Goal: Task Accomplishment & Management: Manage account settings

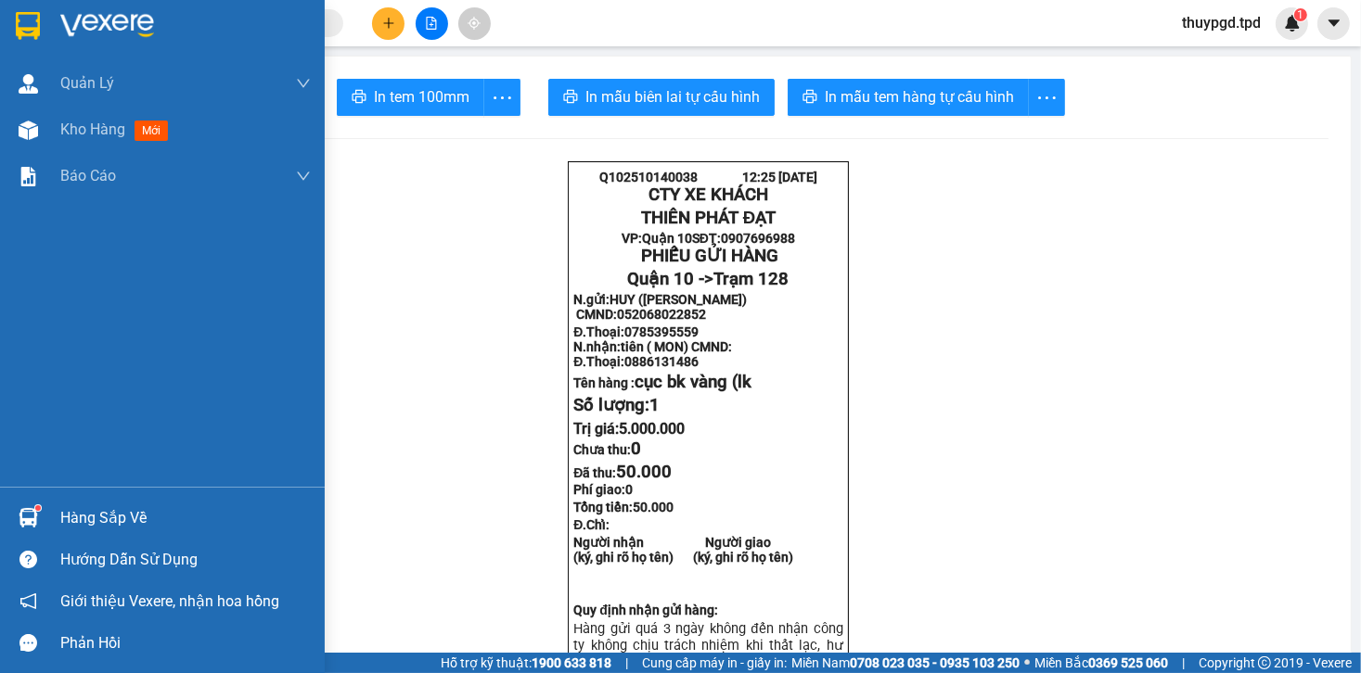
click at [34, 518] on img at bounding box center [28, 517] width 19 height 19
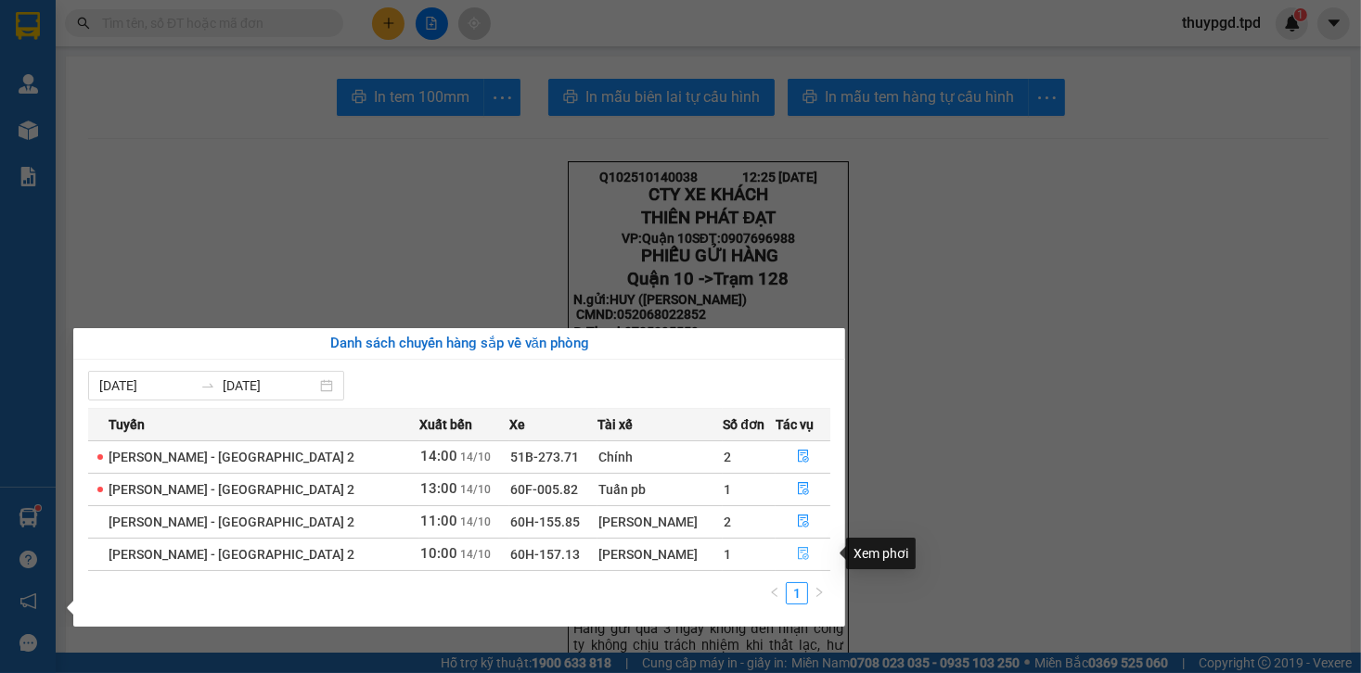
click at [800, 557] on icon "file-done" at bounding box center [803, 553] width 13 height 13
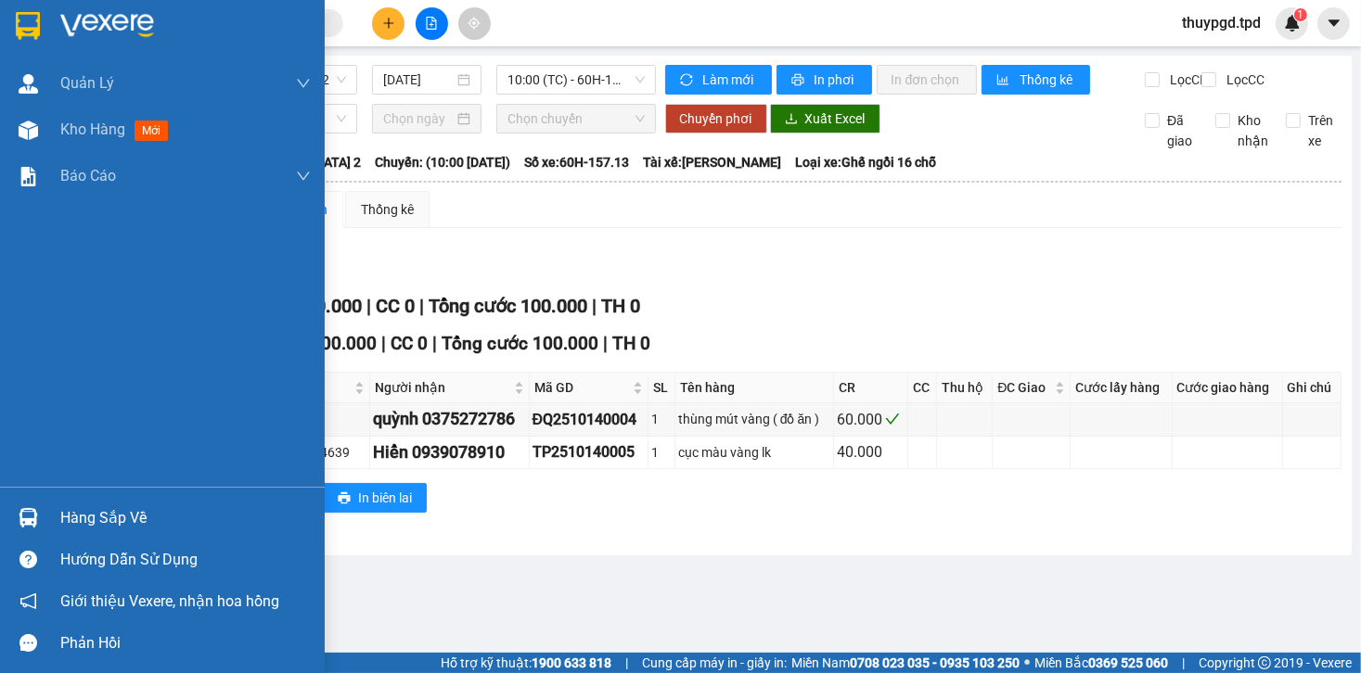
click at [32, 508] on img at bounding box center [28, 517] width 19 height 19
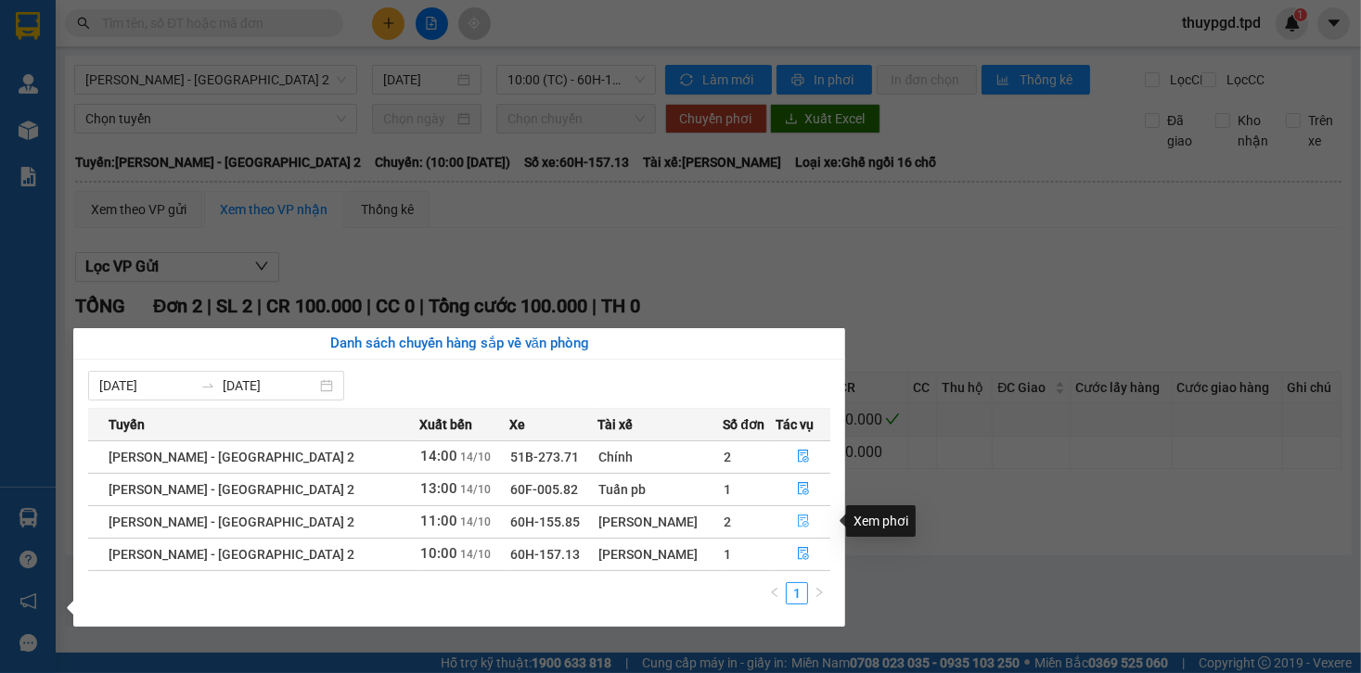
click at [798, 519] on icon "file-done" at bounding box center [803, 522] width 11 height 13
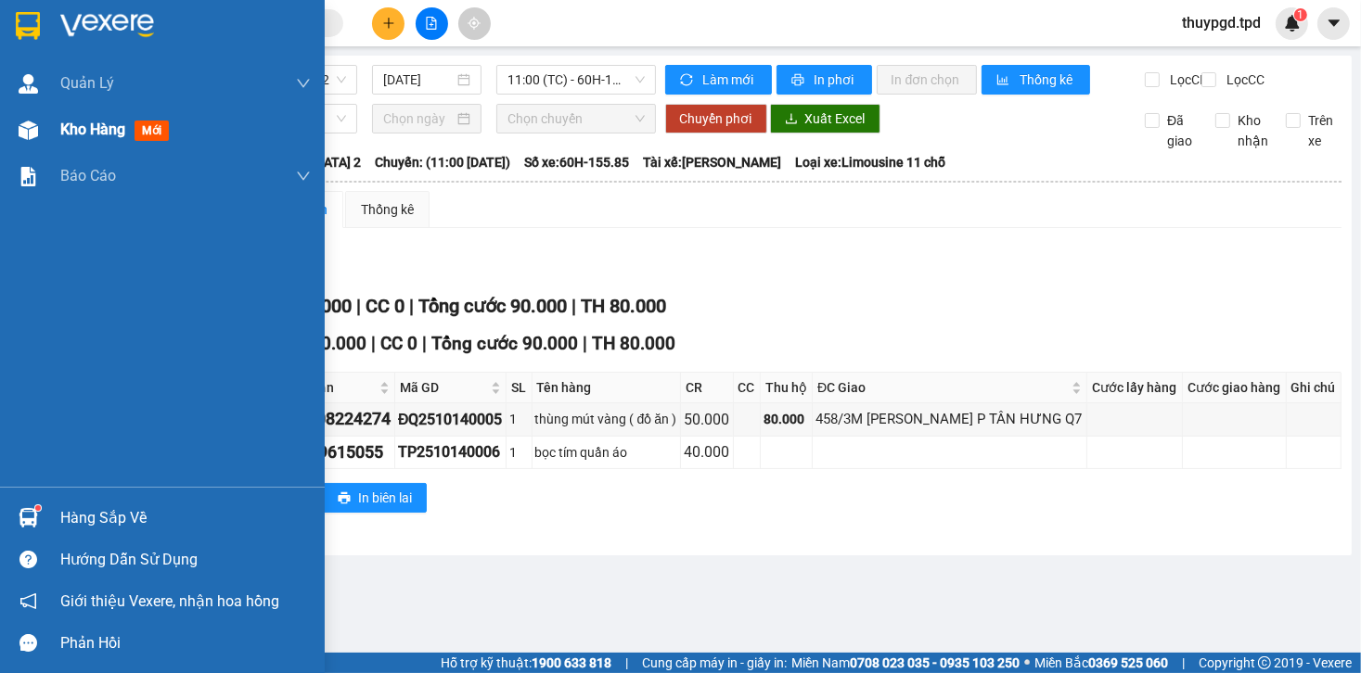
click at [48, 129] on div "Kho hàng mới" at bounding box center [162, 130] width 325 height 46
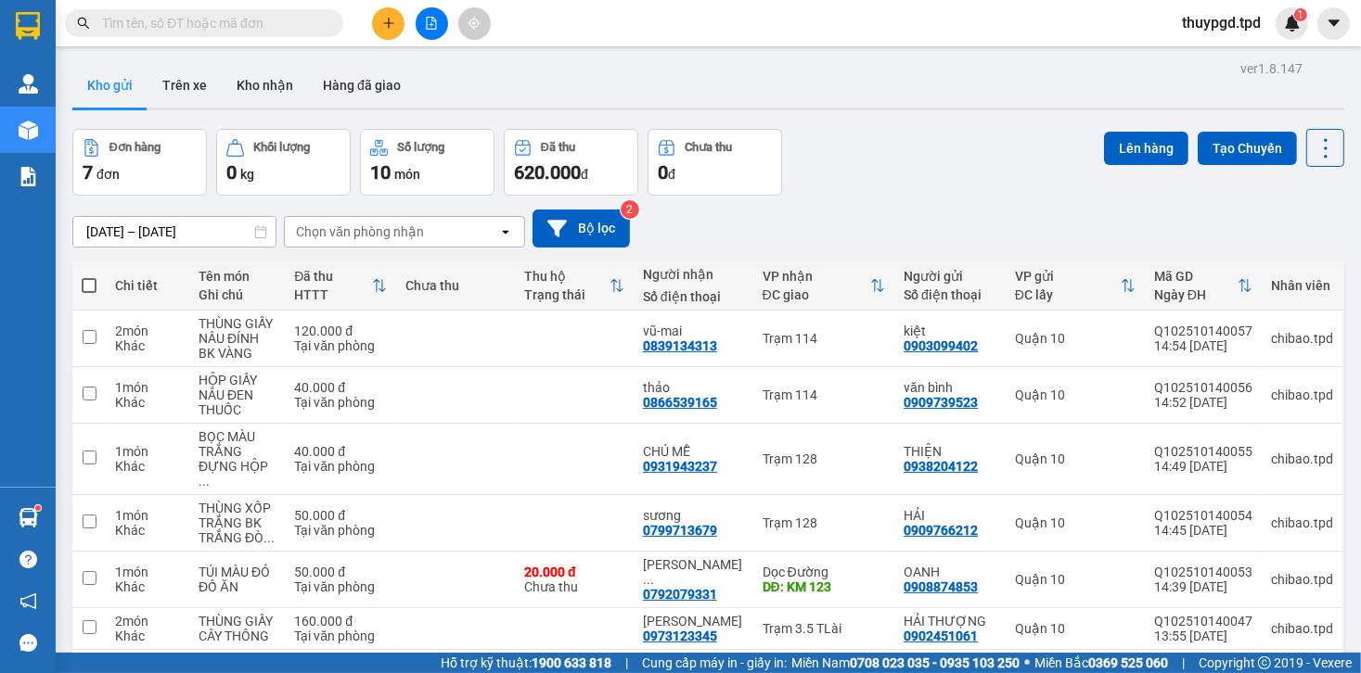
click at [235, 19] on input "text" at bounding box center [211, 23] width 219 height 20
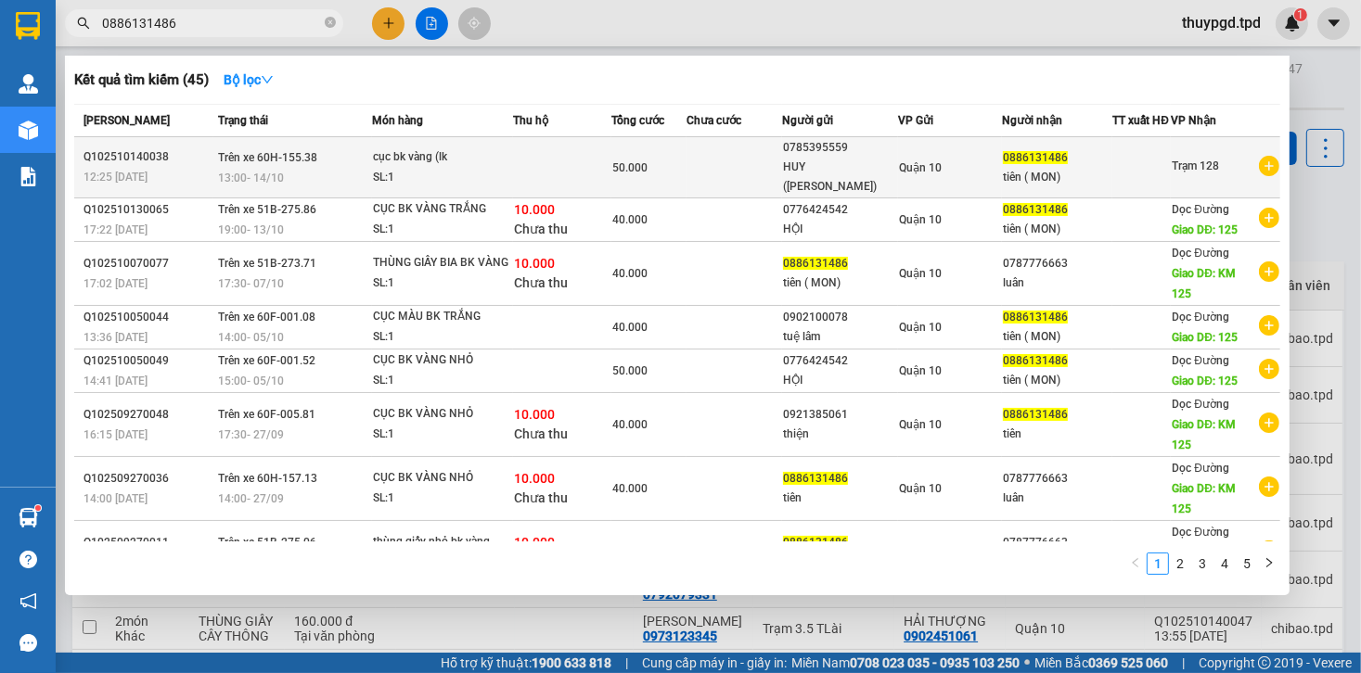
type input "0886131486"
click at [363, 186] on div "13:00 - 14/10" at bounding box center [294, 178] width 153 height 20
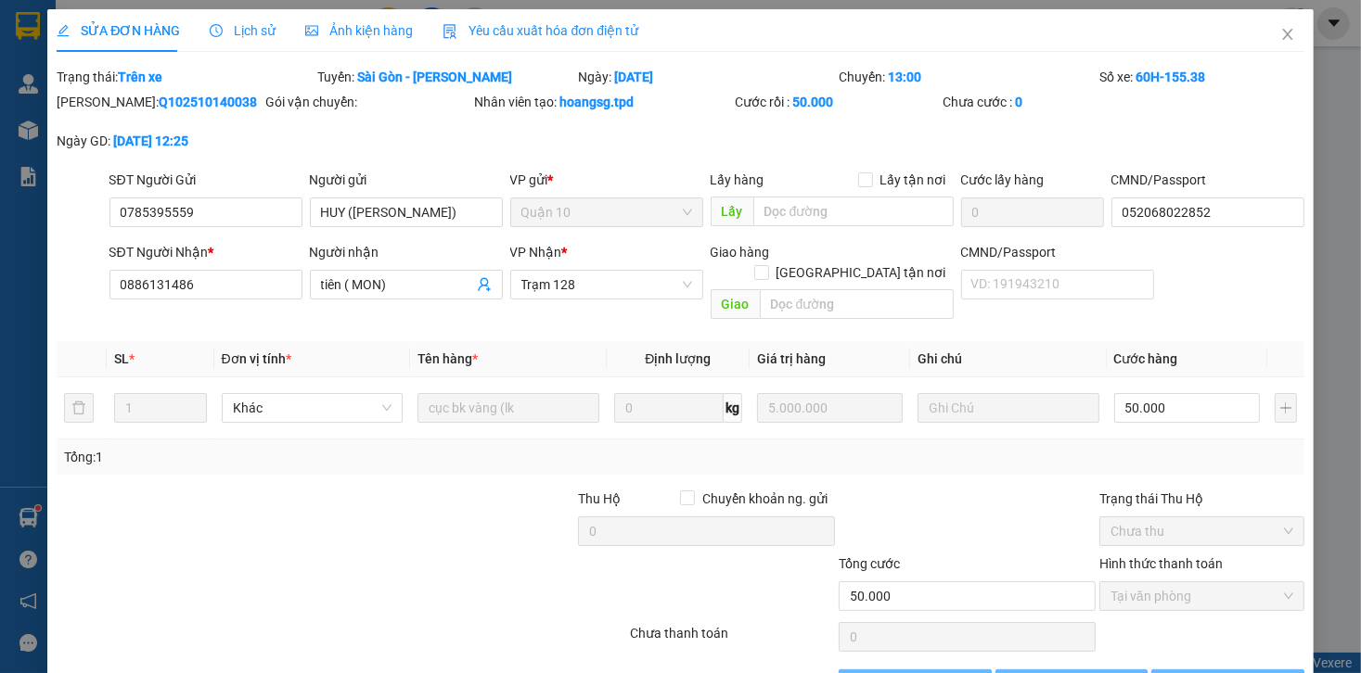
type input "0785395559"
type input "HUY (NGUYỄN VĂN LỰU)"
type input "052068022852"
type input "0886131486"
type input "tiên ( MON)"
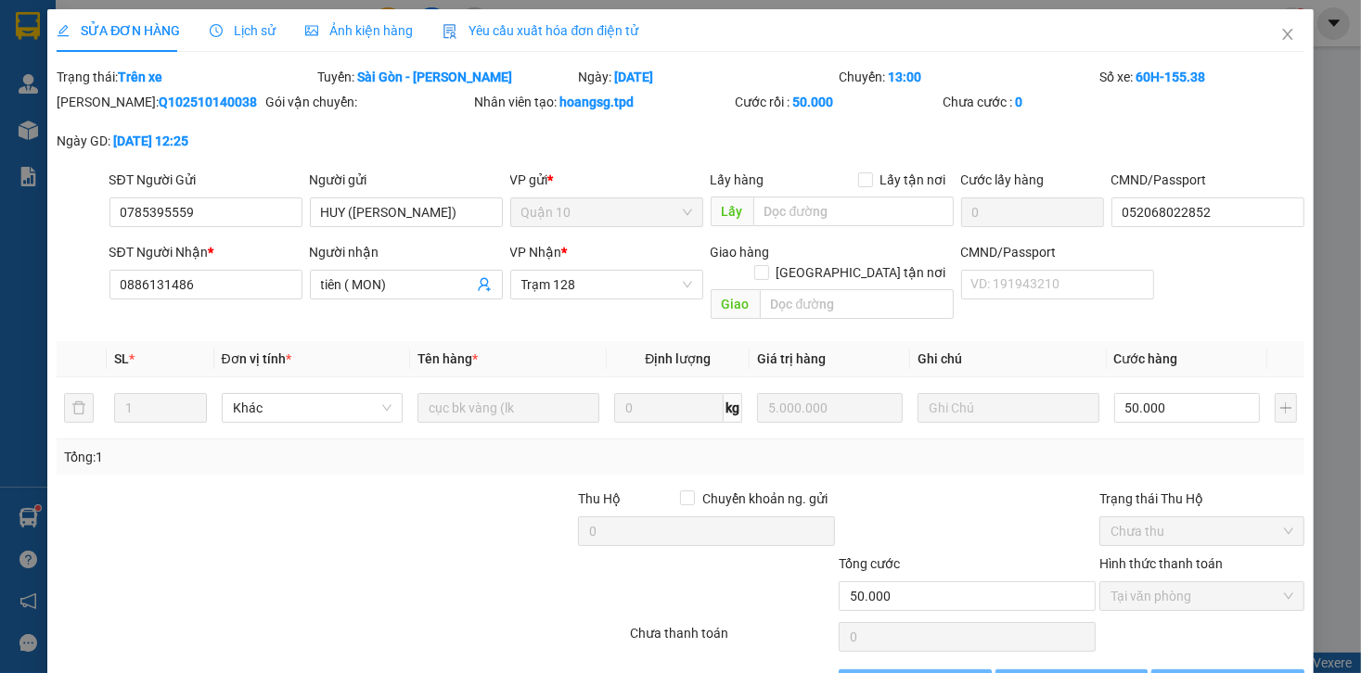
type input "50.000"
click at [1284, 41] on icon "close" at bounding box center [1287, 34] width 15 height 15
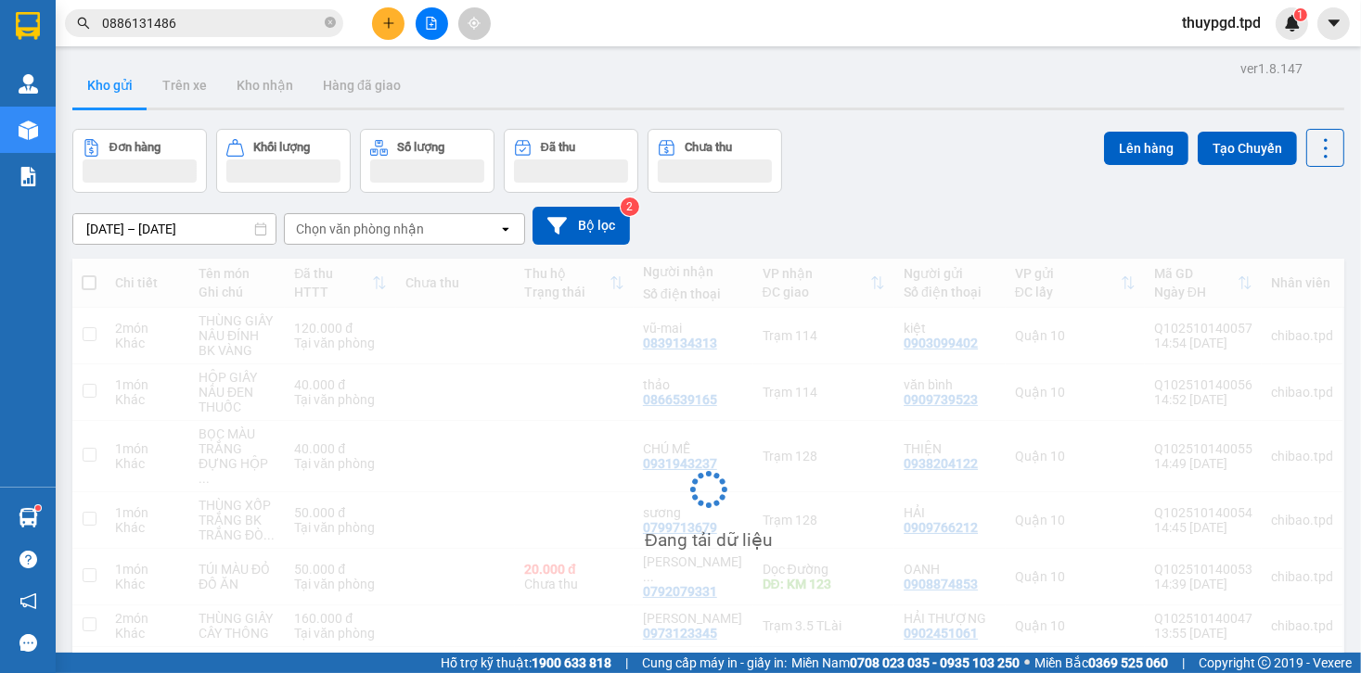
click at [196, 23] on input "0886131486" at bounding box center [211, 23] width 219 height 20
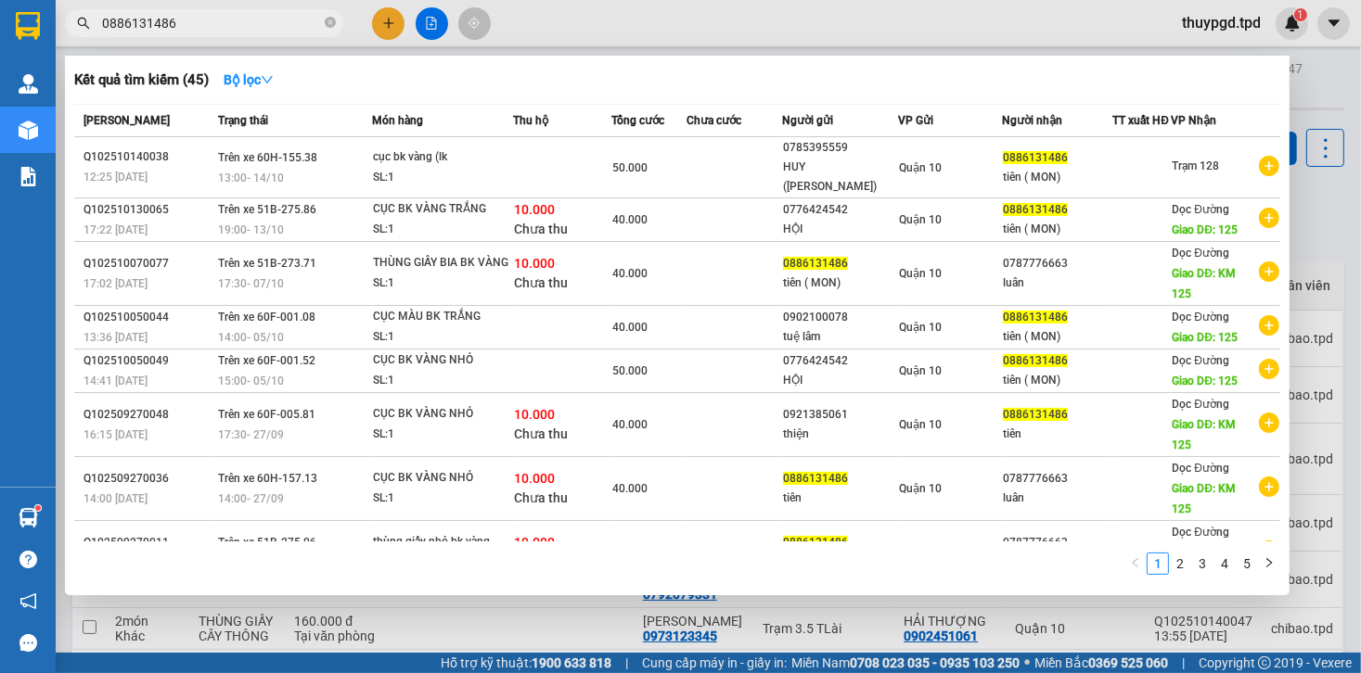
click at [196, 23] on input "0886131486" at bounding box center [211, 23] width 219 height 20
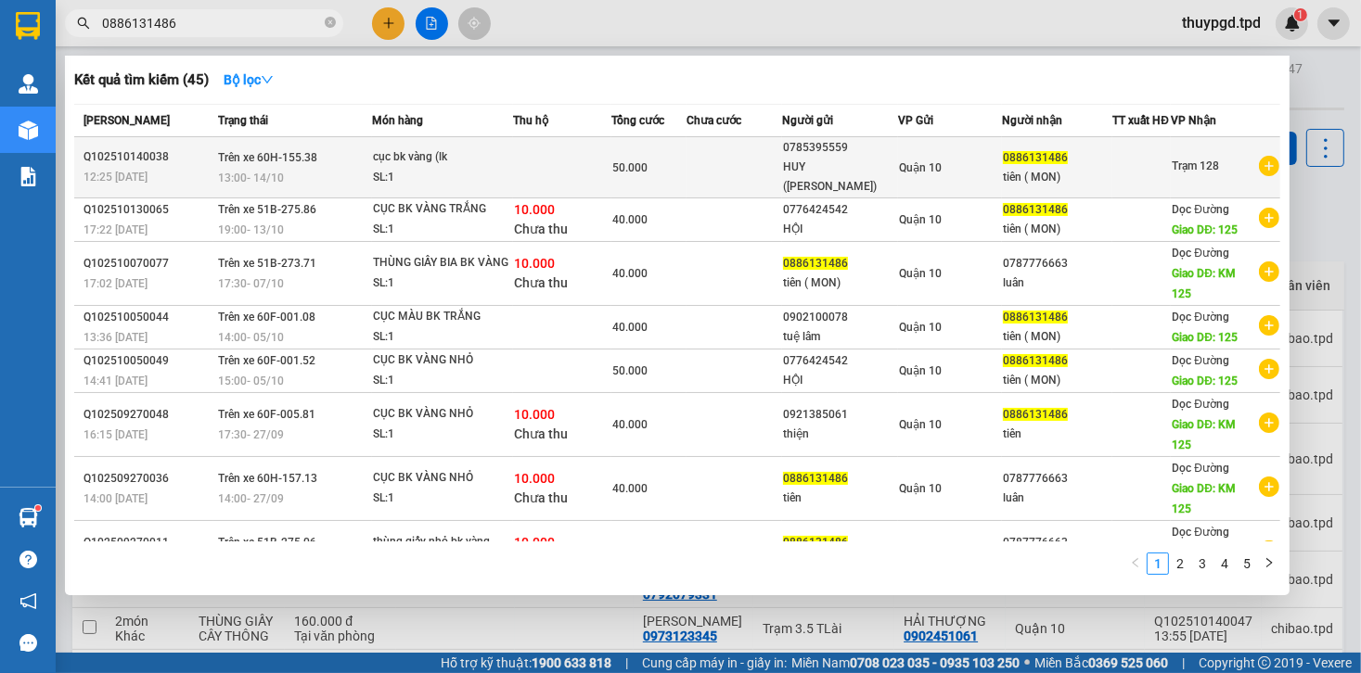
click at [827, 178] on div "HUY (NGUYỄN VĂN LỰU)" at bounding box center [840, 177] width 114 height 39
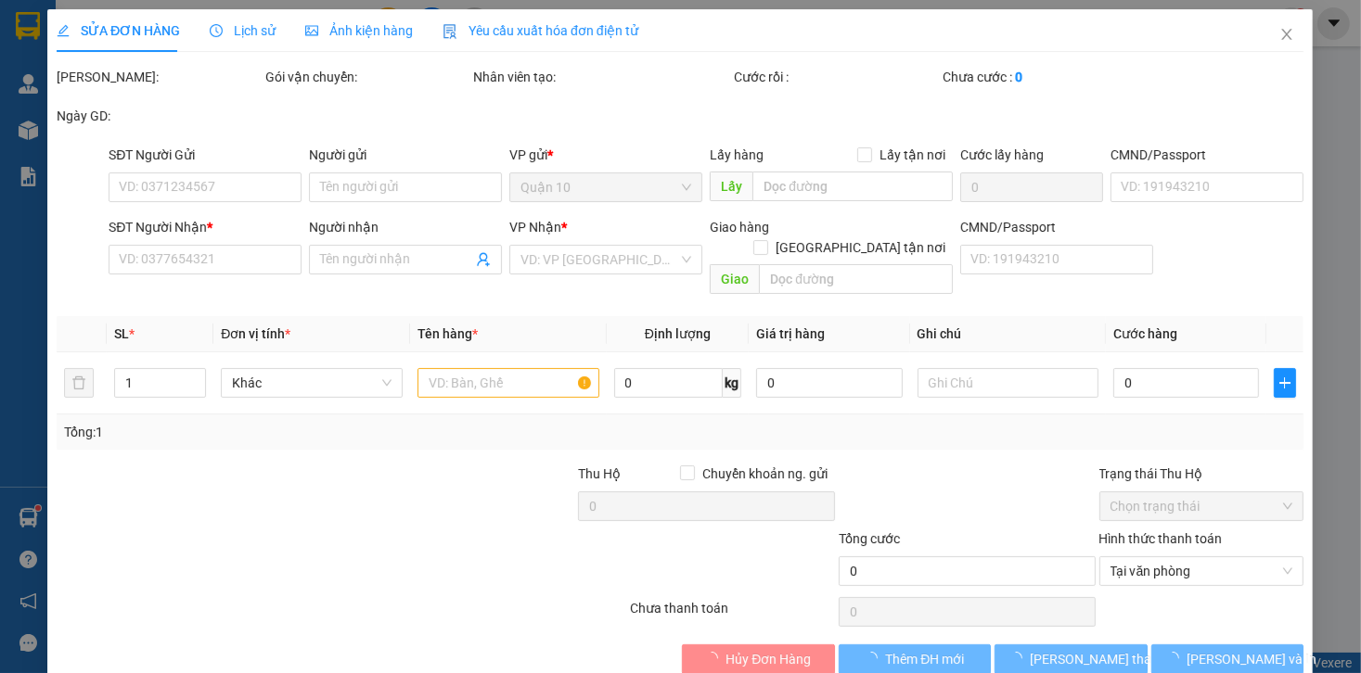
type input "0785395559"
type input "HUY (NGUYỄN VĂN LỰU)"
type input "052068022852"
type input "0886131486"
type input "tiên ( MON)"
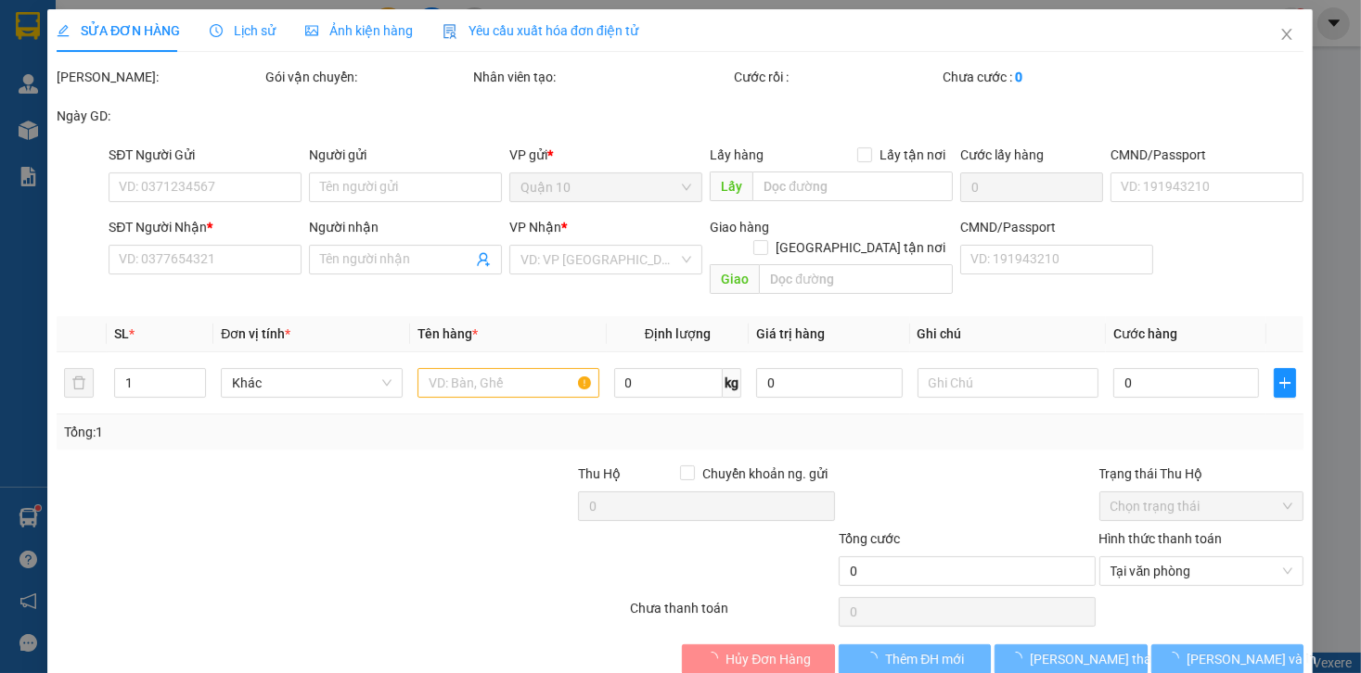
type input "50.000"
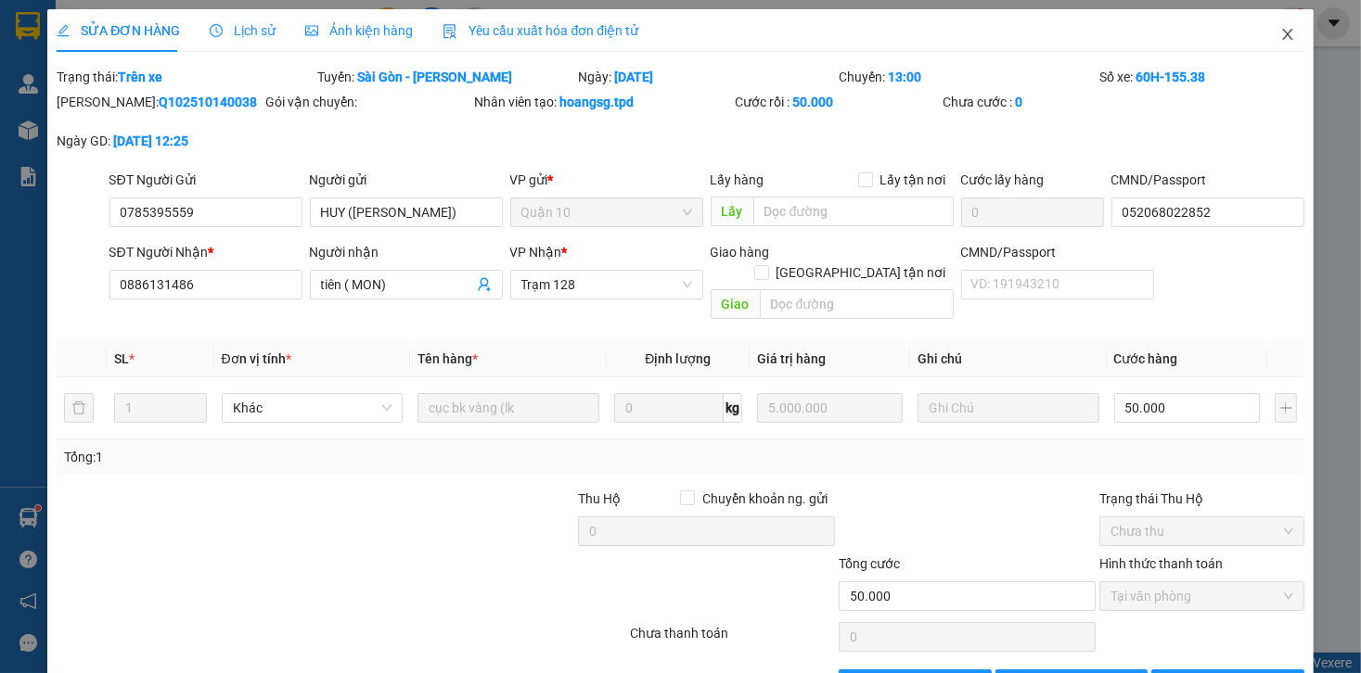
drag, startPoint x: 636, startPoint y: 186, endPoint x: 1261, endPoint y: 30, distance: 644.5
click at [1285, 34] on span "Close" at bounding box center [1287, 35] width 52 height 52
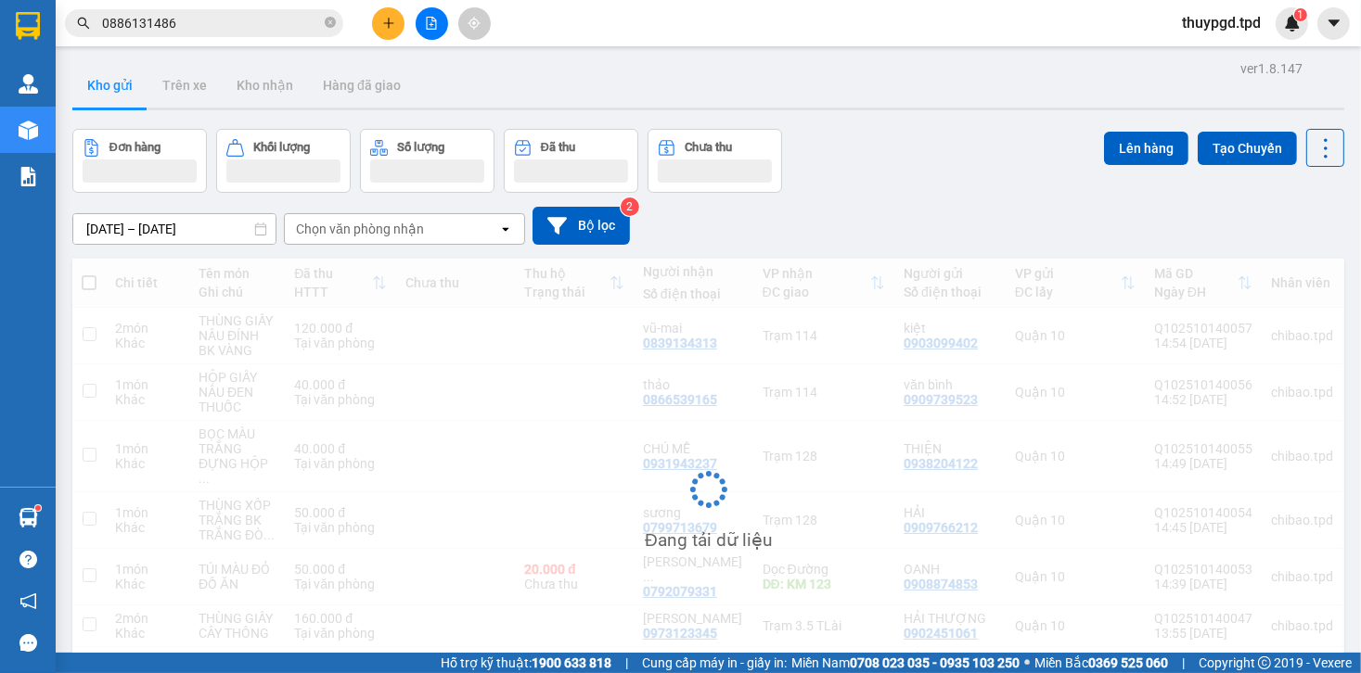
click at [1261, 30] on span "thuypgd.tpd" at bounding box center [1221, 22] width 109 height 23
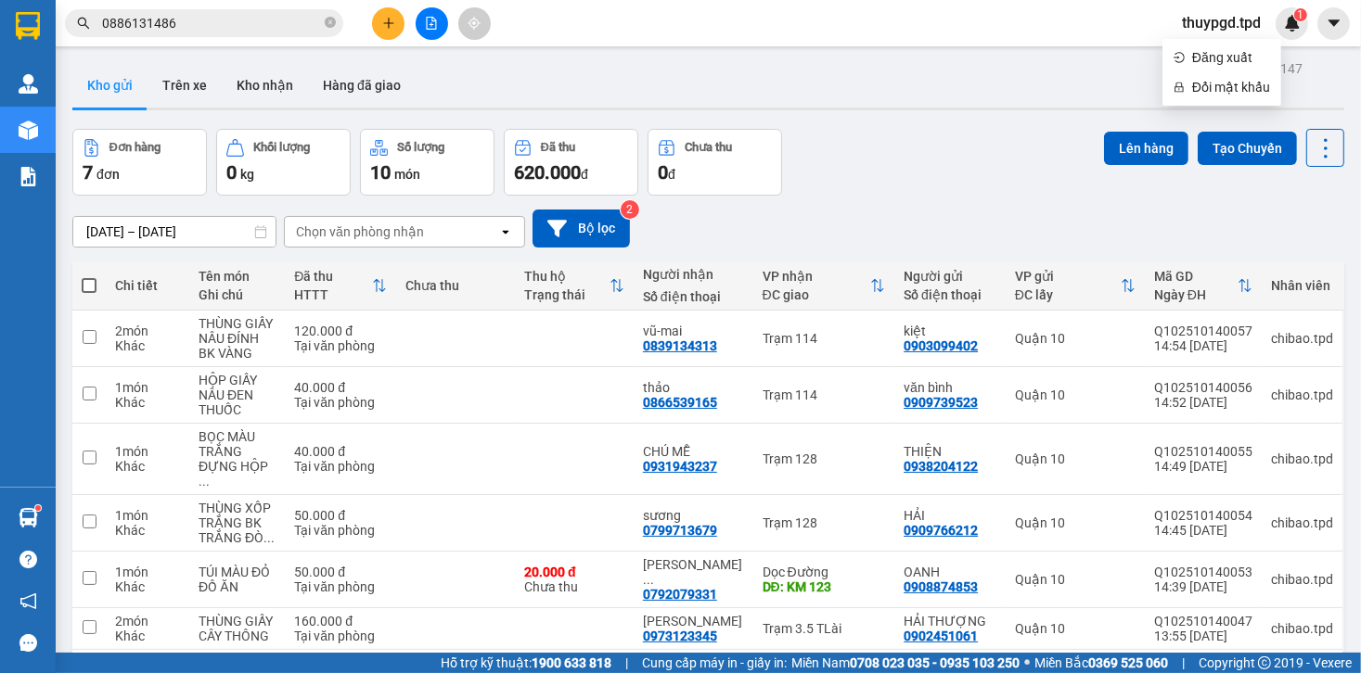
click at [211, 35] on span "0886131486" at bounding box center [204, 23] width 278 height 28
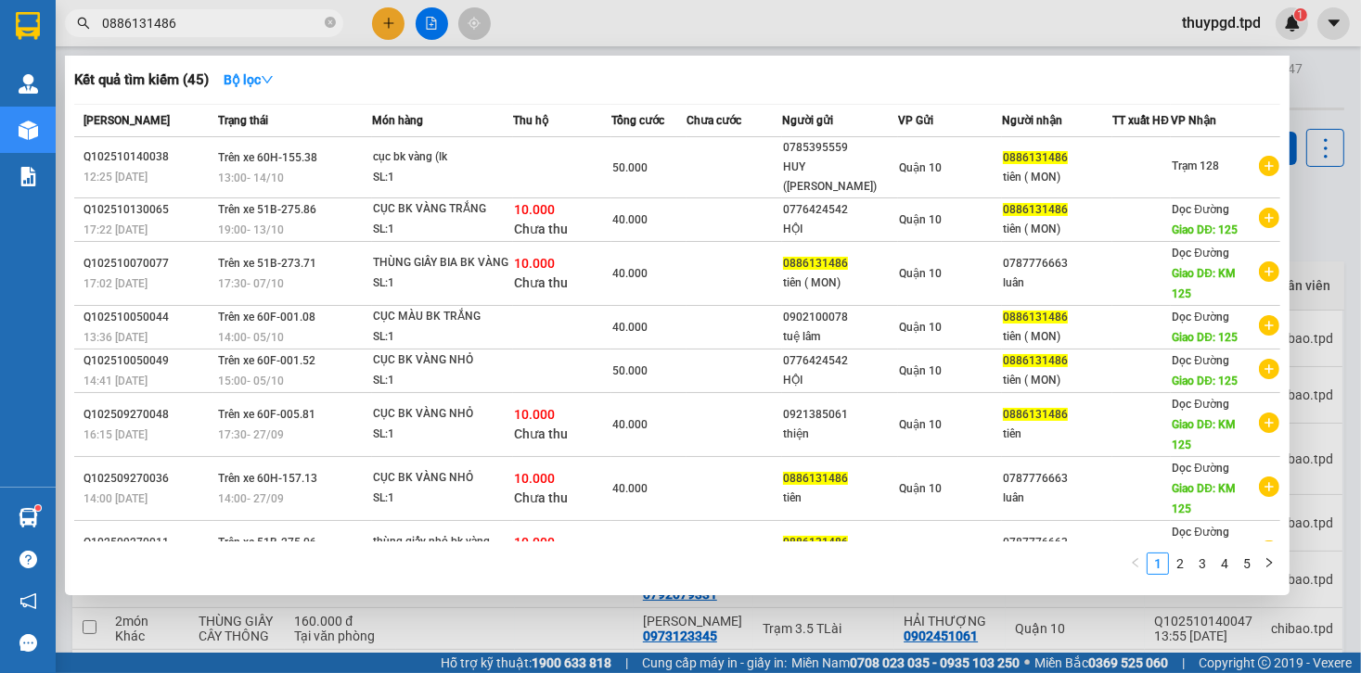
click at [211, 30] on input "0886131486" at bounding box center [211, 23] width 219 height 20
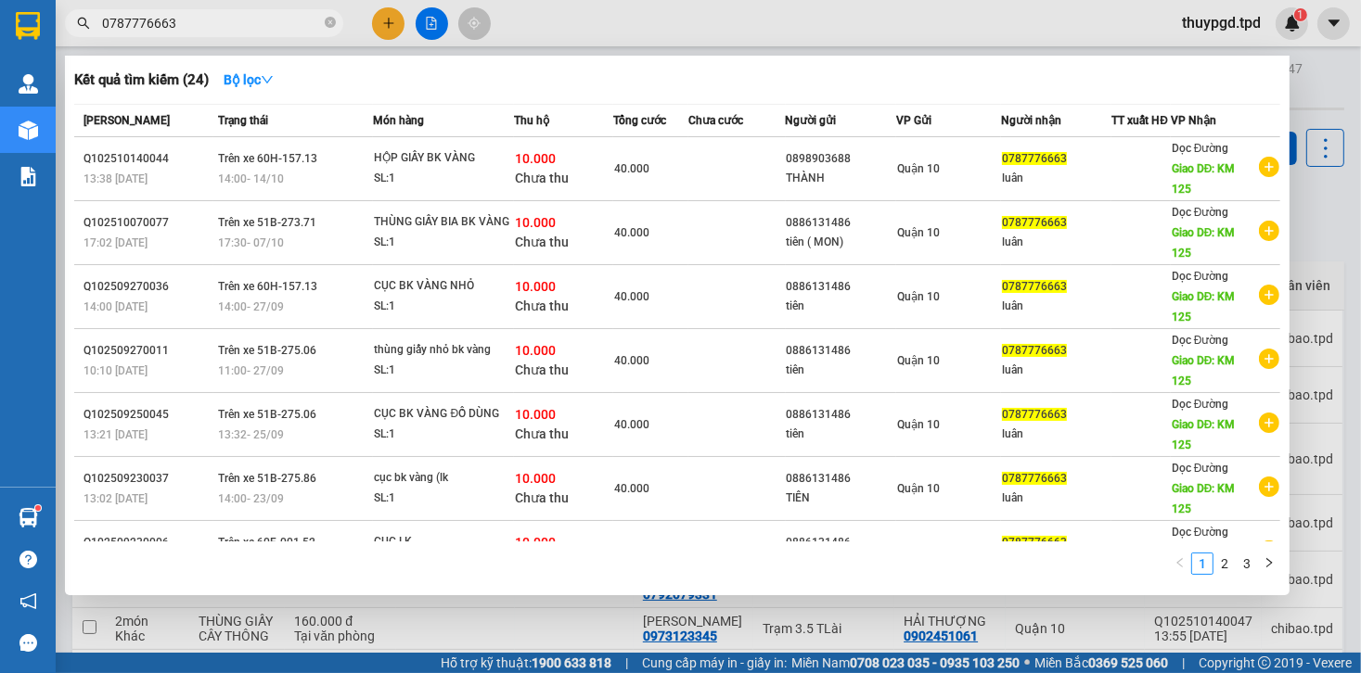
type input "0787776663"
click at [1321, 162] on div at bounding box center [680, 336] width 1361 height 673
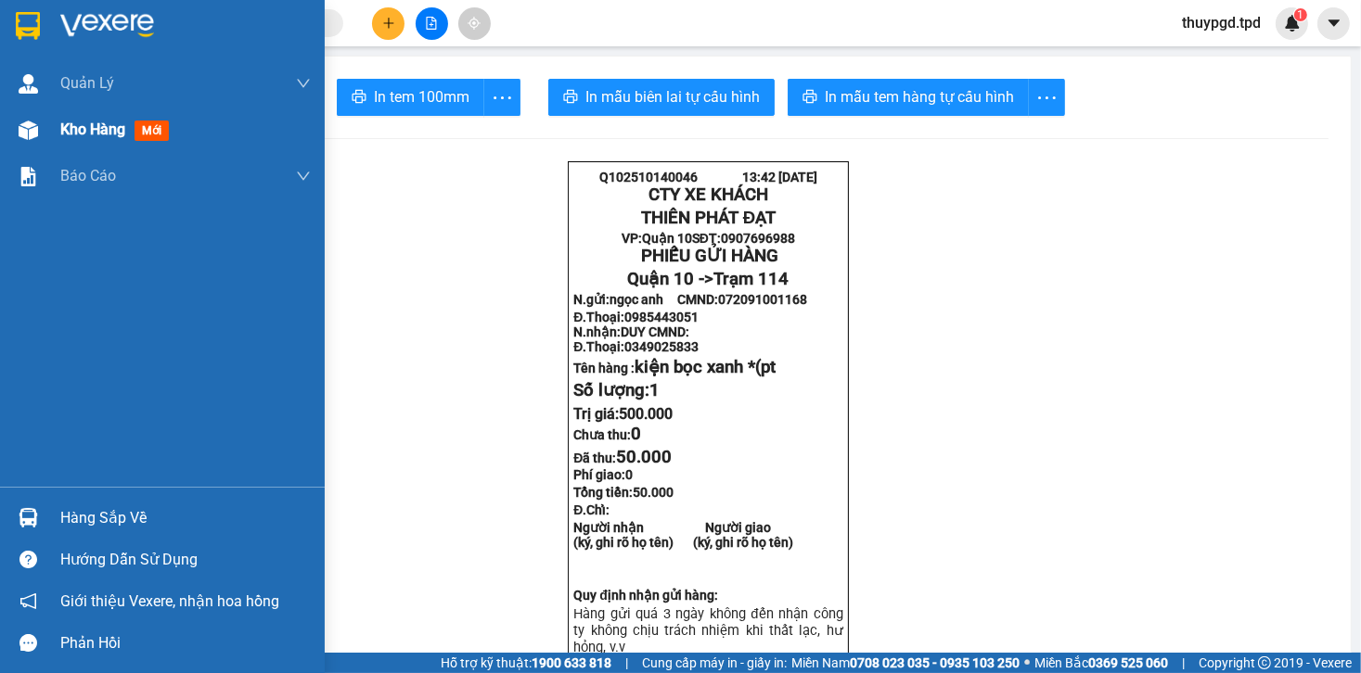
click at [35, 126] on img at bounding box center [28, 130] width 19 height 19
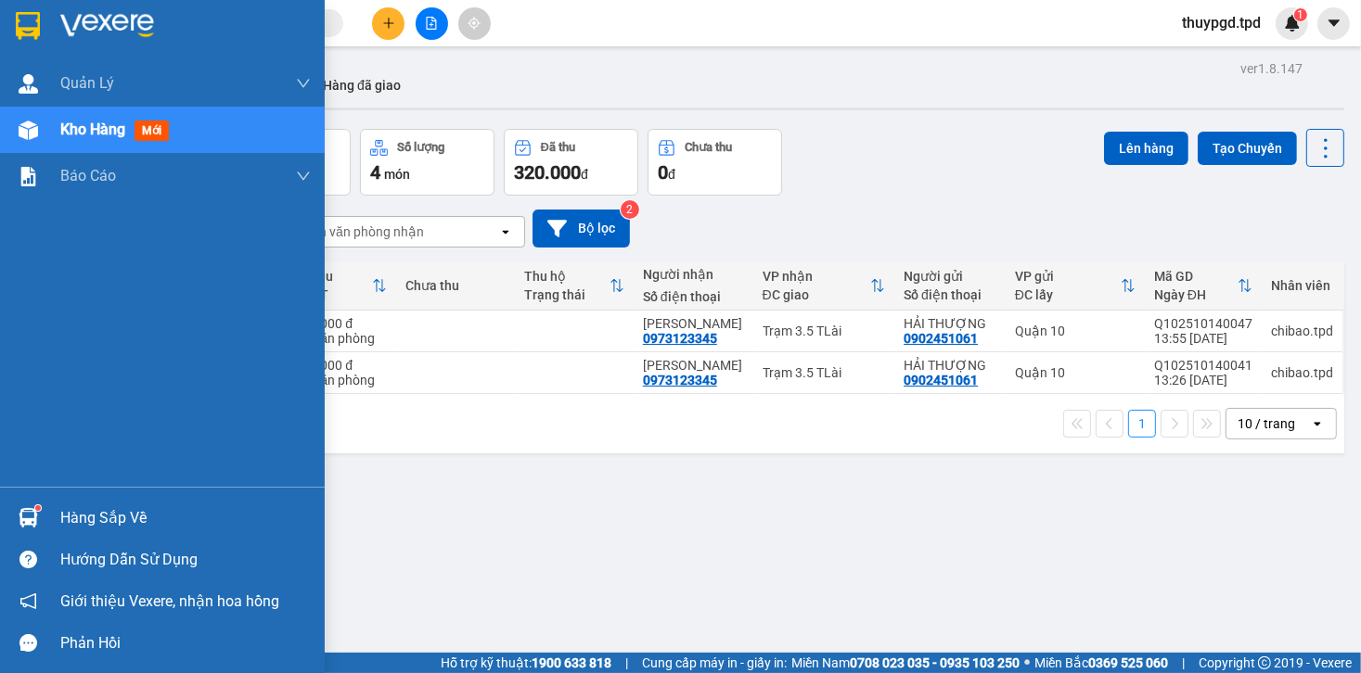
click at [33, 516] on img at bounding box center [28, 517] width 19 height 19
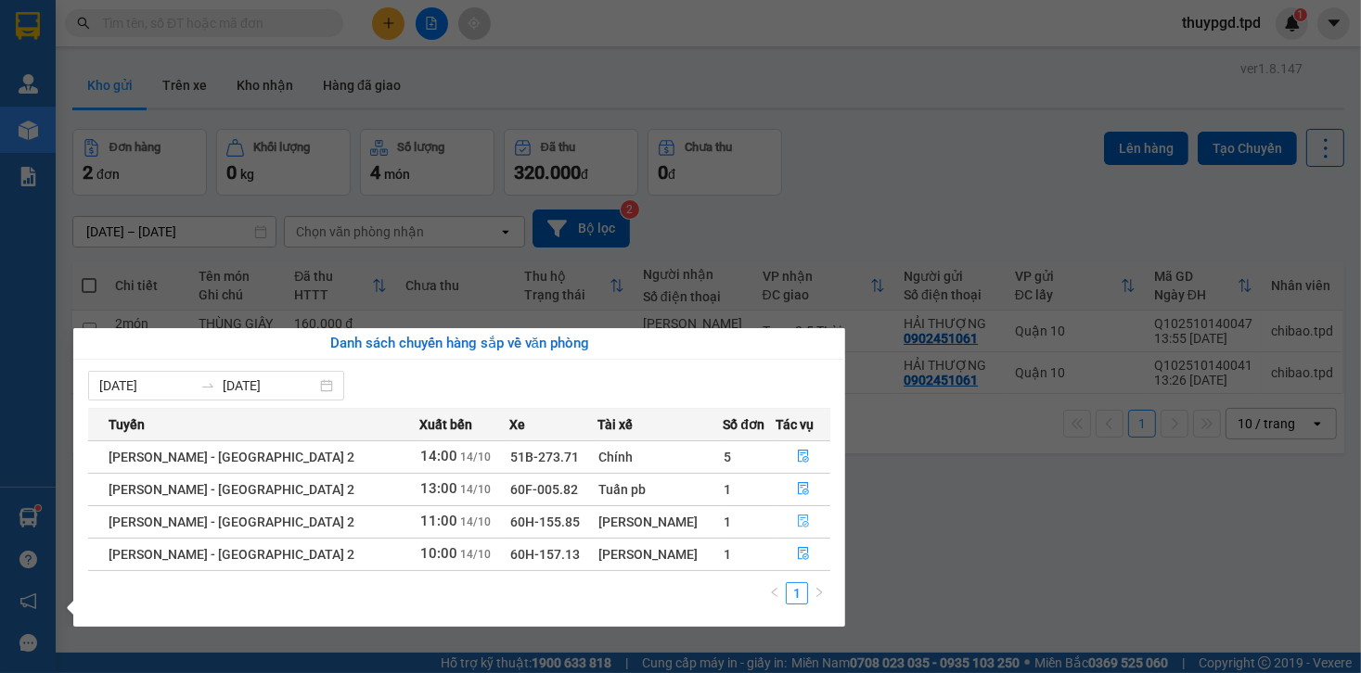
click at [798, 519] on icon "file-done" at bounding box center [803, 522] width 11 height 13
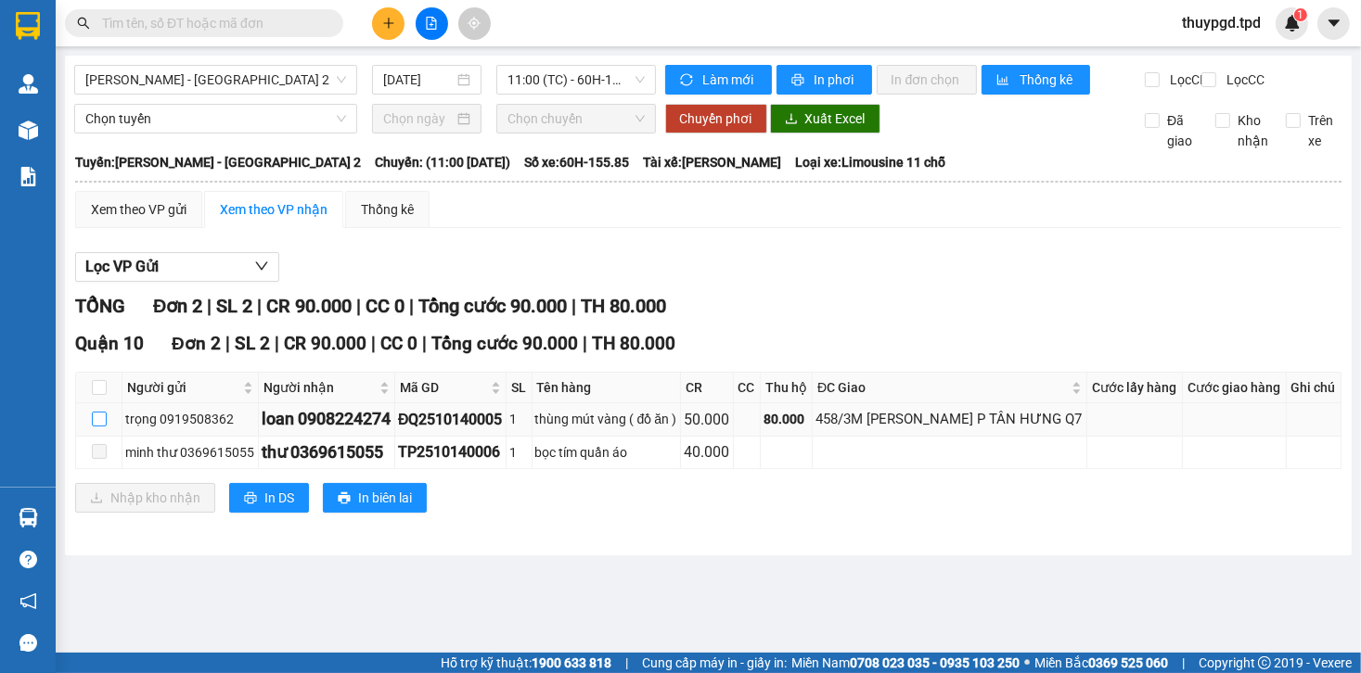
click at [100, 427] on input "checkbox" at bounding box center [99, 419] width 15 height 15
checkbox input "true"
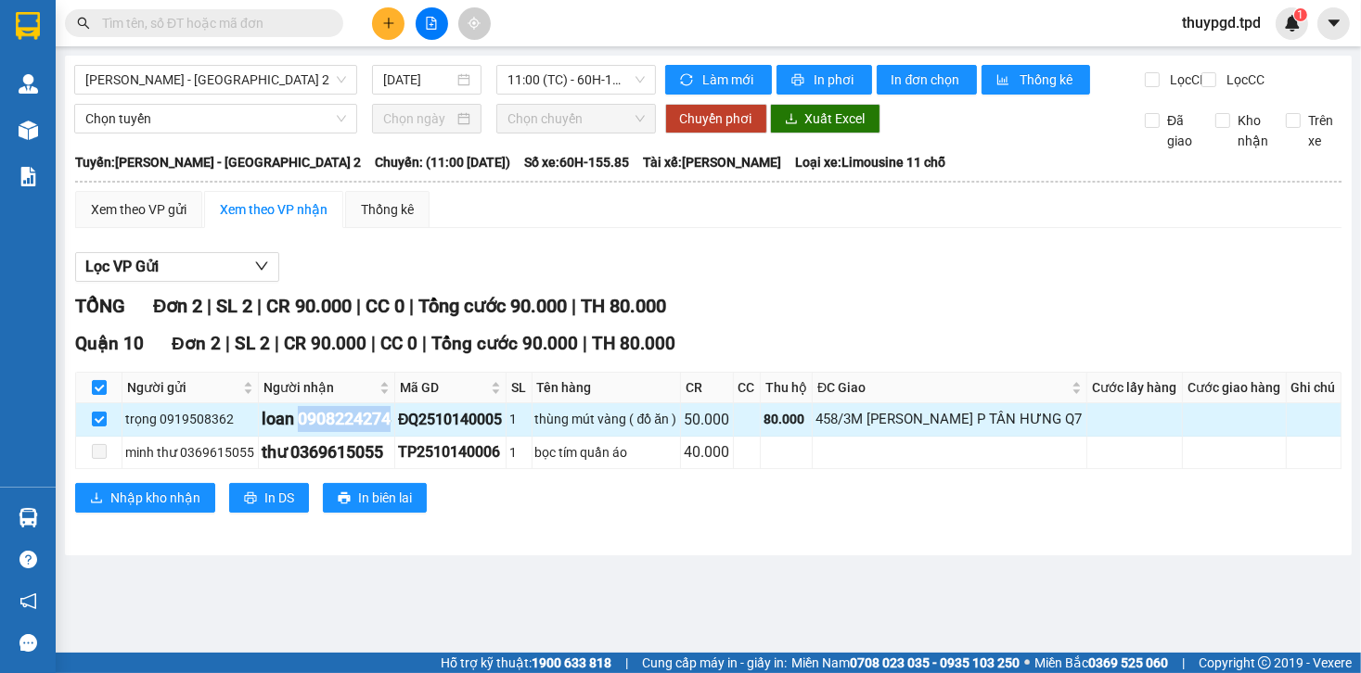
drag, startPoint x: 298, startPoint y: 464, endPoint x: 389, endPoint y: 464, distance: 90.9
click at [389, 432] on div "loan 0908224274" at bounding box center [327, 419] width 130 height 26
copy div "0908224274"
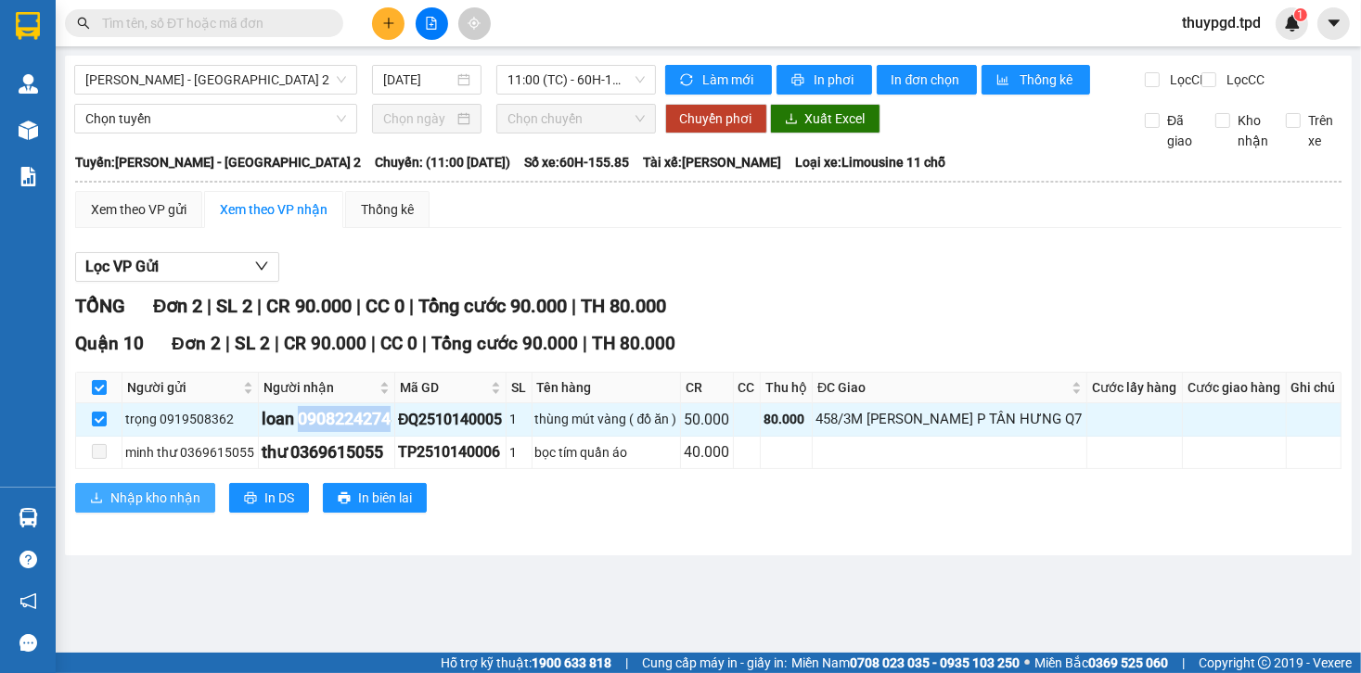
click at [154, 508] on span "Nhập kho nhận" at bounding box center [155, 498] width 90 height 20
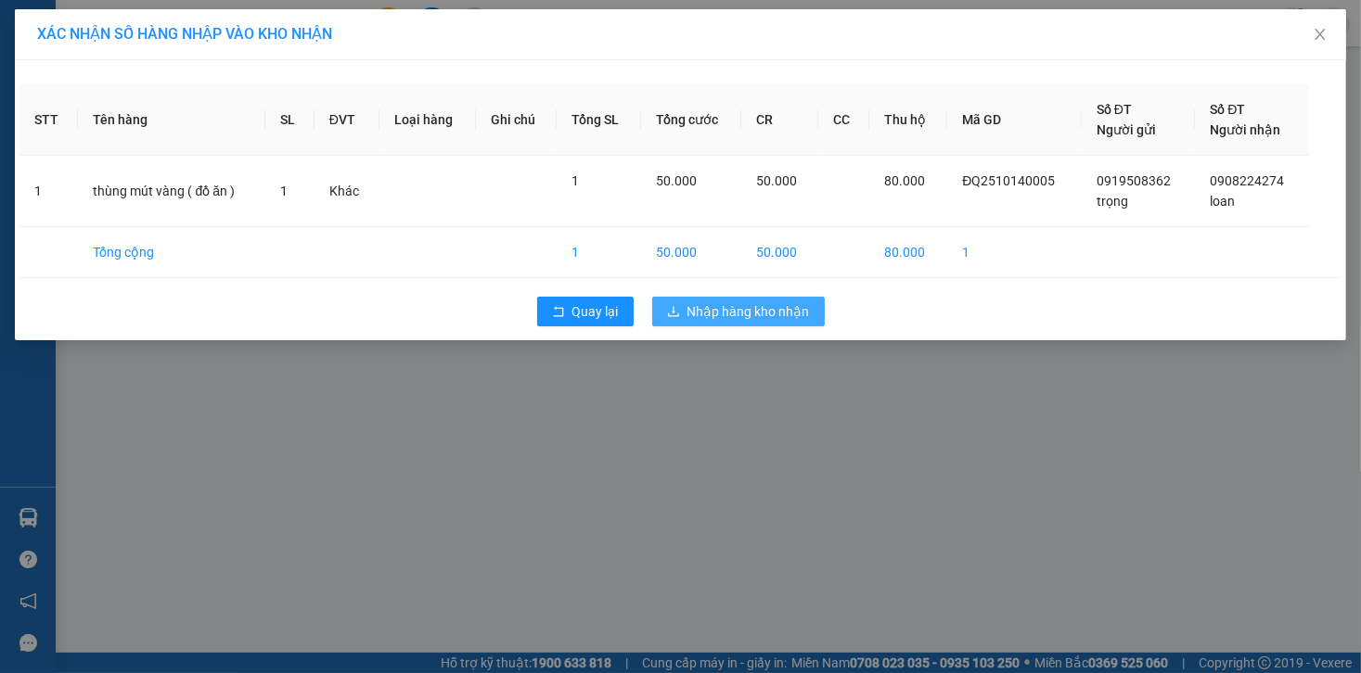
click at [757, 312] on span "Nhập hàng kho nhận" at bounding box center [748, 311] width 122 height 20
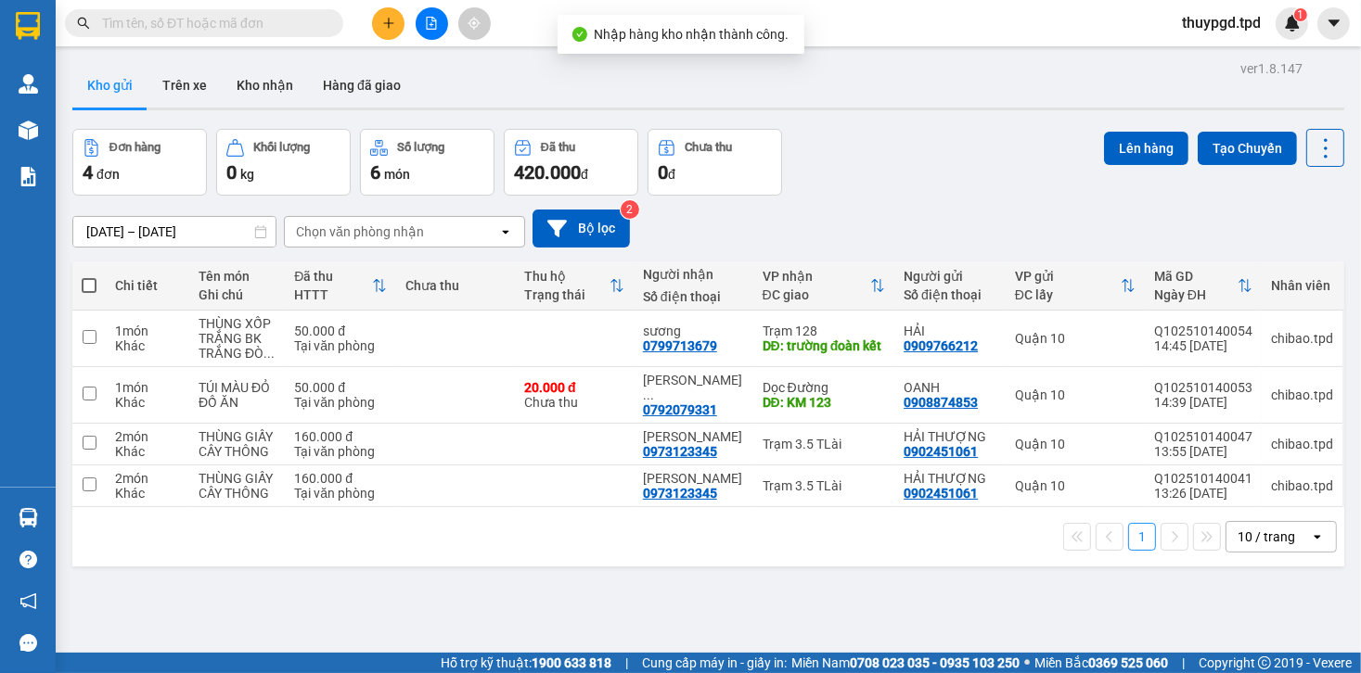
click at [256, 18] on input "text" at bounding box center [211, 23] width 219 height 20
paste input "0908224274"
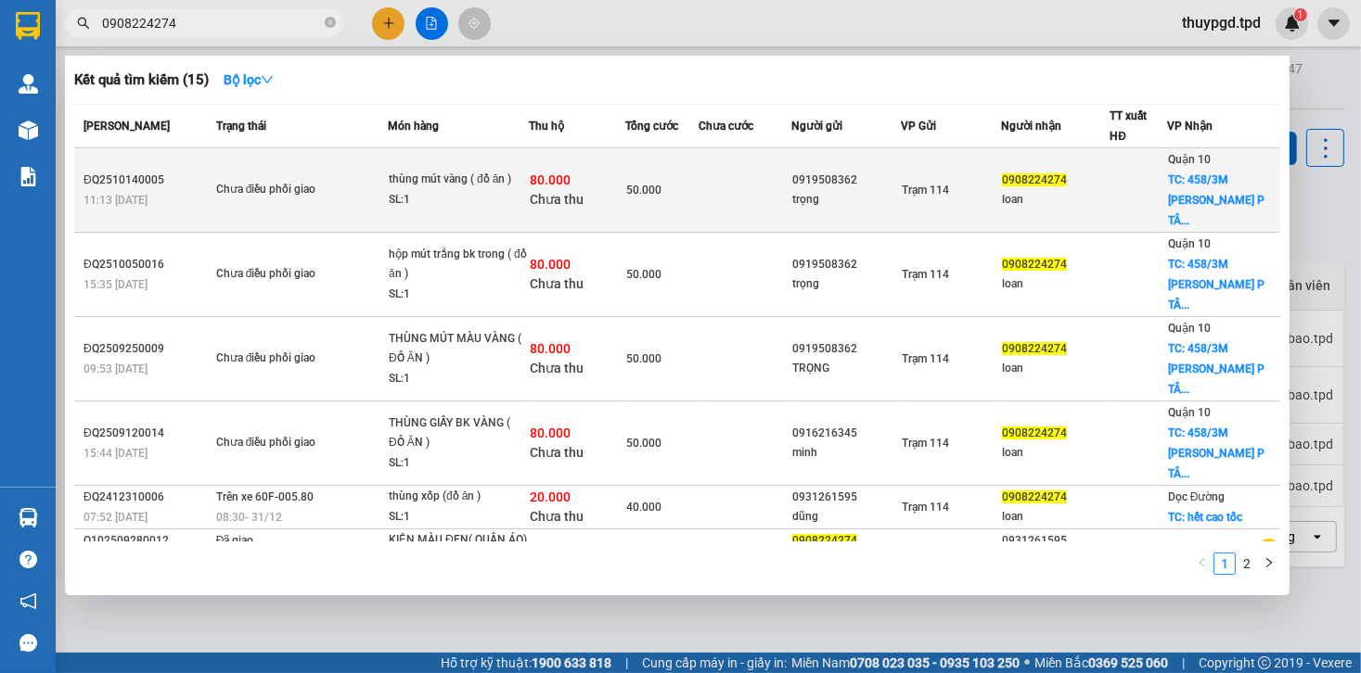
type input "0908224274"
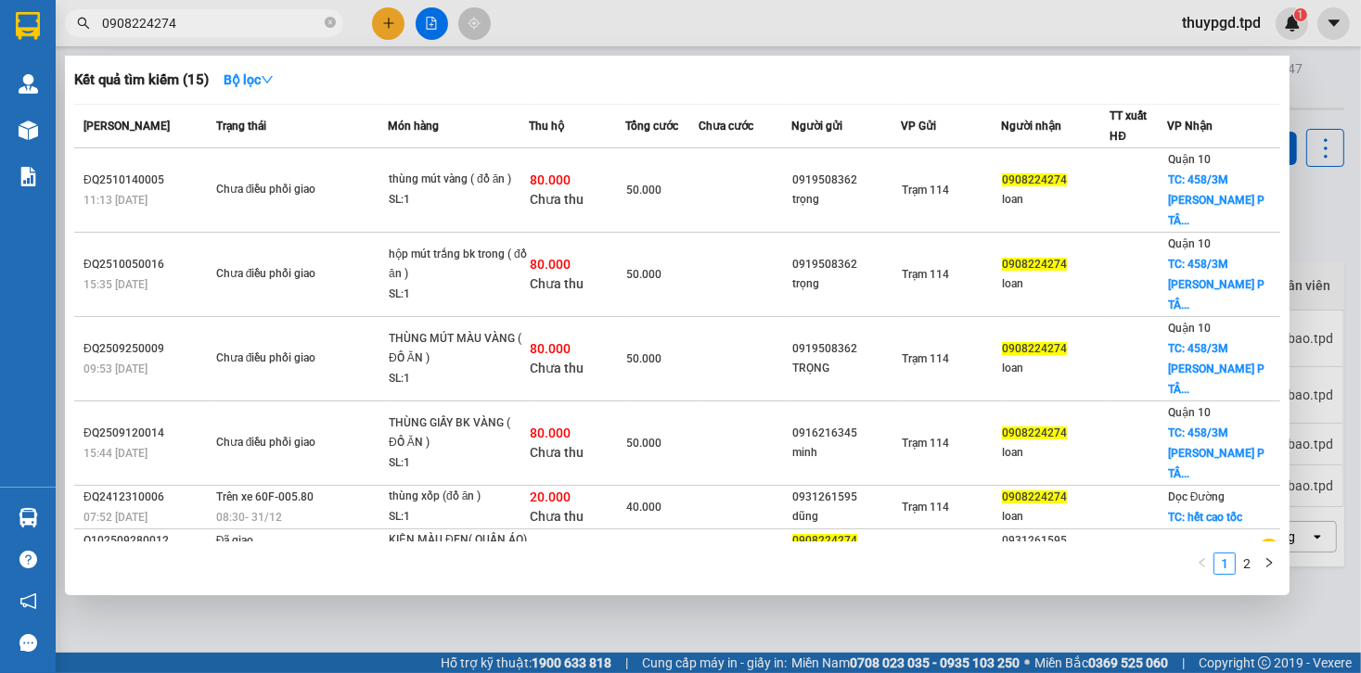
click at [498, 184] on div "thùng mút vàng ( đồ ăn )" at bounding box center [458, 180] width 139 height 20
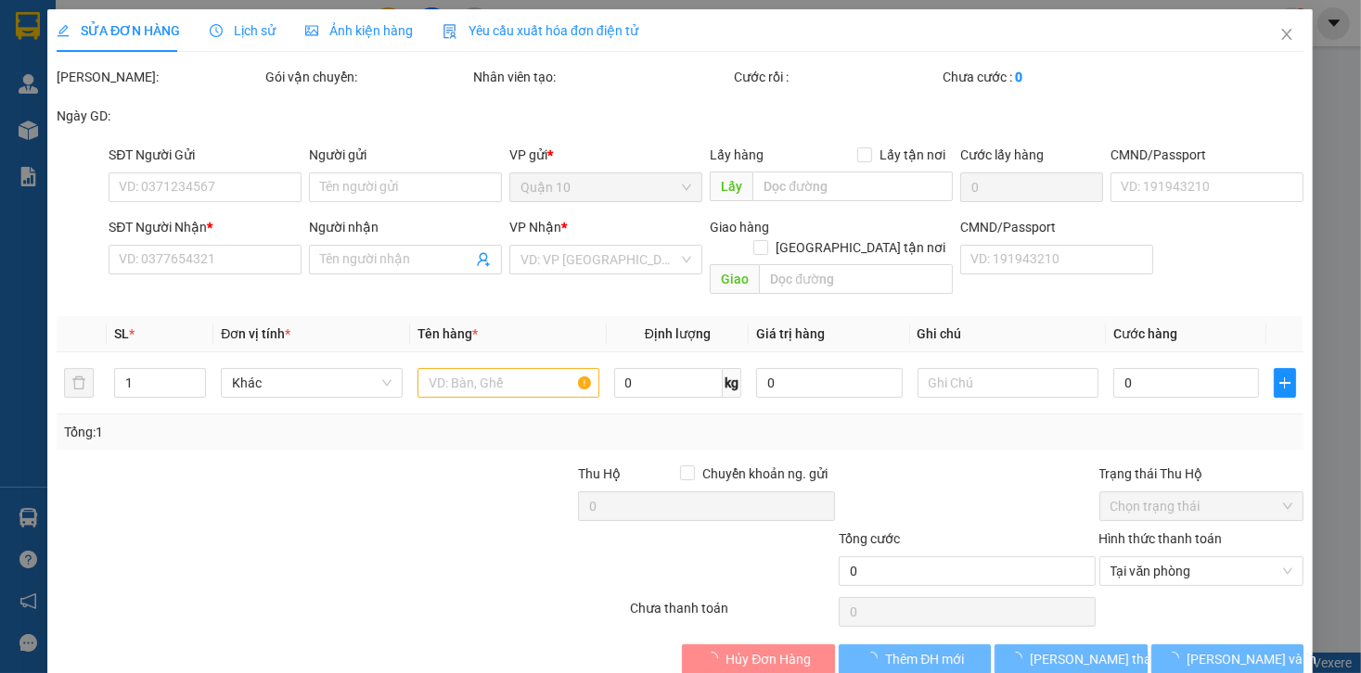
type input "0919508362"
type input "trọng"
type input "0908224274"
type input "loan"
checkbox input "true"
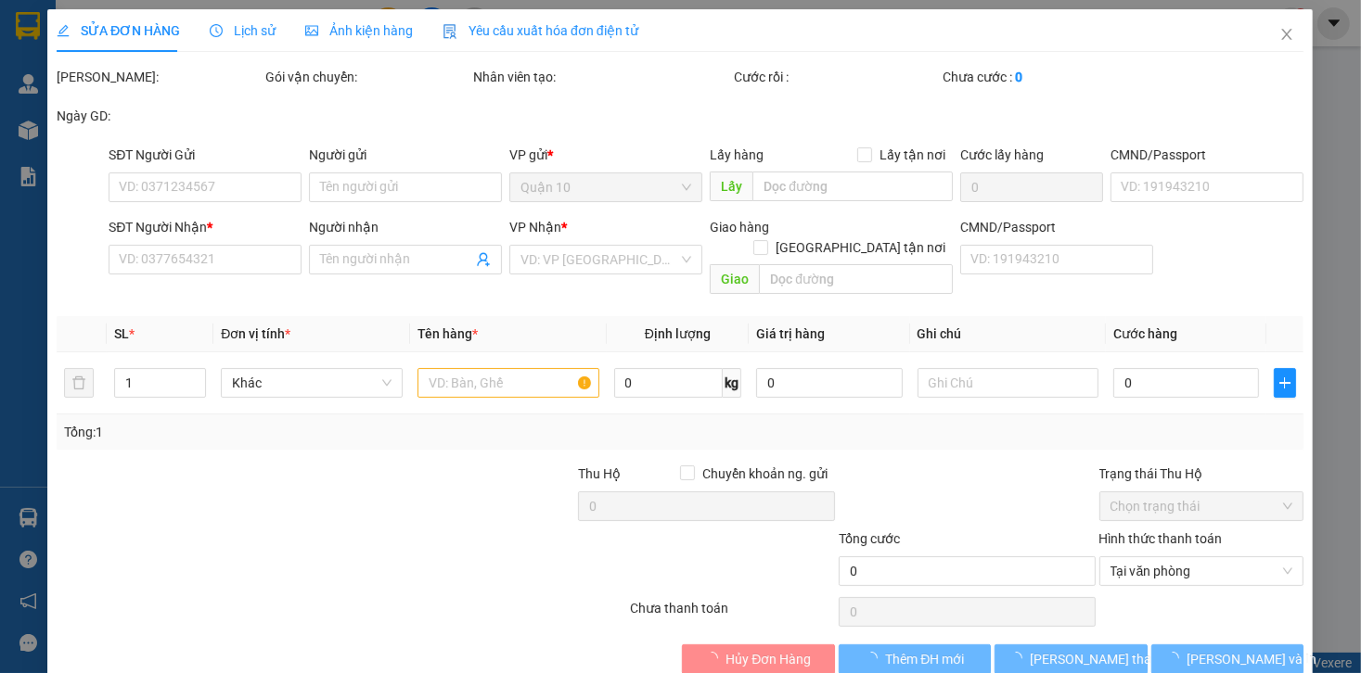
type input "458/3M NGUYỄN HỮU THỌ P TÂN HƯNG Q7"
type input "50.000"
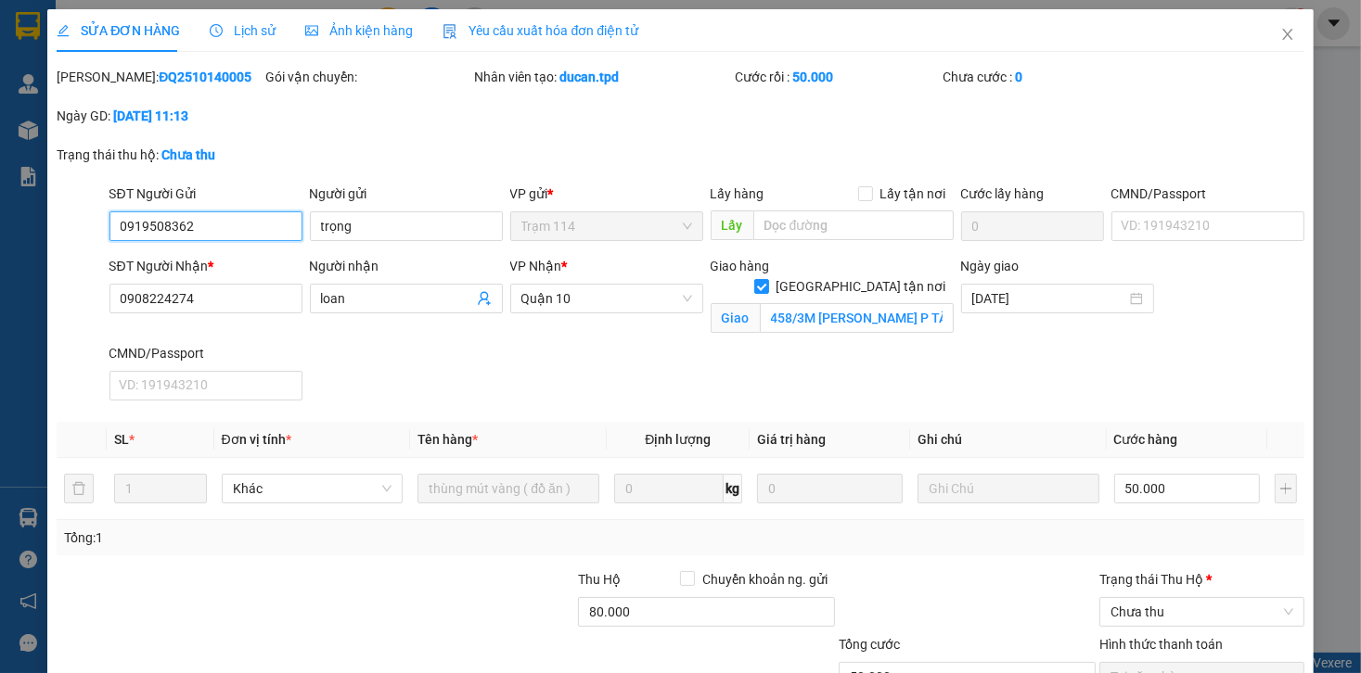
scroll to position [141, 0]
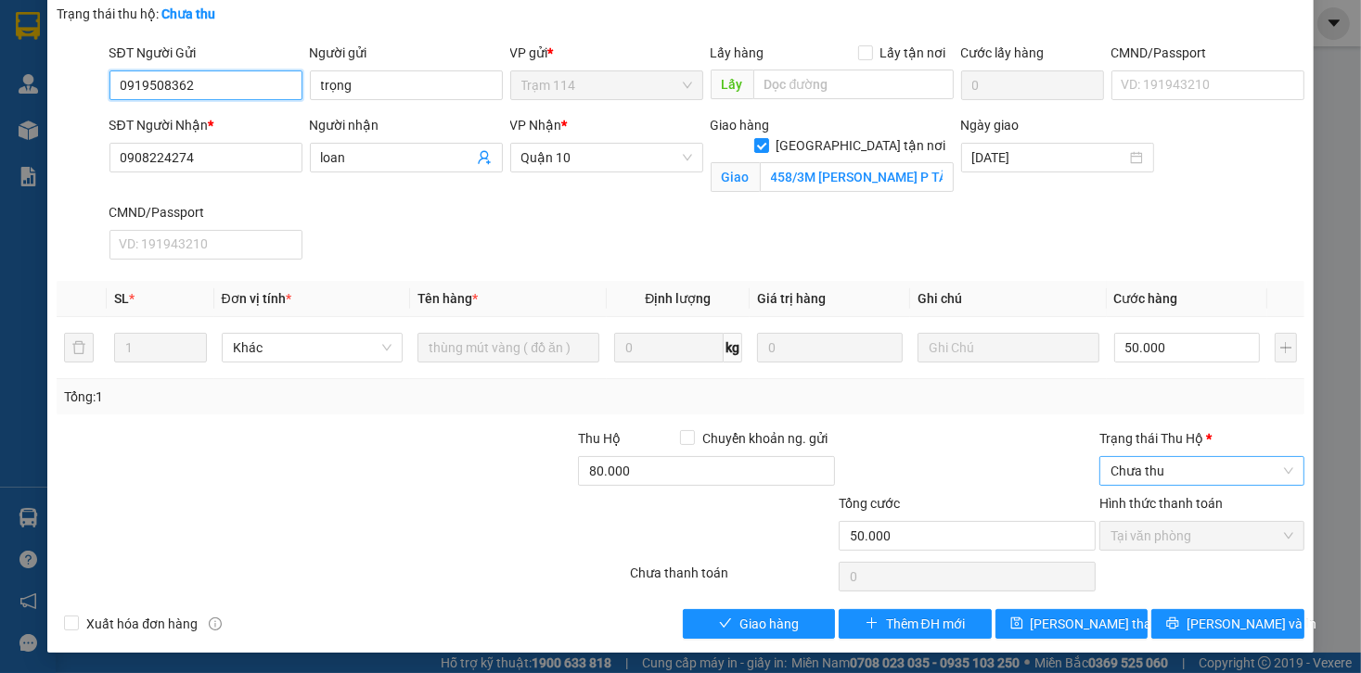
click at [1138, 467] on span "Chưa thu" at bounding box center [1201, 471] width 183 height 28
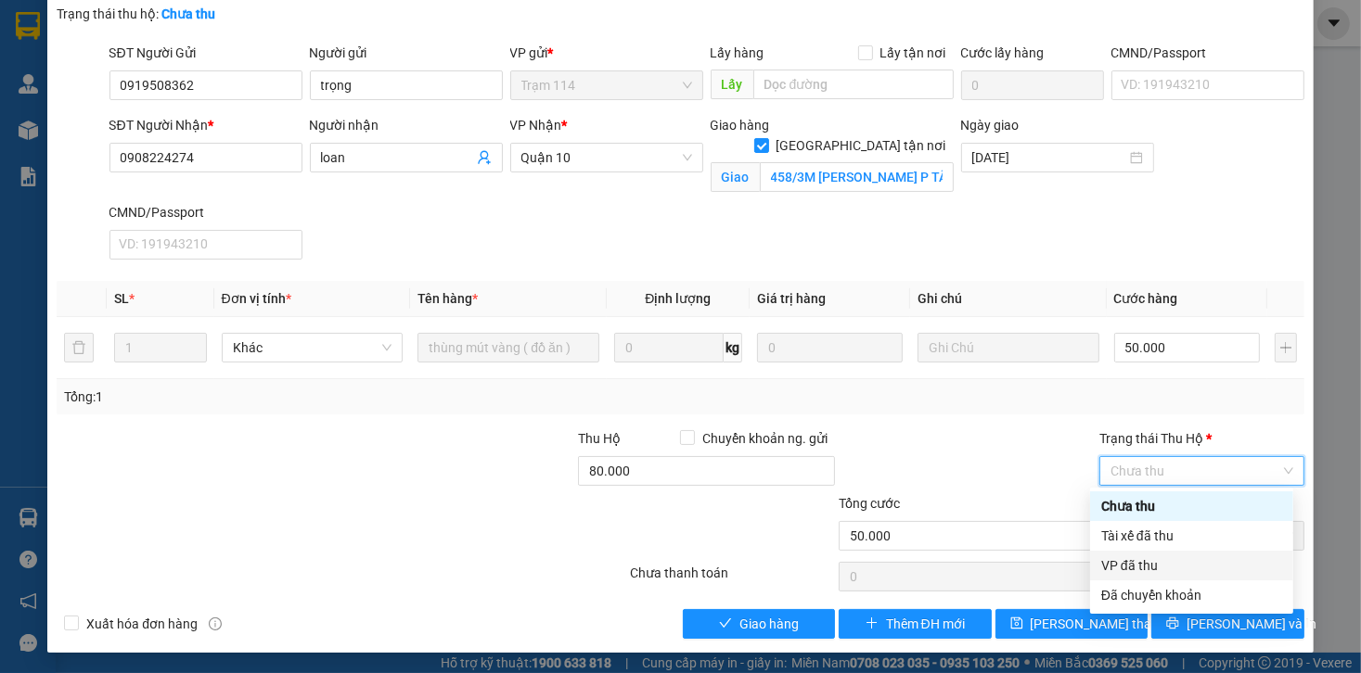
click at [1128, 560] on div "VP đã thu" at bounding box center [1191, 566] width 181 height 20
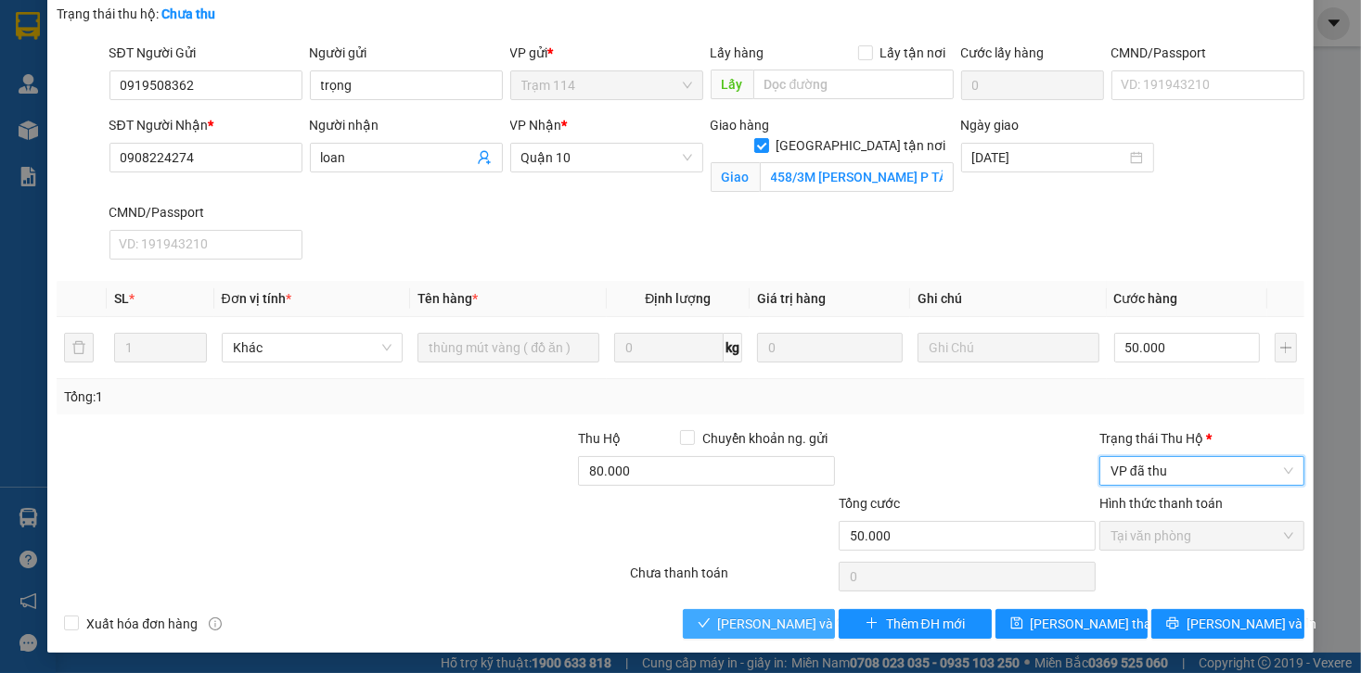
click at [754, 623] on span "Lưu và Giao hàng" at bounding box center [807, 624] width 178 height 20
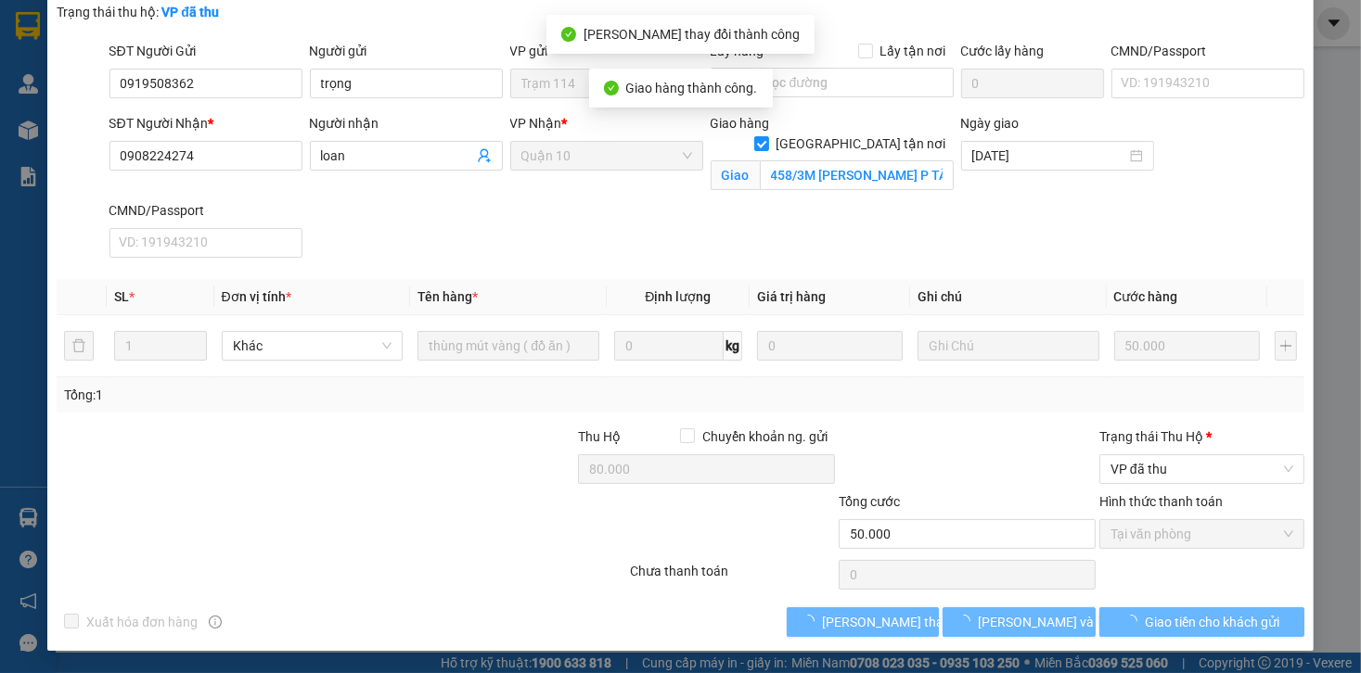
scroll to position [102, 0]
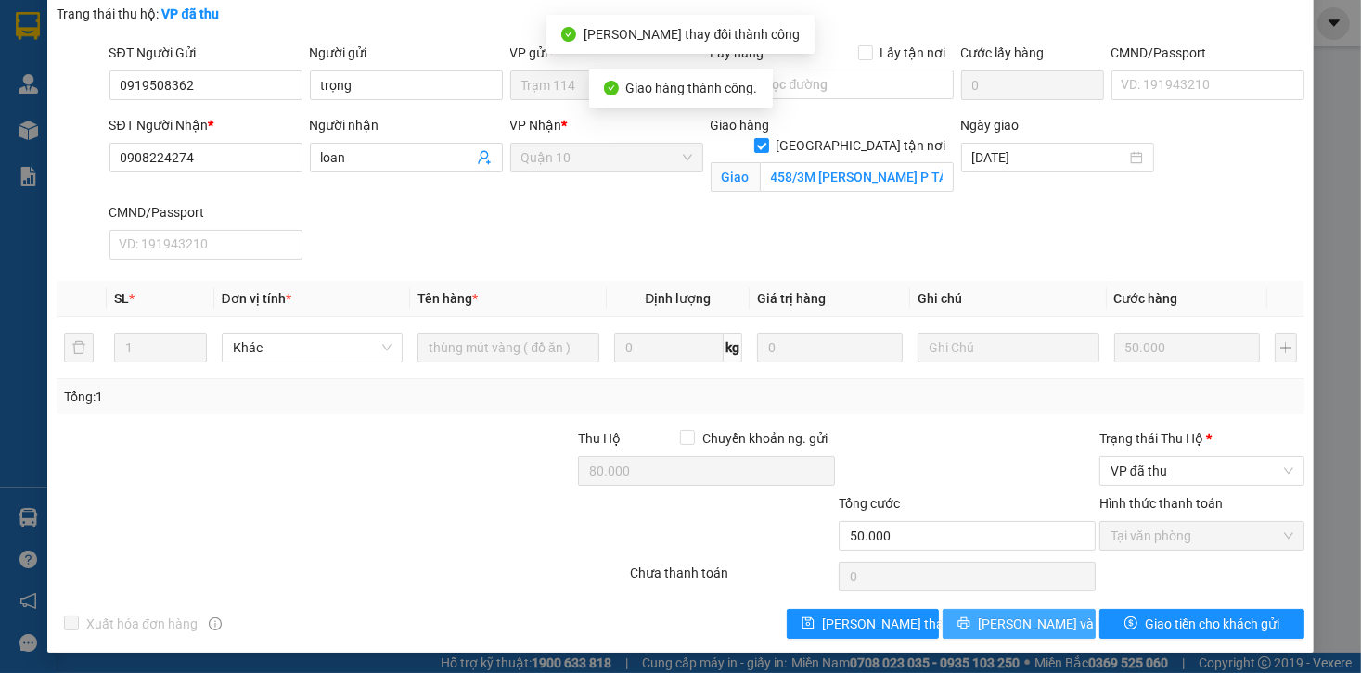
drag, startPoint x: 1031, startPoint y: 618, endPoint x: 1035, endPoint y: 602, distance: 16.2
click at [1031, 618] on span "[PERSON_NAME] và In" at bounding box center [1043, 624] width 130 height 20
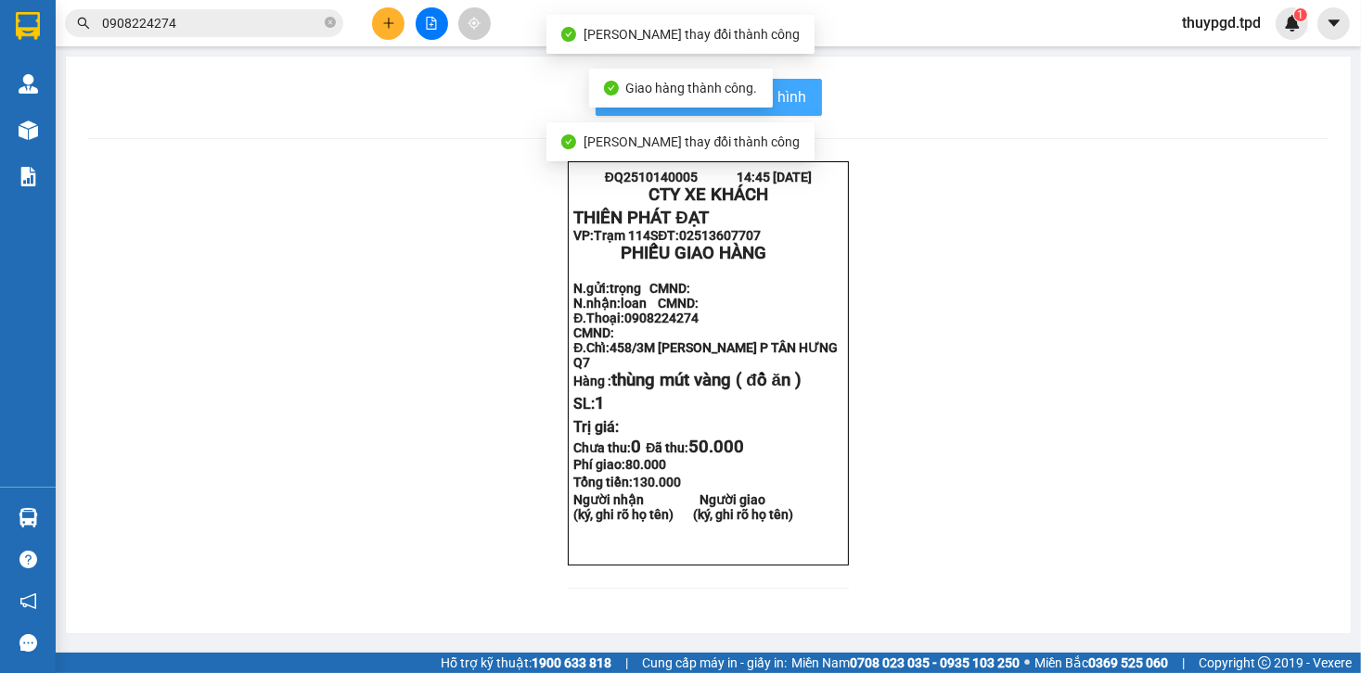
click at [796, 84] on button "In mẫu biên lai tự cấu hình" at bounding box center [708, 97] width 226 height 37
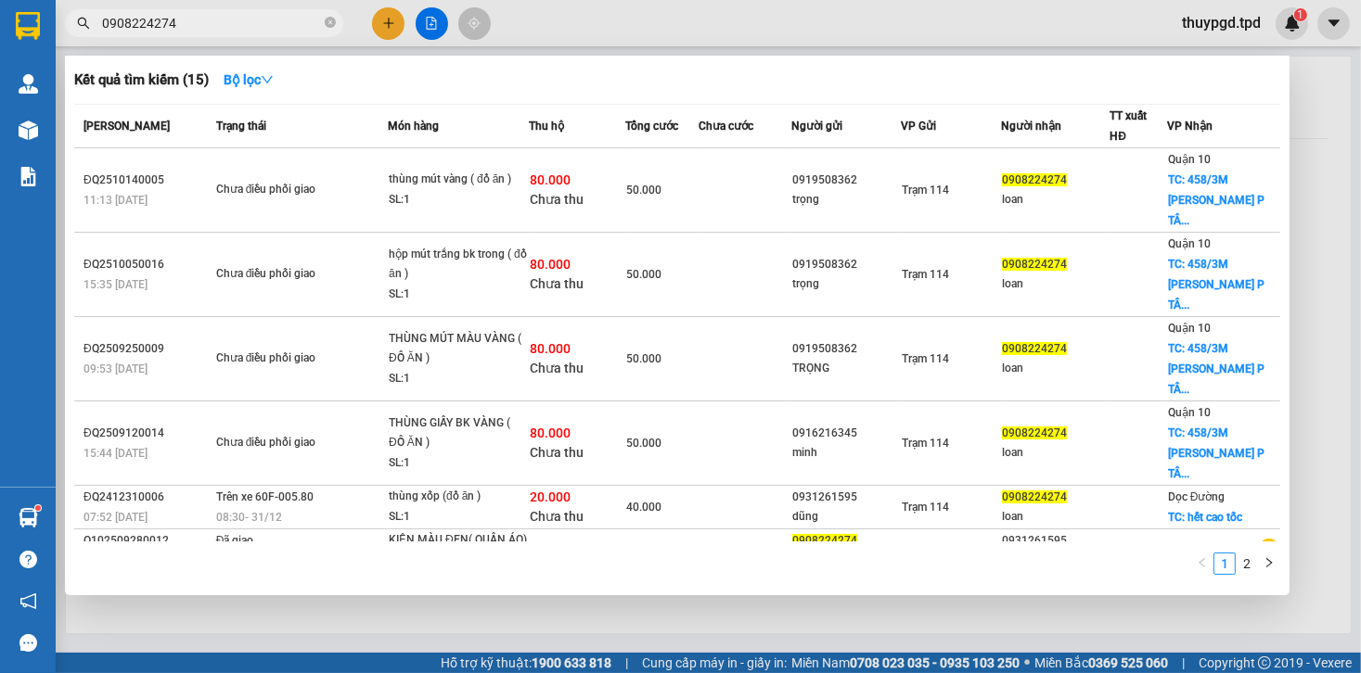
click at [253, 33] on span "0908224274" at bounding box center [204, 23] width 278 height 28
click at [211, 28] on input "0908224274" at bounding box center [211, 23] width 219 height 20
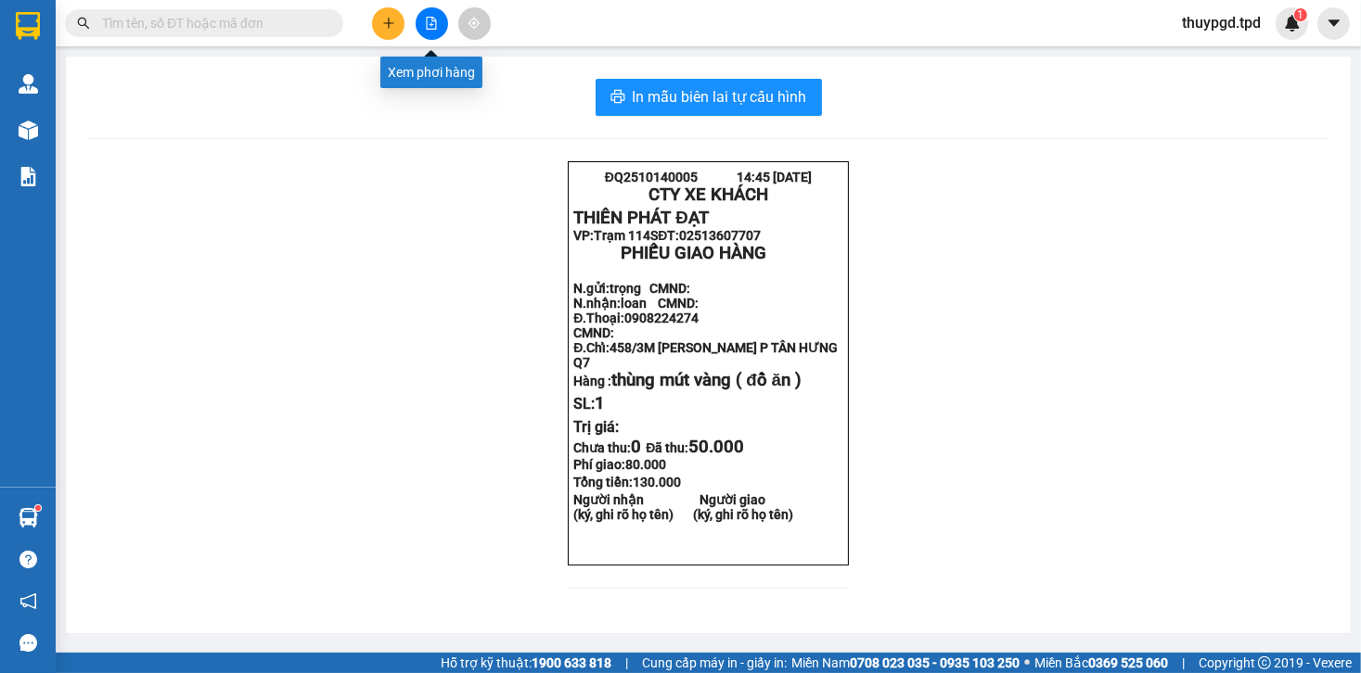
click at [394, 11] on button at bounding box center [388, 23] width 32 height 32
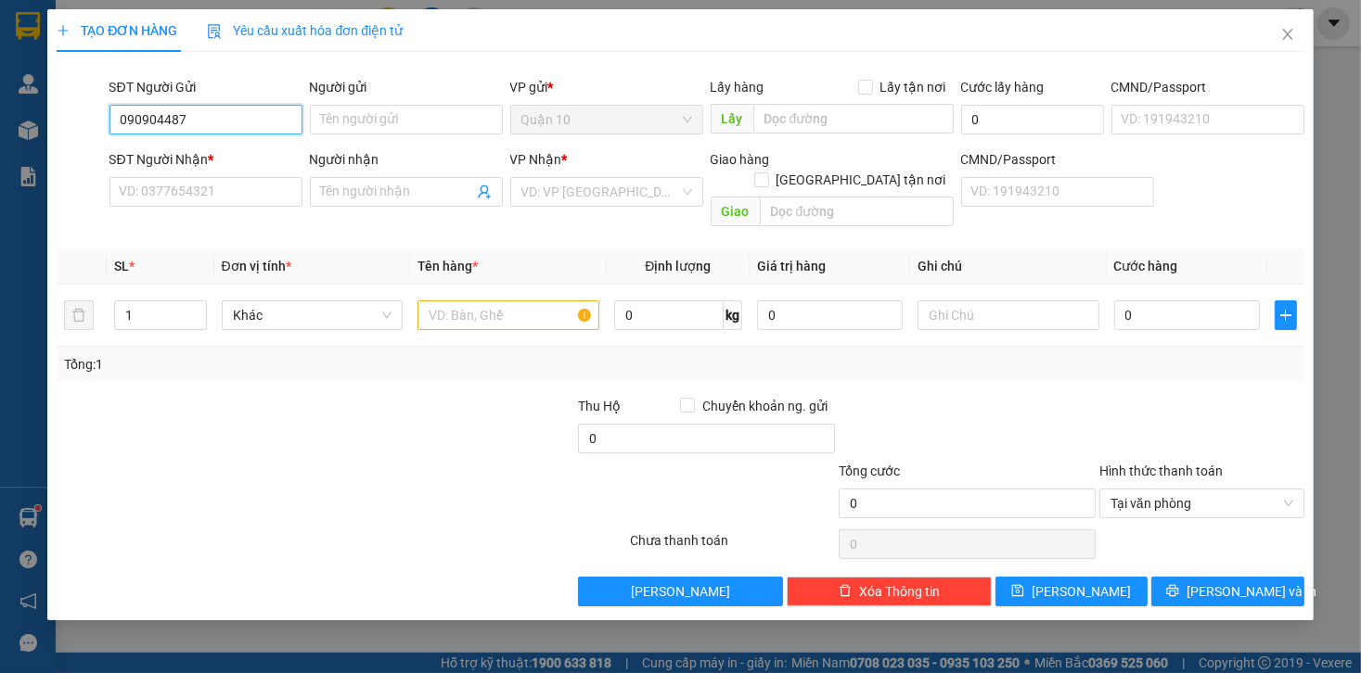
type input "0909044876"
click at [204, 171] on div "0909044876 - THIỆN (LÊ VĂN PHÚC)" at bounding box center [236, 157] width 255 height 30
type input "THIỆN ([PERSON_NAME])"
type input "079207009250"
type input "0972996126"
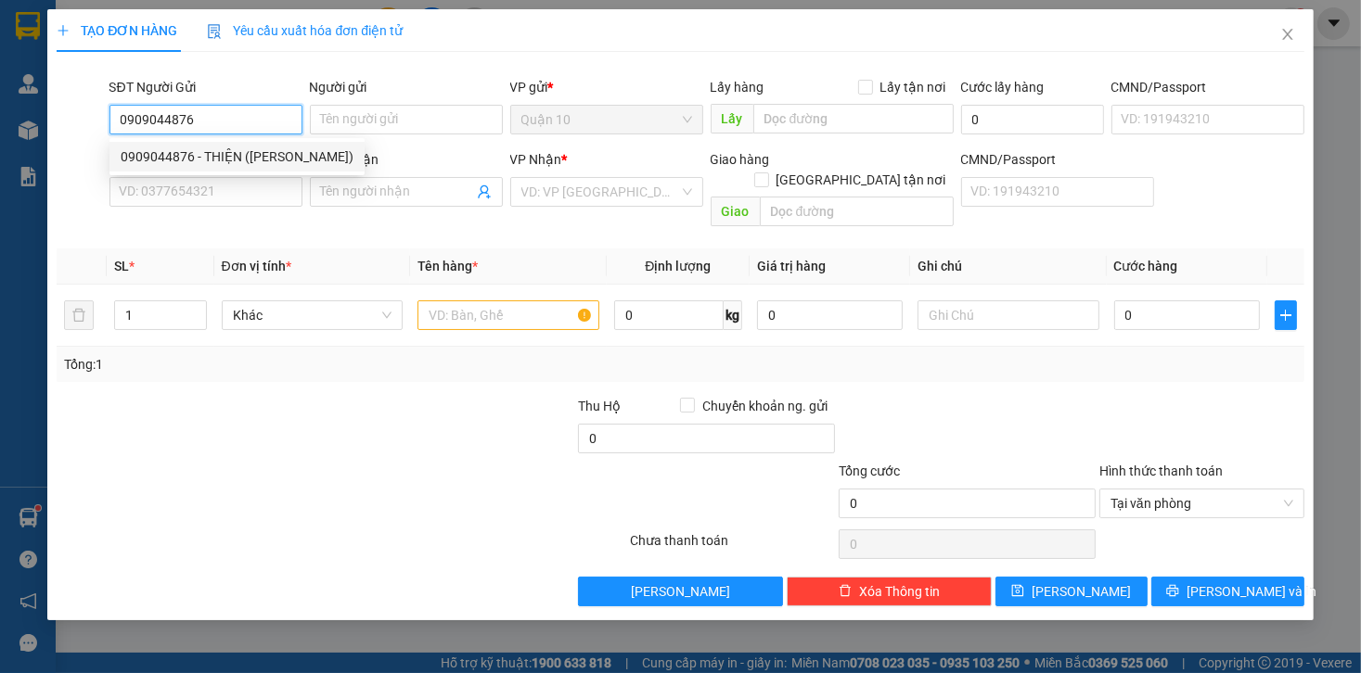
type input "PHÁT"
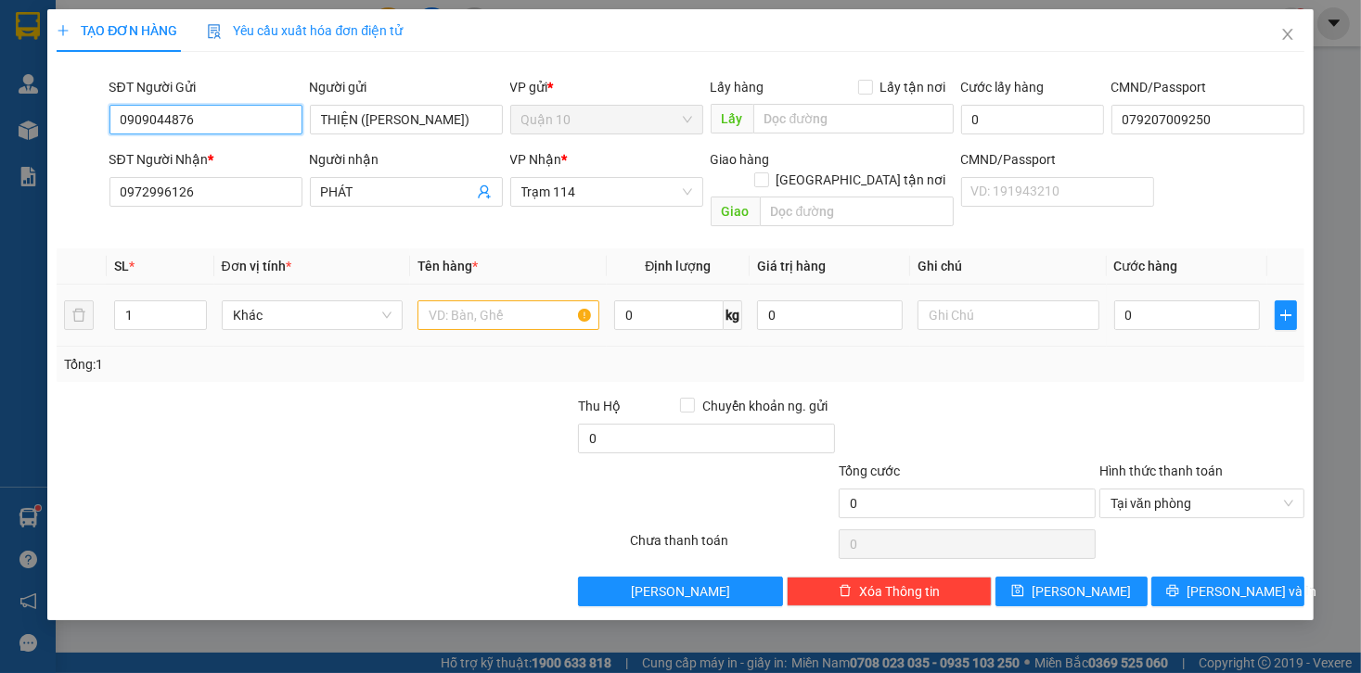
type input "0909044876"
click at [468, 301] on input "text" at bounding box center [508, 316] width 182 height 30
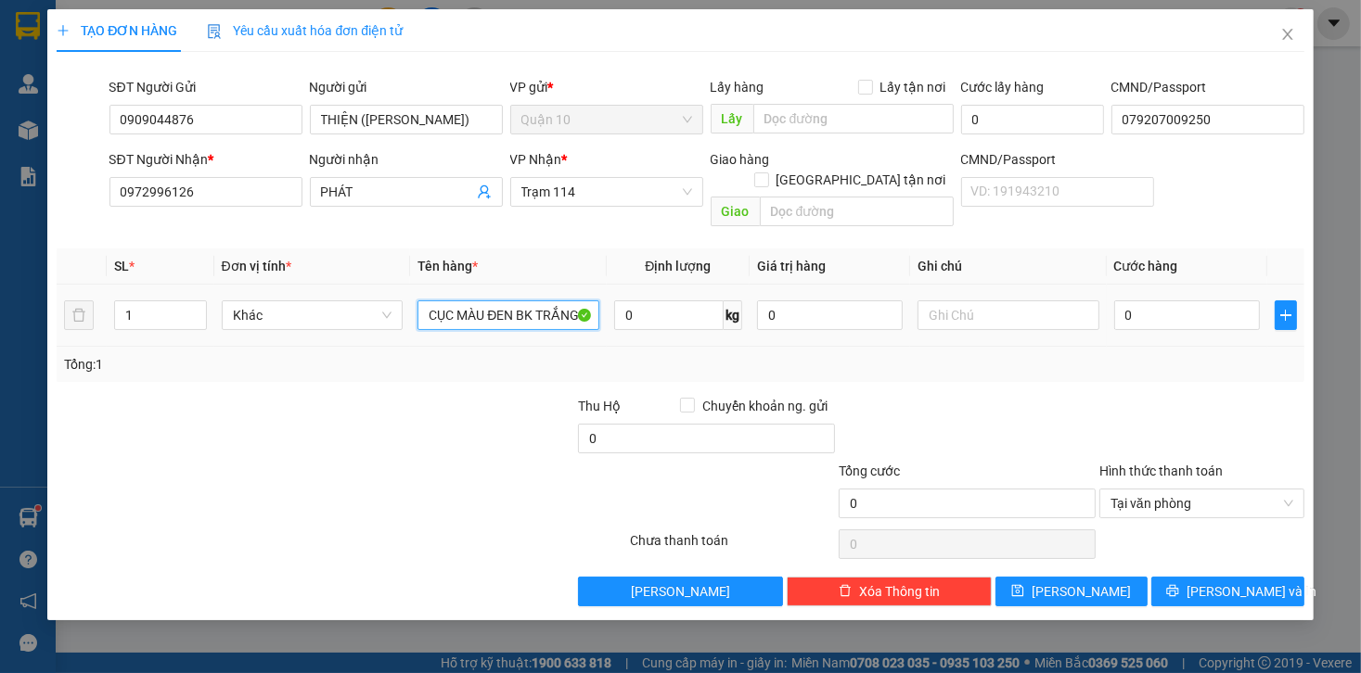
type input "CỤC MÀU ĐEN BK TRẮNG"
type input "5"
type input "50"
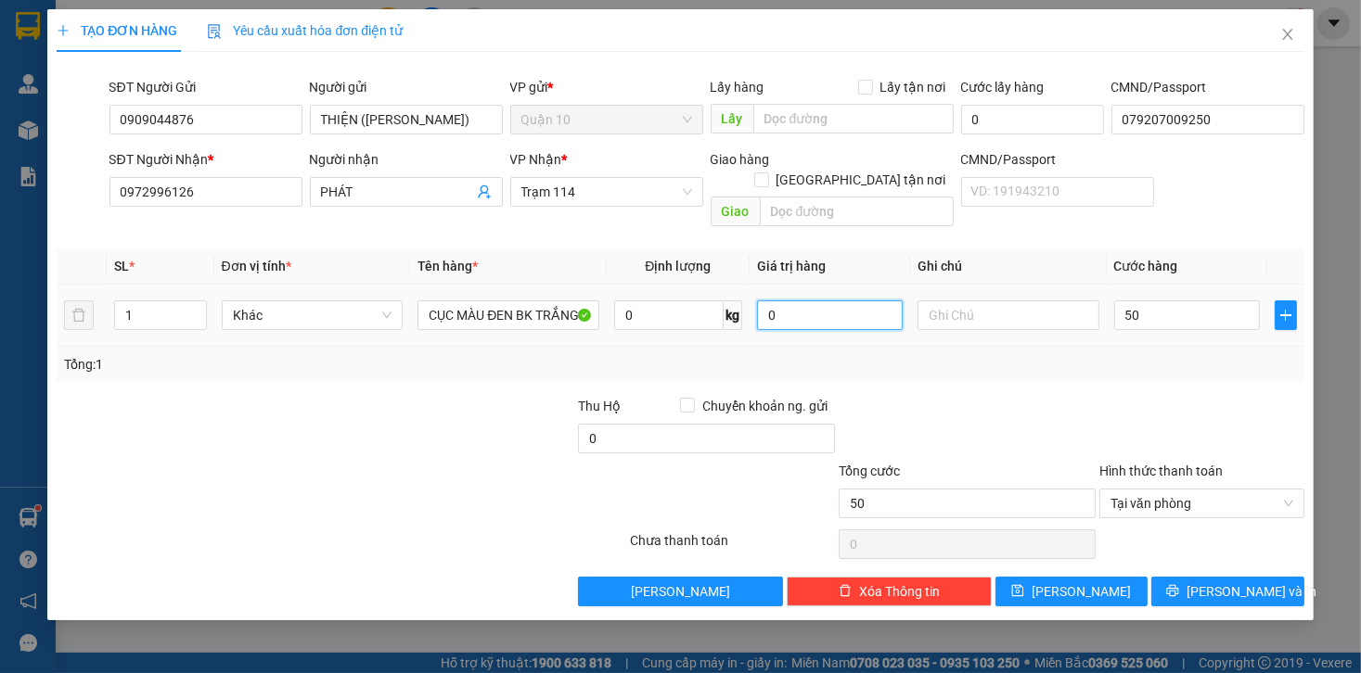
type input "50.000"
drag, startPoint x: 810, startPoint y: 305, endPoint x: 717, endPoint y: 323, distance: 94.4
click at [717, 323] on tr "1 Khác CỤC MÀU ĐEN BK TRẮNG 0 kg 0 50.000" at bounding box center [680, 316] width 1247 height 62
type input "2.000.000"
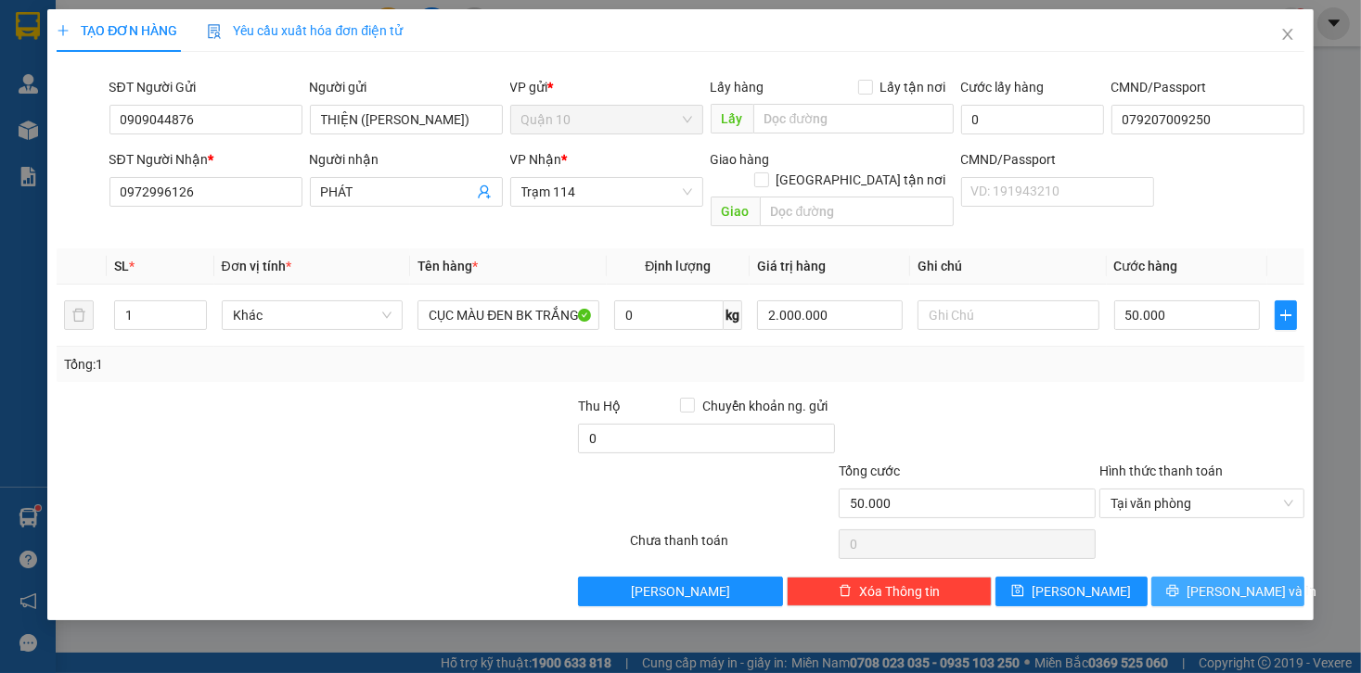
click at [1184, 578] on button "[PERSON_NAME] và In" at bounding box center [1227, 592] width 153 height 30
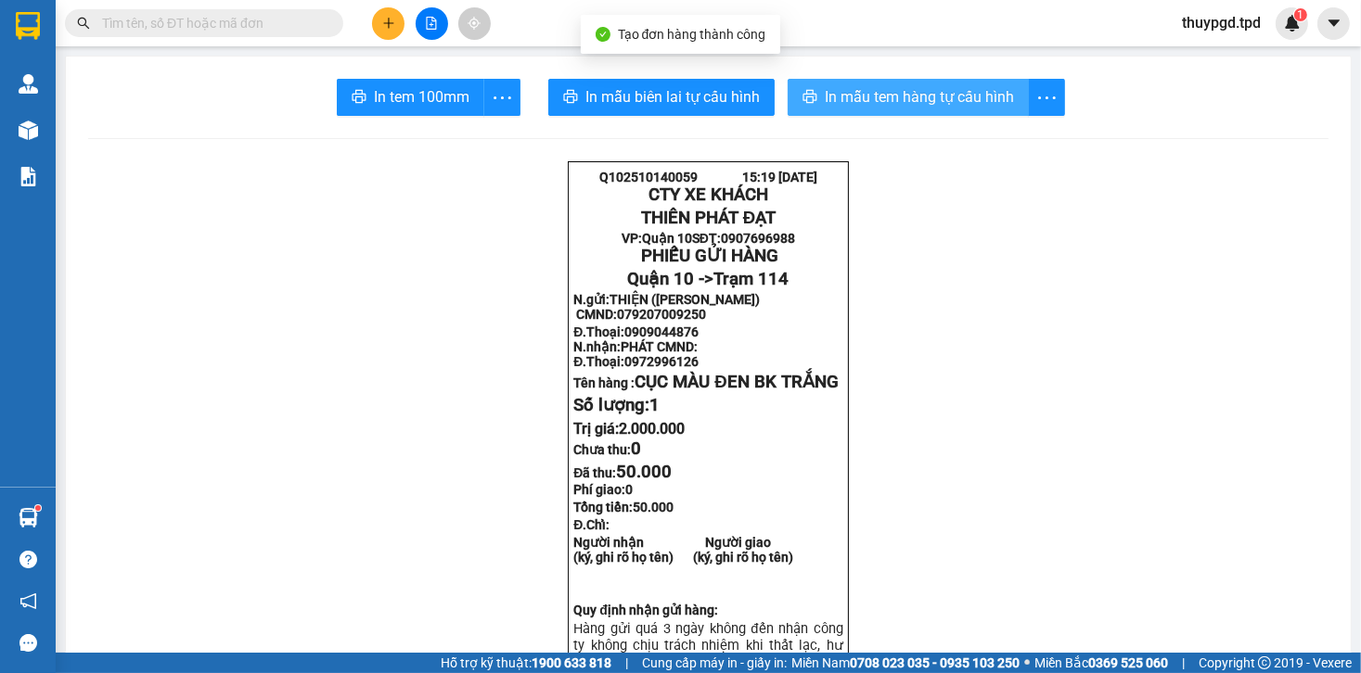
drag, startPoint x: 955, startPoint y: 104, endPoint x: 601, endPoint y: 578, distance: 591.8
click at [953, 104] on span "In mẫu tem hàng tự cấu hình" at bounding box center [919, 96] width 189 height 23
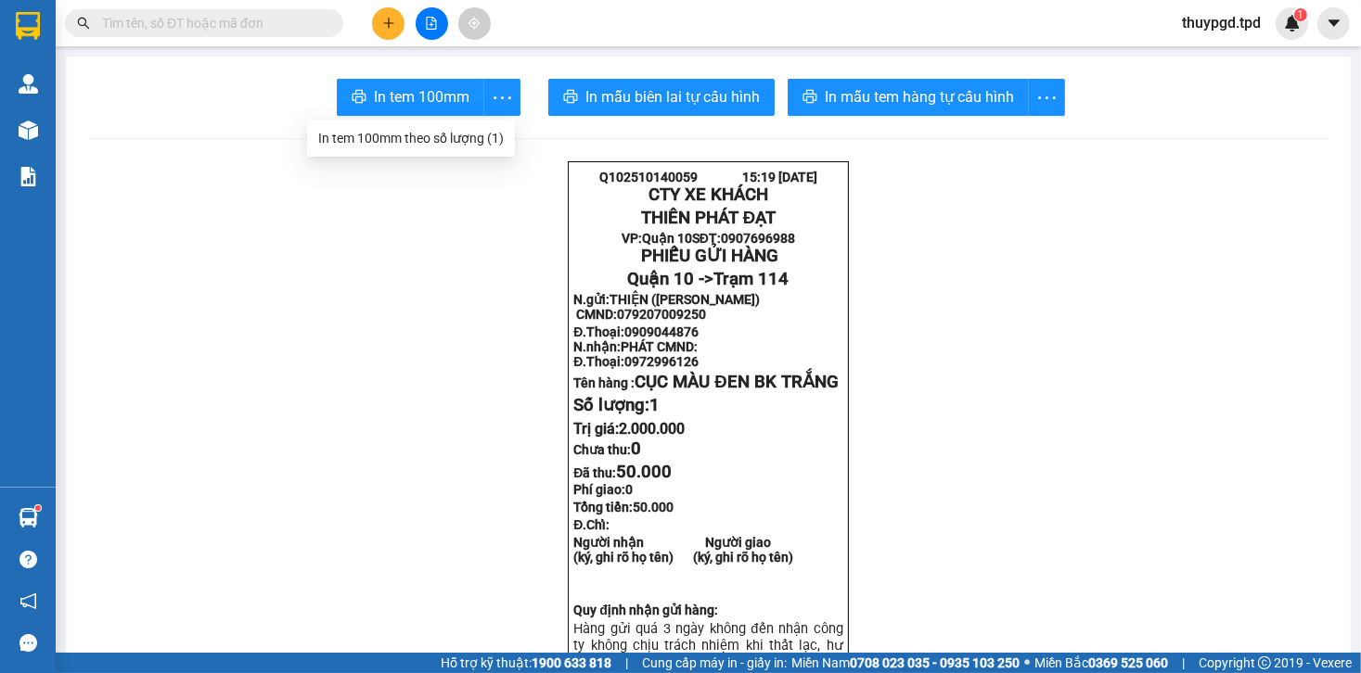
click at [445, 50] on main "In tem 100mm In mẫu biên lai tự cấu hình In mẫu tem hàng tự cấu hình Q102510140…" at bounding box center [680, 326] width 1361 height 653
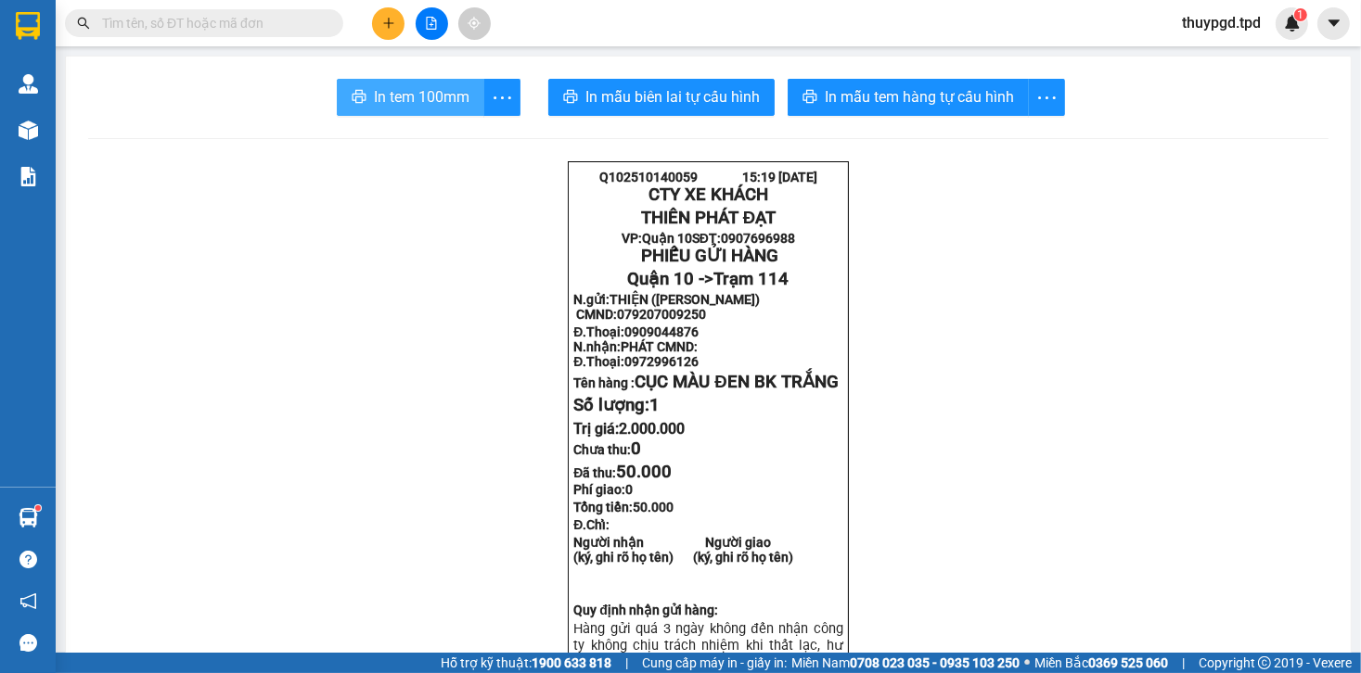
click at [427, 98] on span "In tem 100mm" at bounding box center [422, 96] width 96 height 23
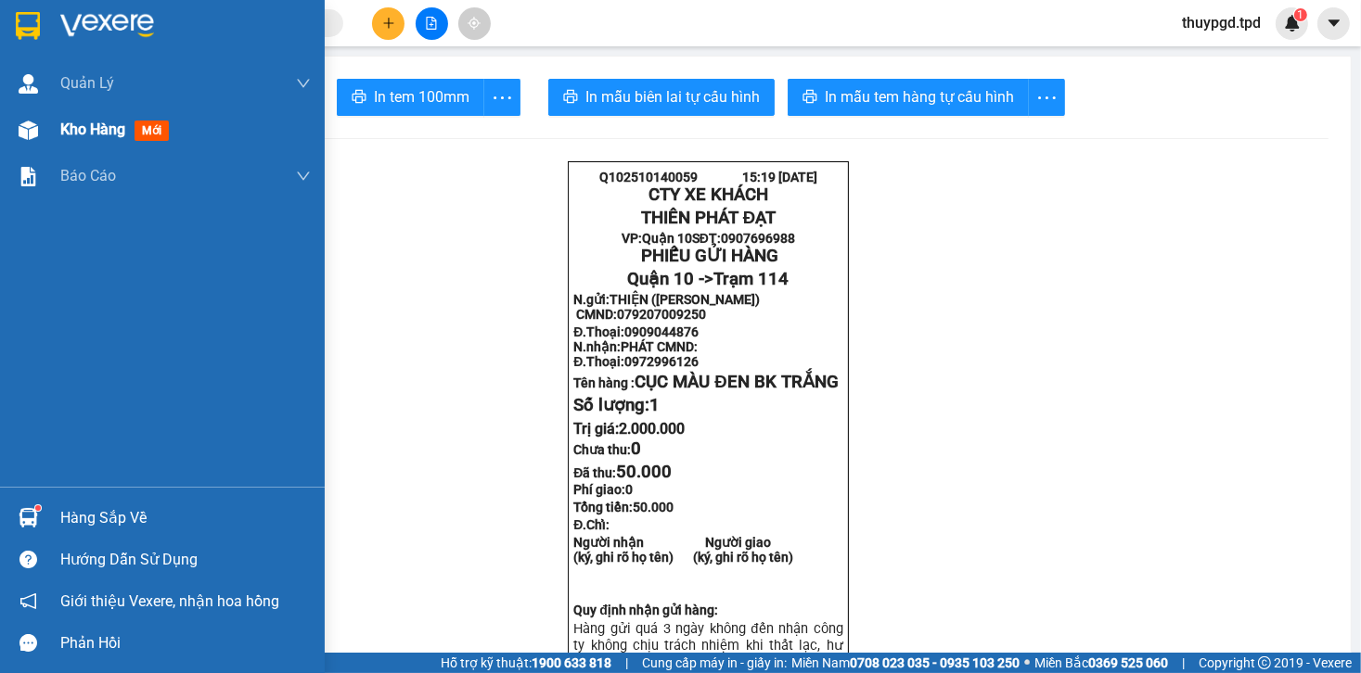
click at [63, 130] on span "Kho hàng" at bounding box center [92, 130] width 65 height 18
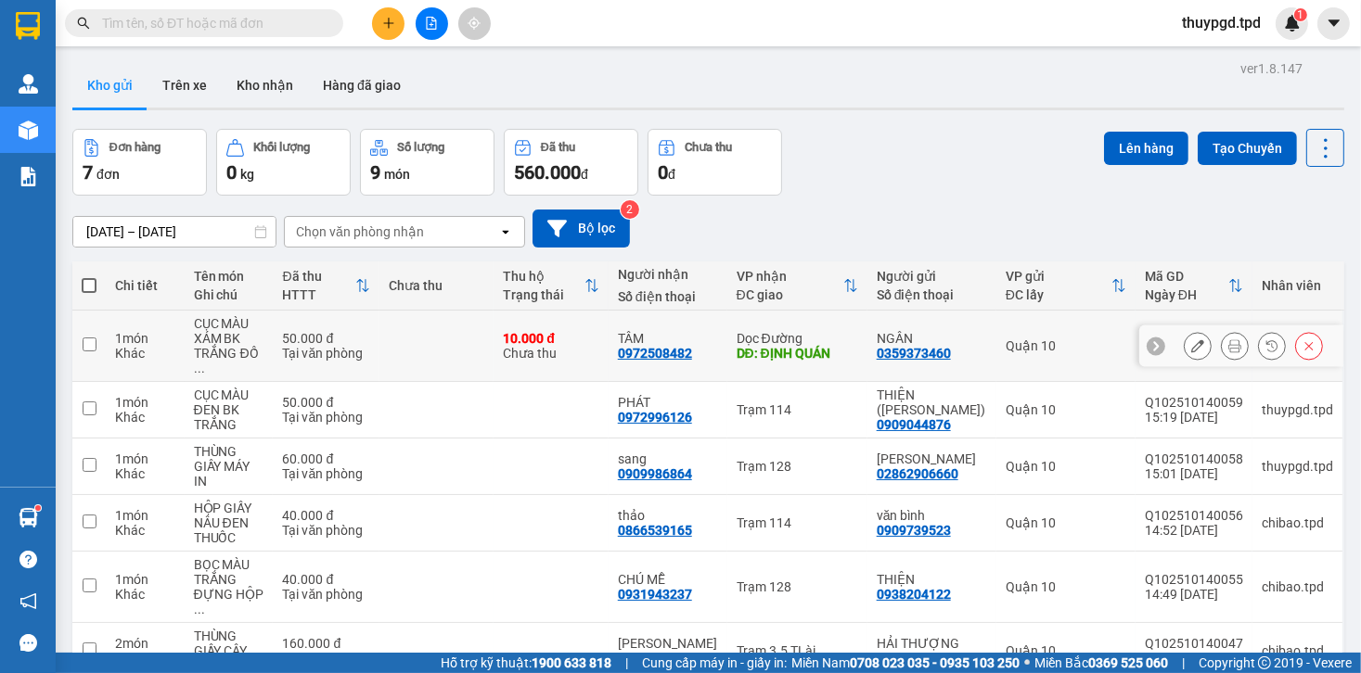
click at [1198, 335] on button at bounding box center [1197, 346] width 26 height 32
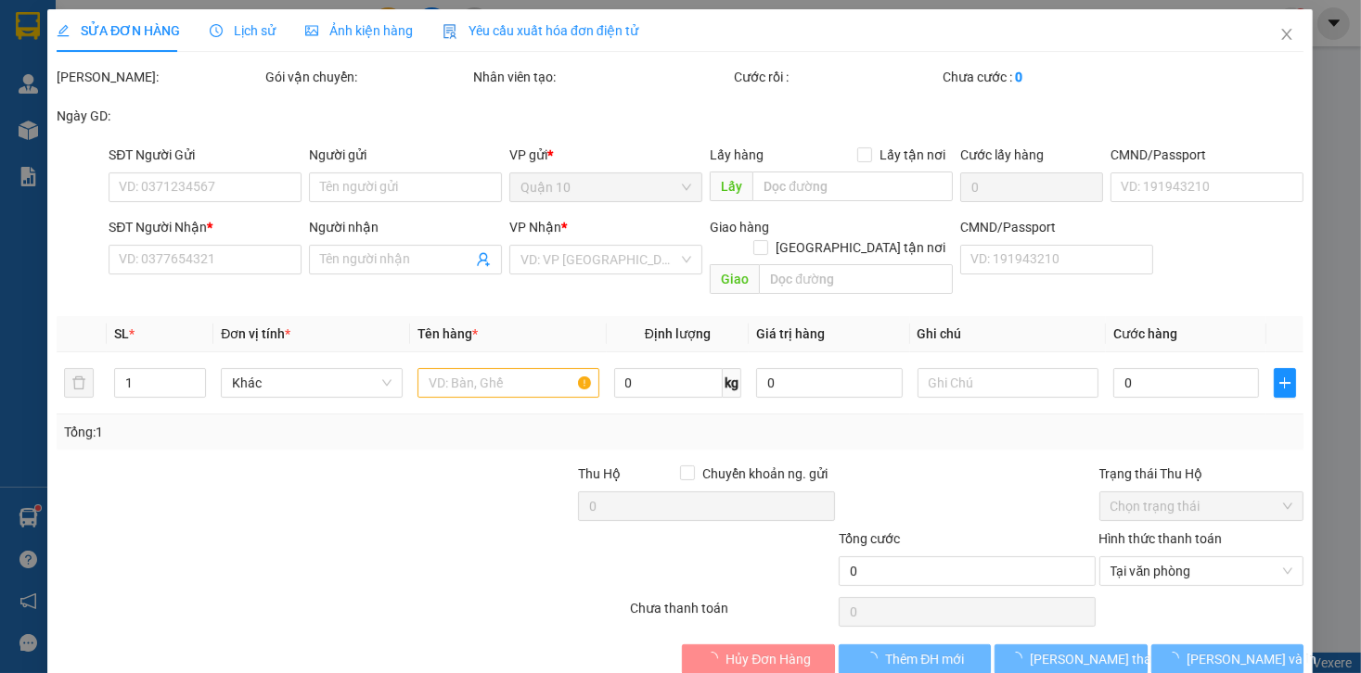
type input "0359373460"
type input "NGÂN"
type input "0972508482"
type input "TÂM"
type input "ĐỊNH QUÁN"
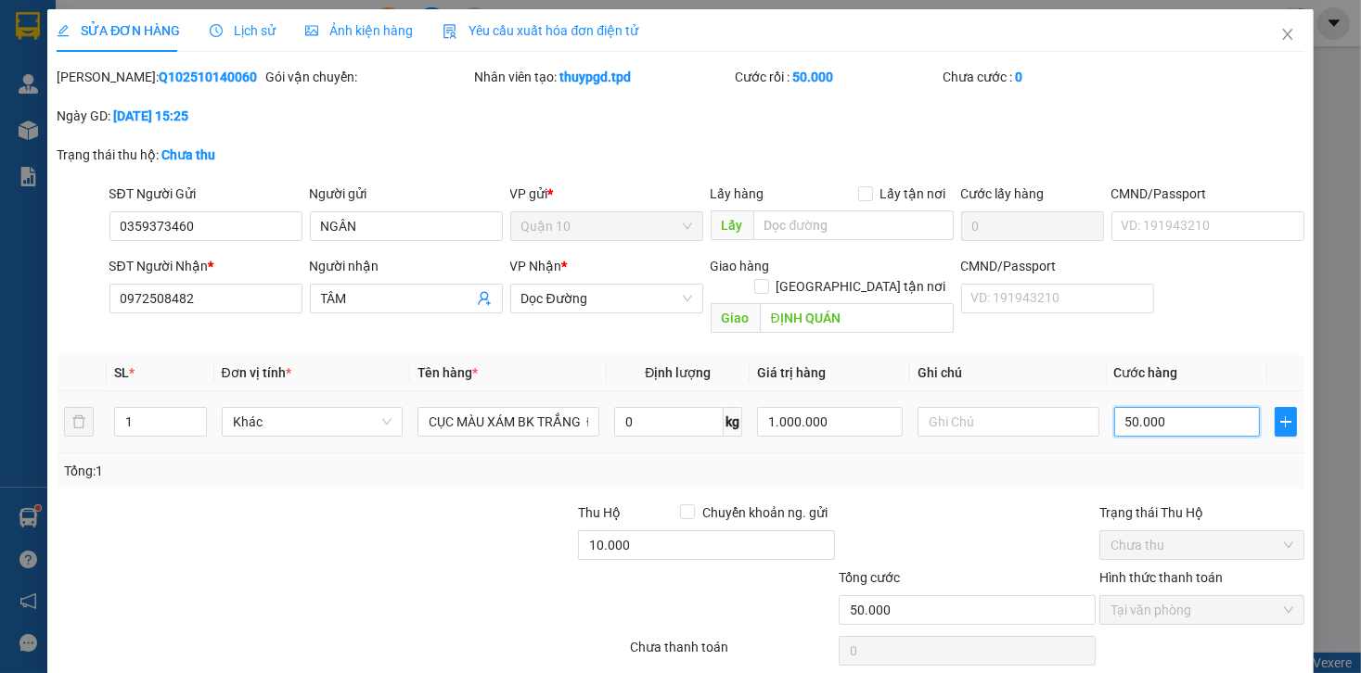
click at [1178, 407] on input "50.000" at bounding box center [1187, 422] width 146 height 30
type input "4"
type input "40"
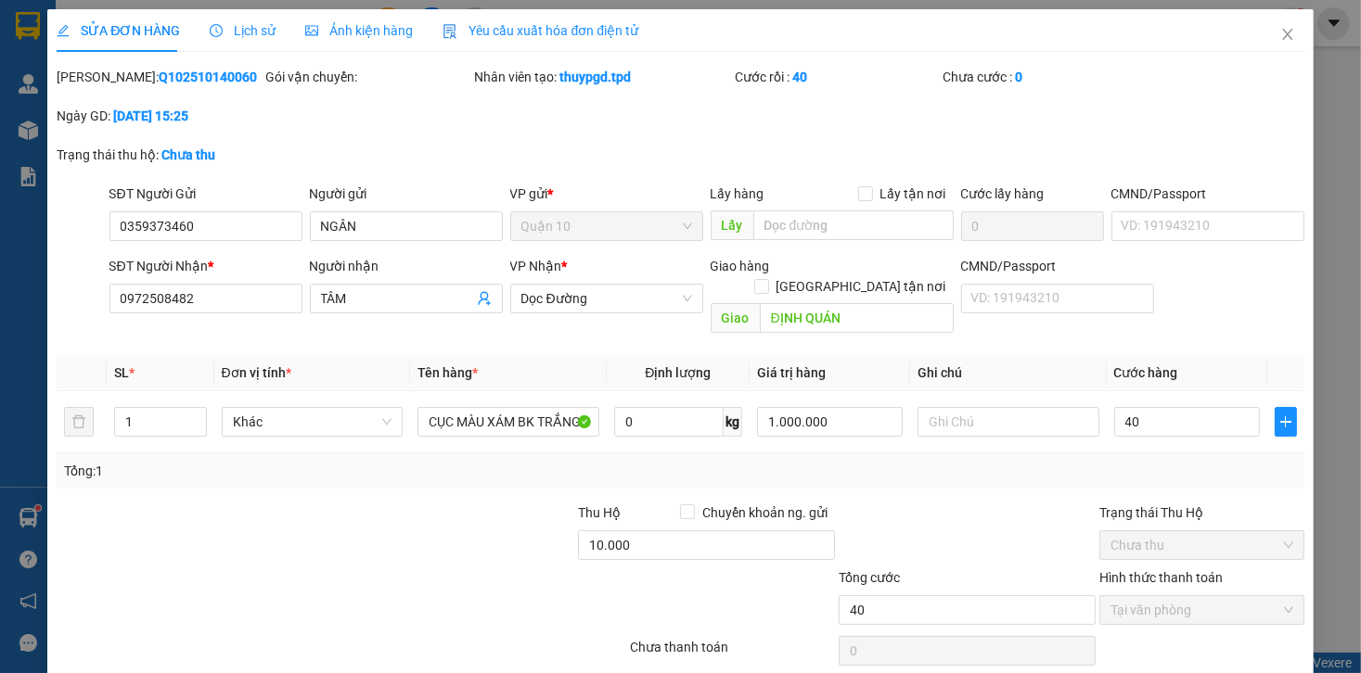
type input "40.000"
click at [899, 503] on div at bounding box center [967, 535] width 261 height 65
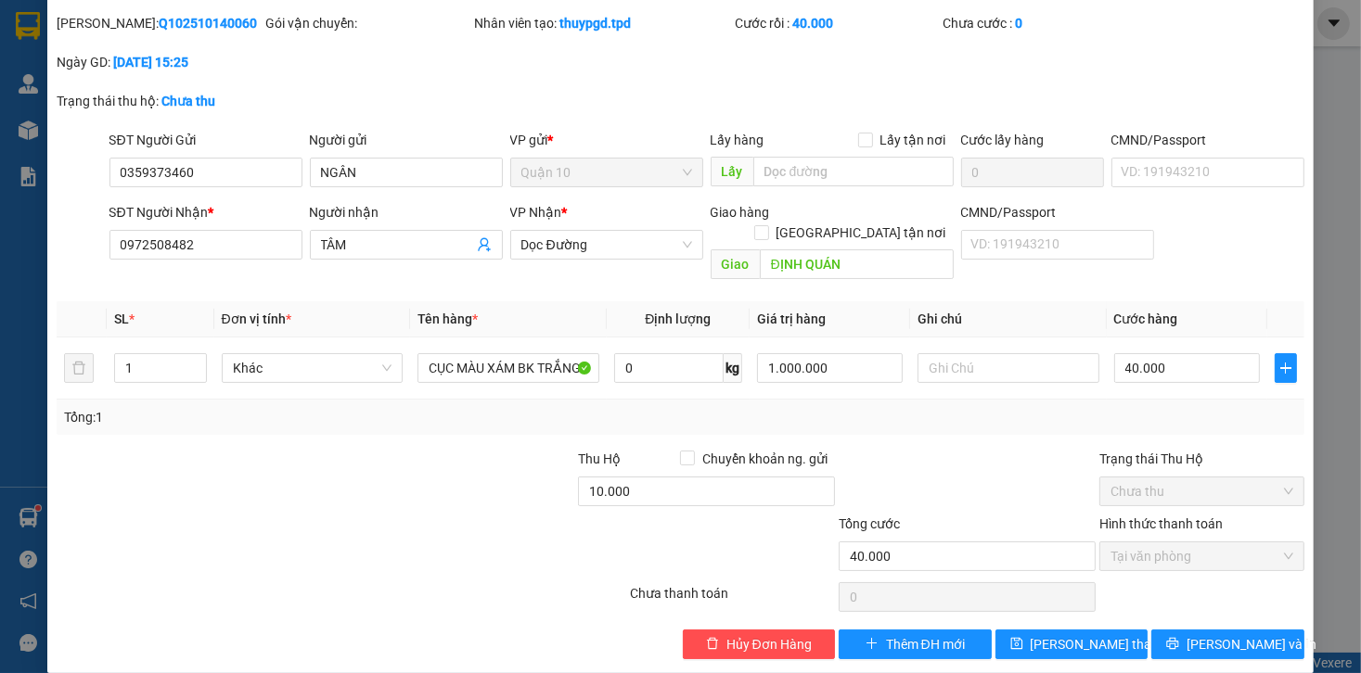
scroll to position [55, 0]
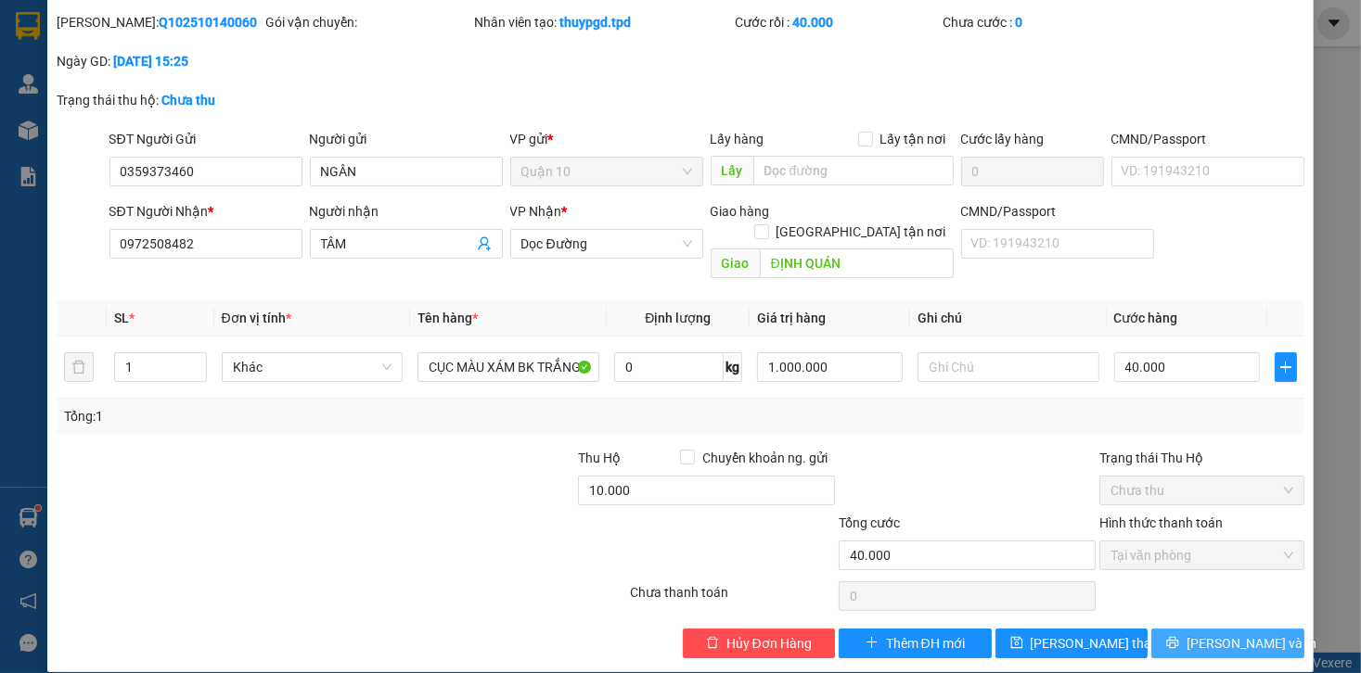
click at [1157, 629] on button "[PERSON_NAME] và In" at bounding box center [1227, 644] width 153 height 30
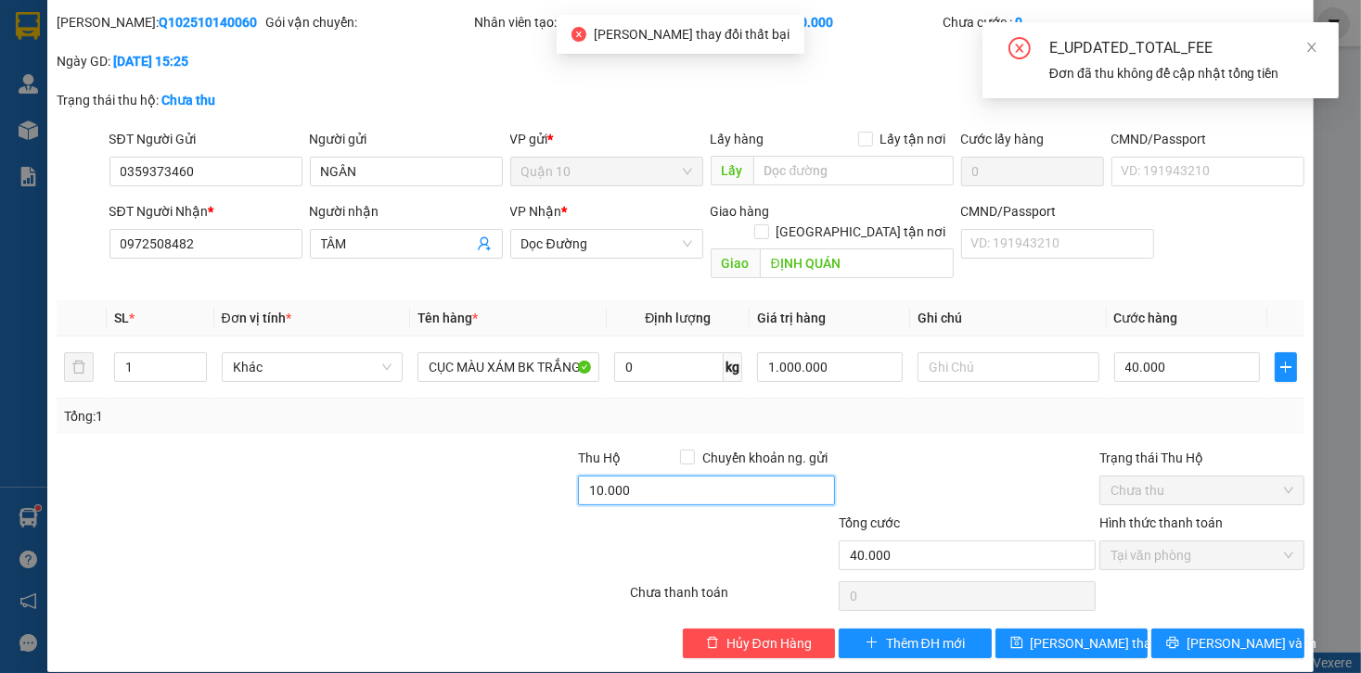
click at [663, 476] on input "10.000" at bounding box center [706, 491] width 257 height 30
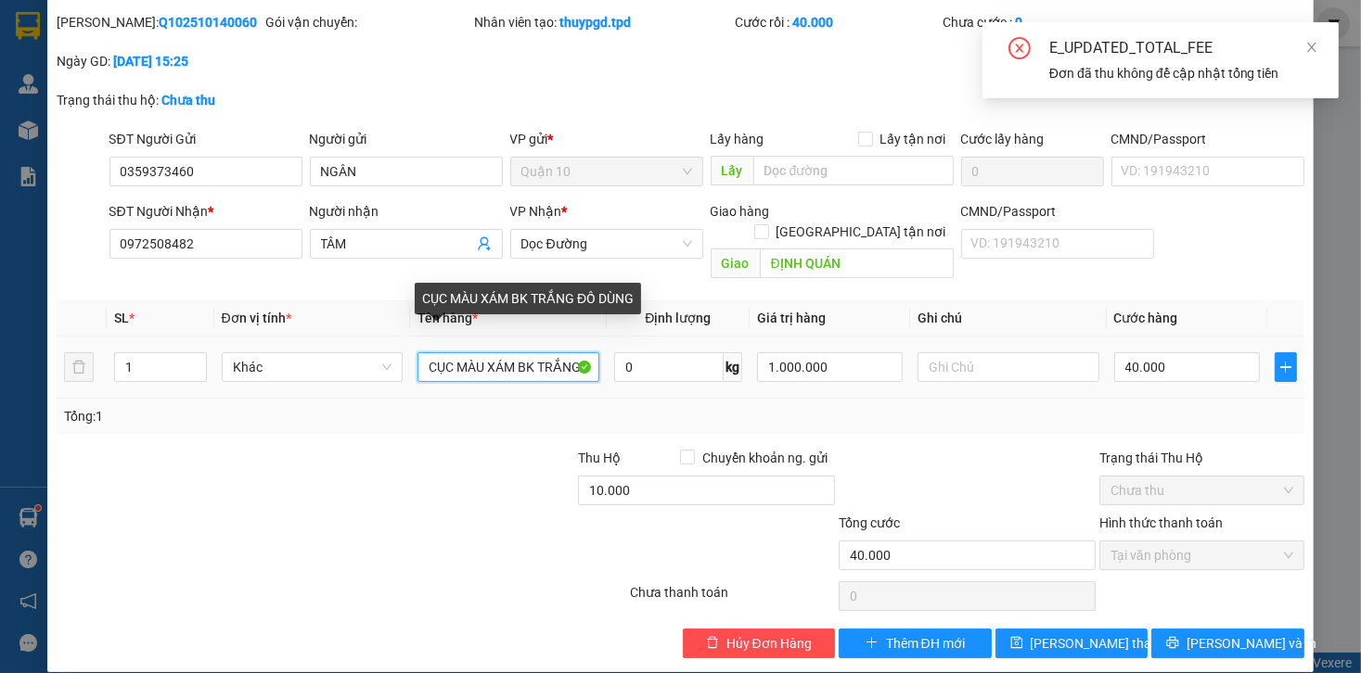
click at [526, 352] on input "CỤC MÀU XÁM BK TRẮNG ĐỒ DÙNG" at bounding box center [508, 367] width 182 height 30
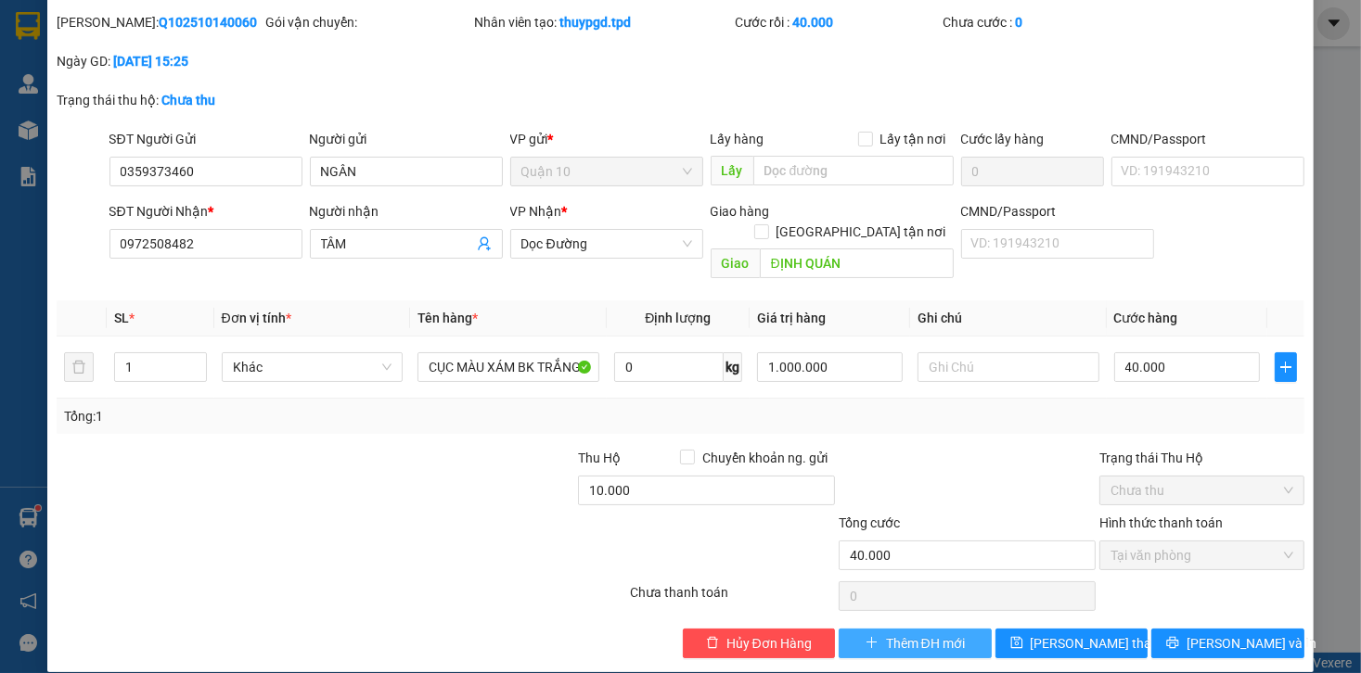
click at [951, 634] on span "Thêm ĐH mới" at bounding box center [925, 644] width 79 height 20
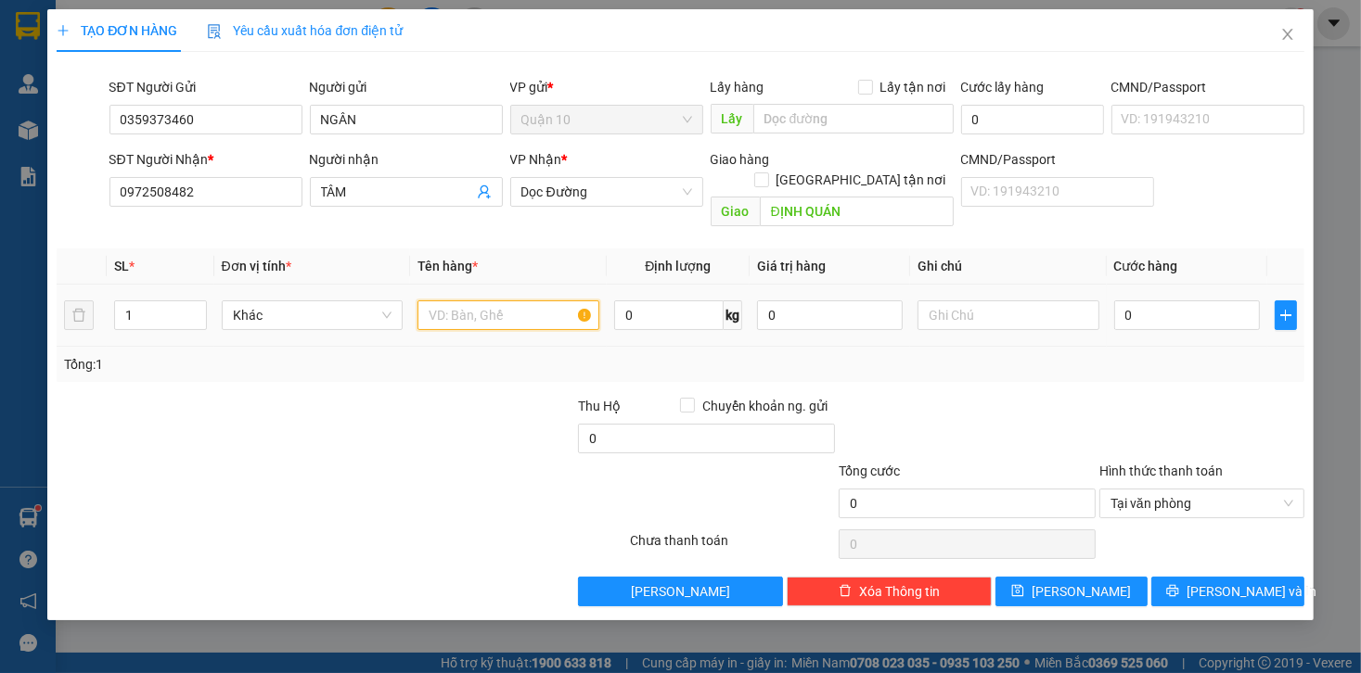
click at [528, 301] on input "text" at bounding box center [508, 316] width 182 height 30
paste input "CỤC MÀU XÁM BK TRẮNG ĐỒ DÙNG"
type input "CỤC MÀU XÁM BK TRẮNG ĐỒ DÙNG"
click at [1159, 301] on input "0" at bounding box center [1187, 316] width 146 height 30
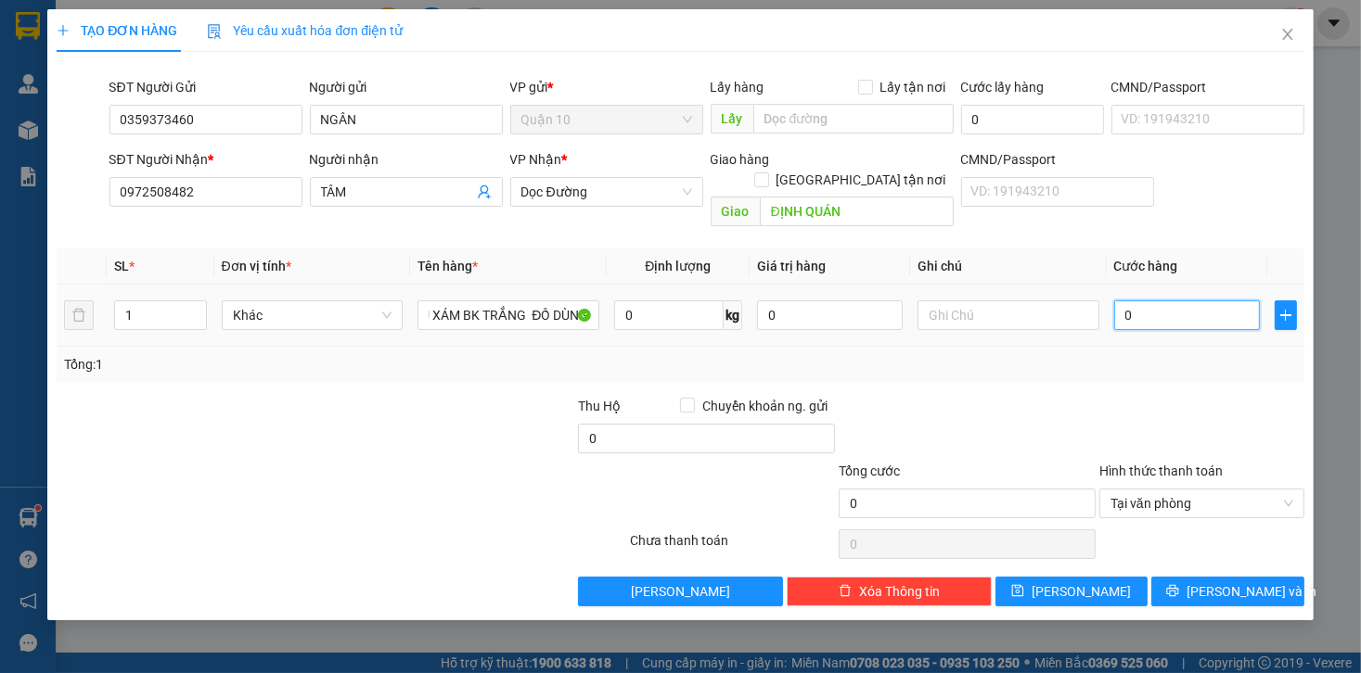
scroll to position [0, 0]
type input "4"
type input "40"
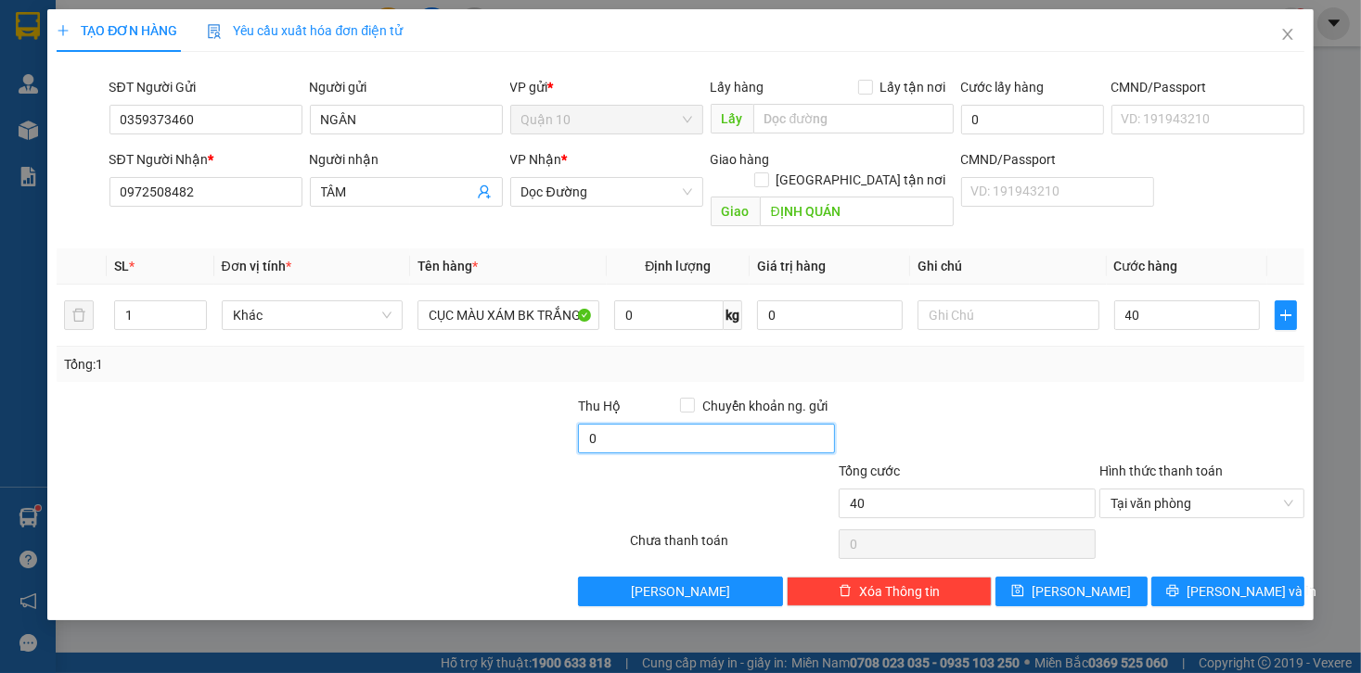
type input "40.000"
click at [627, 424] on input "0" at bounding box center [706, 439] width 257 height 30
click at [920, 409] on div at bounding box center [967, 428] width 261 height 65
type input "10.000"
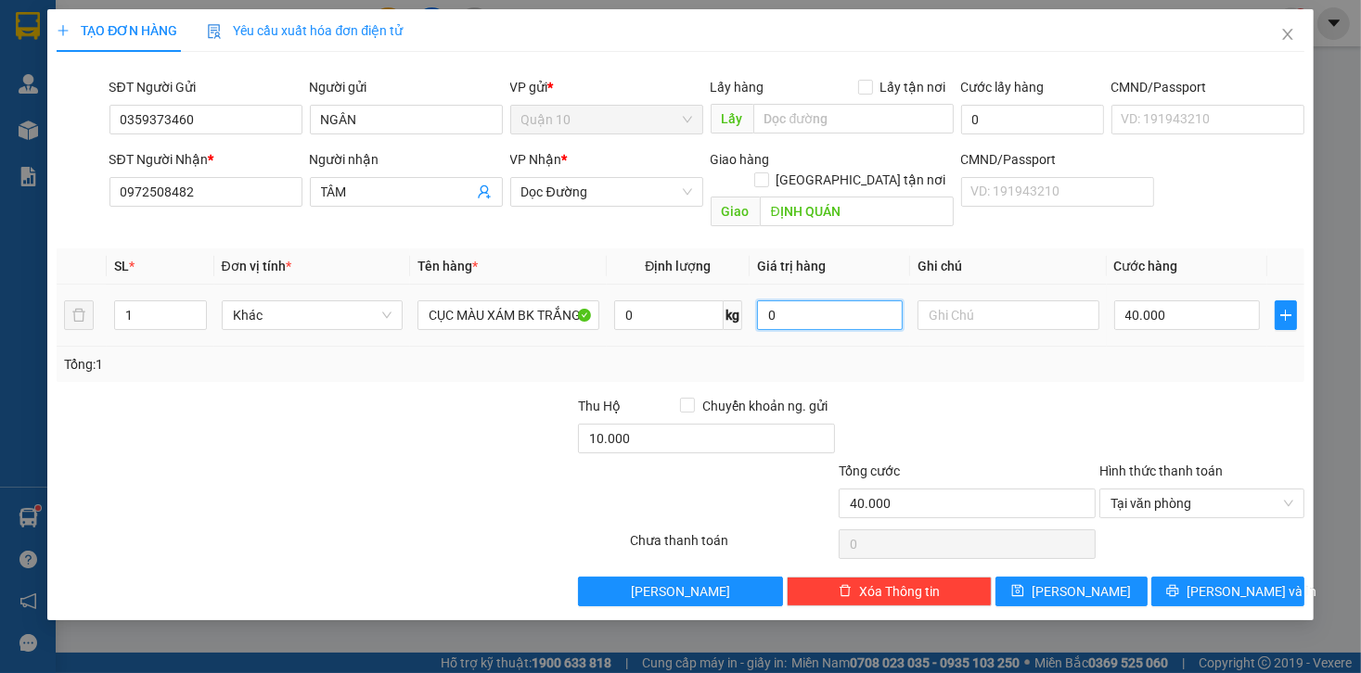
drag, startPoint x: 853, startPoint y: 292, endPoint x: 534, endPoint y: 266, distance: 320.1
click at [537, 285] on tr "1 Khác CỤC MÀU XÁM BK TRẮNG ĐỒ DÙNG 0 kg 0 40.000" at bounding box center [680, 316] width 1247 height 62
type input "1.000.000"
click at [1169, 577] on button "[PERSON_NAME] và In" at bounding box center [1227, 592] width 153 height 30
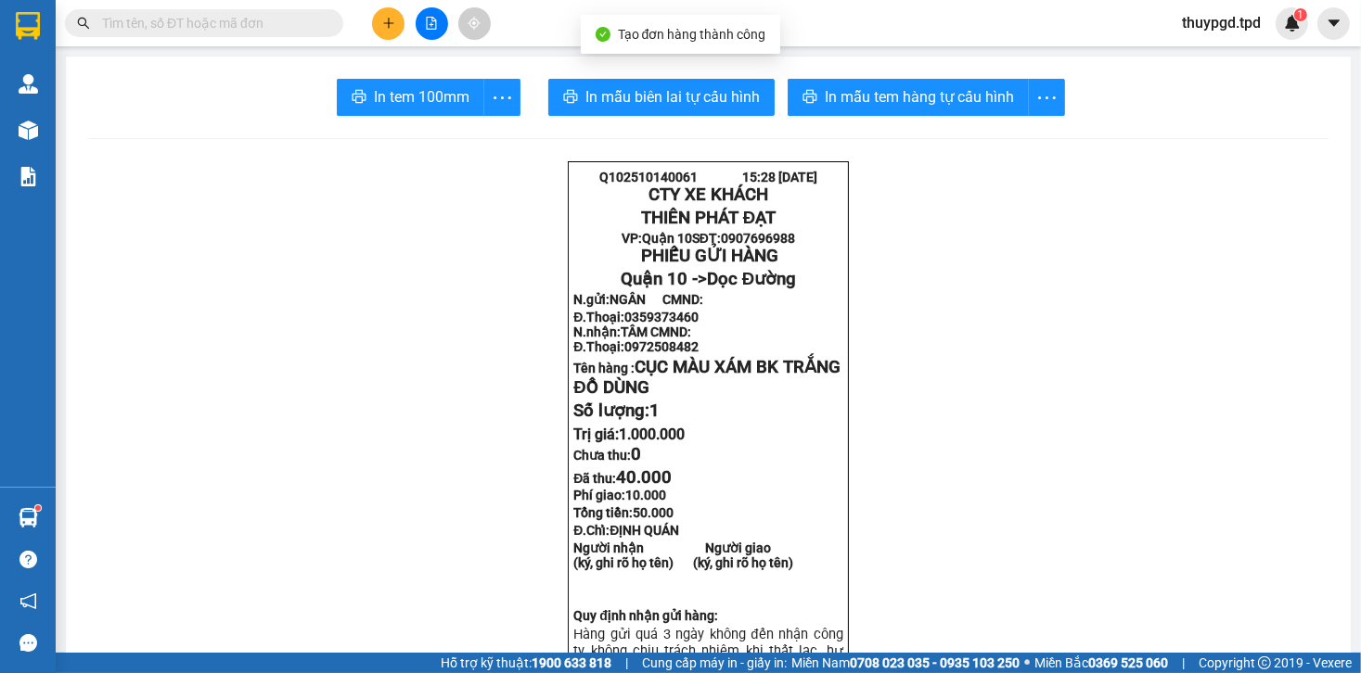
click at [4, 144] on div "Kho hàng mới" at bounding box center [28, 130] width 56 height 46
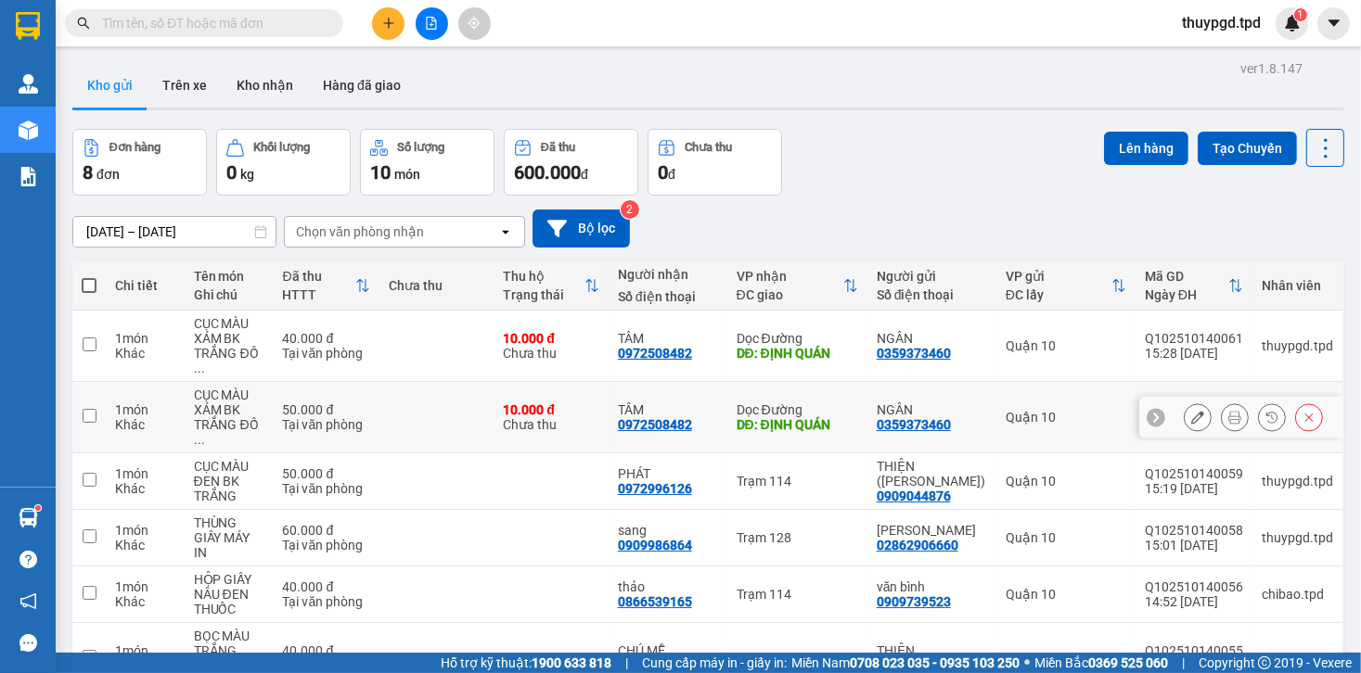
click at [1302, 411] on icon at bounding box center [1308, 417] width 13 height 13
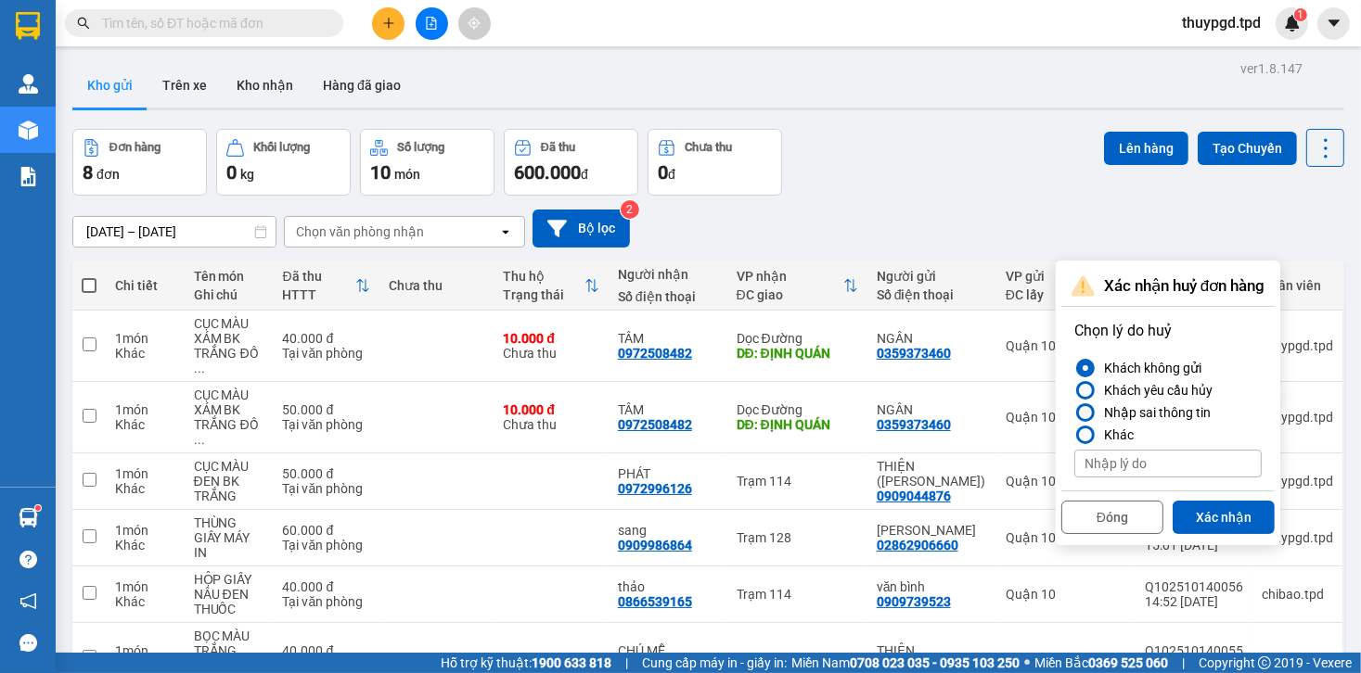
click at [1157, 413] on div "Nhập sai thông tin" at bounding box center [1153, 413] width 114 height 22
click at [1074, 413] on input "Nhập sai thông tin" at bounding box center [1074, 413] width 0 height 0
click at [1196, 512] on button "Xác nhận" at bounding box center [1223, 517] width 102 height 33
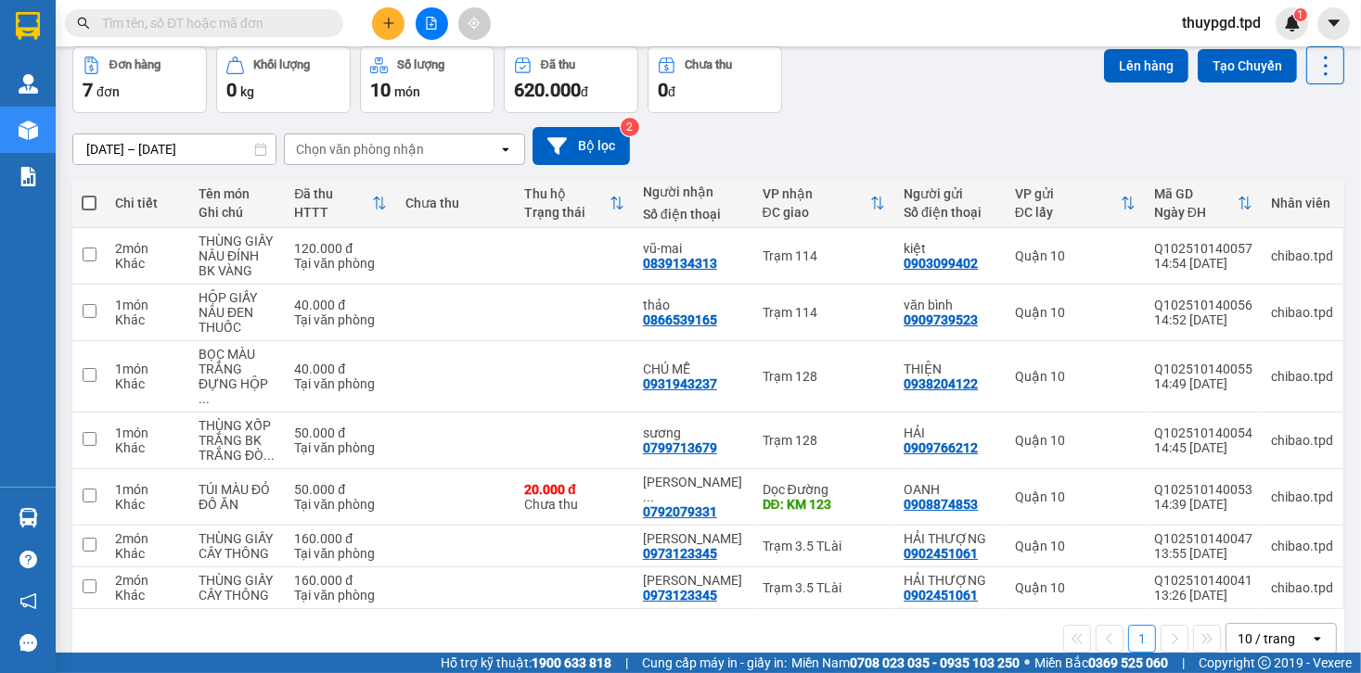
scroll to position [85, 0]
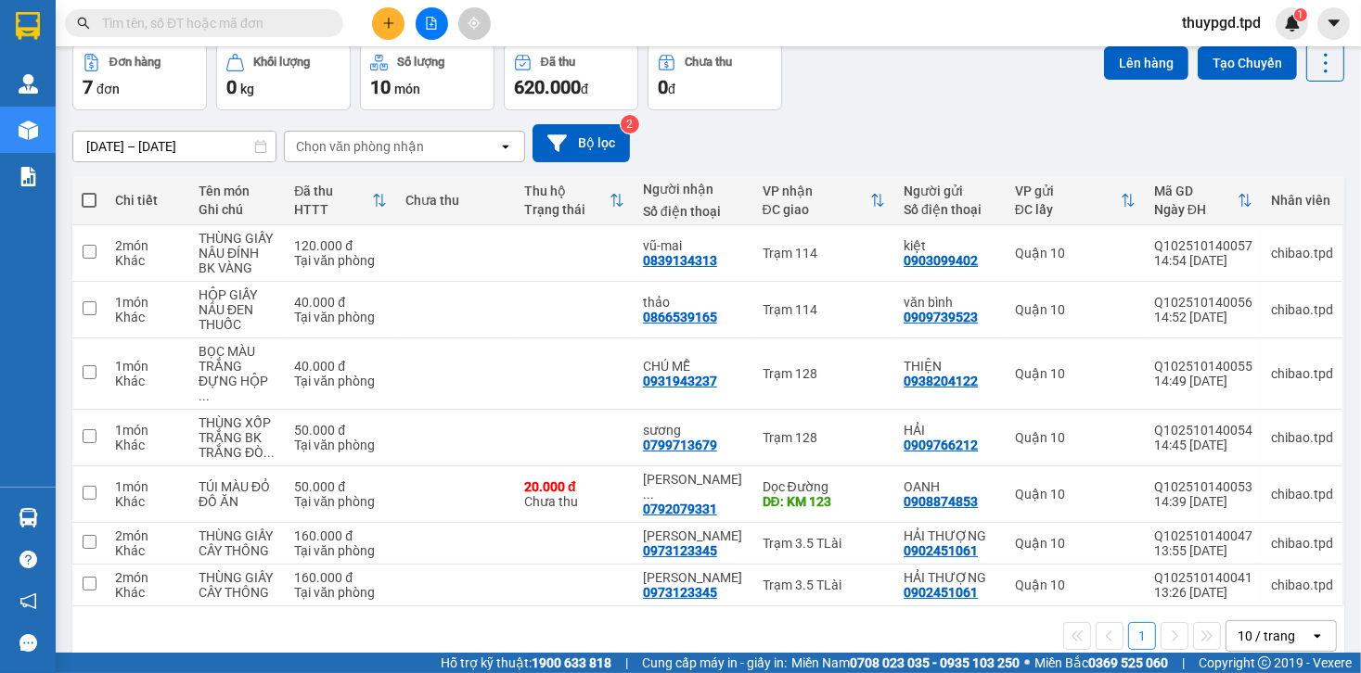
click at [381, 15] on button at bounding box center [388, 23] width 32 height 32
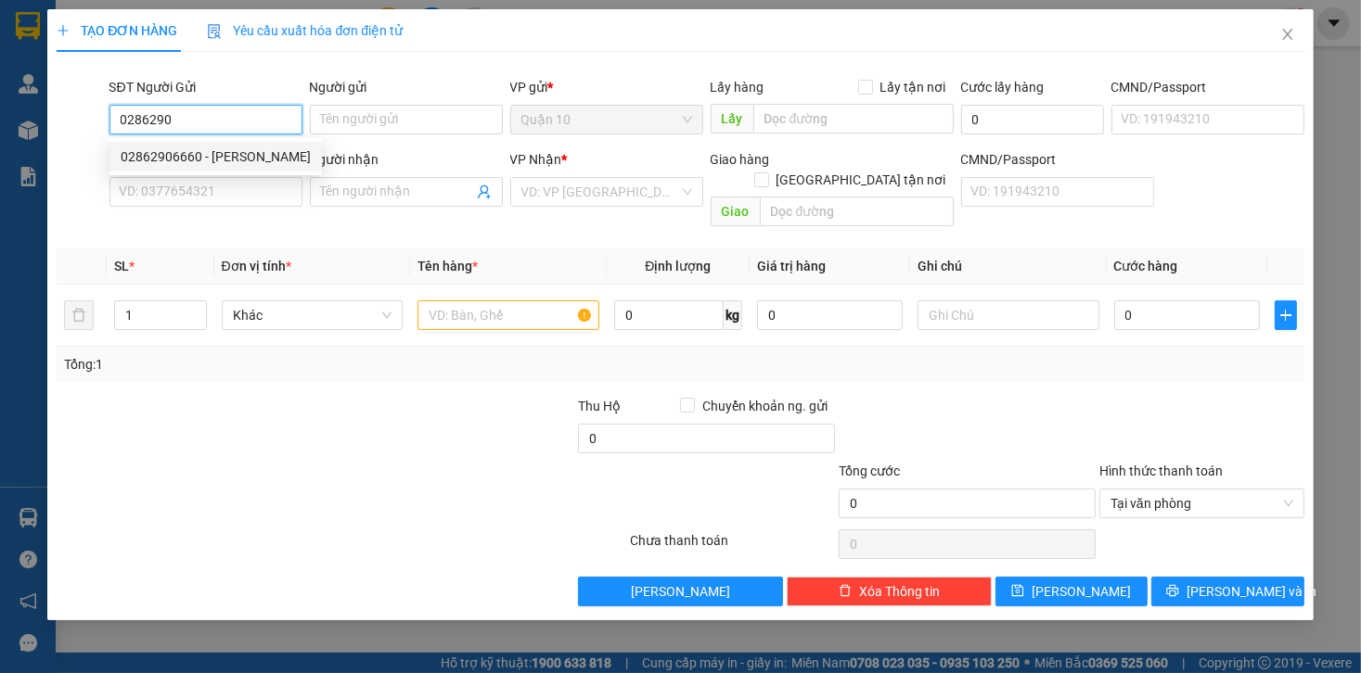
click at [194, 145] on div "02862906660 - [PERSON_NAME]" at bounding box center [215, 157] width 212 height 30
type input "02862906660"
type input "[PERSON_NAME]"
type input "079071014083"
type input "0909986864"
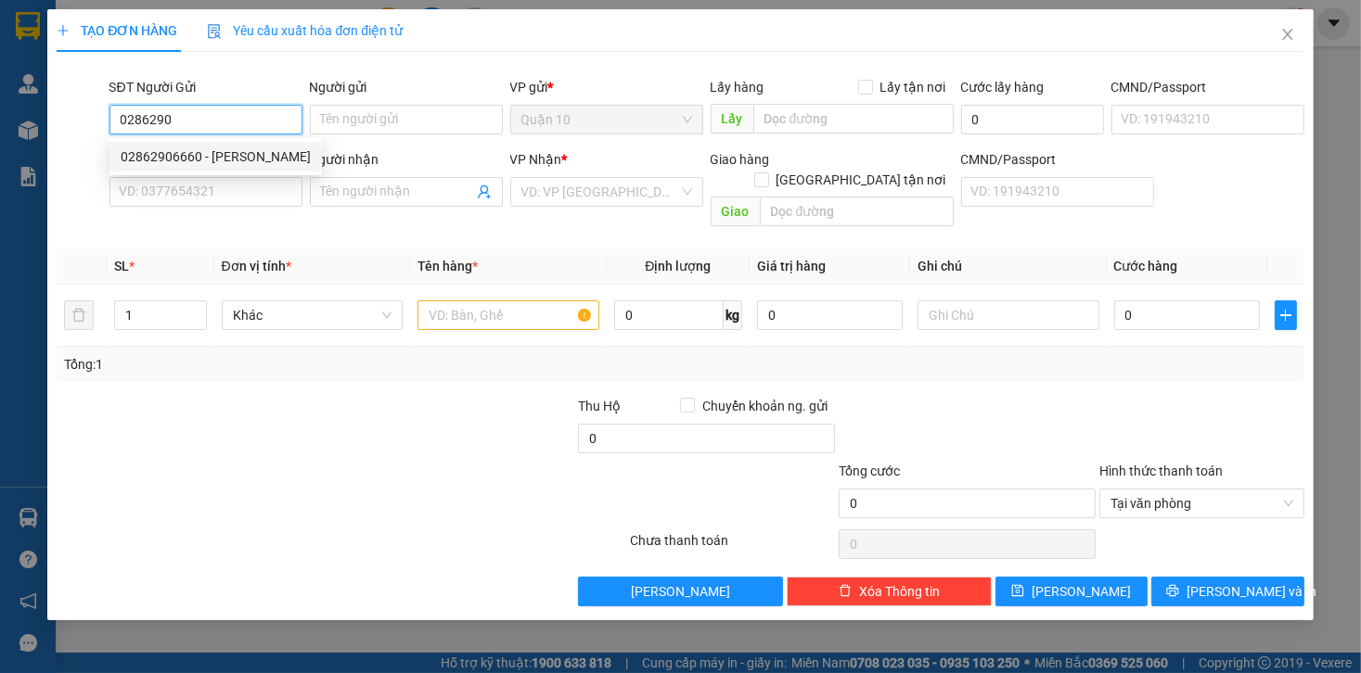
type input "sang"
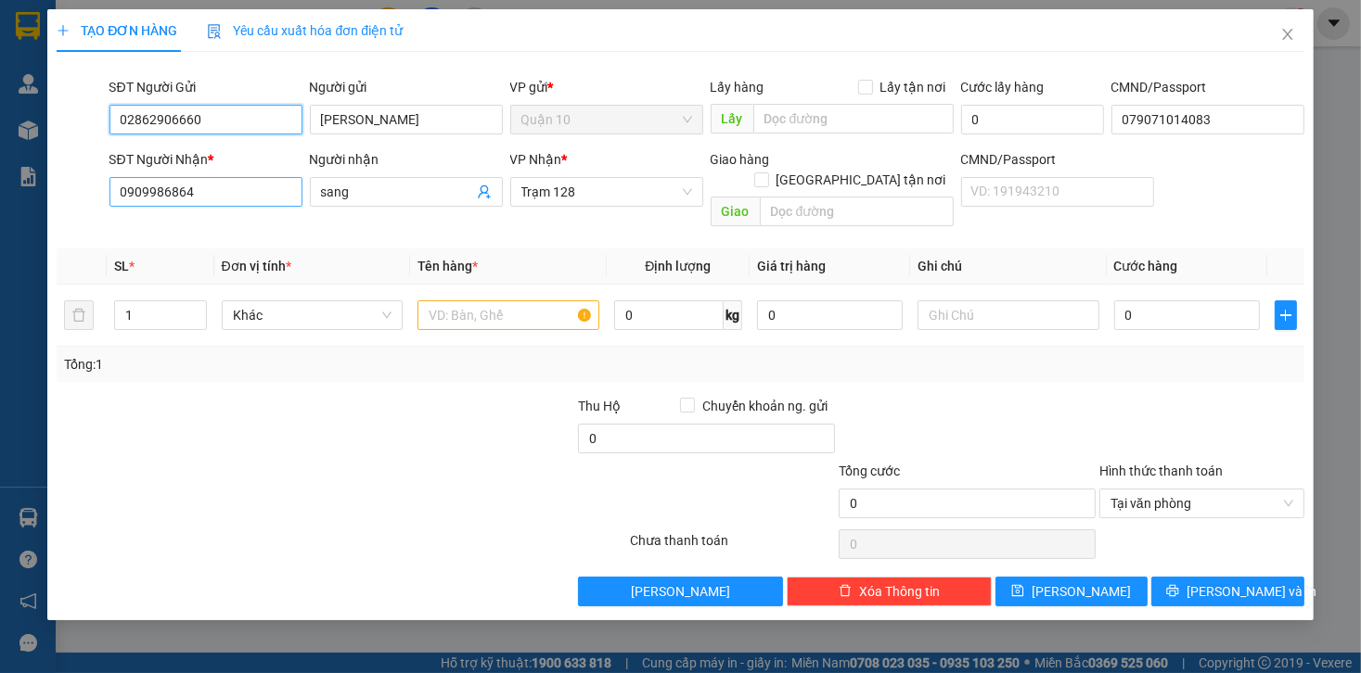
type input "02862906660"
click at [230, 200] on input "0909986864" at bounding box center [205, 192] width 193 height 30
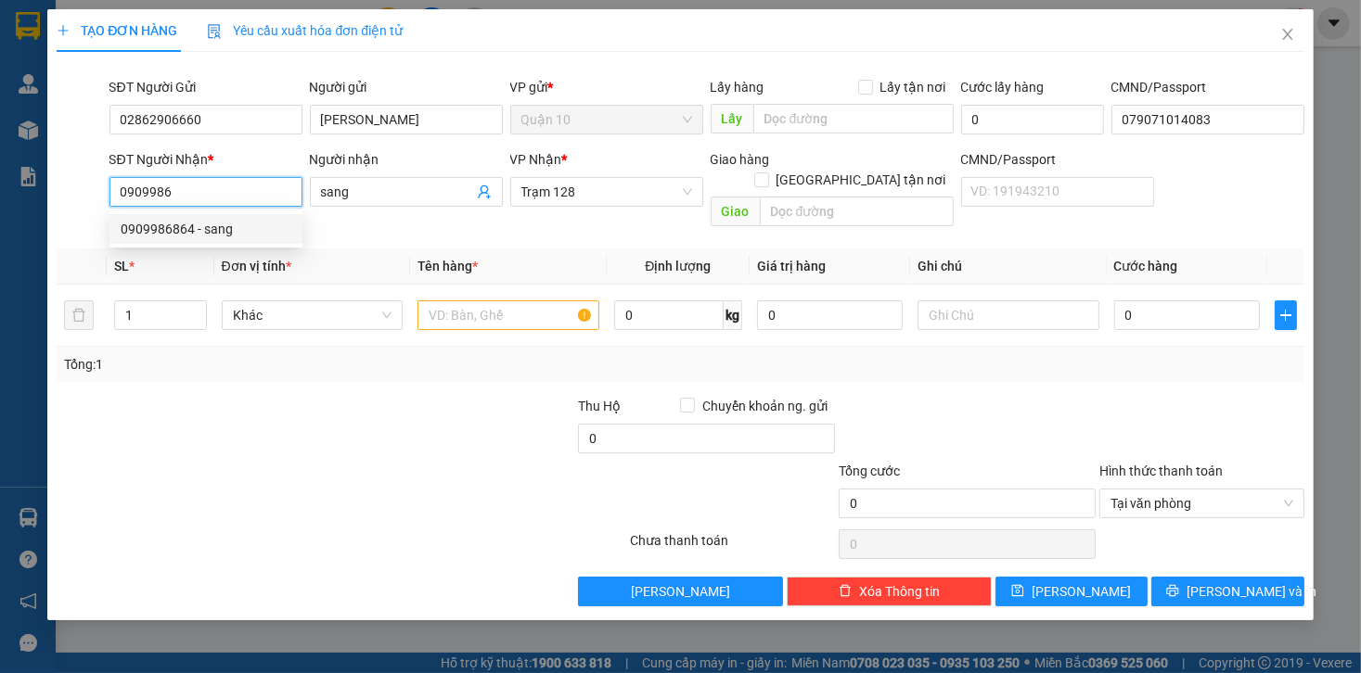
click at [192, 233] on div "0909986864 - sang" at bounding box center [206, 229] width 171 height 20
type input "0909986864"
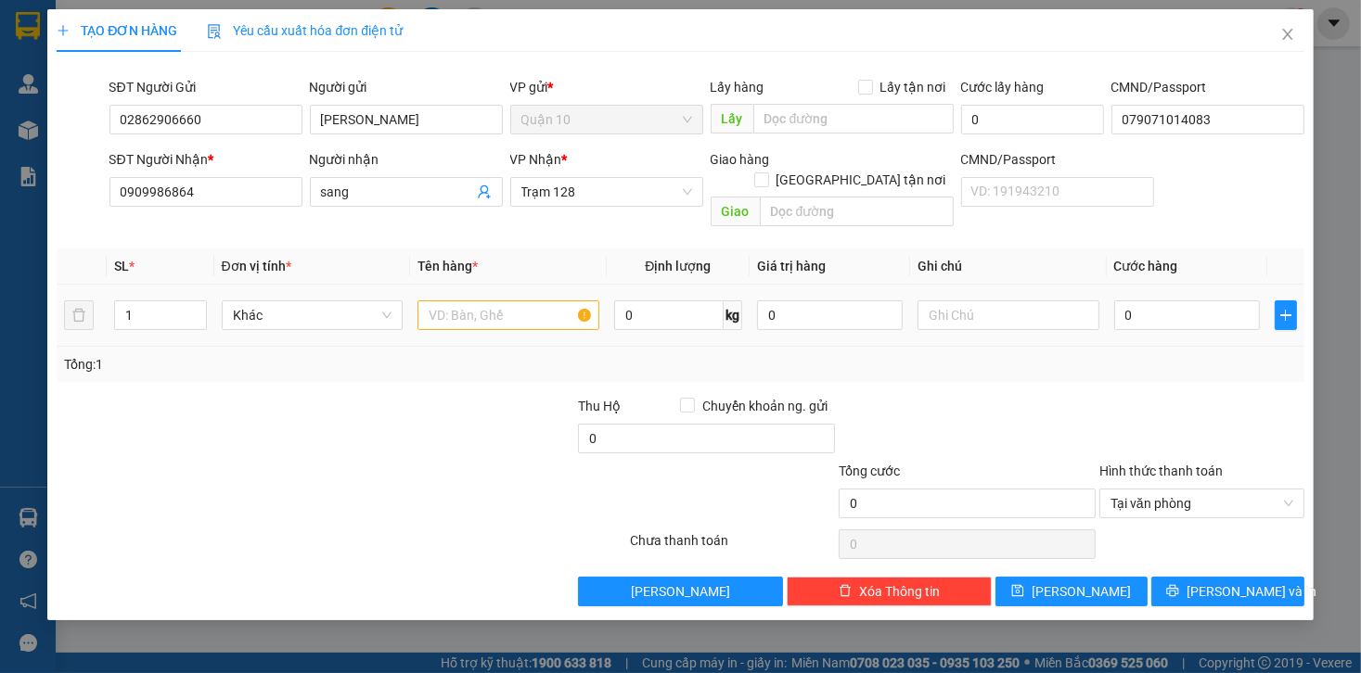
click at [464, 297] on div at bounding box center [508, 315] width 182 height 37
click at [467, 301] on input "text" at bounding box center [508, 316] width 182 height 30
type input "THÙNG GIẤY MÁY IN"
click at [1173, 301] on input "0" at bounding box center [1187, 316] width 146 height 30
type input "60"
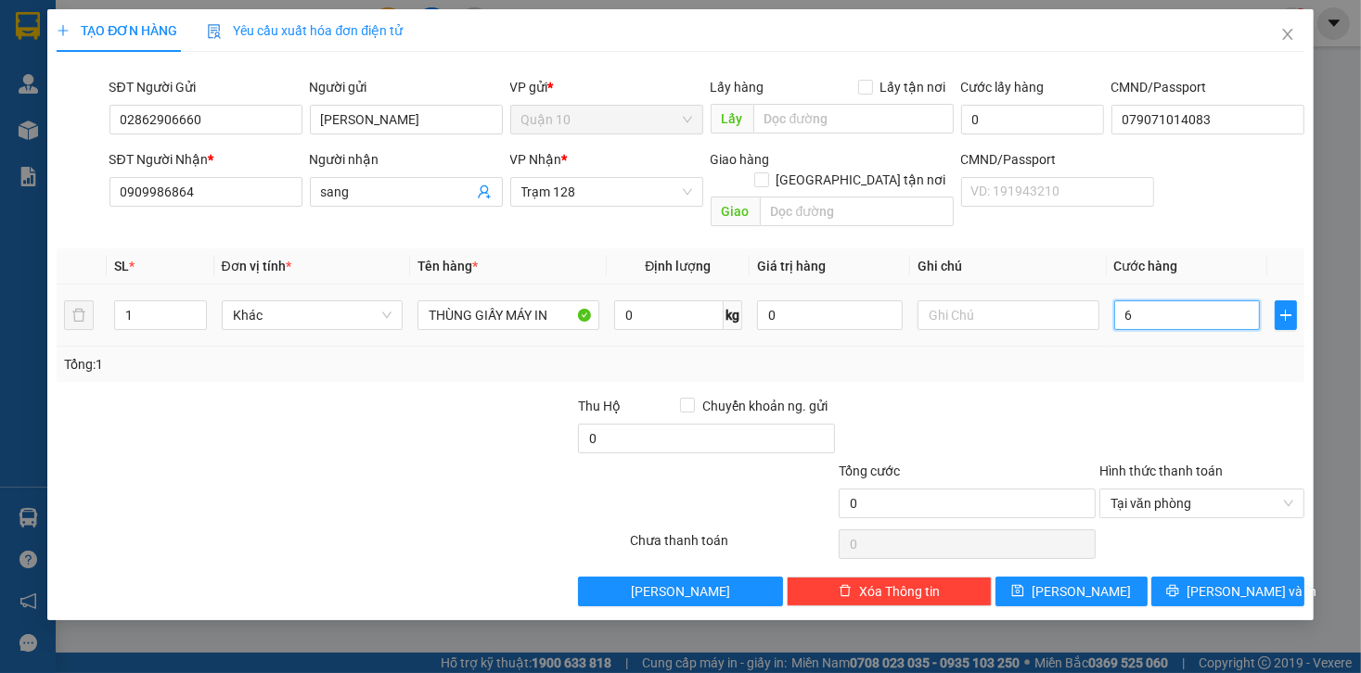
type input "60"
type input "60.000"
click at [1075, 325] on td at bounding box center [1008, 316] width 197 height 62
drag, startPoint x: 701, startPoint y: 295, endPoint x: 373, endPoint y: 350, distance: 332.9
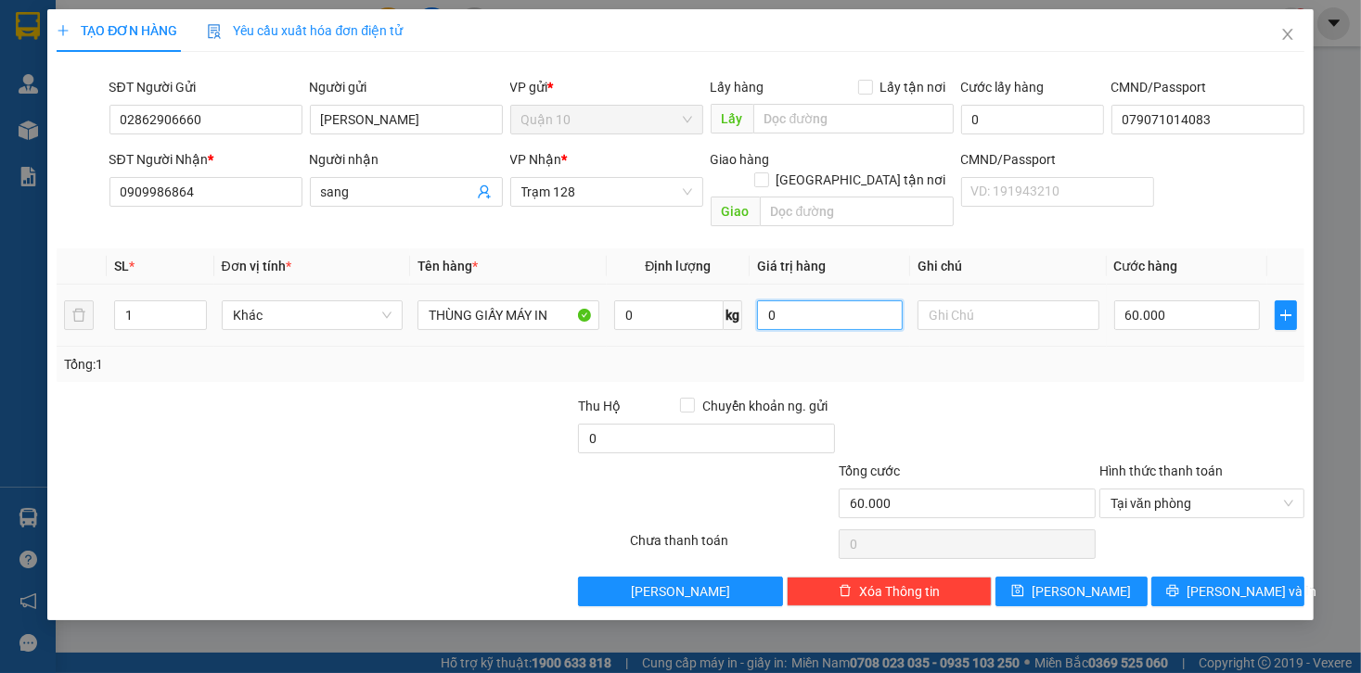
click at [606, 298] on tr "1 Khác THÙNG GIẤY MÁY IN 0 kg 0 60.000" at bounding box center [680, 316] width 1247 height 62
type input "2.500.000"
click at [1243, 582] on span "[PERSON_NAME] và In" at bounding box center [1251, 592] width 130 height 20
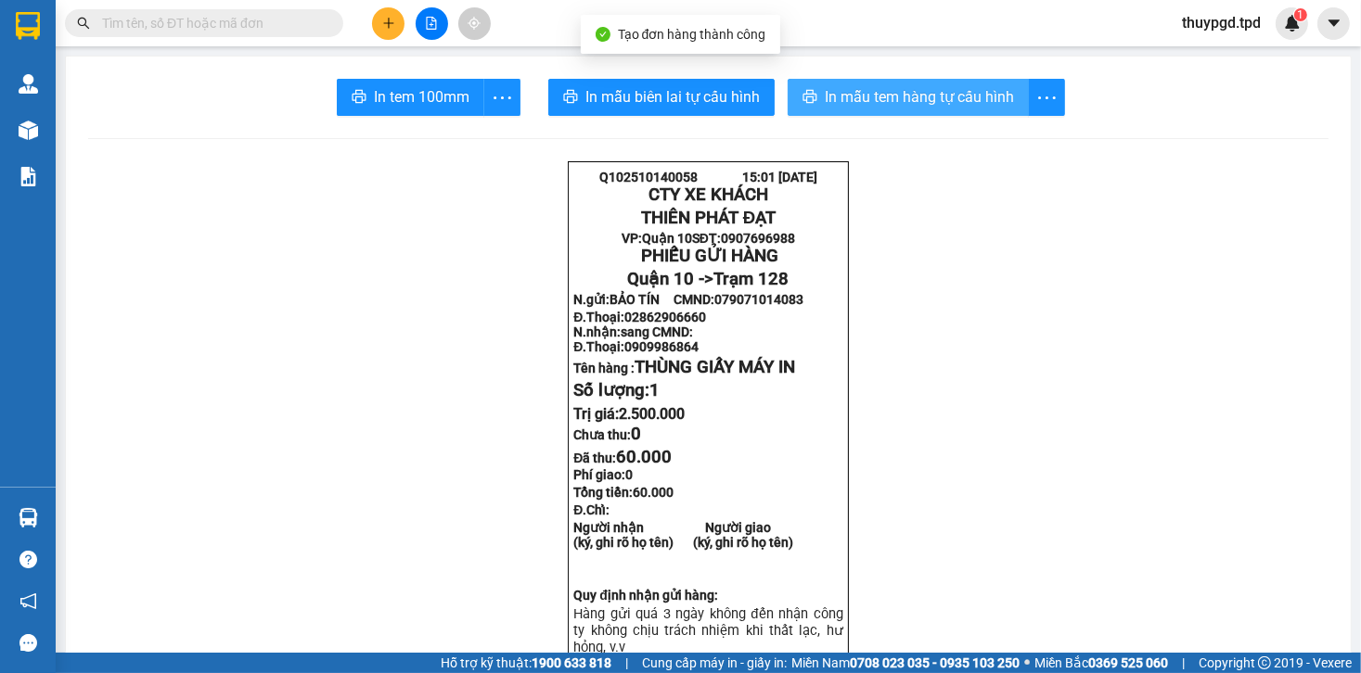
click at [853, 113] on button "In mẫu tem hàng tự cấu hình" at bounding box center [907, 97] width 241 height 37
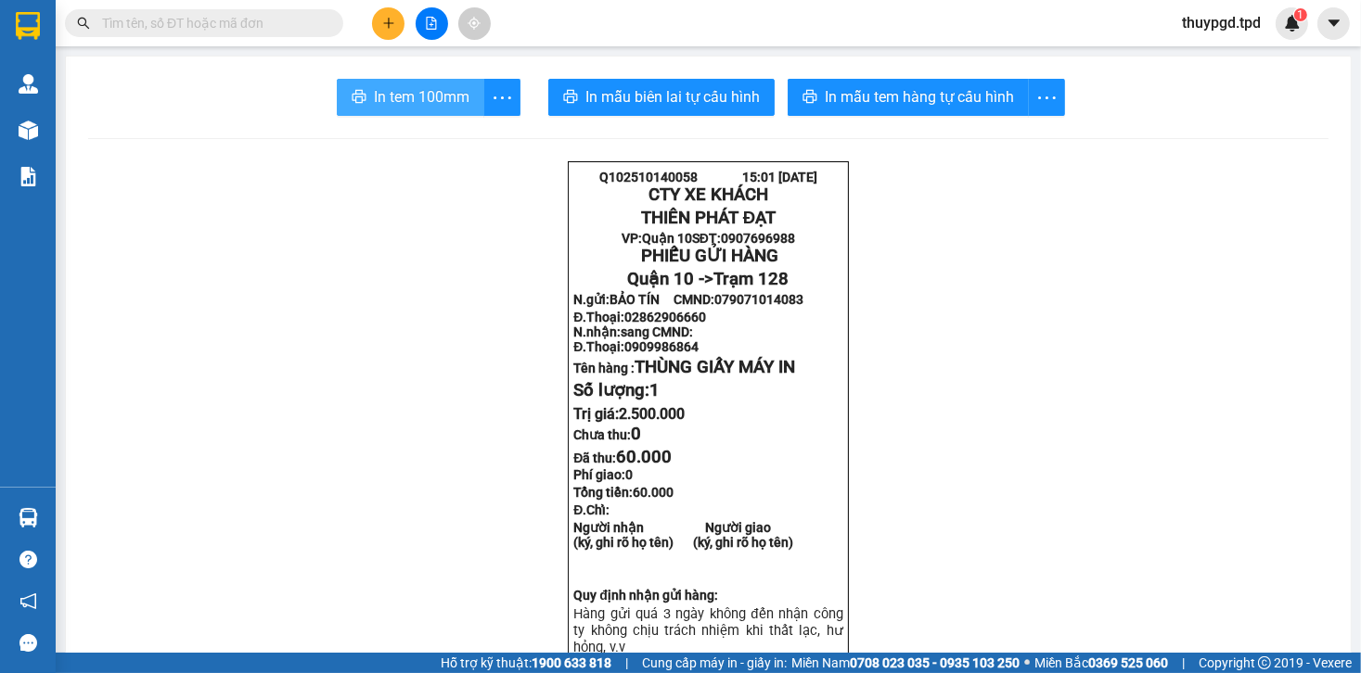
click at [363, 98] on button "In tem 100mm" at bounding box center [410, 97] width 147 height 37
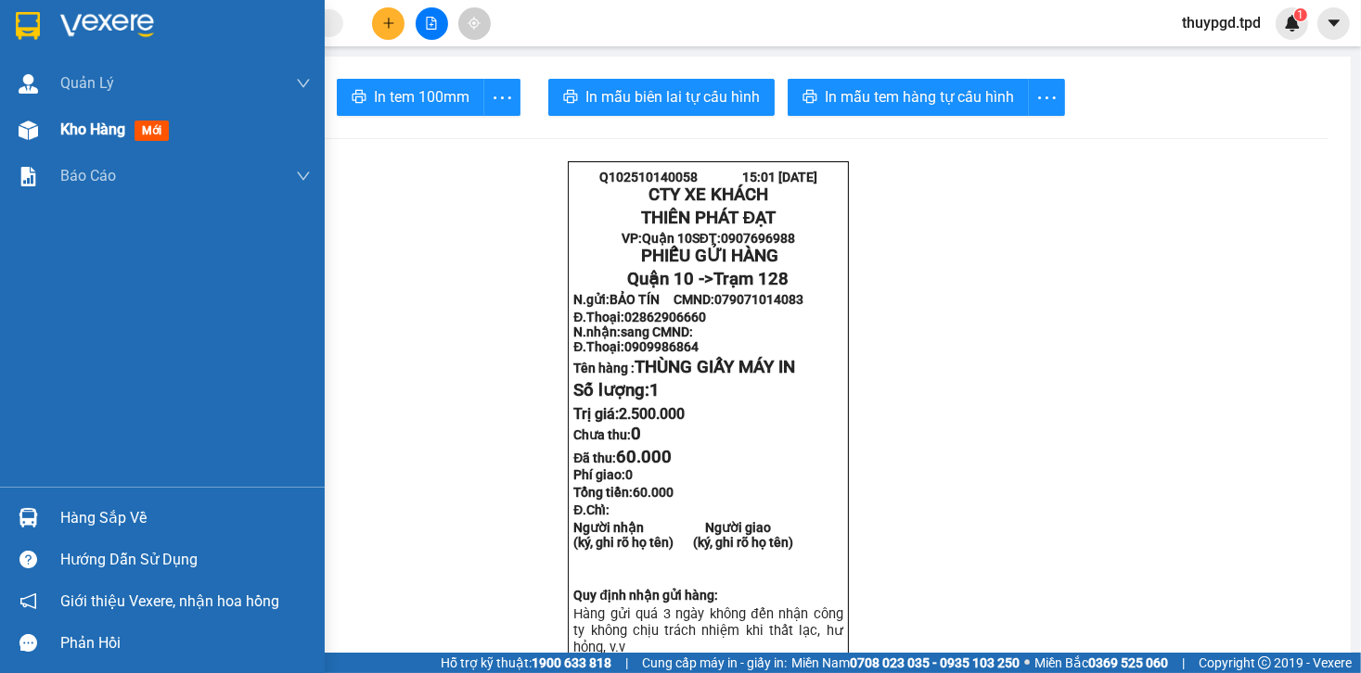
click at [42, 134] on div at bounding box center [28, 130] width 32 height 32
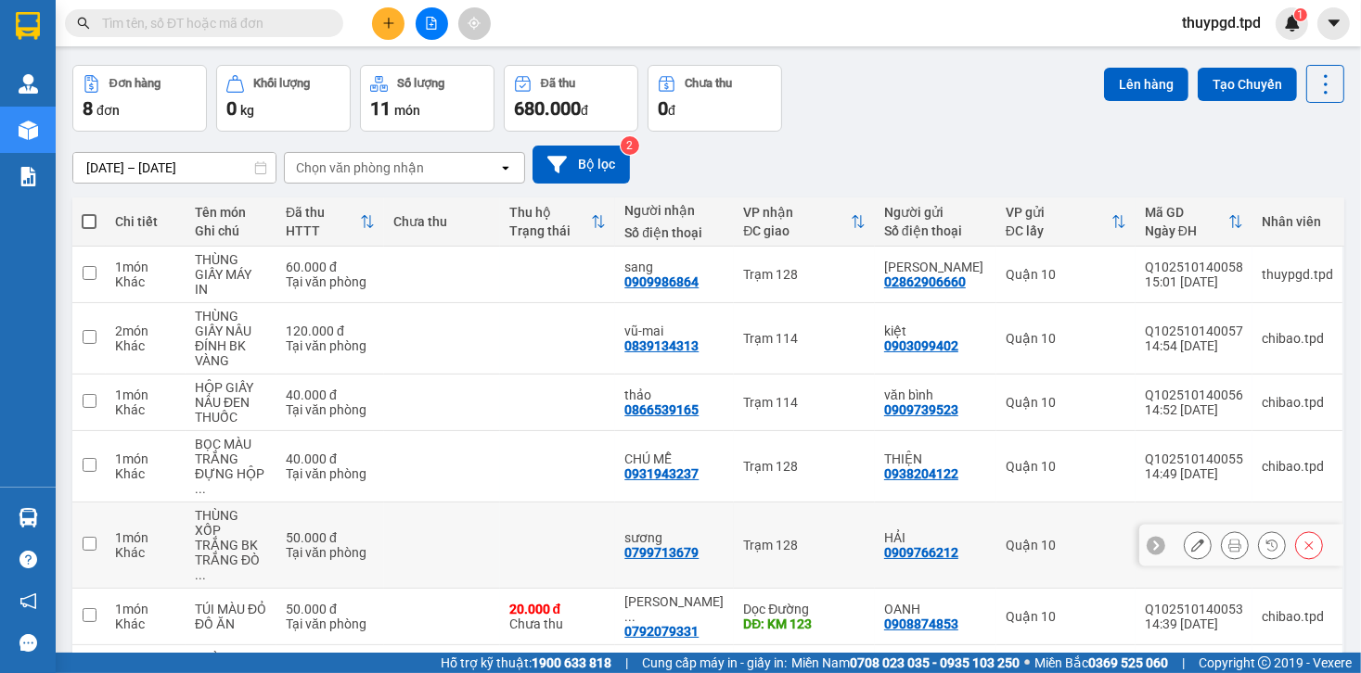
scroll to position [124, 0]
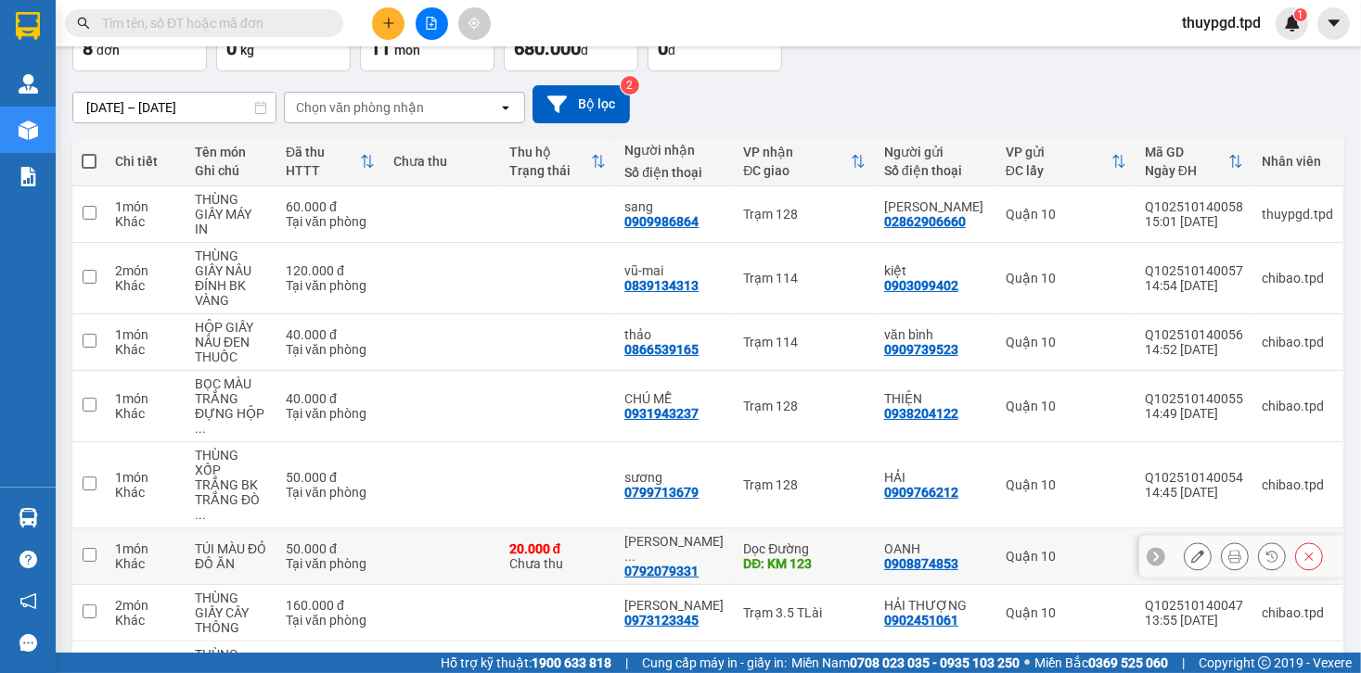
click at [543, 542] on div "20.000 đ Chưa thu" at bounding box center [557, 557] width 97 height 30
checkbox input "true"
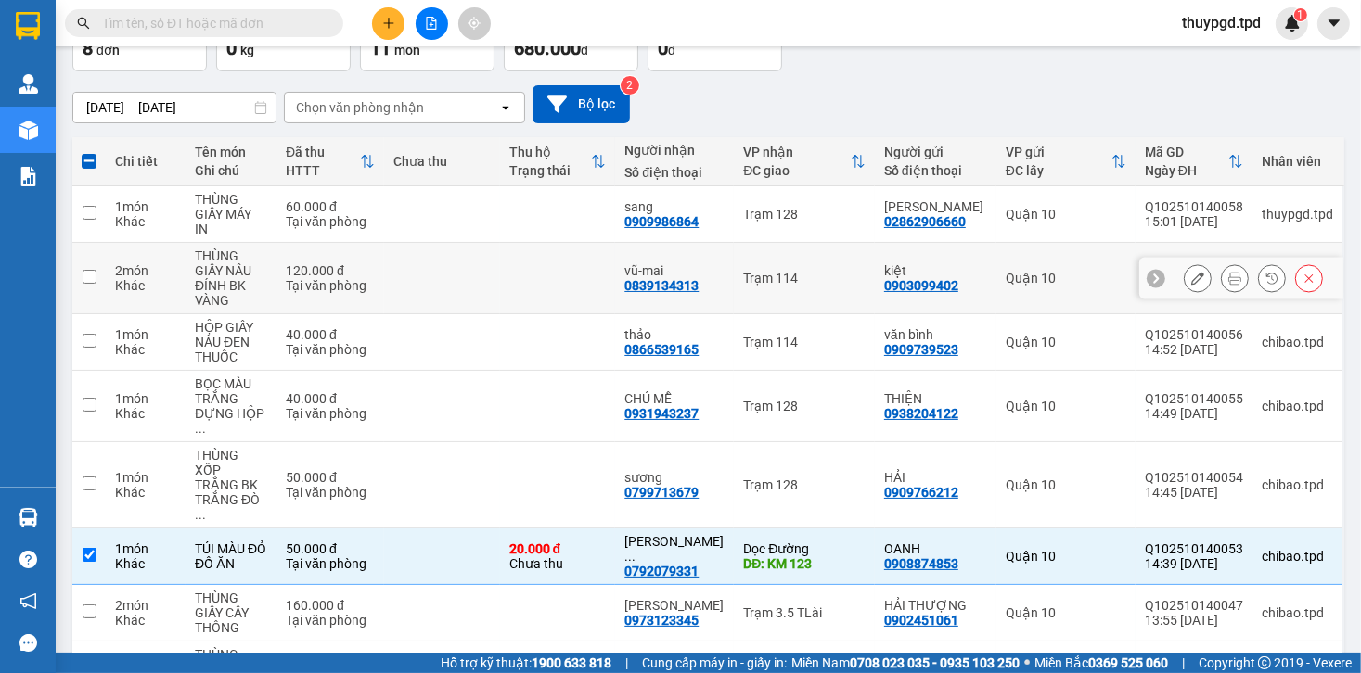
click at [698, 278] on div "0839134313" at bounding box center [661, 285] width 74 height 15
click at [605, 250] on td at bounding box center [558, 278] width 116 height 71
checkbox input "true"
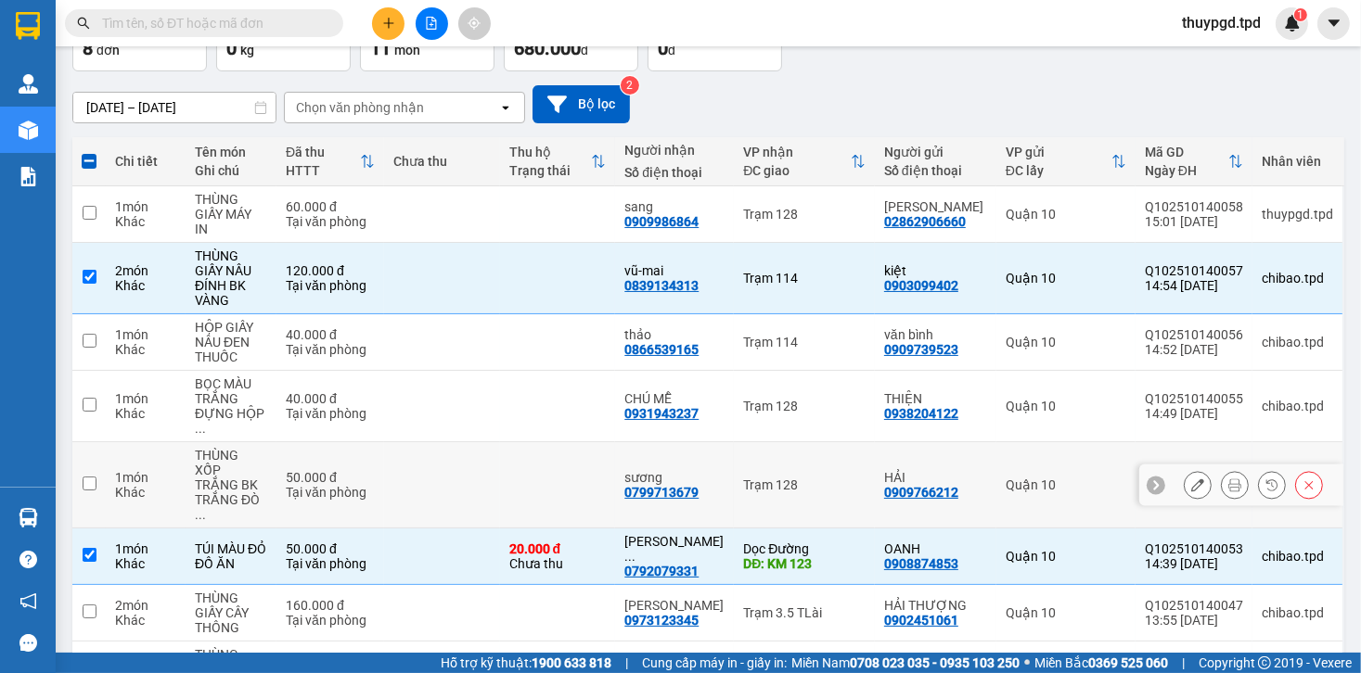
click at [375, 485] on div "Tại văn phòng" at bounding box center [330, 492] width 89 height 15
checkbox input "true"
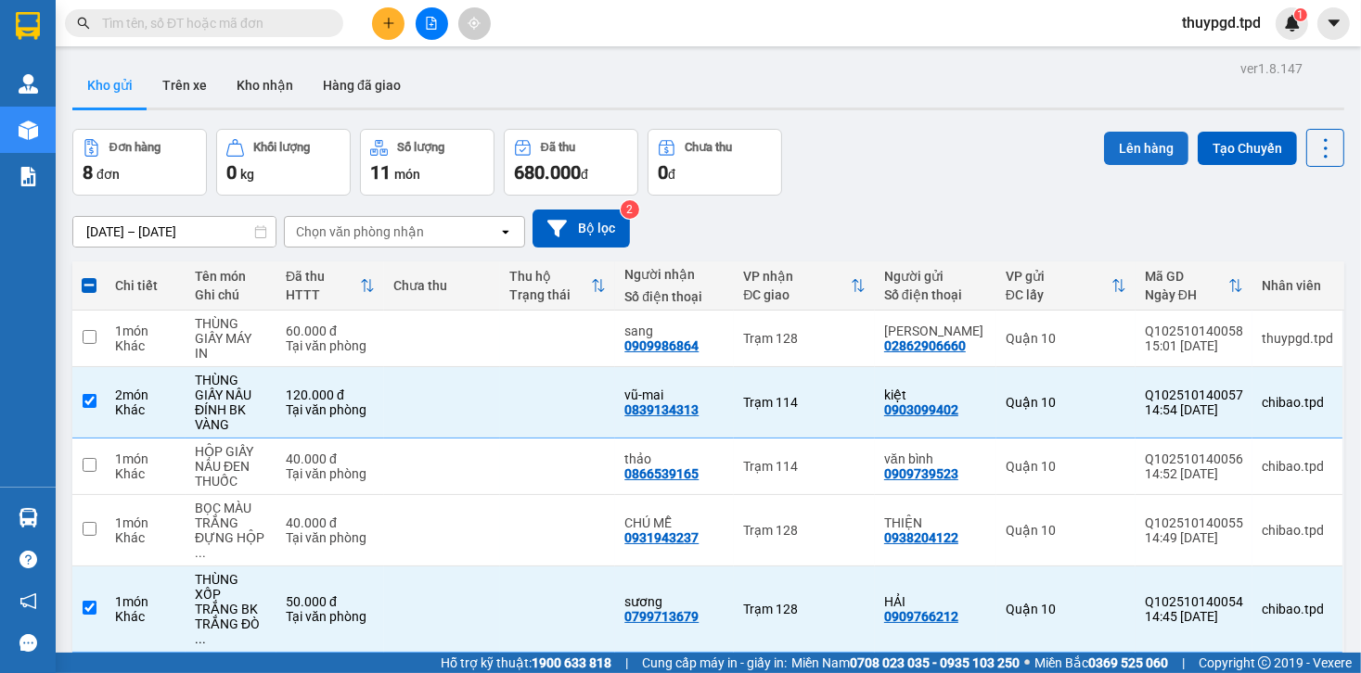
scroll to position [0, 0]
click at [1116, 154] on button "Lên hàng" at bounding box center [1146, 148] width 84 height 33
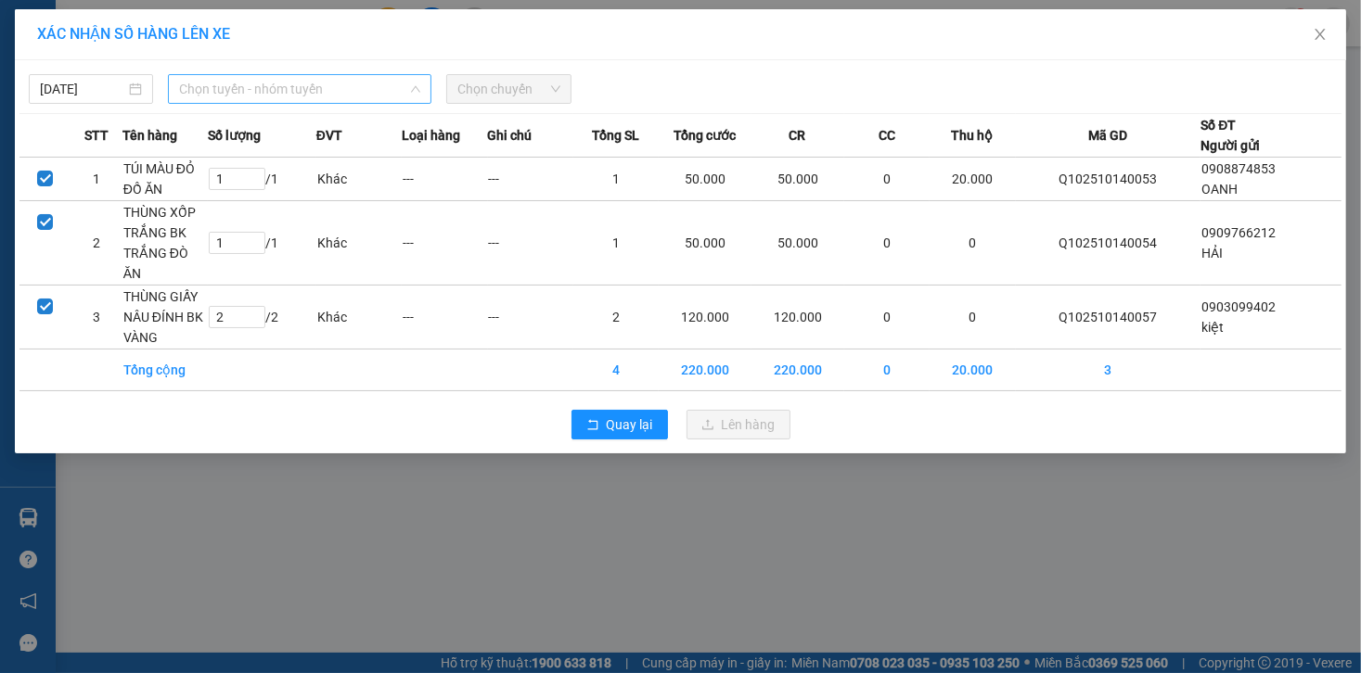
click at [249, 75] on span "Chọn tuyến - nhóm tuyến" at bounding box center [299, 89] width 241 height 28
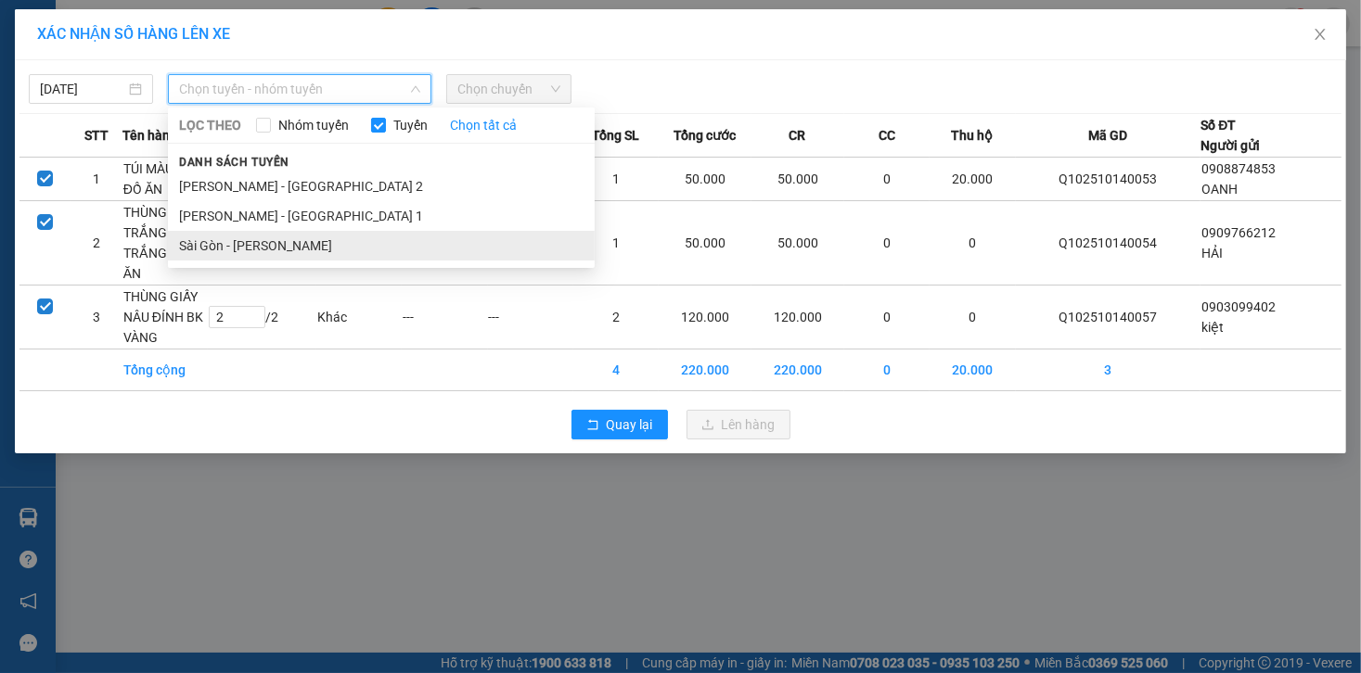
click at [262, 246] on li "Sài Gòn - [PERSON_NAME]" at bounding box center [381, 246] width 427 height 30
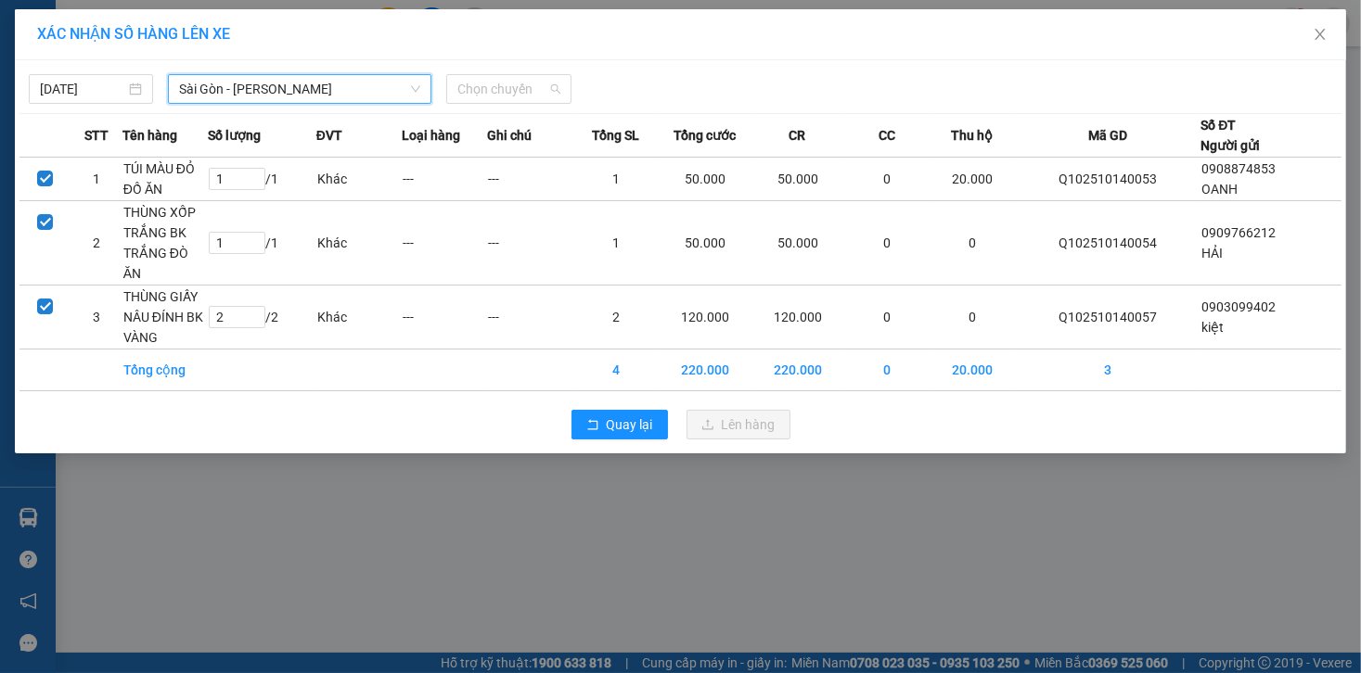
drag, startPoint x: 490, startPoint y: 89, endPoint x: 476, endPoint y: 104, distance: 20.3
click at [491, 89] on span "Chọn chuyến" at bounding box center [508, 89] width 102 height 28
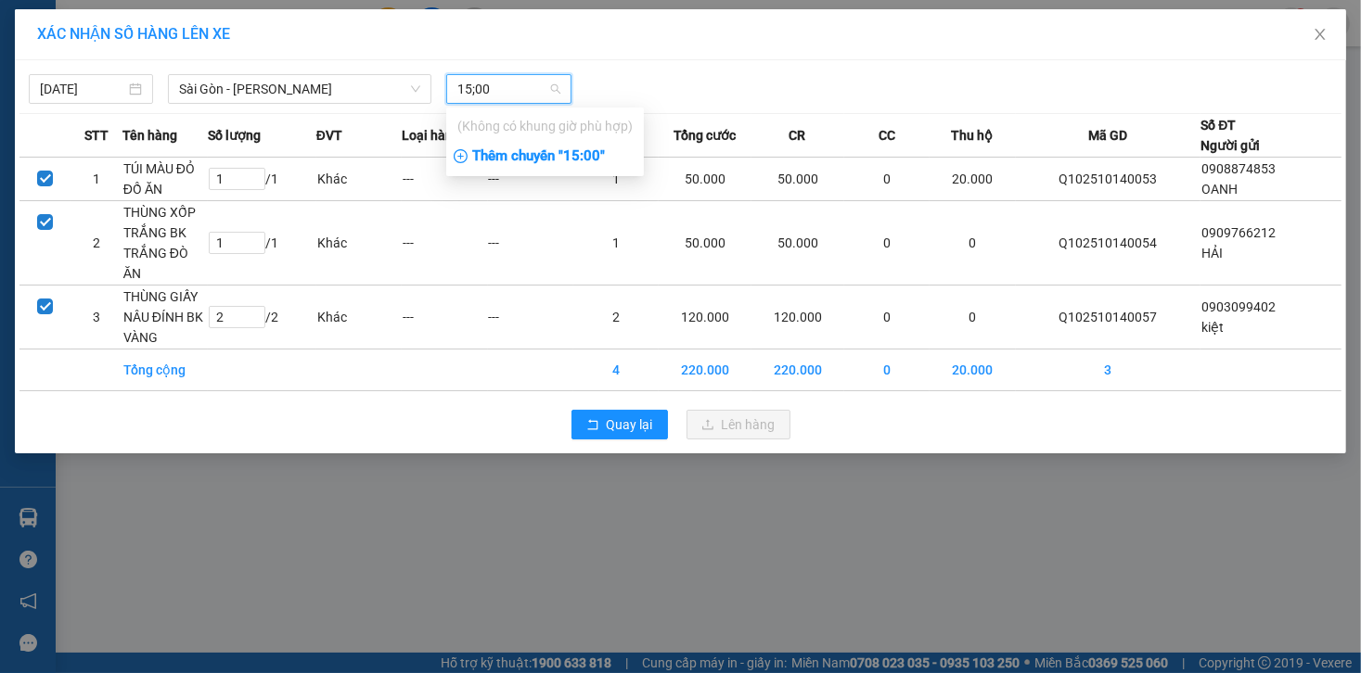
type input "15;00"
click at [575, 160] on div "Thêm chuyến " 15:00 "" at bounding box center [545, 157] width 198 height 32
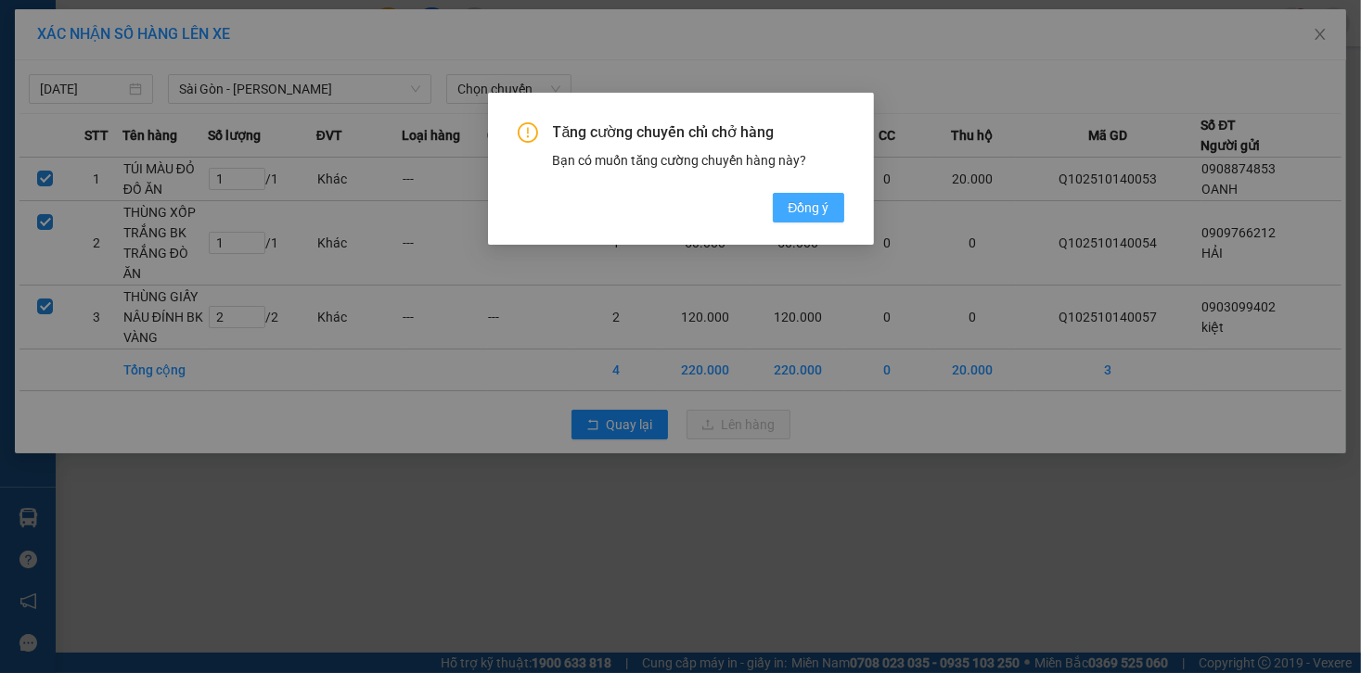
click at [792, 209] on span "Đồng ý" at bounding box center [807, 208] width 41 height 20
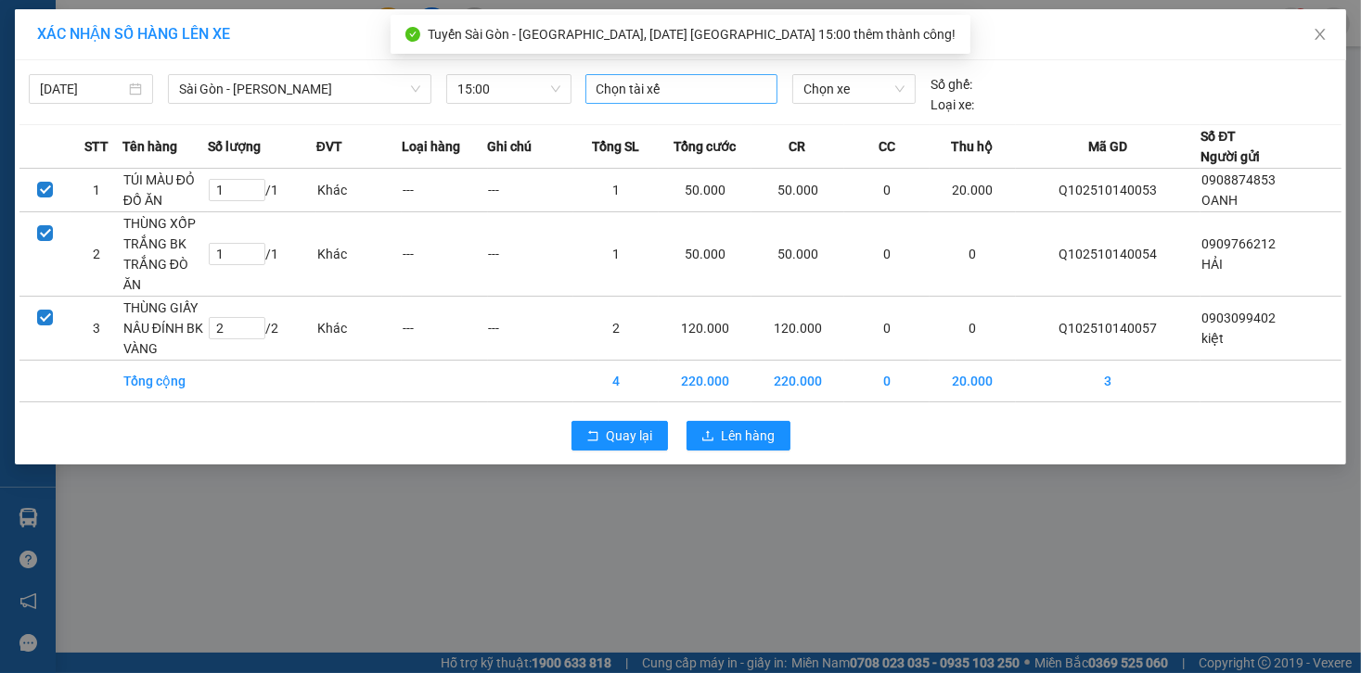
click at [701, 94] on div at bounding box center [681, 89] width 183 height 22
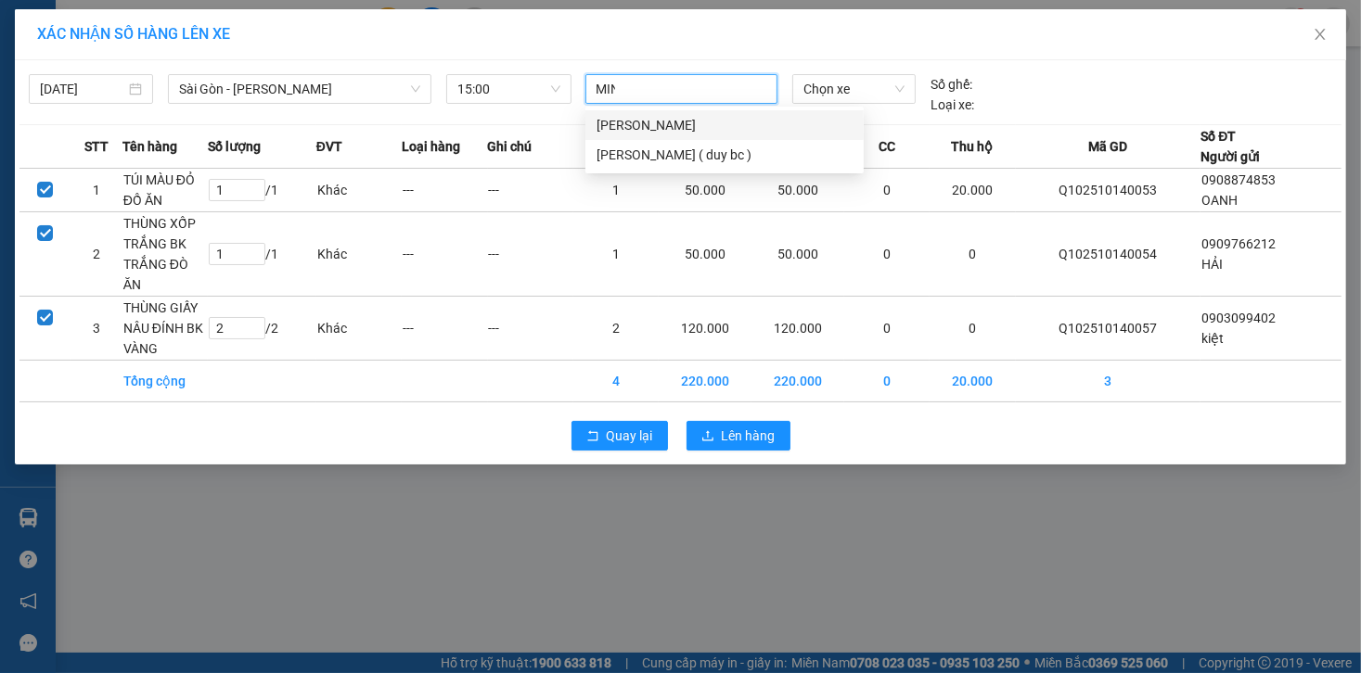
type input "MINH"
click at [606, 128] on div "quang minh" at bounding box center [724, 125] width 256 height 20
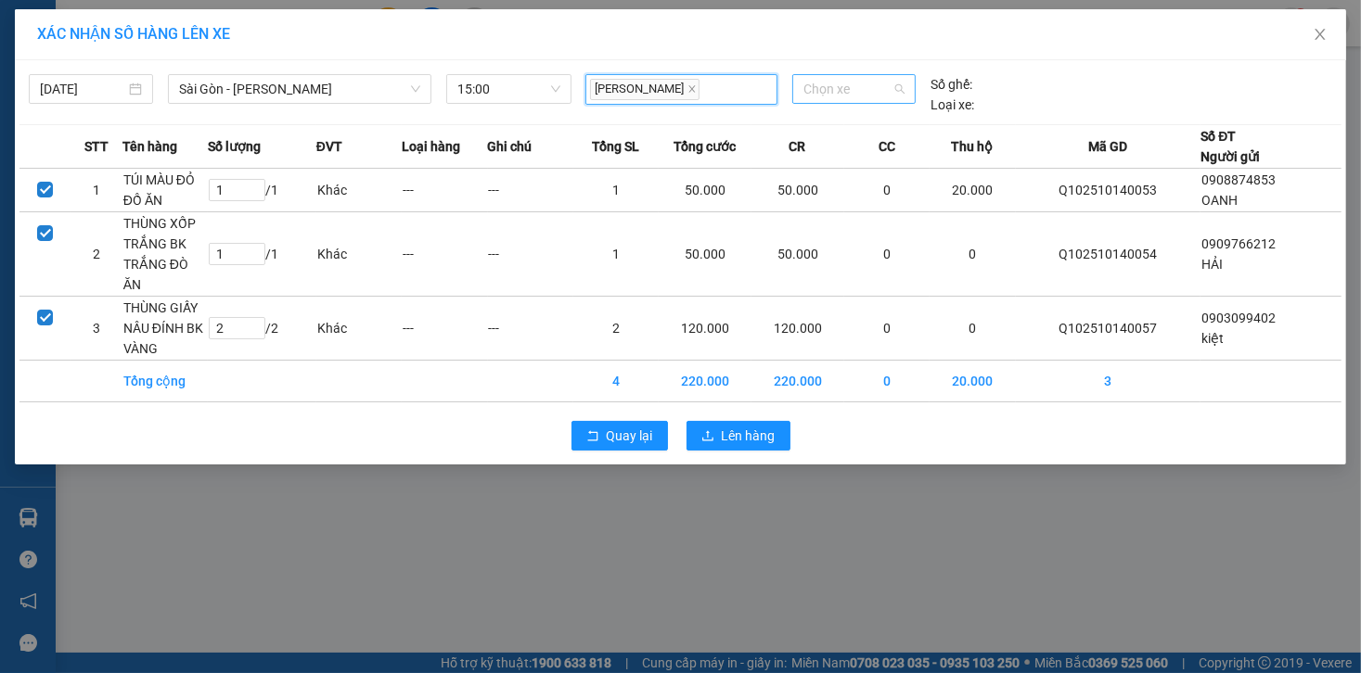
click at [842, 93] on span "Chọn xe" at bounding box center [853, 89] width 101 height 28
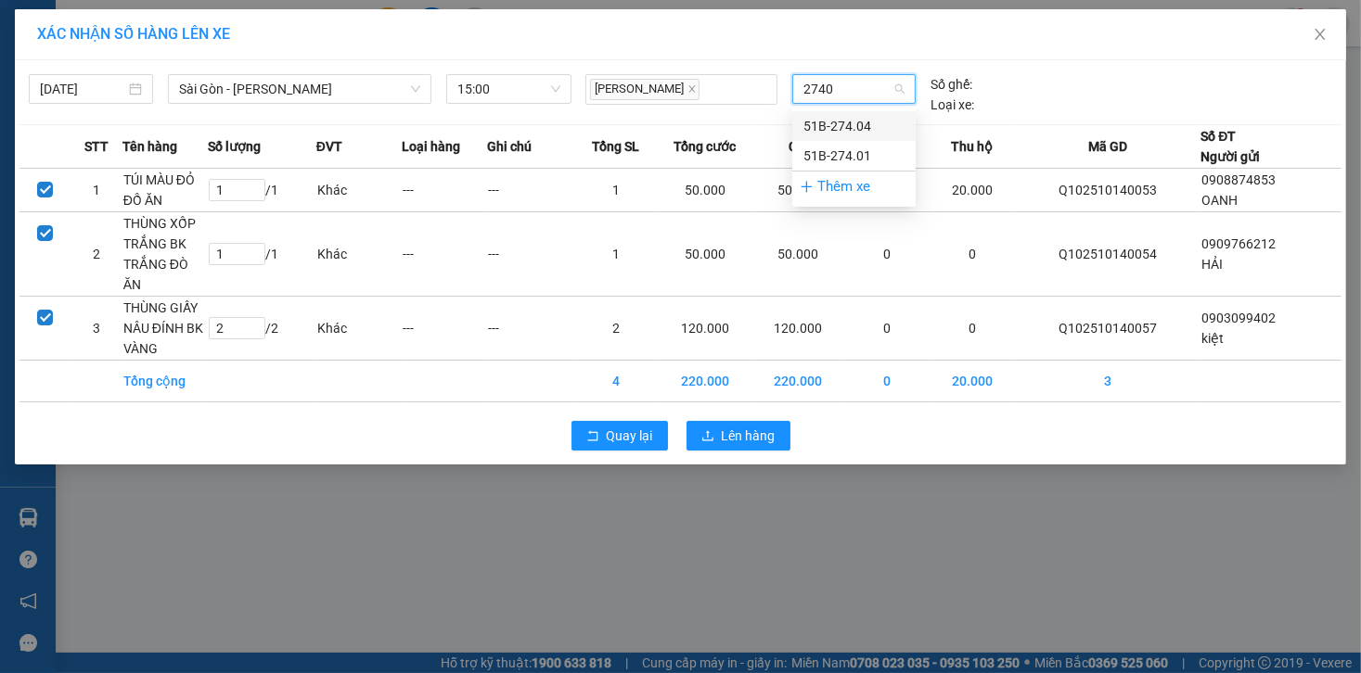
type input "27404"
click at [824, 122] on div "51B-274.04" at bounding box center [853, 126] width 101 height 20
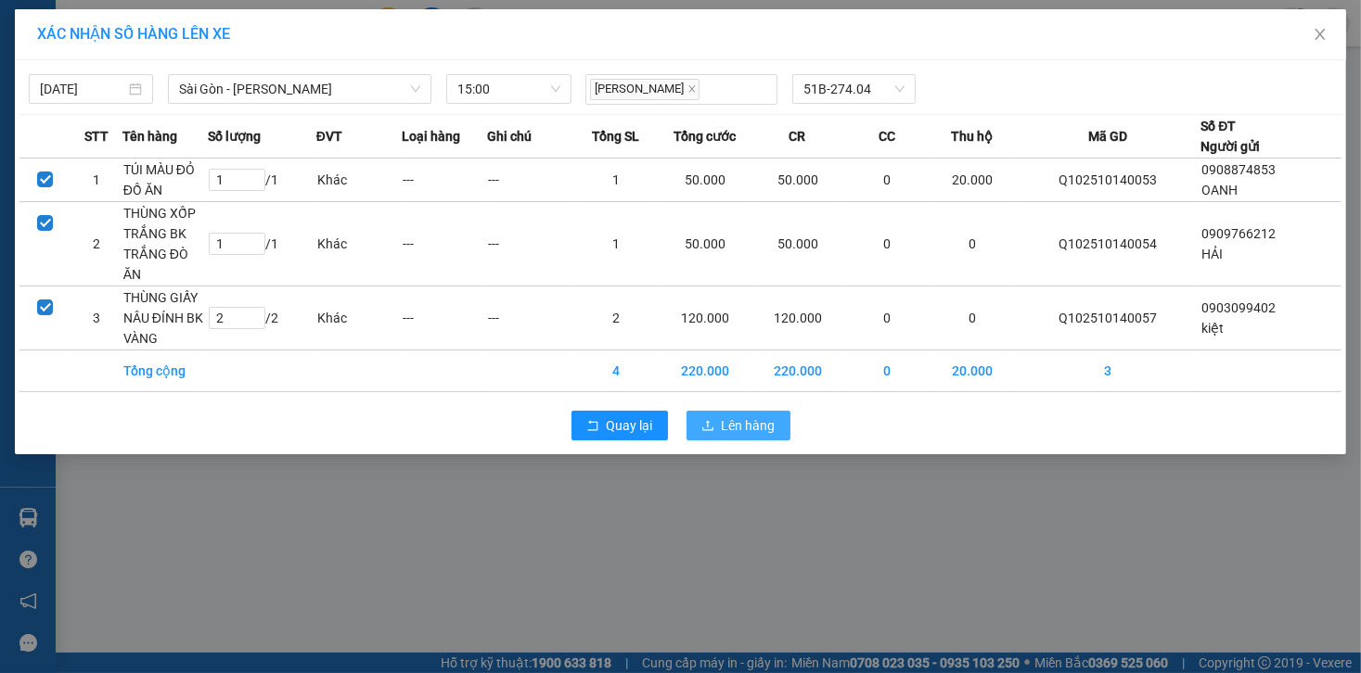
click at [736, 416] on span "Lên hàng" at bounding box center [749, 426] width 54 height 20
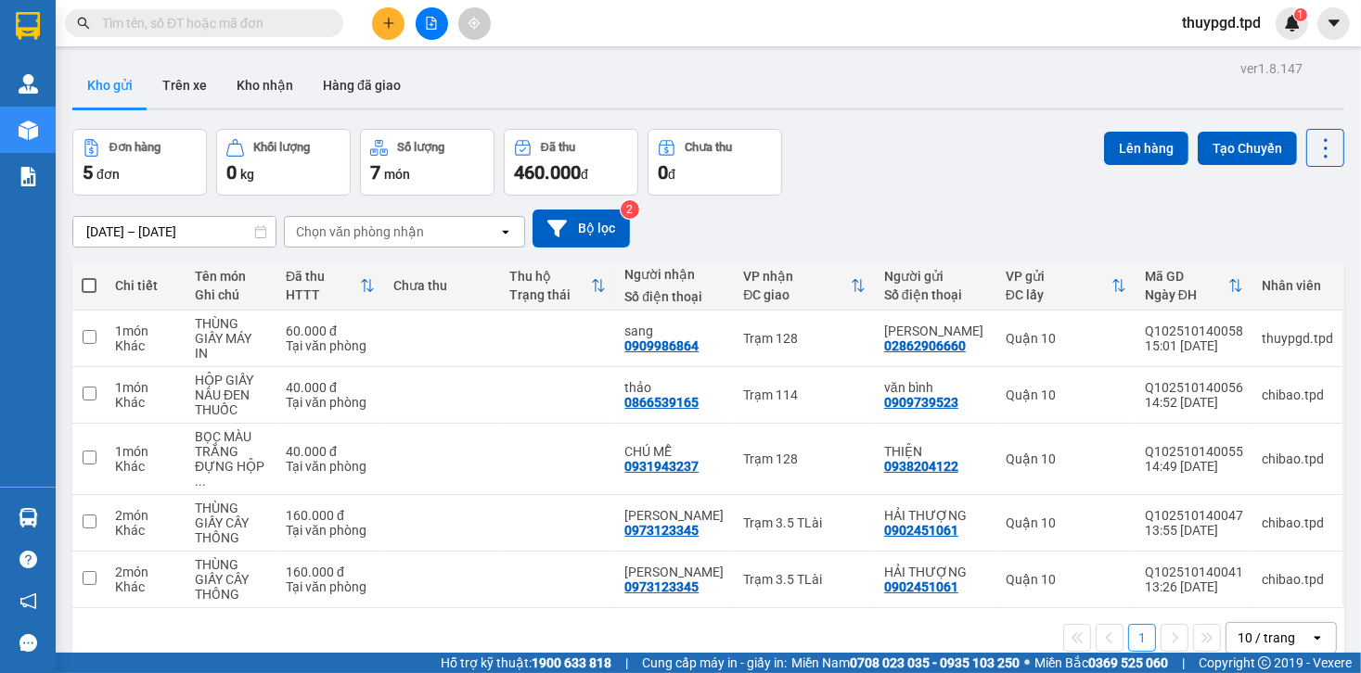
click at [443, 19] on button at bounding box center [432, 23] width 32 height 32
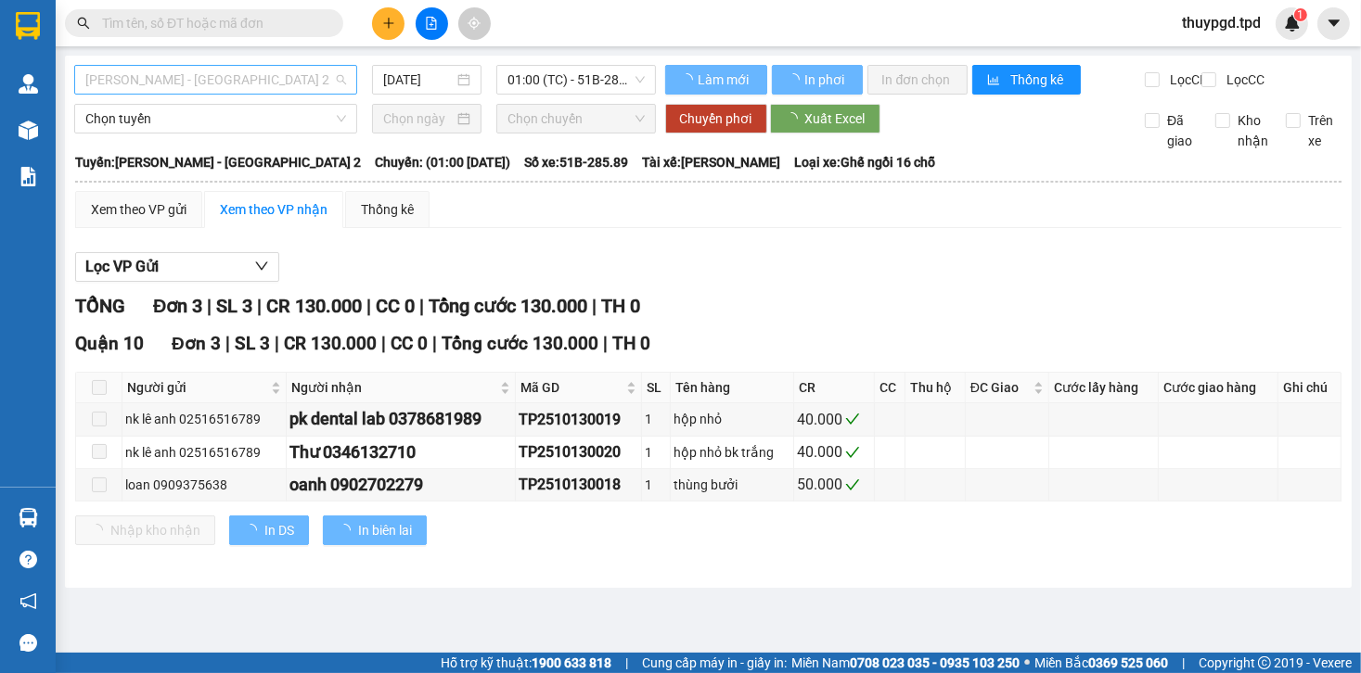
click at [302, 74] on span "[PERSON_NAME] - [GEOGRAPHIC_DATA] 2" at bounding box center [215, 80] width 261 height 28
drag, startPoint x: 302, startPoint y: 74, endPoint x: 266, endPoint y: 298, distance: 226.4
click at [302, 74] on span "[PERSON_NAME] - [GEOGRAPHIC_DATA] 2" at bounding box center [215, 80] width 261 height 28
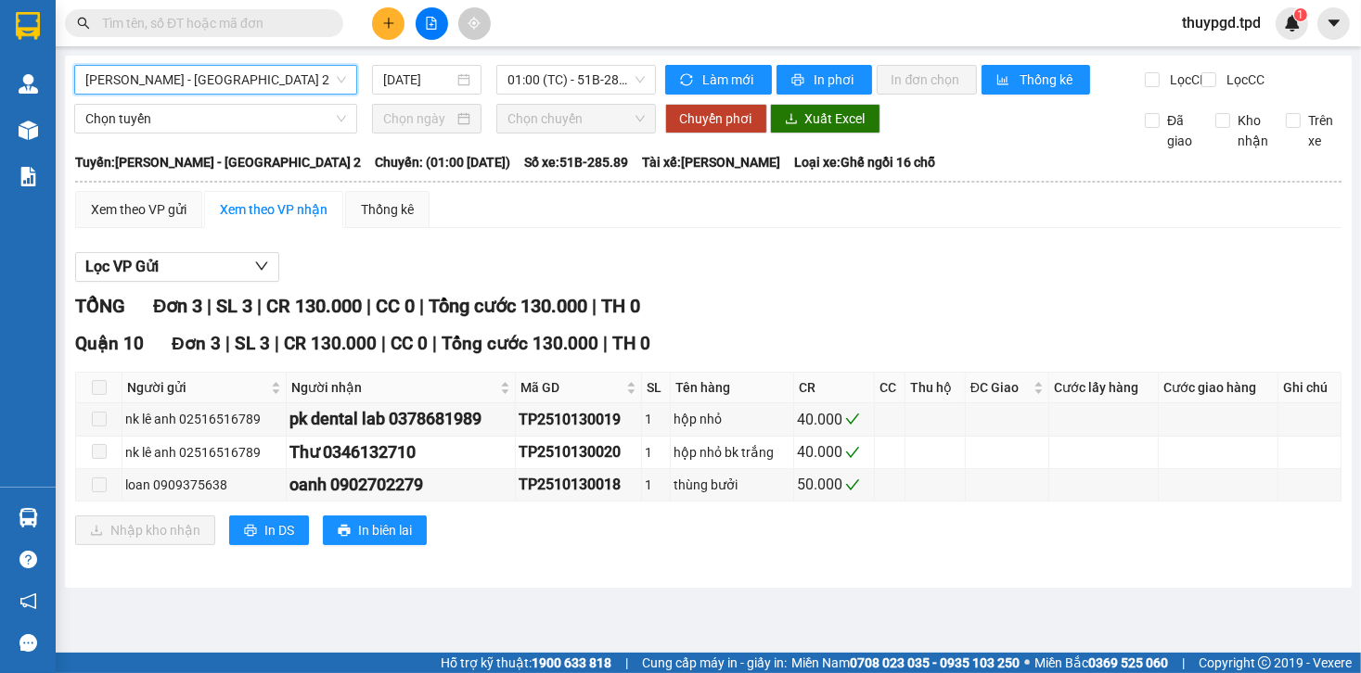
click at [252, 95] on div "Phương Lâm - Sài Gòn 2 Phương Lâm - Sài Gòn 2 14/10/2025 01:00 (TC) - 51B-285.89" at bounding box center [365, 80] width 582 height 30
click at [255, 81] on span "[PERSON_NAME] - [GEOGRAPHIC_DATA] 2" at bounding box center [215, 80] width 261 height 28
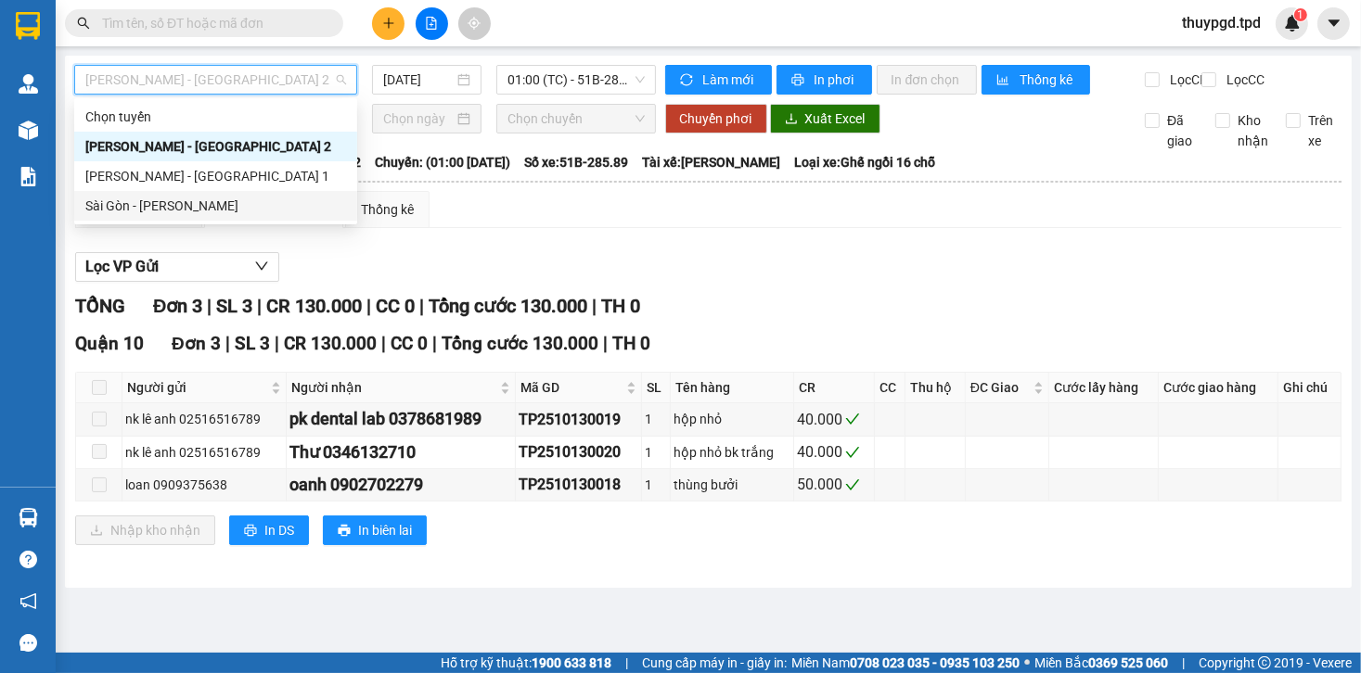
click at [219, 204] on div "Sài Gòn - Phương Lâm" at bounding box center [215, 206] width 261 height 20
type input "[DATE]"
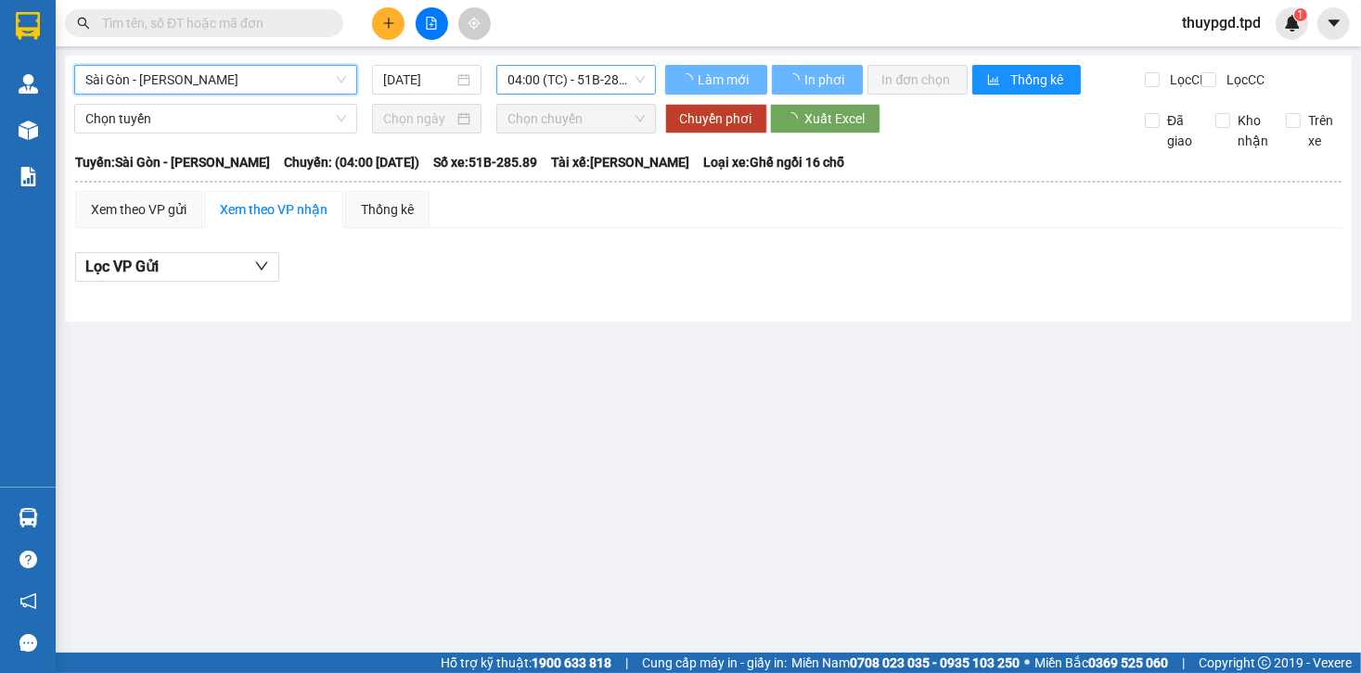
click at [568, 84] on span "04:00 (TC) - 51B-285.89" at bounding box center [575, 80] width 136 height 28
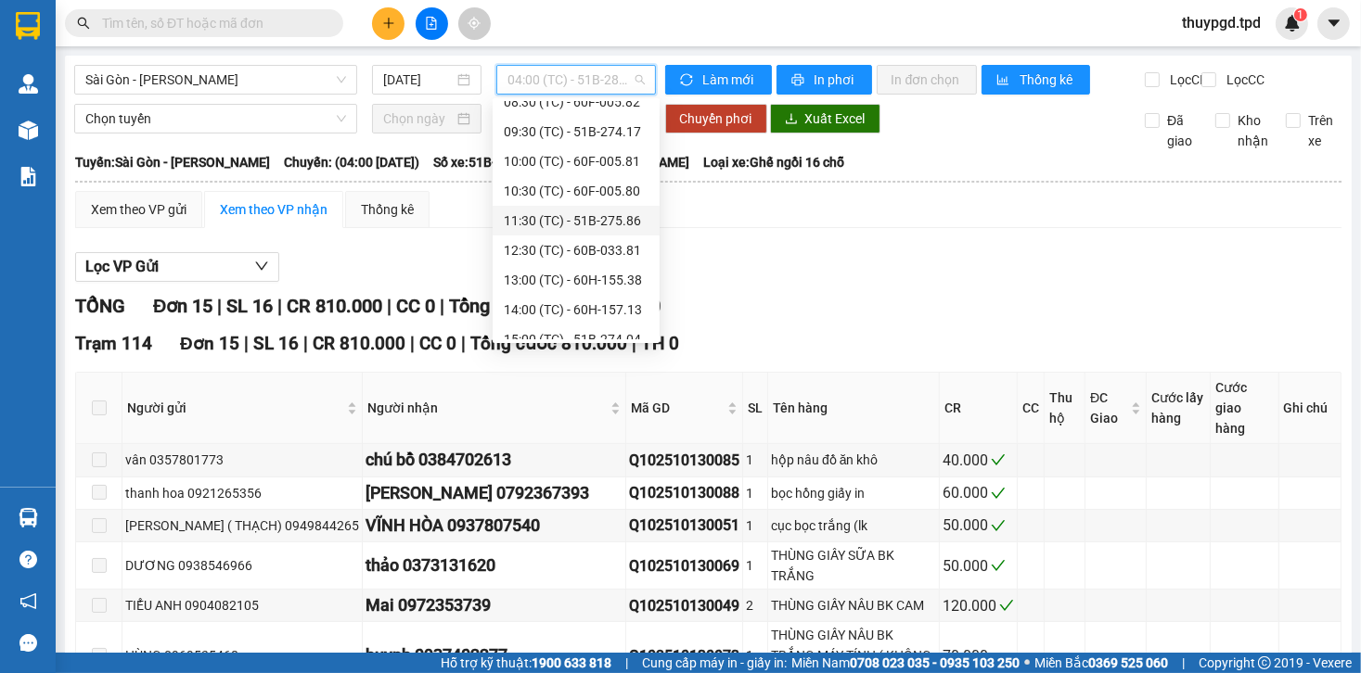
scroll to position [178, 0]
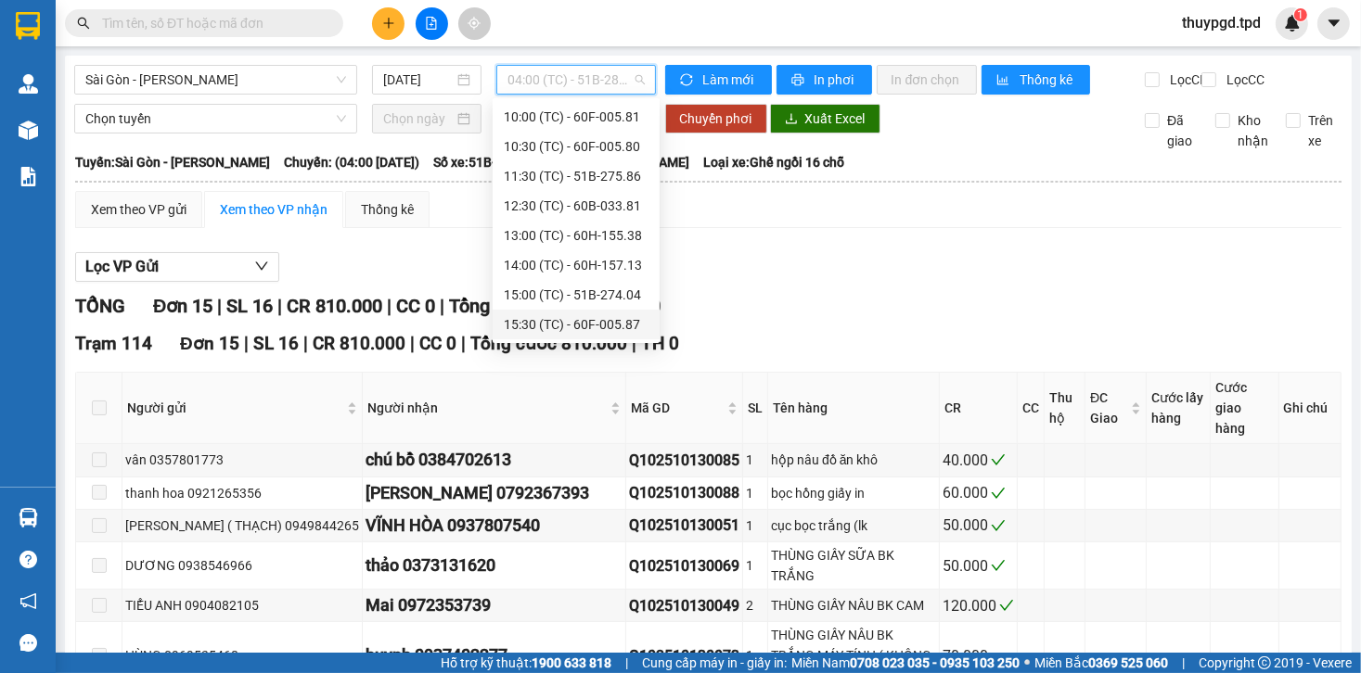
click at [583, 327] on div "15:30 (TC) - 60F-005.87" at bounding box center [576, 324] width 145 height 20
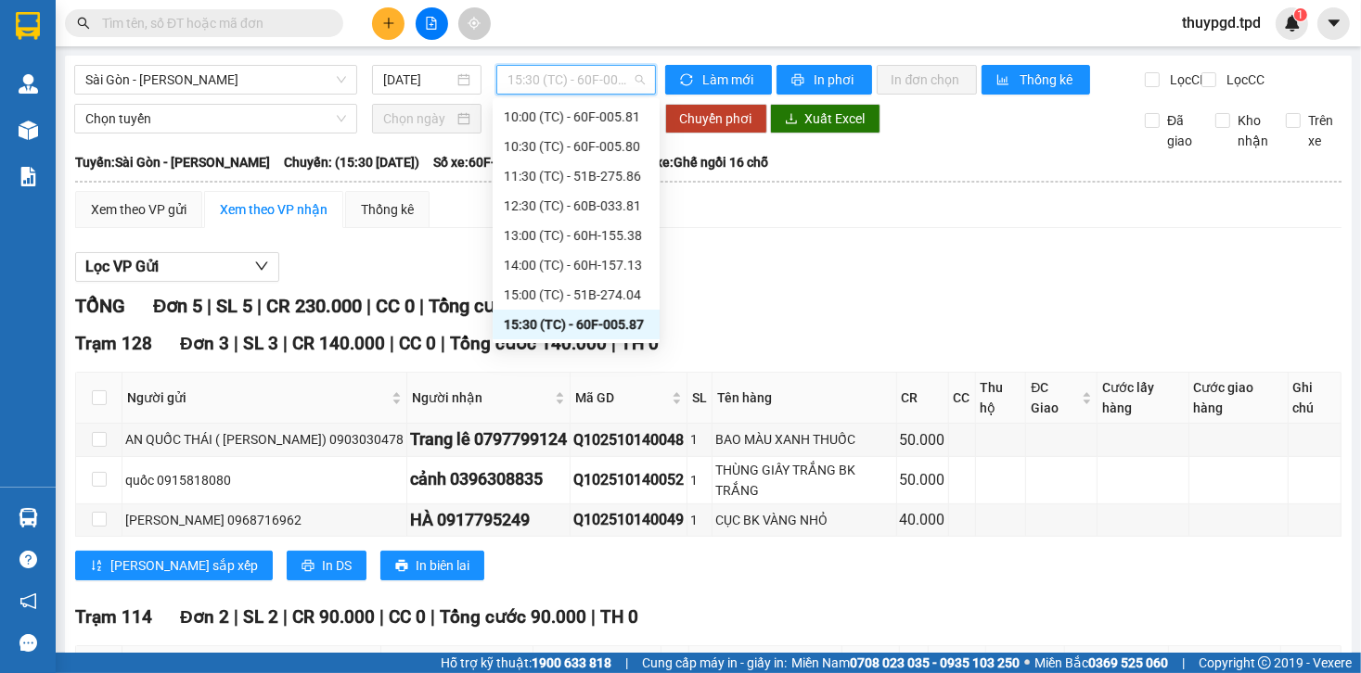
click at [568, 84] on span "15:30 (TC) - 60F-005.87" at bounding box center [575, 80] width 136 height 28
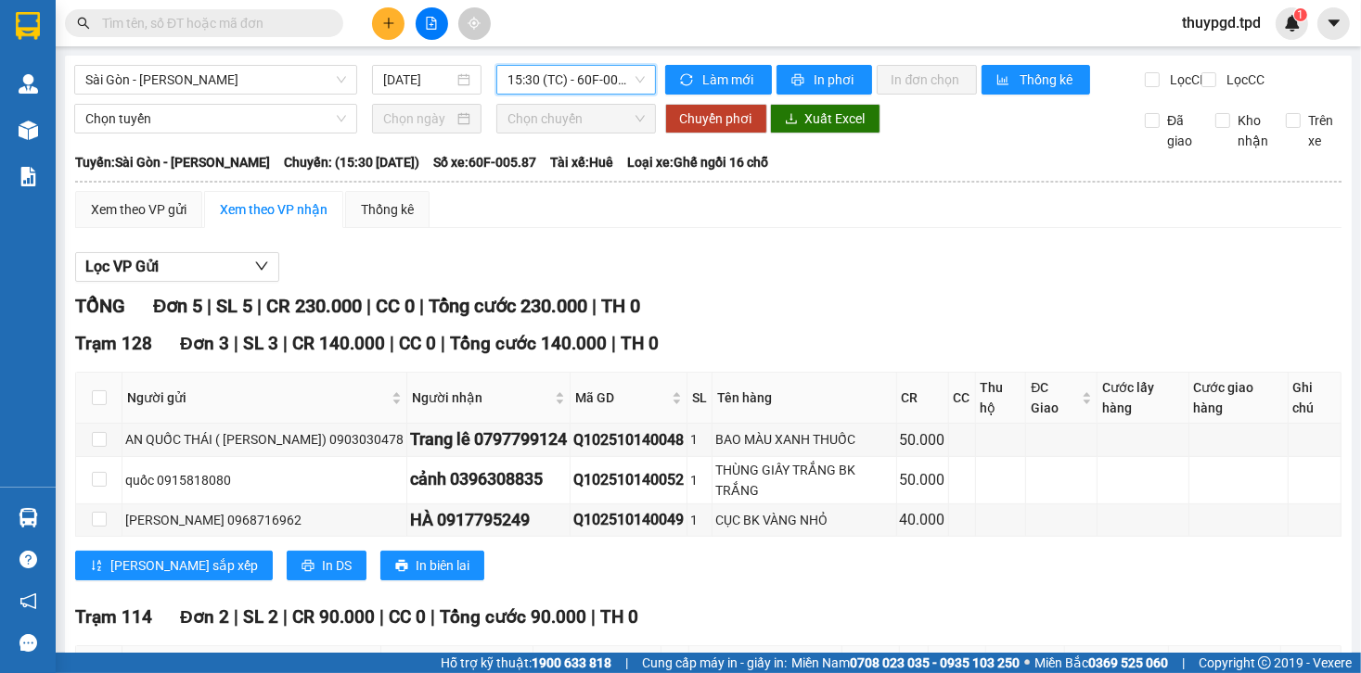
click at [573, 88] on span "15:30 (TC) - 60F-005.87" at bounding box center [575, 80] width 136 height 28
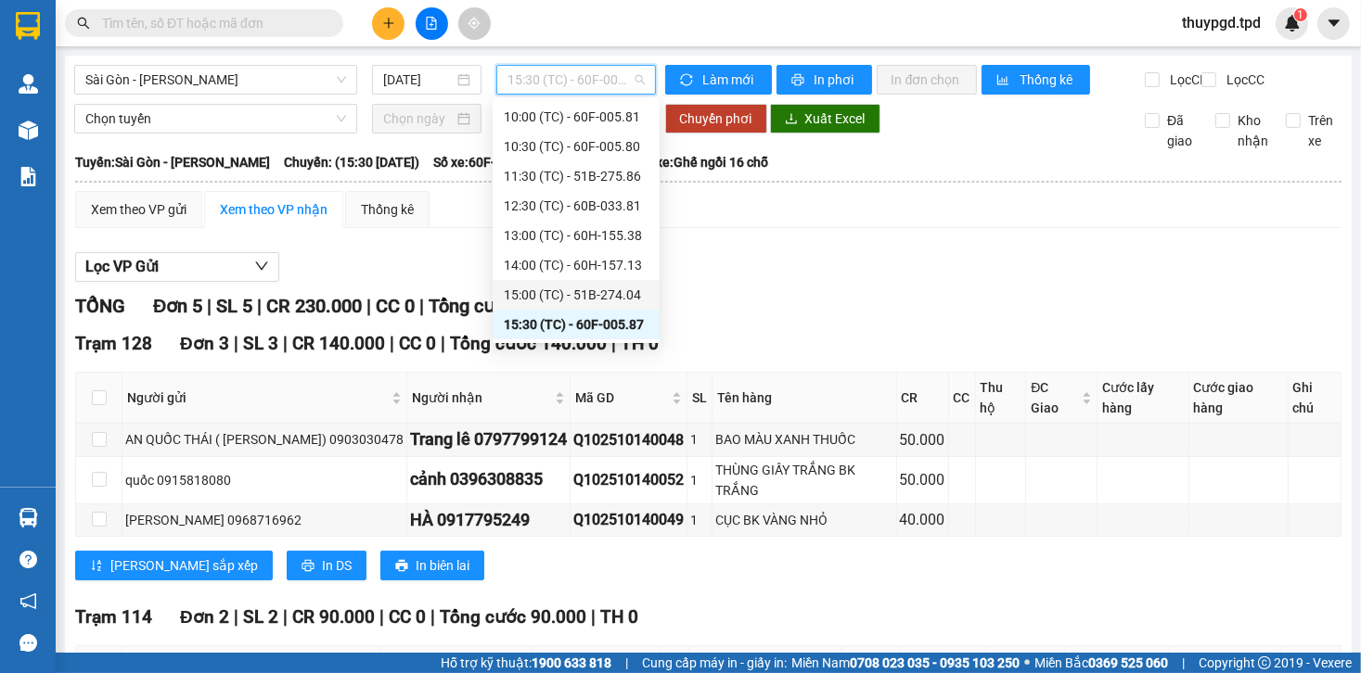
click at [577, 308] on div "15:00 (TC) - 51B-274.04" at bounding box center [576, 295] width 167 height 30
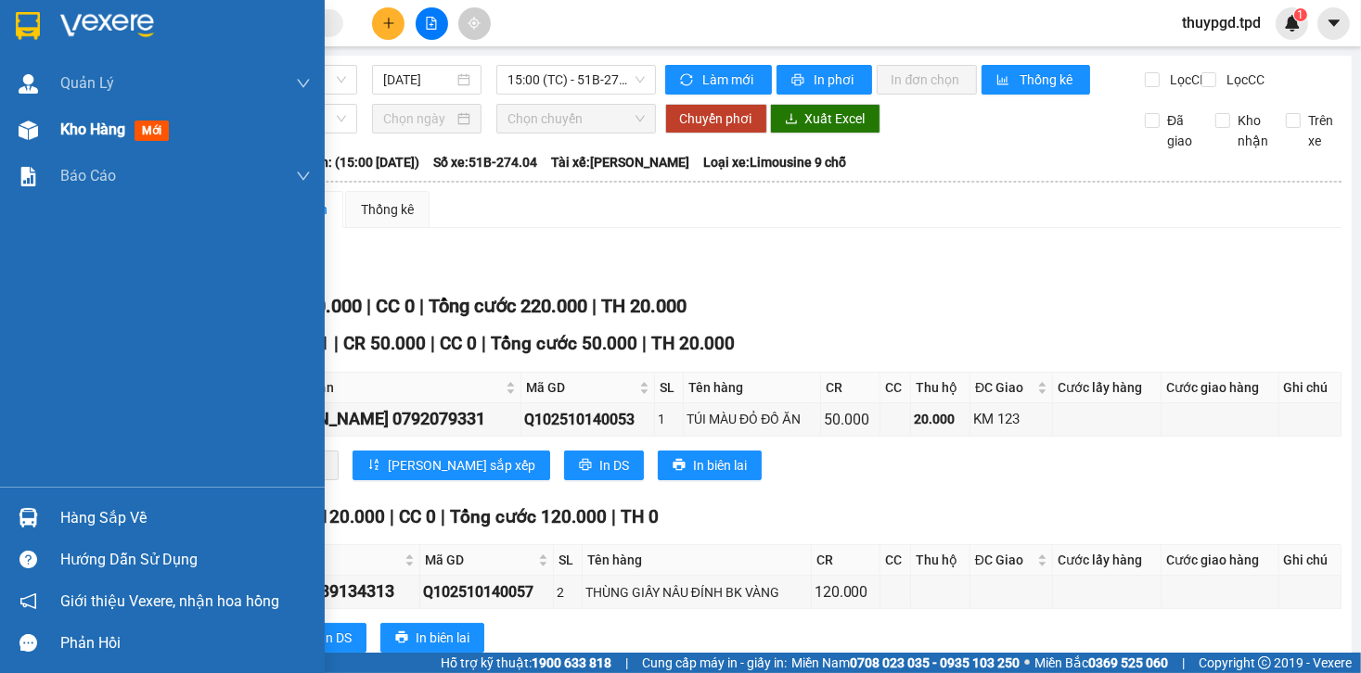
click at [31, 144] on div at bounding box center [28, 130] width 32 height 32
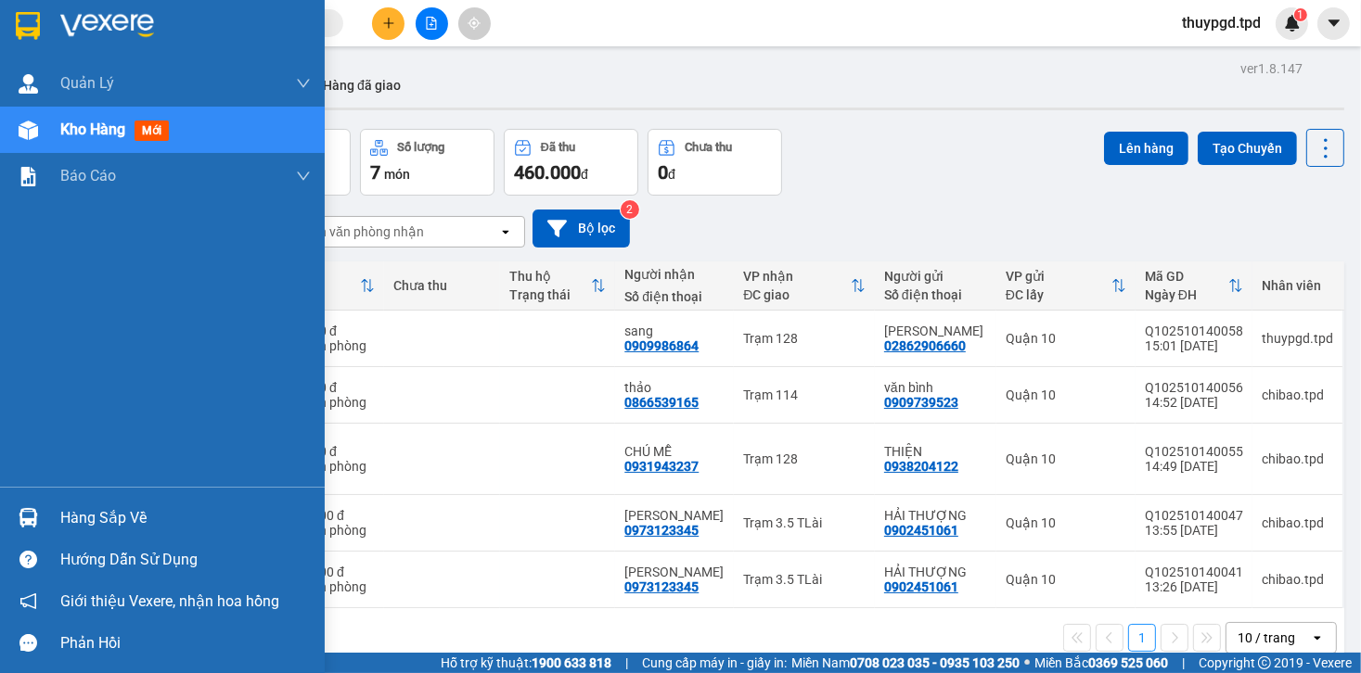
click at [110, 497] on div "Hàng sắp về" at bounding box center [162, 518] width 325 height 42
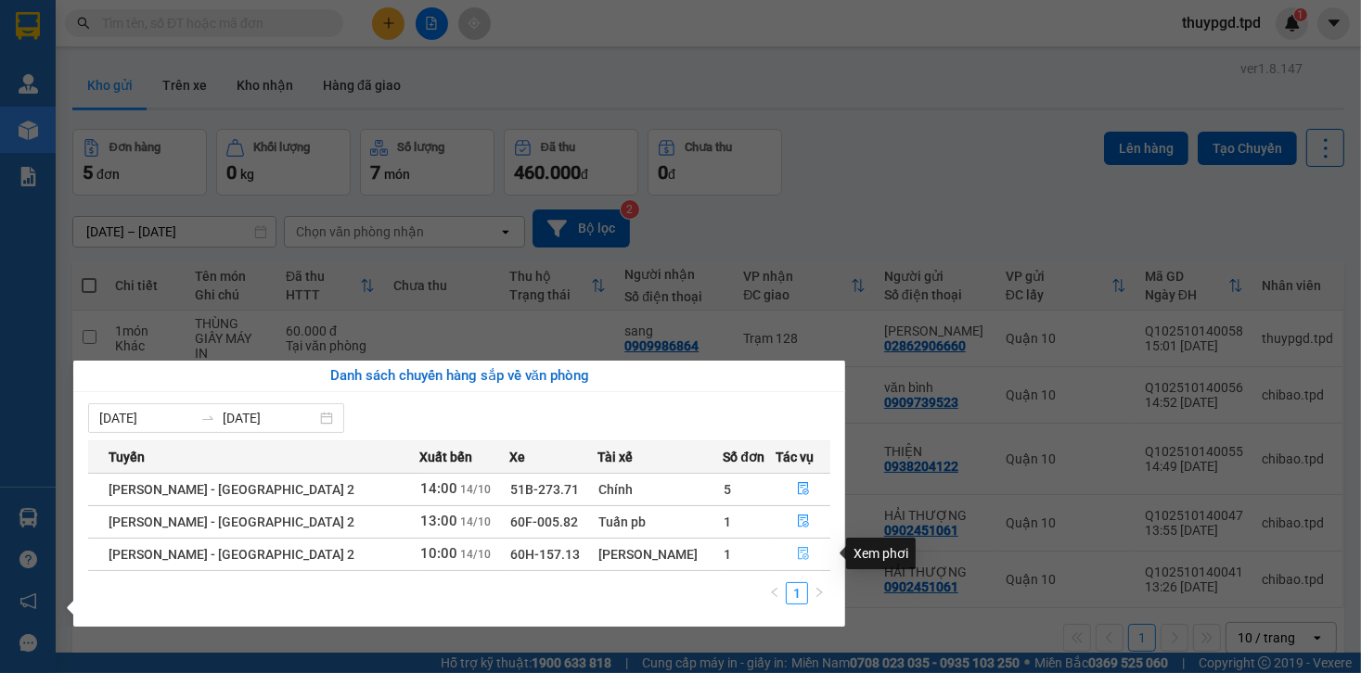
click at [798, 550] on icon "file-done" at bounding box center [803, 554] width 11 height 13
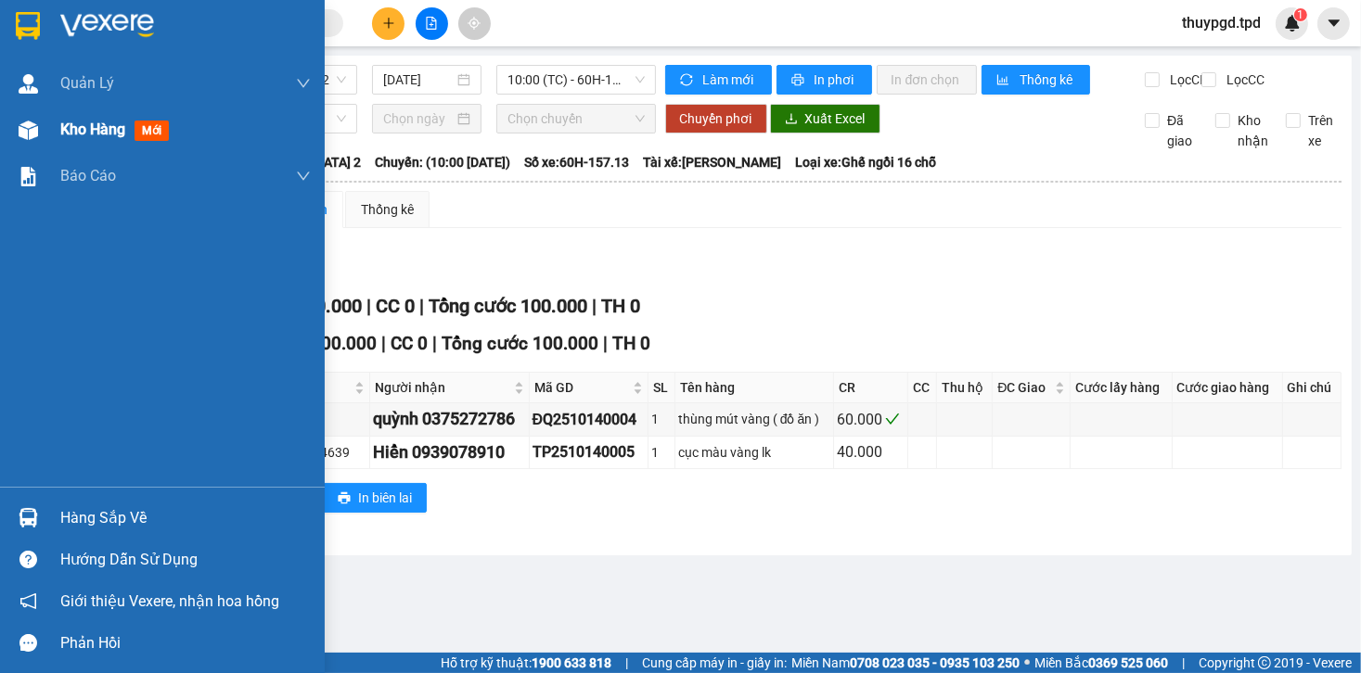
click at [70, 134] on span "Kho hàng" at bounding box center [92, 130] width 65 height 18
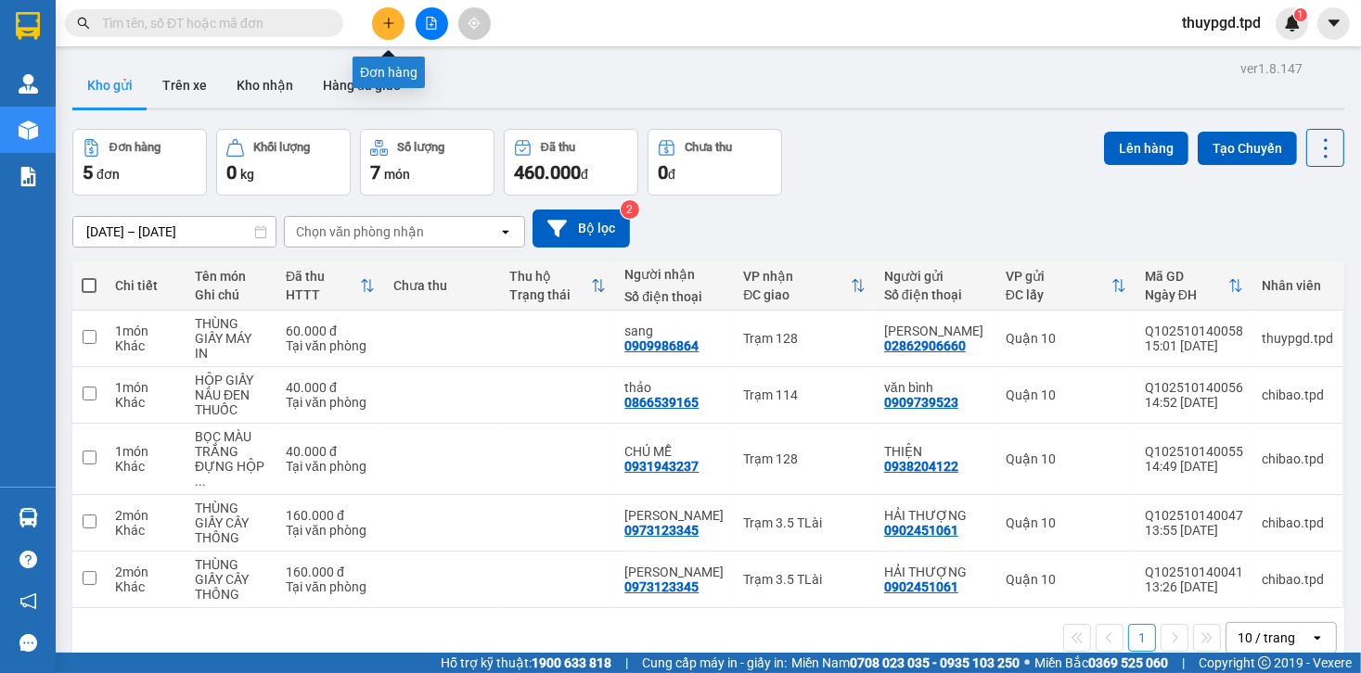
click at [393, 26] on icon "plus" at bounding box center [388, 23] width 13 height 13
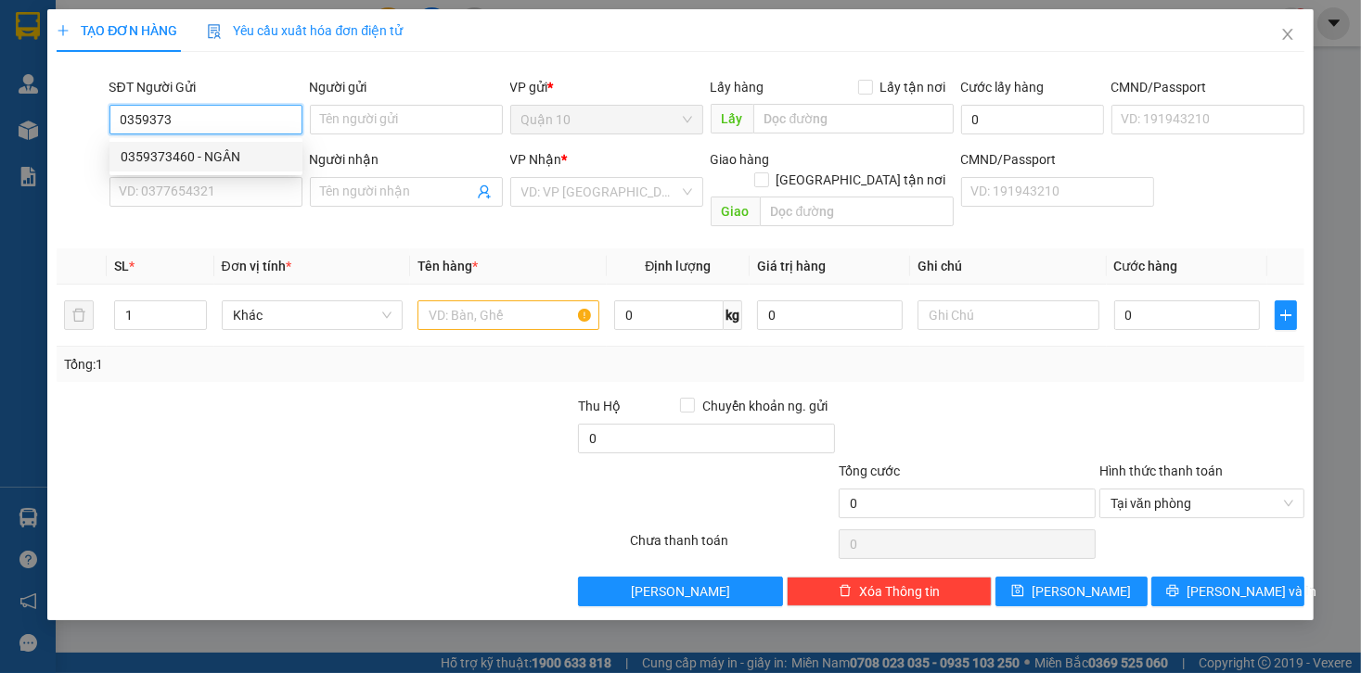
drag, startPoint x: 253, startPoint y: 163, endPoint x: 202, endPoint y: 173, distance: 52.0
click at [252, 163] on div "0359373460 - NGÂN" at bounding box center [206, 157] width 171 height 20
type input "0359373460"
type input "NGÂN"
type input "0972508482"
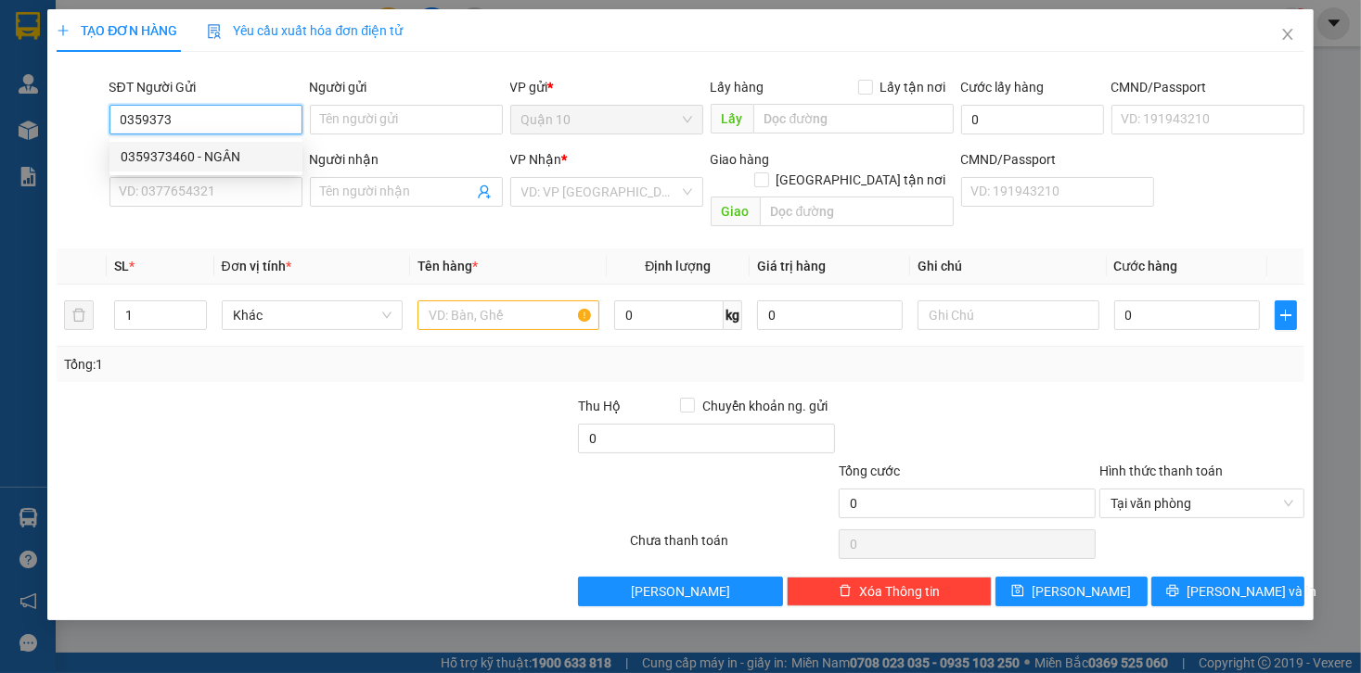
type input "TÂM"
type input "0359373460"
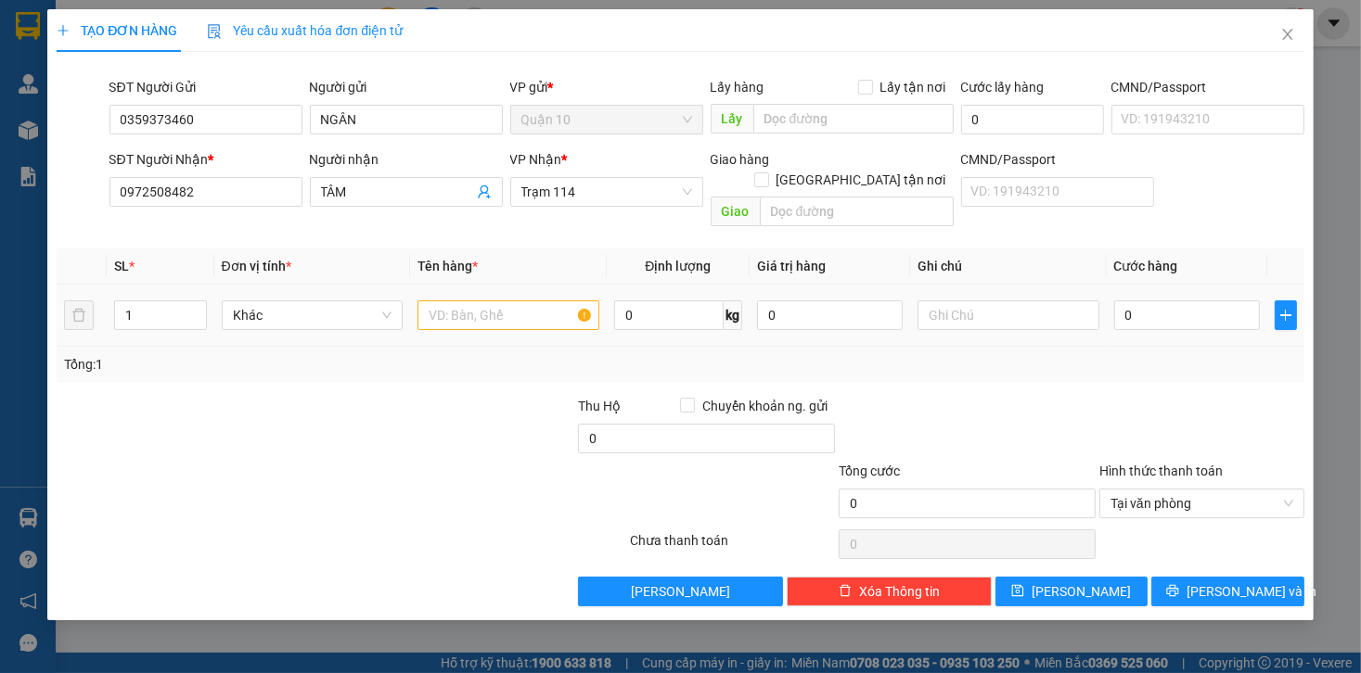
drag, startPoint x: 456, startPoint y: 273, endPoint x: 456, endPoint y: 284, distance: 11.1
click at [456, 285] on td at bounding box center [508, 316] width 197 height 62
drag, startPoint x: 457, startPoint y: 288, endPoint x: 493, endPoint y: 336, distance: 59.6
click at [455, 301] on input "text" at bounding box center [508, 316] width 182 height 30
type input "T"
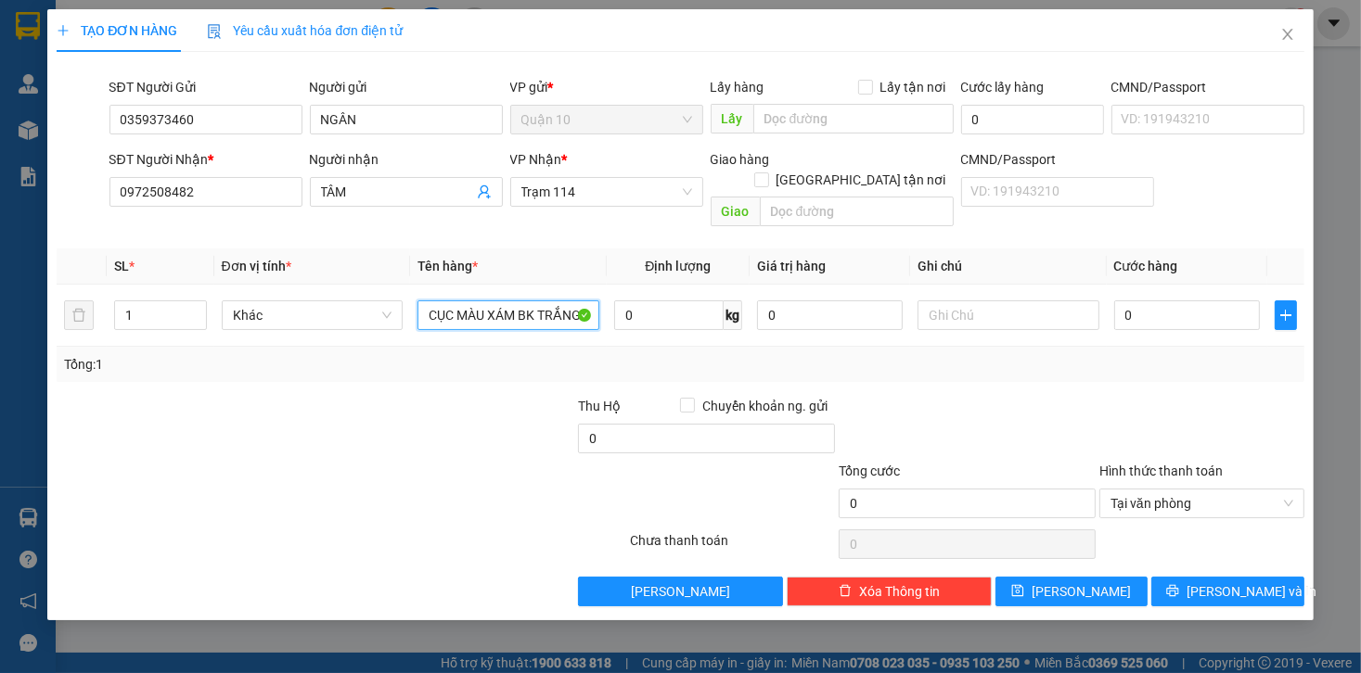
type input "CỤC MÀU XÁM BK TRẮNG"
type input "5"
type input "50"
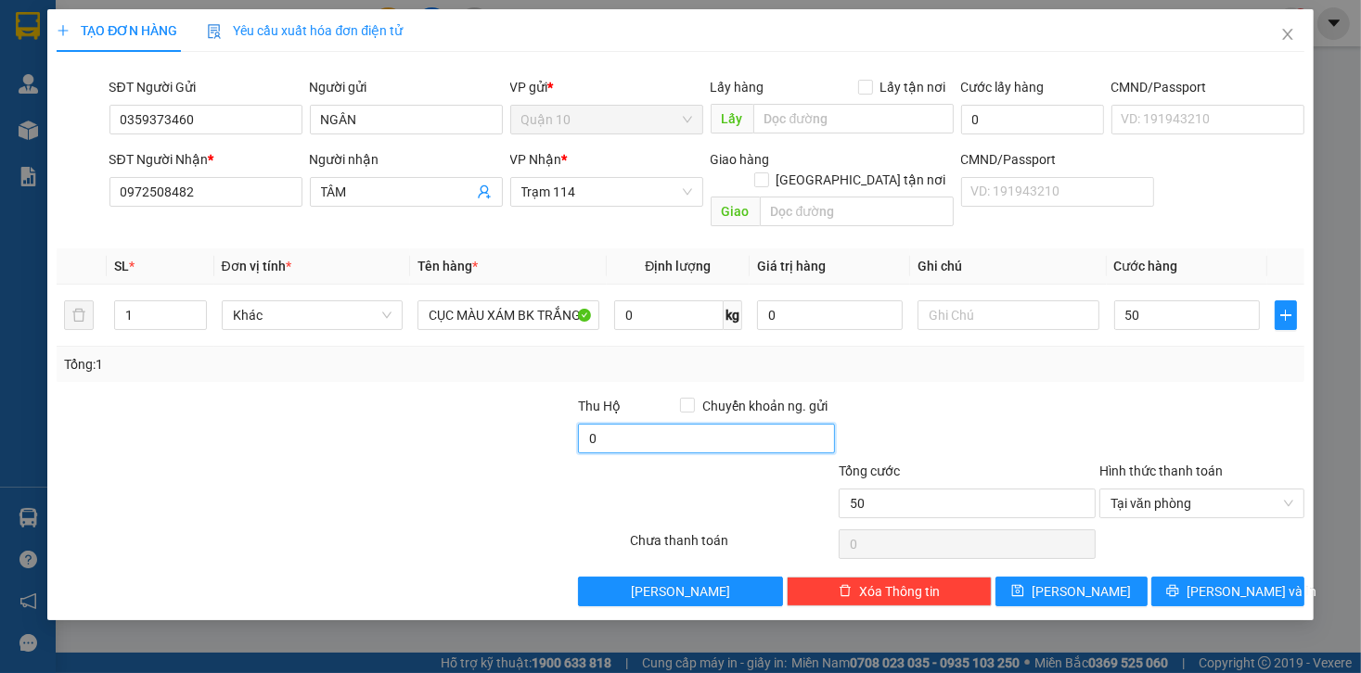
type input "50.000"
type input "10.000"
drag, startPoint x: 1004, startPoint y: 381, endPoint x: 634, endPoint y: 273, distance: 384.8
click at [1004, 396] on div at bounding box center [967, 428] width 261 height 65
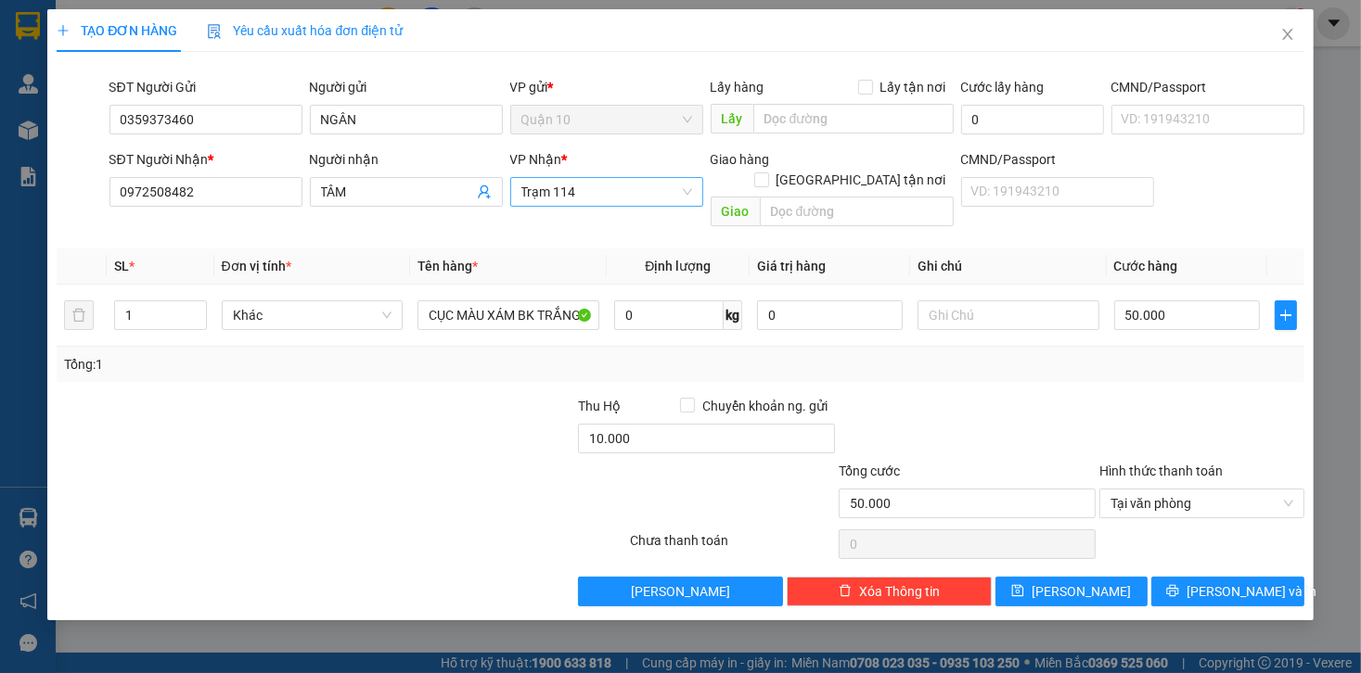
click at [627, 193] on span "Trạm 114" at bounding box center [606, 192] width 171 height 28
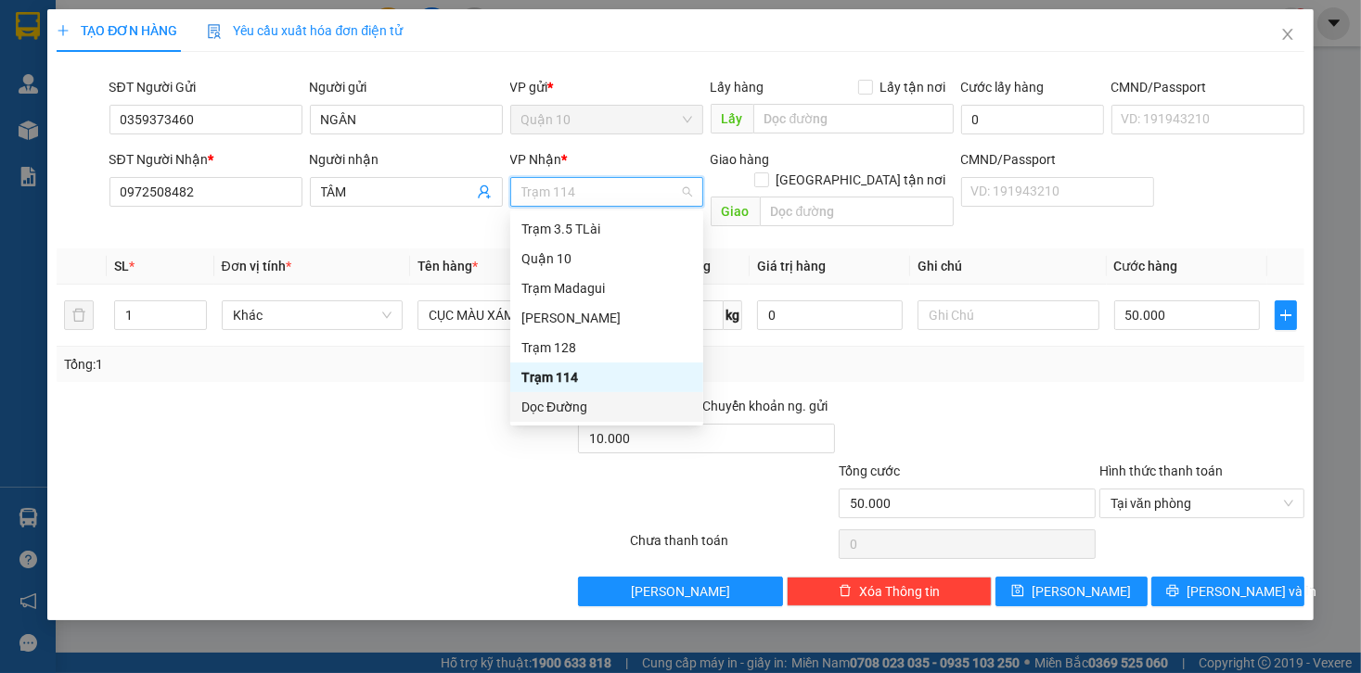
click at [543, 408] on div "Dọc Đường" at bounding box center [606, 407] width 171 height 20
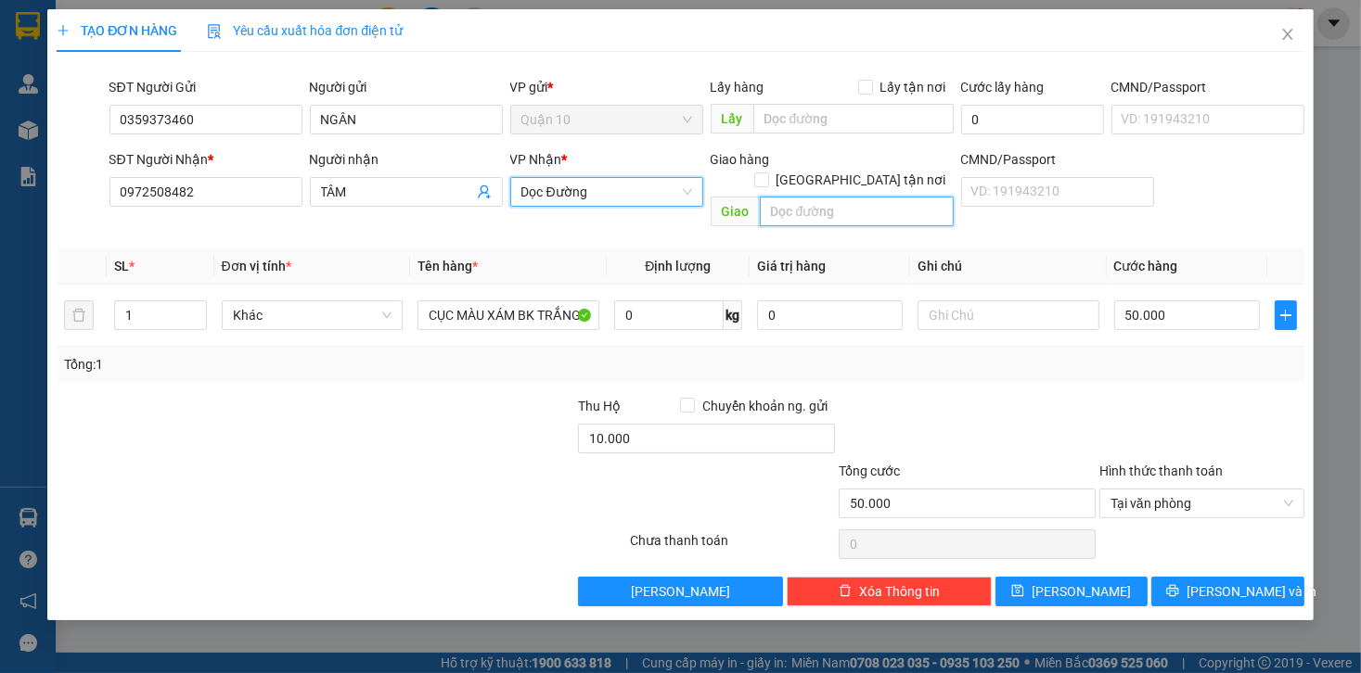
click at [831, 197] on input "text" at bounding box center [857, 212] width 194 height 30
type input "D"
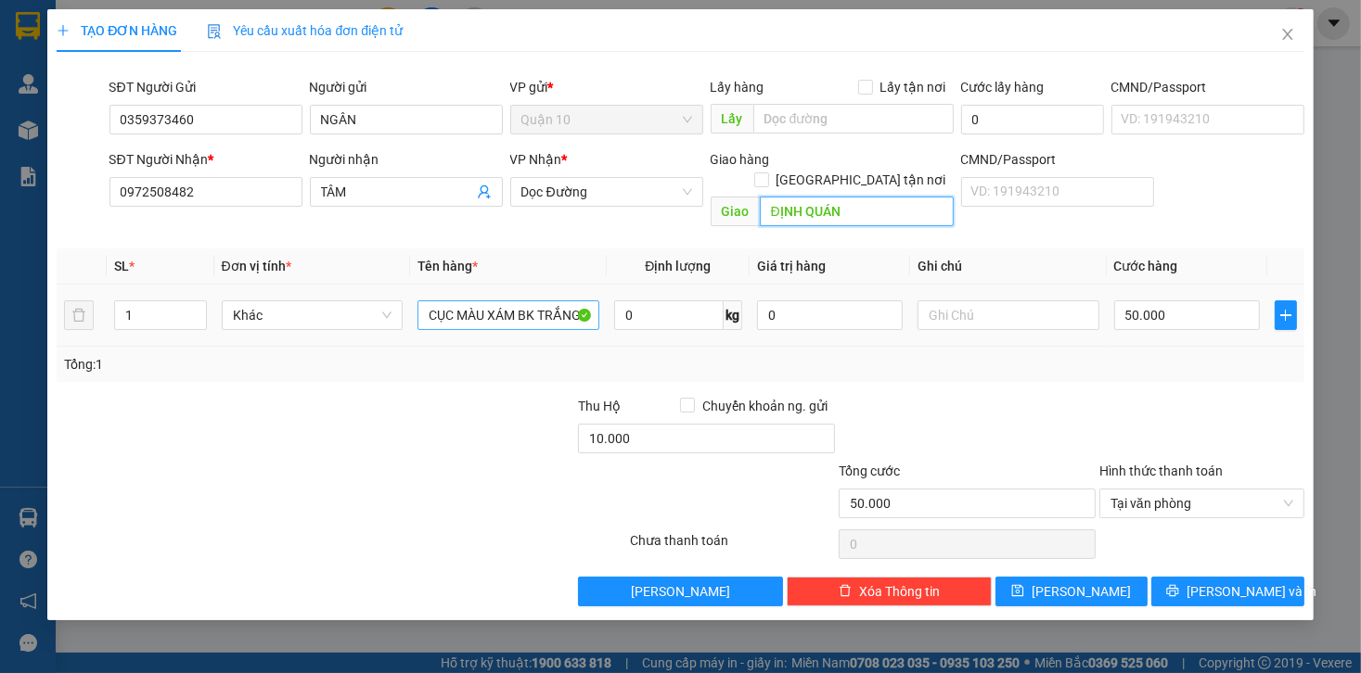
type input "ĐỊNH QUÁN"
drag, startPoint x: 435, startPoint y: 291, endPoint x: 610, endPoint y: 293, distance: 175.3
click at [612, 293] on tr "1 Khác CỤC MÀU XÁM BK TRẮNG 0 kg 0 50.000" at bounding box center [680, 316] width 1247 height 62
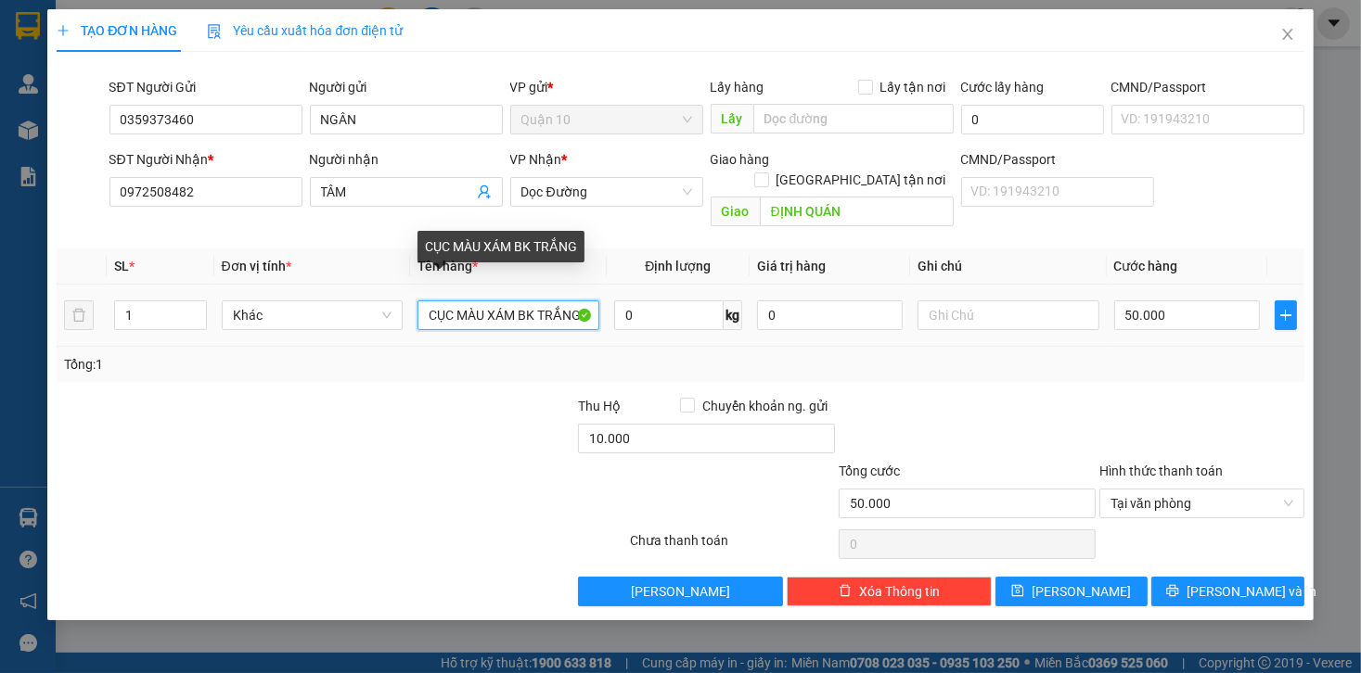
click at [589, 302] on input "CỤC MÀU XÁM BK TRẮNG" at bounding box center [508, 316] width 182 height 30
type input "CỤC MÀU XÁM BK TRẮNG ĐỒ DÙNG"
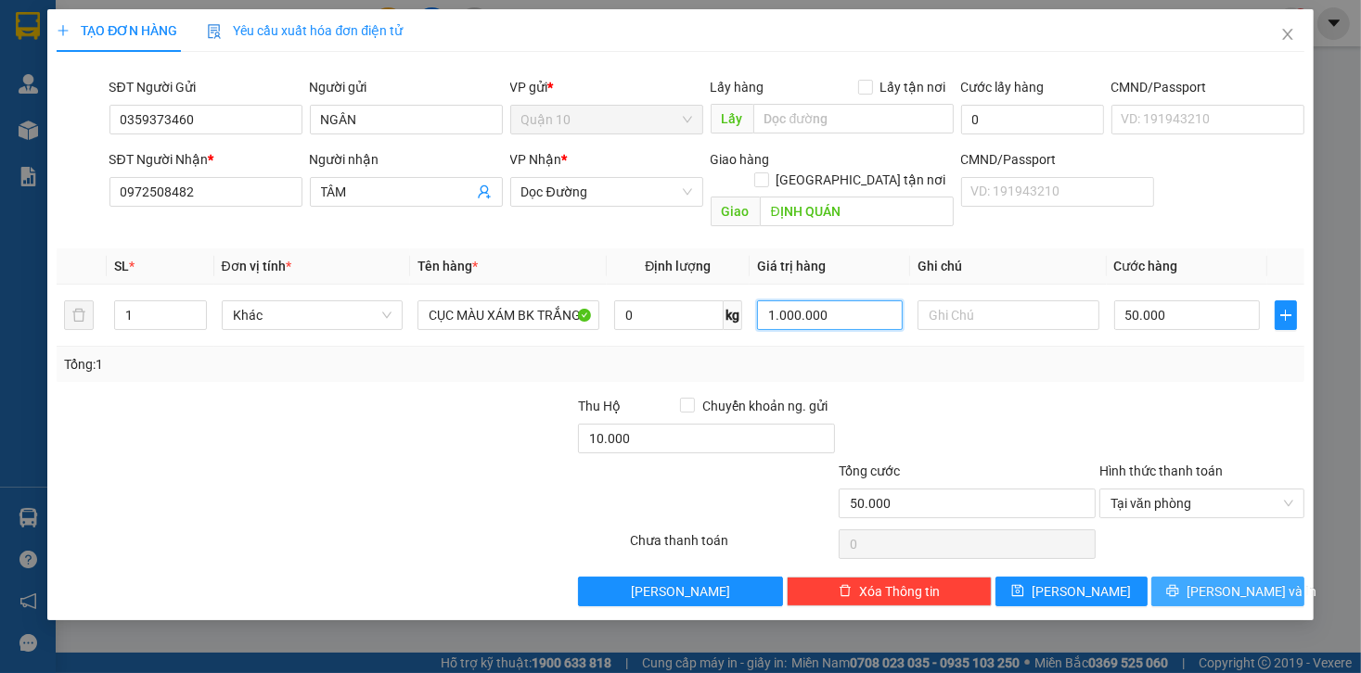
type input "1.000.000"
drag, startPoint x: 1212, startPoint y: 565, endPoint x: 1068, endPoint y: 672, distance: 179.8
click at [1210, 577] on button "[PERSON_NAME] và In" at bounding box center [1227, 592] width 153 height 30
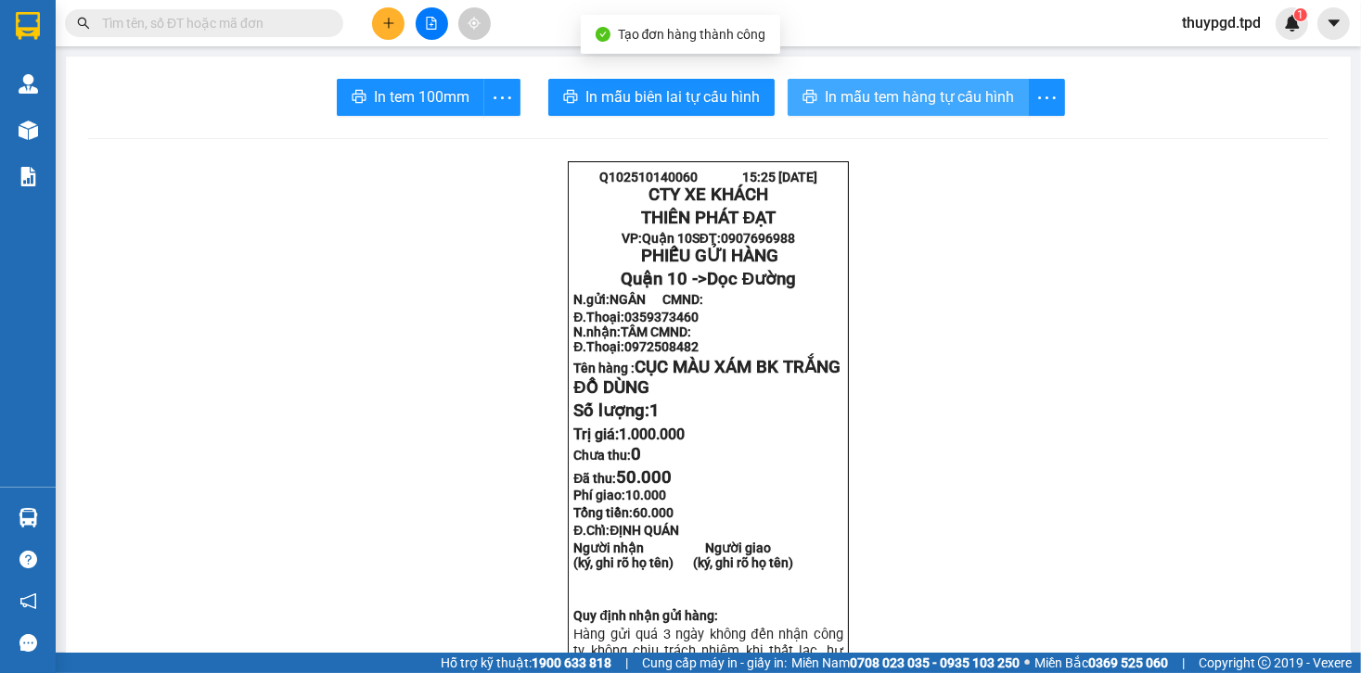
drag, startPoint x: 862, startPoint y: 109, endPoint x: 861, endPoint y: 120, distance: 10.2
click at [862, 109] on button "In mẫu tem hàng tự cấu hình" at bounding box center [907, 97] width 241 height 37
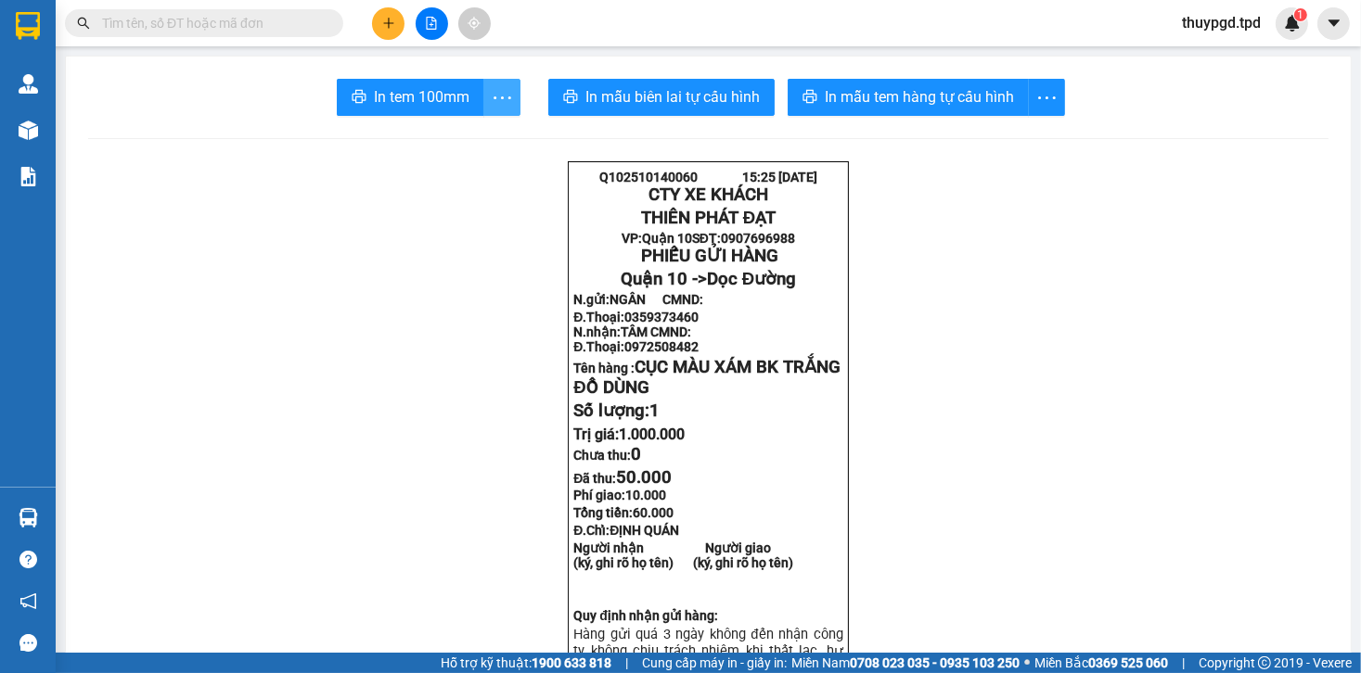
click at [513, 98] on span "more" at bounding box center [501, 97] width 35 height 23
click at [475, 149] on li "In tem 100mm theo số lượng (1)" at bounding box center [411, 138] width 208 height 30
click at [497, 88] on icon "more" at bounding box center [502, 97] width 23 height 23
click at [463, 149] on li "In tem 100mm theo số lượng (1)" at bounding box center [411, 138] width 208 height 30
click at [471, 96] on button "In tem 100mm" at bounding box center [410, 97] width 147 height 37
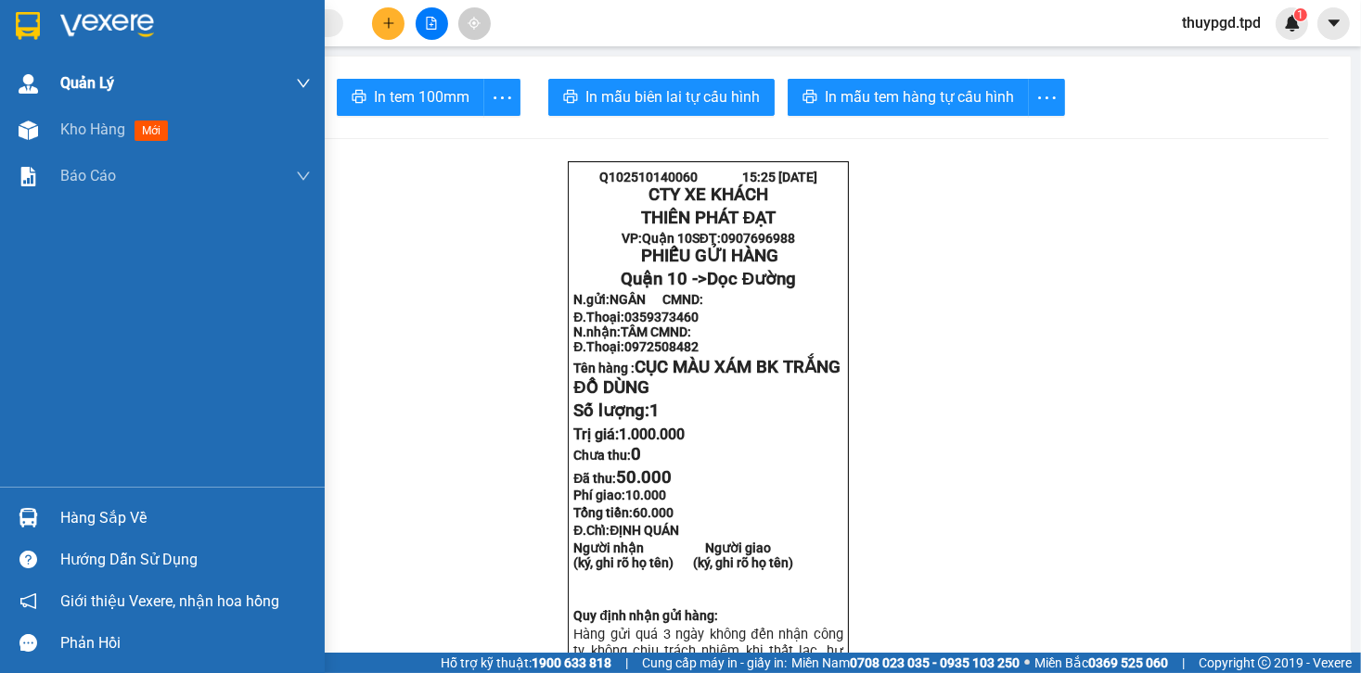
click at [56, 139] on div "Kho hàng mới" at bounding box center [162, 130] width 325 height 46
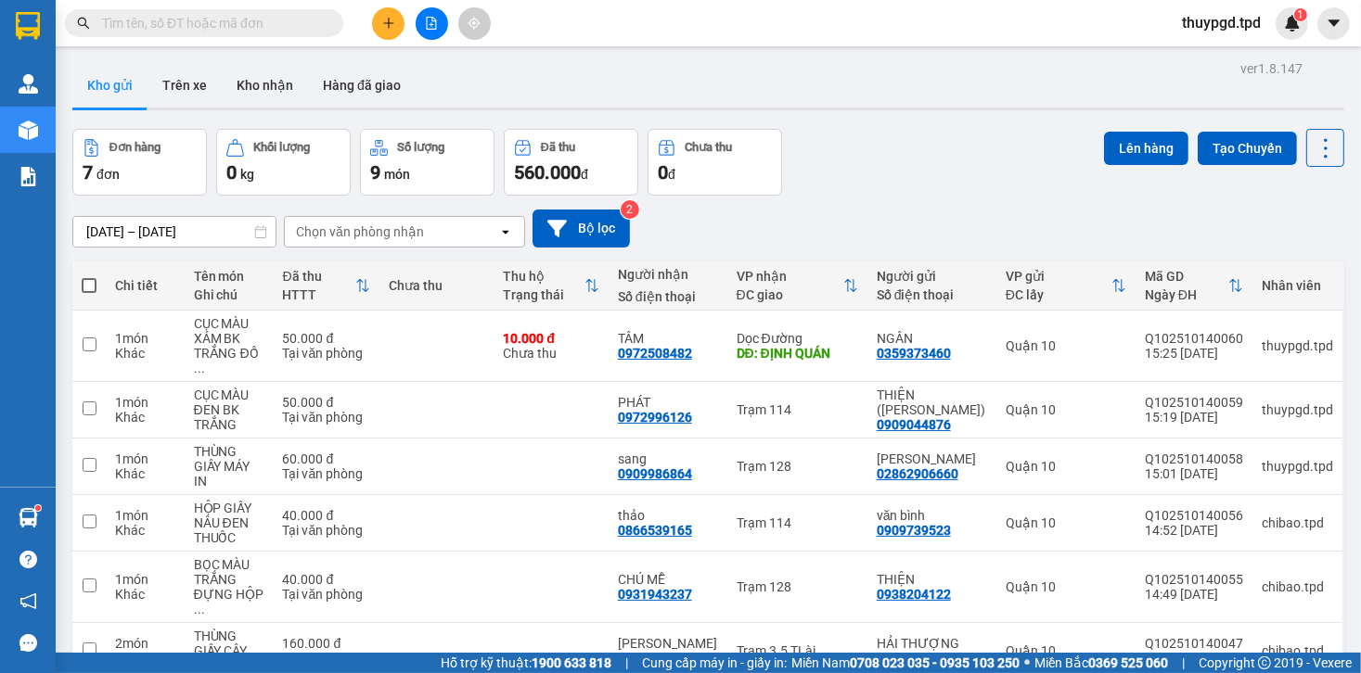
click at [398, 17] on button at bounding box center [388, 23] width 32 height 32
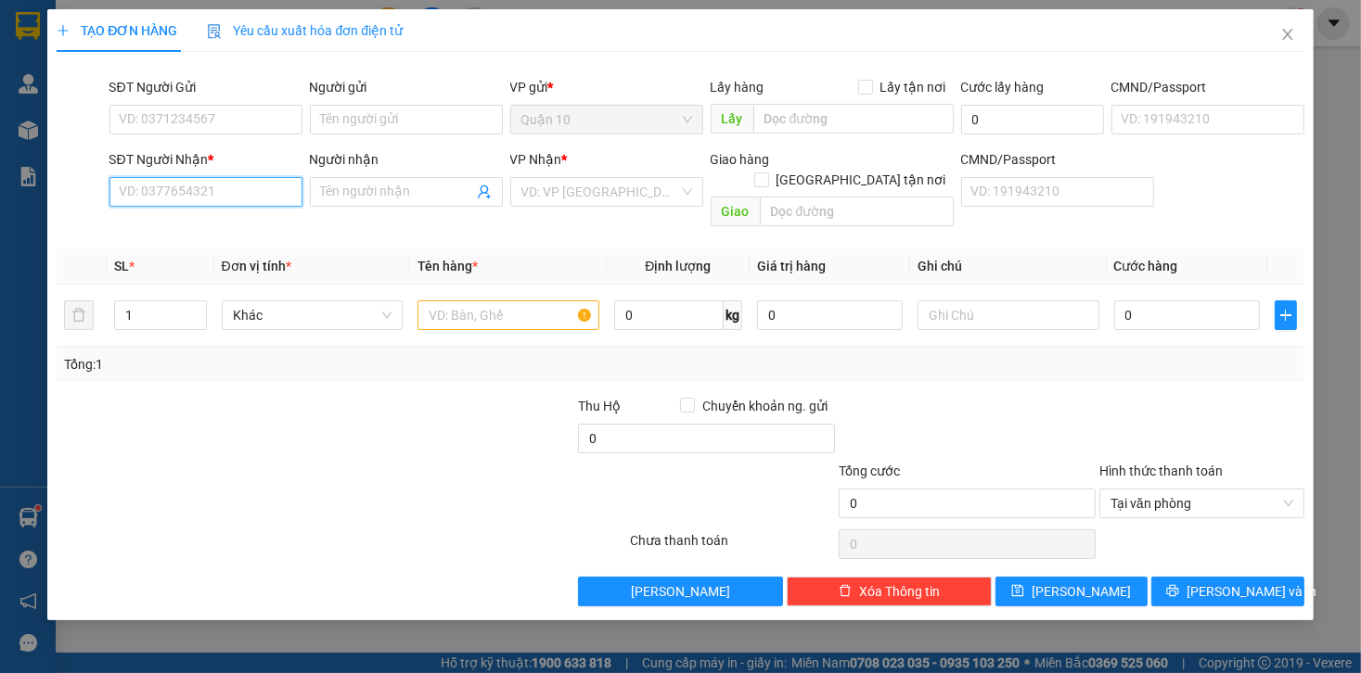
click at [147, 199] on input "SĐT Người Nhận *" at bounding box center [205, 192] width 193 height 30
type input "0869039268"
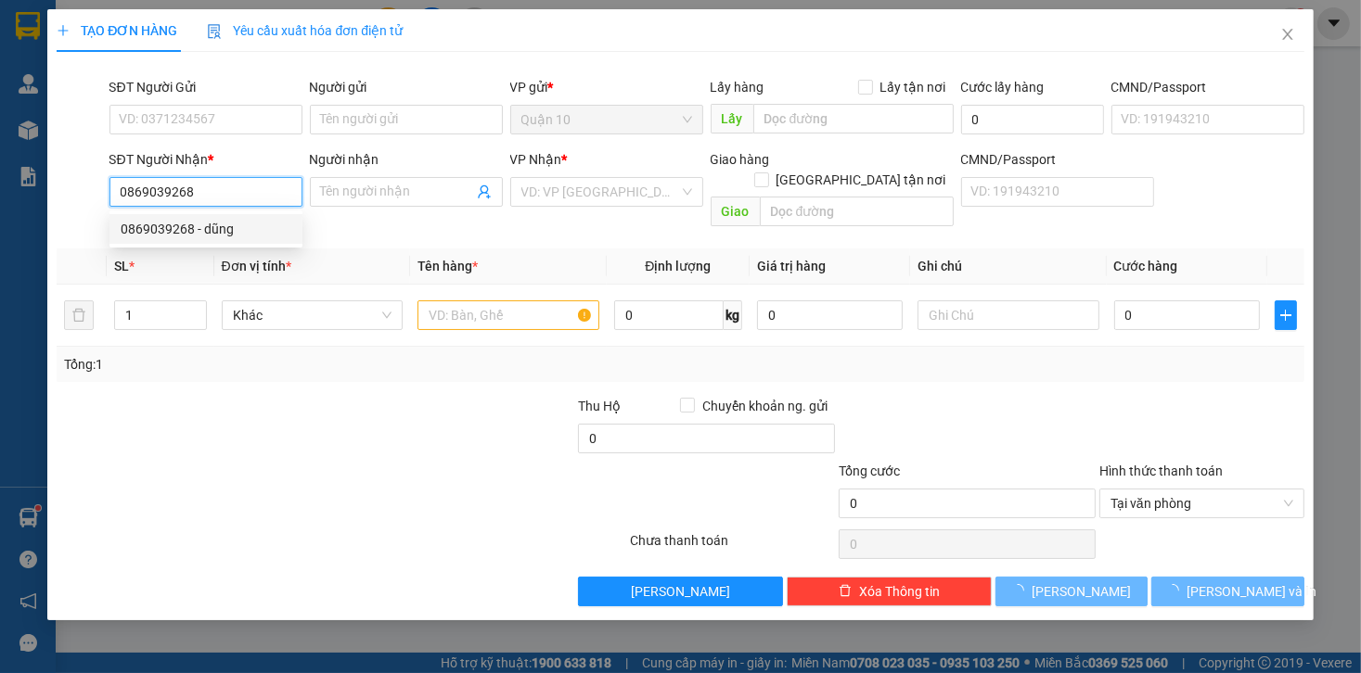
drag, startPoint x: 130, startPoint y: 223, endPoint x: 173, endPoint y: 197, distance: 50.0
click at [134, 223] on div "0869039268 - dũng" at bounding box center [206, 229] width 171 height 20
type input "dũng"
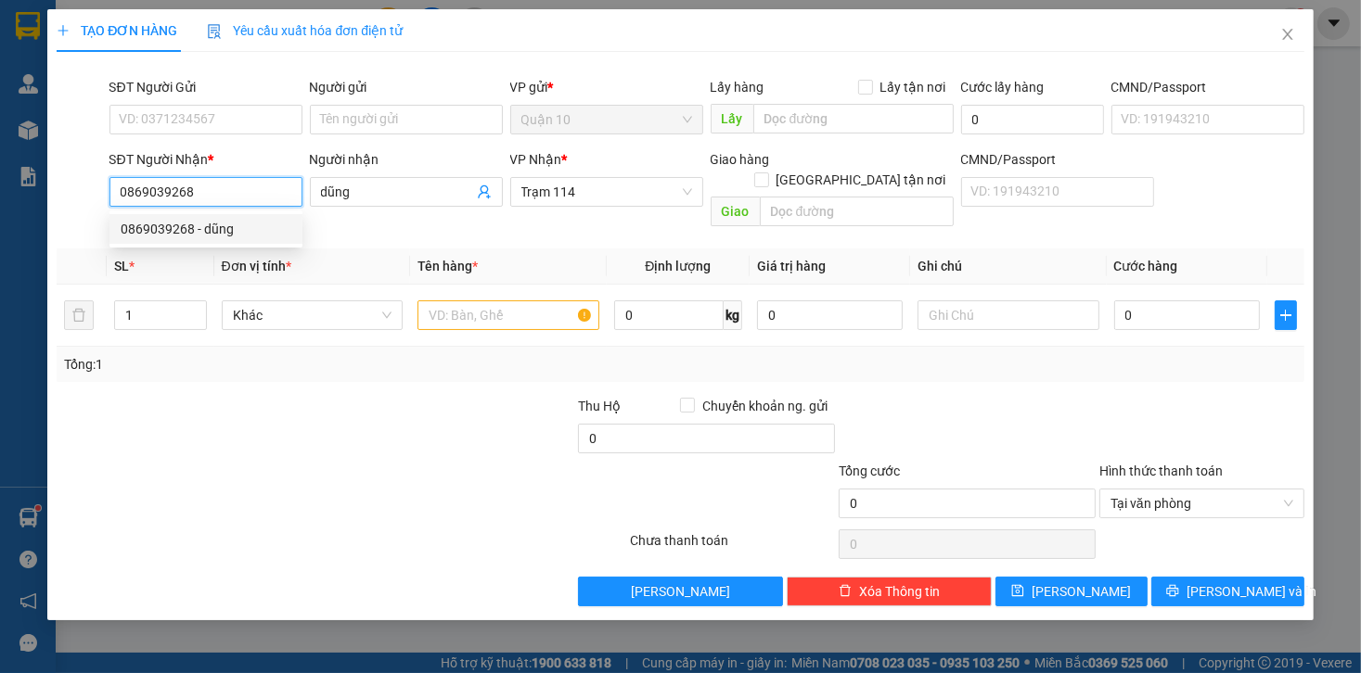
type input "0869039268"
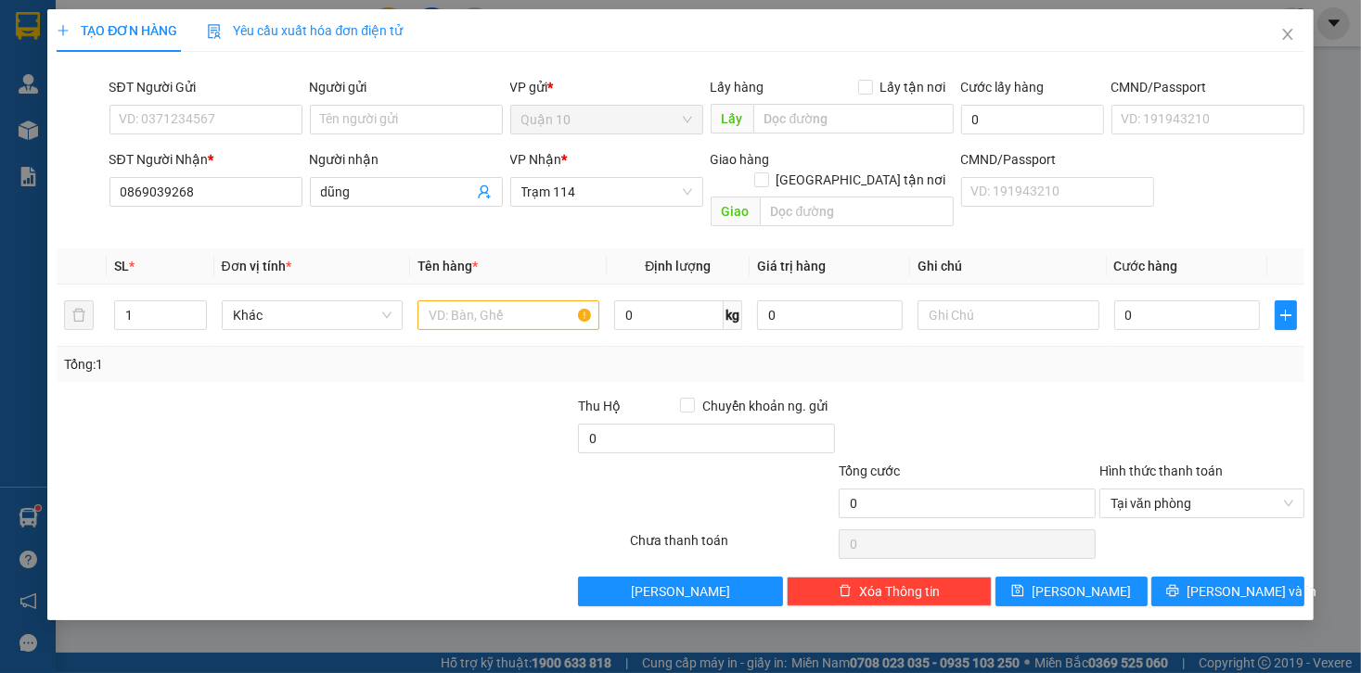
drag, startPoint x: 247, startPoint y: 137, endPoint x: 250, endPoint y: 123, distance: 14.2
click at [247, 136] on div "SĐT Người Gửi VD: 0371234567" at bounding box center [205, 109] width 193 height 65
click at [250, 123] on input "SĐT Người Gửi" at bounding box center [205, 120] width 193 height 30
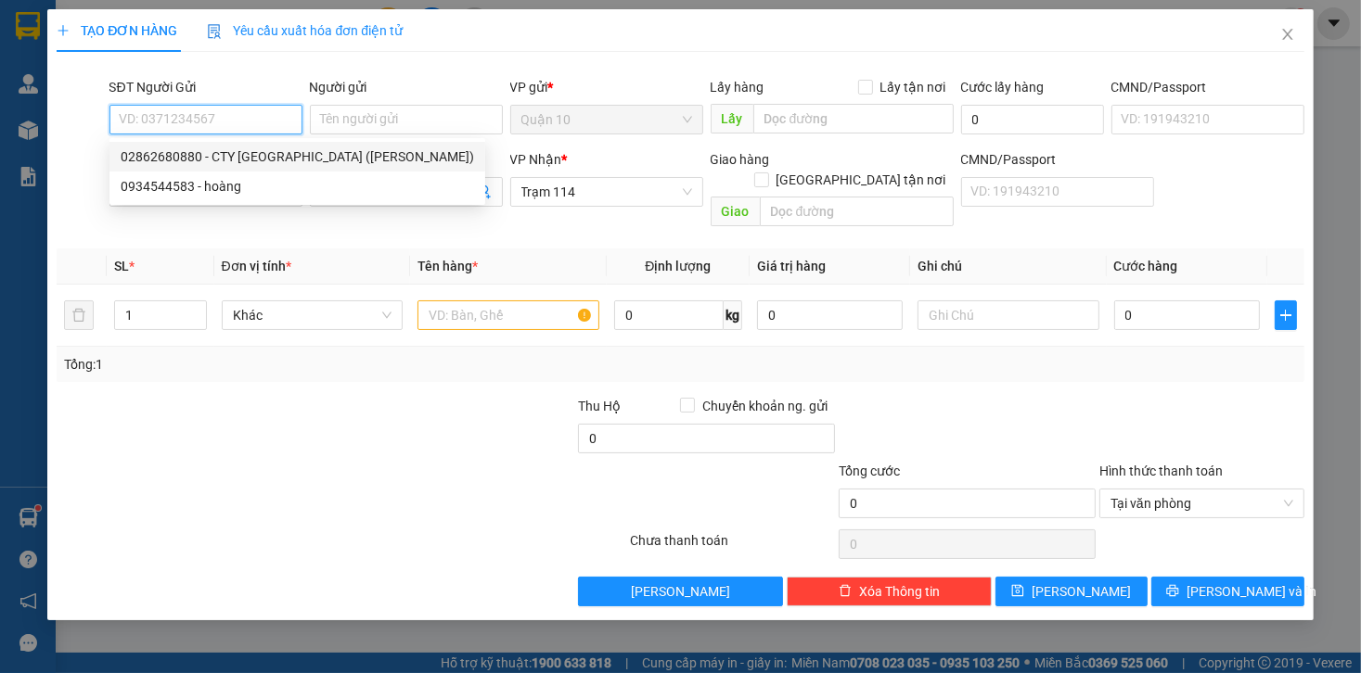
click at [272, 143] on div "02862680880 - CTY MỸ ÚC (LƯU KIẾN VỸ)" at bounding box center [297, 157] width 376 height 30
type input "02862680880"
type input "CTY MỸ ÚC (LƯU KIẾN VỸ)"
type input "079074014512"
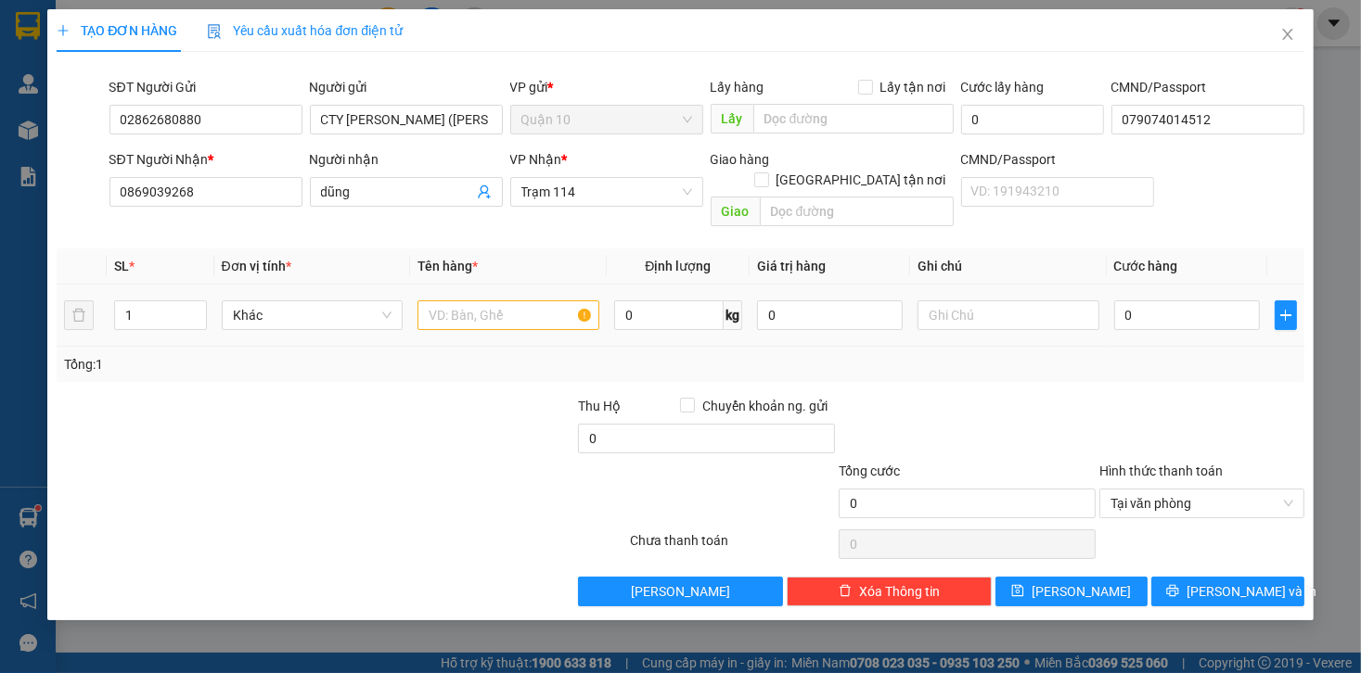
click at [508, 311] on div at bounding box center [508, 315] width 182 height 37
click at [515, 301] on input "text" at bounding box center [508, 316] width 182 height 30
drag, startPoint x: 810, startPoint y: 290, endPoint x: 398, endPoint y: 319, distance: 412.8
click at [647, 296] on tr "1 Khác 0 kg 0 0" at bounding box center [680, 316] width 1247 height 62
type input "1.800.000"
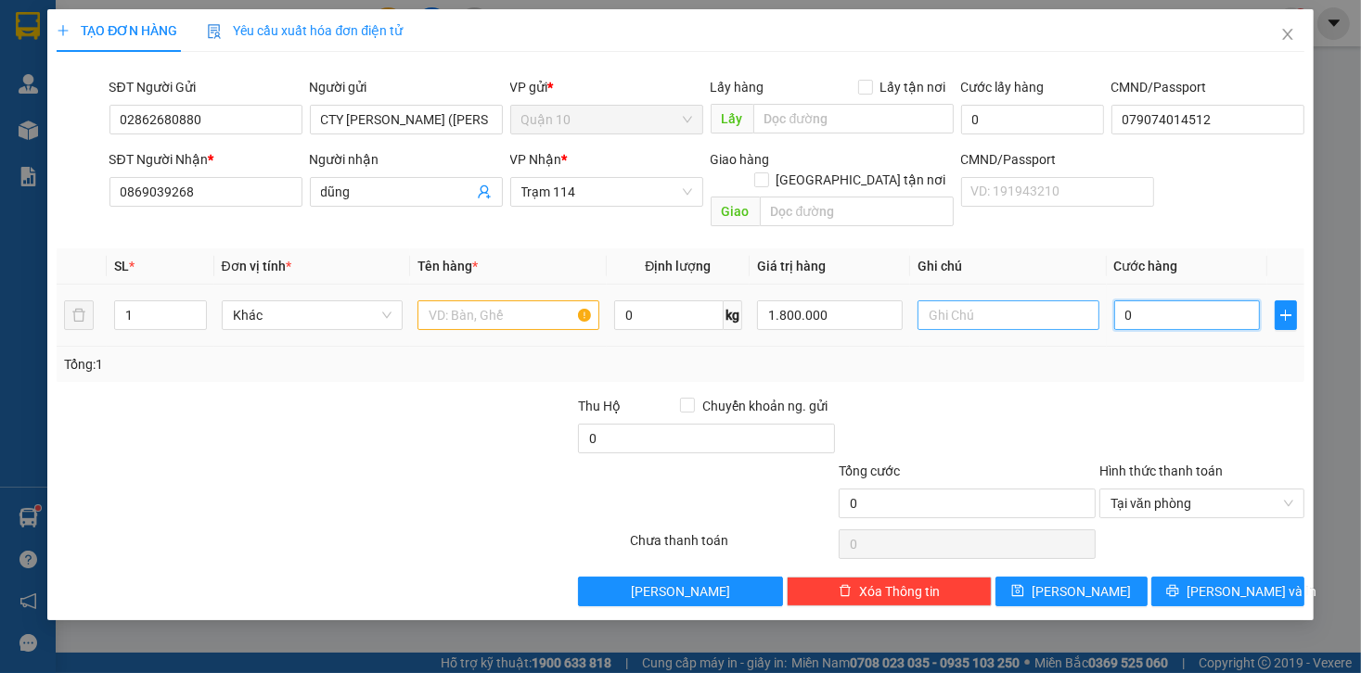
type input "6"
type input "60"
type input "60.000"
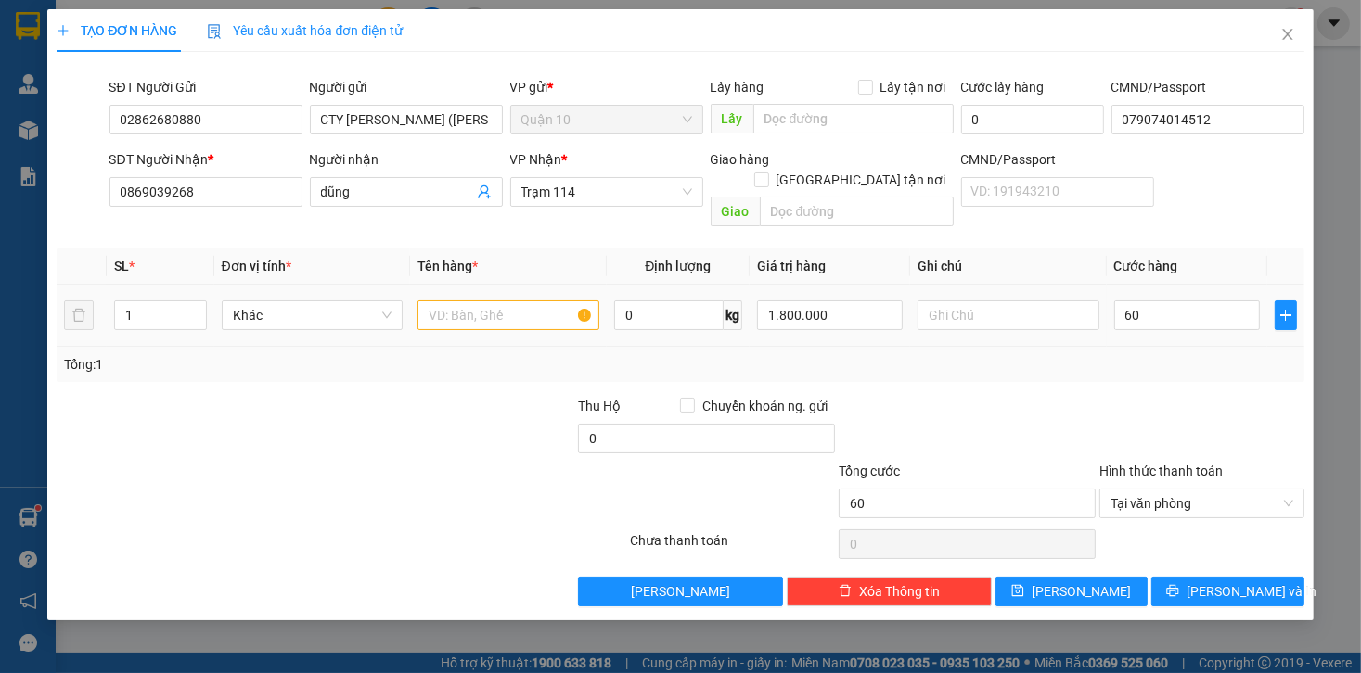
type input "60.000"
drag, startPoint x: 1060, startPoint y: 358, endPoint x: 541, endPoint y: 309, distance: 521.8
click at [1061, 357] on div "Tổng: 1" at bounding box center [680, 364] width 1247 height 35
click at [507, 301] on input "text" at bounding box center [508, 316] width 182 height 30
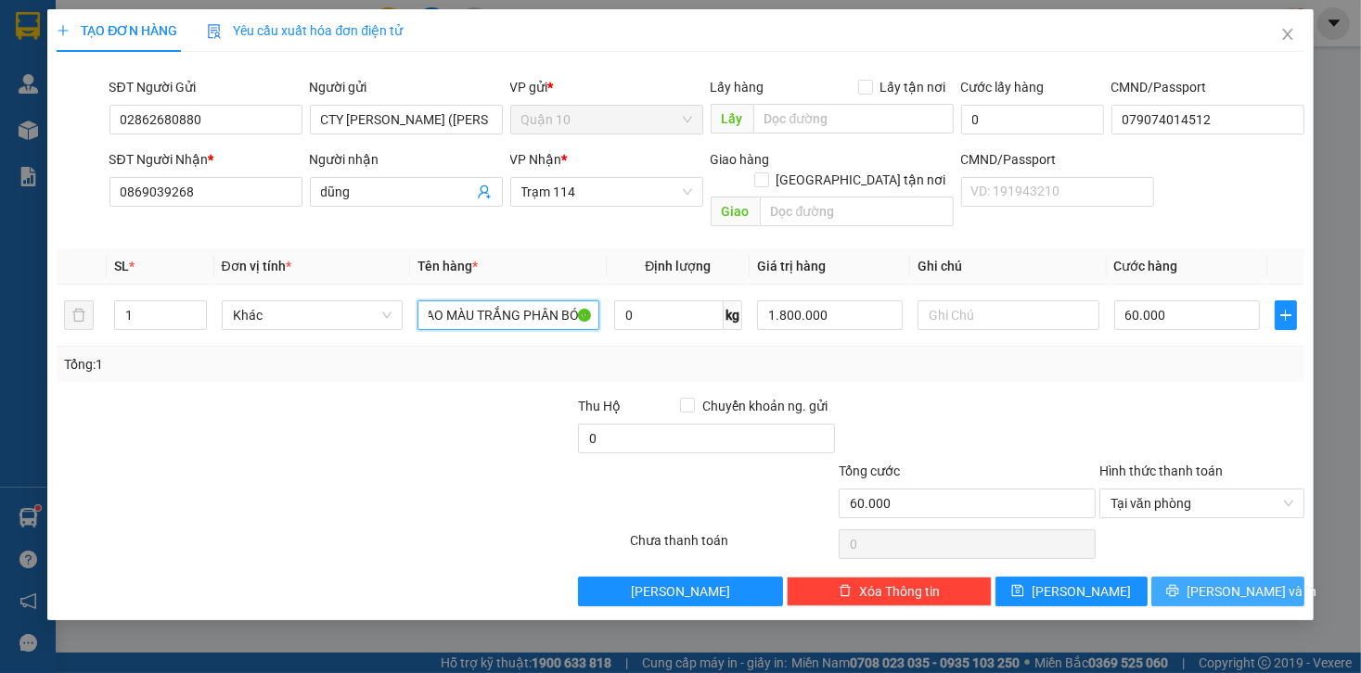
type input "BAO MÀU TRẮNG PHÂN BÓN"
click at [1179, 585] on icon "printer" at bounding box center [1173, 591] width 12 height 12
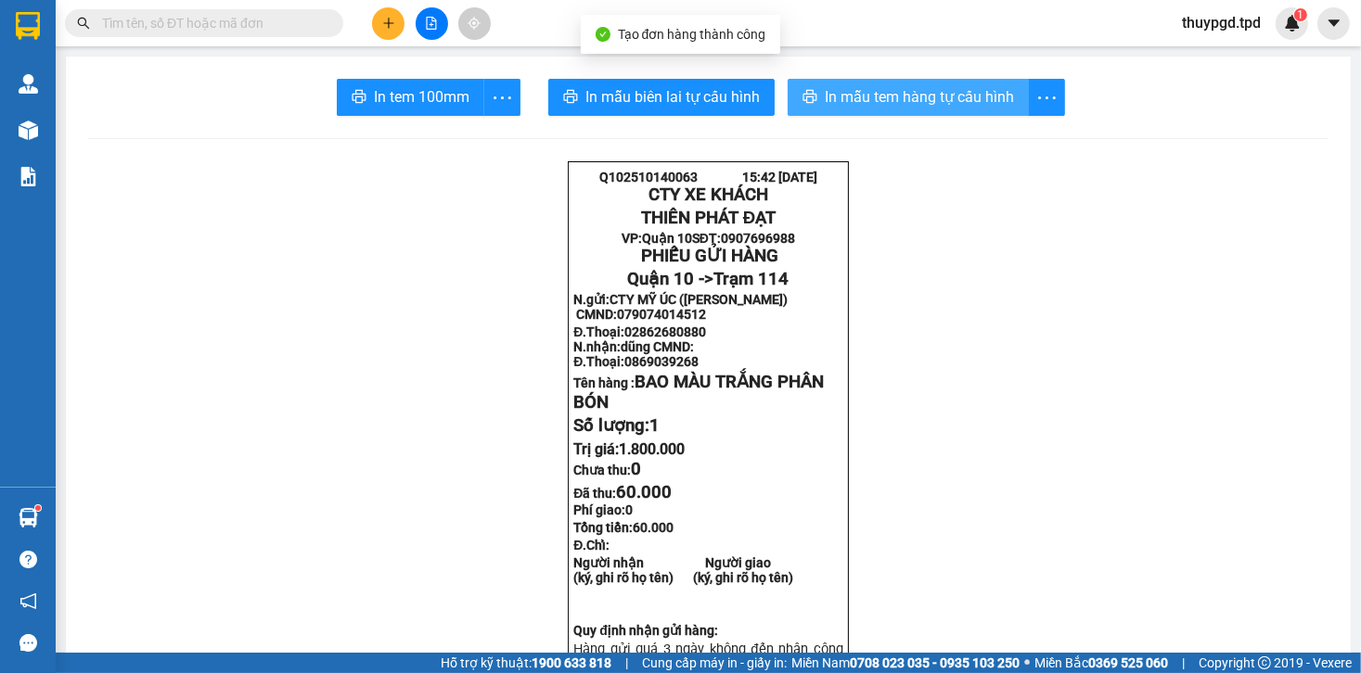
click at [883, 95] on span "In mẫu tem hàng tự cấu hình" at bounding box center [919, 96] width 189 height 23
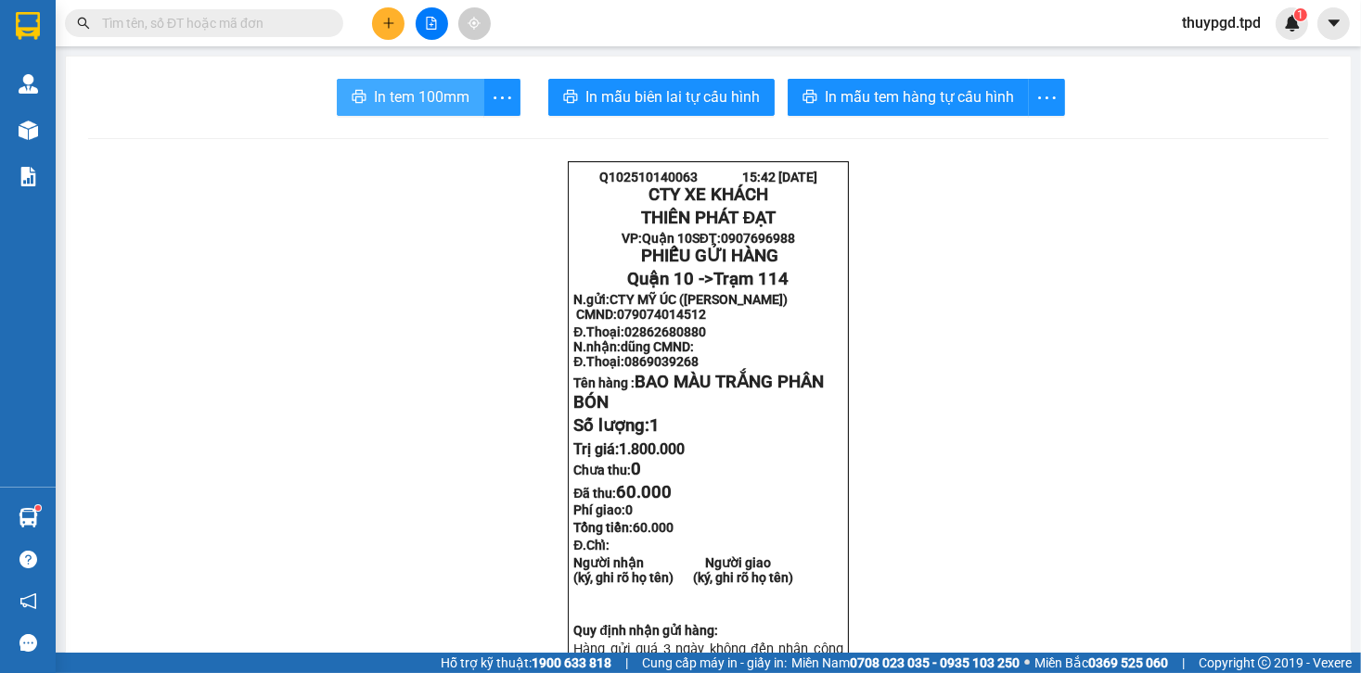
click at [399, 110] on button "In tem 100mm" at bounding box center [410, 97] width 147 height 37
click at [392, 32] on button at bounding box center [388, 23] width 32 height 32
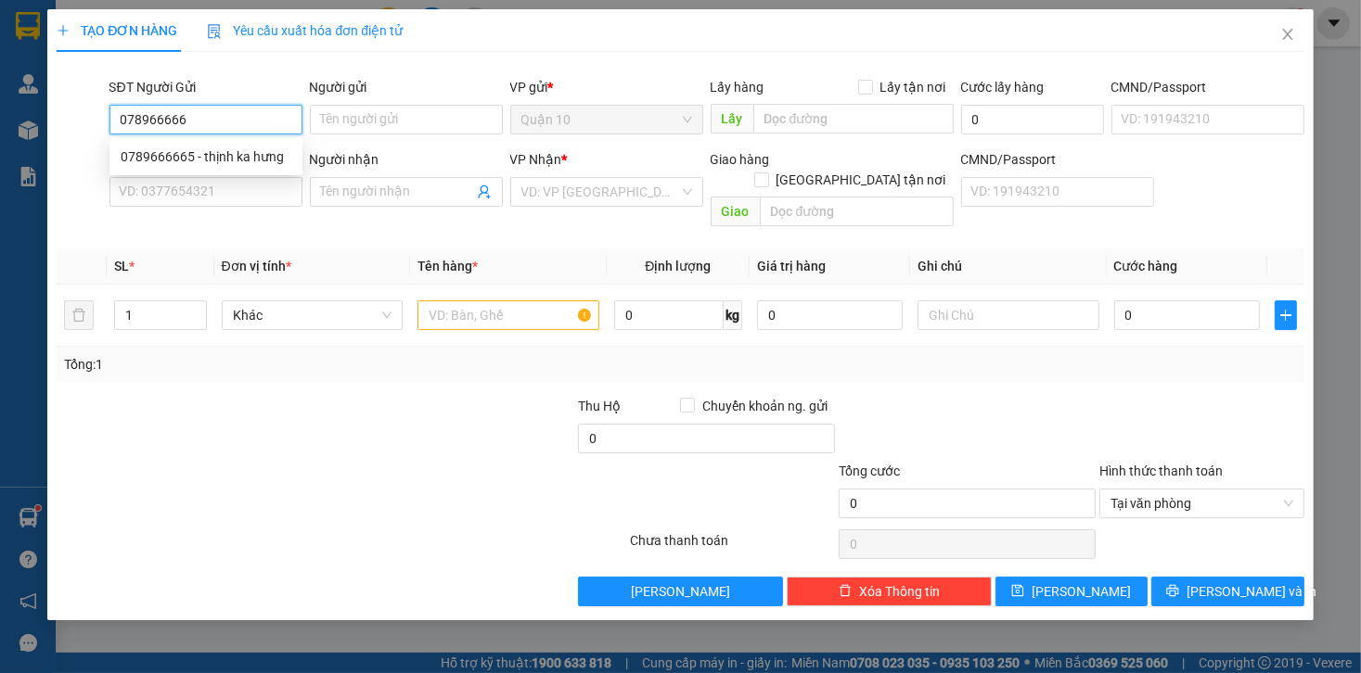
type input "0789666665"
click at [244, 152] on div "0789666665 - thịnh ka hưng" at bounding box center [206, 157] width 171 height 20
type input "thịnh ka hưng"
type input "021656561"
type input "0964505051"
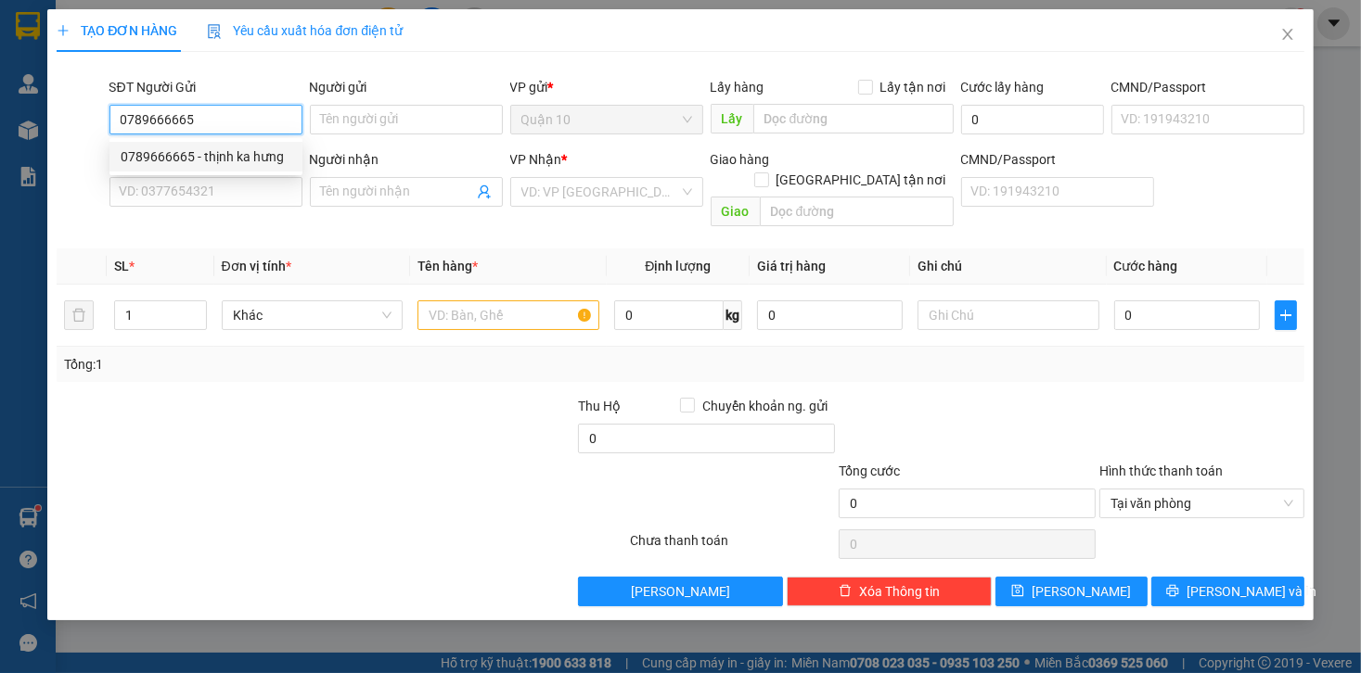
type input "tuấn"
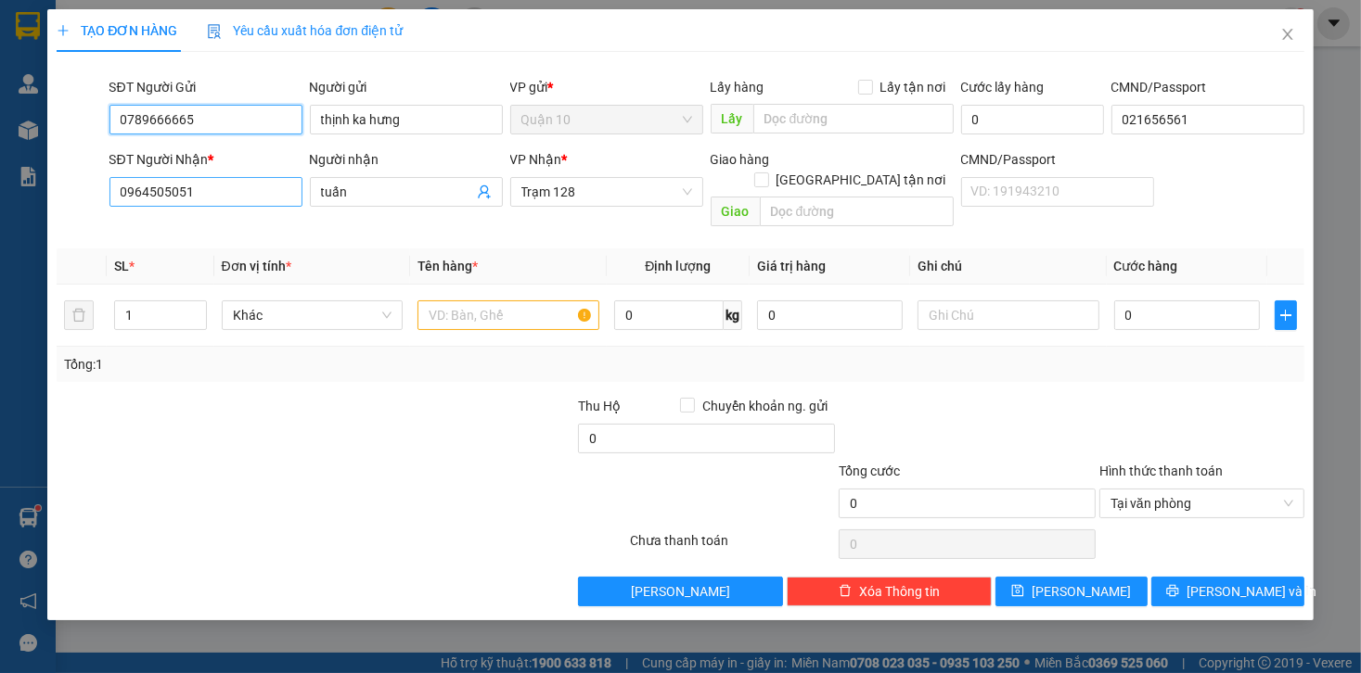
type input "0789666665"
click at [246, 191] on input "0964505051" at bounding box center [205, 192] width 193 height 30
type input "0966114266"
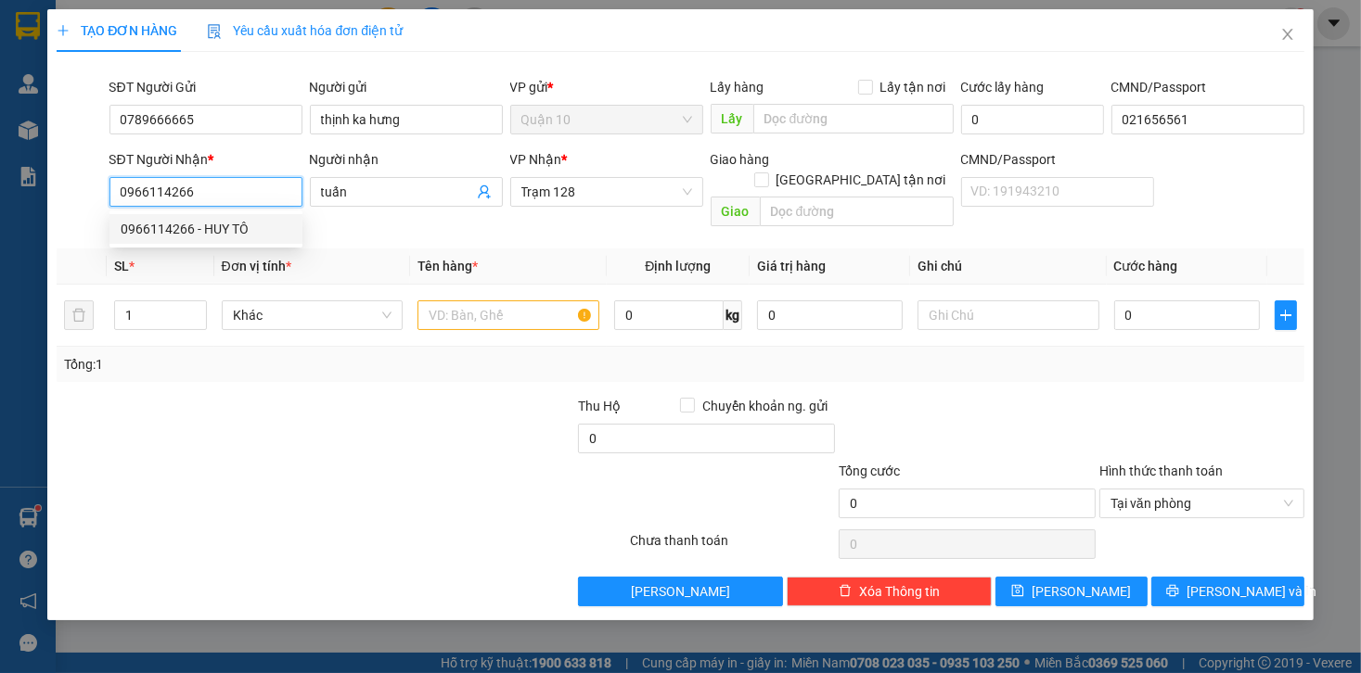
click at [215, 237] on div "0966114266 - HUY TÔ" at bounding box center [206, 229] width 171 height 20
type input "HUY TÔ"
type input "[PERSON_NAME]"
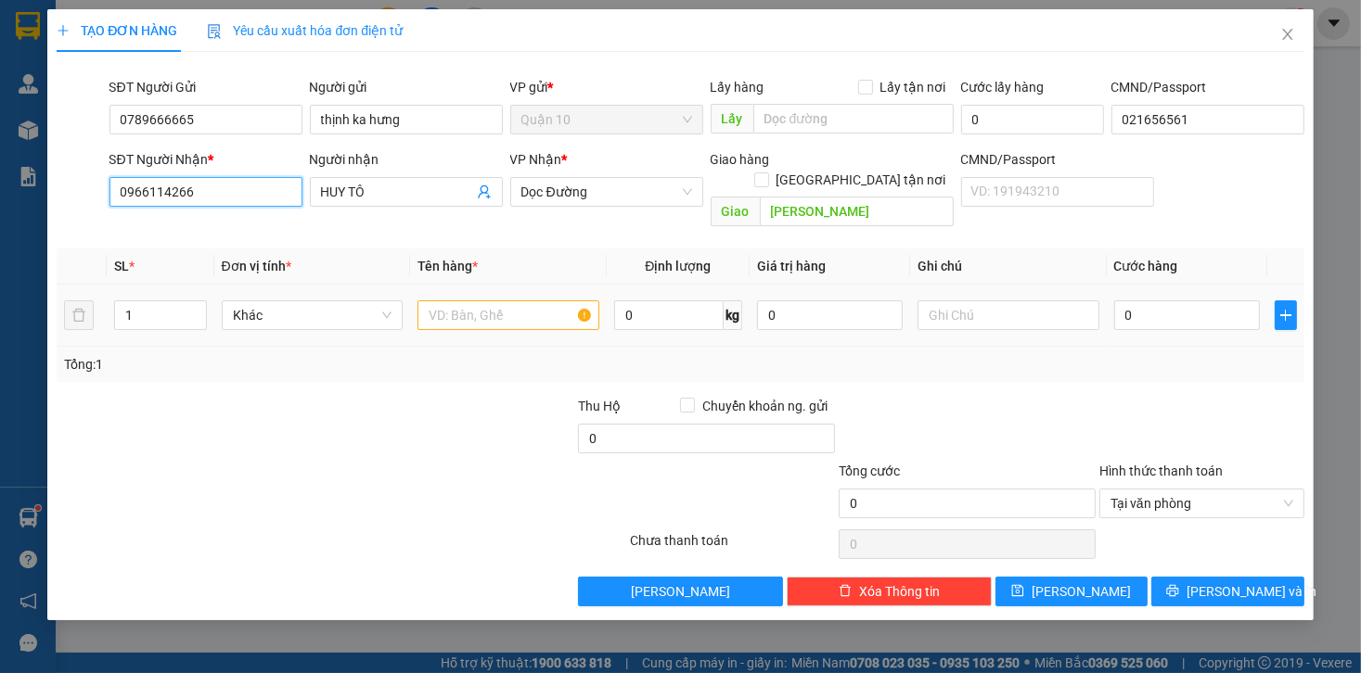
type input "0966114266"
click at [532, 312] on div at bounding box center [508, 315] width 182 height 37
click at [531, 301] on input "text" at bounding box center [508, 316] width 182 height 30
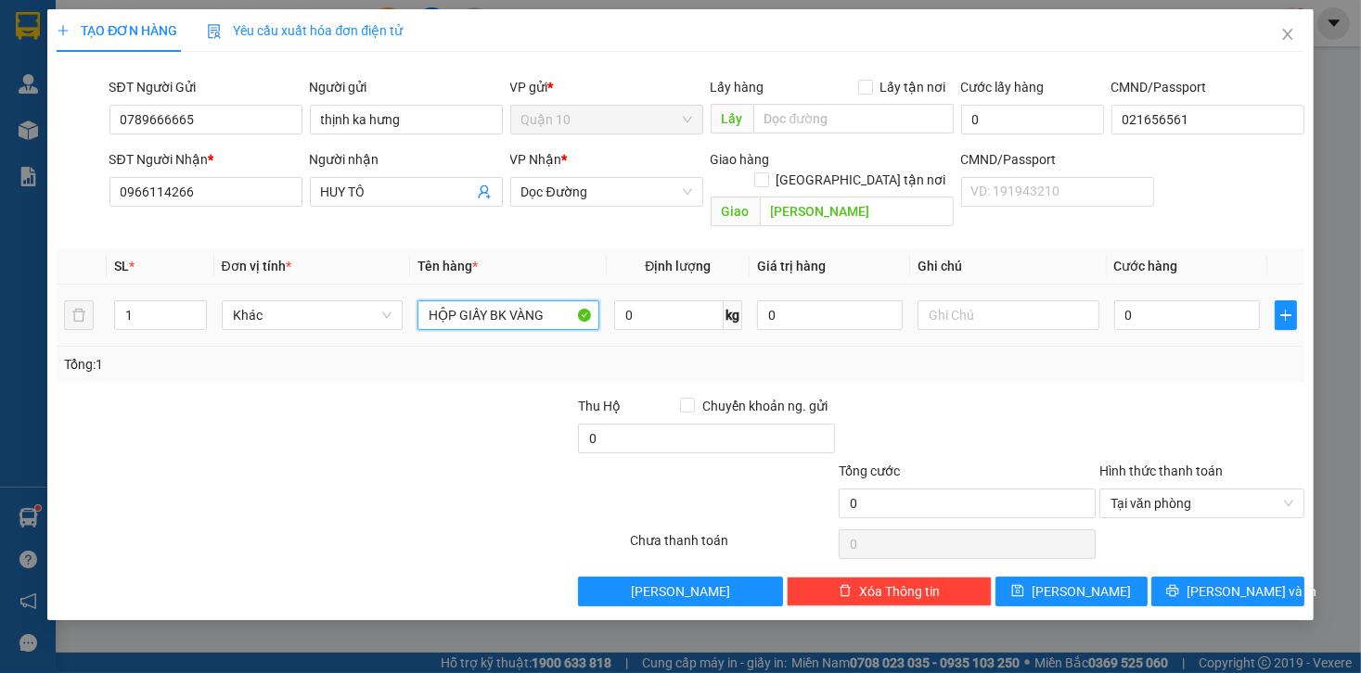
type input "HỘP GIẤY BK VÀNG"
type input "4"
type input "40"
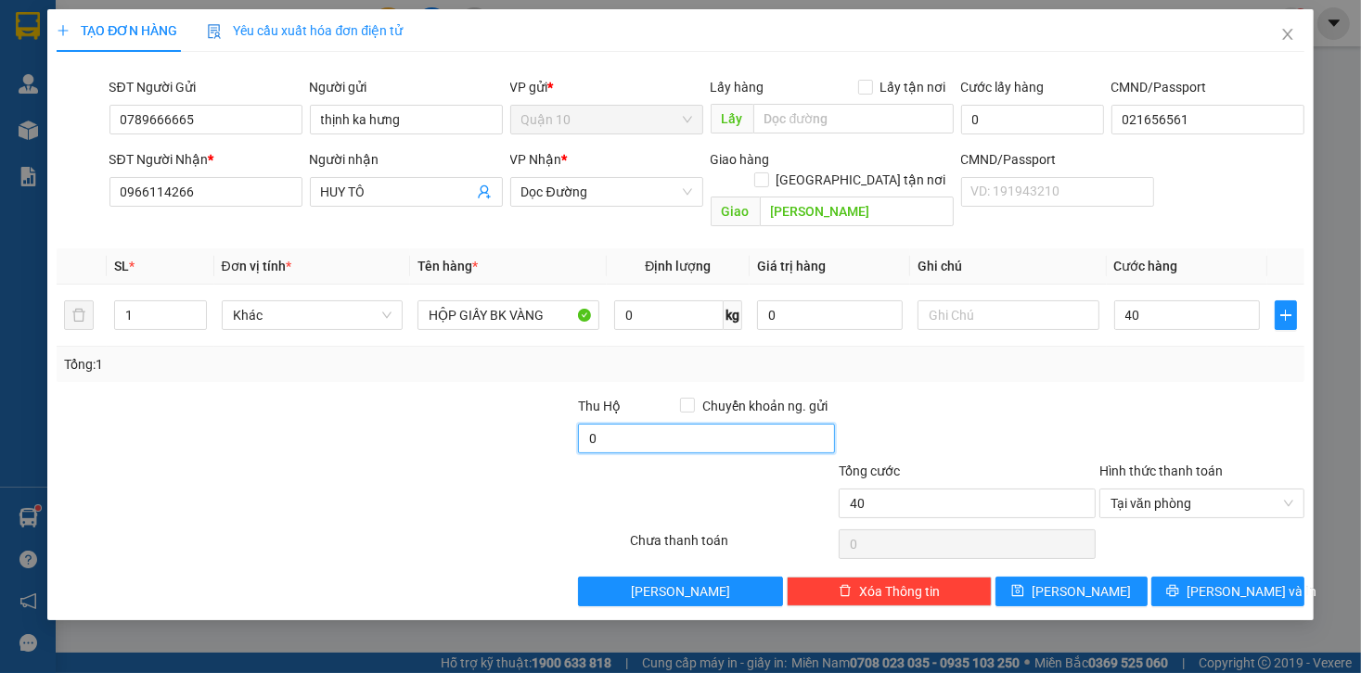
type input "40.000"
click at [685, 424] on input "0" at bounding box center [706, 439] width 257 height 30
click at [937, 397] on div at bounding box center [967, 428] width 261 height 65
type input "10.000"
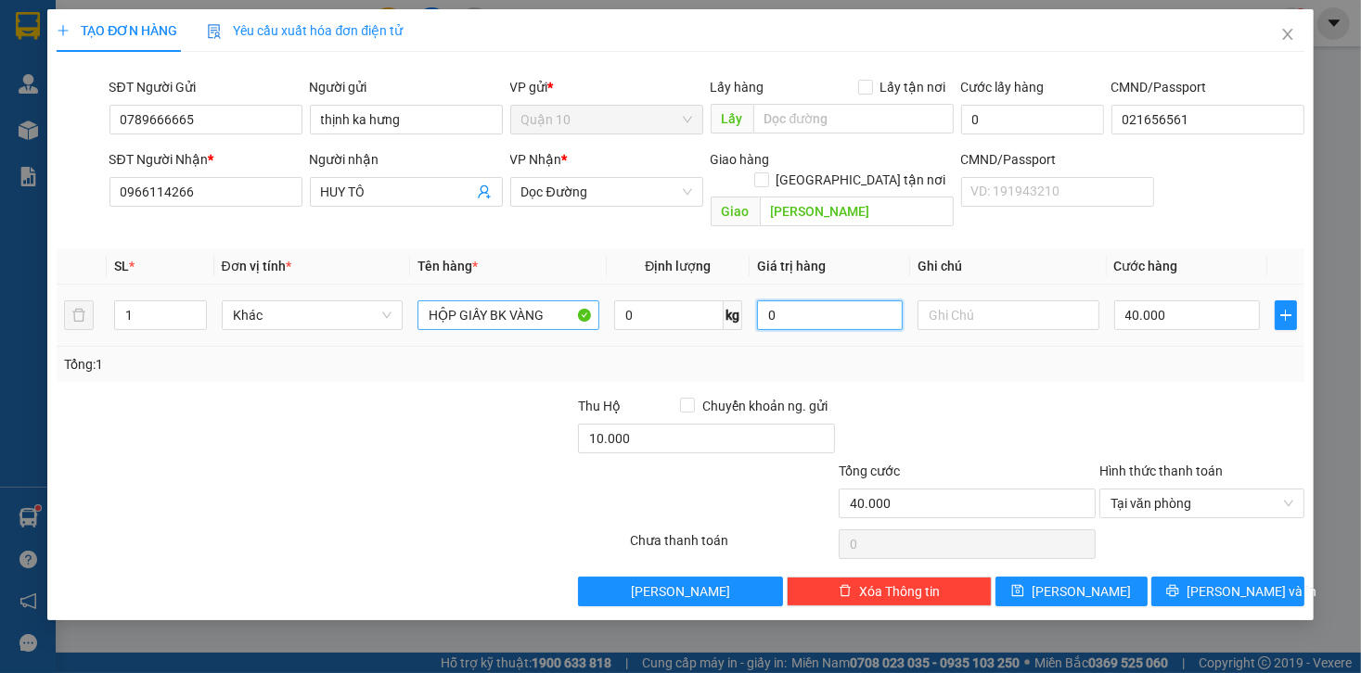
drag, startPoint x: 827, startPoint y: 295, endPoint x: 539, endPoint y: 294, distance: 288.5
click at [674, 293] on tr "1 Khác HỘP GIẤY BK VÀNG 0 kg 0 40.000" at bounding box center [680, 316] width 1247 height 62
type input "2.000.000"
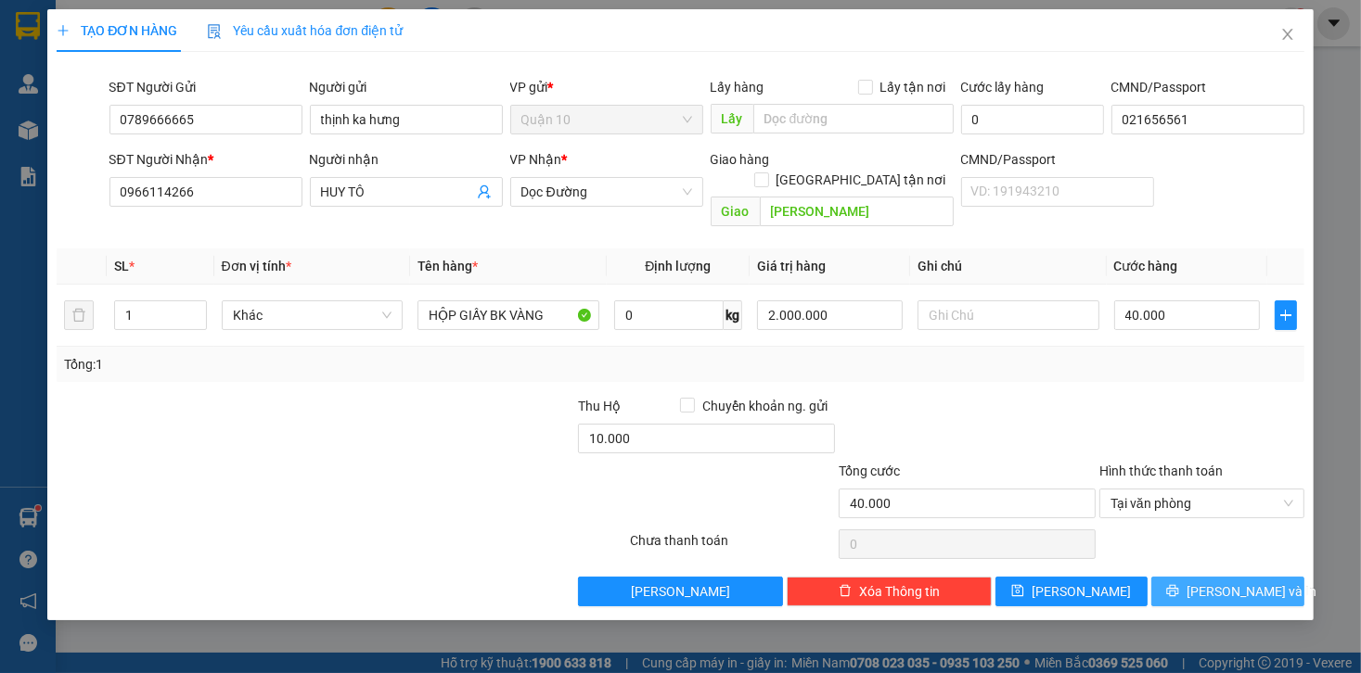
click at [1261, 582] on span "[PERSON_NAME] và In" at bounding box center [1251, 592] width 130 height 20
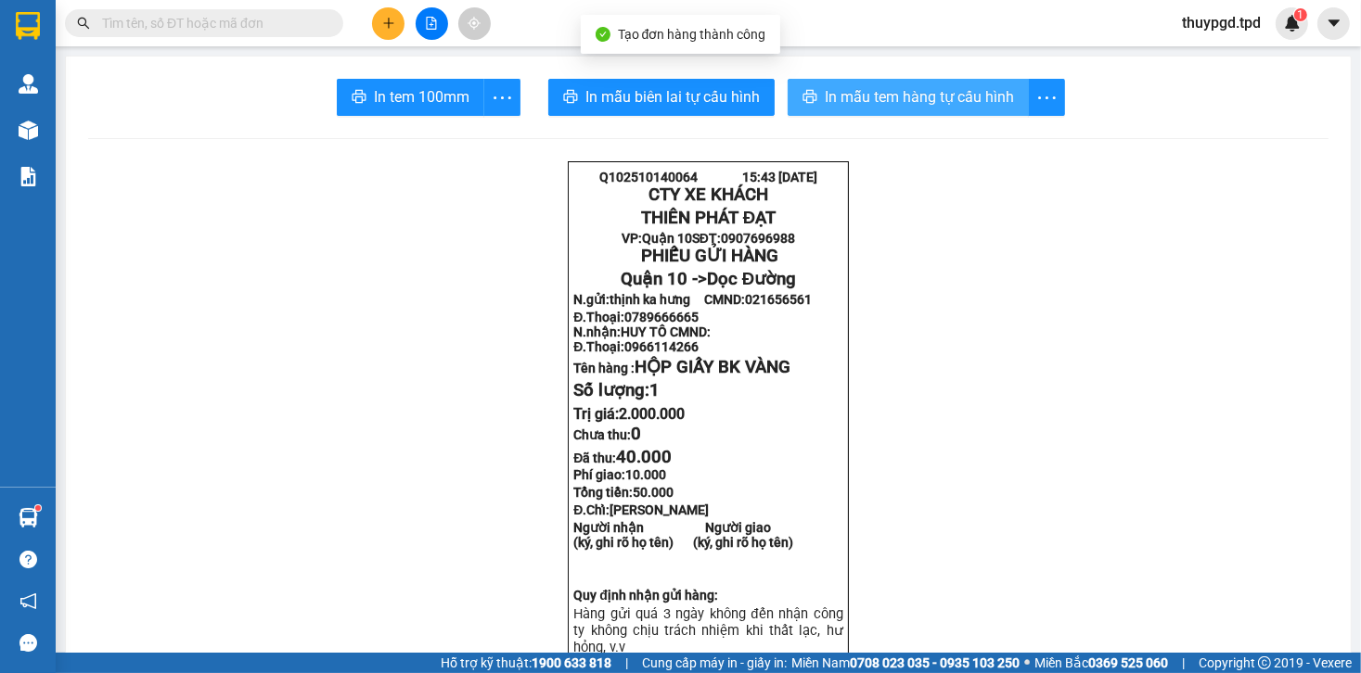
click at [938, 113] on button "In mẫu tem hàng tự cấu hình" at bounding box center [907, 97] width 241 height 37
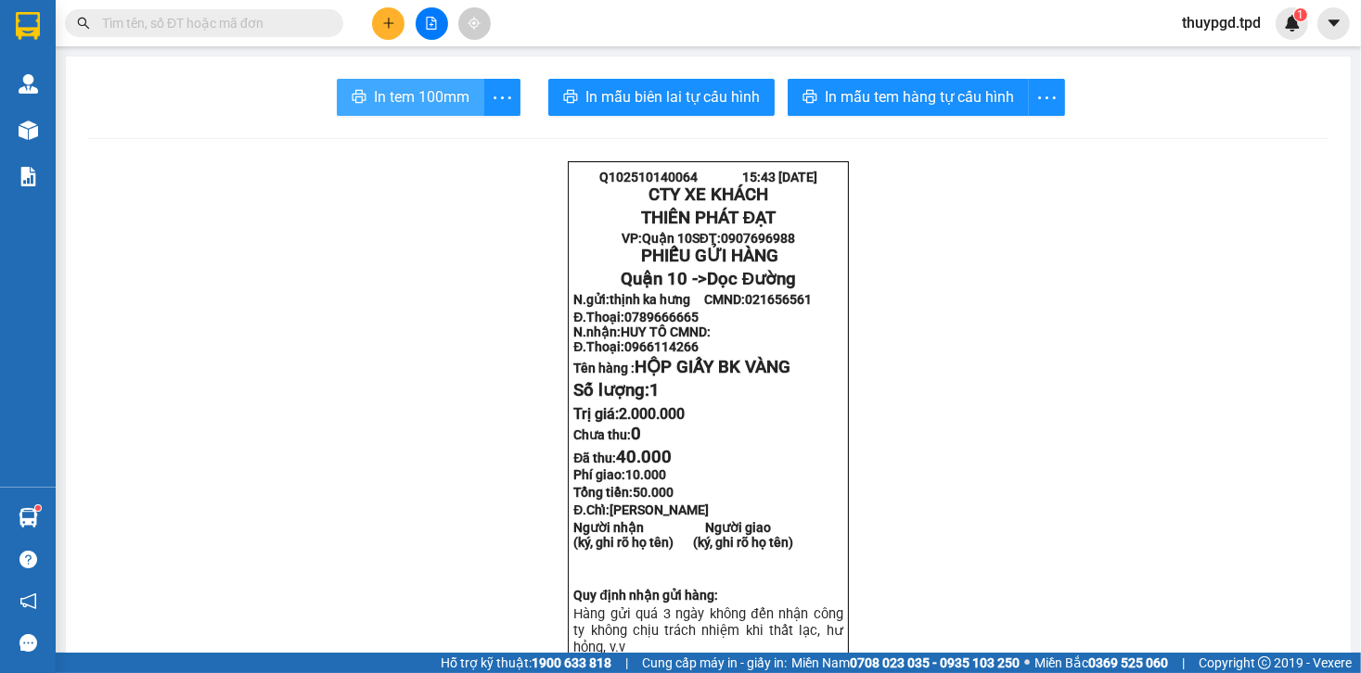
click at [442, 96] on span "In tem 100mm" at bounding box center [422, 96] width 96 height 23
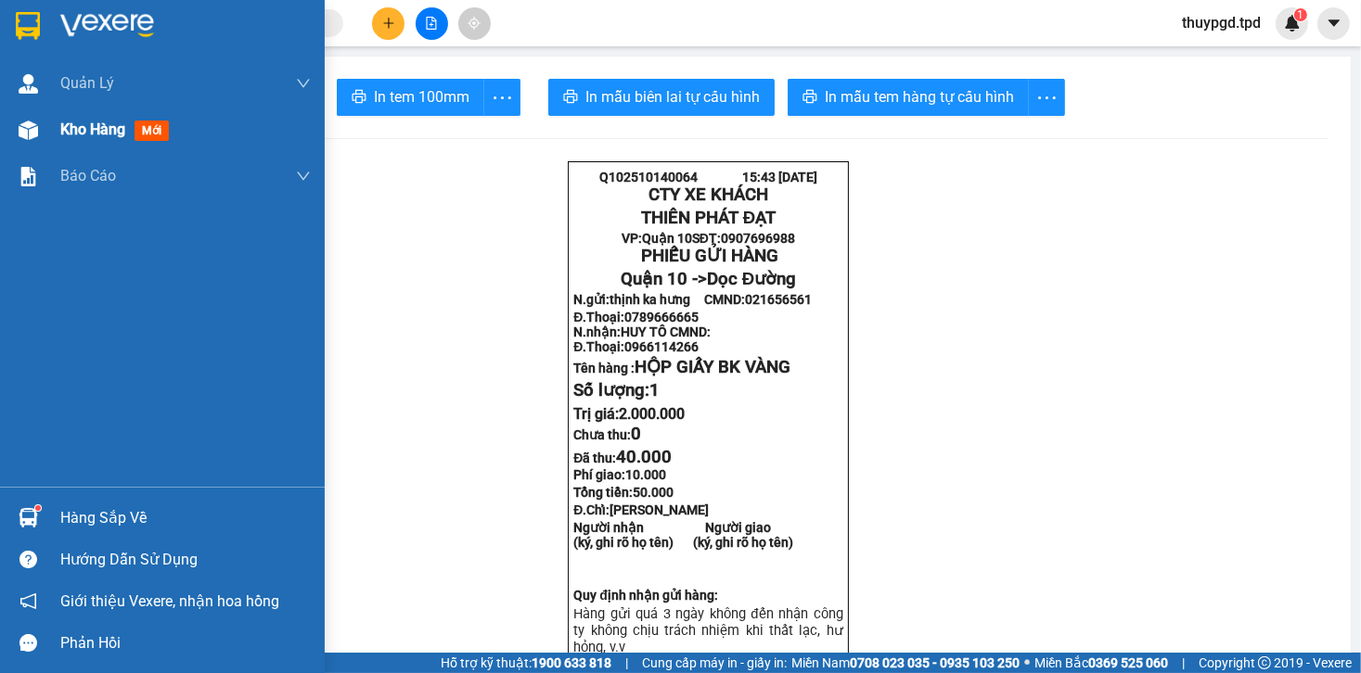
click at [53, 126] on div "Kho hàng mới" at bounding box center [162, 130] width 325 height 46
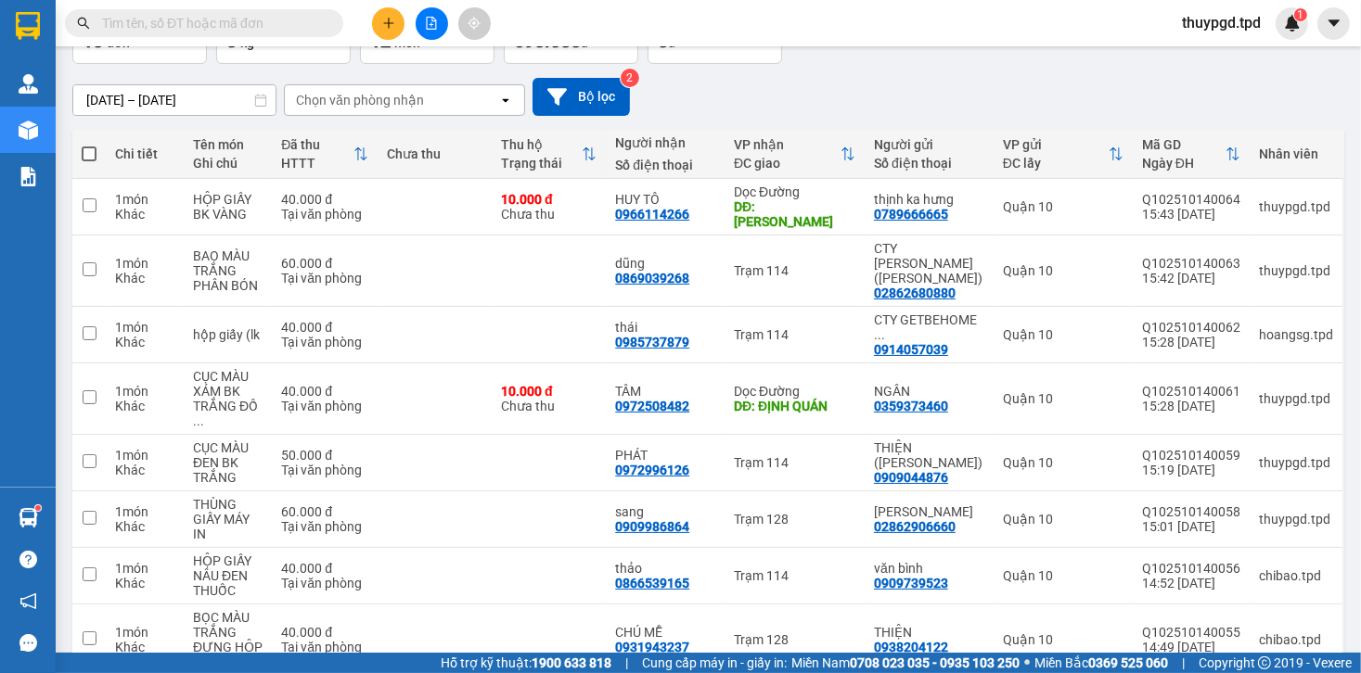
scroll to position [237, 0]
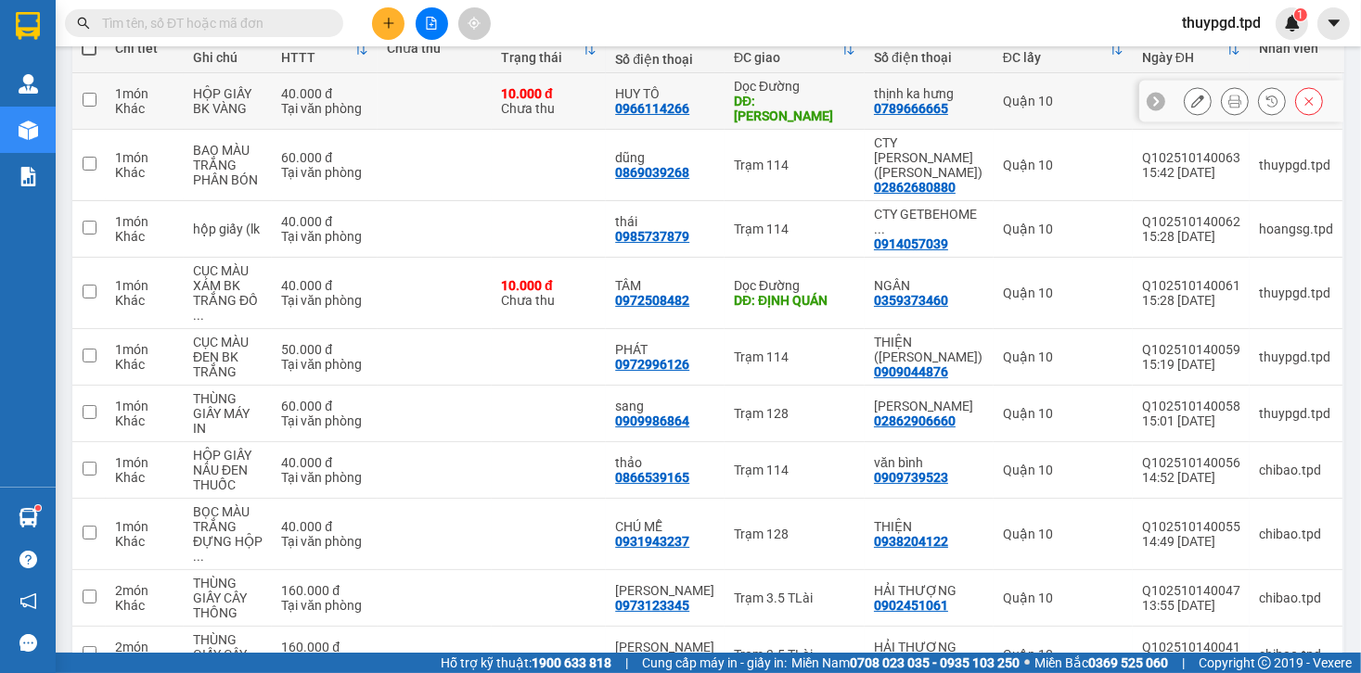
drag, startPoint x: 818, startPoint y: 83, endPoint x: 814, endPoint y: 93, distance: 10.0
click at [818, 85] on div "Dọc Đường" at bounding box center [795, 86] width 122 height 15
checkbox input "true"
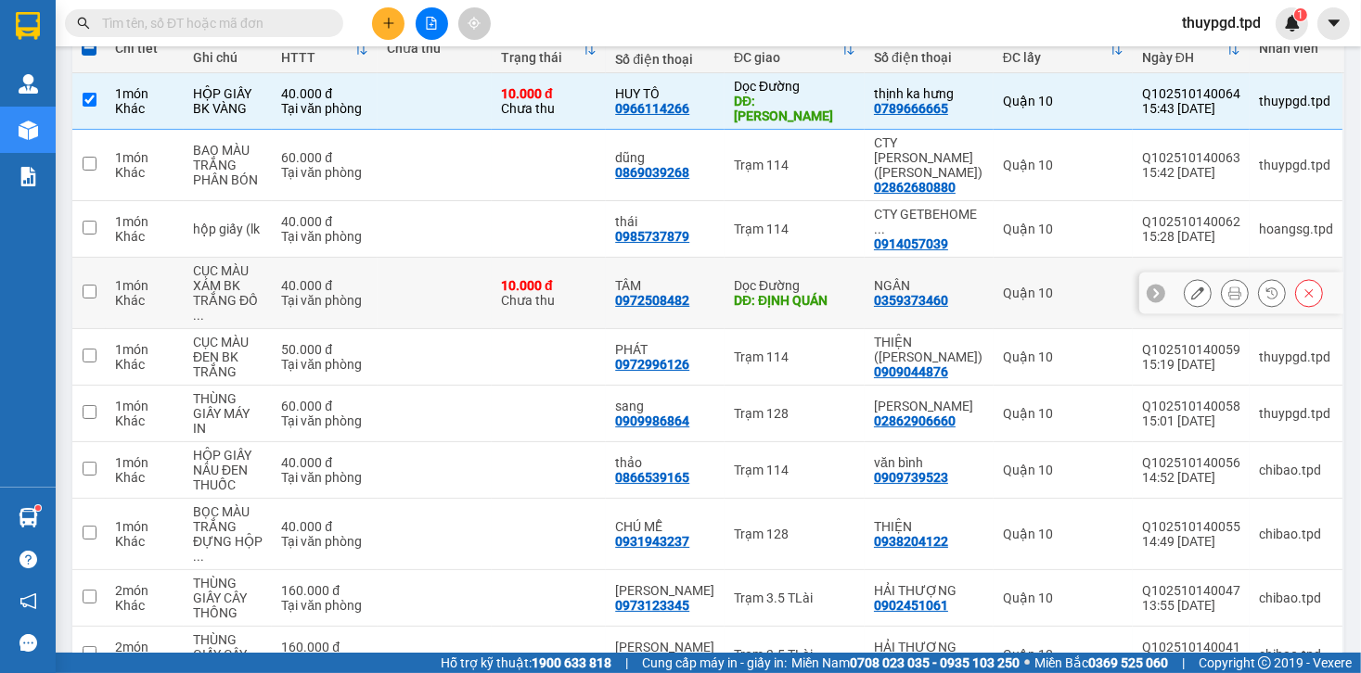
click at [775, 293] on div "DĐ: ĐỊNH QUÁN" at bounding box center [795, 300] width 122 height 15
checkbox input "true"
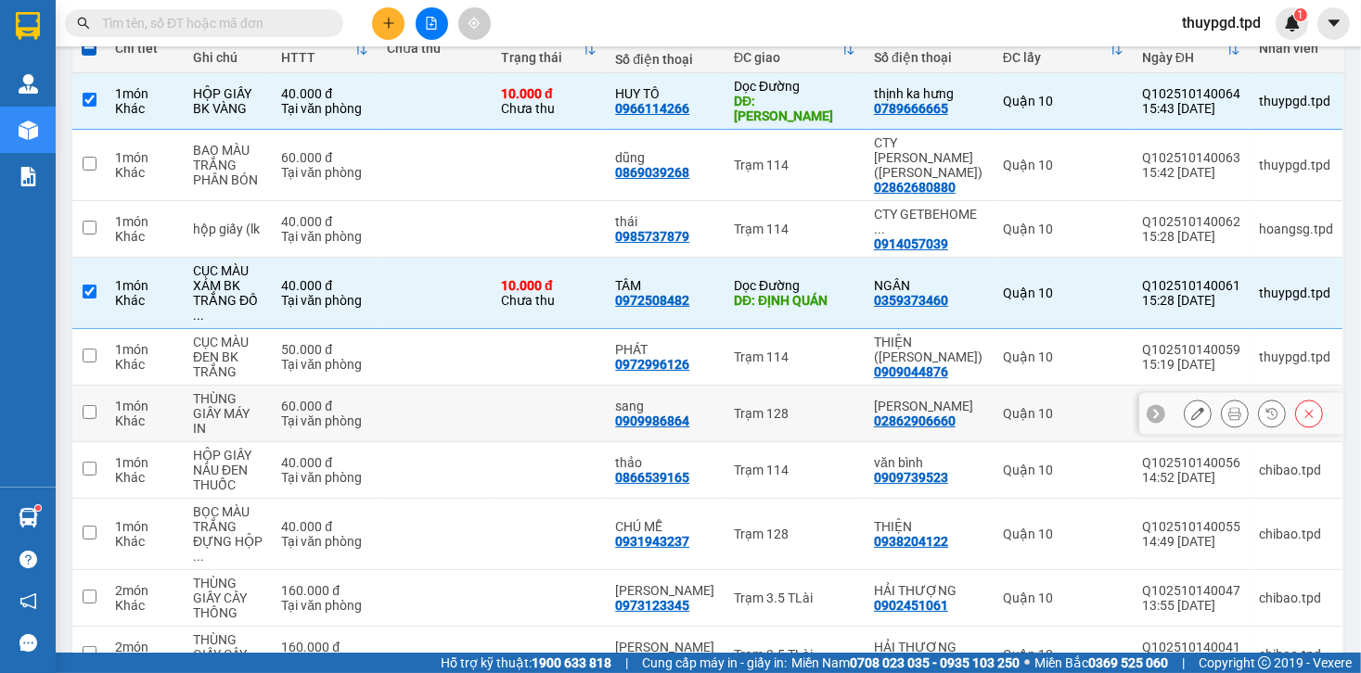
click at [815, 386] on td "Trạm 128" at bounding box center [794, 414] width 140 height 57
checkbox input "true"
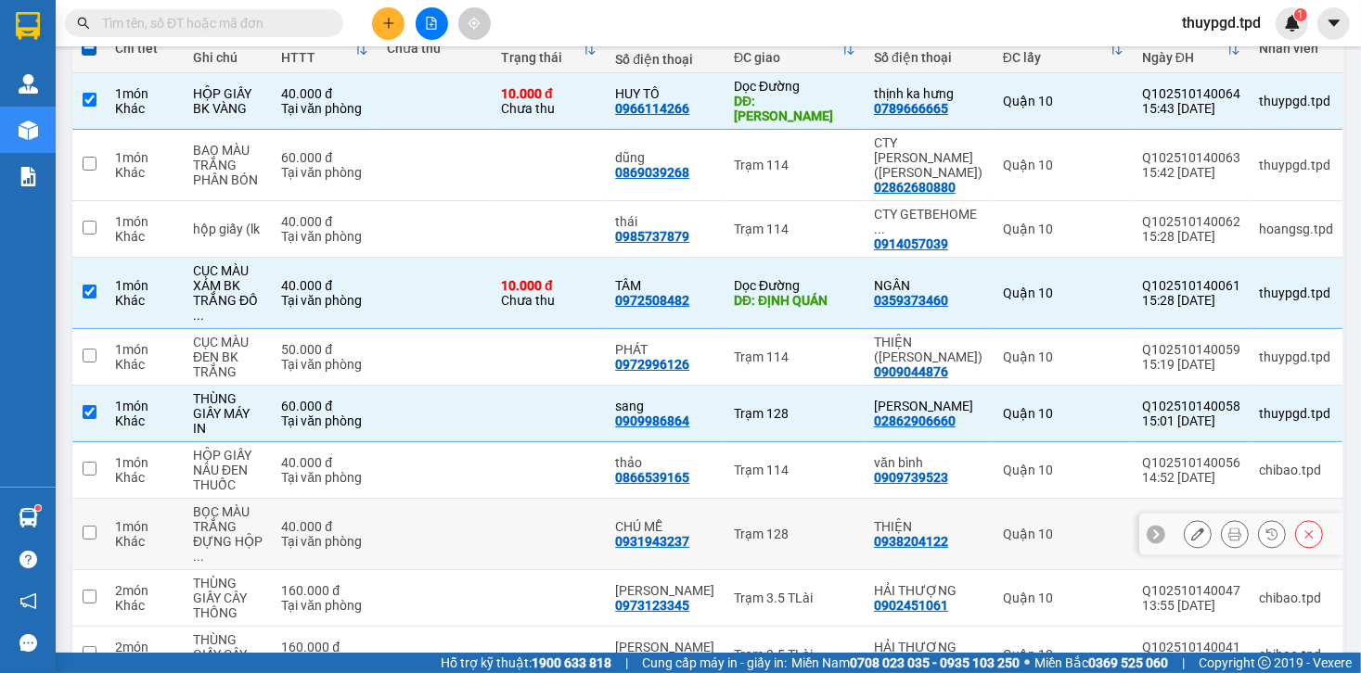
click at [798, 527] on div "Trạm 128" at bounding box center [795, 534] width 122 height 15
checkbox input "true"
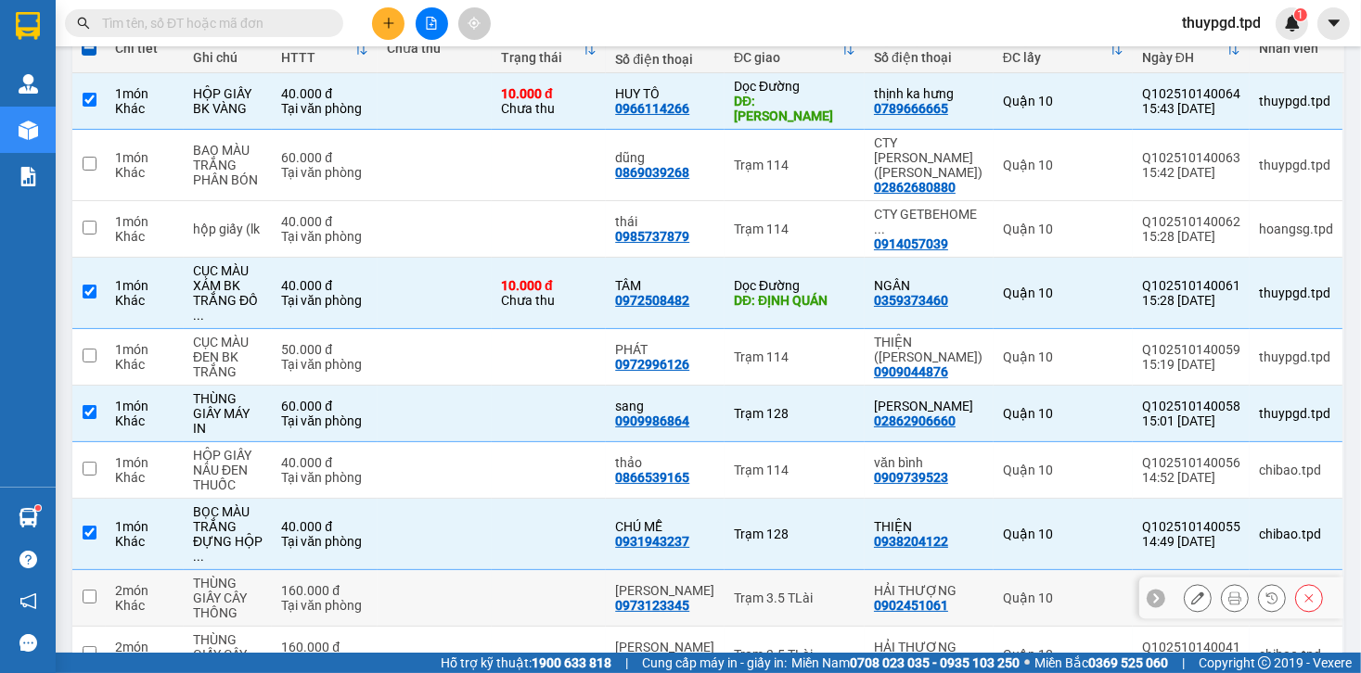
click at [775, 591] on div "Trạm 3.5 TLài" at bounding box center [795, 598] width 122 height 15
checkbox input "true"
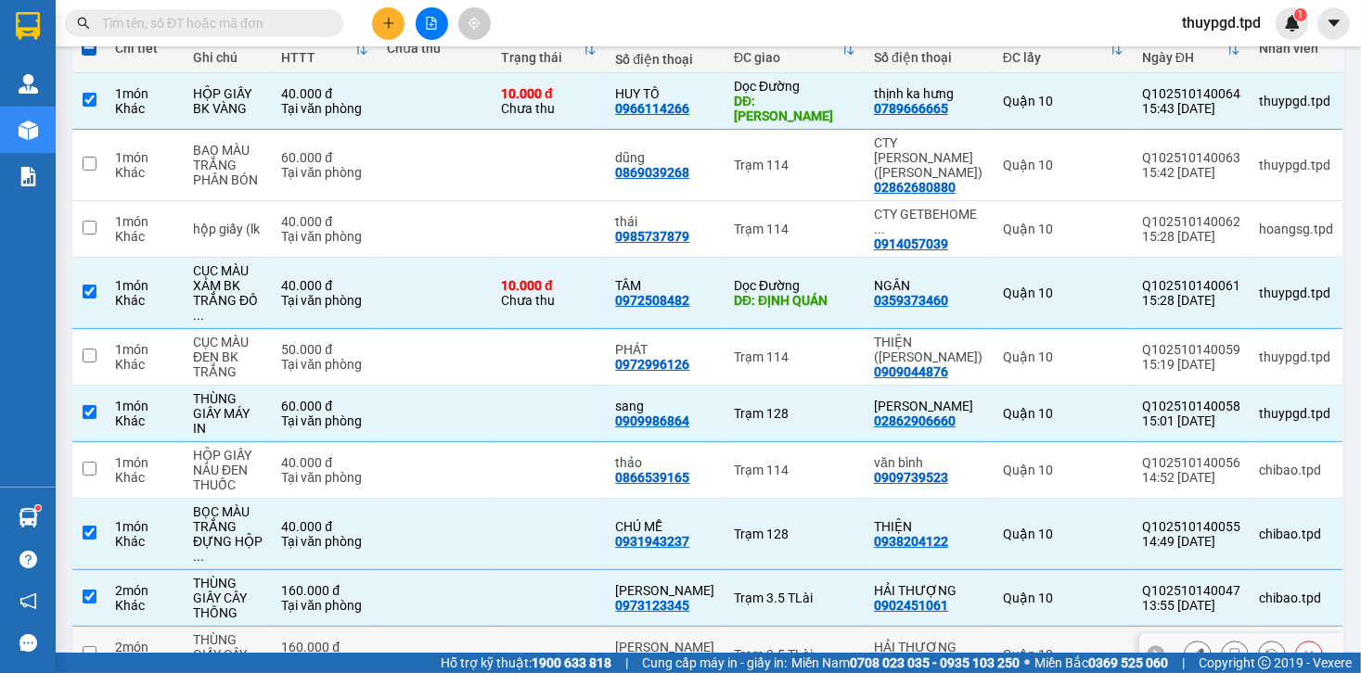
click at [777, 647] on div "Trạm 3.5 TLài" at bounding box center [795, 654] width 122 height 15
checkbox input "true"
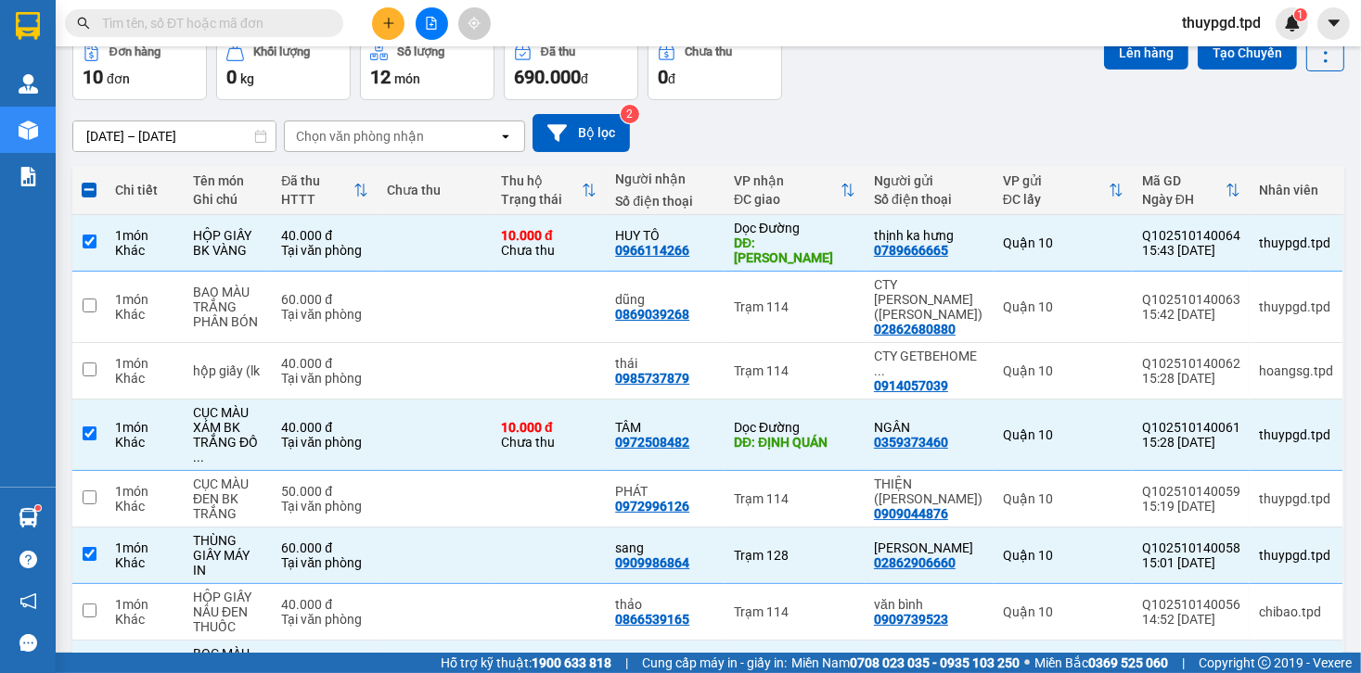
scroll to position [0, 0]
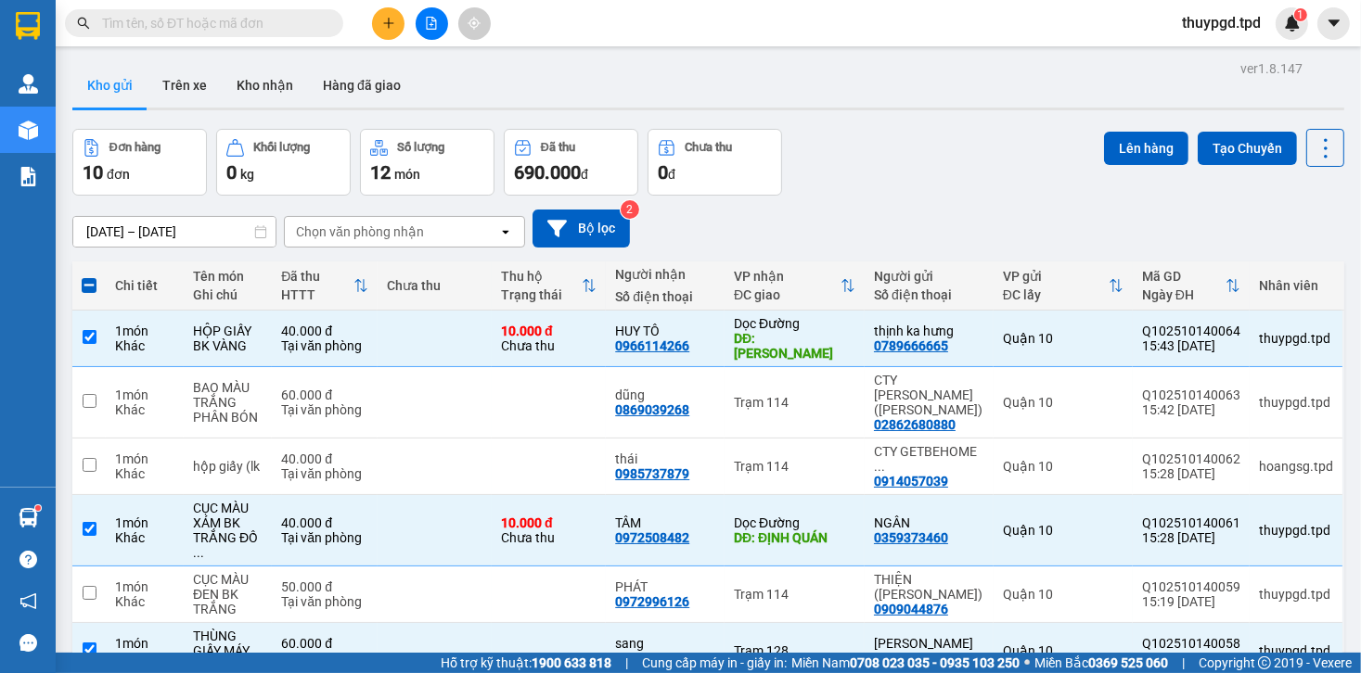
click at [1147, 126] on div "ver 1.8.147 Kho gửi Trên xe Kho nhận Hàng đã giao Đơn hàng 10 đơn Khối lượng 0 …" at bounding box center [708, 522] width 1287 height 932
click at [1146, 160] on button "Lên hàng" at bounding box center [1146, 148] width 84 height 33
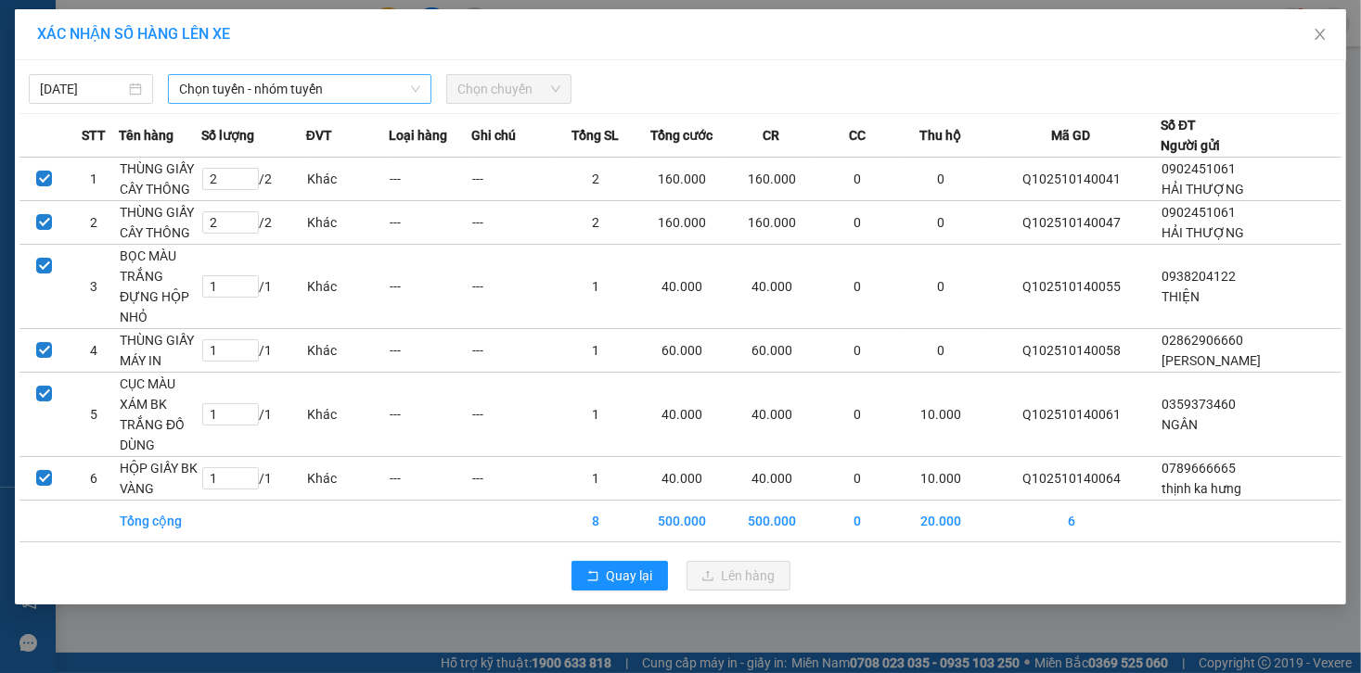
drag, startPoint x: 349, startPoint y: 83, endPoint x: 346, endPoint y: 95, distance: 12.4
click at [349, 83] on span "Chọn tuyến - nhóm tuyến" at bounding box center [299, 89] width 241 height 28
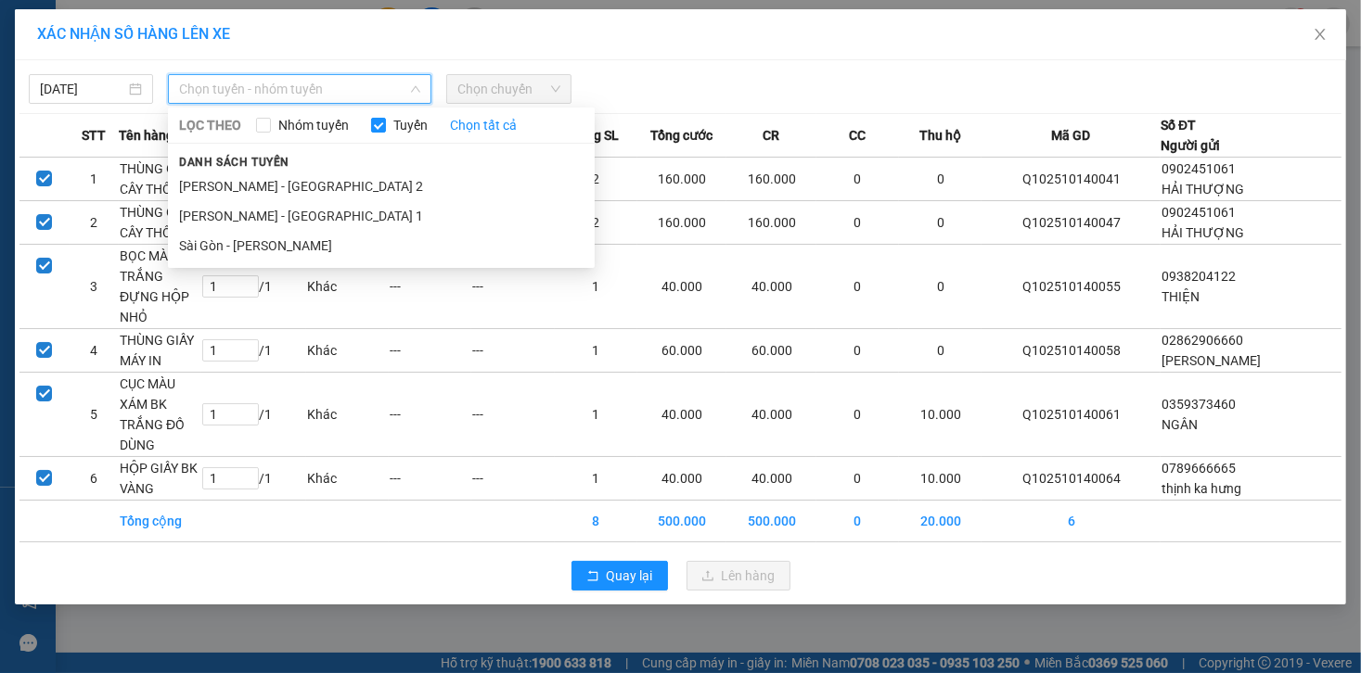
click at [301, 261] on div "LỌC THEO Nhóm tuyến Tuyến Chọn tất cả Danh sách tuyến Phương Lâm - Sài Gòn 2 Ph…" at bounding box center [381, 187] width 427 height 153
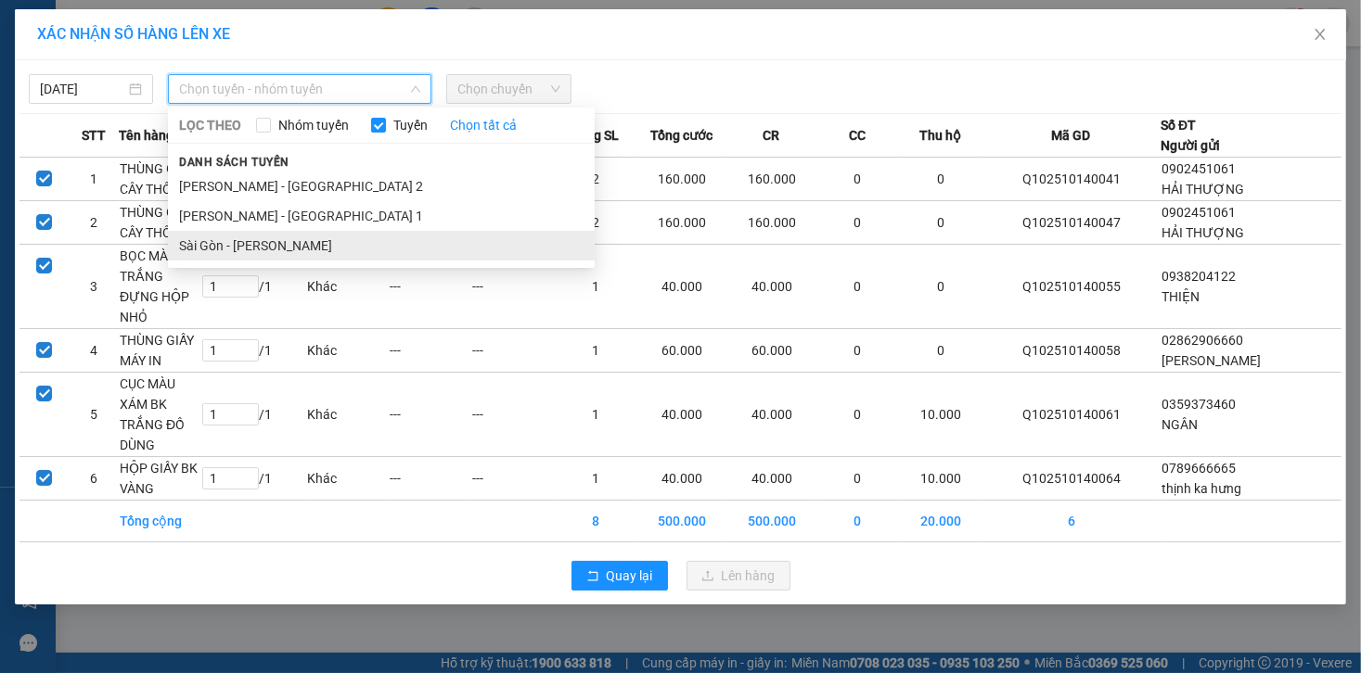
click at [288, 237] on li "Sài Gòn - [PERSON_NAME]" at bounding box center [381, 246] width 427 height 30
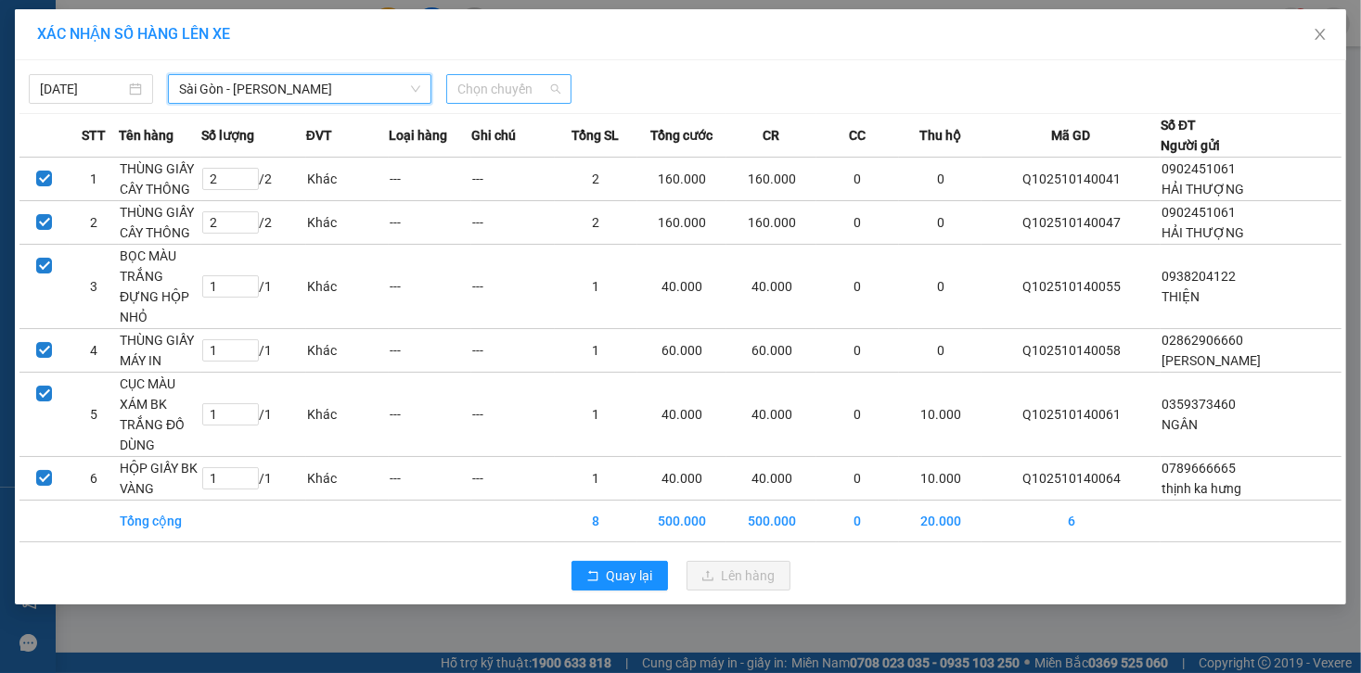
drag, startPoint x: 524, startPoint y: 87, endPoint x: 520, endPoint y: 75, distance: 12.6
click at [523, 87] on span "Chọn chuyến" at bounding box center [508, 89] width 102 height 28
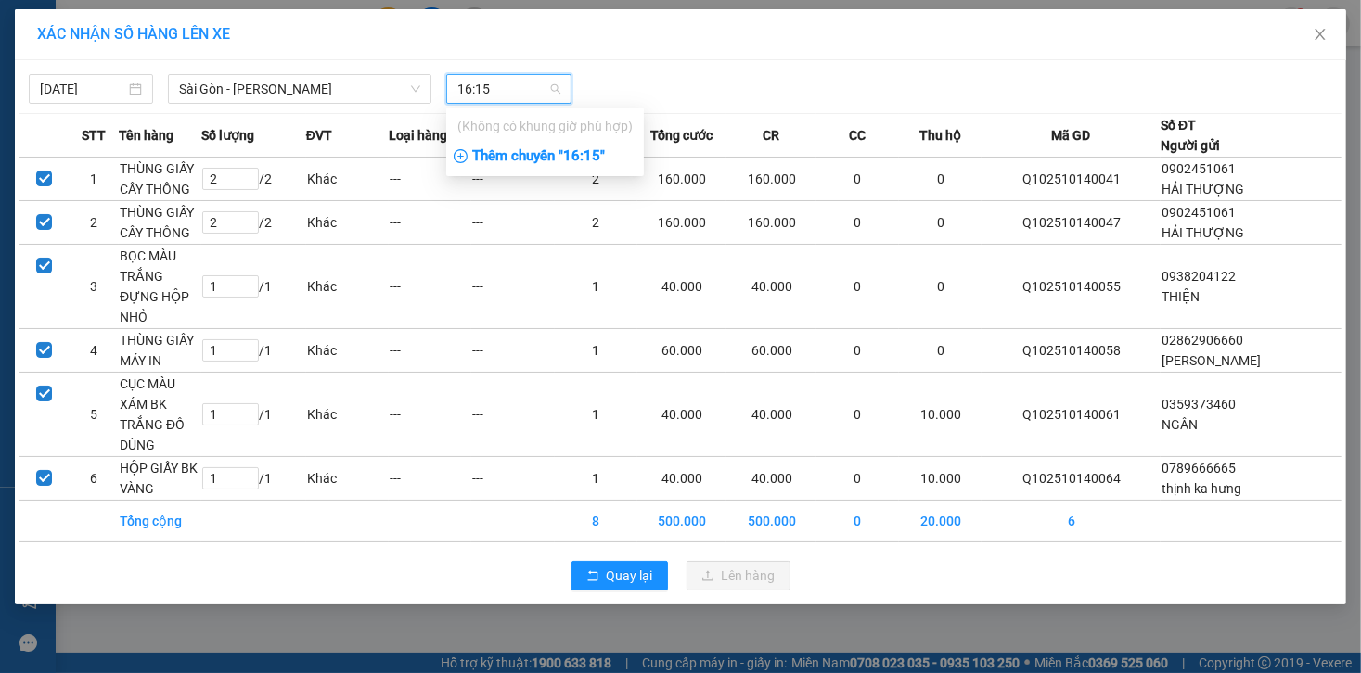
type input "16:15"
click at [569, 158] on div "Thêm chuyến " 16:15 "" at bounding box center [545, 157] width 198 height 32
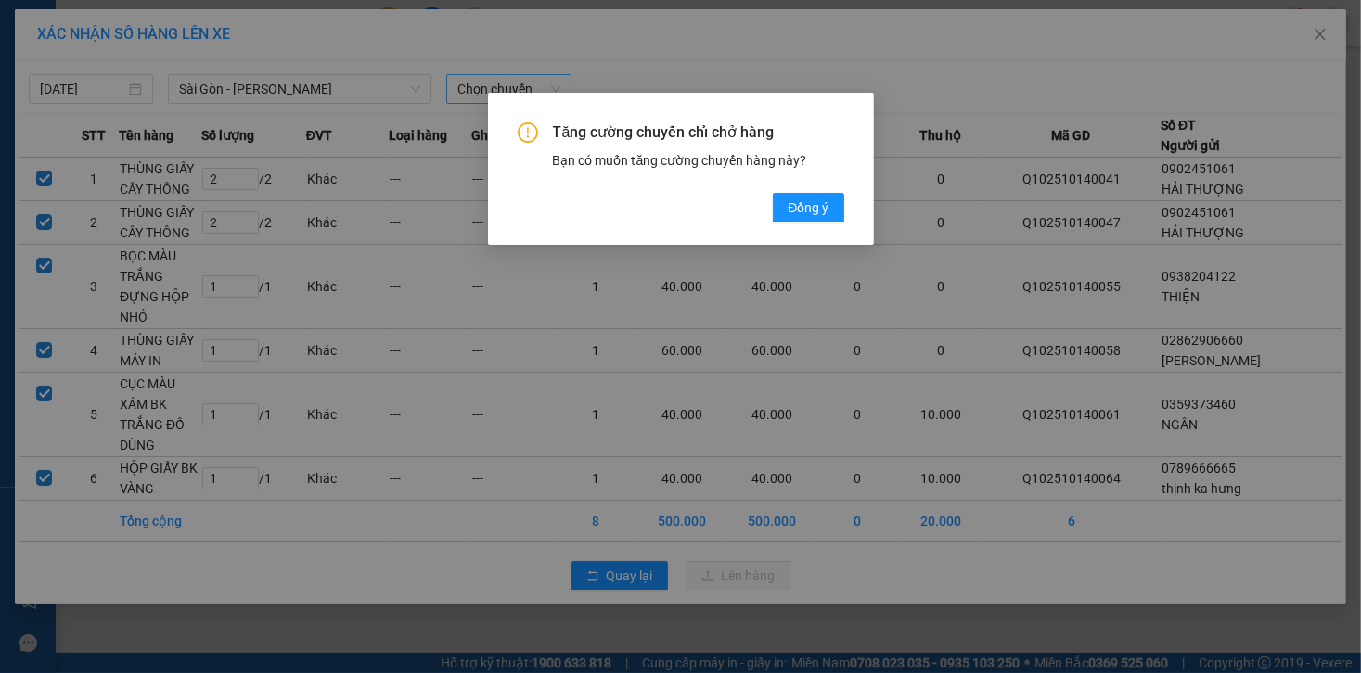
drag, startPoint x: 835, startPoint y: 200, endPoint x: 745, endPoint y: 207, distance: 90.2
click at [833, 200] on button "Đồng ý" at bounding box center [808, 208] width 70 height 30
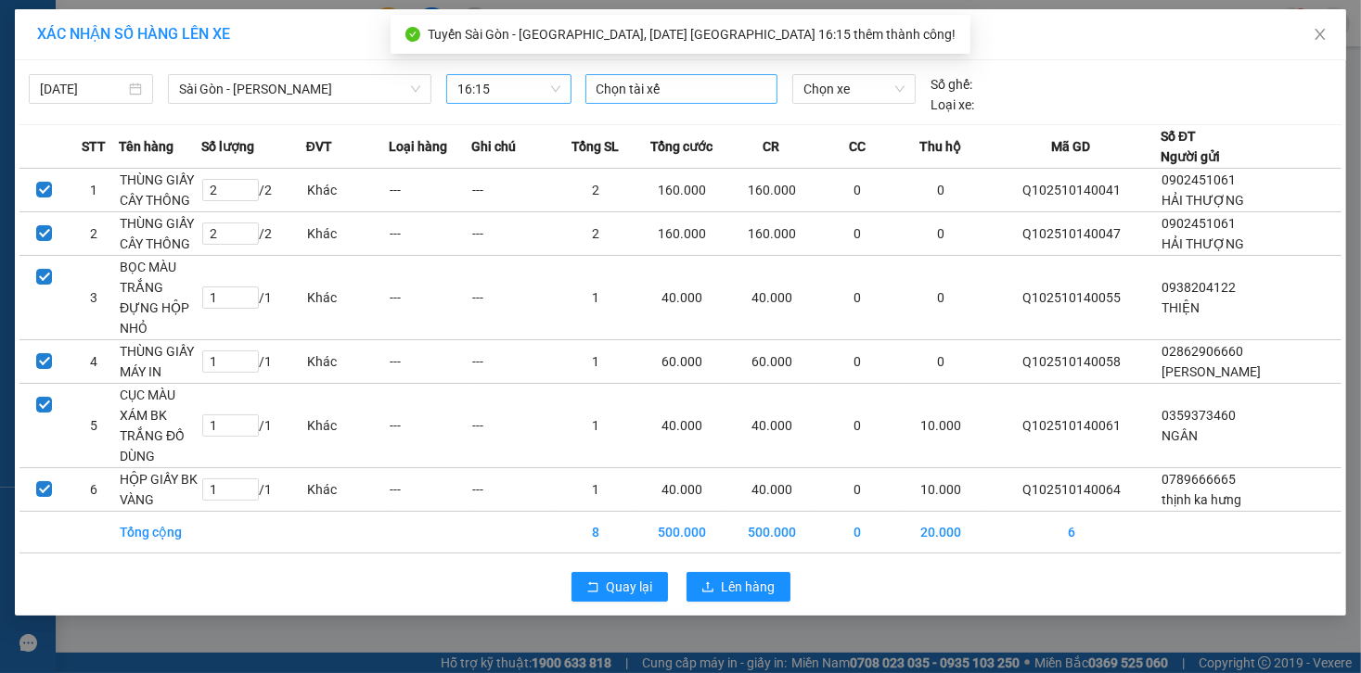
click at [658, 101] on div "Chọn tài xế" at bounding box center [681, 89] width 192 height 30
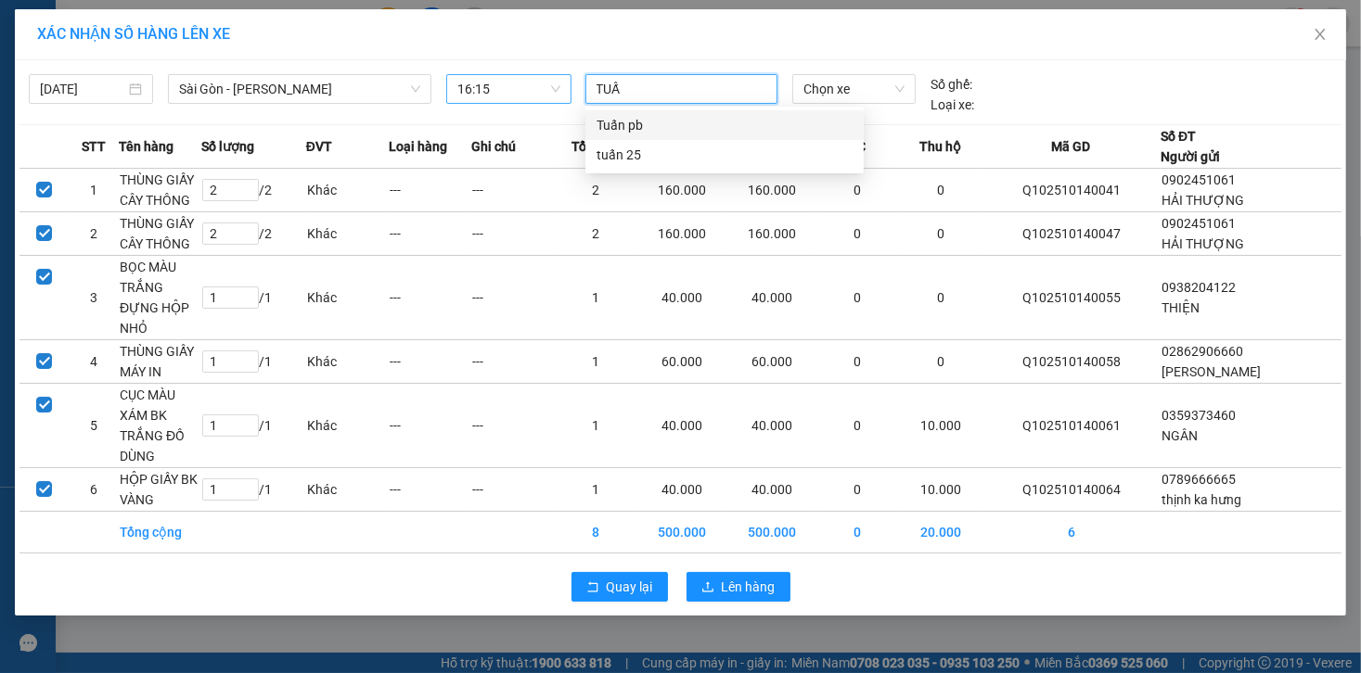
type input "TUẤN"
click at [659, 156] on div "tuấn 25" at bounding box center [724, 155] width 256 height 20
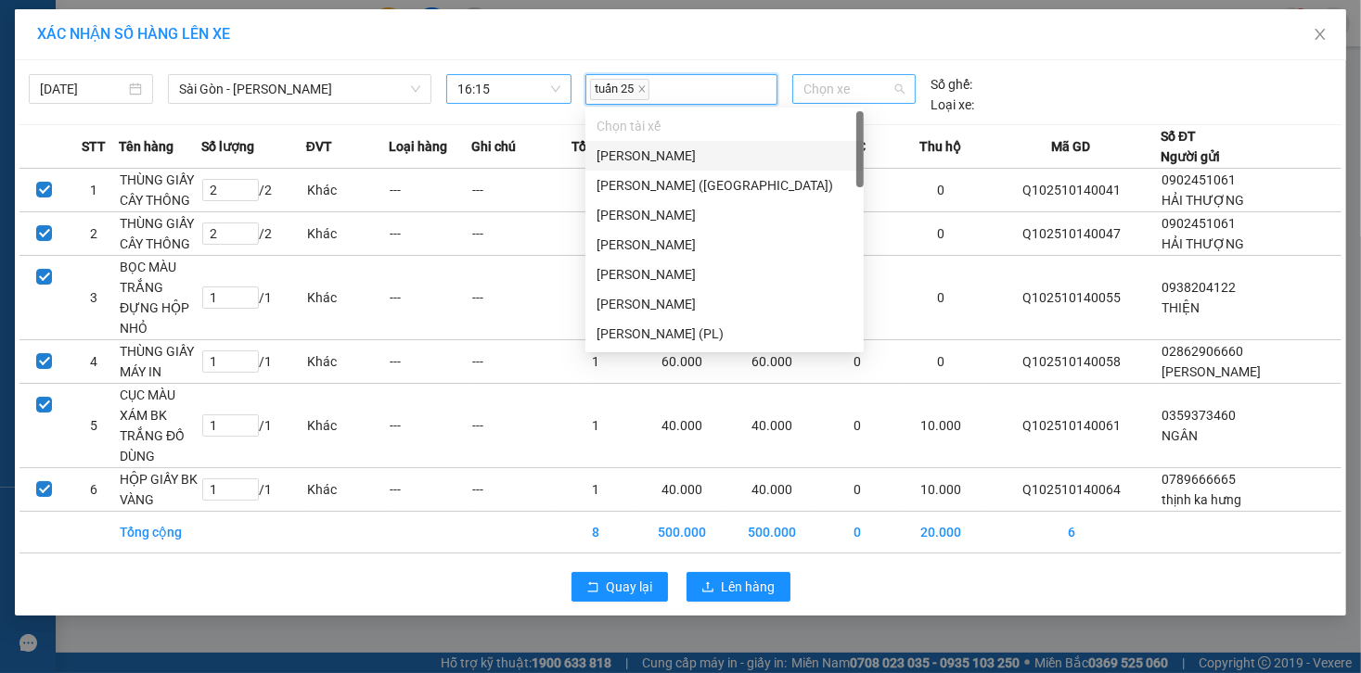
click at [834, 89] on span "Chọn xe" at bounding box center [853, 89] width 101 height 28
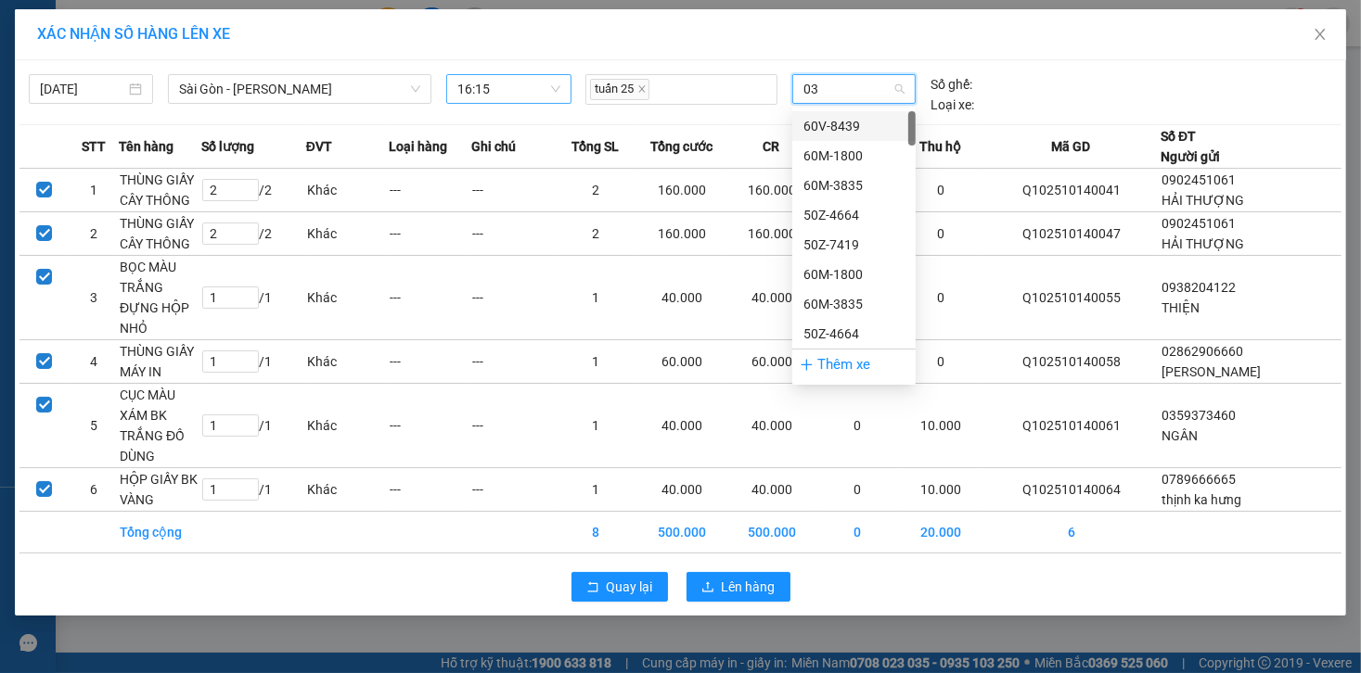
type input "033"
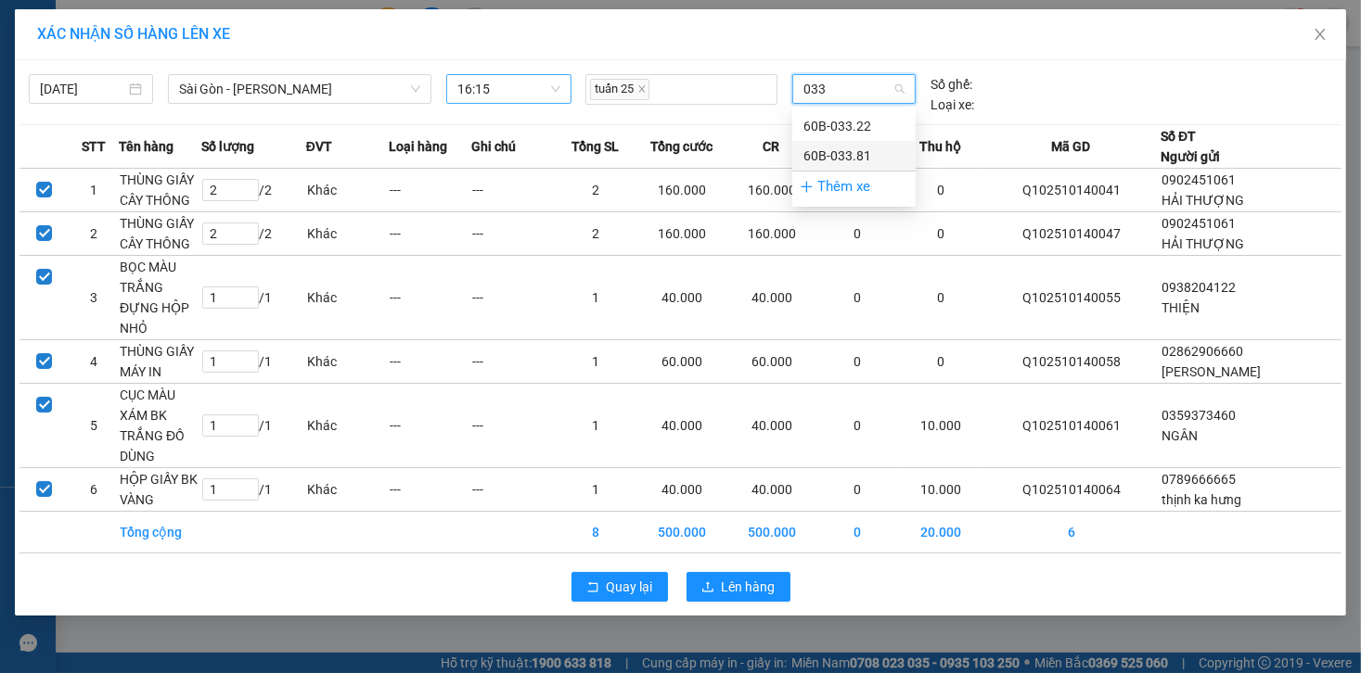
click at [858, 155] on div "60B-033.81" at bounding box center [853, 156] width 101 height 20
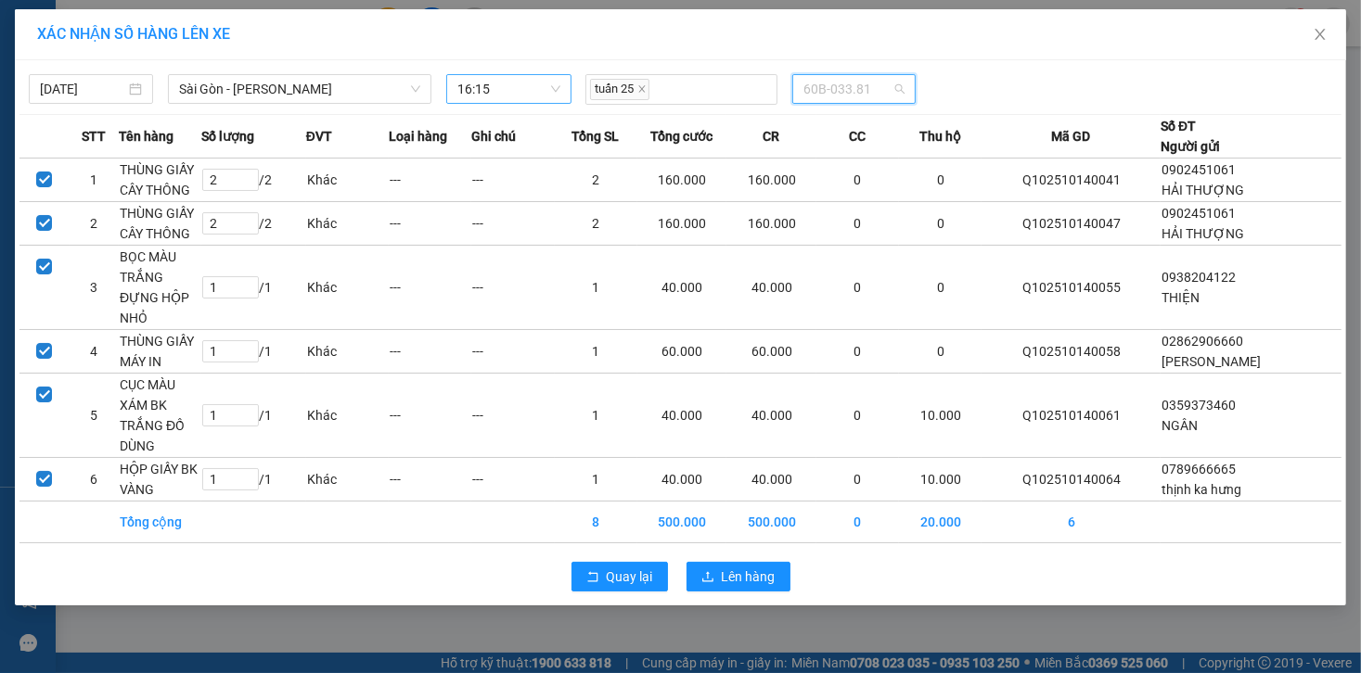
click at [832, 89] on span "60B-033.81" at bounding box center [853, 89] width 101 height 28
type input "28589"
click at [861, 124] on div "51B-285.89" at bounding box center [853, 126] width 101 height 20
click at [767, 562] on button "Lên hàng" at bounding box center [738, 577] width 104 height 30
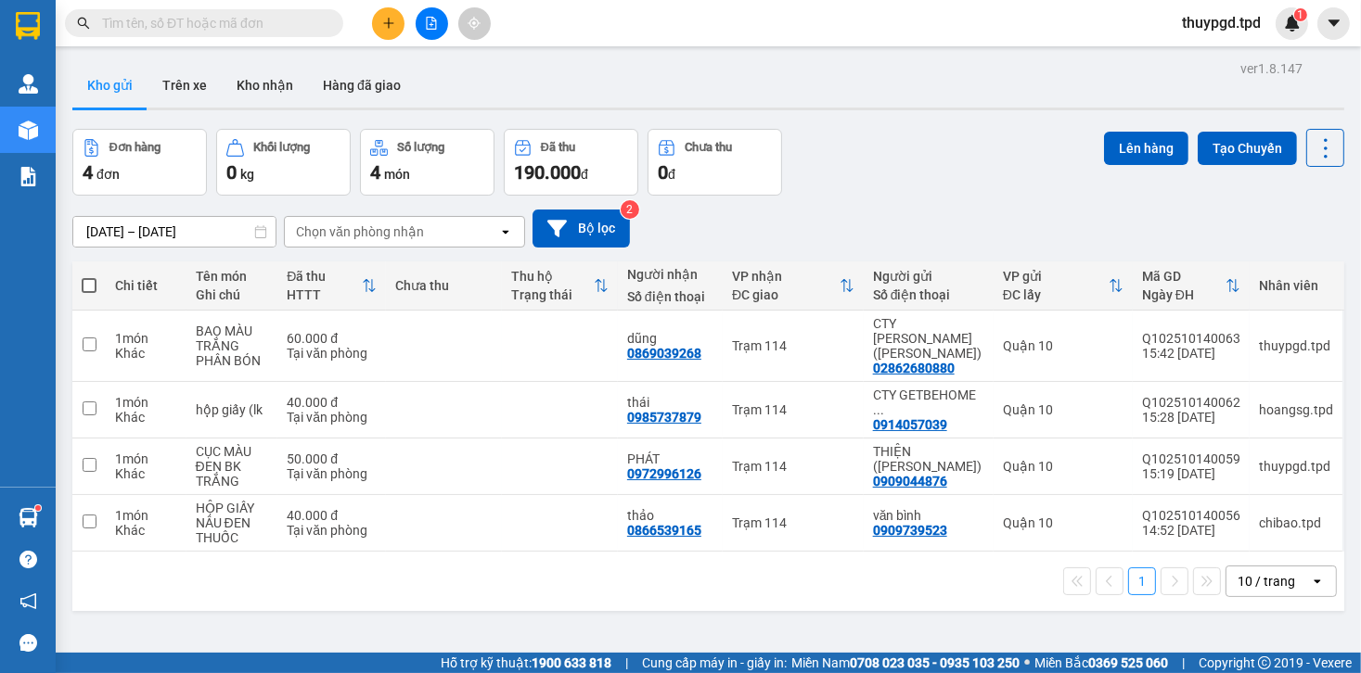
click at [394, 7] on div at bounding box center [431, 23] width 139 height 32
click at [386, 32] on button at bounding box center [388, 23] width 32 height 32
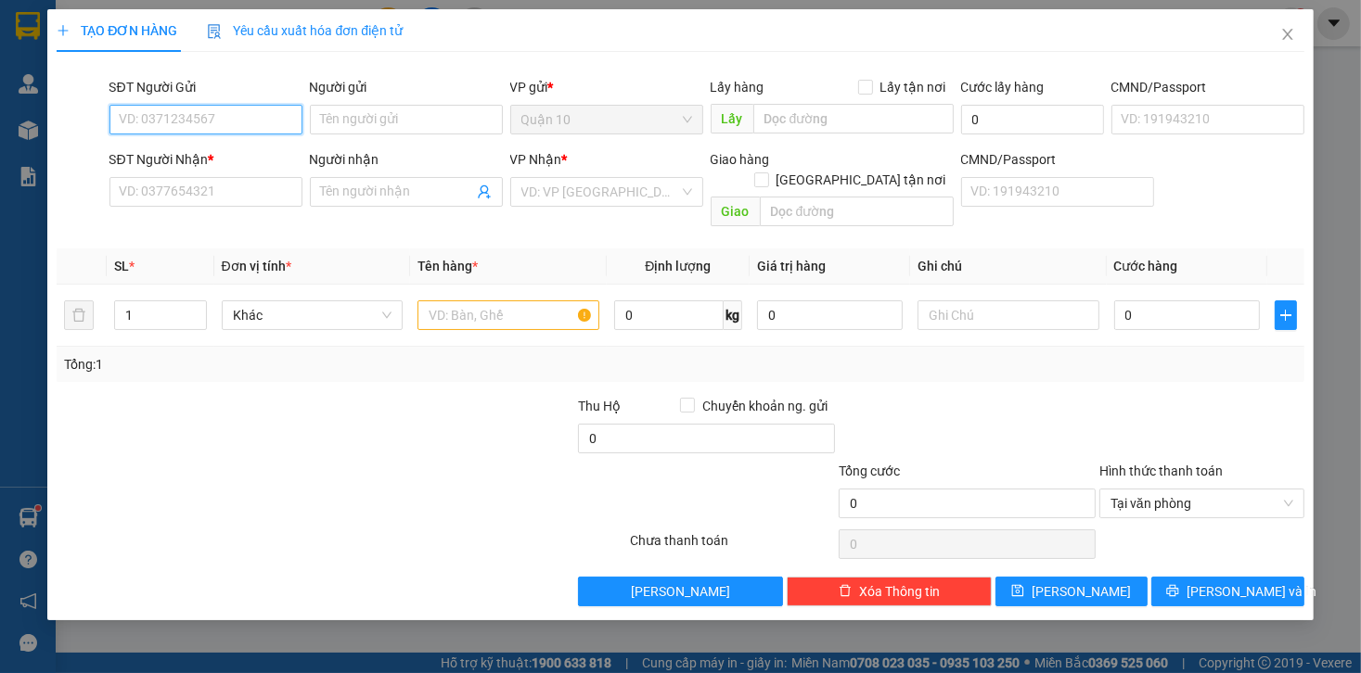
click at [193, 116] on input "SĐT Người Gửi" at bounding box center [205, 120] width 193 height 30
click at [352, 116] on input "Người gửi" at bounding box center [406, 120] width 193 height 30
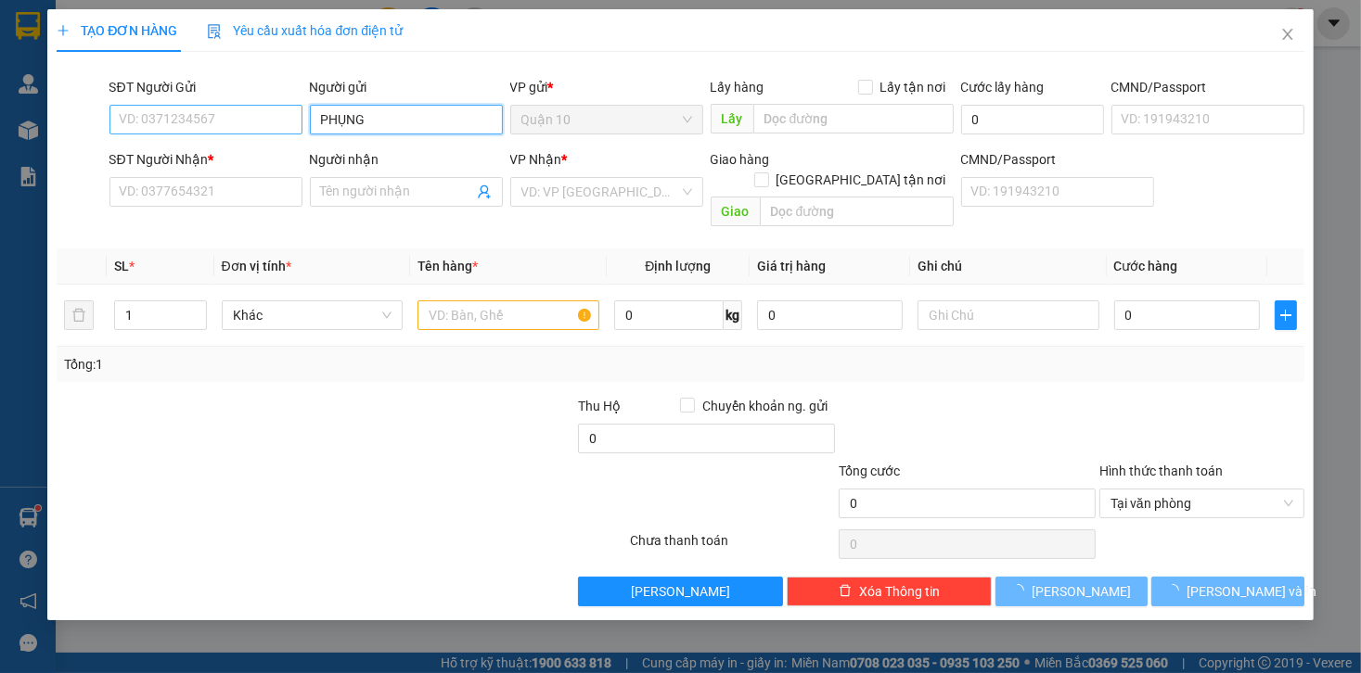
type input "PHỤNG"
click at [209, 113] on input "SĐT Người Gửi" at bounding box center [205, 120] width 193 height 30
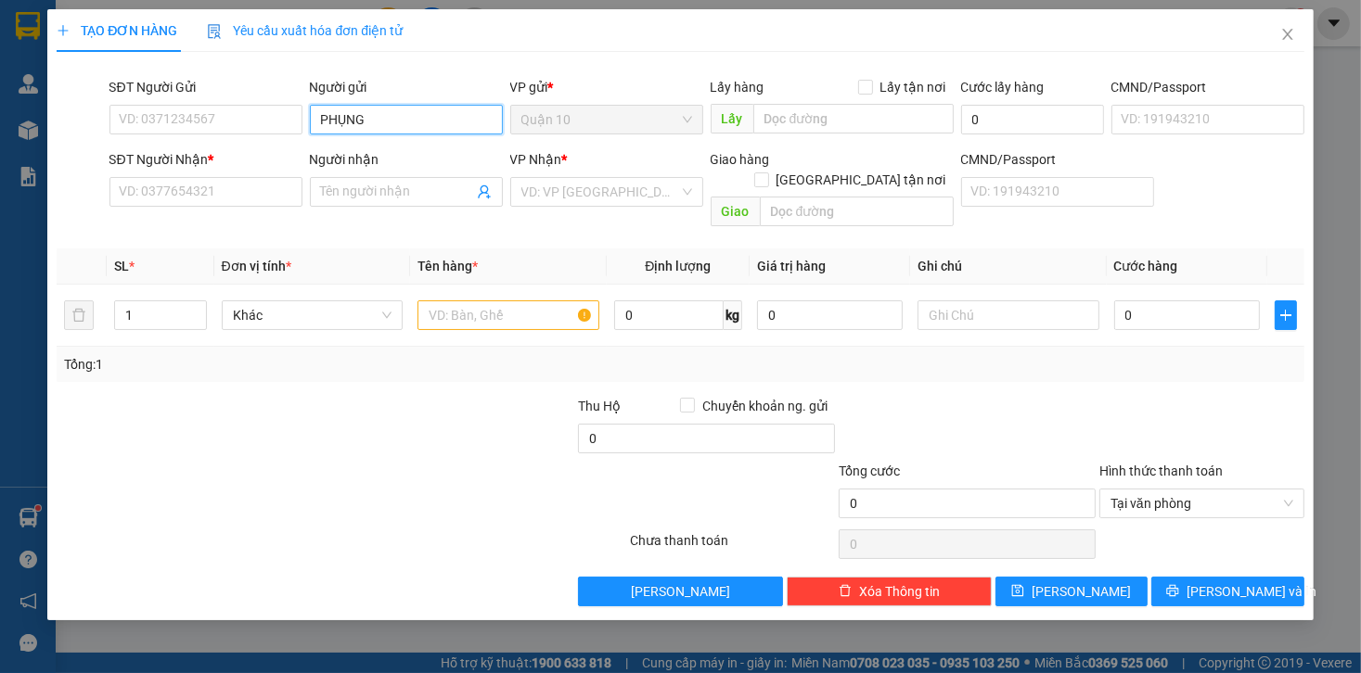
click at [375, 118] on input "PHỤNG" at bounding box center [406, 120] width 193 height 30
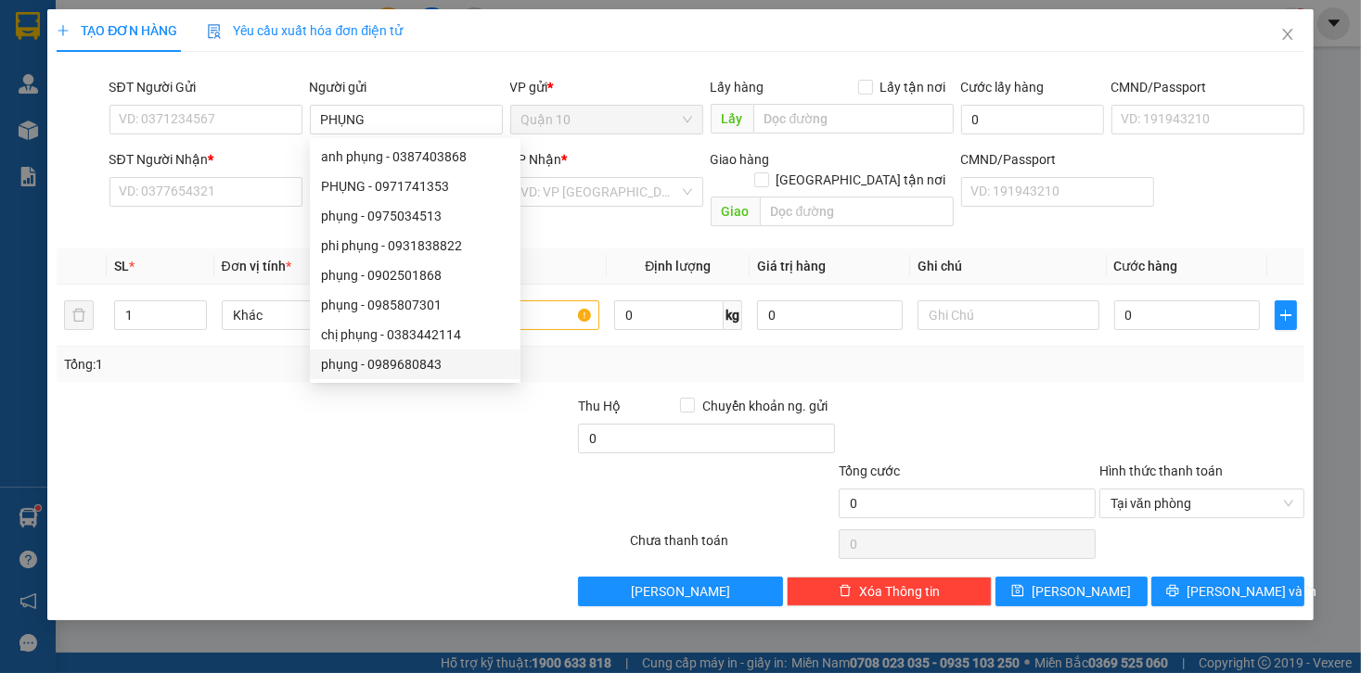
click at [444, 469] on div at bounding box center [524, 493] width 209 height 65
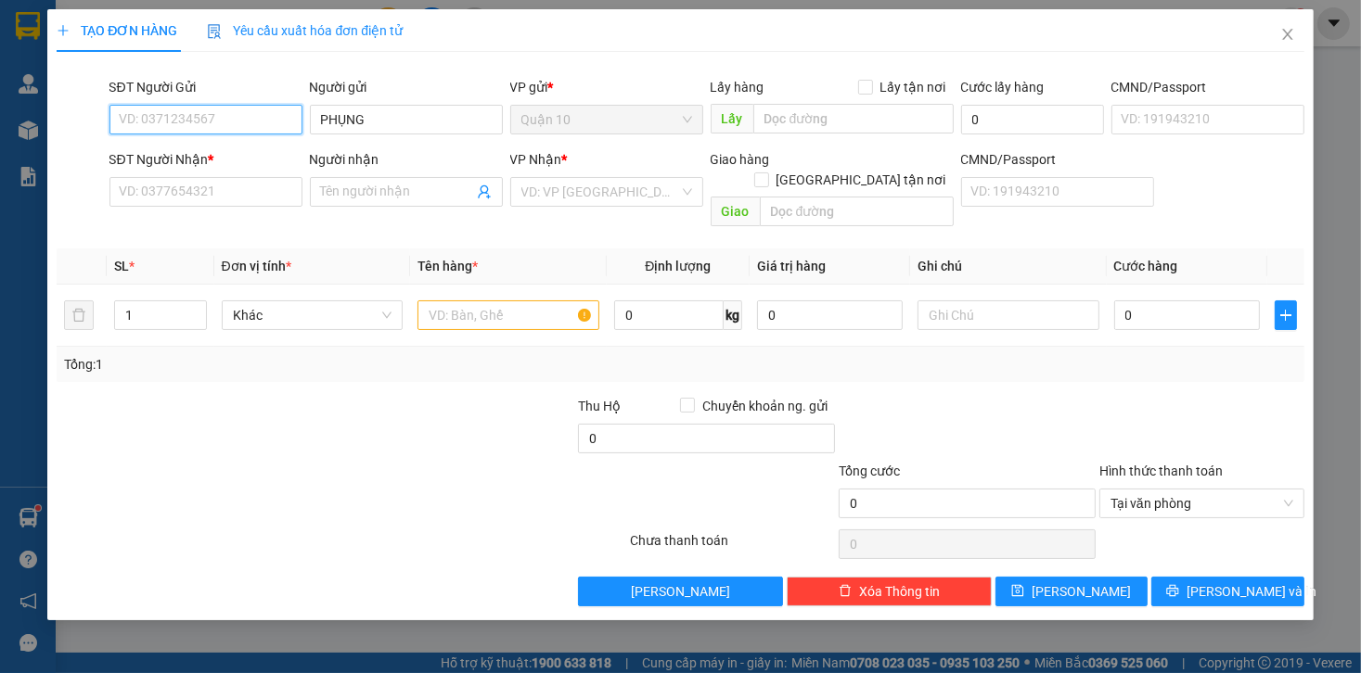
drag, startPoint x: 153, startPoint y: 120, endPoint x: 122, endPoint y: 115, distance: 31.0
click at [152, 120] on input "SĐT Người Gửi" at bounding box center [205, 120] width 193 height 30
type input "0931492728"
click at [198, 208] on div "SĐT Người Nhận * VD: 0377654321" at bounding box center [205, 181] width 193 height 65
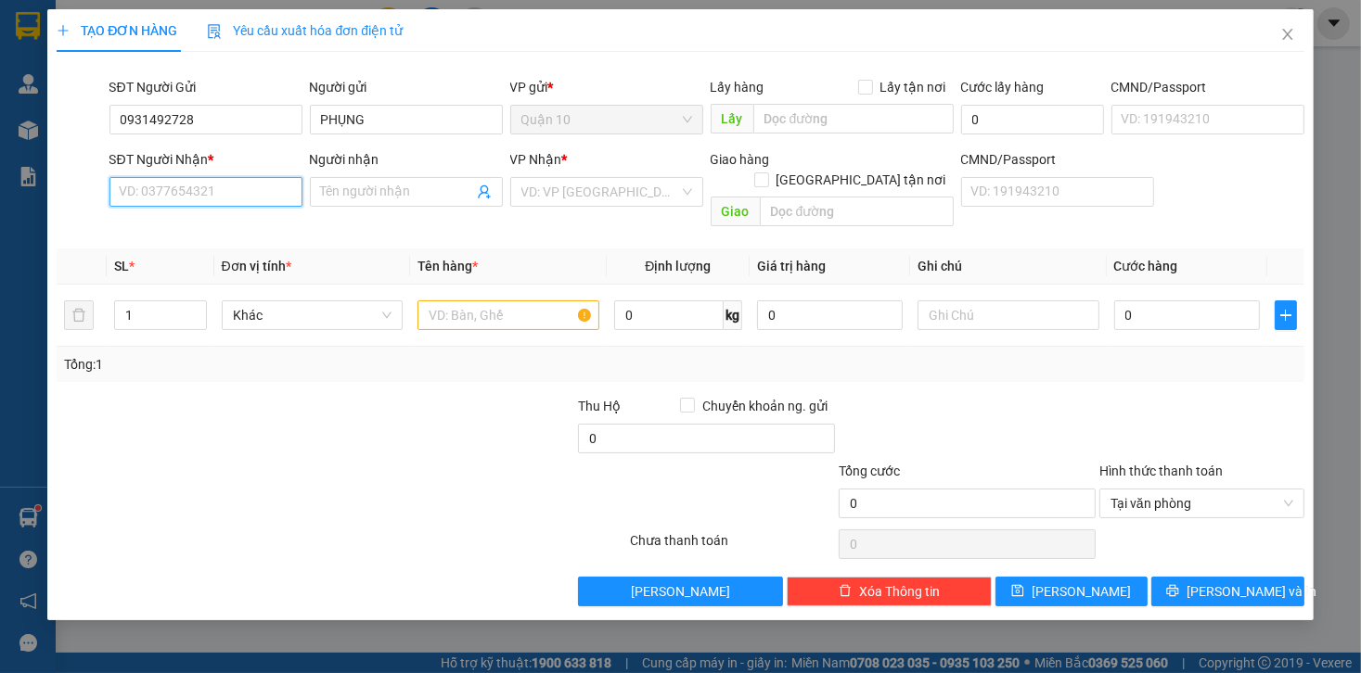
click at [260, 187] on input "SĐT Người Nhận *" at bounding box center [205, 192] width 193 height 30
click at [612, 191] on input "search" at bounding box center [600, 192] width 158 height 28
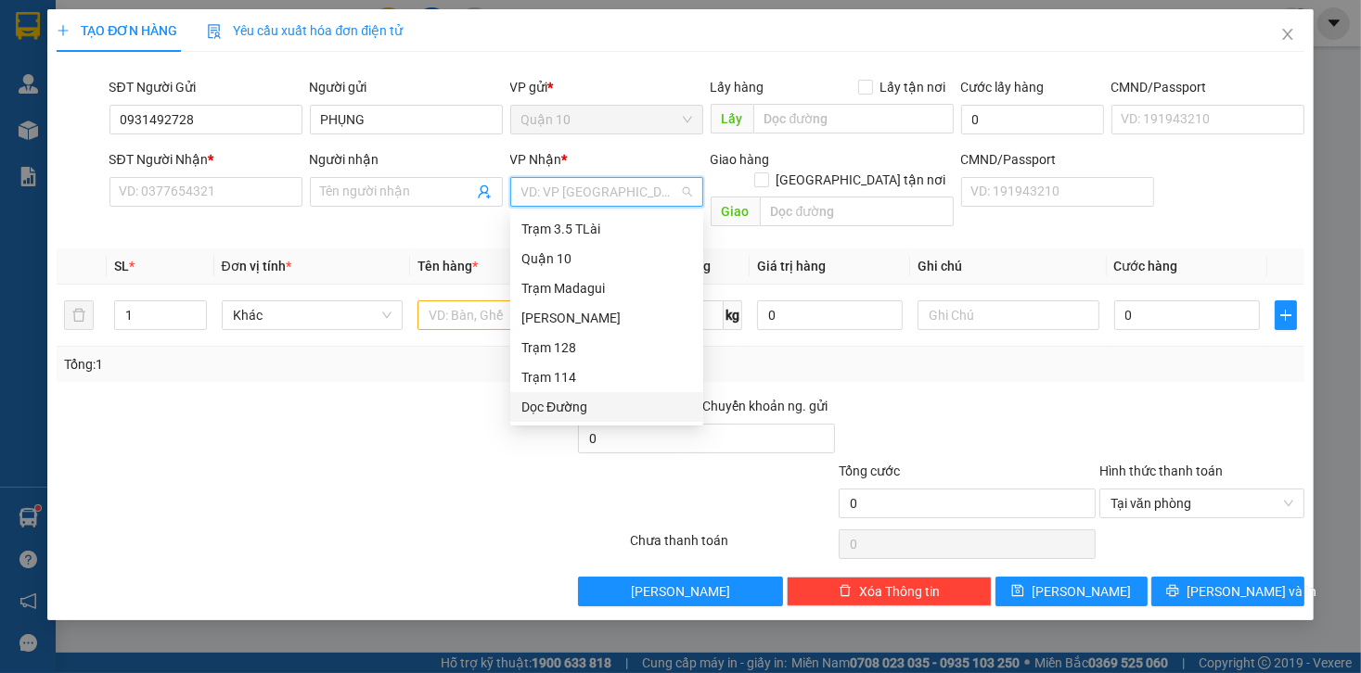
click at [573, 416] on div "Dọc Đường" at bounding box center [606, 407] width 171 height 20
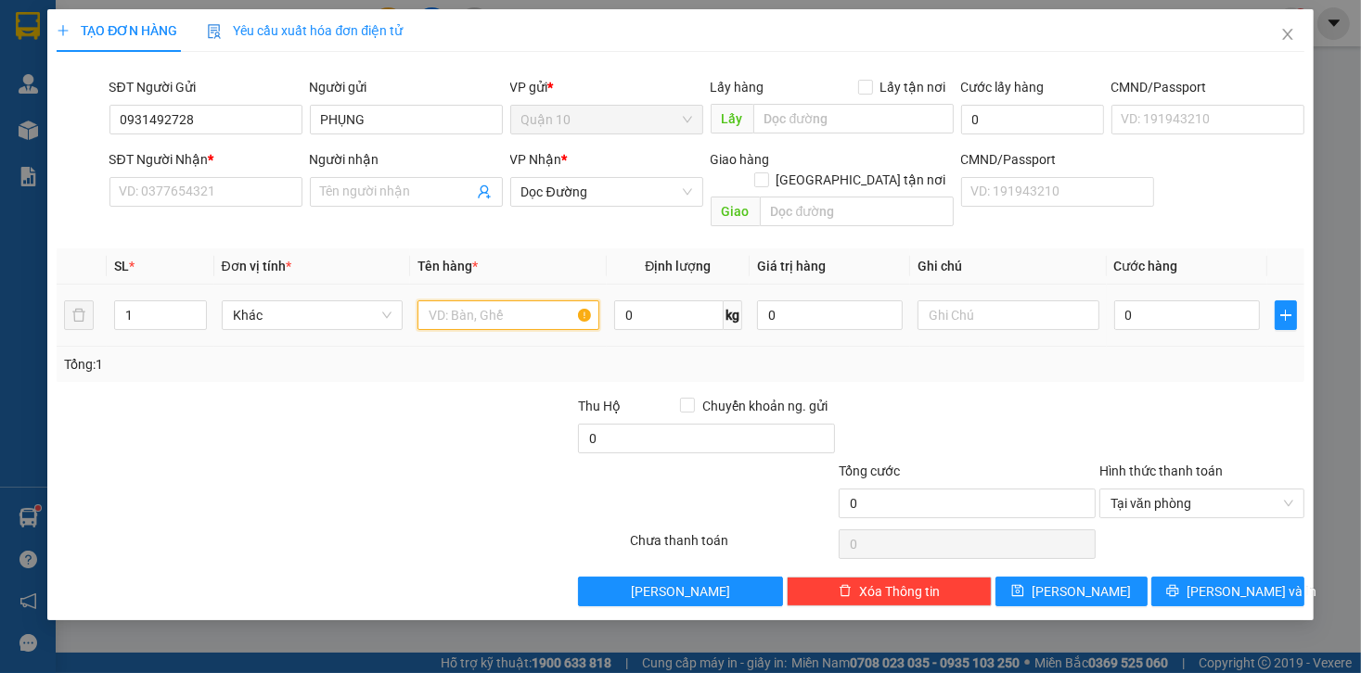
click at [532, 301] on input "text" at bounding box center [508, 316] width 182 height 30
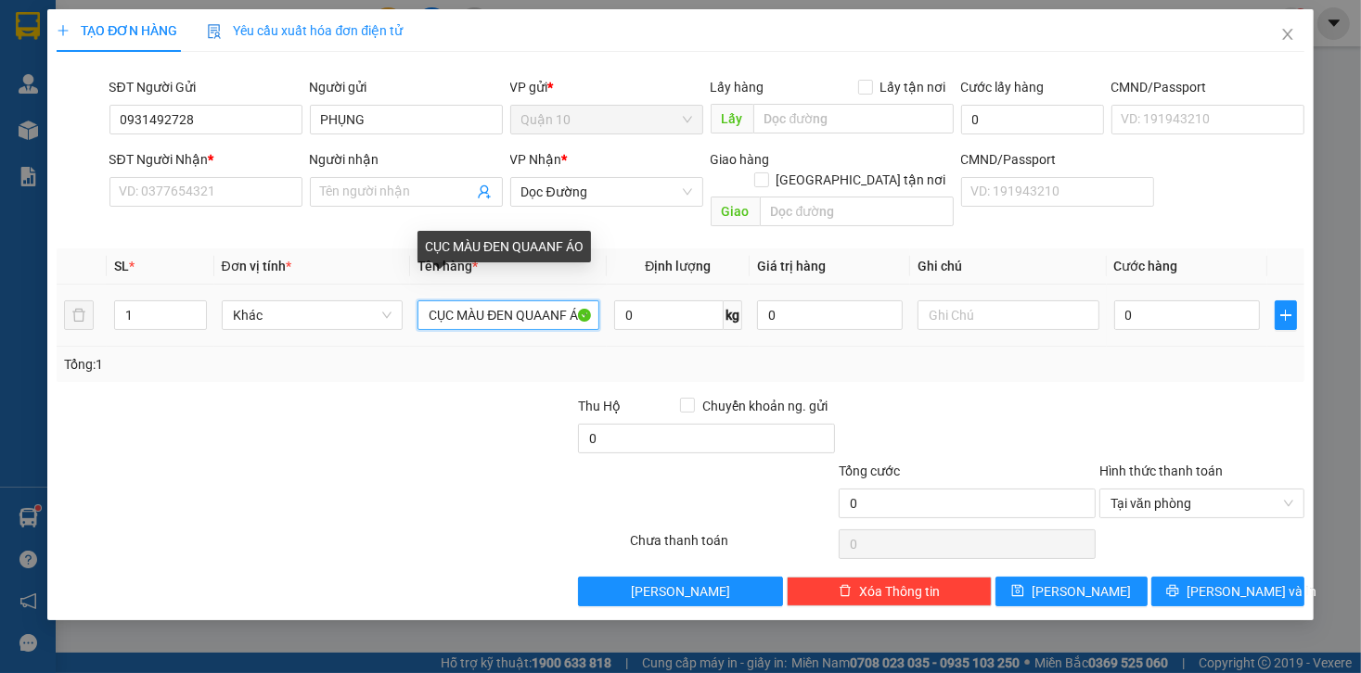
drag, startPoint x: 572, startPoint y: 292, endPoint x: 544, endPoint y: 294, distance: 27.9
click at [544, 301] on input "CỤC MÀU ĐEN QUAANF ÁO" at bounding box center [508, 316] width 182 height 30
click at [551, 301] on input "CỤC MÀU ĐEN QUAANF ÁO" at bounding box center [508, 316] width 182 height 30
click at [557, 301] on input "CỤC MÀU ĐEN QUAANF ÁO" at bounding box center [508, 316] width 182 height 30
drag, startPoint x: 562, startPoint y: 297, endPoint x: 537, endPoint y: 297, distance: 25.0
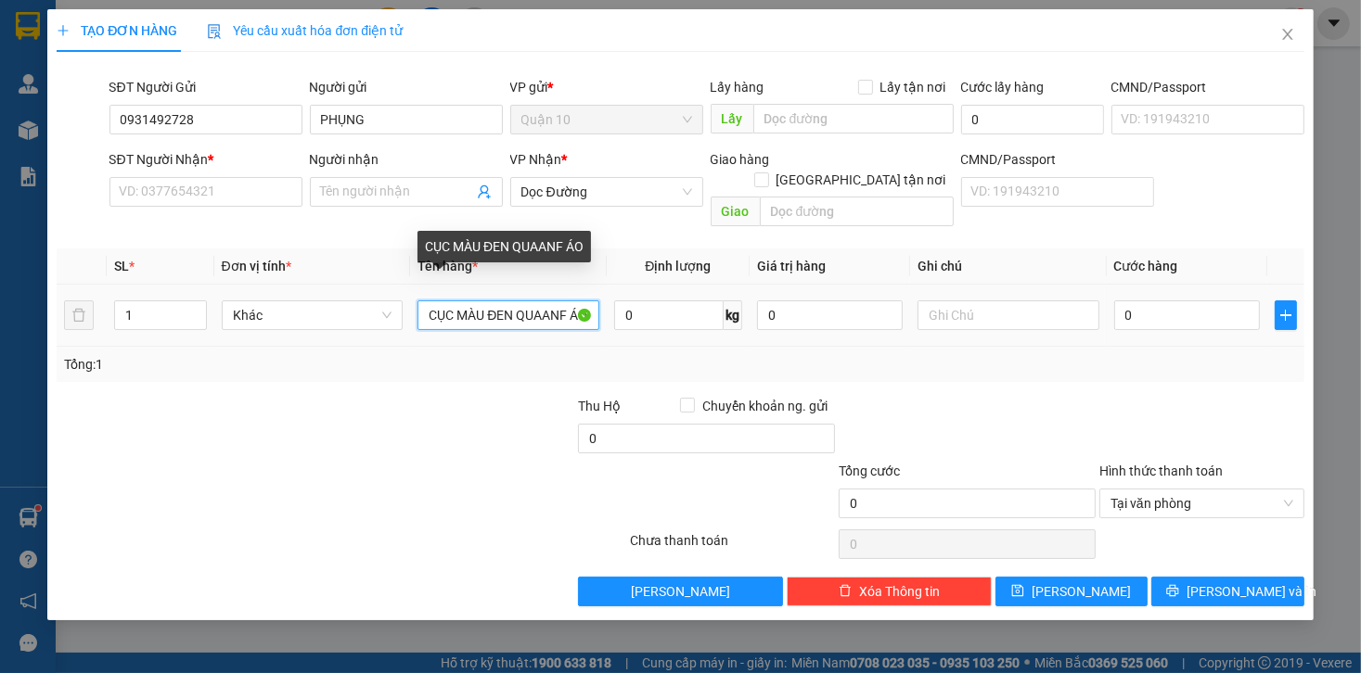
click at [545, 301] on input "CỤC MÀU ĐEN QUAANF ÁO" at bounding box center [508, 316] width 182 height 30
click at [540, 301] on input "CỤC MÀU ĐEN QUAANF ÁO" at bounding box center [508, 316] width 182 height 30
drag, startPoint x: 537, startPoint y: 297, endPoint x: 522, endPoint y: 301, distance: 15.5
click at [522, 301] on input "CỤC MÀU ĐEN QUAANF ÁO" at bounding box center [508, 316] width 182 height 30
drag, startPoint x: 560, startPoint y: 301, endPoint x: 526, endPoint y: 297, distance: 34.5
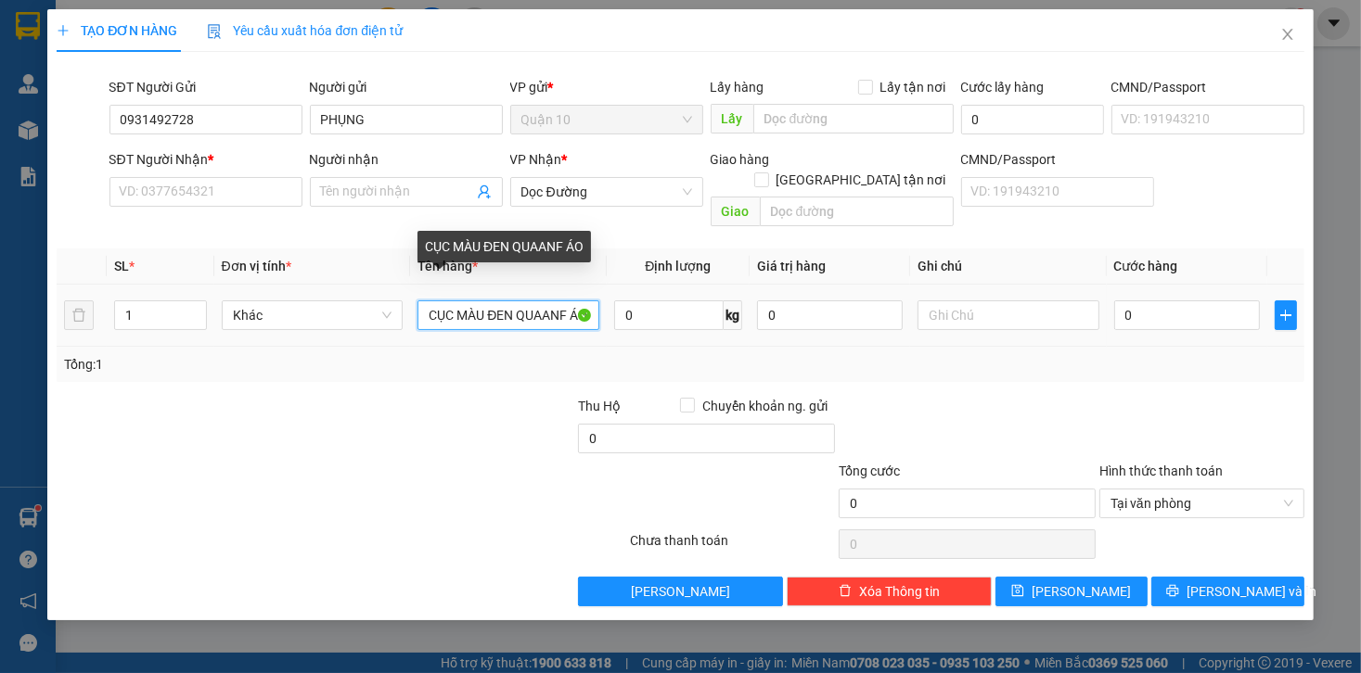
click at [526, 301] on input "CỤC MÀU ĐEN QUAANF ÁO" at bounding box center [508, 316] width 182 height 30
click at [535, 301] on input "CỤC MÀU ĐEN QF ÁO" at bounding box center [508, 316] width 182 height 30
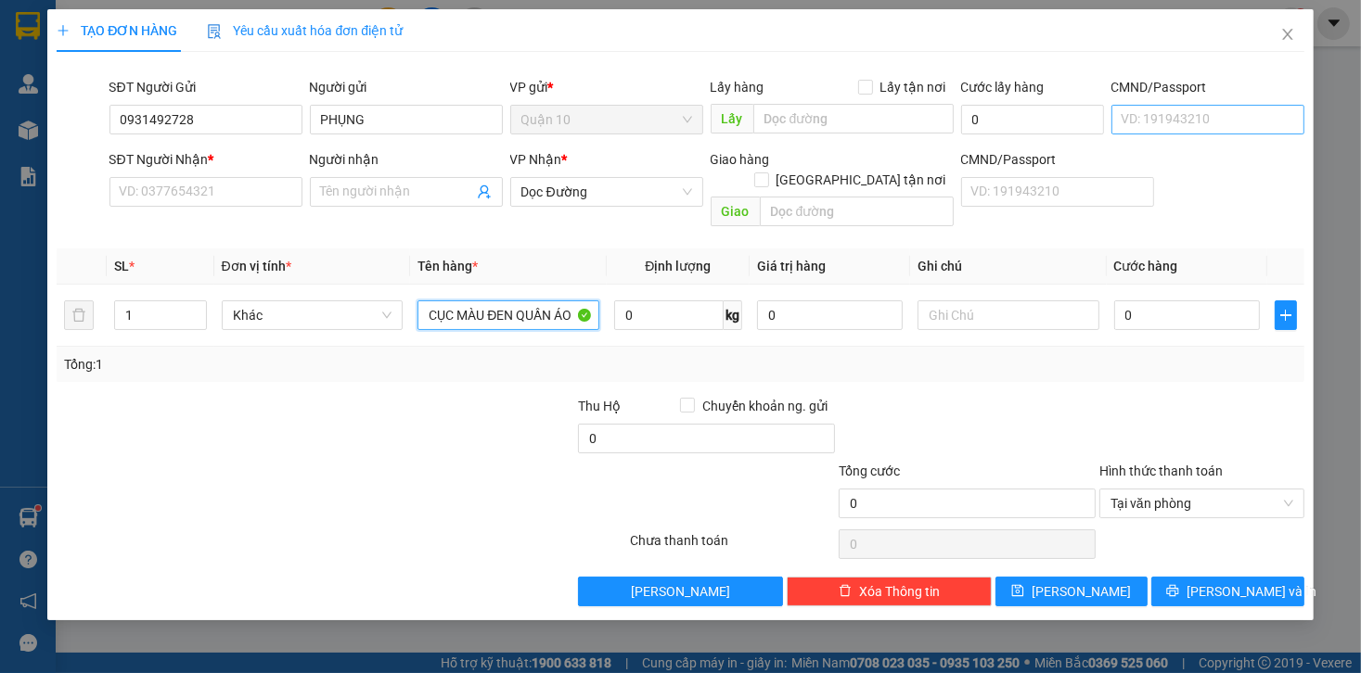
type input "CỤC MÀU ĐEN QUẦN ÁO"
click at [1152, 109] on input "CMND/Passport" at bounding box center [1207, 120] width 193 height 30
click at [526, 192] on span "Dọc Đường" at bounding box center [606, 192] width 171 height 28
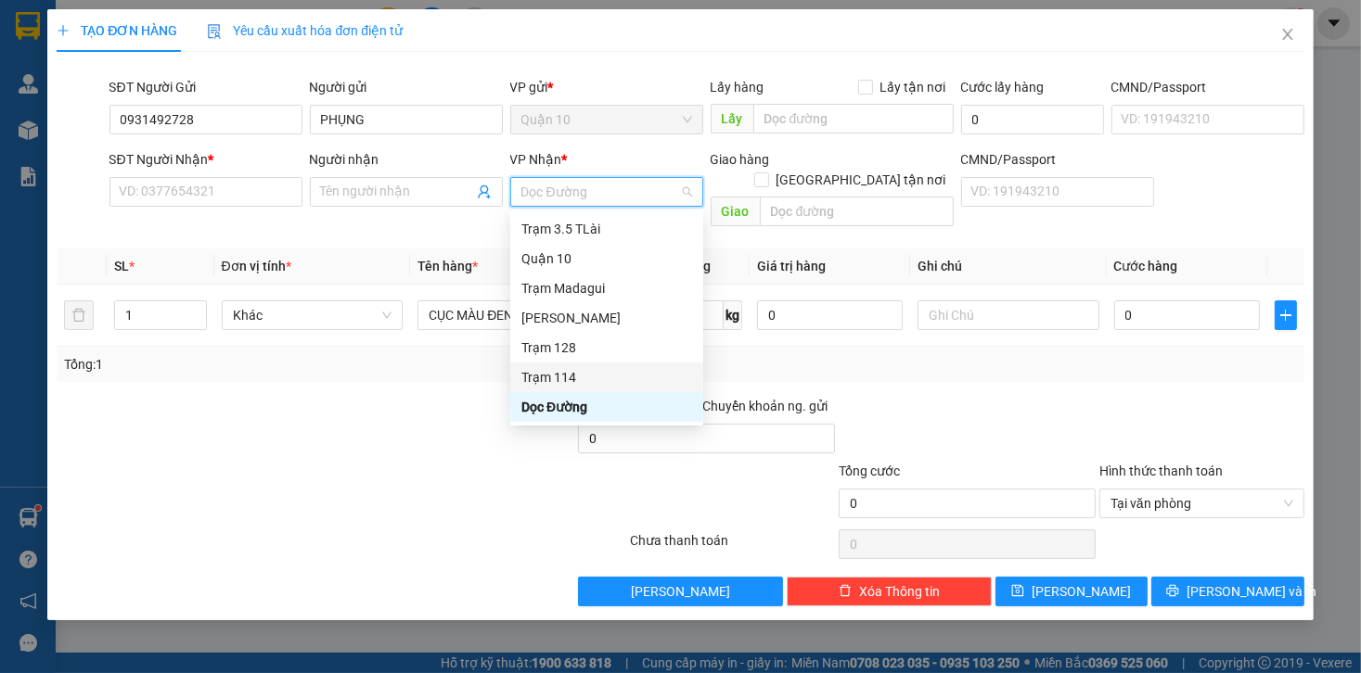
click at [566, 385] on div "Trạm 114" at bounding box center [606, 377] width 171 height 20
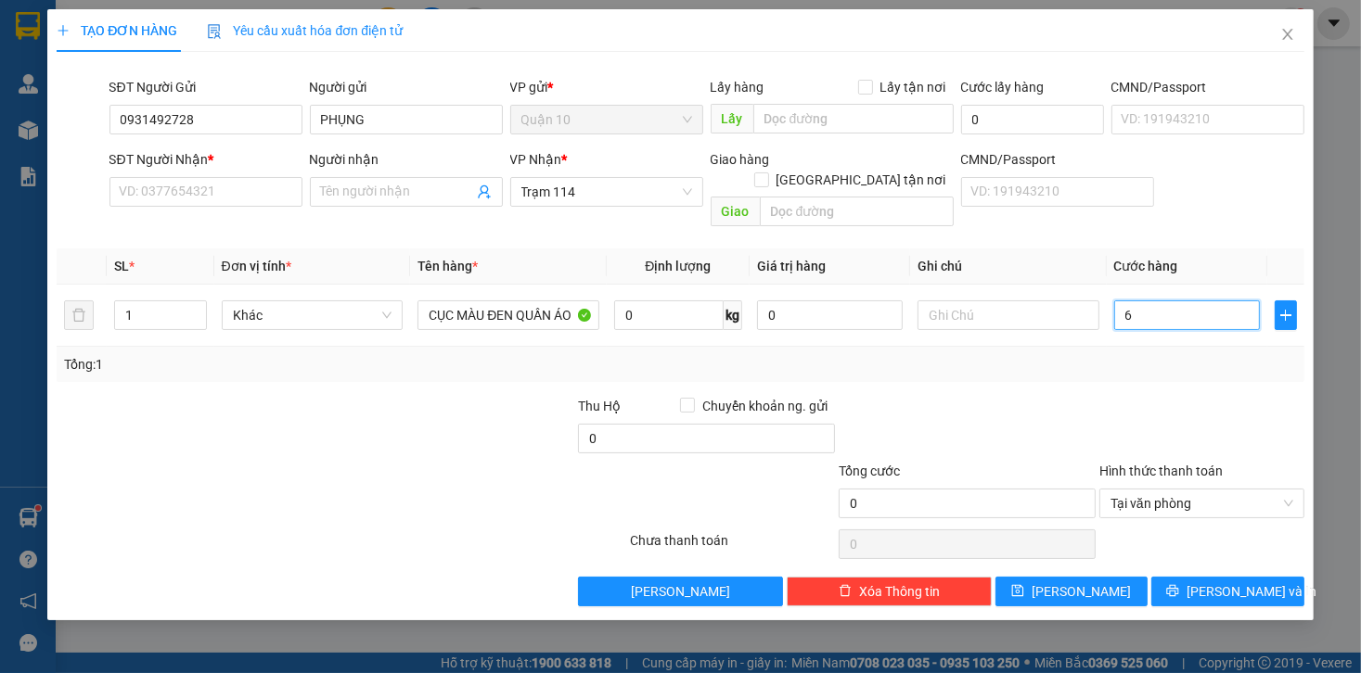
type input "60"
type input "60.000"
click at [1191, 354] on div "Tổng: 1" at bounding box center [680, 364] width 1232 height 20
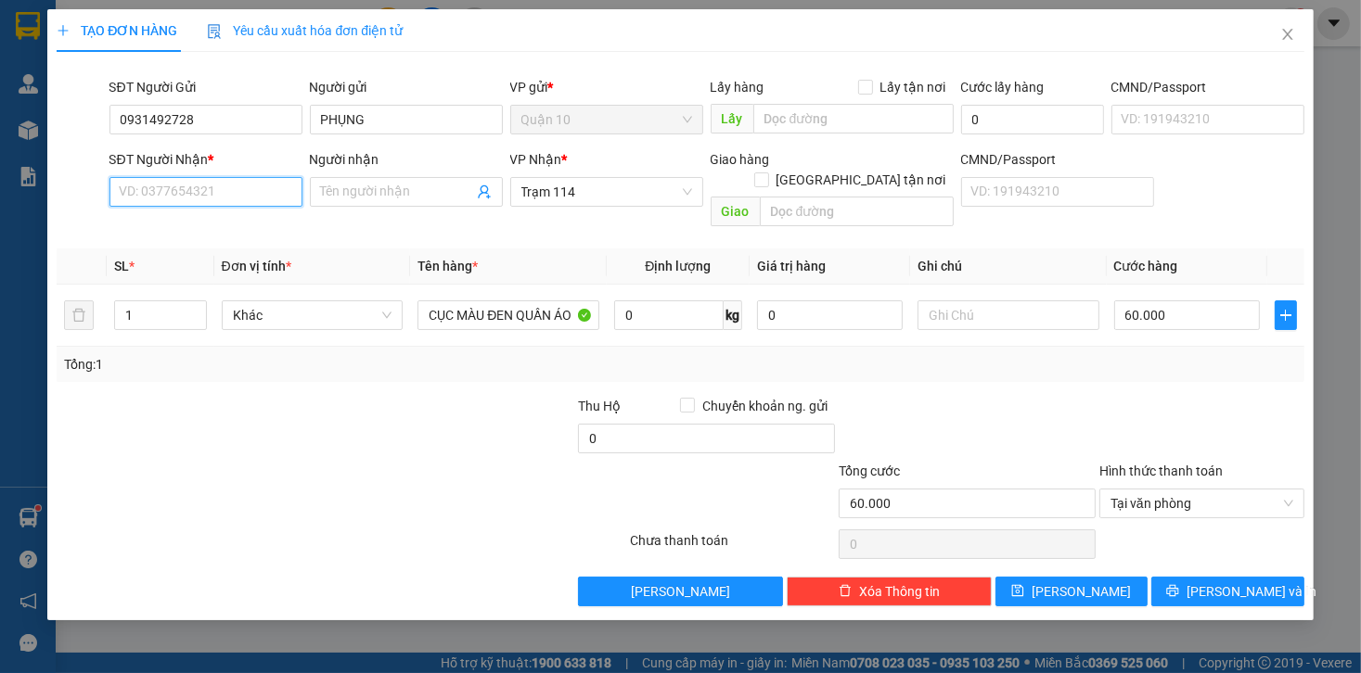
click at [174, 200] on input "SĐT Người Nhận *" at bounding box center [205, 192] width 193 height 30
type input "0367856799"
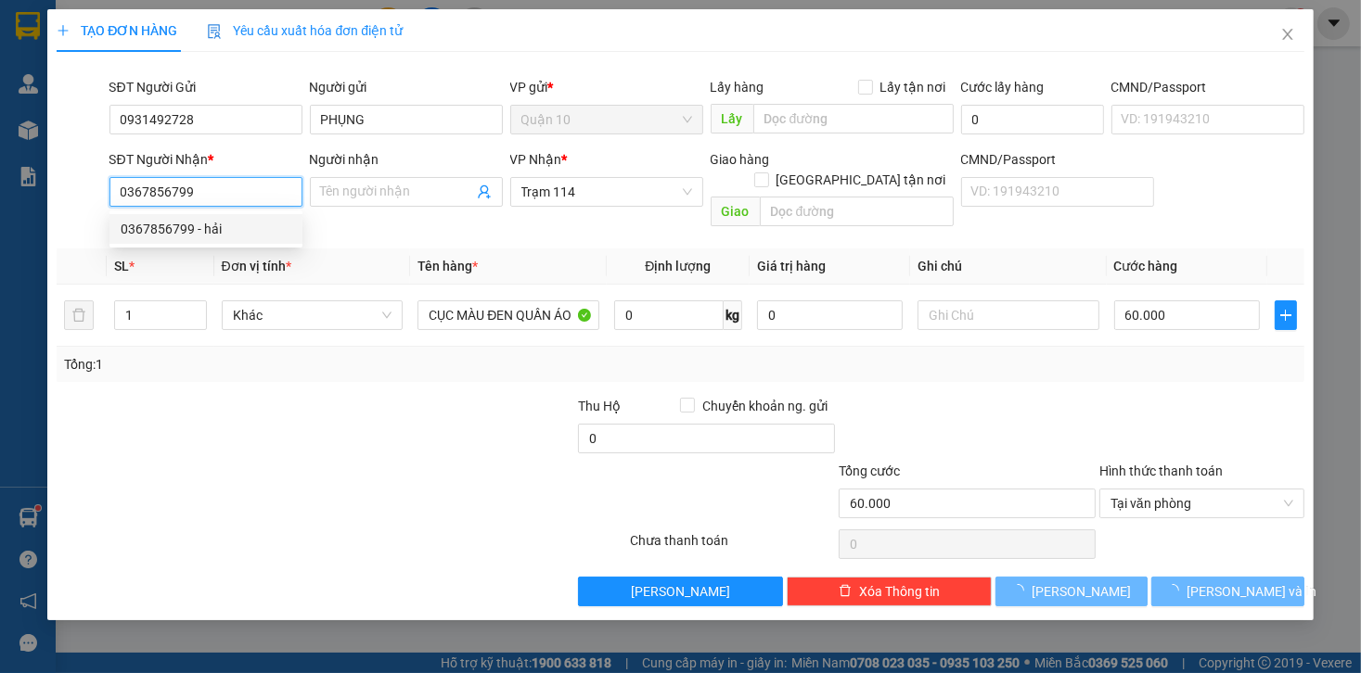
click at [223, 226] on div "0367856799 - hải" at bounding box center [206, 229] width 171 height 20
type input "hải"
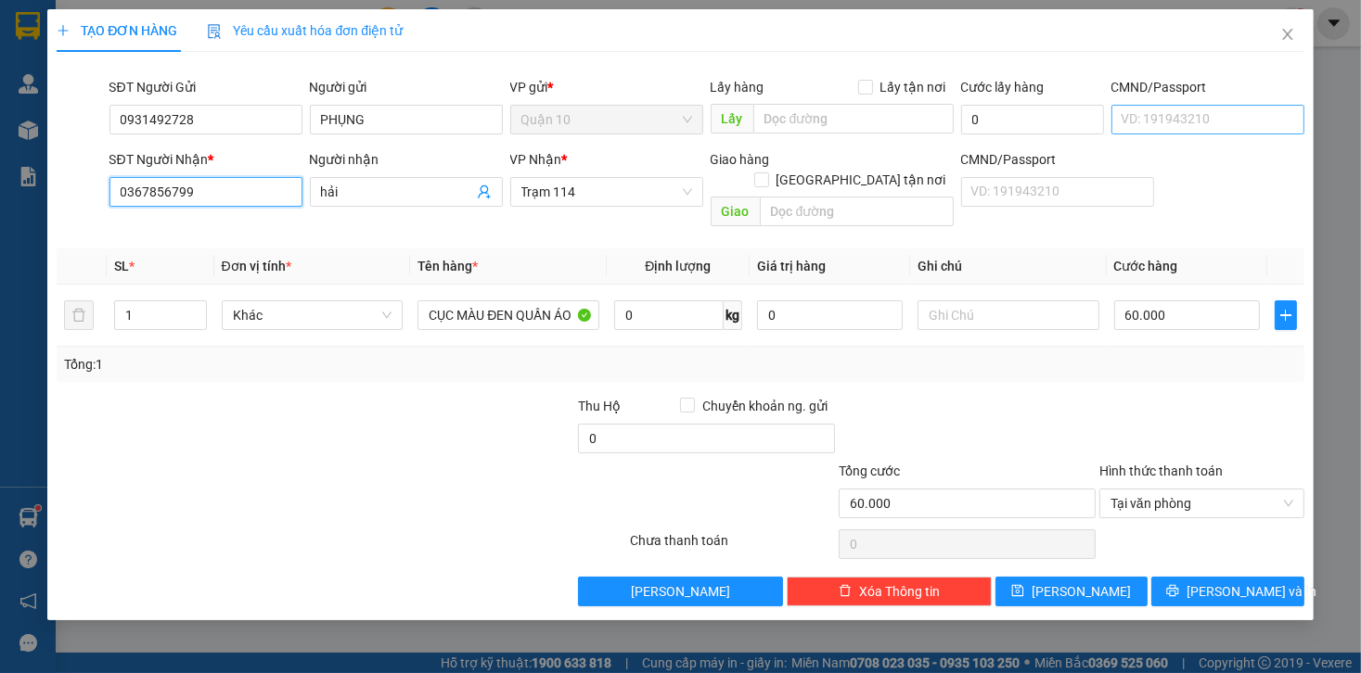
type input "0367856799"
click at [1158, 110] on input "CMND/Passport" at bounding box center [1207, 120] width 193 height 30
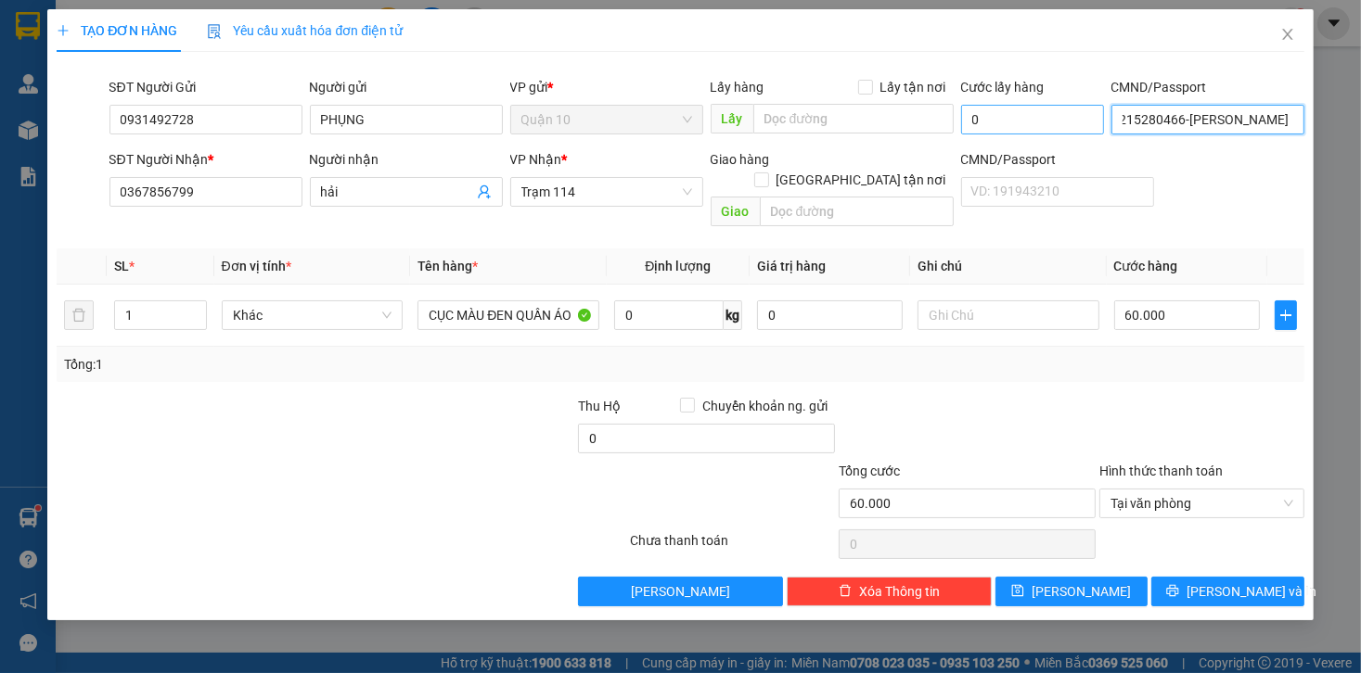
scroll to position [0, 31]
type input "215280466-NGUYỄN DUY PHỤNG"
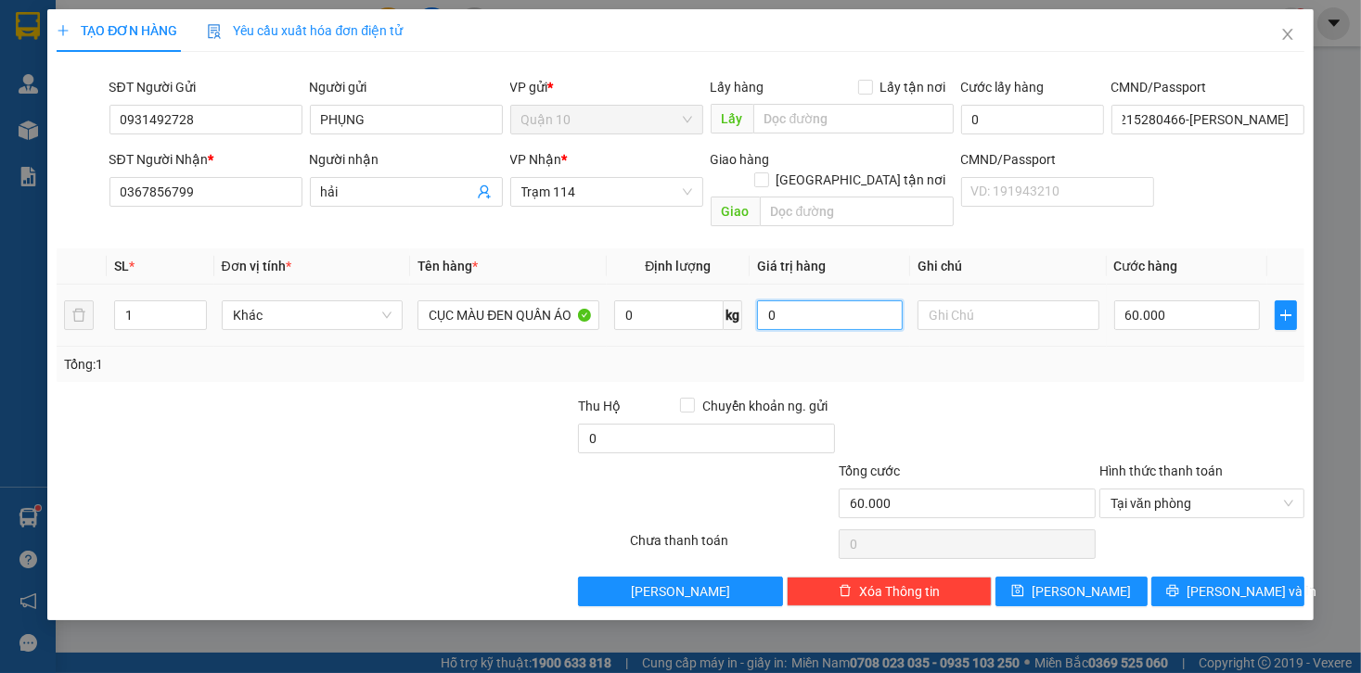
click at [846, 301] on input "0" at bounding box center [830, 316] width 146 height 30
drag, startPoint x: 890, startPoint y: 296, endPoint x: 736, endPoint y: 292, distance: 154.0
click at [736, 292] on tr "1 Khác CỤC MÀU ĐEN QUẦN ÁO 0 kg 0 60.000" at bounding box center [680, 316] width 1247 height 62
click at [1110, 403] on div at bounding box center [1201, 428] width 209 height 65
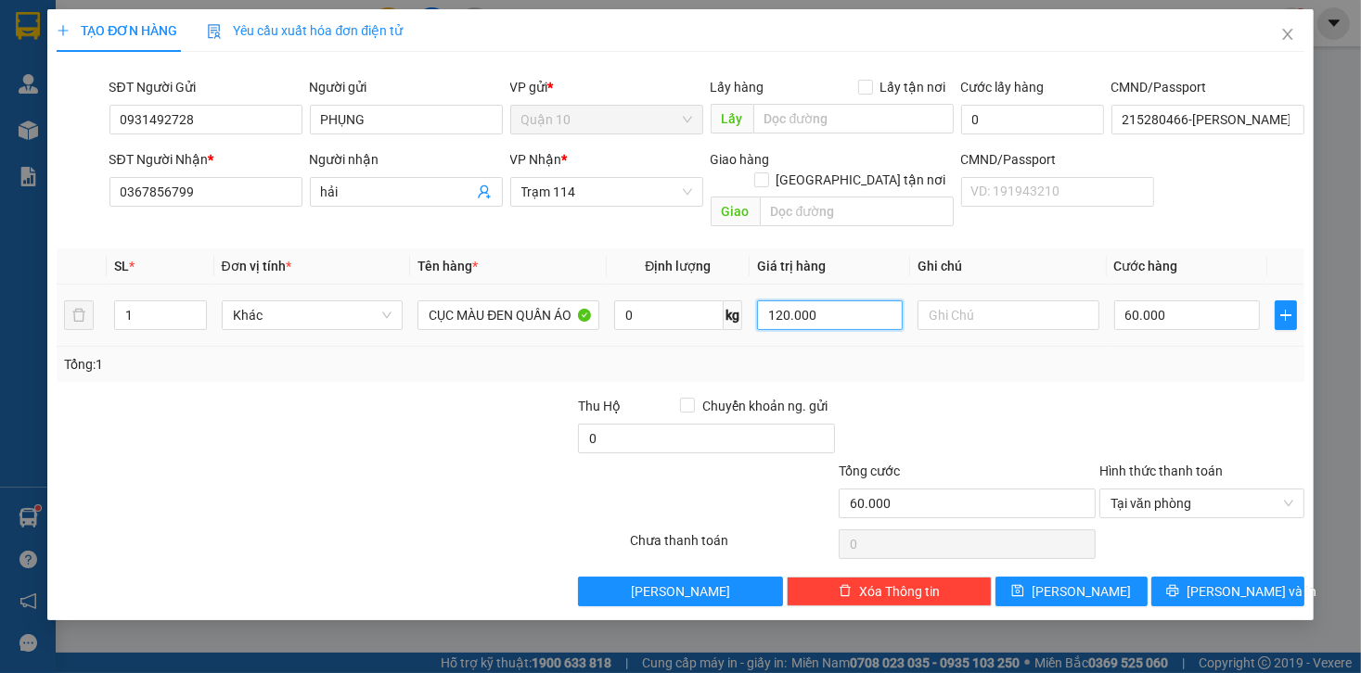
drag, startPoint x: 841, startPoint y: 289, endPoint x: 766, endPoint y: 282, distance: 75.5
click at [766, 301] on input "120.000" at bounding box center [830, 316] width 146 height 30
type input "4.000.000"
drag, startPoint x: 1166, startPoint y: 571, endPoint x: 1033, endPoint y: 406, distance: 211.8
click at [1169, 577] on button "[PERSON_NAME] và In" at bounding box center [1227, 592] width 153 height 30
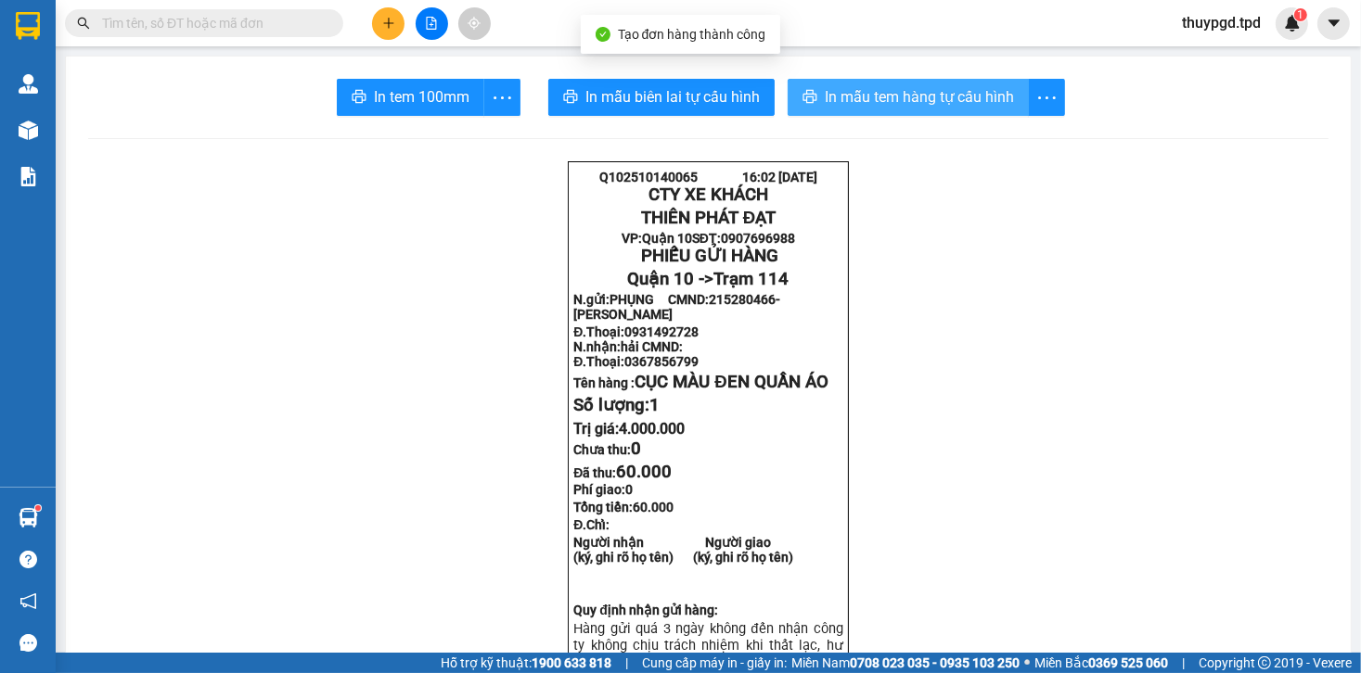
click at [907, 96] on span "In mẫu tem hàng tự cấu hình" at bounding box center [919, 96] width 189 height 23
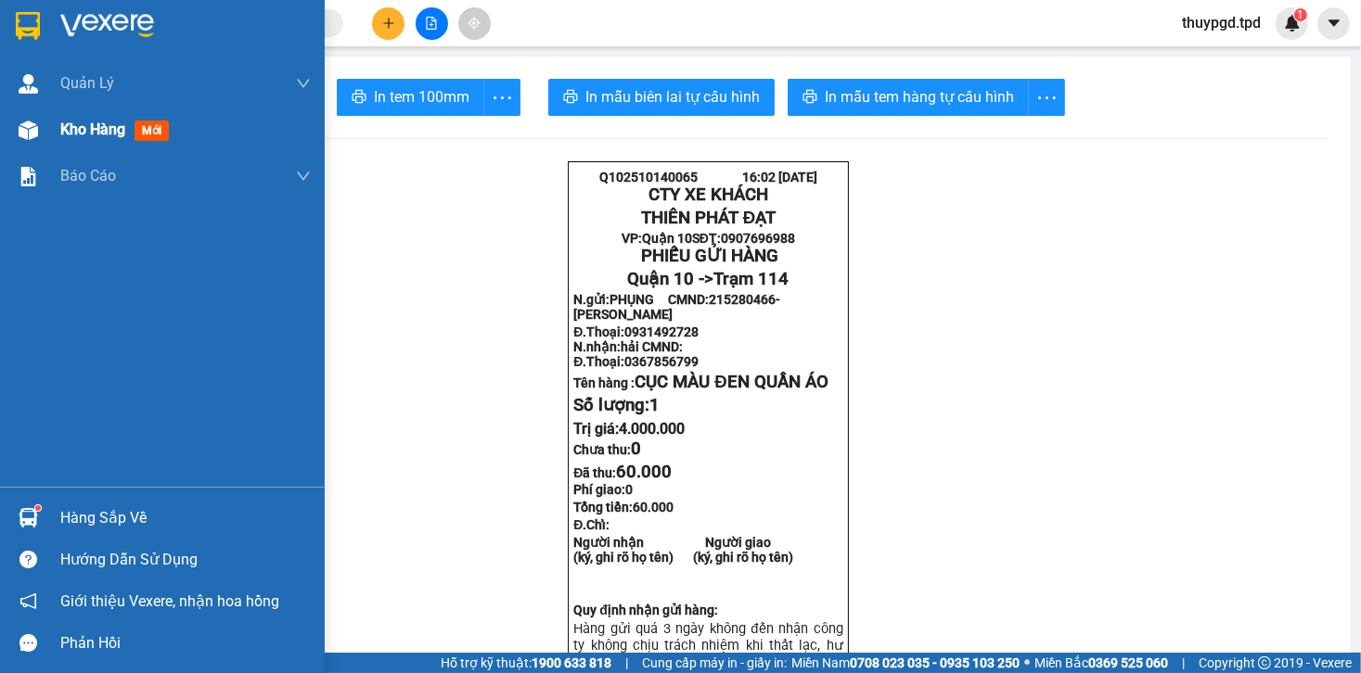
click at [30, 122] on img at bounding box center [28, 130] width 19 height 19
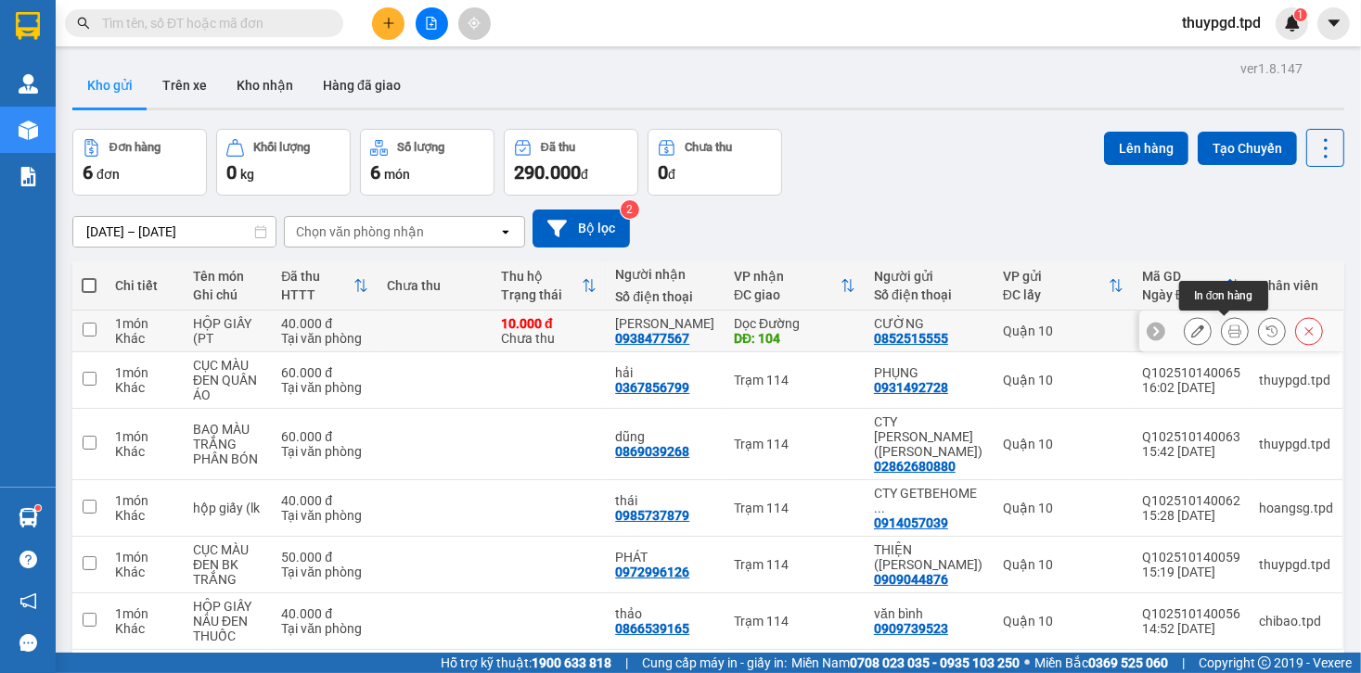
click at [1228, 327] on icon at bounding box center [1234, 331] width 13 height 13
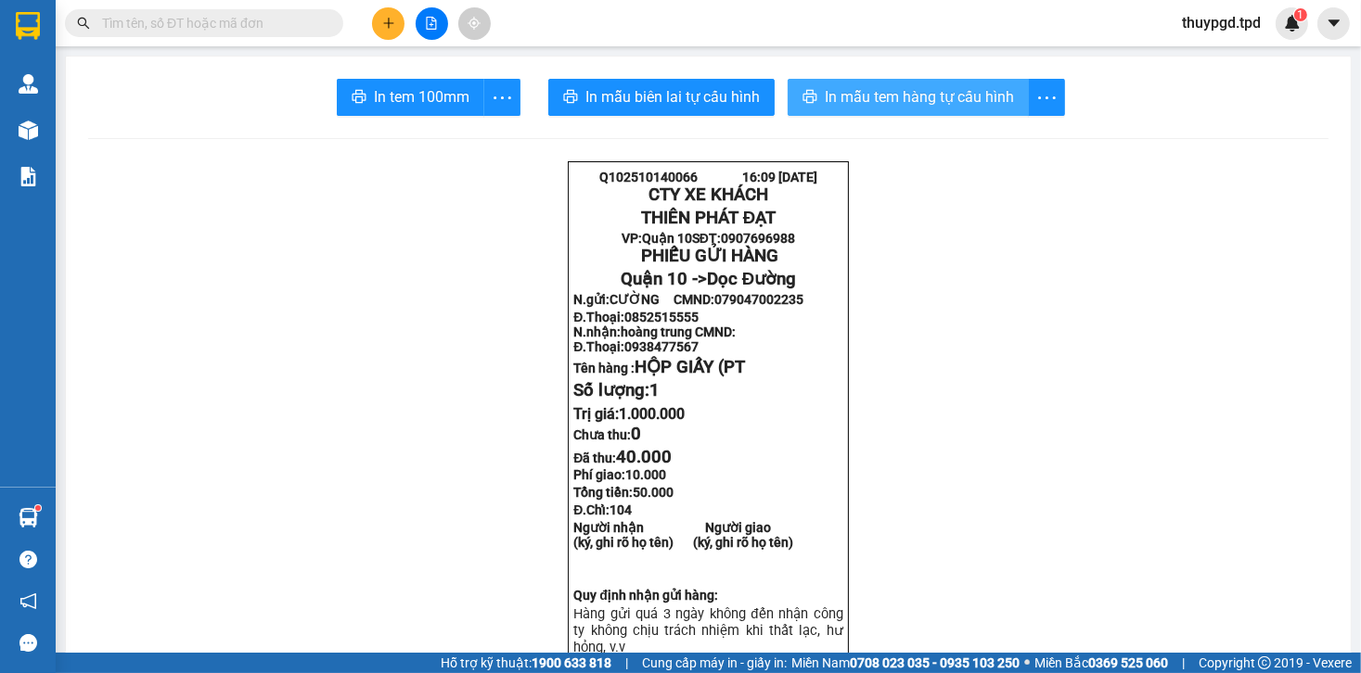
click at [924, 109] on button "In mẫu tem hàng tự cấu hình" at bounding box center [907, 97] width 241 height 37
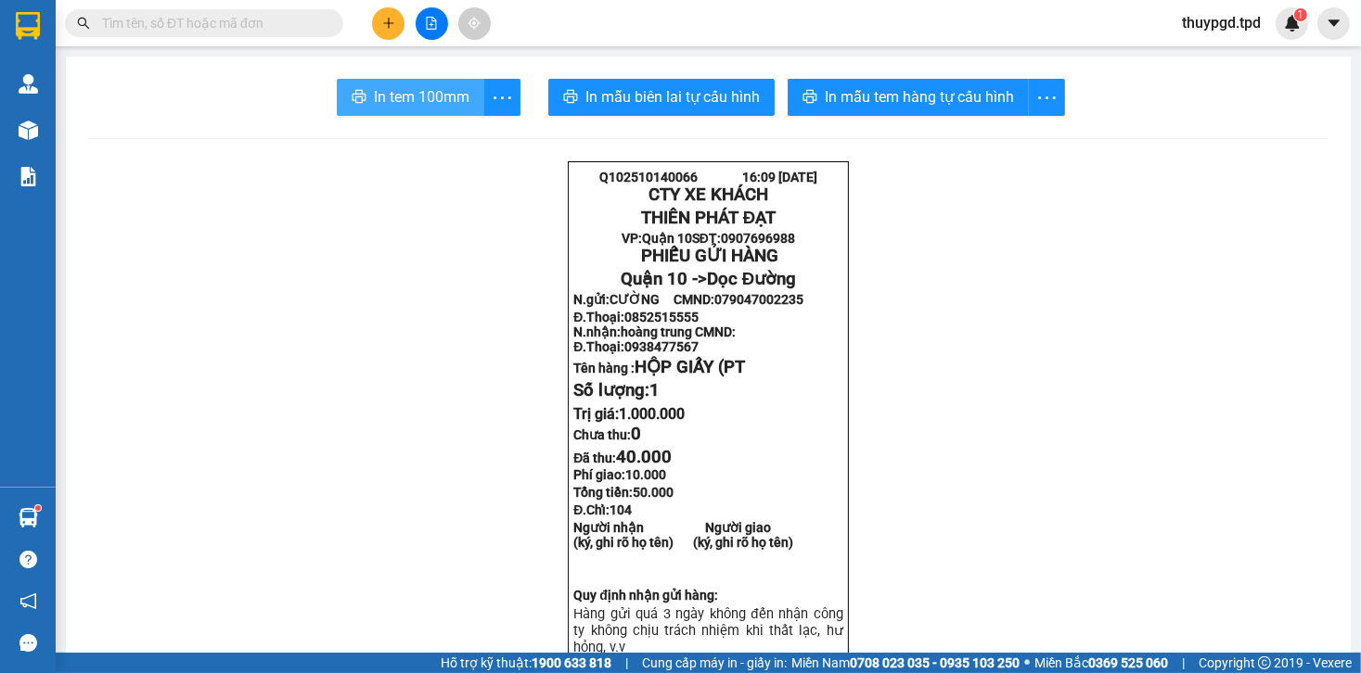
click at [379, 96] on span "In tem 100mm" at bounding box center [422, 96] width 96 height 23
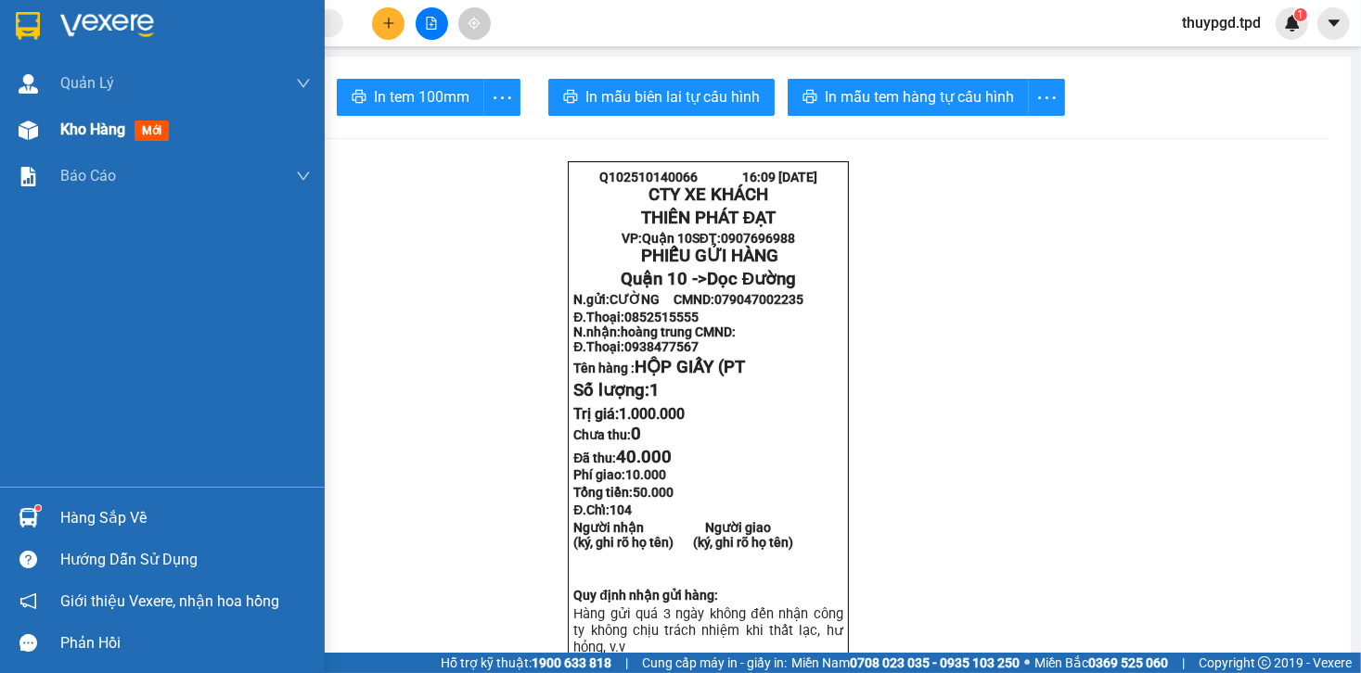
click at [24, 130] on img at bounding box center [28, 130] width 19 height 19
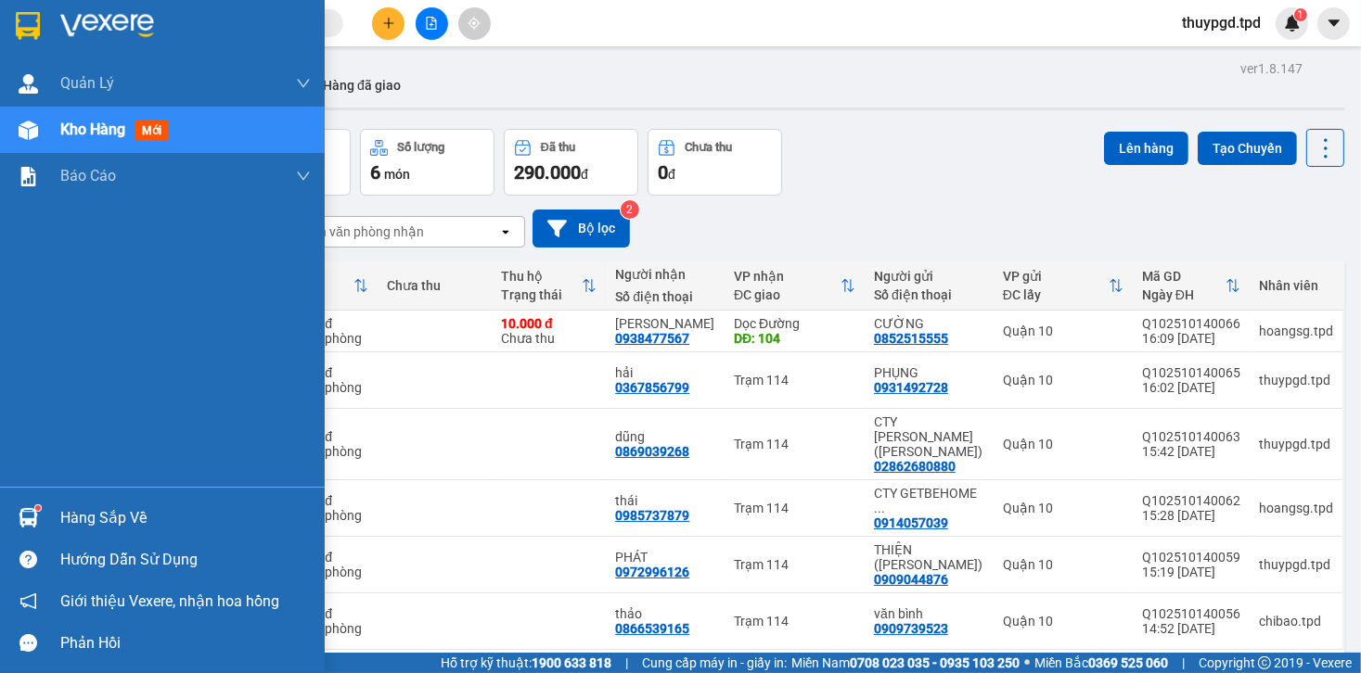
click at [87, 508] on div "Hàng sắp về" at bounding box center [185, 519] width 250 height 28
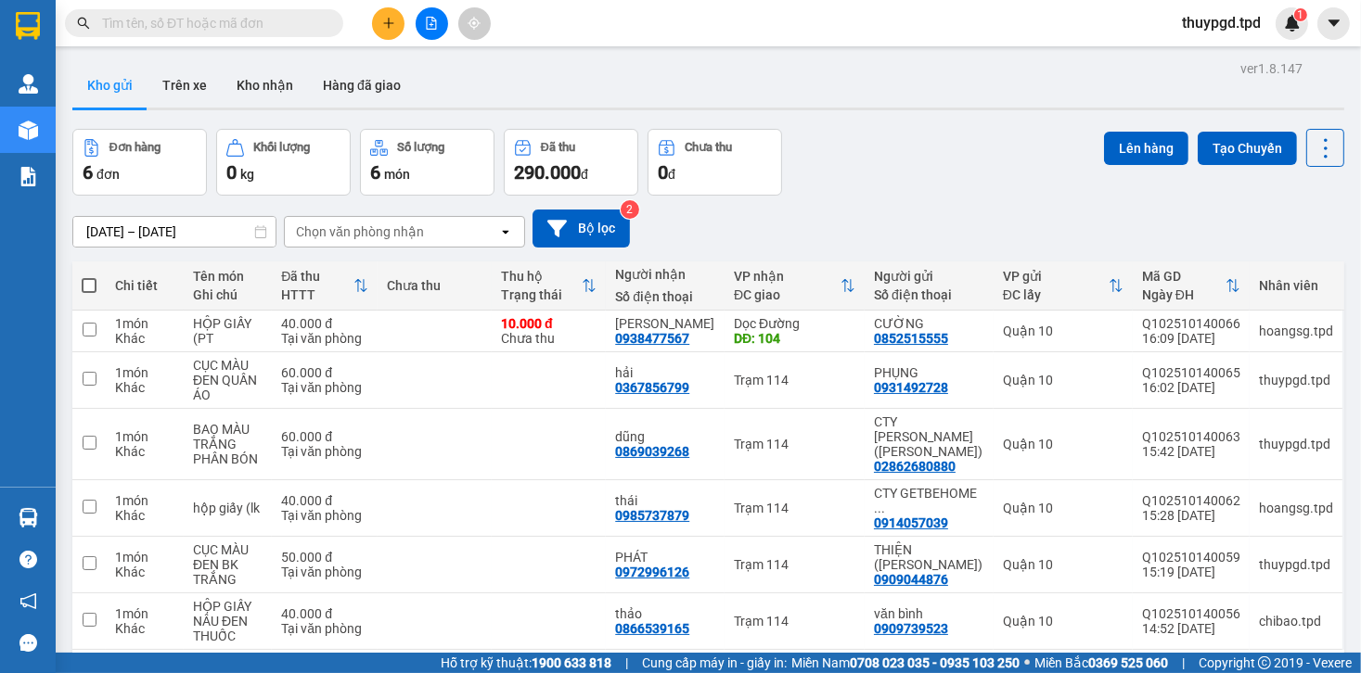
click at [595, 158] on section "Kết quả tìm kiếm ( 0 ) Bộ lọc No Data thuypgd.tpd 1 Quản Lý Quản lý khách hàng …" at bounding box center [680, 336] width 1361 height 673
click at [421, 6] on div "Kết quả tìm kiếm ( 0 ) Bộ lọc No Data thuypgd.tpd 1" at bounding box center [680, 23] width 1361 height 46
click at [424, 15] on button at bounding box center [432, 23] width 32 height 32
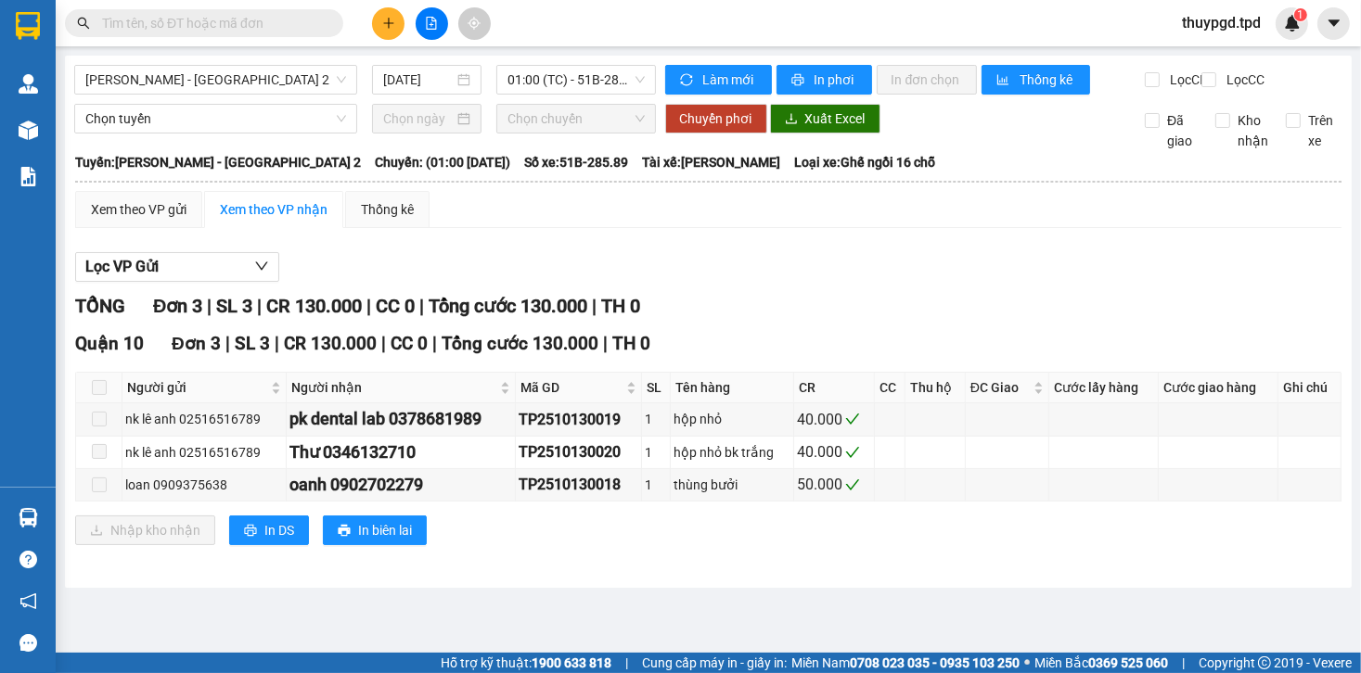
drag, startPoint x: 246, startPoint y: 83, endPoint x: 67, endPoint y: 319, distance: 296.6
click at [247, 83] on span "[PERSON_NAME] - [GEOGRAPHIC_DATA] 2" at bounding box center [215, 80] width 261 height 28
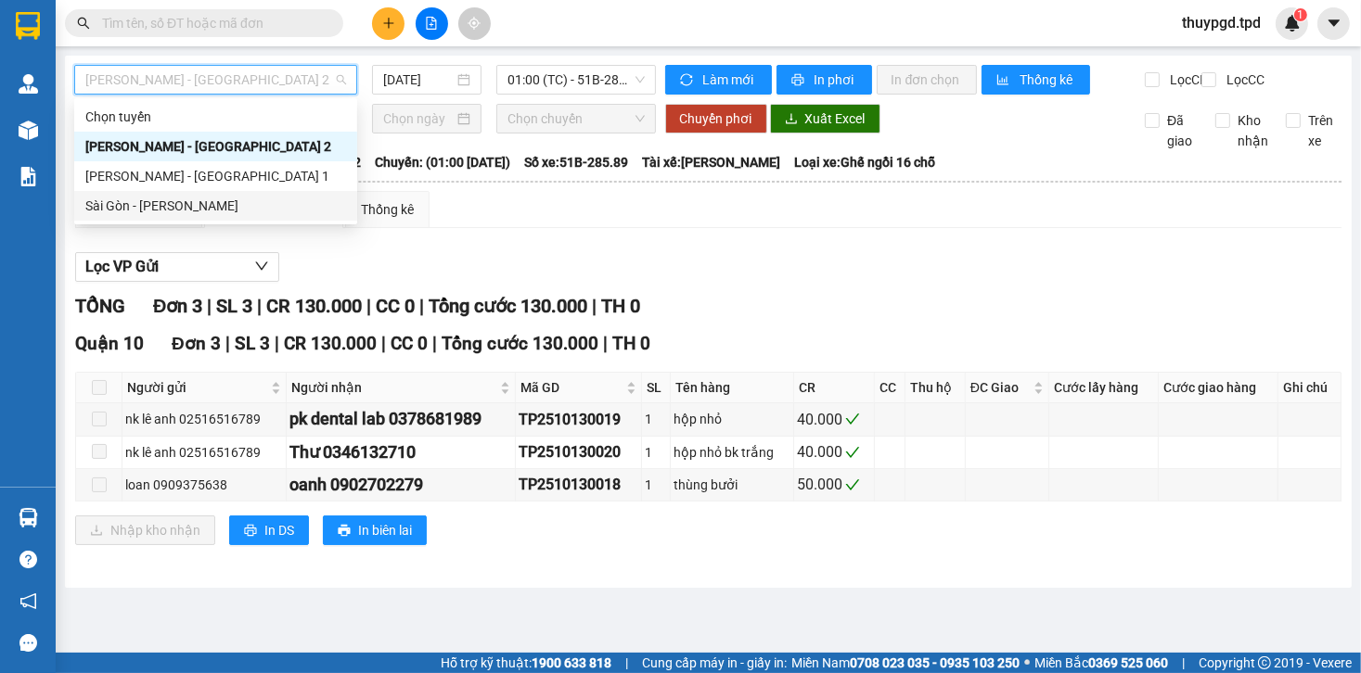
click at [154, 208] on div "Sài Gòn - [PERSON_NAME]" at bounding box center [215, 206] width 261 height 20
type input "[DATE]"
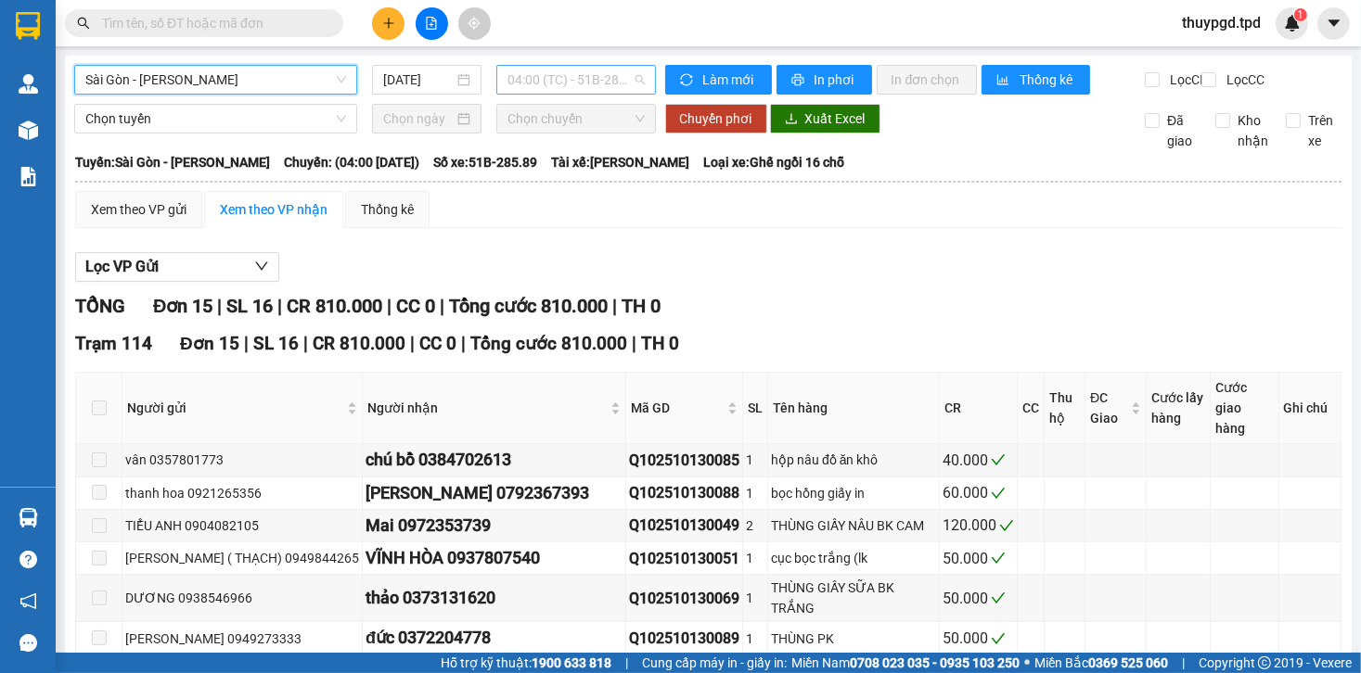
click at [560, 85] on span "04:00 (TC) - 51B-285.89" at bounding box center [575, 80] width 136 height 28
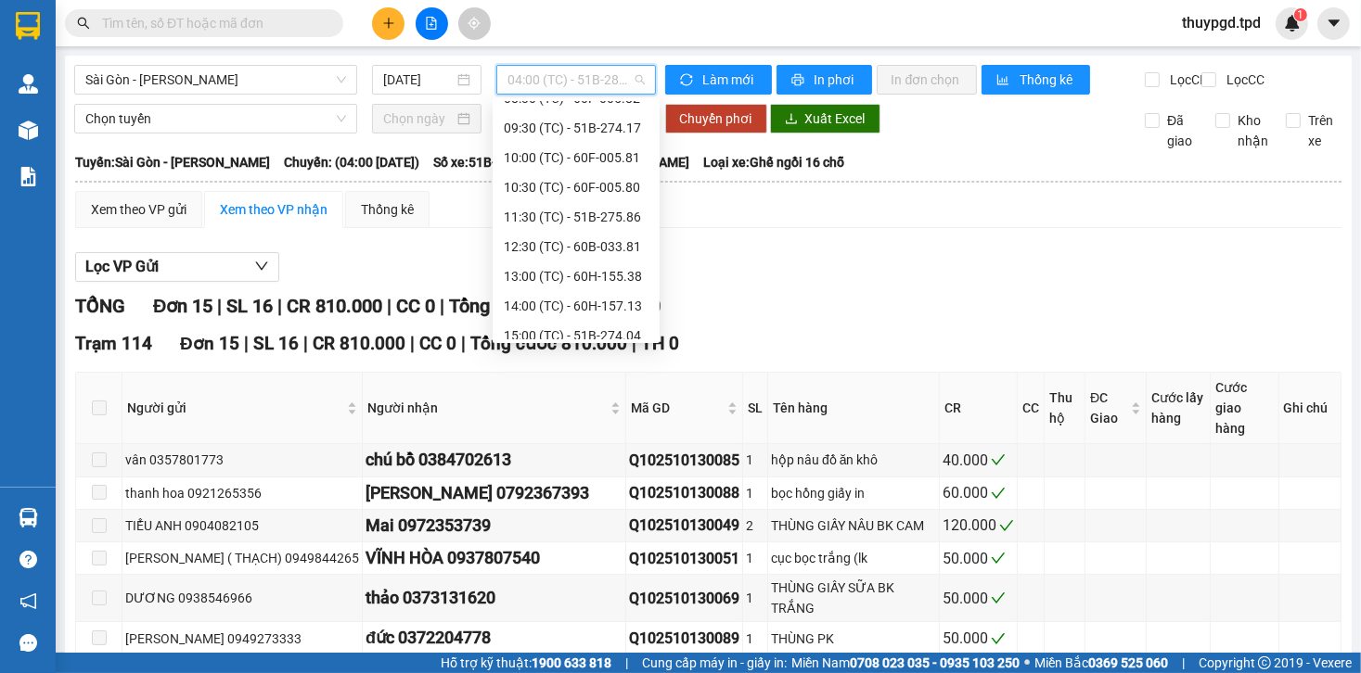
scroll to position [208, 0]
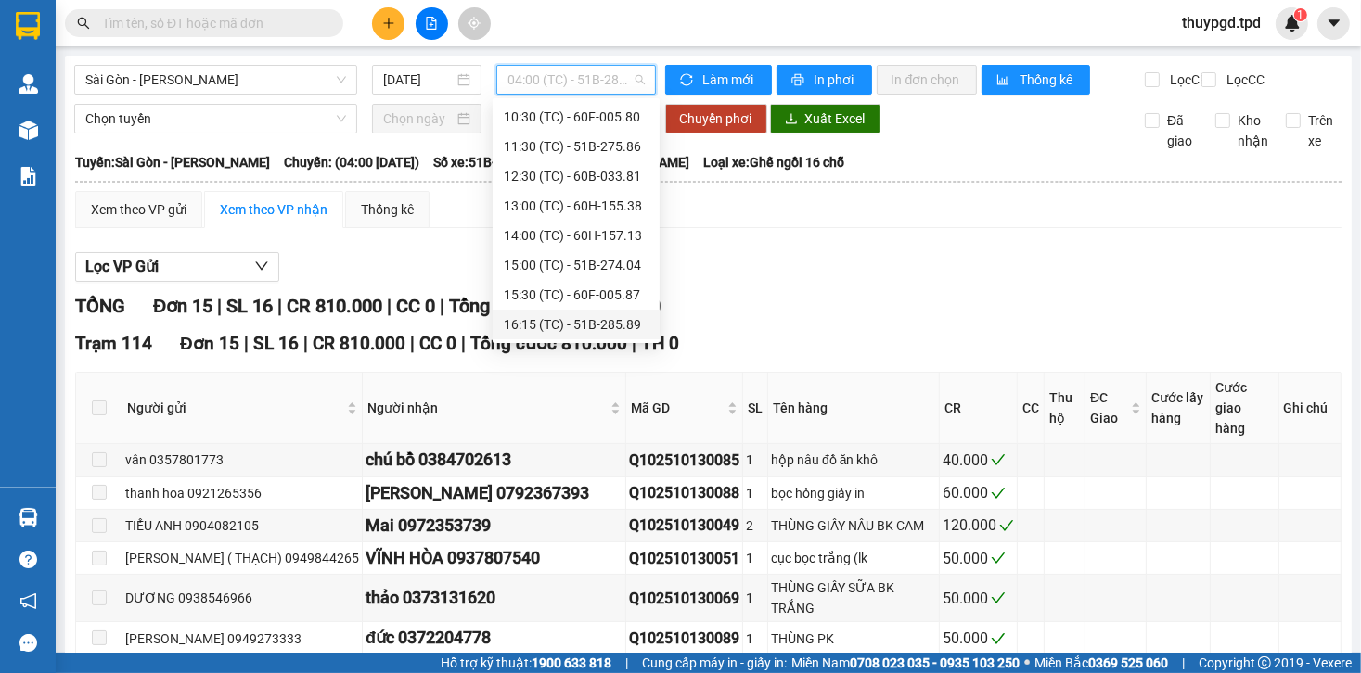
click at [586, 327] on div "16:15 (TC) - 51B-285.89" at bounding box center [576, 324] width 145 height 20
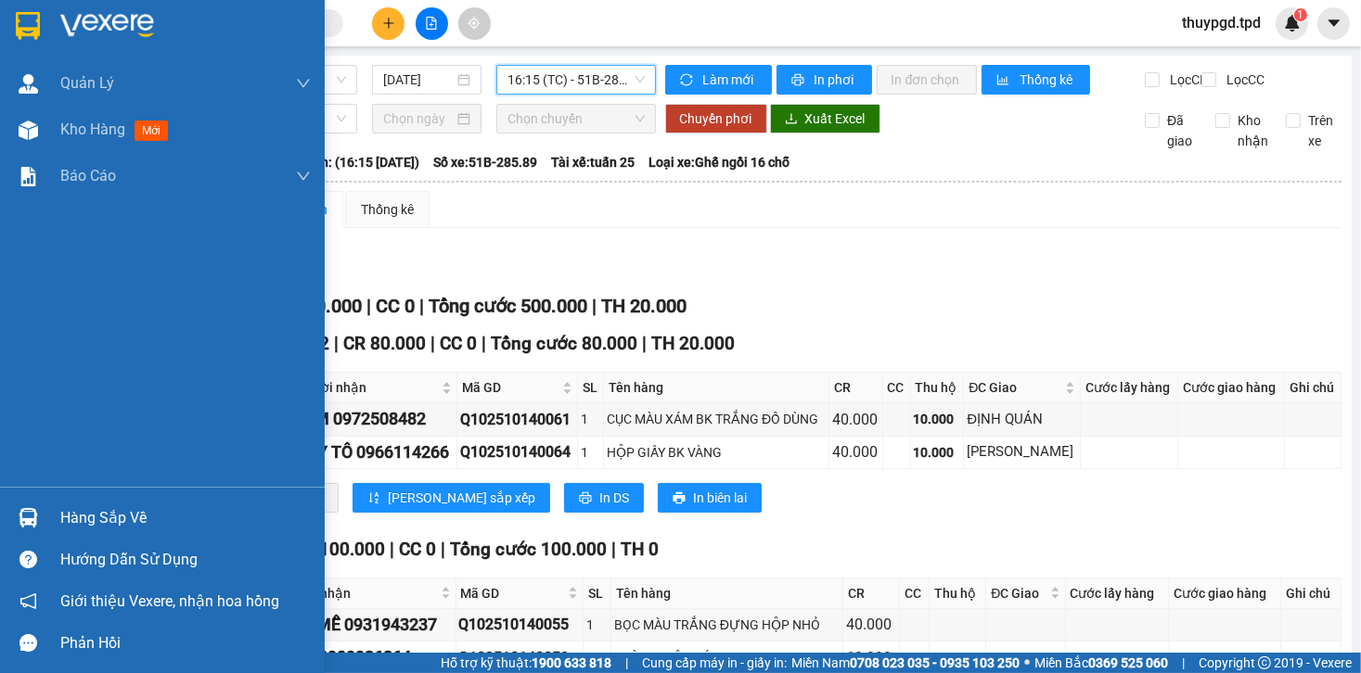
click at [100, 519] on div "Hàng sắp về" at bounding box center [185, 519] width 250 height 28
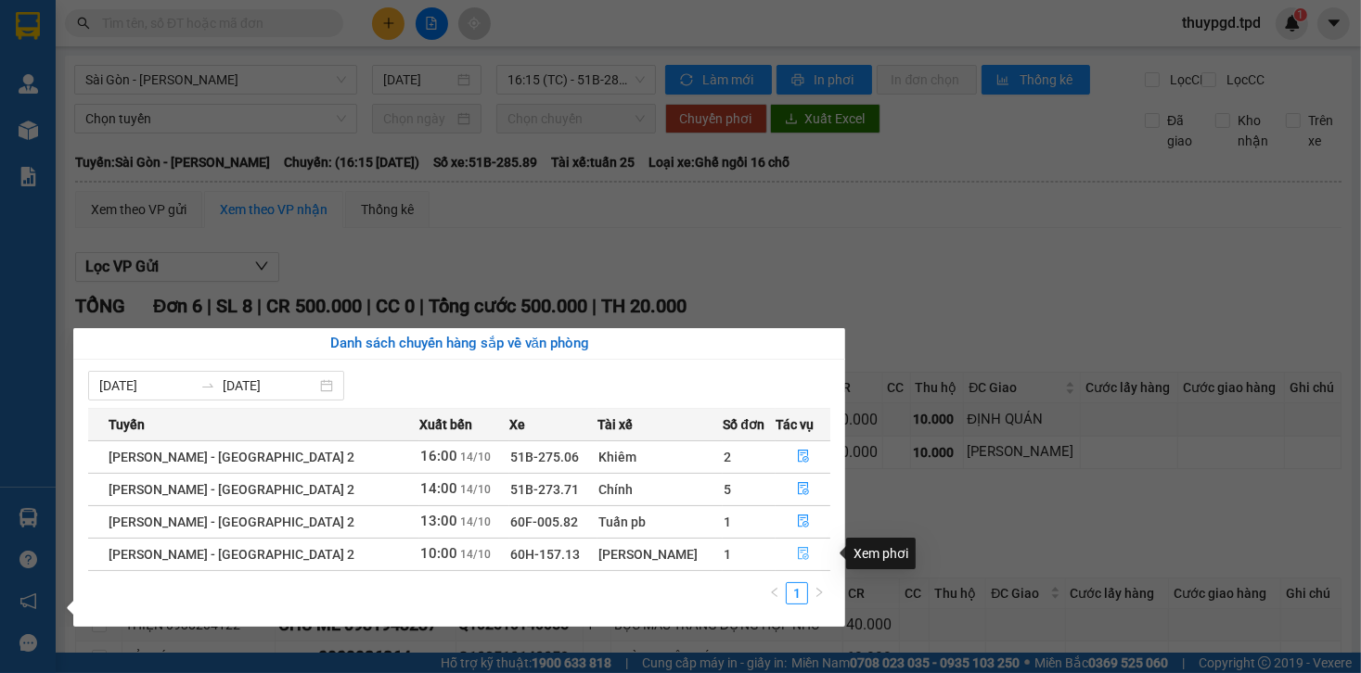
click at [806, 550] on button "button" at bounding box center [803, 555] width 54 height 30
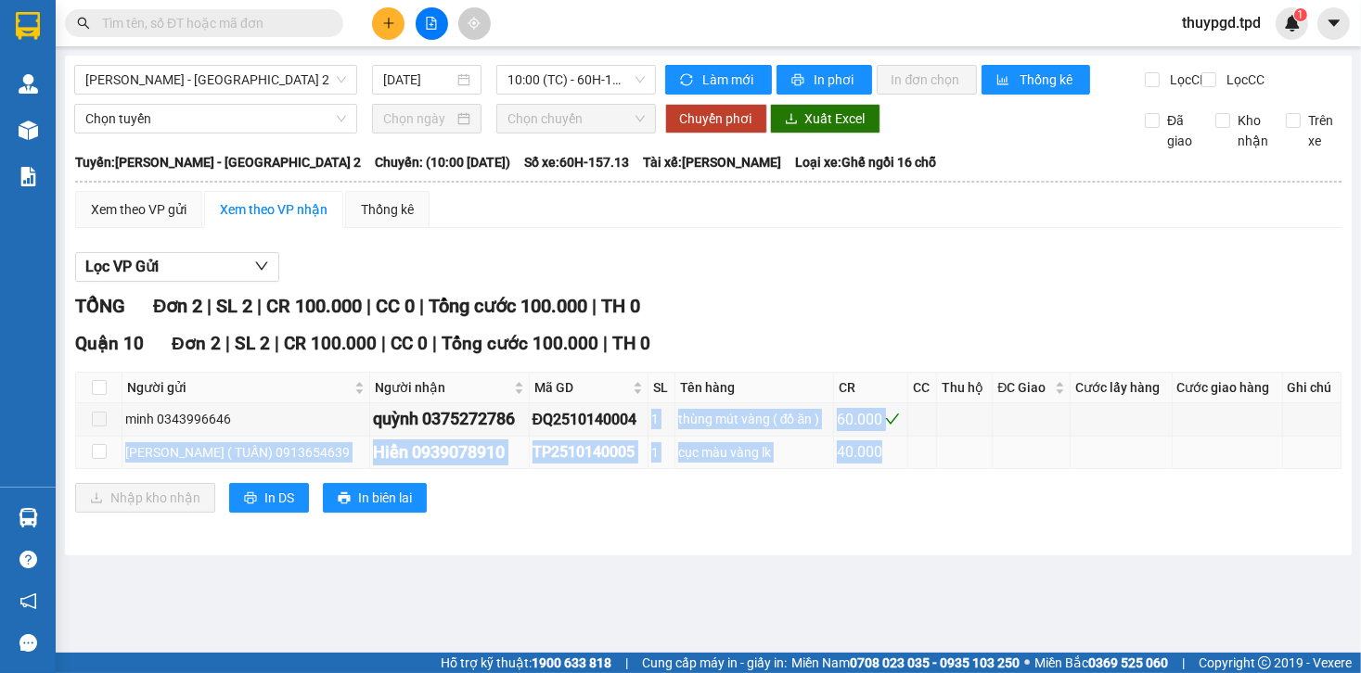
drag, startPoint x: 624, startPoint y: 441, endPoint x: 990, endPoint y: 472, distance: 366.8
click at [990, 469] on tbody "minh 0343996646 quỳnh 0375272786 ĐQ2510140004 1 thùng mút vàng ( đồ ăn ) 60.000…" at bounding box center [708, 436] width 1265 height 66
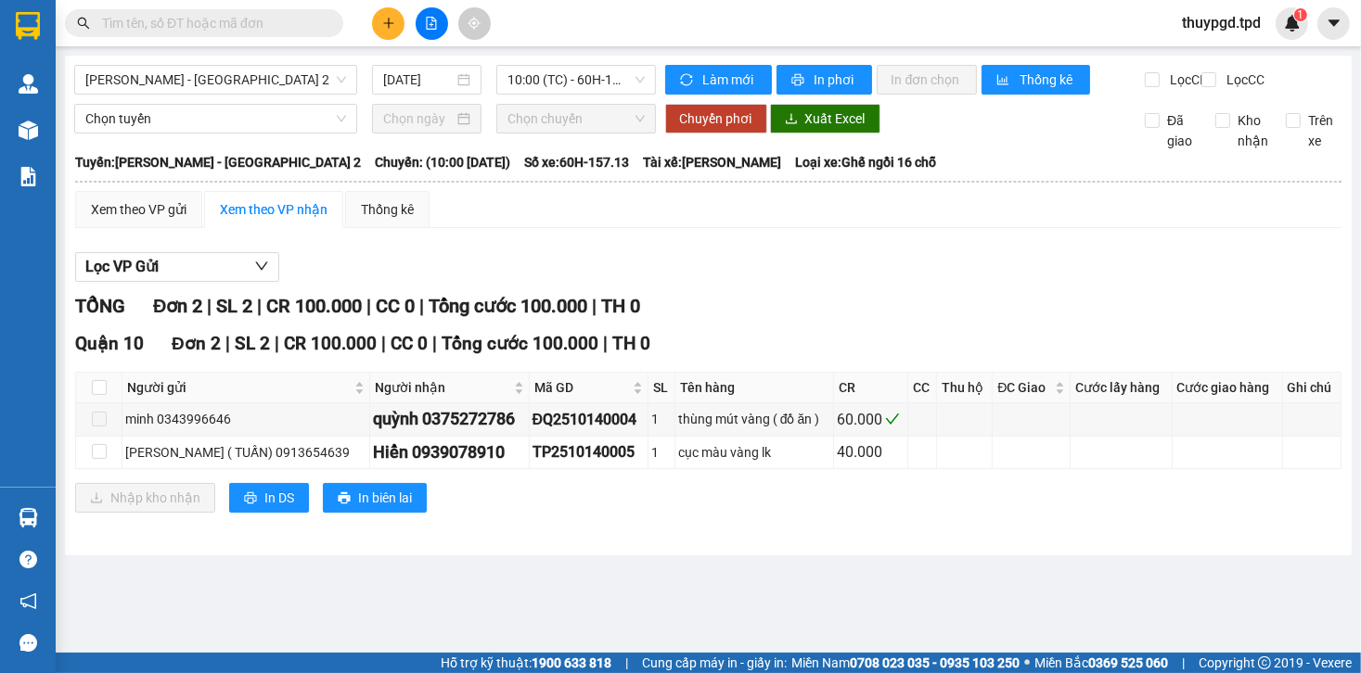
click at [519, 507] on div "Nhập kho nhận In DS In biên lai" at bounding box center [708, 498] width 1266 height 30
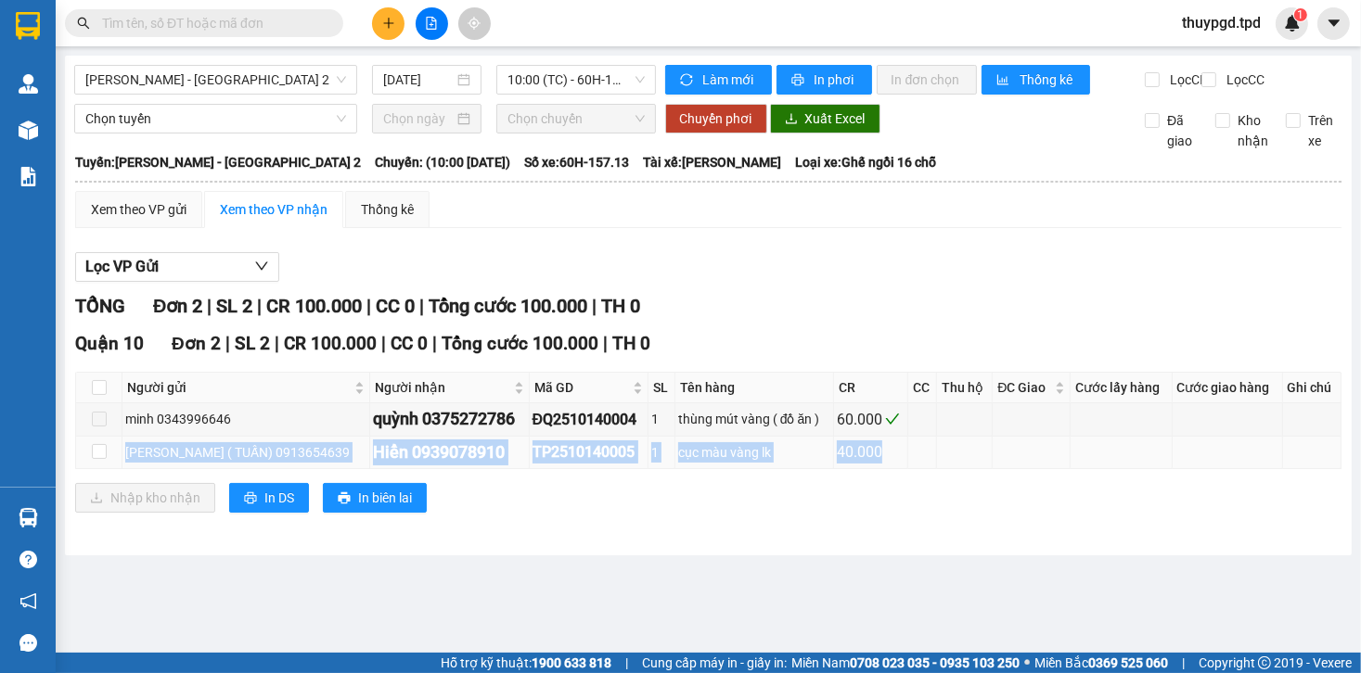
drag, startPoint x: 127, startPoint y: 464, endPoint x: 976, endPoint y: 459, distance: 848.7
click at [976, 459] on tr "LÊ MINH ( TUẤN) 0913654639 Hiển 0939078910 TP2510140005 1 cục màu vàng lk 40.000" at bounding box center [708, 453] width 1265 height 32
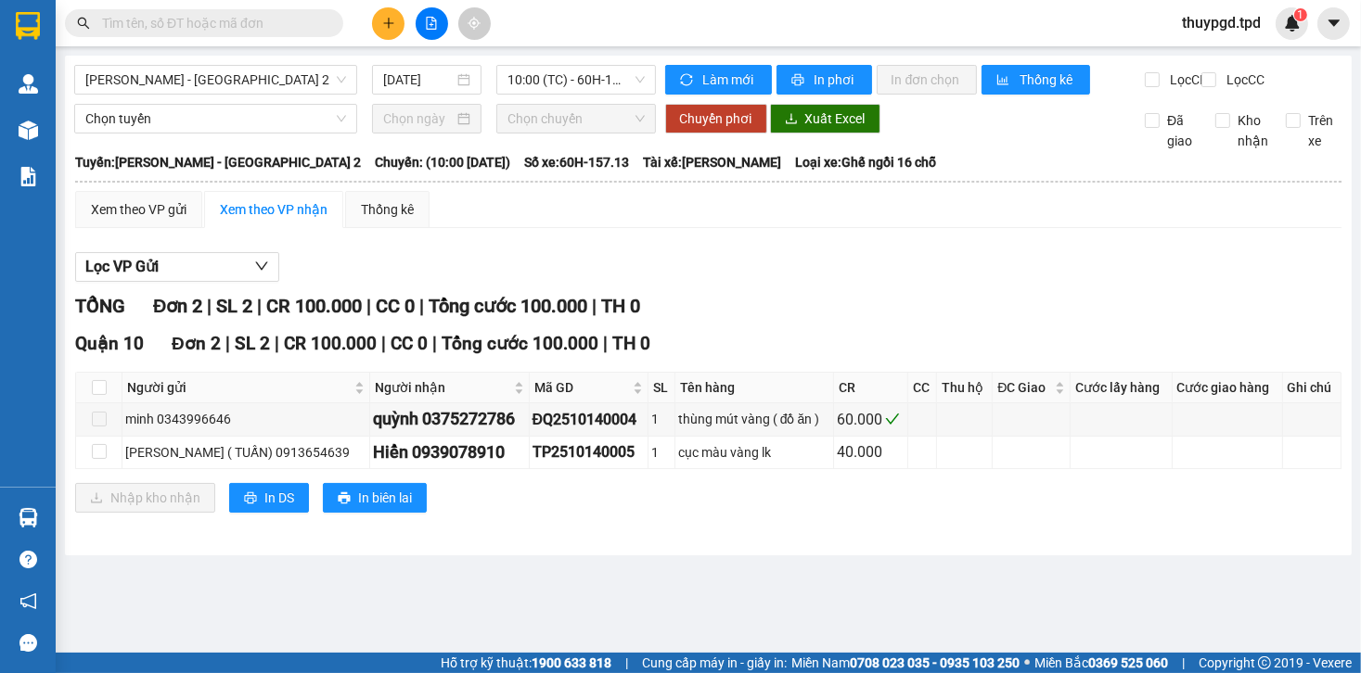
click at [611, 536] on div "TỔNG Đơn 2 | SL 2 | CR 100.000 | CC 0 | Tổng cước 100.000 | TH 0 Quận 10 Đơn 2 …" at bounding box center [708, 414] width 1266 height 244
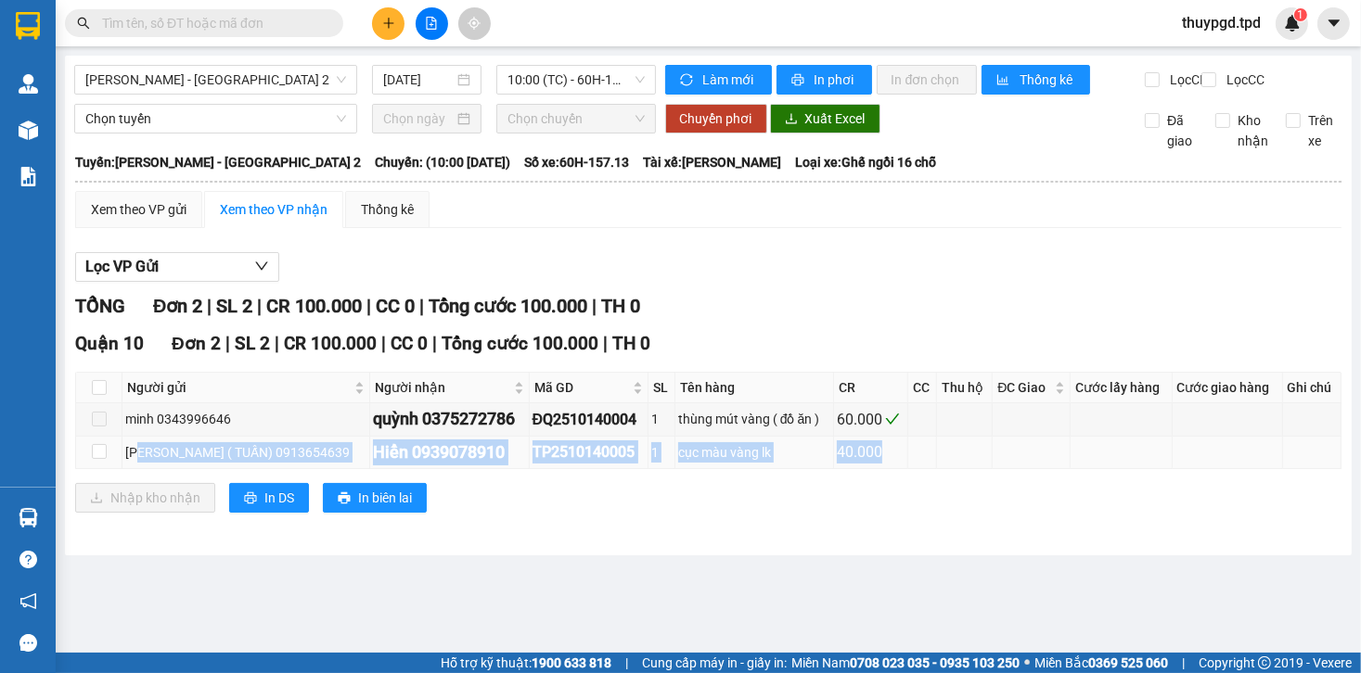
drag, startPoint x: 138, startPoint y: 466, endPoint x: 902, endPoint y: 456, distance: 763.4
click at [902, 456] on tr "LÊ MINH ( TUẤN) 0913654639 Hiển 0939078910 TP2510140005 1 cục màu vàng lk 40.000" at bounding box center [708, 453] width 1265 height 32
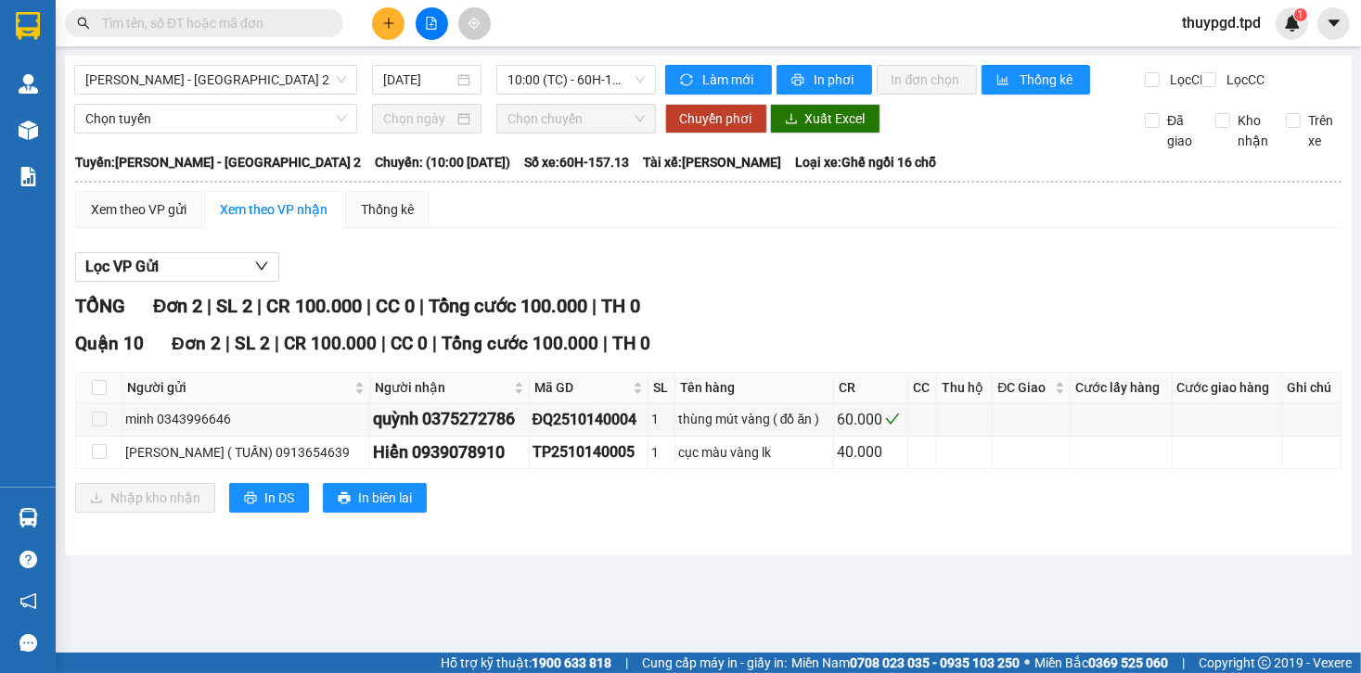
click at [775, 536] on div "TỔNG Đơn 2 | SL 2 | CR 100.000 | CC 0 | Tổng cước 100.000 | TH 0 Quận 10 Đơn 2 …" at bounding box center [708, 414] width 1266 height 244
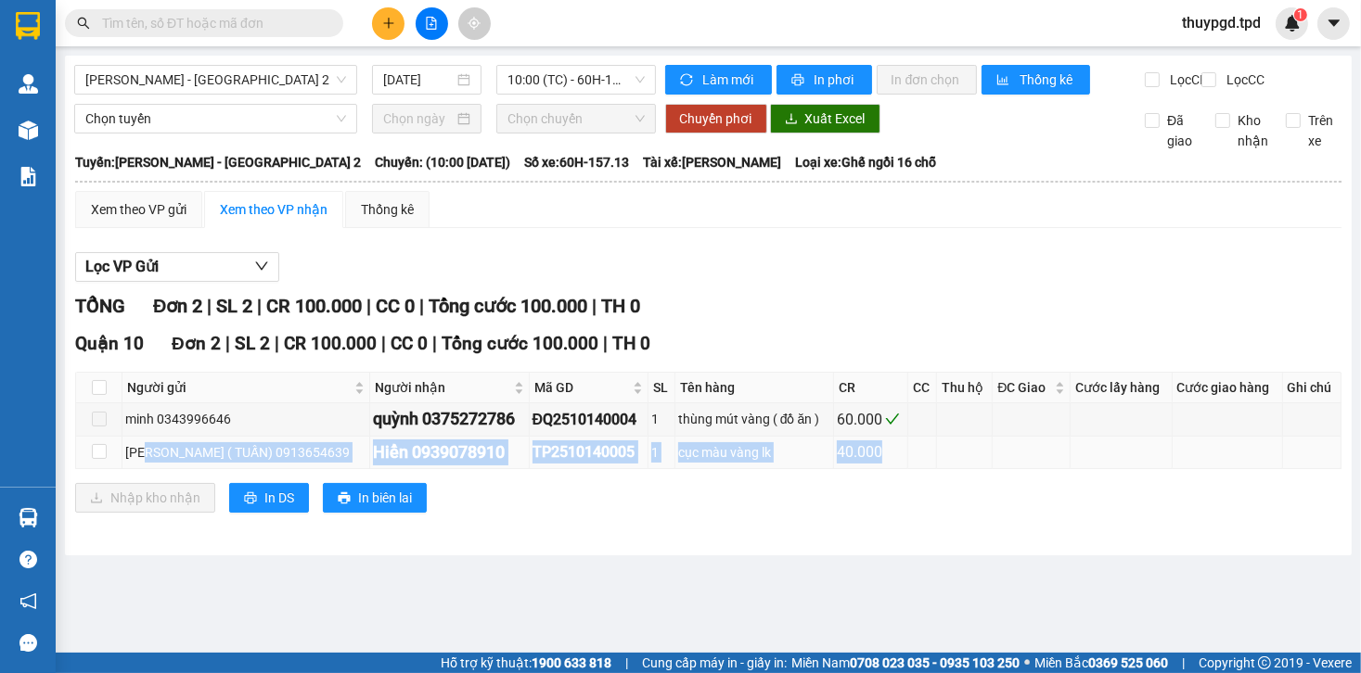
drag, startPoint x: 143, startPoint y: 467, endPoint x: 1008, endPoint y: 480, distance: 865.5
click at [1008, 469] on tr "LÊ MINH ( TUẤN) 0913654639 Hiển 0939078910 TP2510140005 1 cục màu vàng lk 40.000" at bounding box center [708, 453] width 1265 height 32
click at [574, 78] on span "10:00 (TC) - 60H-157.13" at bounding box center [575, 80] width 136 height 28
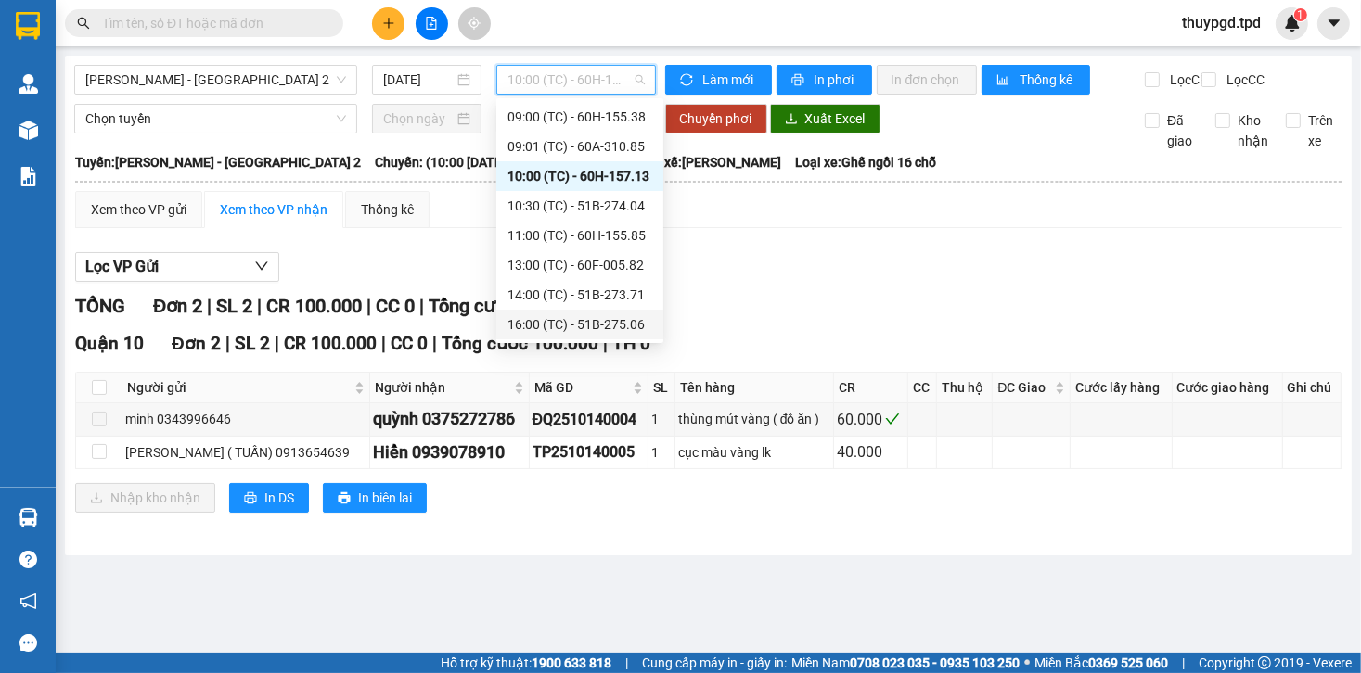
click at [589, 323] on div "16:00 (TC) - 51B-275.06" at bounding box center [579, 324] width 145 height 20
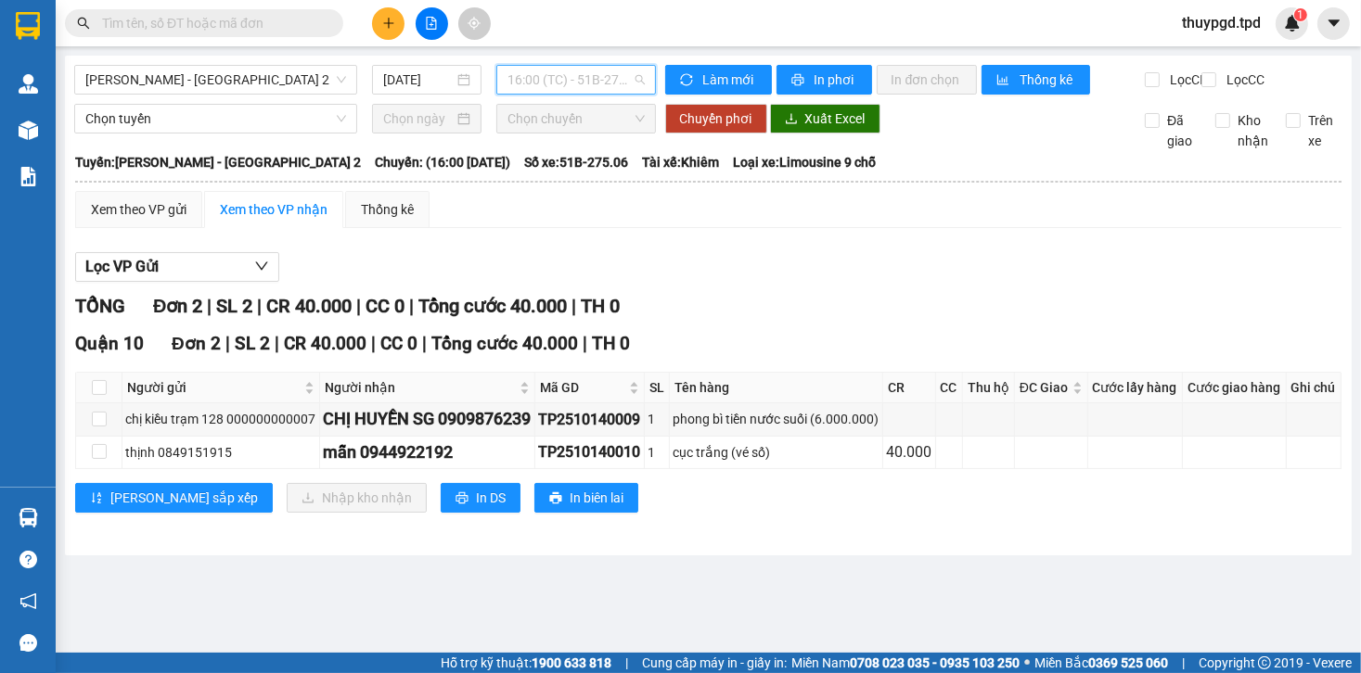
click at [619, 83] on span "16:00 (TC) - 51B-275.06" at bounding box center [575, 80] width 136 height 28
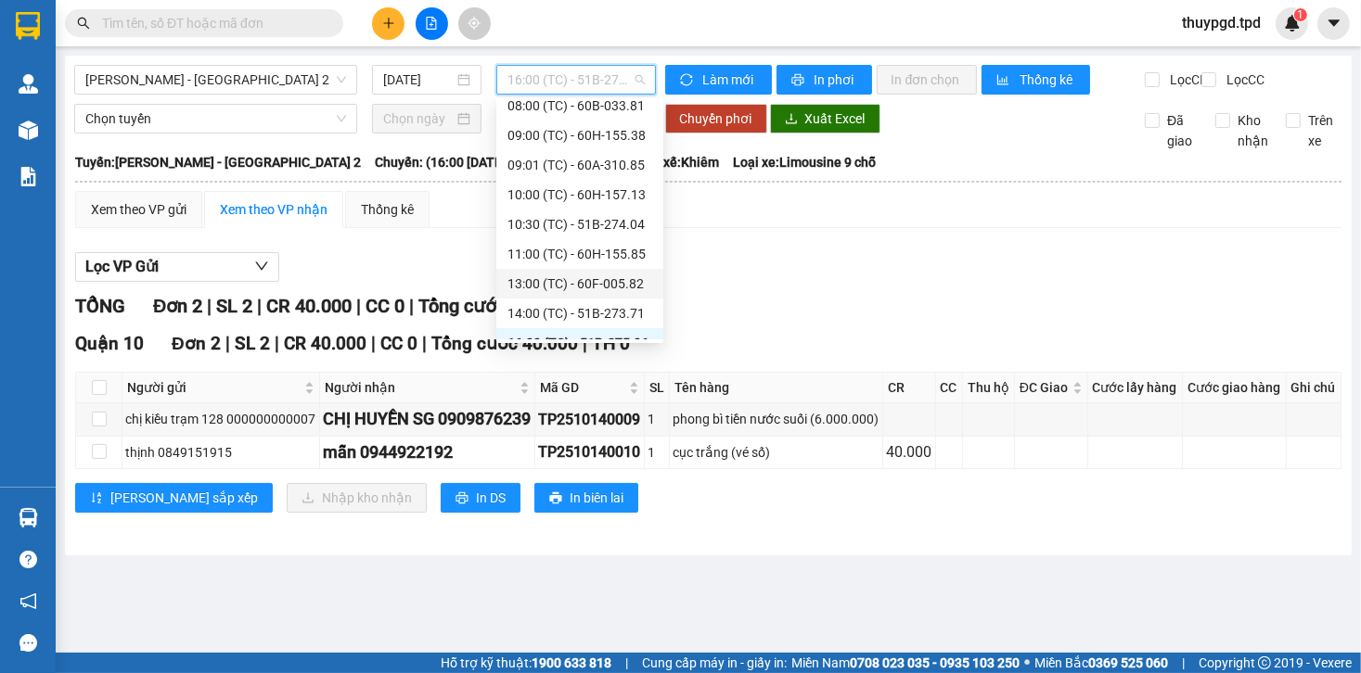
scroll to position [45, 0]
click at [266, 90] on span "[PERSON_NAME] - [GEOGRAPHIC_DATA] 2" at bounding box center [215, 80] width 261 height 28
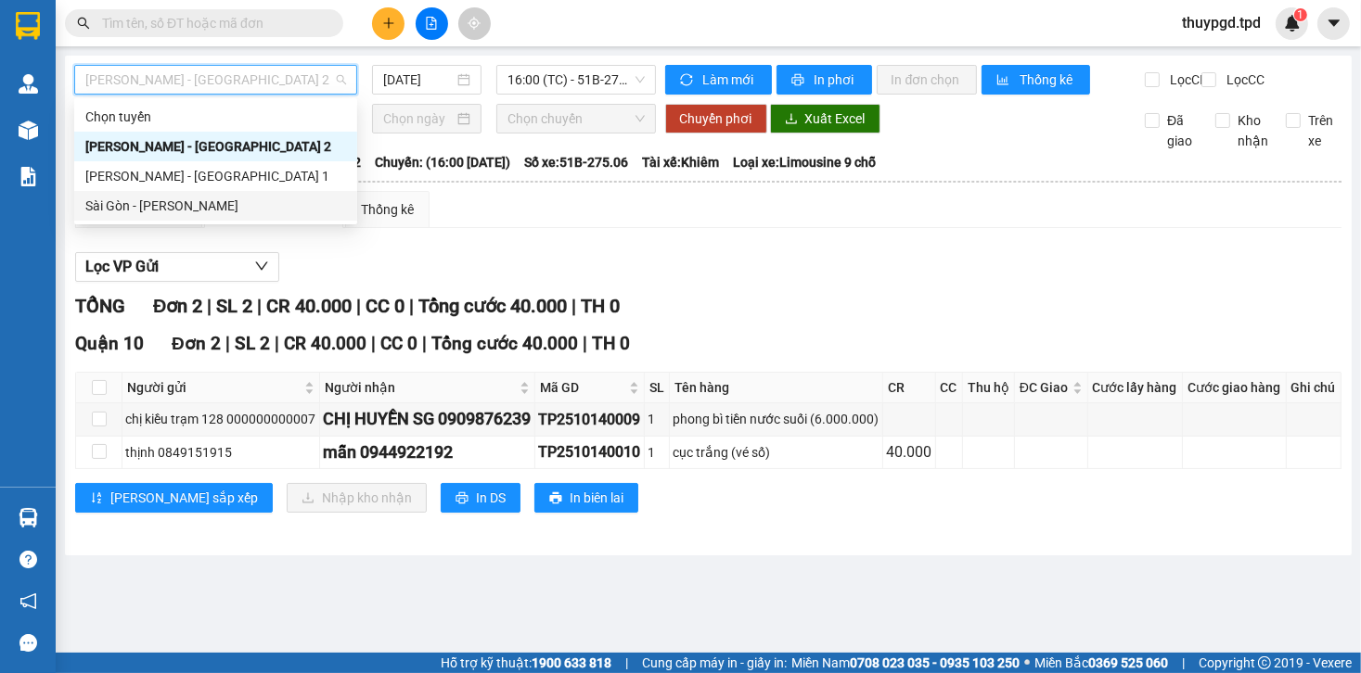
click at [209, 204] on div "Sài Gòn - [PERSON_NAME]" at bounding box center [215, 206] width 261 height 20
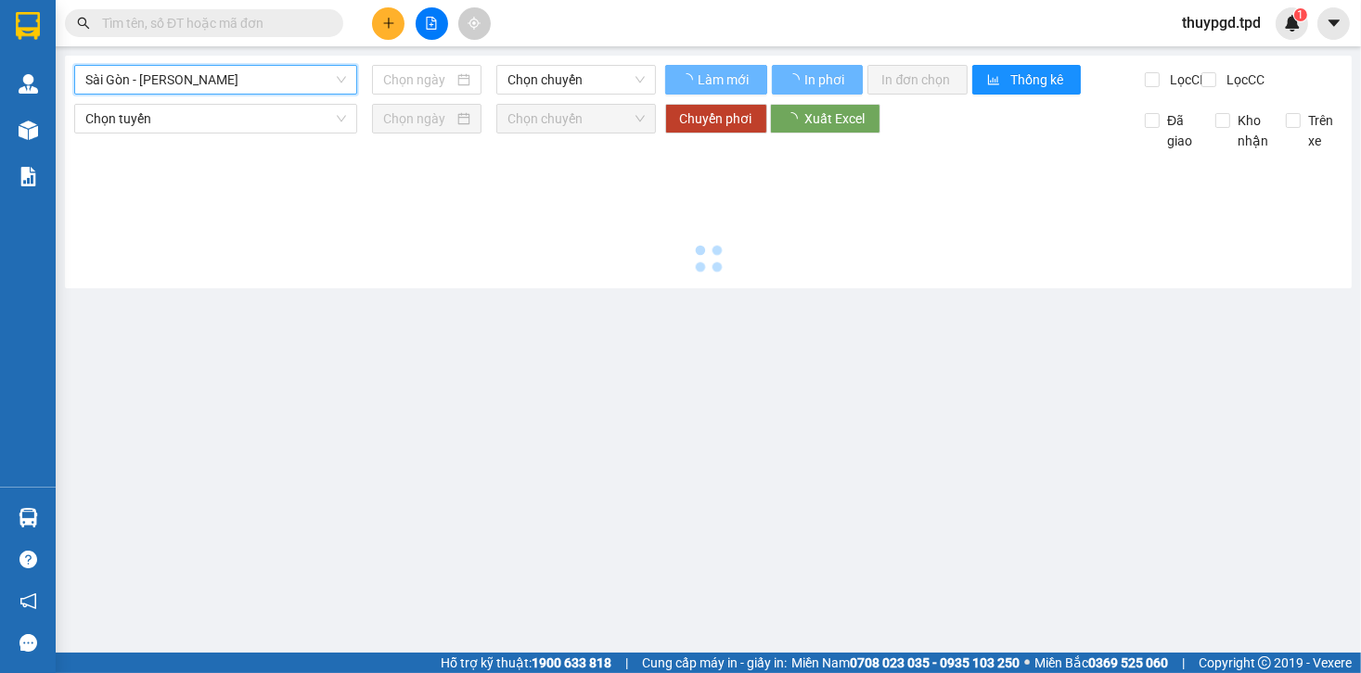
type input "[DATE]"
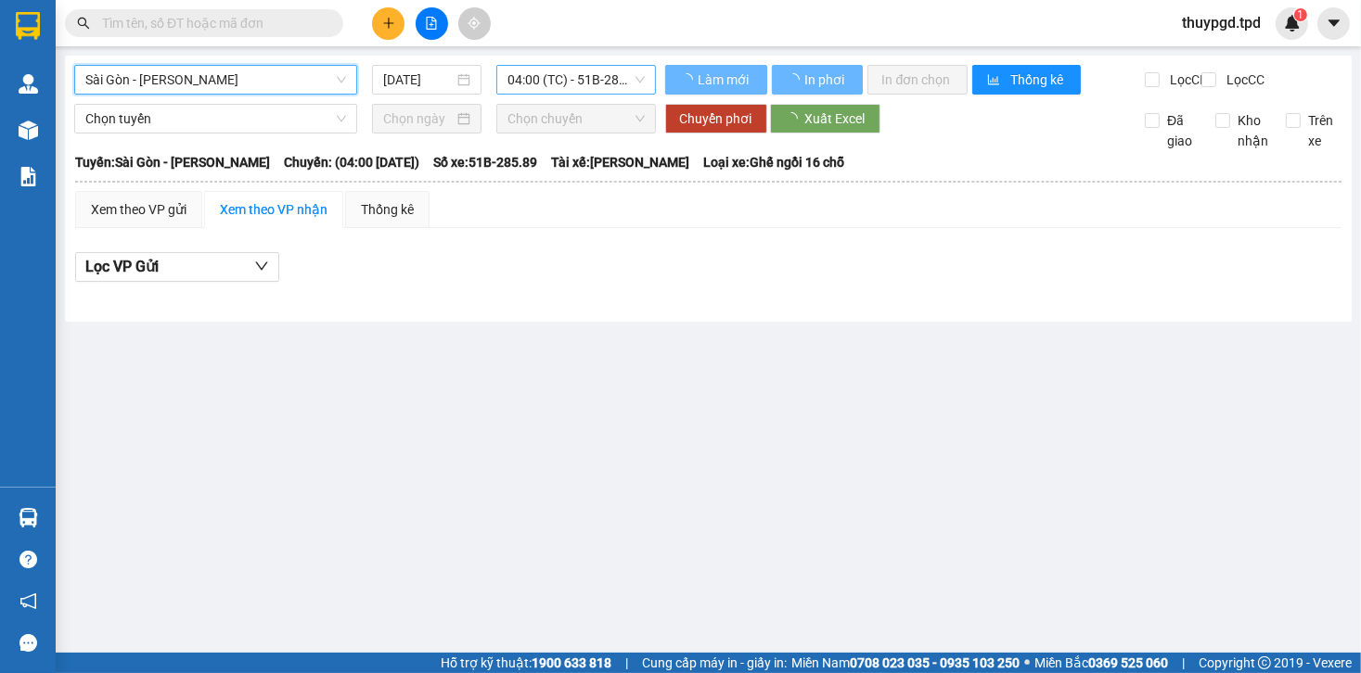
click at [589, 84] on span "04:00 (TC) - 51B-285.89" at bounding box center [575, 80] width 136 height 28
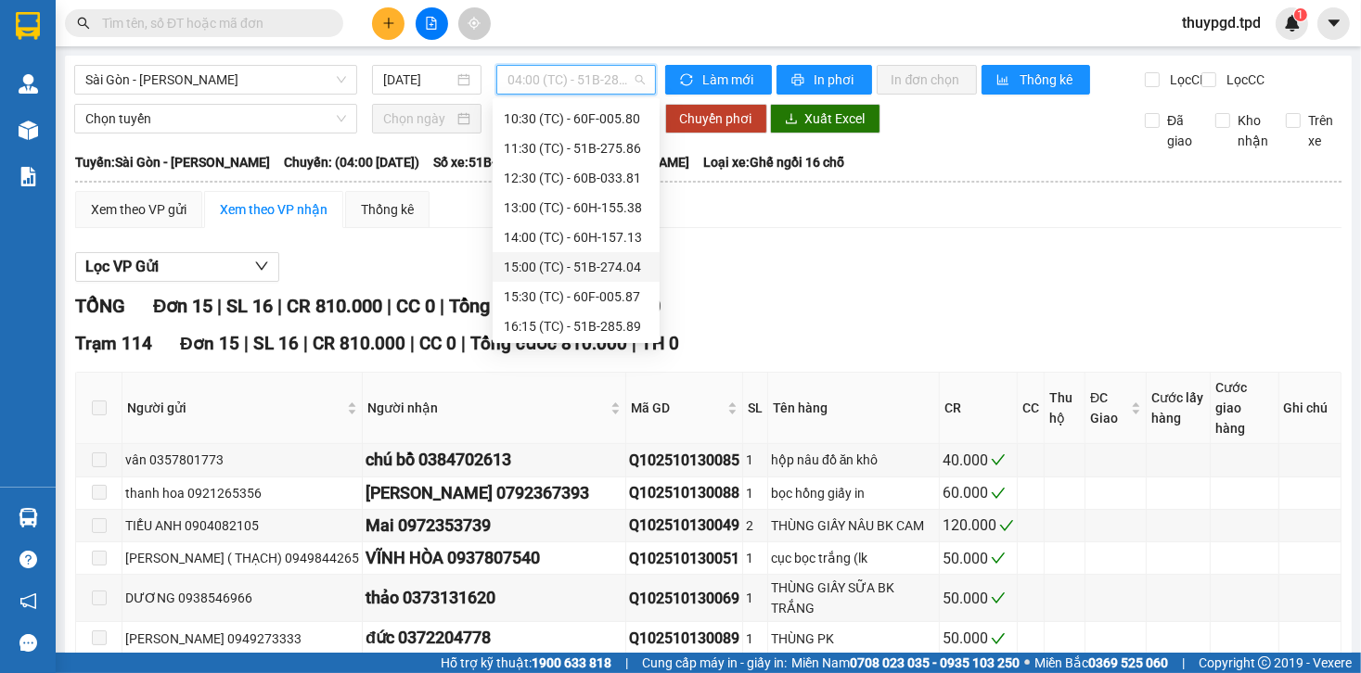
scroll to position [208, 0]
click at [575, 318] on div "16:15 (TC) - 51B-285.89" at bounding box center [576, 324] width 145 height 20
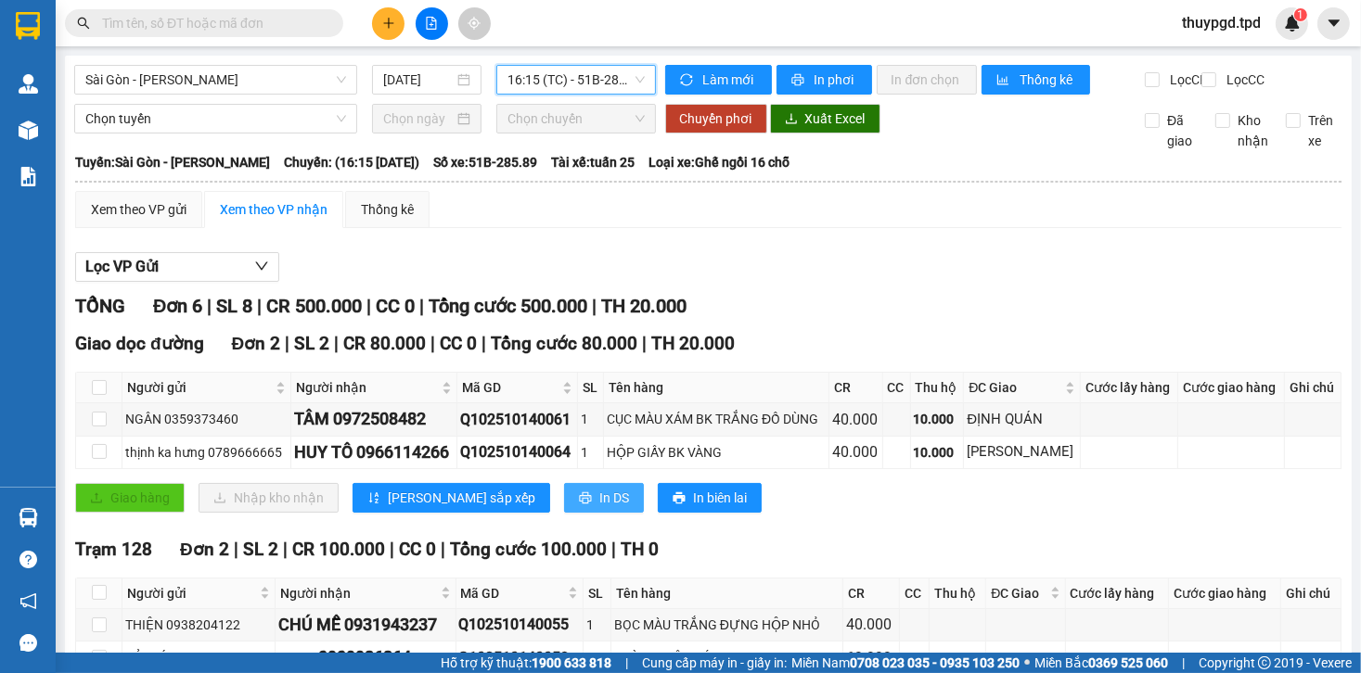
click at [599, 508] on span "In DS" at bounding box center [614, 498] width 30 height 20
click at [386, 23] on icon "plus" at bounding box center [388, 23] width 13 height 13
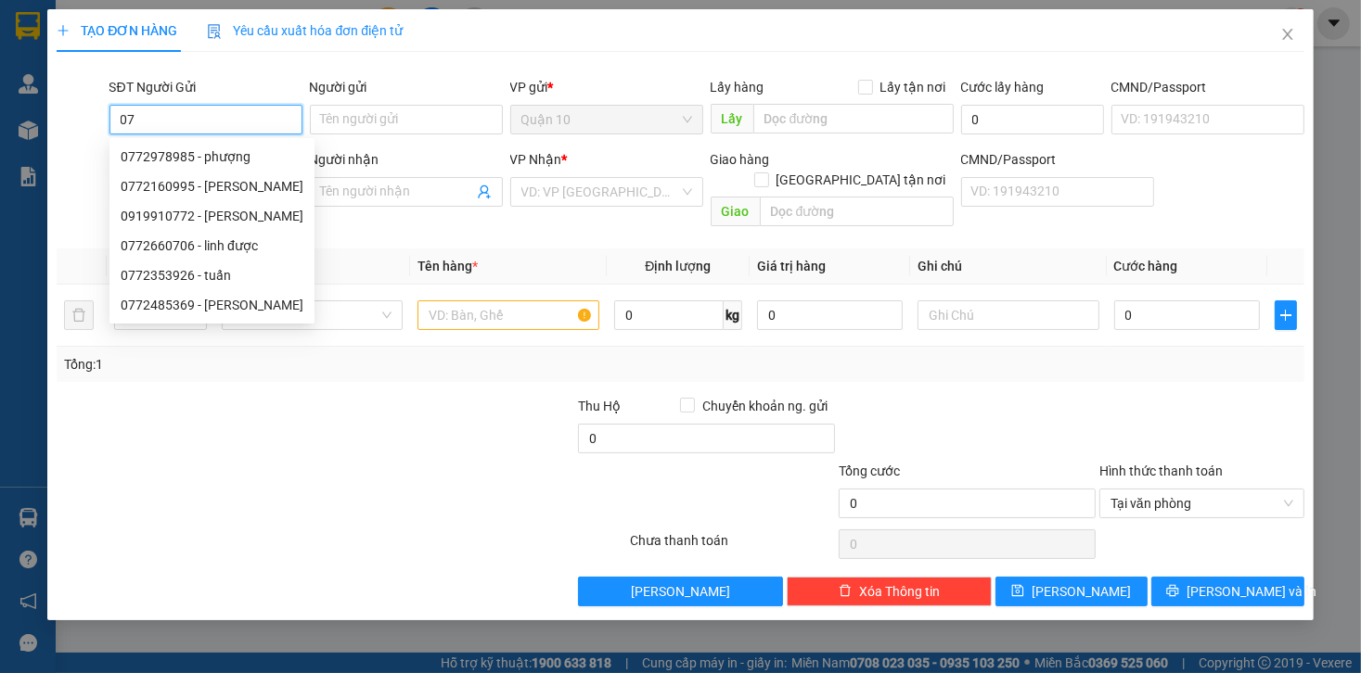
type input "0"
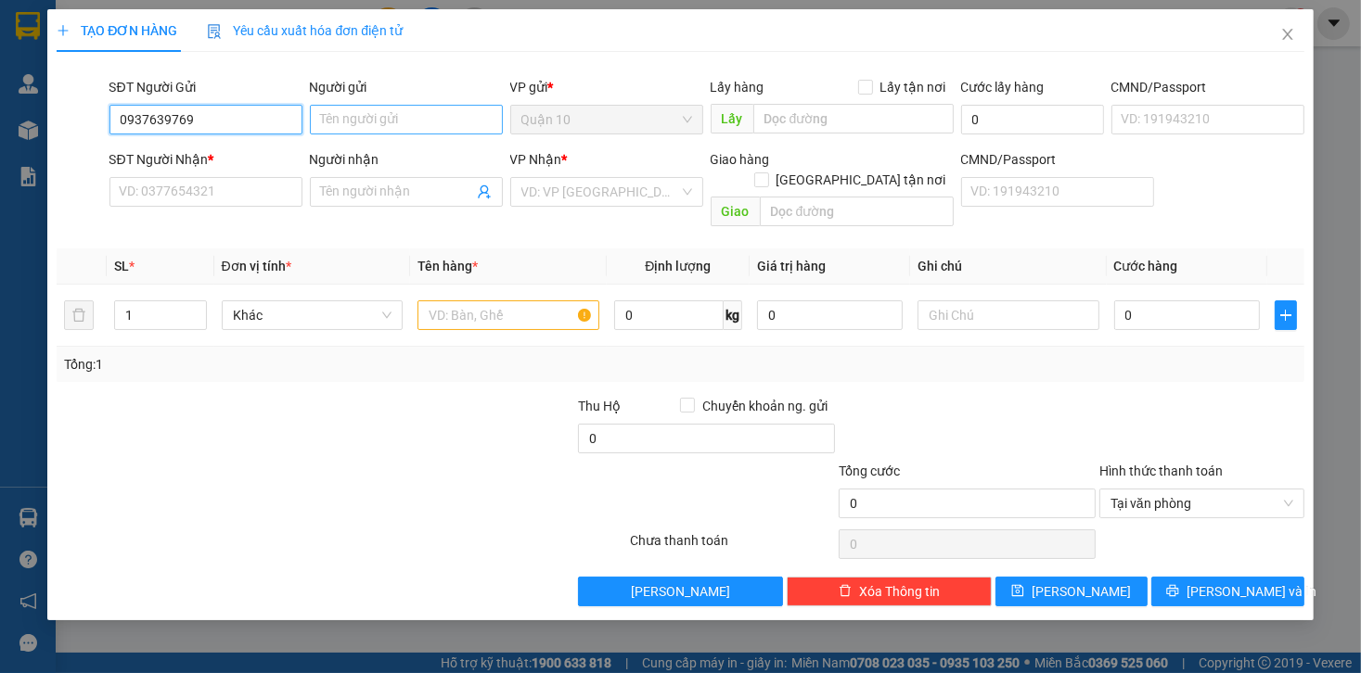
type input "0937639769"
click at [386, 115] on input "Người gửi" at bounding box center [406, 120] width 193 height 30
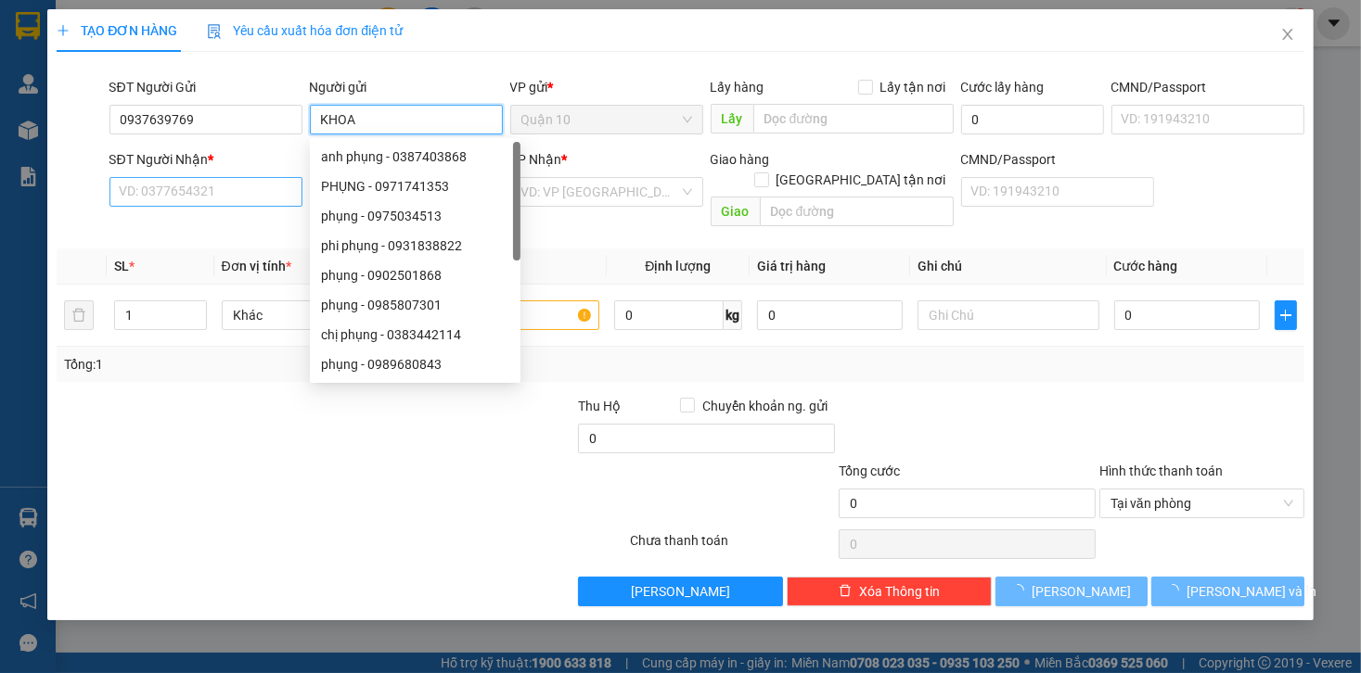
type input "KHOA"
click at [208, 196] on input "SĐT Người Nhận *" at bounding box center [205, 192] width 193 height 30
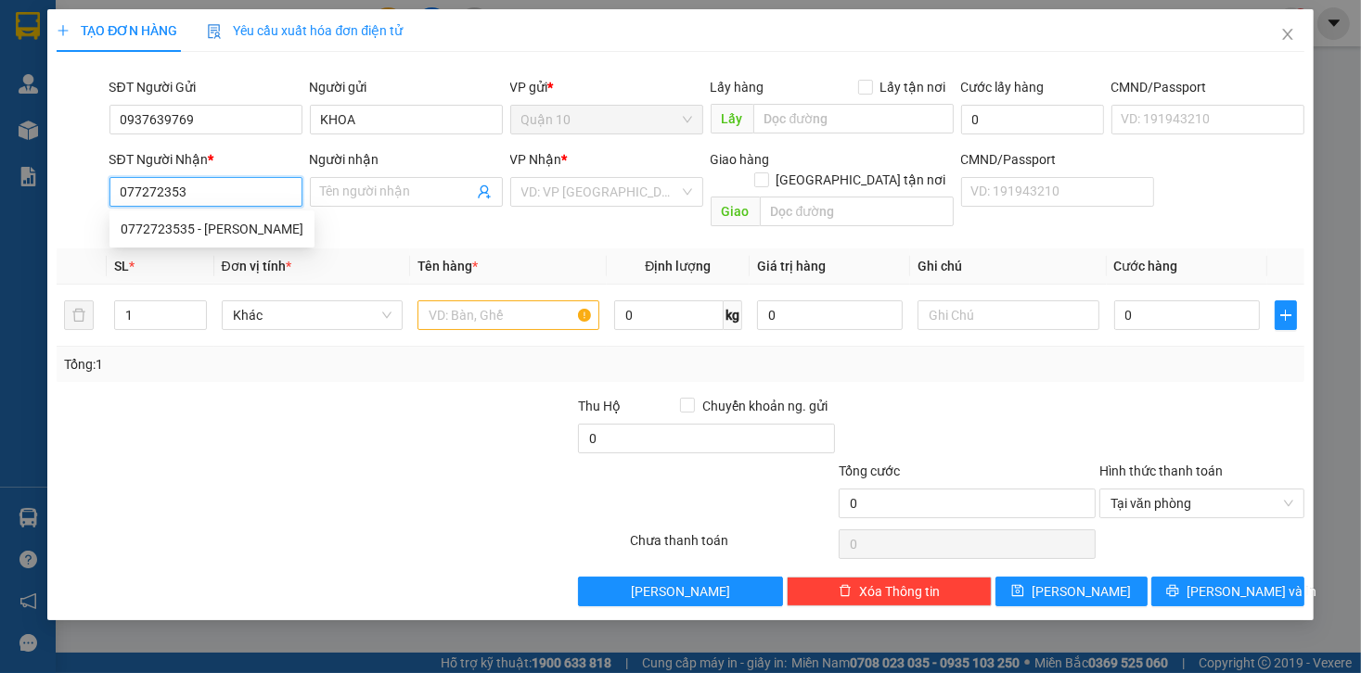
type input "0772723535"
click at [198, 223] on div "0772723535 - PHƯƠNG" at bounding box center [212, 229] width 183 height 20
type input "PHƯƠNG"
type input "0772723535"
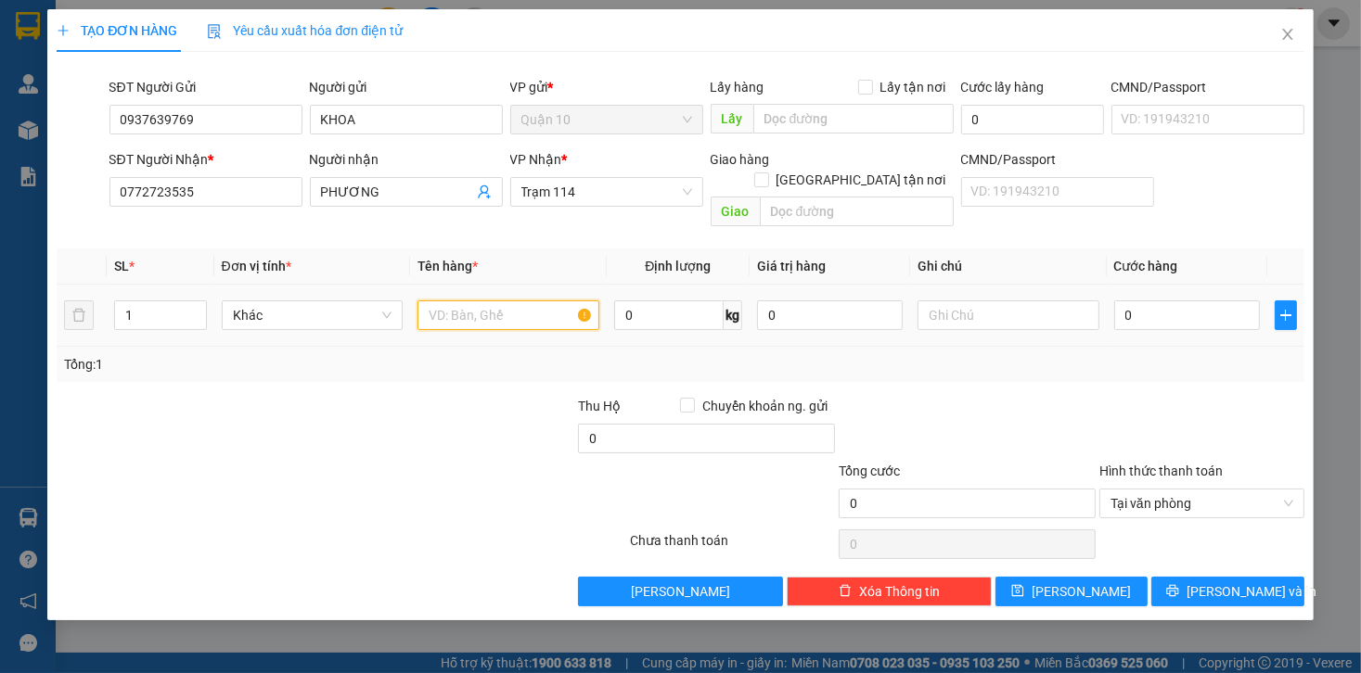
click at [479, 301] on input "text" at bounding box center [508, 316] width 182 height 30
type input "BÌA SƠ MI TRẮNG"
type input "4"
type input "40"
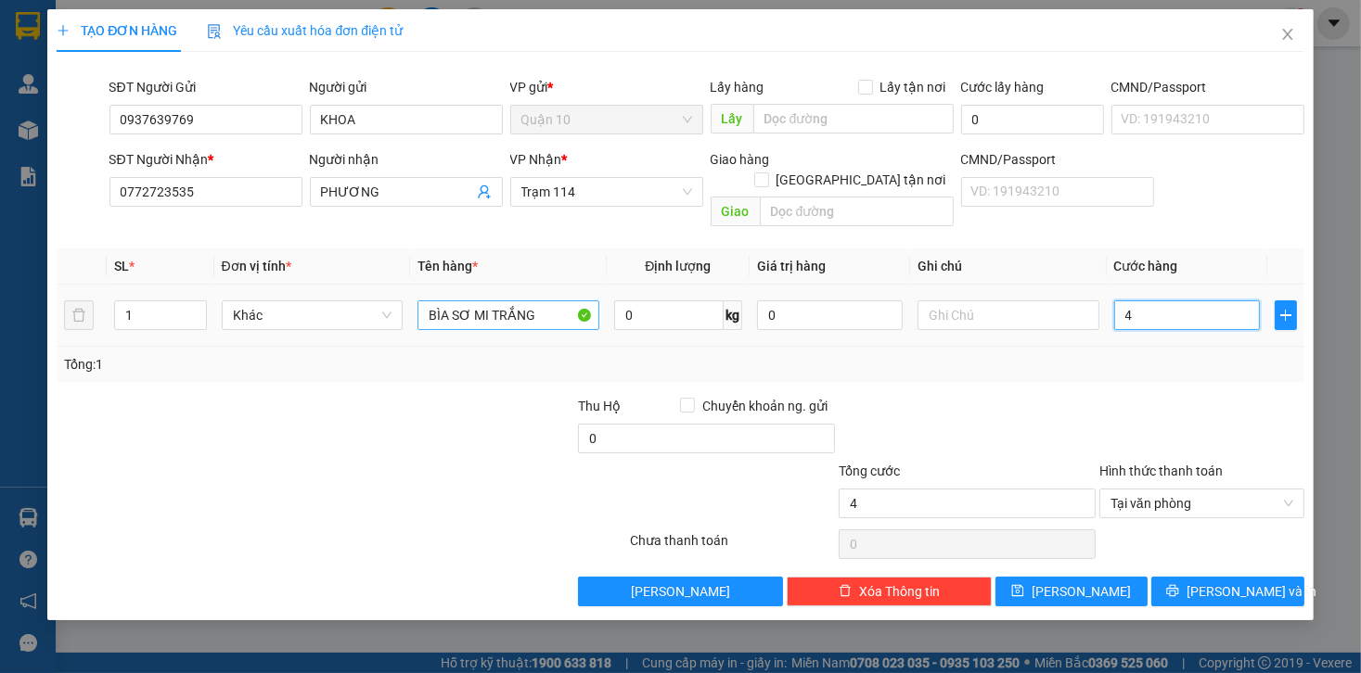
type input "40"
click at [1058, 401] on div at bounding box center [967, 428] width 261 height 65
type input "40.000"
click at [546, 301] on input "BÌA SƠ MI TRẮNG" at bounding box center [508, 316] width 182 height 30
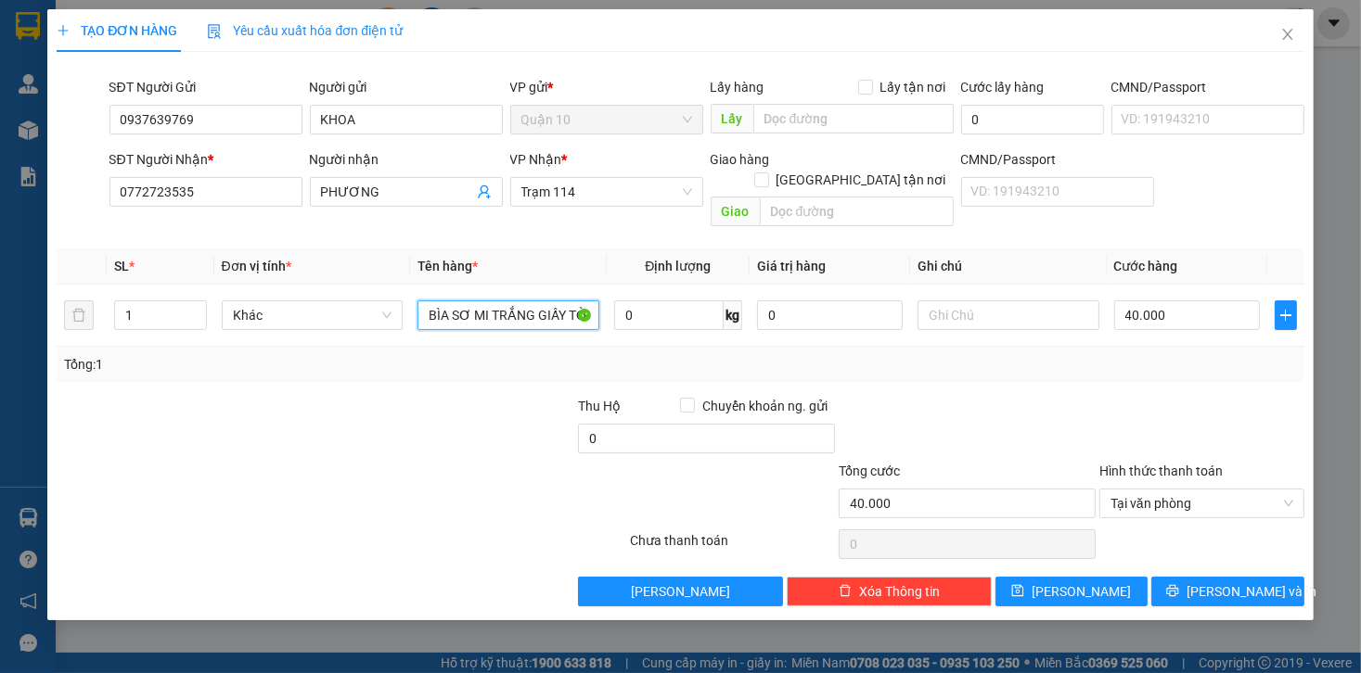
type input "BÌA SƠ MI TRẮNG GIẤY TỜ"
click at [1231, 589] on div "TẠO ĐƠN HÀNG Yêu cầu xuất hóa đơn điện tử Transit Pickup Surcharge Ids Transit …" at bounding box center [679, 314] width 1265 height 611
drag, startPoint x: 1228, startPoint y: 579, endPoint x: 1229, endPoint y: 562, distance: 16.7
click at [1228, 582] on span "[PERSON_NAME] và In" at bounding box center [1251, 592] width 130 height 20
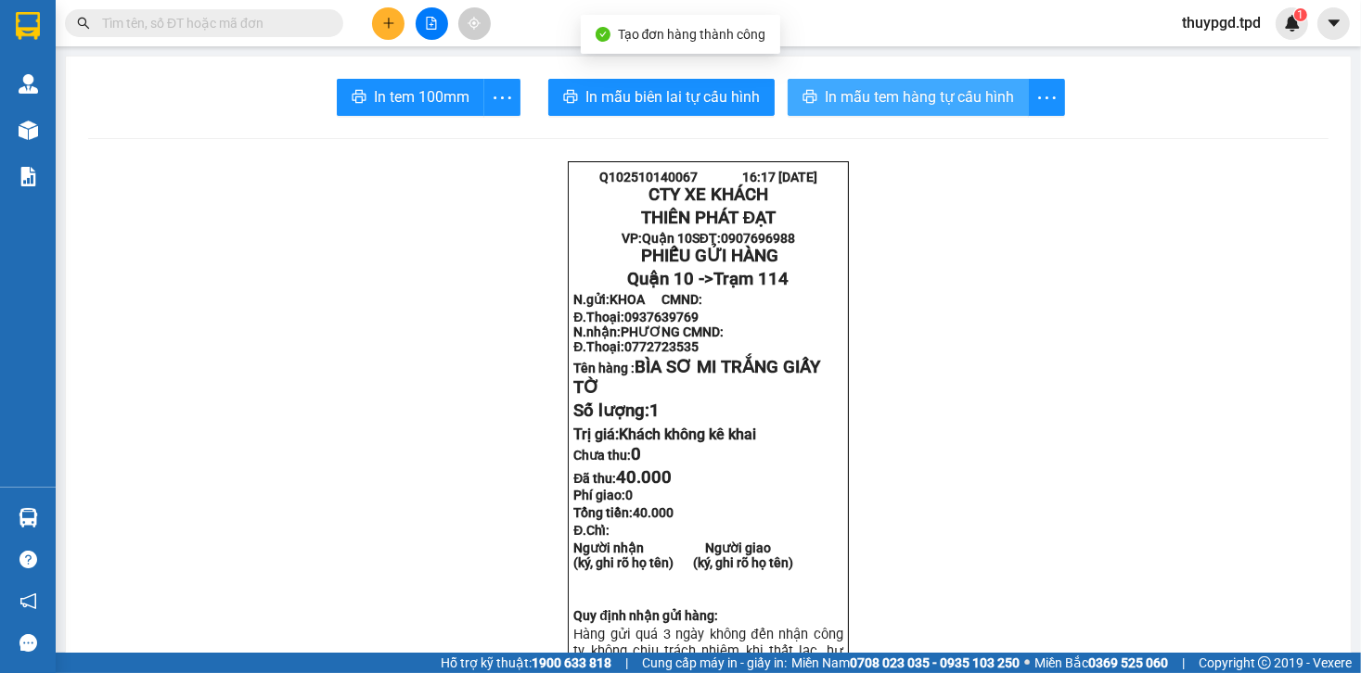
click at [833, 107] on span "In mẫu tem hàng tự cấu hình" at bounding box center [919, 96] width 189 height 23
drag, startPoint x: 930, startPoint y: 105, endPoint x: 941, endPoint y: 119, distance: 17.8
click at [932, 106] on span "In mẫu tem hàng tự cấu hình" at bounding box center [919, 96] width 189 height 23
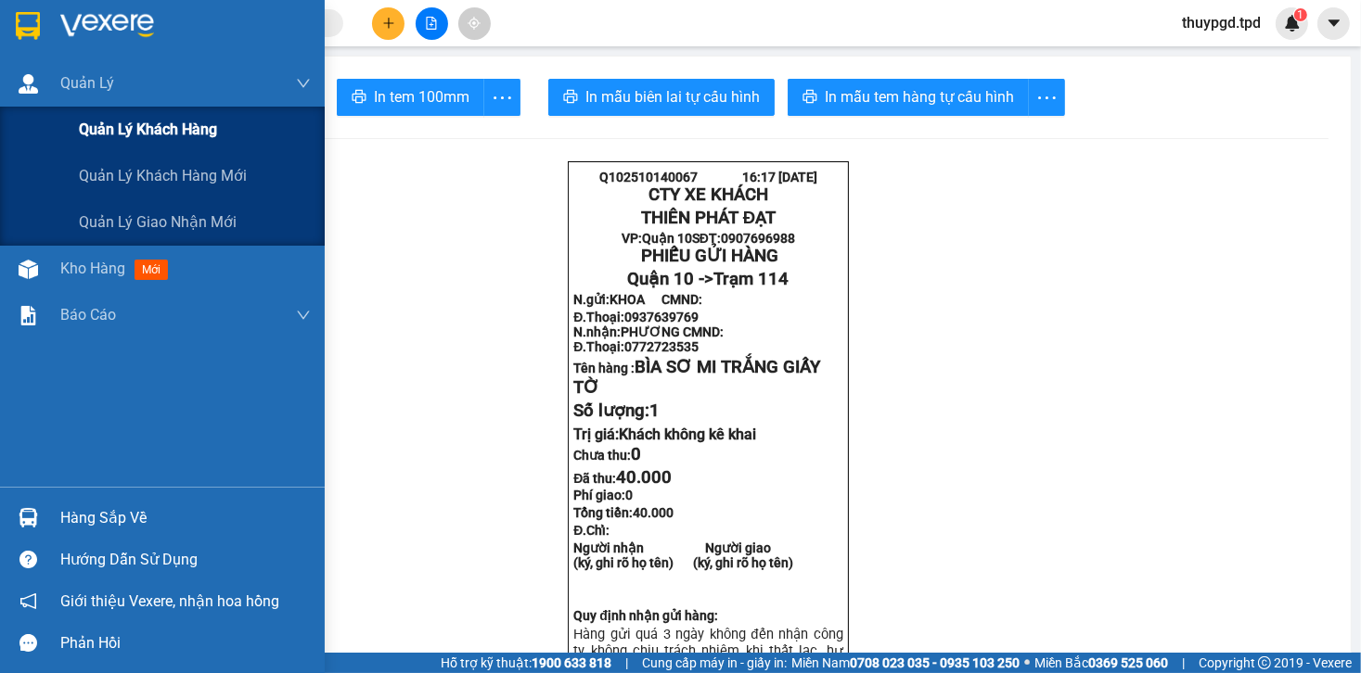
click at [56, 133] on div "Quản lý khách hàng" at bounding box center [162, 130] width 325 height 46
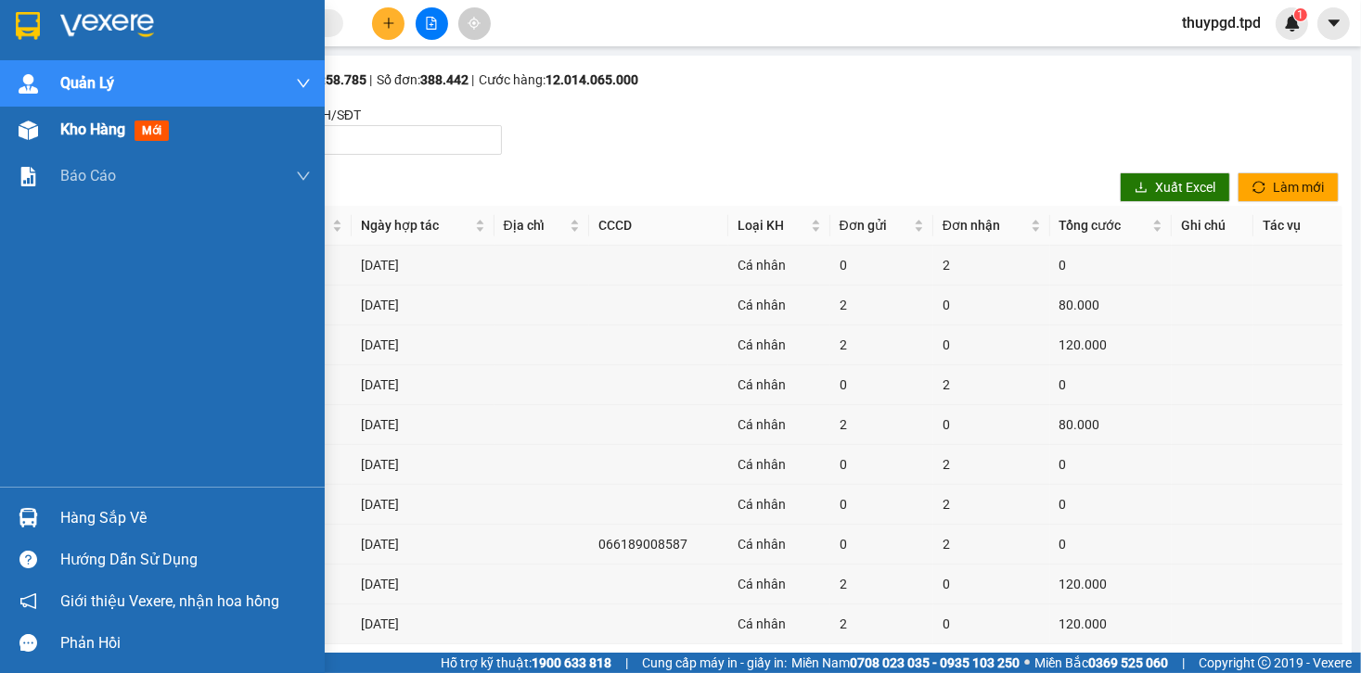
click at [80, 126] on span "Kho hàng" at bounding box center [92, 130] width 65 height 18
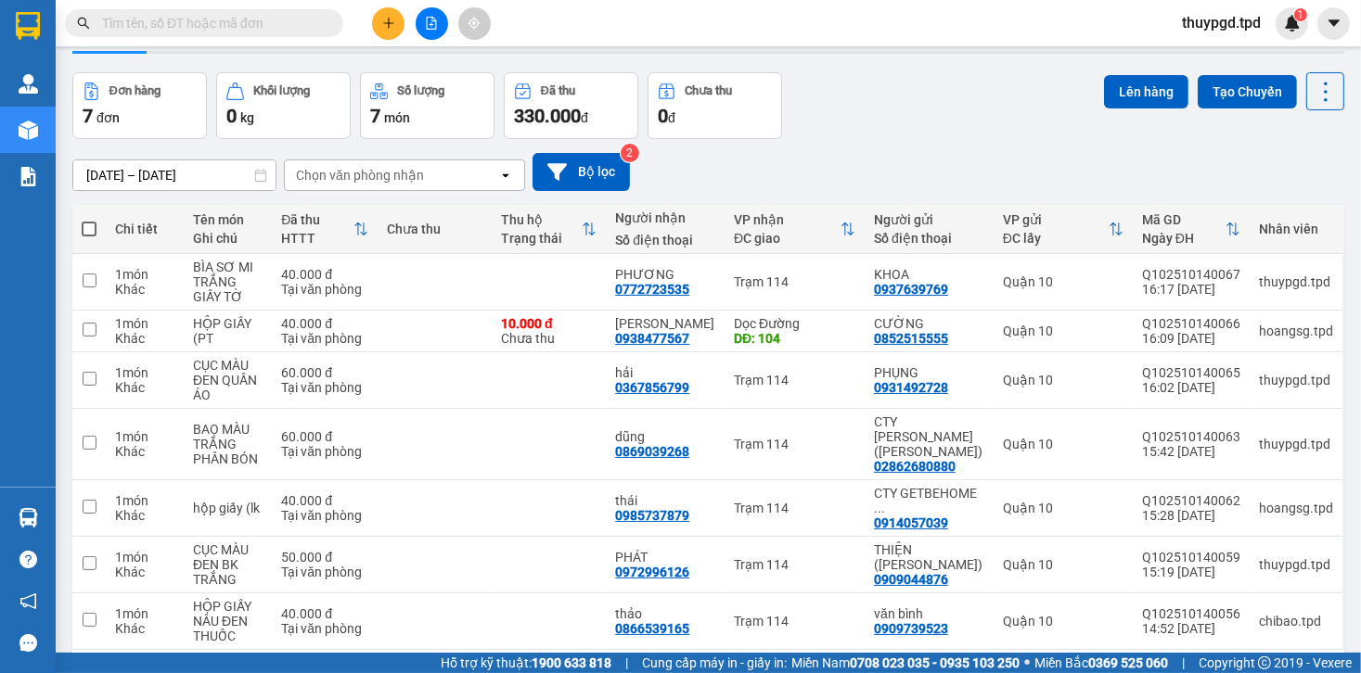
scroll to position [112, 0]
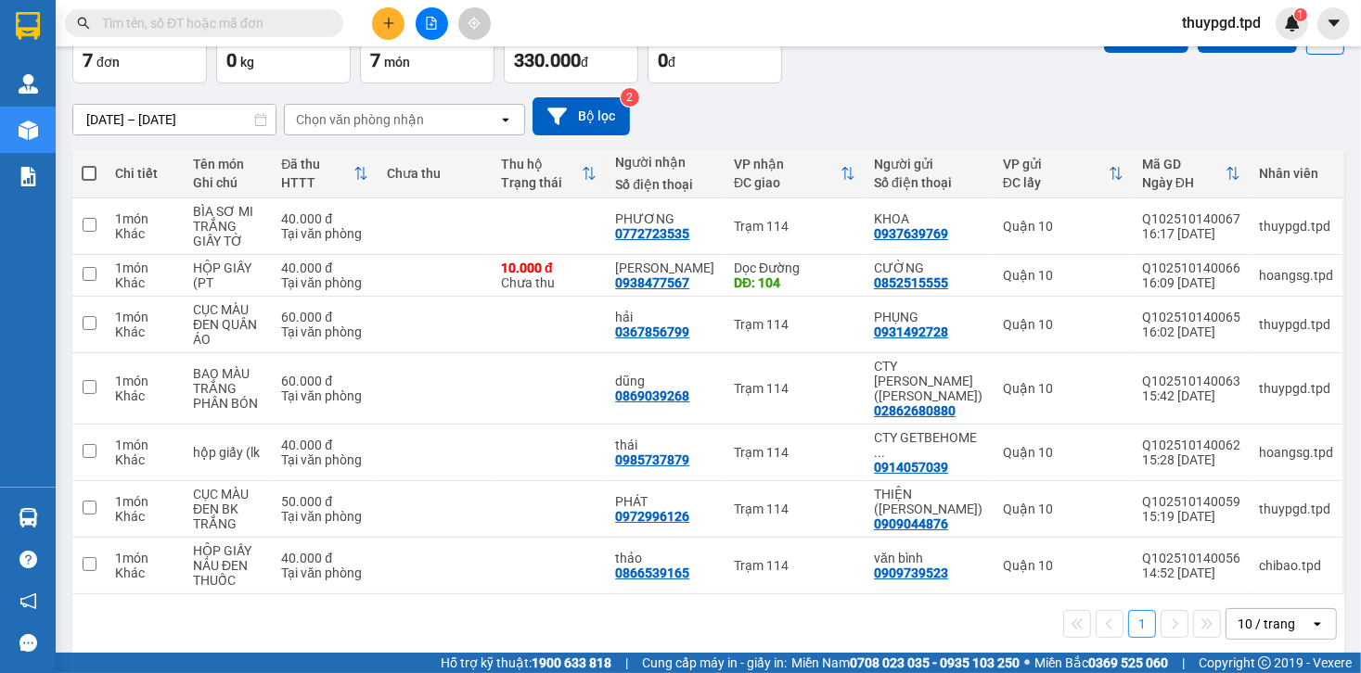
click at [430, 15] on button at bounding box center [432, 23] width 32 height 32
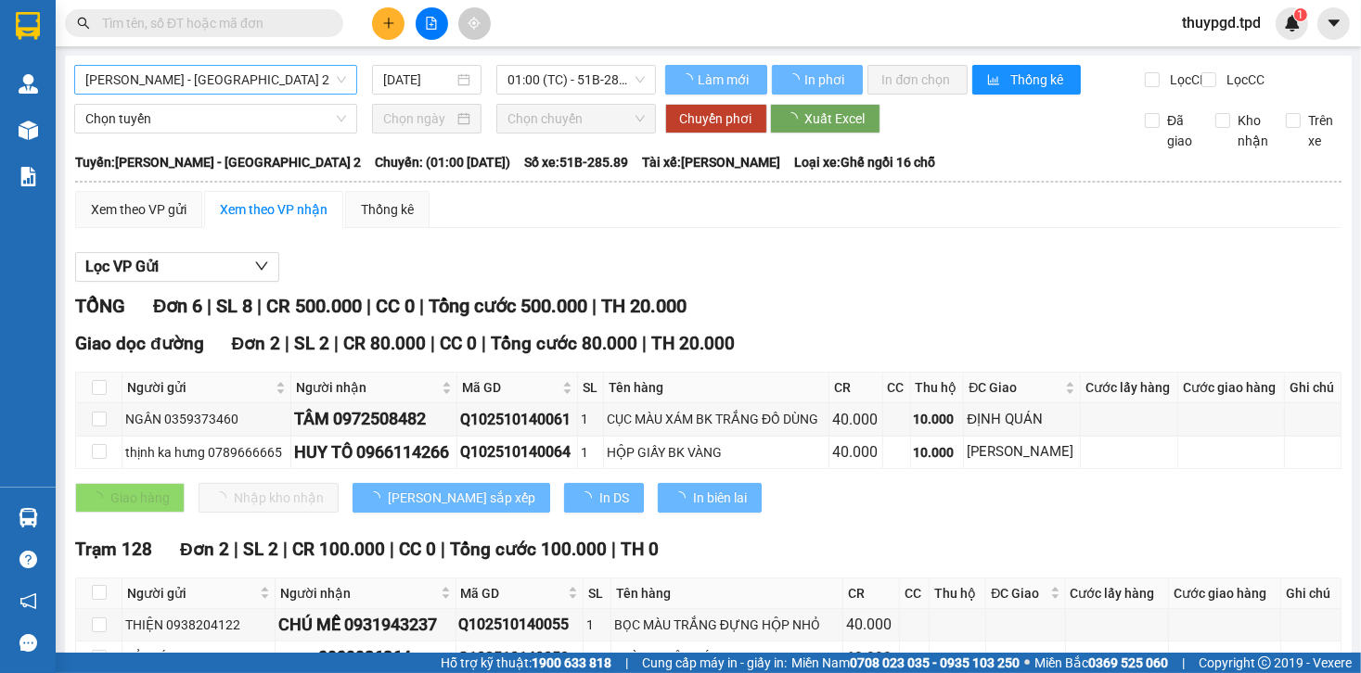
click at [223, 95] on div "Phương Lâm - Sài Gòn 2 14/10/2025 01:00 (TC) - 51B-285.89" at bounding box center [365, 80] width 582 height 30
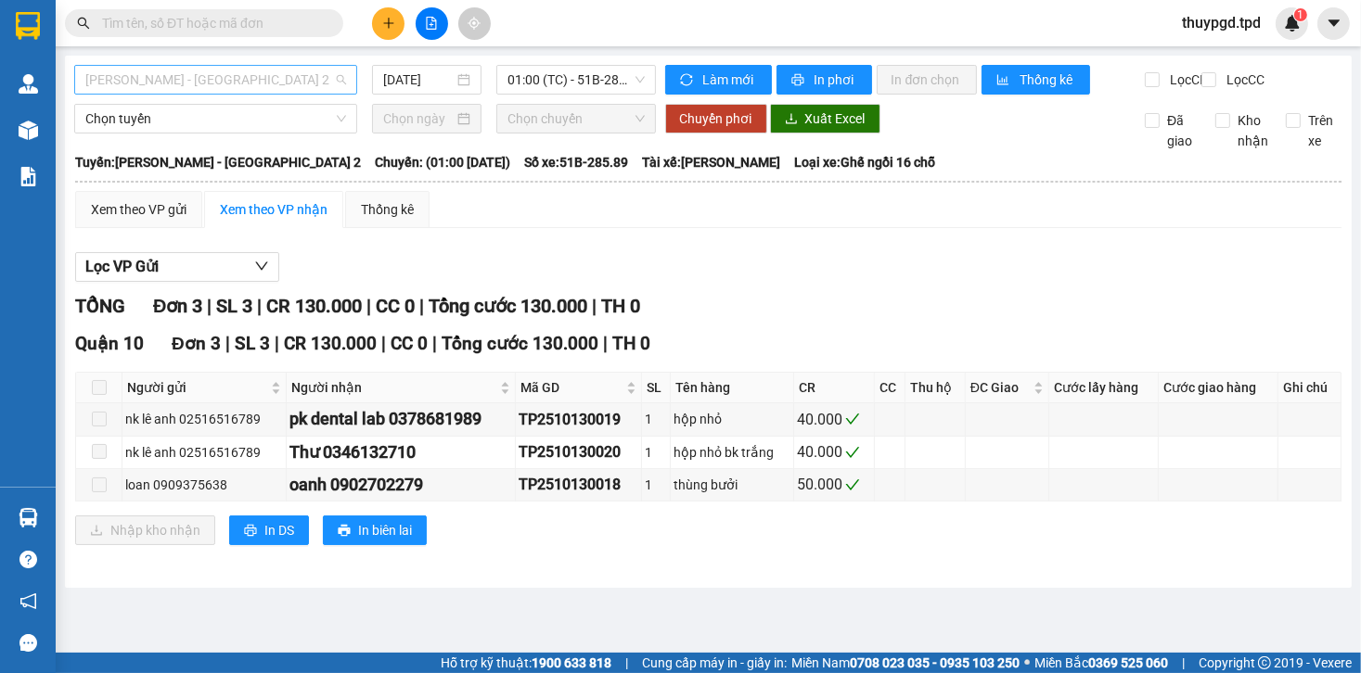
click at [229, 66] on span "[PERSON_NAME] - [GEOGRAPHIC_DATA] 2" at bounding box center [215, 80] width 261 height 28
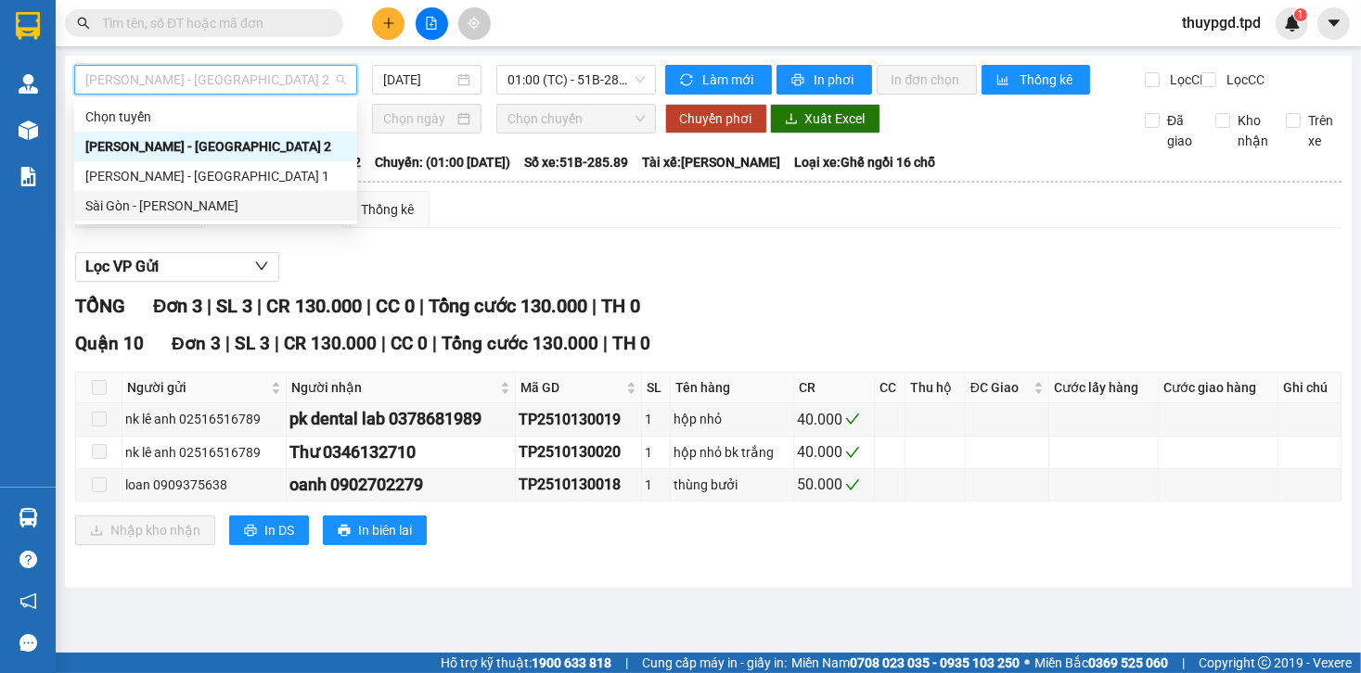
click at [227, 192] on div "Sài Gòn - [PERSON_NAME]" at bounding box center [215, 206] width 283 height 30
type input "[DATE]"
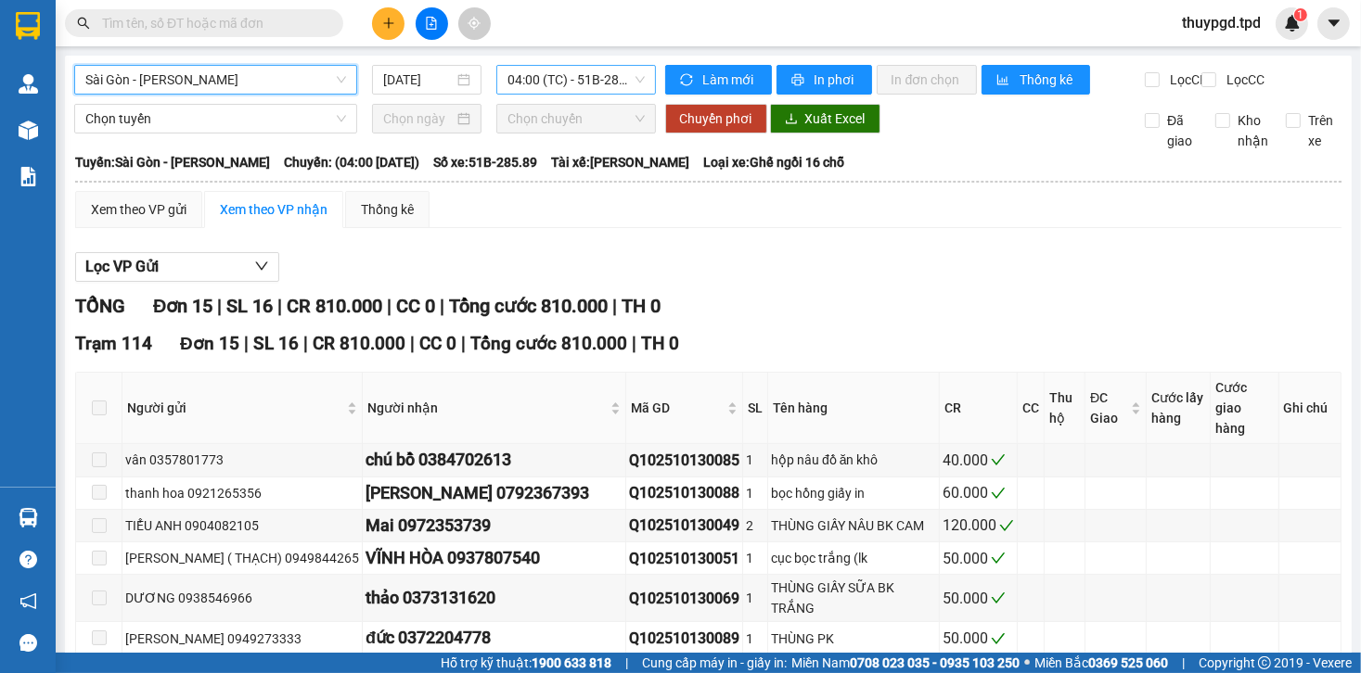
click at [562, 72] on span "04:00 (TC) - 51B-285.89" at bounding box center [575, 80] width 136 height 28
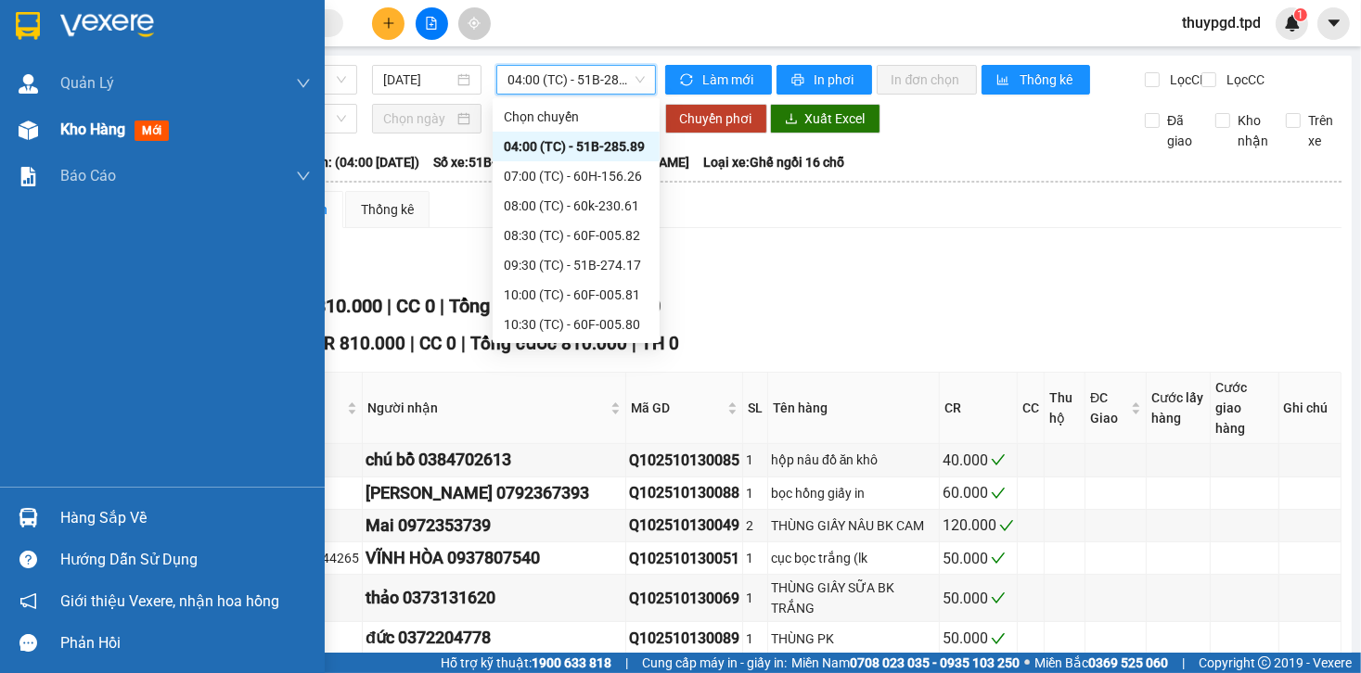
click at [19, 144] on div at bounding box center [28, 130] width 32 height 32
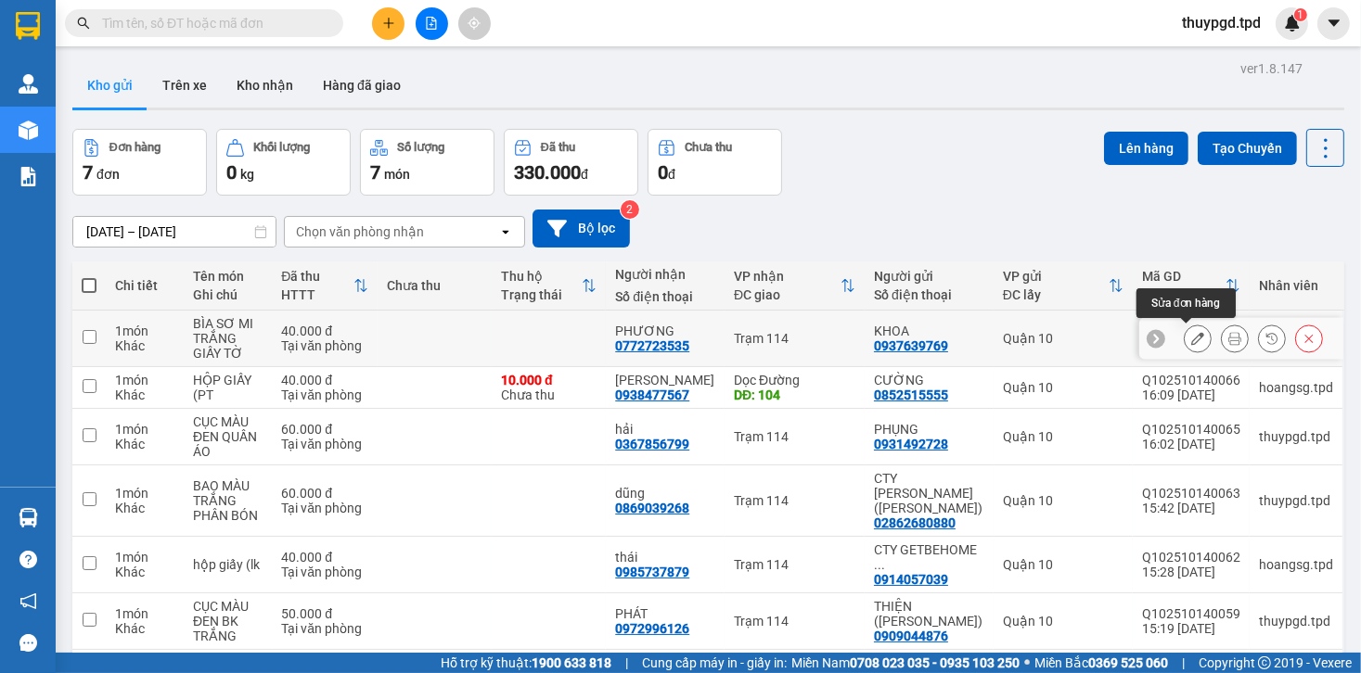
click at [1228, 338] on icon at bounding box center [1234, 338] width 13 height 13
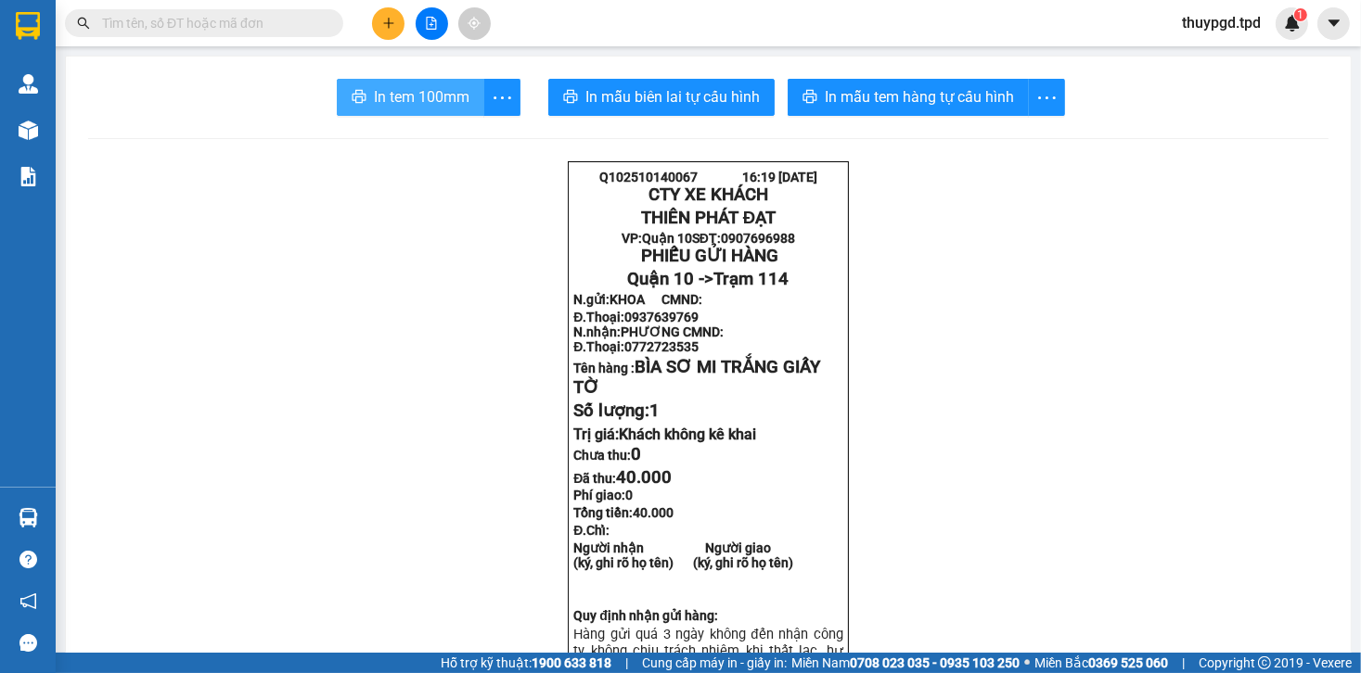
click at [435, 96] on span "In tem 100mm" at bounding box center [422, 96] width 96 height 23
click at [393, 26] on icon "plus" at bounding box center [388, 23] width 13 height 13
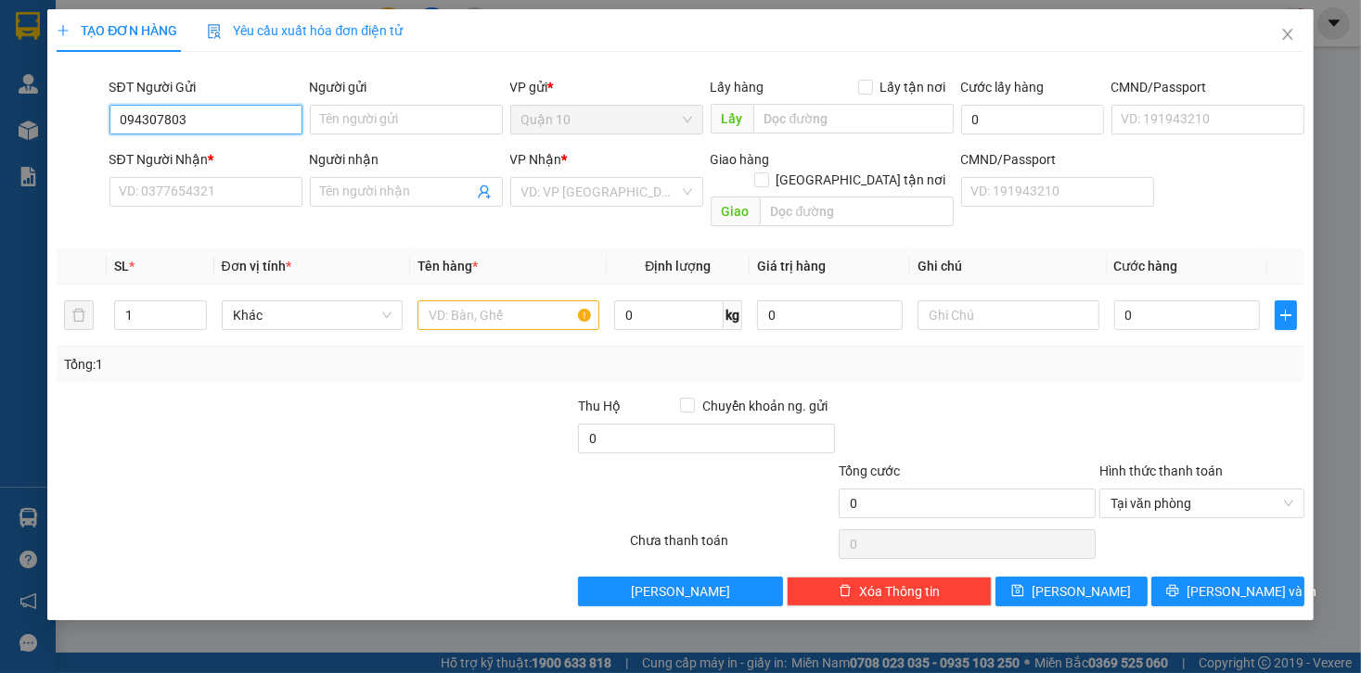
type input "0943078038"
click at [173, 145] on div "0943078038 - vinh" at bounding box center [205, 157] width 193 height 30
type input "vinh"
type input "079092017978"
type input "0934706500"
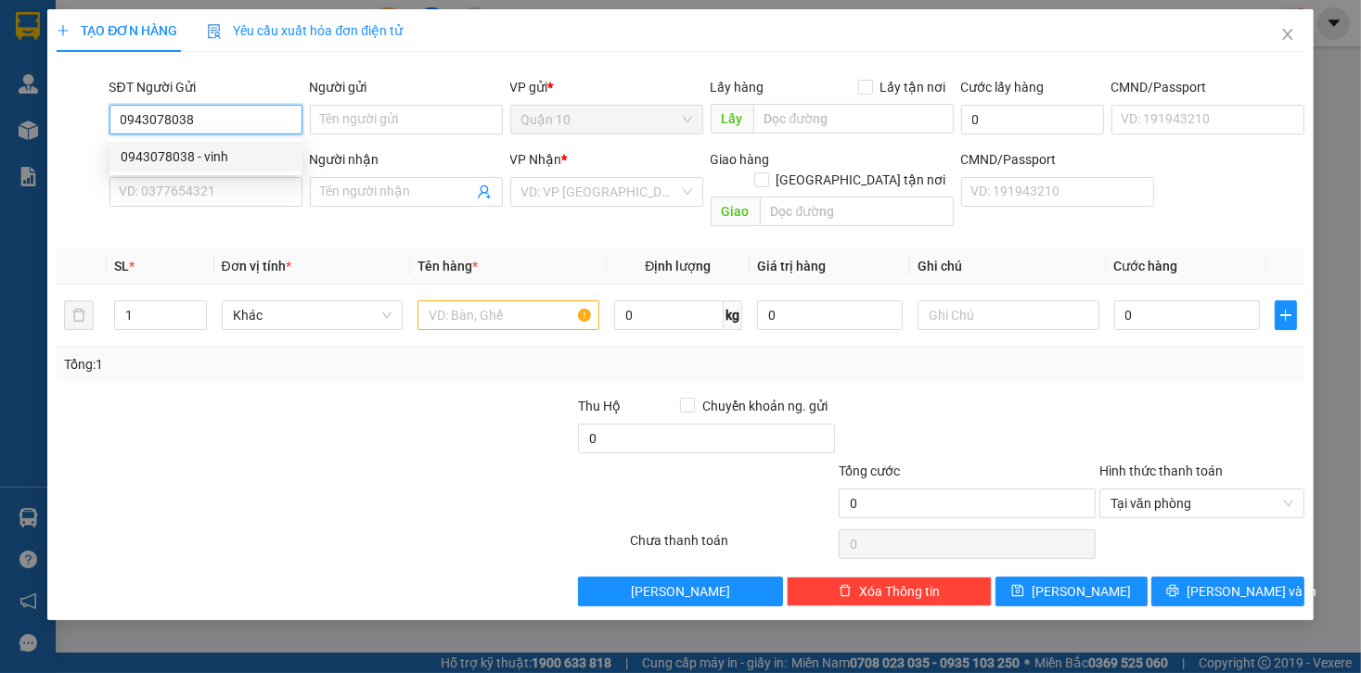
type input "BS ĐỨC"
type input "PHÚ TÚC"
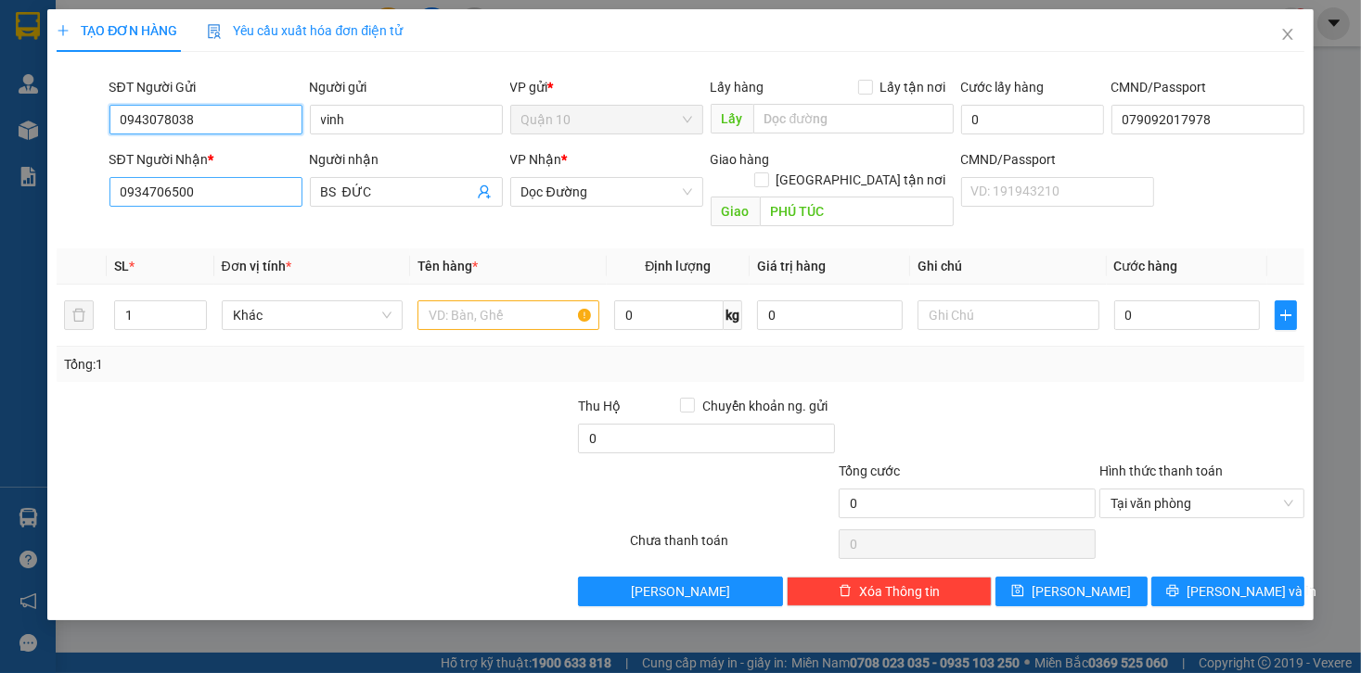
type input "0943078038"
click at [210, 190] on input "0934706500" at bounding box center [205, 192] width 193 height 30
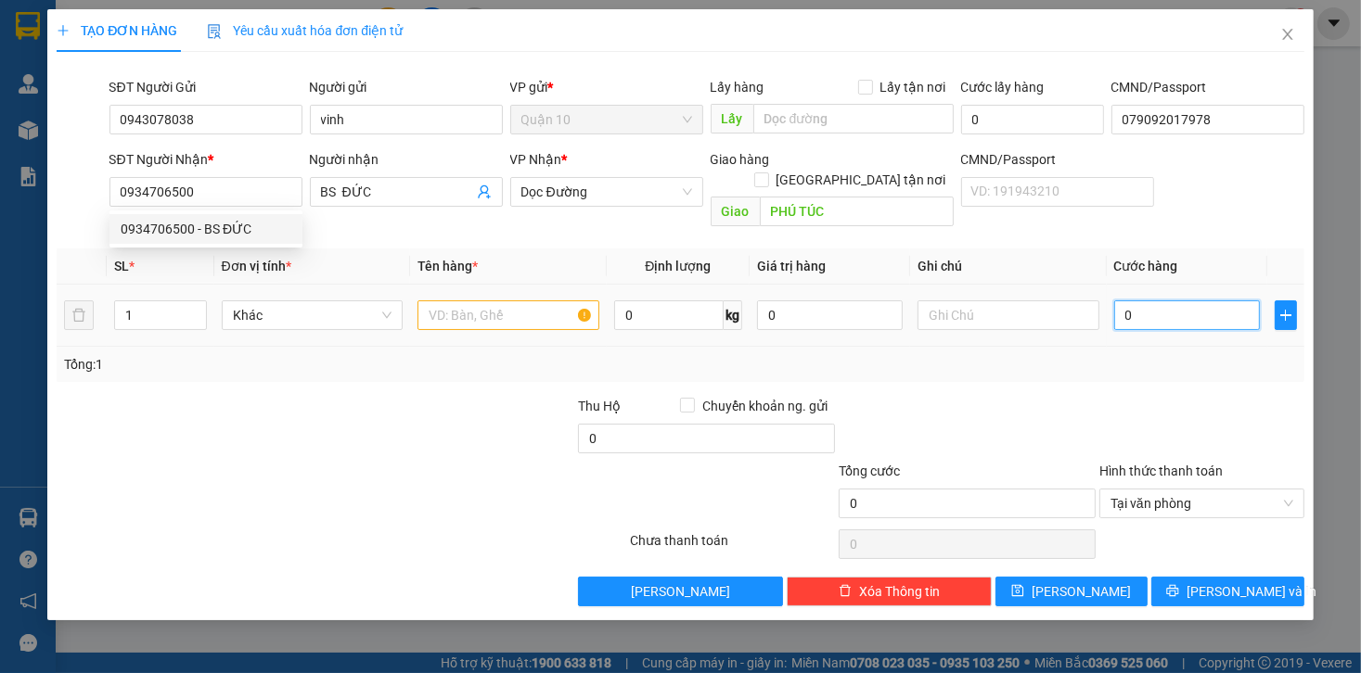
drag, startPoint x: 1151, startPoint y: 291, endPoint x: 1146, endPoint y: 282, distance: 10.4
click at [1149, 301] on input "0" at bounding box center [1187, 316] width 146 height 30
type input "10"
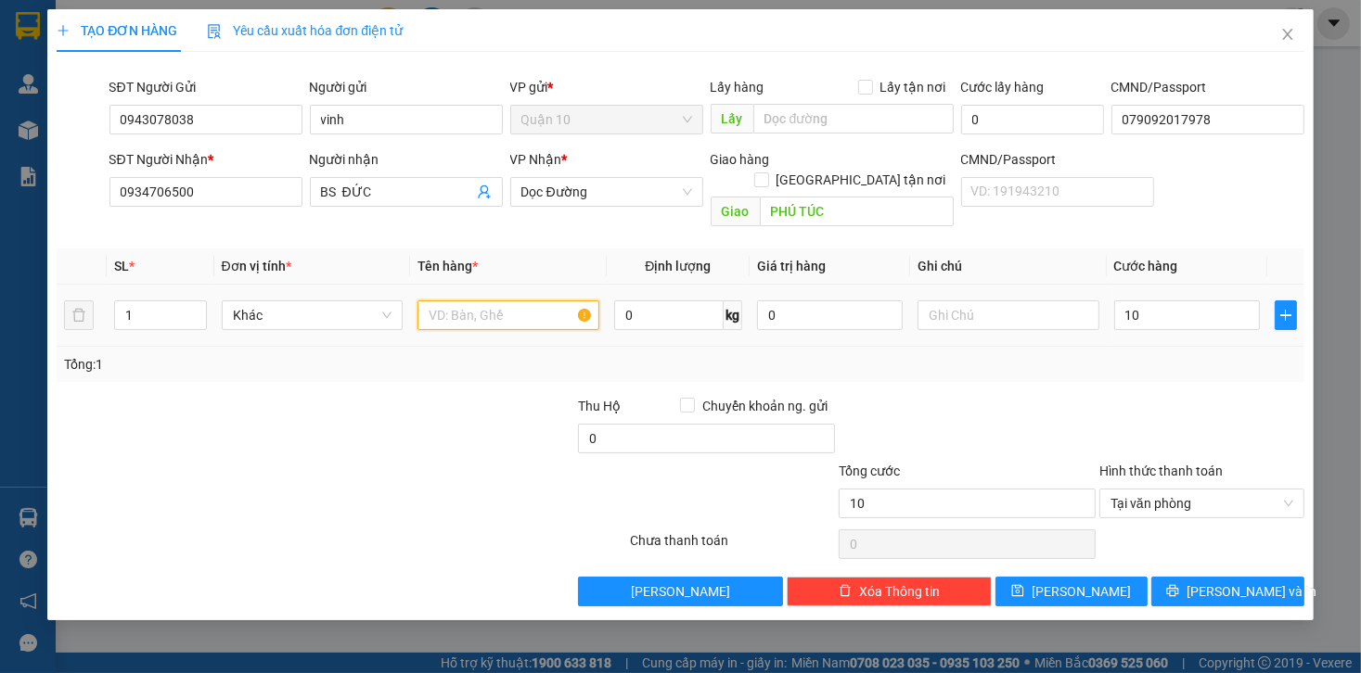
type input "10.000"
click at [528, 301] on input "text" at bounding box center [508, 316] width 182 height 30
type input "T"
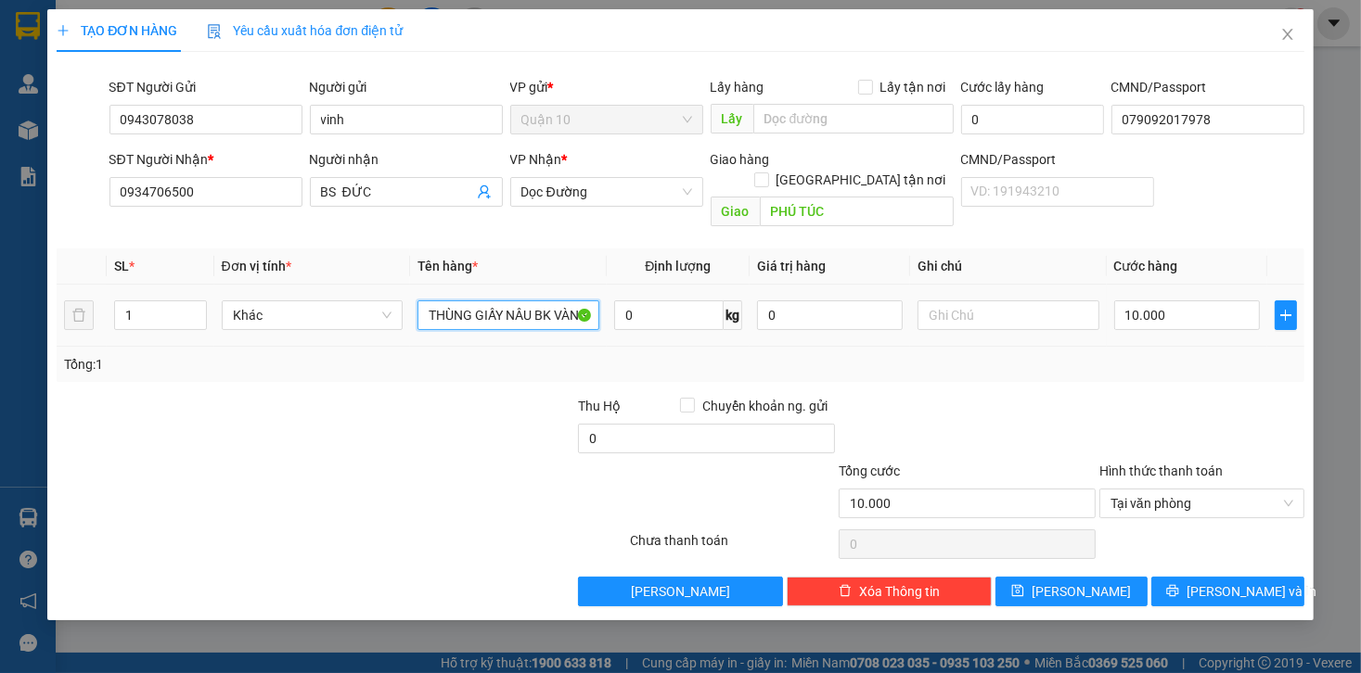
type input "THÙNG GIẤY NÂU BK VÀNG"
type input "1.000.000"
type input "40"
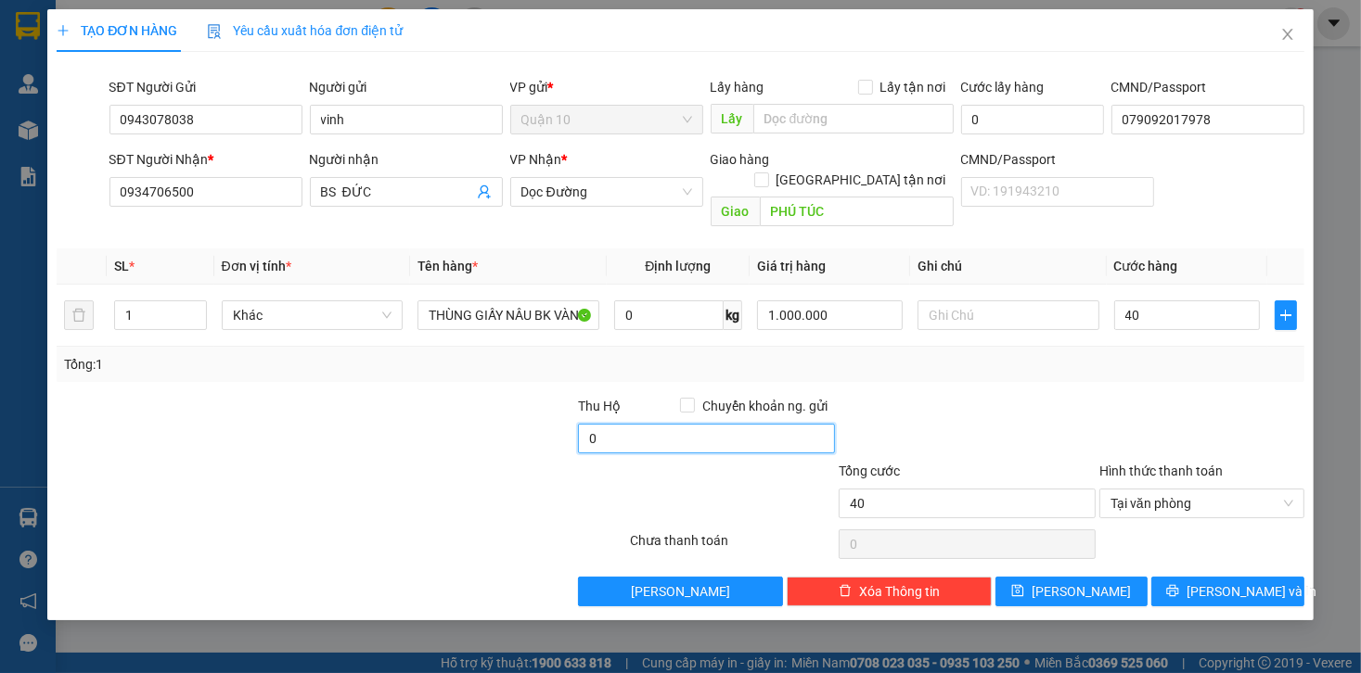
type input "40.000"
click at [635, 424] on input "0" at bounding box center [706, 439] width 257 height 30
type input "10.000"
click at [801, 354] on div "Tổng: 1" at bounding box center [680, 364] width 1232 height 20
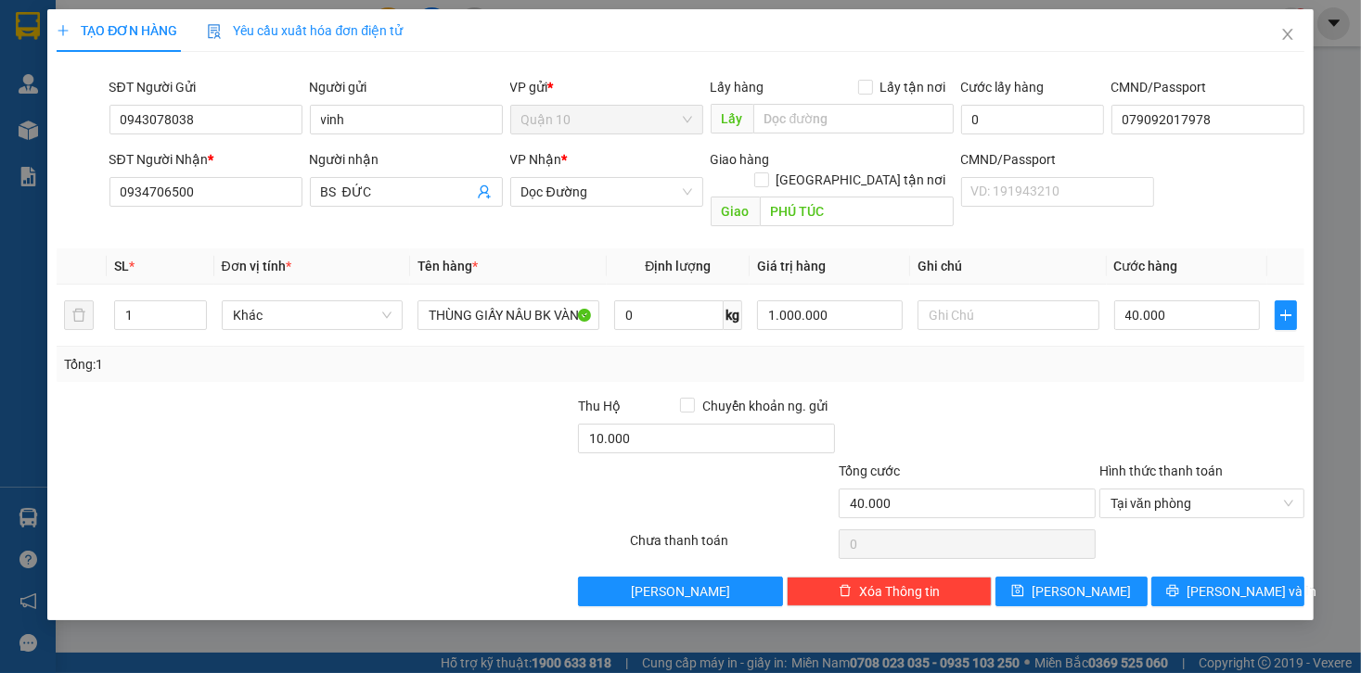
click at [1306, 602] on div "TẠO ĐƠN HÀNG Yêu cầu xuất hóa đơn điện tử Transit Pickup Surcharge Ids Transit …" at bounding box center [680, 336] width 1361 height 673
click at [1265, 586] on div "TẠO ĐƠN HÀNG Yêu cầu xuất hóa đơn điện tử Transit Pickup Surcharge Ids Transit …" at bounding box center [679, 314] width 1265 height 611
click at [1223, 582] on span "[PERSON_NAME] và In" at bounding box center [1251, 592] width 130 height 20
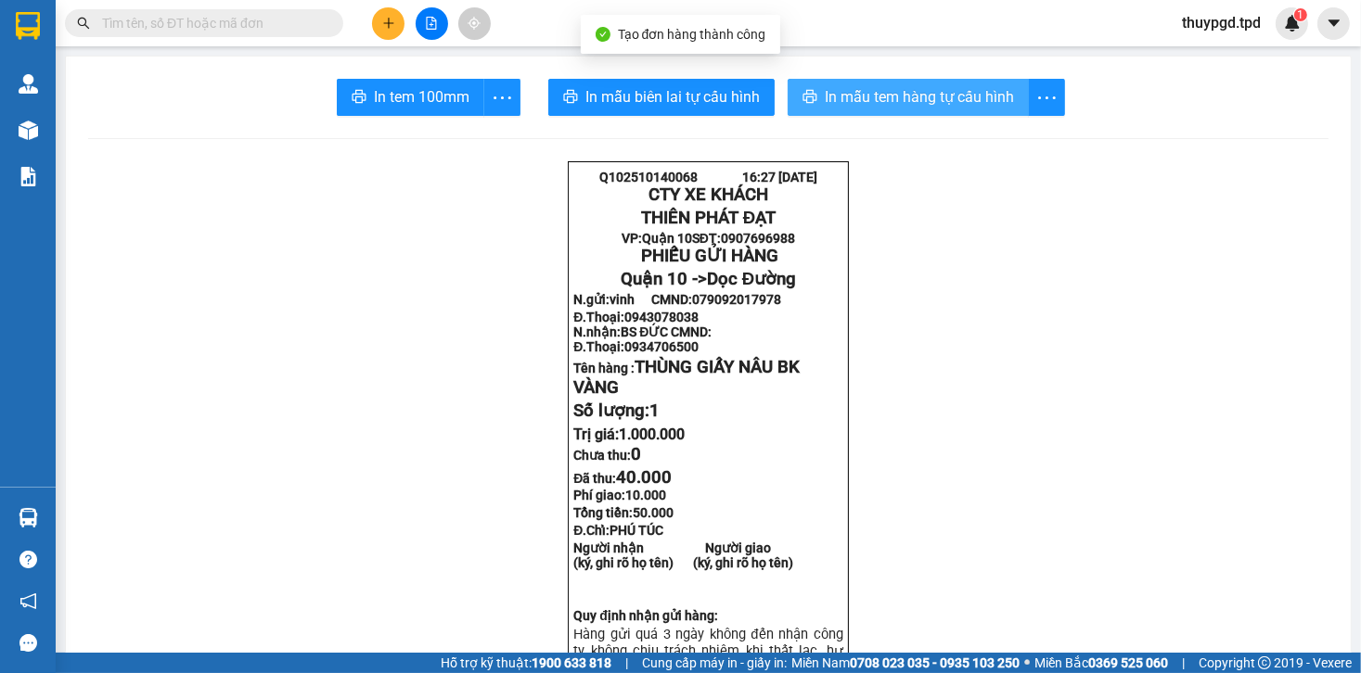
click at [905, 96] on span "In mẫu tem hàng tự cấu hình" at bounding box center [919, 96] width 189 height 23
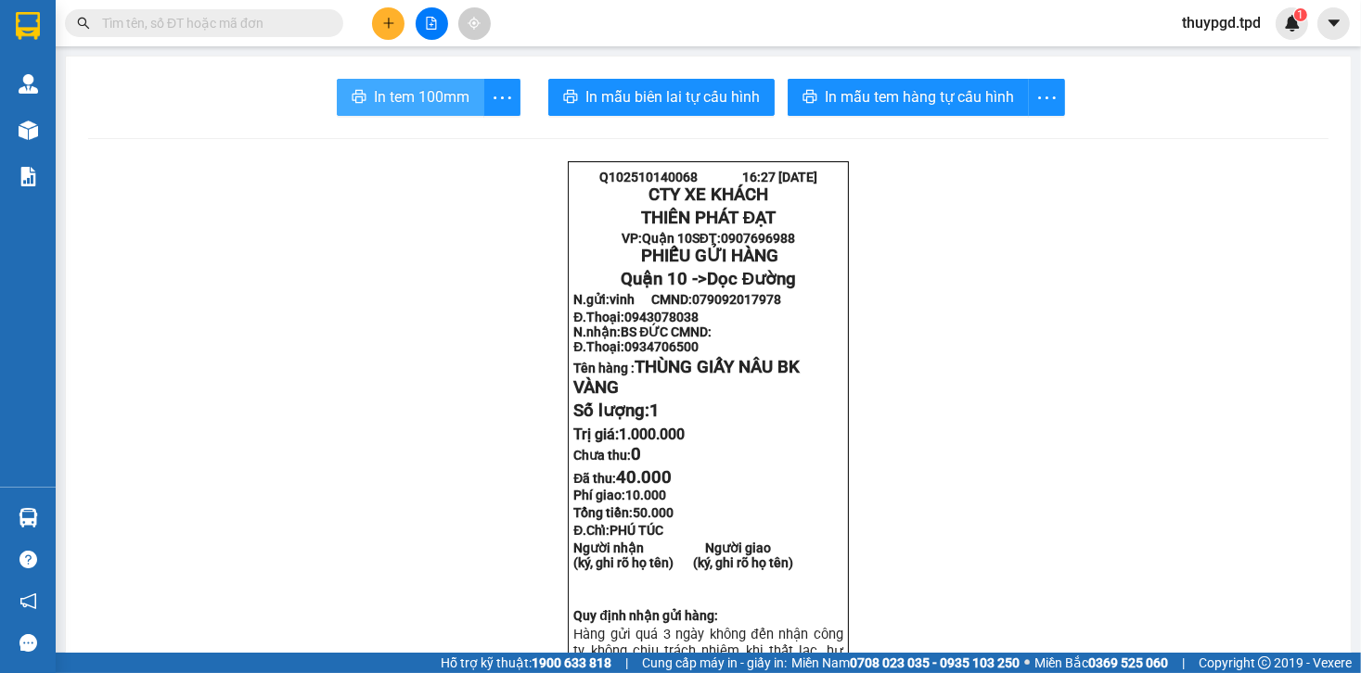
click at [423, 100] on span "In tem 100mm" at bounding box center [422, 96] width 96 height 23
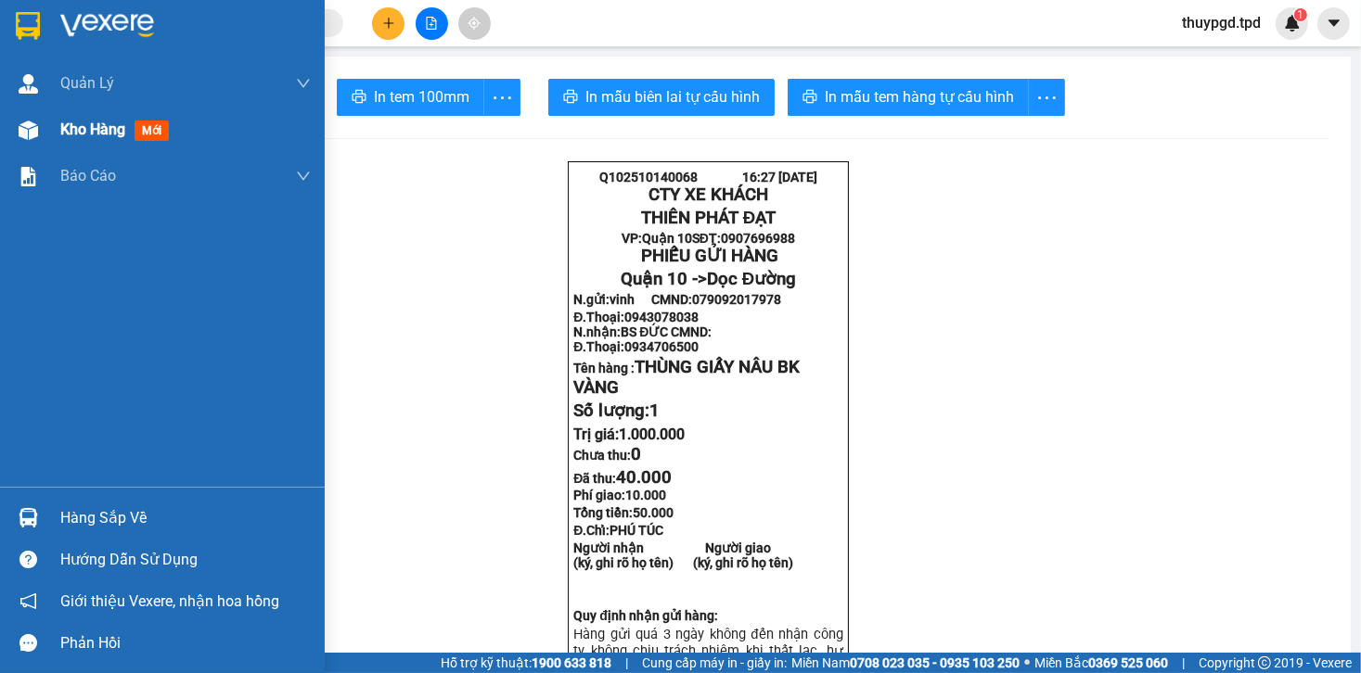
click at [21, 129] on img at bounding box center [28, 130] width 19 height 19
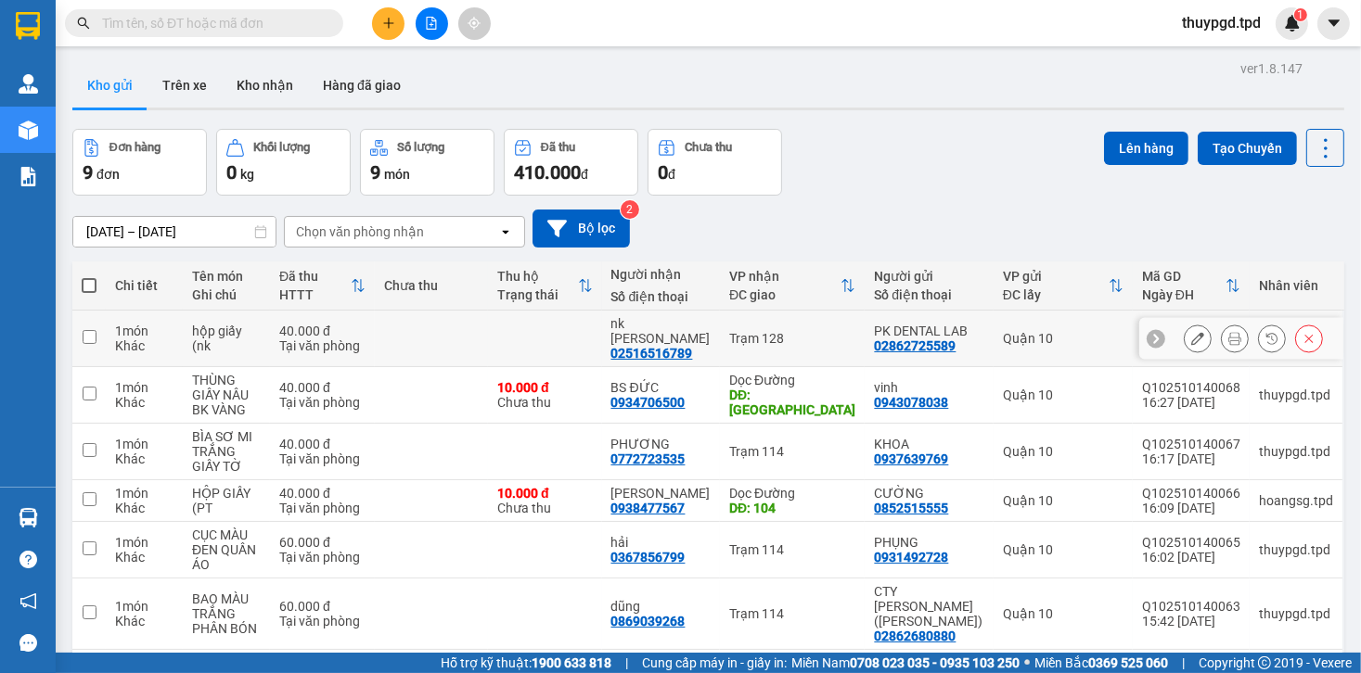
click at [1228, 332] on icon at bounding box center [1234, 338] width 13 height 13
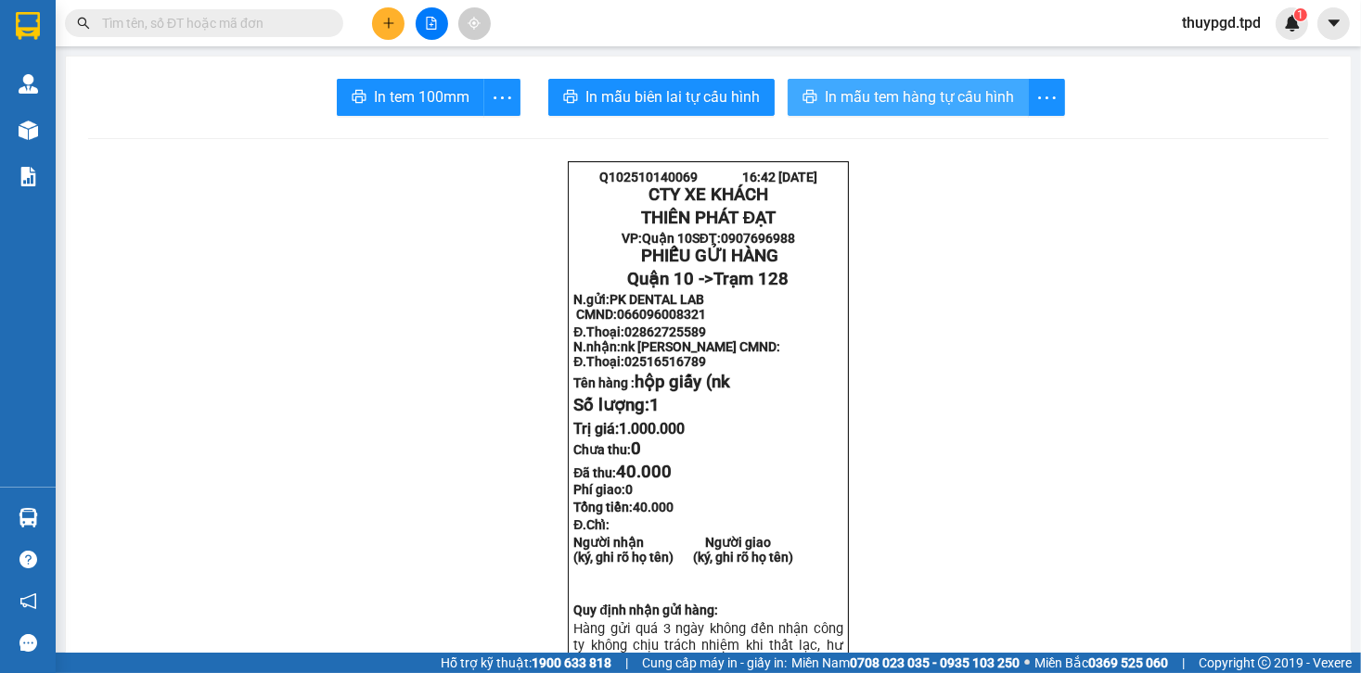
click at [900, 96] on span "In mẫu tem hàng tự cấu hình" at bounding box center [919, 96] width 189 height 23
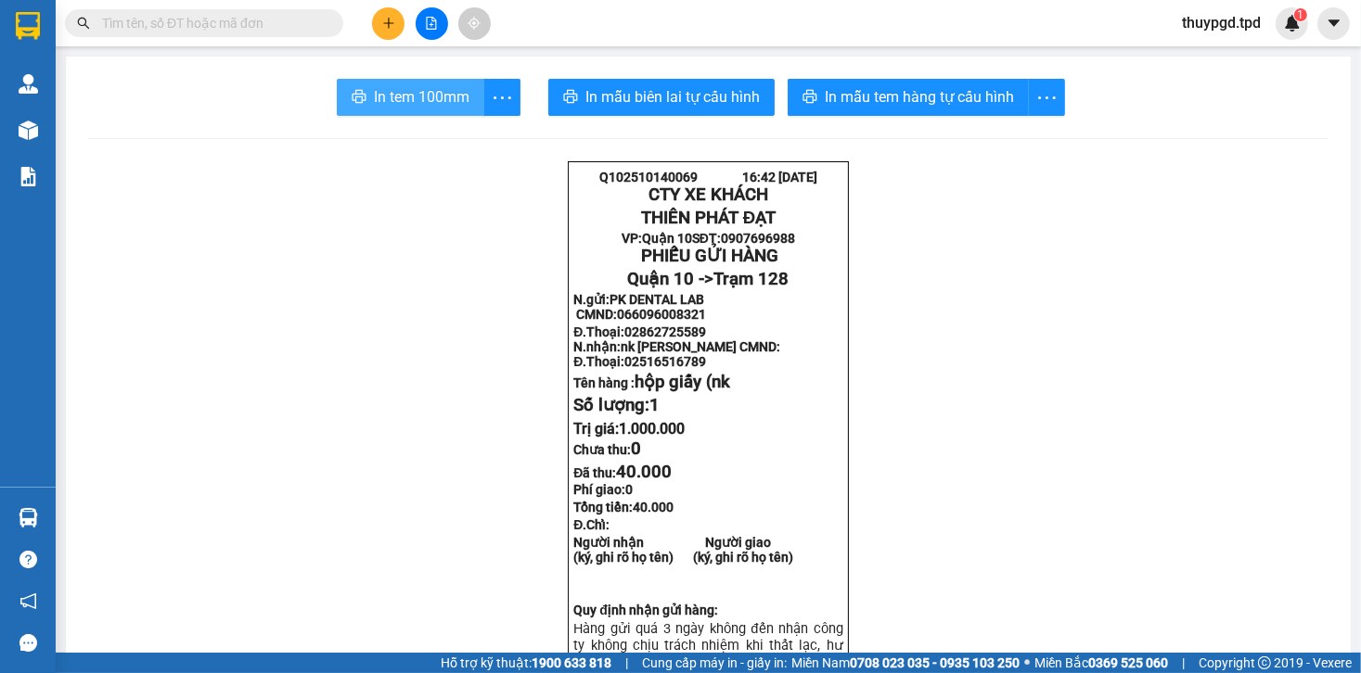
click at [471, 89] on button "In tem 100mm" at bounding box center [410, 97] width 147 height 37
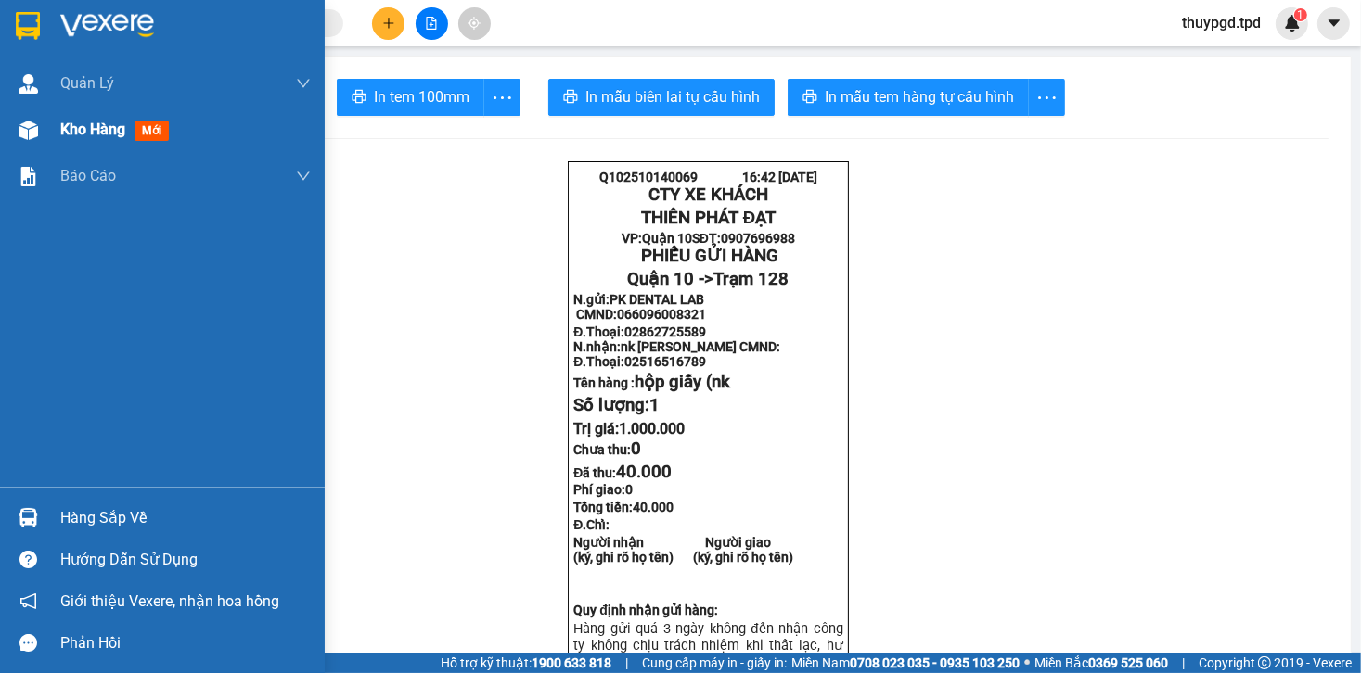
click at [97, 147] on div "Kho hàng mới" at bounding box center [185, 130] width 250 height 46
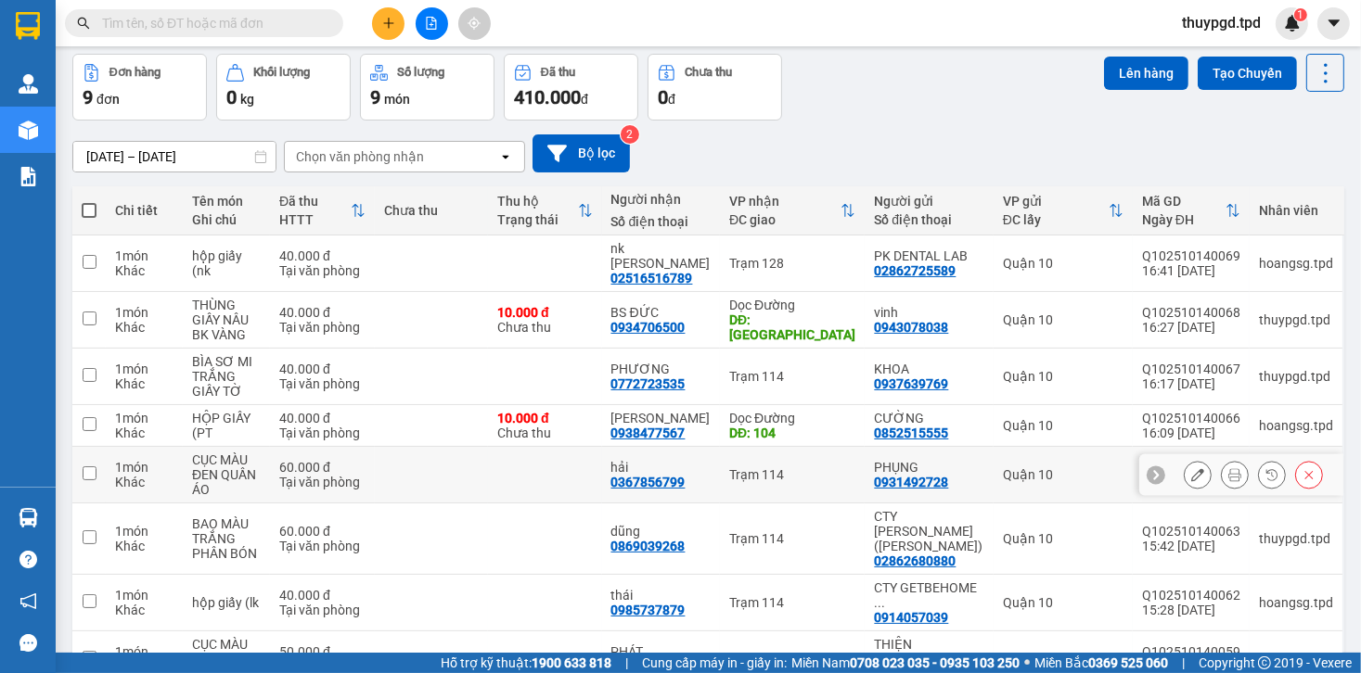
scroll to position [211, 0]
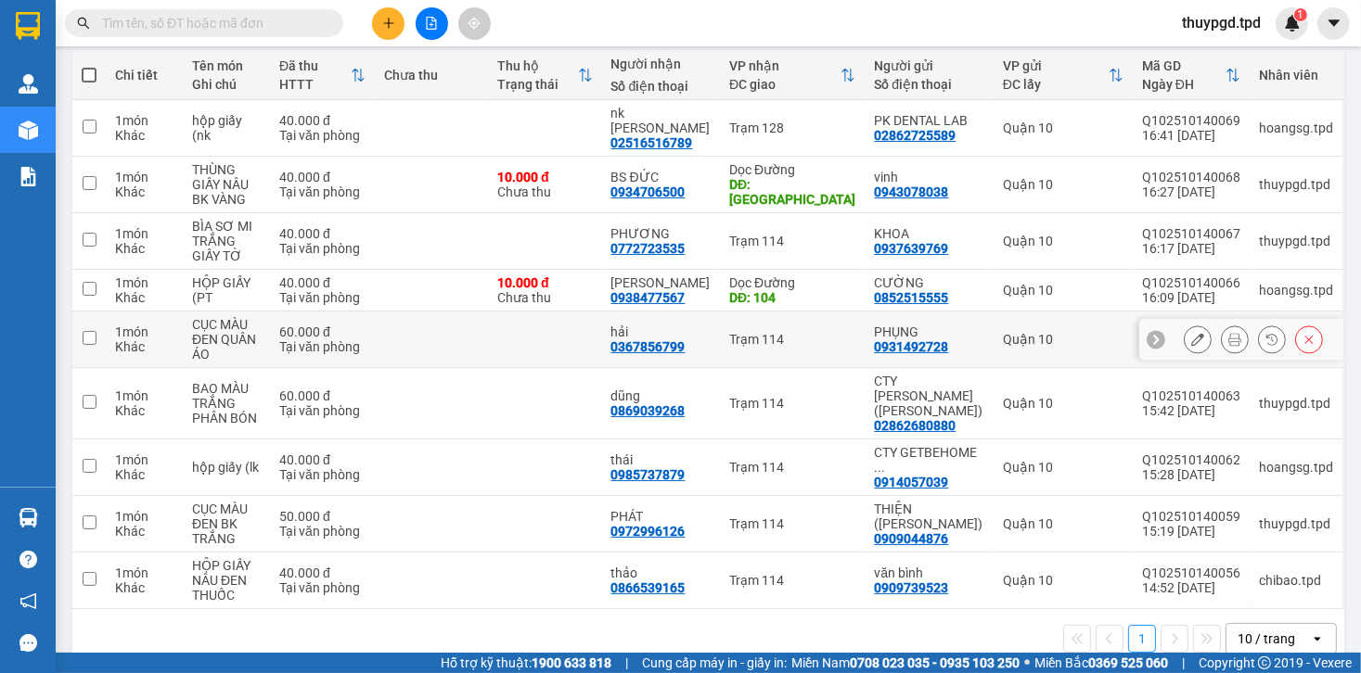
click at [1228, 333] on icon at bounding box center [1234, 339] width 13 height 13
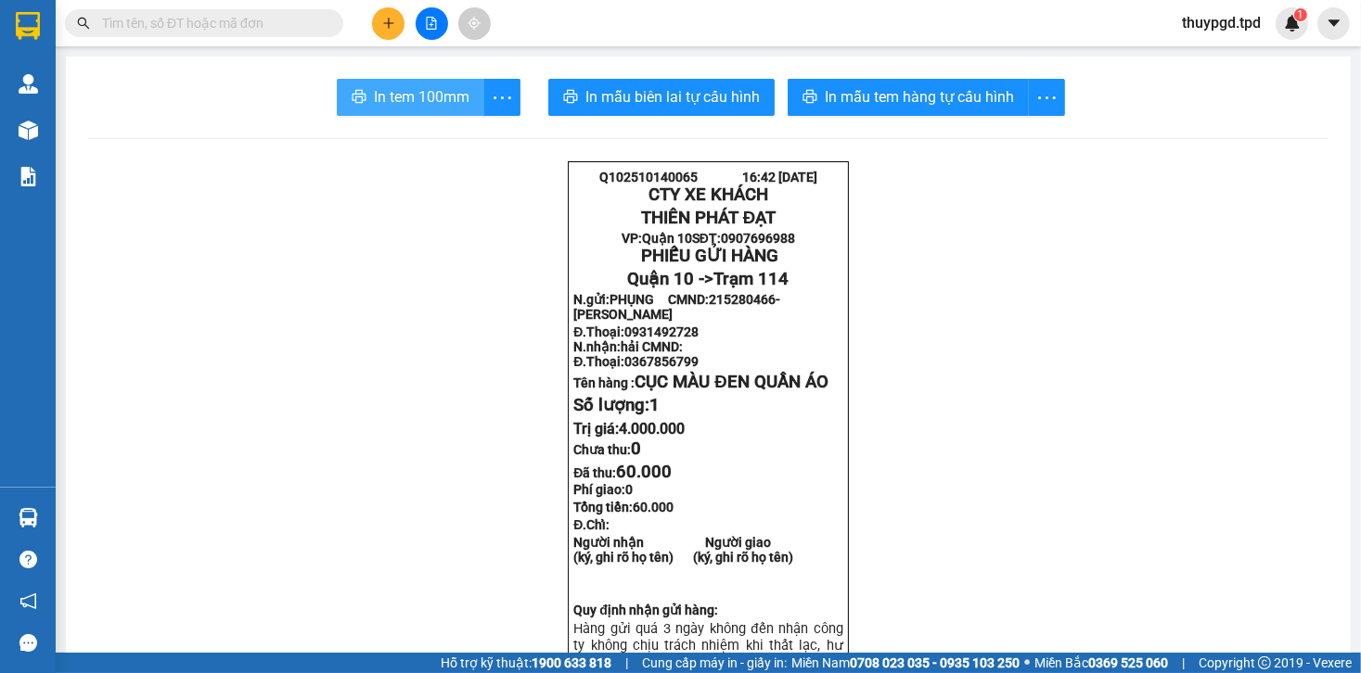
click at [442, 109] on button "In tem 100mm" at bounding box center [410, 97] width 147 height 37
click at [47, 515] on div "Hàng sắp về" at bounding box center [28, 518] width 56 height 42
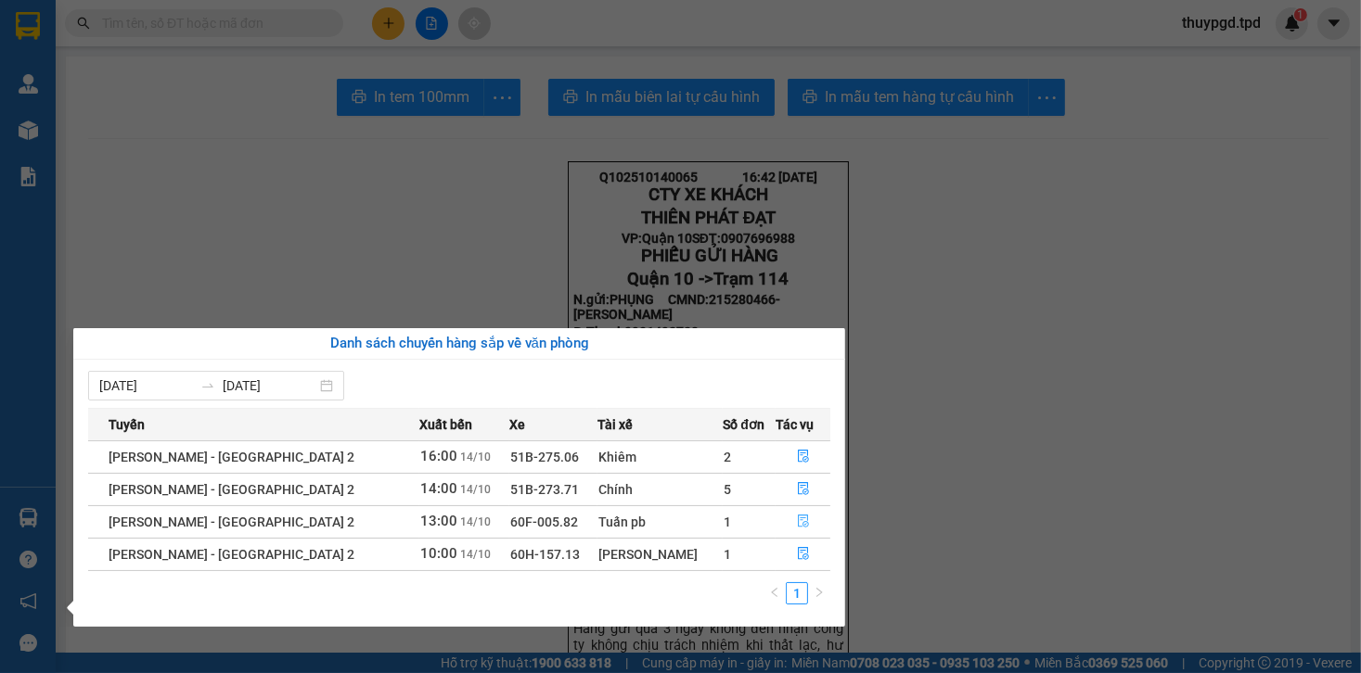
click at [797, 528] on span "file-done" at bounding box center [803, 522] width 13 height 15
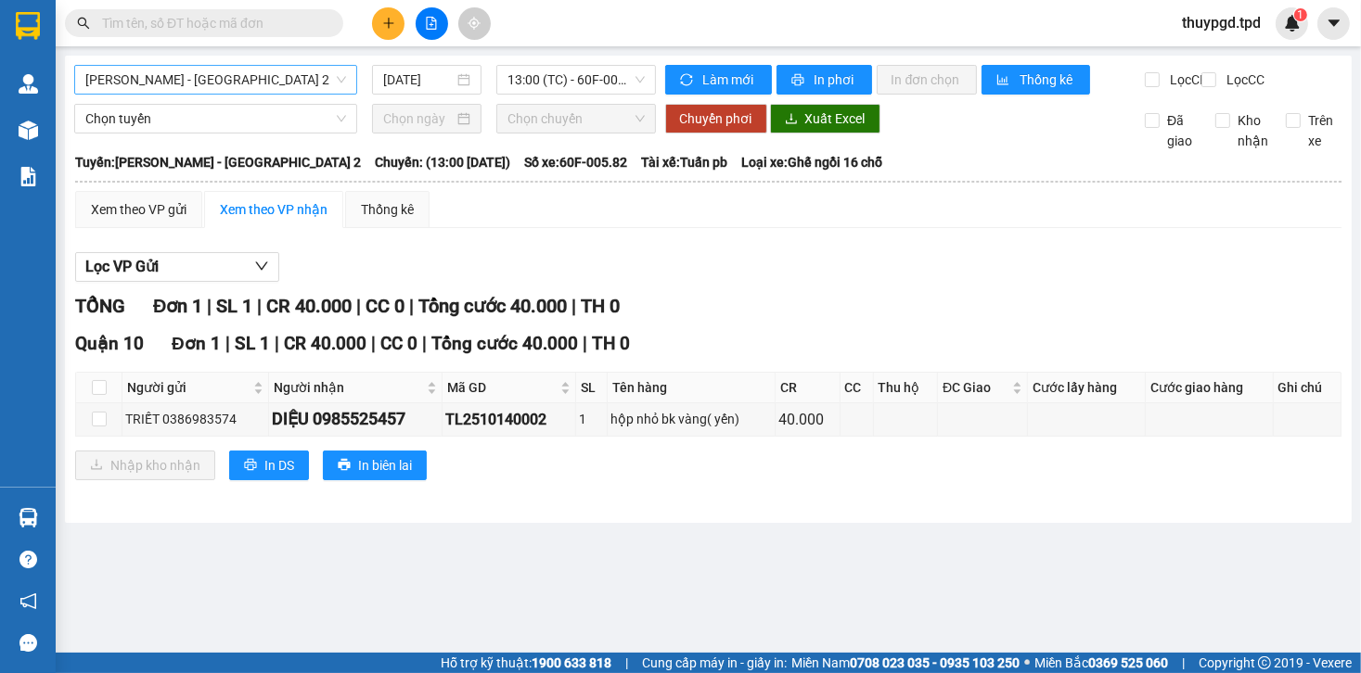
click at [194, 79] on span "[PERSON_NAME] - [GEOGRAPHIC_DATA] 2" at bounding box center [215, 80] width 261 height 28
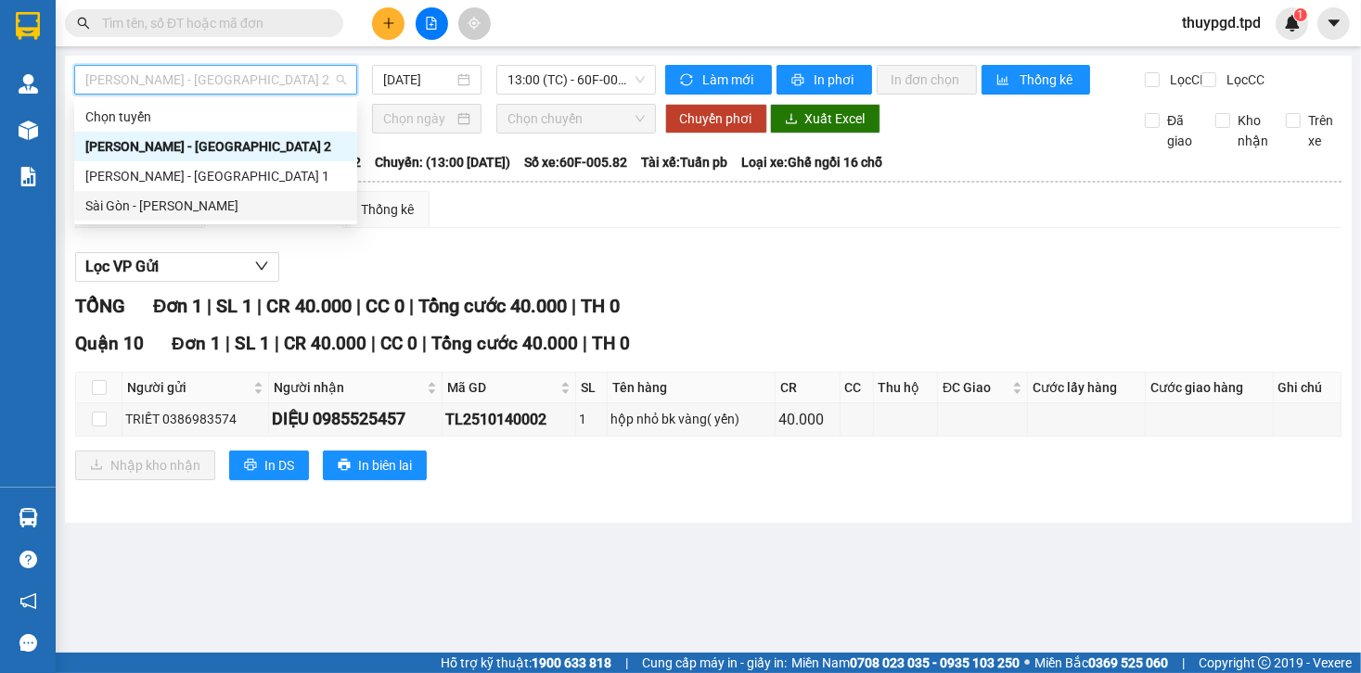
click at [203, 208] on div "Sài Gòn - [PERSON_NAME]" at bounding box center [215, 206] width 261 height 20
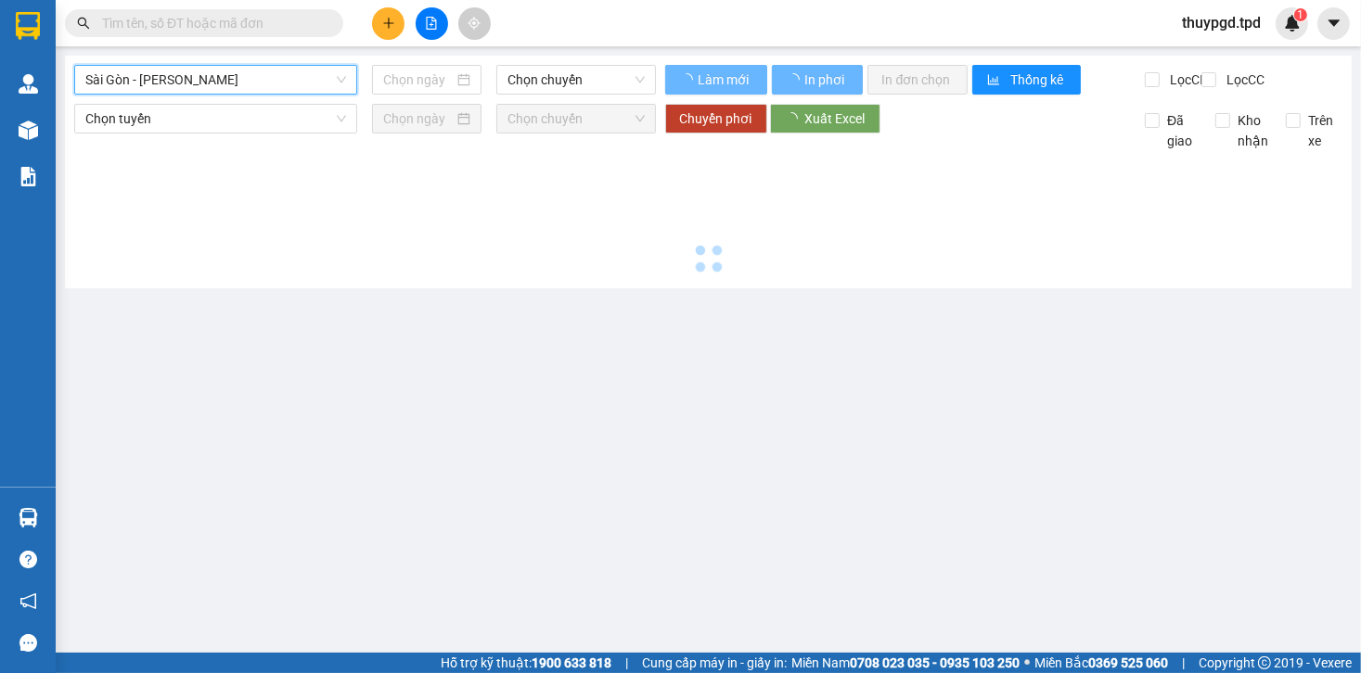
type input "[DATE]"
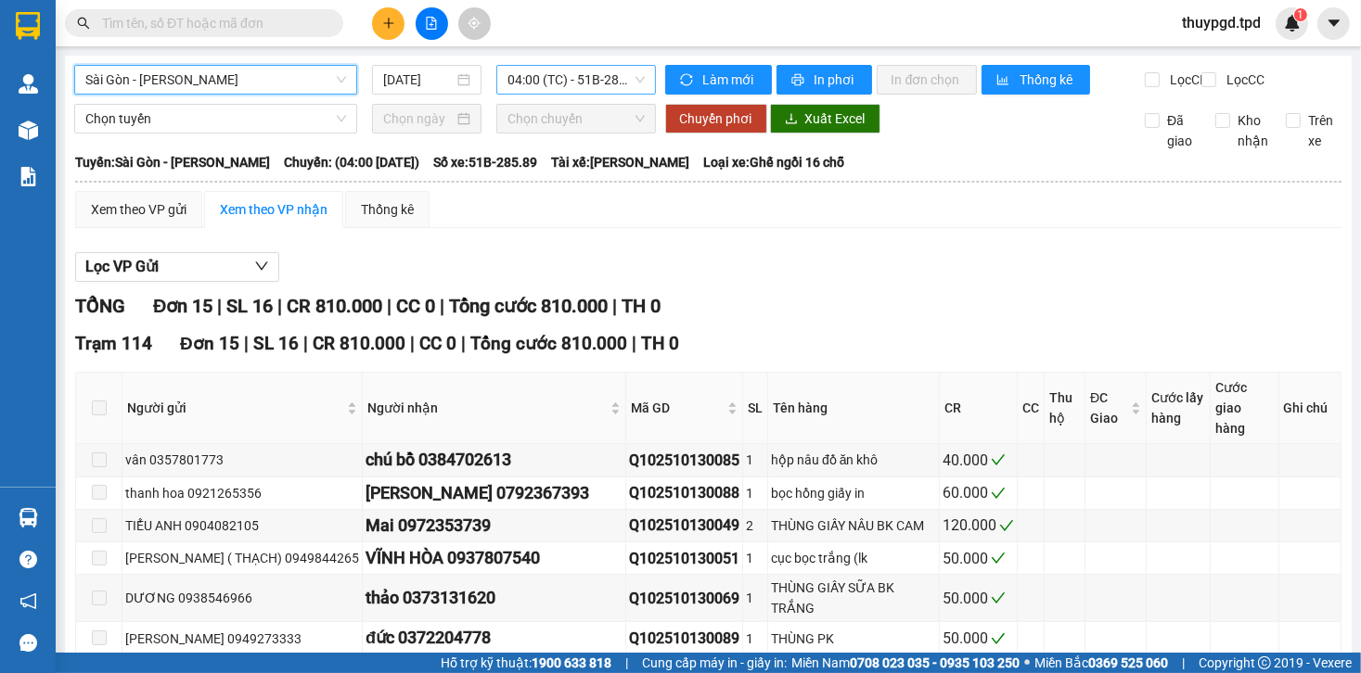
click at [526, 73] on span "04:00 (TC) - 51B-285.89" at bounding box center [575, 80] width 136 height 28
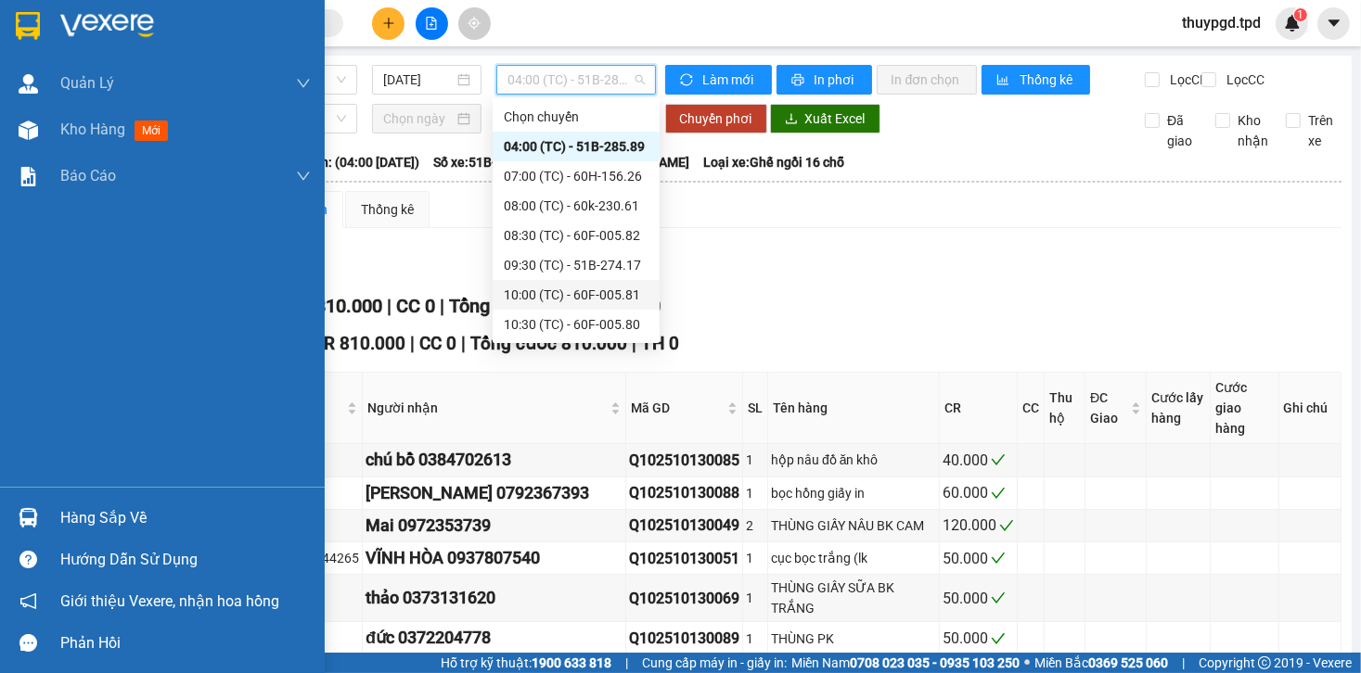
click at [37, 502] on div at bounding box center [28, 518] width 32 height 32
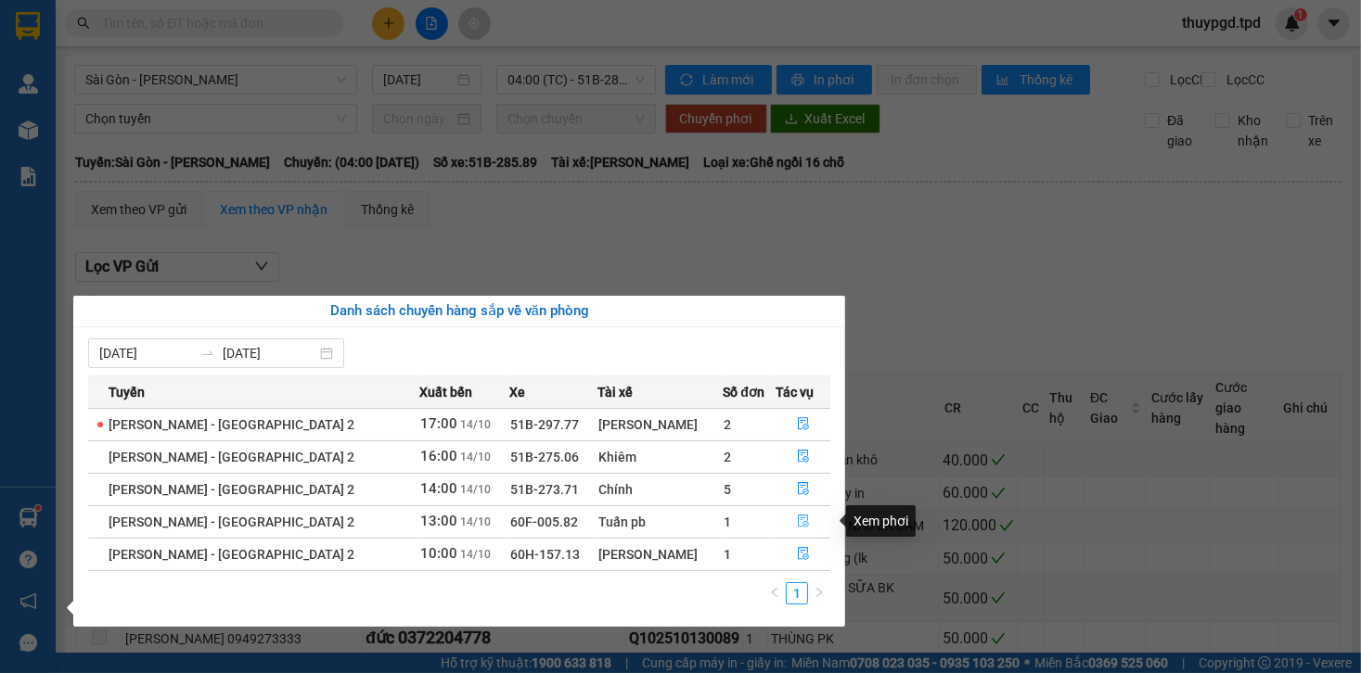
click at [796, 514] on button "button" at bounding box center [803, 522] width 54 height 30
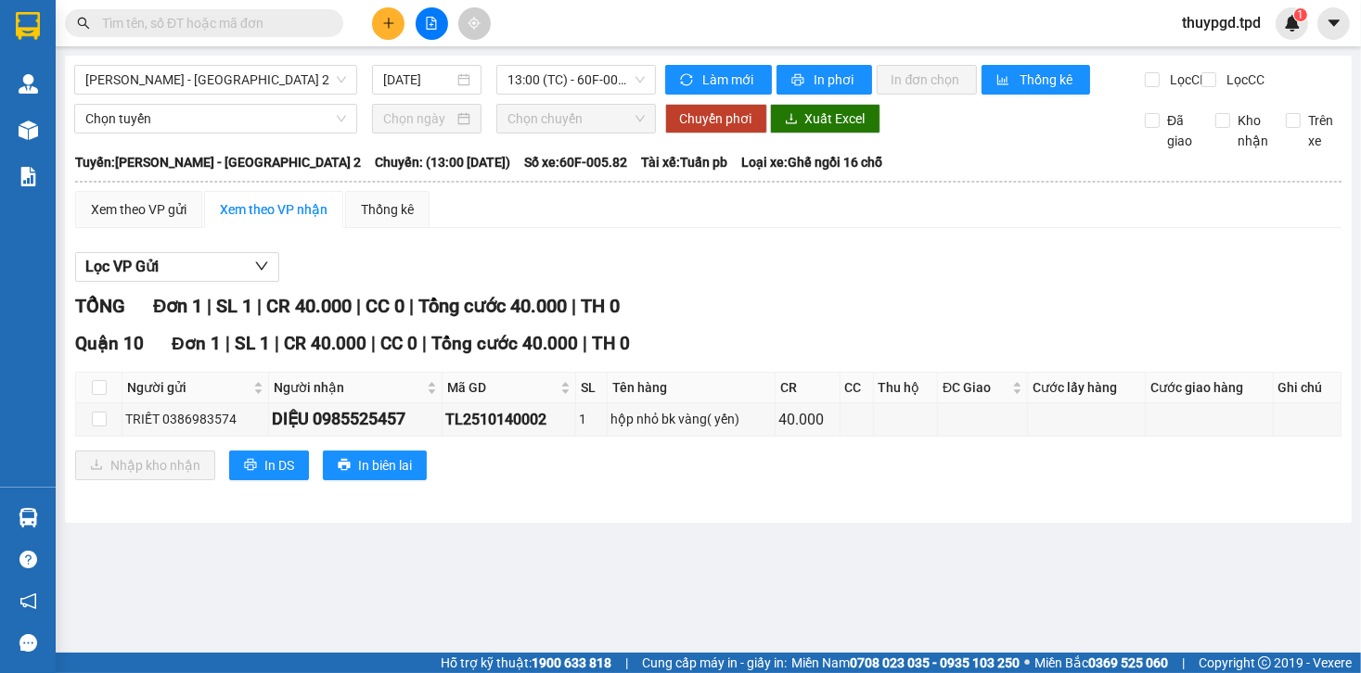
click at [404, 18] on div at bounding box center [431, 23] width 139 height 32
click at [393, 20] on icon "plus" at bounding box center [388, 23] width 13 height 13
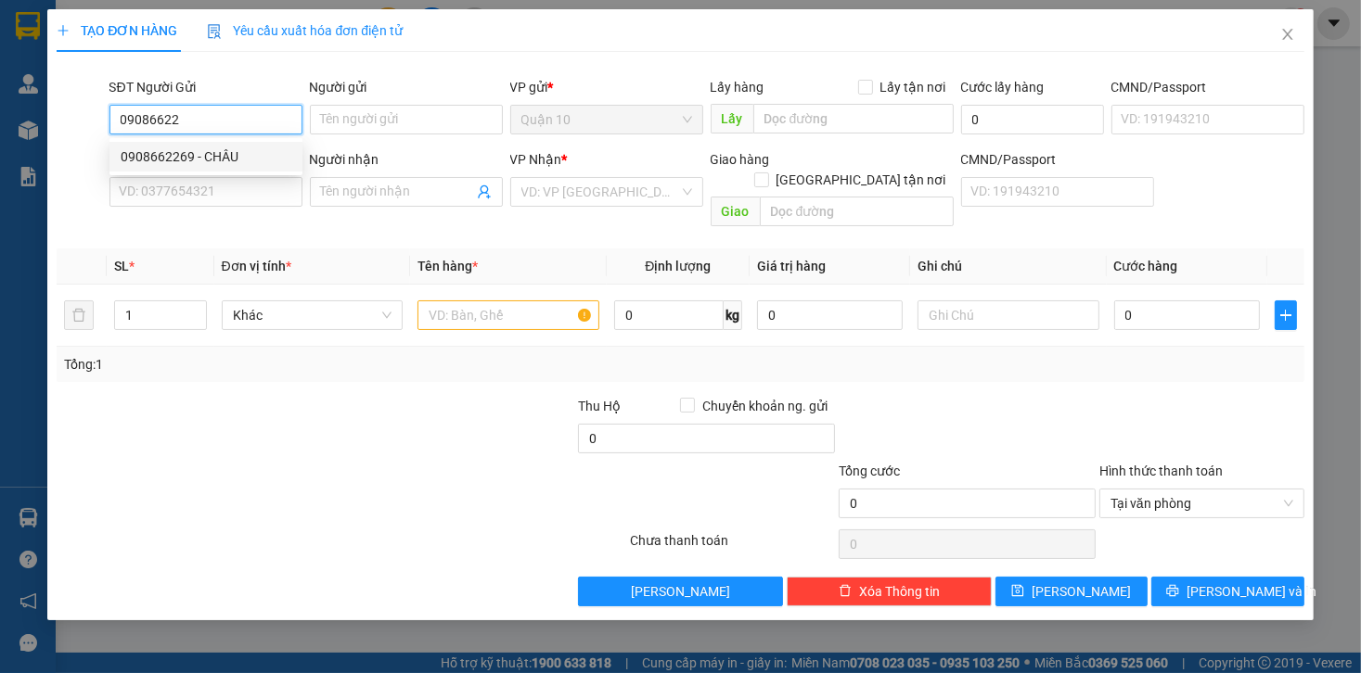
click at [226, 164] on div "0908662269 - CHÂU" at bounding box center [206, 157] width 171 height 20
type input "0908662269"
type input "CHÂU"
type input "083075017333"
type input "0907873746"
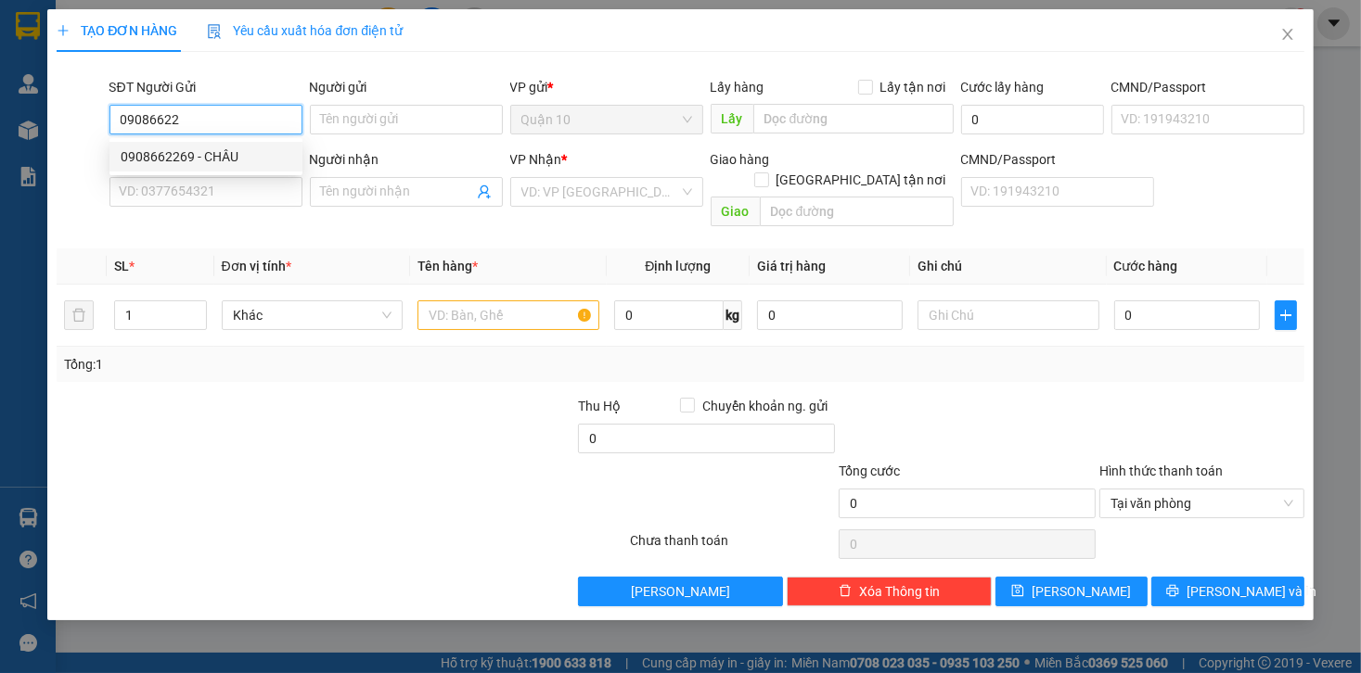
type input "LOAN"
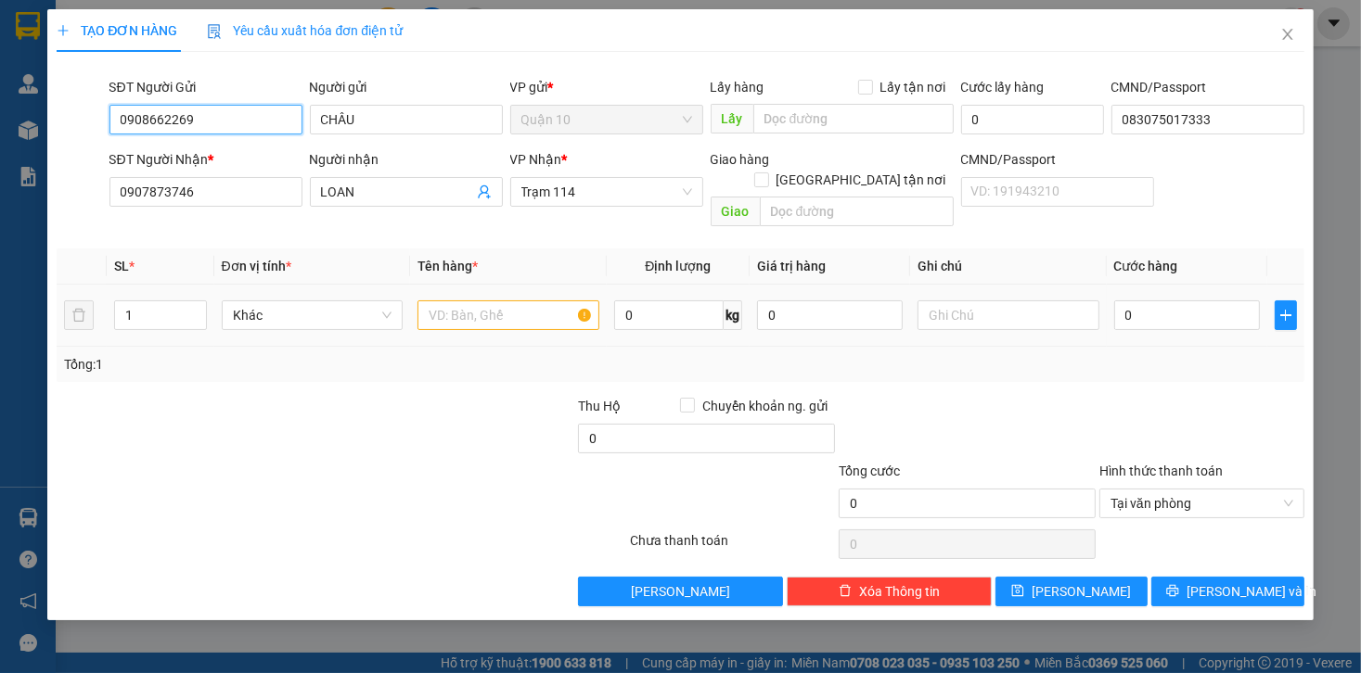
type input "0908662269"
click at [479, 301] on input "text" at bounding box center [508, 316] width 182 height 30
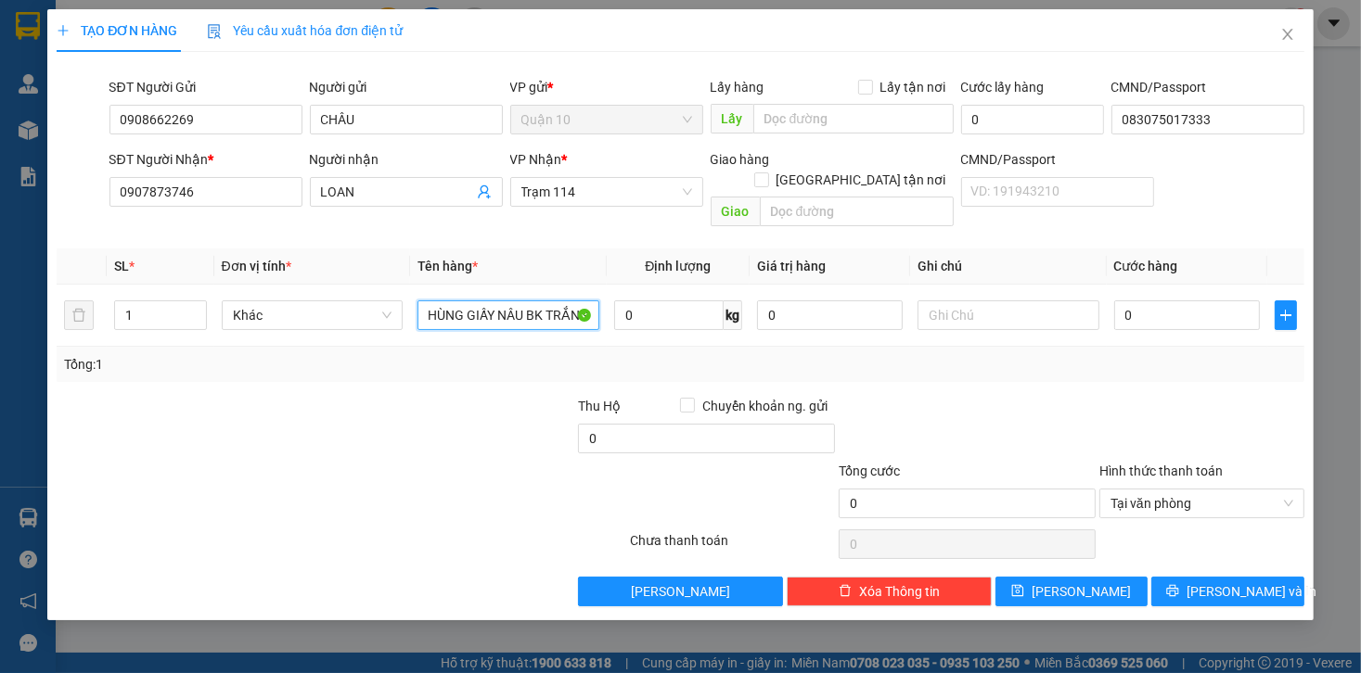
scroll to position [0, 12]
type input "THÙNG GIẤY NÂU BK TRẮNG"
type input "100.000"
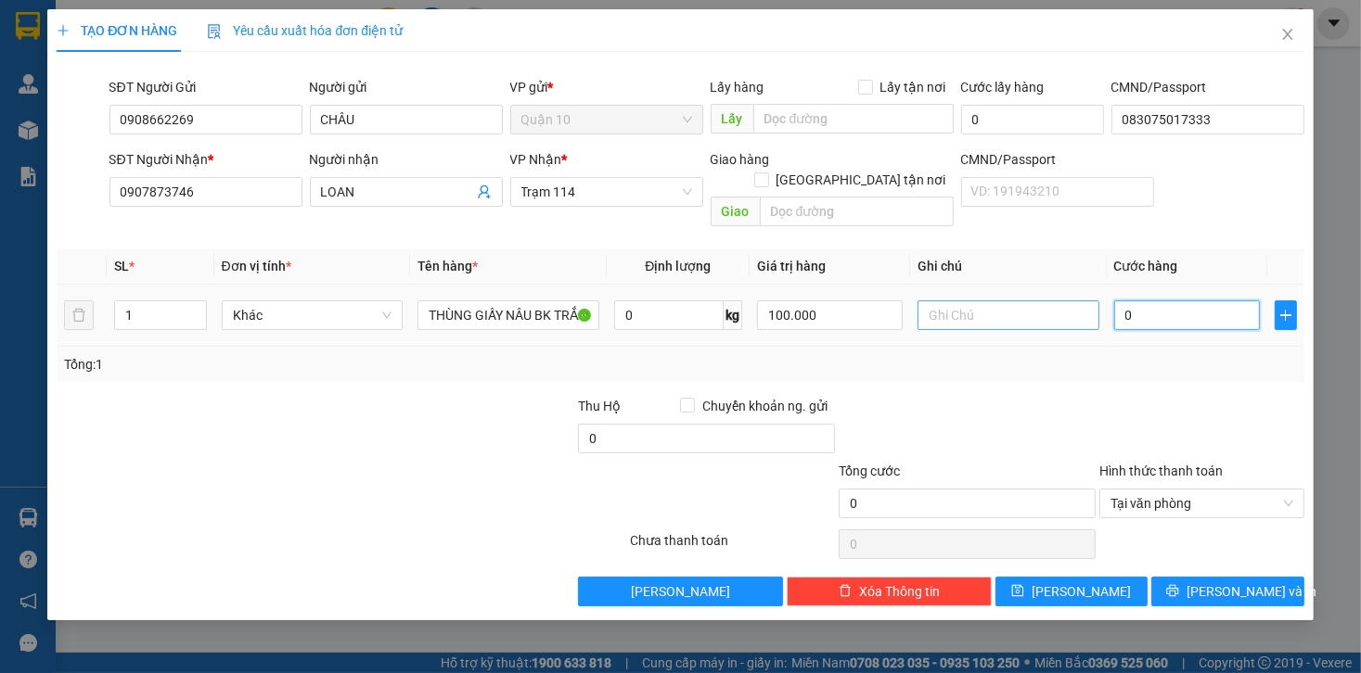
drag, startPoint x: 1163, startPoint y: 295, endPoint x: 975, endPoint y: 300, distance: 188.4
click at [1163, 301] on input "0" at bounding box center [1187, 316] width 146 height 30
type input "6"
type input "60"
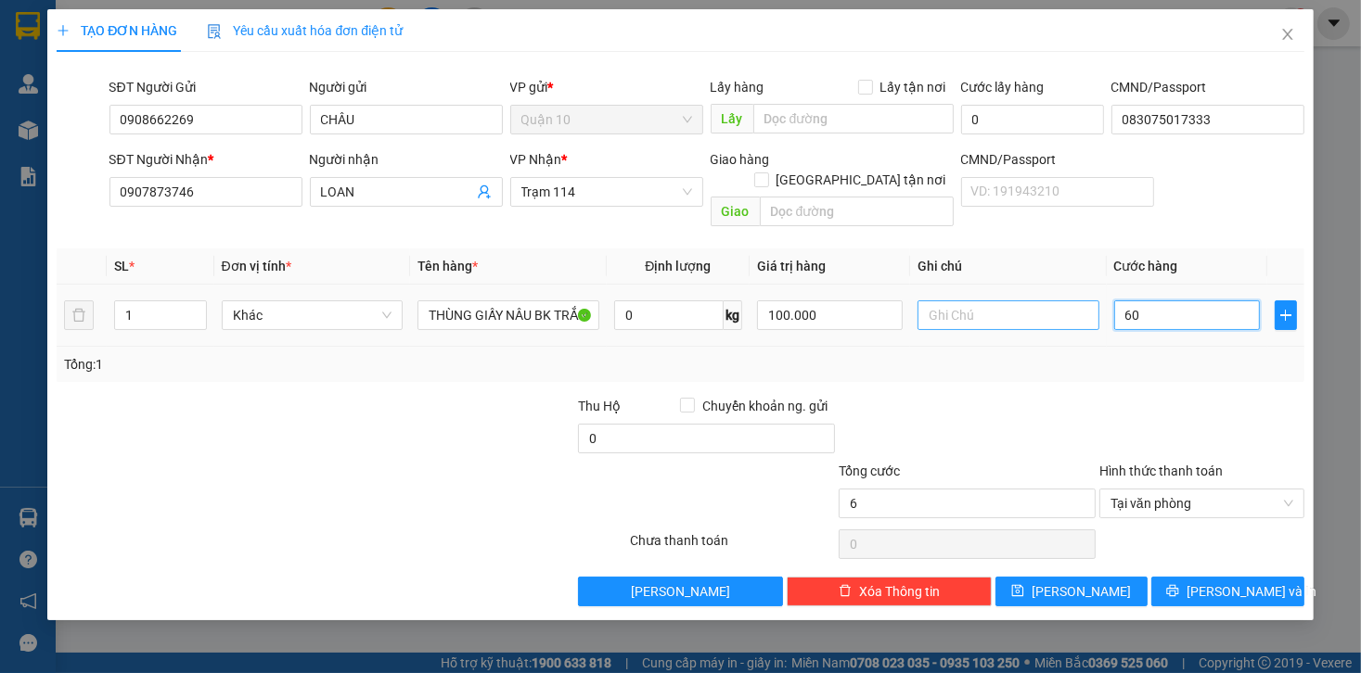
type input "60"
type input "60.000"
click at [1116, 354] on div "Tổng: 1" at bounding box center [680, 364] width 1232 height 20
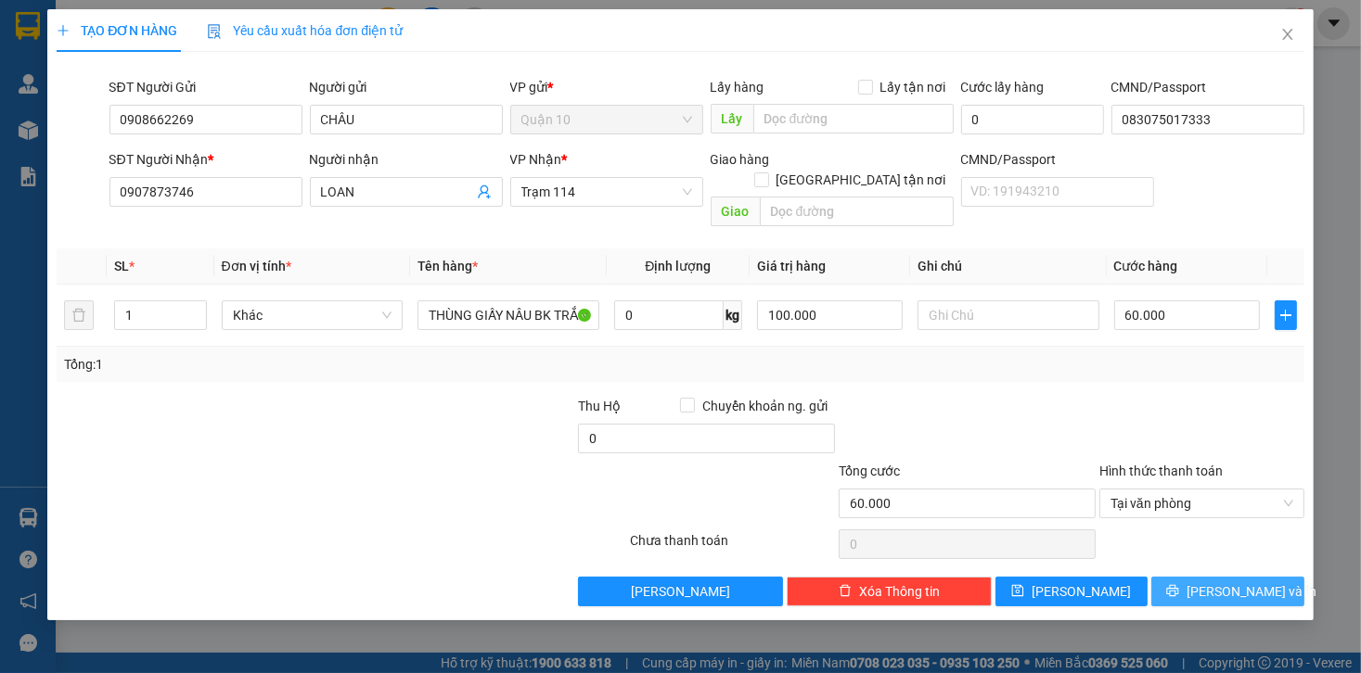
drag, startPoint x: 1210, startPoint y: 560, endPoint x: 946, endPoint y: 408, distance: 305.0
click at [1206, 577] on button "[PERSON_NAME] và In" at bounding box center [1227, 592] width 153 height 30
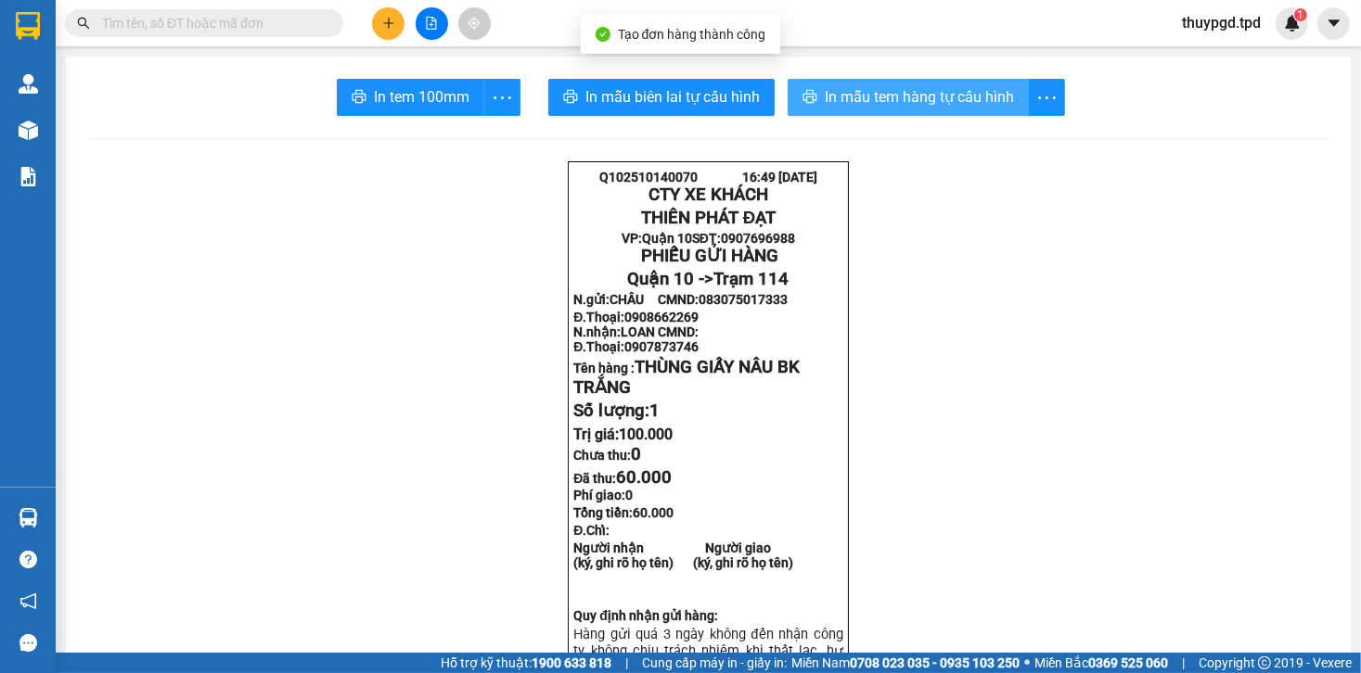
click at [961, 109] on button "In mẫu tem hàng tự cấu hình" at bounding box center [907, 97] width 241 height 37
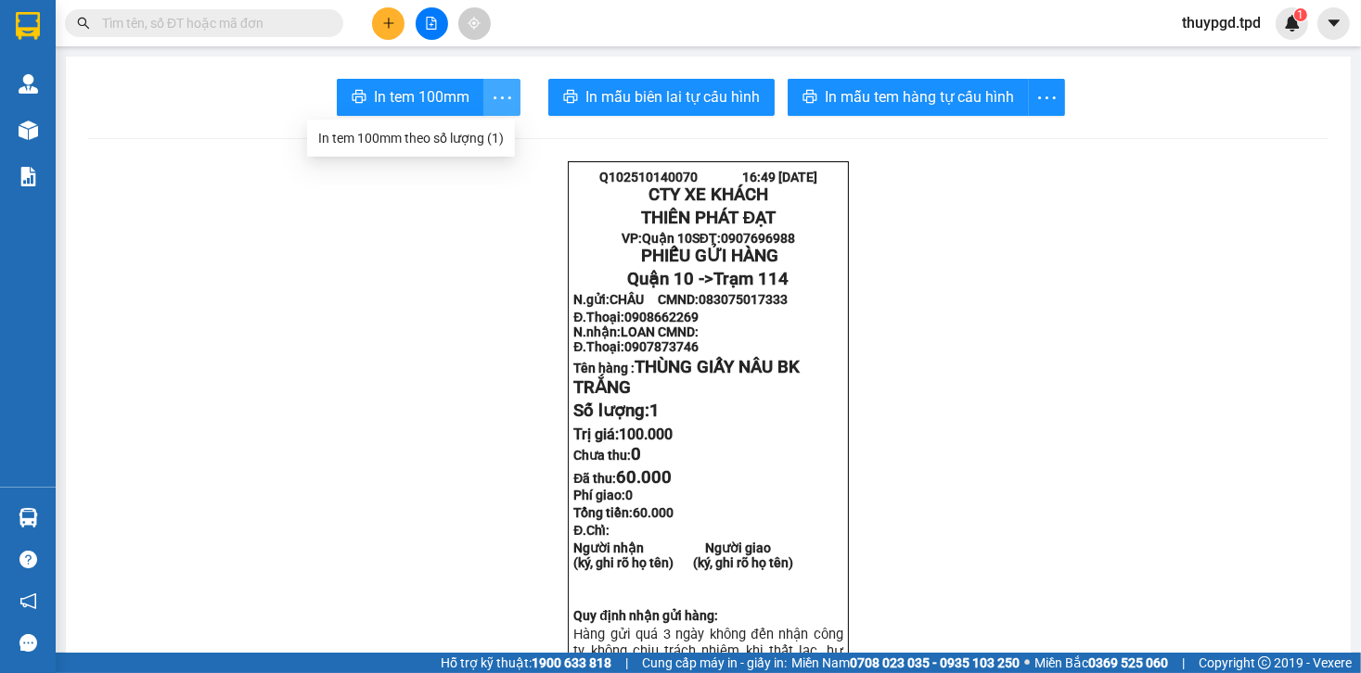
click at [505, 106] on icon "more" at bounding box center [502, 97] width 23 height 23
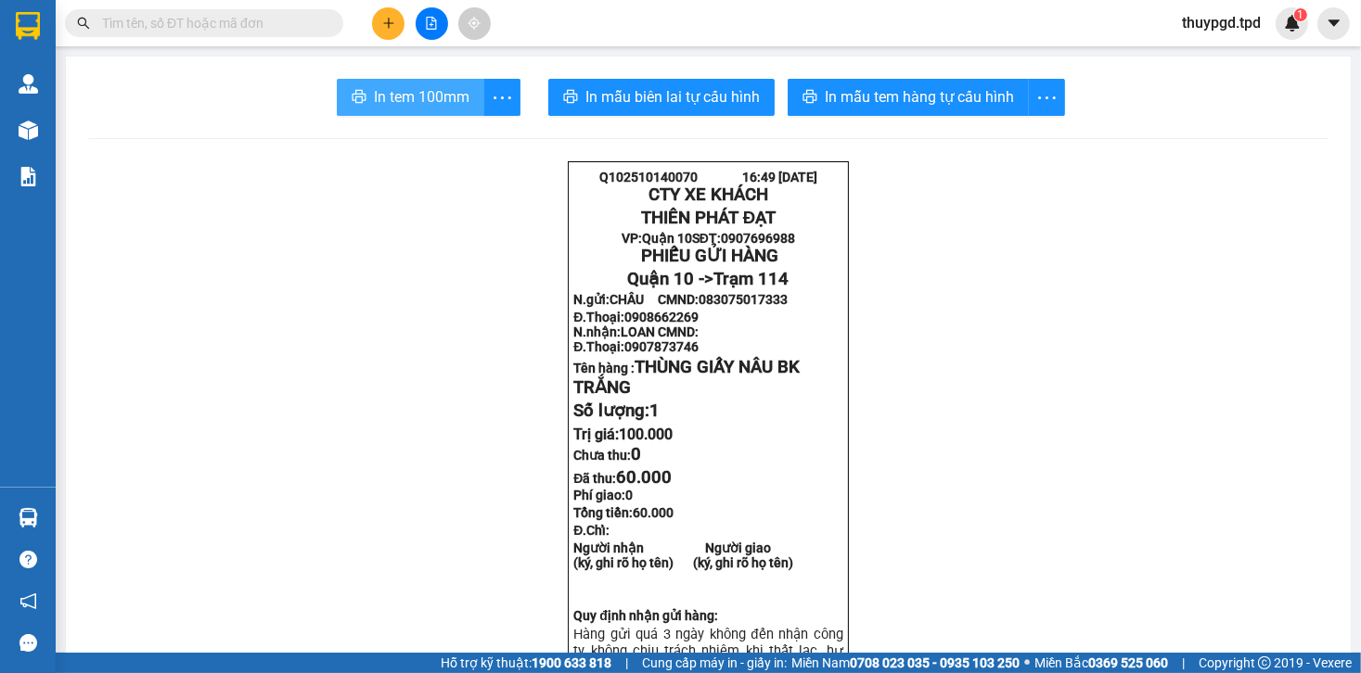
click at [440, 111] on button "In tem 100mm" at bounding box center [410, 97] width 147 height 37
click at [65, 132] on main "In tem 100mm In mẫu biên lai tự cấu hình In mẫu tem hàng tự cấu hình Q102510140…" at bounding box center [680, 326] width 1361 height 653
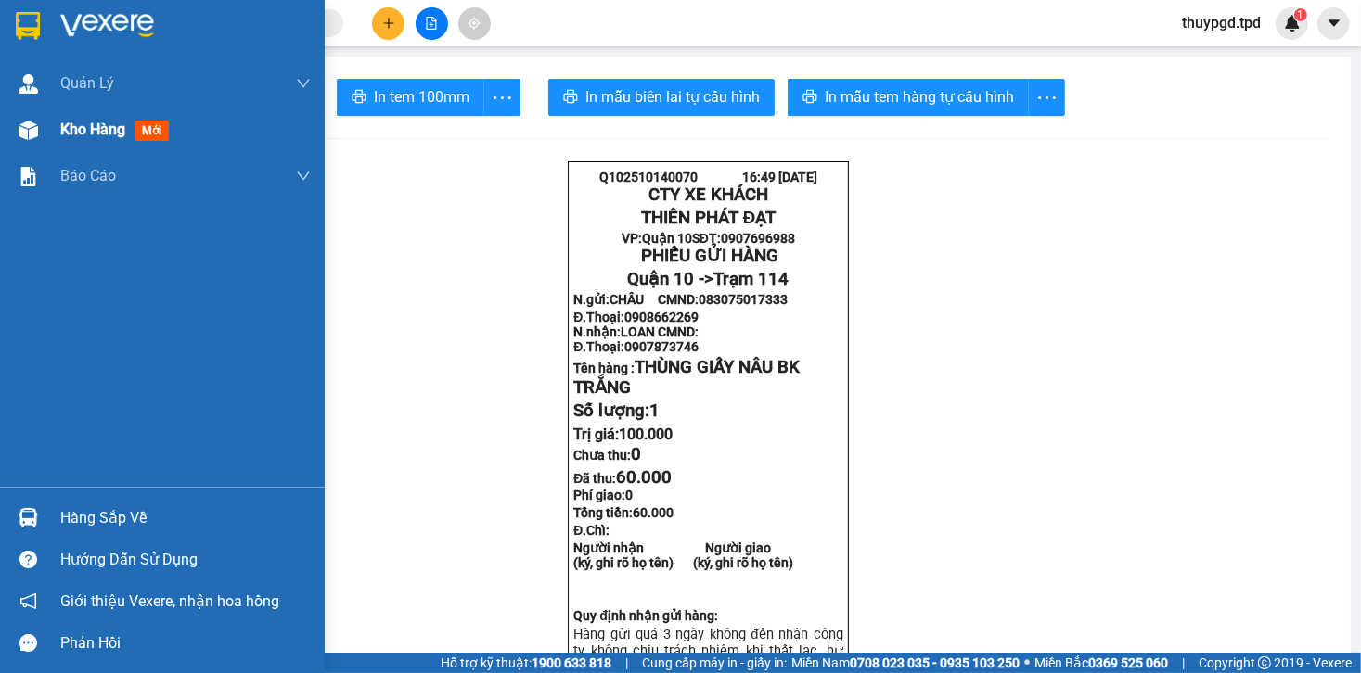
click at [37, 120] on div at bounding box center [28, 130] width 32 height 32
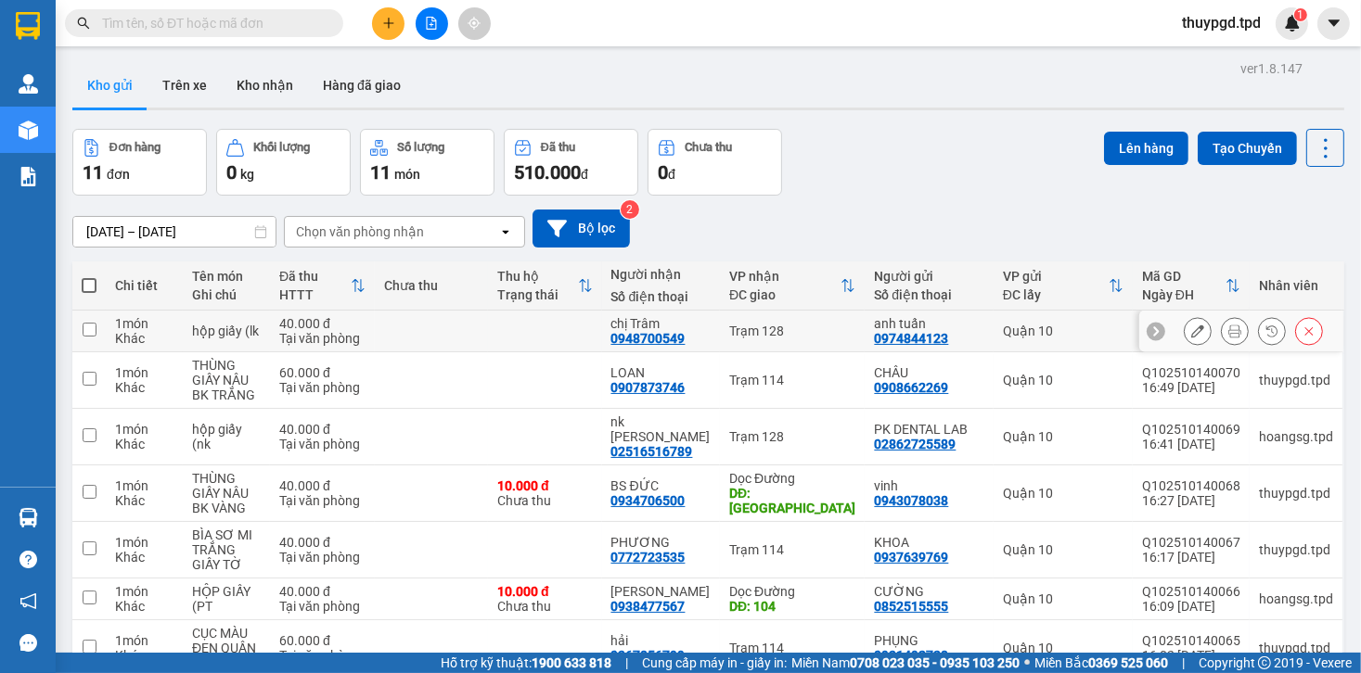
click at [1228, 325] on icon at bounding box center [1234, 331] width 13 height 13
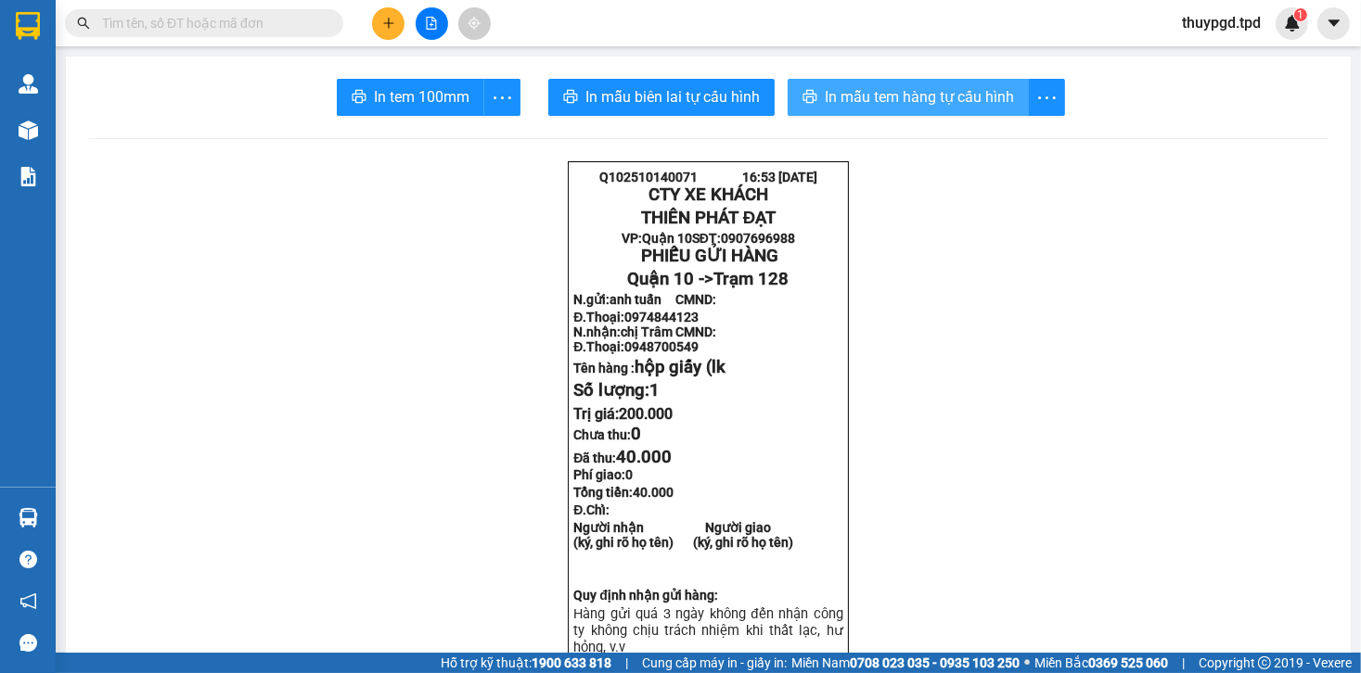
click at [897, 104] on span "In mẫu tem hàng tự cấu hình" at bounding box center [919, 96] width 189 height 23
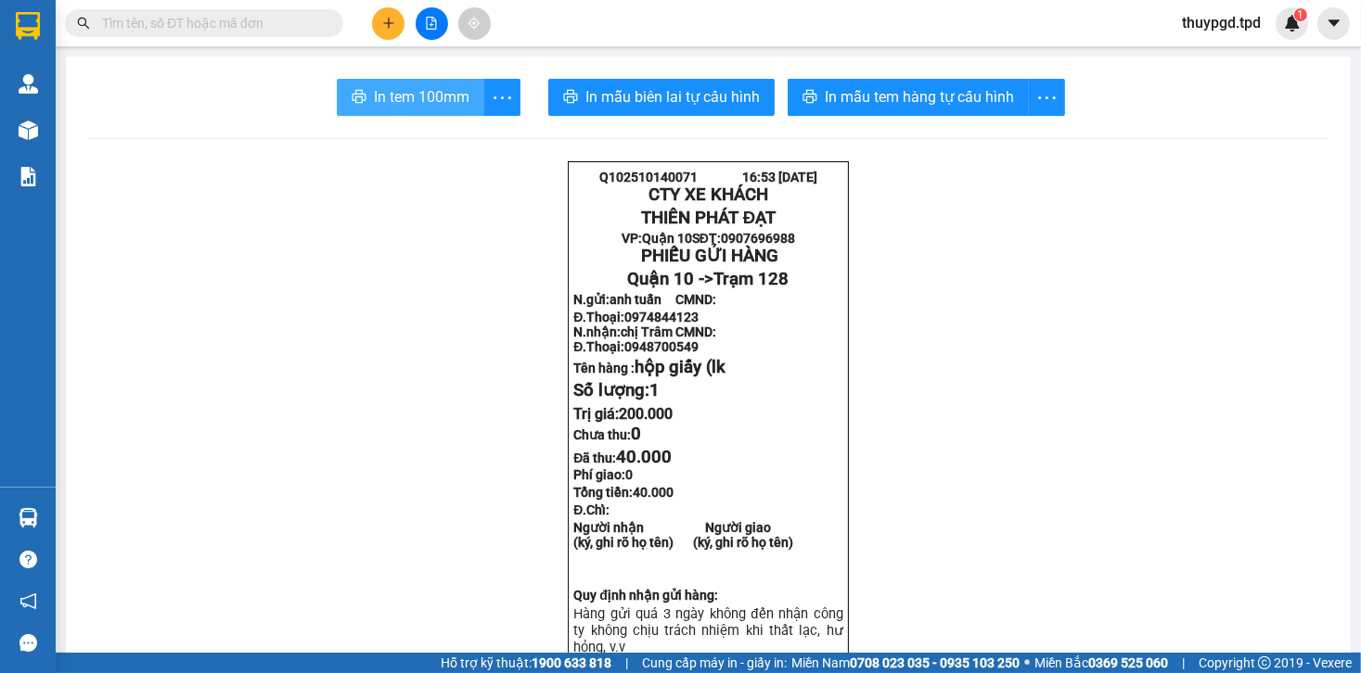
drag, startPoint x: 368, startPoint y: 84, endPoint x: 627, endPoint y: 147, distance: 266.4
click at [369, 84] on button "In tem 100mm" at bounding box center [410, 97] width 147 height 37
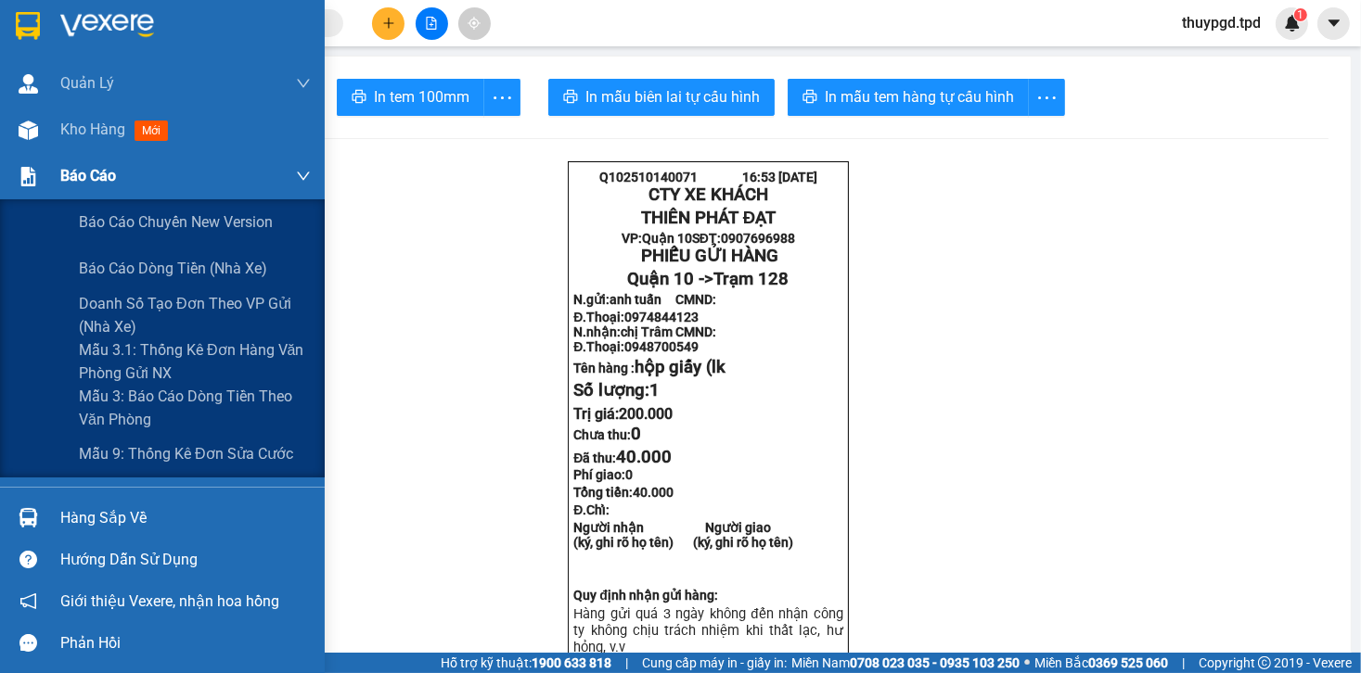
drag, startPoint x: 45, startPoint y: 158, endPoint x: 54, endPoint y: 147, distance: 13.2
click at [47, 157] on div "Báo cáo" at bounding box center [162, 176] width 325 height 46
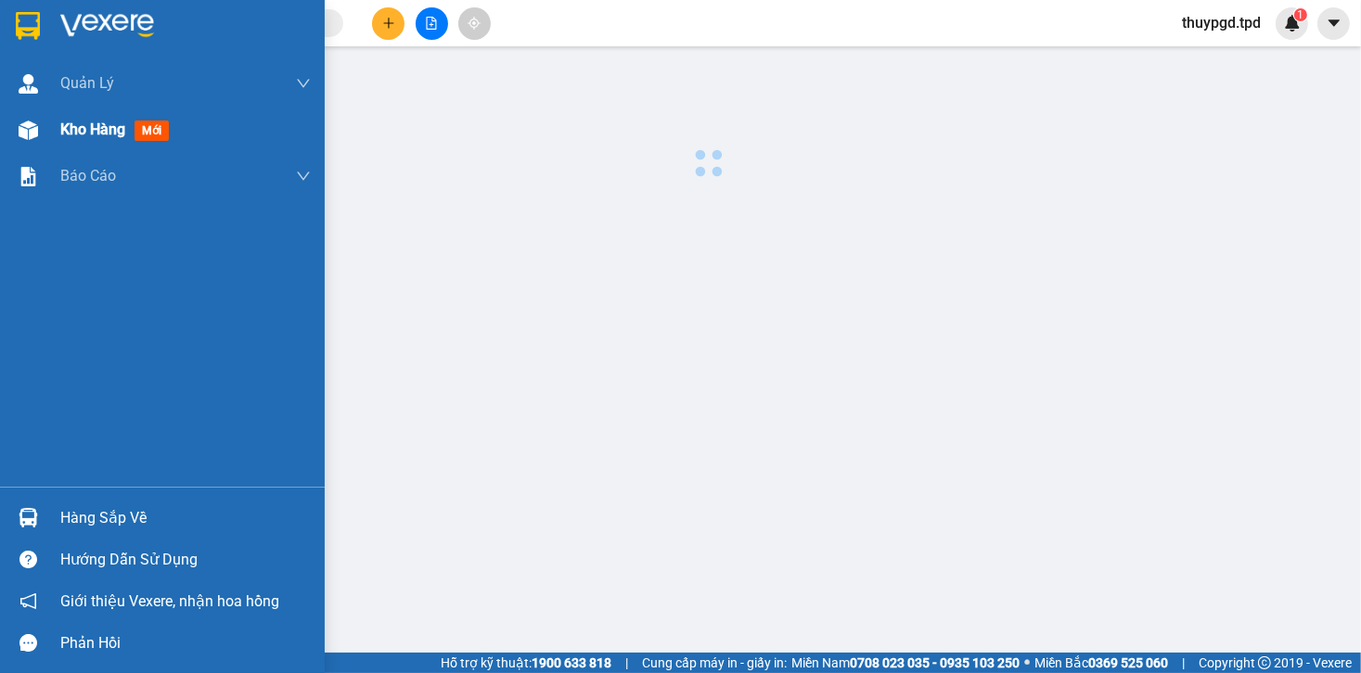
click at [64, 136] on span "Kho hàng" at bounding box center [92, 130] width 65 height 18
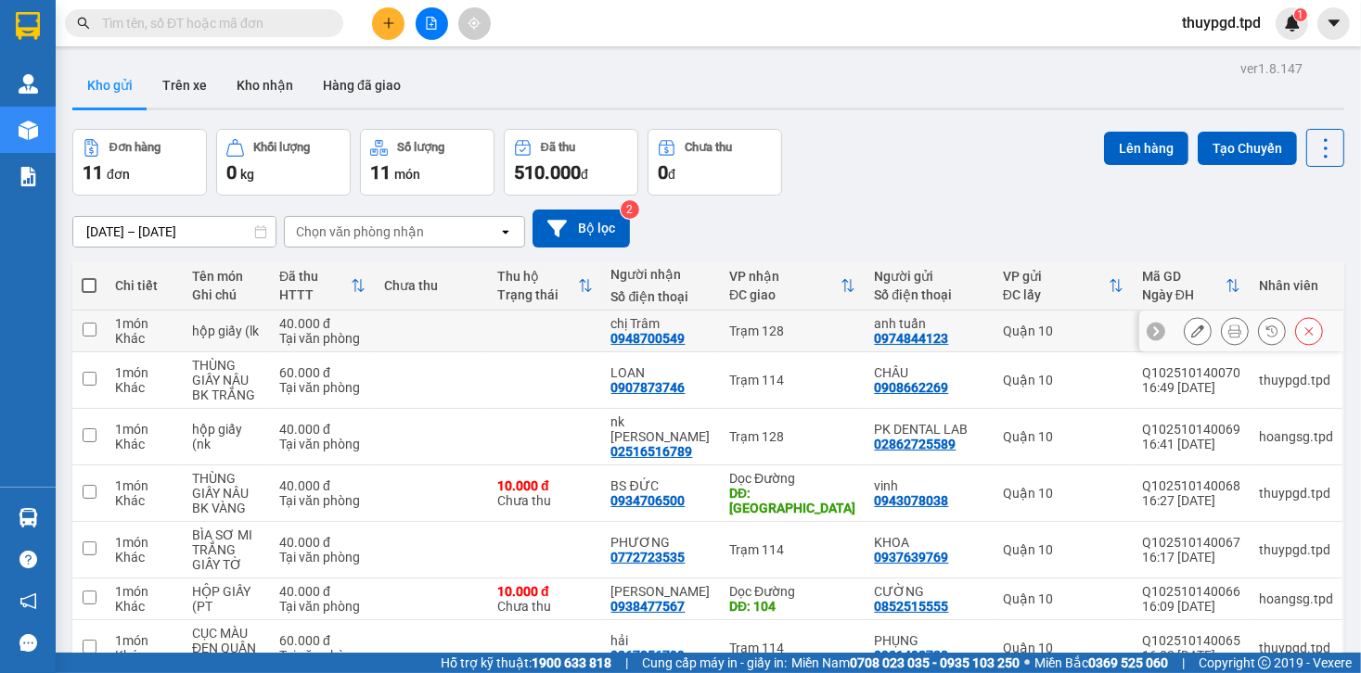
click at [601, 327] on td at bounding box center [544, 332] width 113 height 42
checkbox input "true"
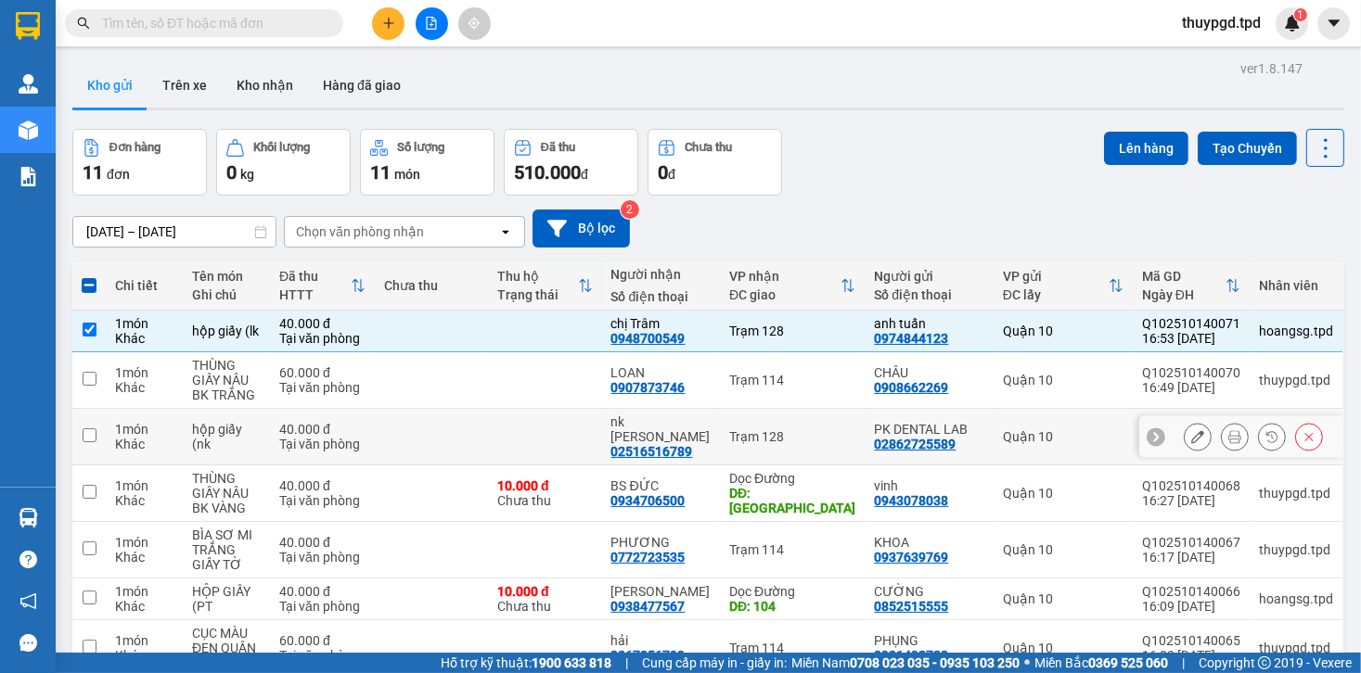
click at [740, 435] on td "Trạm 128" at bounding box center [792, 437] width 145 height 57
checkbox input "true"
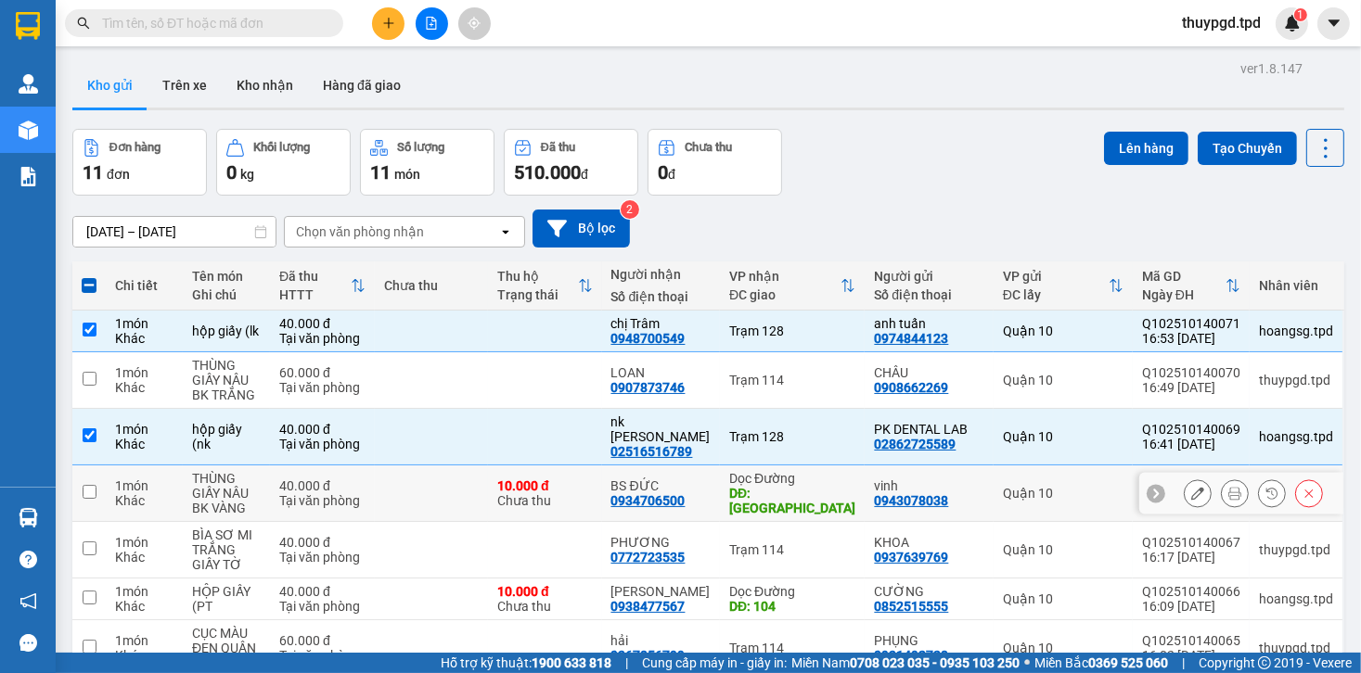
click at [711, 479] on div "BS ĐỨC 0934706500" at bounding box center [661, 494] width 100 height 30
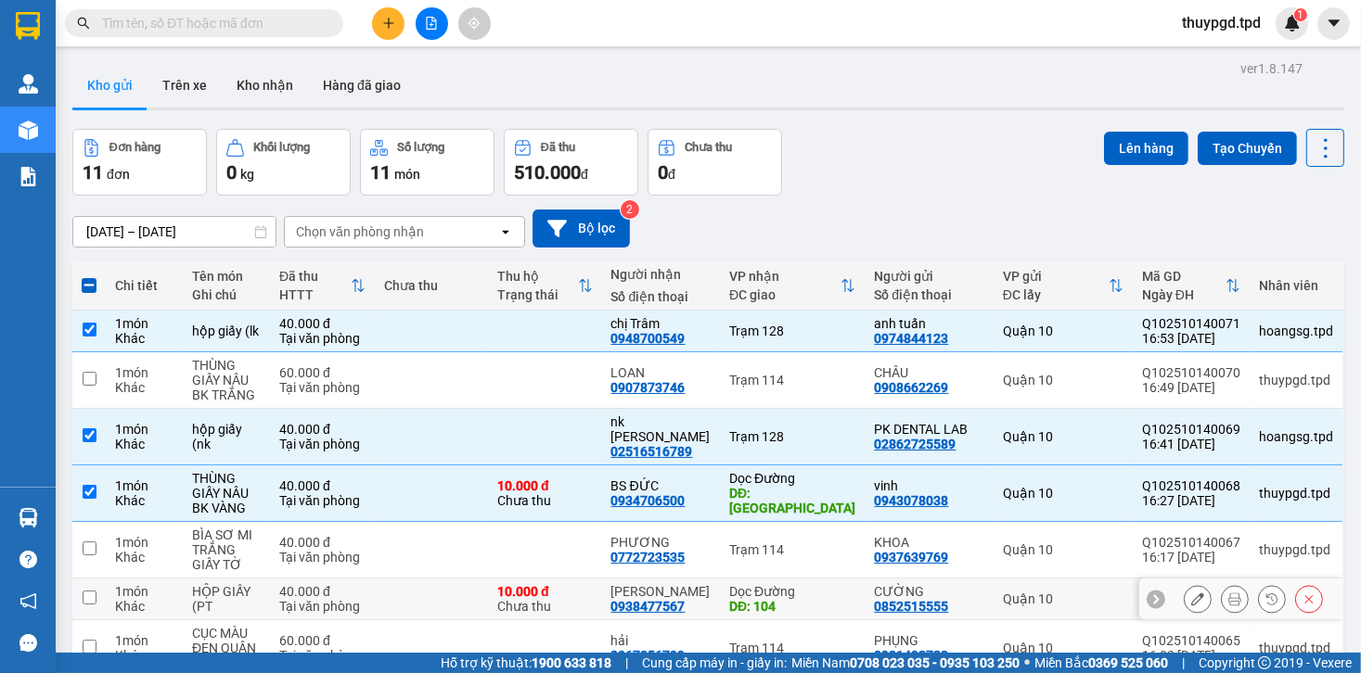
click at [721, 579] on td "hoàng trung 0938477567" at bounding box center [661, 600] width 119 height 42
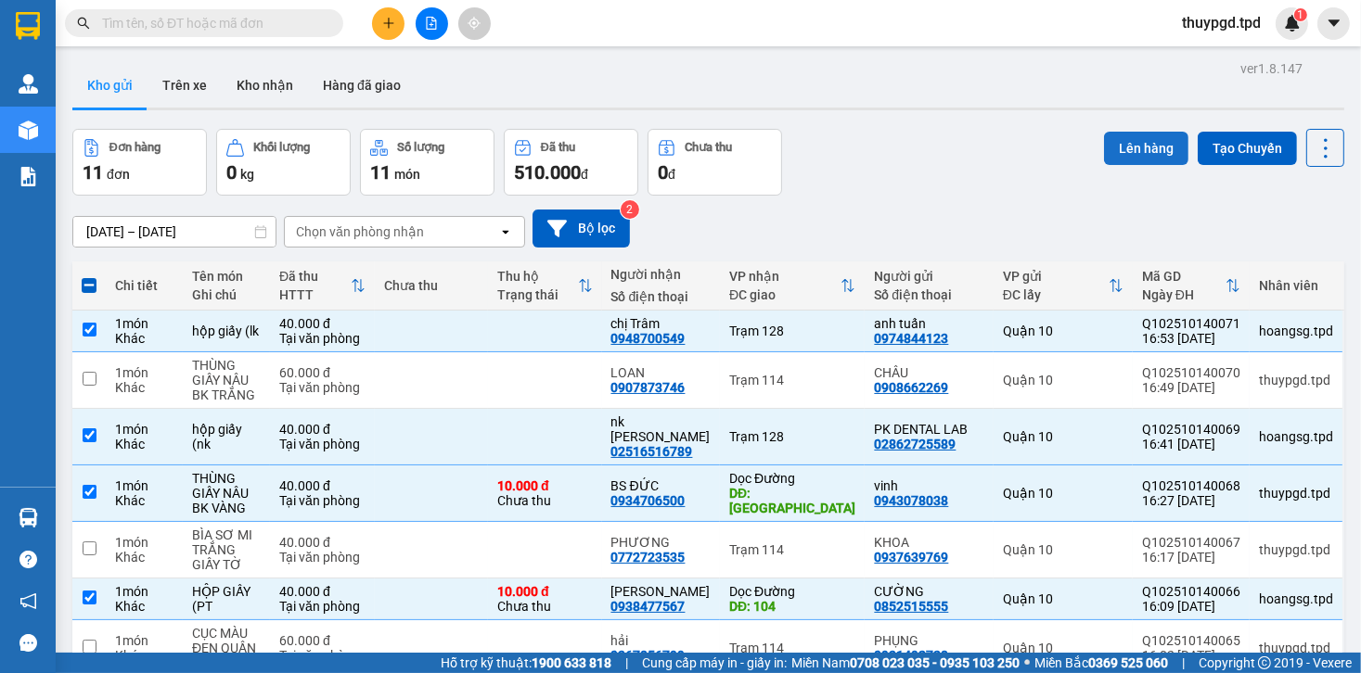
click at [1131, 156] on button "Lên hàng" at bounding box center [1146, 148] width 84 height 33
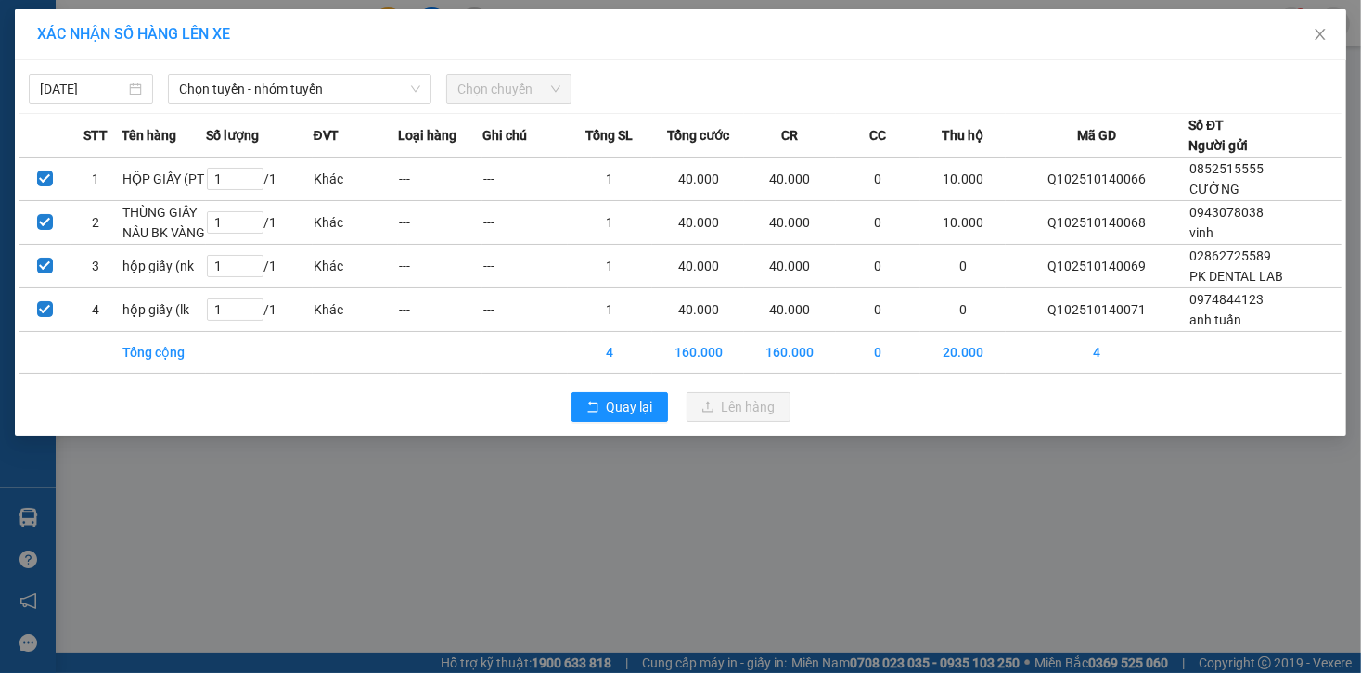
click at [313, 116] on th "Số lượng" at bounding box center [259, 136] width 107 height 44
click at [304, 94] on span "Chọn tuyến - nhóm tuyến" at bounding box center [299, 89] width 241 height 28
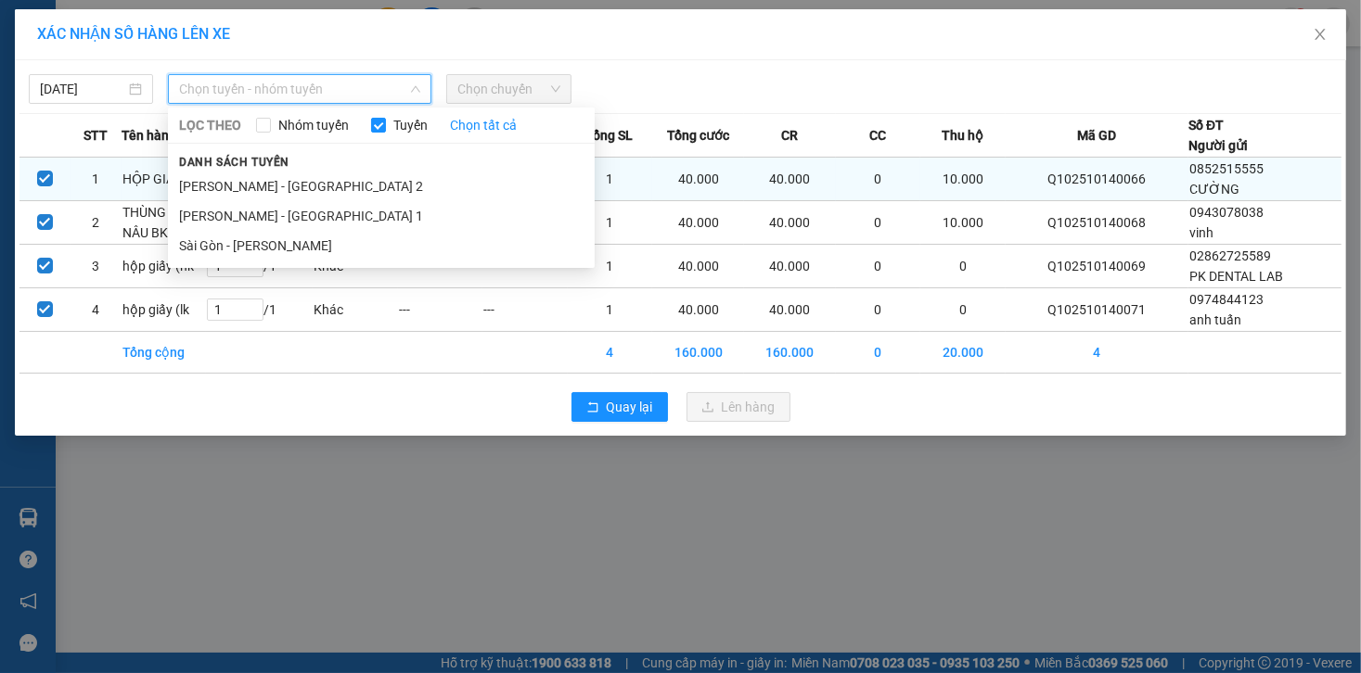
drag, startPoint x: 308, startPoint y: 249, endPoint x: 438, endPoint y: 198, distance: 139.2
click at [308, 250] on li "Sài Gòn - [PERSON_NAME]" at bounding box center [381, 246] width 427 height 30
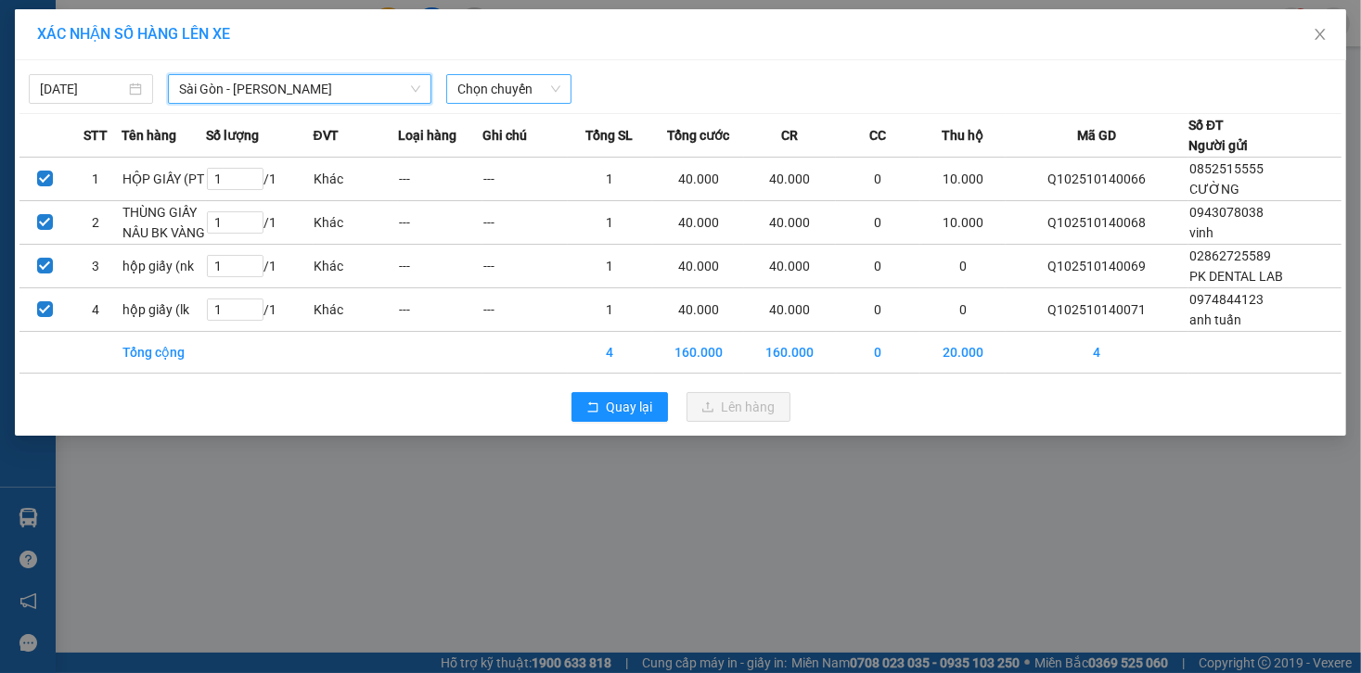
click at [527, 95] on span "Chọn chuyến" at bounding box center [508, 89] width 102 height 28
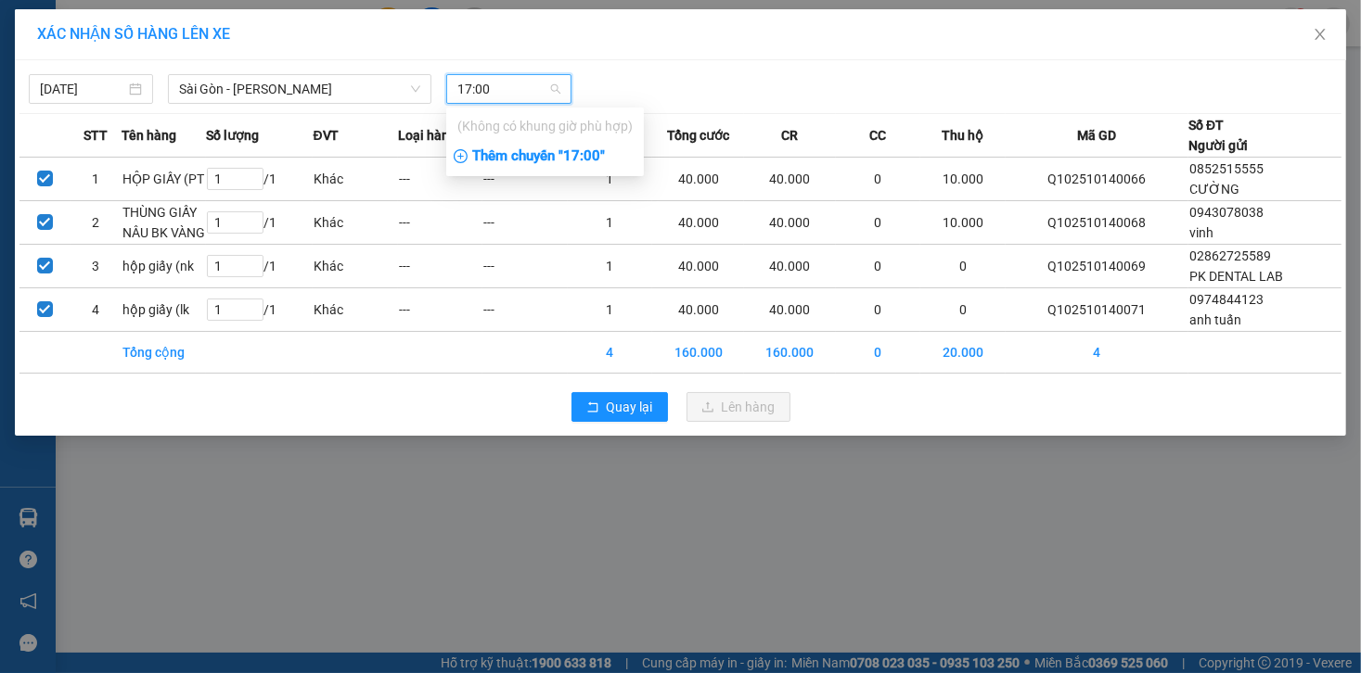
type input "17:00"
click at [583, 164] on div "Thêm chuyến " 17:00 "" at bounding box center [545, 157] width 198 height 32
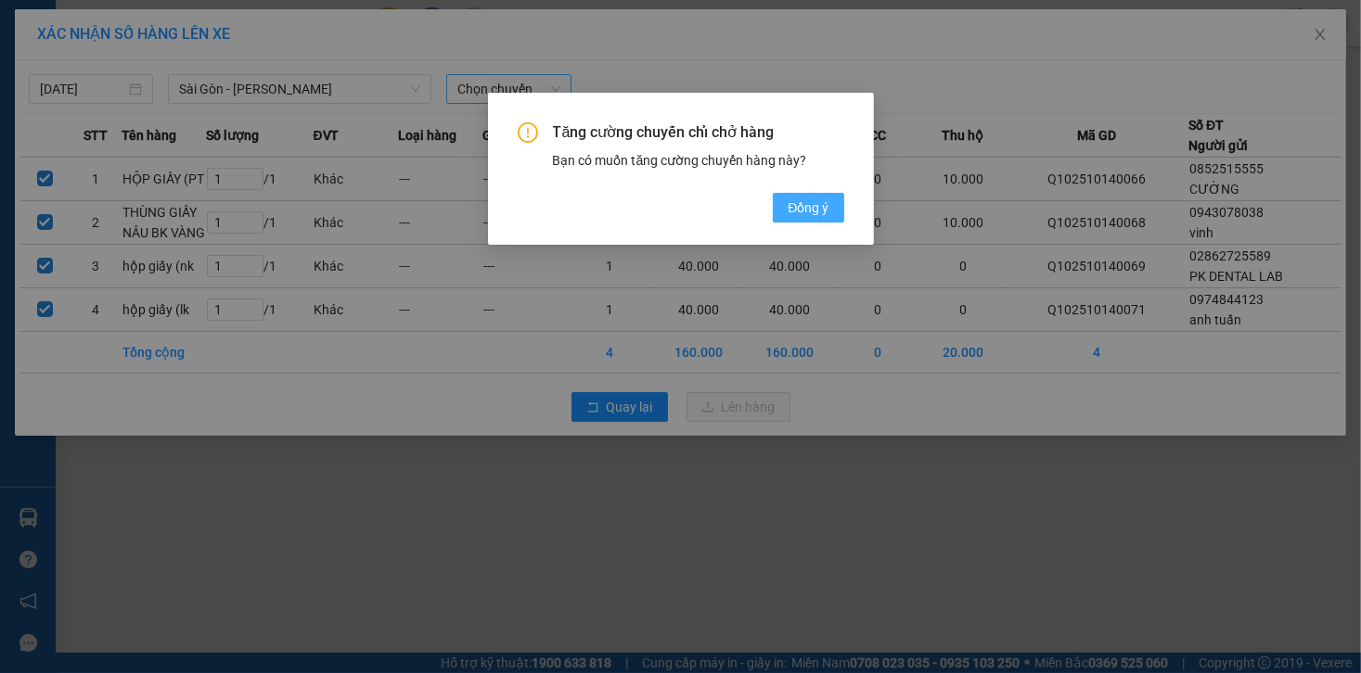
click at [805, 214] on span "Đồng ý" at bounding box center [807, 208] width 41 height 20
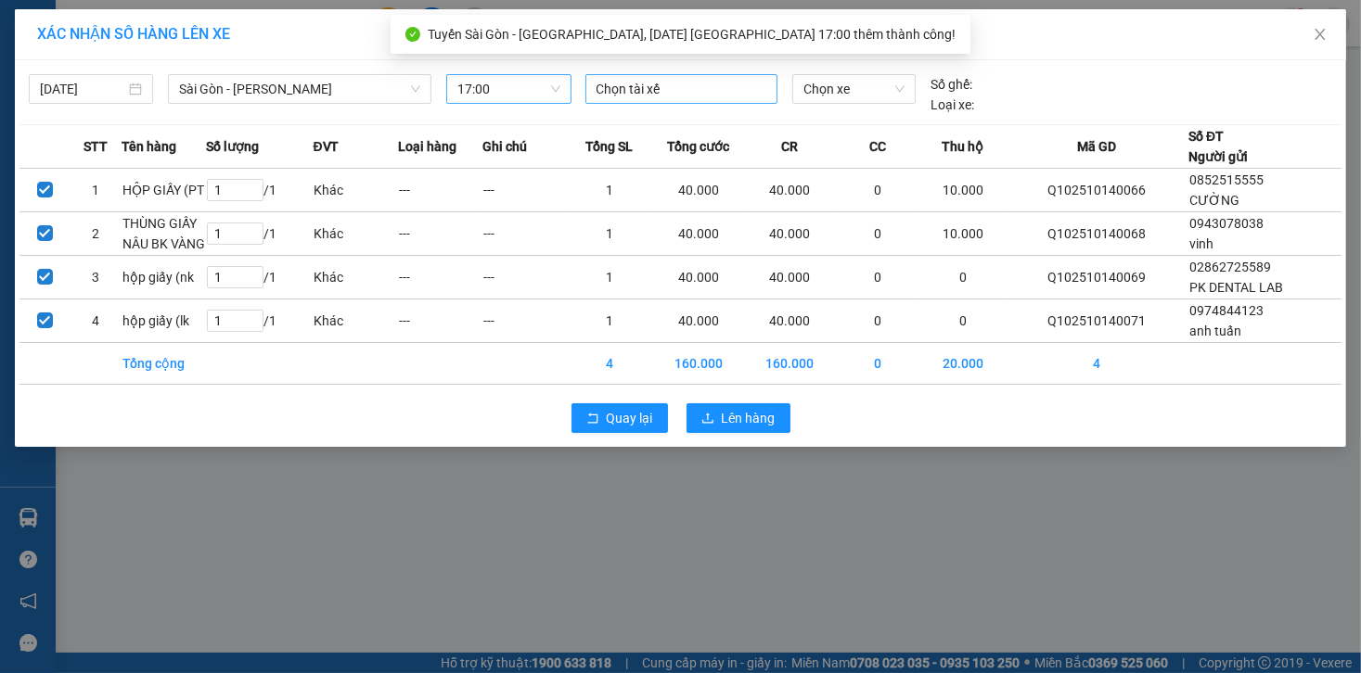
click at [597, 92] on input "search" at bounding box center [598, 89] width 4 height 22
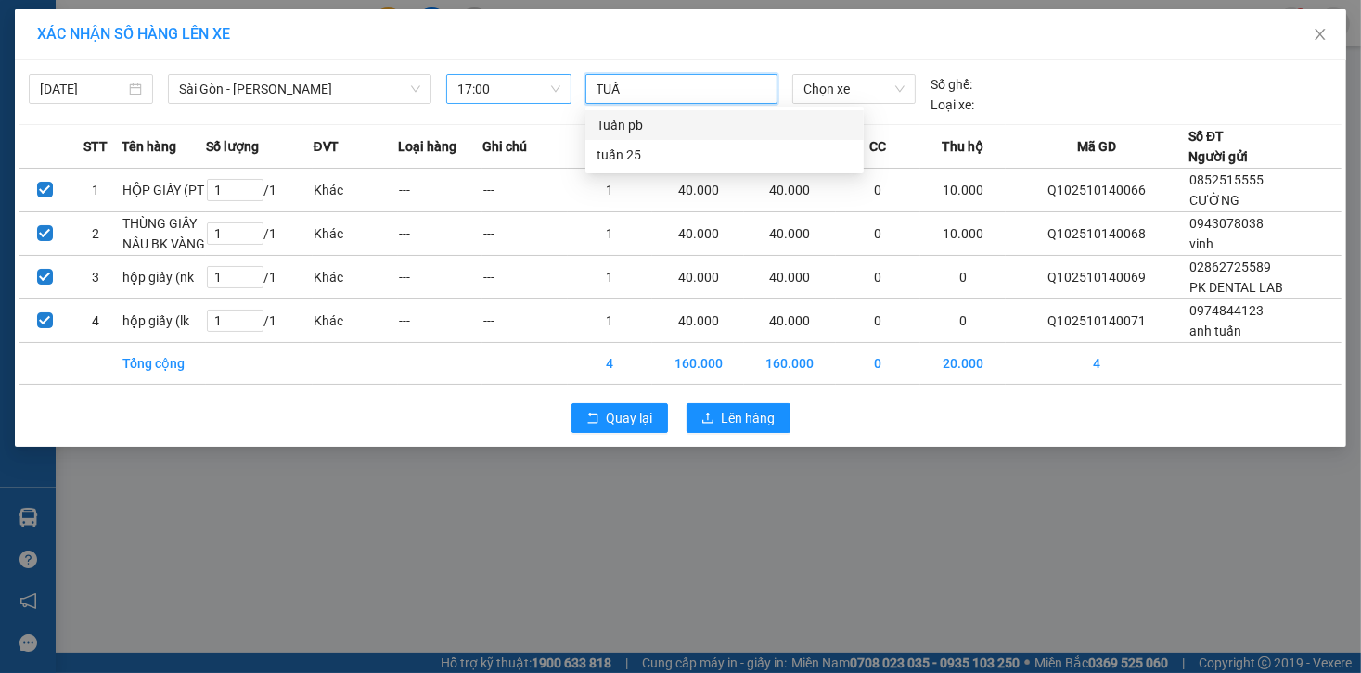
type input "TUẤN"
click at [665, 124] on div "Tuấn pb" at bounding box center [724, 125] width 256 height 20
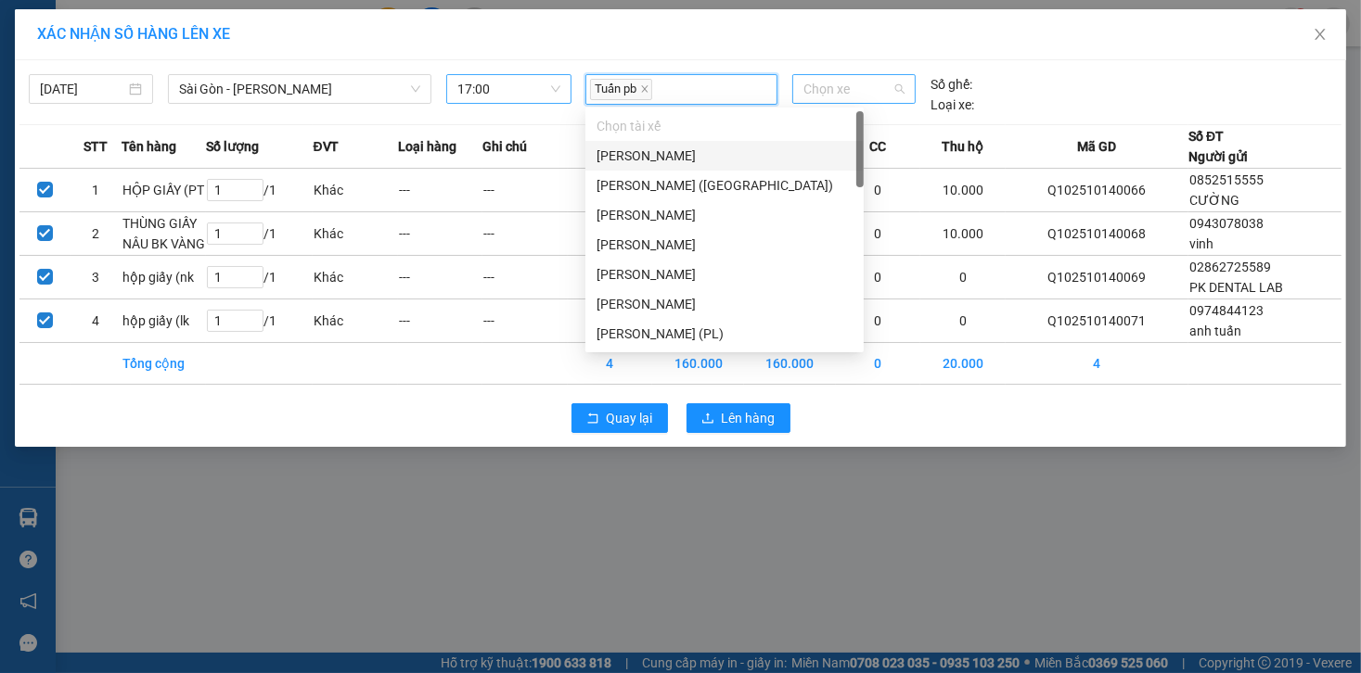
click at [837, 86] on span "Chọn xe" at bounding box center [853, 89] width 101 height 28
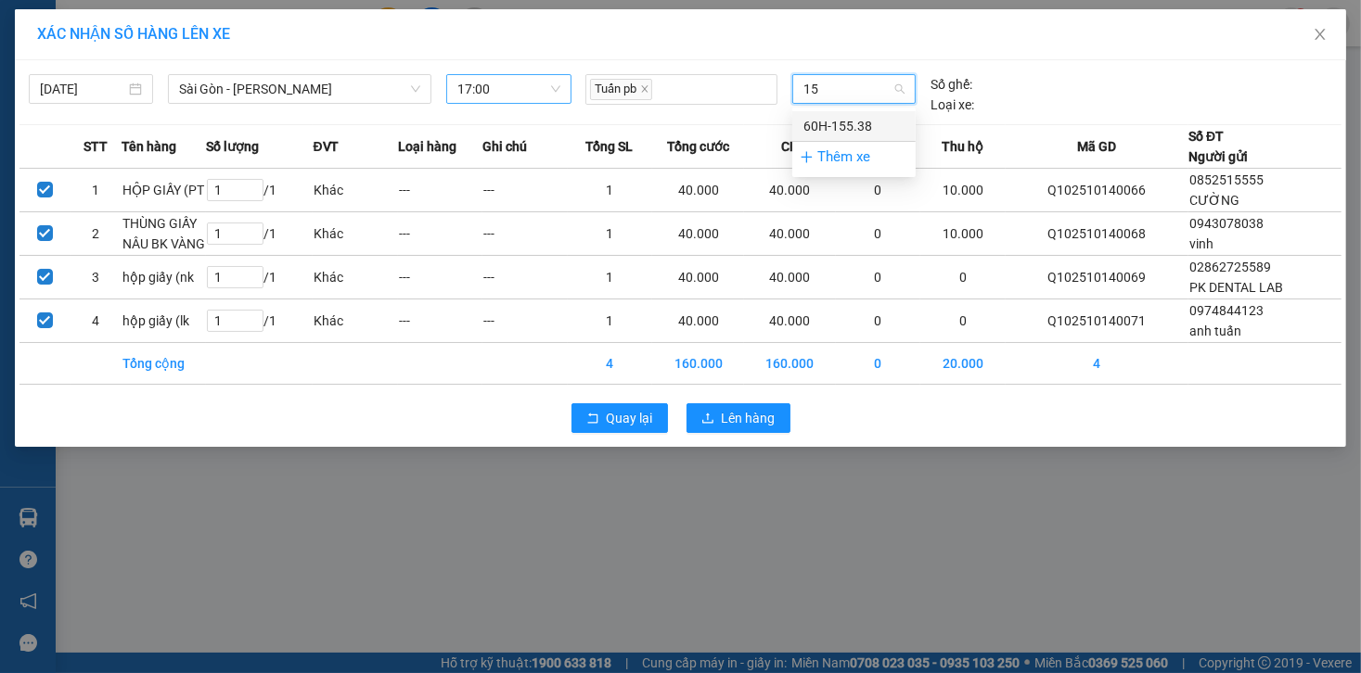
type input "1"
type input "00581"
click at [860, 119] on div "60F-005.81" at bounding box center [853, 126] width 101 height 20
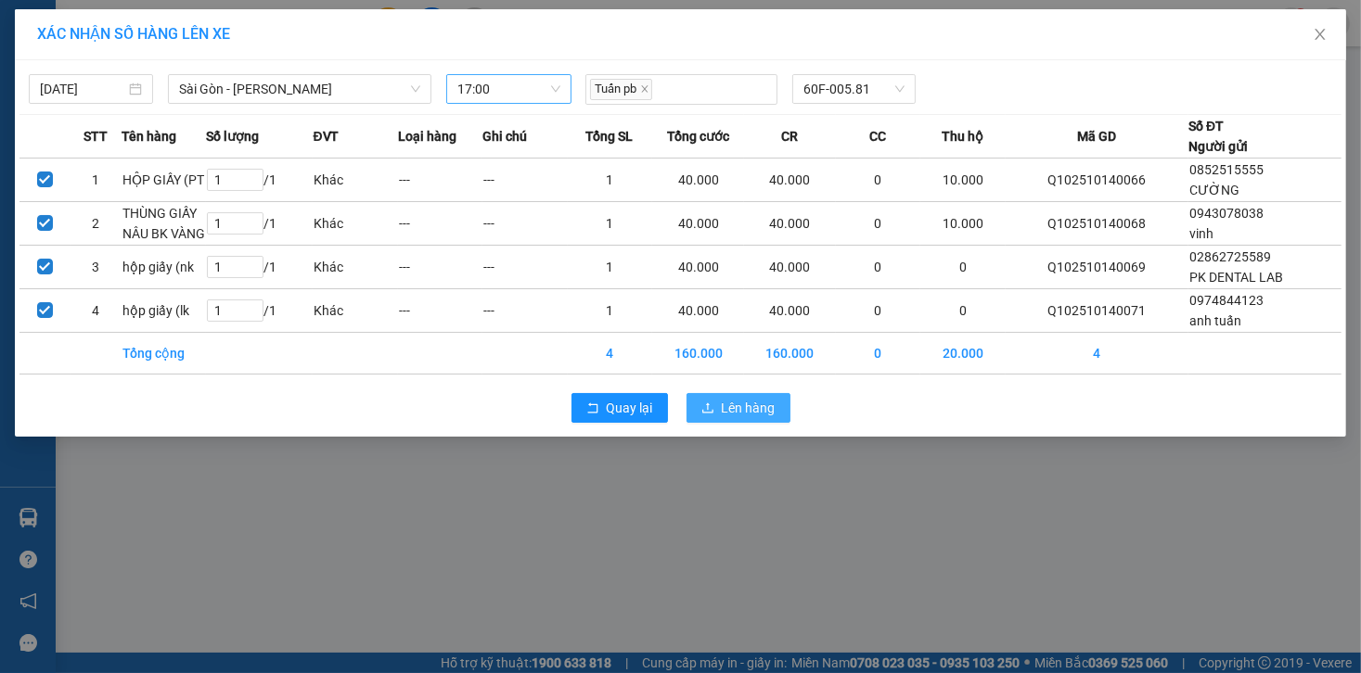
click at [753, 407] on span "Lên hàng" at bounding box center [749, 408] width 54 height 20
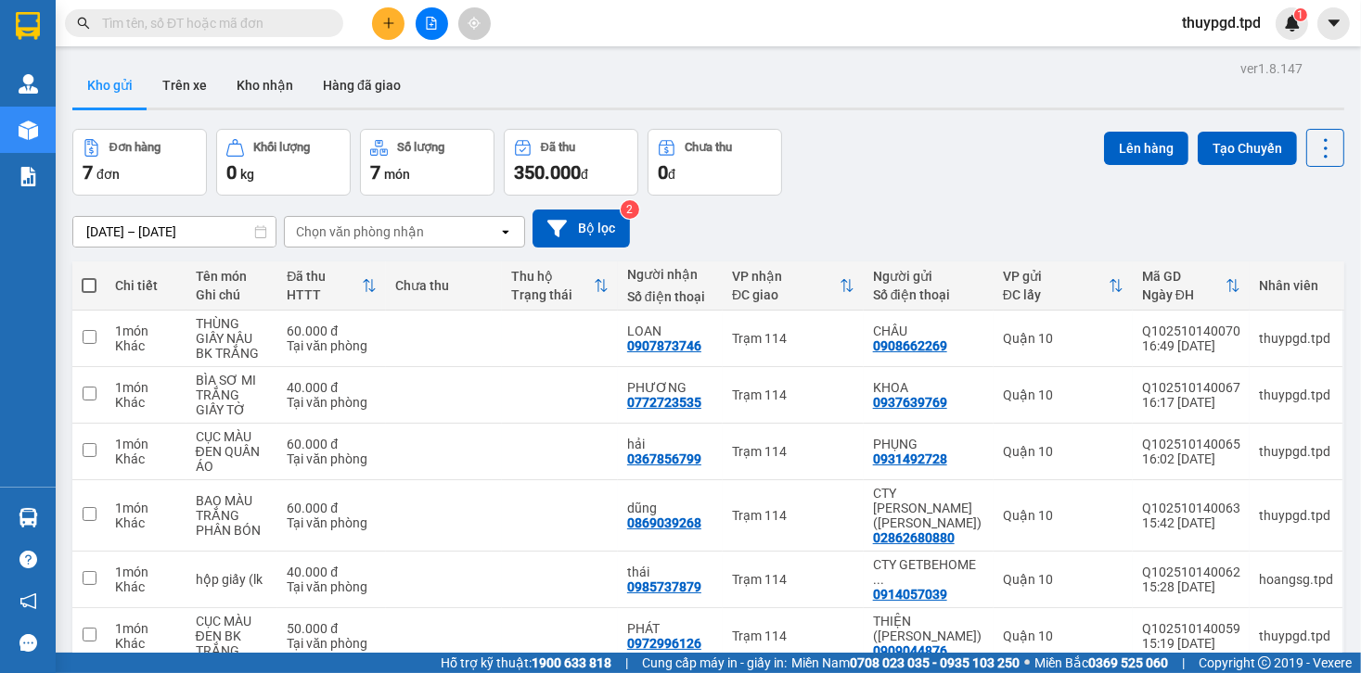
click at [440, 19] on button at bounding box center [432, 23] width 32 height 32
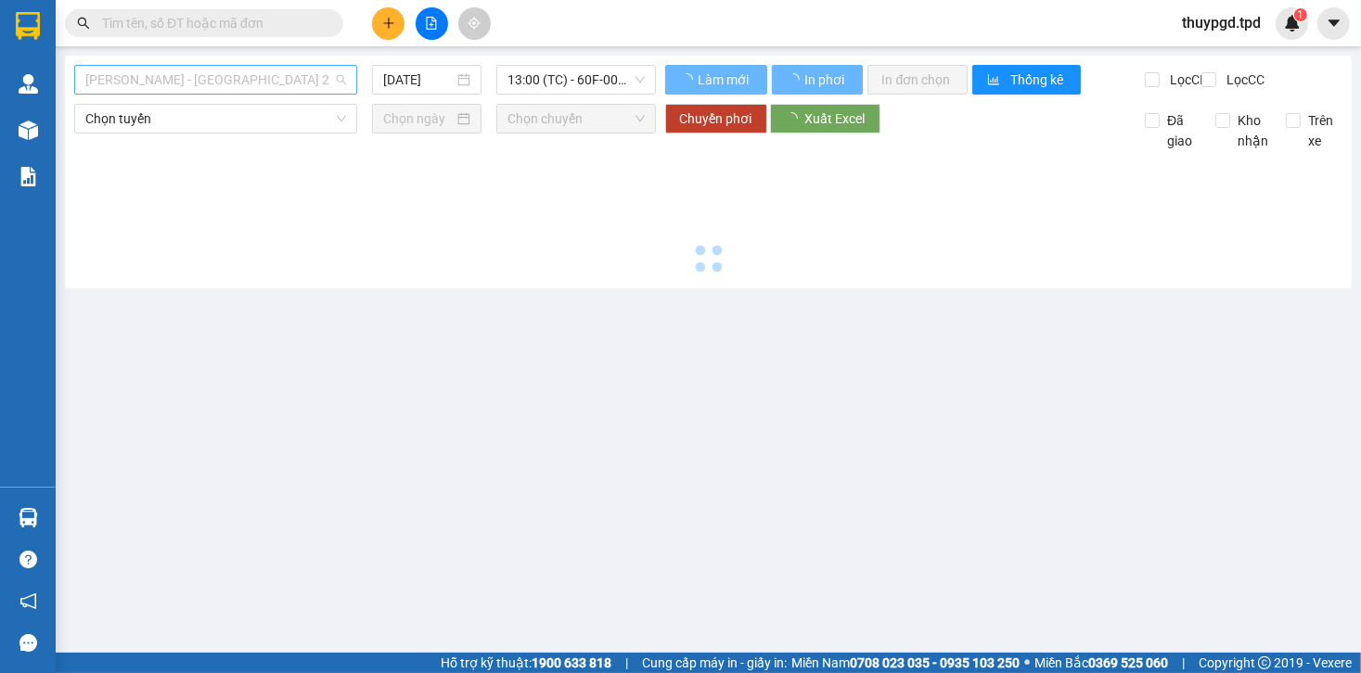
click at [172, 74] on span "[PERSON_NAME] - [GEOGRAPHIC_DATA] 2" at bounding box center [215, 80] width 261 height 28
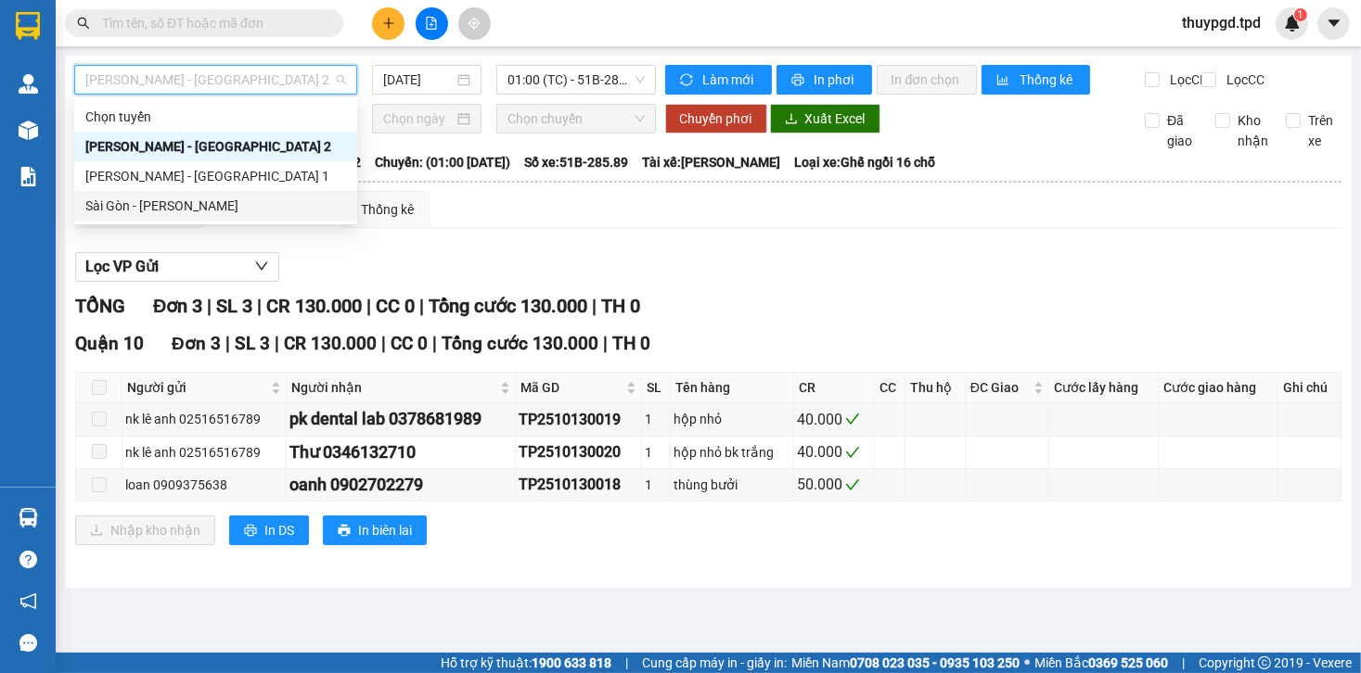
click at [178, 204] on div "Sài Gòn - [PERSON_NAME]" at bounding box center [215, 206] width 261 height 20
type input "[DATE]"
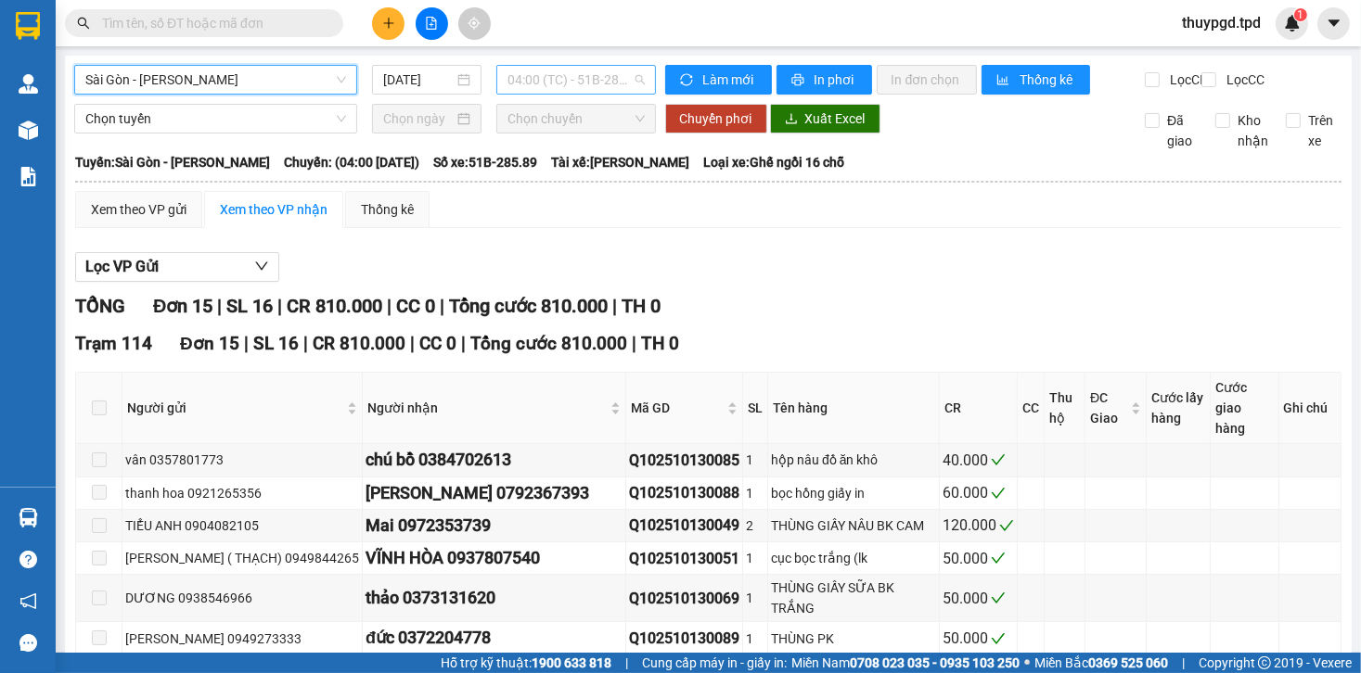
click at [624, 89] on span "04:00 (TC) - 51B-285.89" at bounding box center [575, 80] width 136 height 28
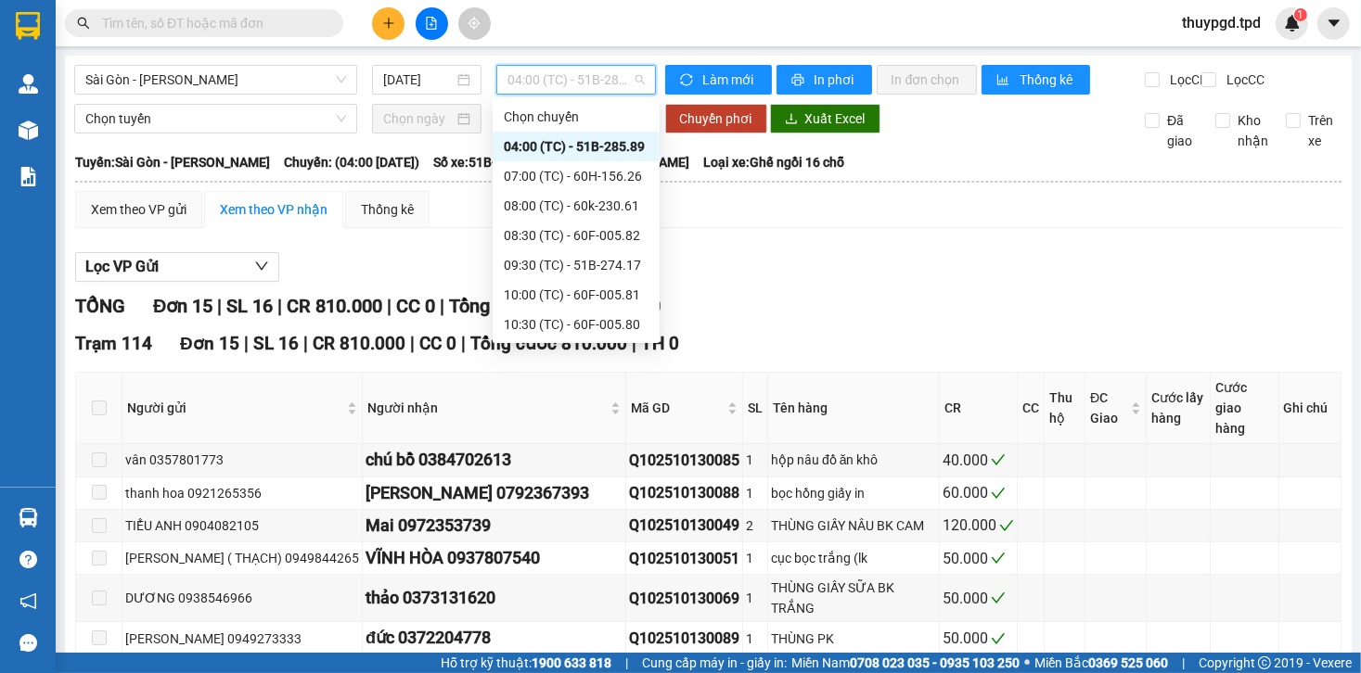
click at [592, 552] on div "17:00 (TC) - 60F-005.81" at bounding box center [576, 562] width 145 height 20
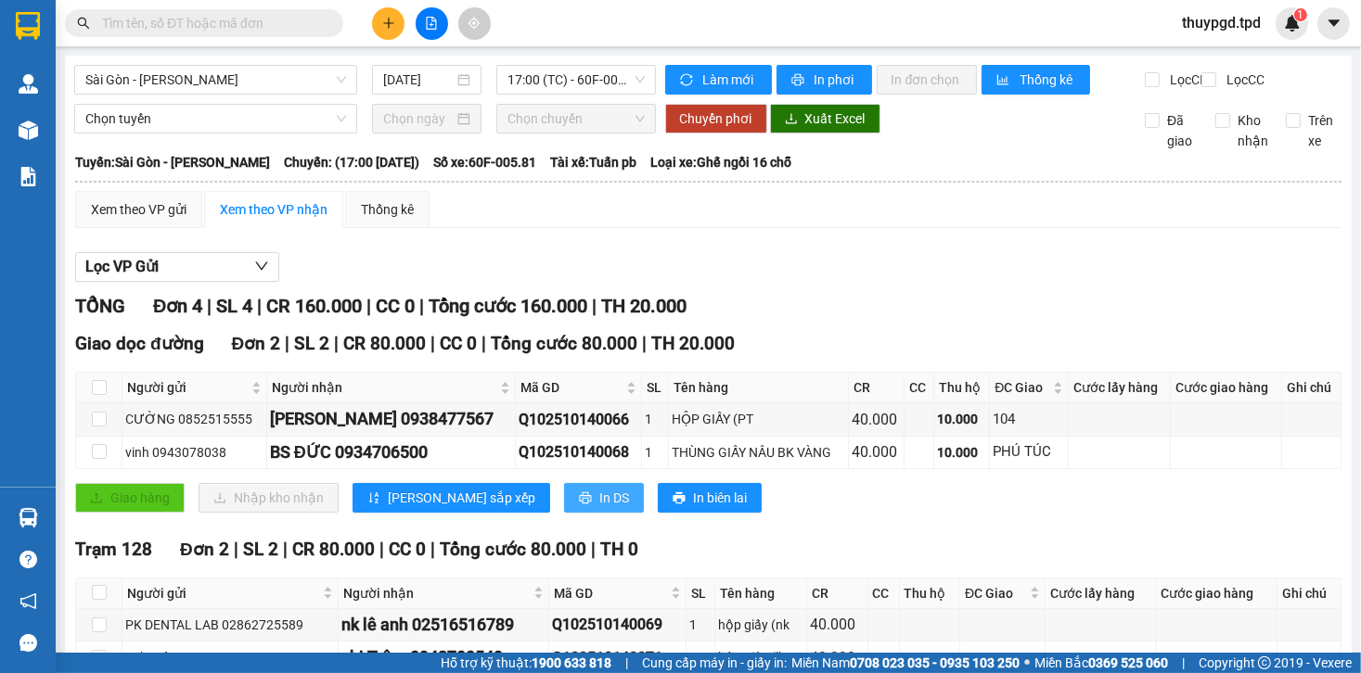
click at [599, 505] on span "In DS" at bounding box center [614, 498] width 30 height 20
click at [378, 14] on button at bounding box center [388, 23] width 32 height 32
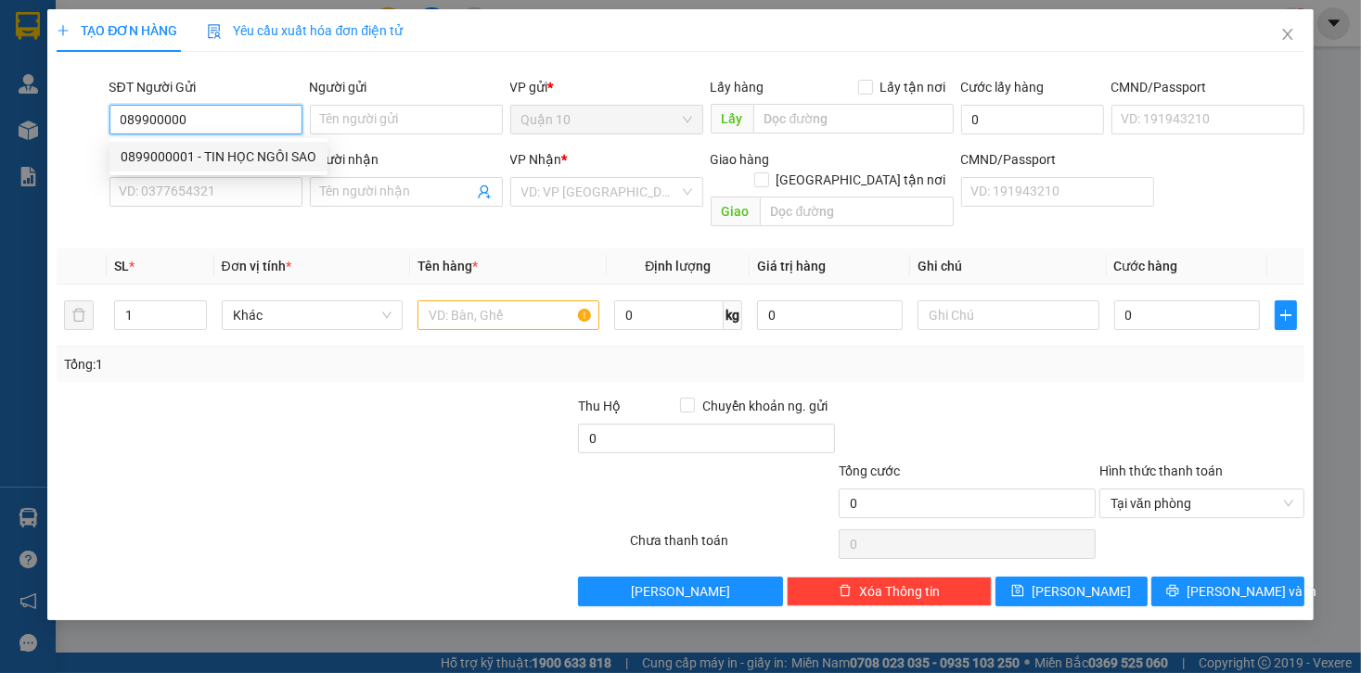
click at [207, 159] on div "0899000001 - TIN HỌC NGÔI SAO" at bounding box center [219, 157] width 196 height 20
type input "0899000001"
type input "TIN HỌC NGÔI SAO"
type input "079099015950"
type input "0822222070"
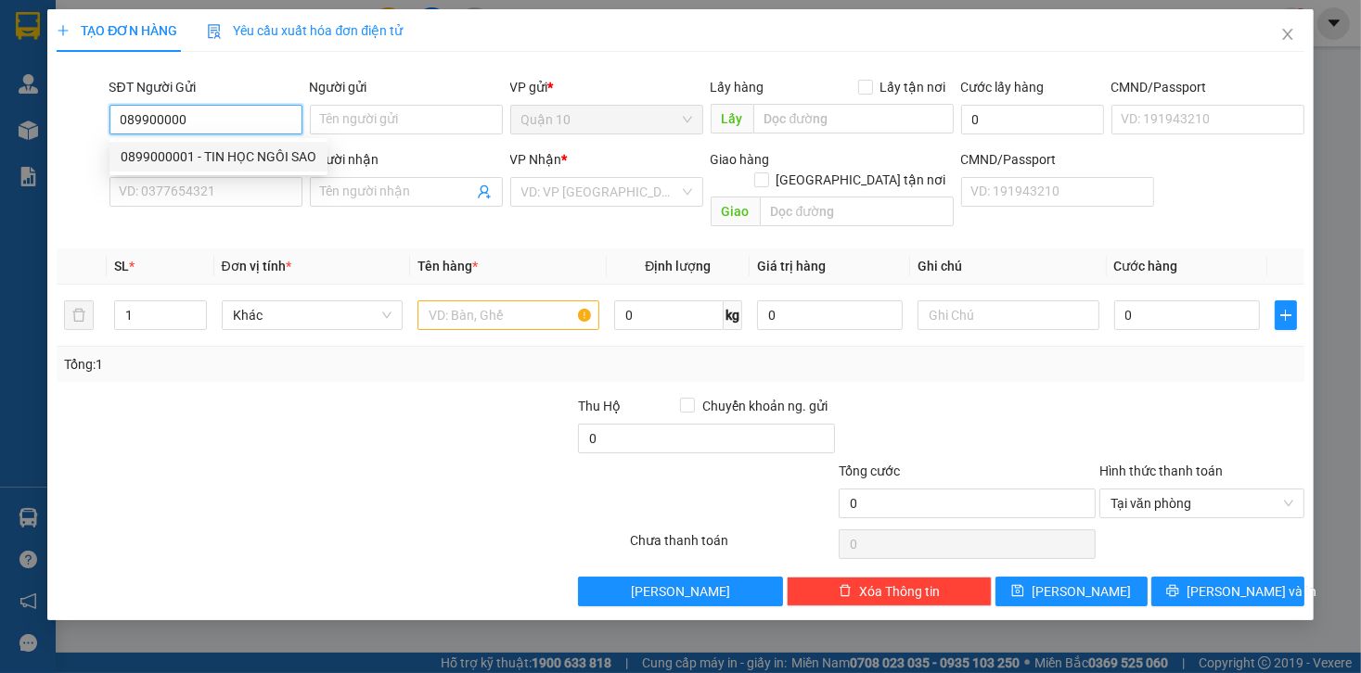
type input "duy"
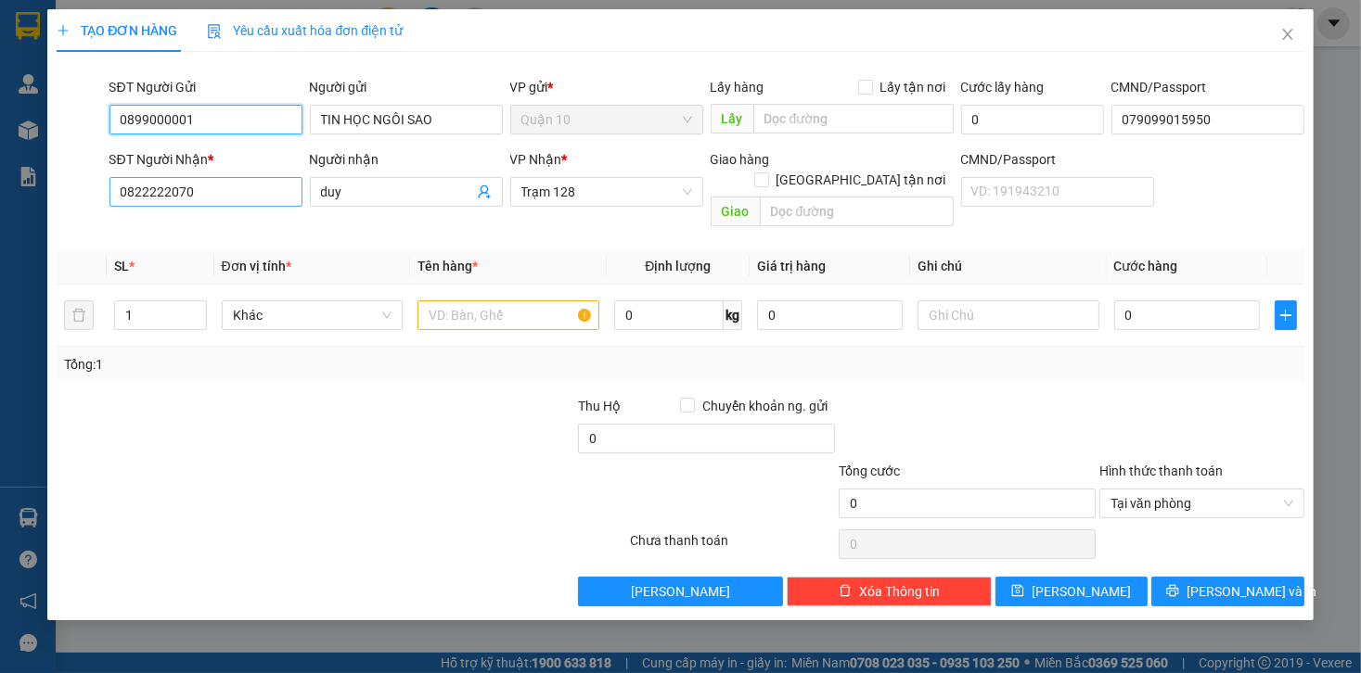
type input "0899000001"
click at [250, 178] on input "0822222070" at bounding box center [205, 192] width 193 height 30
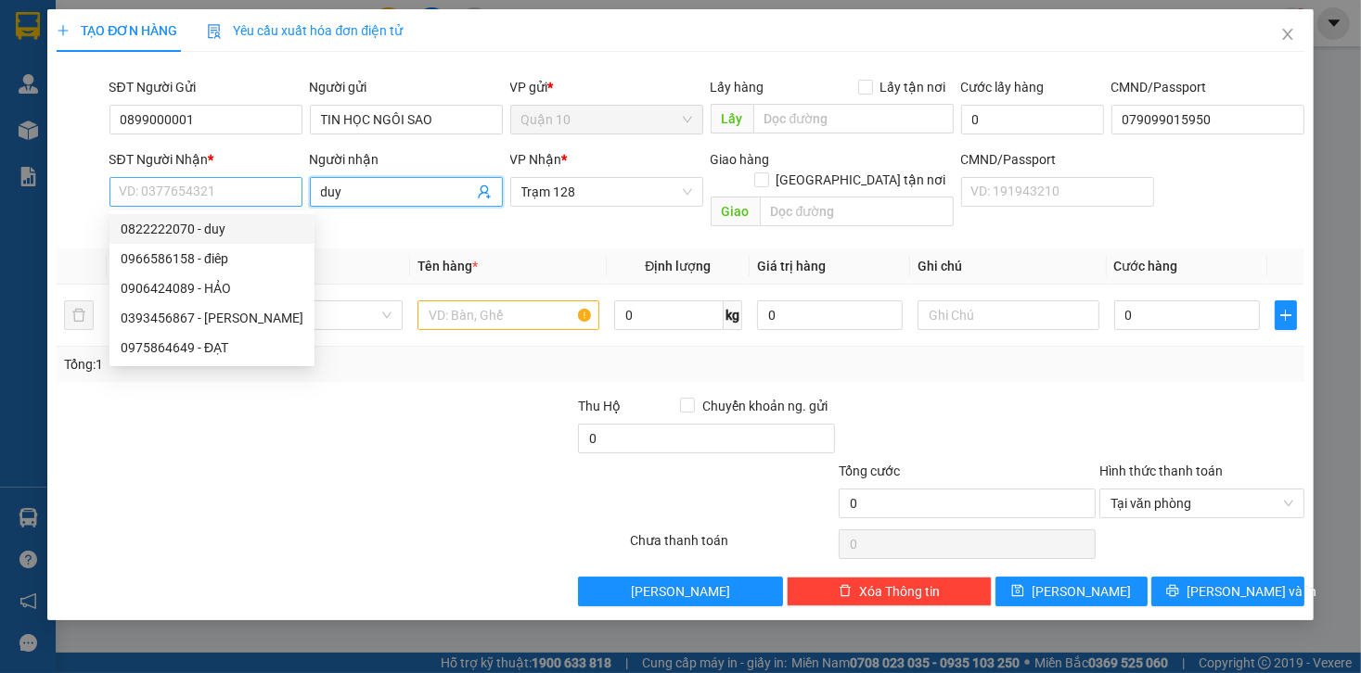
drag, startPoint x: 313, startPoint y: 196, endPoint x: 219, endPoint y: 203, distance: 94.0
click at [282, 198] on div "SĐT Người Nhận * VD: 0377654321 Người nhận duy duy VP Nhận * Trạm 128 Giao hàng…" at bounding box center [707, 191] width 1202 height 85
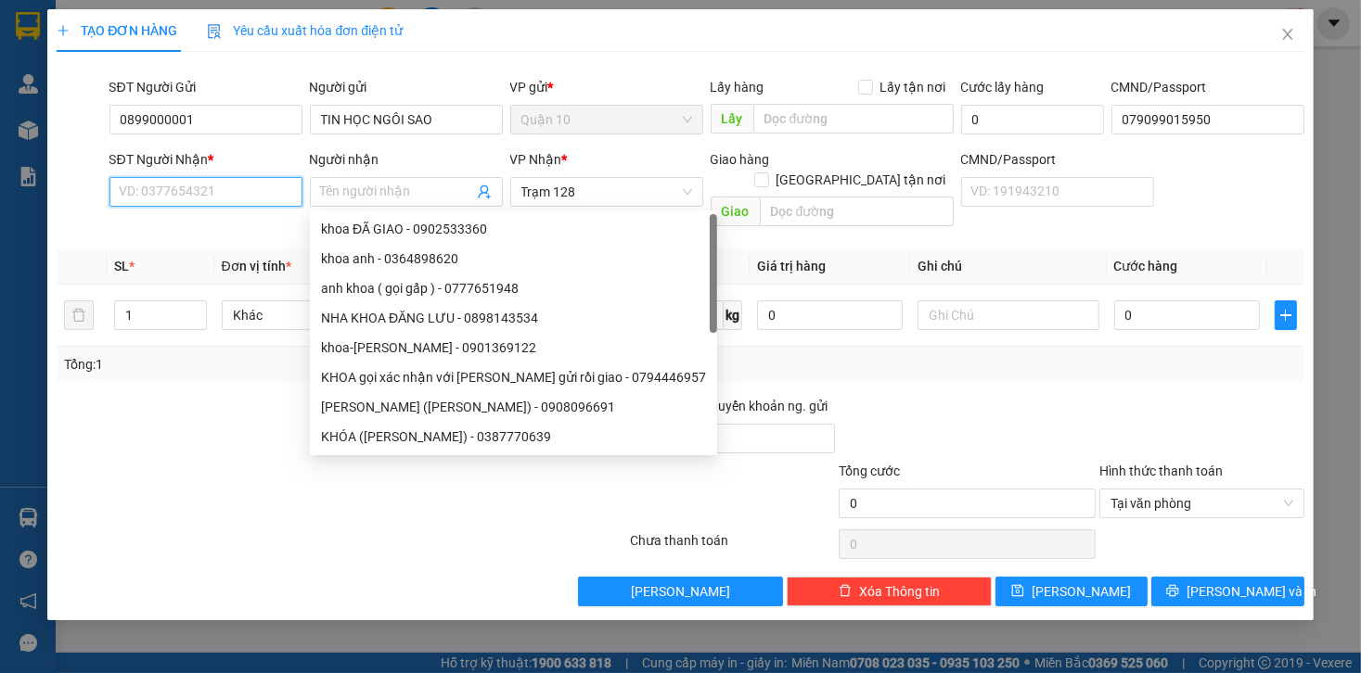
click at [244, 197] on input "SĐT Người Nhận *" at bounding box center [205, 192] width 193 height 30
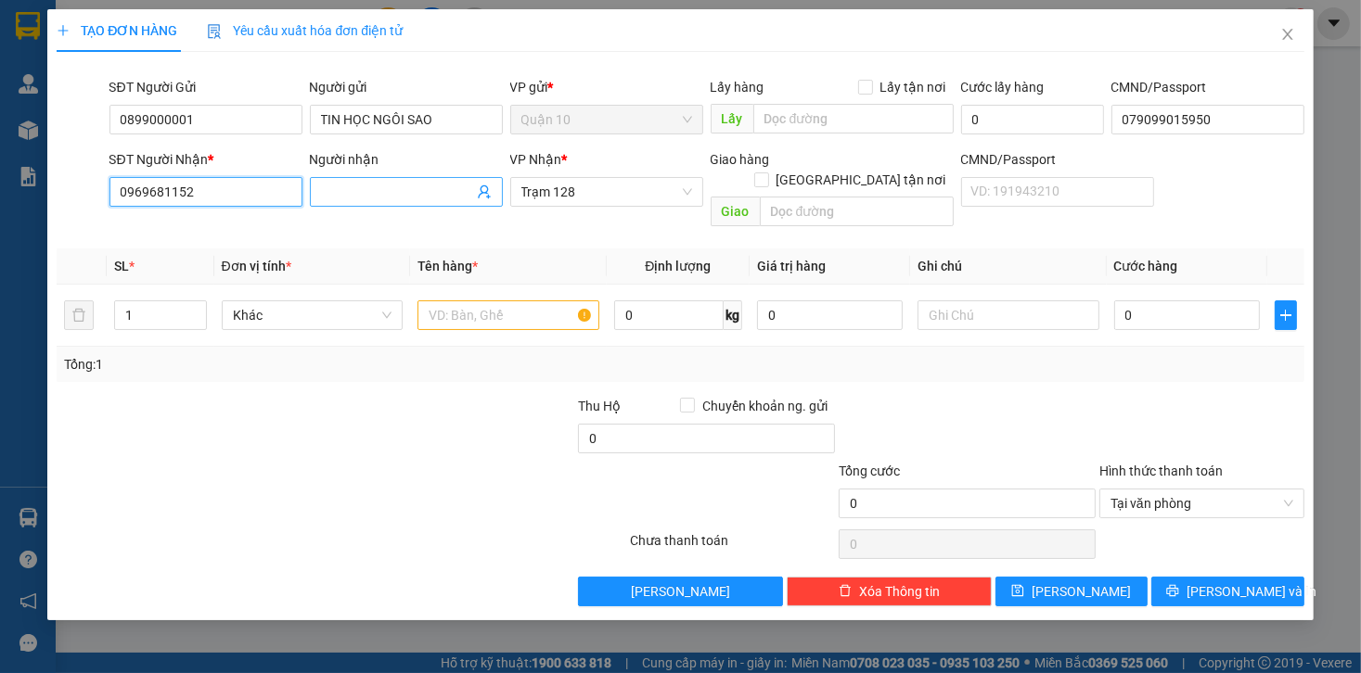
type input "0969681152"
click at [425, 197] on input "Người nhận" at bounding box center [397, 192] width 152 height 20
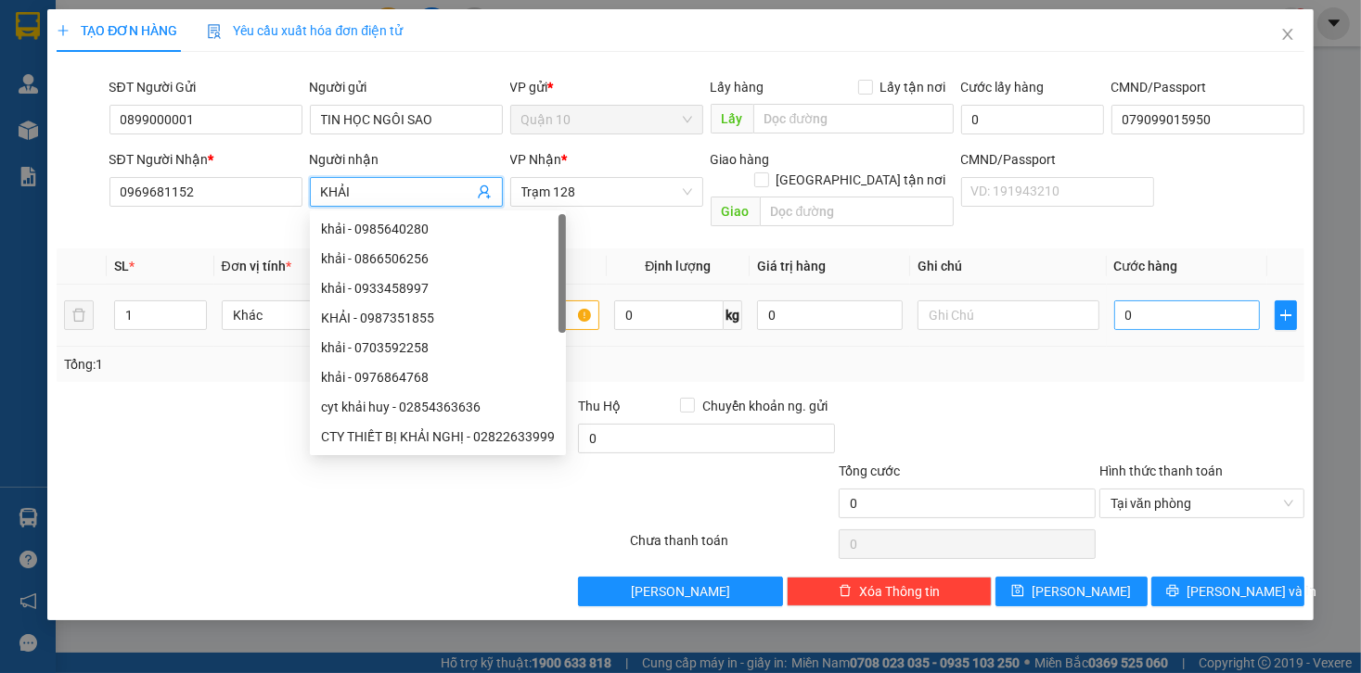
type input "KHẢI"
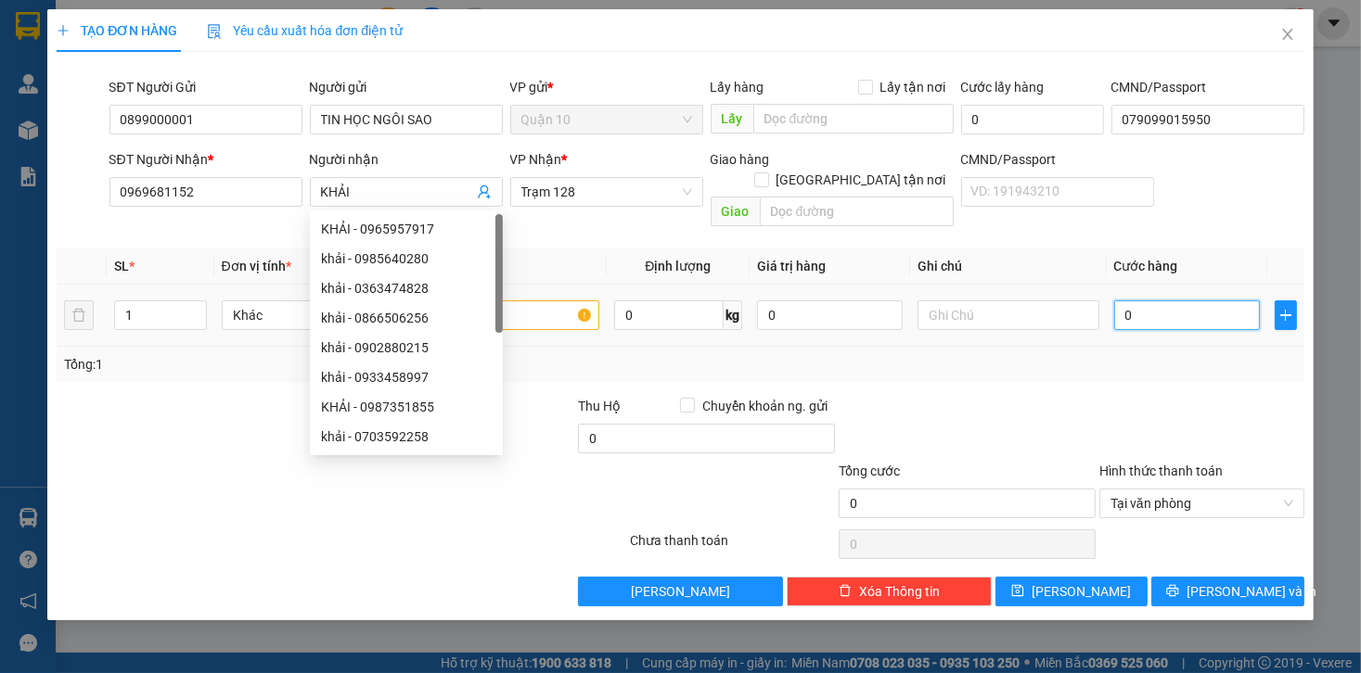
drag, startPoint x: 1164, startPoint y: 294, endPoint x: 398, endPoint y: 164, distance: 777.1
click at [1164, 301] on input "0" at bounding box center [1187, 316] width 146 height 30
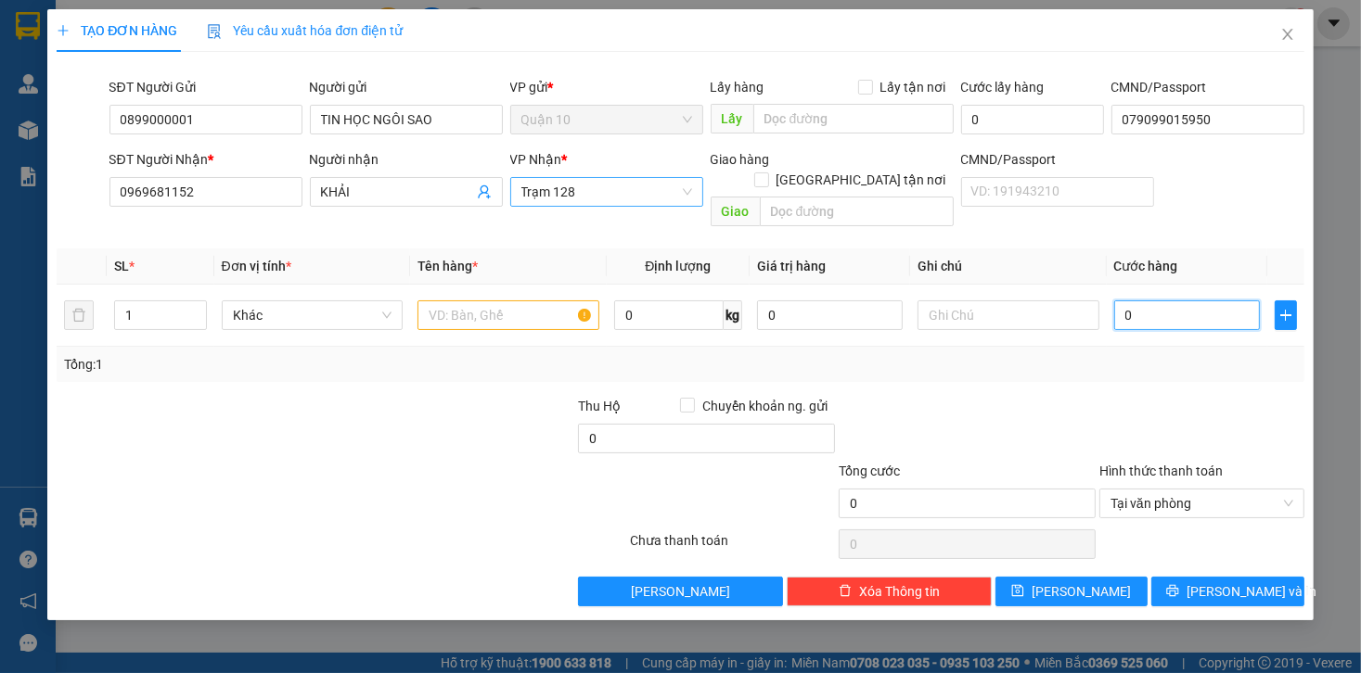
click at [560, 191] on span "Trạm 128" at bounding box center [606, 192] width 171 height 28
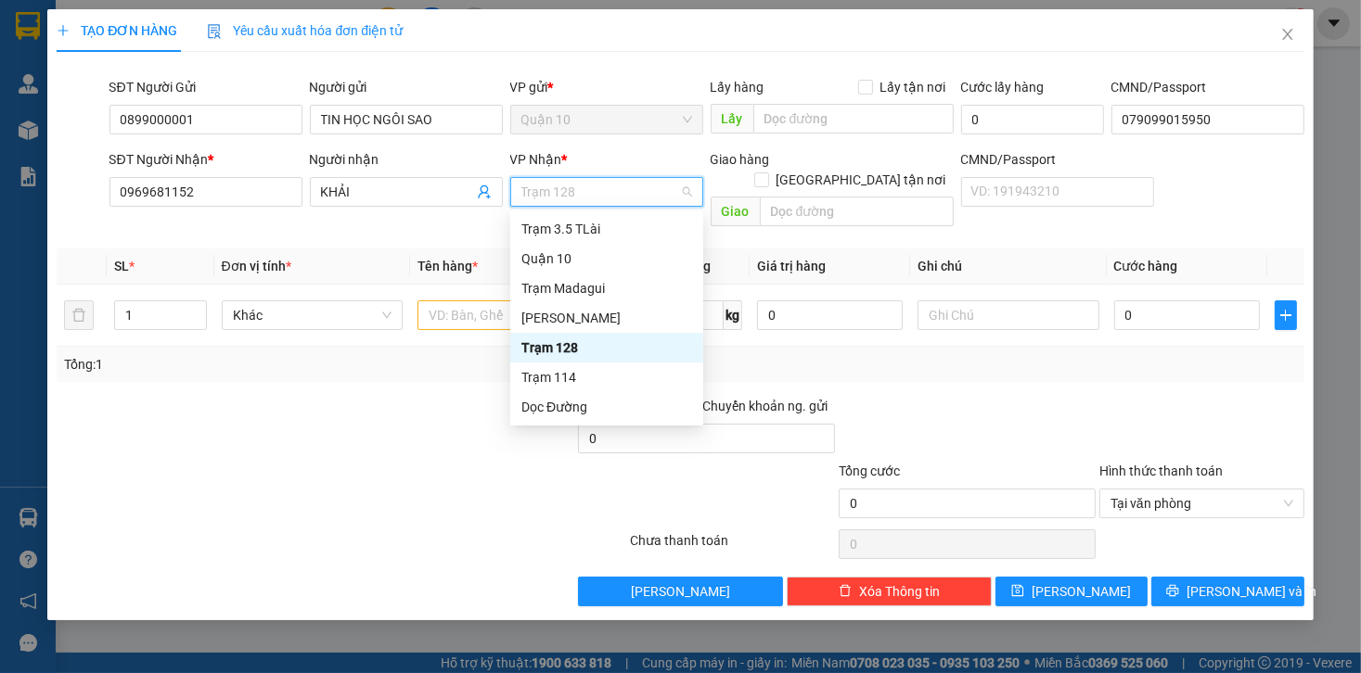
drag, startPoint x: 567, startPoint y: 383, endPoint x: 560, endPoint y: 374, distance: 11.3
click at [567, 382] on div "Trạm 114" at bounding box center [606, 377] width 171 height 20
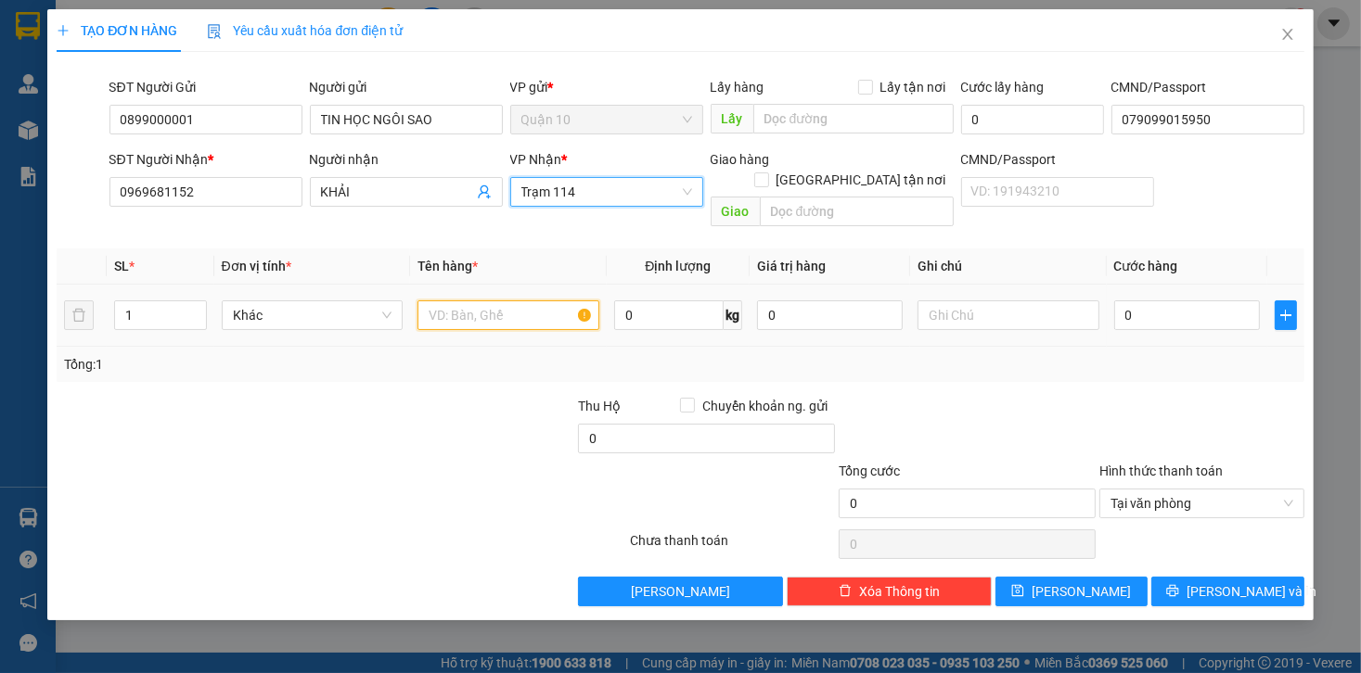
click at [495, 308] on input "text" at bounding box center [508, 316] width 182 height 30
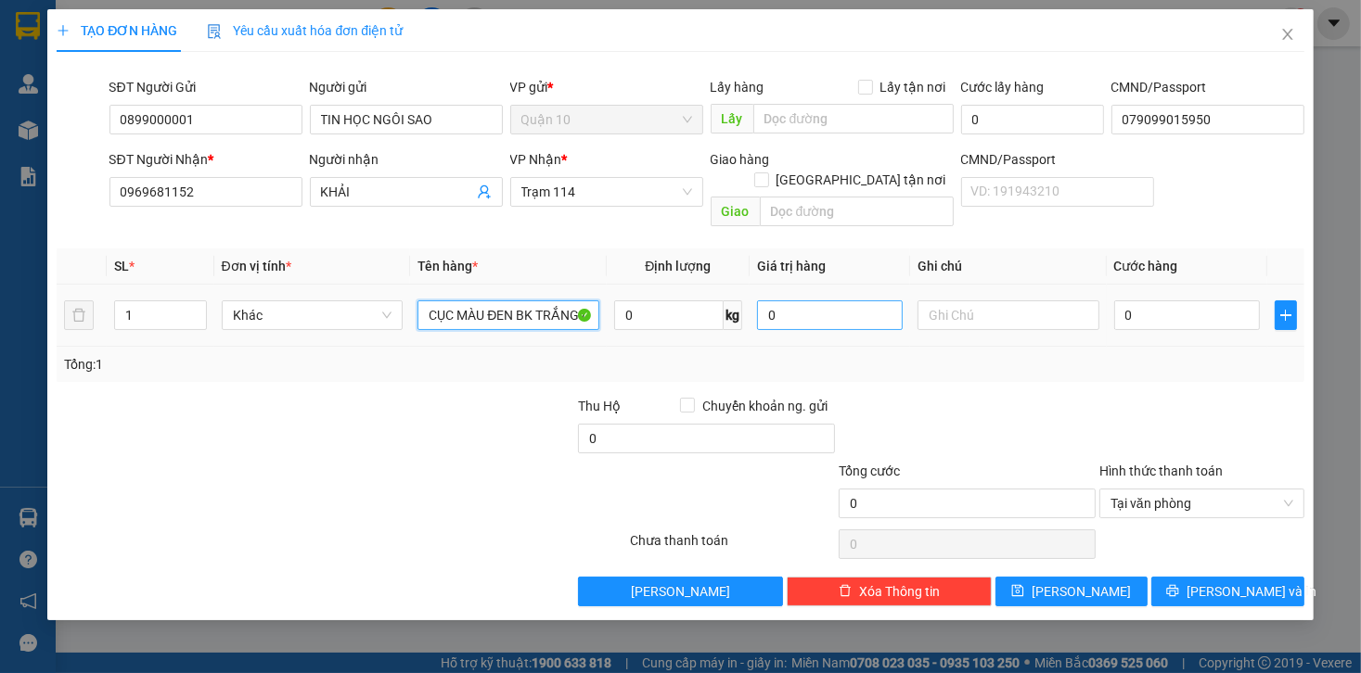
type input "CỤC MÀU ĐEN BK TRẮNG LỚN"
drag, startPoint x: 836, startPoint y: 291, endPoint x: 716, endPoint y: 294, distance: 119.7
click at [762, 301] on input "0" at bounding box center [830, 316] width 146 height 30
type input "10.000.000"
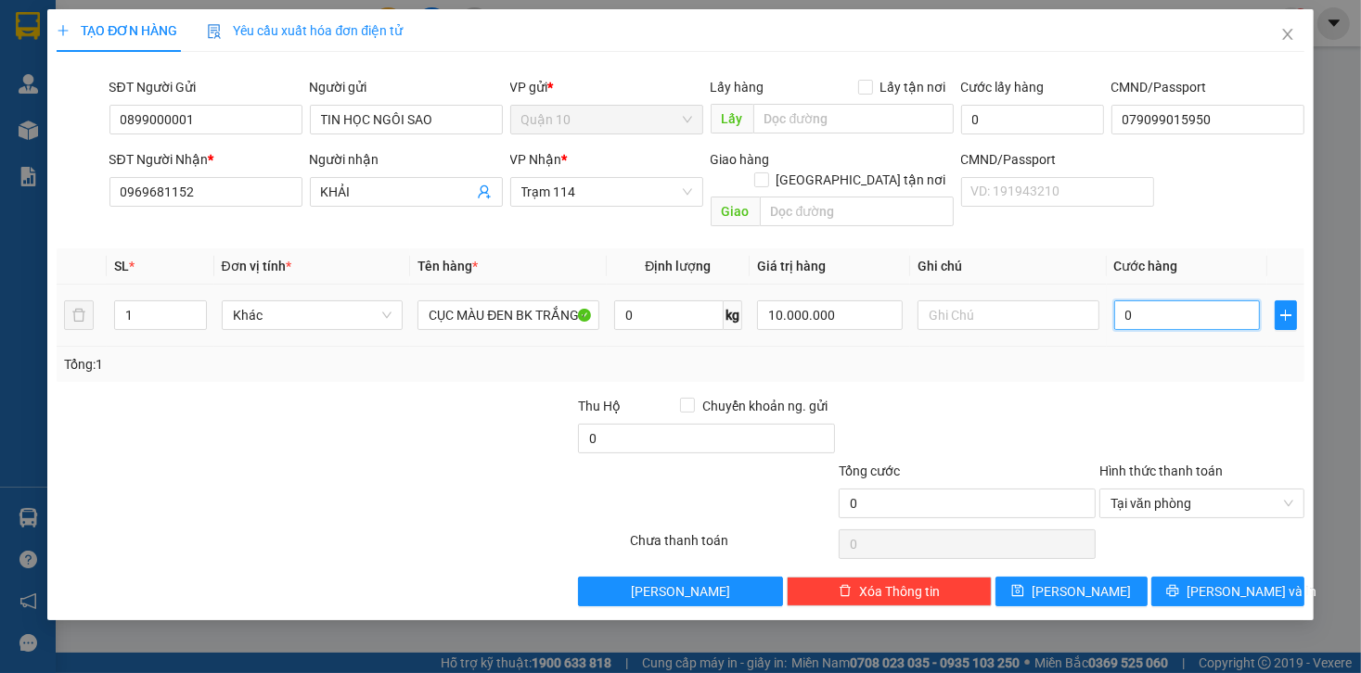
click at [1186, 302] on input "0" at bounding box center [1187, 316] width 146 height 30
type input "1"
type input "10"
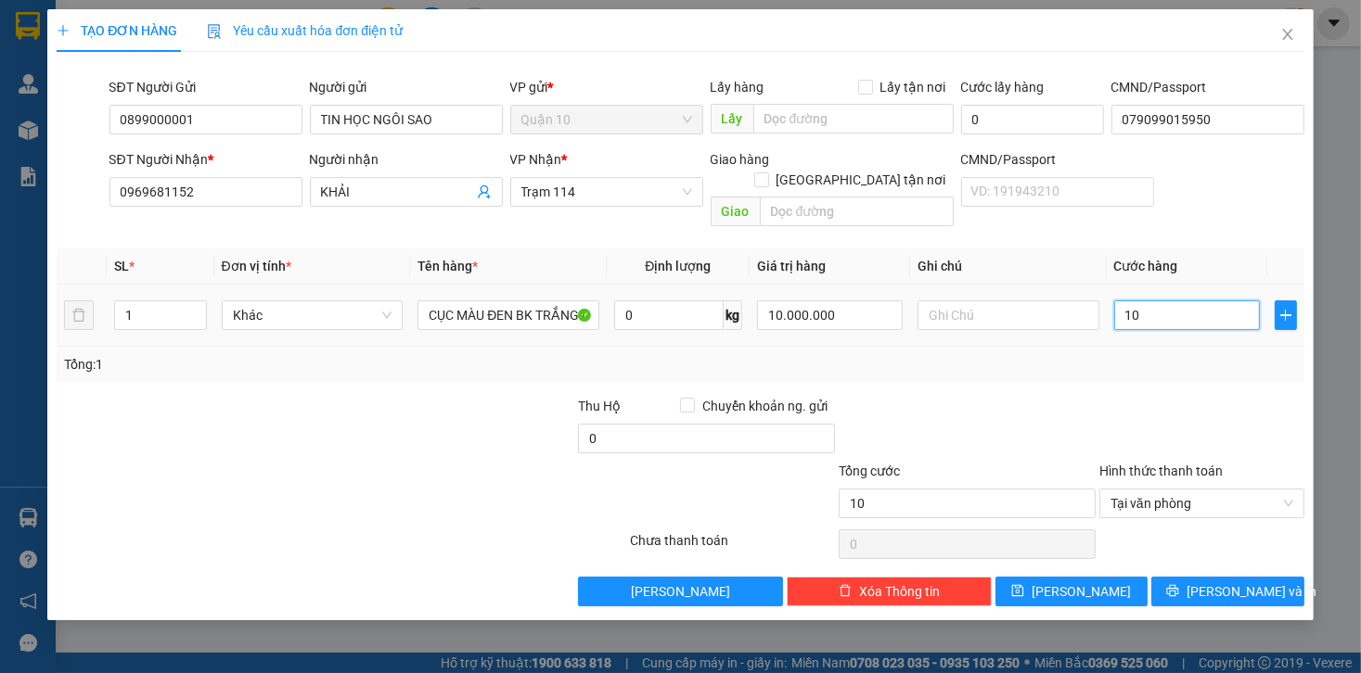
type input "100"
type input "1.000"
type input "10.000"
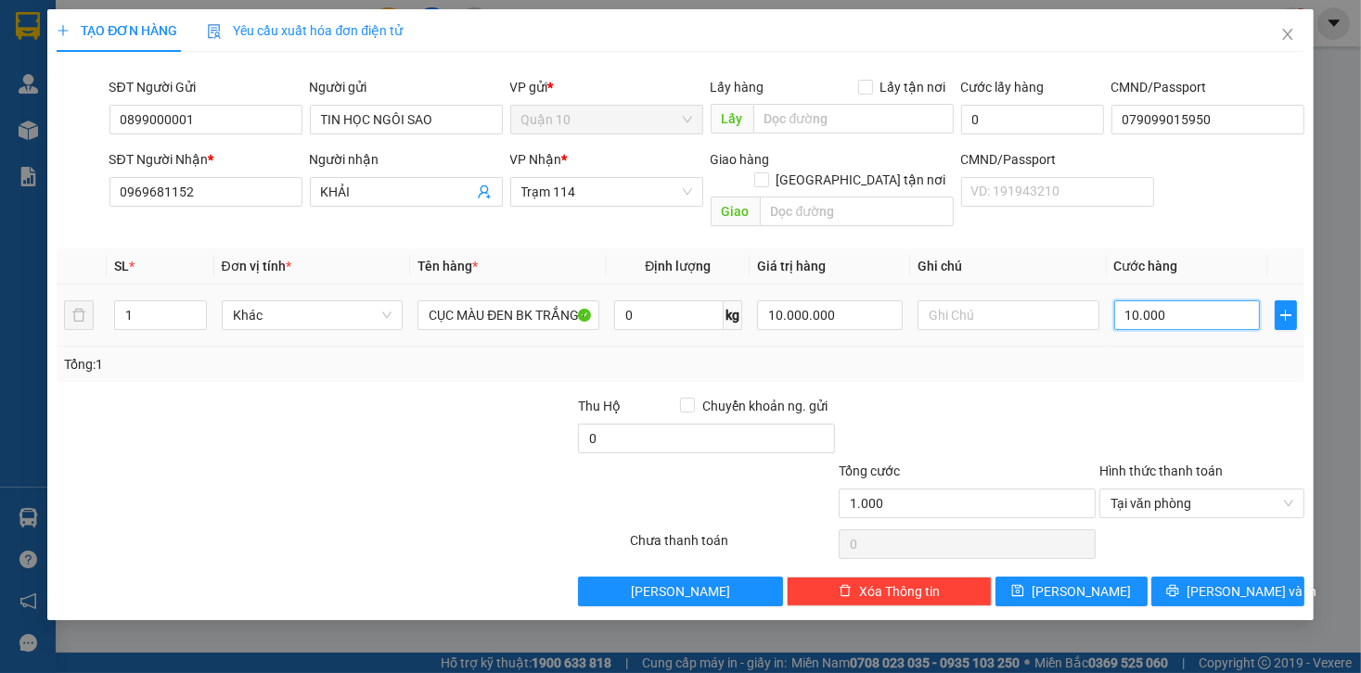
type input "10.000"
type input "100.000"
type input "1.000.000"
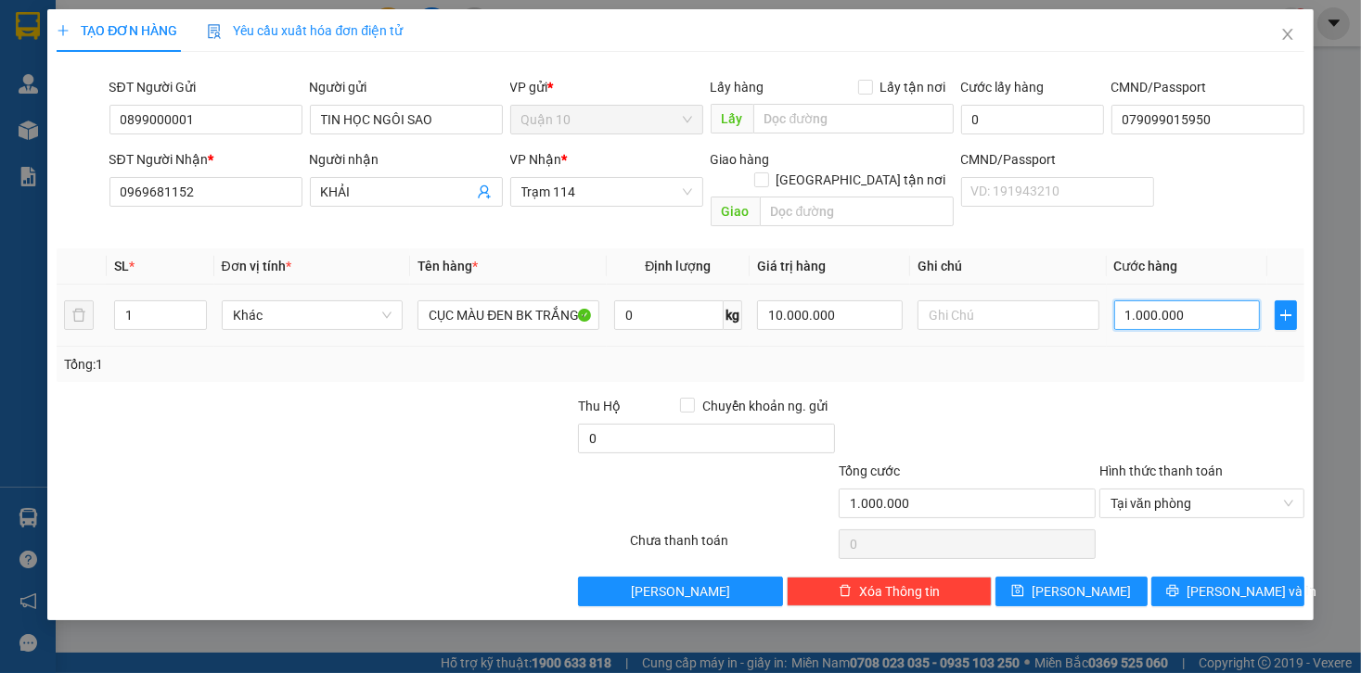
type input "100.000"
click at [1274, 577] on button "[PERSON_NAME] và In" at bounding box center [1227, 592] width 153 height 30
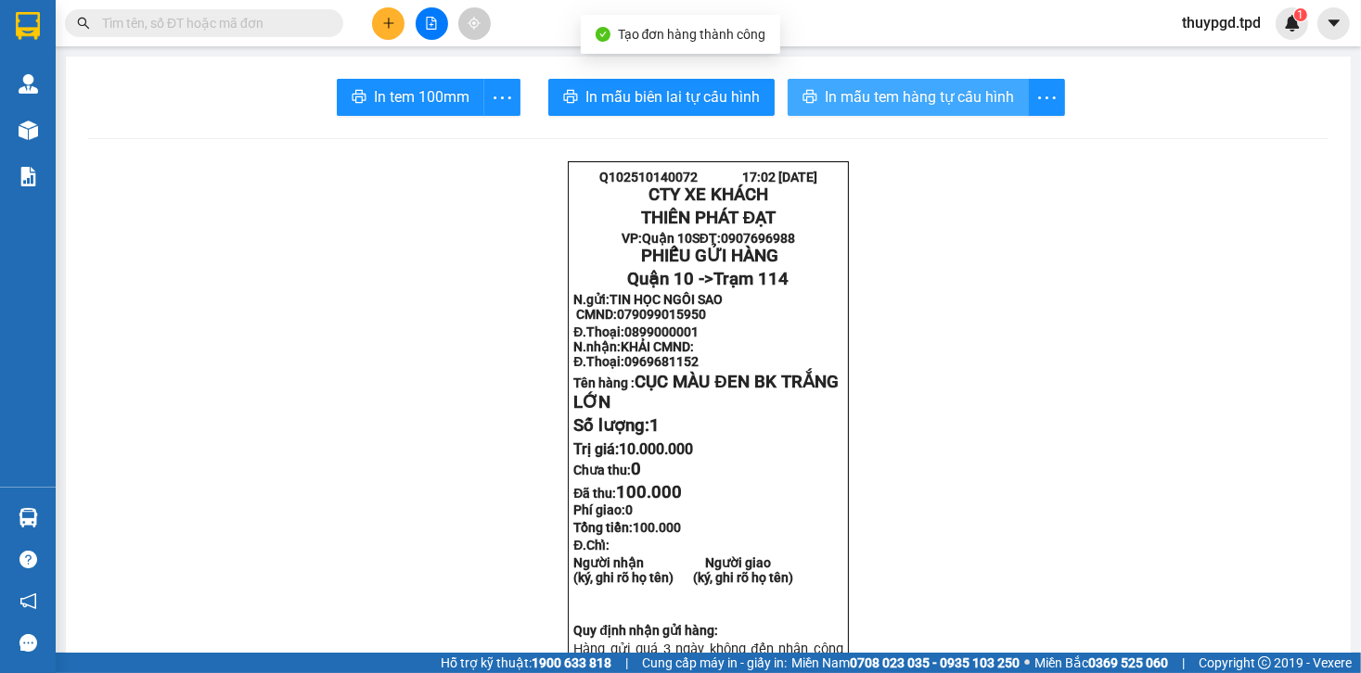
click at [890, 88] on span "In mẫu tem hàng tự cấu hình" at bounding box center [919, 96] width 189 height 23
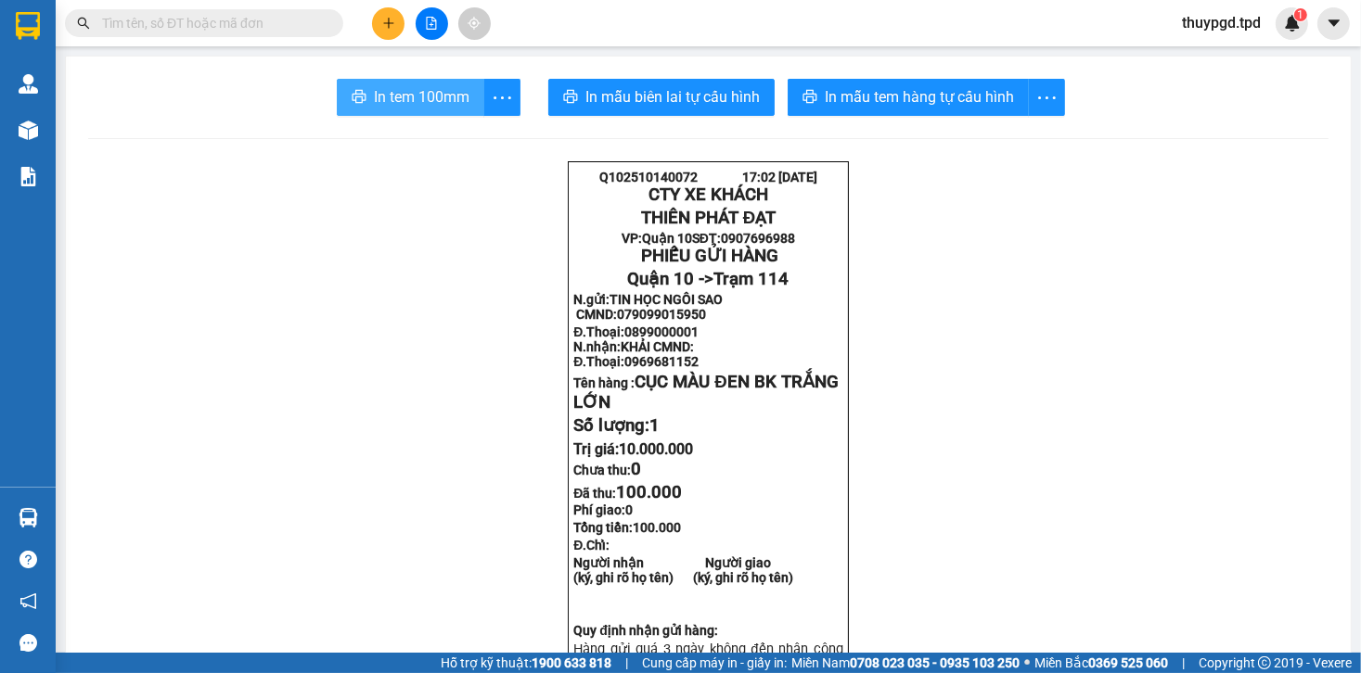
click at [374, 104] on span "In tem 100mm" at bounding box center [422, 96] width 96 height 23
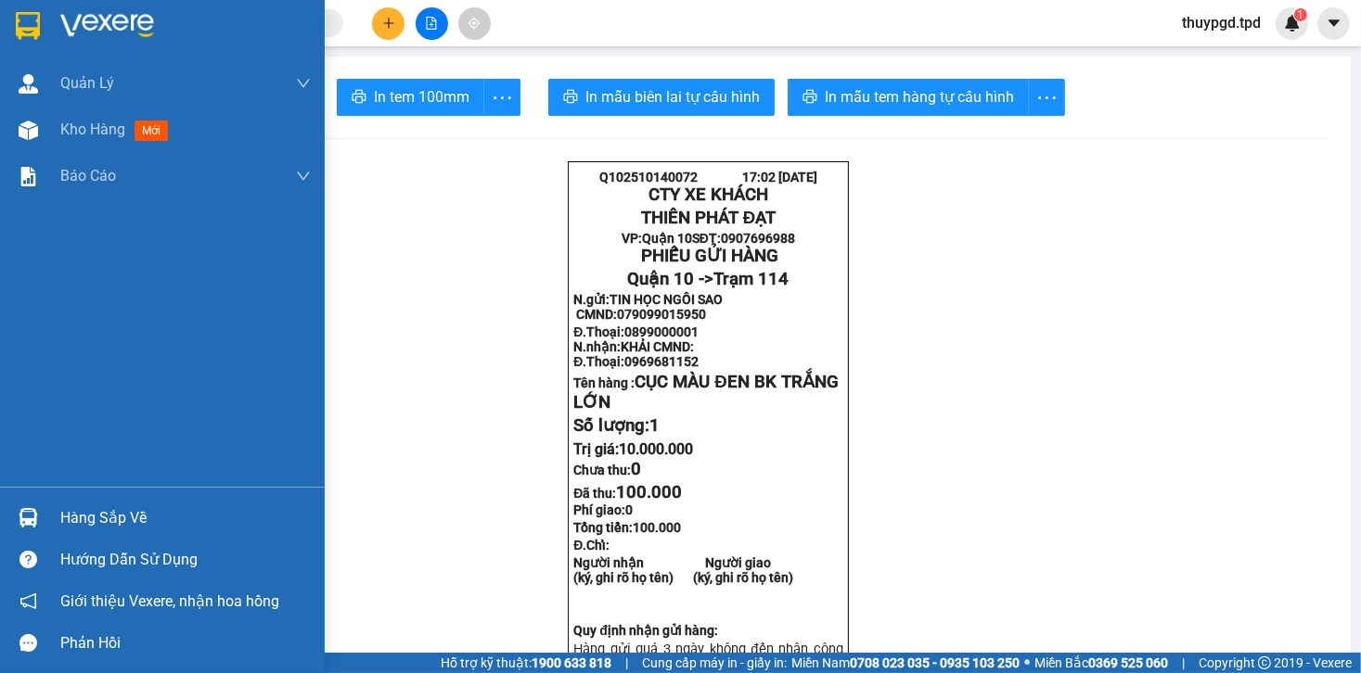
click at [74, 519] on div "Hàng sắp về" at bounding box center [185, 519] width 250 height 28
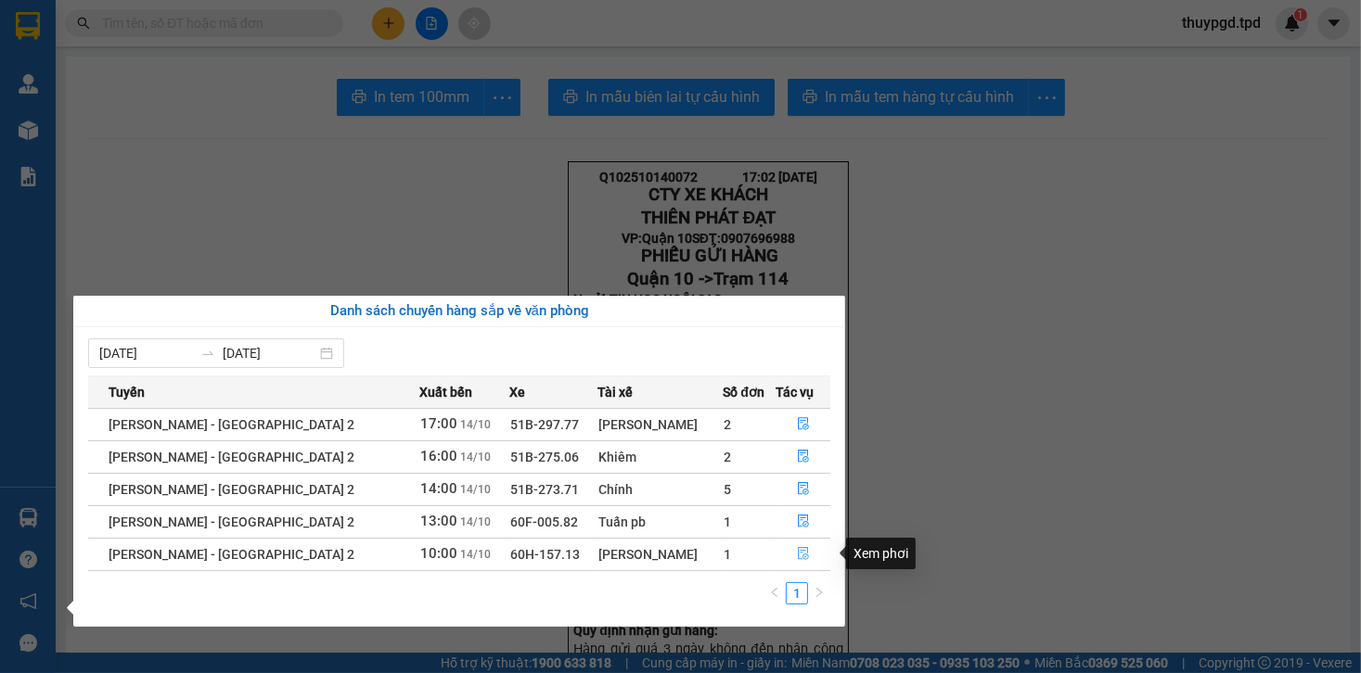
click at [801, 555] on icon "file-done" at bounding box center [803, 553] width 13 height 13
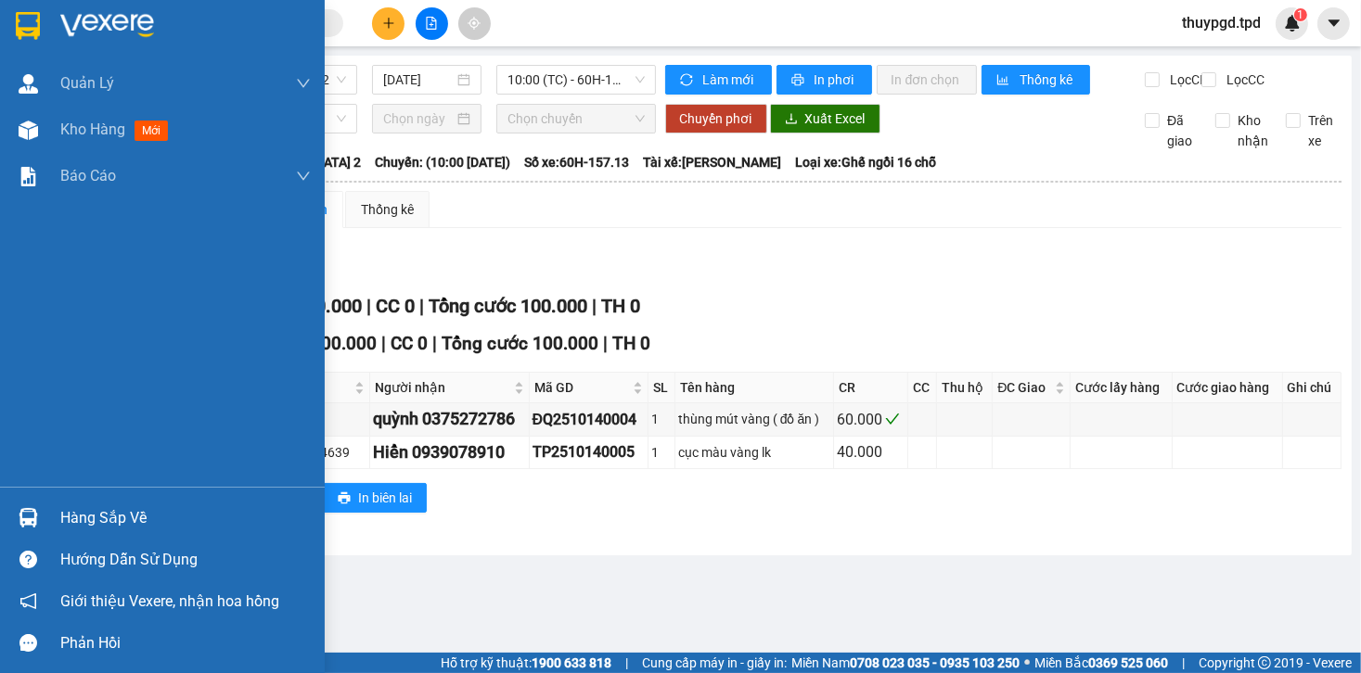
click at [56, 519] on div "Hàng sắp về" at bounding box center [162, 518] width 325 height 42
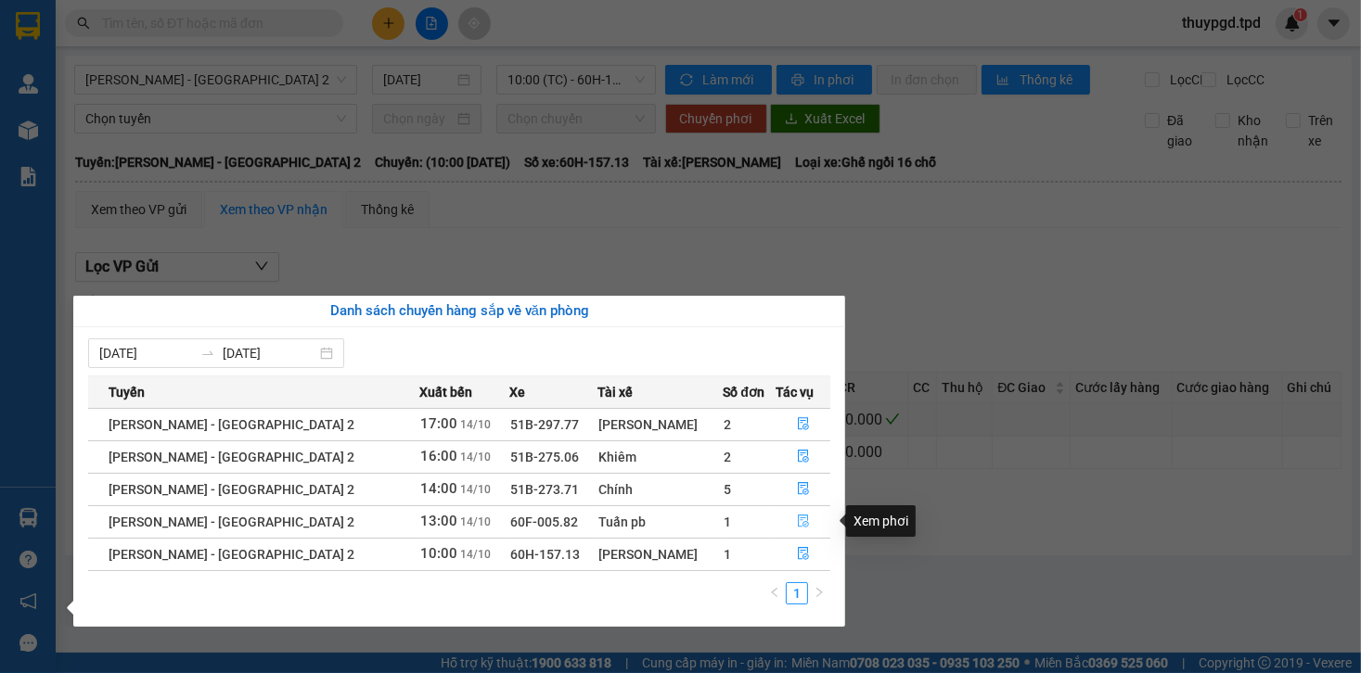
click at [797, 519] on icon "file-done" at bounding box center [803, 521] width 13 height 13
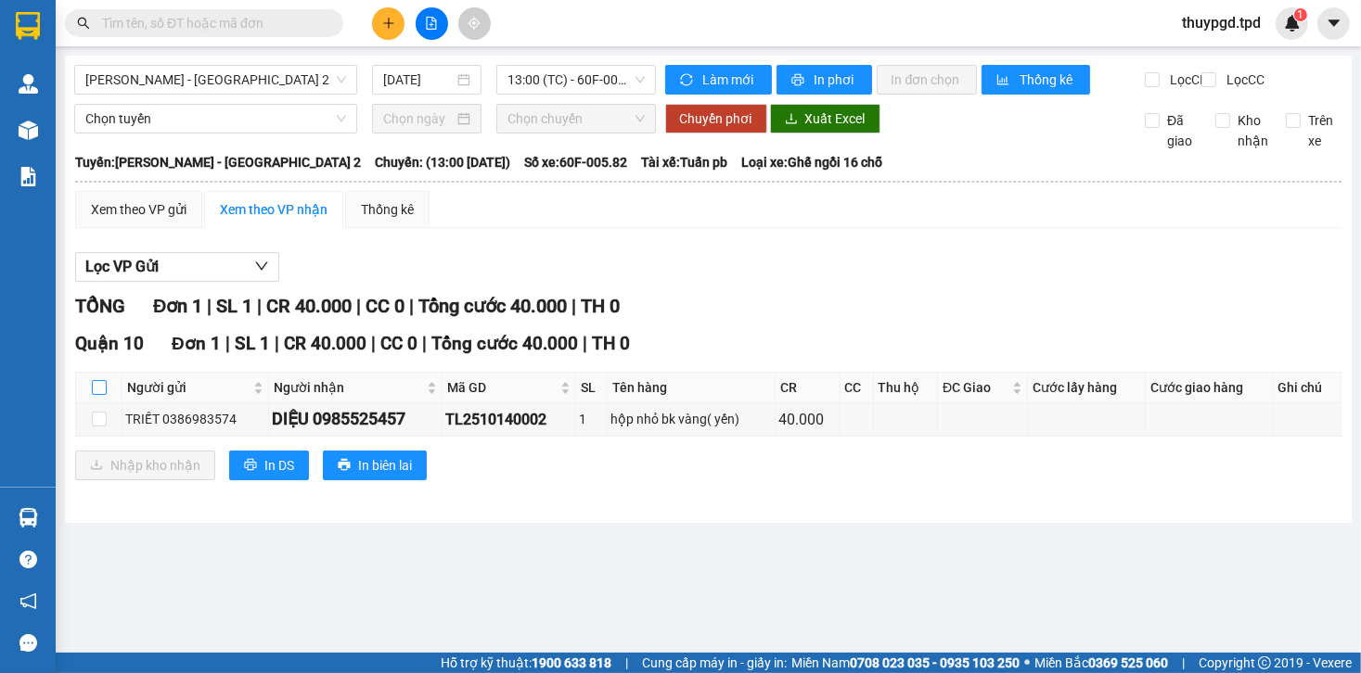
click at [99, 395] on input "checkbox" at bounding box center [99, 387] width 15 height 15
checkbox input "true"
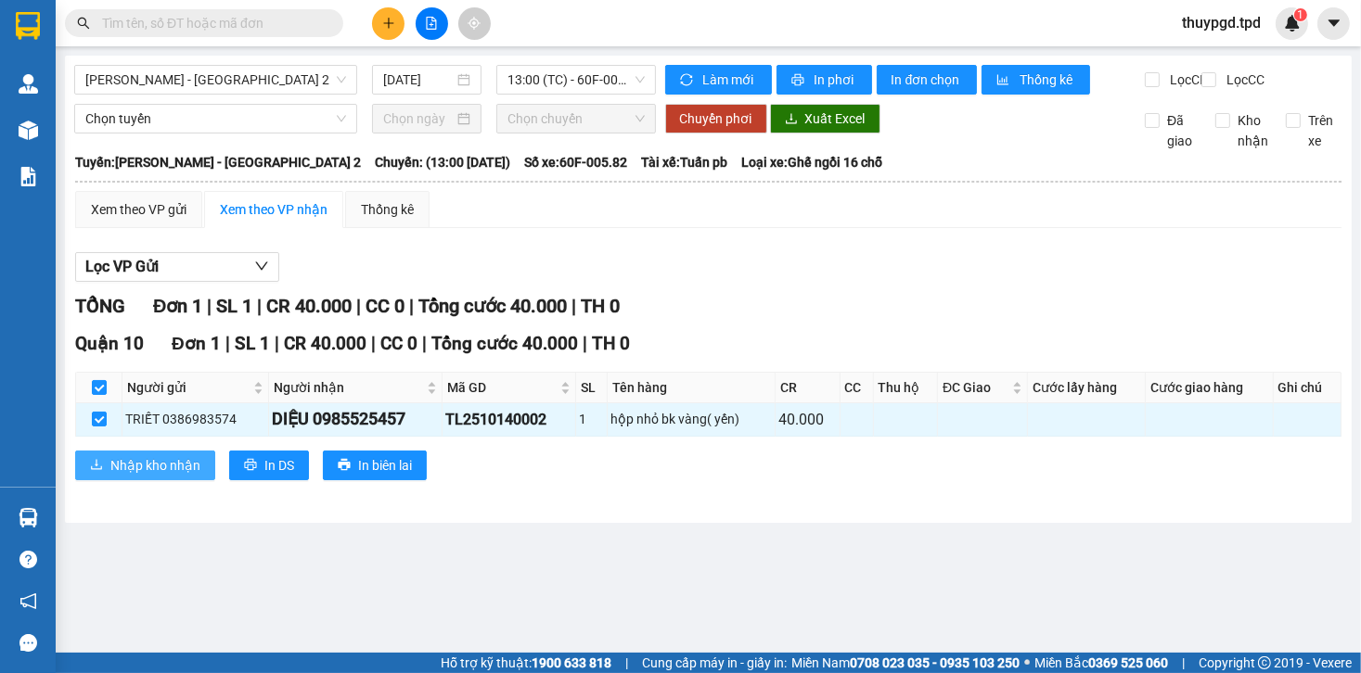
click at [123, 464] on button "Nhập kho nhận" at bounding box center [145, 466] width 140 height 30
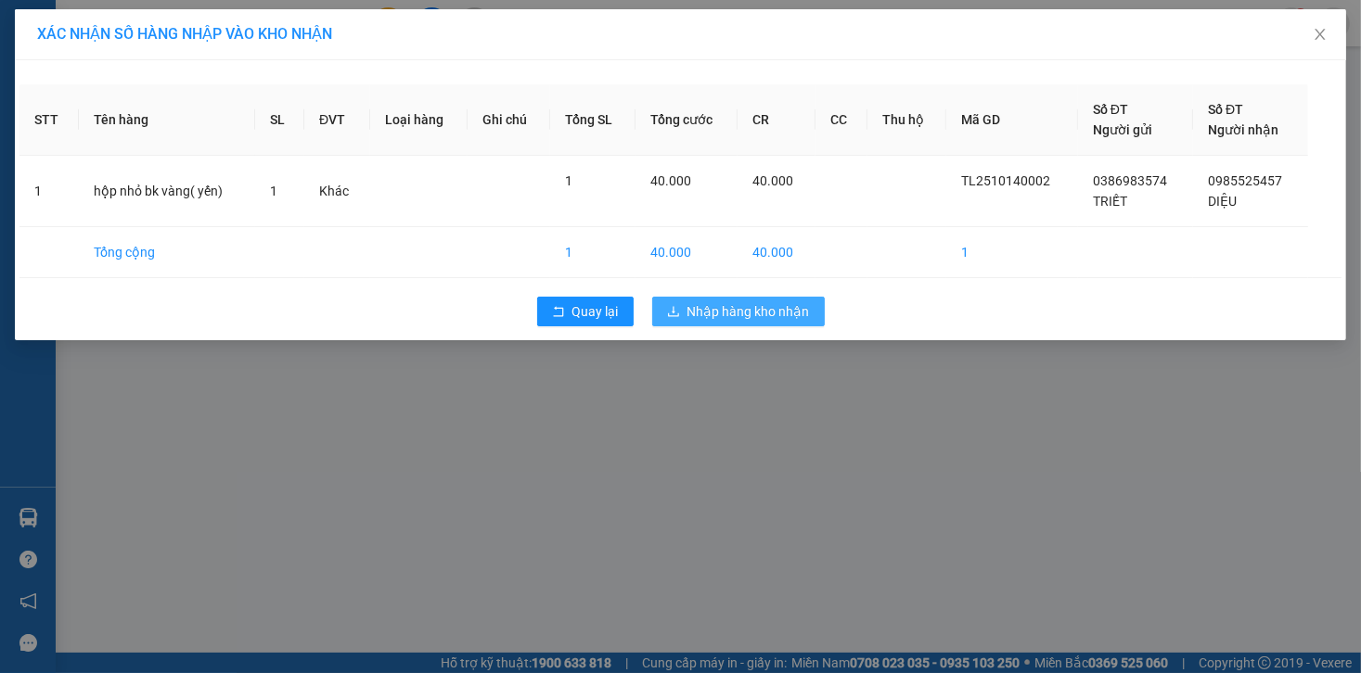
click at [757, 310] on span "Nhập hàng kho nhận" at bounding box center [748, 311] width 122 height 20
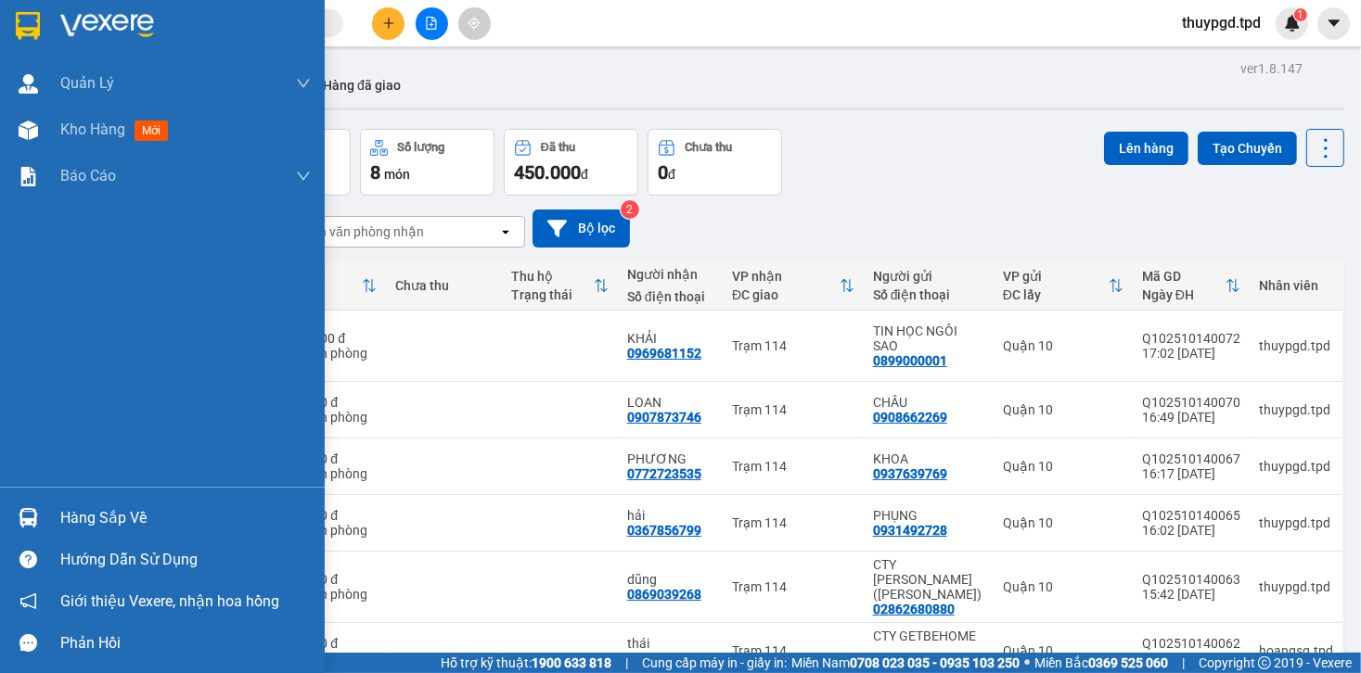
click at [89, 501] on div "Hàng sắp về" at bounding box center [162, 518] width 325 height 42
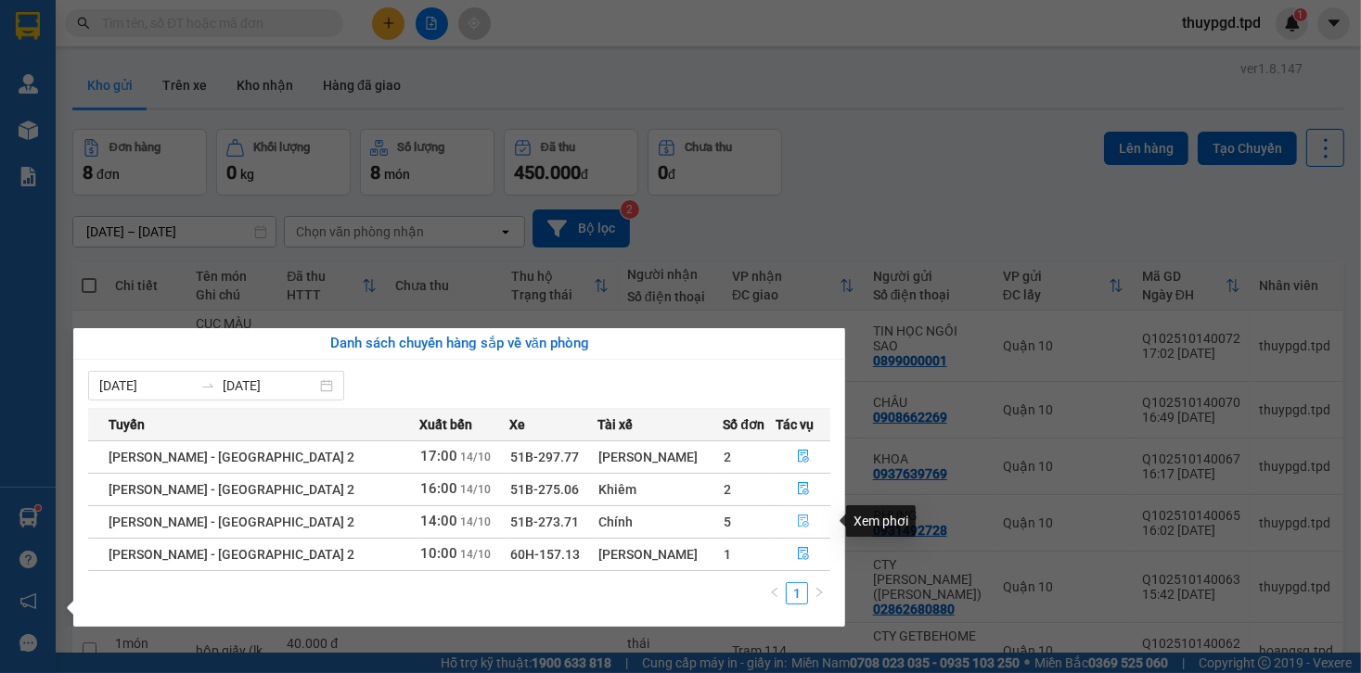
click at [797, 522] on icon "file-done" at bounding box center [803, 521] width 13 height 13
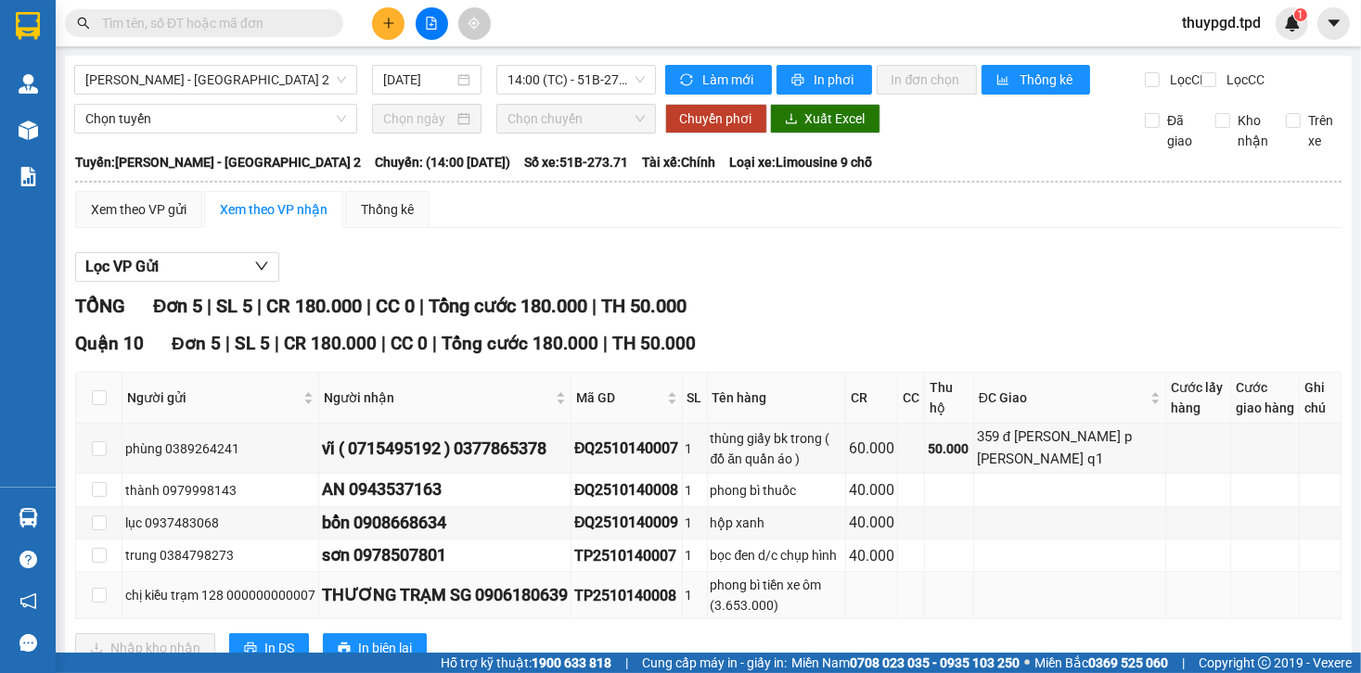
scroll to position [76, 0]
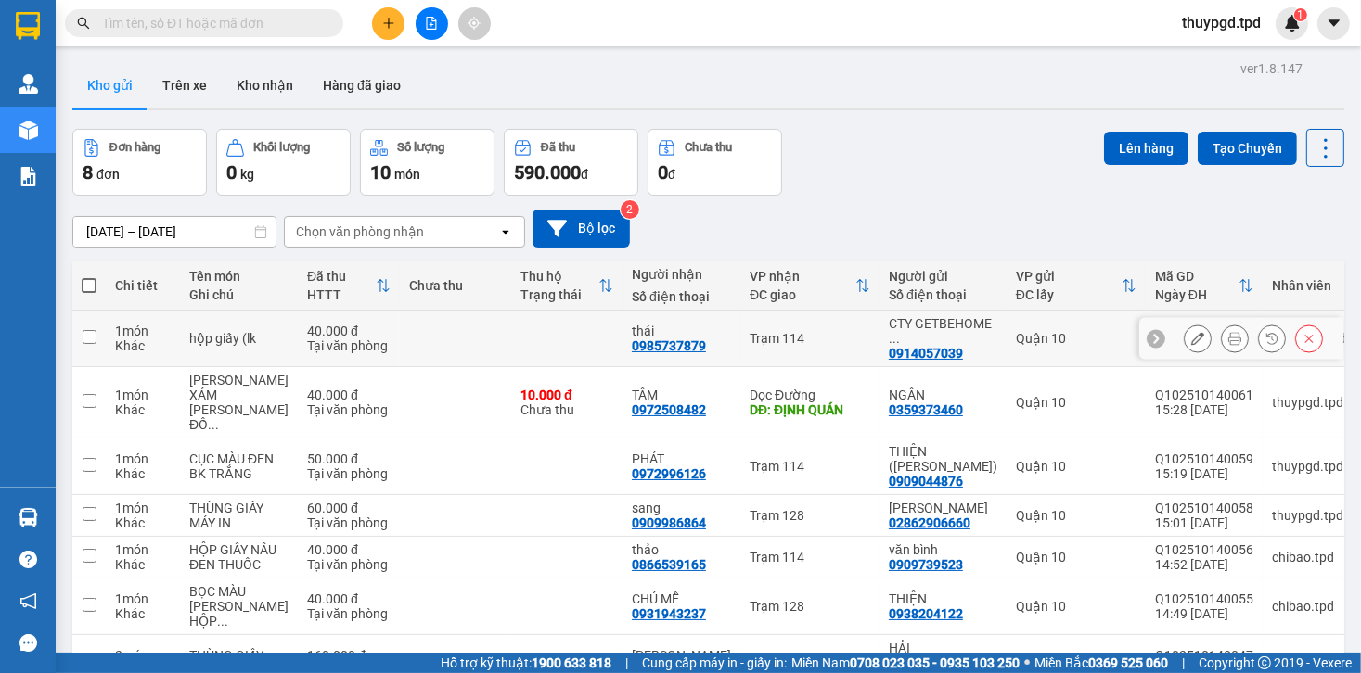
click at [1228, 334] on icon at bounding box center [1234, 338] width 13 height 13
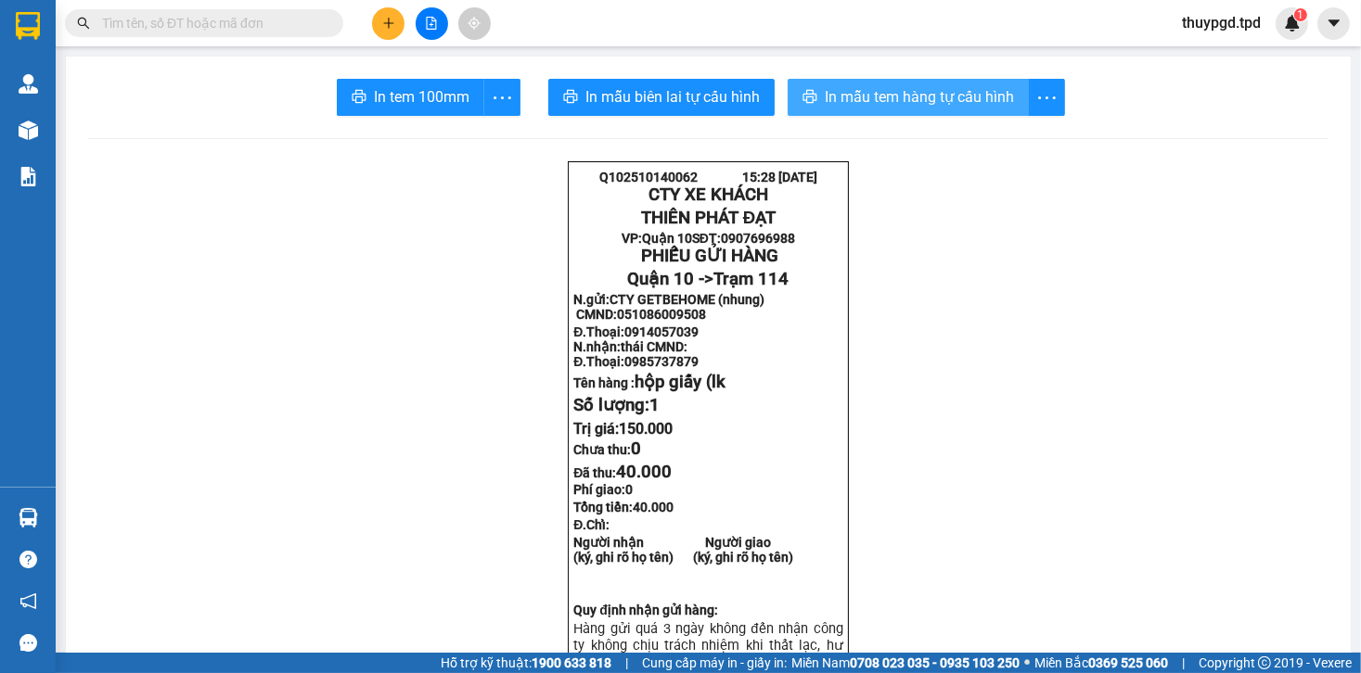
click at [943, 93] on span "In mẫu tem hàng tự cấu hình" at bounding box center [919, 96] width 189 height 23
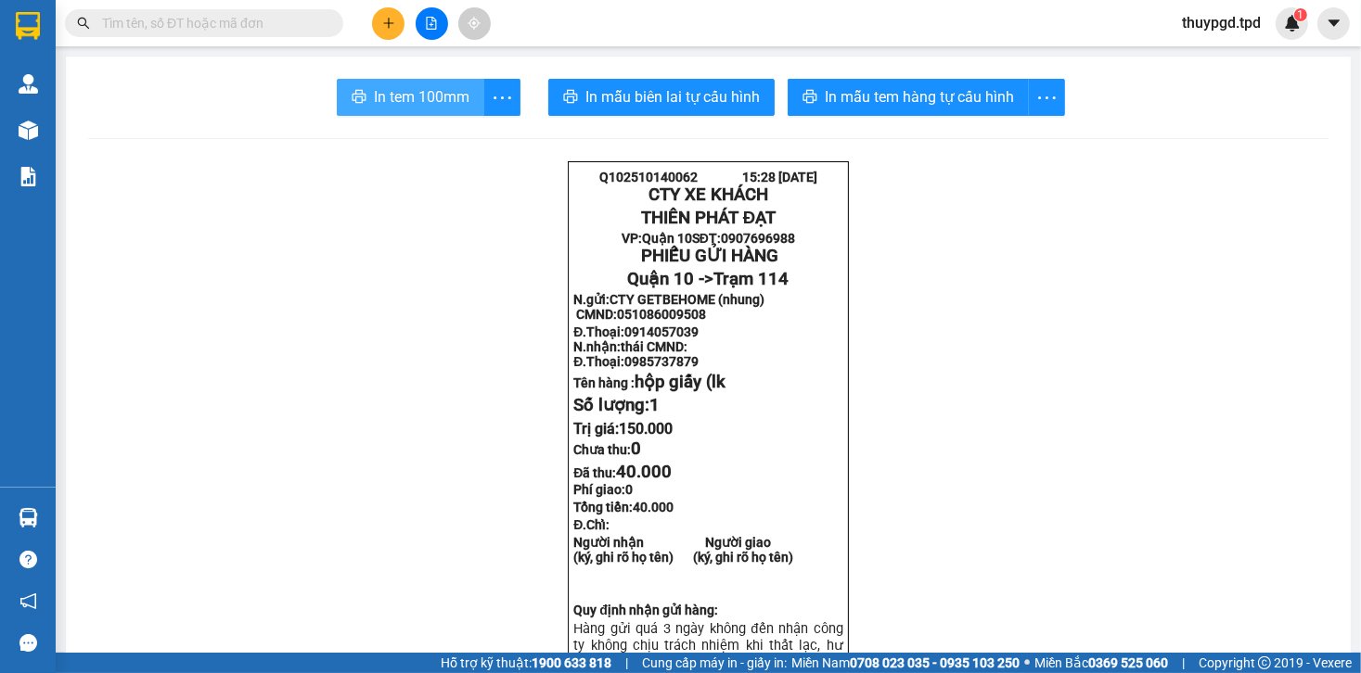
click at [379, 92] on span "In tem 100mm" at bounding box center [422, 96] width 96 height 23
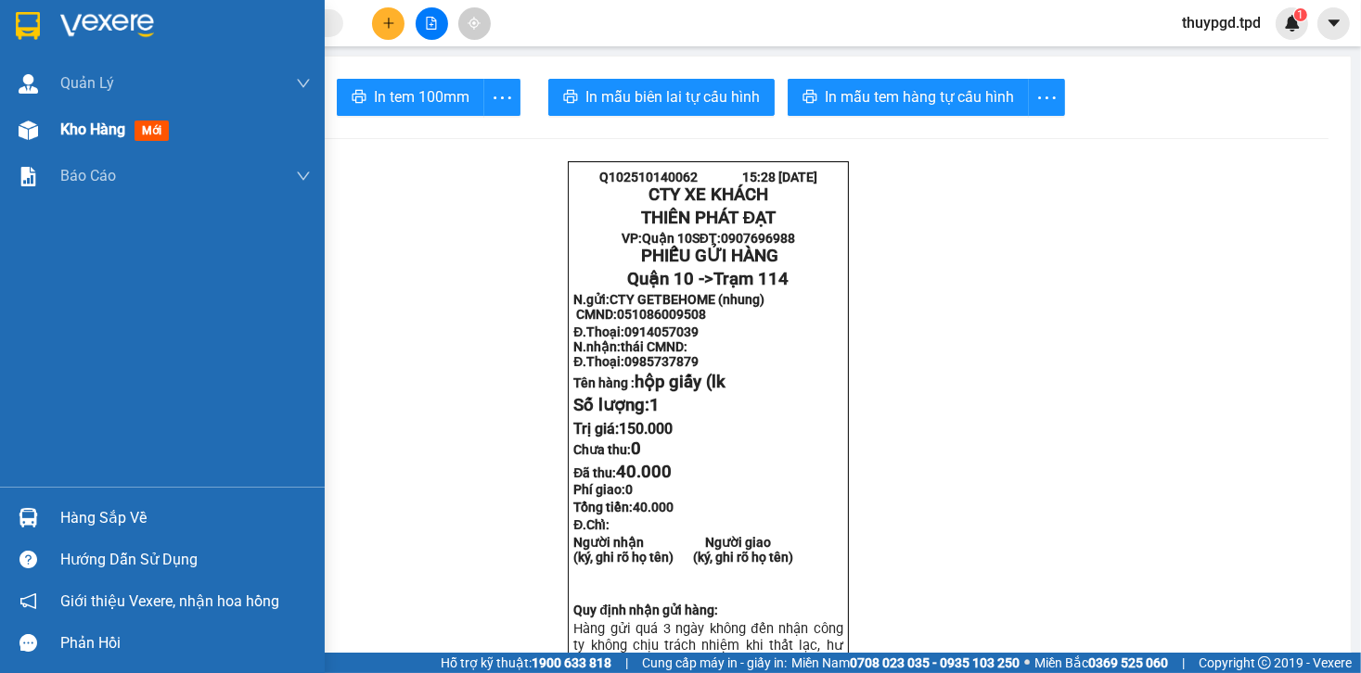
click at [95, 147] on div "Kho hàng mới" at bounding box center [185, 130] width 250 height 46
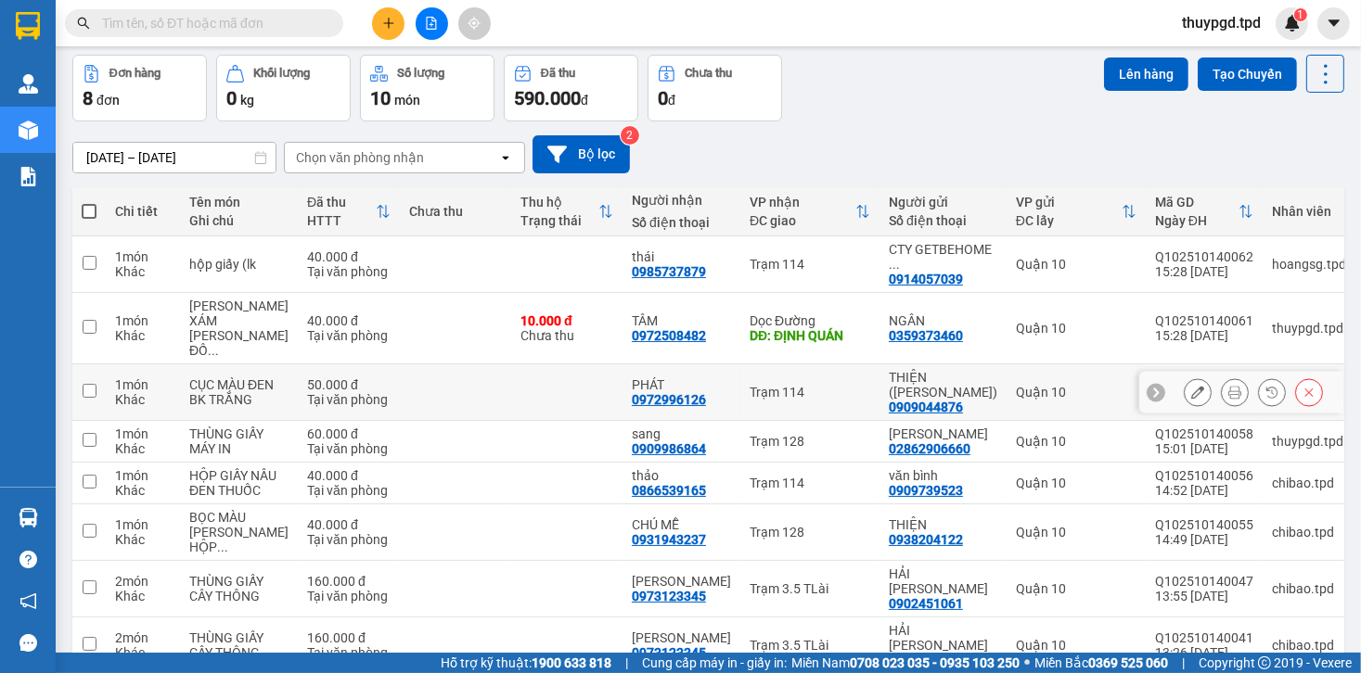
scroll to position [139, 0]
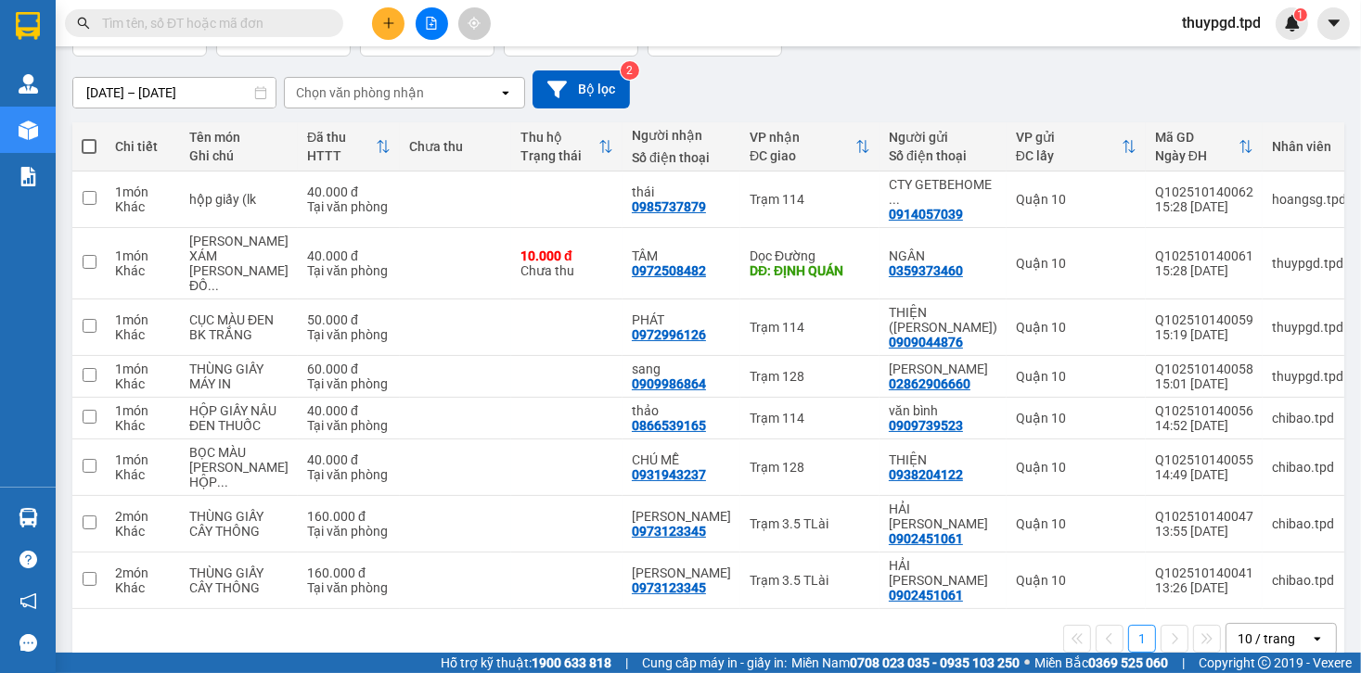
click at [198, 31] on input "text" at bounding box center [211, 23] width 219 height 20
click at [37, 522] on div at bounding box center [28, 518] width 32 height 32
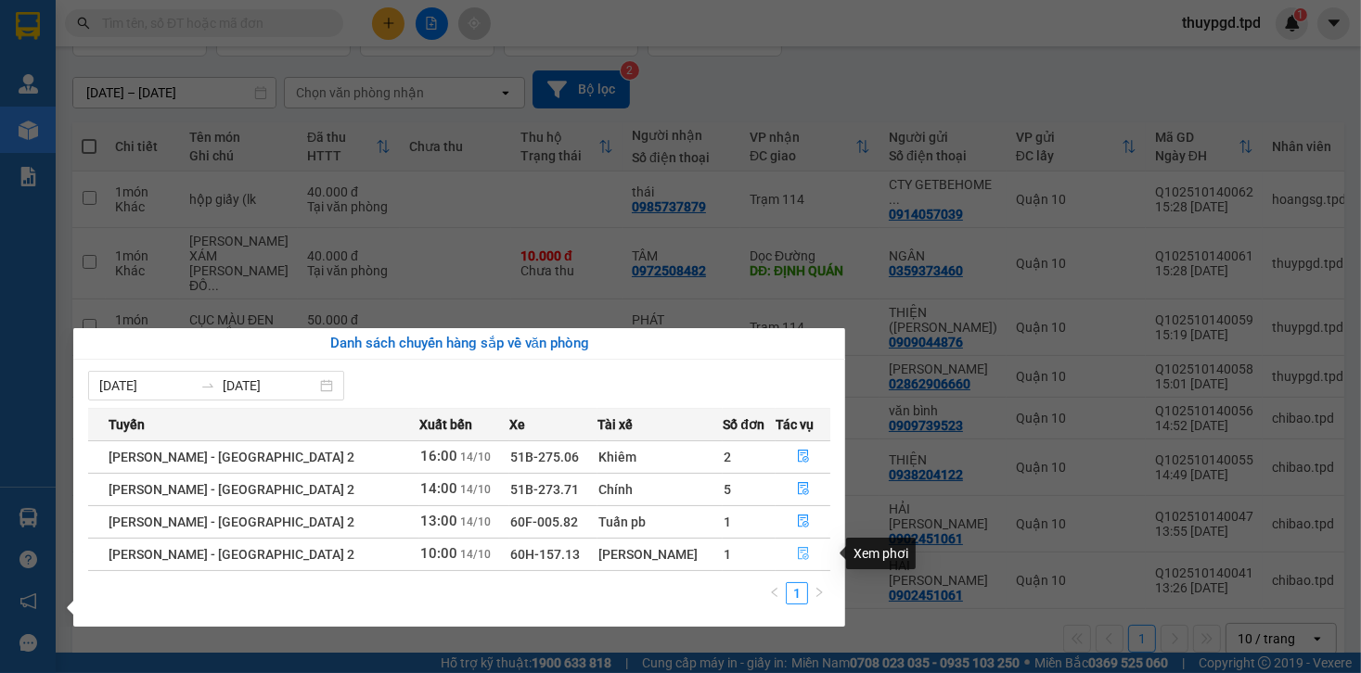
click at [798, 551] on icon "file-done" at bounding box center [803, 554] width 11 height 13
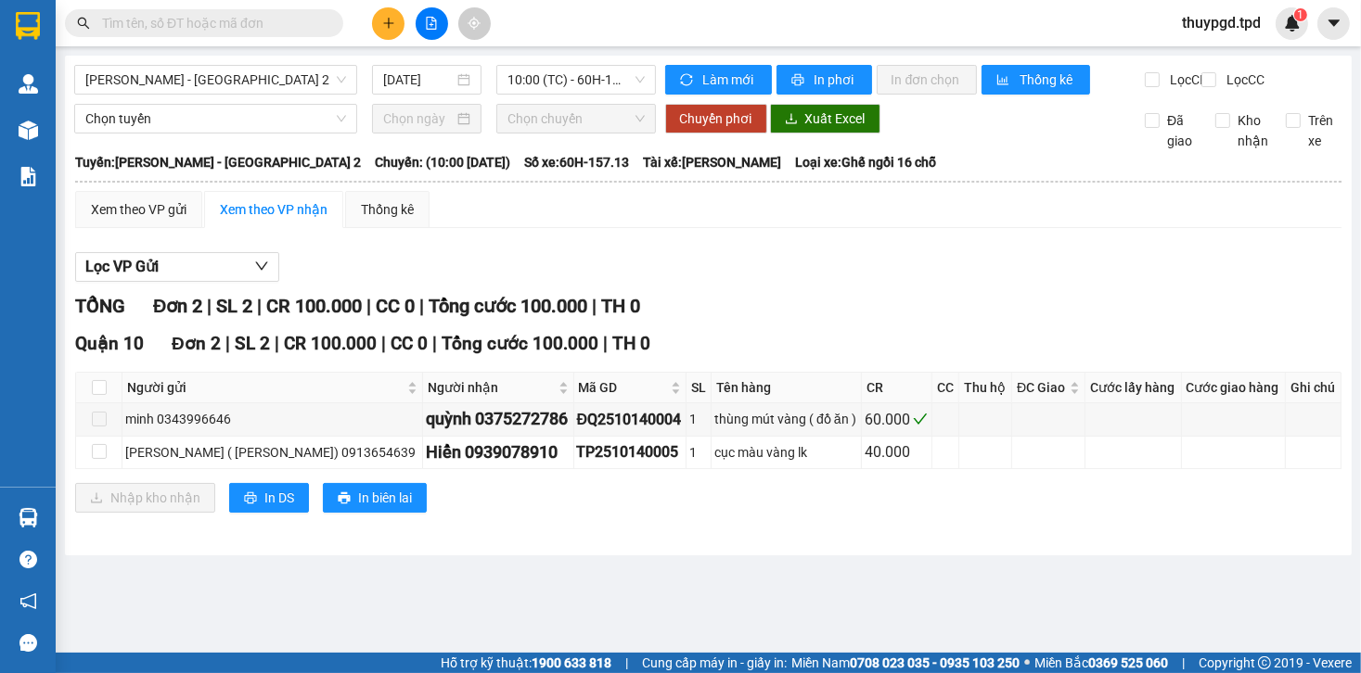
click at [204, 37] on div "Kết quả tìm kiếm ( 0 ) Bộ lọc No Data" at bounding box center [181, 23] width 362 height 32
drag, startPoint x: 217, startPoint y: 25, endPoint x: 202, endPoint y: 30, distance: 15.5
click at [215, 24] on input "text" at bounding box center [211, 23] width 219 height 20
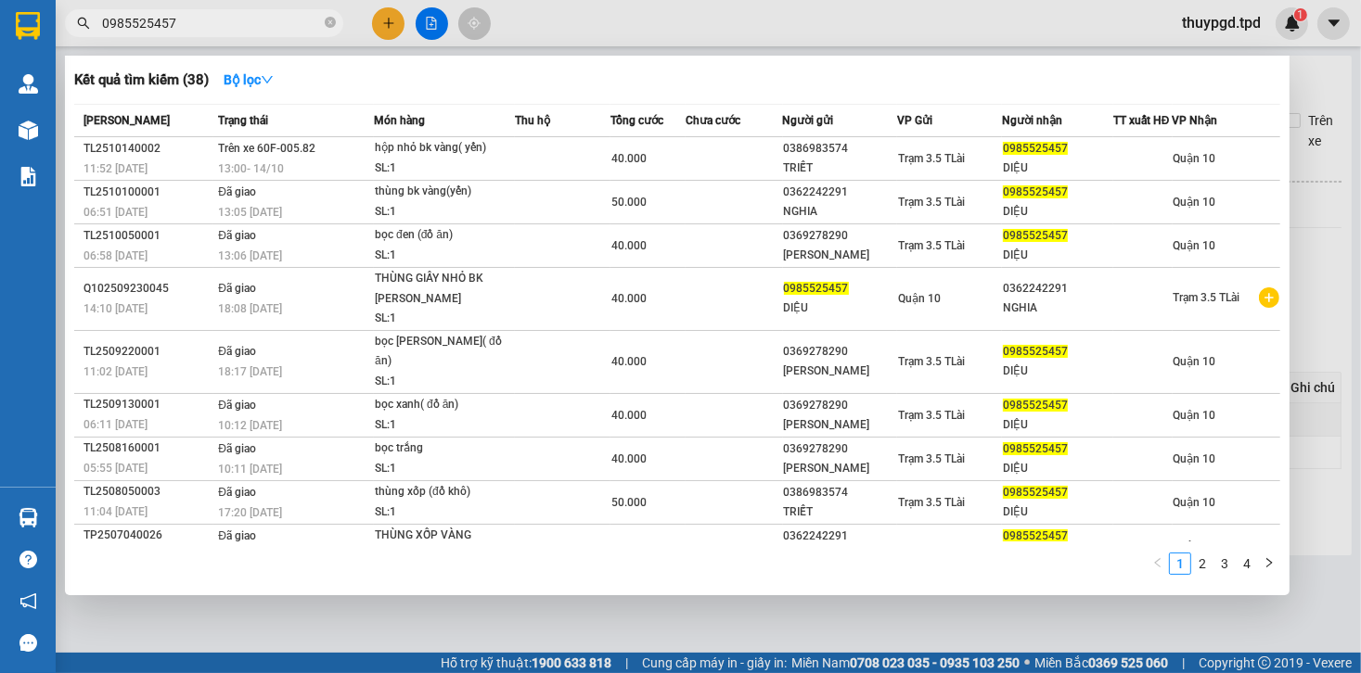
type input "0985525457"
click at [1321, 148] on div at bounding box center [680, 336] width 1361 height 673
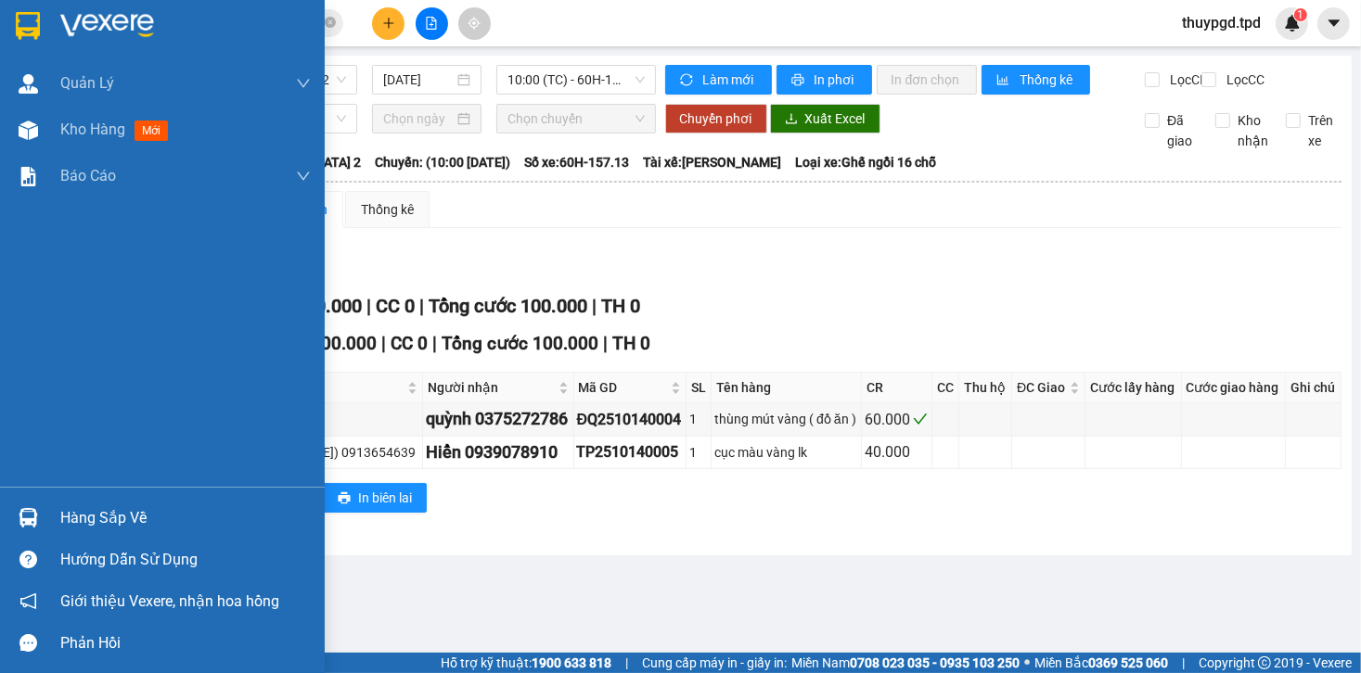
click at [32, 494] on div "Hàng sắp về Hướng dẫn sử dụng Giới thiệu Vexere, nhận hoa hồng Phản hồi" at bounding box center [162, 575] width 325 height 177
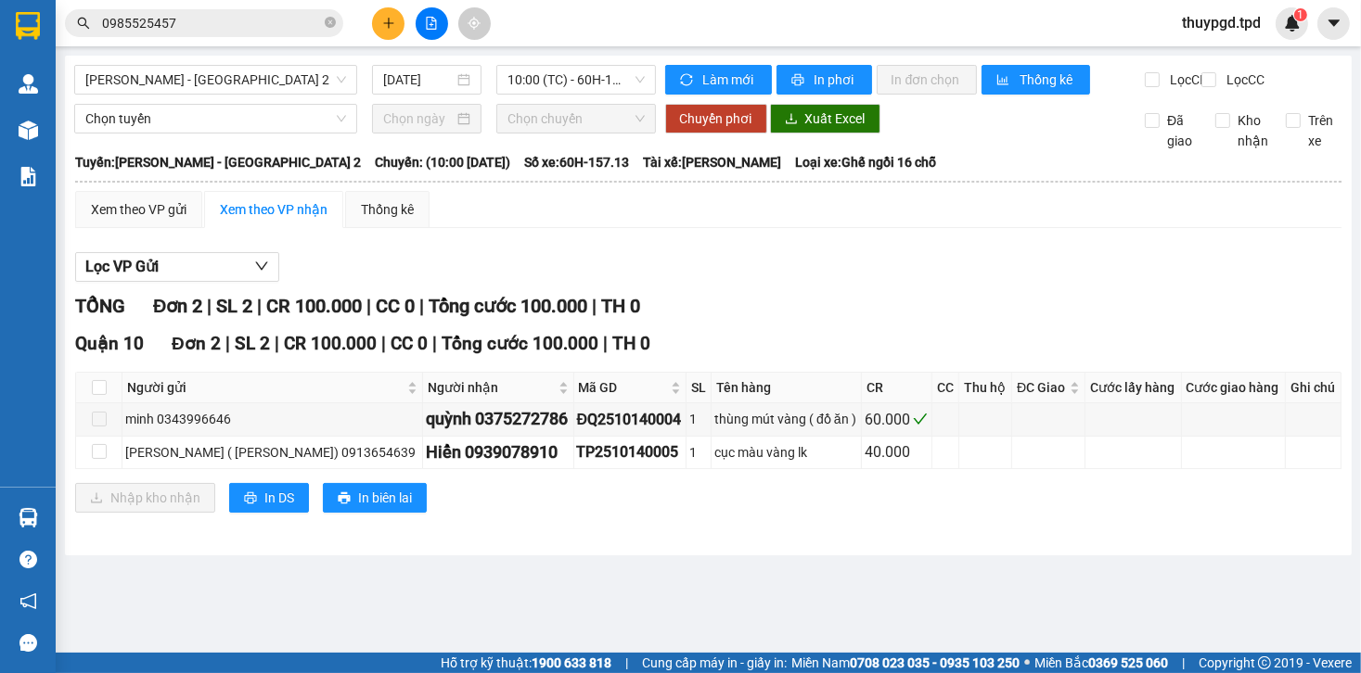
click at [59, 523] on main "Phương Lâm - Sài Gòn 2 14/10/2025 10:00 (TC) - 60H-157.13 Làm mới In phơi In đơ…" at bounding box center [680, 326] width 1361 height 653
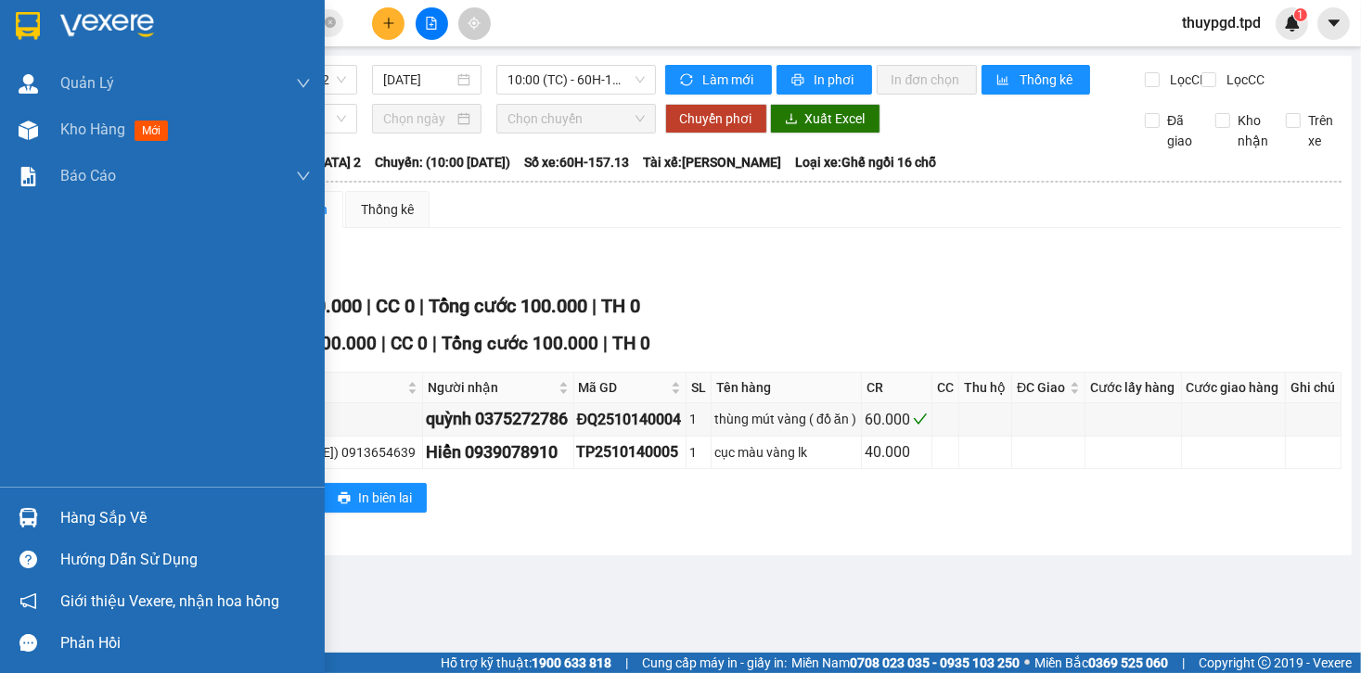
click at [48, 518] on div "Hàng sắp về" at bounding box center [162, 518] width 325 height 42
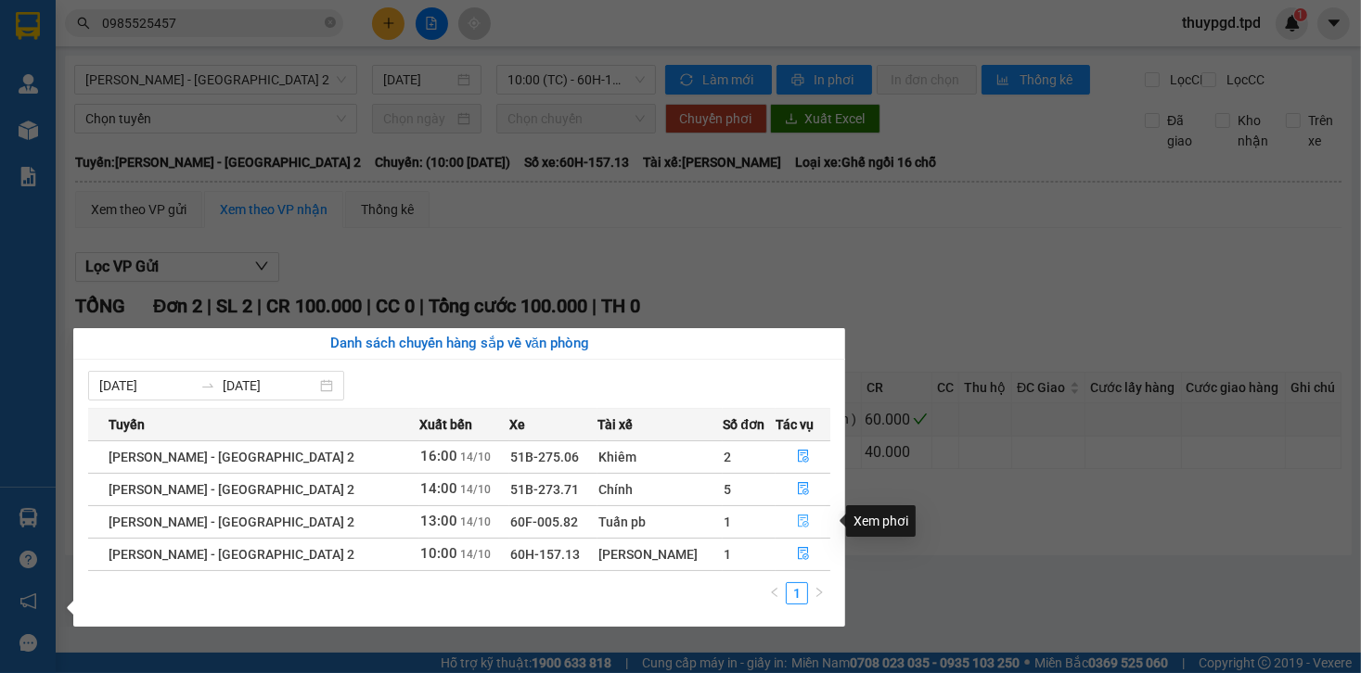
click at [797, 518] on icon "file-done" at bounding box center [803, 521] width 13 height 13
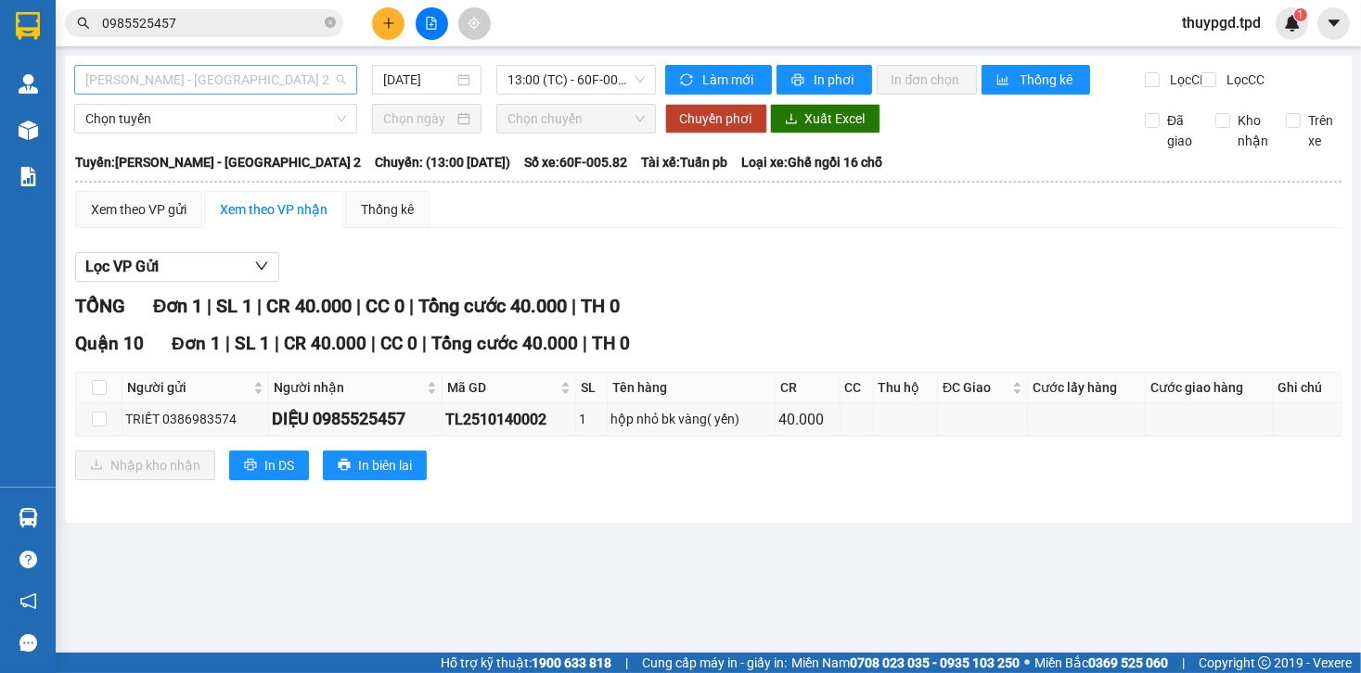
click at [188, 74] on span "[PERSON_NAME] - [GEOGRAPHIC_DATA] 2" at bounding box center [215, 80] width 261 height 28
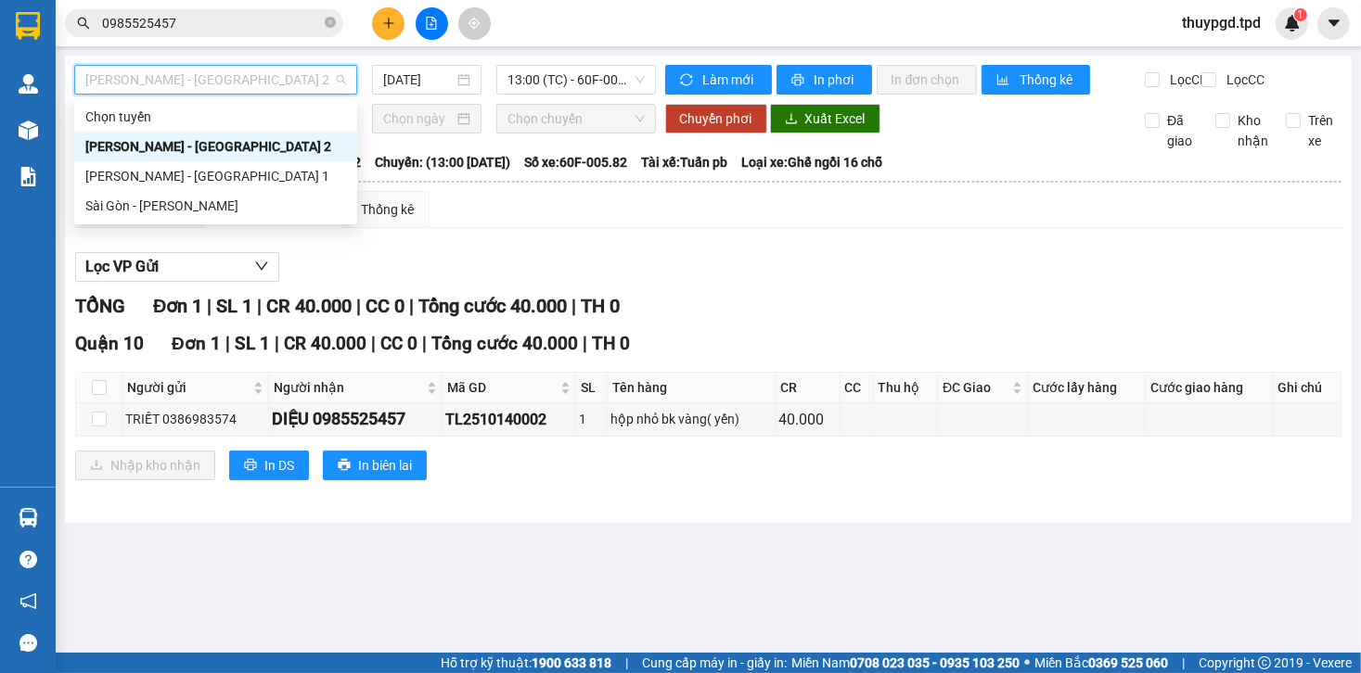
click at [189, 137] on div "[PERSON_NAME] - [GEOGRAPHIC_DATA] 2" at bounding box center [215, 146] width 261 height 20
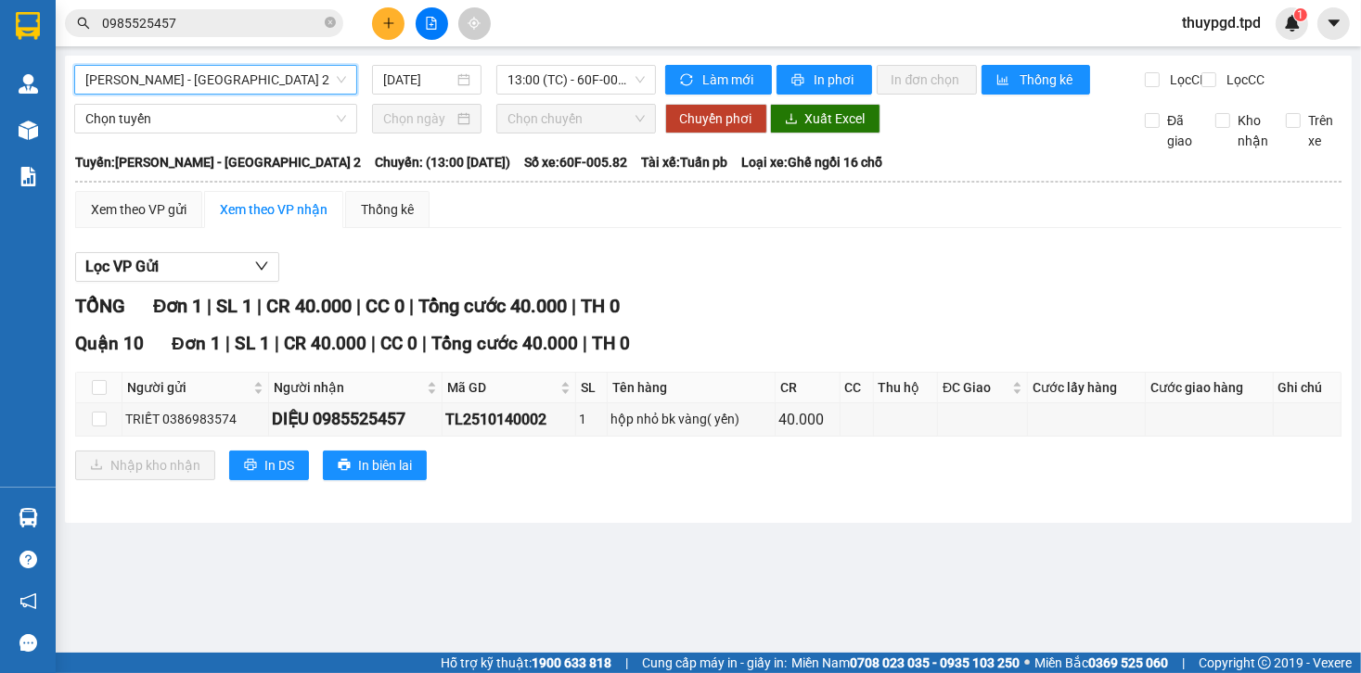
click at [200, 89] on span "[PERSON_NAME] - [GEOGRAPHIC_DATA] 2" at bounding box center [215, 80] width 261 height 28
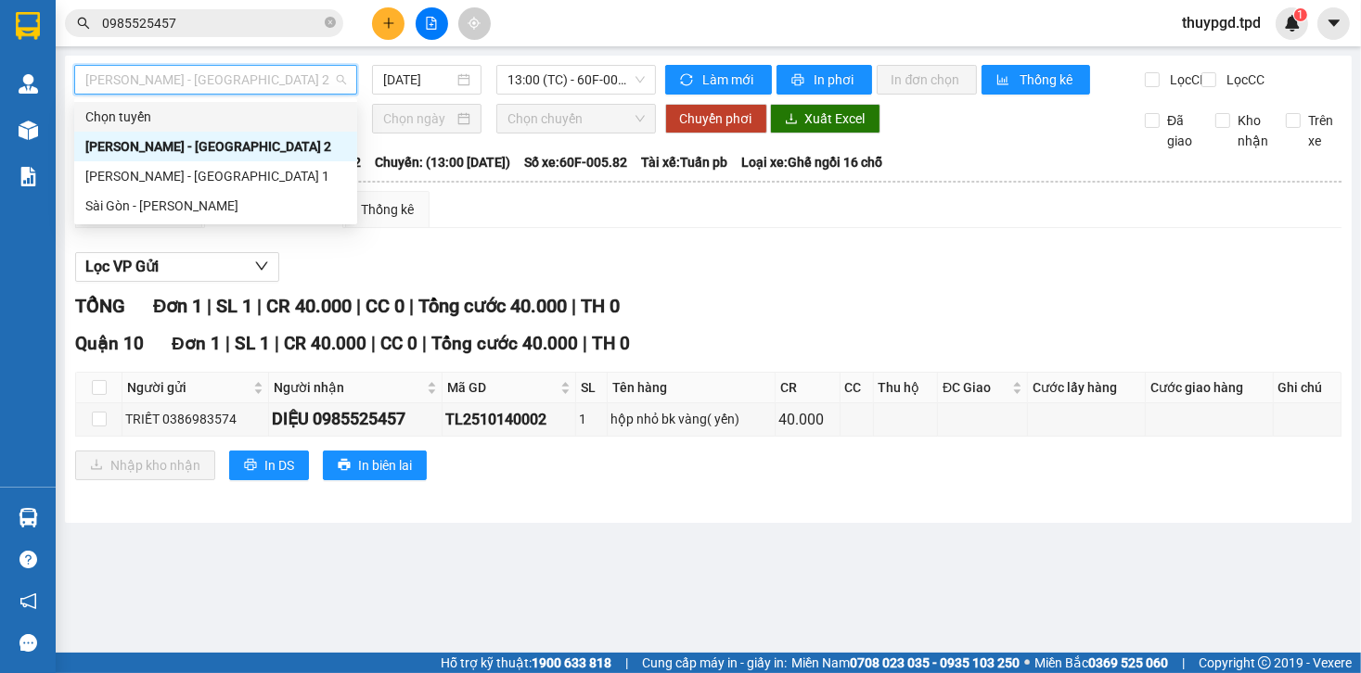
click at [191, 125] on div "Chọn tuyến" at bounding box center [215, 117] width 283 height 30
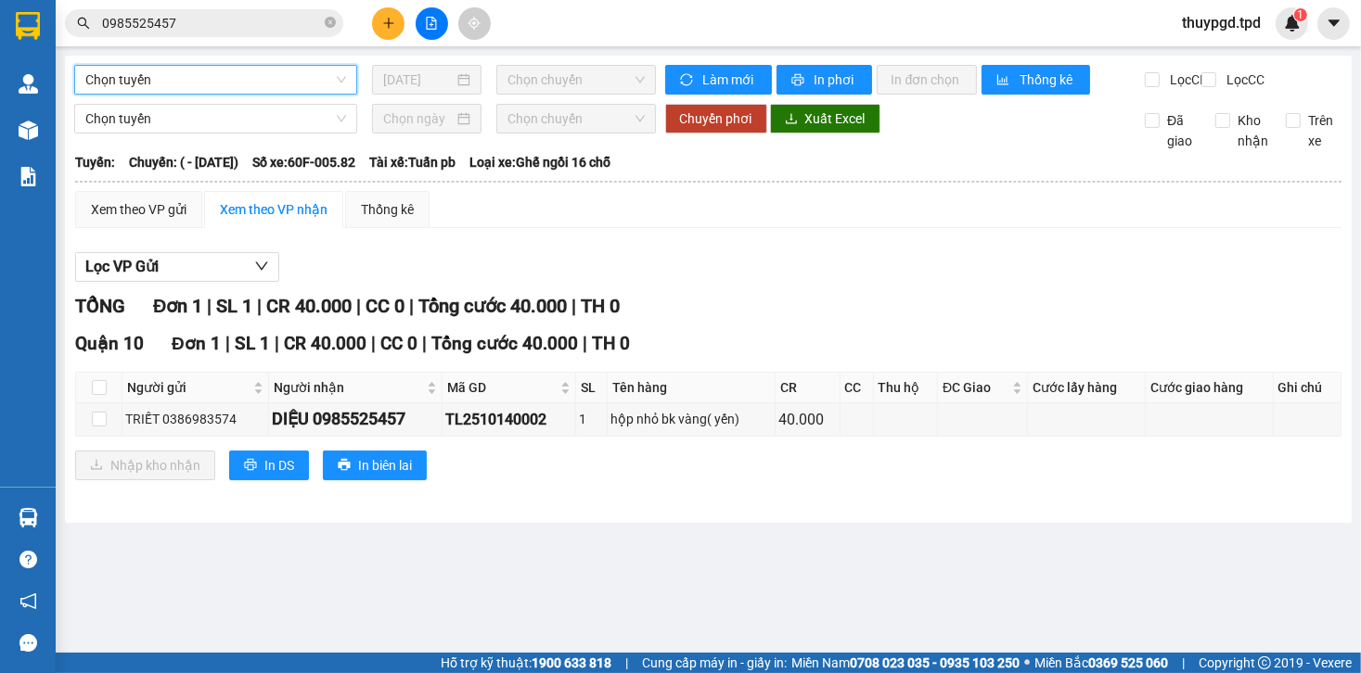
click at [576, 83] on span "Chọn chuyến" at bounding box center [575, 80] width 136 height 28
click at [286, 93] on span "Chọn tuyến" at bounding box center [215, 80] width 261 height 28
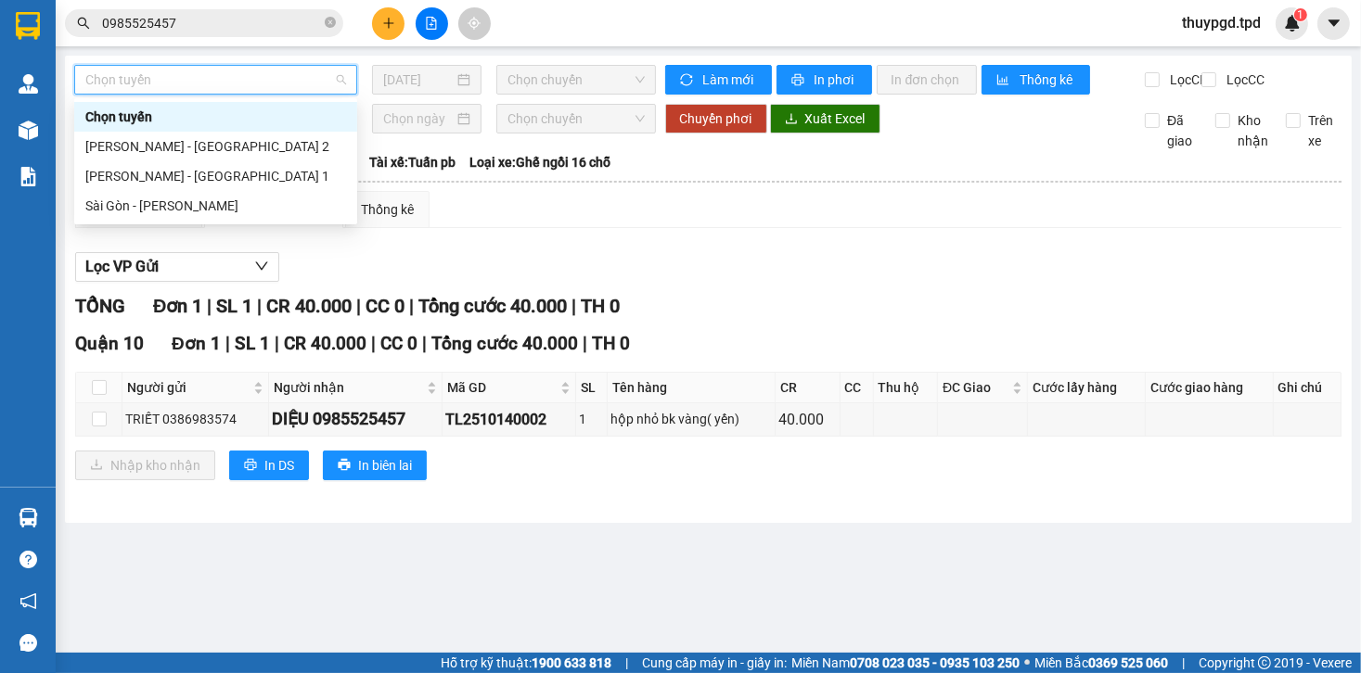
click at [148, 119] on div "Chọn tuyến" at bounding box center [215, 117] width 261 height 20
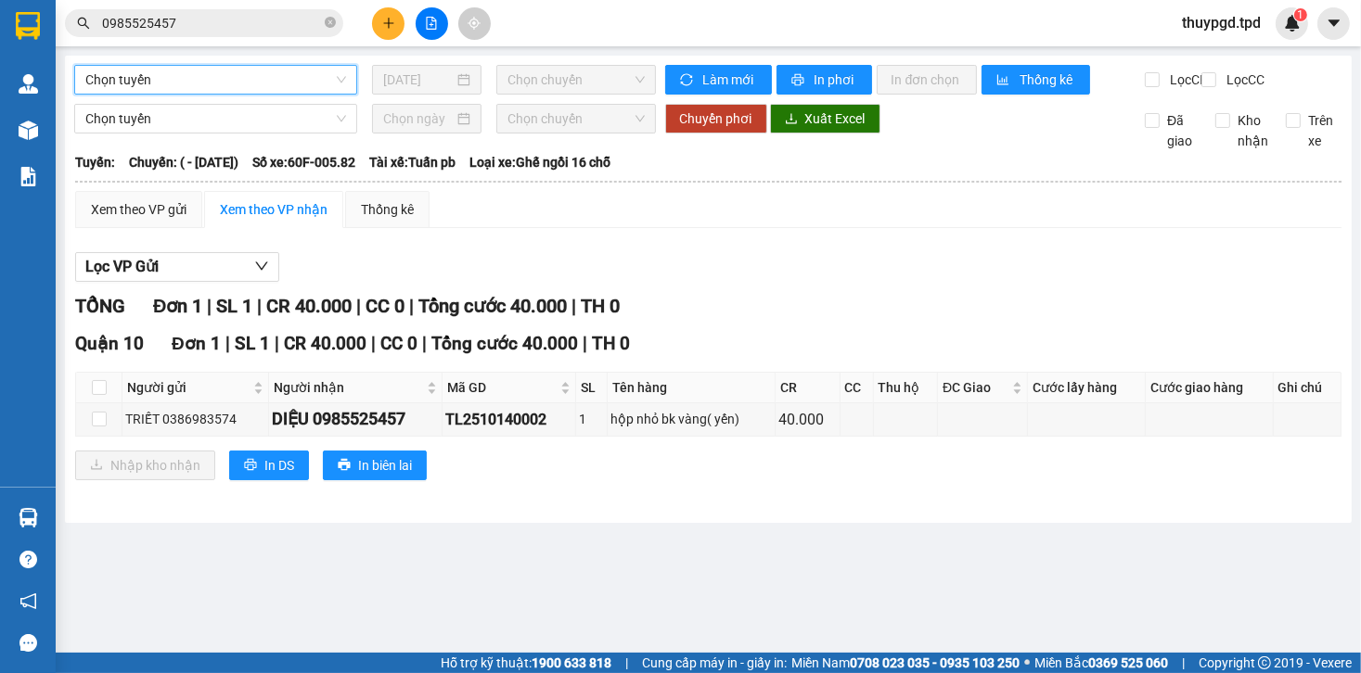
click at [220, 82] on span "Chọn tuyến" at bounding box center [215, 80] width 261 height 28
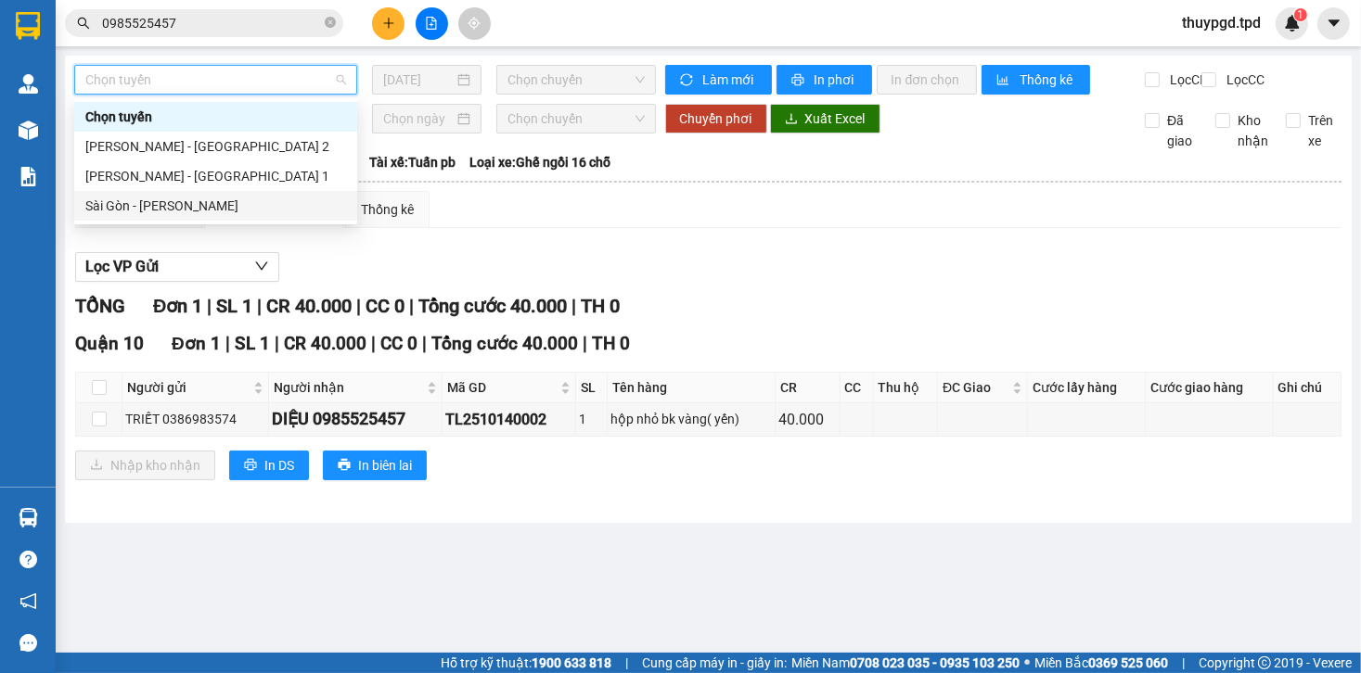
click at [234, 208] on div "Sài Gòn - [PERSON_NAME]" at bounding box center [215, 206] width 261 height 20
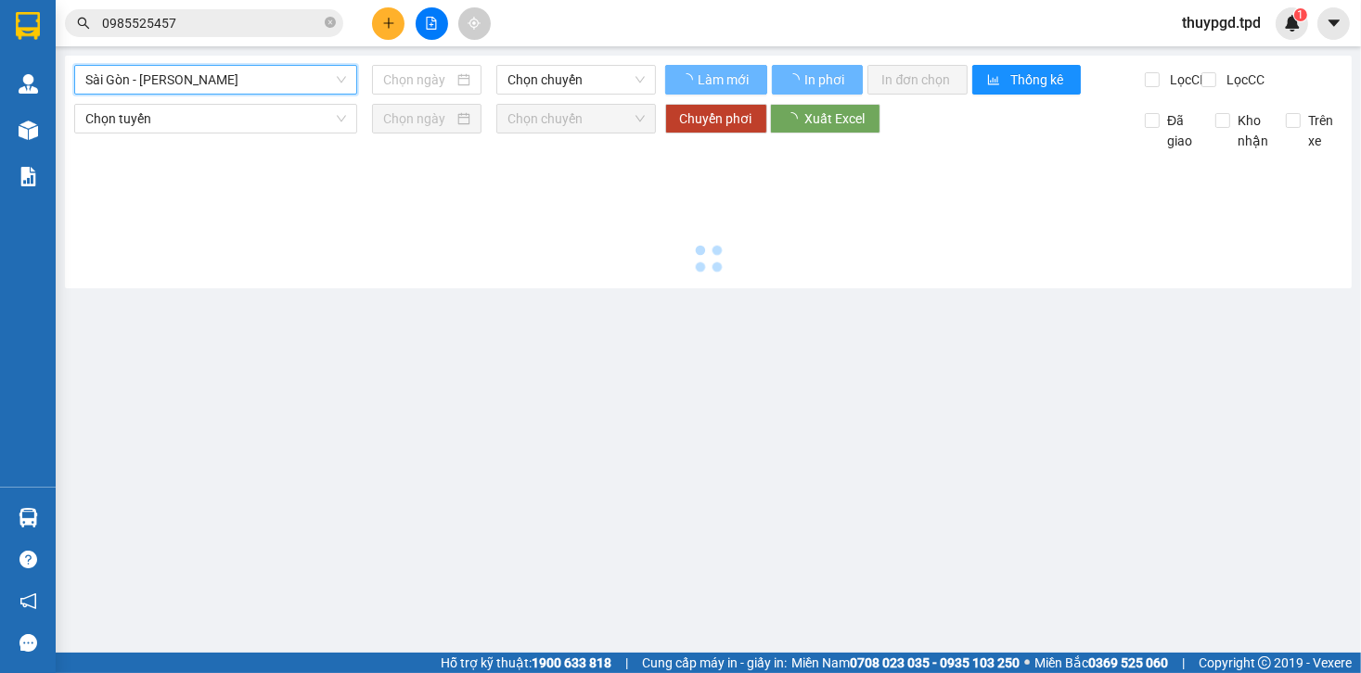
type input "[DATE]"
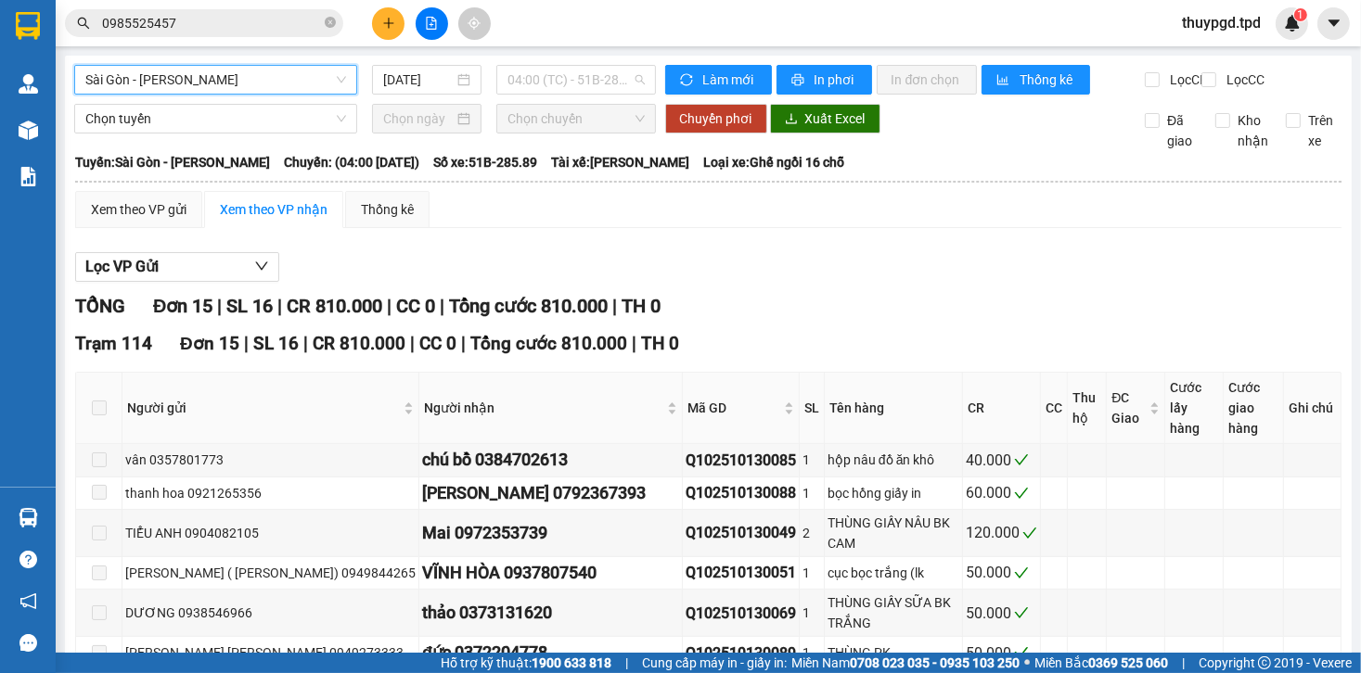
drag, startPoint x: 577, startPoint y: 66, endPoint x: 557, endPoint y: 174, distance: 110.4
click at [578, 66] on span "04:00 (TC) - 51B-285.89" at bounding box center [575, 80] width 136 height 28
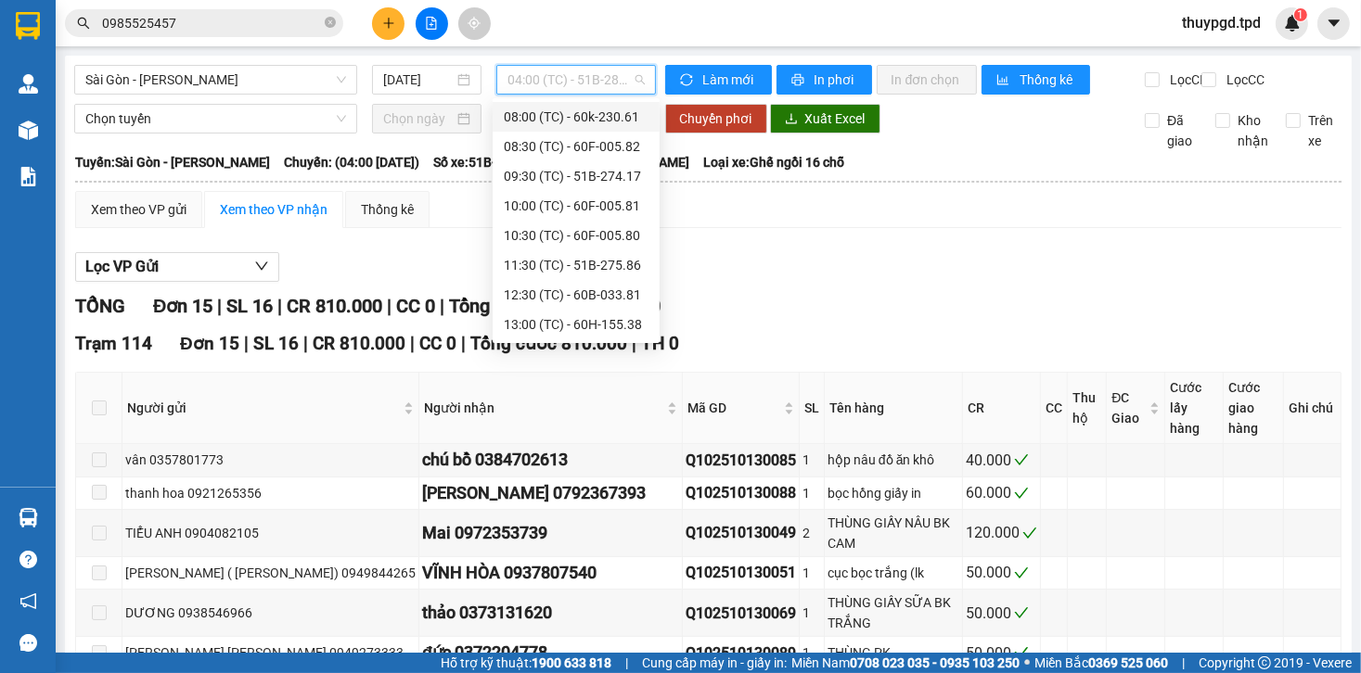
scroll to position [178, 0]
click at [794, 321] on div "TỔNG Đơn 15 | SL 16 | CR 810.000 | CC 0 | Tổng cước 810.000 | TH 0" at bounding box center [708, 306] width 1266 height 29
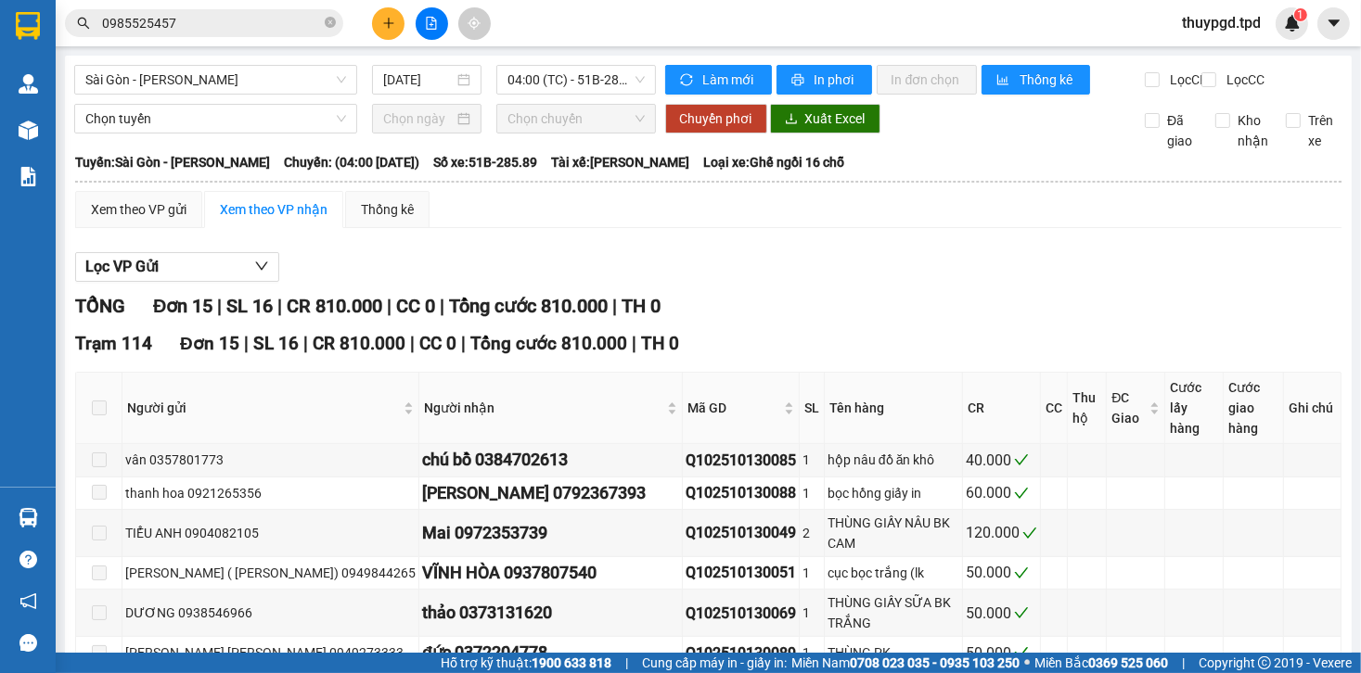
click at [561, 95] on div "Sài Gòn - Phương Lâm 14/10/2025 04:00 (TC) - 51B-285.89" at bounding box center [365, 80] width 582 height 30
click at [566, 92] on span "04:00 (TC) - 51B-285.89" at bounding box center [575, 80] width 136 height 28
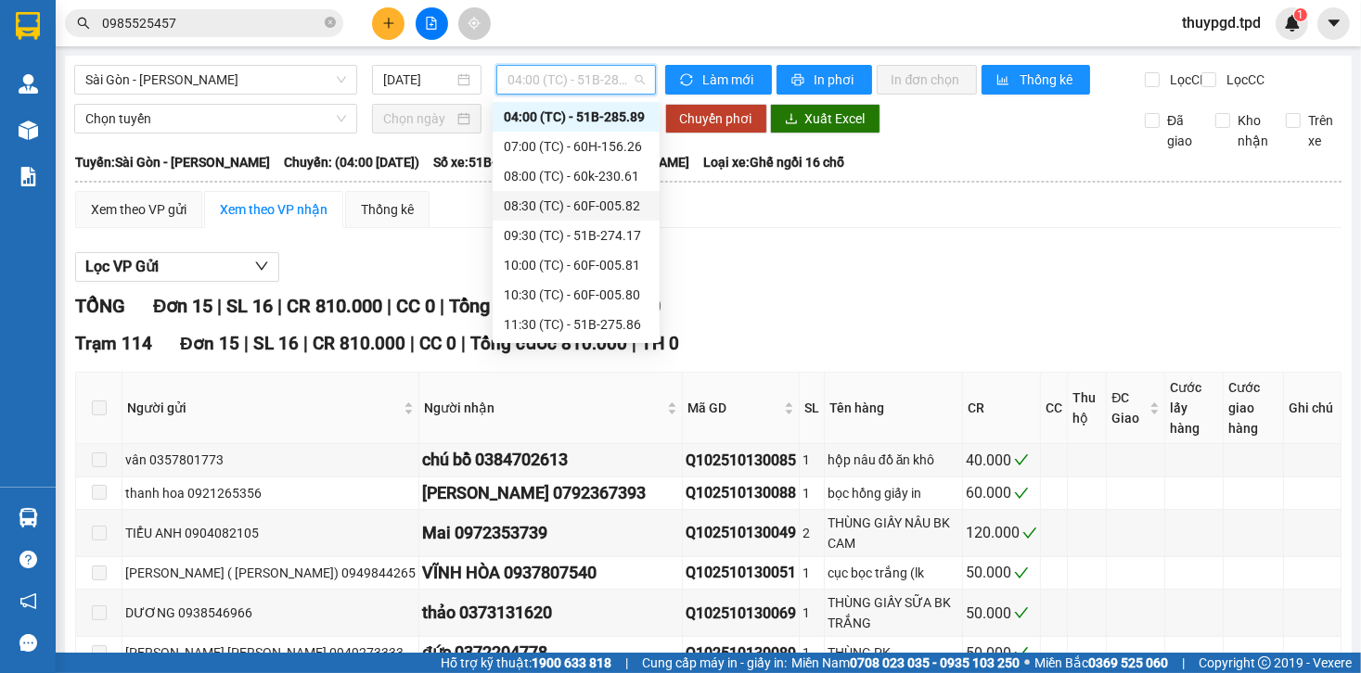
scroll to position [0, 0]
click at [592, 148] on div "04:00 (TC) - 51B-285.89" at bounding box center [576, 146] width 145 height 20
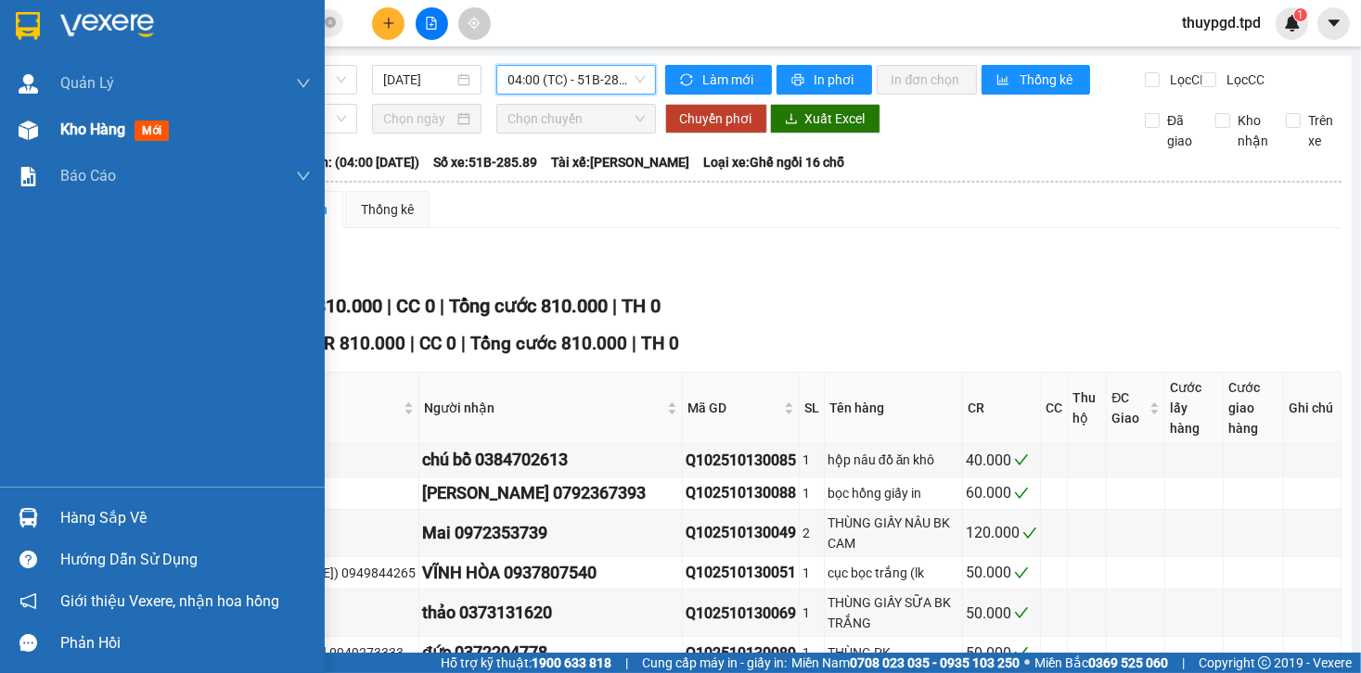
click at [43, 125] on div at bounding box center [28, 130] width 32 height 32
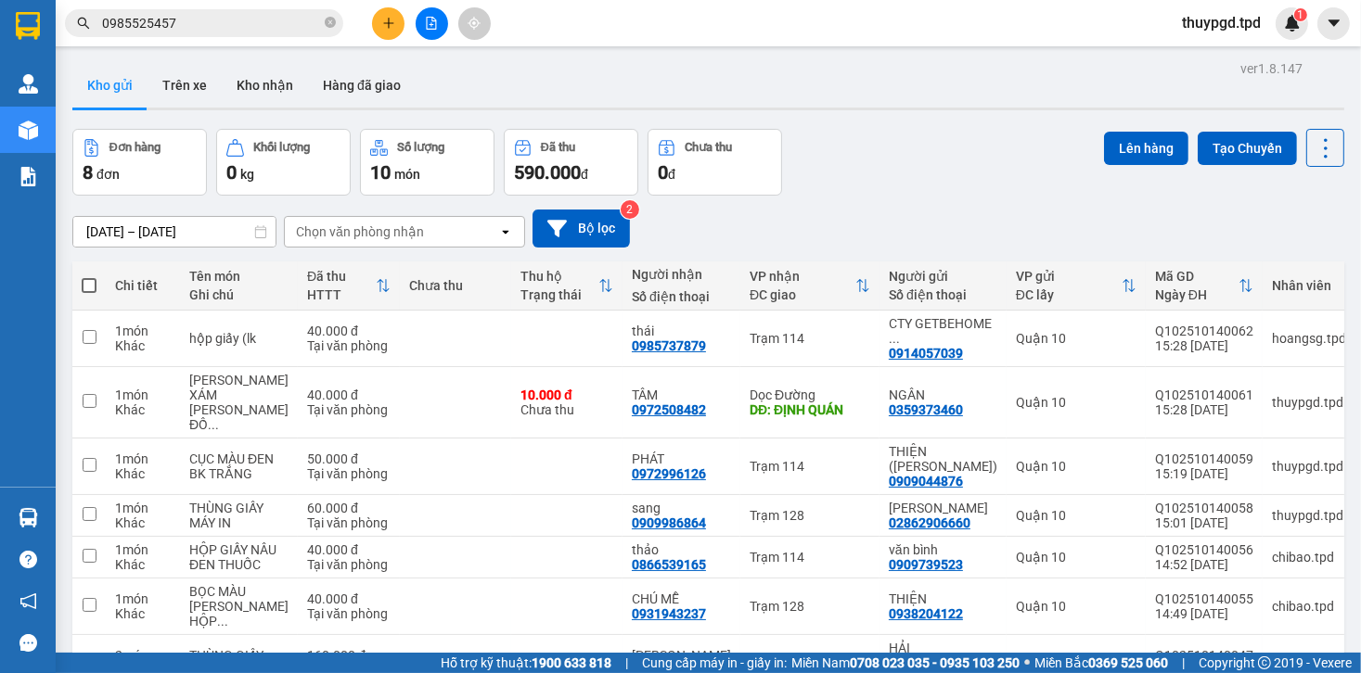
click at [432, 20] on icon "file-add" at bounding box center [432, 23] width 10 height 13
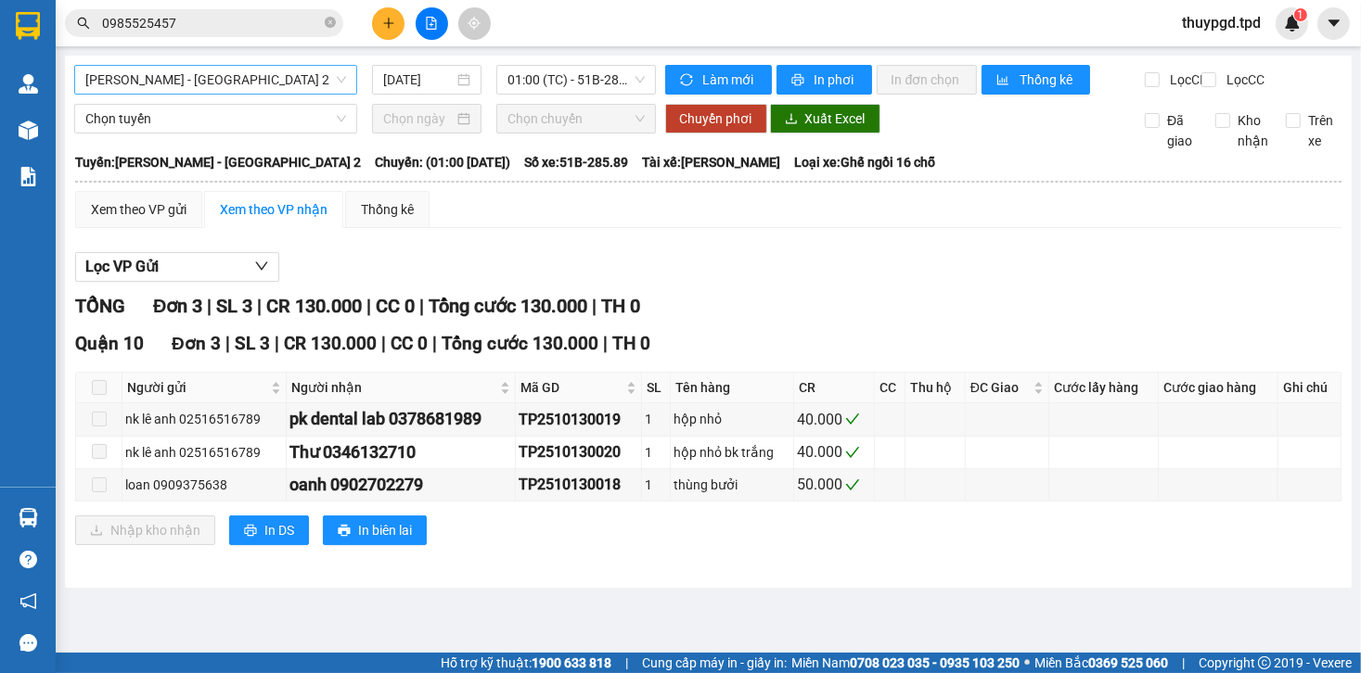
click at [221, 83] on span "[PERSON_NAME] - [GEOGRAPHIC_DATA] 2" at bounding box center [215, 80] width 261 height 28
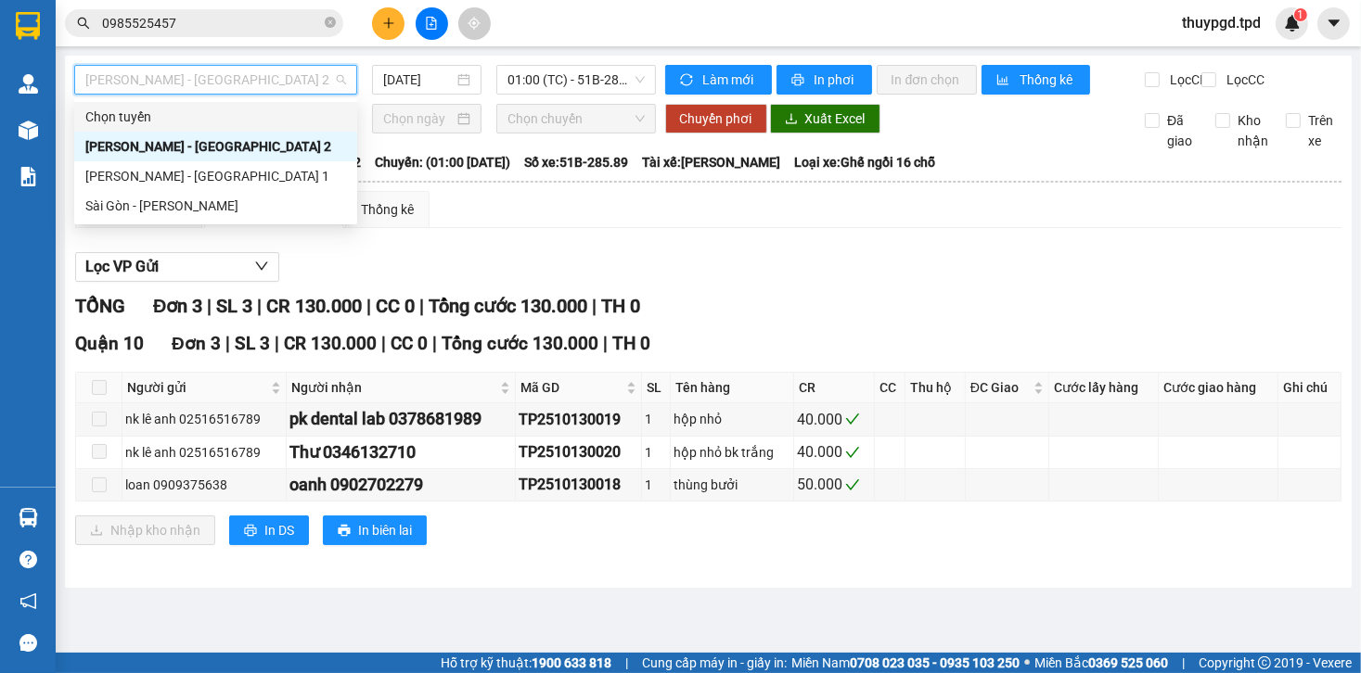
click at [220, 126] on div "Chọn tuyến" at bounding box center [215, 117] width 261 height 20
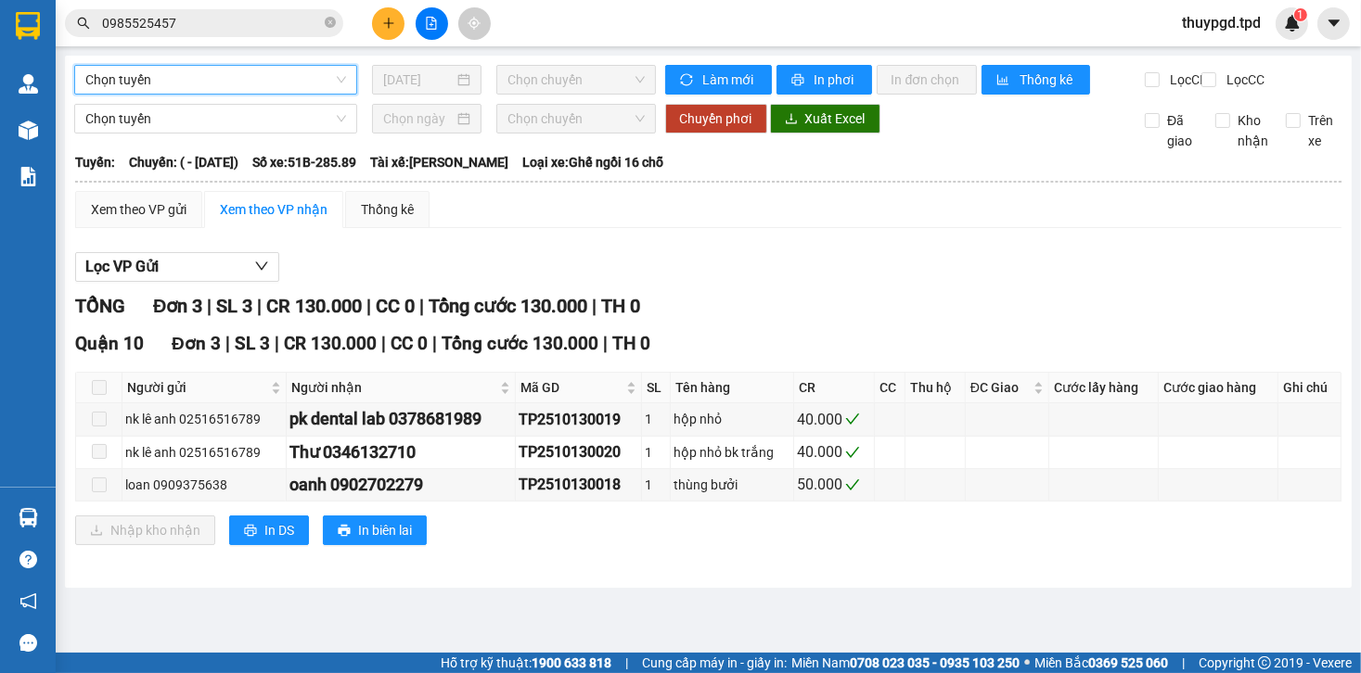
click at [598, 95] on div "Chọn tuyến Chọn tuyến 14/10/2025 Chọn chuyến" at bounding box center [365, 80] width 582 height 30
click at [595, 83] on span "Chọn chuyến" at bounding box center [575, 80] width 136 height 28
click at [165, 74] on span "Chọn tuyến" at bounding box center [215, 80] width 261 height 28
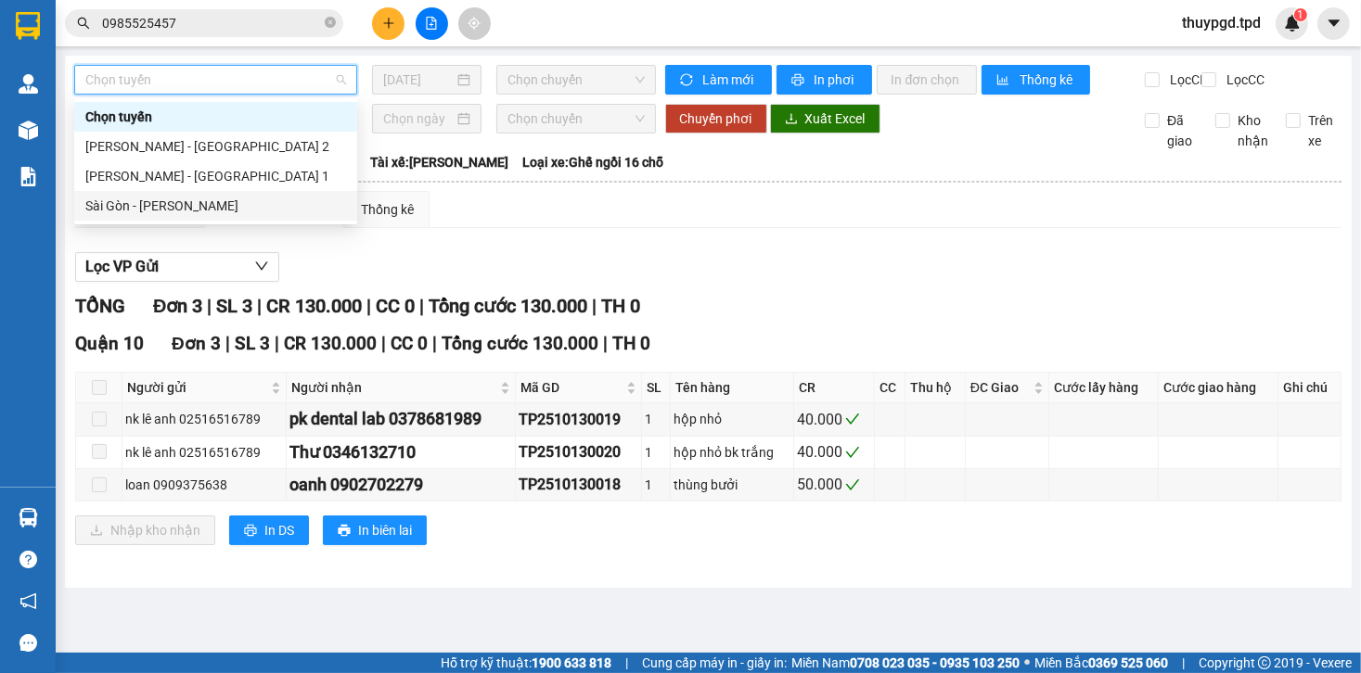
click at [226, 208] on div "Sài Gòn - [PERSON_NAME]" at bounding box center [215, 206] width 261 height 20
type input "[DATE]"
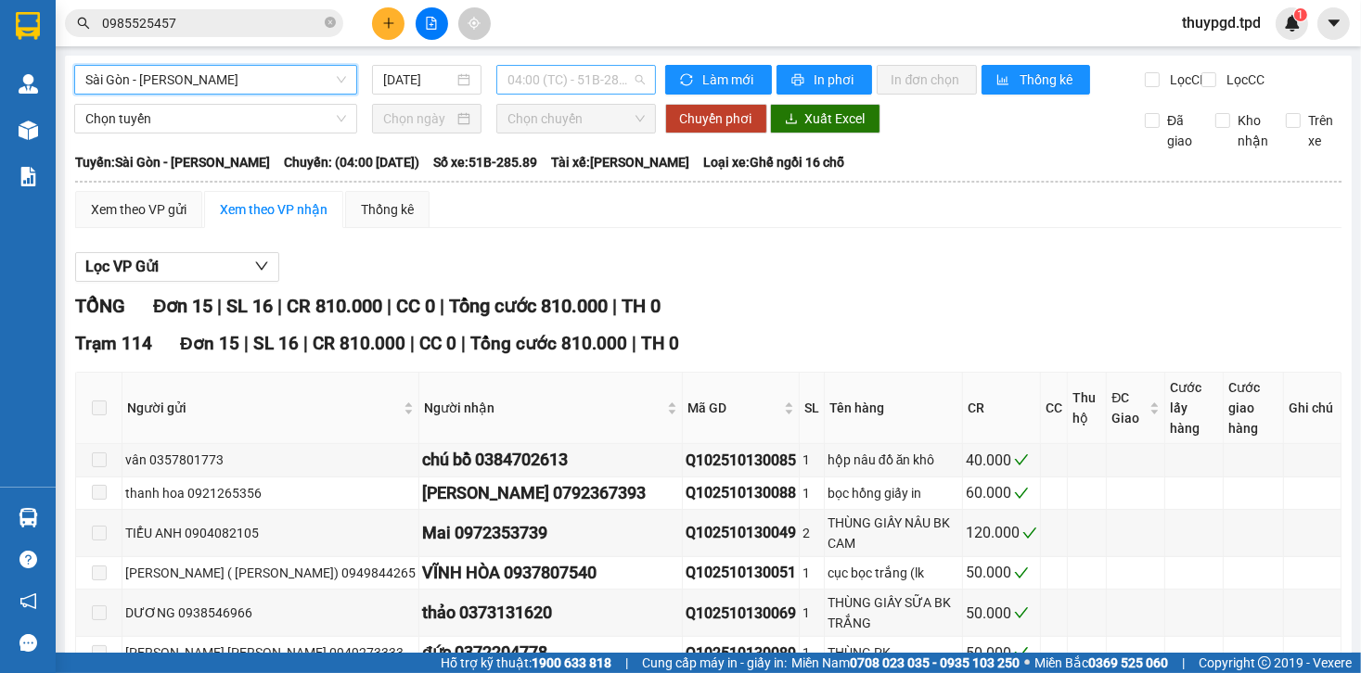
click at [587, 67] on span "04:00 (TC) - 51B-285.89" at bounding box center [575, 80] width 136 height 28
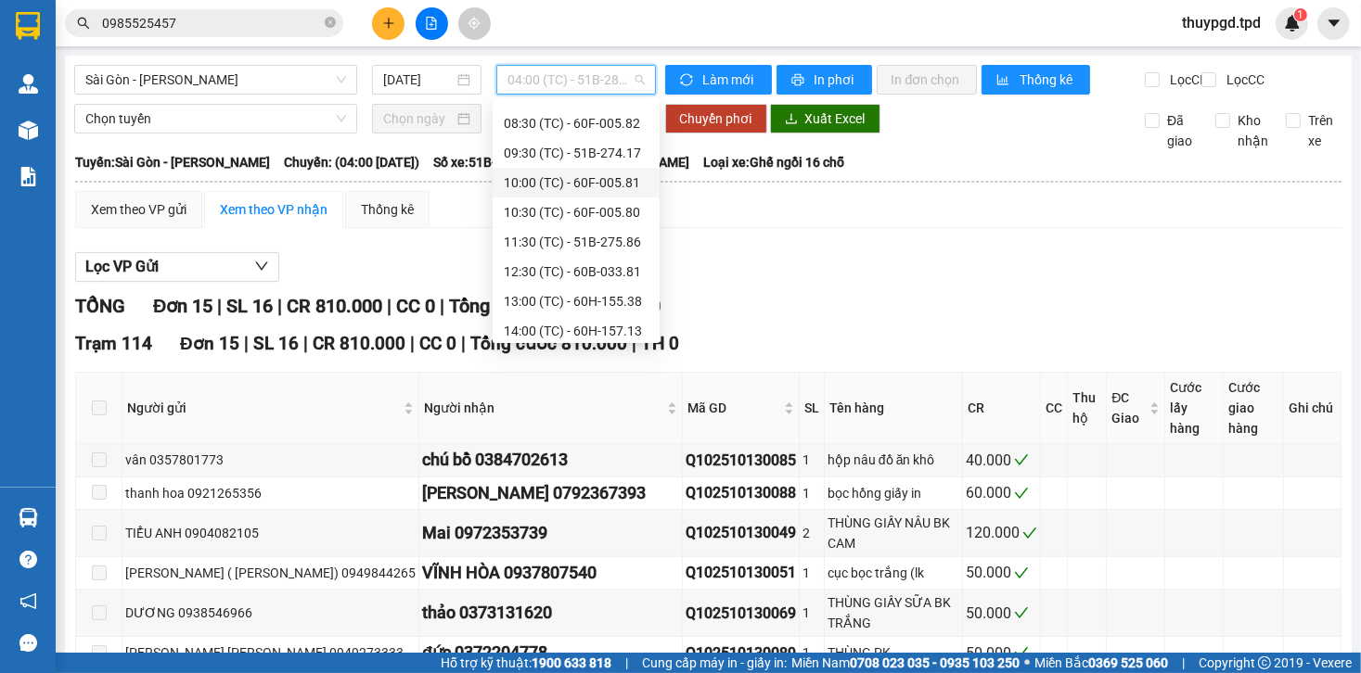
scroll to position [178, 0]
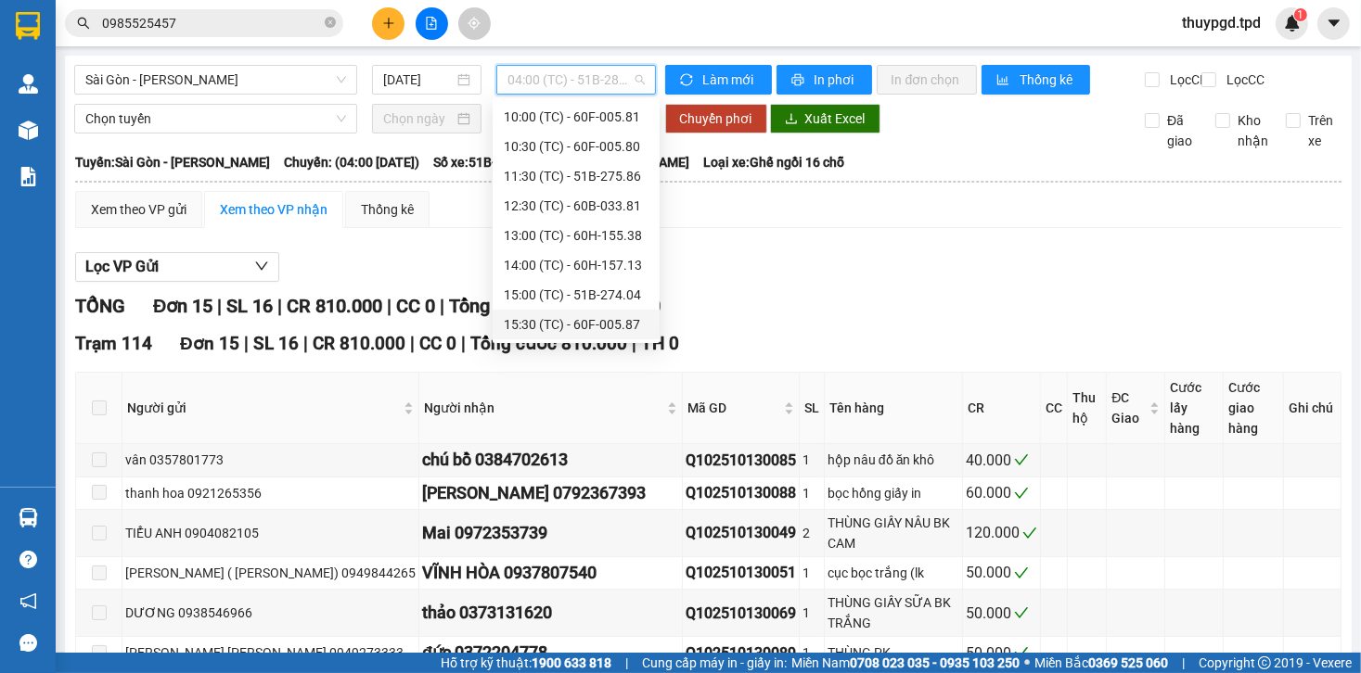
click at [608, 318] on div "15:30 (TC) - 60F-005.87" at bounding box center [576, 324] width 145 height 20
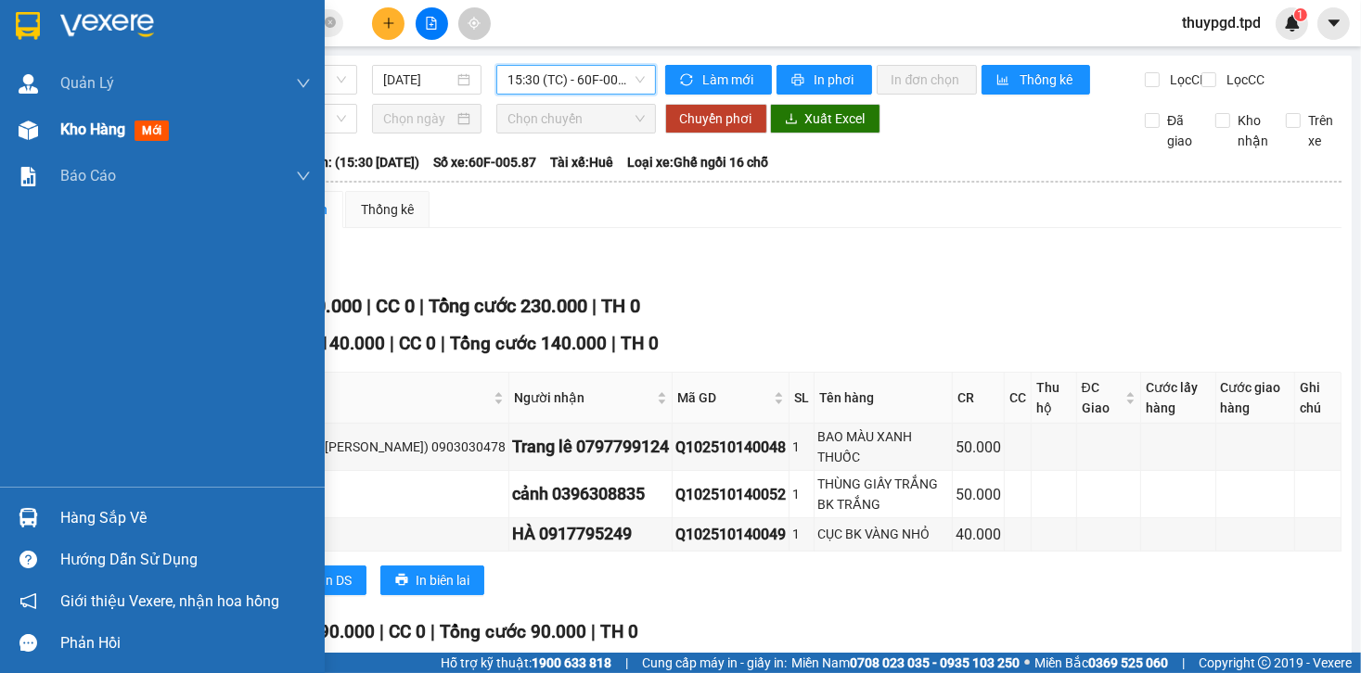
click at [45, 148] on div "Kho hàng mới" at bounding box center [162, 130] width 325 height 46
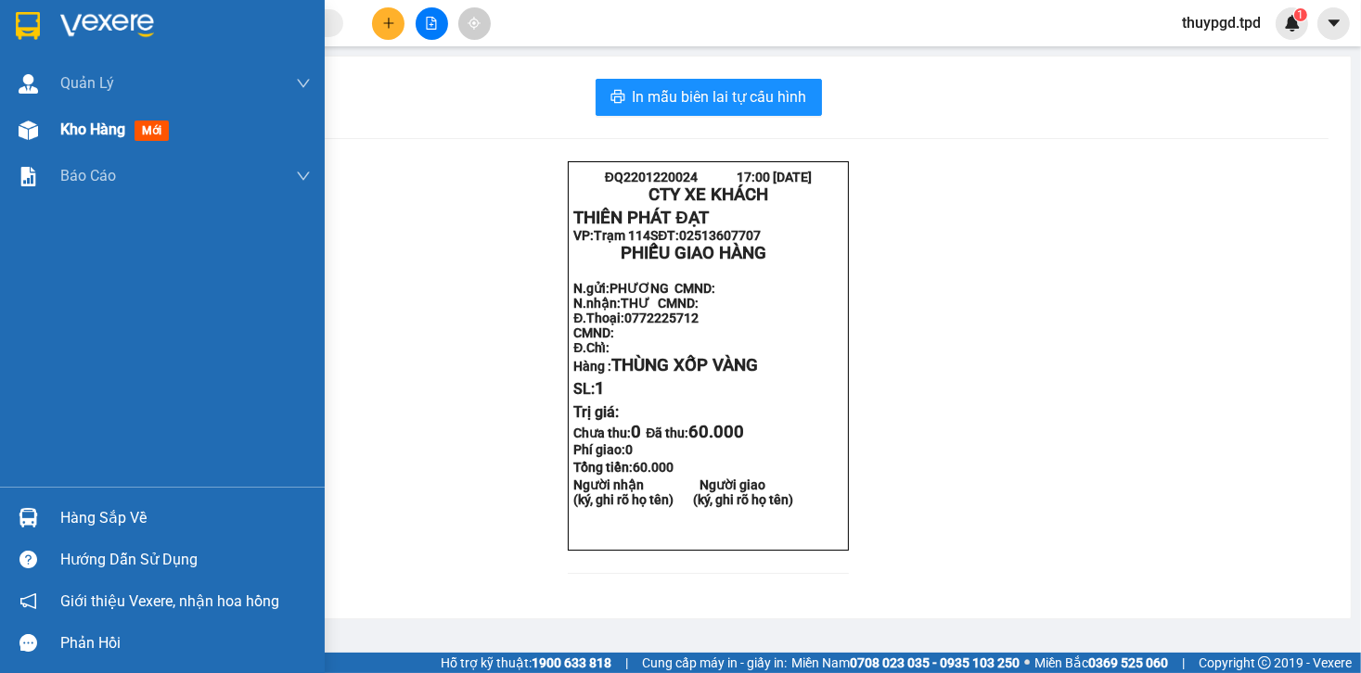
click at [94, 141] on div "Kho hàng mới" at bounding box center [118, 129] width 116 height 23
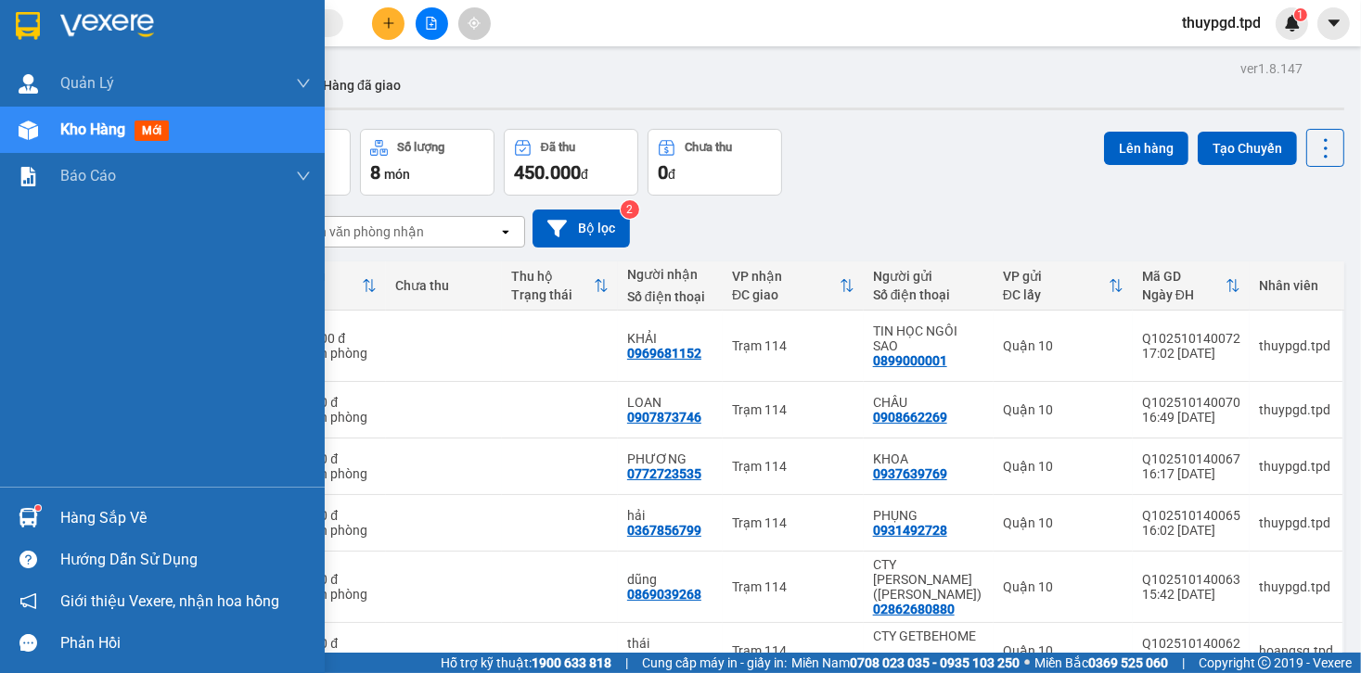
click at [46, 502] on div "Hàng sắp về" at bounding box center [162, 518] width 325 height 42
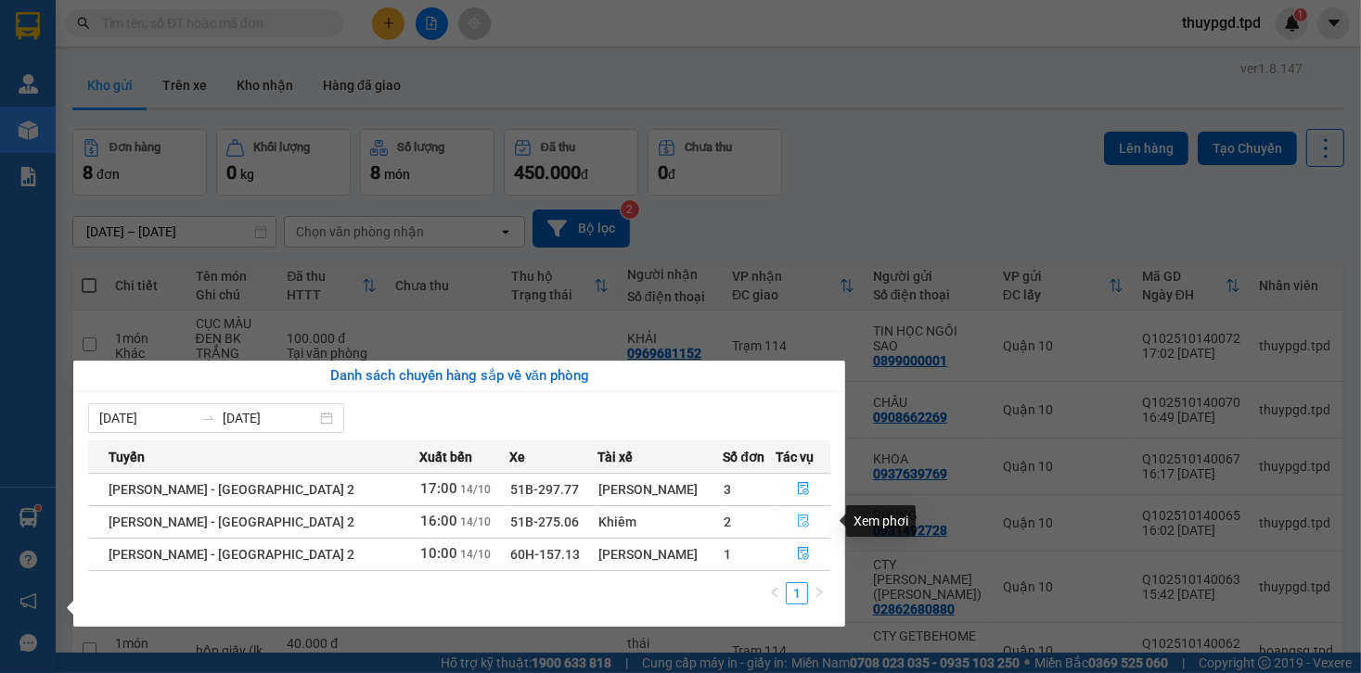
click at [797, 519] on icon "file-done" at bounding box center [803, 521] width 13 height 13
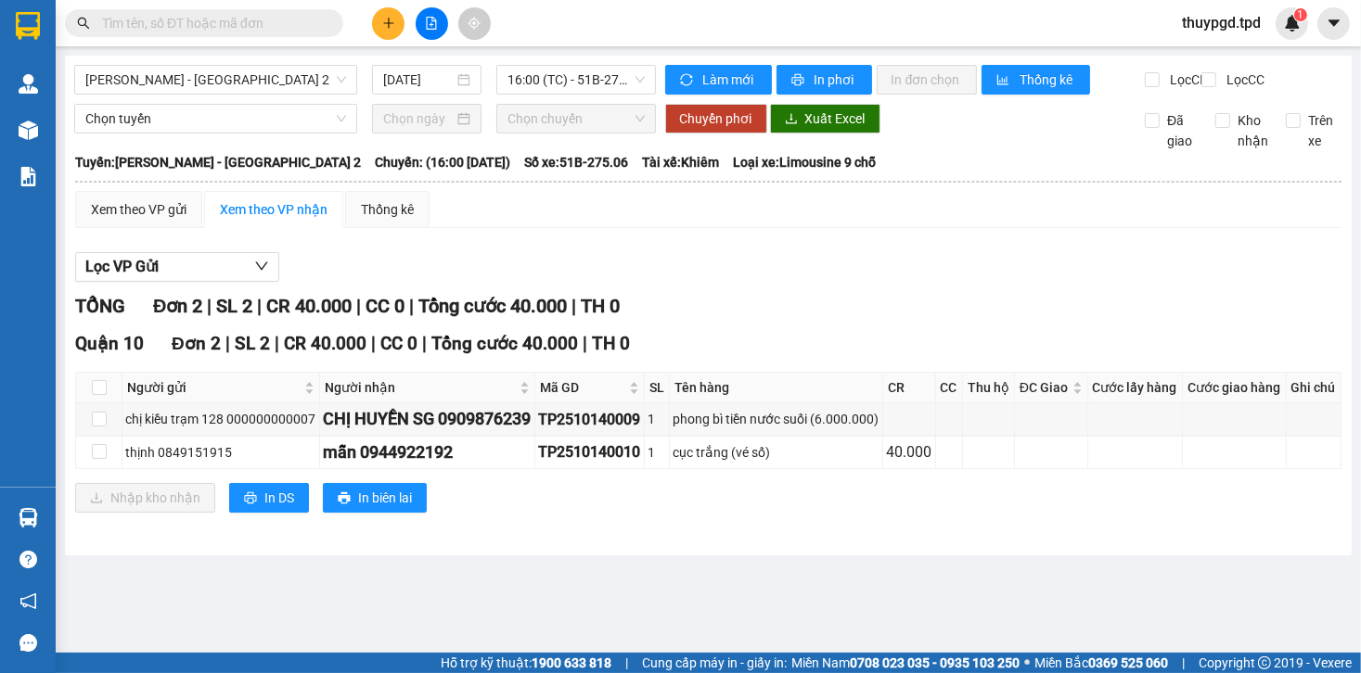
click at [12, 508] on div at bounding box center [28, 518] width 32 height 32
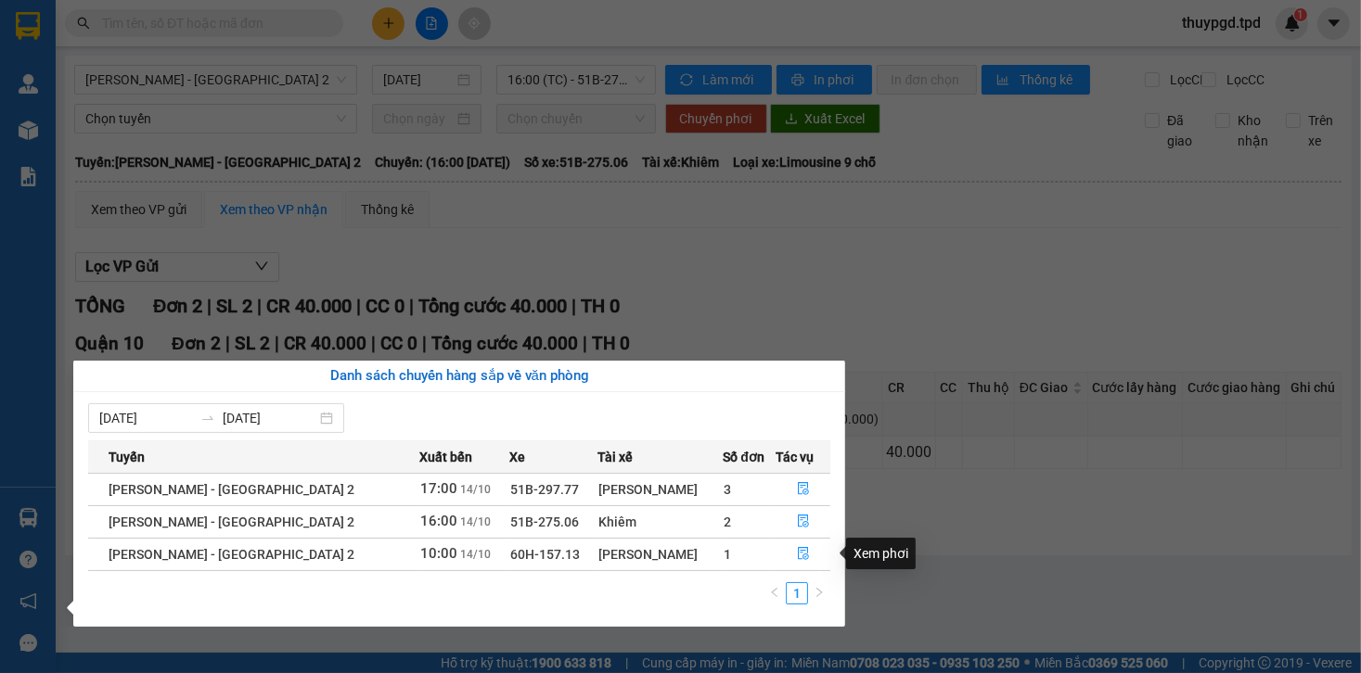
click at [961, 442] on section "Kết quả tìm kiếm ( 0 ) Bộ lọc No Data thuypgd.tpd 1 Quản Lý Quản lý khách hàng …" at bounding box center [680, 336] width 1361 height 673
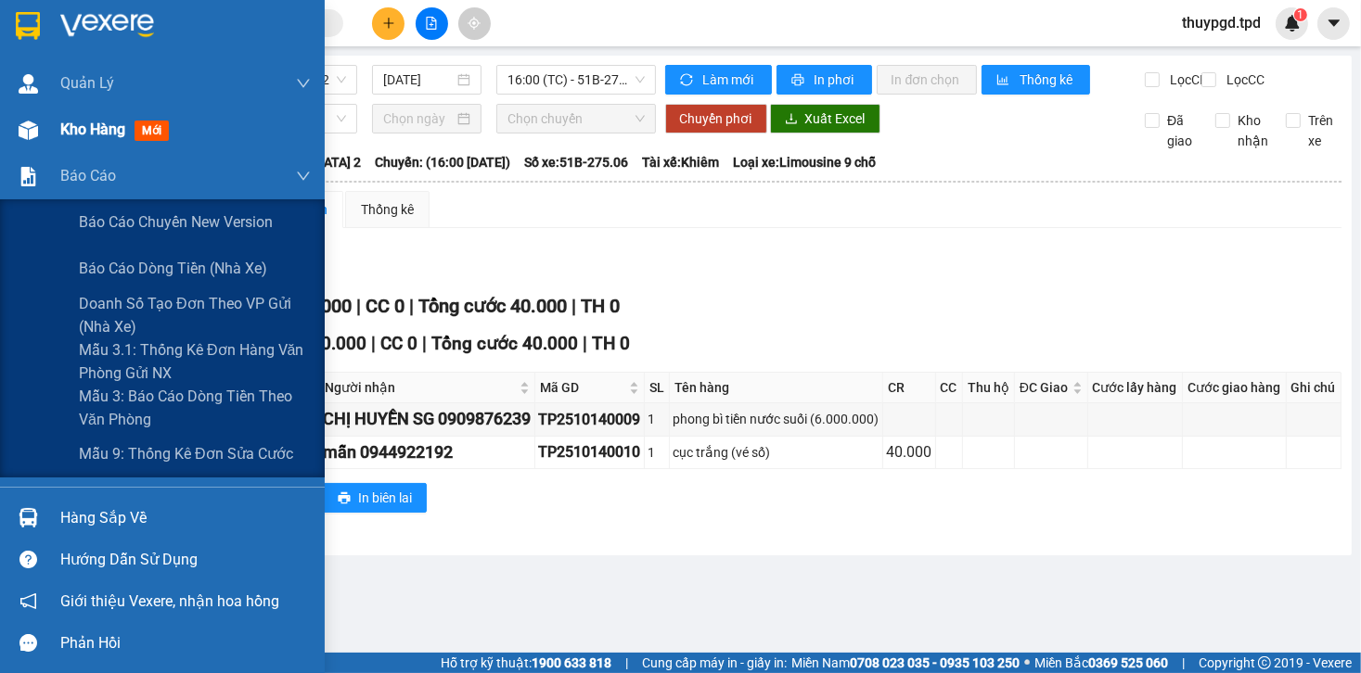
click at [89, 139] on div "Kho hàng mới" at bounding box center [118, 129] width 116 height 23
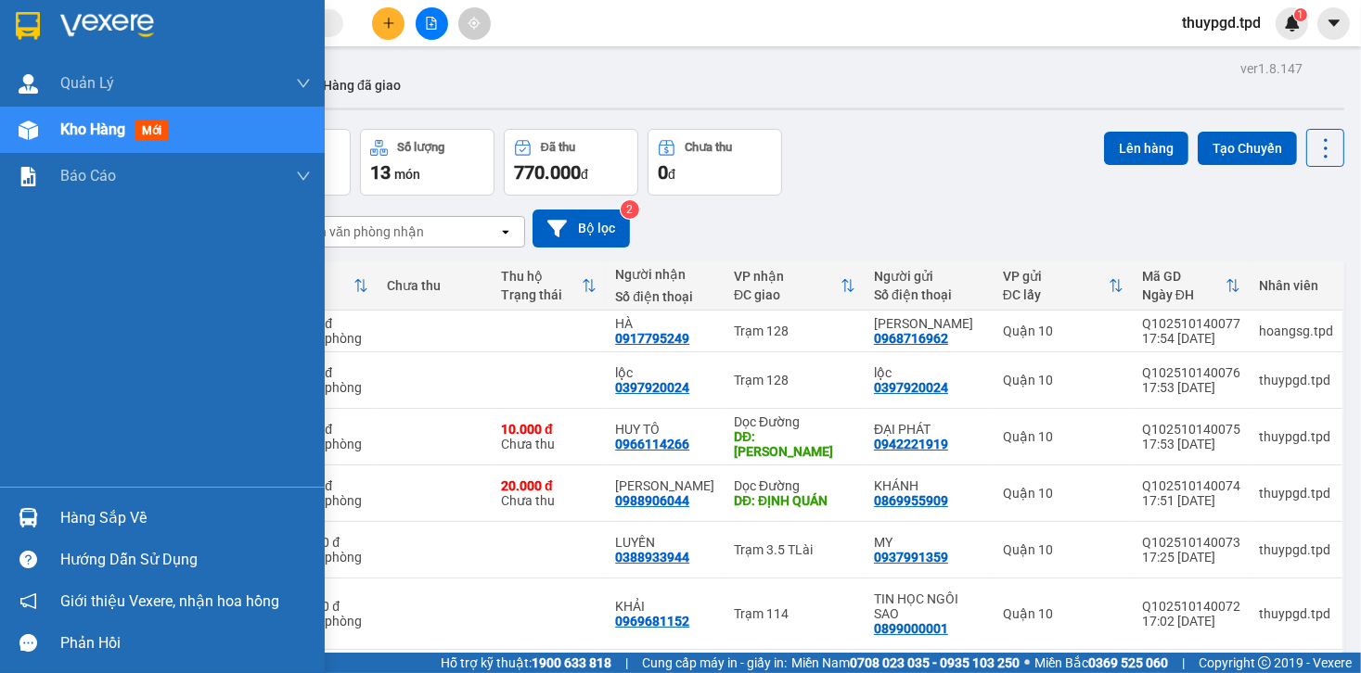
click at [28, 520] on img at bounding box center [28, 517] width 19 height 19
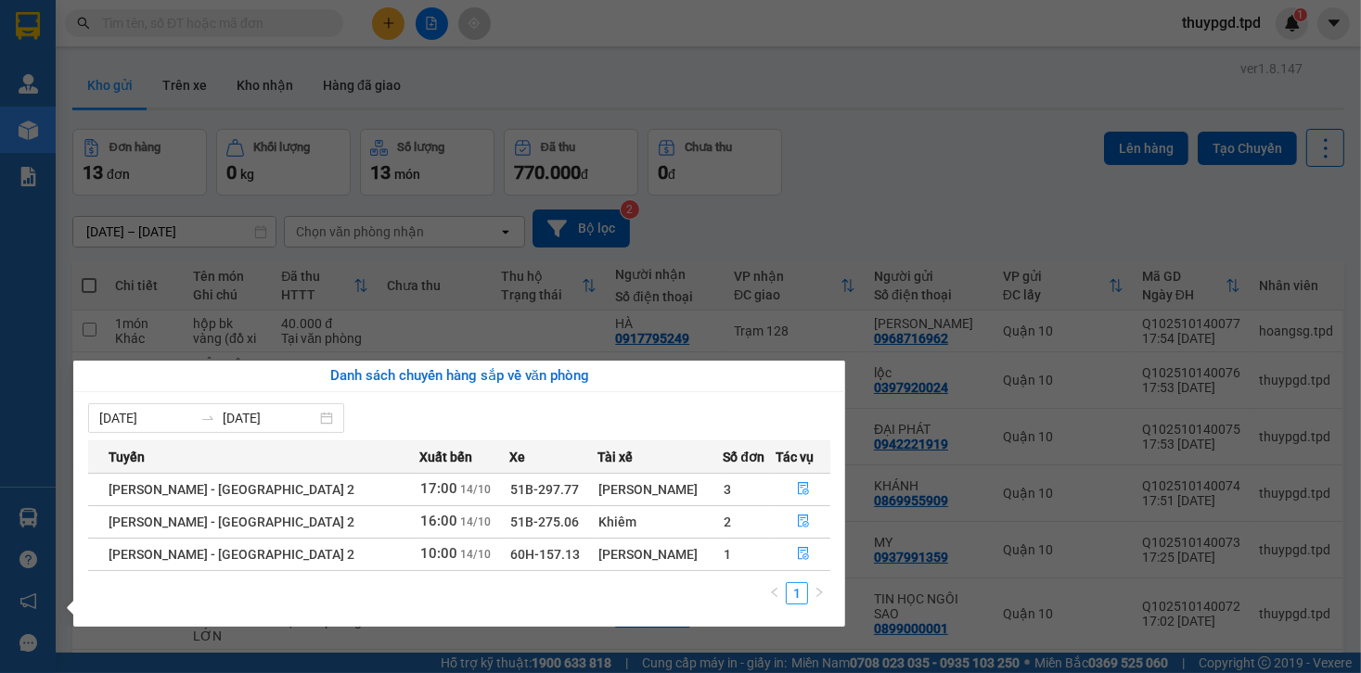
click at [624, 164] on section "Kết quả tìm kiếm ( 0 ) Bộ lọc No Data thuypgd.tpd 1 Quản Lý Quản lý khách hàng …" at bounding box center [680, 336] width 1361 height 673
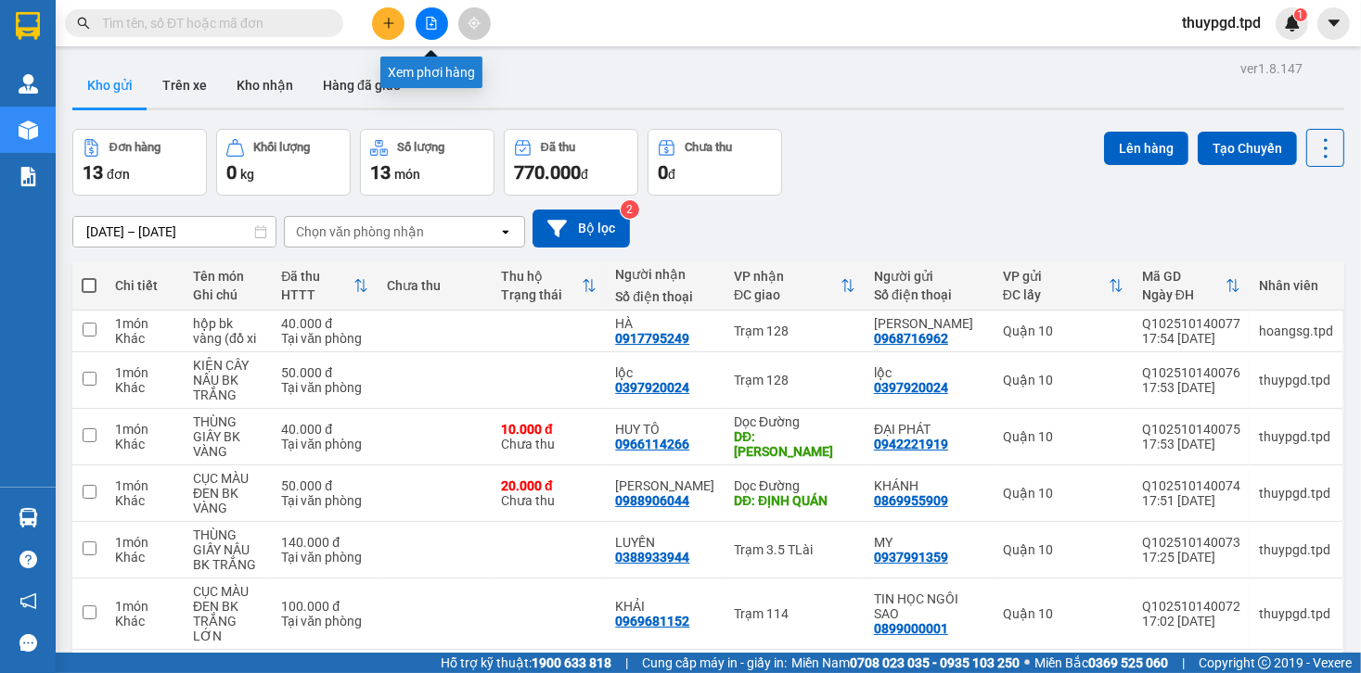
click at [422, 15] on button at bounding box center [432, 23] width 32 height 32
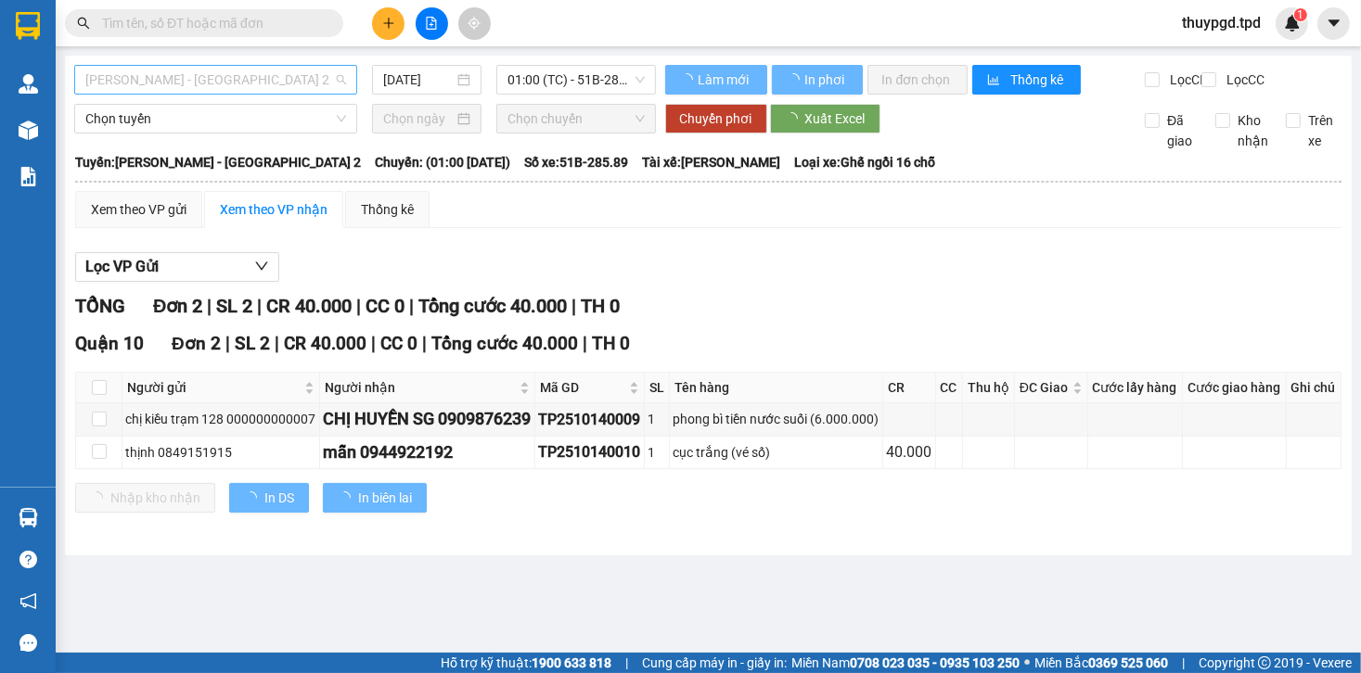
click at [186, 87] on span "[PERSON_NAME] - [GEOGRAPHIC_DATA] 2" at bounding box center [215, 80] width 261 height 28
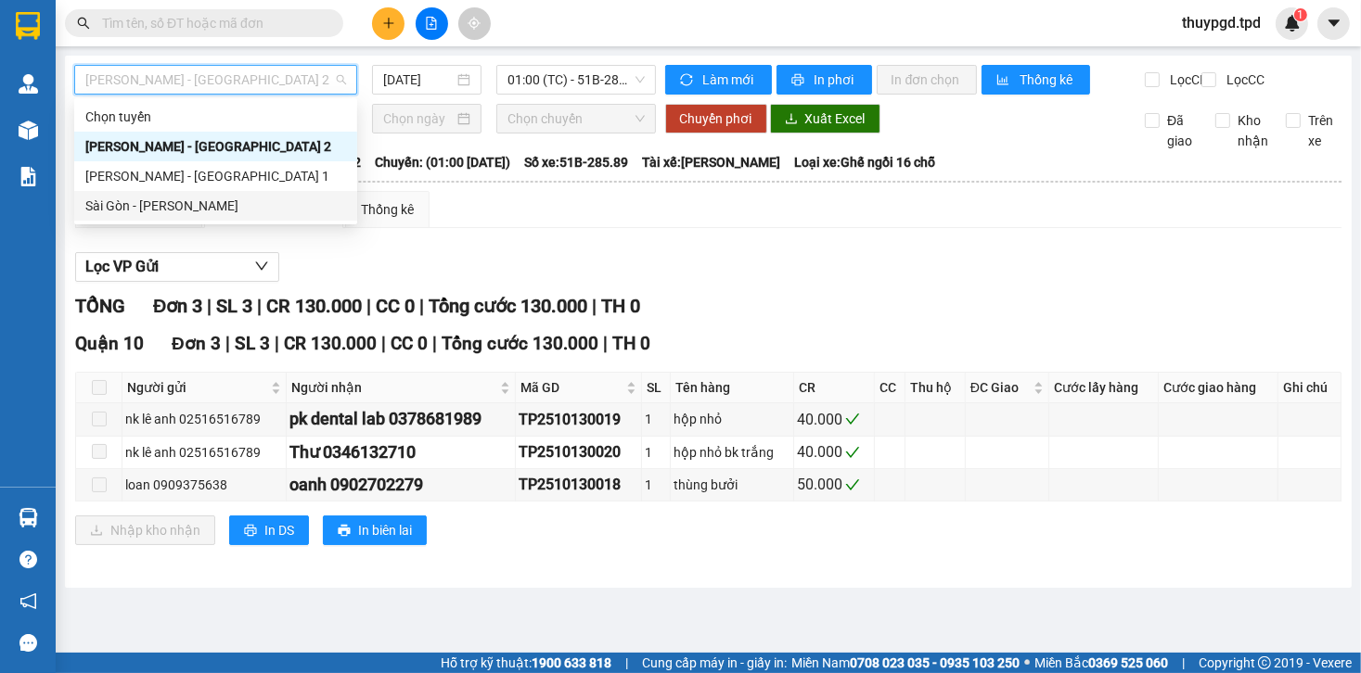
click at [210, 214] on div "Sài Gòn - Phương Lâm" at bounding box center [215, 206] width 261 height 20
type input "[DATE]"
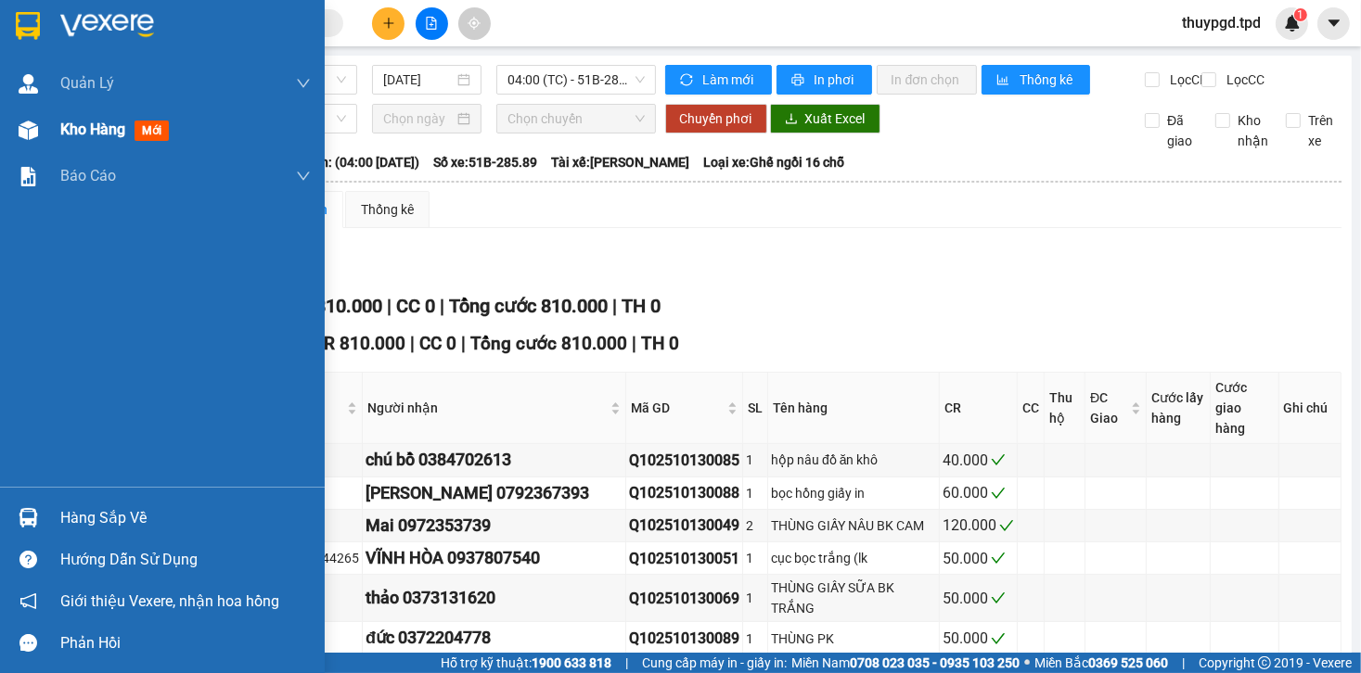
click at [4, 122] on div "Kho hàng mới" at bounding box center [162, 130] width 325 height 46
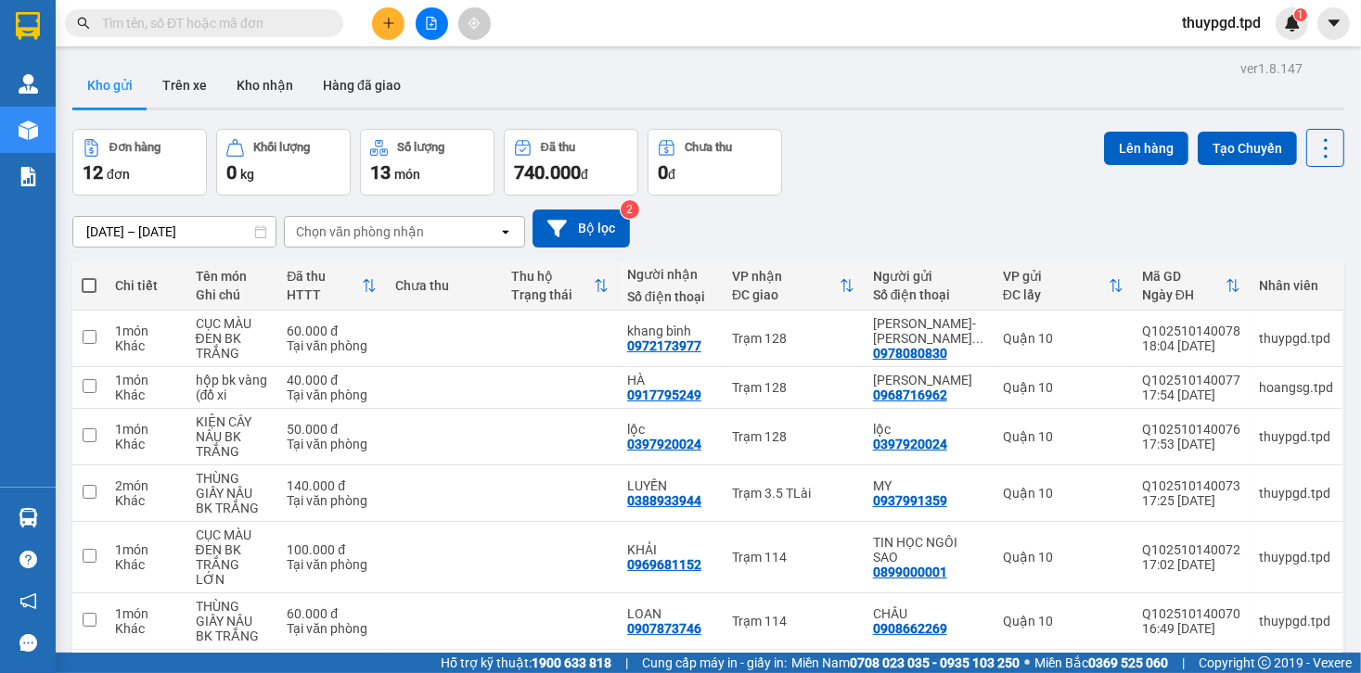
click at [397, 34] on button at bounding box center [388, 23] width 32 height 32
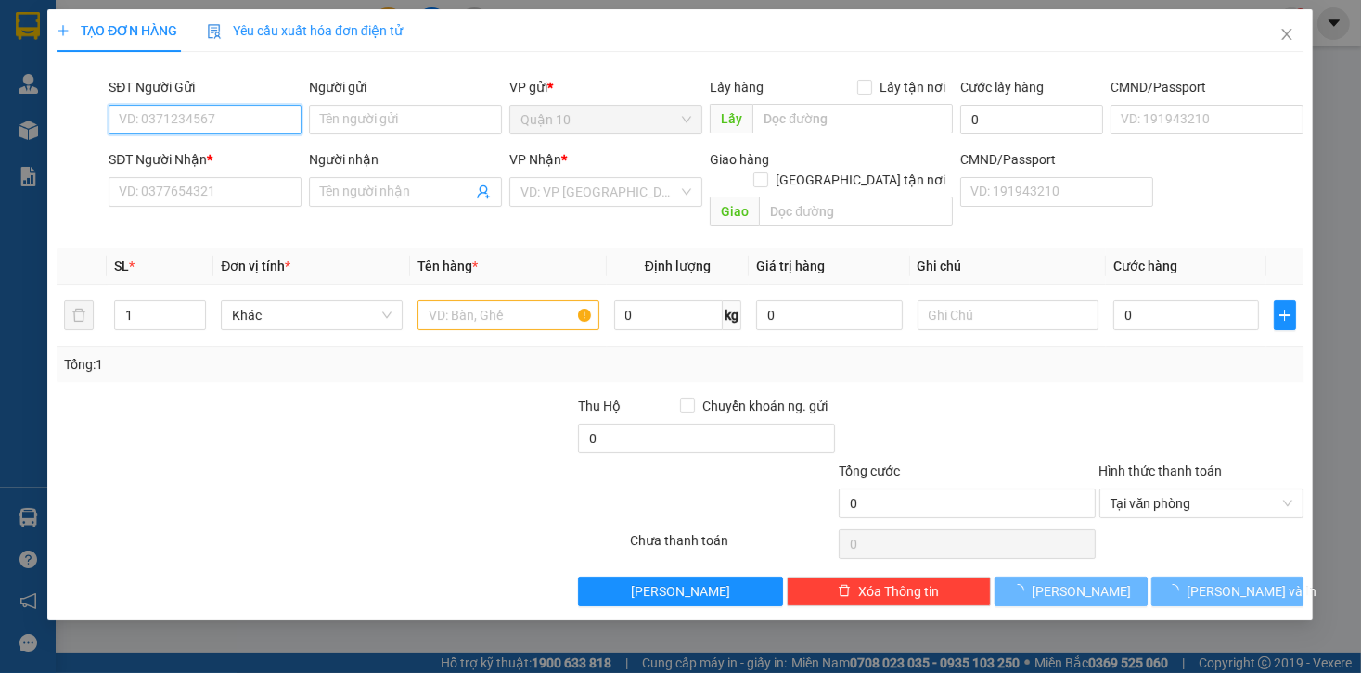
click at [183, 122] on input "SĐT Người Gửi" at bounding box center [205, 120] width 193 height 30
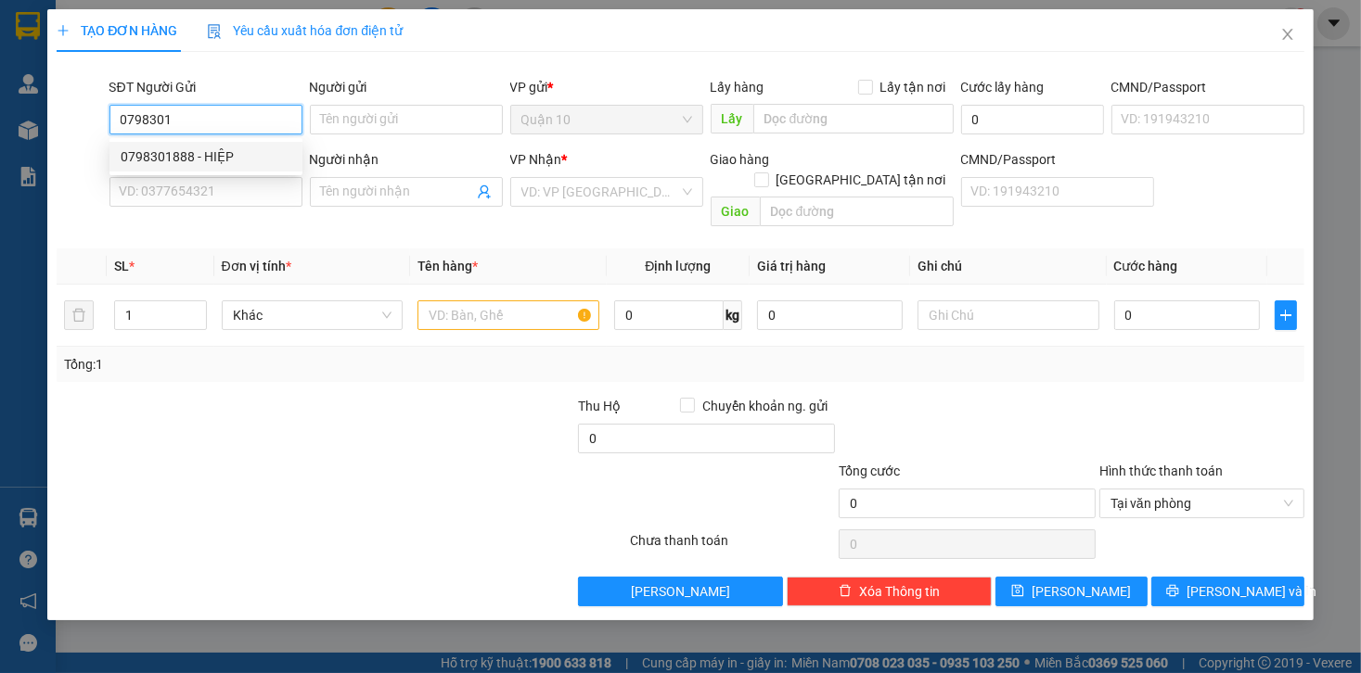
click at [168, 153] on div "0798301888 - HIỆP" at bounding box center [206, 157] width 171 height 20
type input "0798301888"
type input "HIỆP"
type input "0982567779"
type input "HÀO"
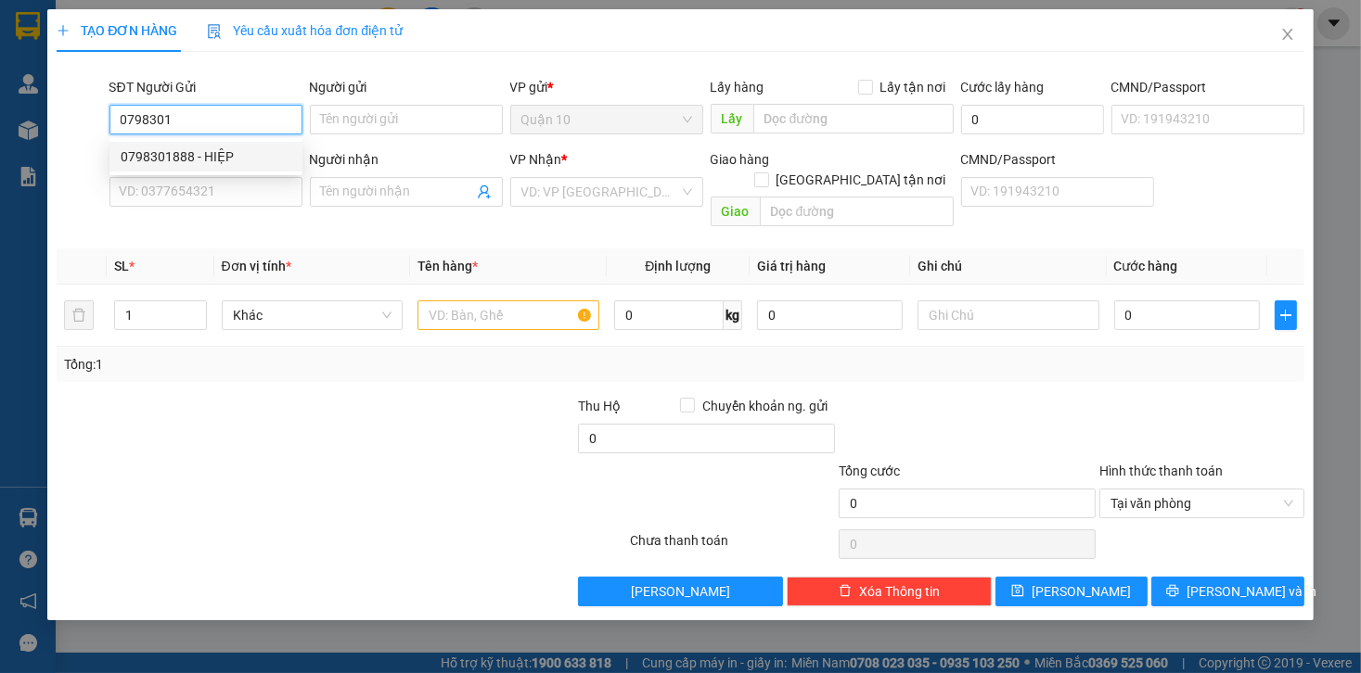
type input "GHTX"
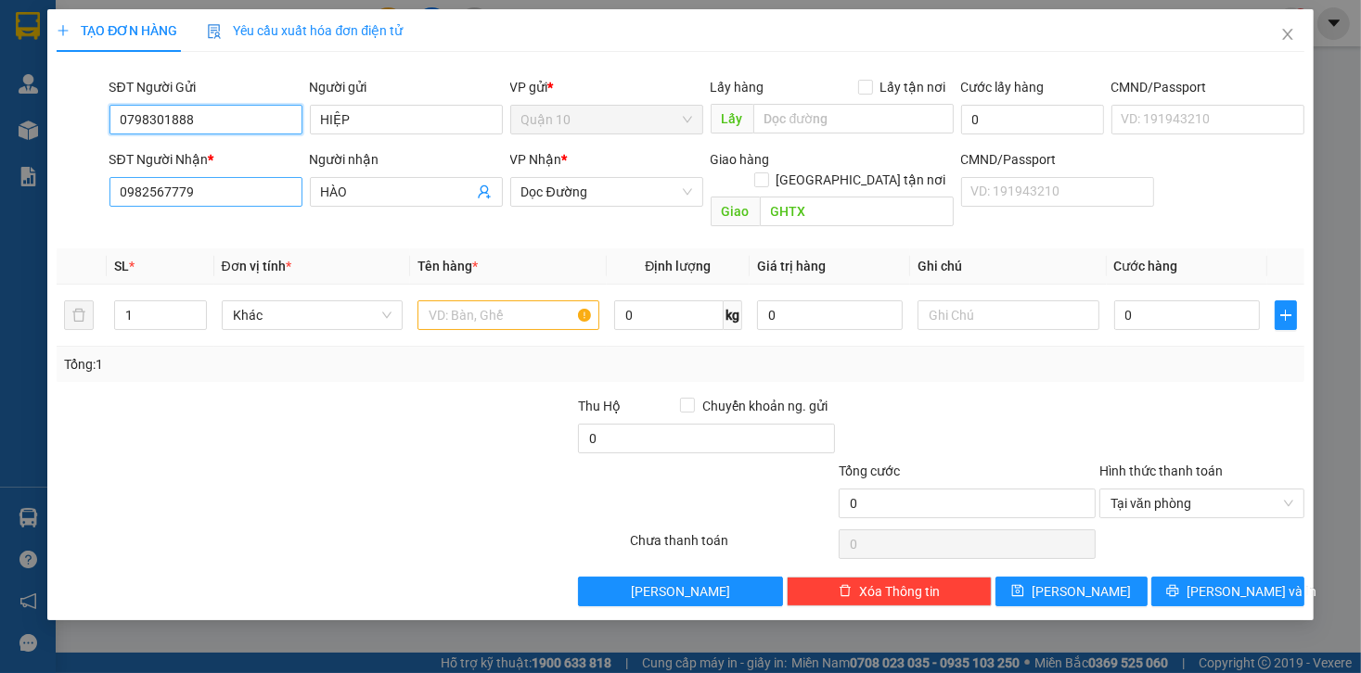
type input "0798301888"
click at [245, 191] on input "0982567779" at bounding box center [205, 192] width 193 height 30
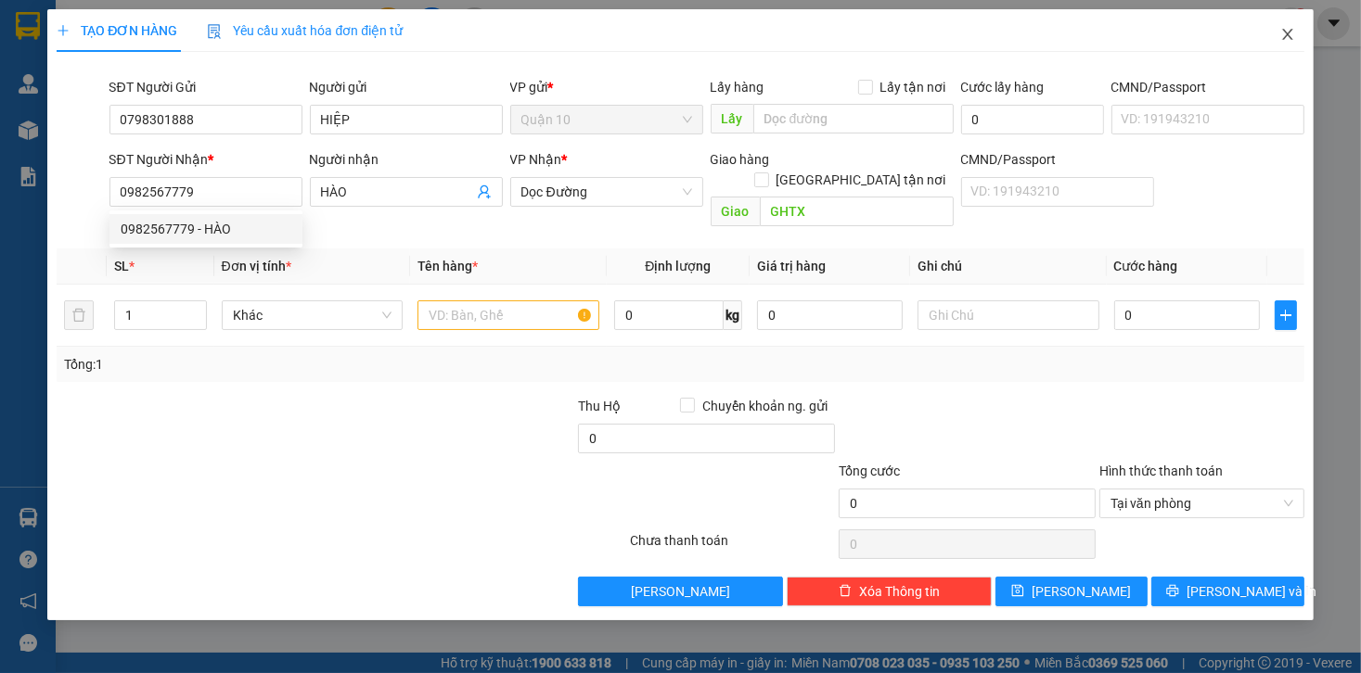
click at [1289, 48] on span "Close" at bounding box center [1287, 35] width 52 height 52
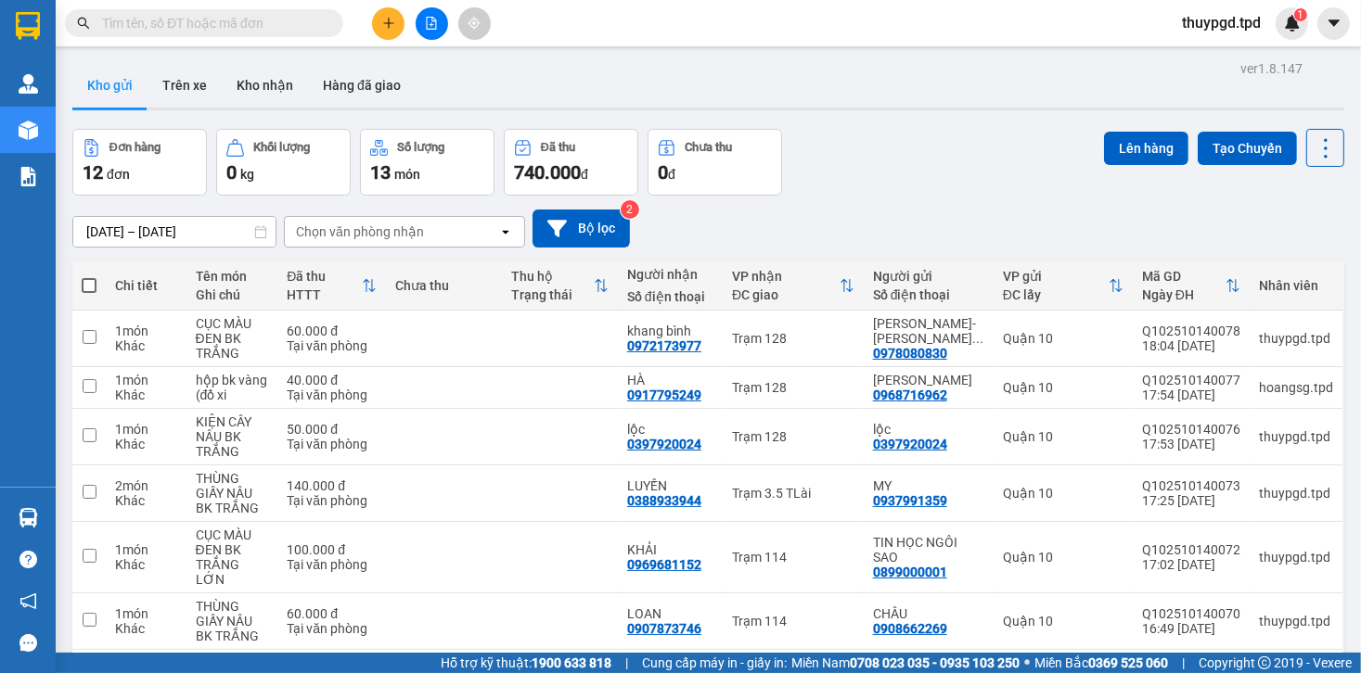
click at [396, 26] on button at bounding box center [388, 23] width 32 height 32
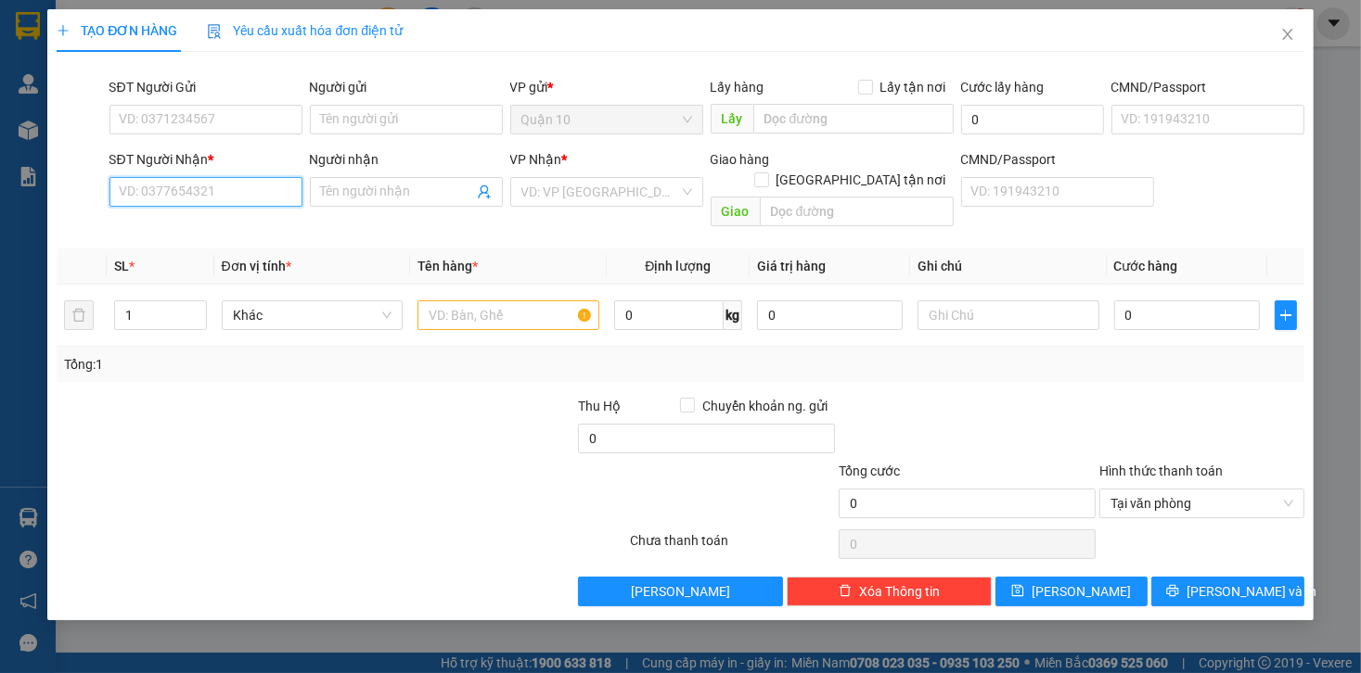
click at [138, 197] on input "SĐT Người Nhận *" at bounding box center [205, 192] width 193 height 30
type input "0798301888"
click at [236, 237] on div "0798301888 - HIỆP" at bounding box center [206, 229] width 171 height 20
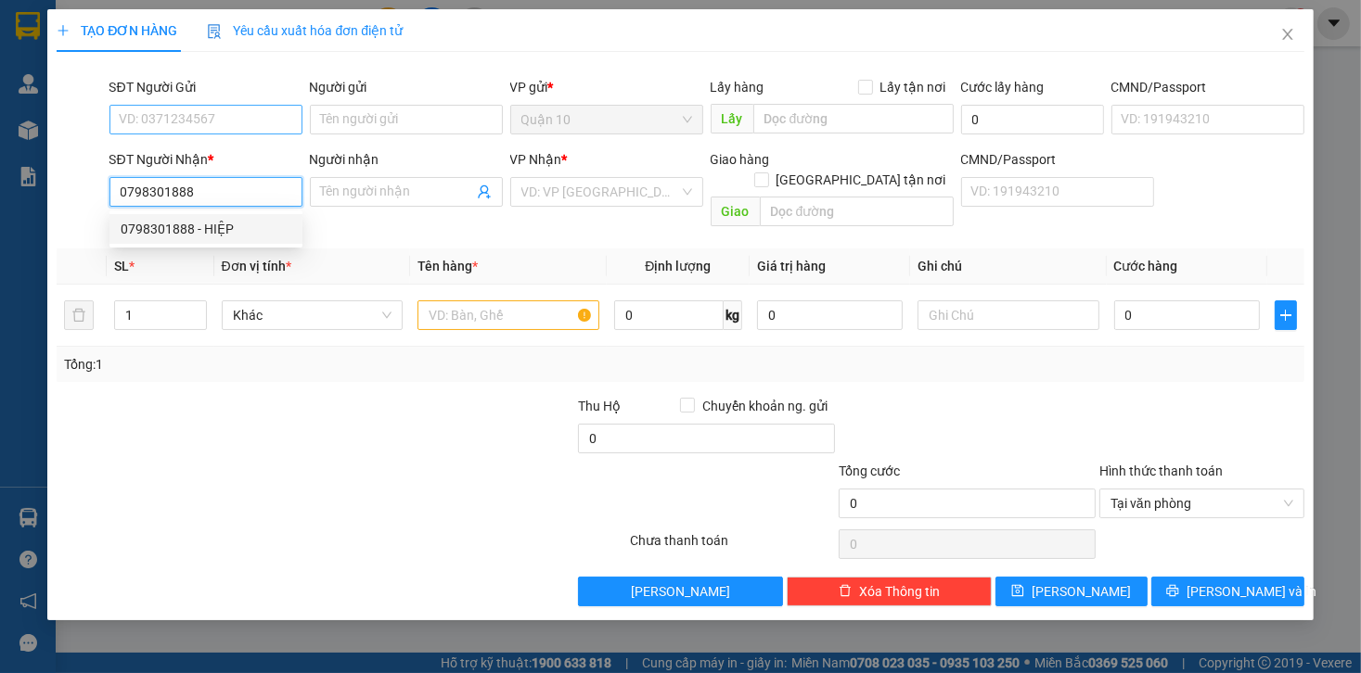
type input "HIỆP"
type input "song thao"
type input "0798301888"
click at [210, 122] on input "SĐT Người Gửi" at bounding box center [205, 120] width 193 height 30
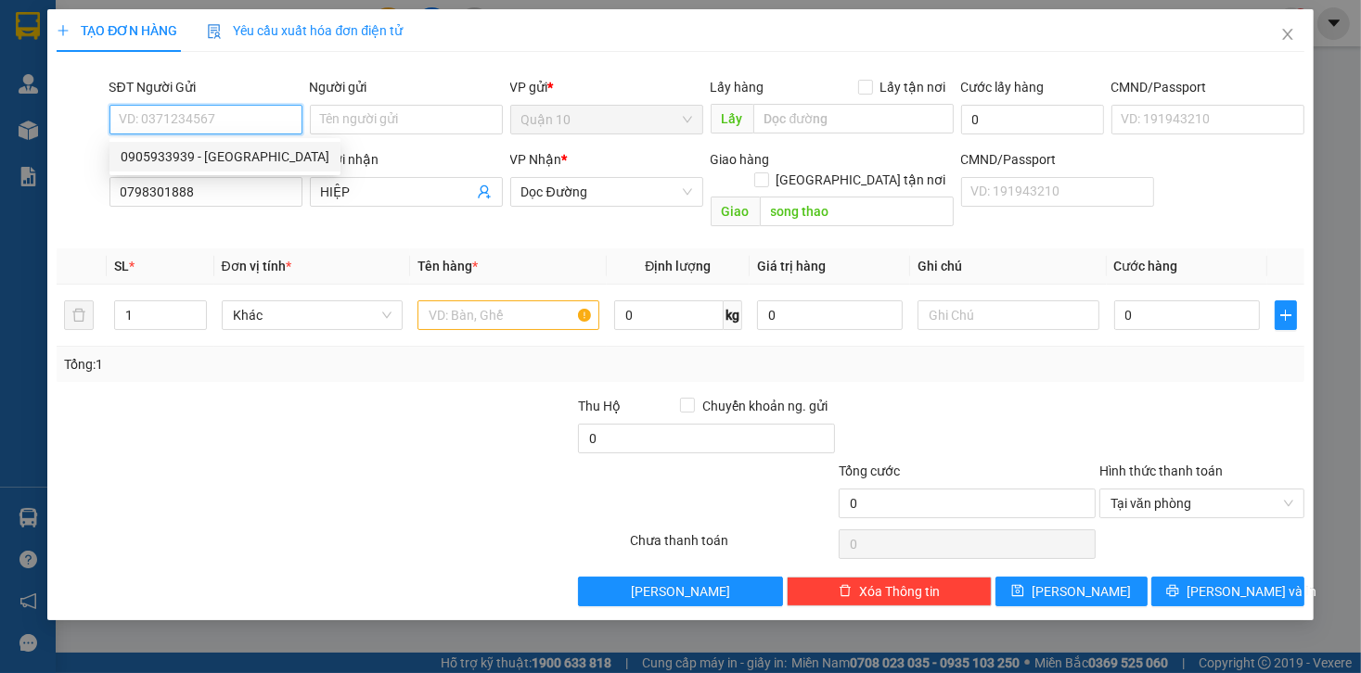
click at [236, 161] on div "0905933939 - TRƯỜNG GIANG" at bounding box center [225, 157] width 209 height 20
type input "0905933939"
type input "TRƯỜNG GIANG"
type input "079096014637"
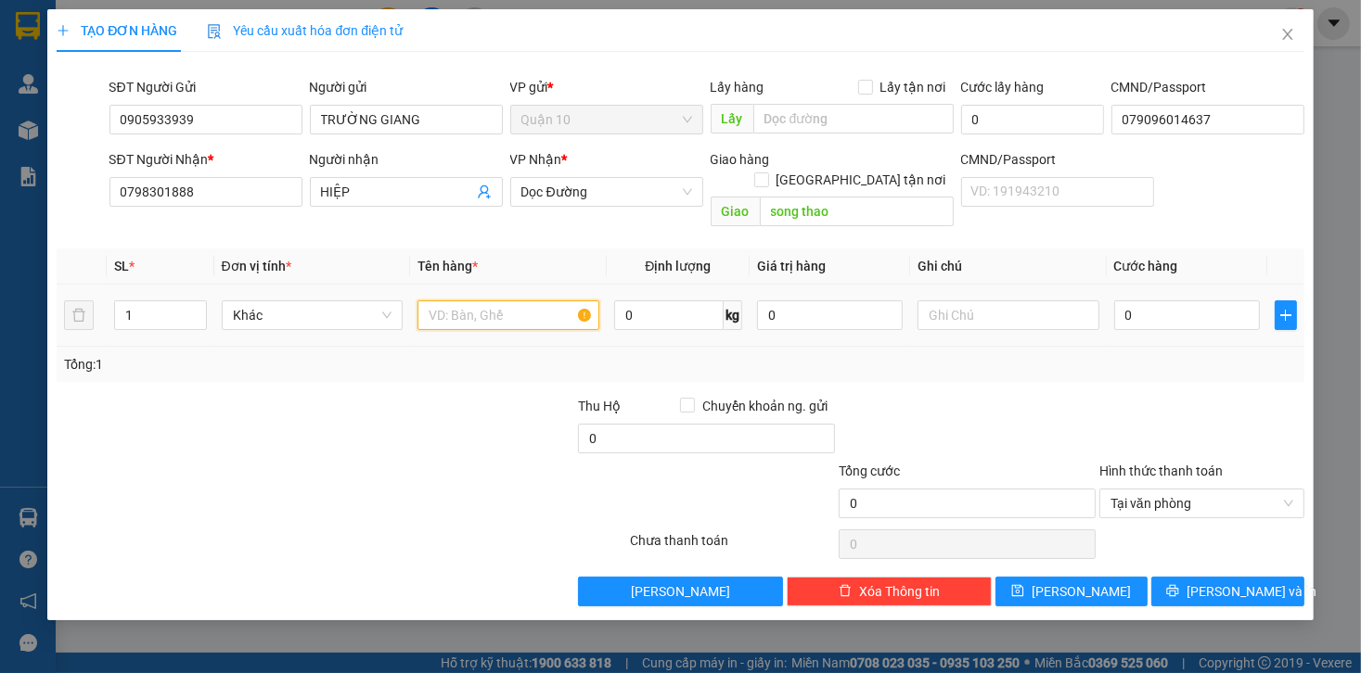
click at [441, 301] on input "text" at bounding box center [508, 316] width 182 height 30
type input "THÙNG XỐP BK VÀNG"
type input "5"
type input "50"
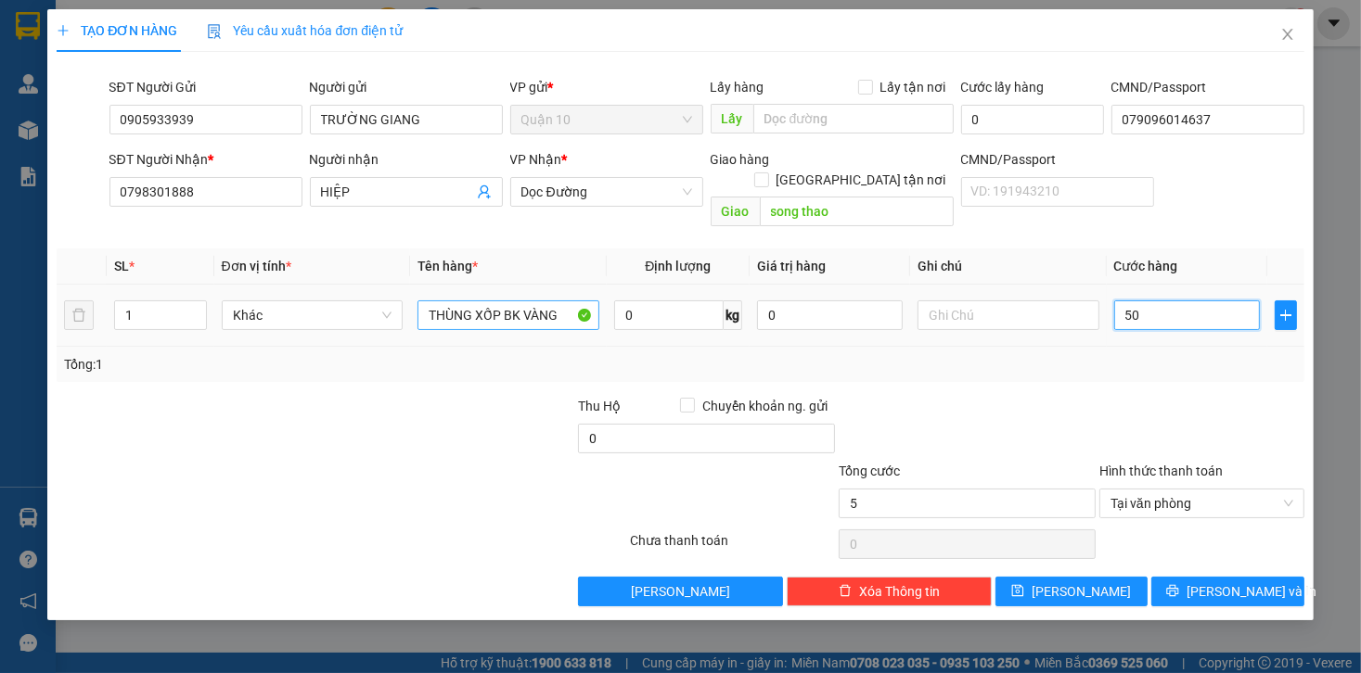
type input "50"
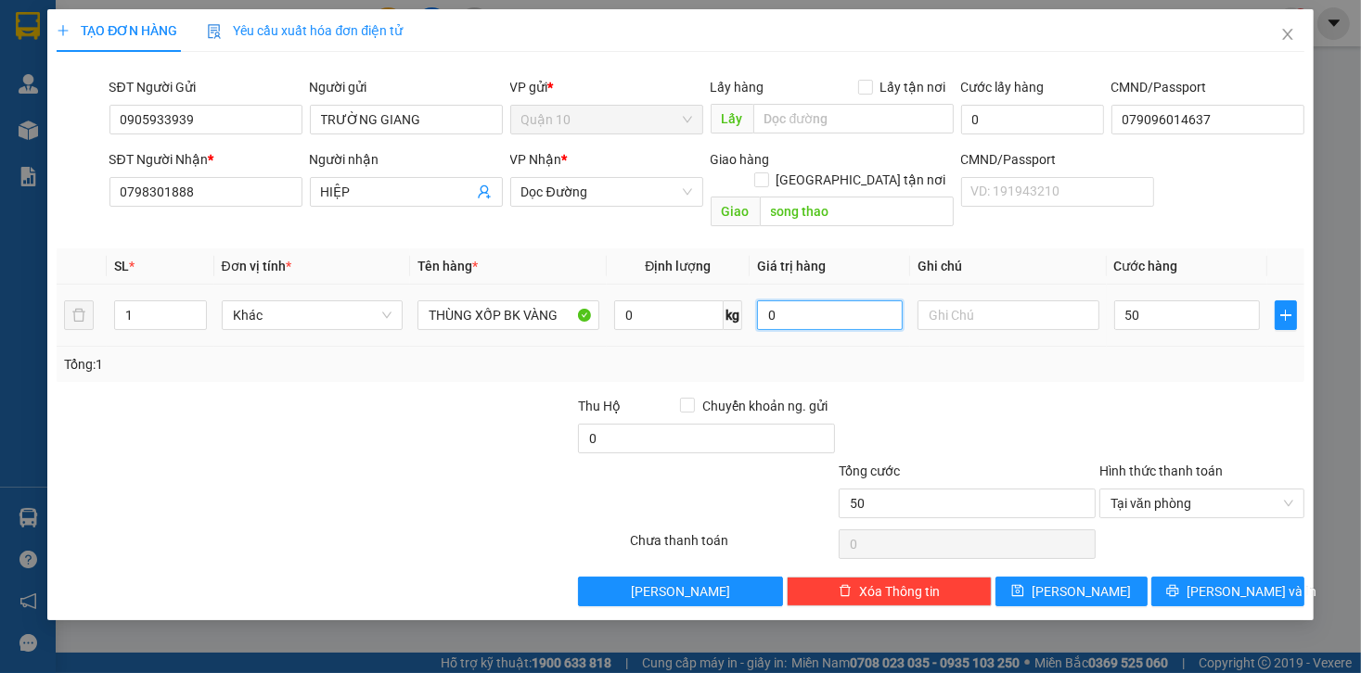
type input "50.000"
drag, startPoint x: 798, startPoint y: 306, endPoint x: 681, endPoint y: 307, distance: 116.9
click at [689, 307] on tr "1 Khác THÙNG XỐP BK VÀNG 0 kg 0 50.000" at bounding box center [680, 316] width 1247 height 62
type input "1.000.000"
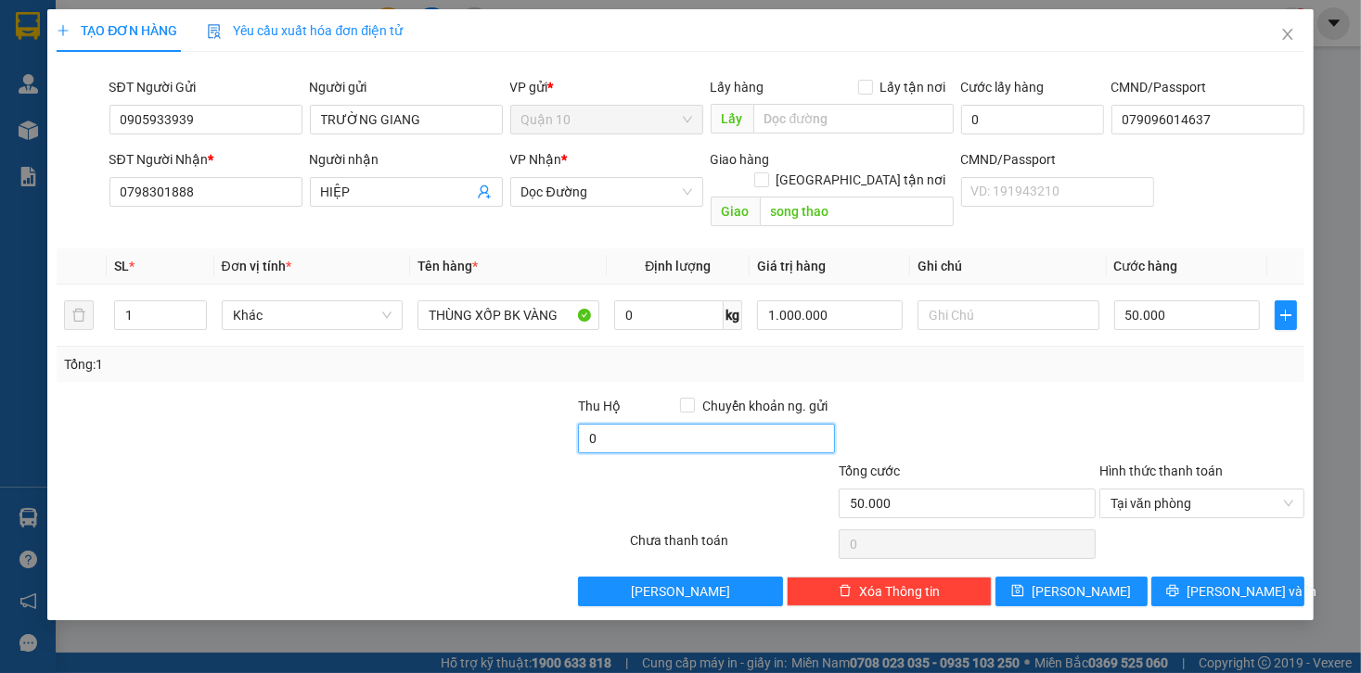
click at [657, 424] on input "0" at bounding box center [706, 439] width 257 height 30
type input "20.000"
drag, startPoint x: 1212, startPoint y: 311, endPoint x: 1196, endPoint y: 312, distance: 16.7
click at [1212, 310] on div "50.000" at bounding box center [1187, 315] width 146 height 37
click at [1195, 304] on input "50.000" at bounding box center [1187, 316] width 146 height 30
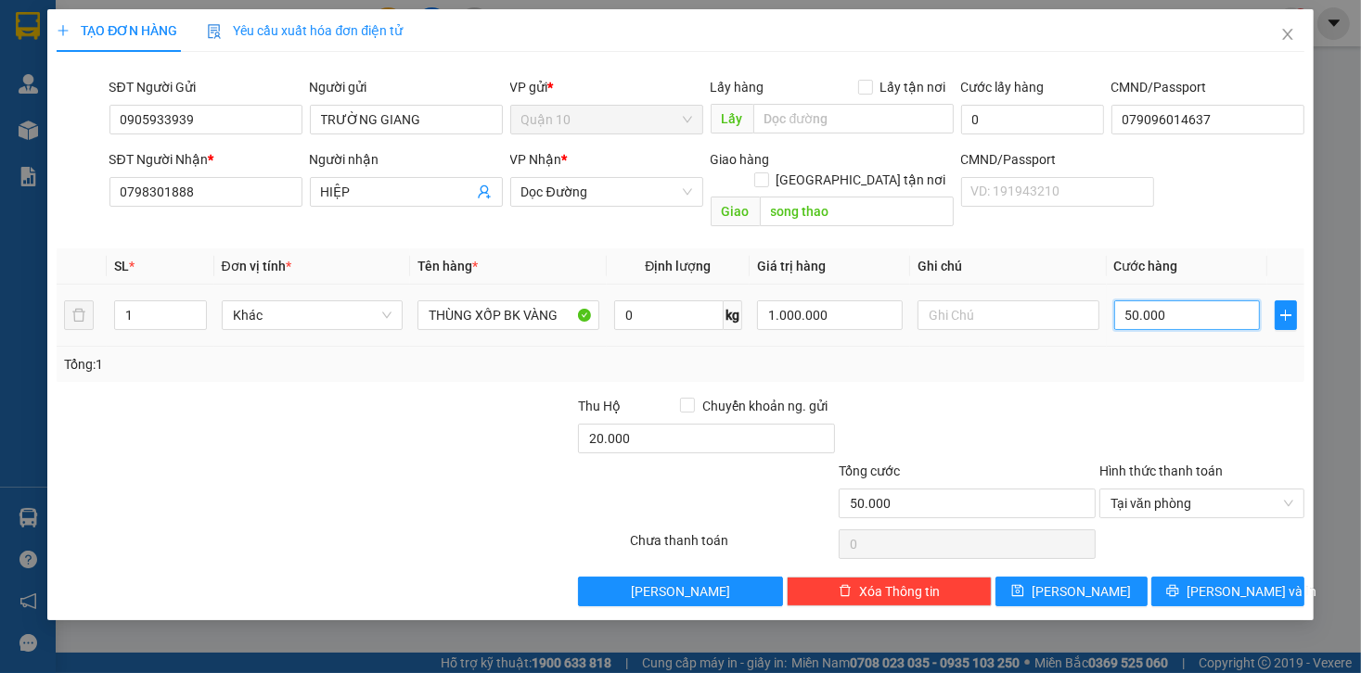
type input "4"
type input "40"
type input "40.000"
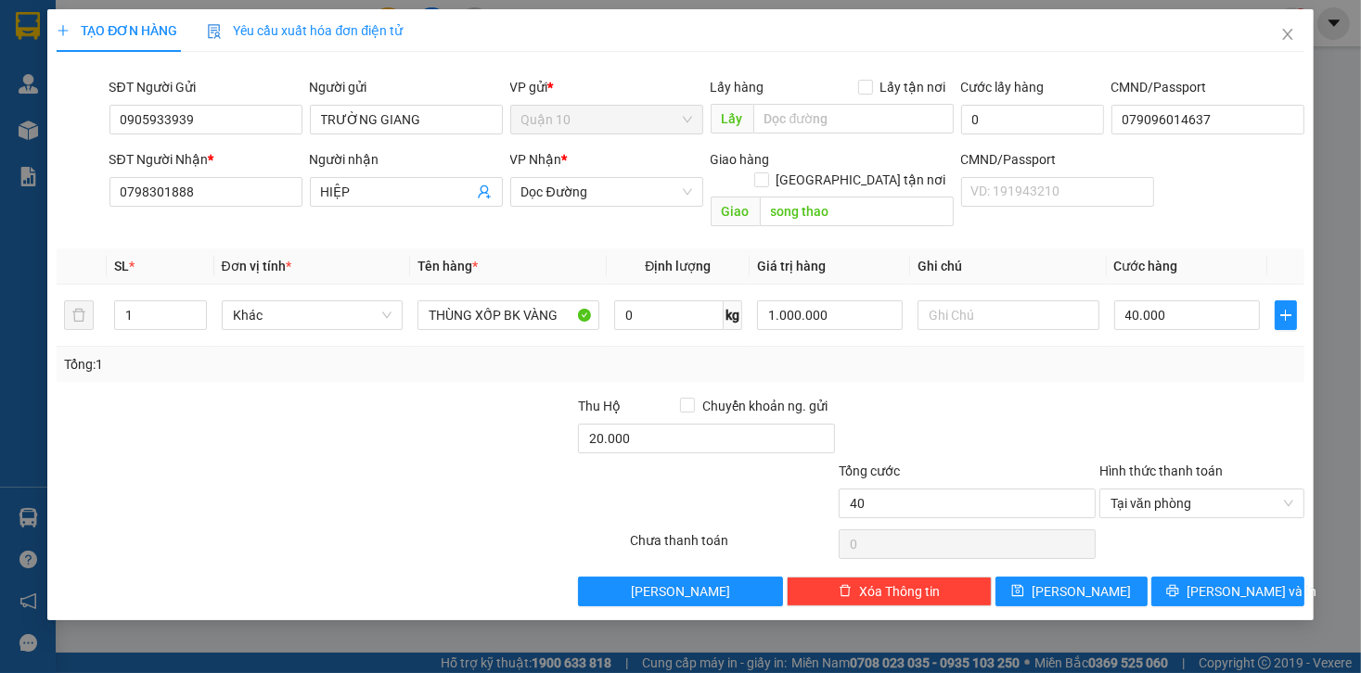
type input "40.000"
click at [1172, 354] on div "Tổng: 1" at bounding box center [680, 364] width 1232 height 20
click at [1243, 582] on span "[PERSON_NAME] và In" at bounding box center [1251, 592] width 130 height 20
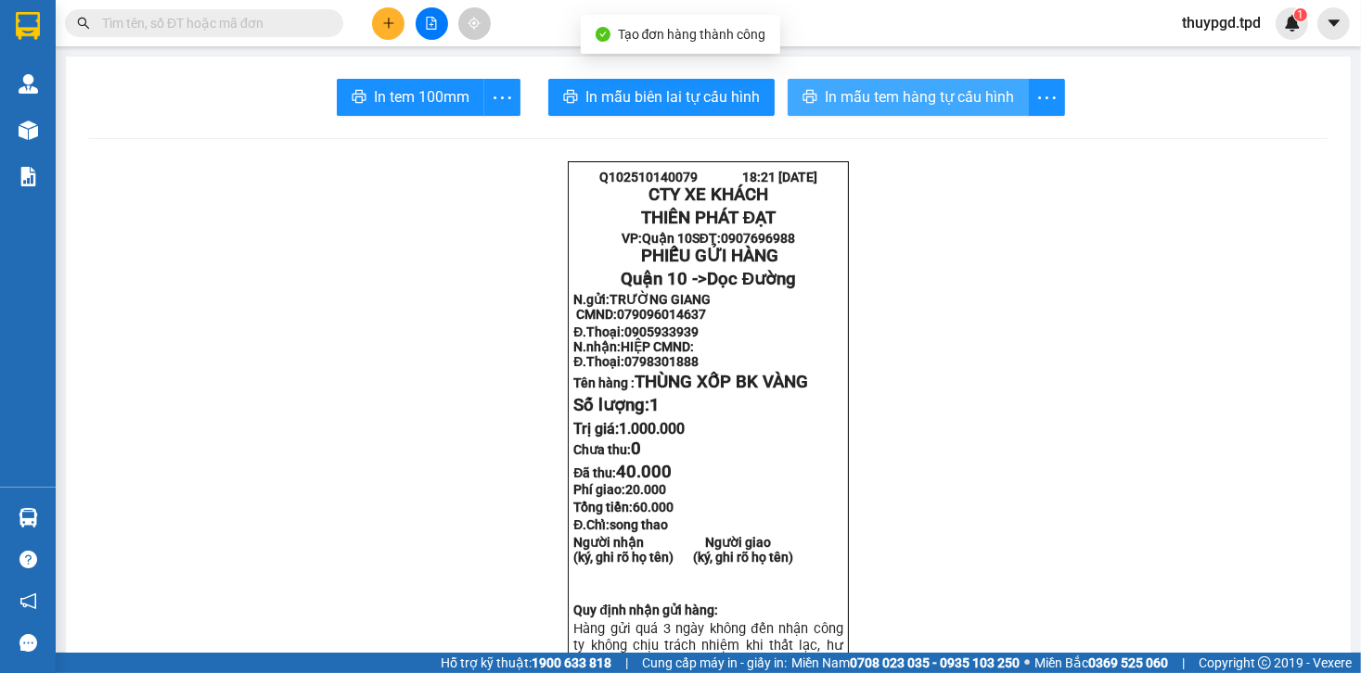
click at [929, 103] on span "In mẫu tem hàng tự cấu hình" at bounding box center [919, 96] width 189 height 23
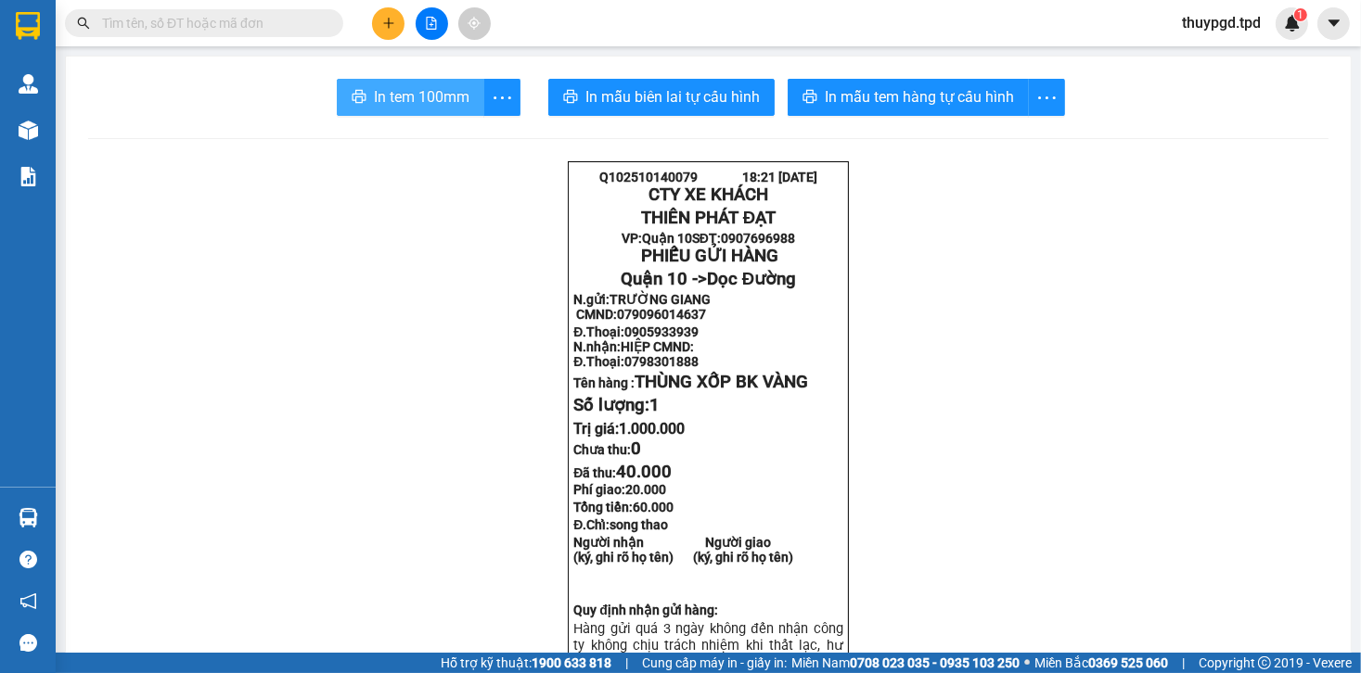
click at [361, 100] on button "In tem 100mm" at bounding box center [410, 97] width 147 height 37
click at [265, 30] on input "text" at bounding box center [211, 23] width 219 height 20
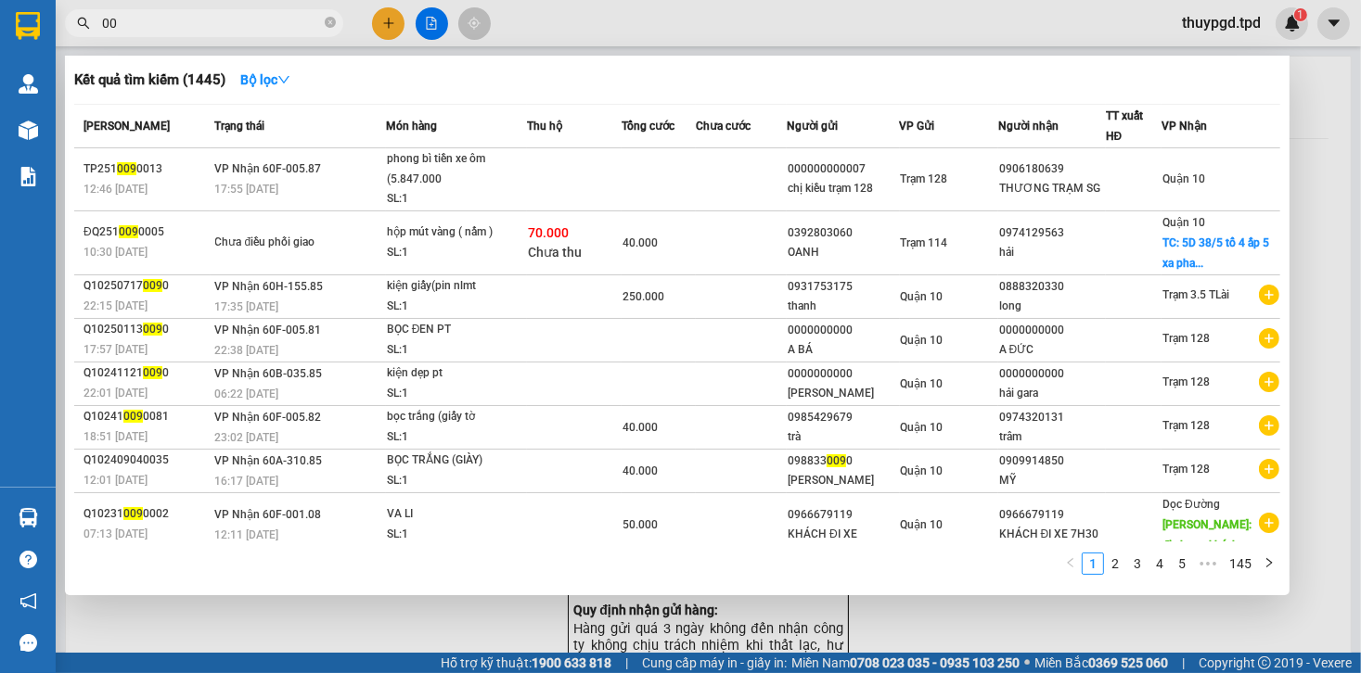
type input "0"
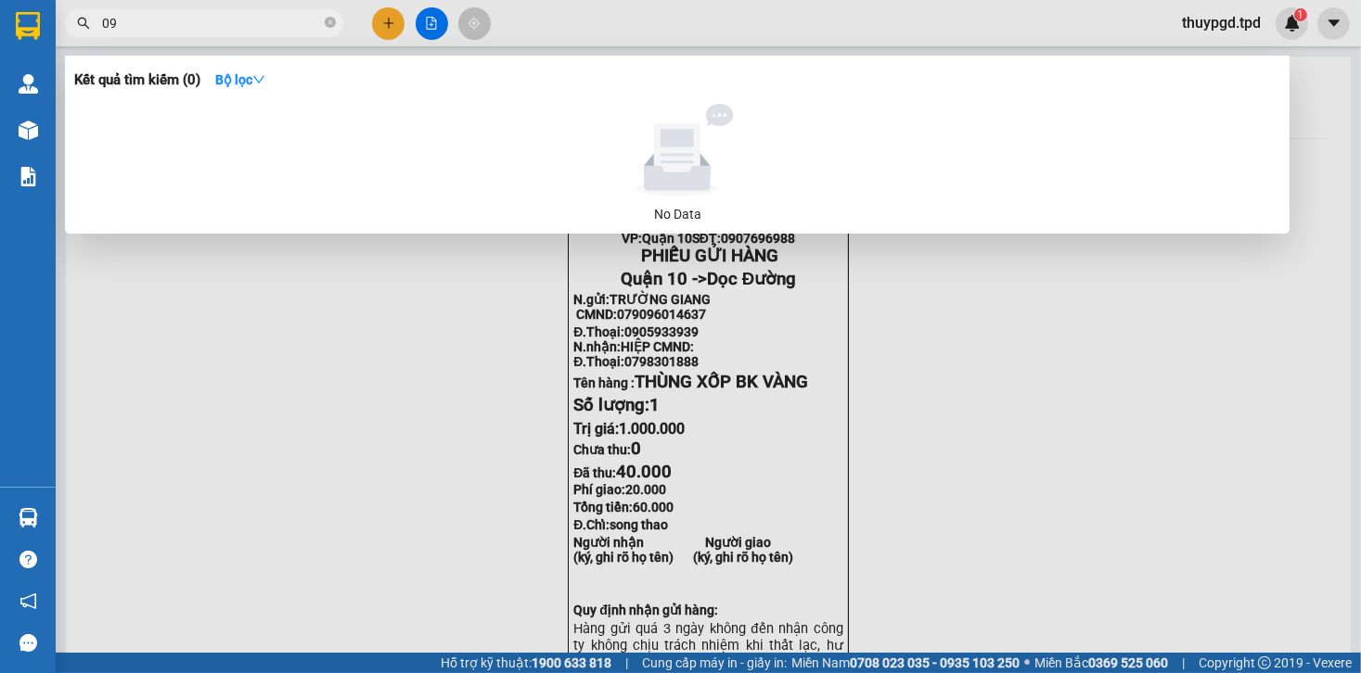
type input "0"
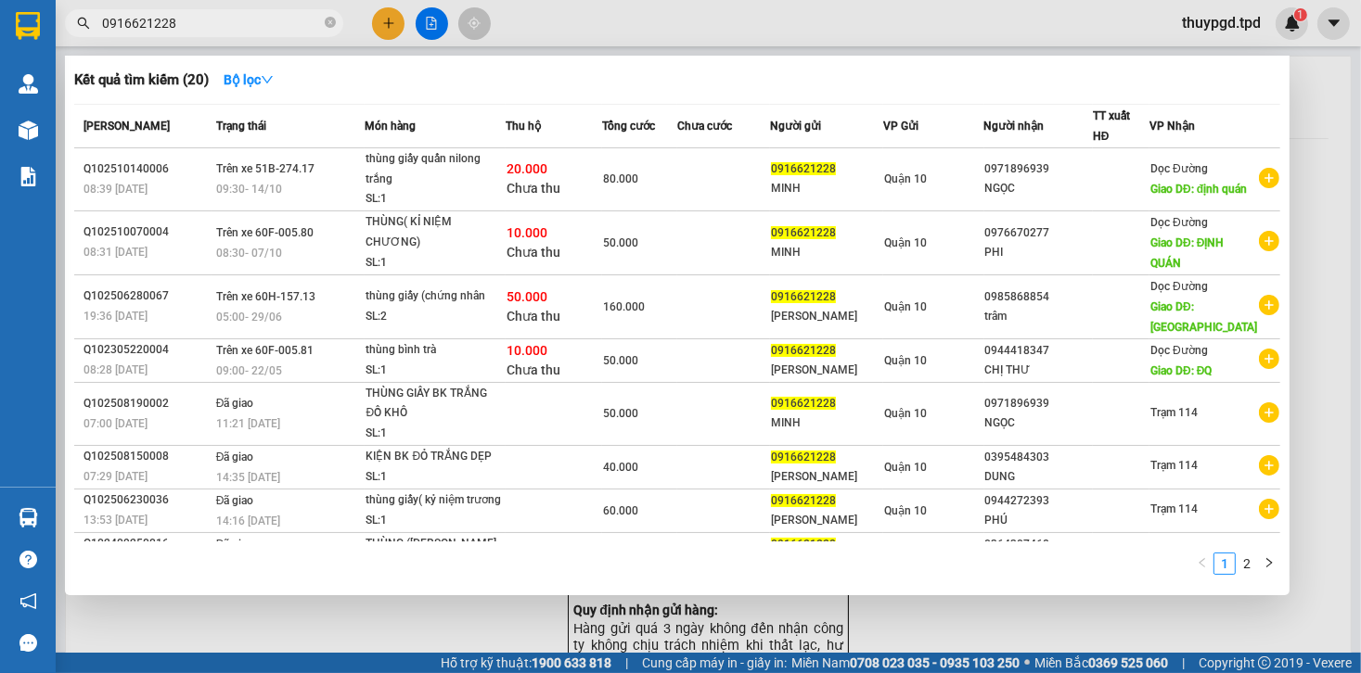
type input "0916621228"
click at [372, 23] on div at bounding box center [680, 336] width 1361 height 673
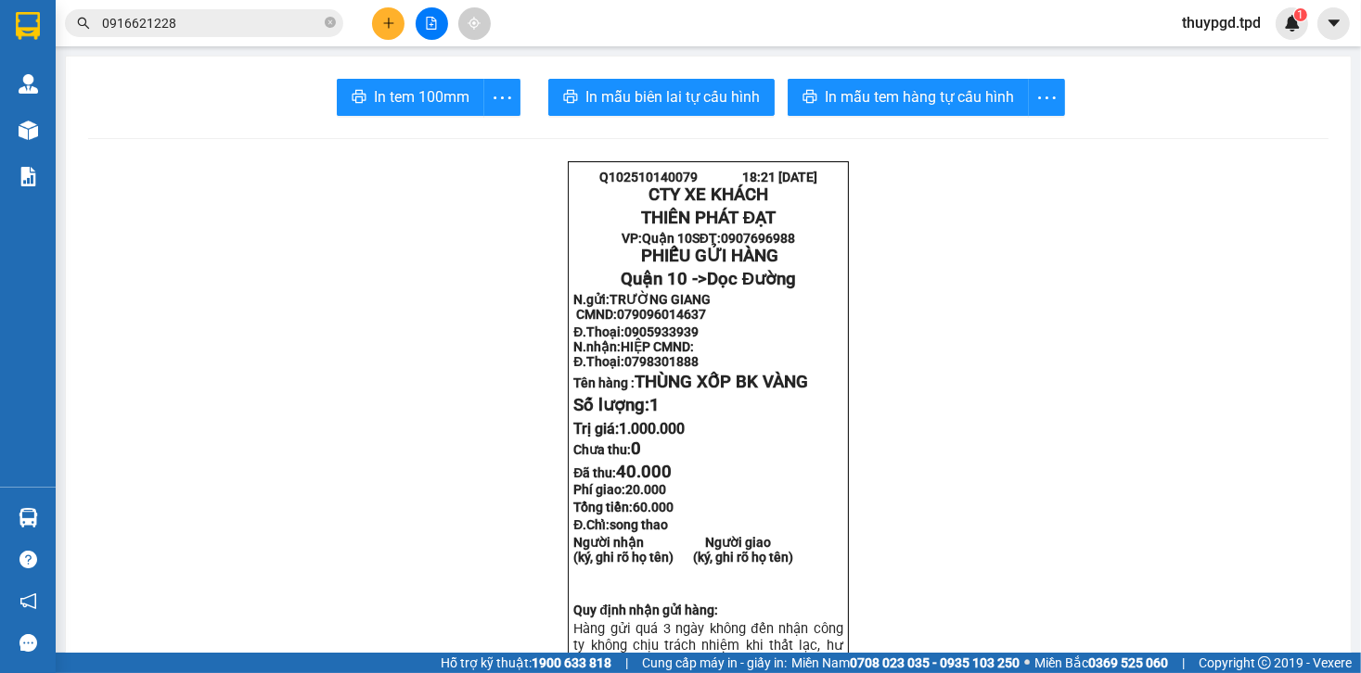
click at [397, 26] on button at bounding box center [388, 23] width 32 height 32
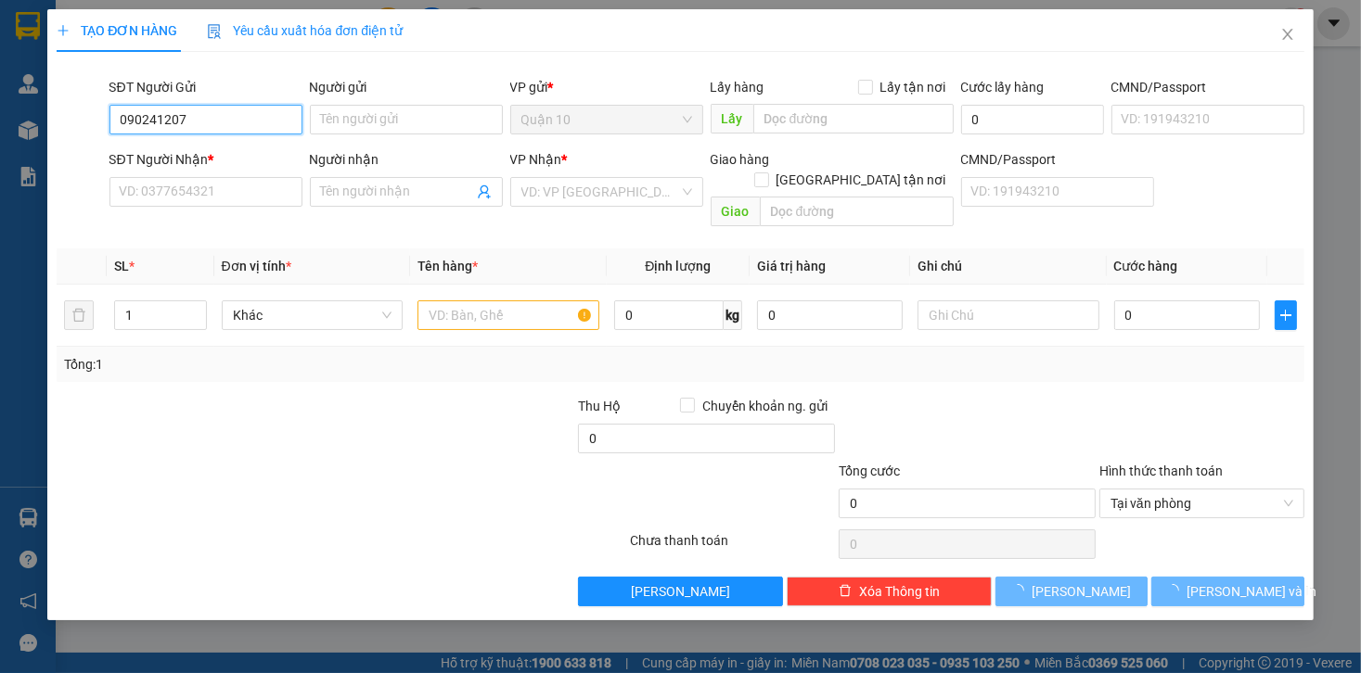
type input "0902412077"
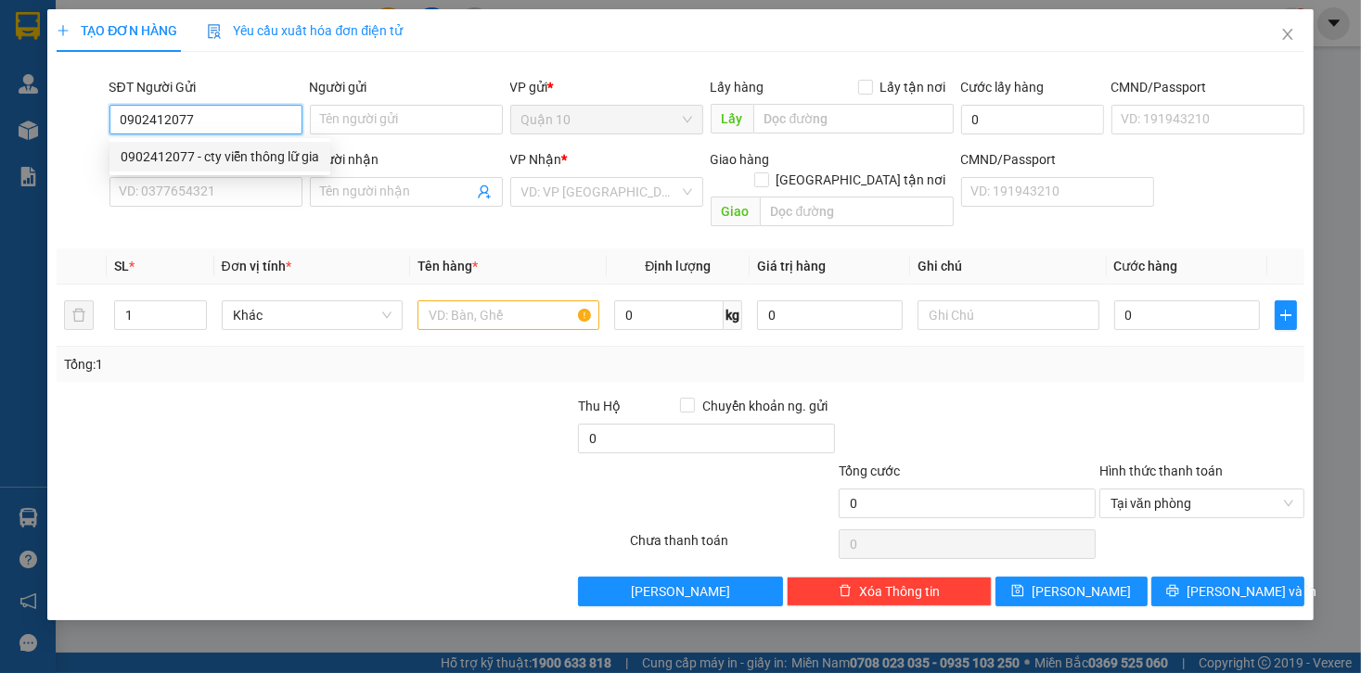
click at [301, 149] on div "0902412077 - cty viễn thông lữ gia" at bounding box center [220, 157] width 198 height 20
type input "cty viễn thông lữ gia"
type input "0824993399"
type input "HỒ BẮC"
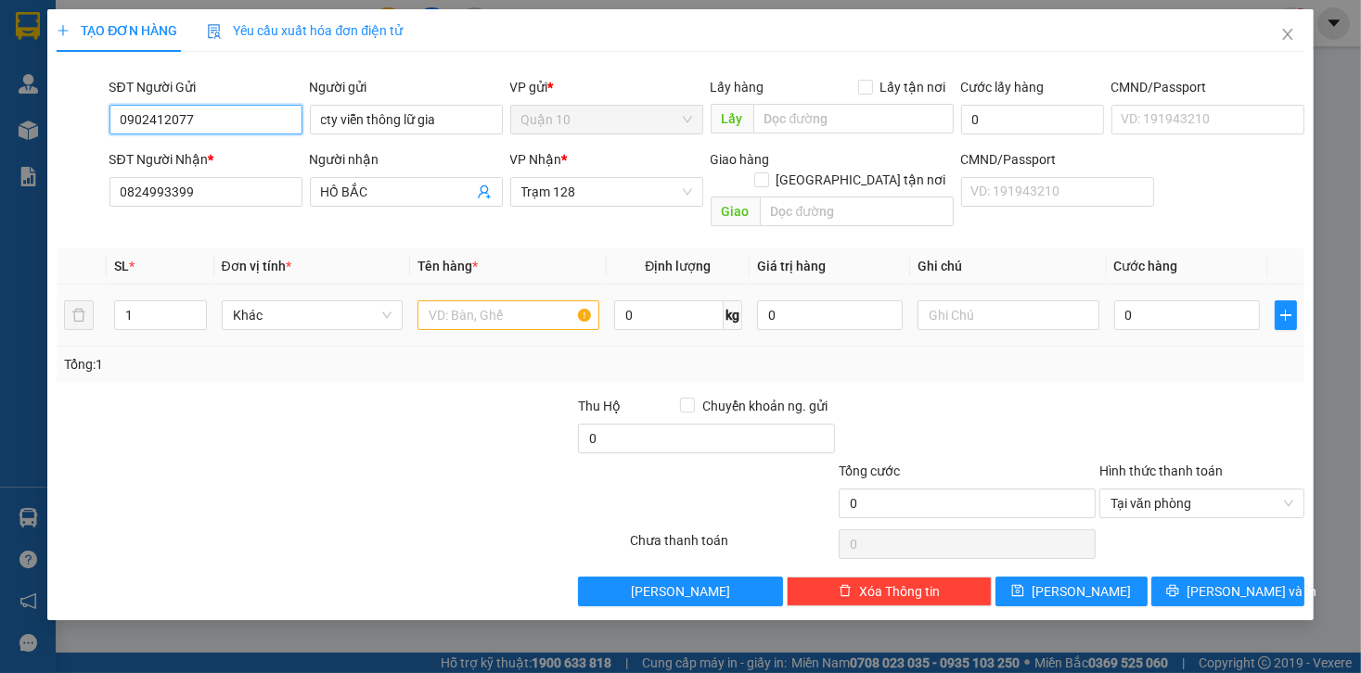
type input "0902412077"
click at [453, 301] on input "text" at bounding box center [508, 316] width 182 height 30
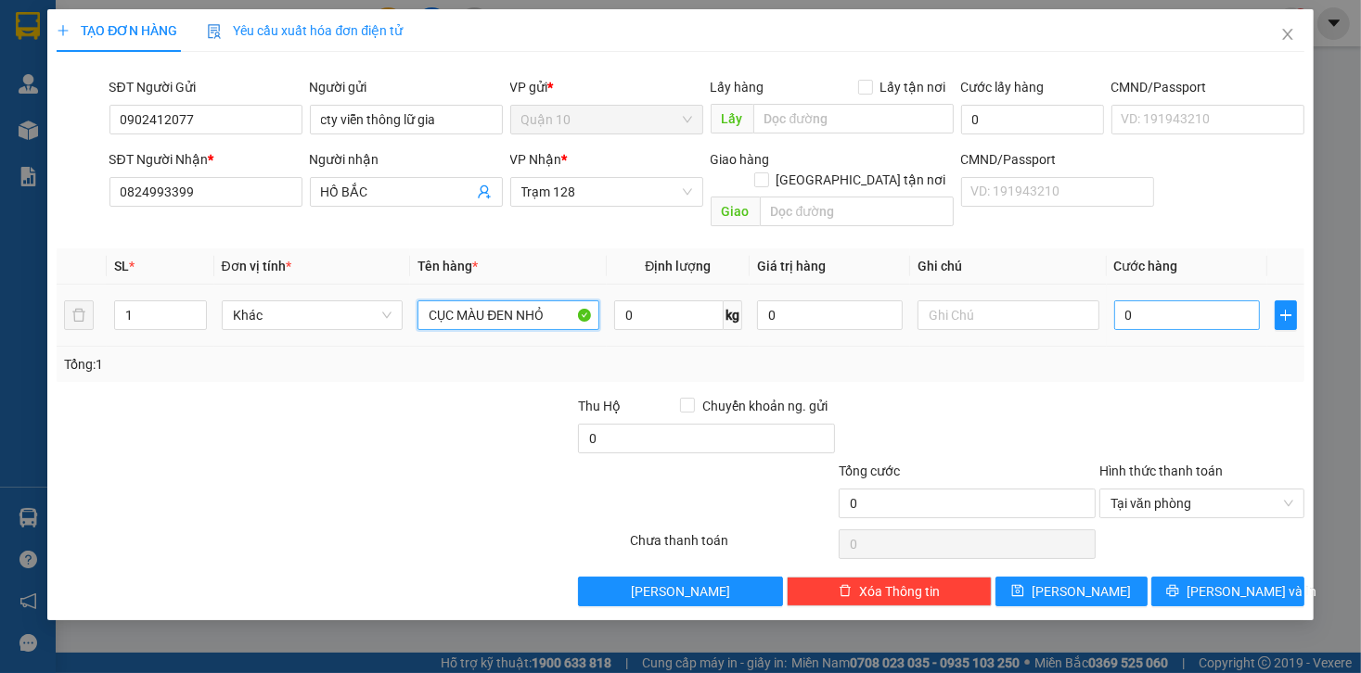
type input "CỤC MÀU ĐEN NHỎ"
click at [1145, 301] on input "0" at bounding box center [1187, 316] width 146 height 30
type input "4"
type input "40"
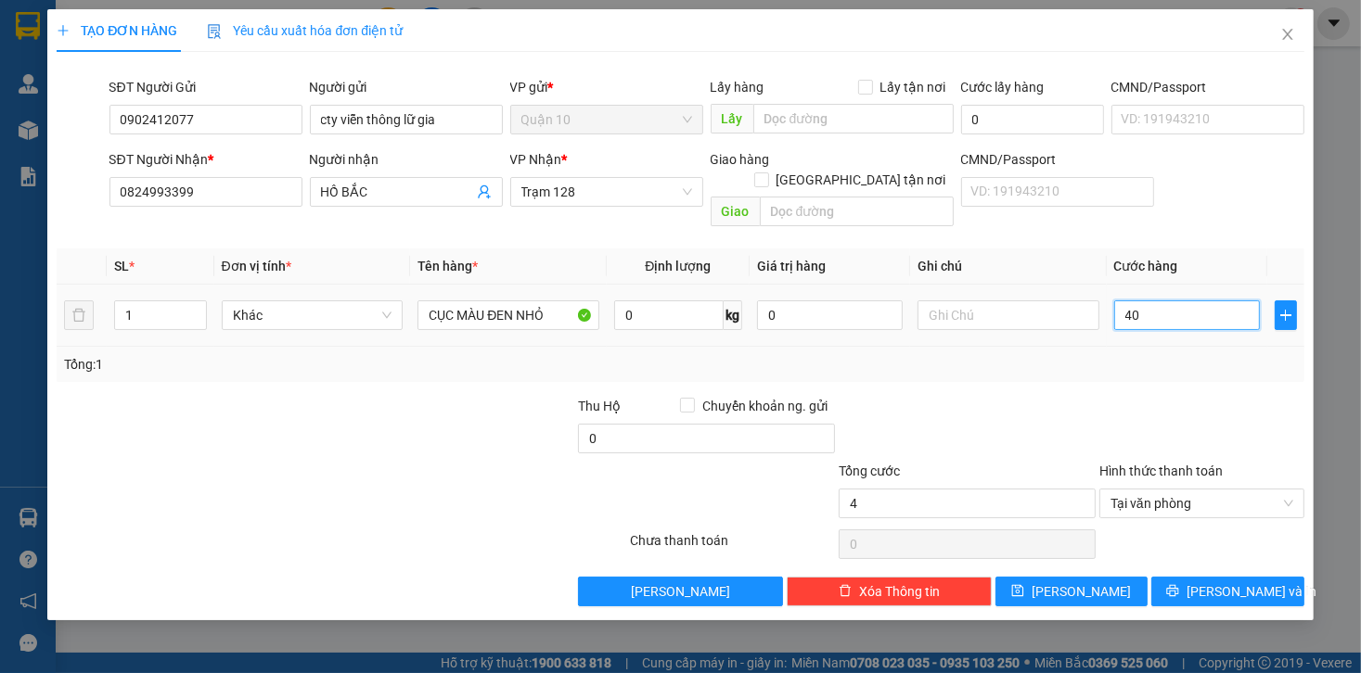
type input "40"
type input "40.000"
drag, startPoint x: 1094, startPoint y: 322, endPoint x: 630, endPoint y: 310, distance: 463.9
click at [1094, 323] on td at bounding box center [1008, 316] width 197 height 62
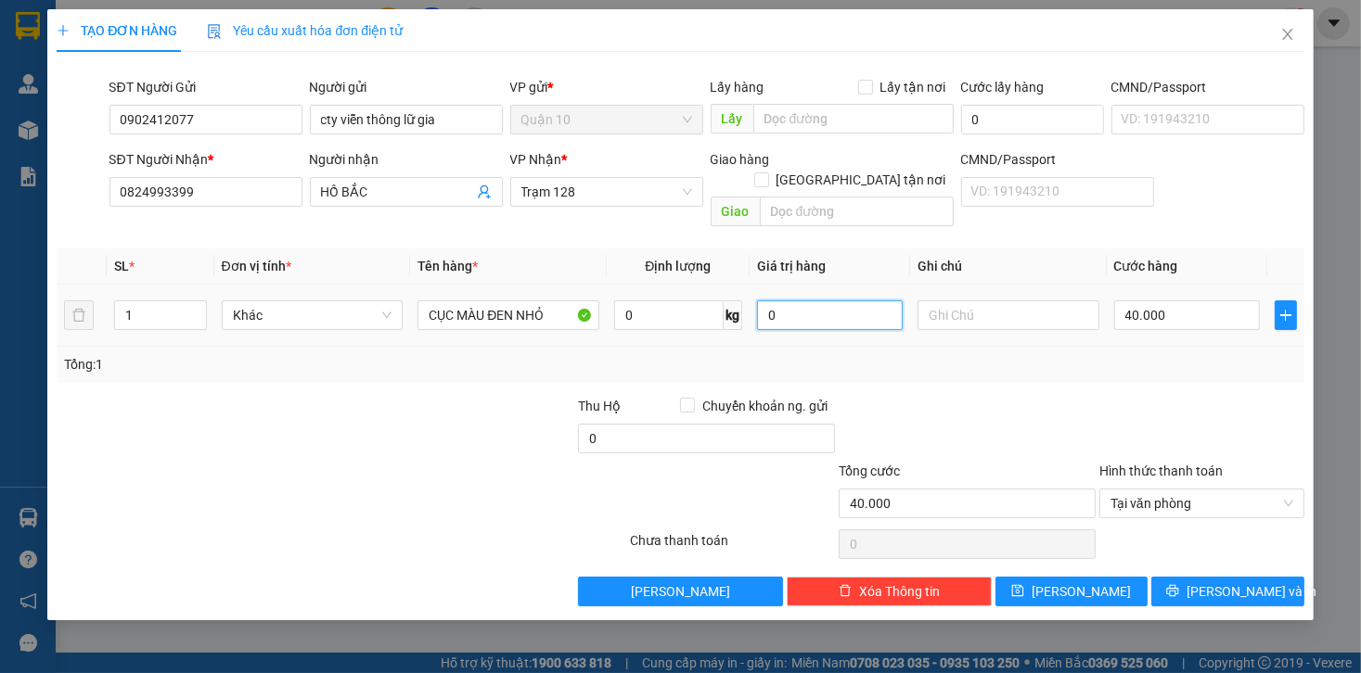
drag, startPoint x: 821, startPoint y: 299, endPoint x: 95, endPoint y: 156, distance: 740.2
click at [470, 215] on div "Transit Pickup Surcharge Ids Transit Deliver Surcharge Ids Transit Deliver Surc…" at bounding box center [680, 337] width 1247 height 540
type input "2.000.000"
click at [1172, 577] on button "[PERSON_NAME] và In" at bounding box center [1227, 592] width 153 height 30
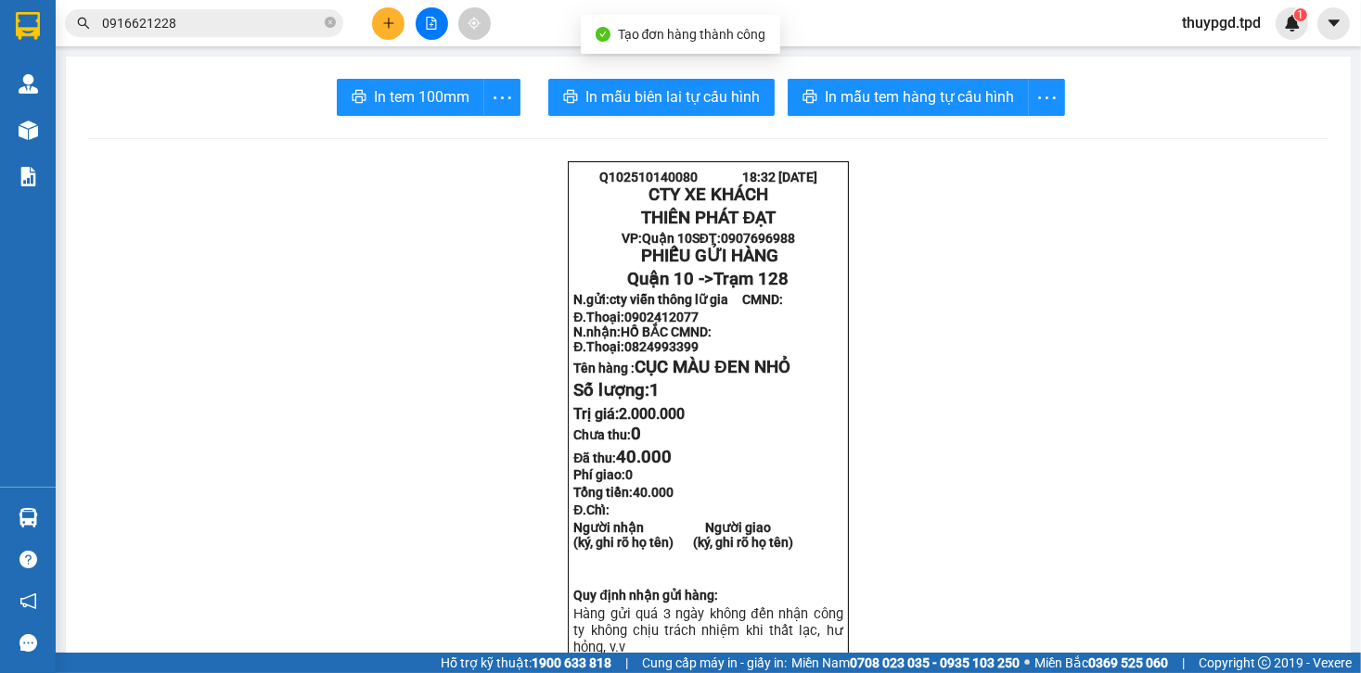
click at [932, 96] on span "In mẫu tem hàng tự cấu hình" at bounding box center [919, 96] width 189 height 23
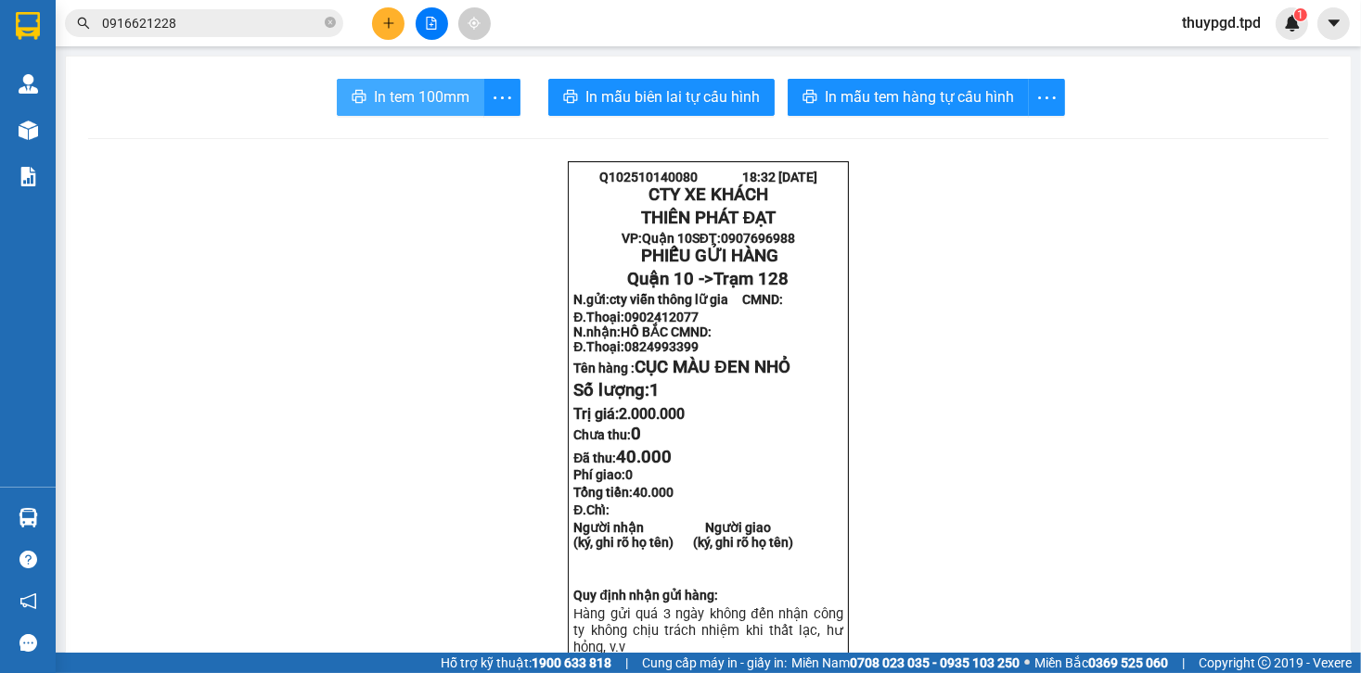
click at [383, 96] on span "In tem 100mm" at bounding box center [422, 96] width 96 height 23
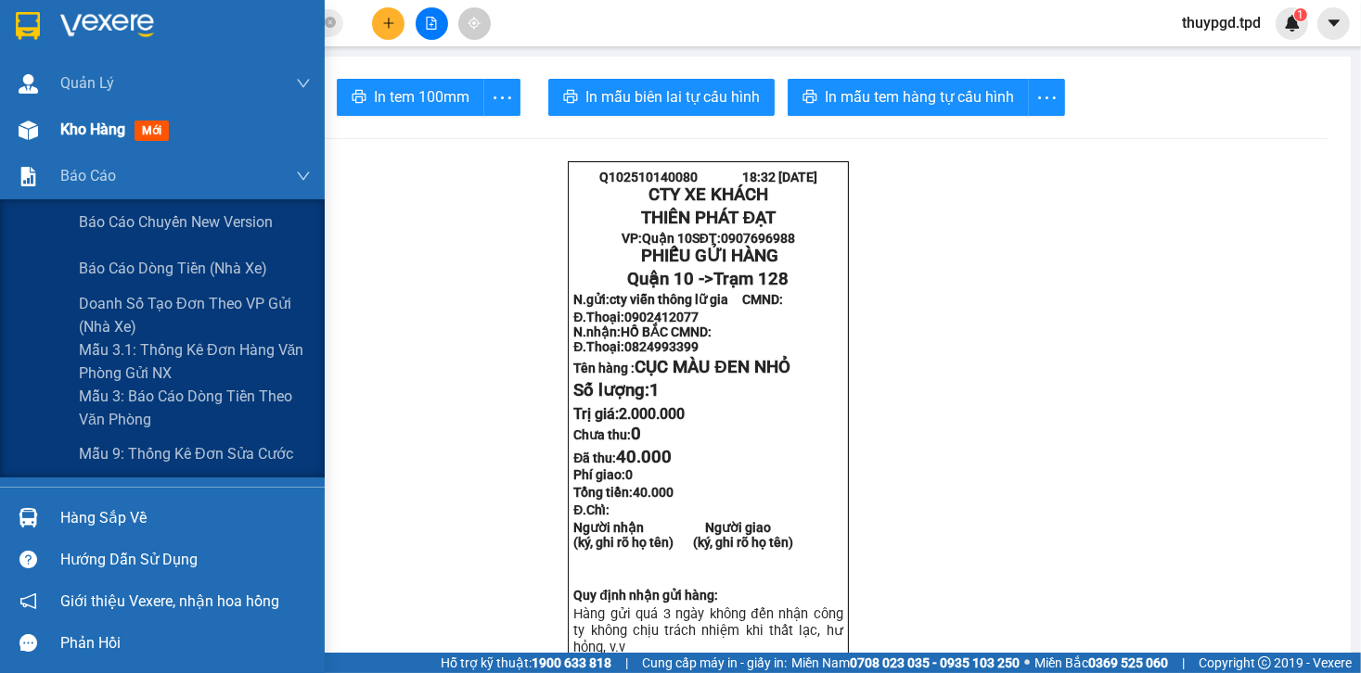
drag, startPoint x: 25, startPoint y: 156, endPoint x: 43, endPoint y: 134, distance: 28.4
click at [27, 155] on div "Báo cáo" at bounding box center [162, 176] width 325 height 46
click at [43, 132] on div at bounding box center [28, 130] width 32 height 32
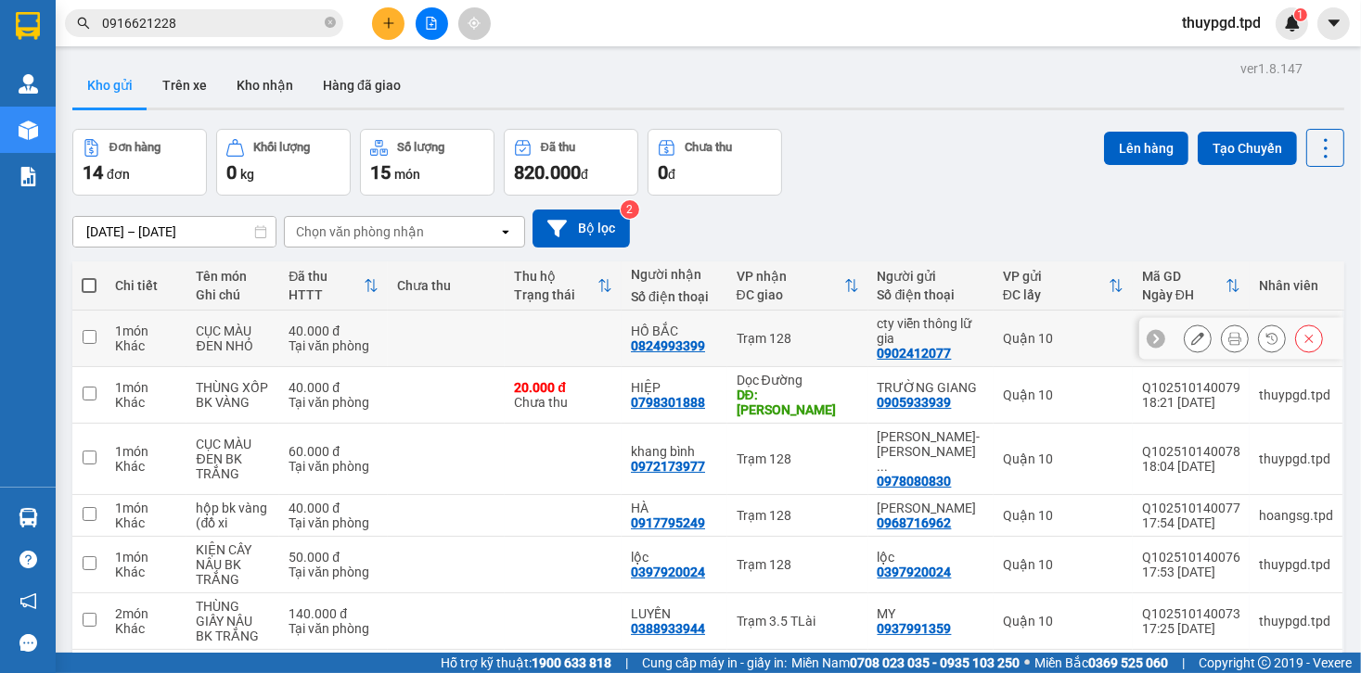
click at [1191, 340] on icon at bounding box center [1197, 338] width 13 height 13
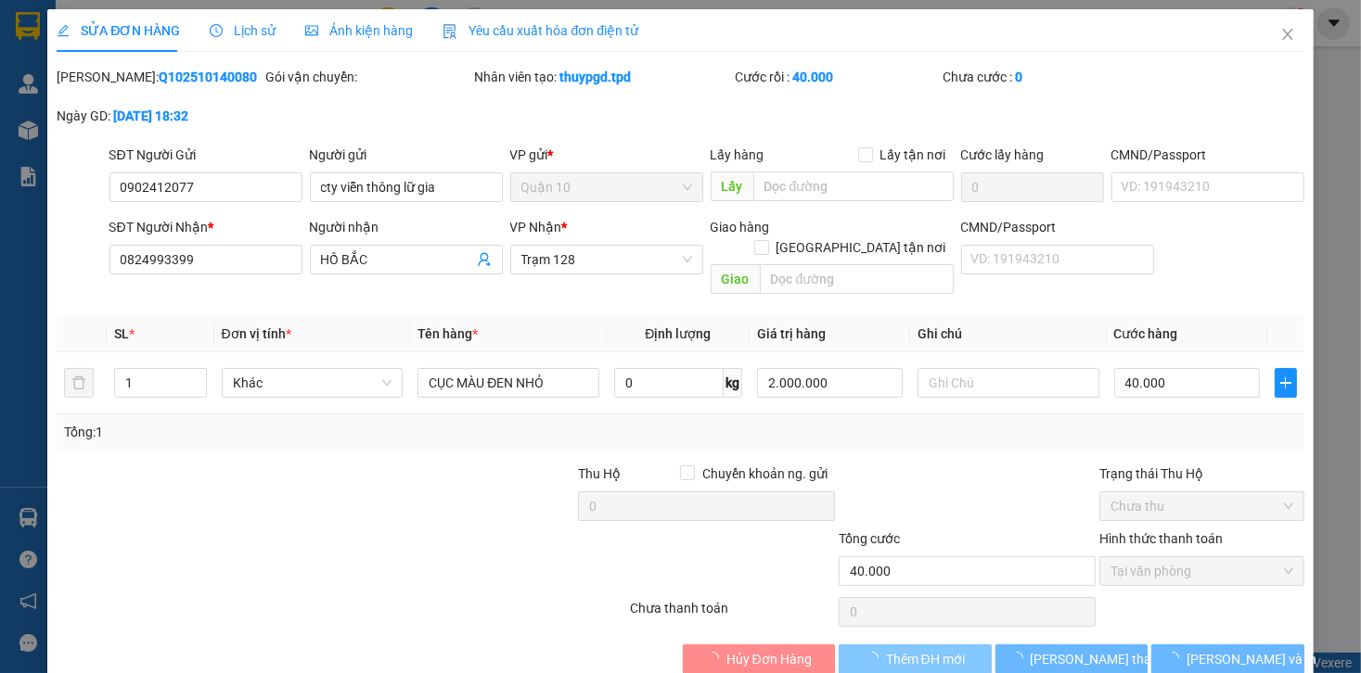
type input "0902412077"
type input "cty viễn thông lữ gia"
type input "0824993399"
type input "HỒ BẮC"
type input "40.000"
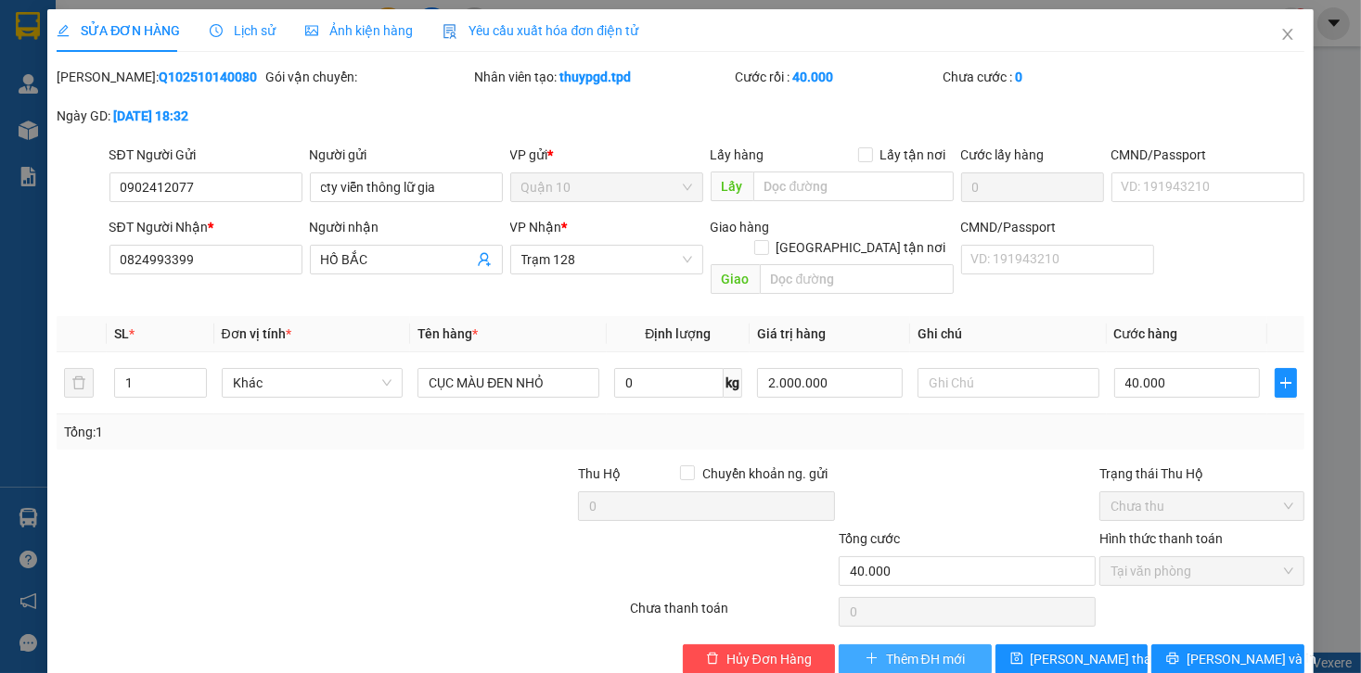
click at [893, 649] on span "Thêm ĐH mới" at bounding box center [925, 659] width 79 height 20
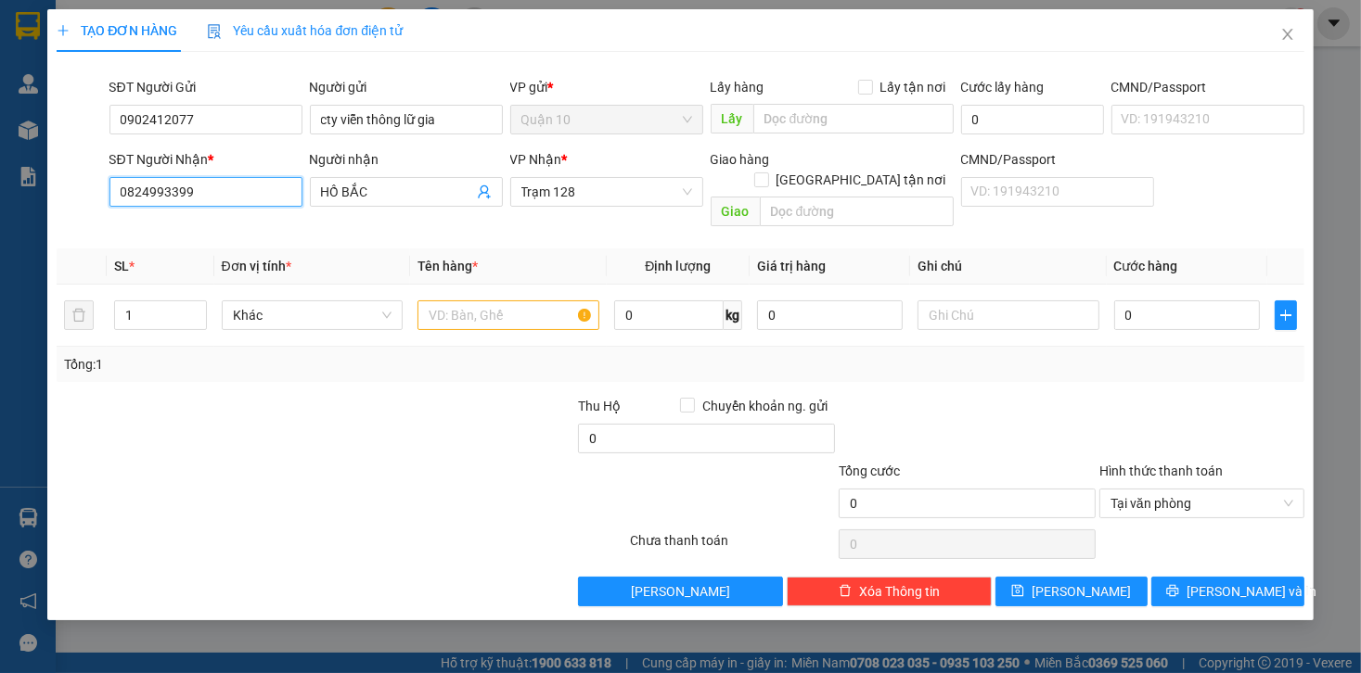
click at [243, 197] on input "0824993399" at bounding box center [205, 192] width 193 height 30
click at [243, 196] on input "0824993399" at bounding box center [205, 192] width 193 height 30
type input "0938266839"
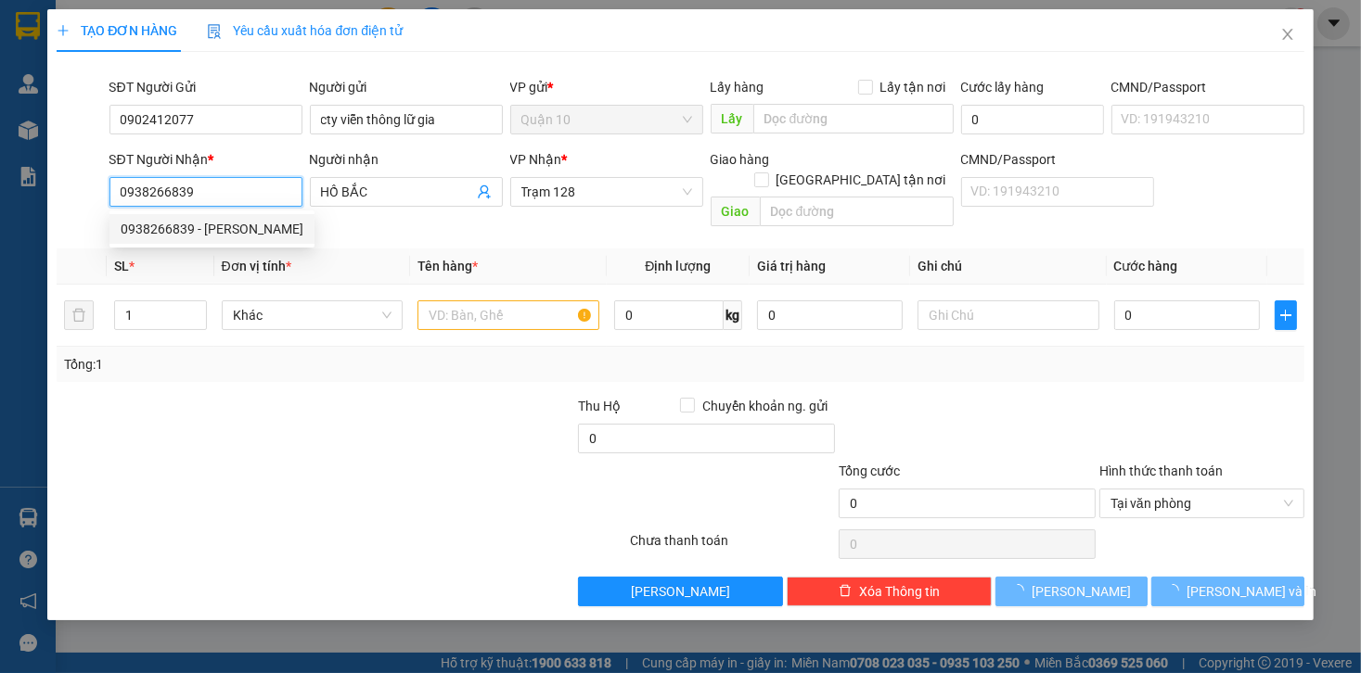
click at [233, 232] on div "0938266839 - ngô hiền" at bounding box center [212, 229] width 183 height 20
type input "ngô hiền"
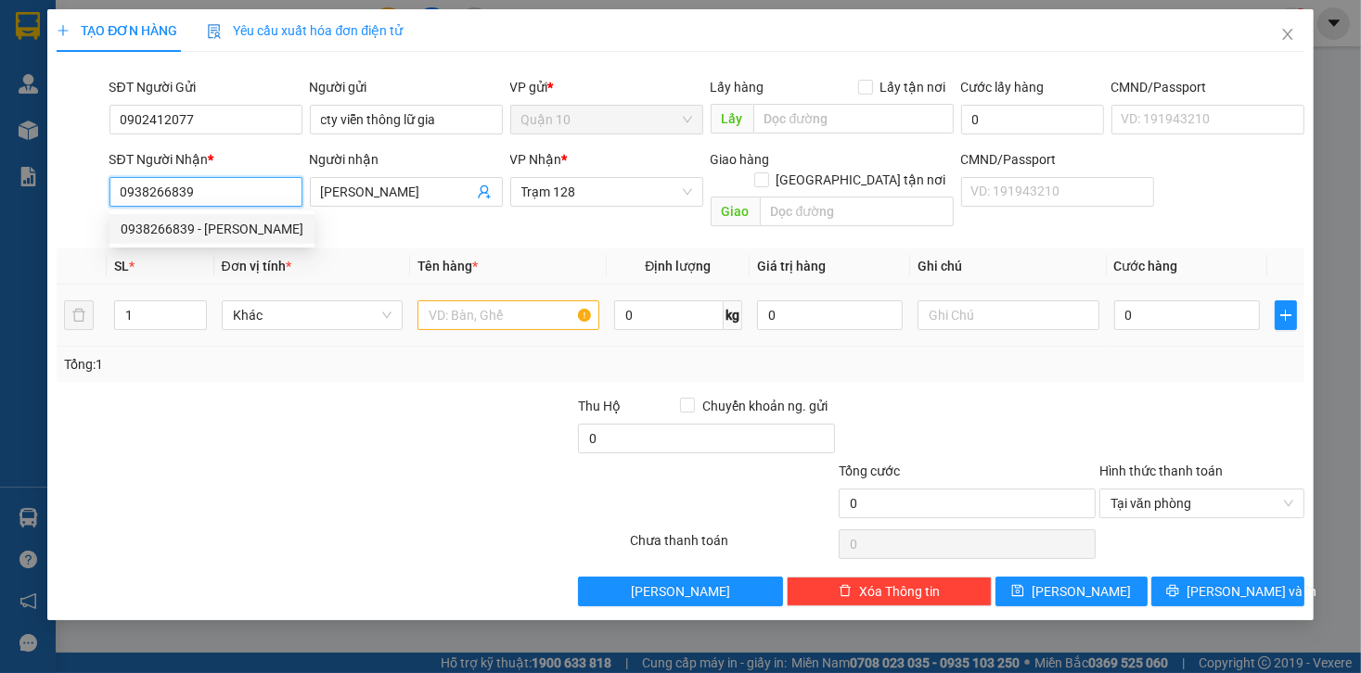
type input "0938266839"
click at [467, 301] on input "text" at bounding box center [508, 316] width 182 height 30
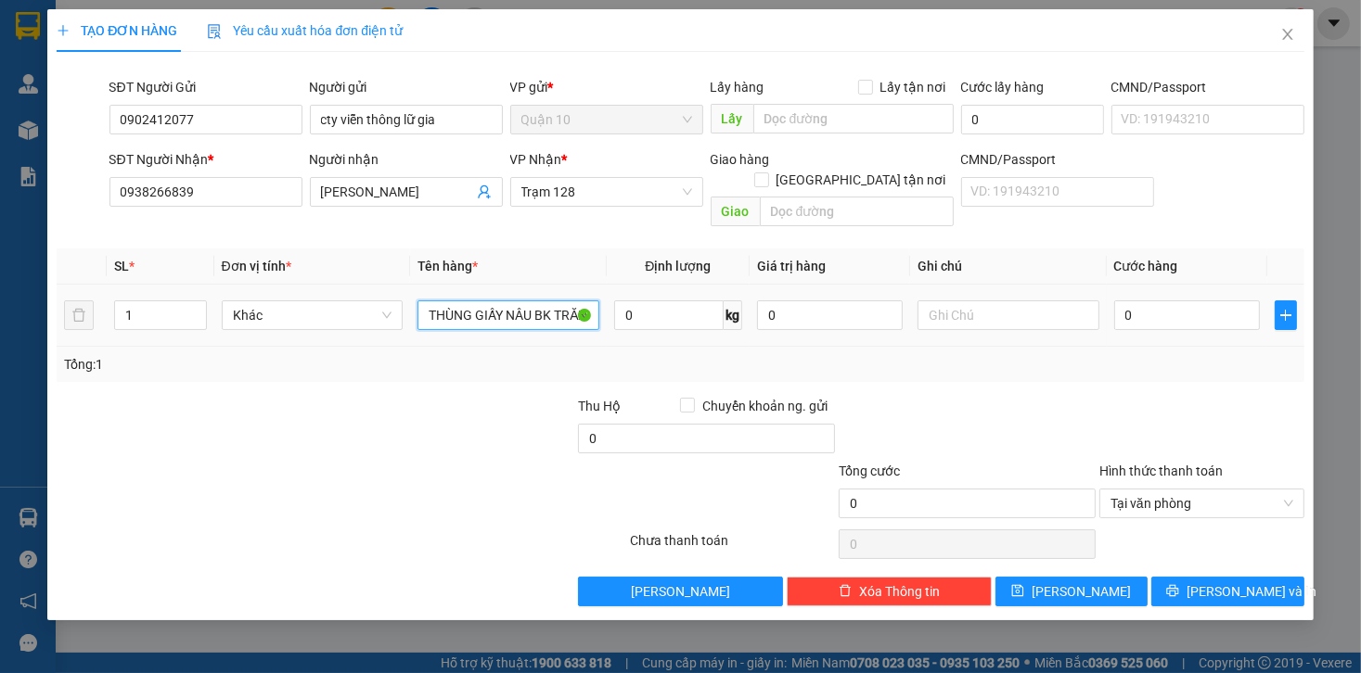
scroll to position [0, 8]
type input "THÙNG GIẤY NÂU BK TRẮNG"
type input "2.000.000"
type input "5"
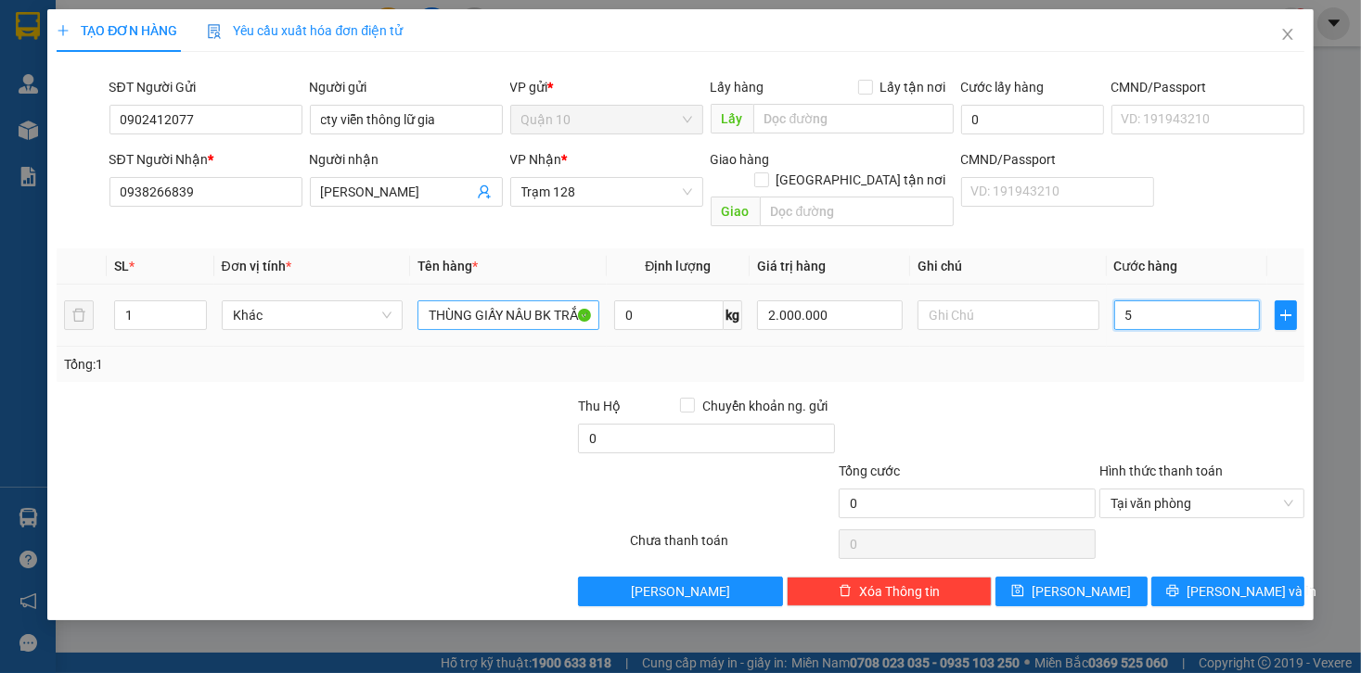
type input "5"
type input "50"
type input "50.000"
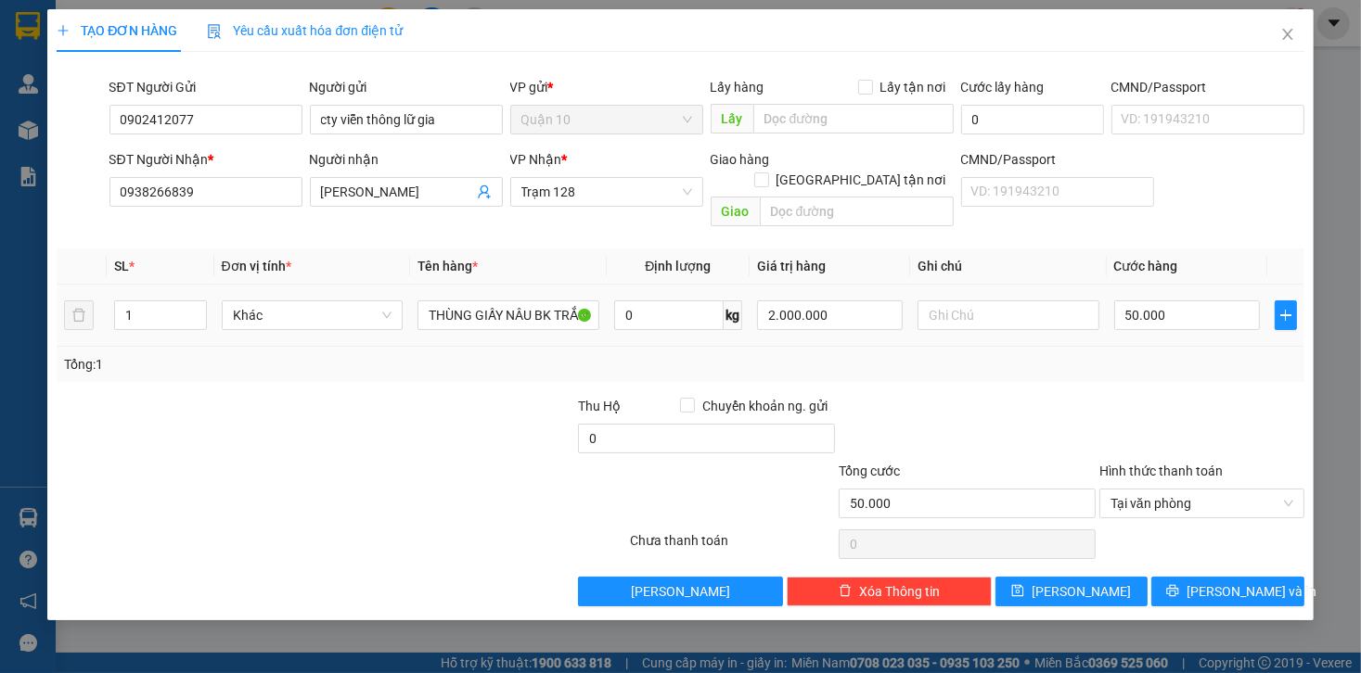
click at [1114, 322] on td "50.000" at bounding box center [1187, 316] width 160 height 62
drag, startPoint x: 1200, startPoint y: 568, endPoint x: 1156, endPoint y: 538, distance: 53.5
click at [1179, 584] on icon "printer" at bounding box center [1172, 590] width 13 height 13
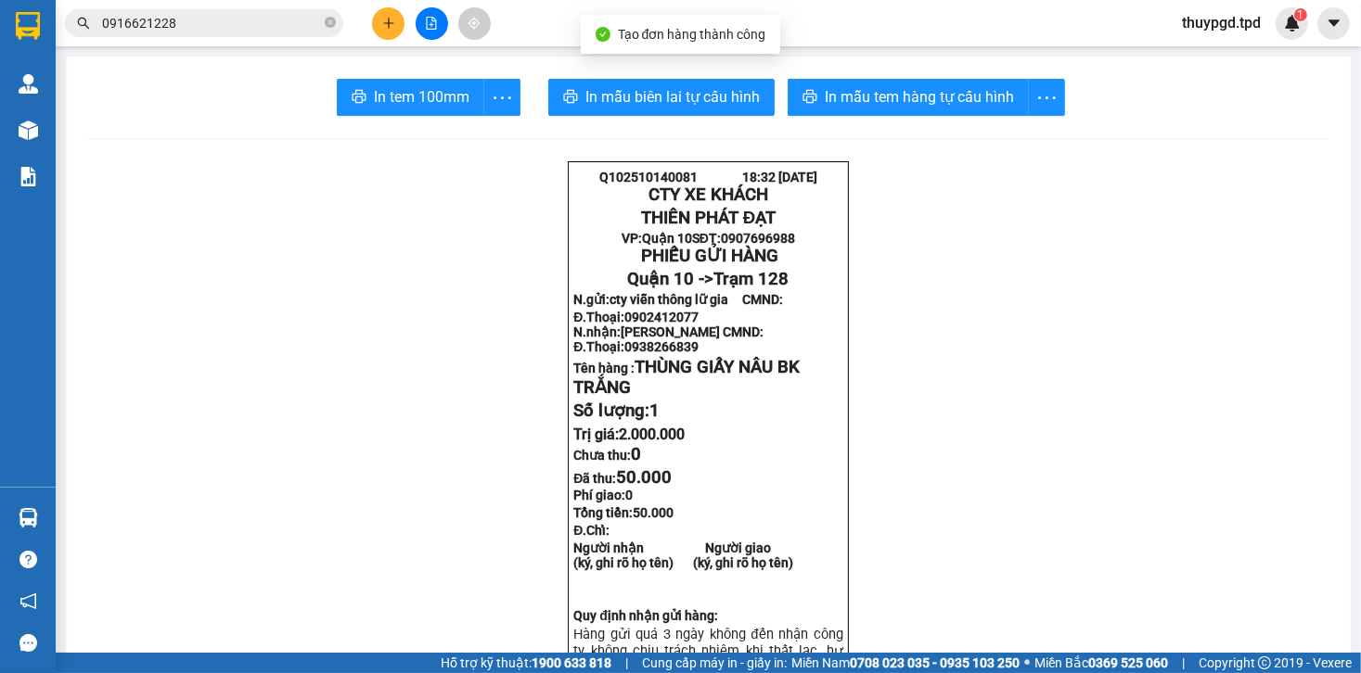
drag, startPoint x: 869, startPoint y: 197, endPoint x: 827, endPoint y: 211, distance: 44.3
click at [868, 109] on button "In mẫu tem hàng tự cấu hình" at bounding box center [907, 97] width 241 height 37
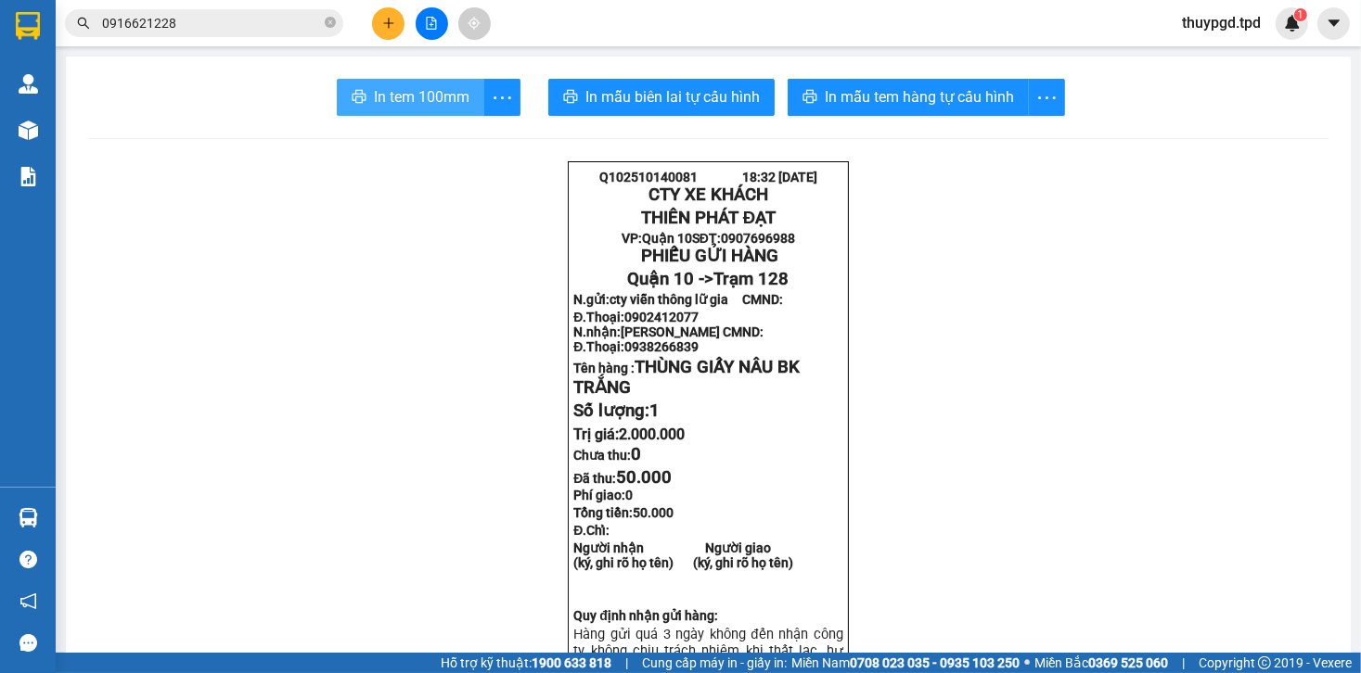
click at [471, 100] on button "In tem 100mm" at bounding box center [410, 97] width 147 height 37
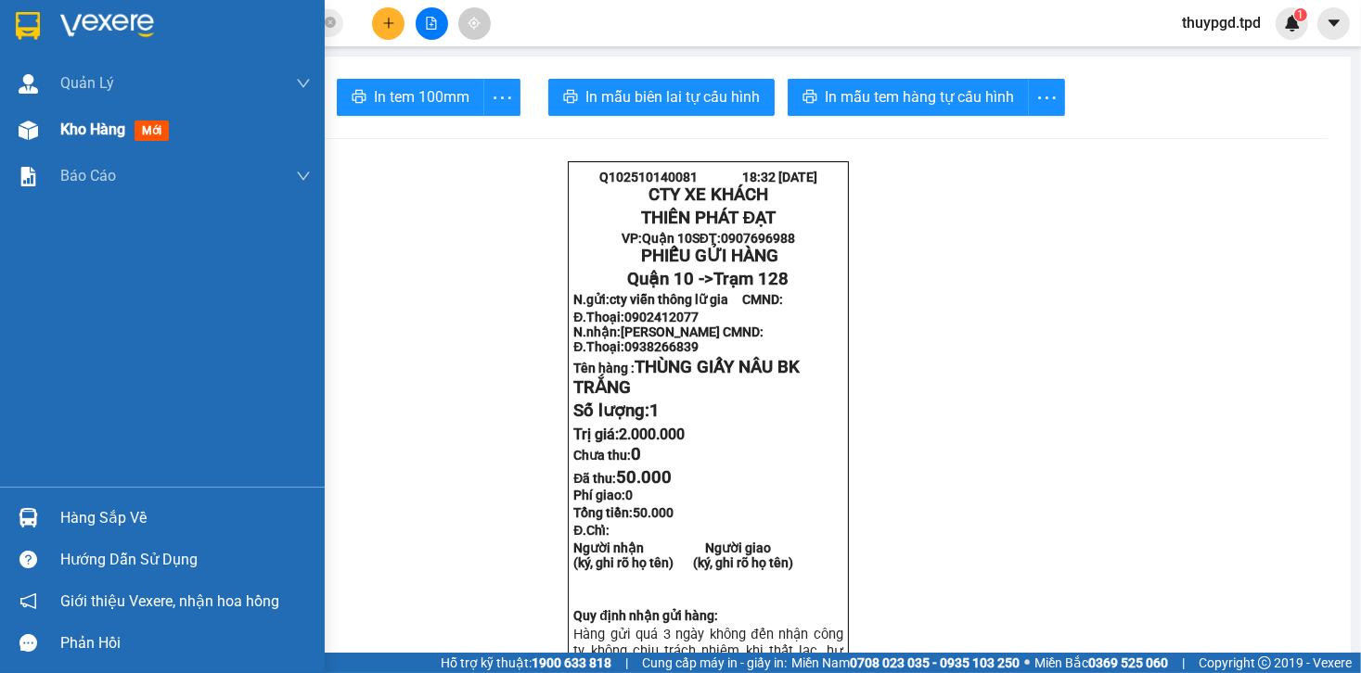
click at [44, 138] on div at bounding box center [28, 130] width 32 height 32
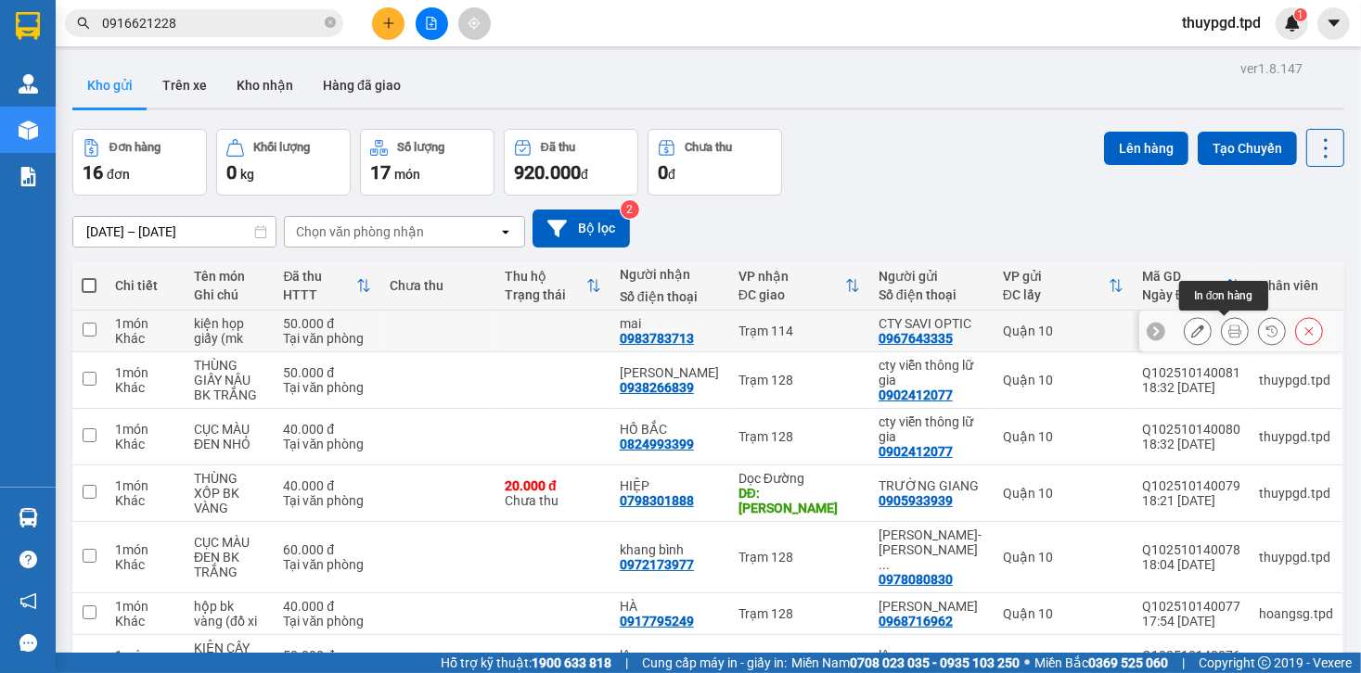
click at [1231, 327] on button at bounding box center [1235, 331] width 26 height 32
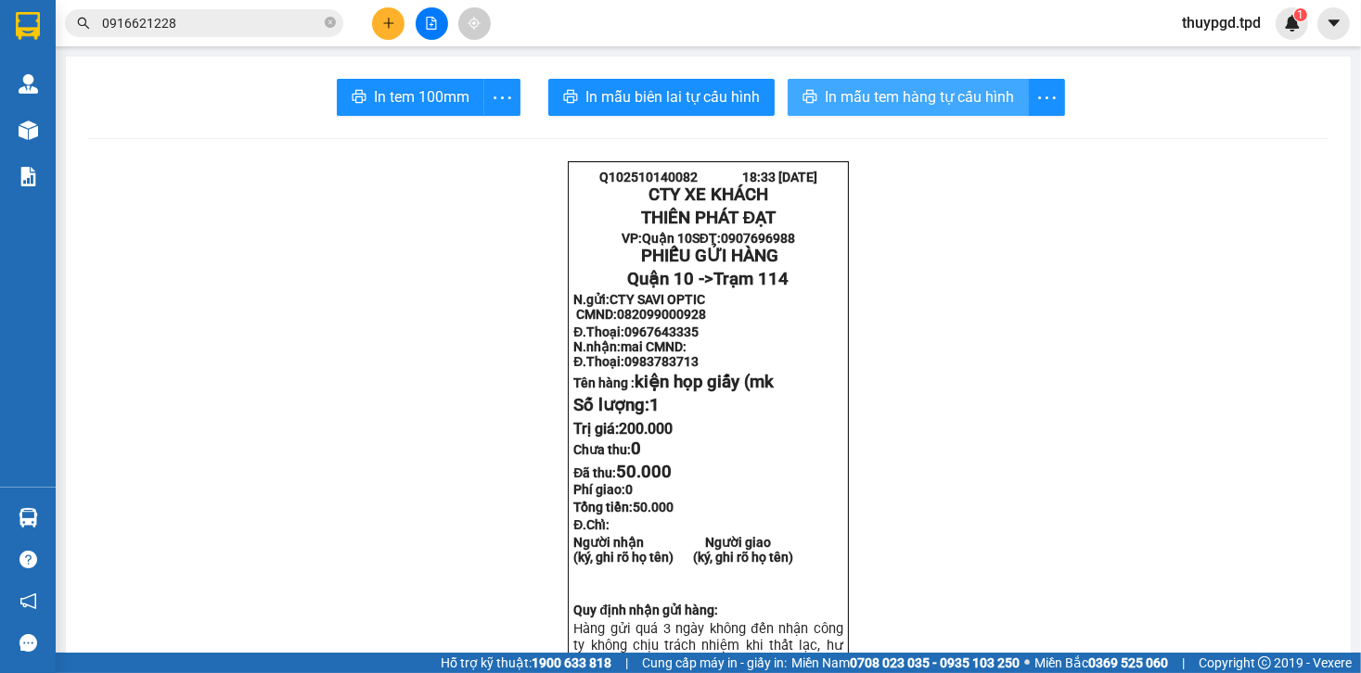
click at [885, 95] on span "In mẫu tem hàng tự cấu hình" at bounding box center [919, 96] width 189 height 23
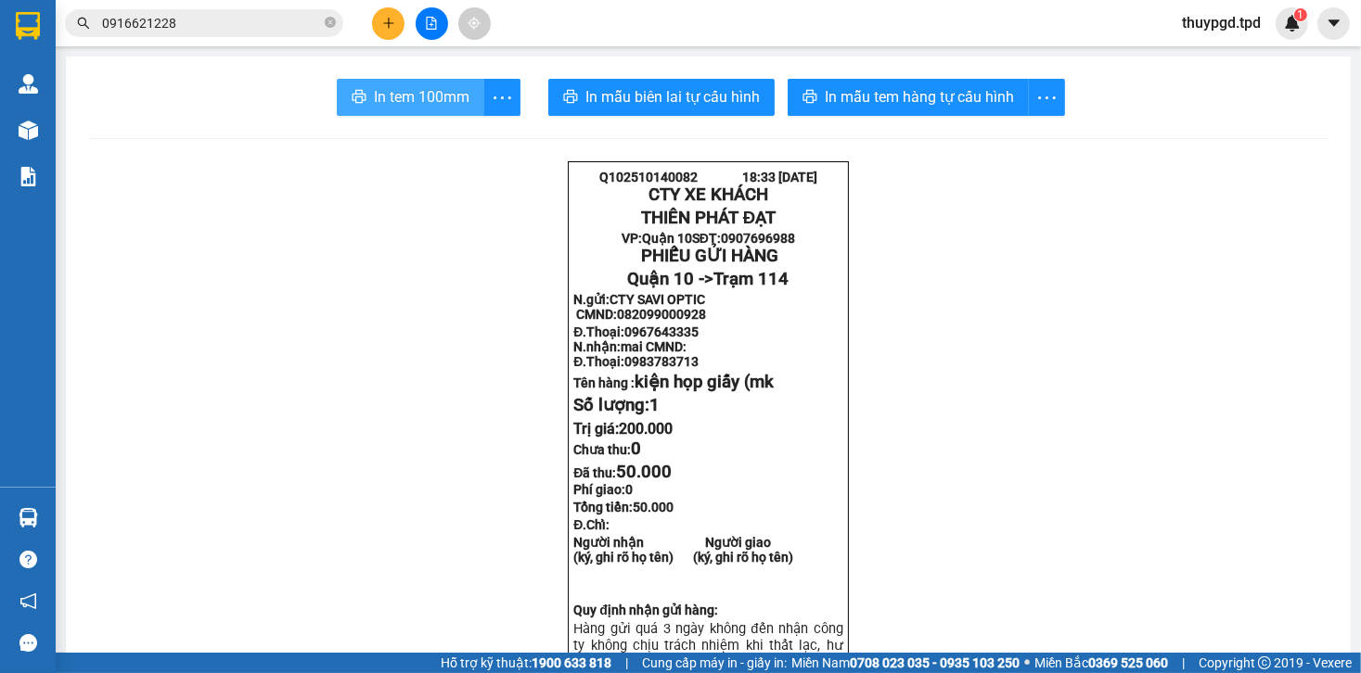
click at [434, 82] on button "In tem 100mm" at bounding box center [410, 97] width 147 height 37
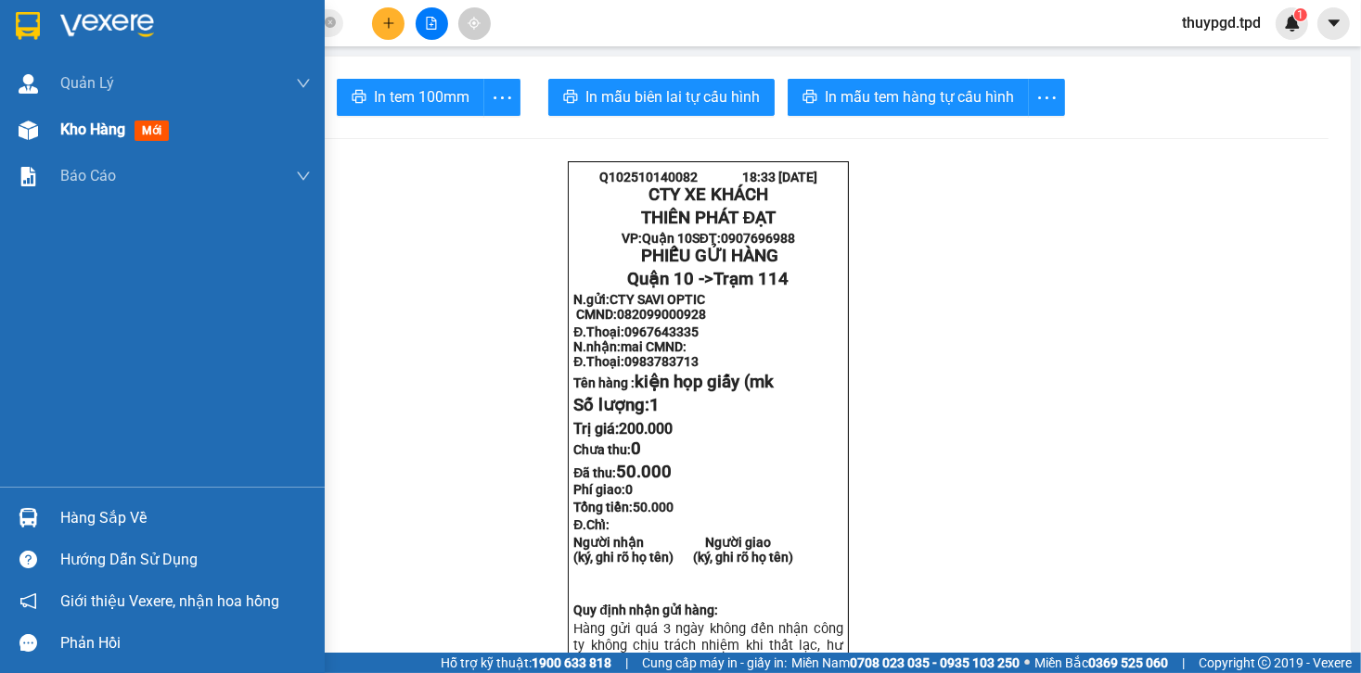
click at [22, 126] on img at bounding box center [28, 130] width 19 height 19
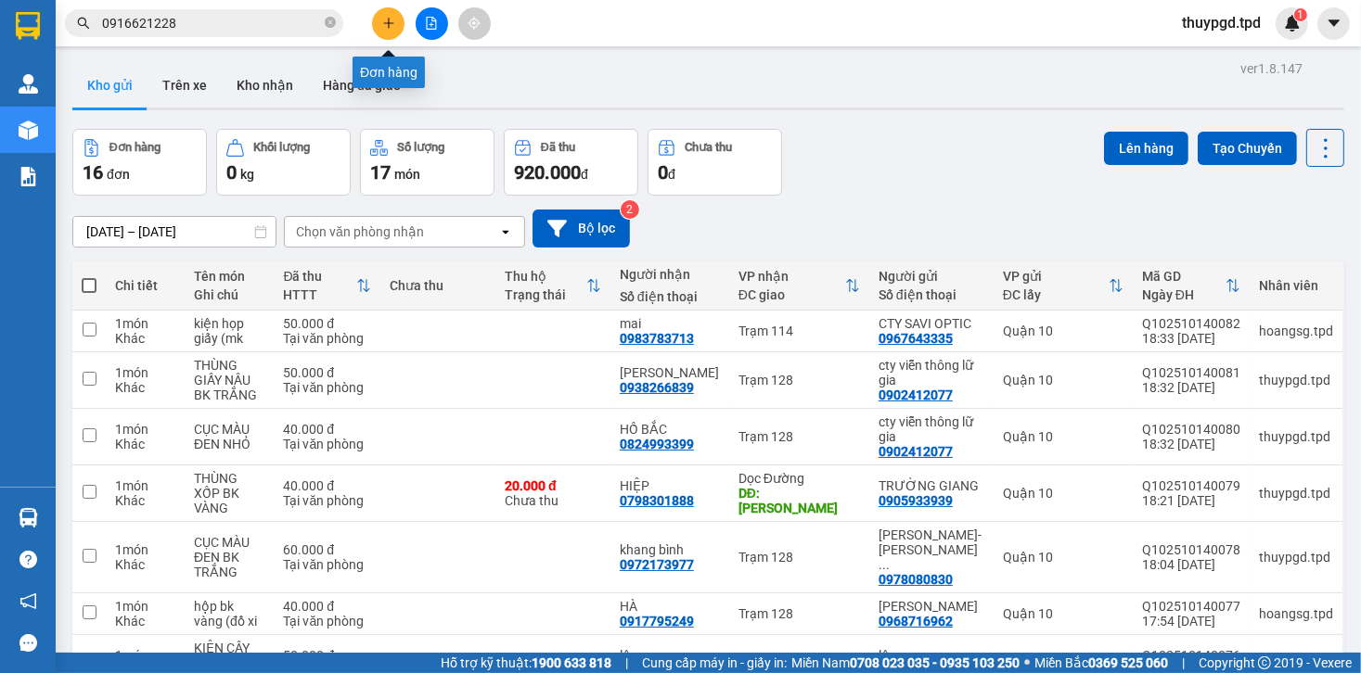
click at [400, 26] on button at bounding box center [388, 23] width 32 height 32
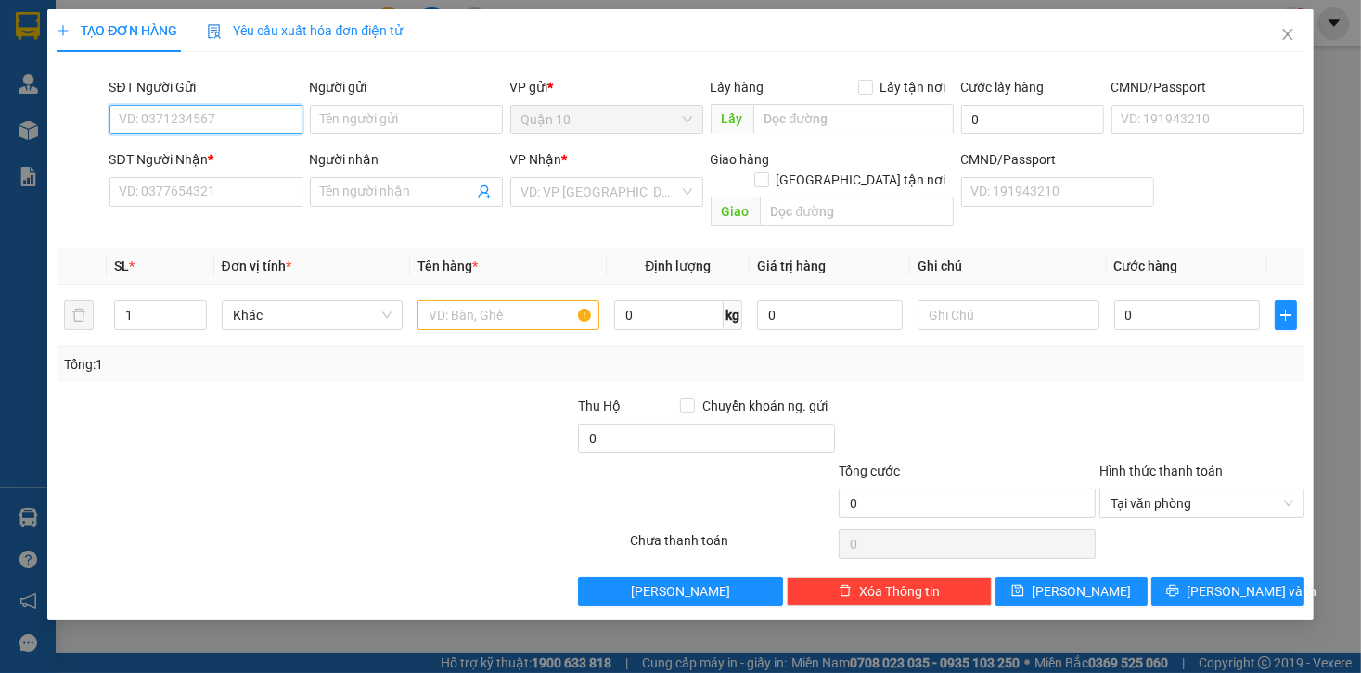
click at [163, 118] on input "SĐT Người Gửi" at bounding box center [205, 120] width 193 height 30
type input "0909594994"
click at [218, 160] on div "0909594994 - Phong" at bounding box center [212, 157] width 183 height 20
type input "Phong"
type input "079067011442"
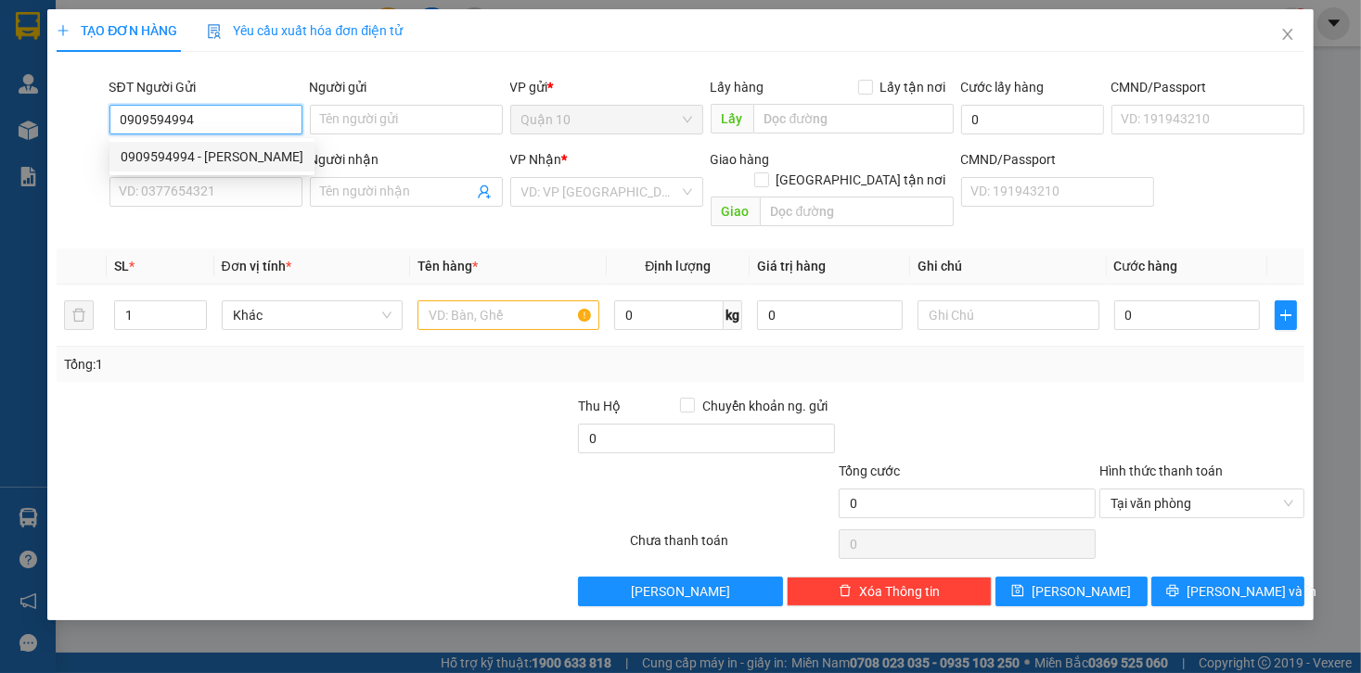
type input "0933434217"
type input "NAM"
type input "KM 99 LA NGÀ"
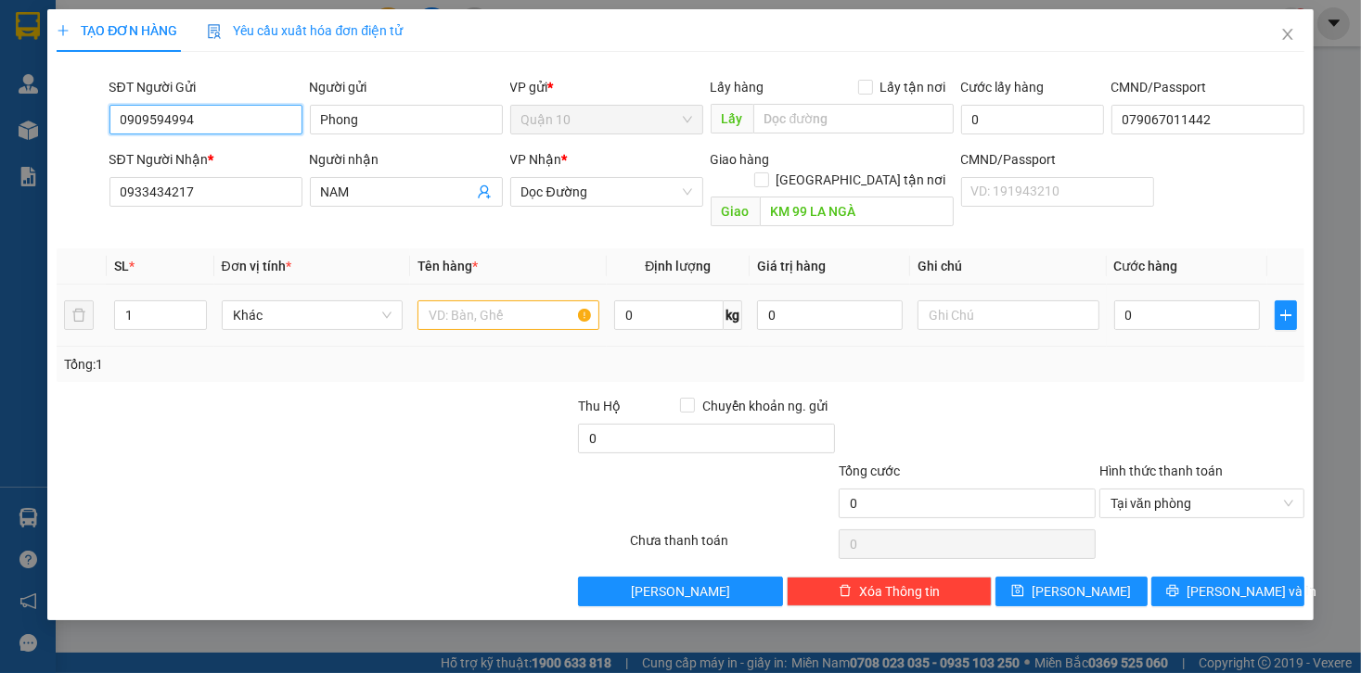
type input "0909594994"
click at [438, 301] on input "text" at bounding box center [508, 316] width 182 height 30
type input "2"
click at [197, 308] on icon "up" at bounding box center [196, 311] width 6 height 6
click at [442, 301] on input "text" at bounding box center [508, 316] width 182 height 30
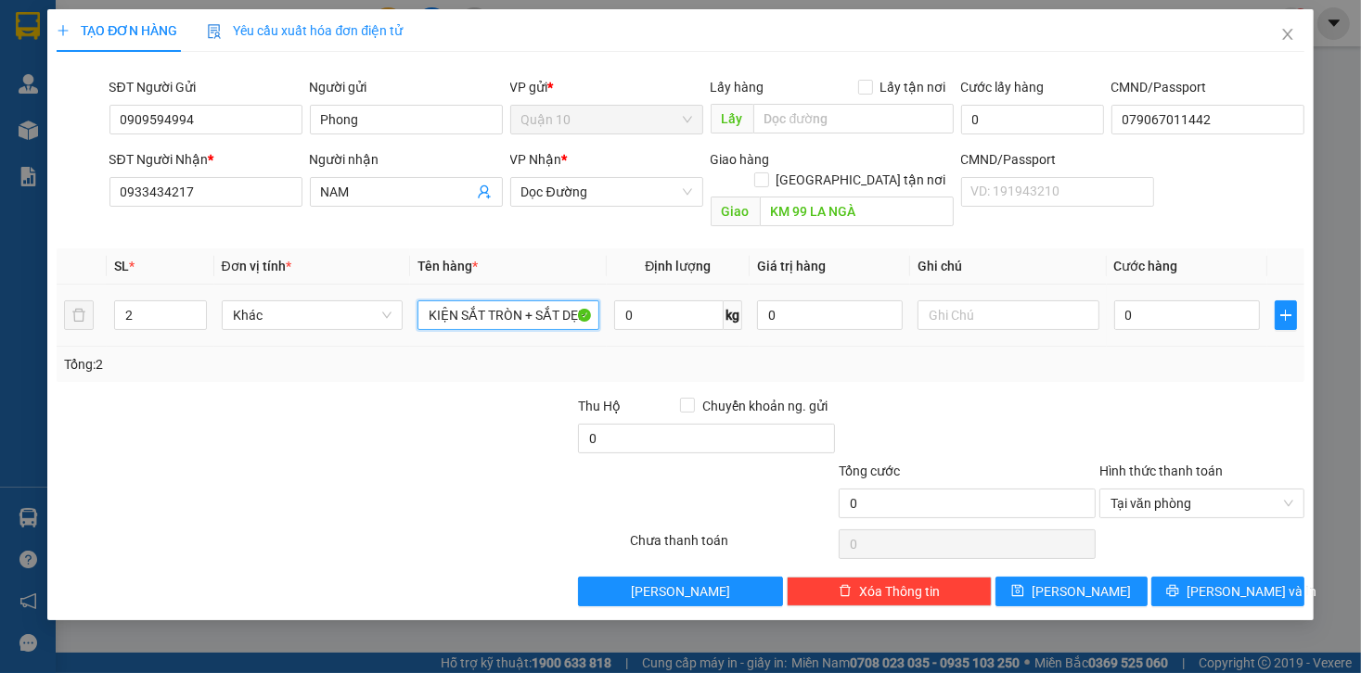
type input "KIỆN SẮT TRÒN + SẮT DẸP"
type input "1"
type input "10"
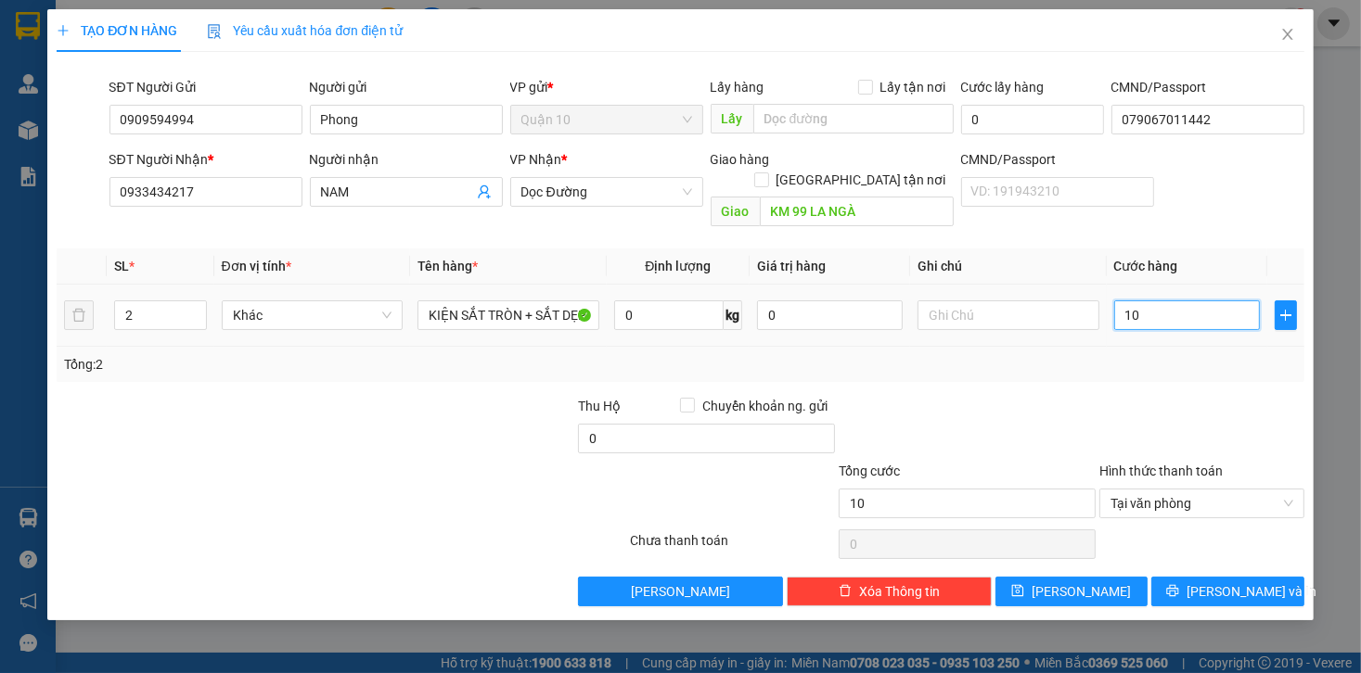
type input "100"
type input "1.000"
type input "10.000"
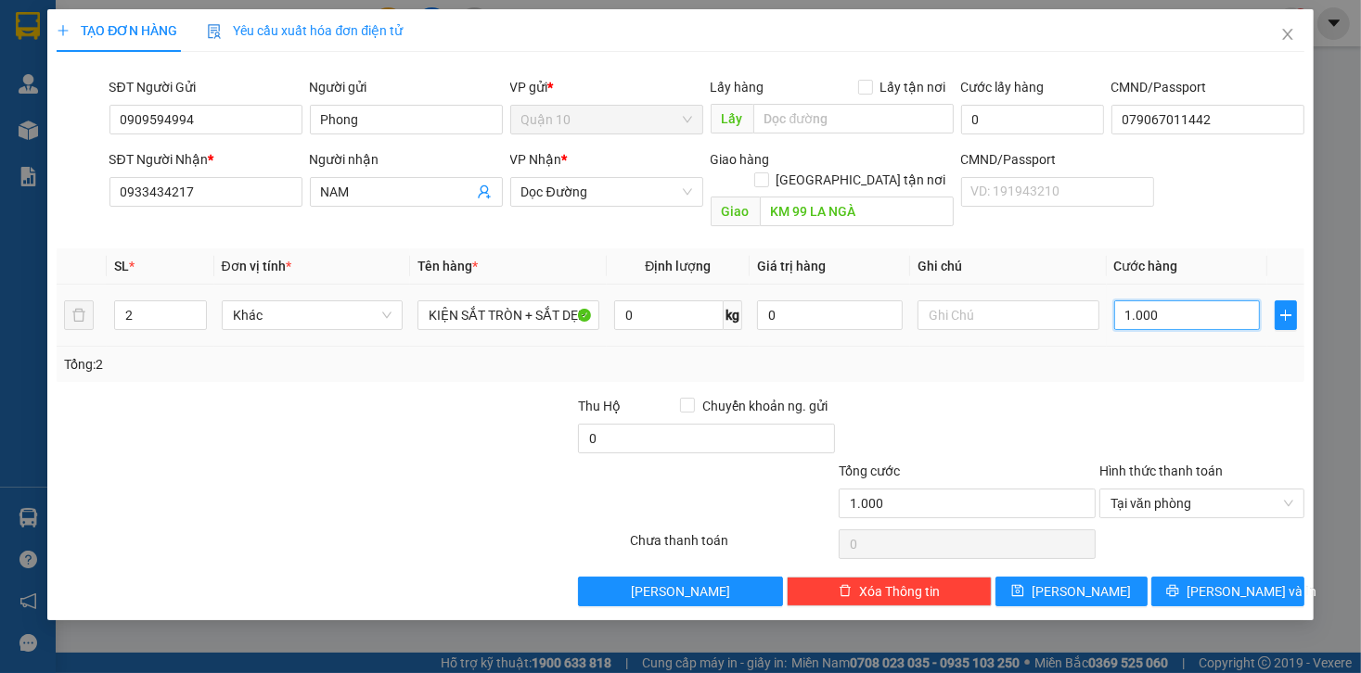
type input "10.000"
type input "100.000"
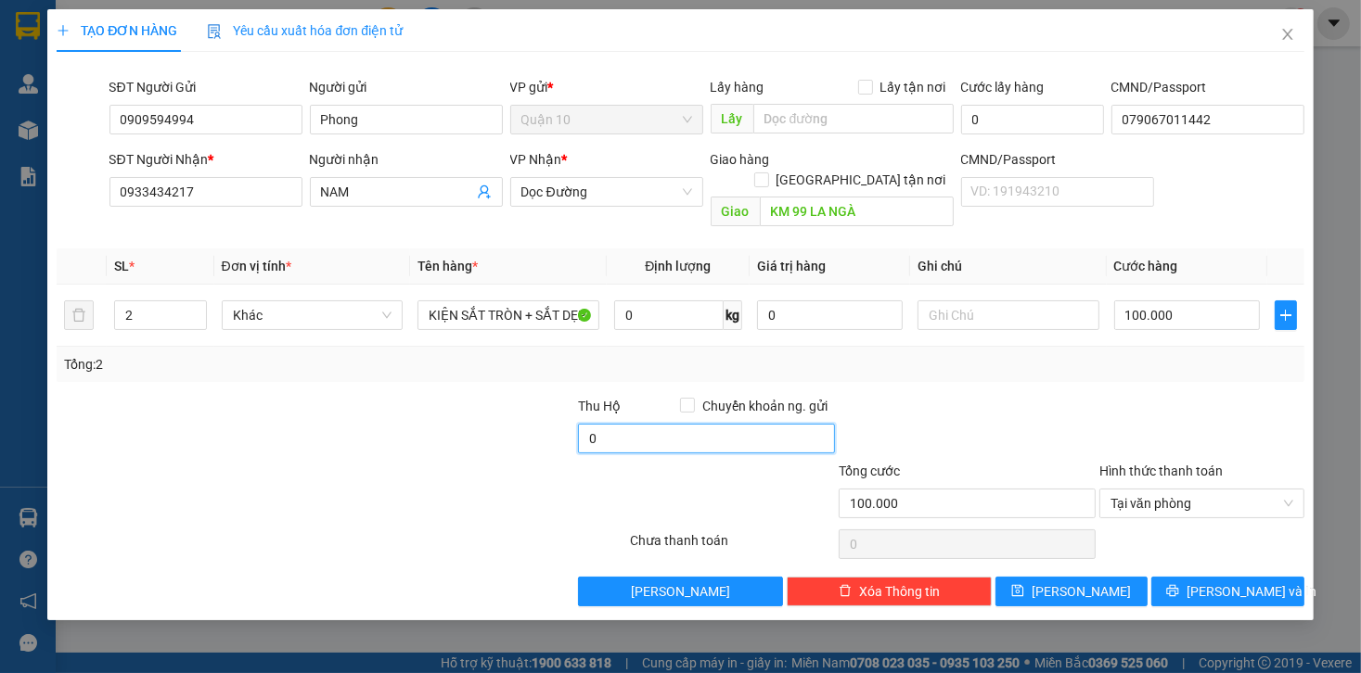
click at [628, 424] on input "0" at bounding box center [706, 439] width 257 height 30
type input "20.000"
click at [1005, 398] on div at bounding box center [967, 428] width 261 height 65
drag, startPoint x: 827, startPoint y: 293, endPoint x: 608, endPoint y: 321, distance: 220.7
click at [635, 315] on tr "2 Khác KIỆN SẮT TRÒN + SẮT DẸP 0 kg 0 100.000" at bounding box center [680, 316] width 1247 height 62
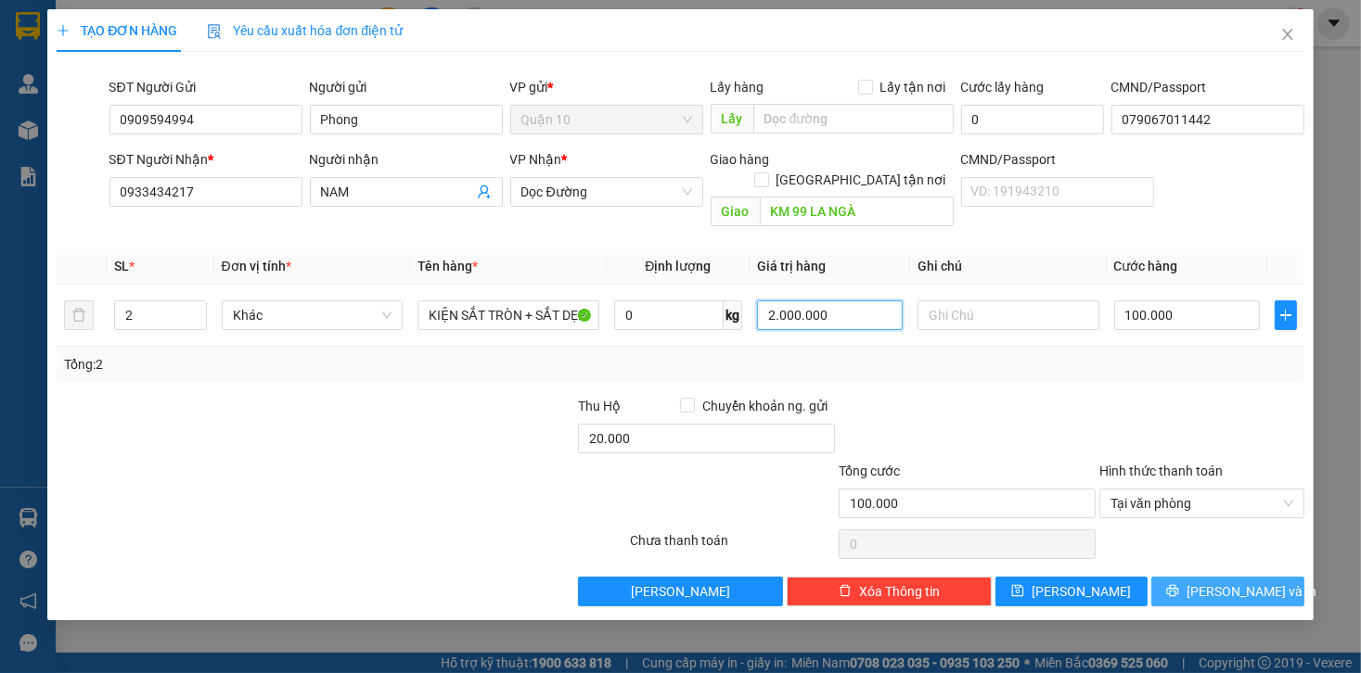
type input "2.000.000"
drag, startPoint x: 1198, startPoint y: 565, endPoint x: 1183, endPoint y: 556, distance: 18.3
click at [1179, 584] on icon "printer" at bounding box center [1172, 590] width 13 height 13
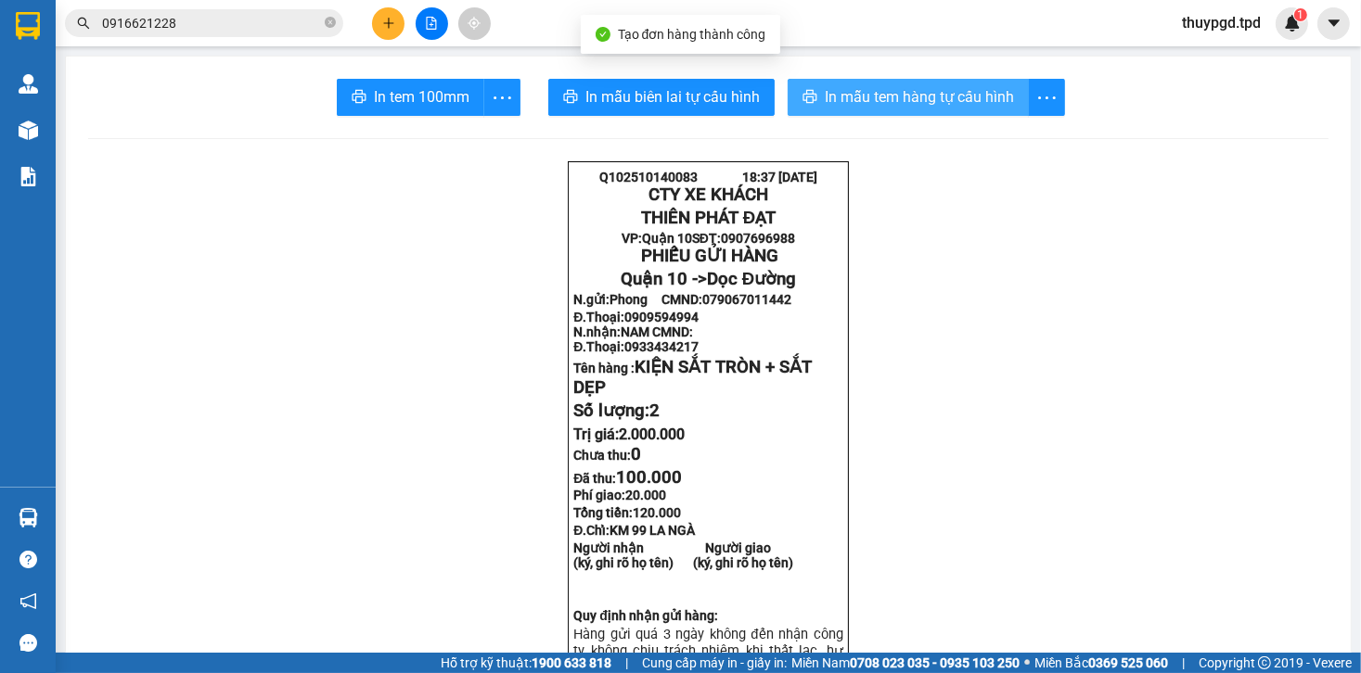
click at [899, 83] on button "In mẫu tem hàng tự cấu hình" at bounding box center [907, 97] width 241 height 37
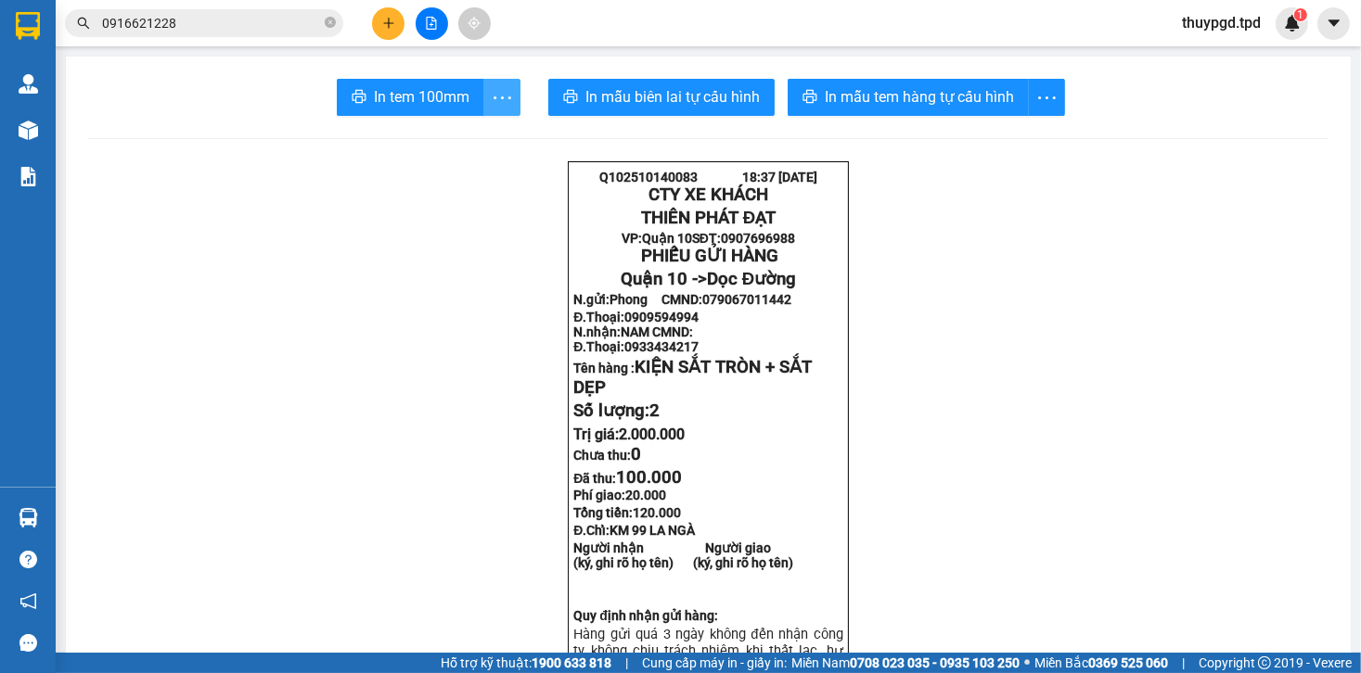
click at [491, 100] on icon "more" at bounding box center [502, 97] width 23 height 23
click at [436, 147] on div "In tem 100mm theo số lượng (2)" at bounding box center [411, 138] width 186 height 20
click at [390, 19] on icon "plus" at bounding box center [388, 23] width 13 height 13
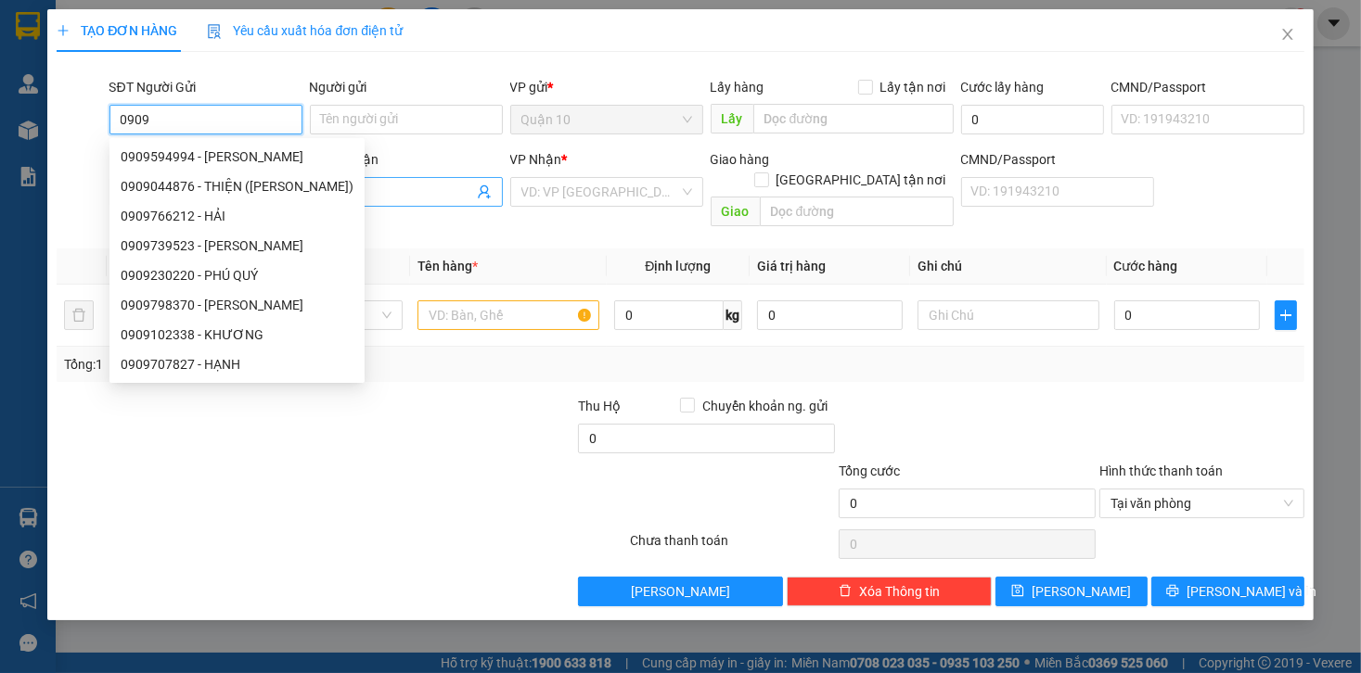
type input "0909"
click at [443, 194] on input "Người nhận" at bounding box center [397, 192] width 152 height 20
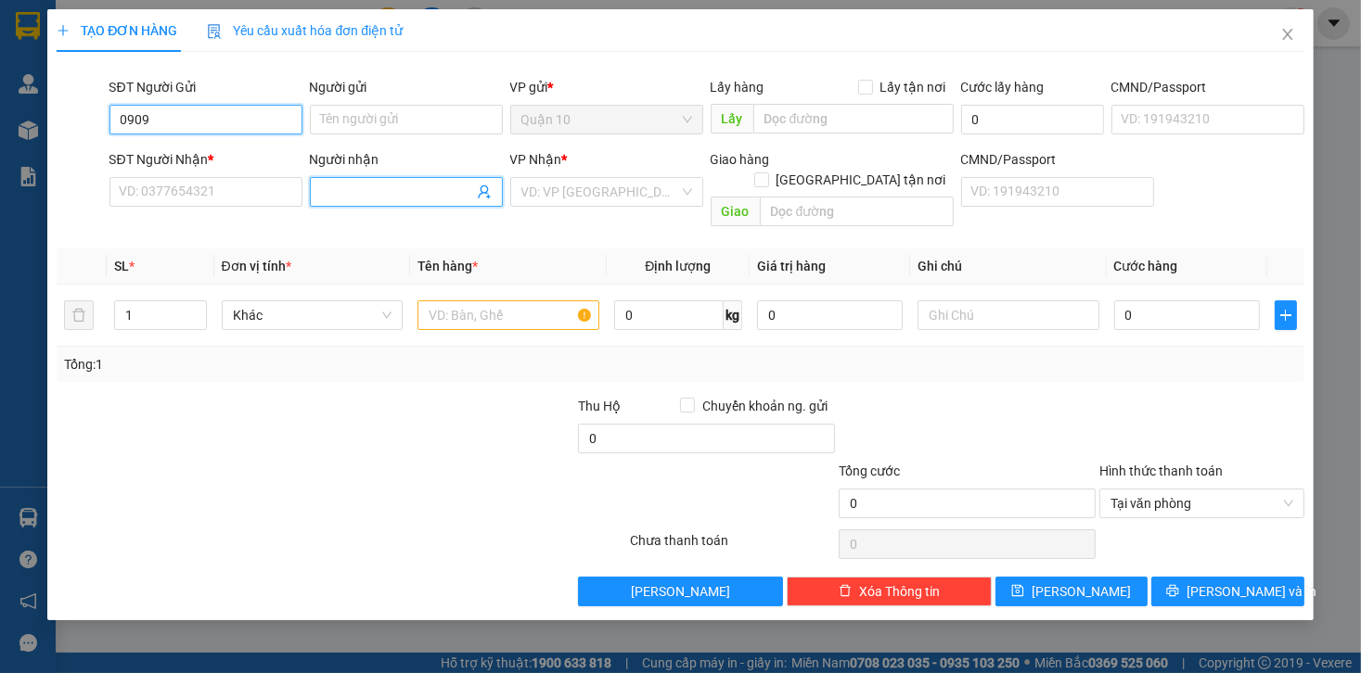
click at [198, 122] on input "0909" at bounding box center [205, 120] width 193 height 30
drag, startPoint x: 198, startPoint y: 122, endPoint x: 197, endPoint y: 111, distance: 10.2
click at [199, 116] on input "0909" at bounding box center [205, 120] width 193 height 30
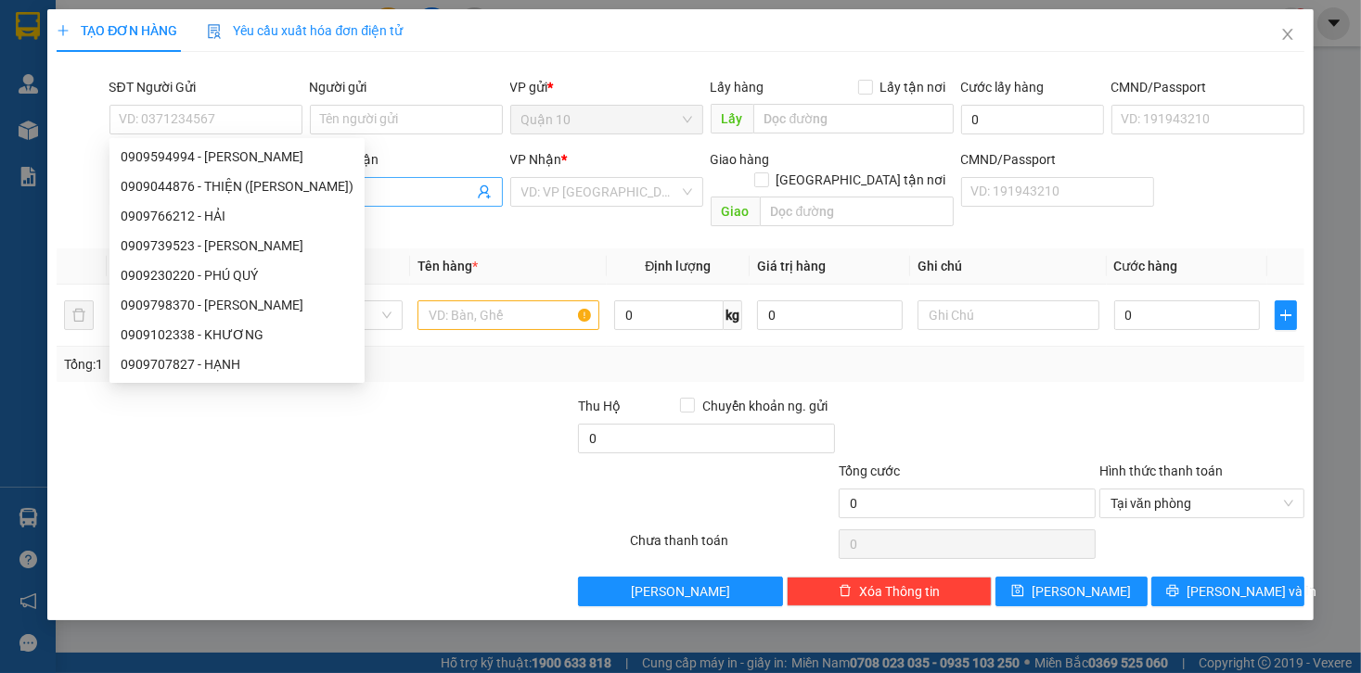
click at [421, 186] on input "Người nhận" at bounding box center [397, 192] width 152 height 20
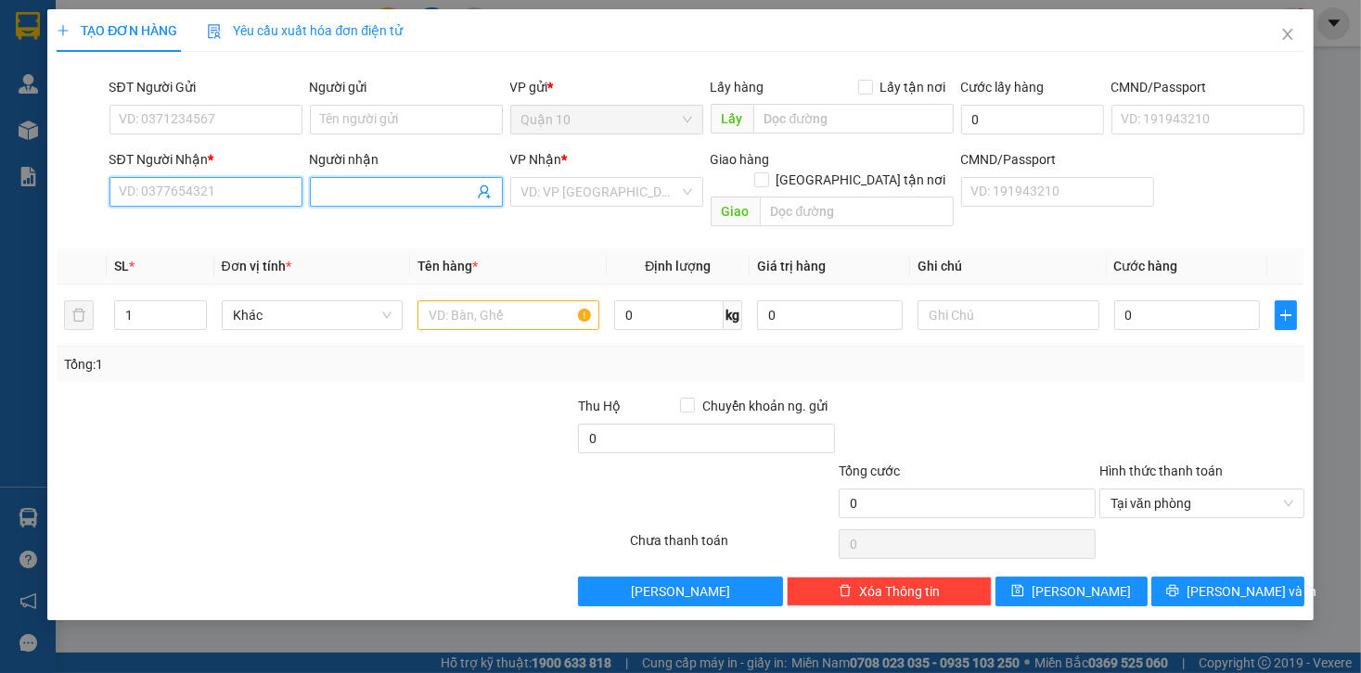
click at [200, 189] on input "SĐT Người Nhận *" at bounding box center [205, 192] width 193 height 30
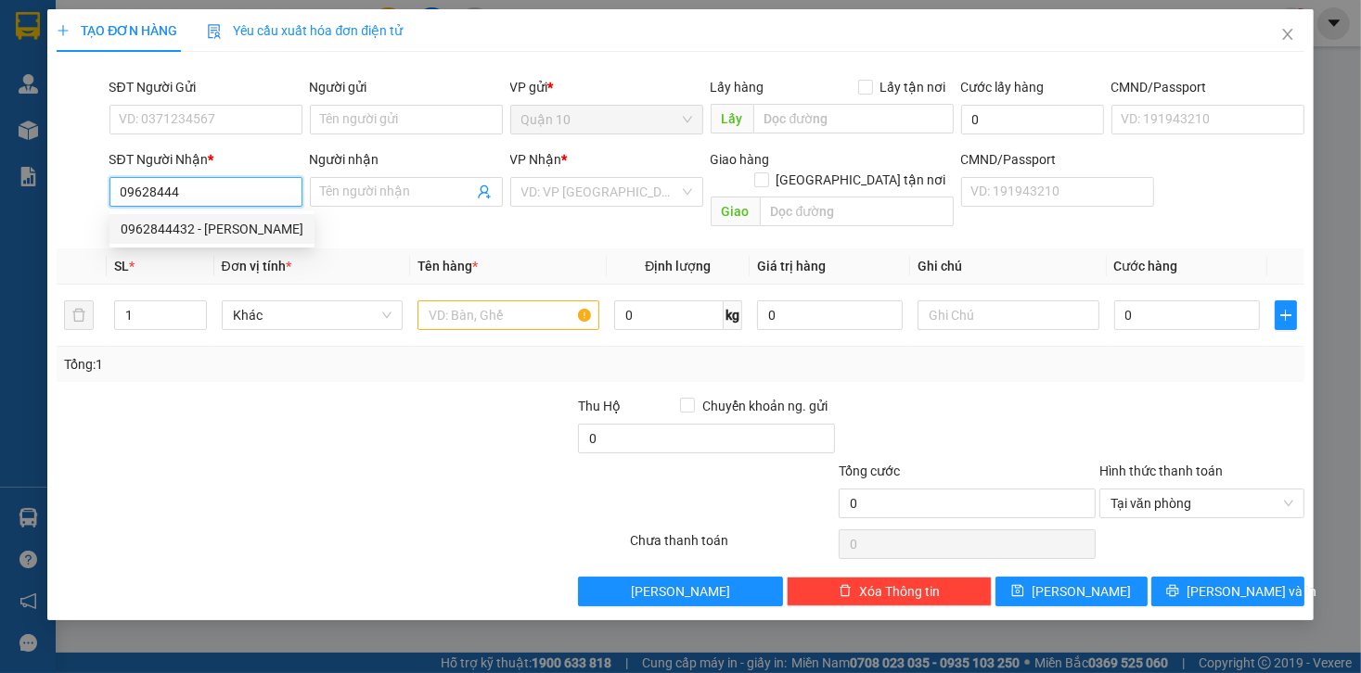
click at [223, 219] on div "0962844432 - NAM LONG" at bounding box center [212, 229] width 183 height 20
type input "0962844432"
type input "NAM LONG"
type input "0962844432"
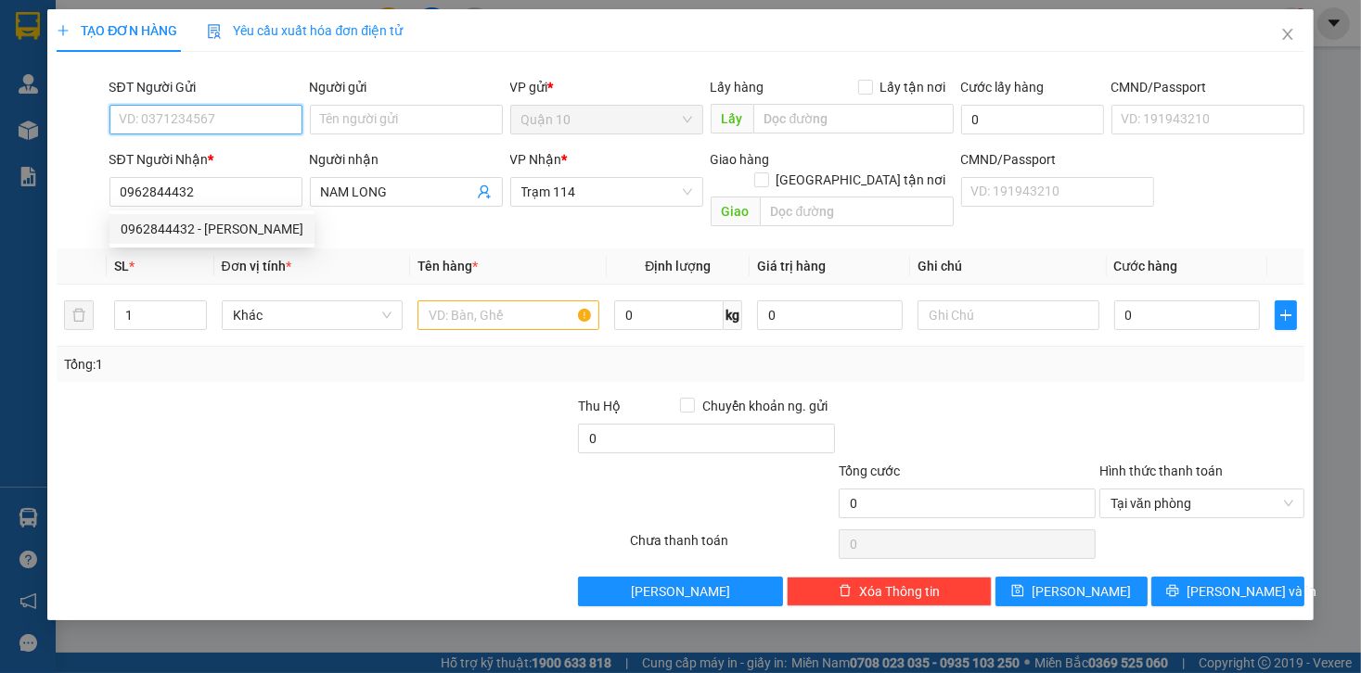
click at [224, 119] on input "SĐT Người Gửi" at bounding box center [205, 120] width 193 height 30
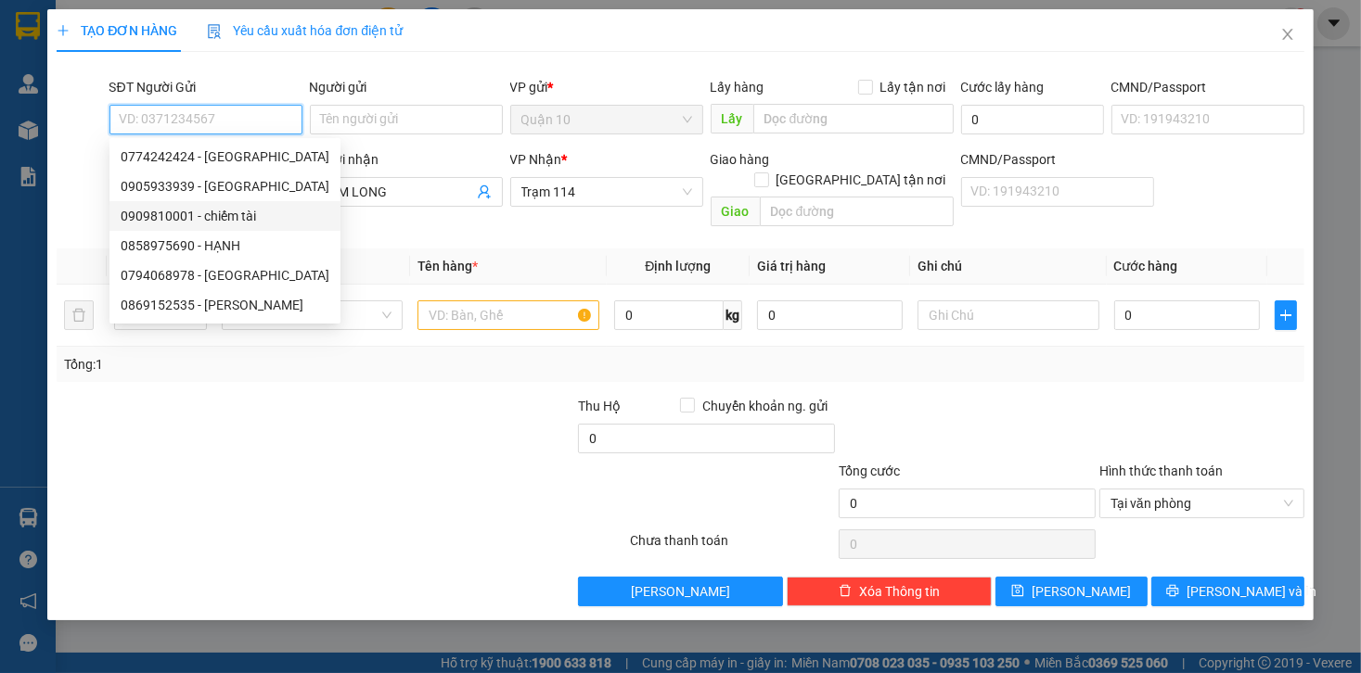
click at [243, 217] on div "0909810001 - chiếm tài" at bounding box center [225, 216] width 209 height 20
type input "0909810001"
type input "chiếm tài"
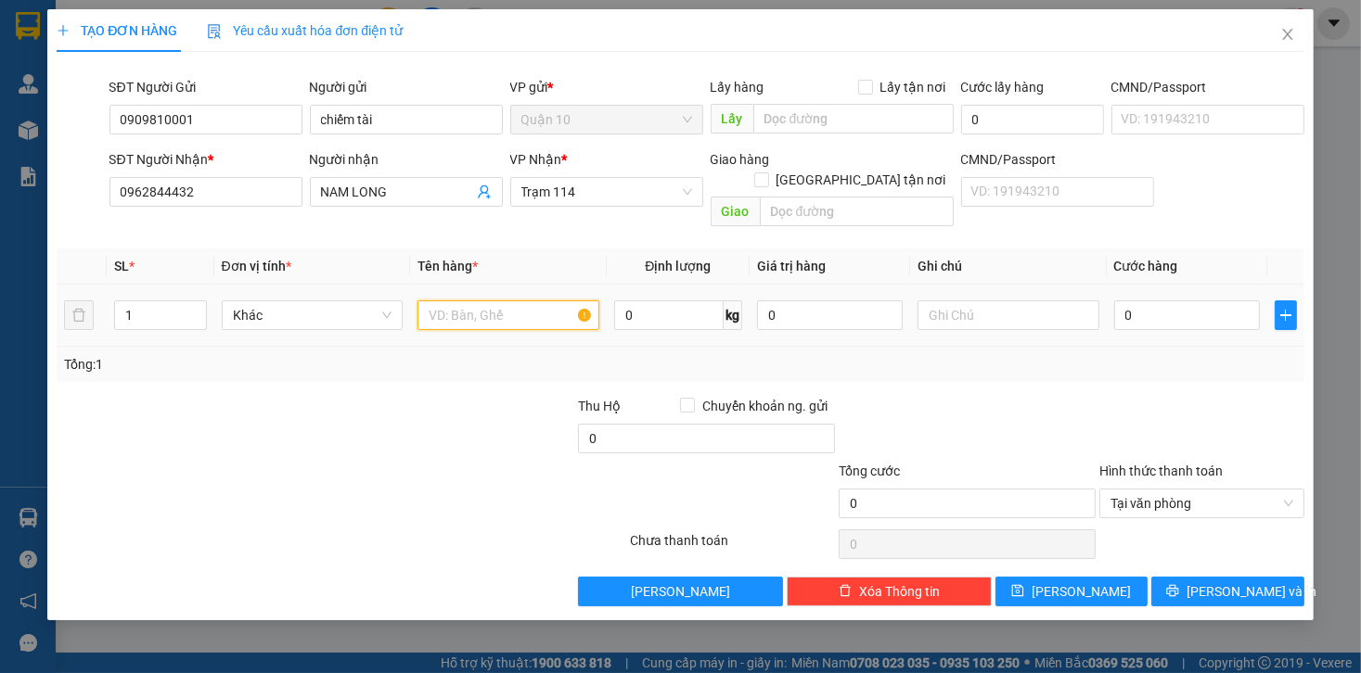
click at [526, 301] on input "text" at bounding box center [508, 316] width 182 height 30
type input "HỘP GIẤY BK VÀNG NHỎ"
type input "4"
type input "40"
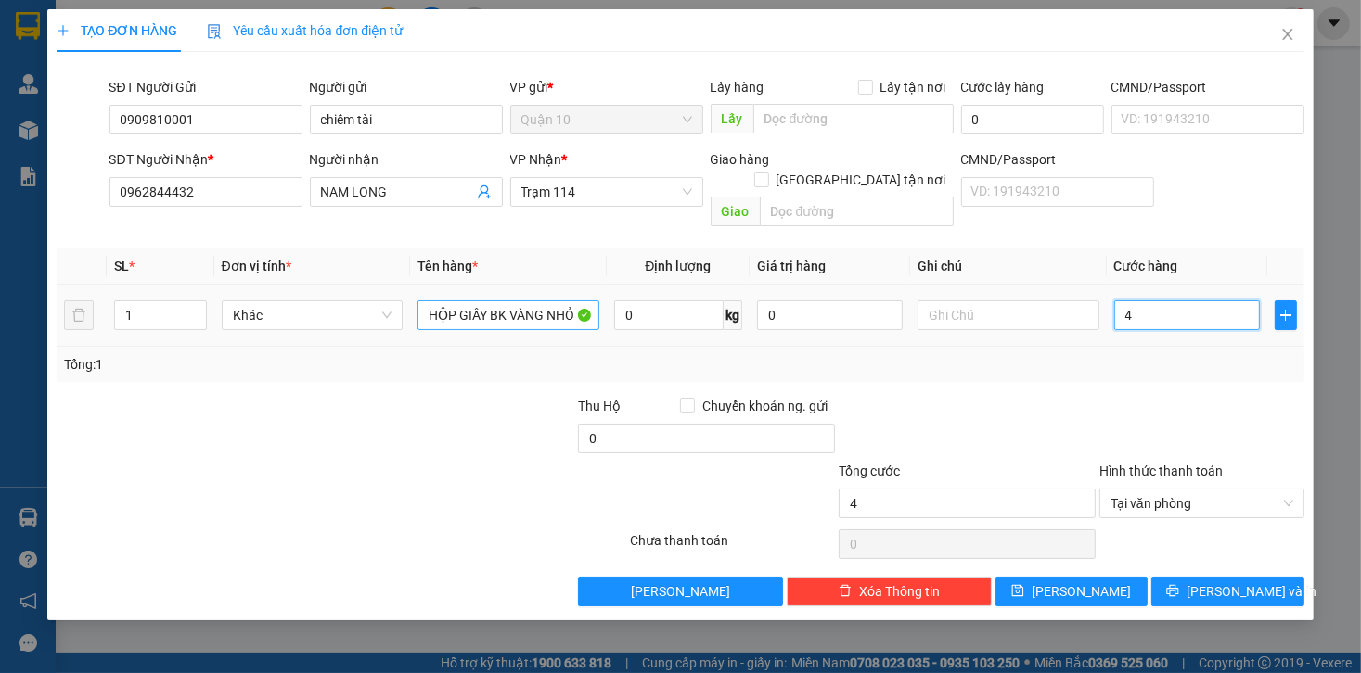
type input "40"
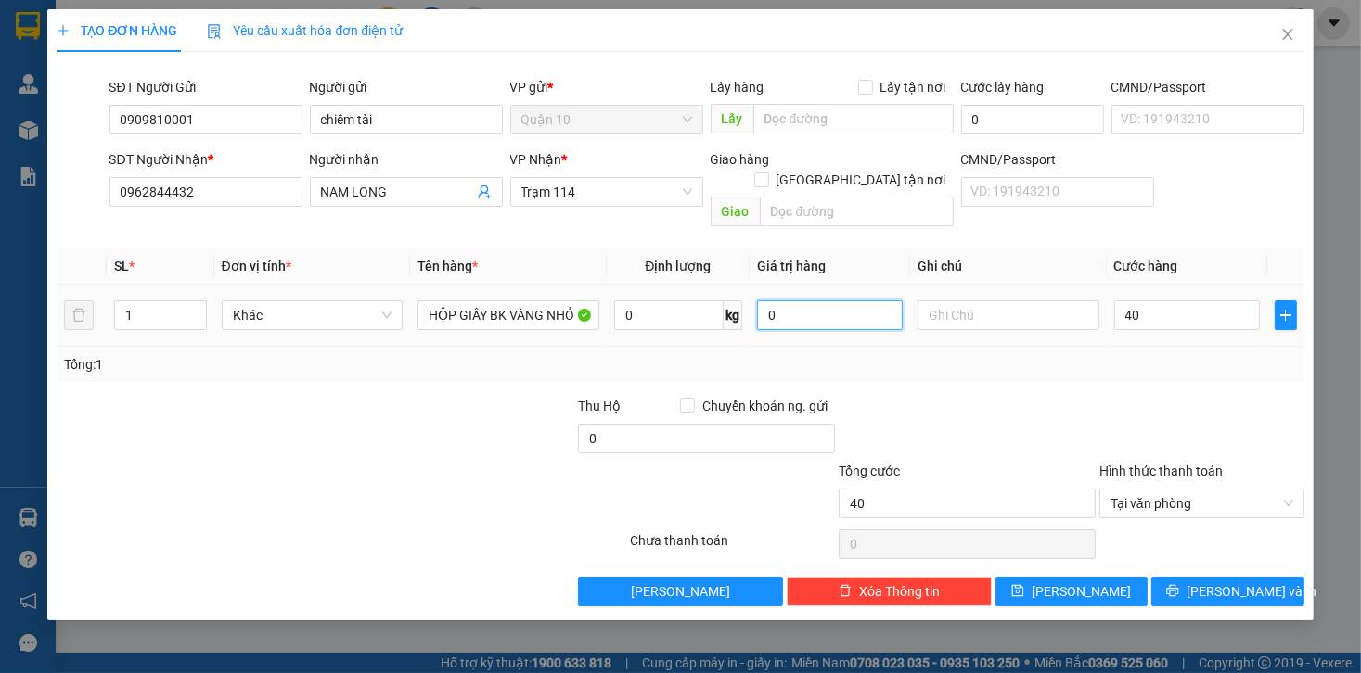
type input "40.000"
drag, startPoint x: 852, startPoint y: 291, endPoint x: 668, endPoint y: 314, distance: 186.0
click at [689, 312] on tr "1 Khác HỘP GIẤY BK VÀNG NHỎ 0 kg 0 40.000" at bounding box center [680, 316] width 1247 height 62
type input "1.000.000"
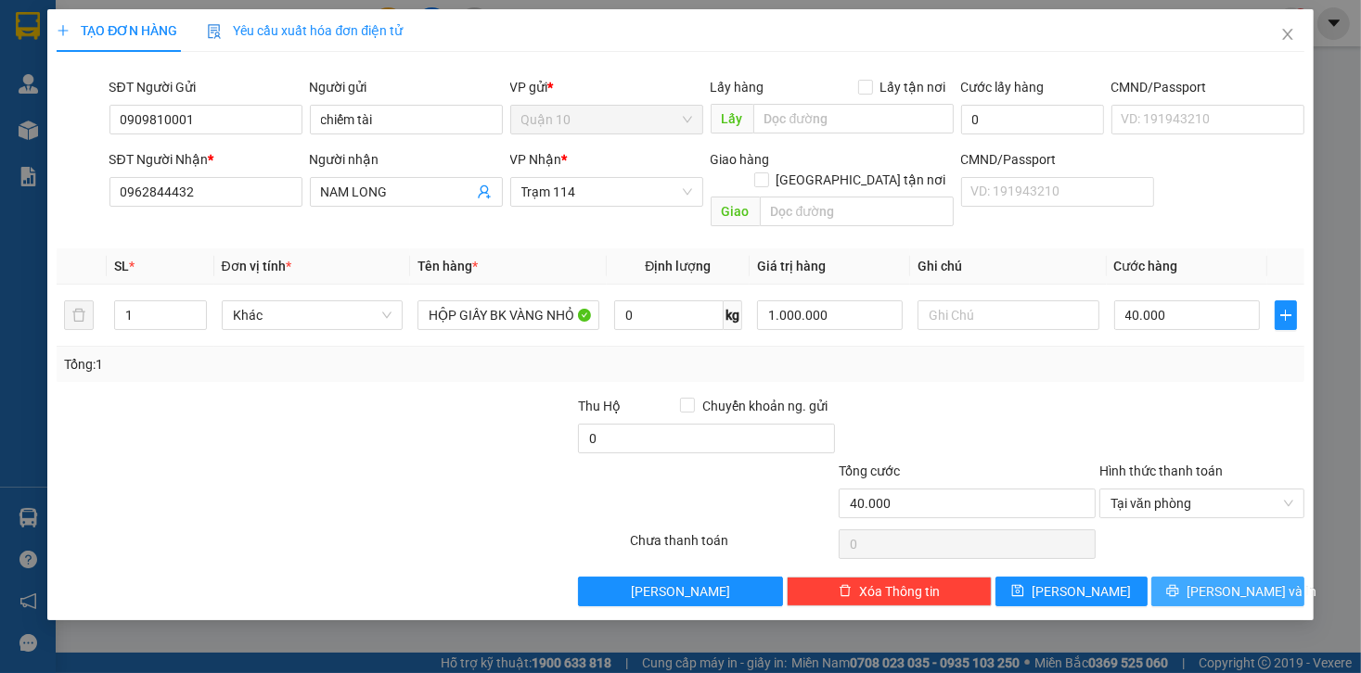
click at [1172, 577] on button "[PERSON_NAME] và In" at bounding box center [1227, 592] width 153 height 30
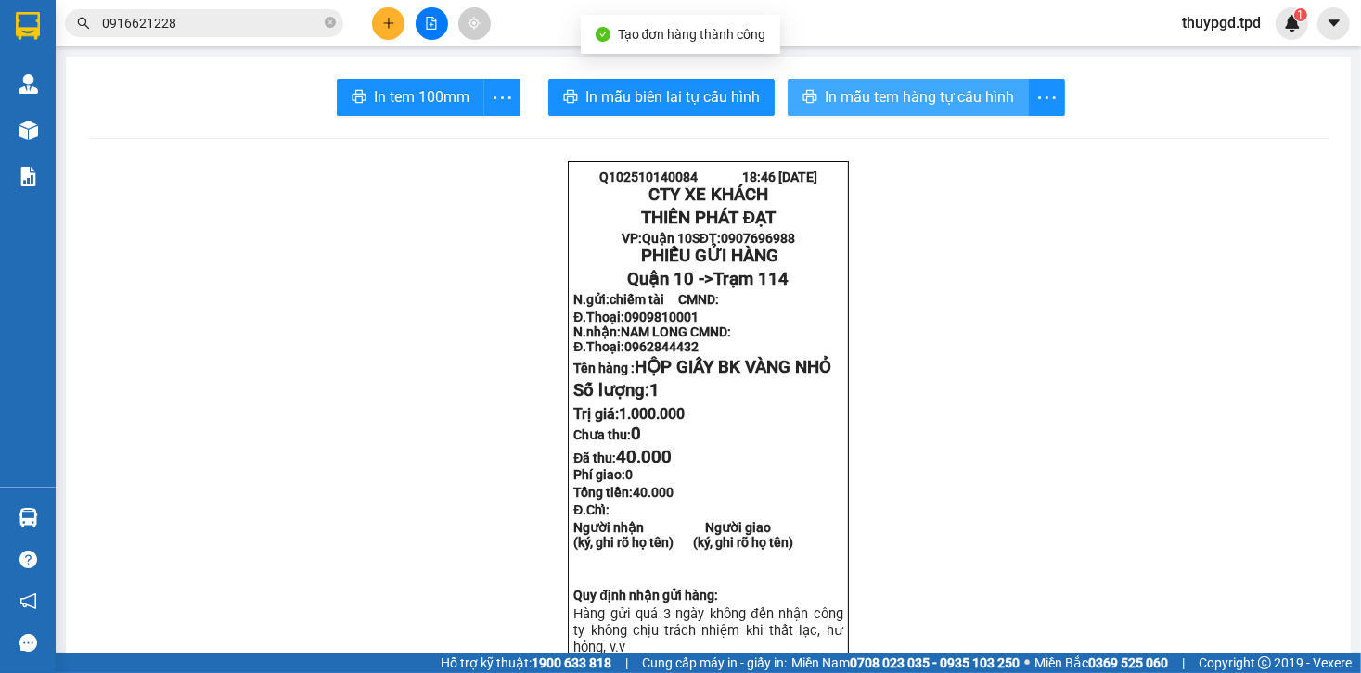
click at [895, 79] on button "In mẫu tem hàng tự cấu hình" at bounding box center [907, 97] width 241 height 37
click at [893, 89] on span "In mẫu tem hàng tự cấu hình" at bounding box center [919, 96] width 189 height 23
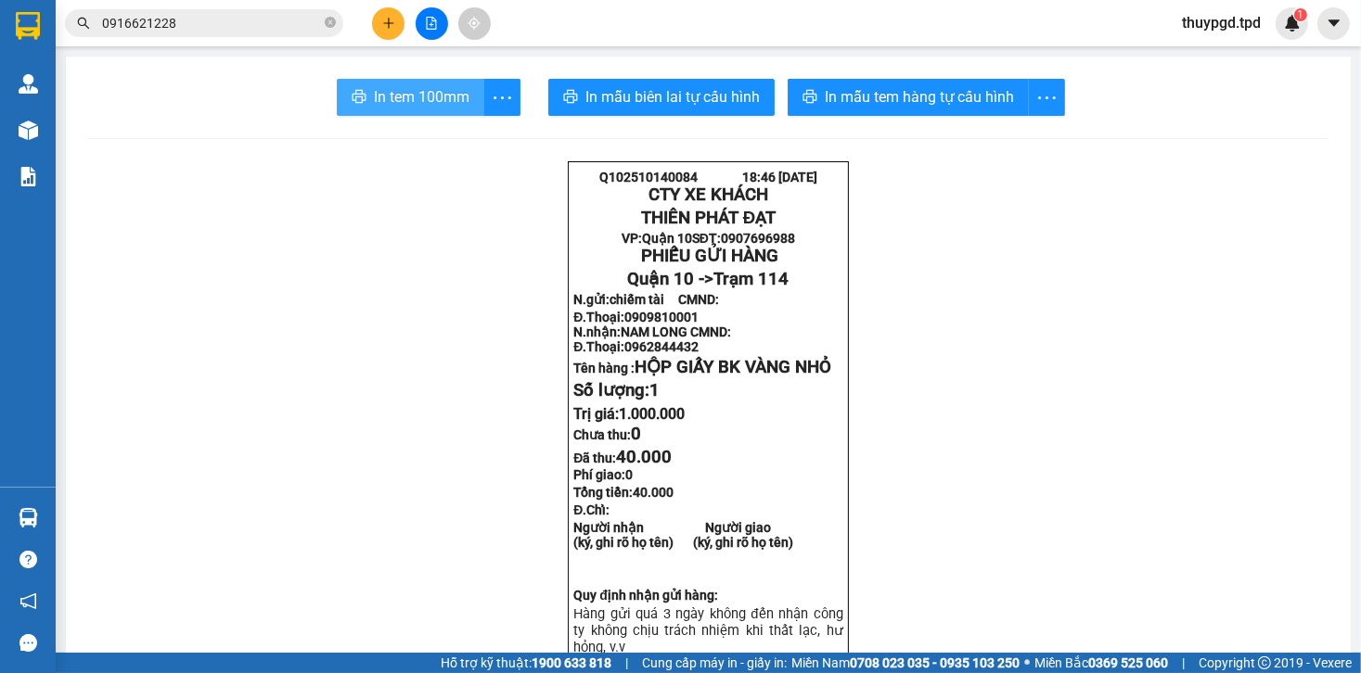
click at [429, 93] on span "In tem 100mm" at bounding box center [422, 96] width 96 height 23
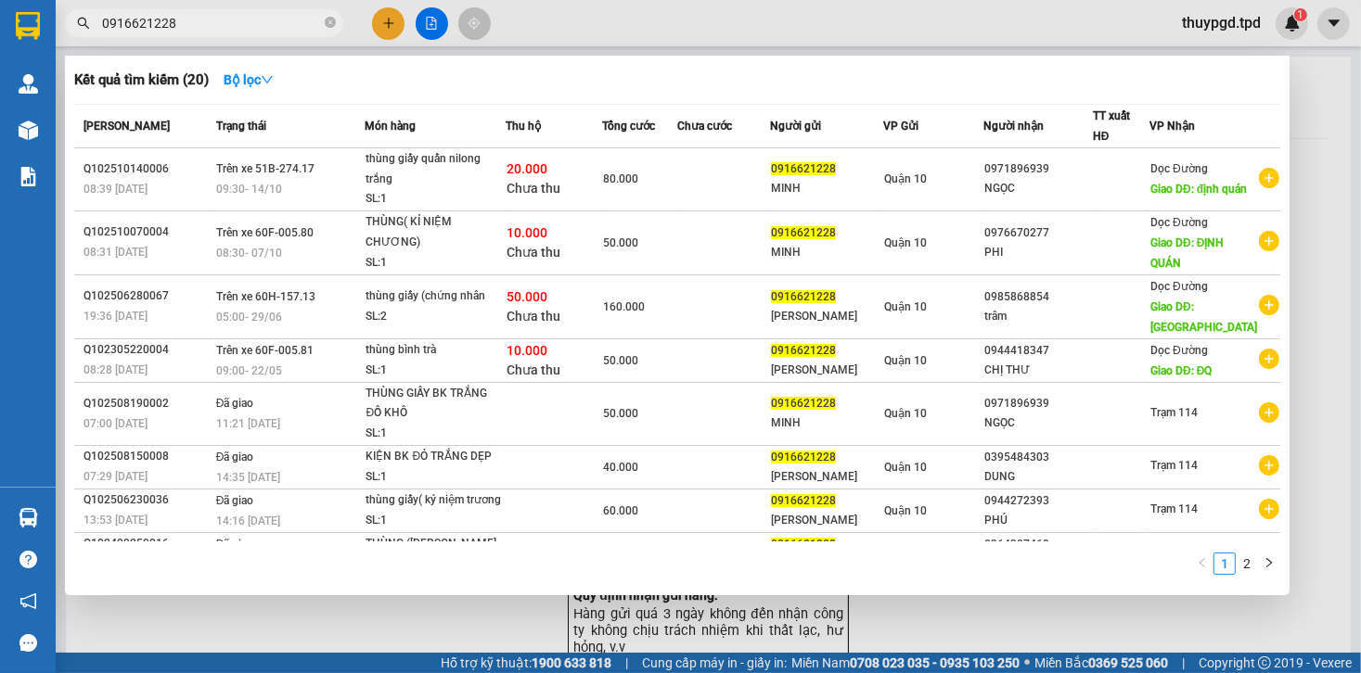
click at [208, 15] on input "0916621228" at bounding box center [211, 23] width 219 height 20
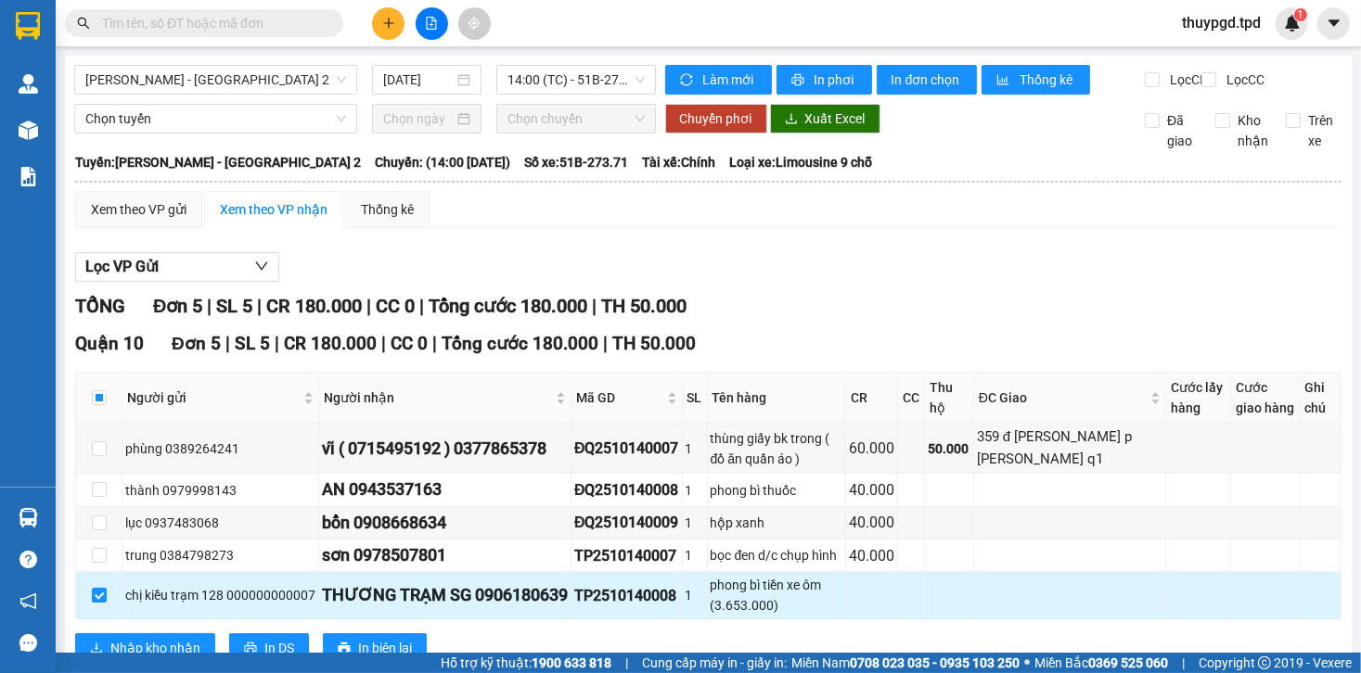
scroll to position [76, 0]
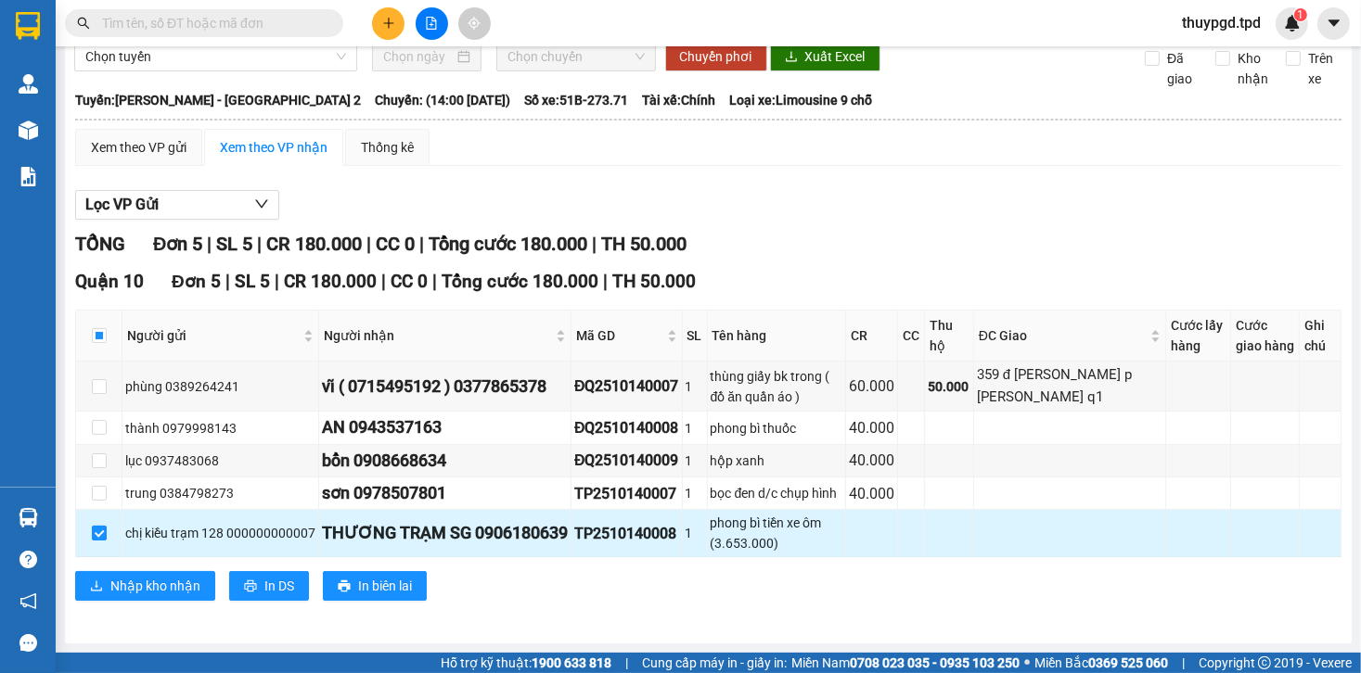
click at [92, 528] on input "checkbox" at bounding box center [99, 533] width 15 height 15
checkbox input "false"
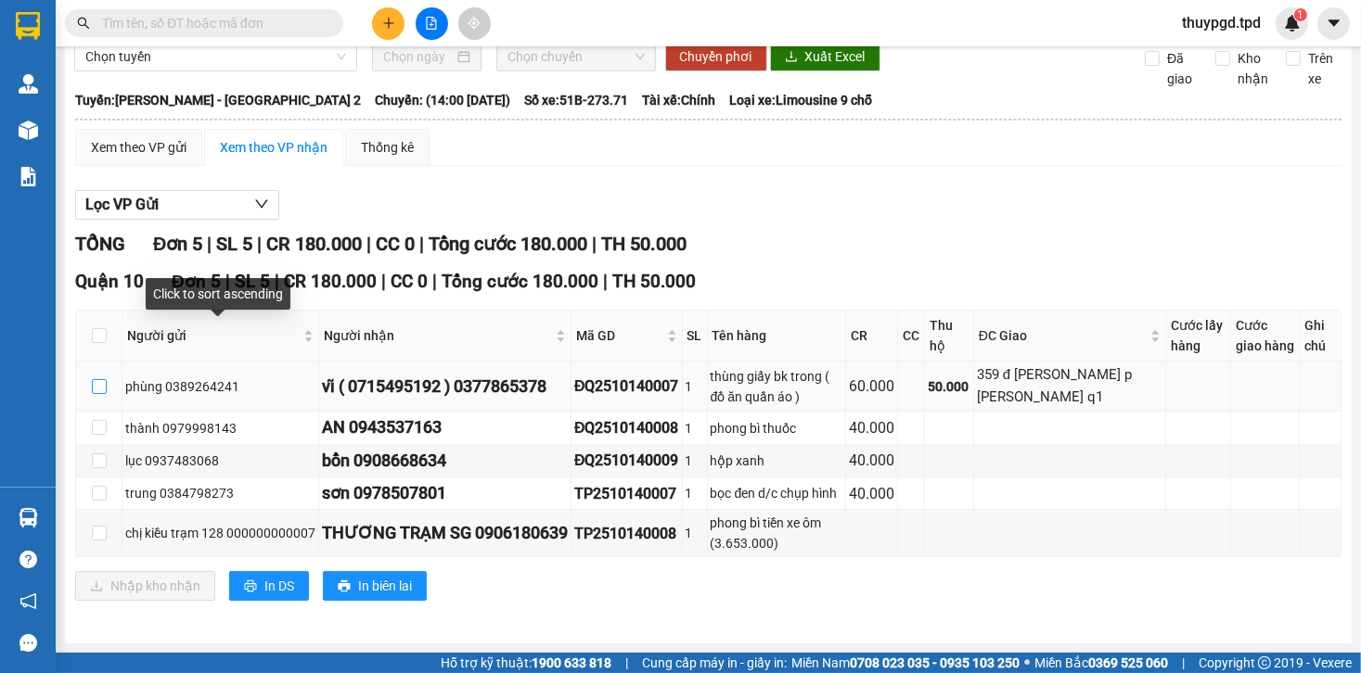
click at [104, 379] on label at bounding box center [99, 387] width 15 height 20
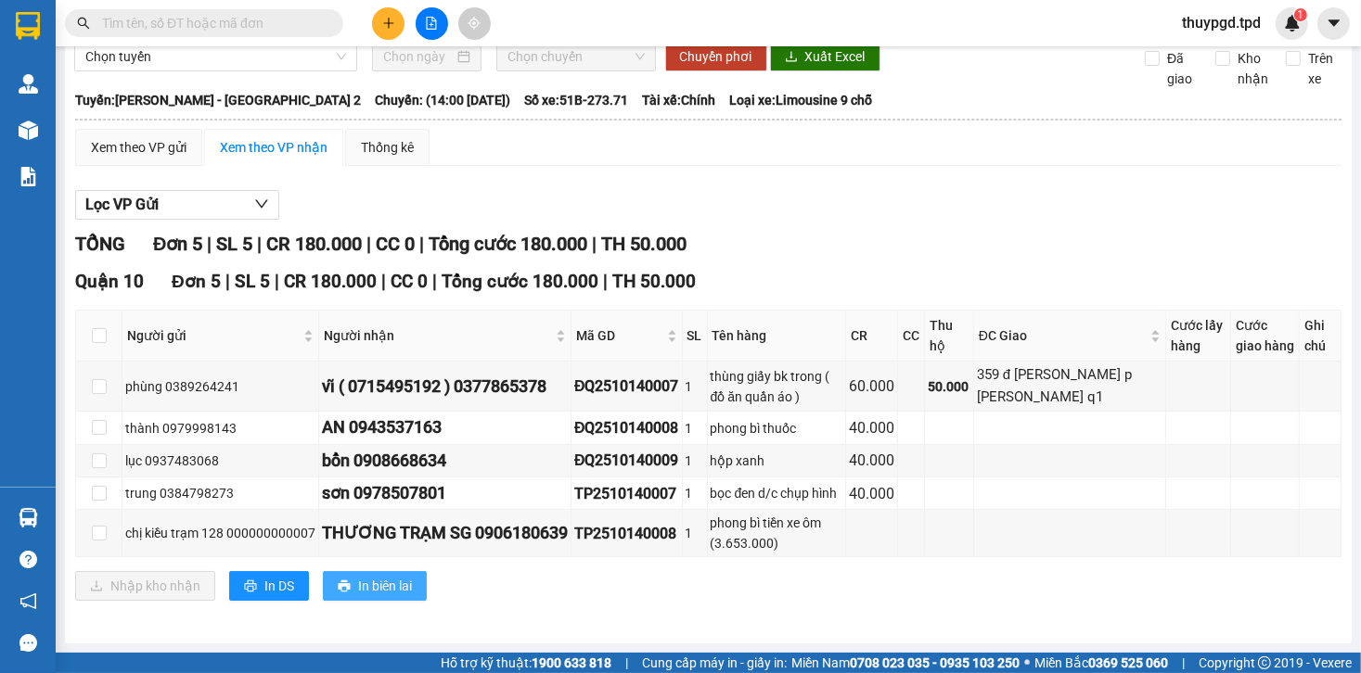
click at [410, 583] on span "In biên lai" at bounding box center [385, 586] width 54 height 20
click at [99, 388] on input "checkbox" at bounding box center [99, 386] width 15 height 15
checkbox input "true"
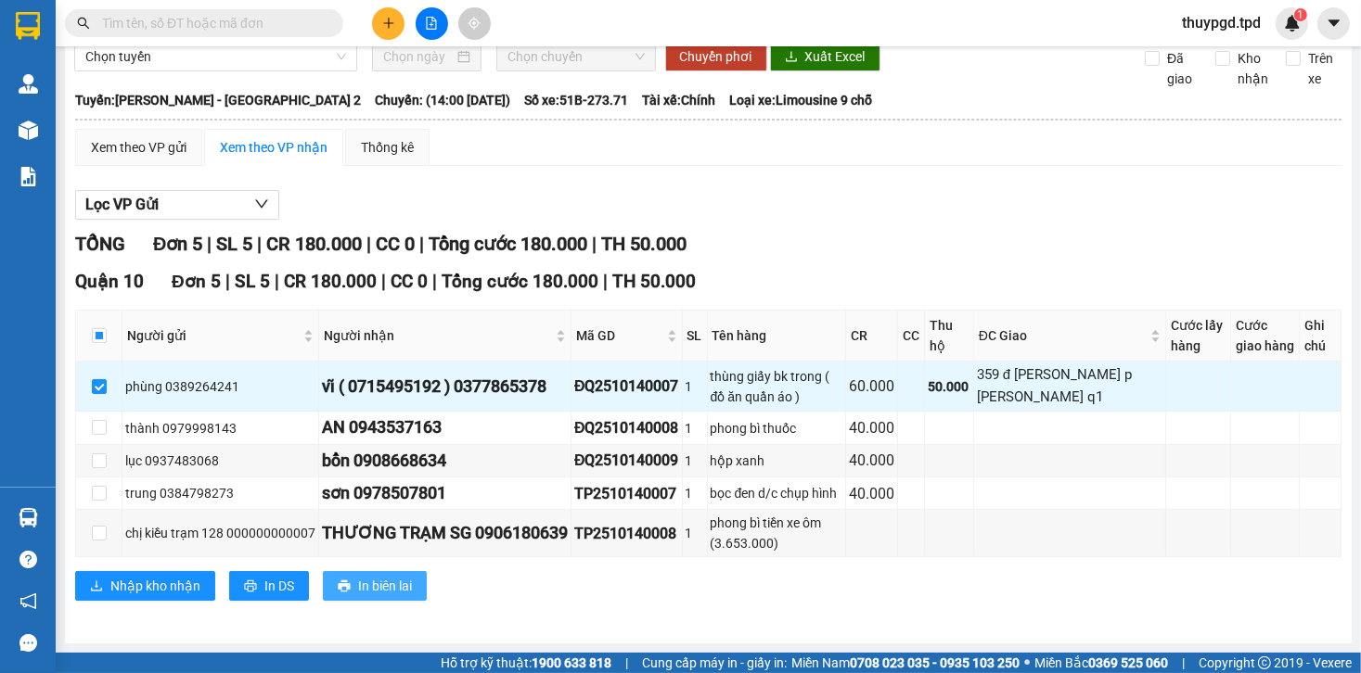
click at [358, 595] on span "In biên lai" at bounding box center [385, 586] width 54 height 20
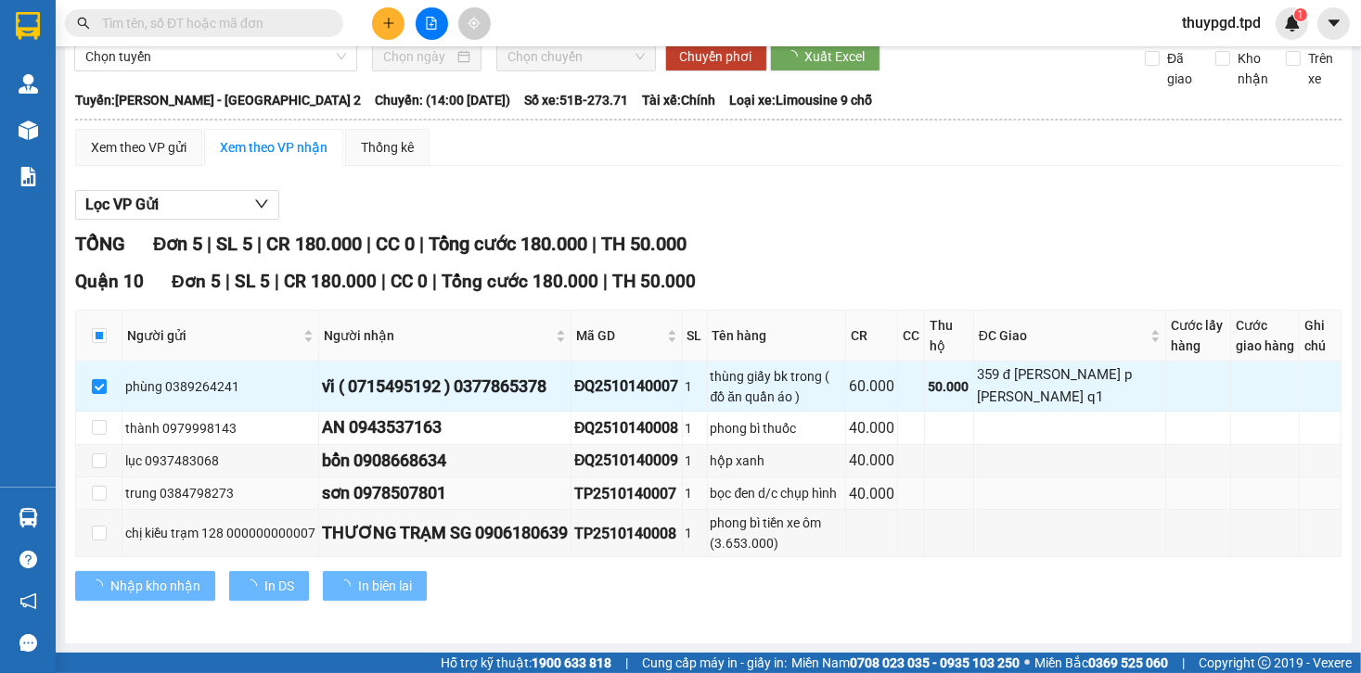
scroll to position [0, 0]
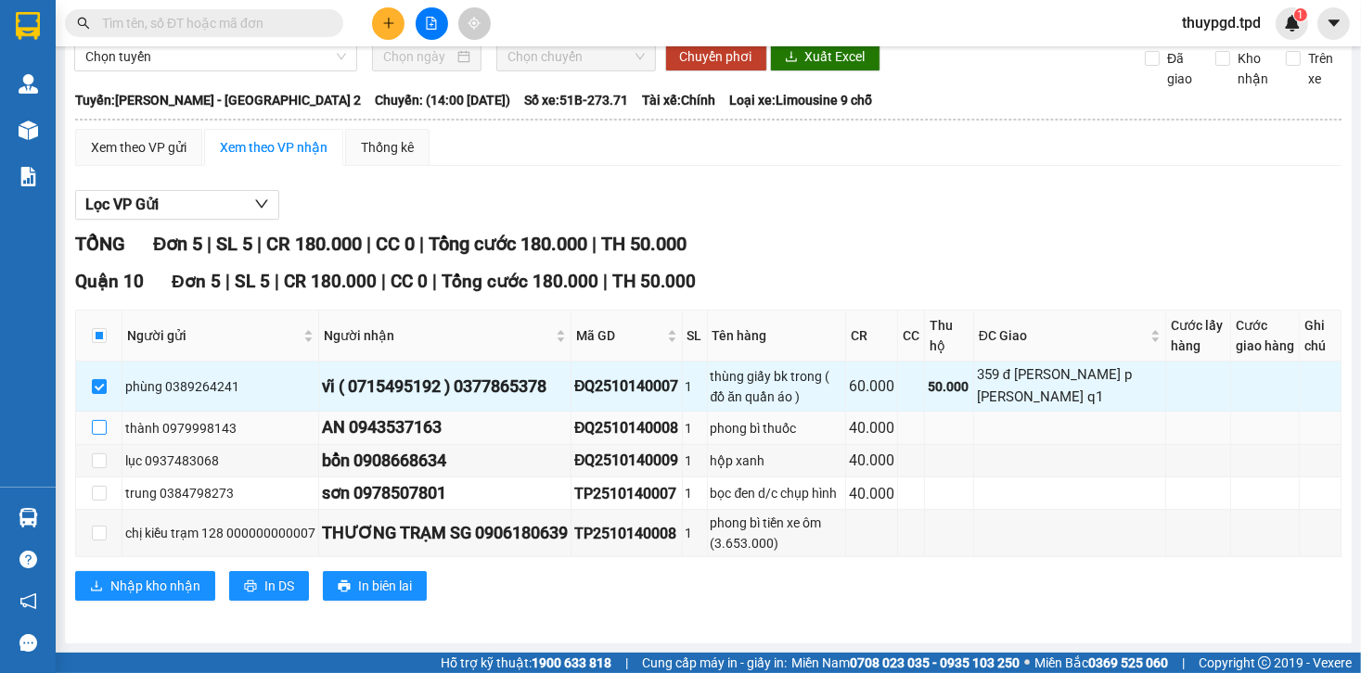
click at [94, 434] on input "checkbox" at bounding box center [99, 427] width 15 height 15
checkbox input "true"
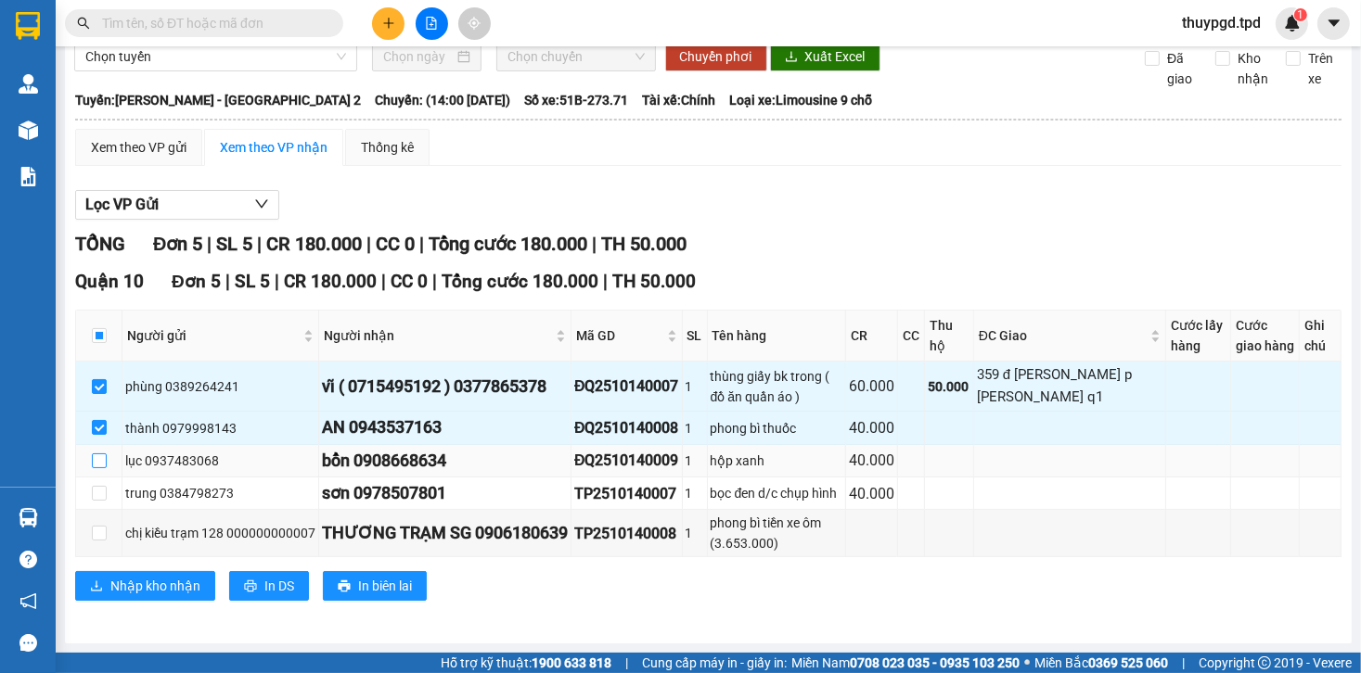
click at [103, 464] on input "checkbox" at bounding box center [99, 461] width 15 height 15
checkbox input "true"
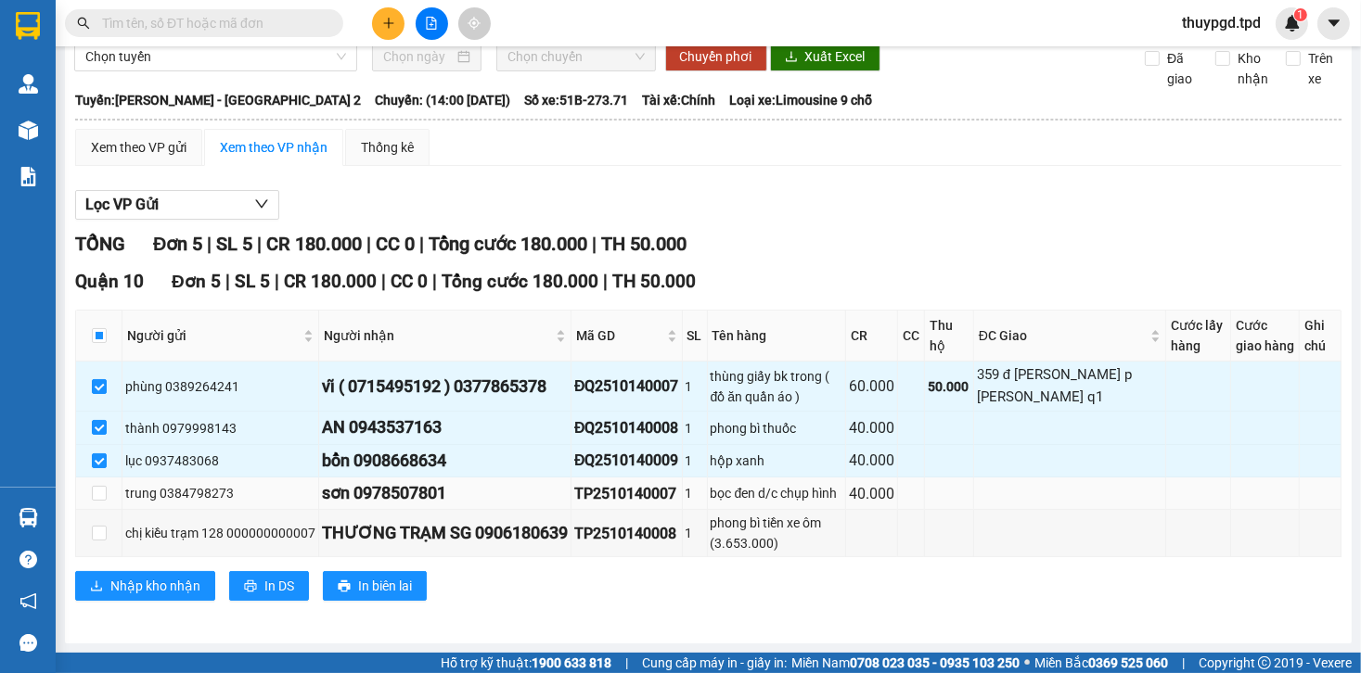
click at [108, 491] on td at bounding box center [99, 494] width 46 height 32
click at [104, 496] on input "checkbox" at bounding box center [99, 493] width 15 height 15
checkbox input "true"
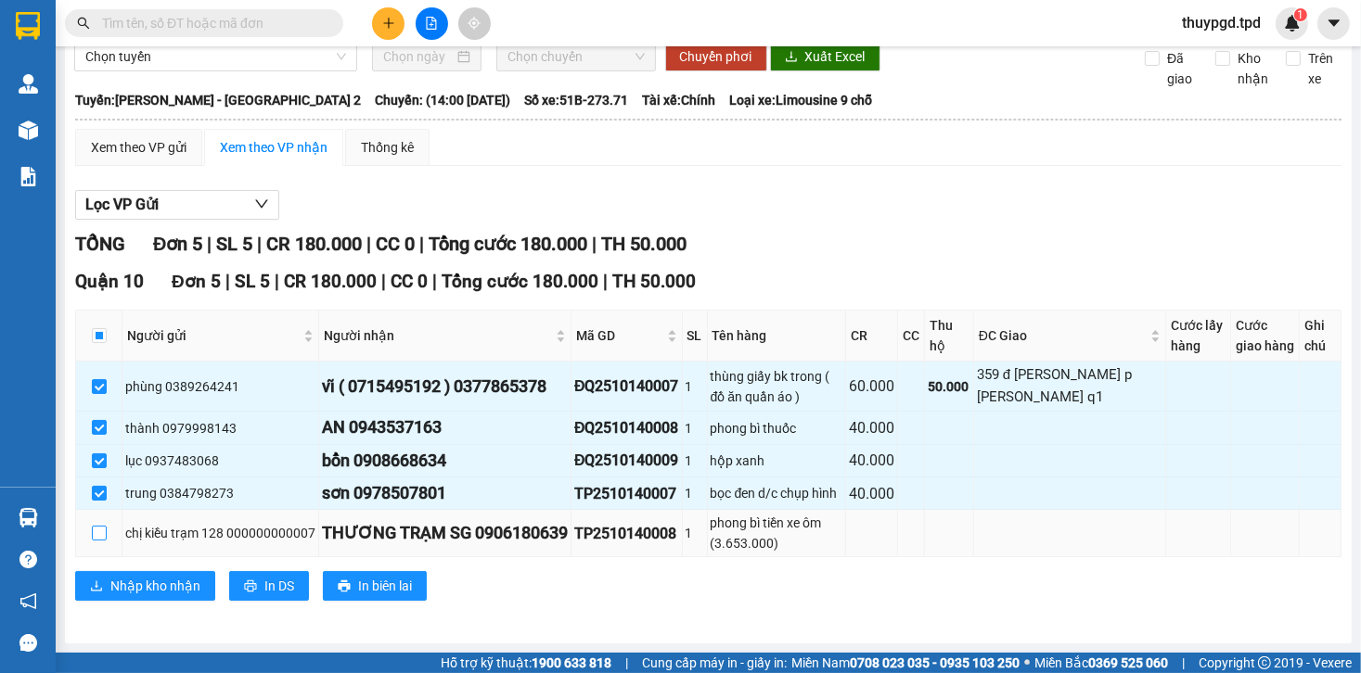
click at [96, 530] on input "checkbox" at bounding box center [99, 533] width 15 height 15
checkbox input "true"
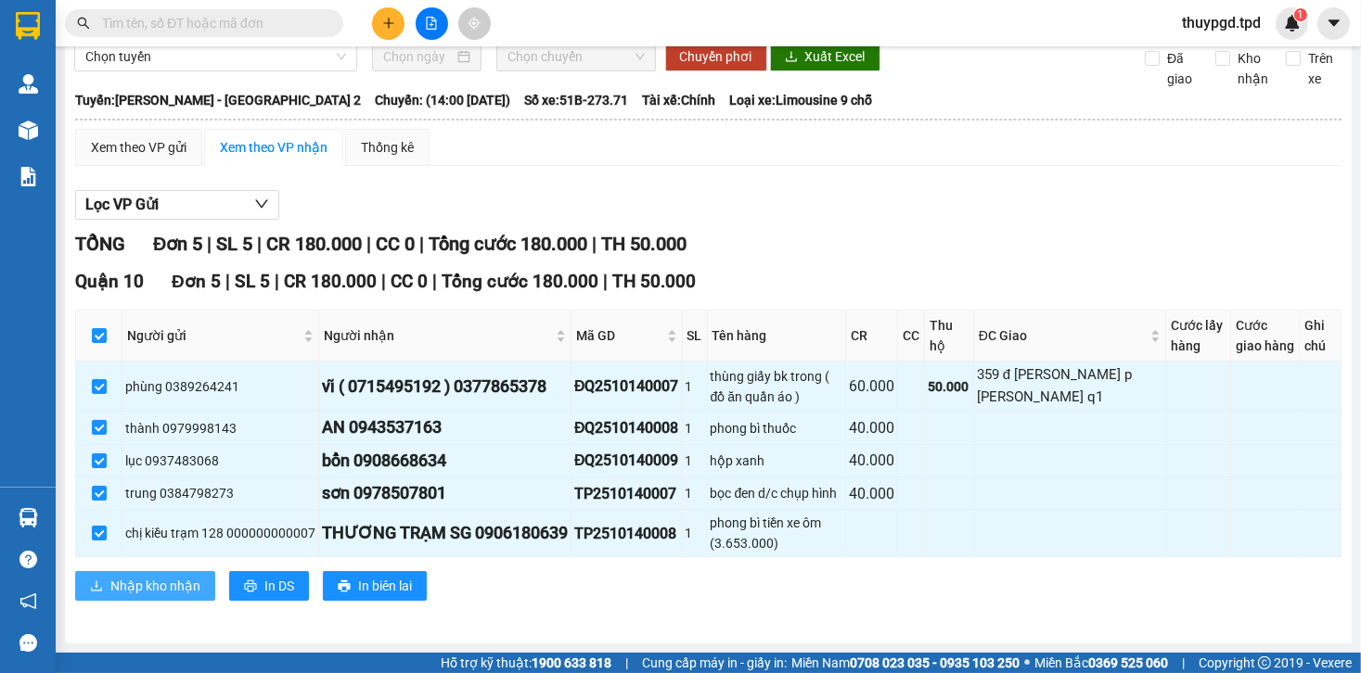
click at [139, 586] on span "Nhập kho nhận" at bounding box center [155, 586] width 90 height 20
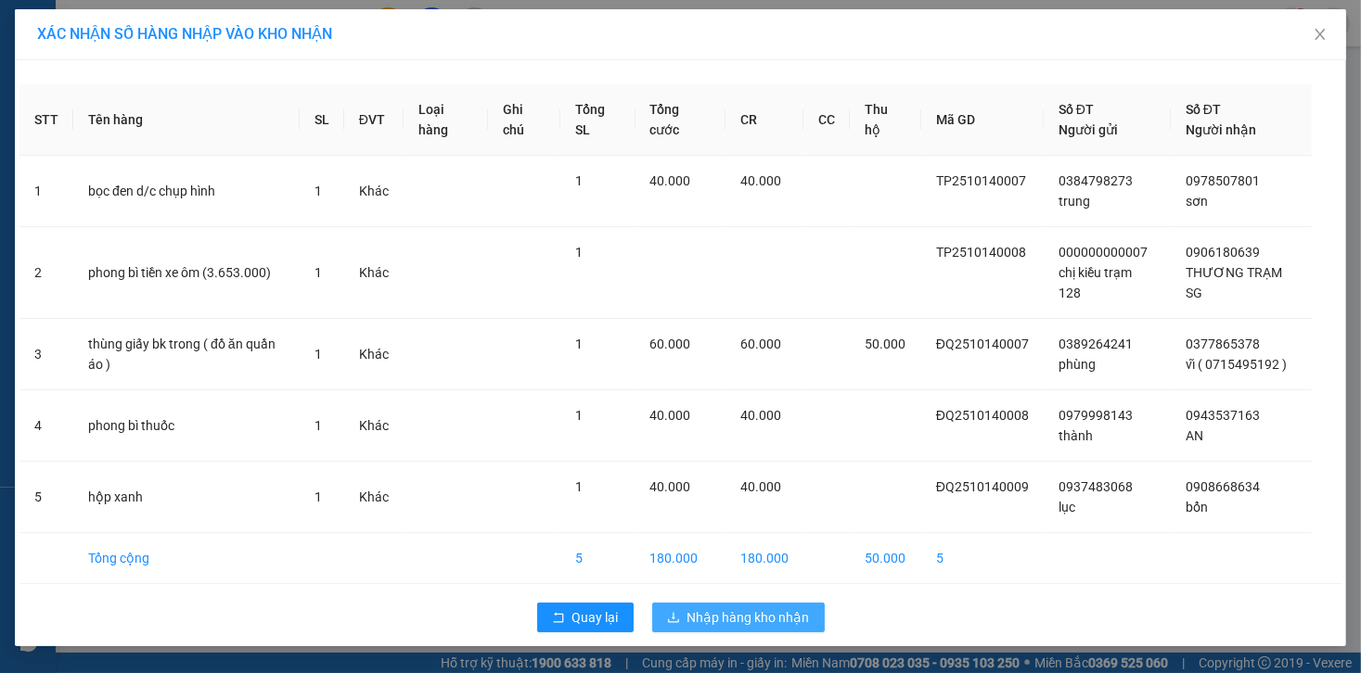
click at [763, 609] on span "Nhập hàng kho nhận" at bounding box center [748, 618] width 122 height 20
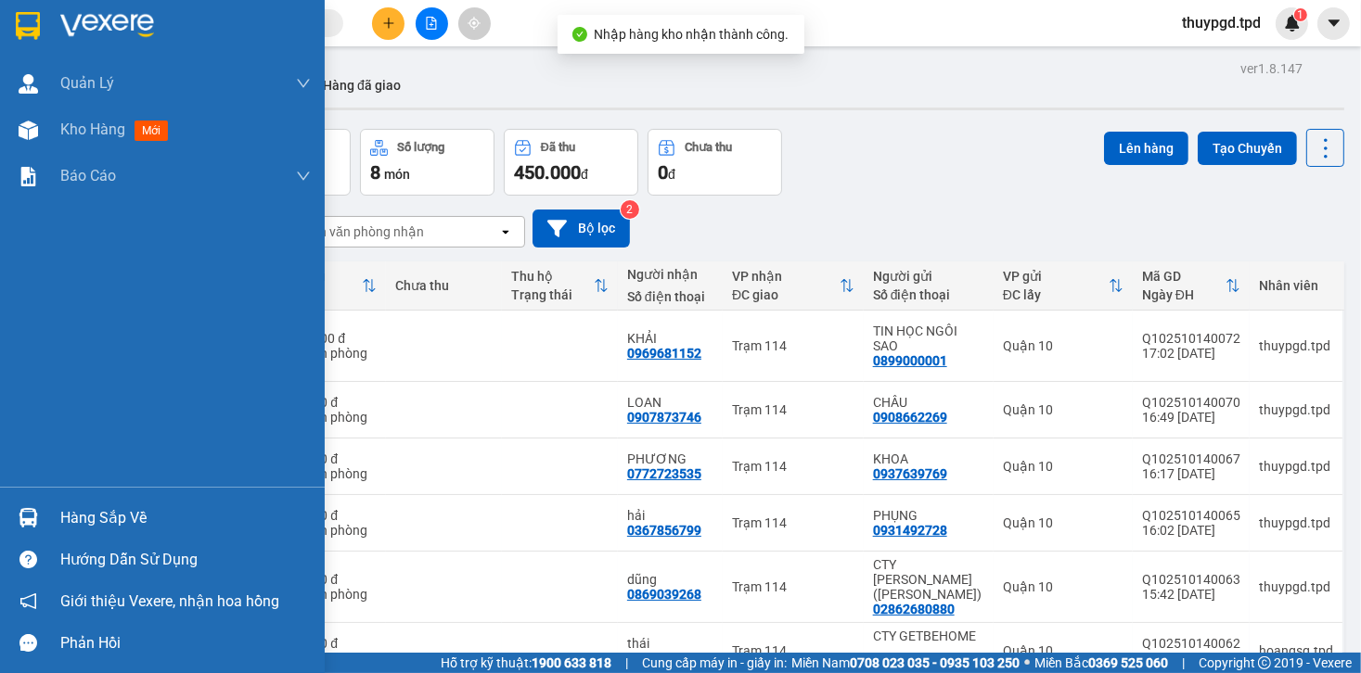
click at [52, 492] on div "Hàng sắp về Hướng dẫn sử dụng Giới thiệu Vexere, nhận hoa hồng Phản hồi" at bounding box center [162, 575] width 325 height 177
click at [56, 514] on div "Hàng sắp về" at bounding box center [162, 518] width 325 height 42
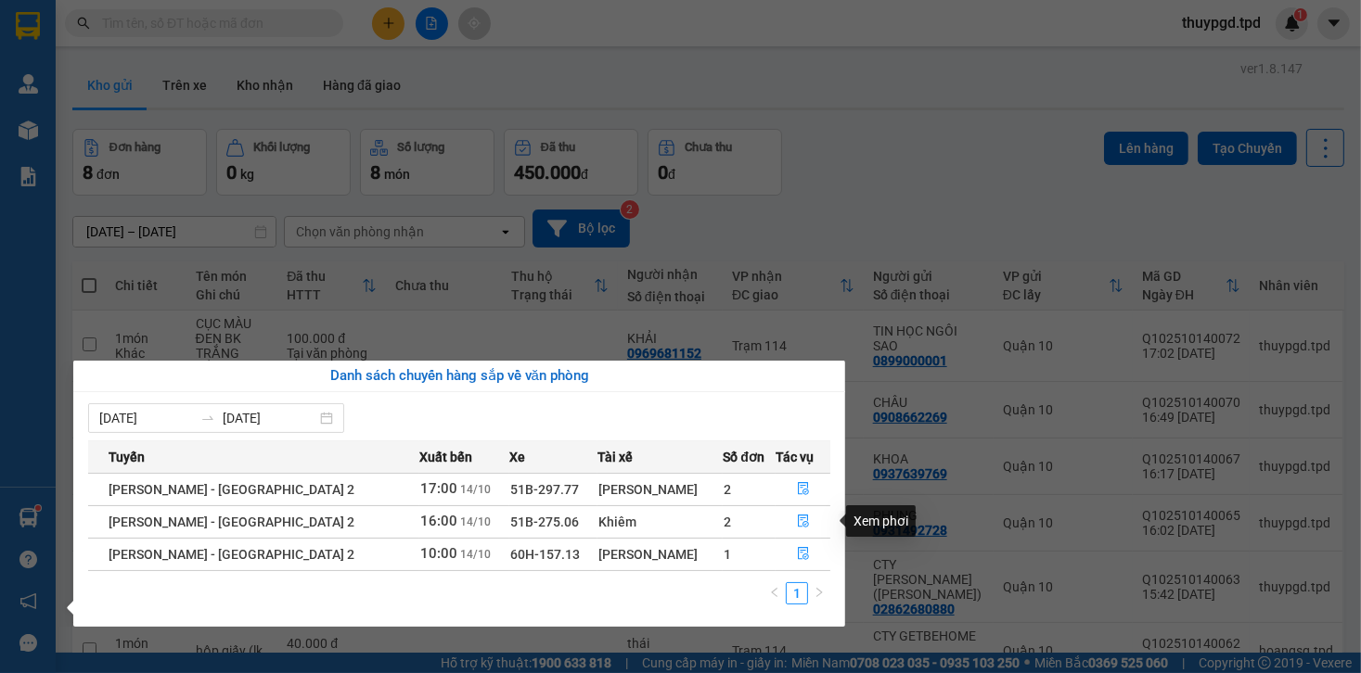
click at [963, 464] on section "Kết quả tìm kiếm ( 0 ) Bộ lọc No Data thuypgd.tpd 1 Quản Lý Quản lý khách hàng …" at bounding box center [680, 336] width 1361 height 673
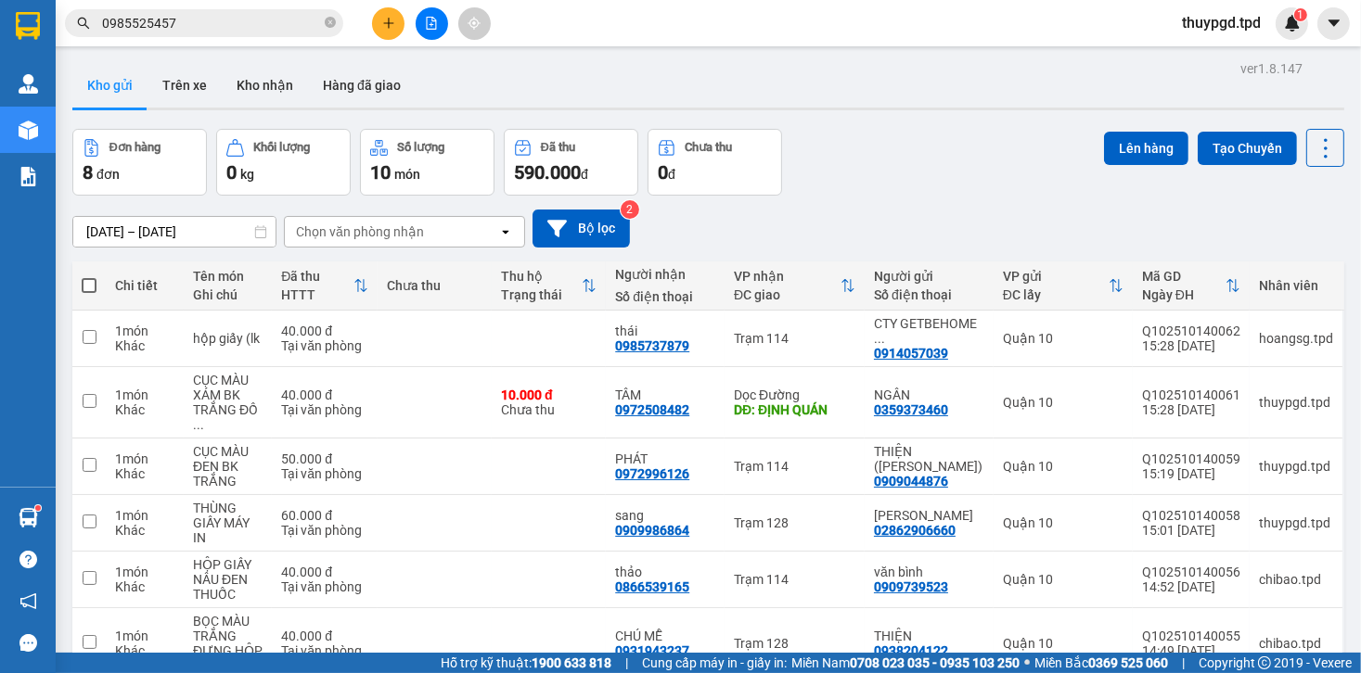
click at [389, 11] on button at bounding box center [388, 23] width 32 height 32
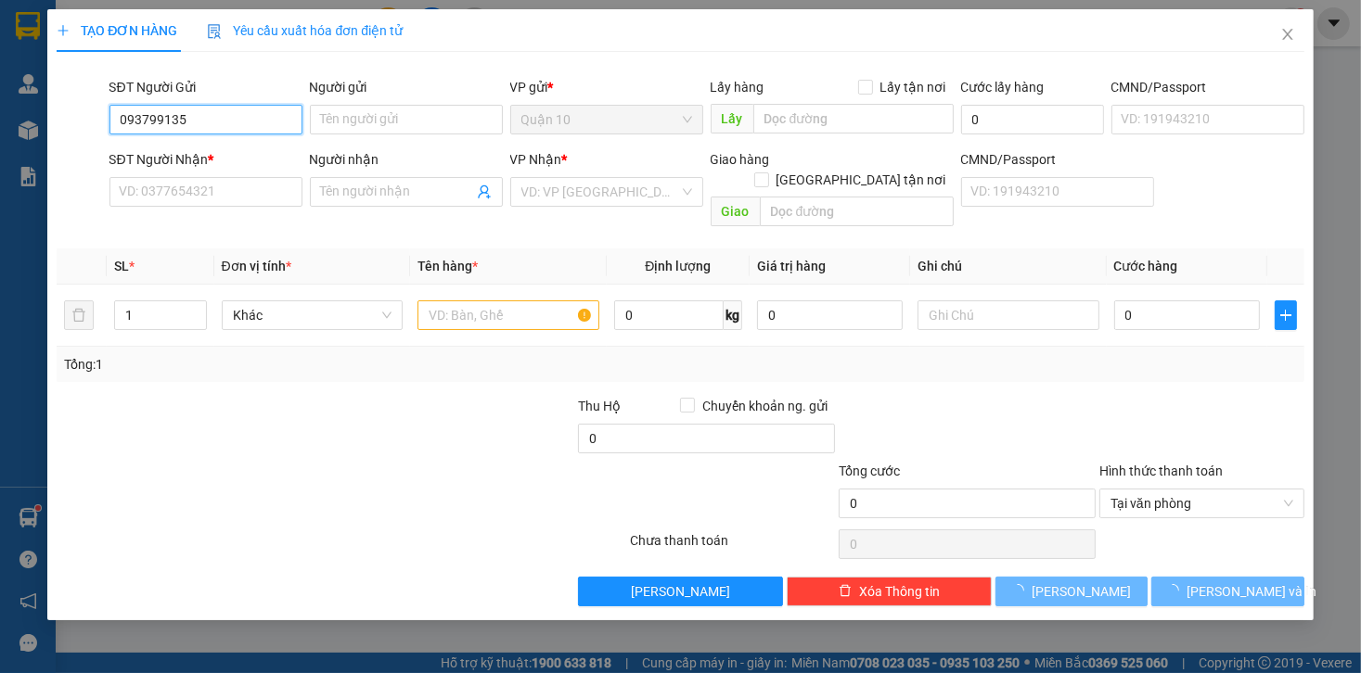
type input "0937991359"
click at [181, 164] on div "0937991359 - MY" at bounding box center [206, 157] width 171 height 20
type input "MY"
type input "079801028139"
type input "0386533341"
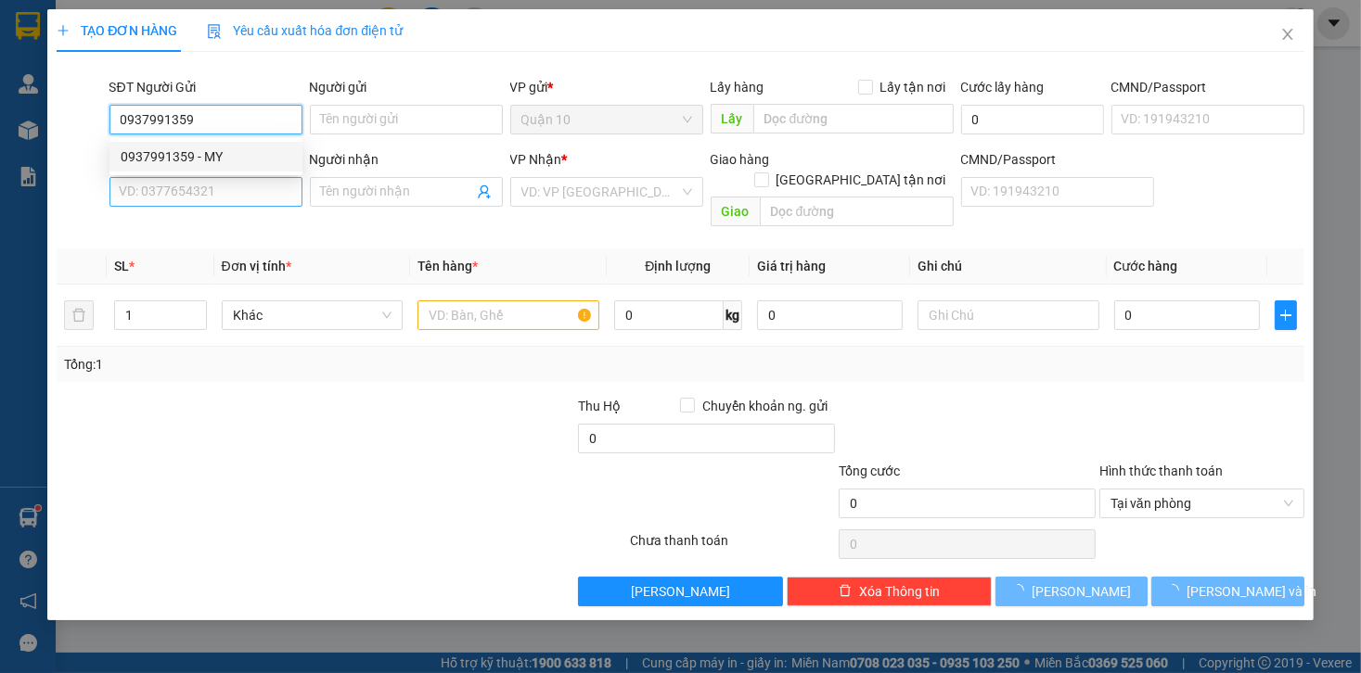
type input "[PERSON_NAME]"
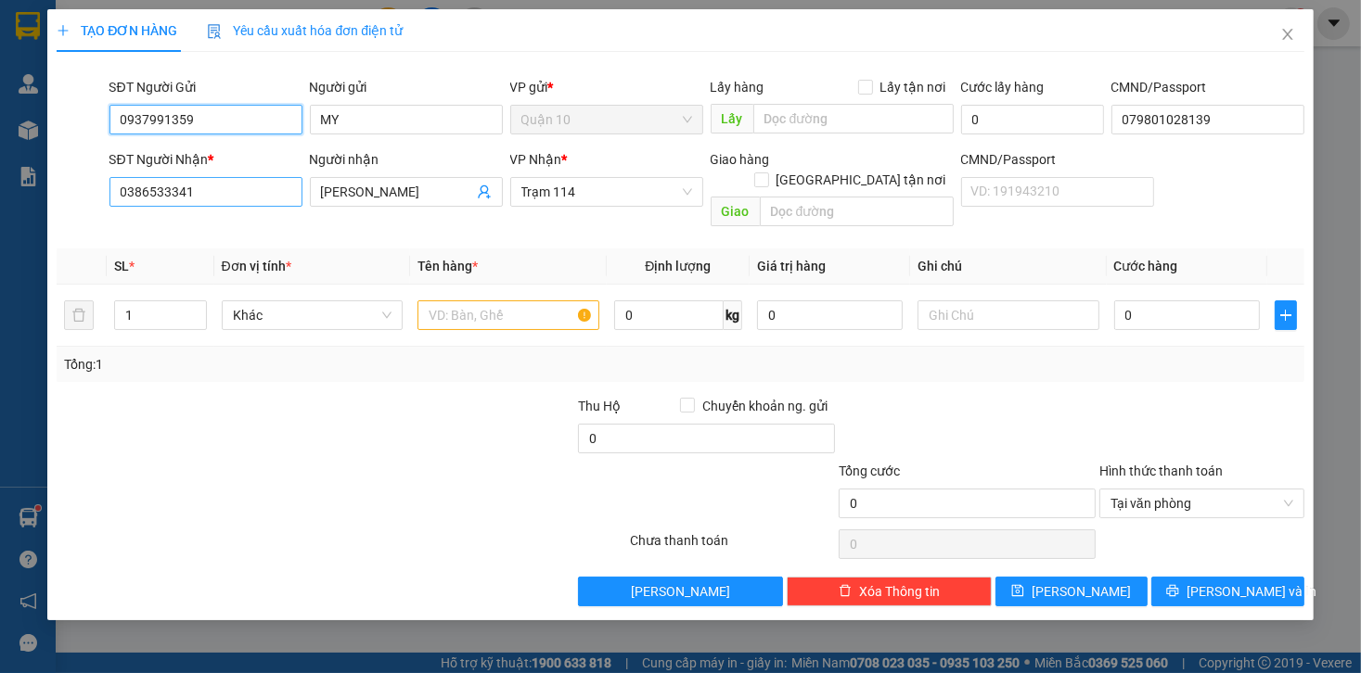
type input "0937991359"
drag, startPoint x: 233, startPoint y: 178, endPoint x: 228, endPoint y: 197, distance: 19.1
click at [229, 197] on input "0386533341" at bounding box center [205, 192] width 193 height 30
click at [226, 197] on input "0386533341" at bounding box center [205, 192] width 193 height 30
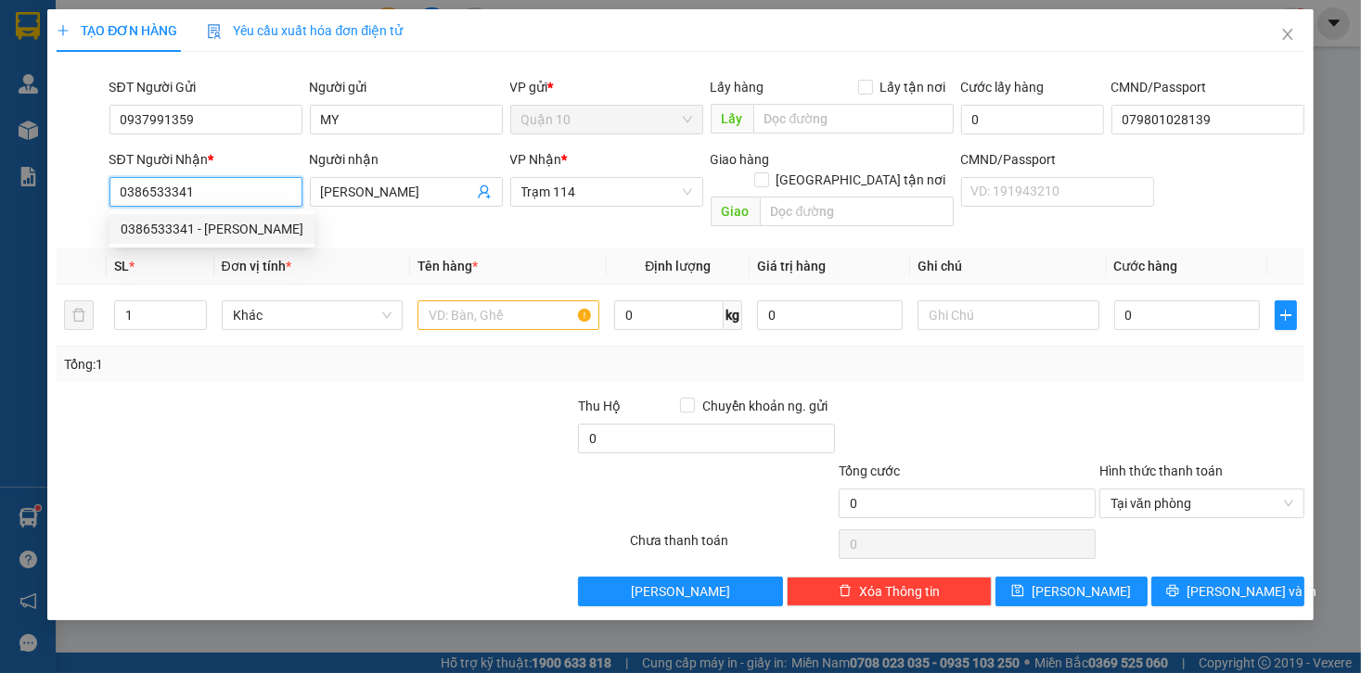
click at [226, 197] on input "0386533341" at bounding box center [205, 192] width 193 height 30
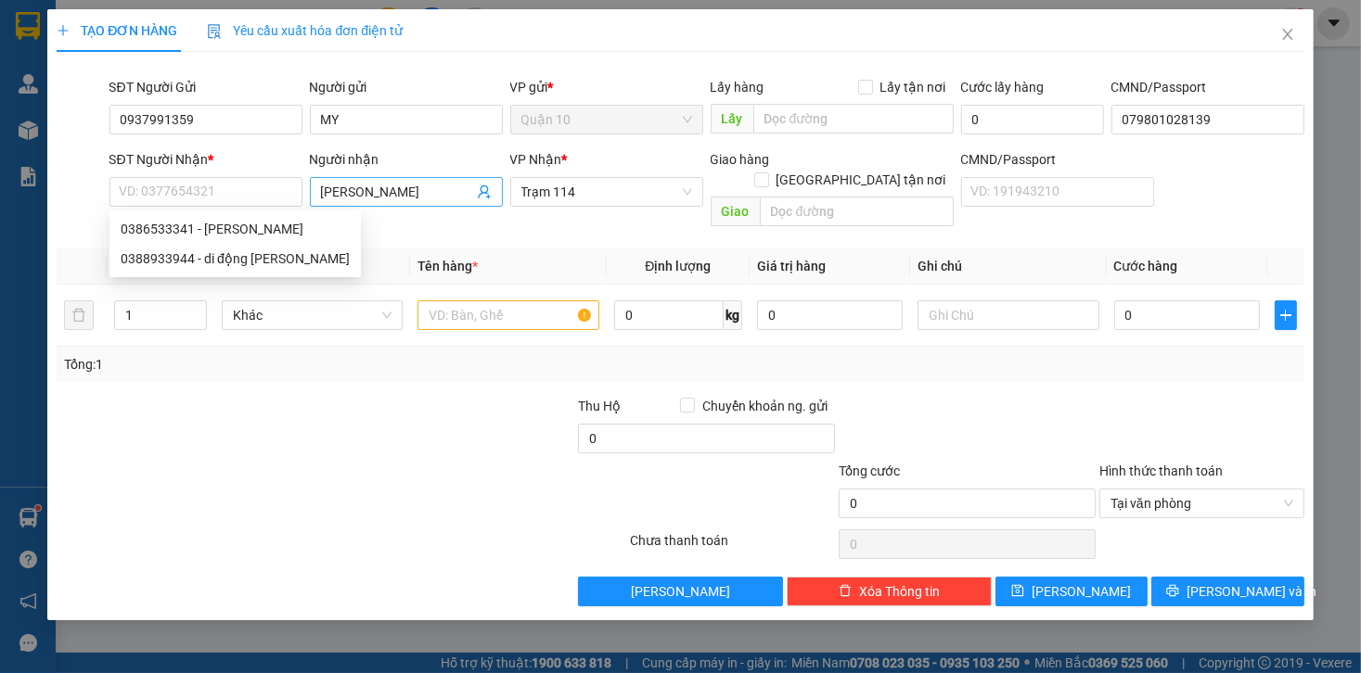
drag, startPoint x: 392, startPoint y: 182, endPoint x: 364, endPoint y: 189, distance: 29.7
click at [364, 189] on div "Người nhận [PERSON_NAME]" at bounding box center [406, 181] width 193 height 65
drag, startPoint x: 397, startPoint y: 189, endPoint x: 4, endPoint y: 209, distance: 393.8
click at [22, 209] on div "TẠO ĐƠN HÀNG Yêu cầu xuất hóa đơn điện tử Transit Pickup Surcharge Ids Transit …" at bounding box center [680, 336] width 1361 height 673
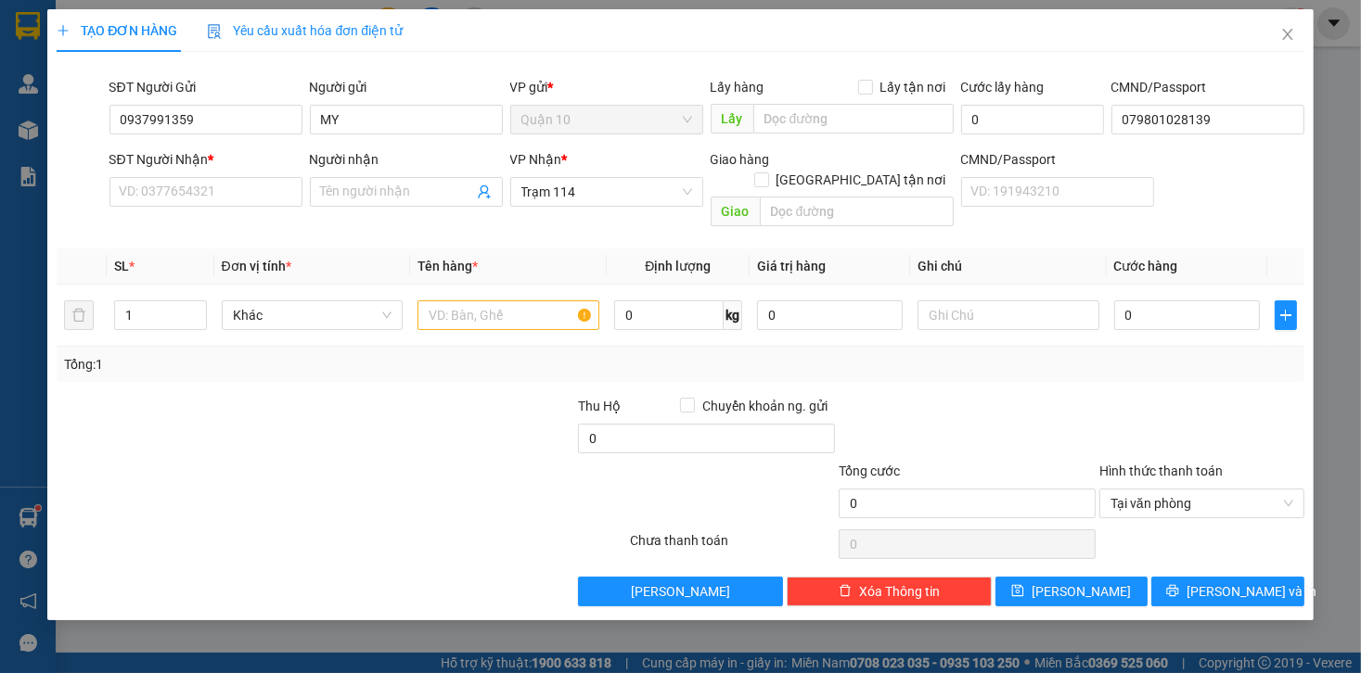
click at [221, 207] on div "SĐT Người Nhận * VD: 0377654321" at bounding box center [205, 181] width 193 height 65
drag, startPoint x: 220, startPoint y: 197, endPoint x: 95, endPoint y: 245, distance: 134.2
click at [219, 197] on input "SĐT Người Nhận *" at bounding box center [205, 192] width 193 height 30
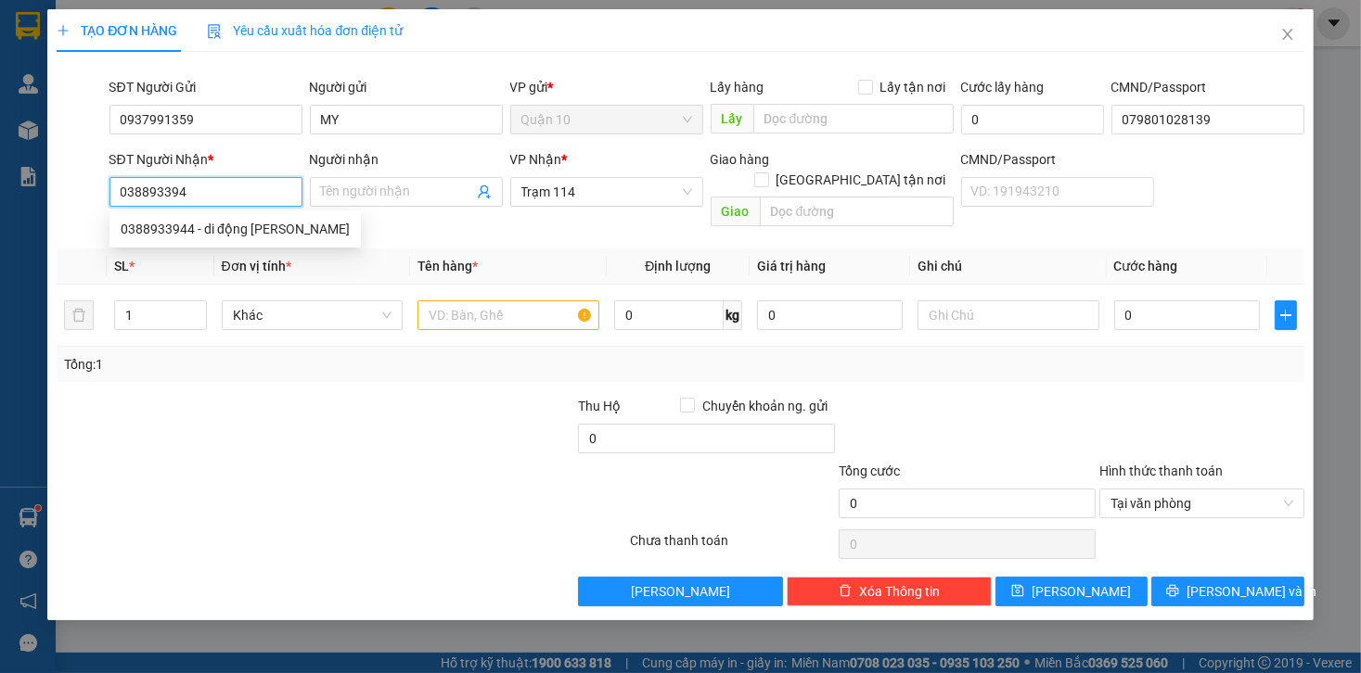
type input "0388933944"
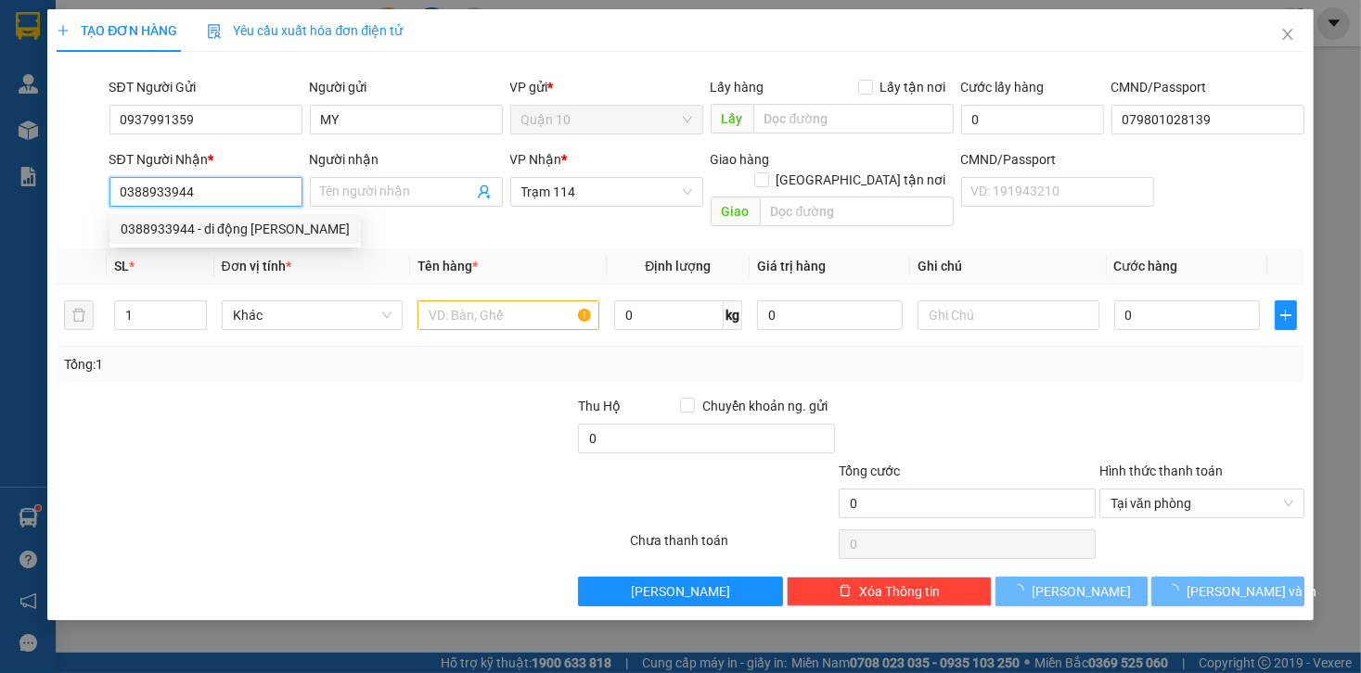
click at [186, 238] on div "0388933944 - di động [PERSON_NAME]" at bounding box center [235, 229] width 229 height 20
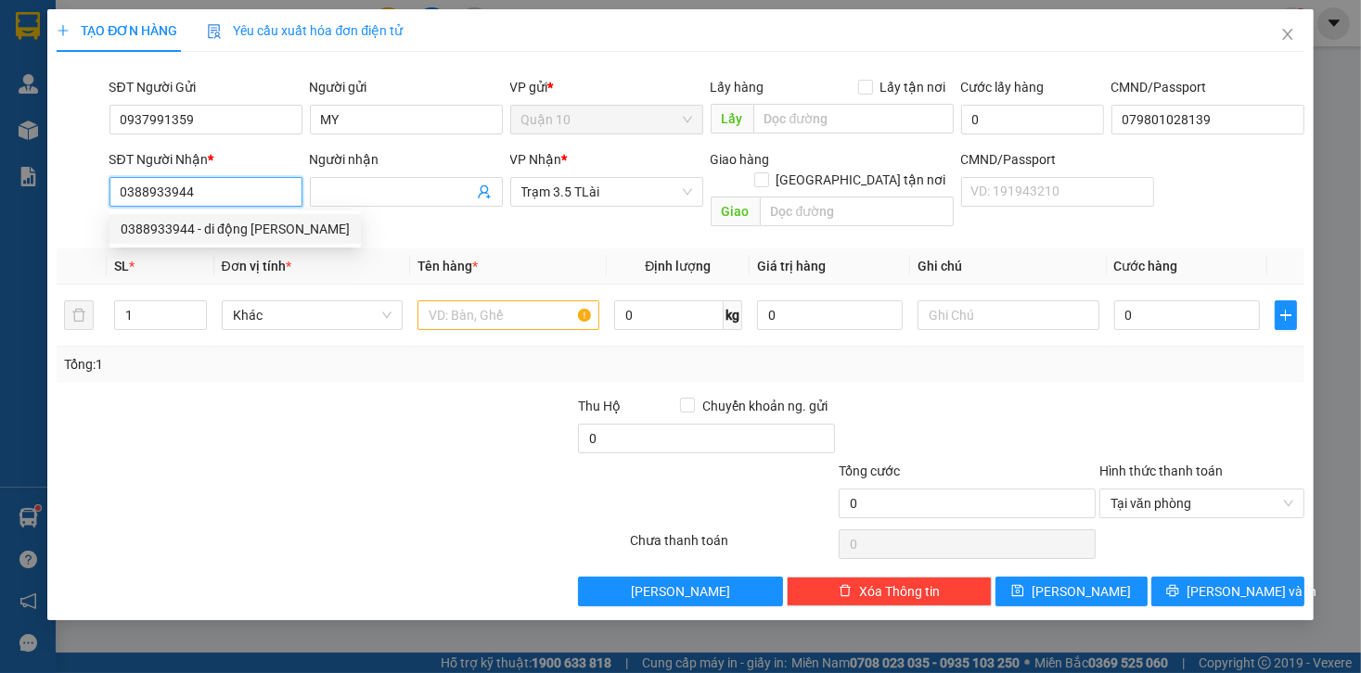
type input "di động [PERSON_NAME]"
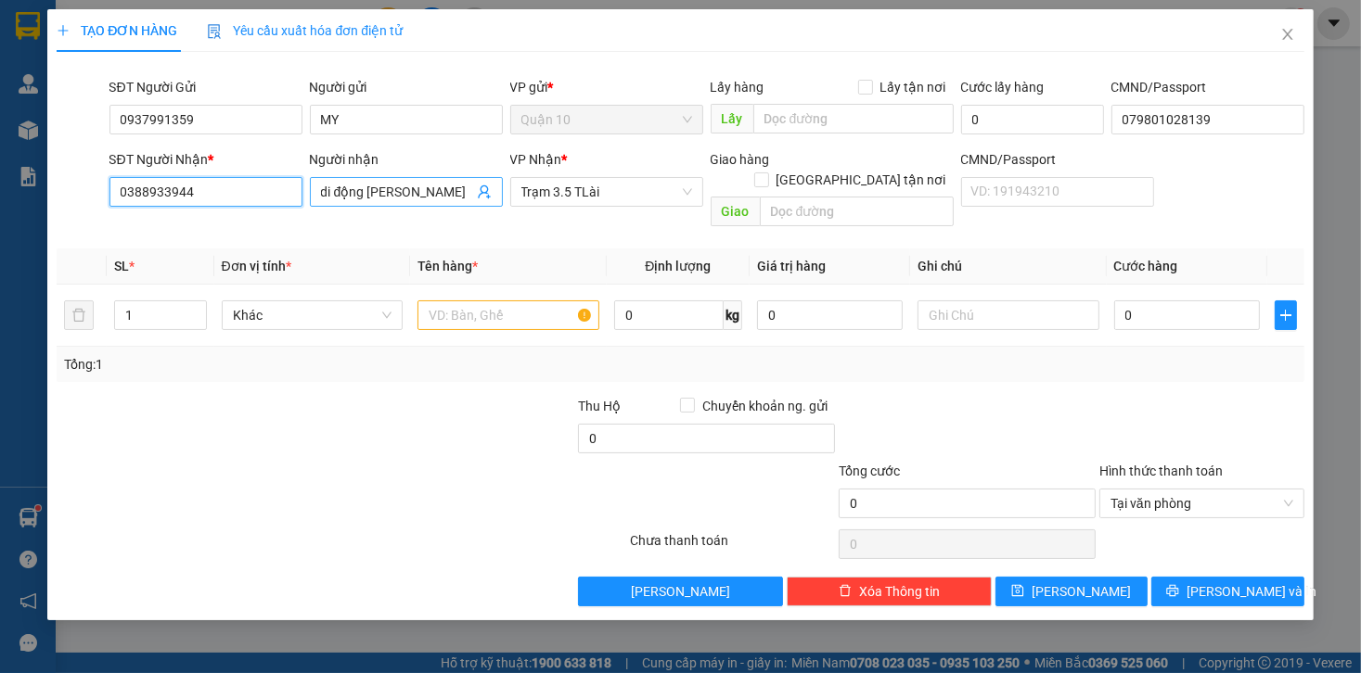
type input "0388933944"
drag, startPoint x: 449, startPoint y: 198, endPoint x: 172, endPoint y: 197, distance: 277.3
click at [172, 197] on div "SĐT Người Nhận * 0388933944 Người nhận di động Thu Minh di động Thu Minh VP Nhậ…" at bounding box center [707, 191] width 1202 height 85
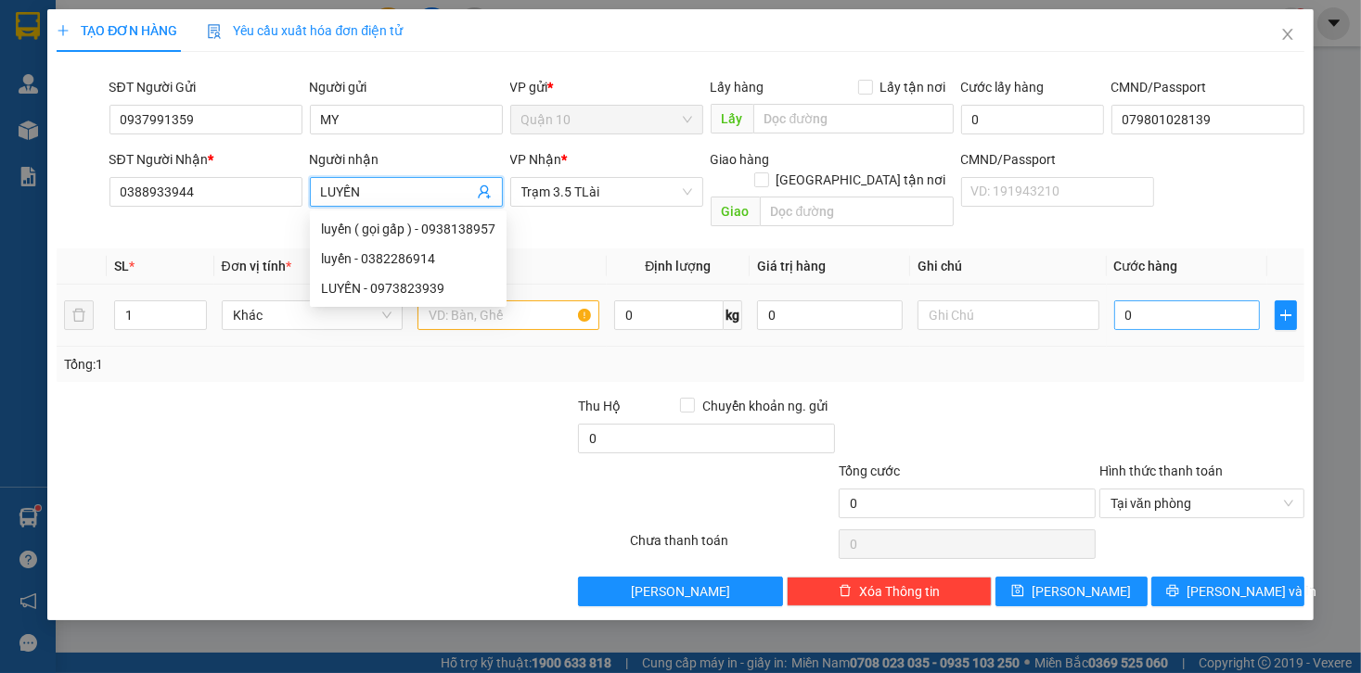
type input "LUYẾN"
click at [1166, 301] on input "0" at bounding box center [1187, 316] width 146 height 30
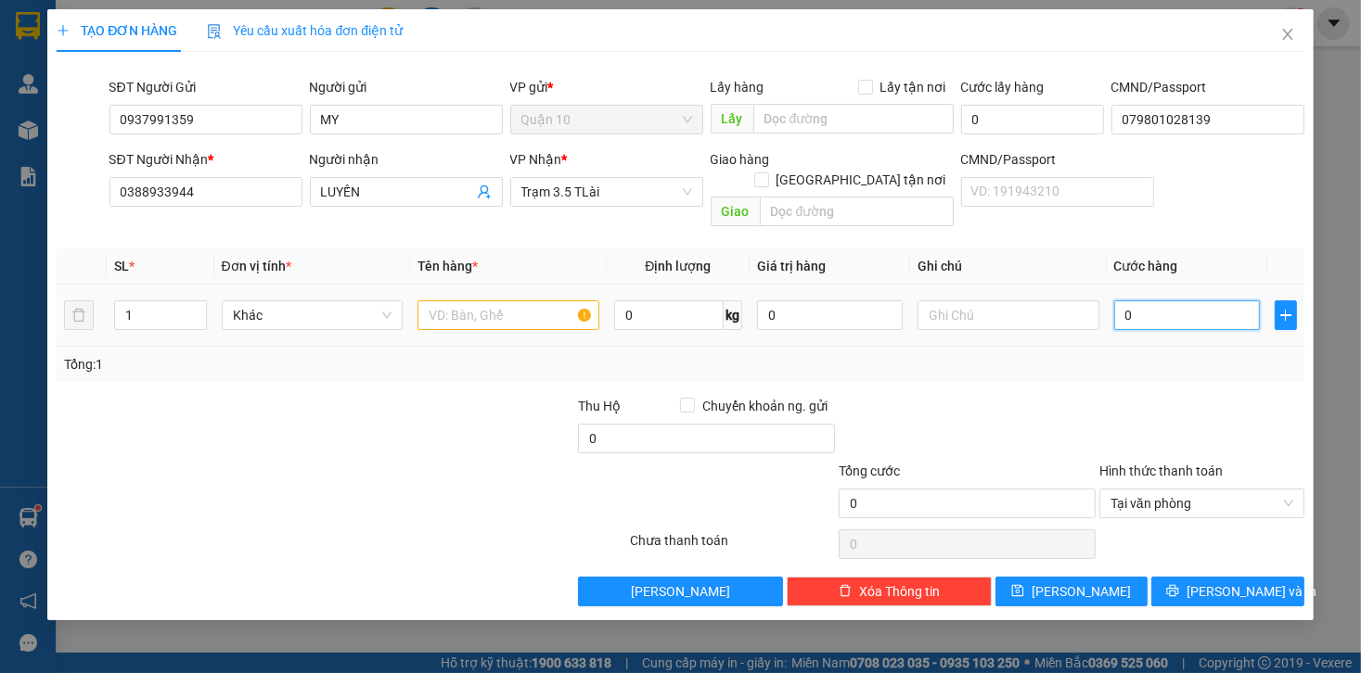
type input "1"
type input "14"
type input "140"
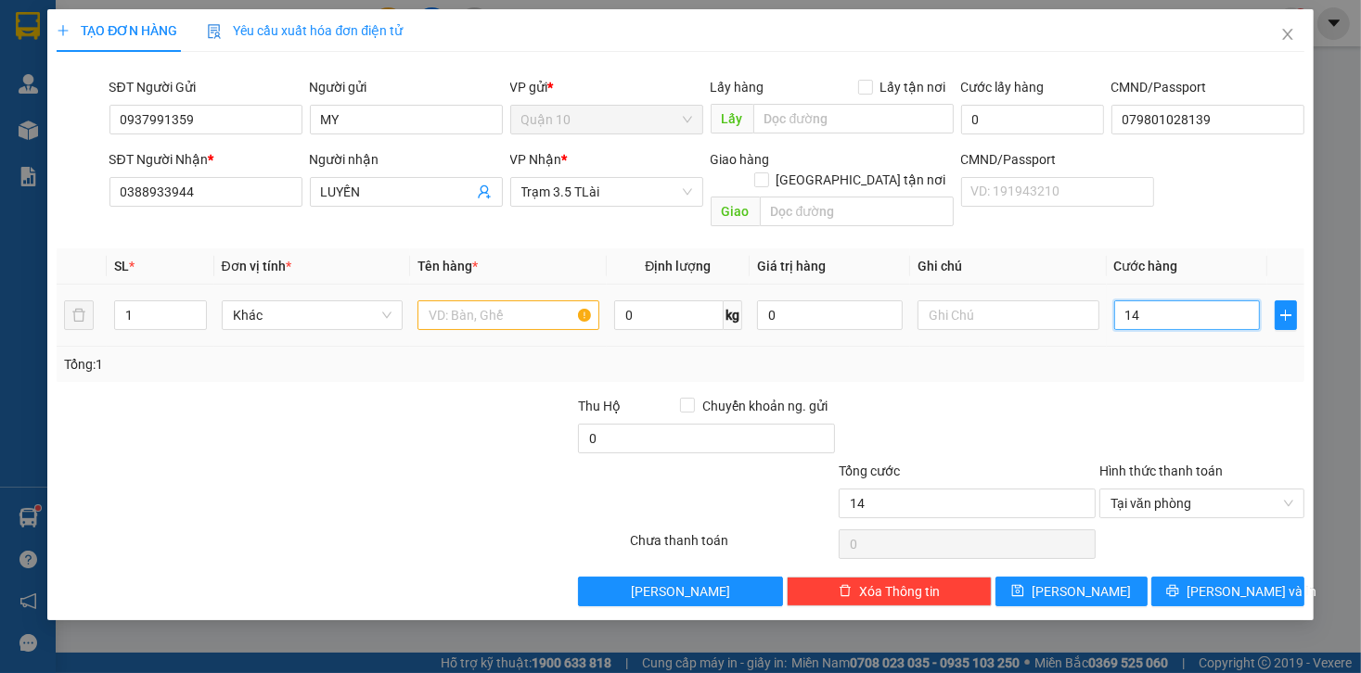
type input "140"
type input "140.000"
click at [1266, 354] on div "Tổng: 1" at bounding box center [680, 364] width 1247 height 35
click at [501, 301] on input "text" at bounding box center [508, 316] width 182 height 30
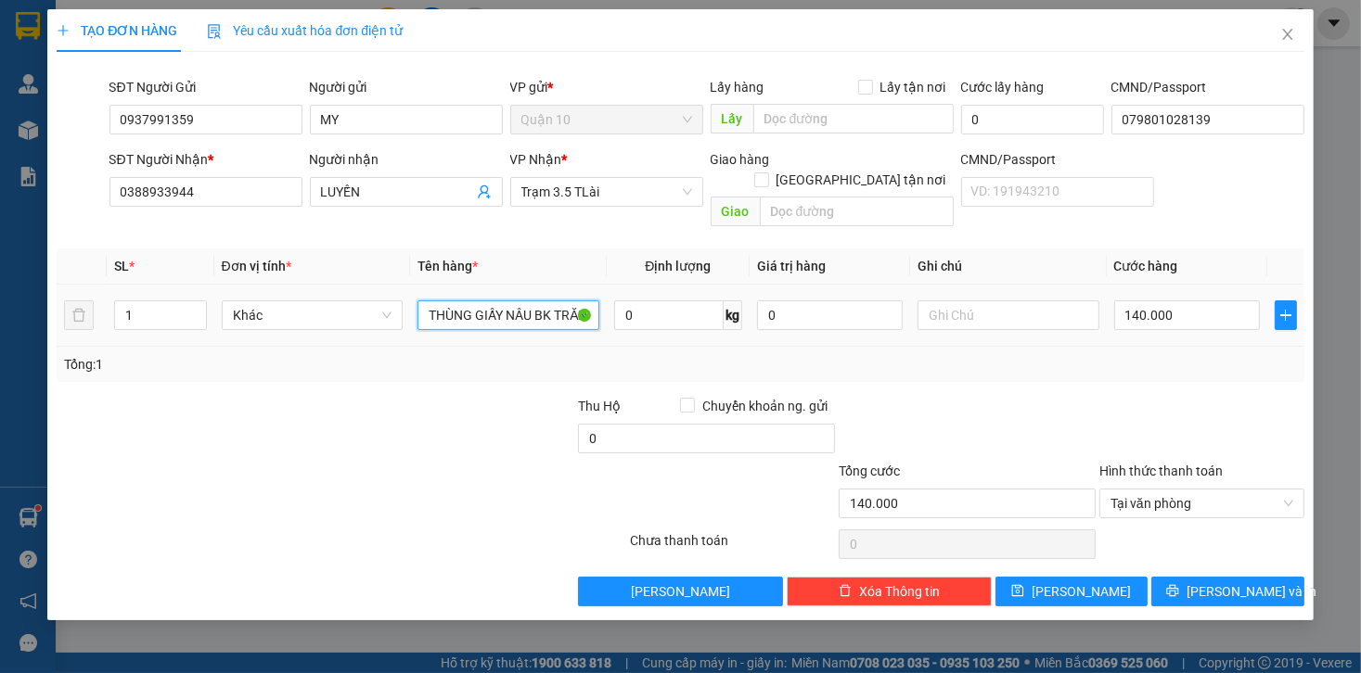
scroll to position [0, 8]
type input "THÙNG GIẤY NÂU BK TRẮNG"
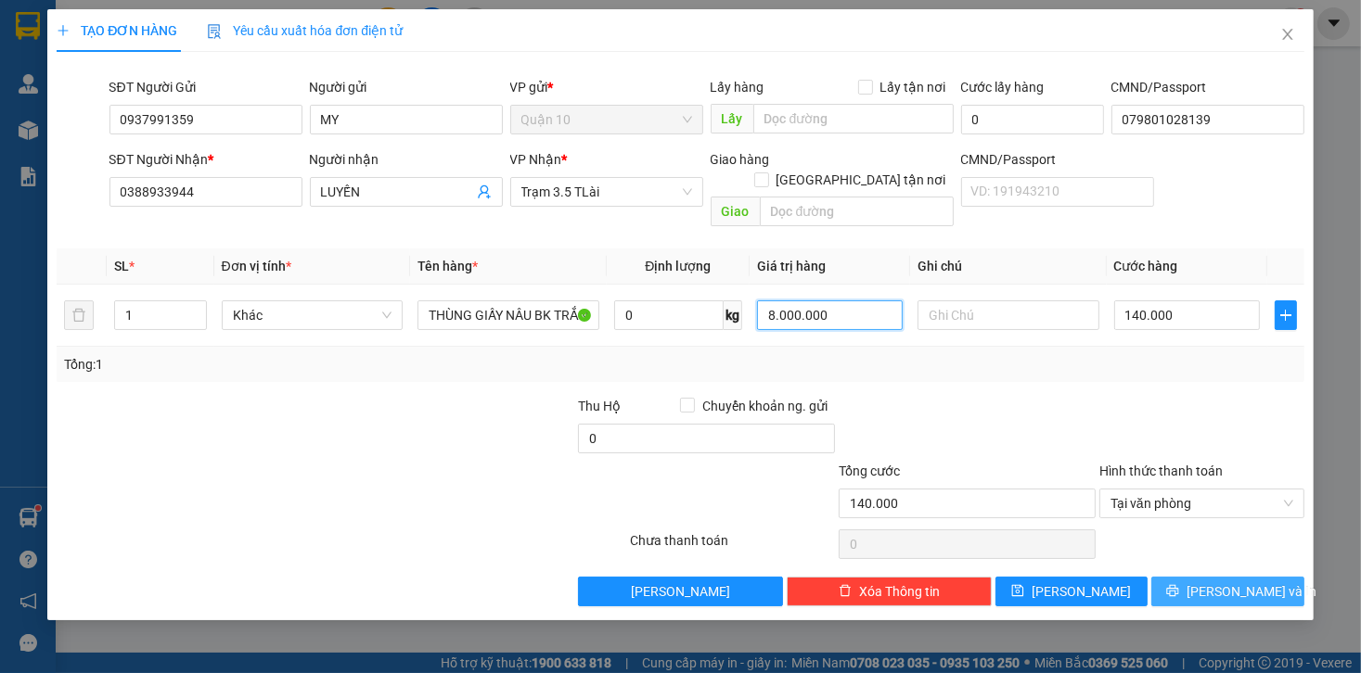
type input "8.000.000"
click at [1179, 584] on icon "printer" at bounding box center [1172, 590] width 13 height 13
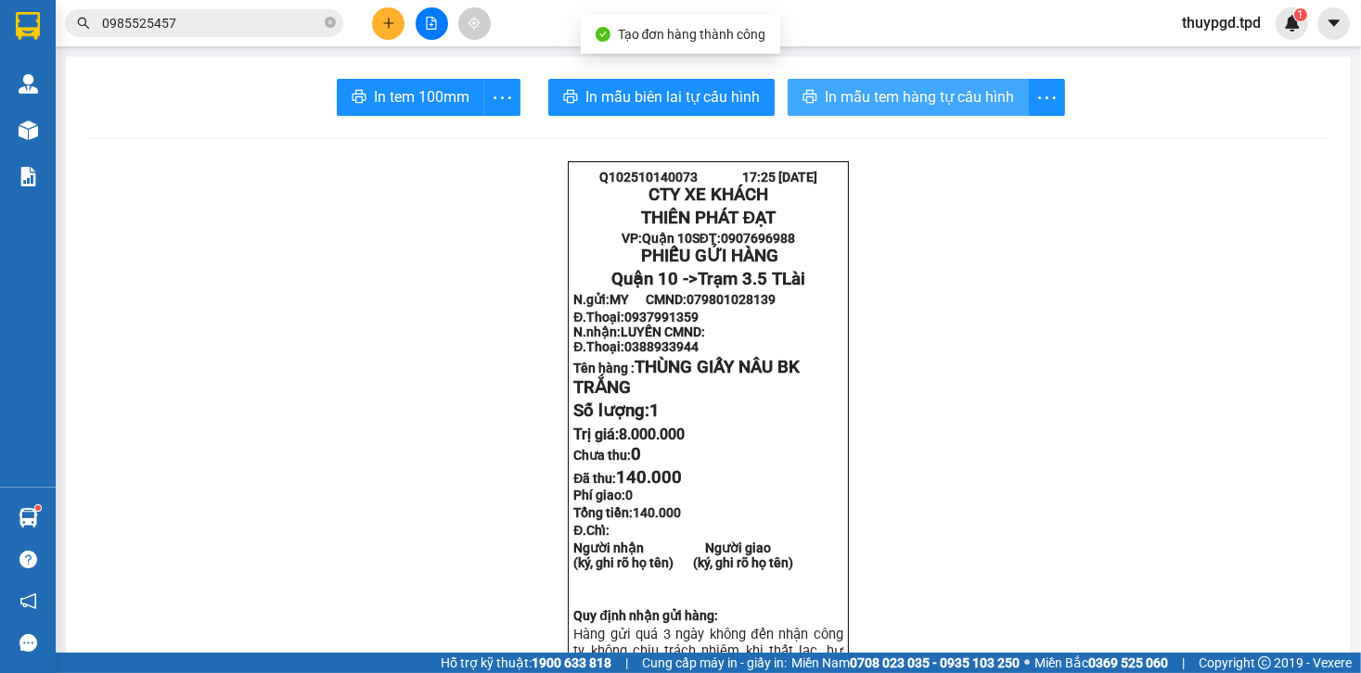
click at [935, 106] on span "In mẫu tem hàng tự cấu hình" at bounding box center [919, 96] width 189 height 23
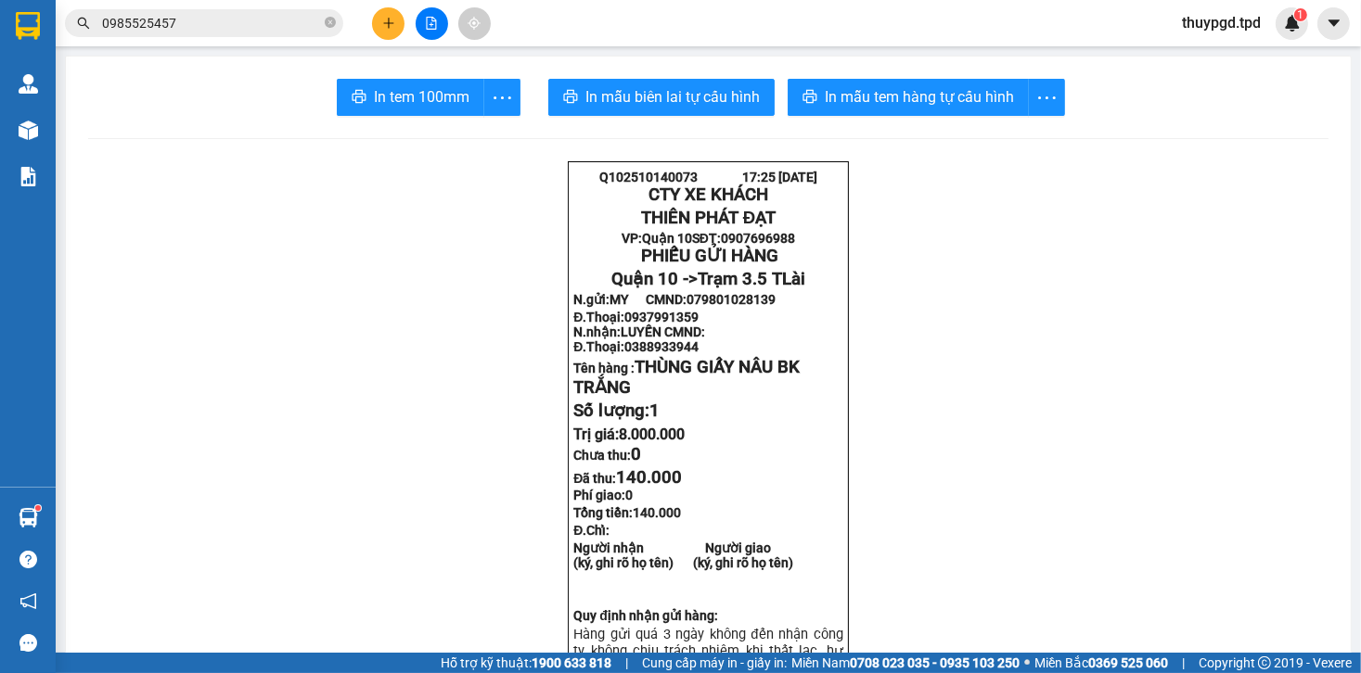
click at [301, 30] on input "0985525457" at bounding box center [211, 23] width 219 height 20
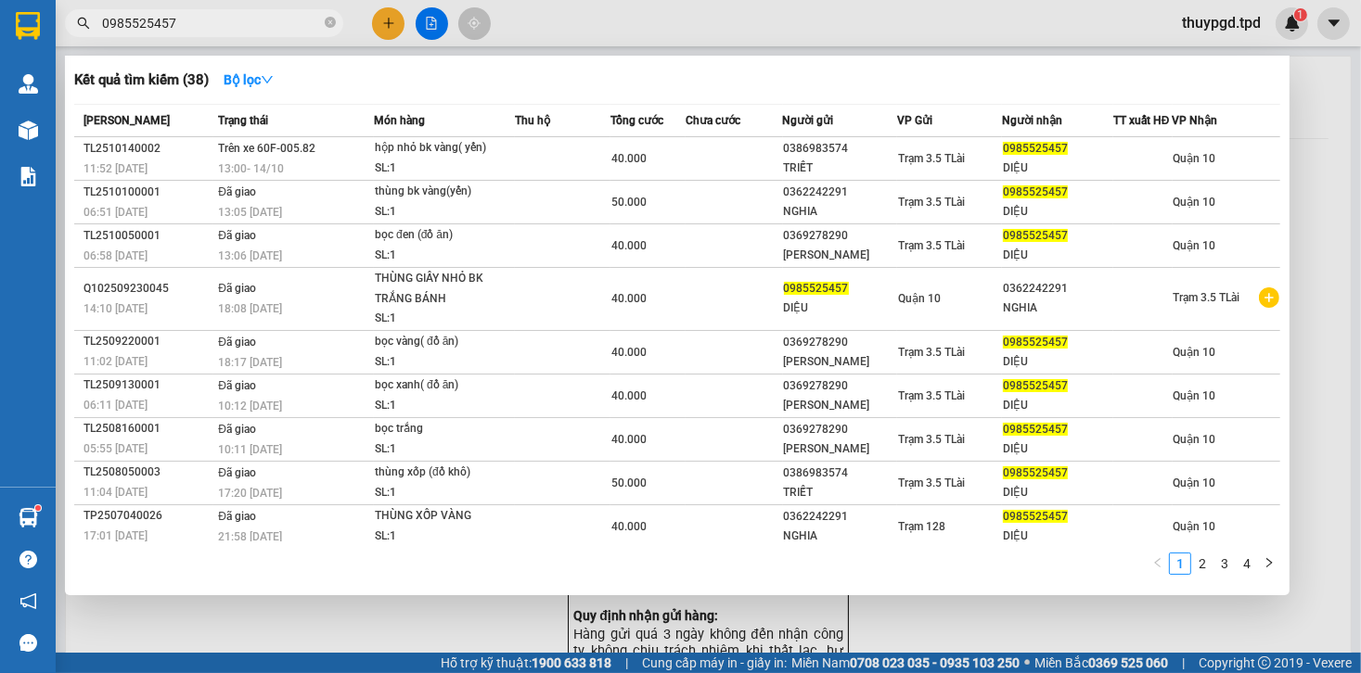
click at [301, 30] on input "0985525457" at bounding box center [211, 23] width 219 height 20
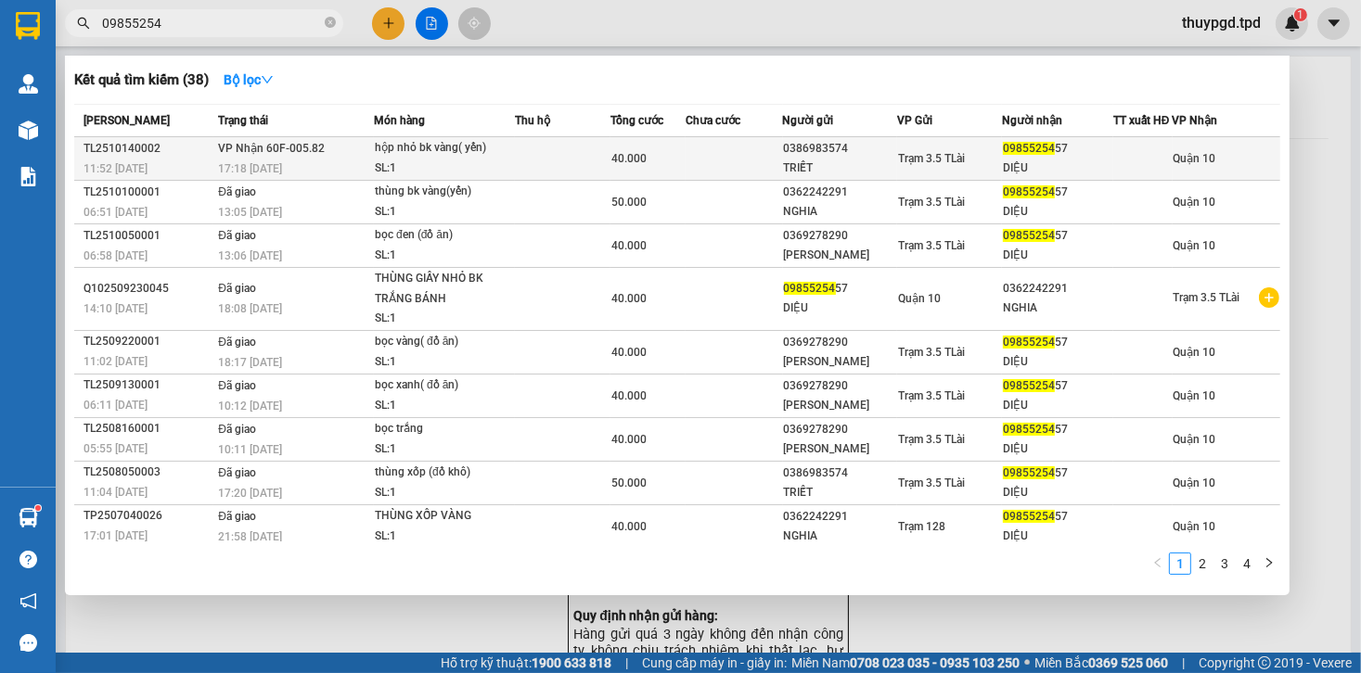
type input "09855254"
click at [402, 159] on div "hộp nhỏ bk vàng( yến)" at bounding box center [444, 148] width 139 height 20
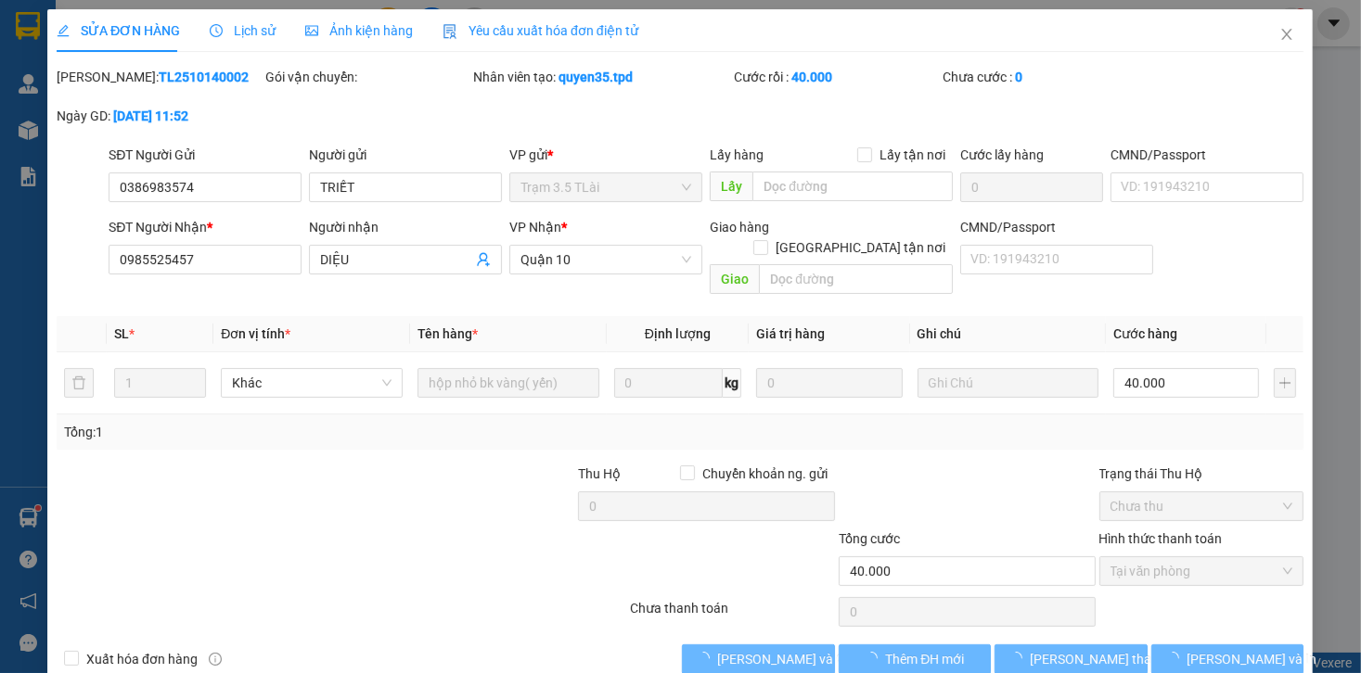
type input "0386983574"
type input "TRIẾT"
type input "0985525457"
type input "DIỆU"
type input "40.000"
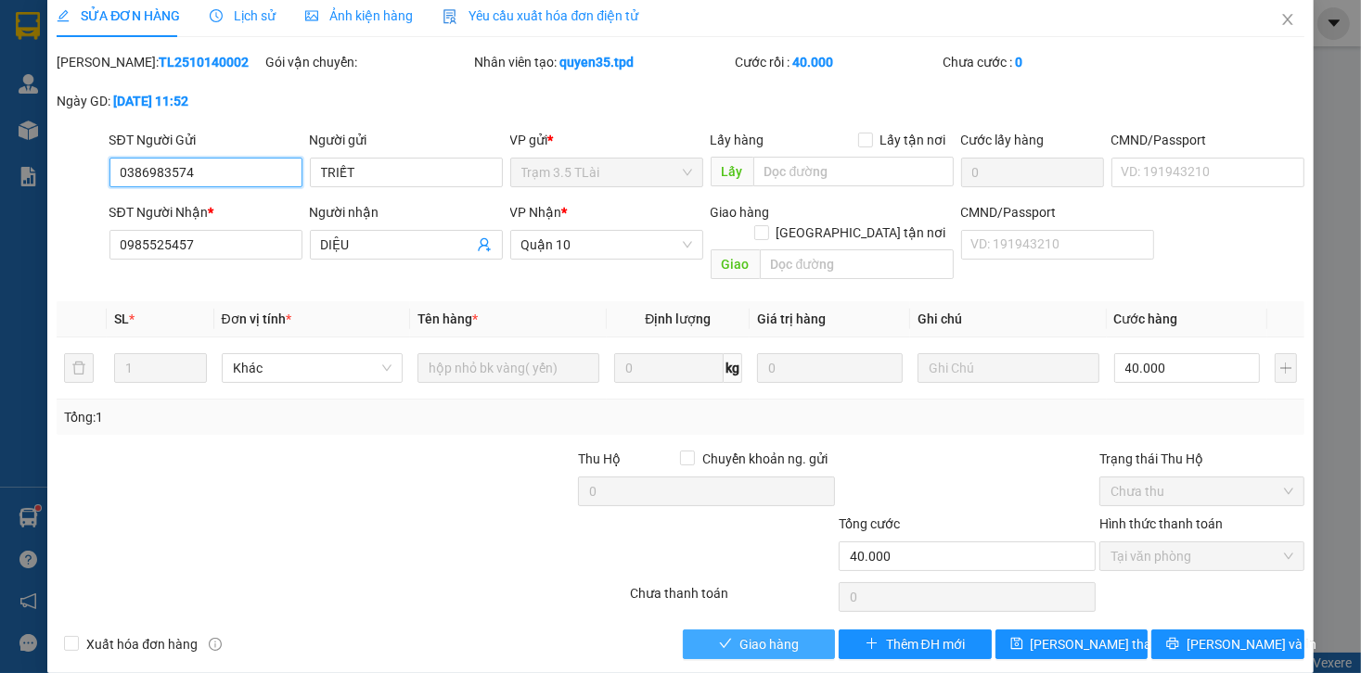
scroll to position [16, 0]
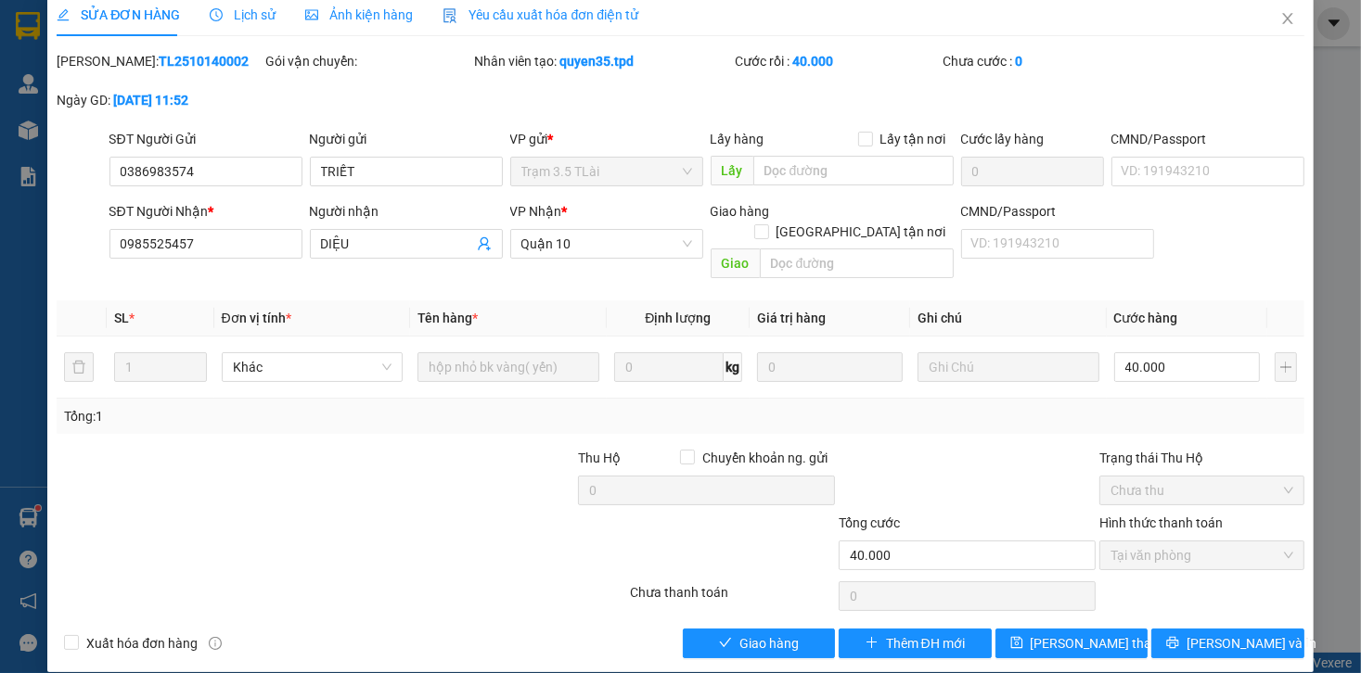
drag, startPoint x: 794, startPoint y: 595, endPoint x: 785, endPoint y: 605, distance: 13.1
click at [793, 597] on div "Total Paid Fee 40.000 Total UnPaid Fee 0 Cash Collection Total Fee Mã ĐH: TL251…" at bounding box center [680, 355] width 1247 height 608
click at [782, 629] on button "Giao hàng" at bounding box center [759, 644] width 153 height 30
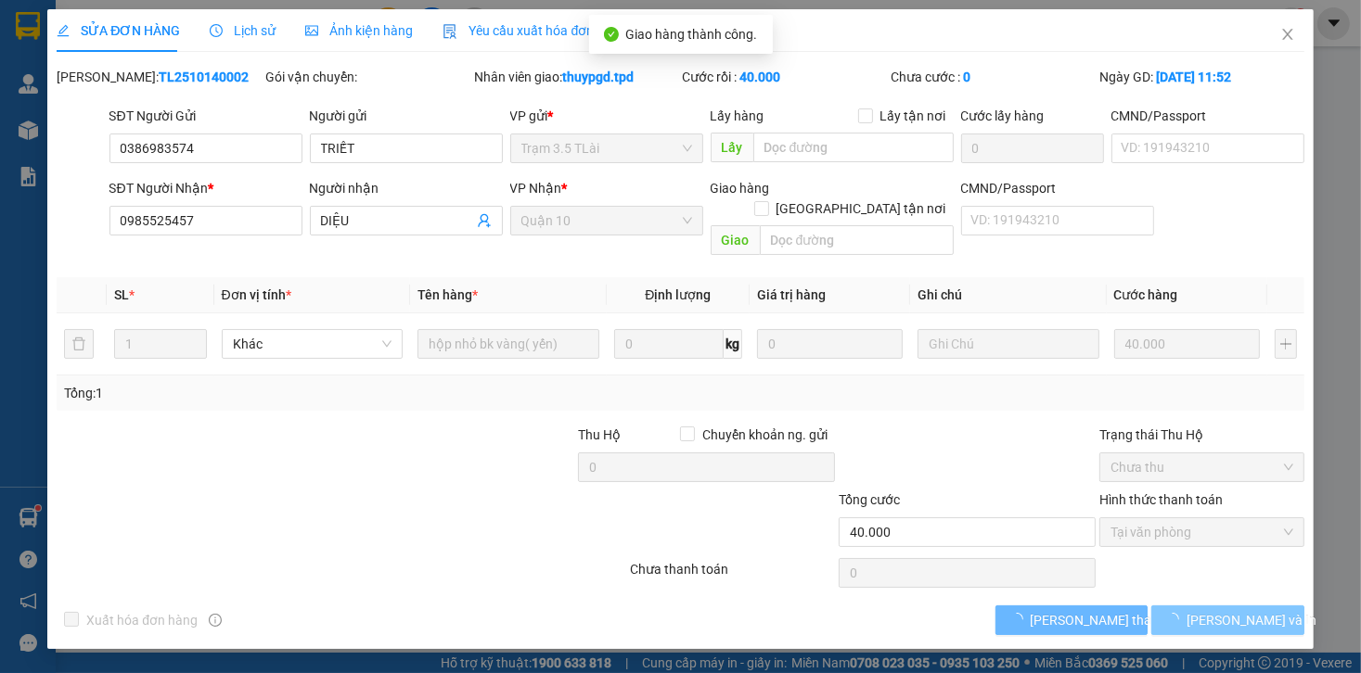
scroll to position [0, 0]
click at [1184, 608] on button "[PERSON_NAME] và In" at bounding box center [1227, 621] width 153 height 30
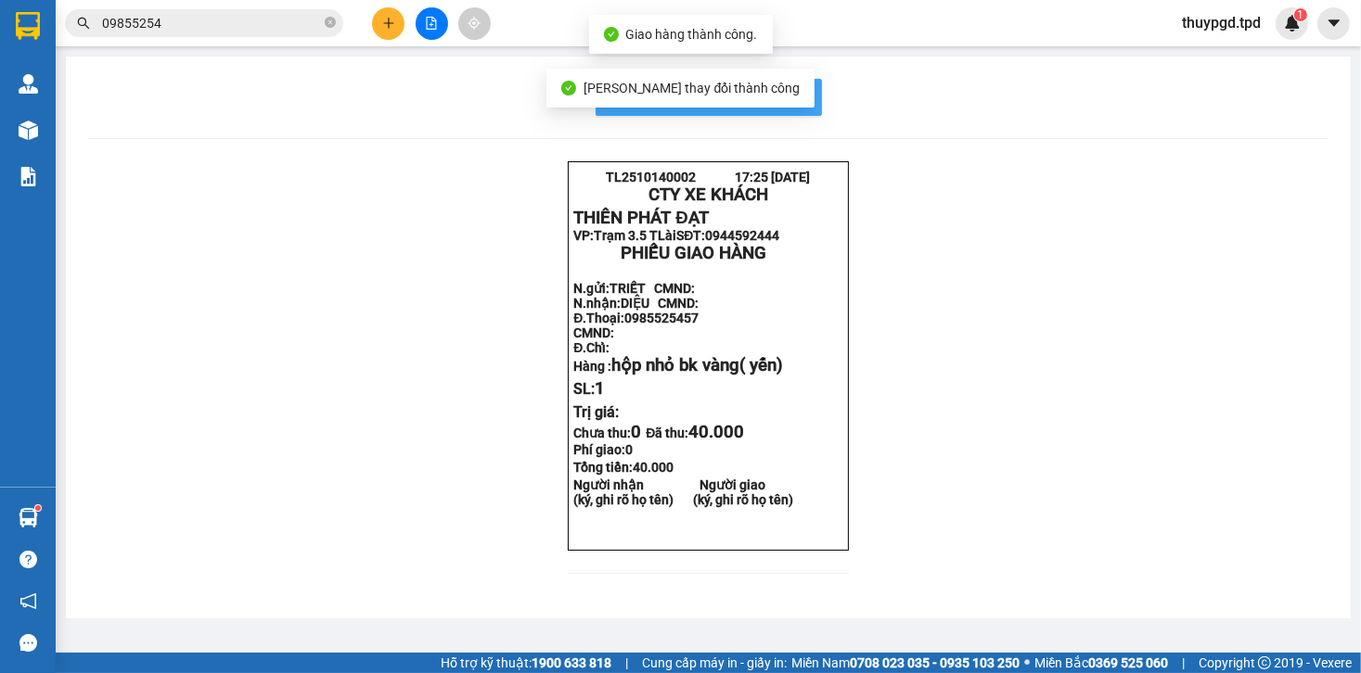
drag, startPoint x: 795, startPoint y: 109, endPoint x: 83, endPoint y: 336, distance: 747.7
click at [795, 108] on button "In mẫu biên lai tự cấu hình" at bounding box center [708, 97] width 226 height 37
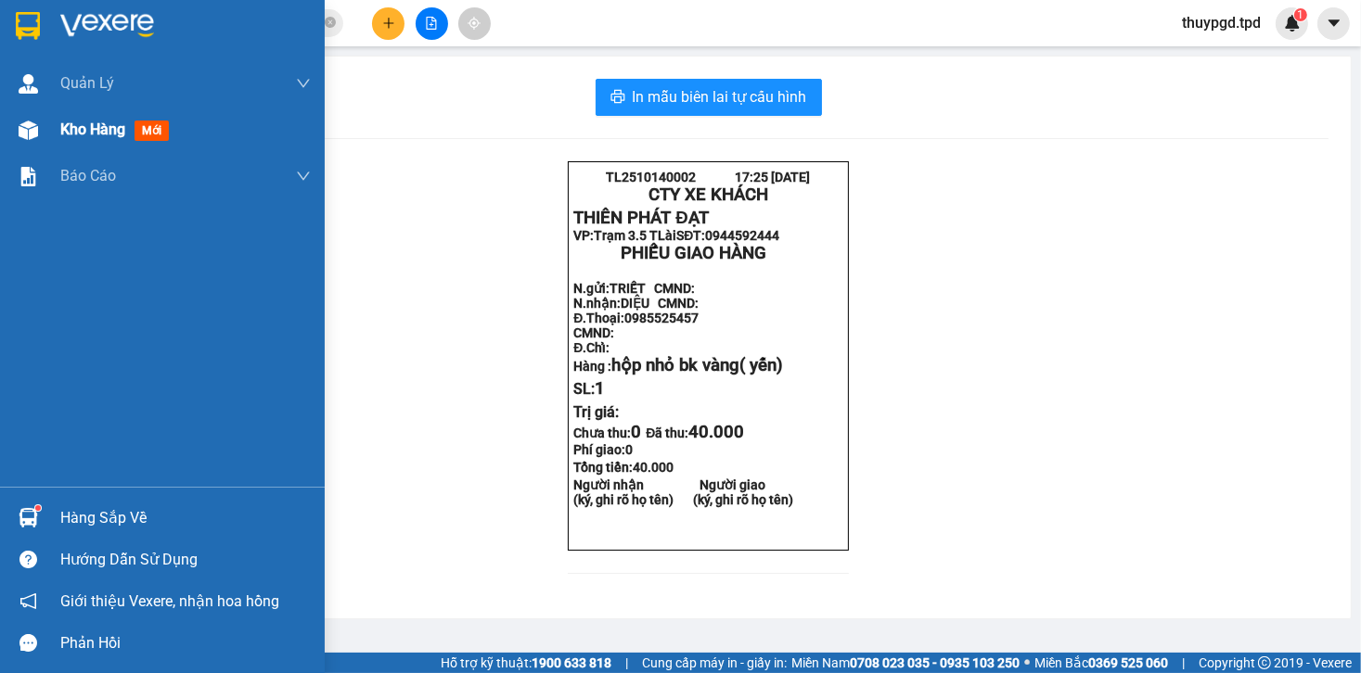
click at [57, 126] on div "Kho hàng mới" at bounding box center [162, 130] width 325 height 46
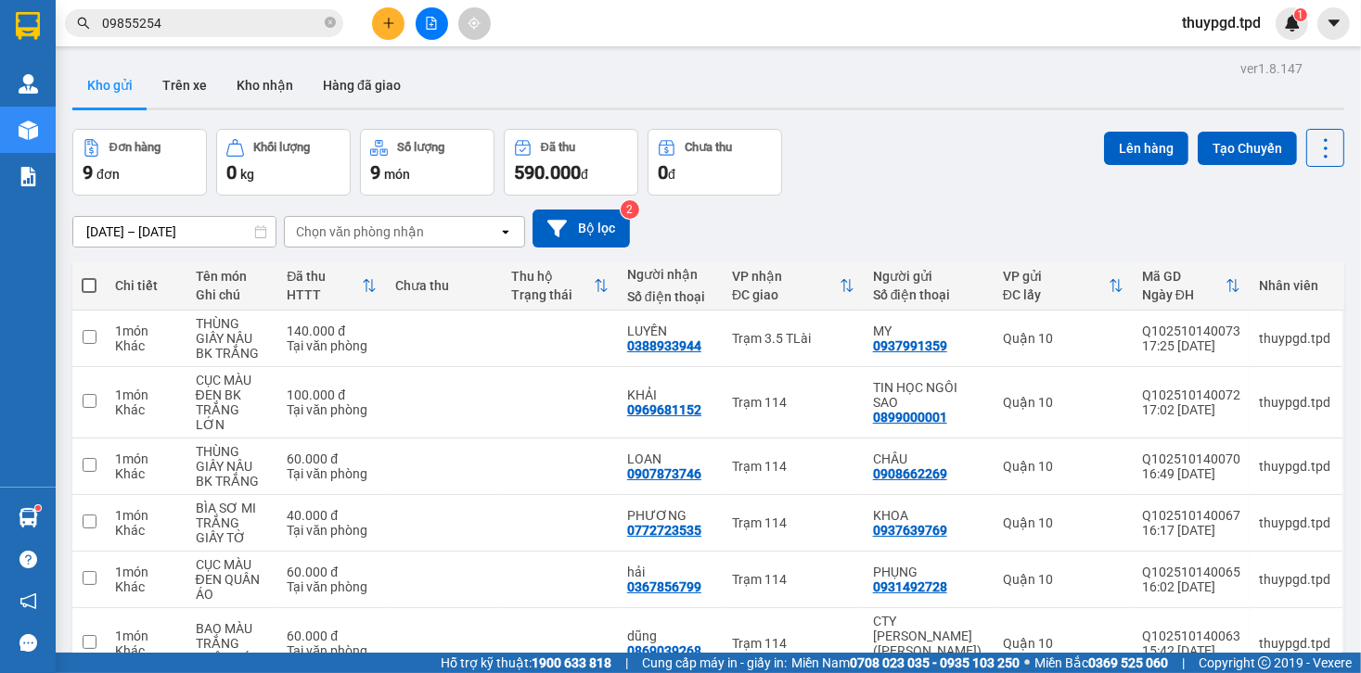
drag, startPoint x: 402, startPoint y: 3, endPoint x: 383, endPoint y: 32, distance: 34.2
click at [402, 4] on div "Kết quả tìm kiếm ( 38 ) Bộ lọc Mã ĐH Trạng thái Món hàng Thu hộ Tổng cước Chưa …" at bounding box center [680, 23] width 1361 height 46
click at [383, 32] on button at bounding box center [388, 23] width 32 height 32
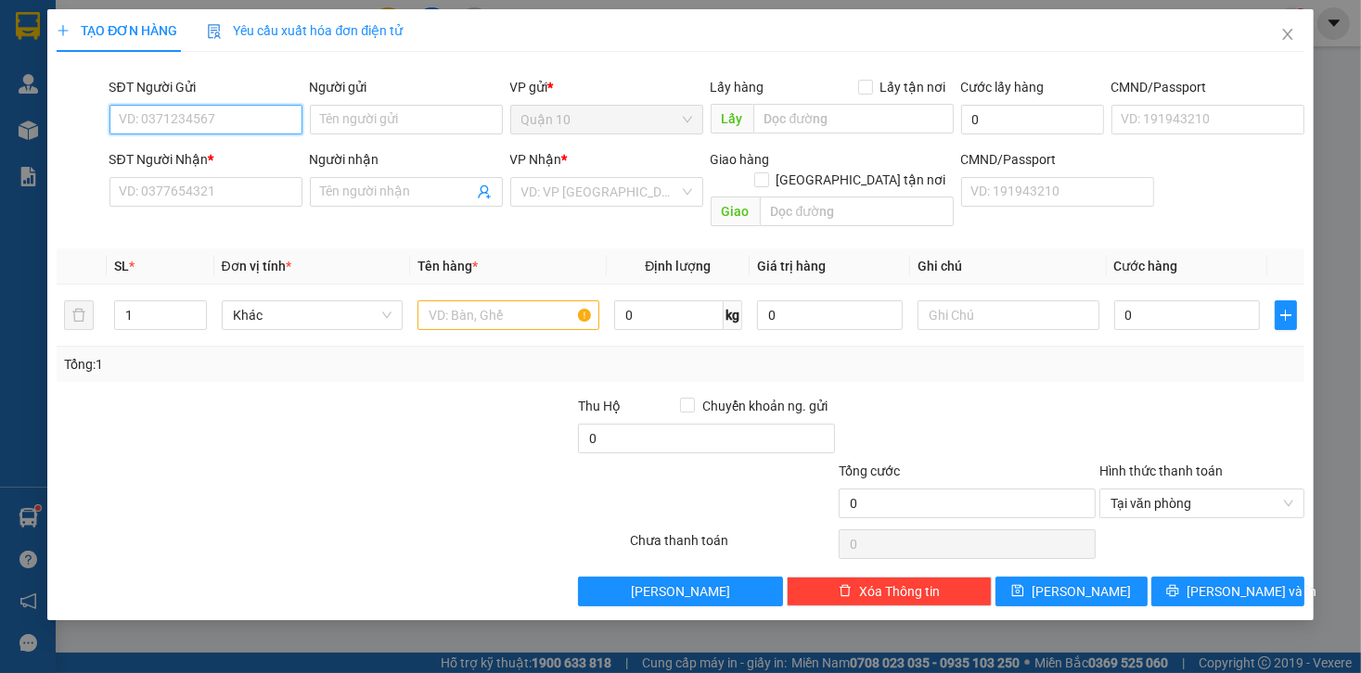
click at [205, 126] on input "SĐT Người Gửi" at bounding box center [205, 120] width 193 height 30
type input "0869955909"
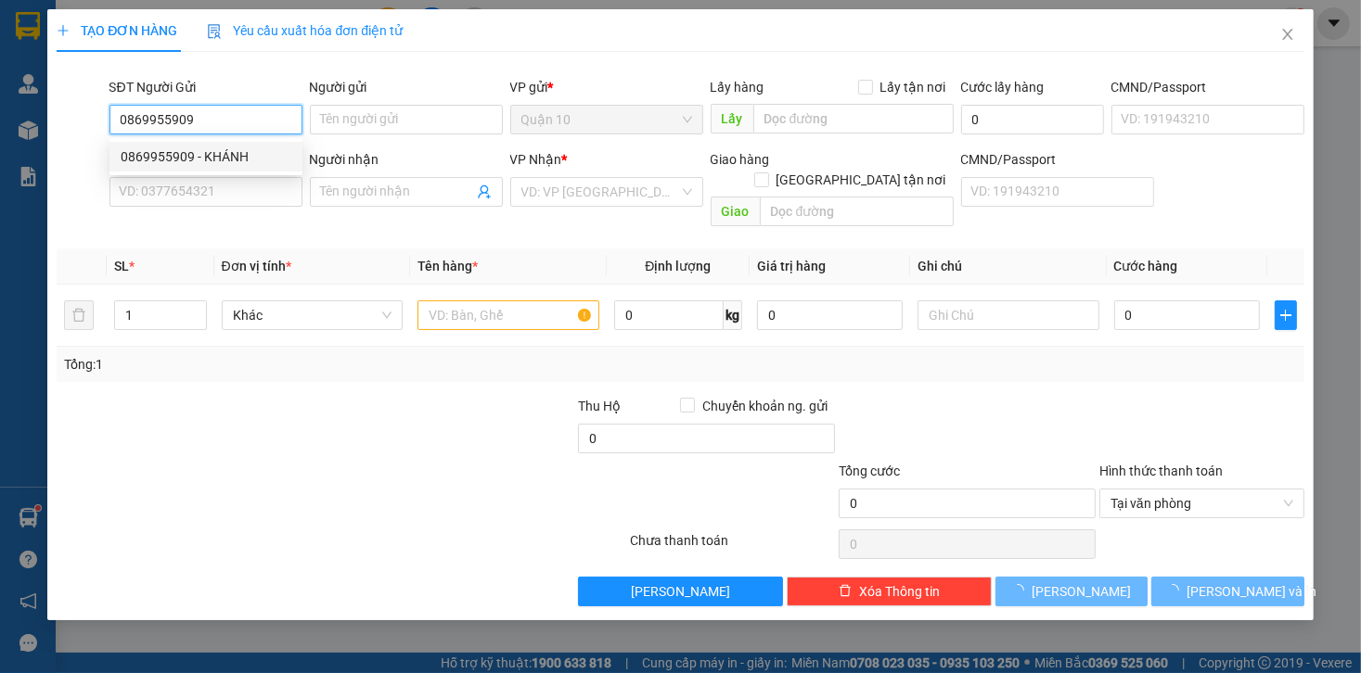
click at [171, 152] on div "0869955909 - KHÁNH" at bounding box center [206, 157] width 171 height 20
type input "KHÁNH"
type input "086085007489"
type input "0988906044"
type input "[PERSON_NAME]"
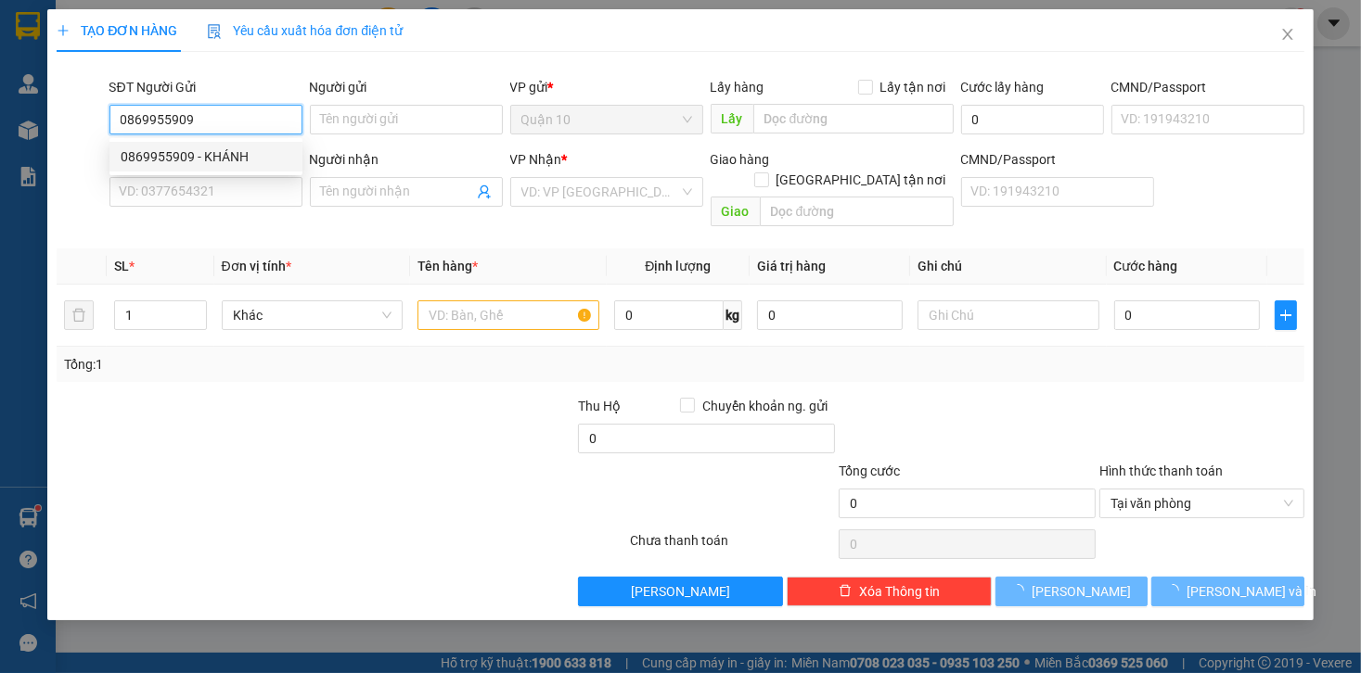
type input "ĐỊNH QUÁN"
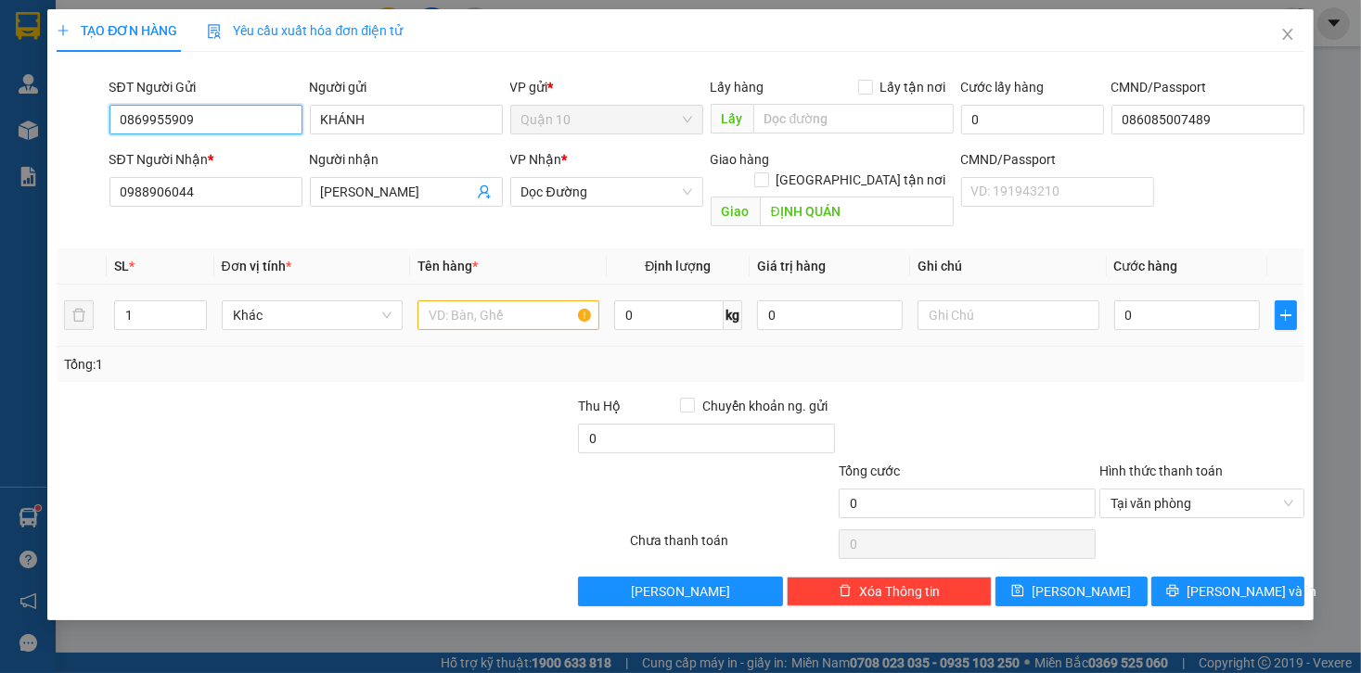
type input "0869955909"
click at [448, 301] on input "text" at bounding box center [508, 316] width 182 height 30
type input "c"
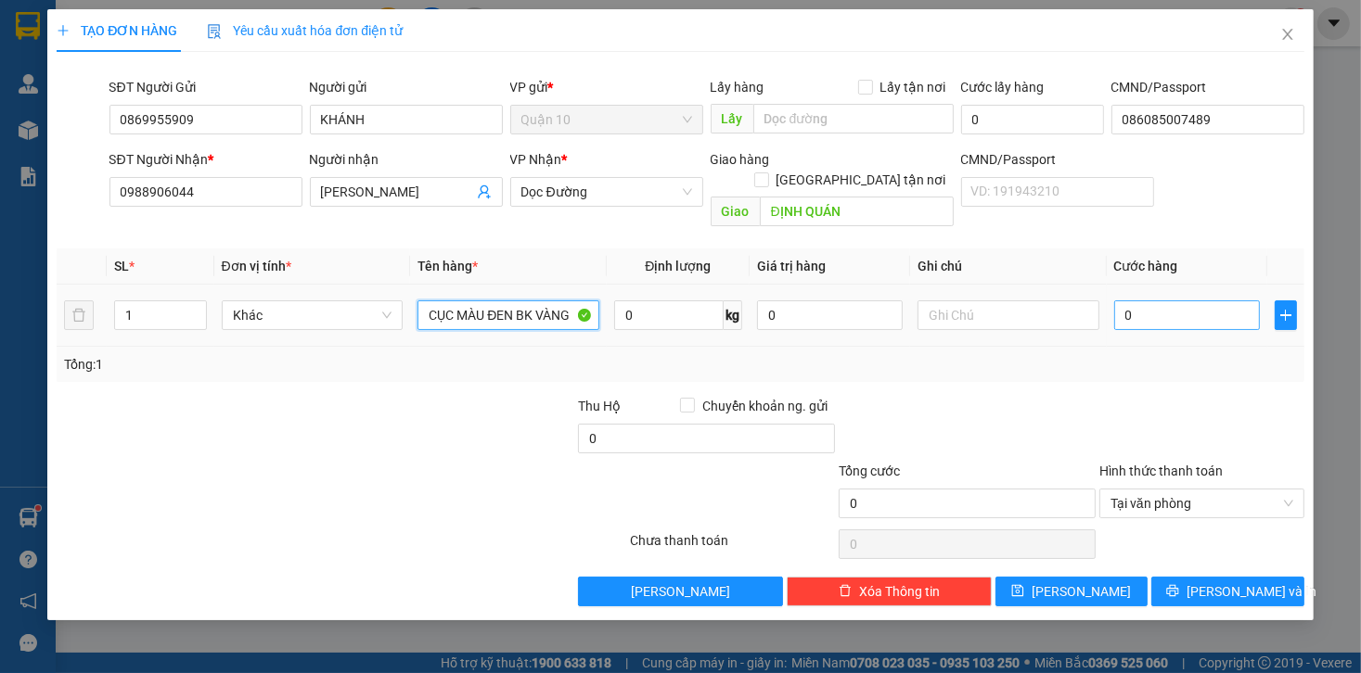
type input "CỤC MÀU ĐEN BK VÀNG"
click at [1166, 304] on input "0" at bounding box center [1187, 316] width 146 height 30
type input "5"
type input "50"
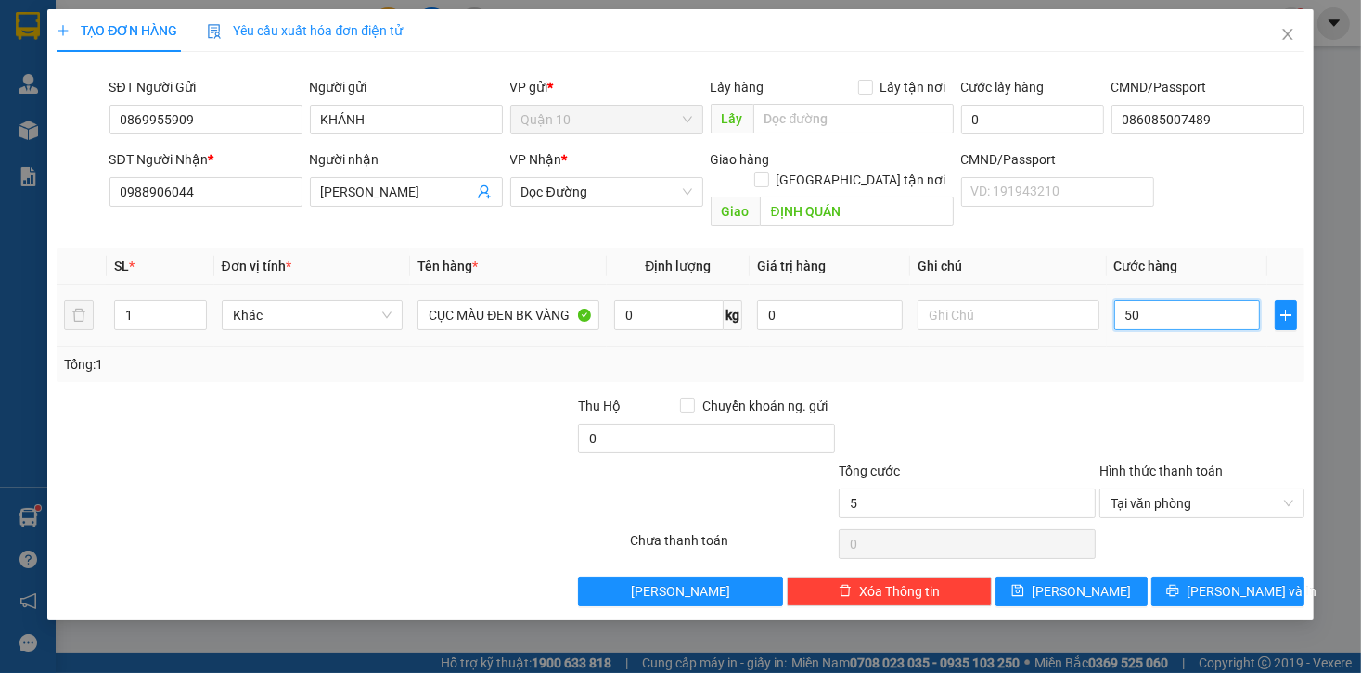
type input "50"
type input "50.000"
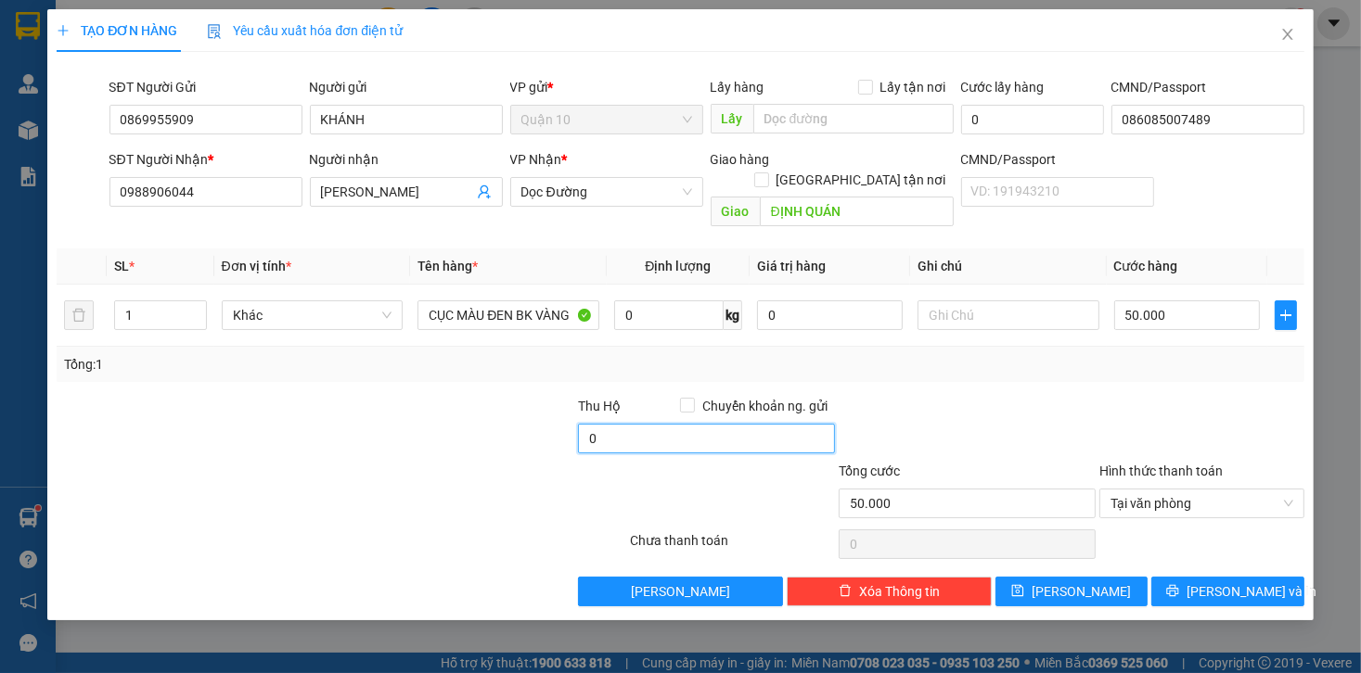
click at [621, 424] on input "0" at bounding box center [706, 439] width 257 height 30
type input "20.000"
click at [963, 371] on div "Transit Pickup Surcharge Ids Transit Deliver Surcharge Ids Transit Deliver Surc…" at bounding box center [680, 337] width 1247 height 540
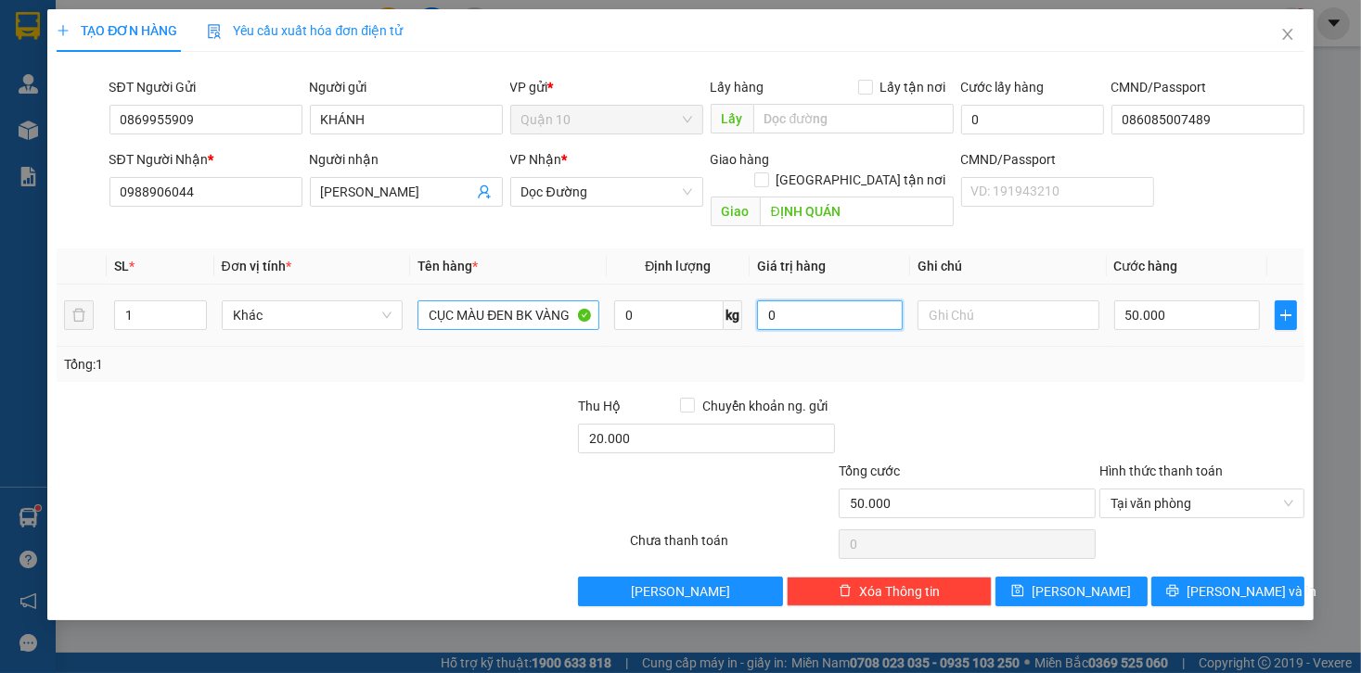
drag, startPoint x: 815, startPoint y: 289, endPoint x: 484, endPoint y: 293, distance: 331.2
click at [573, 289] on tr "1 Khác CỤC MÀU ĐEN BK VÀNG 0 kg 0 50.000" at bounding box center [680, 316] width 1247 height 62
type input "2.000.000"
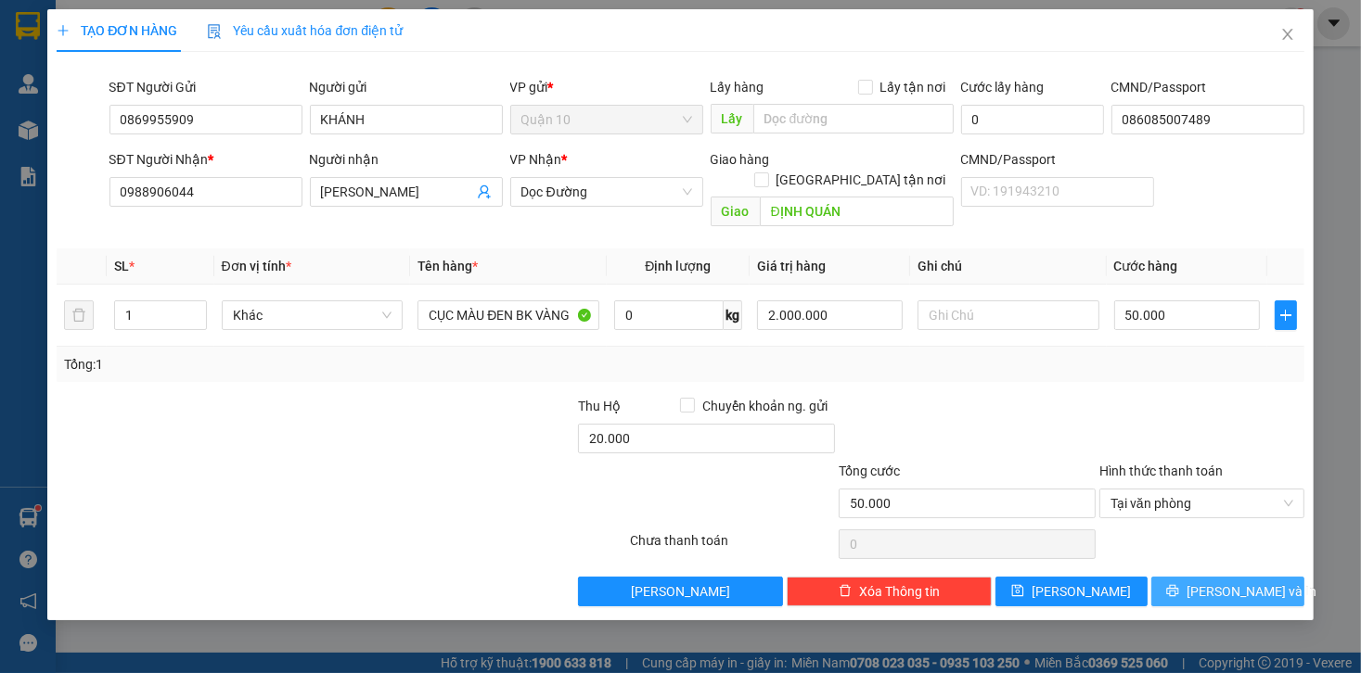
click at [1213, 582] on span "[PERSON_NAME] và In" at bounding box center [1251, 592] width 130 height 20
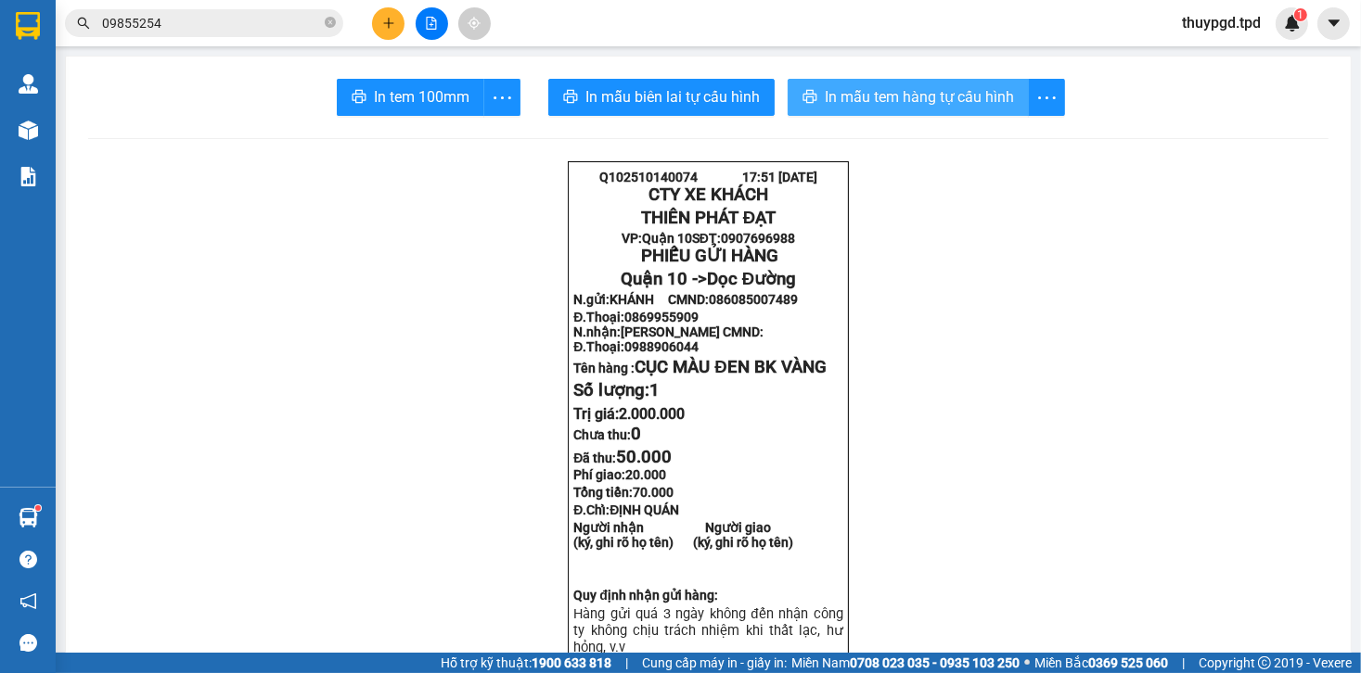
click at [842, 96] on span "In mẫu tem hàng tự cấu hình" at bounding box center [919, 96] width 189 height 23
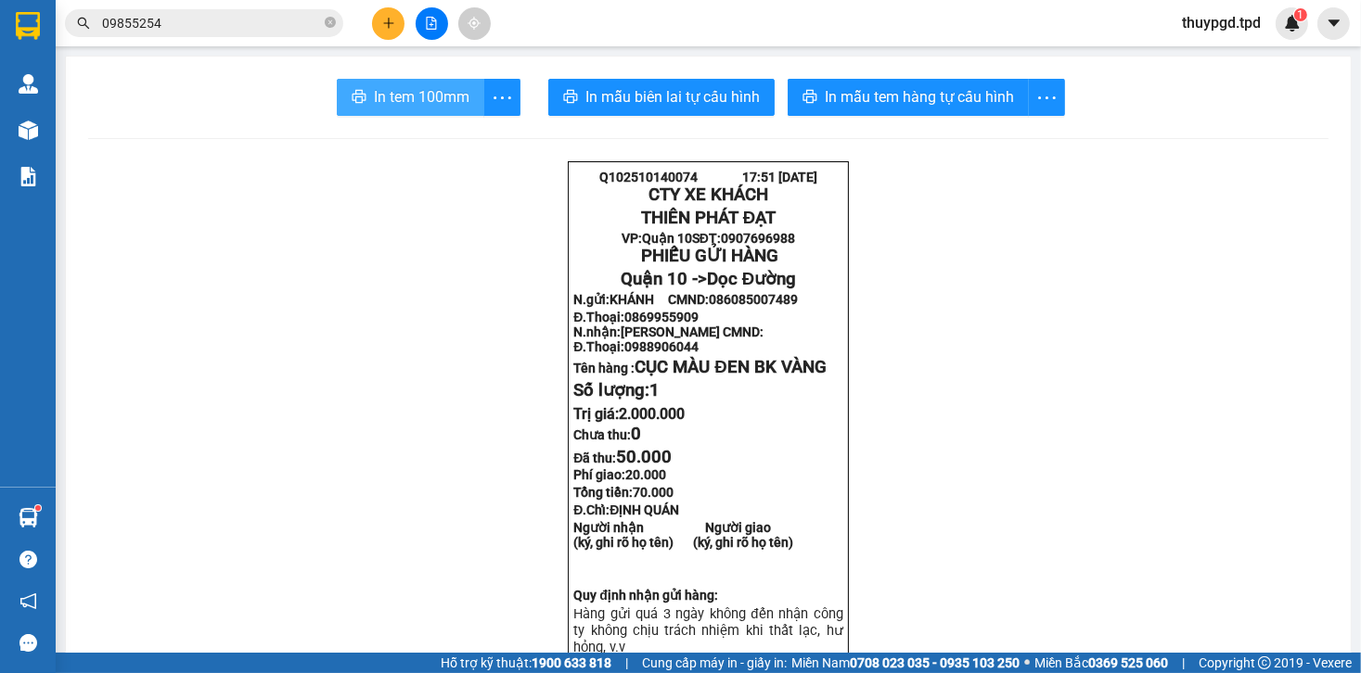
click at [383, 91] on span "In tem 100mm" at bounding box center [422, 96] width 96 height 23
click at [394, 20] on icon "plus" at bounding box center [388, 23] width 13 height 13
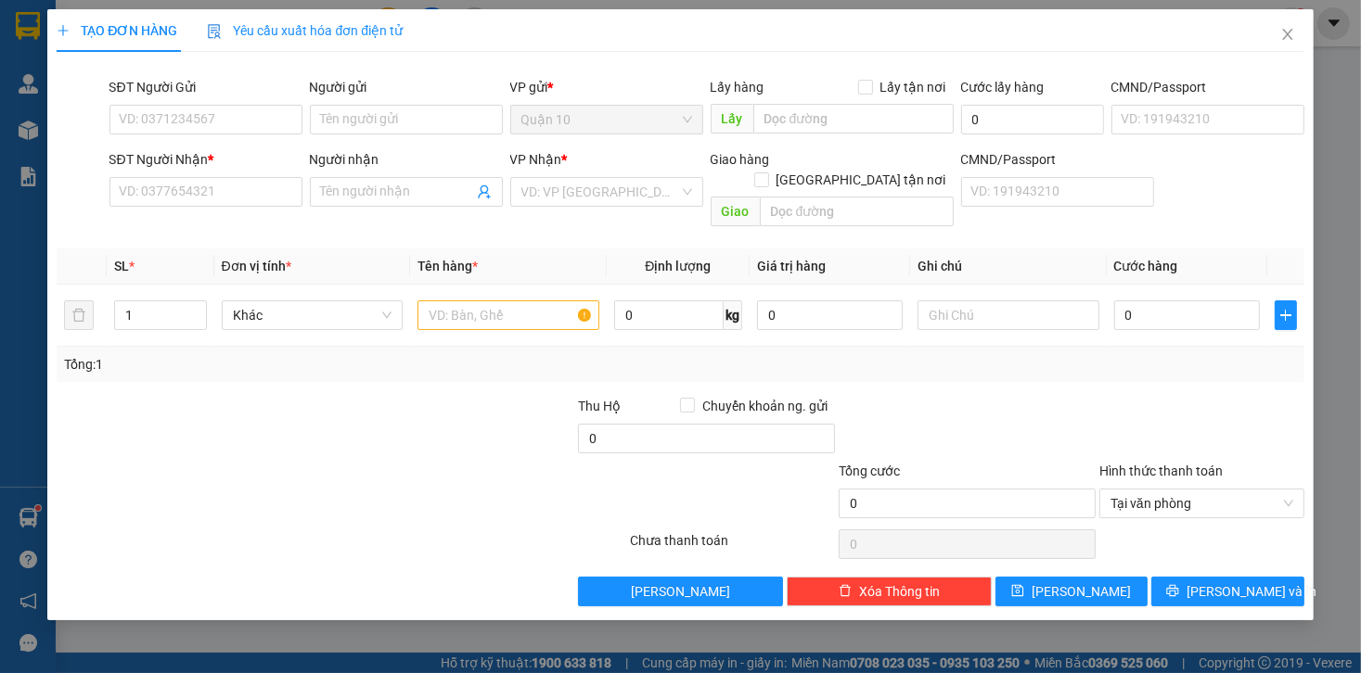
drag, startPoint x: 175, startPoint y: 236, endPoint x: 203, endPoint y: 201, distance: 44.2
click at [177, 249] on th "SL *" at bounding box center [160, 267] width 107 height 36
click at [206, 193] on input "SĐT Người Nhận *" at bounding box center [205, 192] width 193 height 30
type input "0966114266"
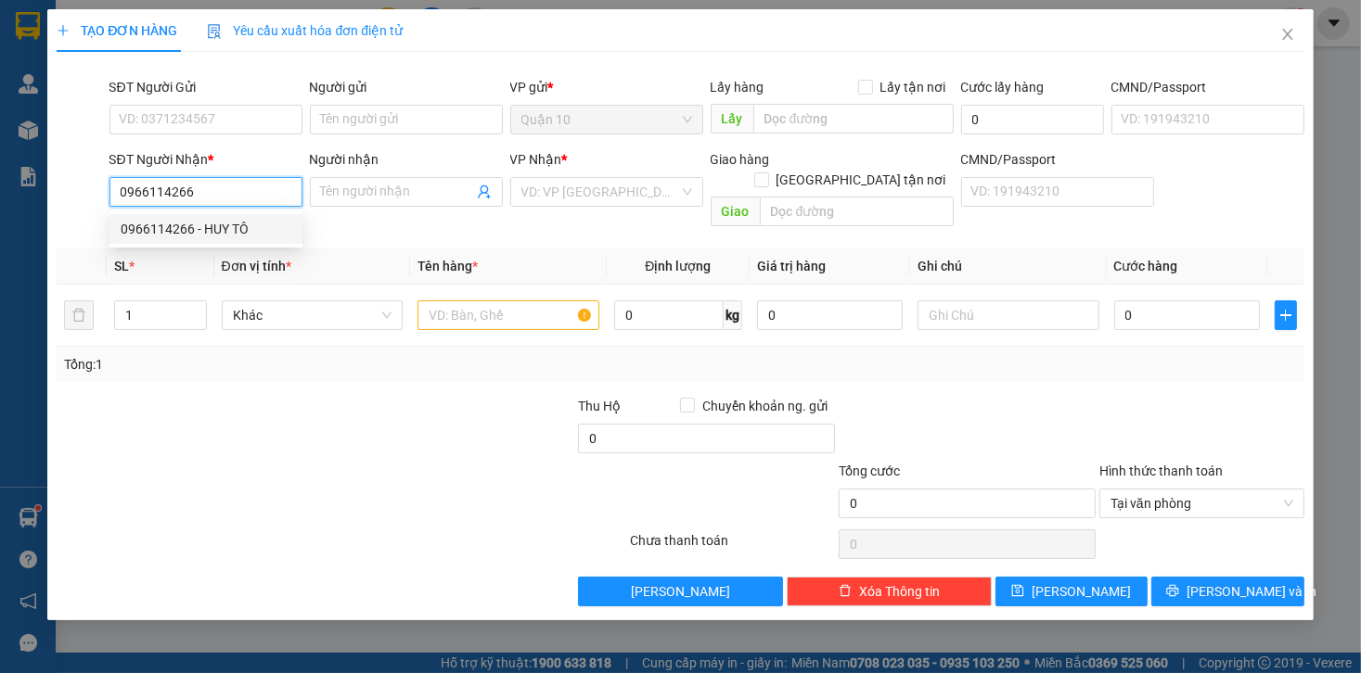
click at [213, 221] on div "0966114266 - HUY TÔ" at bounding box center [206, 229] width 171 height 20
type input "HUY TÔ"
type input "[PERSON_NAME]"
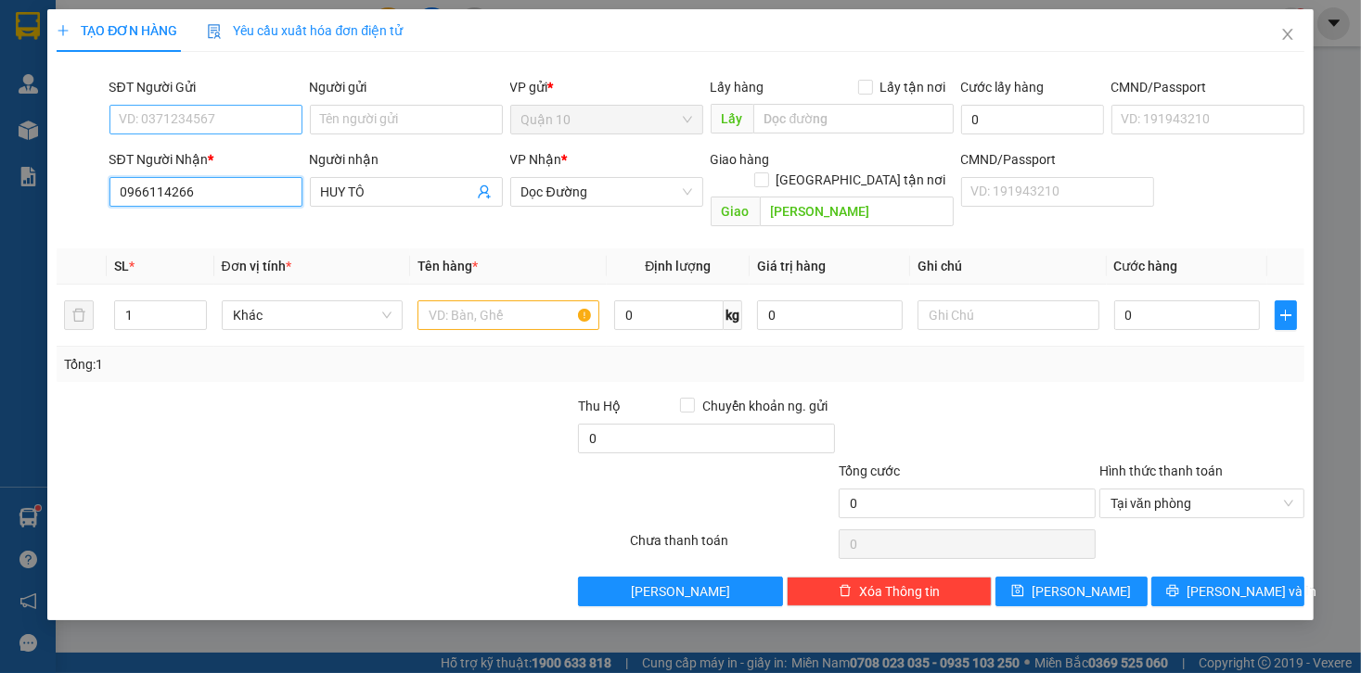
type input "0966114266"
click at [173, 109] on input "SĐT Người Gửi" at bounding box center [205, 120] width 193 height 30
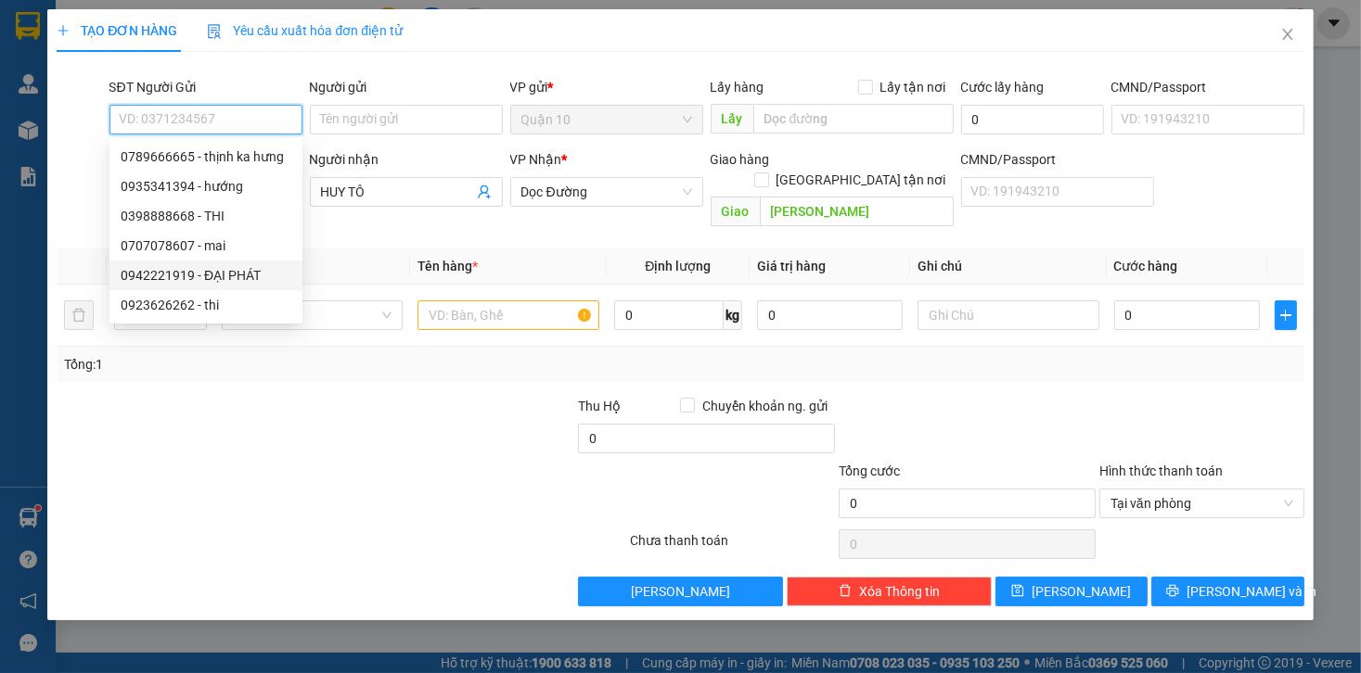
click at [260, 269] on div "0942221919 - ĐẠI PHÁT" at bounding box center [206, 275] width 171 height 20
type input "0942221919"
type input "ĐẠI PHÁT"
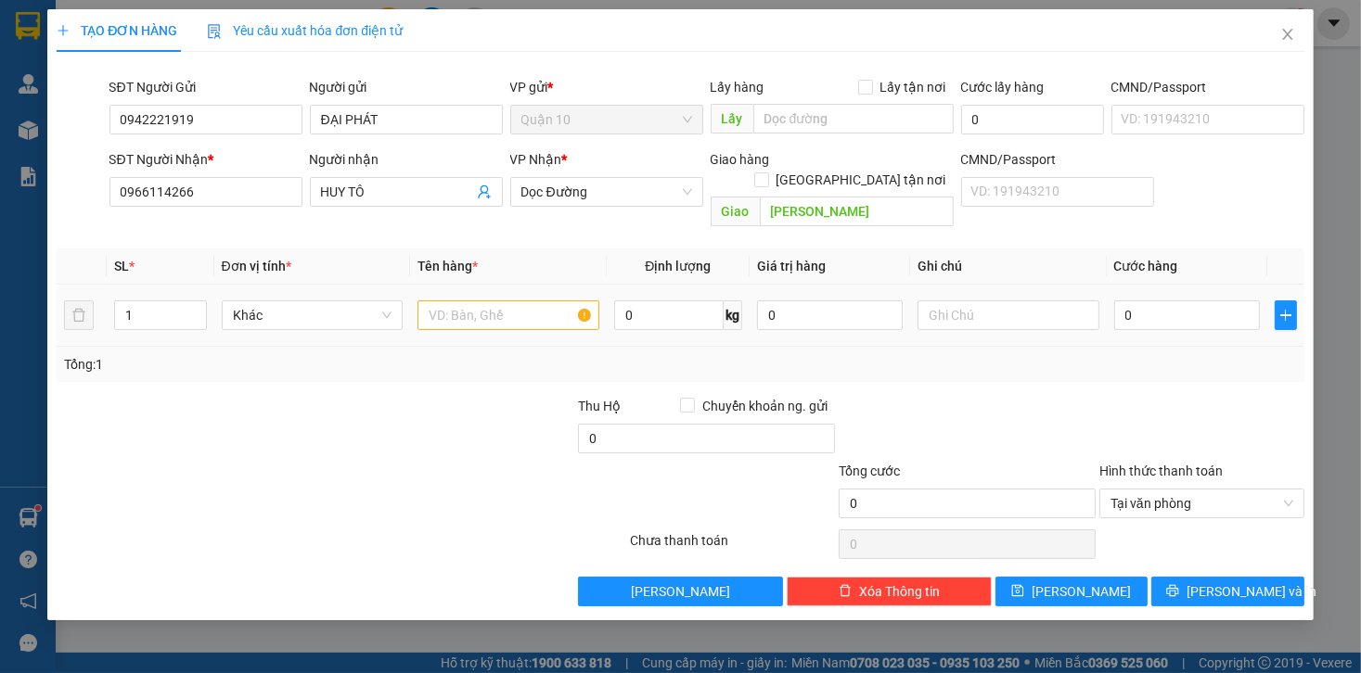
drag, startPoint x: 557, startPoint y: 311, endPoint x: 553, endPoint y: 300, distance: 11.7
click at [557, 309] on div at bounding box center [508, 315] width 182 height 37
click at [553, 301] on input "text" at bounding box center [508, 316] width 182 height 30
type input "THÙNG GIẤY BK VÀNG"
type input "5"
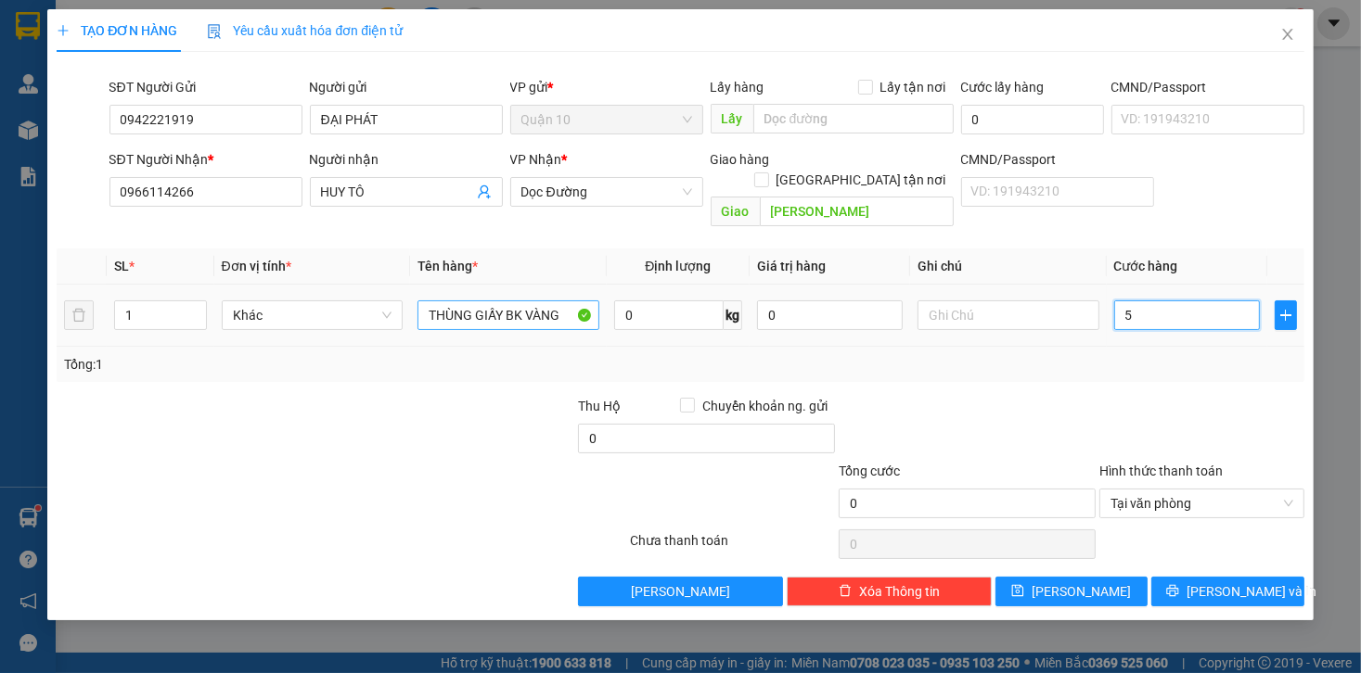
type input "5"
type input "50"
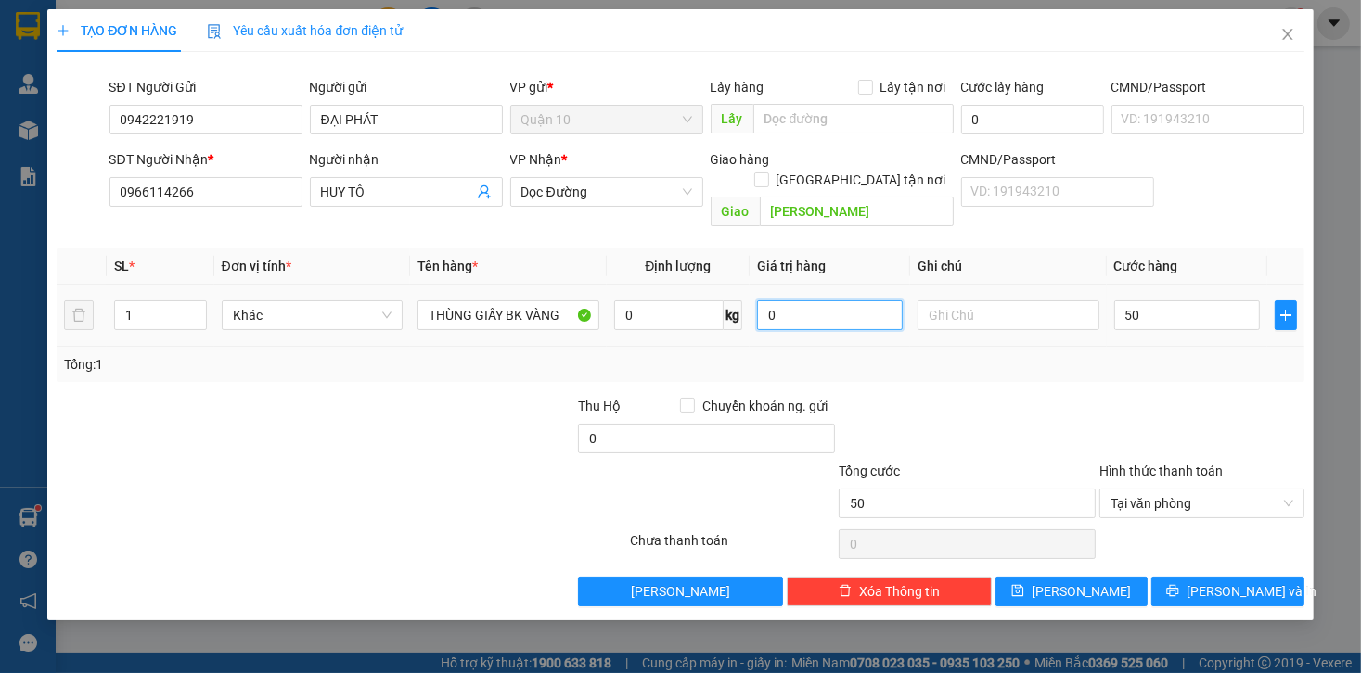
type input "50.000"
drag, startPoint x: 820, startPoint y: 296, endPoint x: 628, endPoint y: 332, distance: 195.4
click at [696, 315] on tr "1 Khác THÙNG GIẤY BK VÀNG 0 kg 0 50.000" at bounding box center [680, 316] width 1247 height 62
drag, startPoint x: 1158, startPoint y: 288, endPoint x: 1131, endPoint y: 274, distance: 30.3
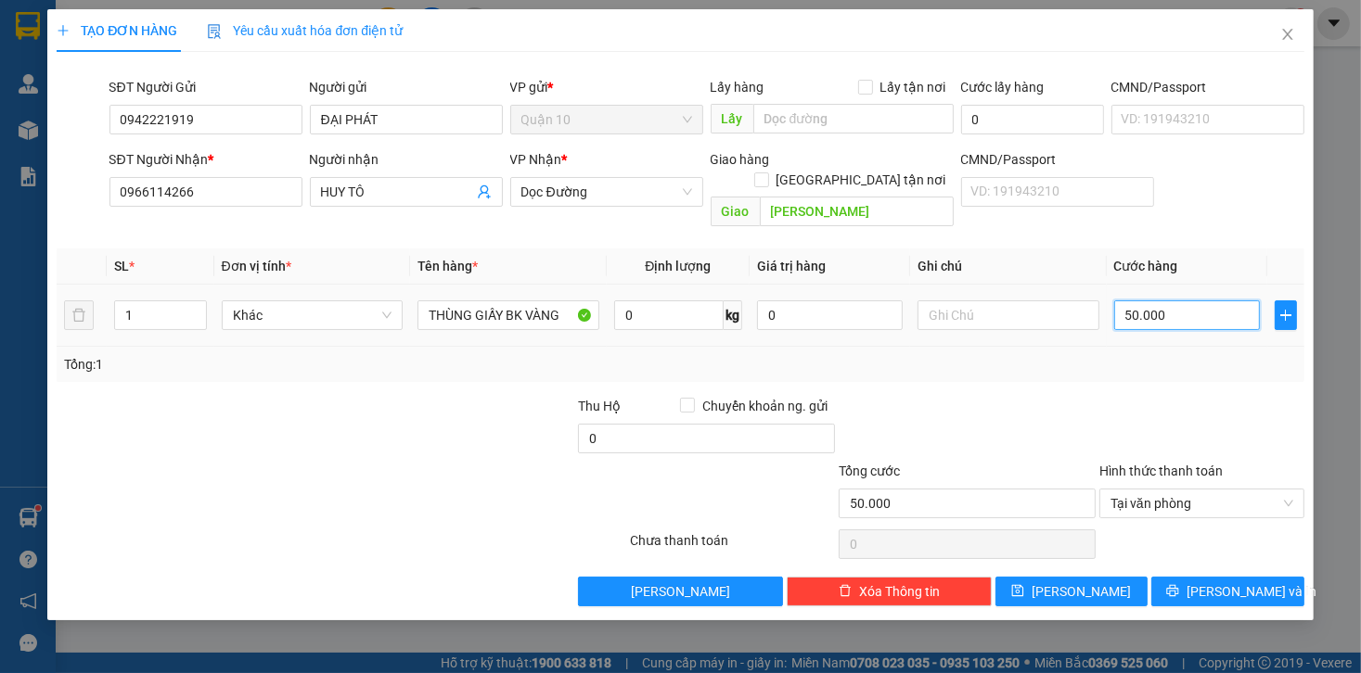
click at [1159, 301] on input "50.000" at bounding box center [1187, 316] width 146 height 30
type input "4"
type input "40"
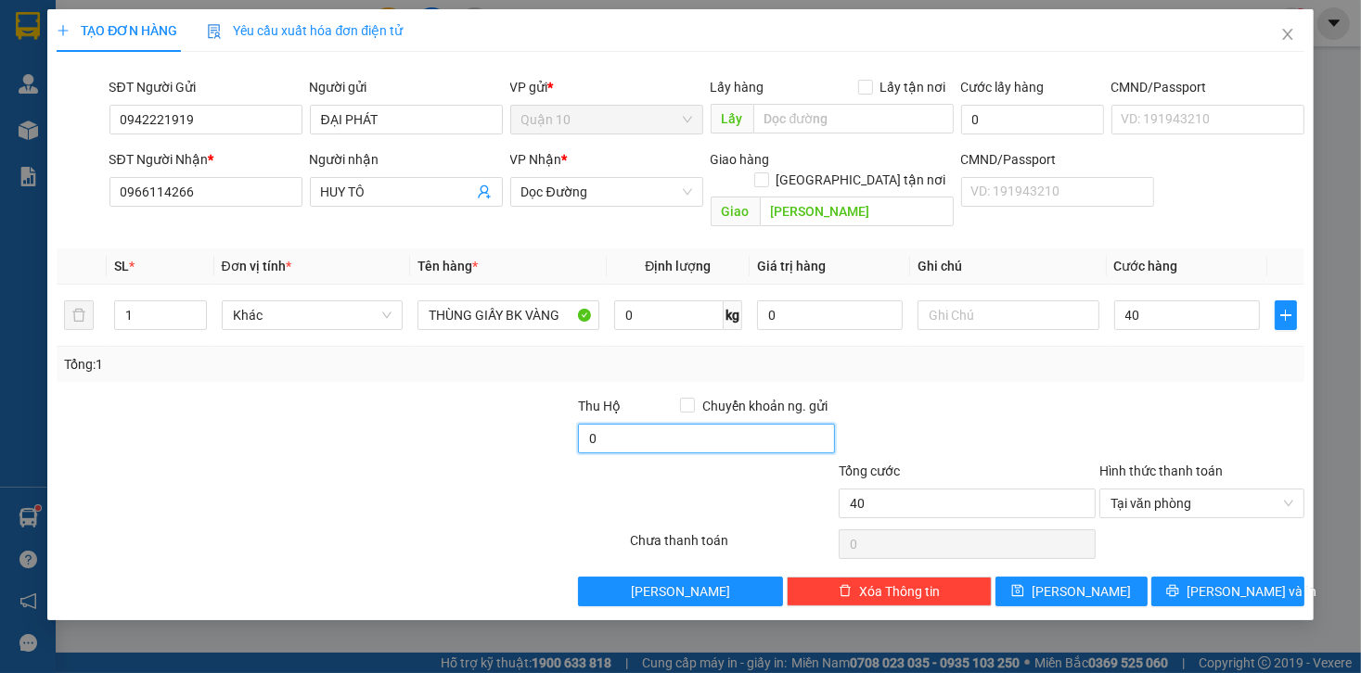
type input "40.000"
click at [603, 424] on input "0" at bounding box center [706, 439] width 257 height 30
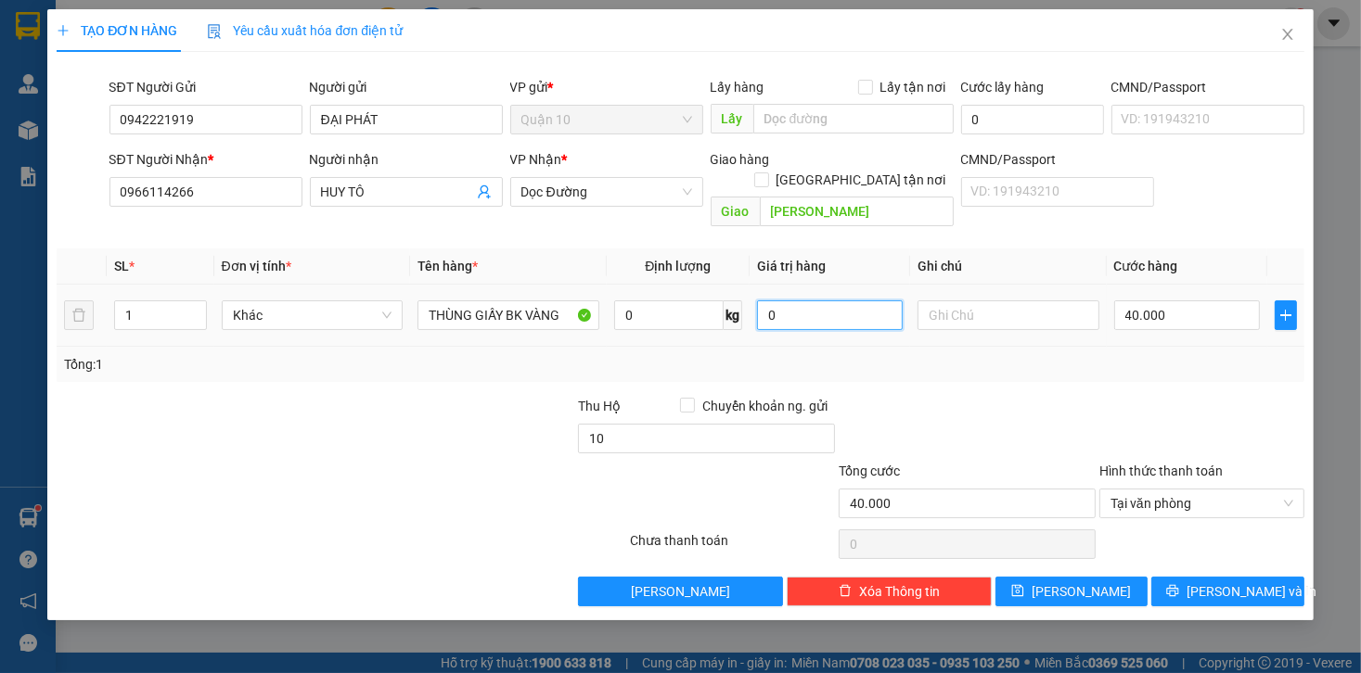
type input "10.000"
drag, startPoint x: 855, startPoint y: 301, endPoint x: 330, endPoint y: 323, distance: 525.5
click at [425, 304] on tr "1 Khác THÙNG GIẤY BK VÀNG 0 kg 0 40.000" at bounding box center [680, 316] width 1247 height 62
type input "2.000.000"
drag, startPoint x: 1213, startPoint y: 575, endPoint x: 1187, endPoint y: 546, distance: 38.7
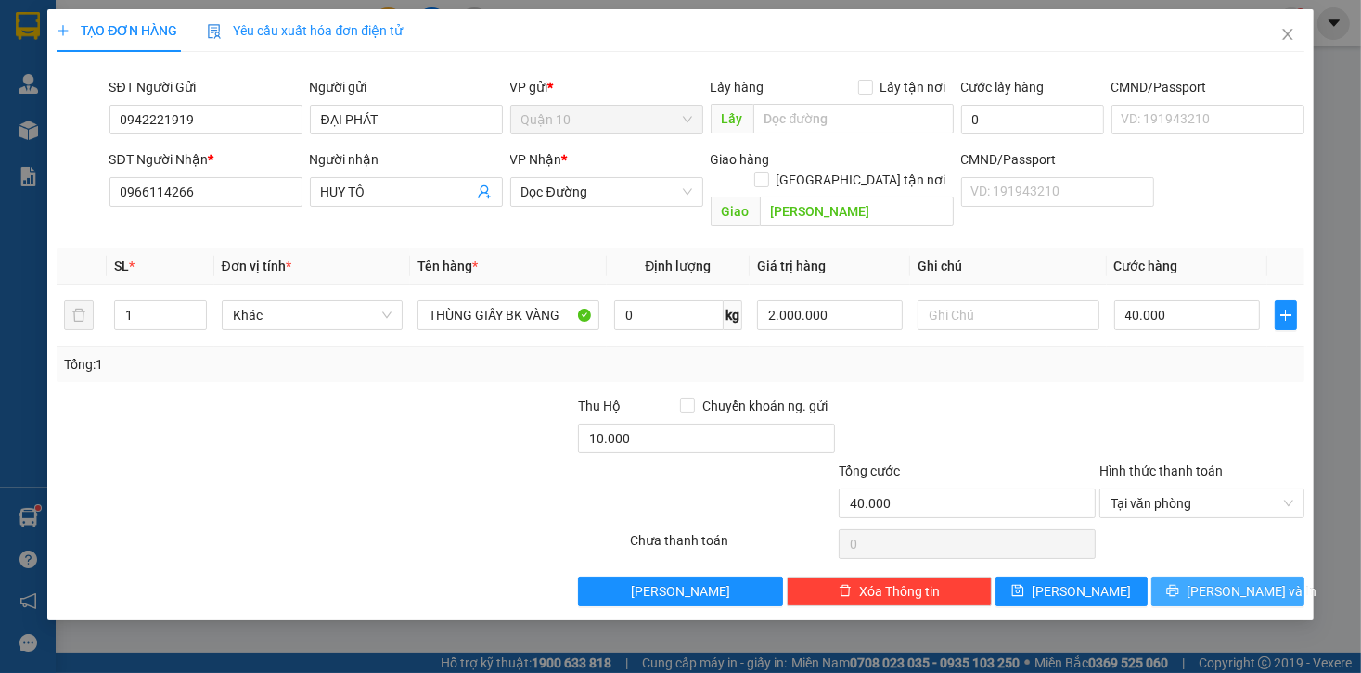
click at [1212, 582] on span "[PERSON_NAME] và In" at bounding box center [1251, 592] width 130 height 20
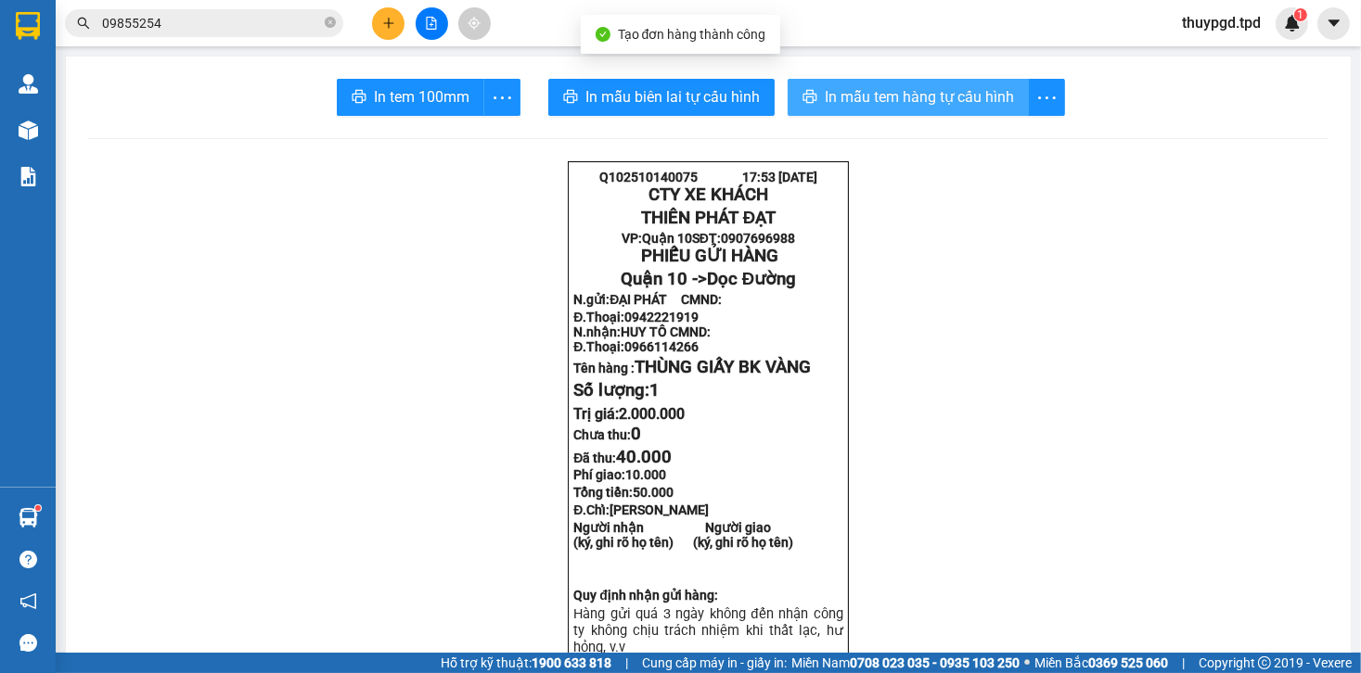
click at [876, 109] on button "In mẫu tem hàng tự cấu hình" at bounding box center [907, 97] width 241 height 37
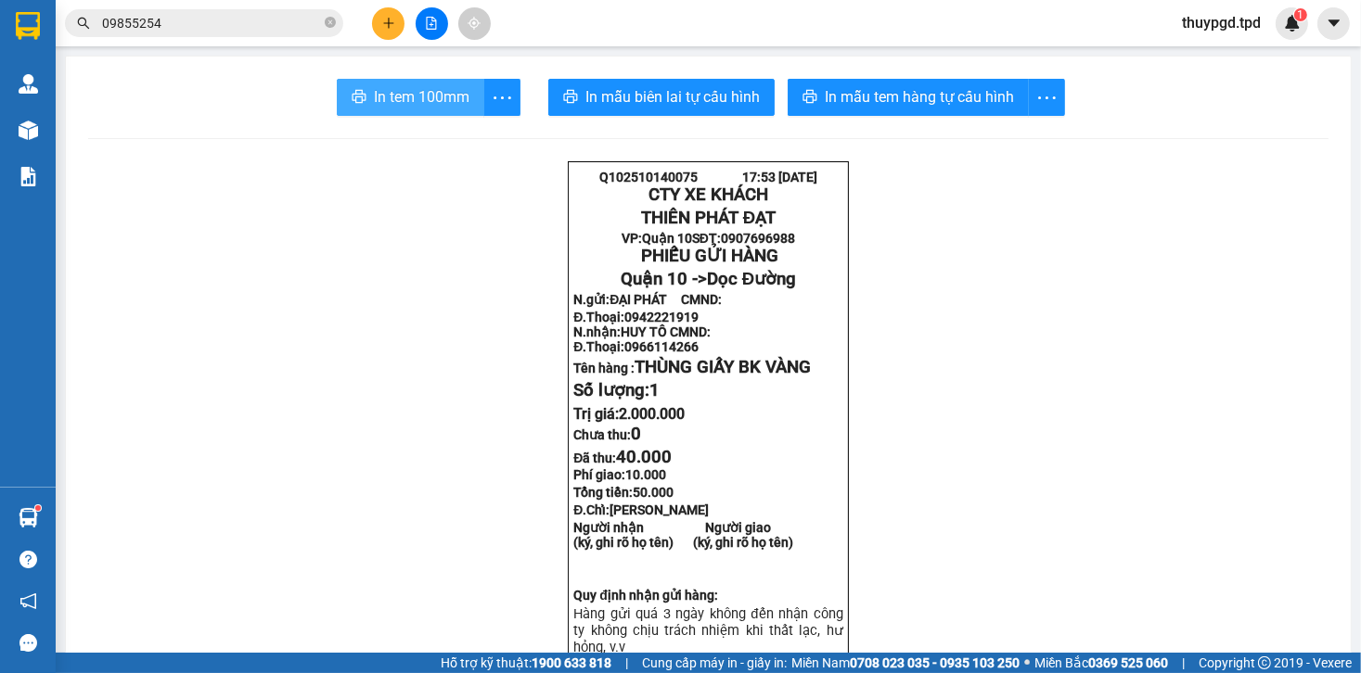
click at [409, 94] on span "In tem 100mm" at bounding box center [422, 96] width 96 height 23
click at [380, 22] on button at bounding box center [388, 23] width 32 height 32
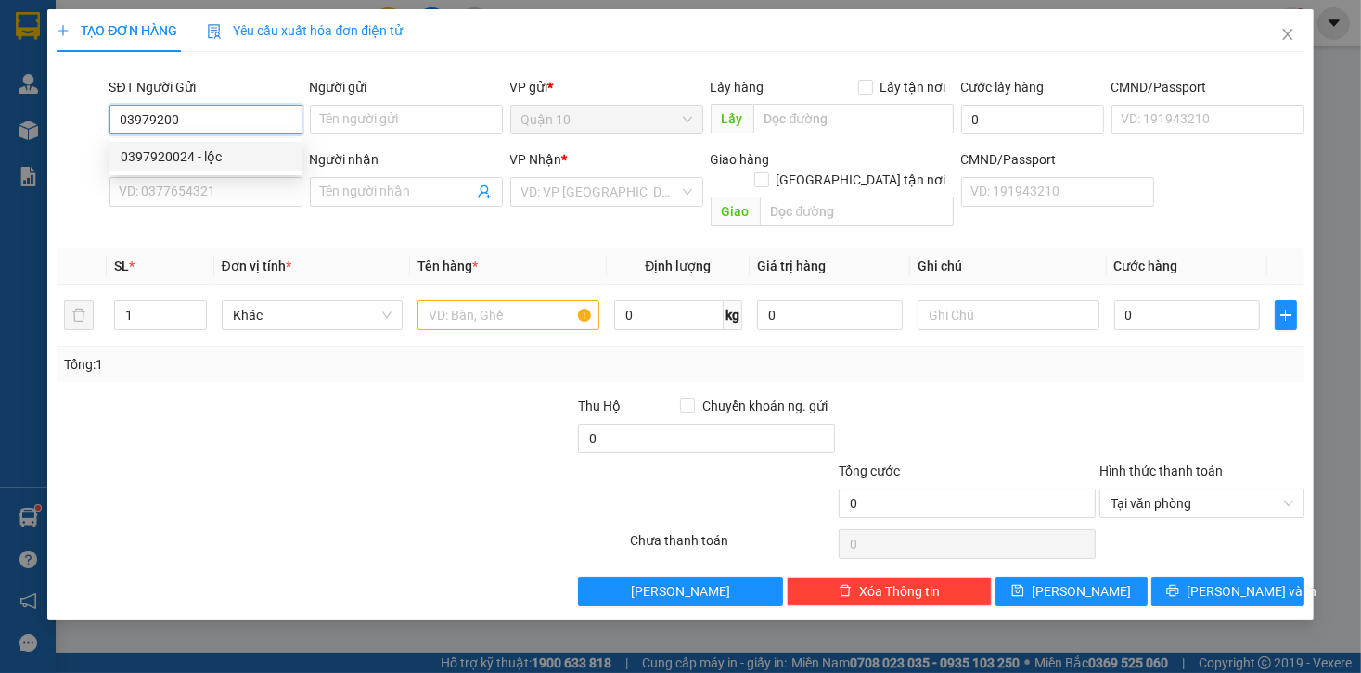
click at [184, 169] on div "0397920024 - lộc" at bounding box center [205, 157] width 193 height 30
type input "0397920024"
type input "lộc"
type input "079856874100"
type input "0397920024"
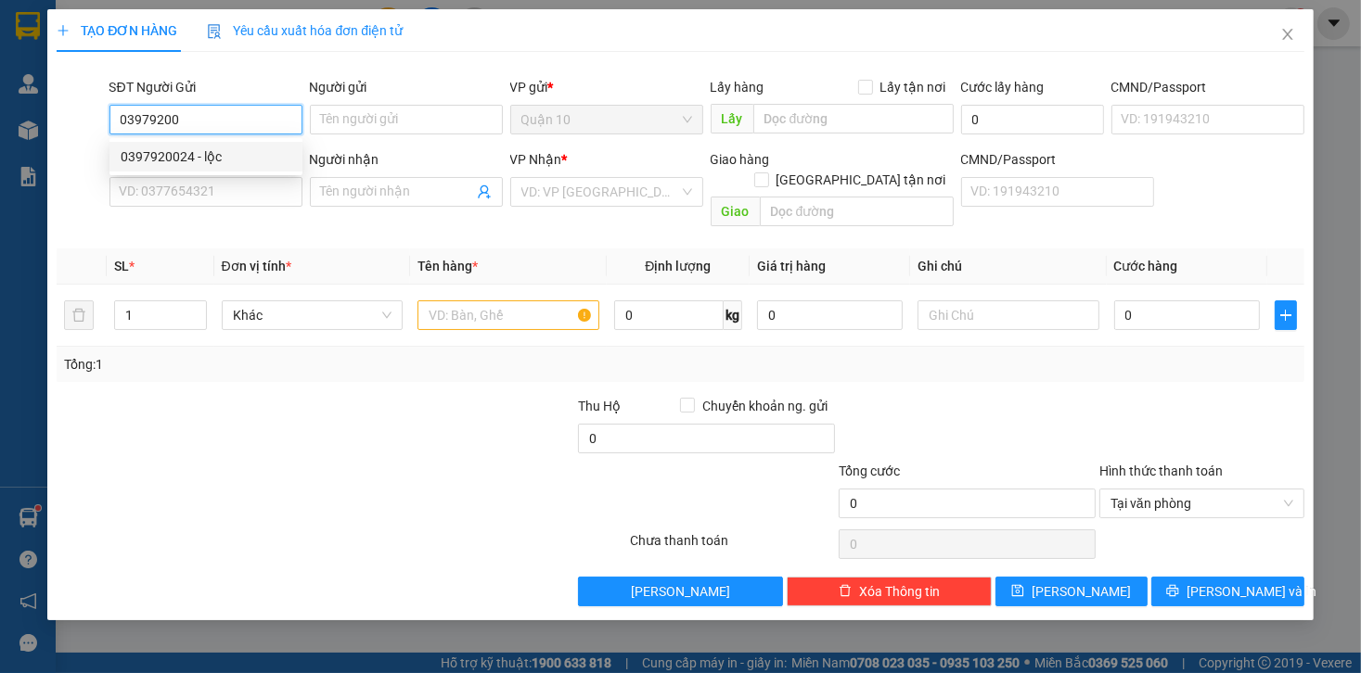
type input "lộc"
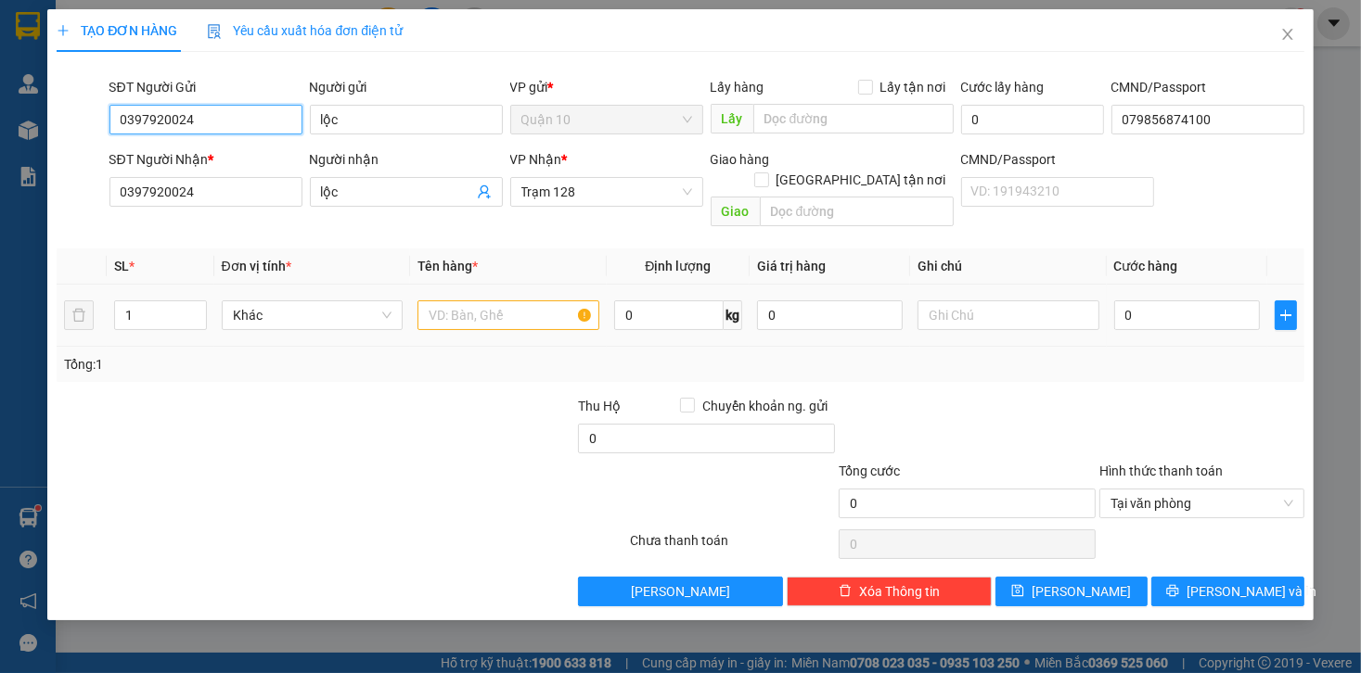
type input "0397920024"
click at [487, 303] on input "text" at bounding box center [508, 316] width 182 height 30
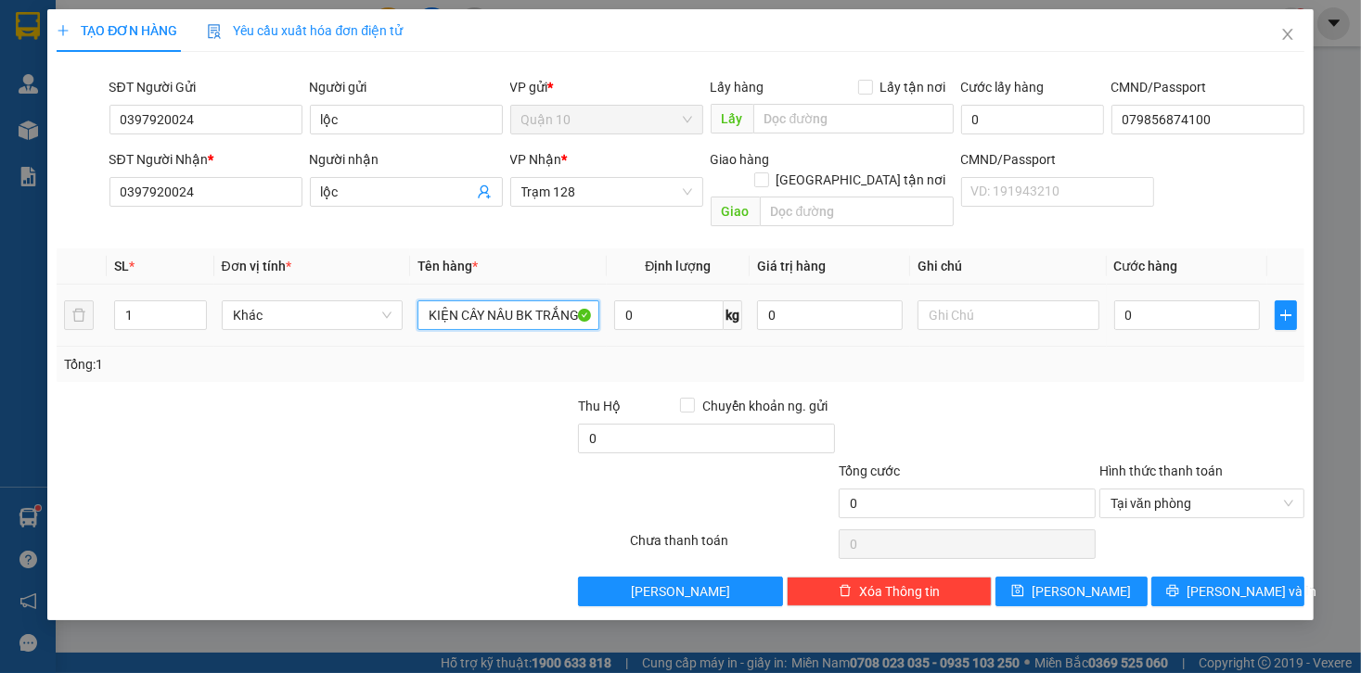
type input "KIỆN CÂY NÂU BK TRẮNG"
type input "1.000.000"
type input "5"
type input "50"
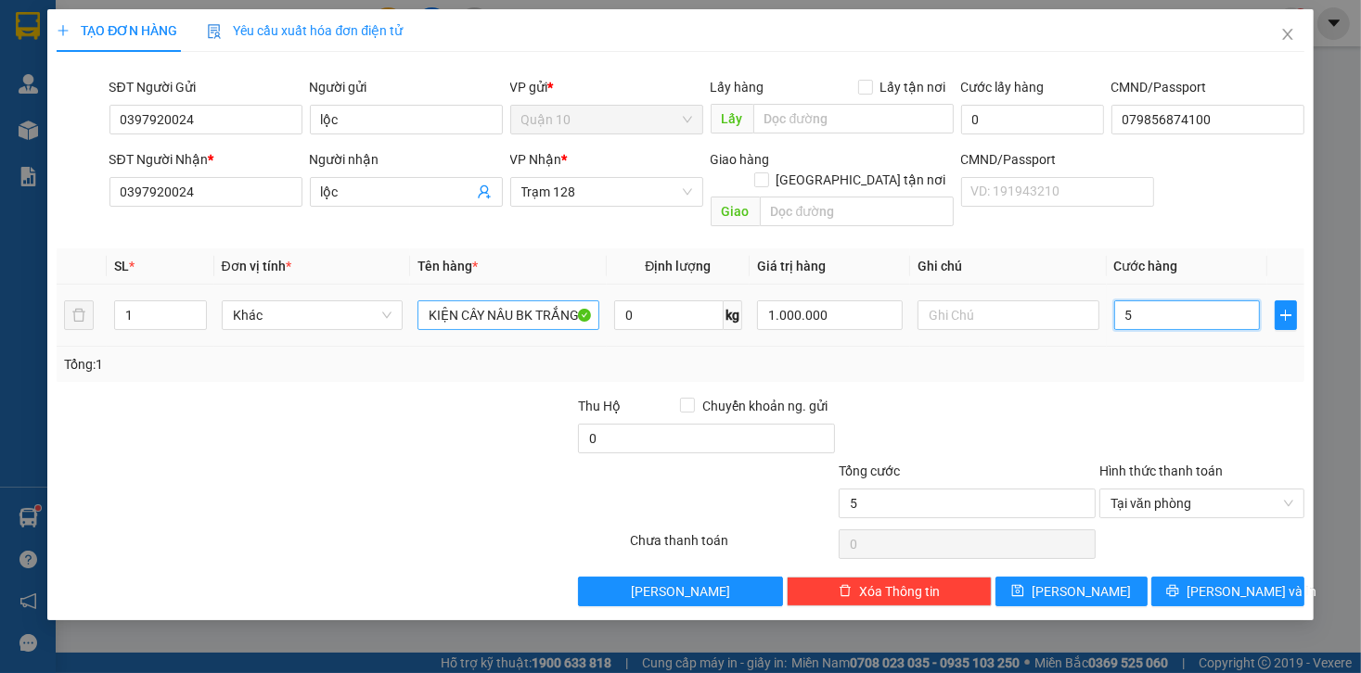
type input "50"
click at [1142, 414] on div at bounding box center [1201, 428] width 209 height 65
type input "50.000"
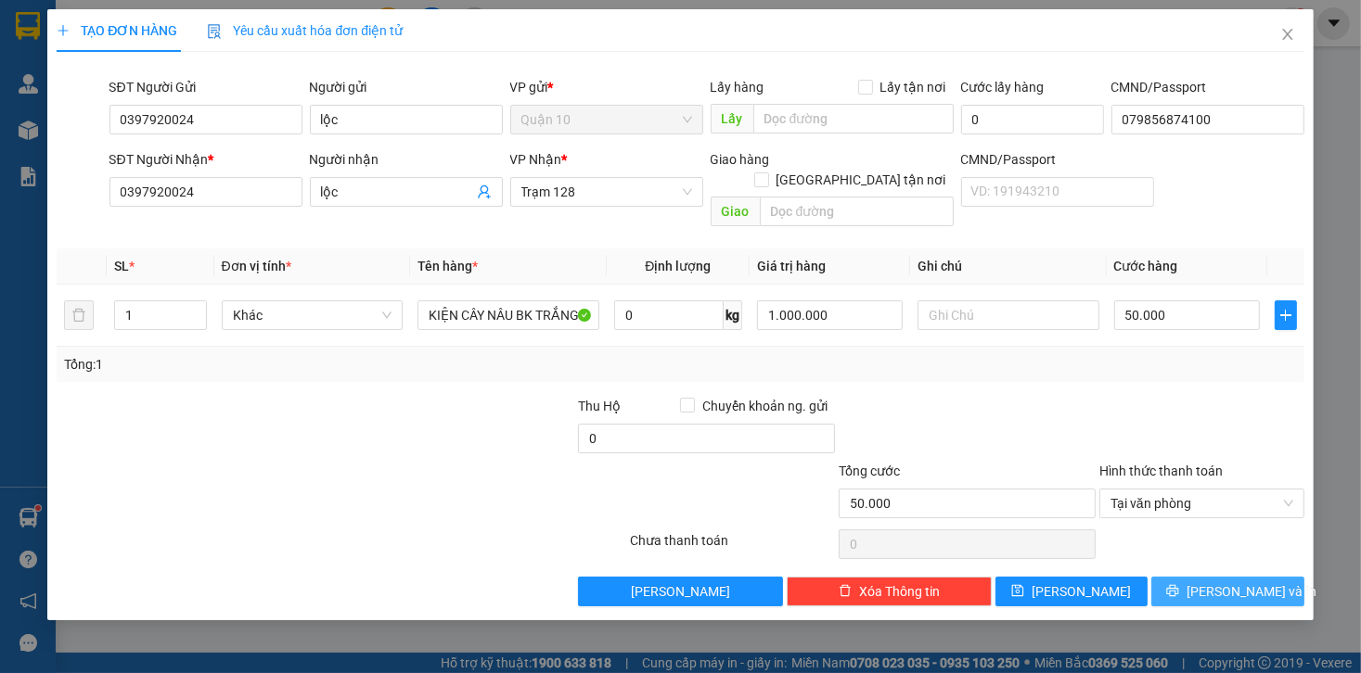
click at [1256, 577] on button "[PERSON_NAME] và In" at bounding box center [1227, 592] width 153 height 30
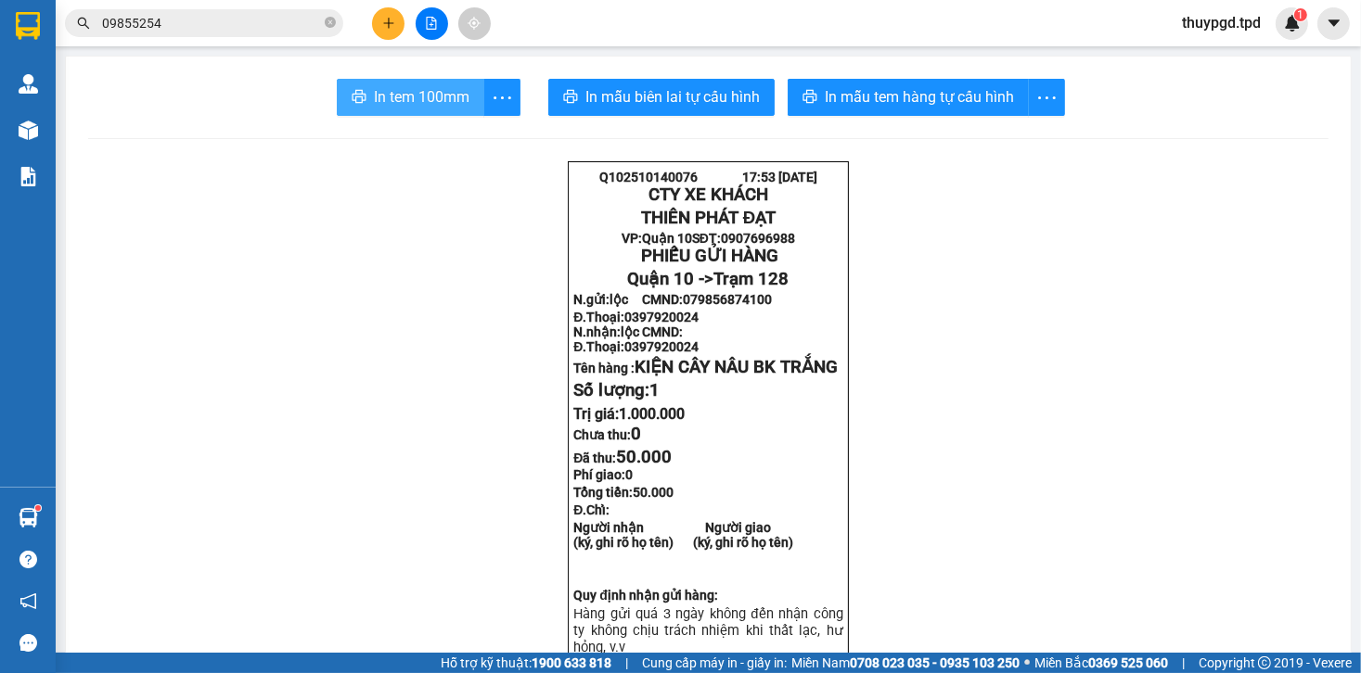
click at [431, 84] on button "In tem 100mm" at bounding box center [410, 97] width 147 height 37
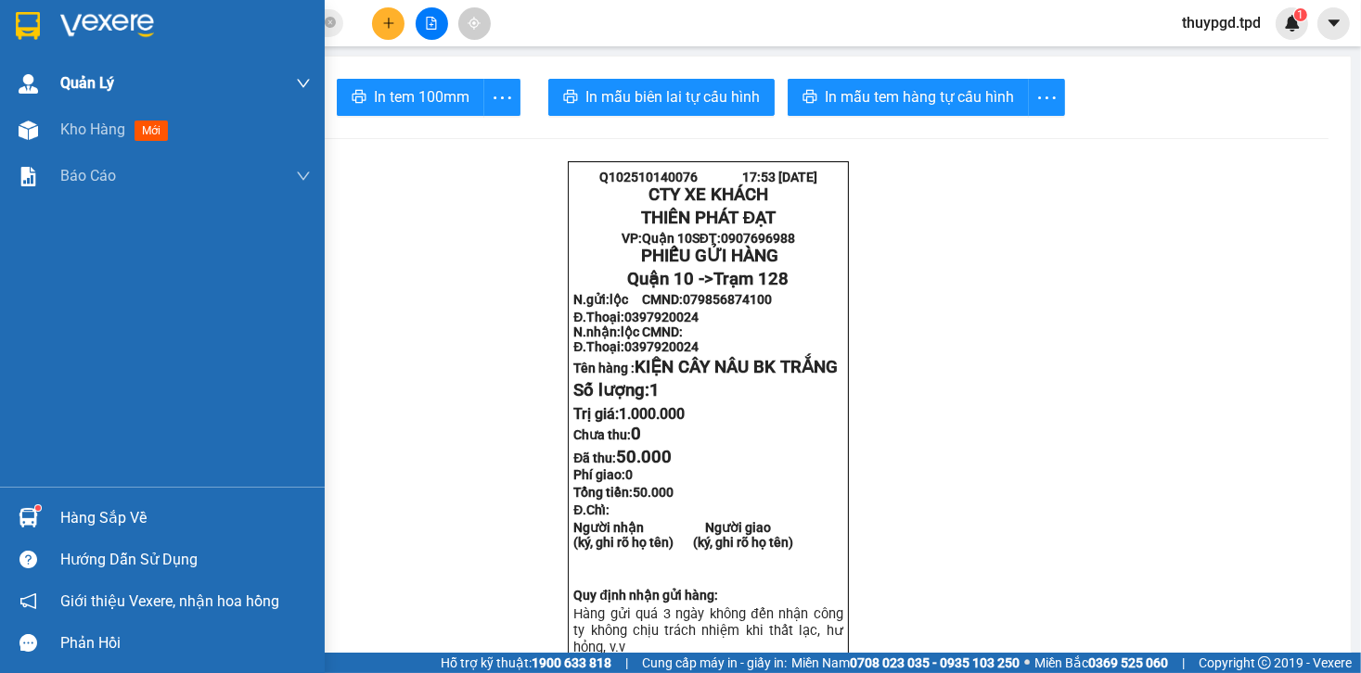
click at [32, 128] on img at bounding box center [28, 130] width 19 height 19
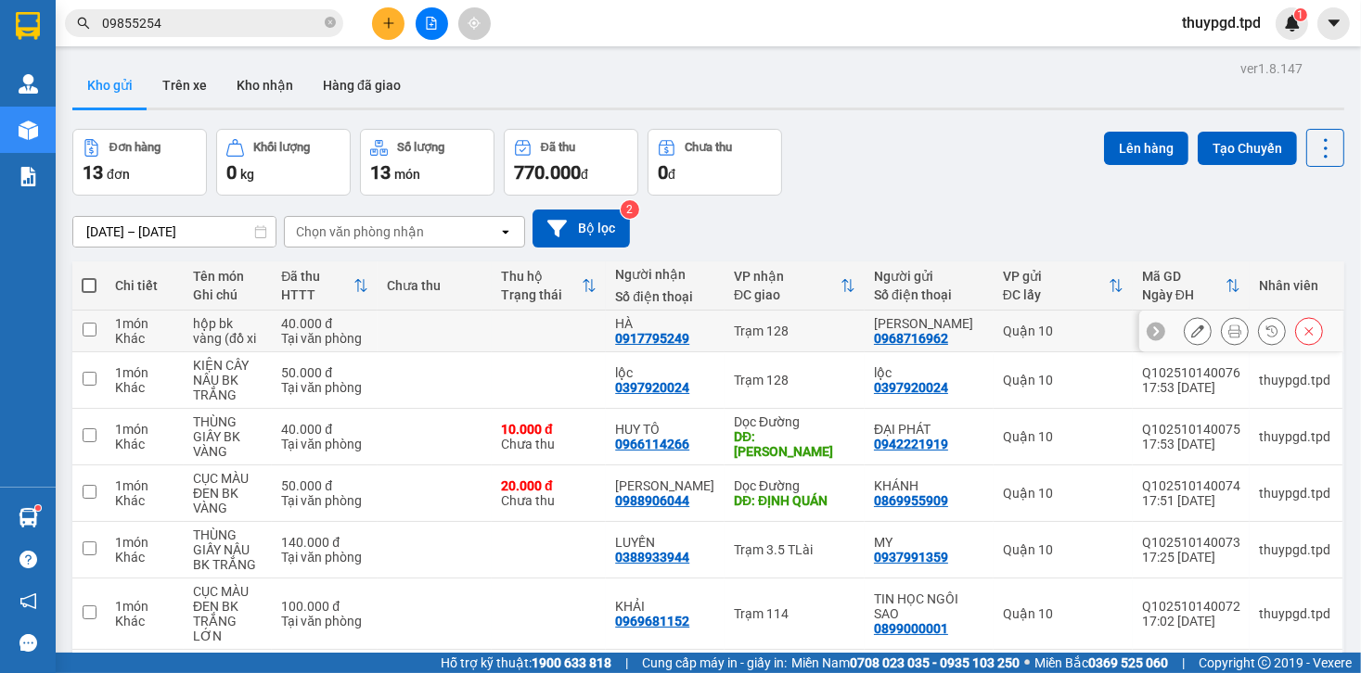
click at [1228, 330] on icon at bounding box center [1234, 331] width 13 height 13
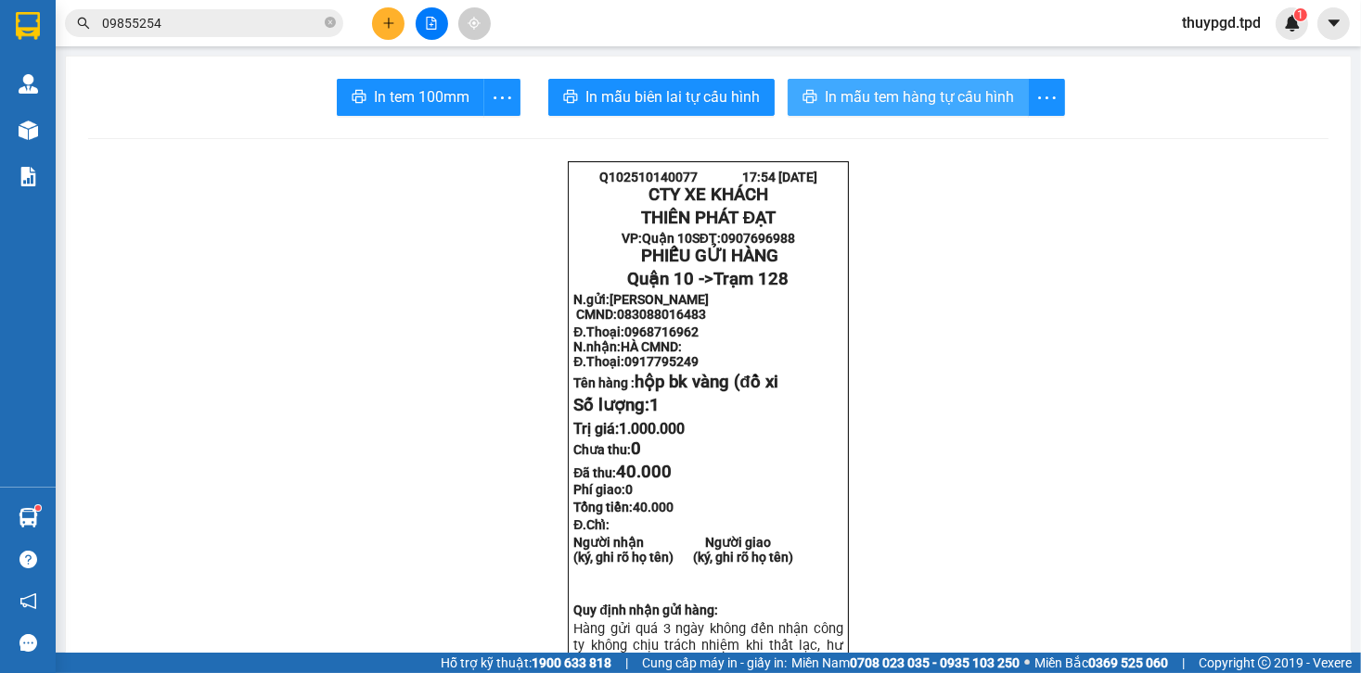
click at [838, 83] on button "In mẫu tem hàng tự cấu hình" at bounding box center [907, 97] width 241 height 37
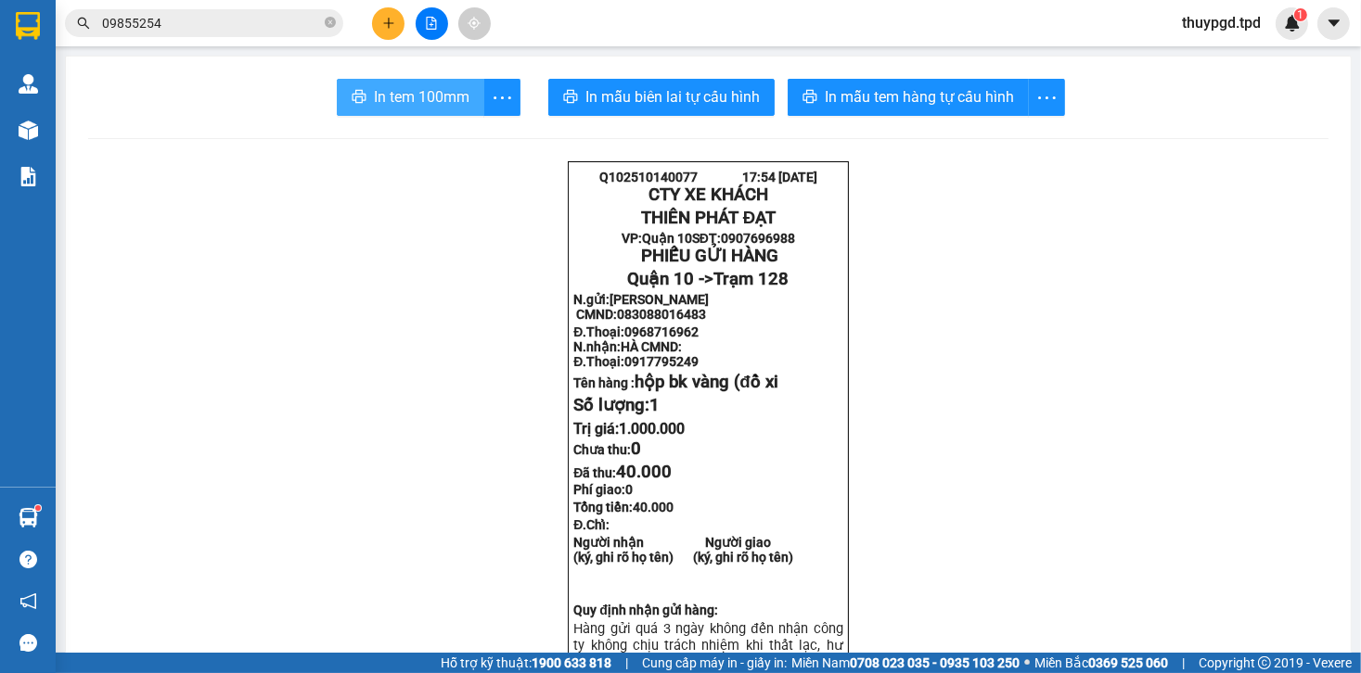
click at [397, 111] on button "In tem 100mm" at bounding box center [410, 97] width 147 height 37
click at [402, 104] on span "In tem 100mm" at bounding box center [422, 96] width 96 height 23
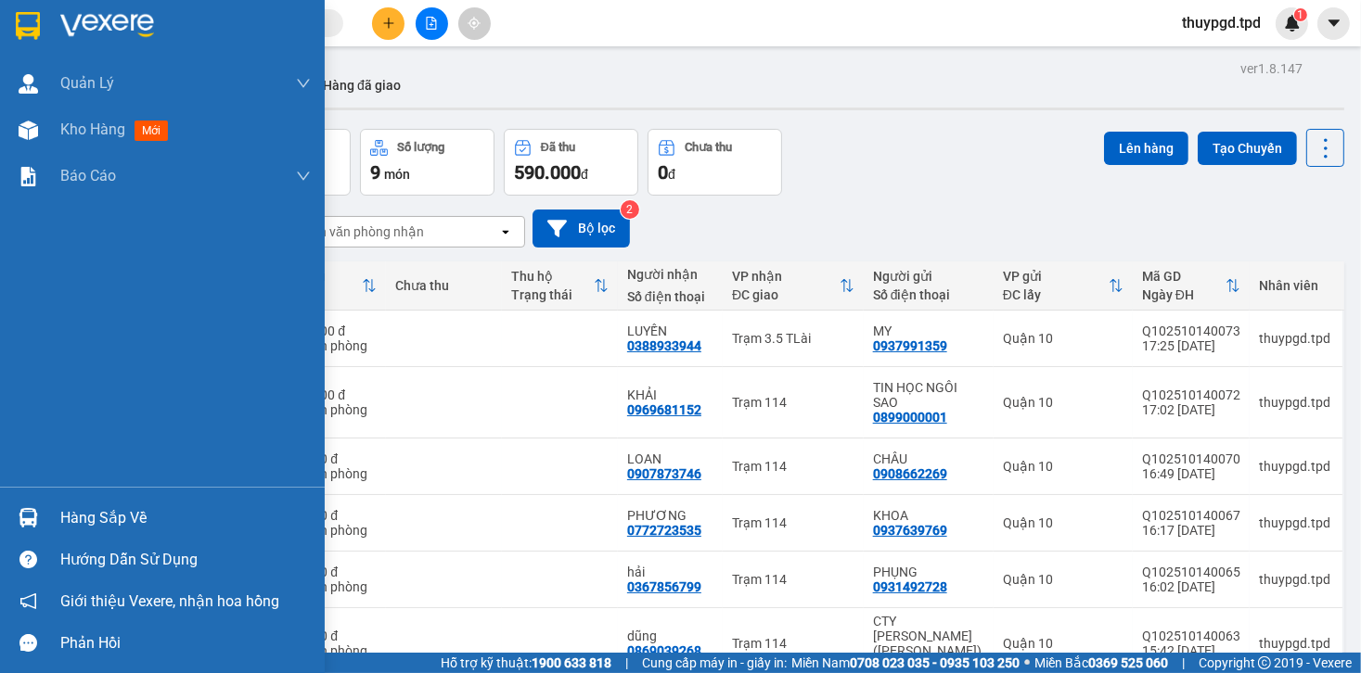
click at [33, 519] on img at bounding box center [28, 517] width 19 height 19
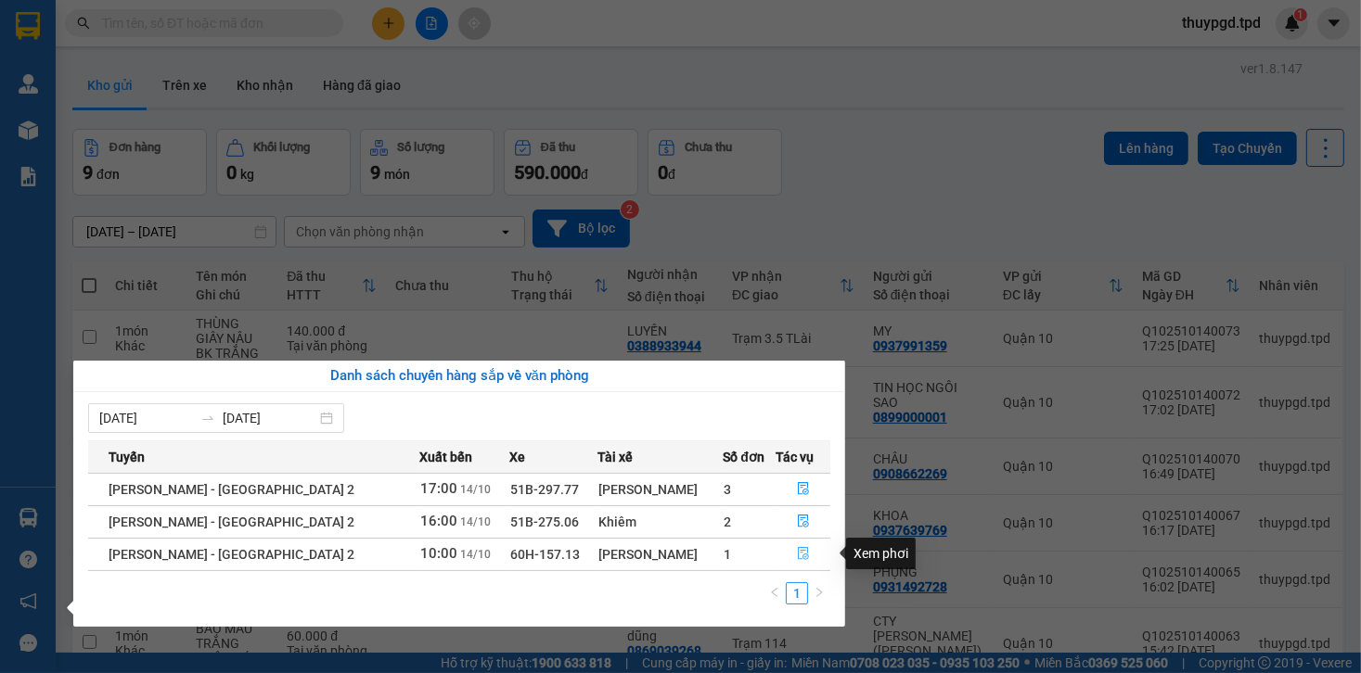
click at [794, 546] on button "button" at bounding box center [803, 555] width 54 height 30
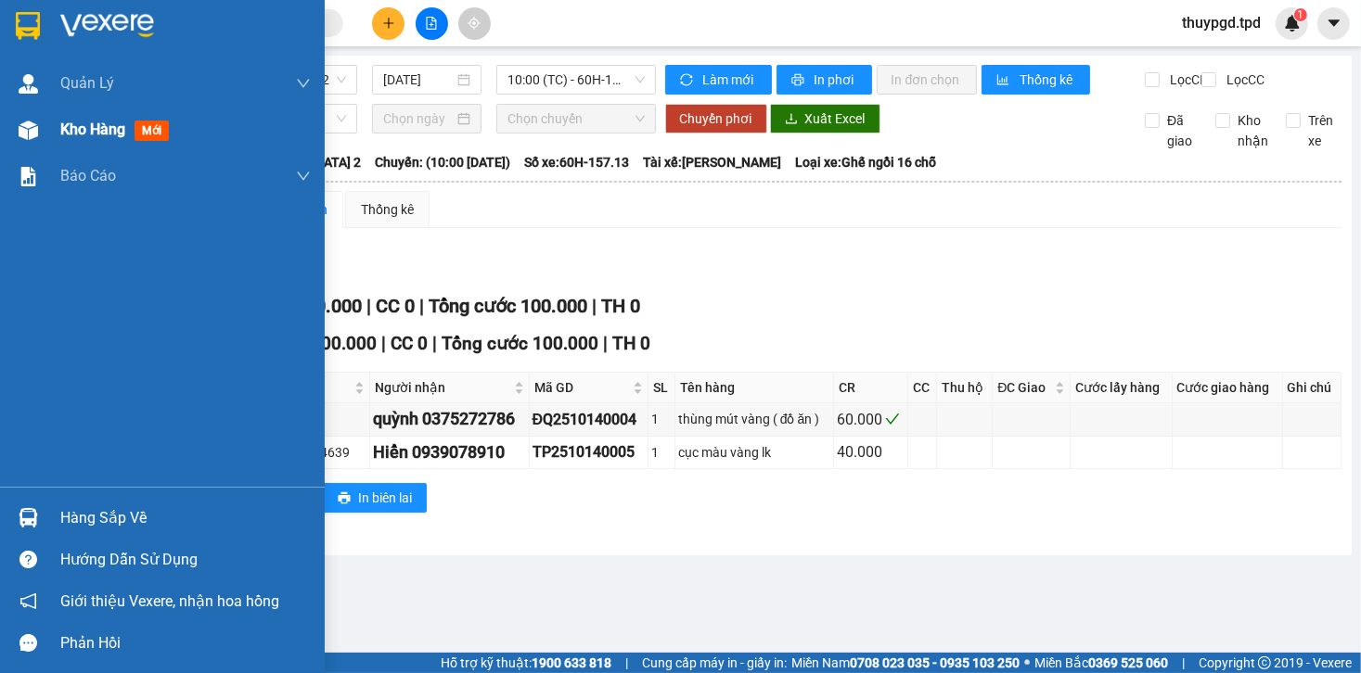
click at [72, 140] on div "Kho hàng mới" at bounding box center [118, 129] width 116 height 23
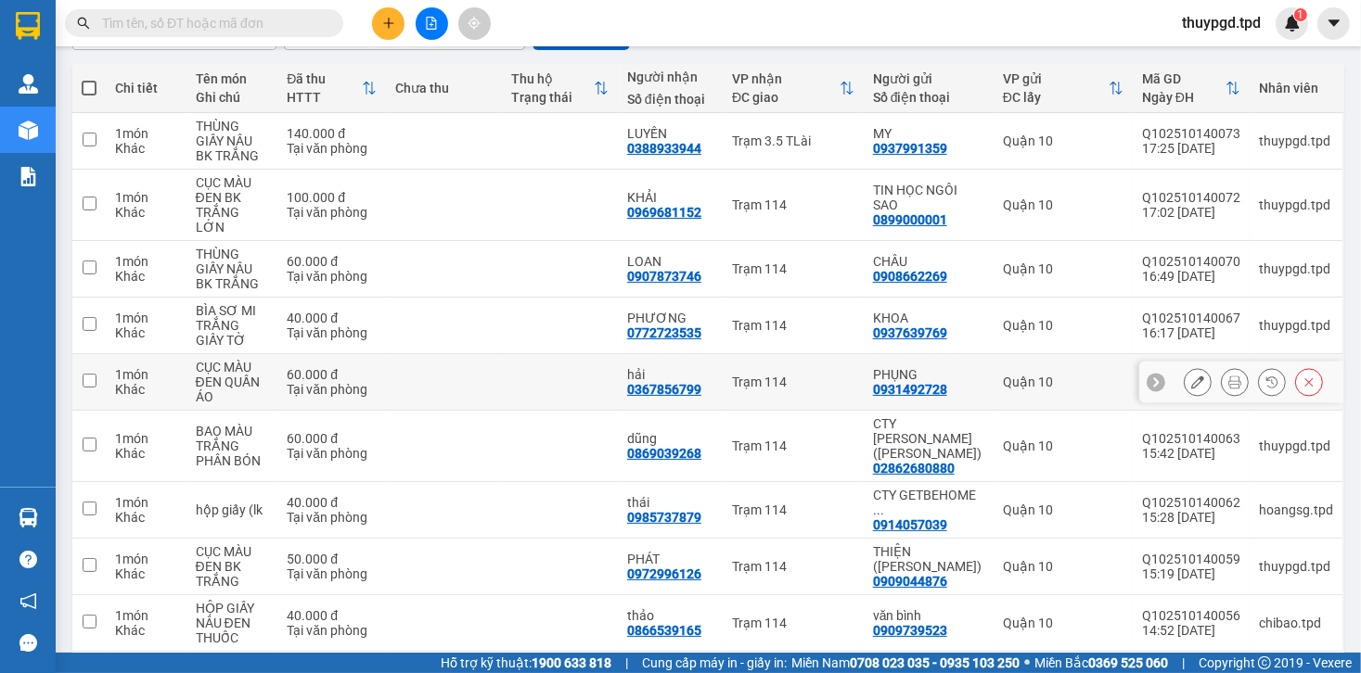
scroll to position [223, 0]
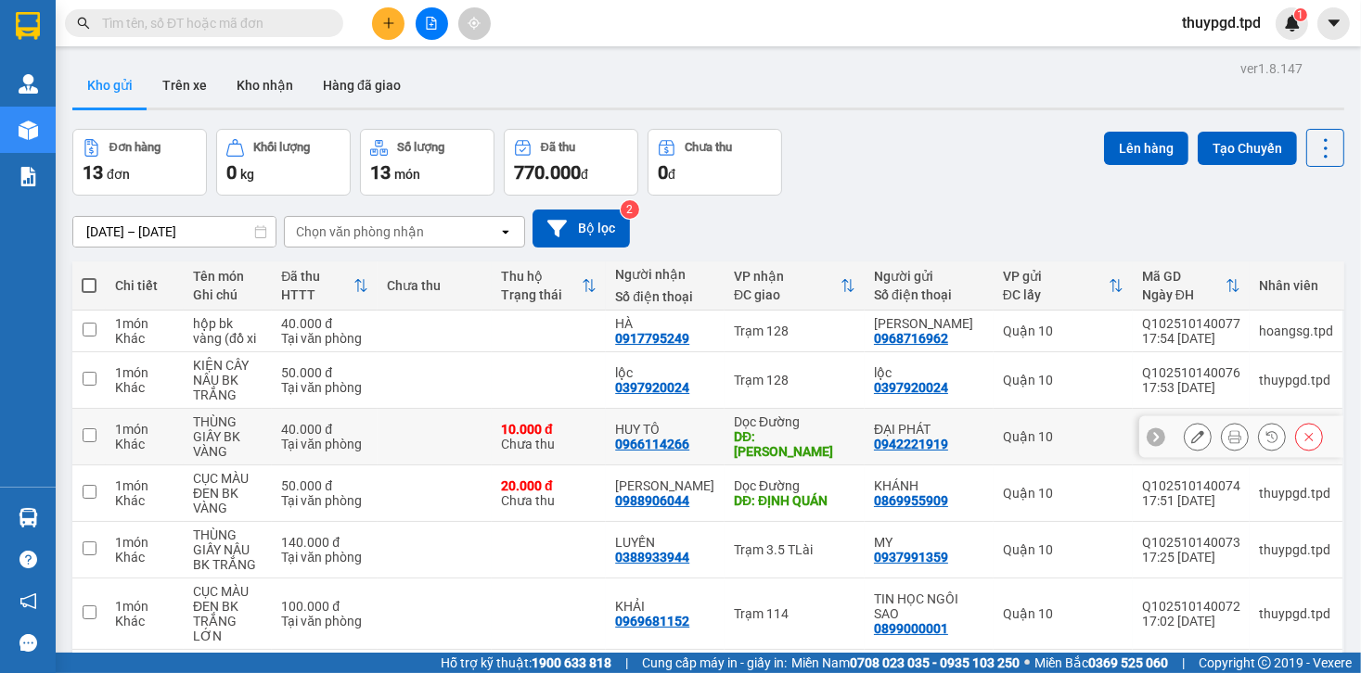
click at [797, 420] on div "Dọc Đường" at bounding box center [795, 422] width 122 height 15
checkbox input "true"
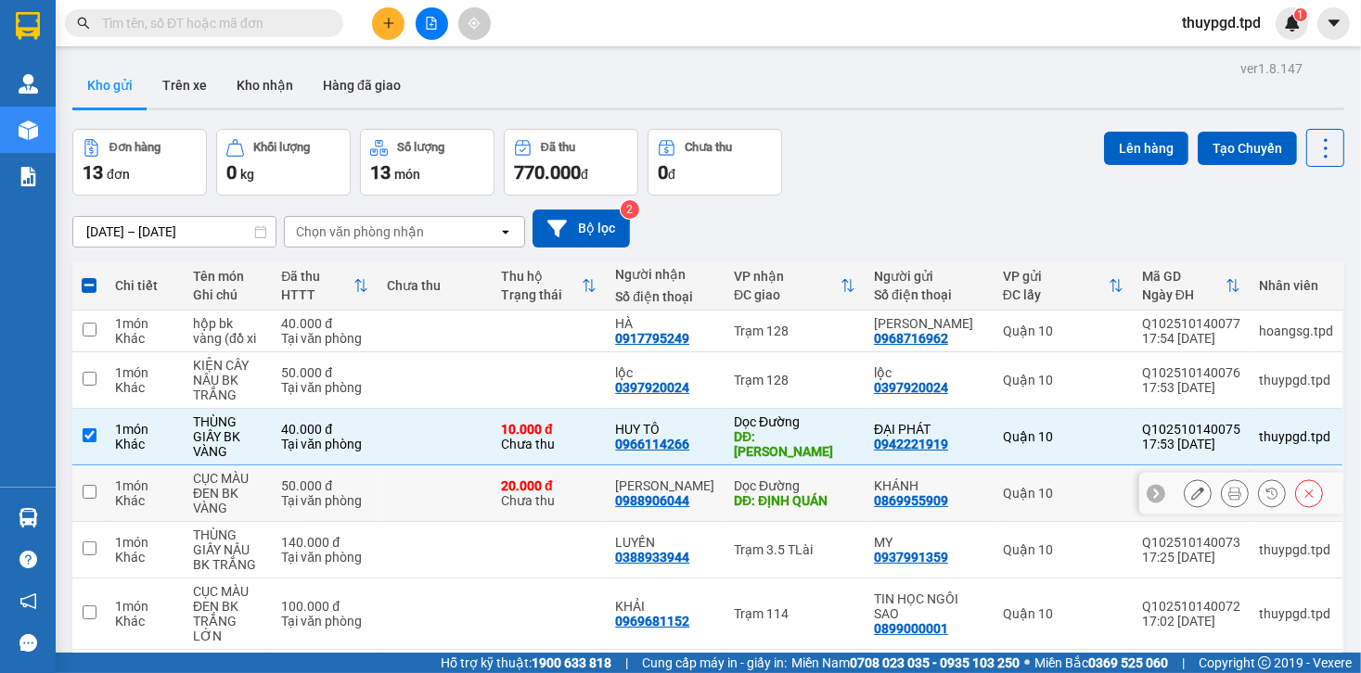
click at [802, 479] on div "Dọc Đường" at bounding box center [795, 486] width 122 height 15
checkbox input "true"
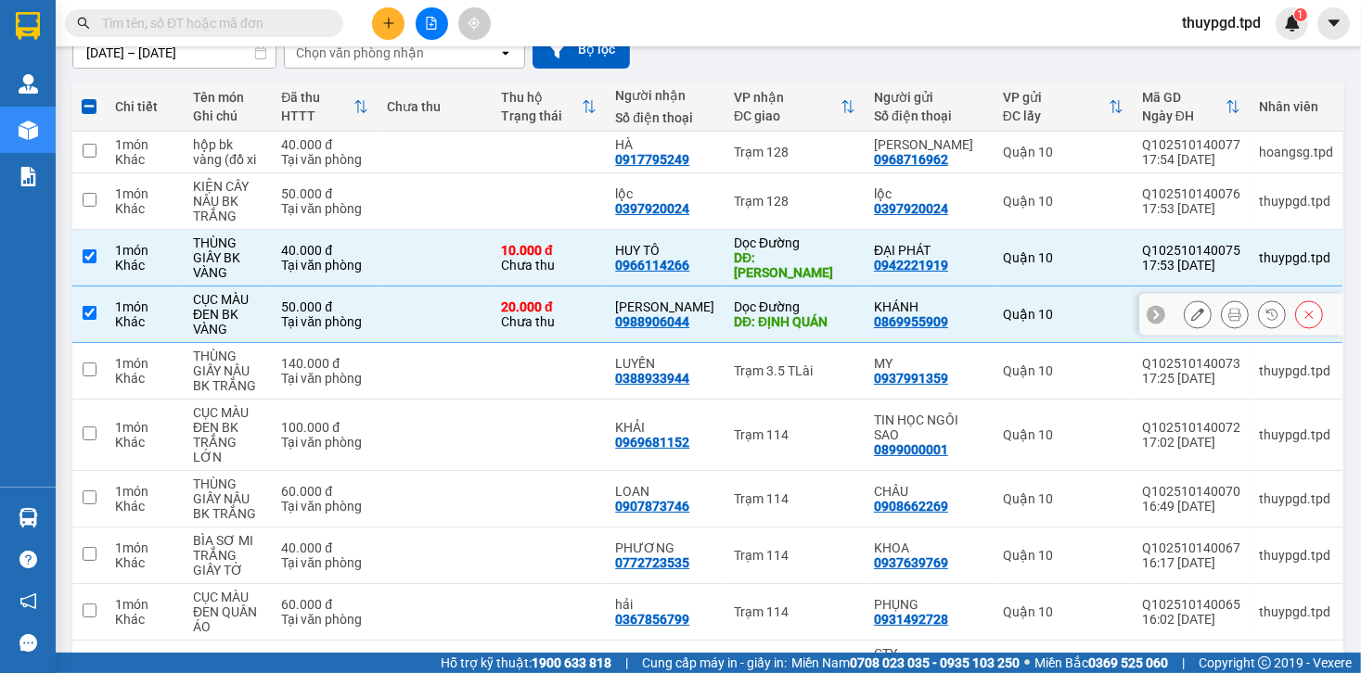
scroll to position [223, 0]
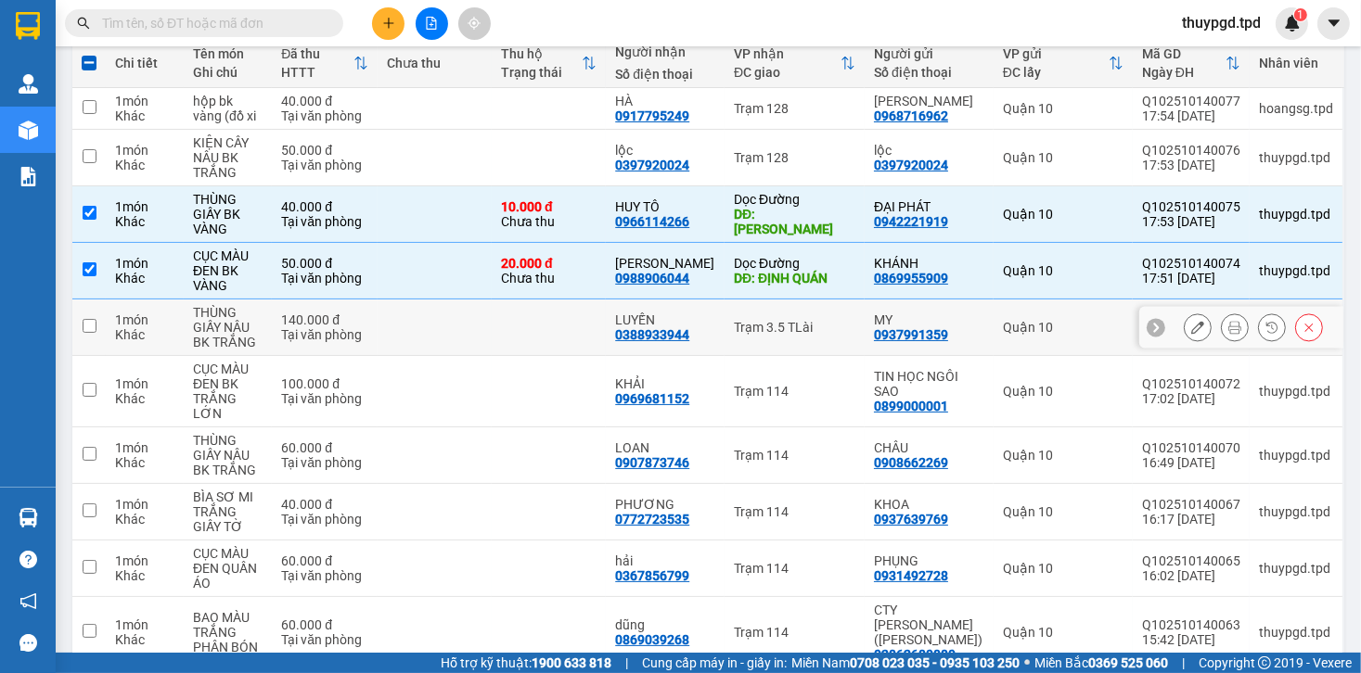
click at [790, 325] on td "Trạm 3.5 TLài" at bounding box center [794, 328] width 140 height 57
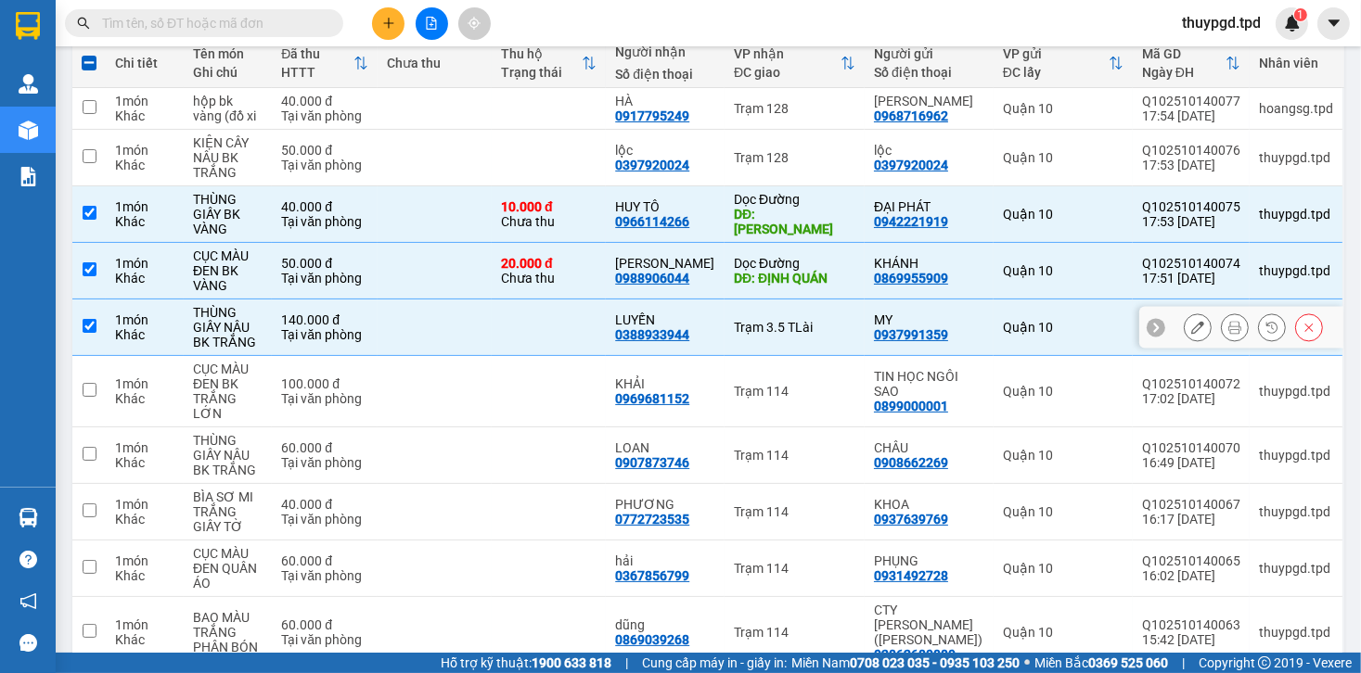
click at [790, 325] on td "Trạm 3.5 TLài" at bounding box center [794, 328] width 140 height 57
checkbox input "false"
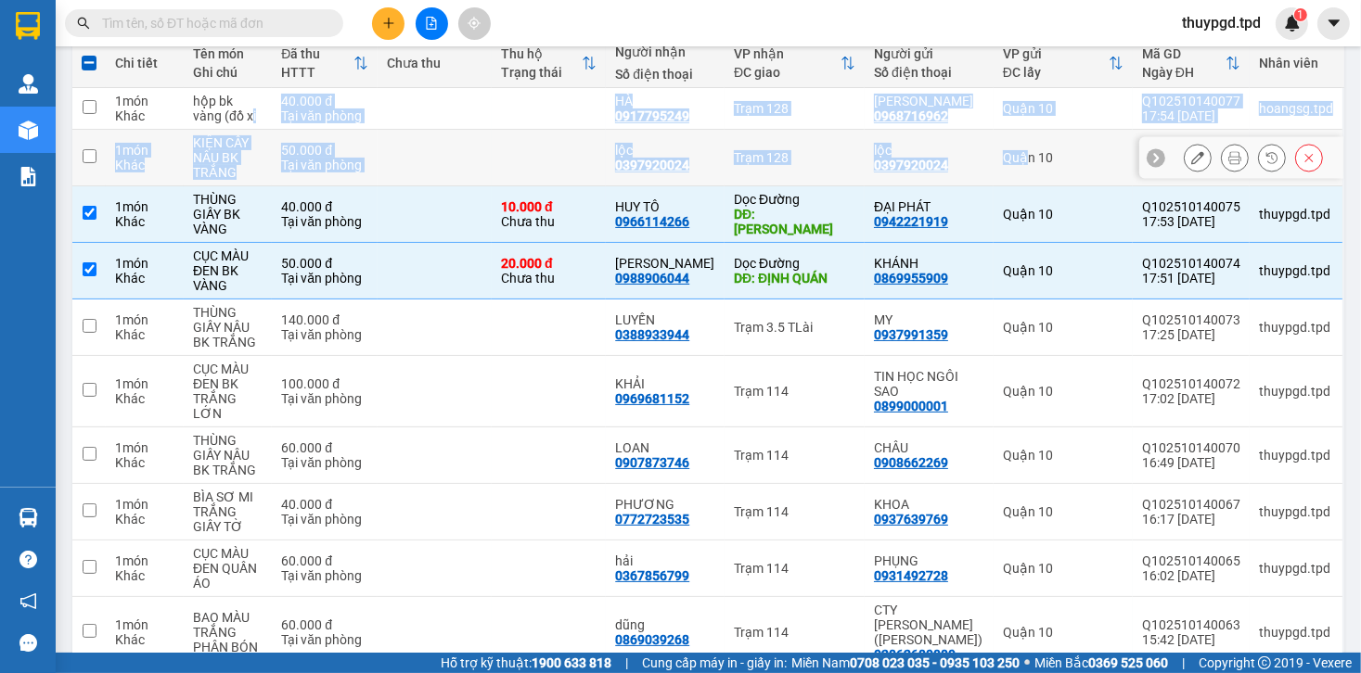
drag, startPoint x: 224, startPoint y: 109, endPoint x: 1024, endPoint y: 153, distance: 801.7
click at [1024, 153] on tbody "1 món Khác hộp bk vàng (đồ xi 40.000 đ Tại văn phòng HÀ 0917795249 Trạm 128 KIM…" at bounding box center [708, 378] width 1272 height 581
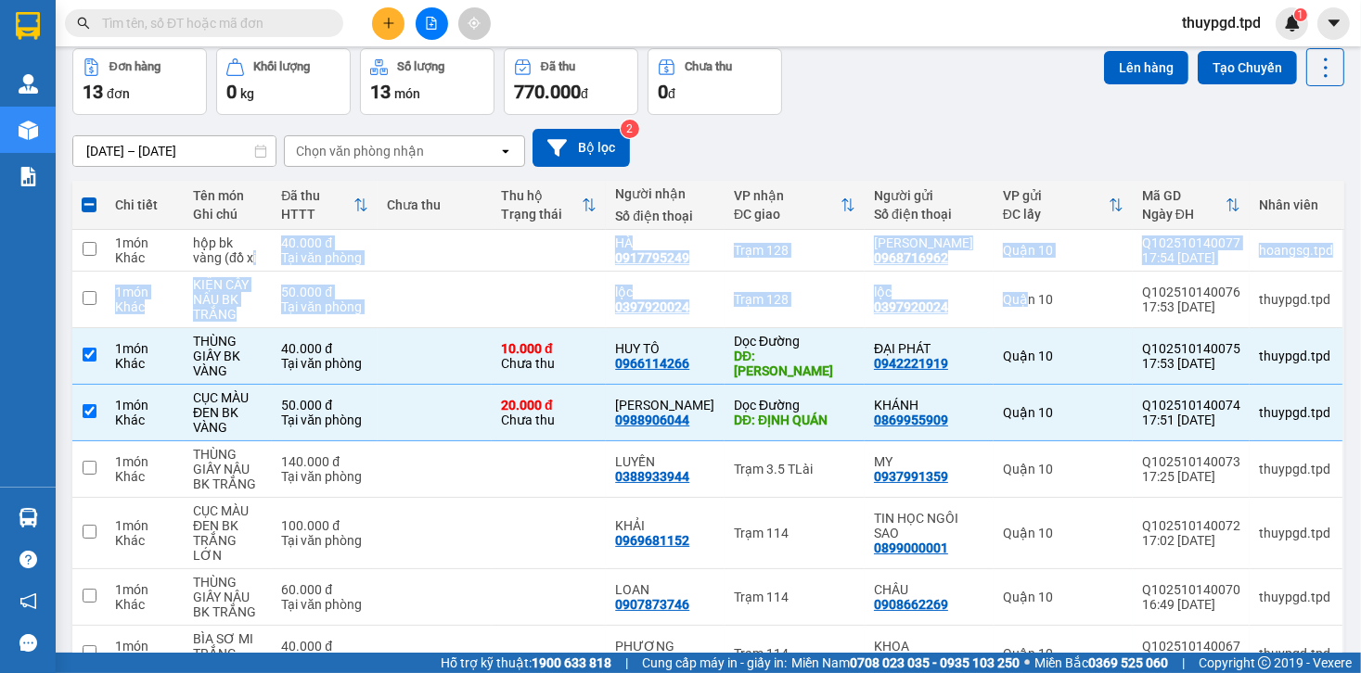
scroll to position [74, 0]
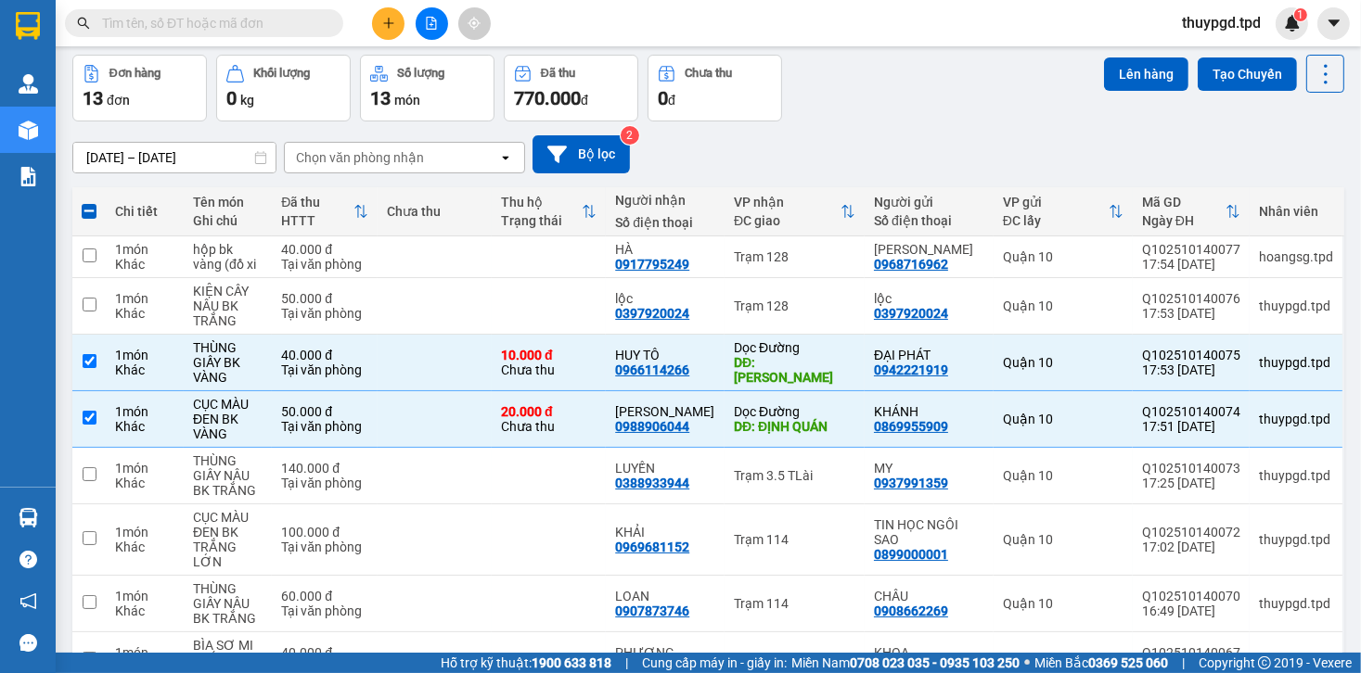
click at [779, 132] on div "[DATE] – [DATE] Press the down arrow key to interact with the calendar and sele…" at bounding box center [708, 155] width 1272 height 66
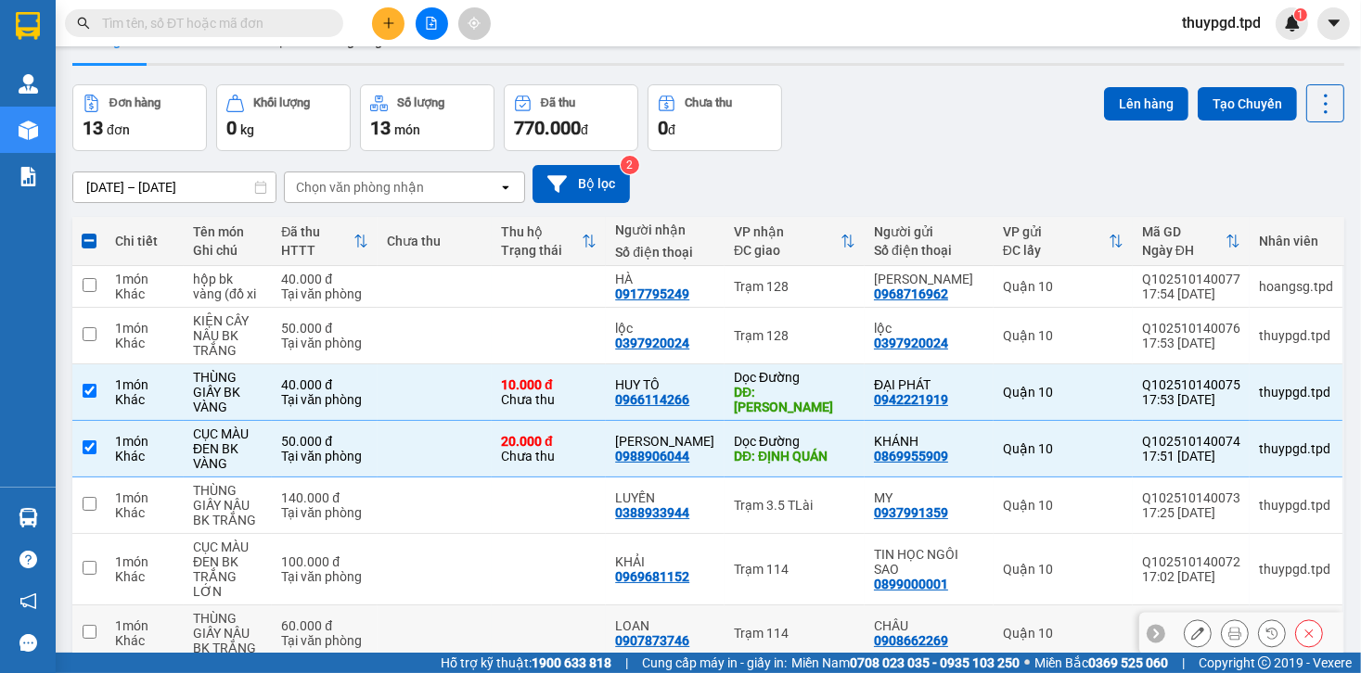
scroll to position [0, 0]
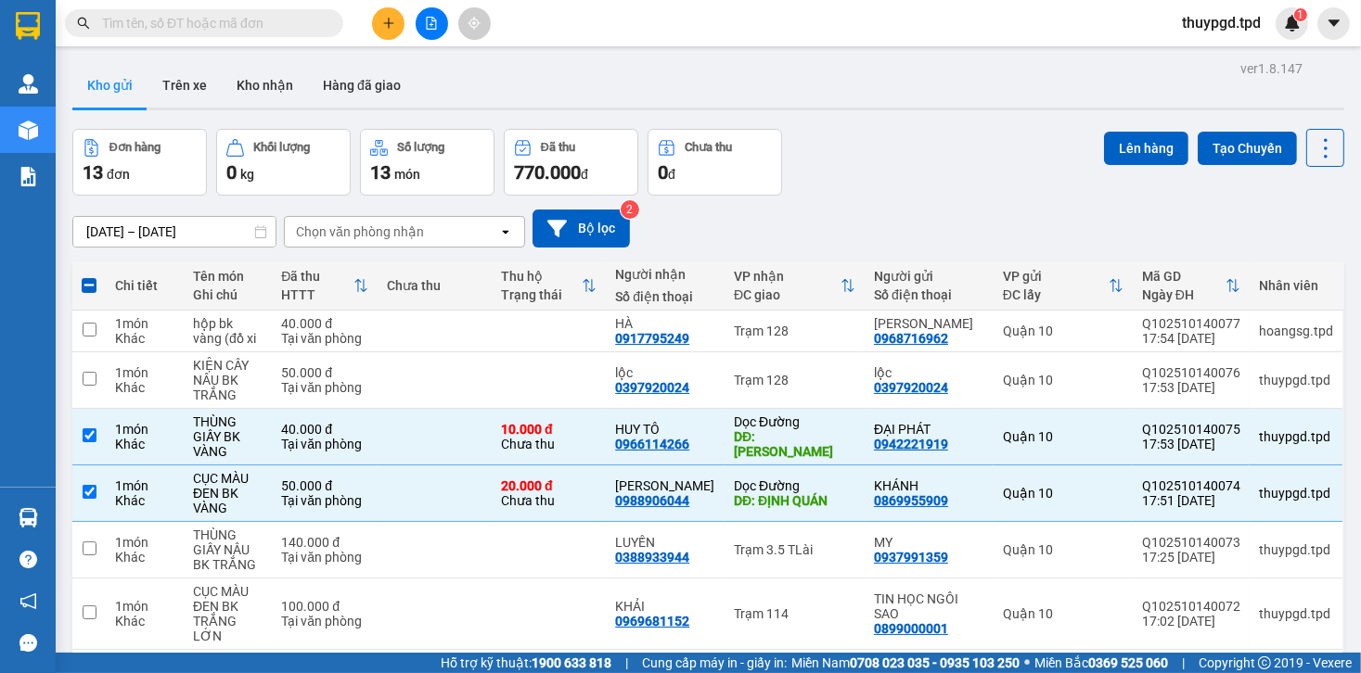
click at [881, 179] on div "Đơn hàng 13 đơn Khối lượng 0 kg Số lượng 13 món Đã thu 770.000 đ Chưa thu 0 đ L…" at bounding box center [708, 162] width 1272 height 67
click at [1127, 145] on button "Lên hàng" at bounding box center [1146, 148] width 84 height 33
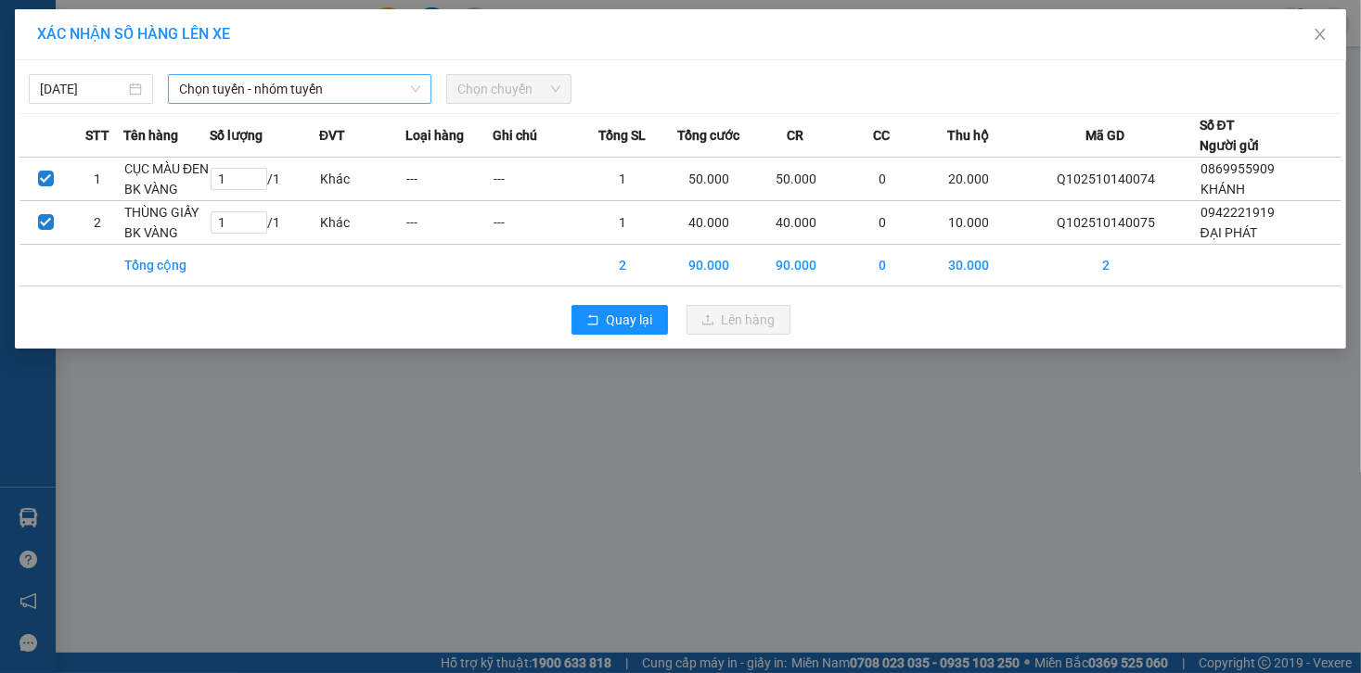
click at [361, 97] on span "Chọn tuyến - nhóm tuyến" at bounding box center [299, 89] width 241 height 28
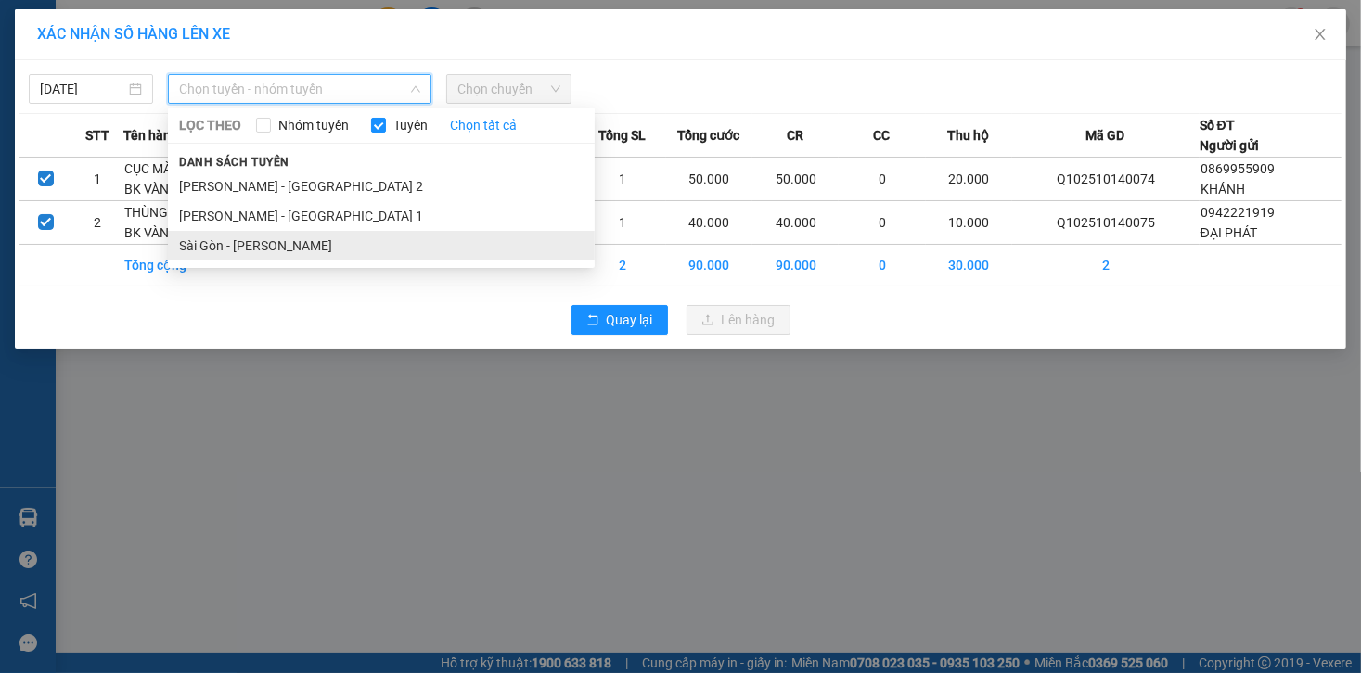
click at [339, 244] on li "Sài Gòn - [PERSON_NAME]" at bounding box center [381, 246] width 427 height 30
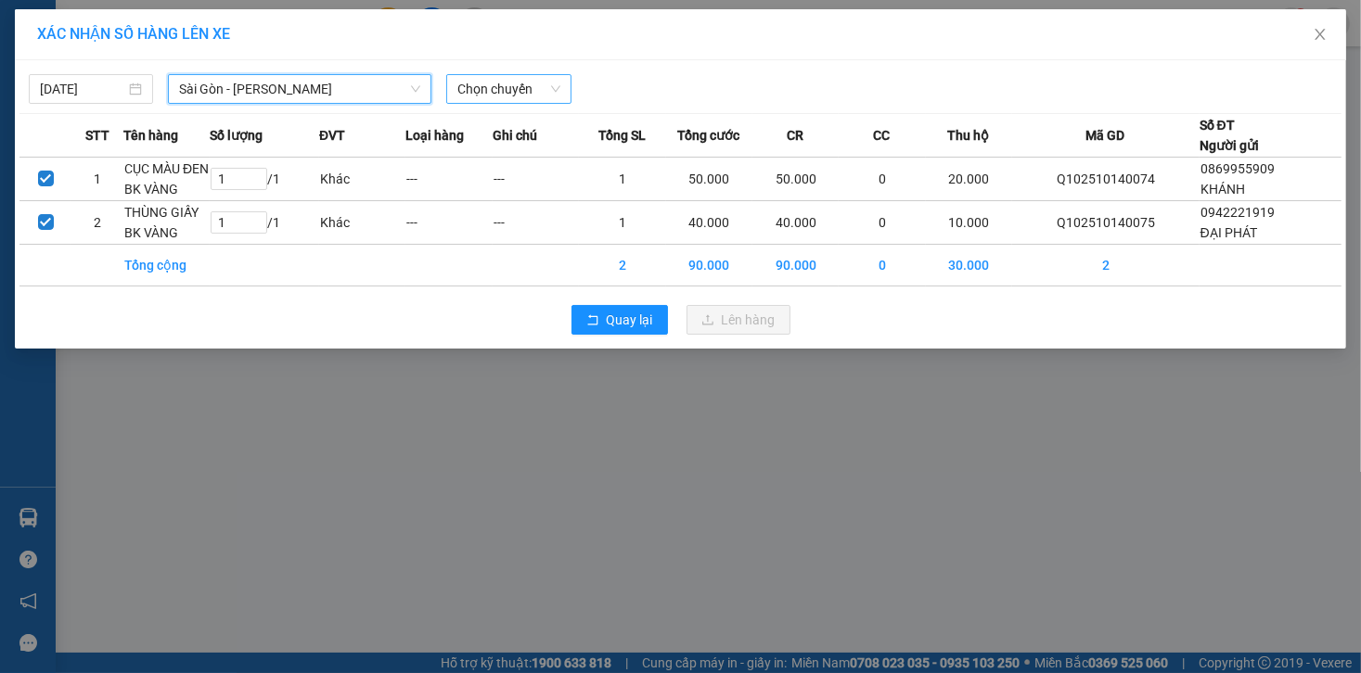
click at [514, 93] on span "Chọn chuyến" at bounding box center [508, 89] width 102 height 28
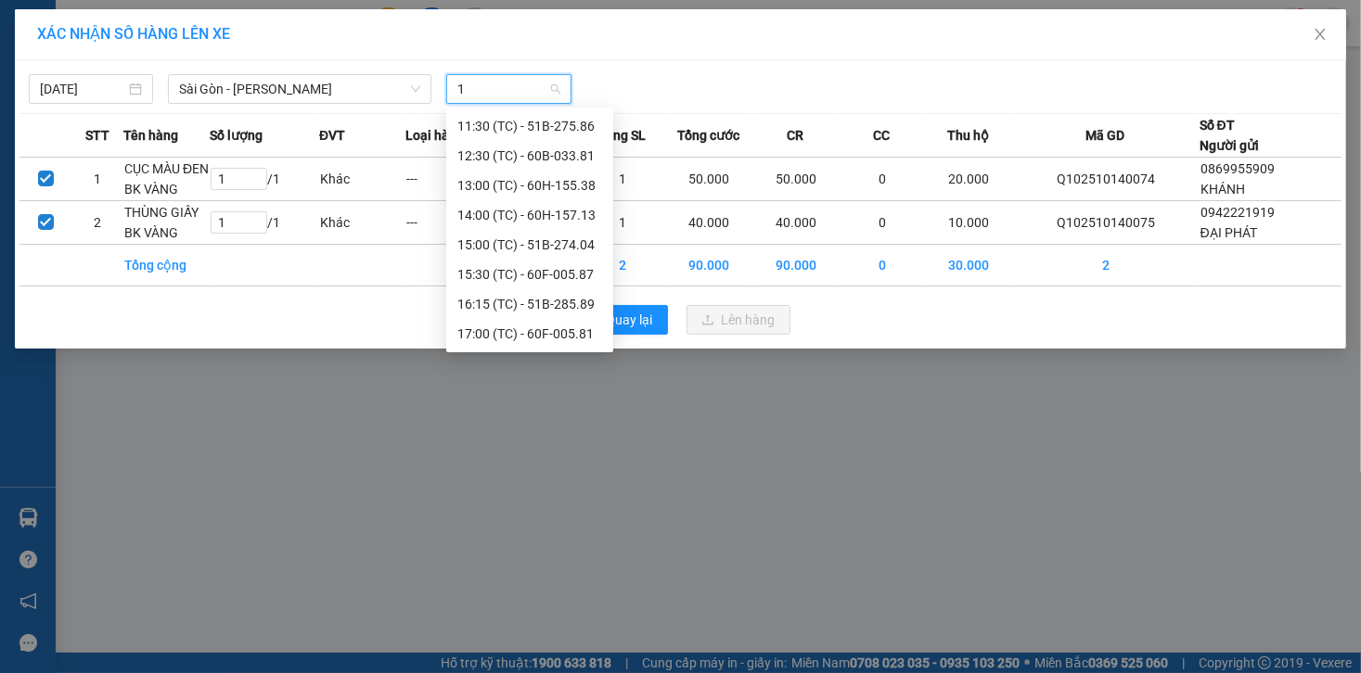
scroll to position [178, 0]
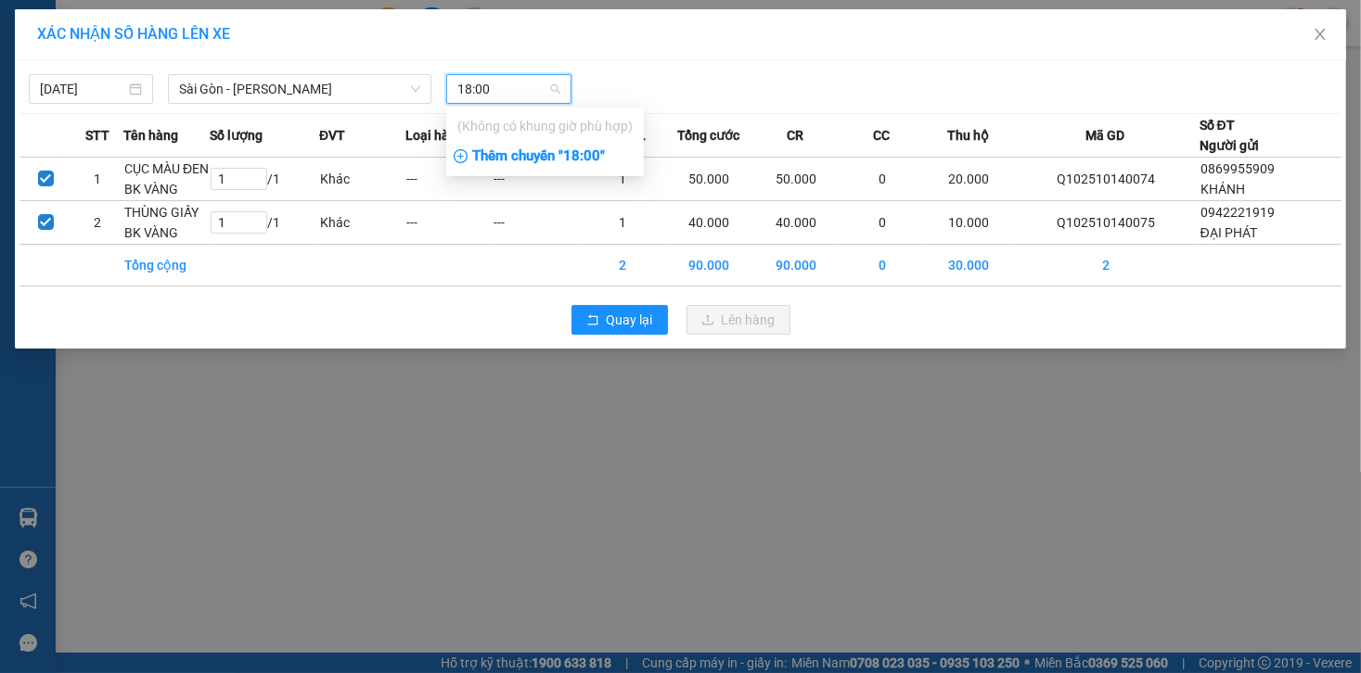
type input "18:00"
click at [563, 147] on div "Thêm chuyến " 18:00 "" at bounding box center [545, 157] width 198 height 32
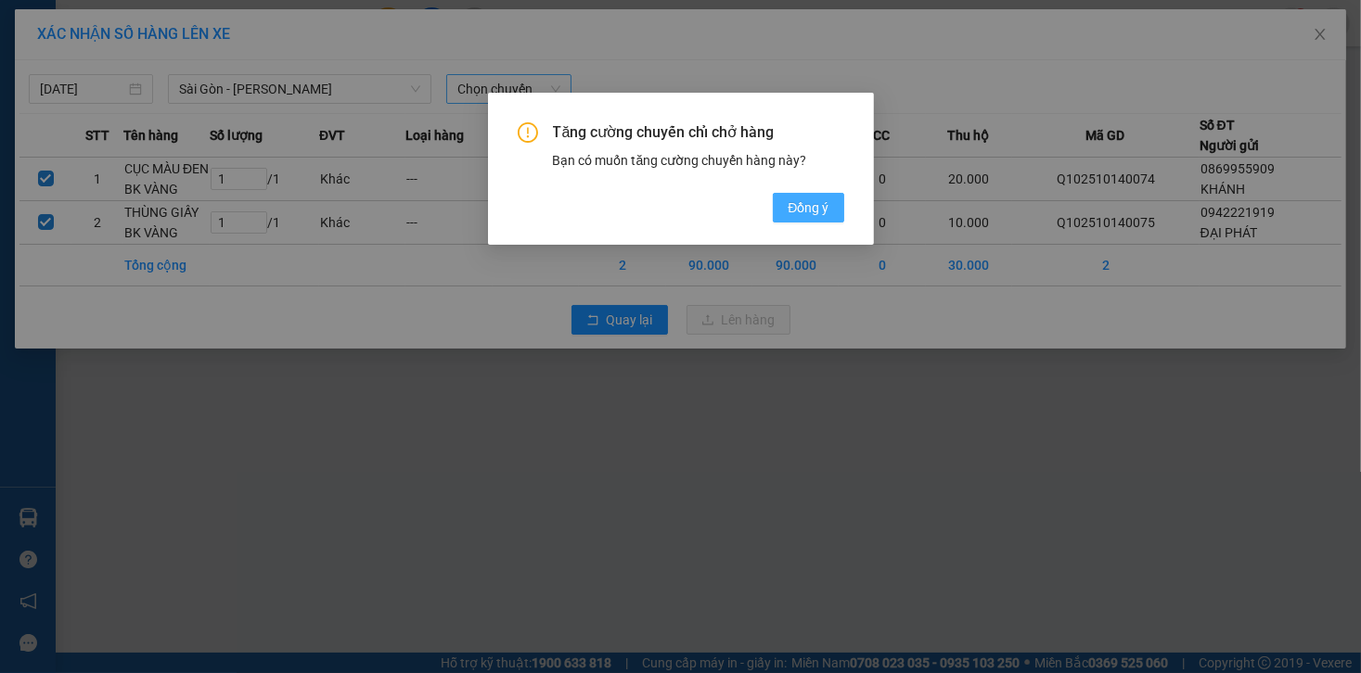
click at [826, 202] on span "Đồng ý" at bounding box center [807, 208] width 41 height 20
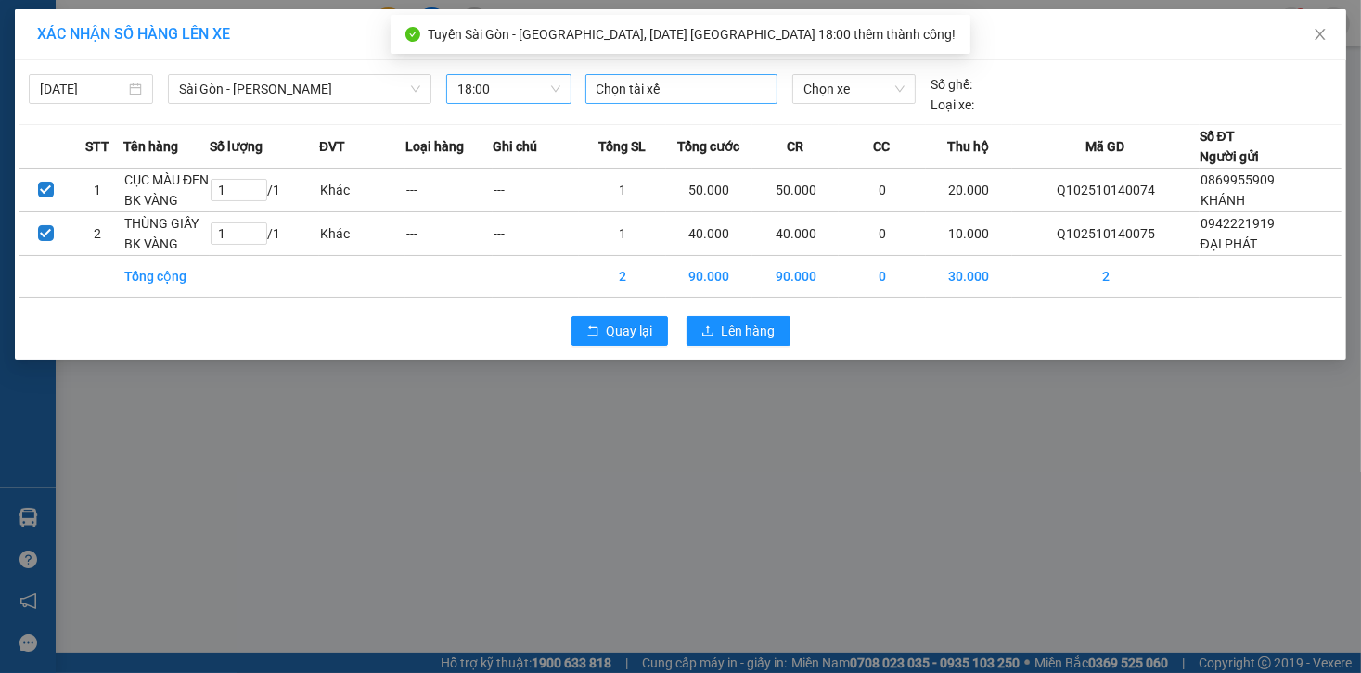
click at [686, 88] on div at bounding box center [681, 89] width 183 height 22
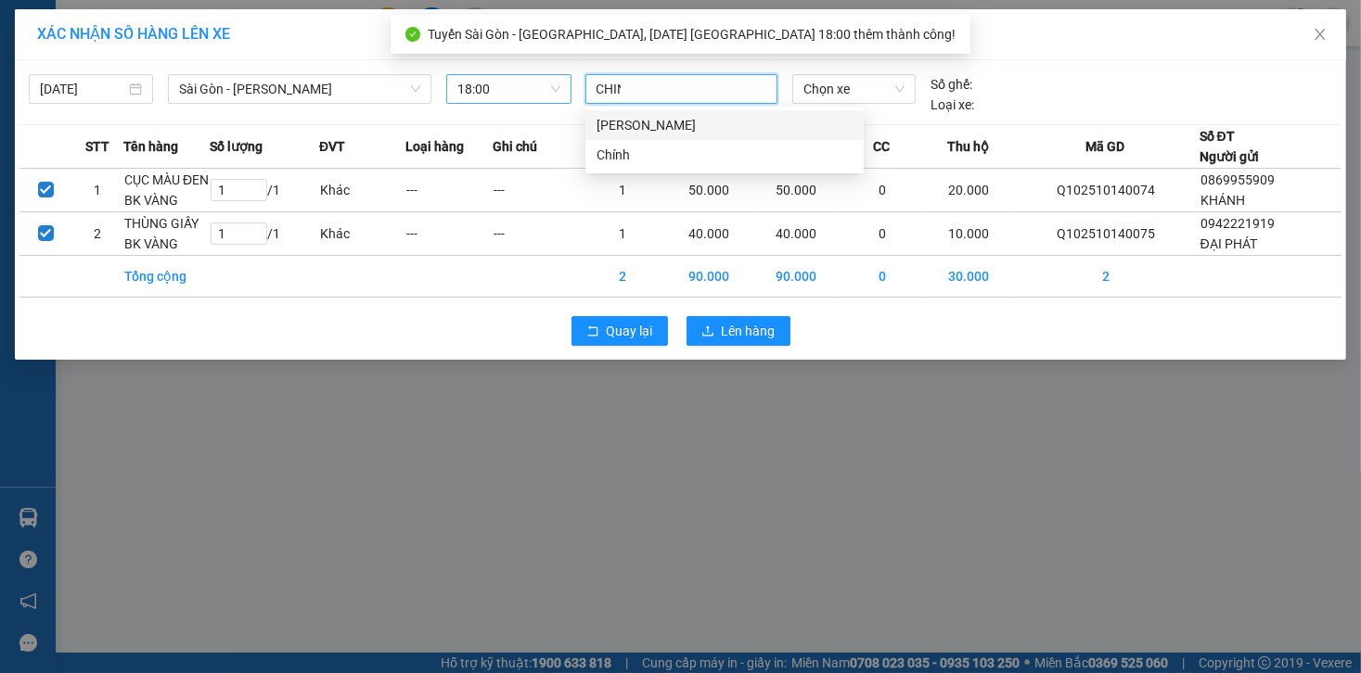
type input "CHINH"
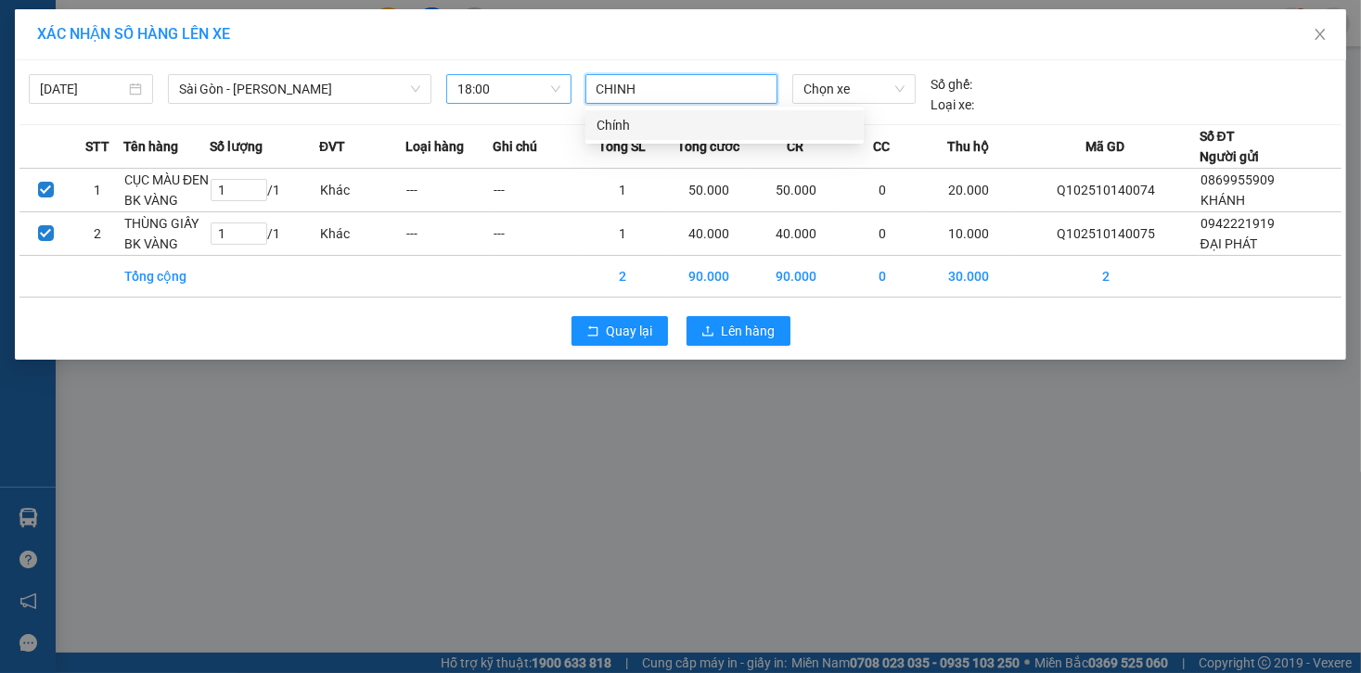
click at [690, 115] on div "Chính" at bounding box center [724, 125] width 256 height 20
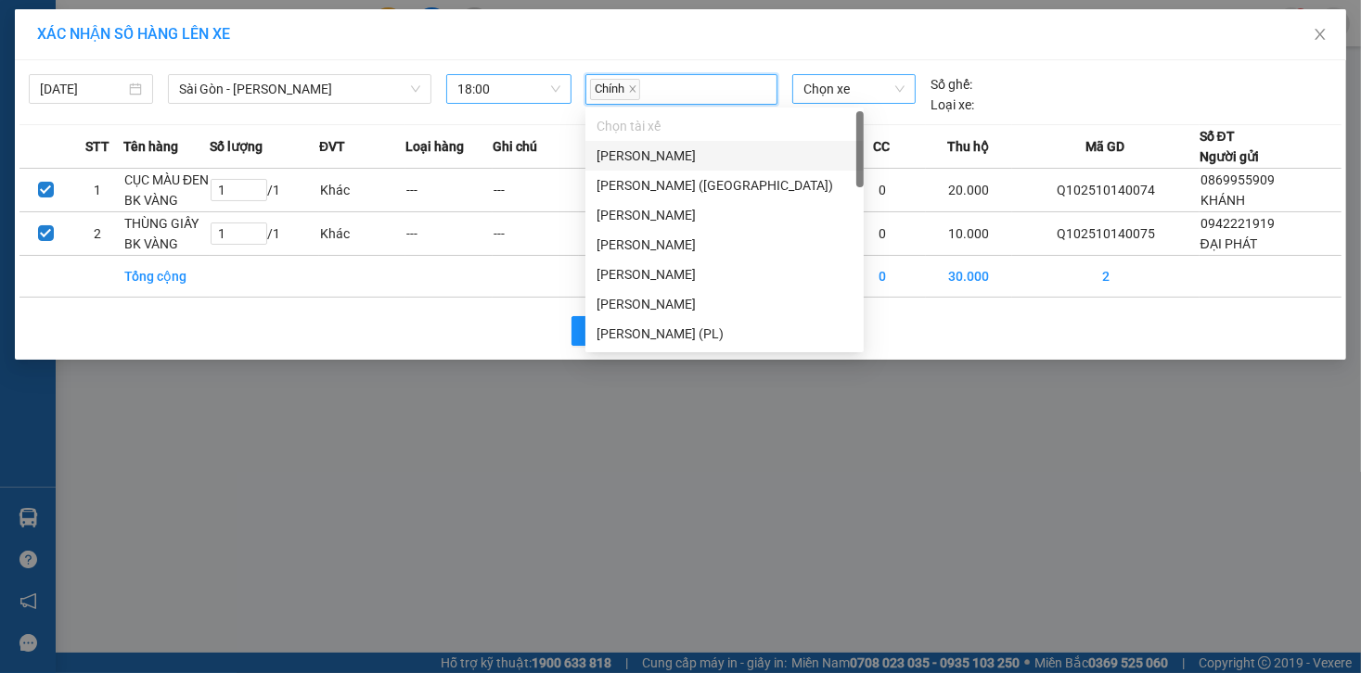
click at [857, 82] on span "Chọn xe" at bounding box center [853, 89] width 101 height 28
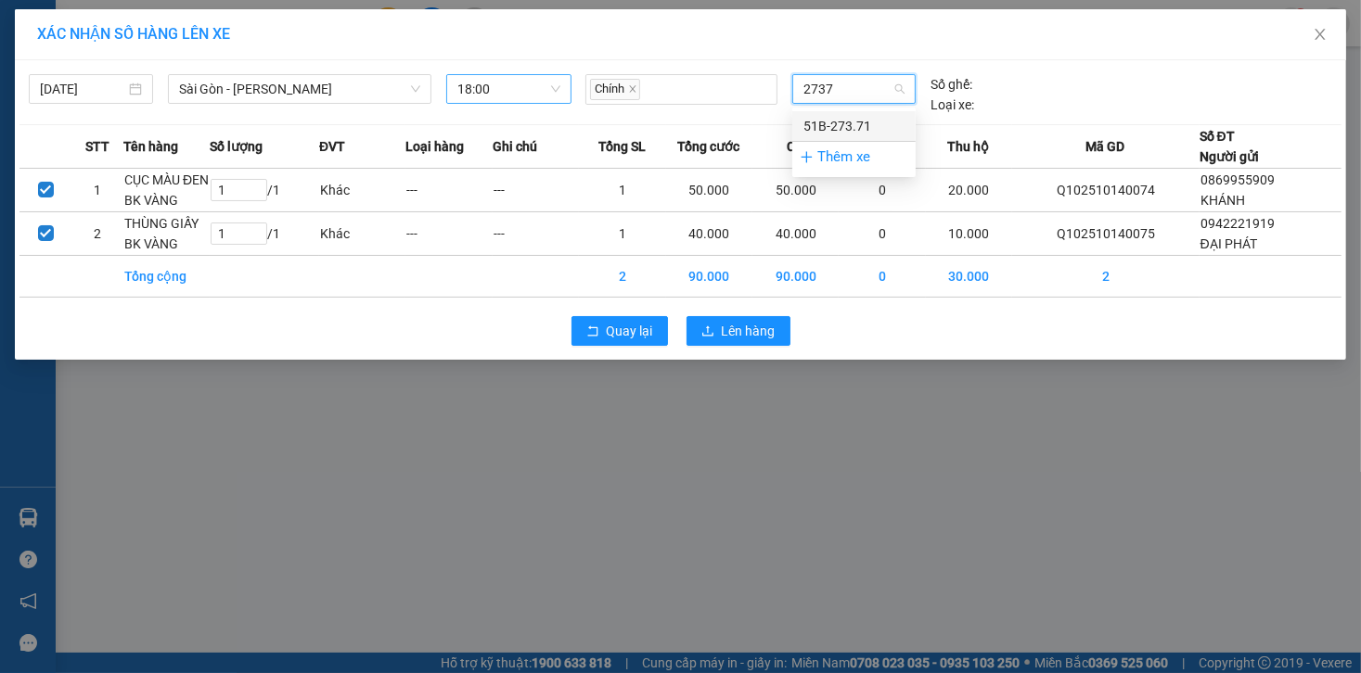
type input "27371"
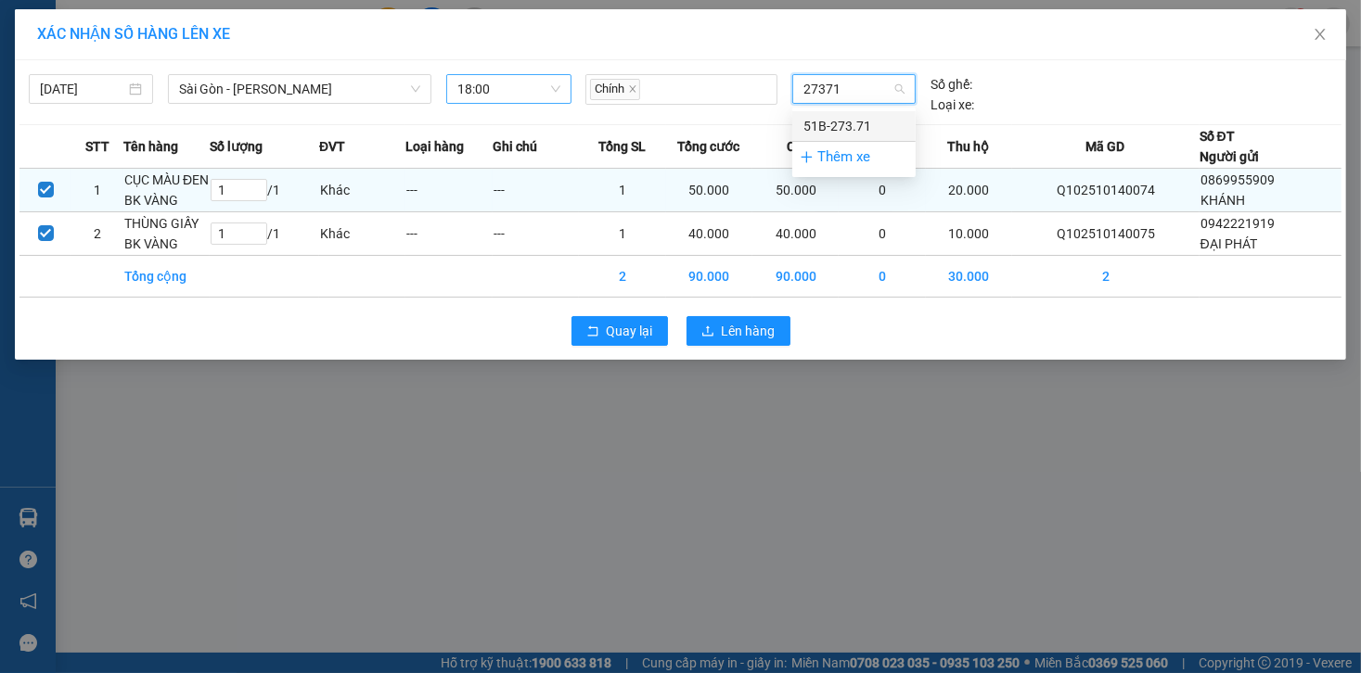
drag, startPoint x: 881, startPoint y: 119, endPoint x: 863, endPoint y: 163, distance: 48.2
click at [882, 119] on div "51B-273.71" at bounding box center [853, 126] width 101 height 20
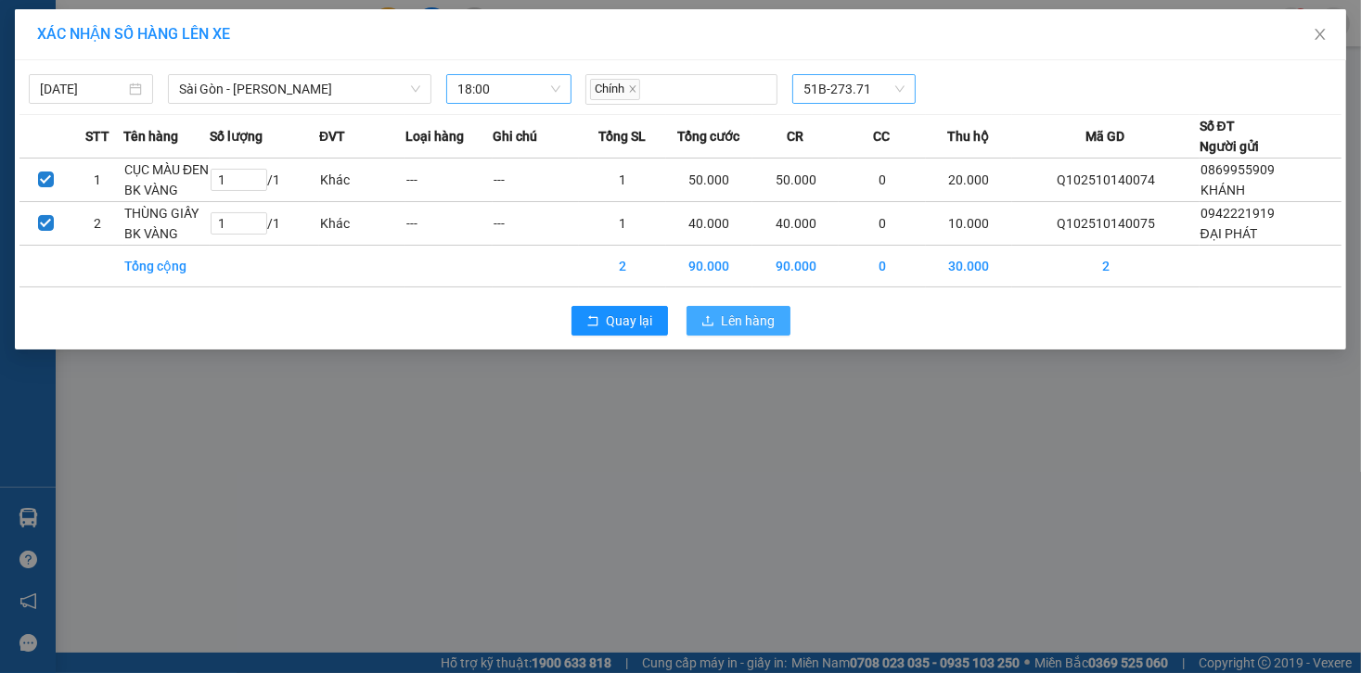
click at [779, 321] on button "Lên hàng" at bounding box center [738, 321] width 104 height 30
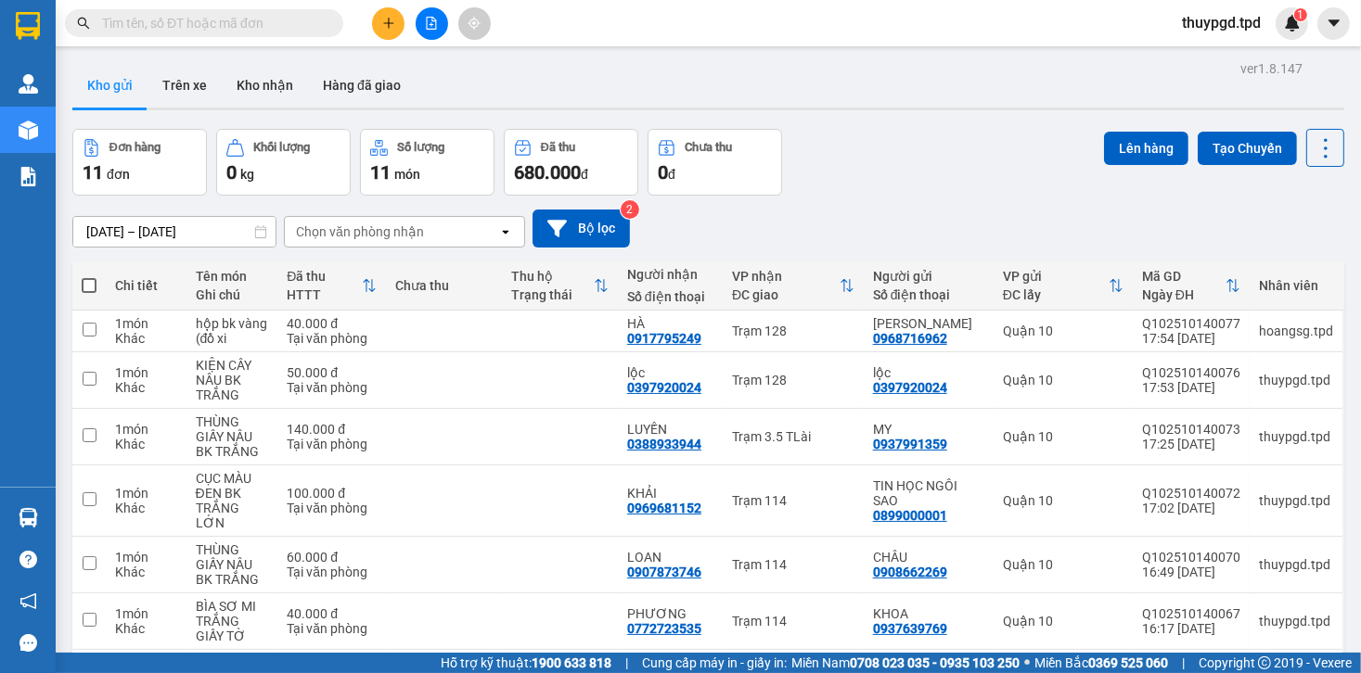
click at [425, 19] on icon "file-add" at bounding box center [431, 23] width 13 height 13
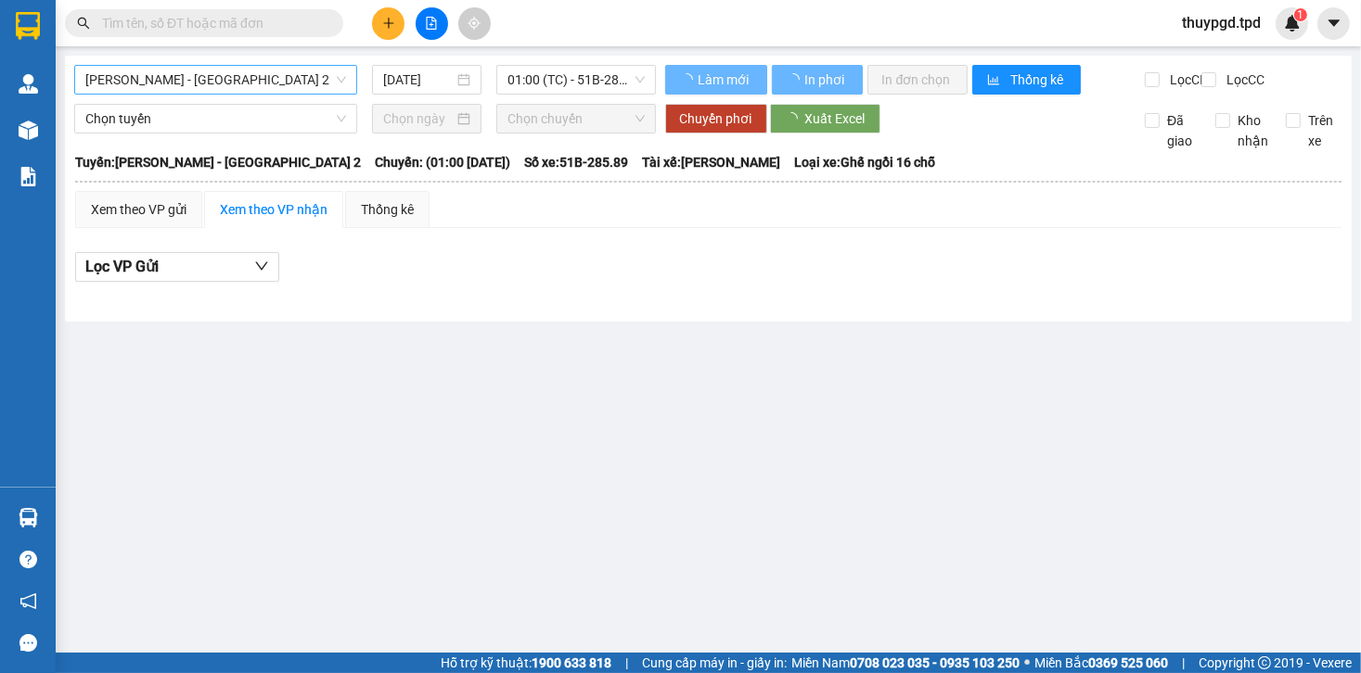
click at [266, 89] on span "[PERSON_NAME] - [GEOGRAPHIC_DATA] 2" at bounding box center [215, 80] width 261 height 28
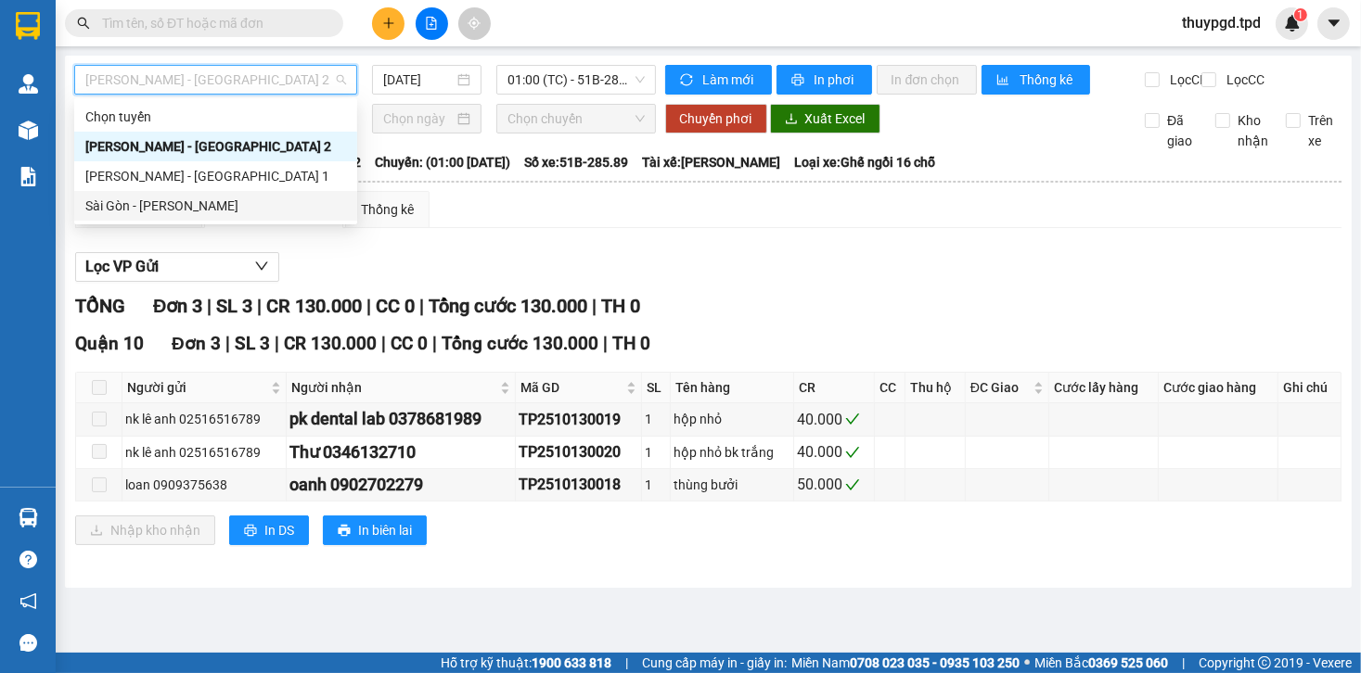
click at [223, 220] on div "Xem theo VP nhận" at bounding box center [274, 209] width 108 height 20
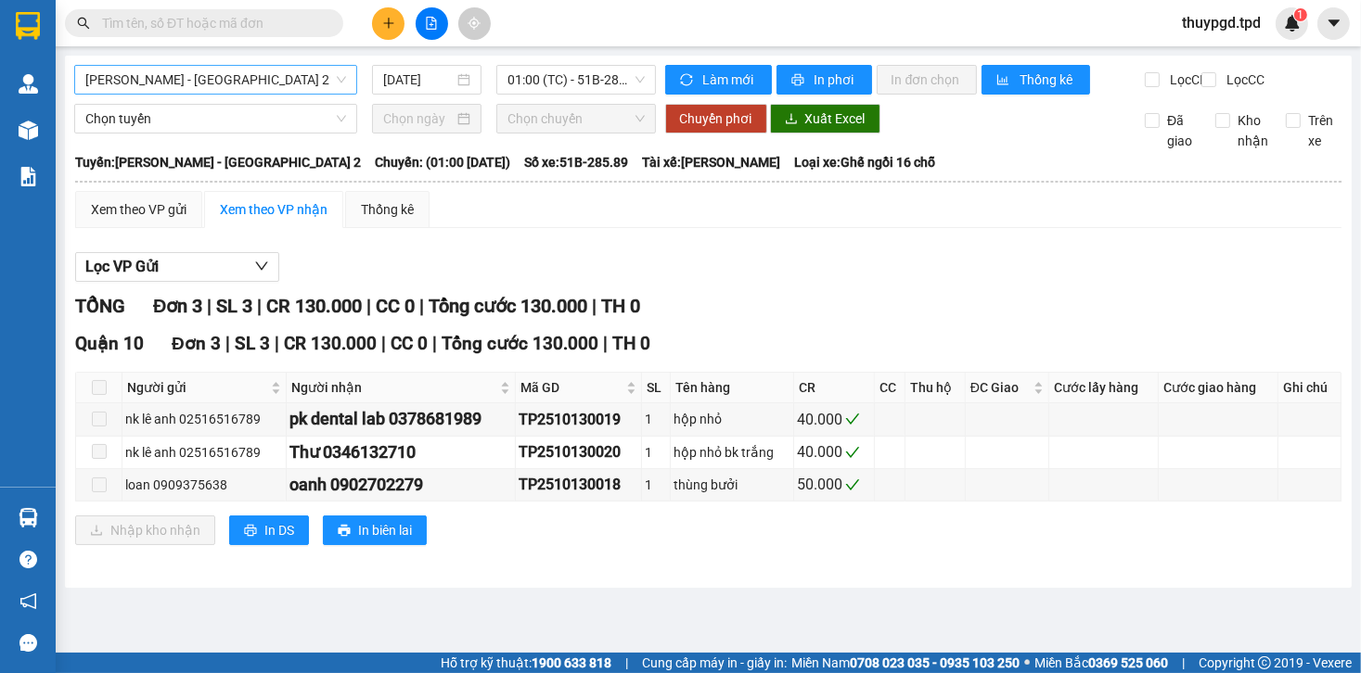
click at [233, 78] on span "[PERSON_NAME] - [GEOGRAPHIC_DATA] 2" at bounding box center [215, 80] width 261 height 28
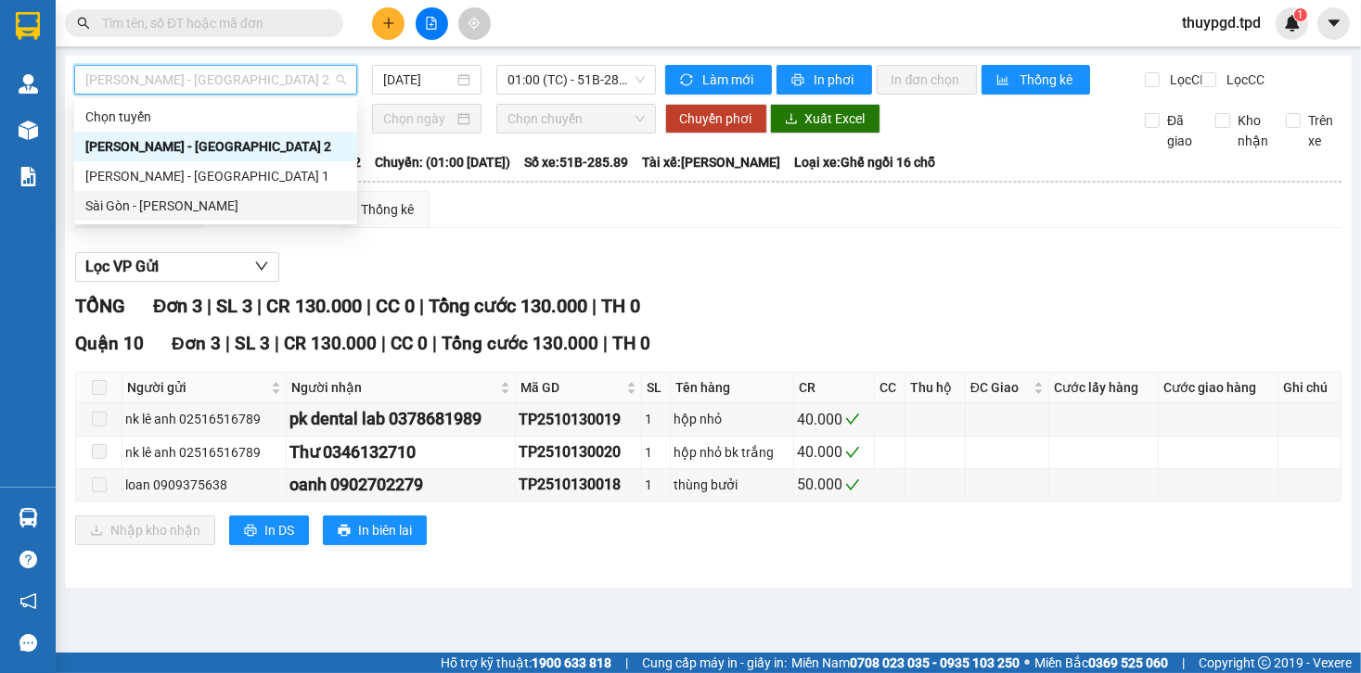
click at [226, 206] on div "Sài Gòn - [PERSON_NAME]" at bounding box center [215, 206] width 261 height 20
type input "[DATE]"
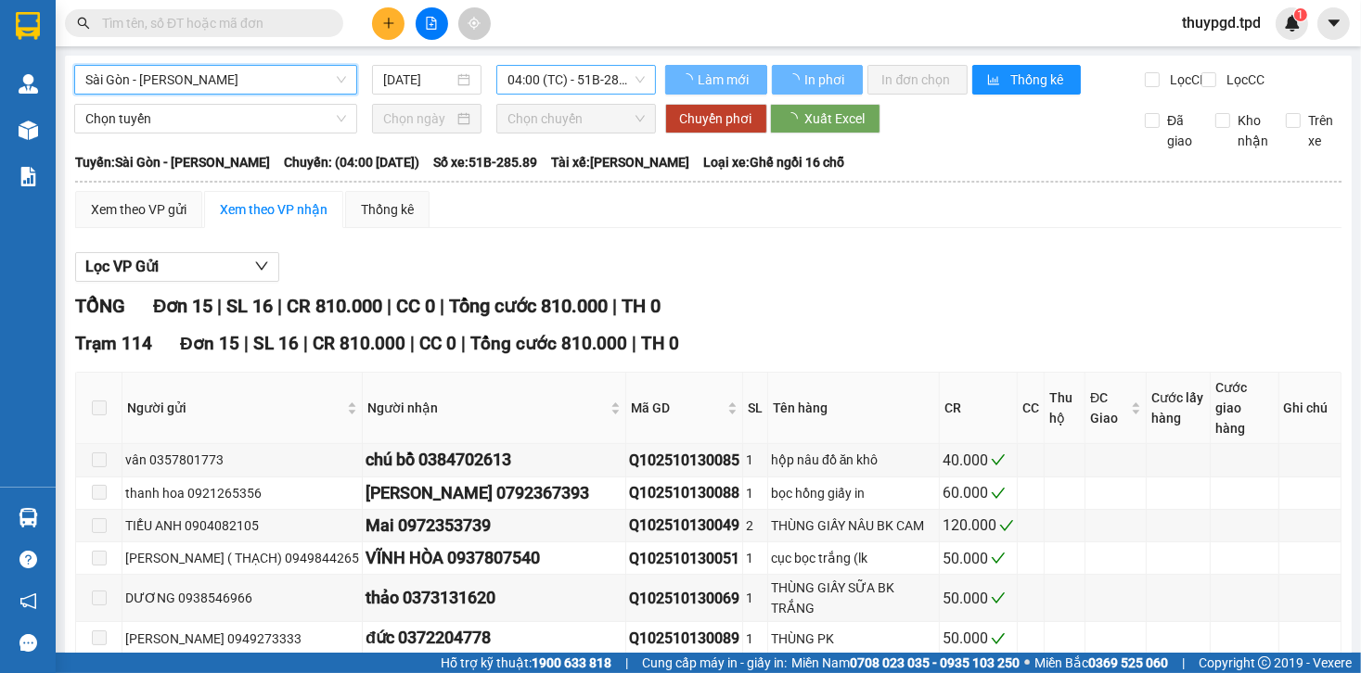
click at [549, 95] on div "Sài Gòn - Phương Lâm Sài Gòn - [PERSON_NAME] [DATE] 04:00 (TC) - 51B-285.89" at bounding box center [365, 80] width 582 height 30
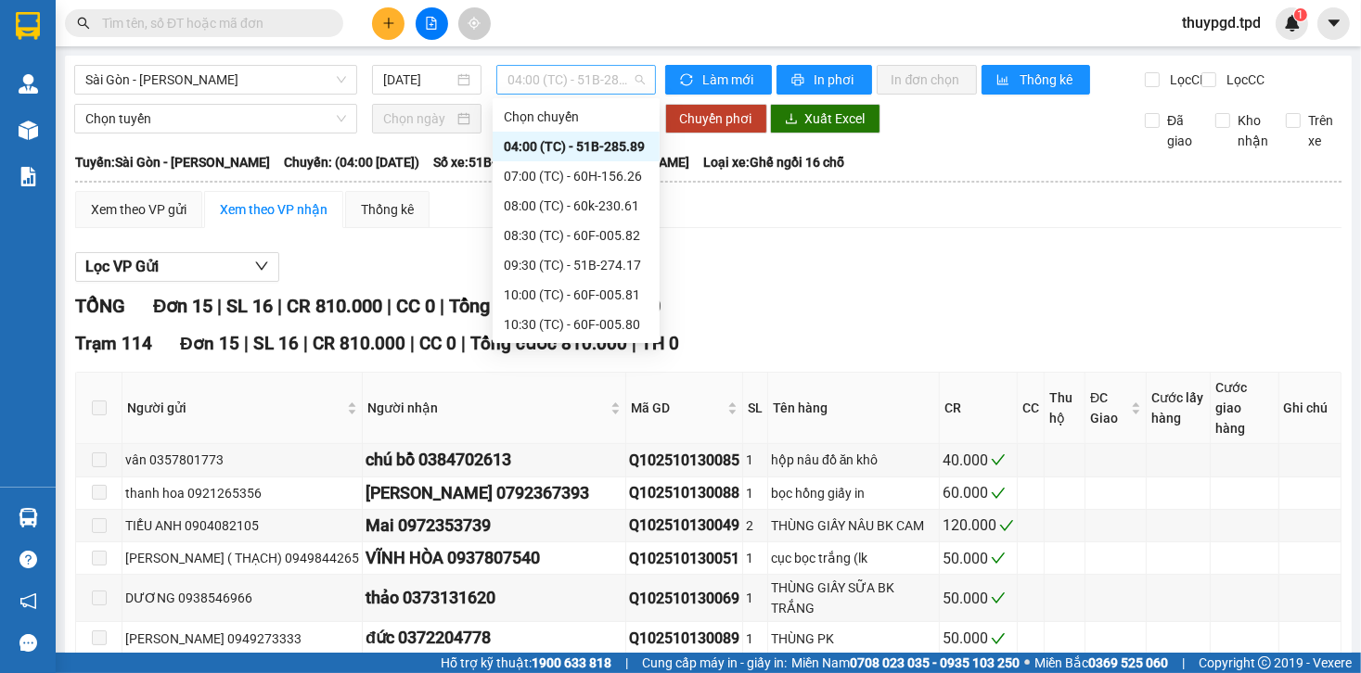
click at [547, 84] on span "04:00 (TC) - 51B-285.89" at bounding box center [575, 80] width 136 height 28
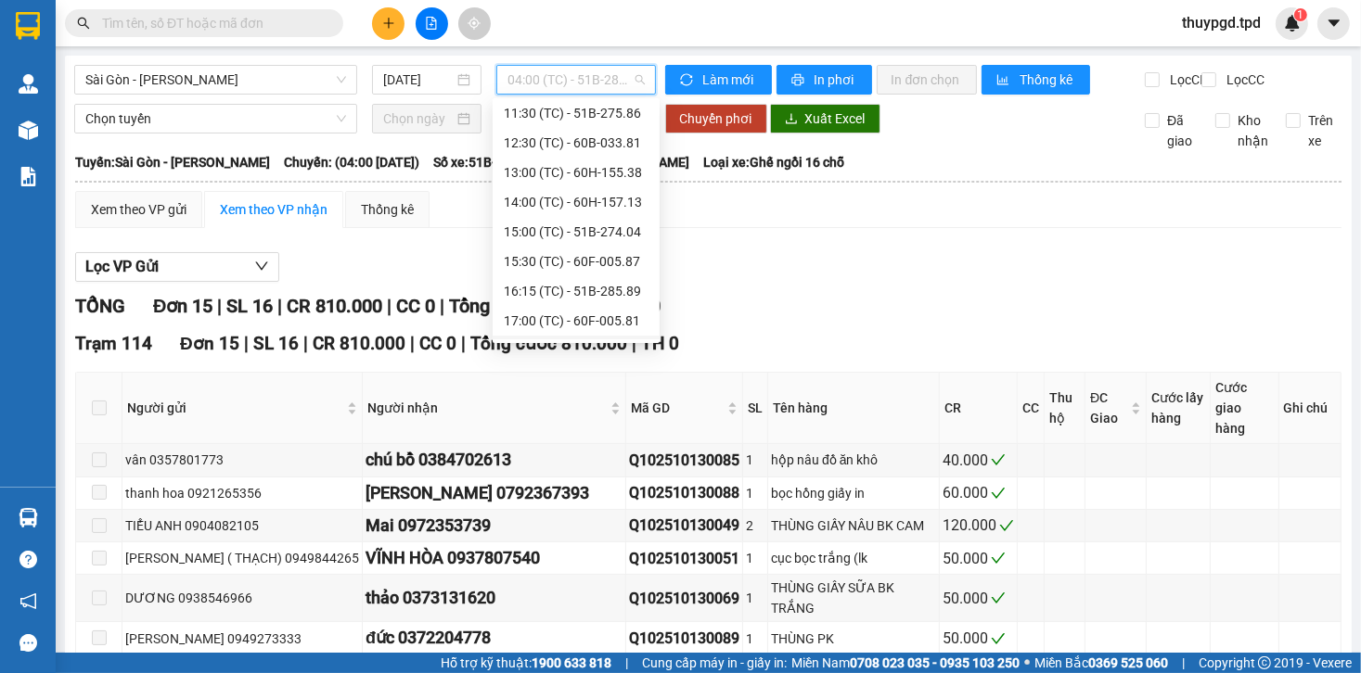
scroll to position [267, 0]
click at [608, 328] on div "18:00 (TC) - 51B-273.71" at bounding box center [576, 324] width 145 height 20
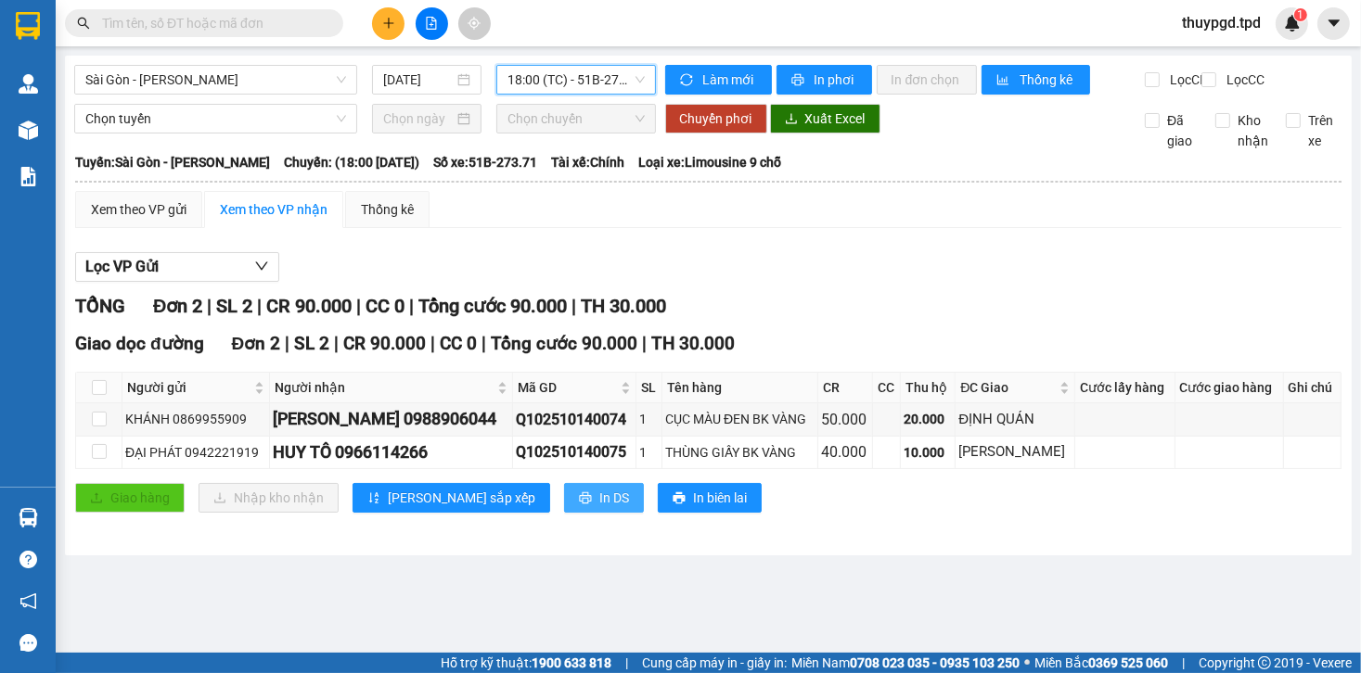
click at [579, 505] on icon "printer" at bounding box center [585, 498] width 13 height 13
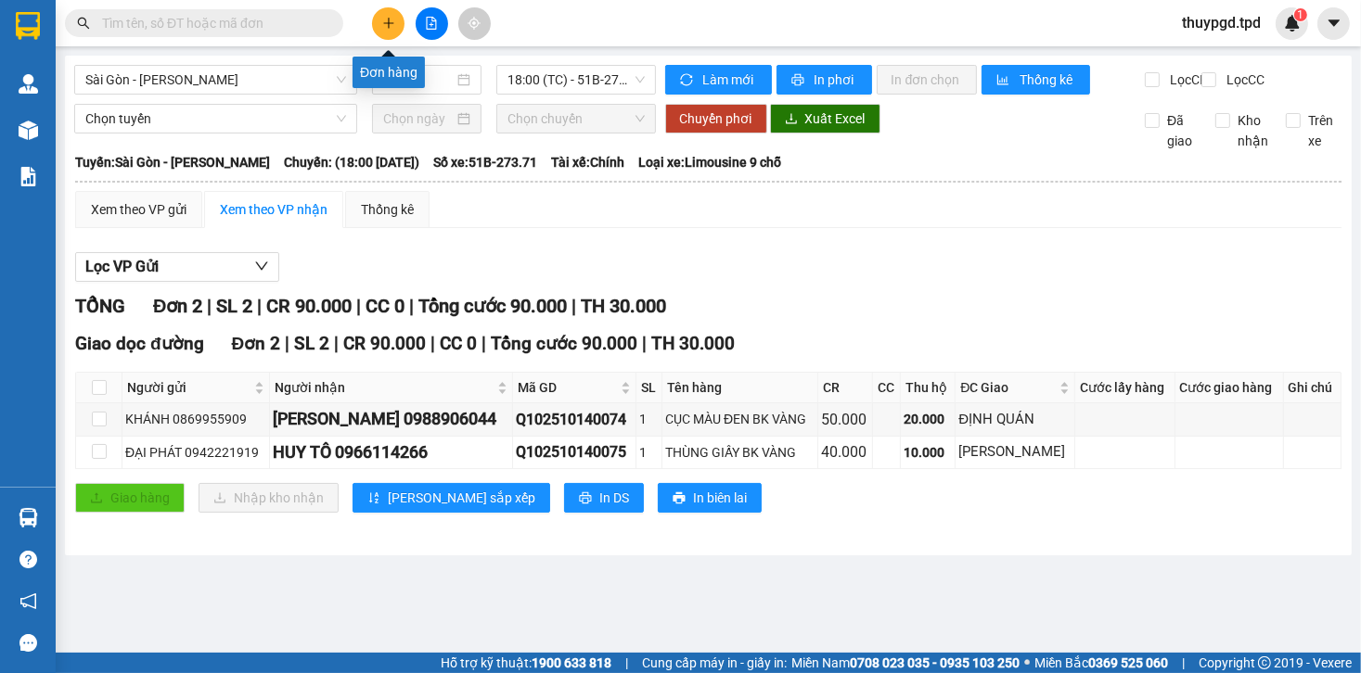
click at [382, 19] on icon "plus" at bounding box center [388, 23] width 13 height 13
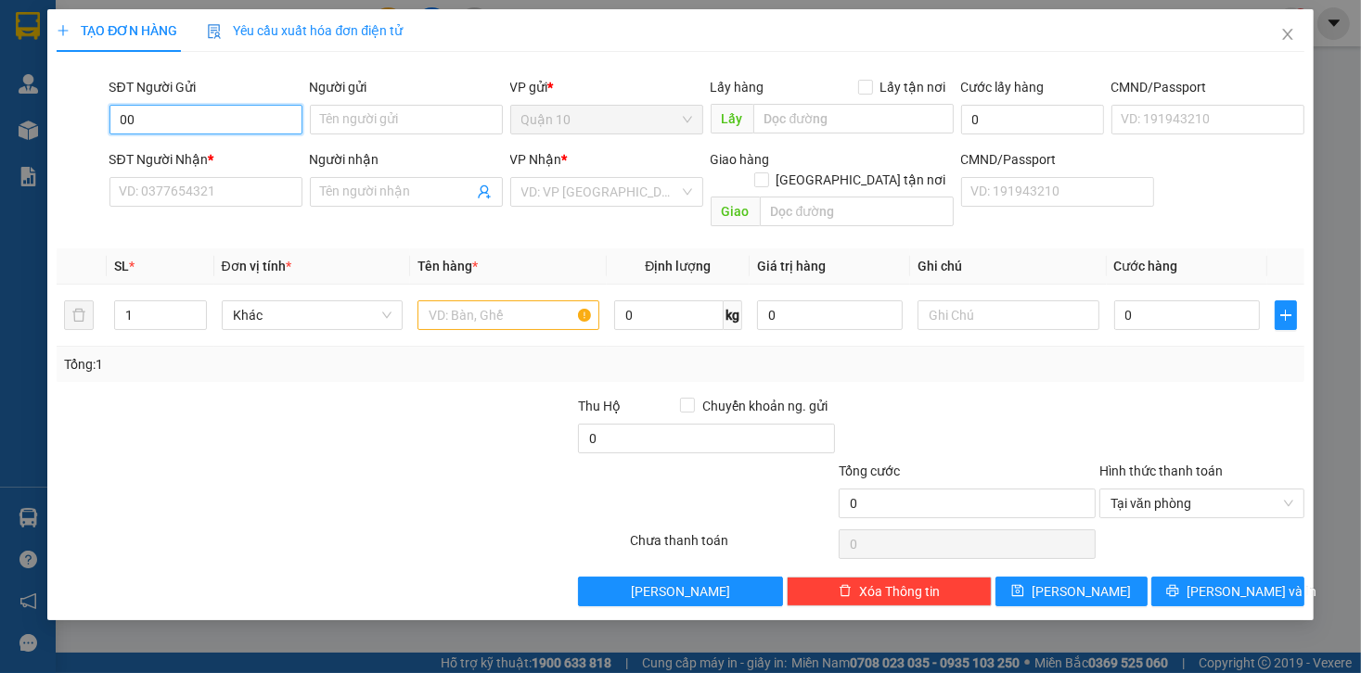
type input "0"
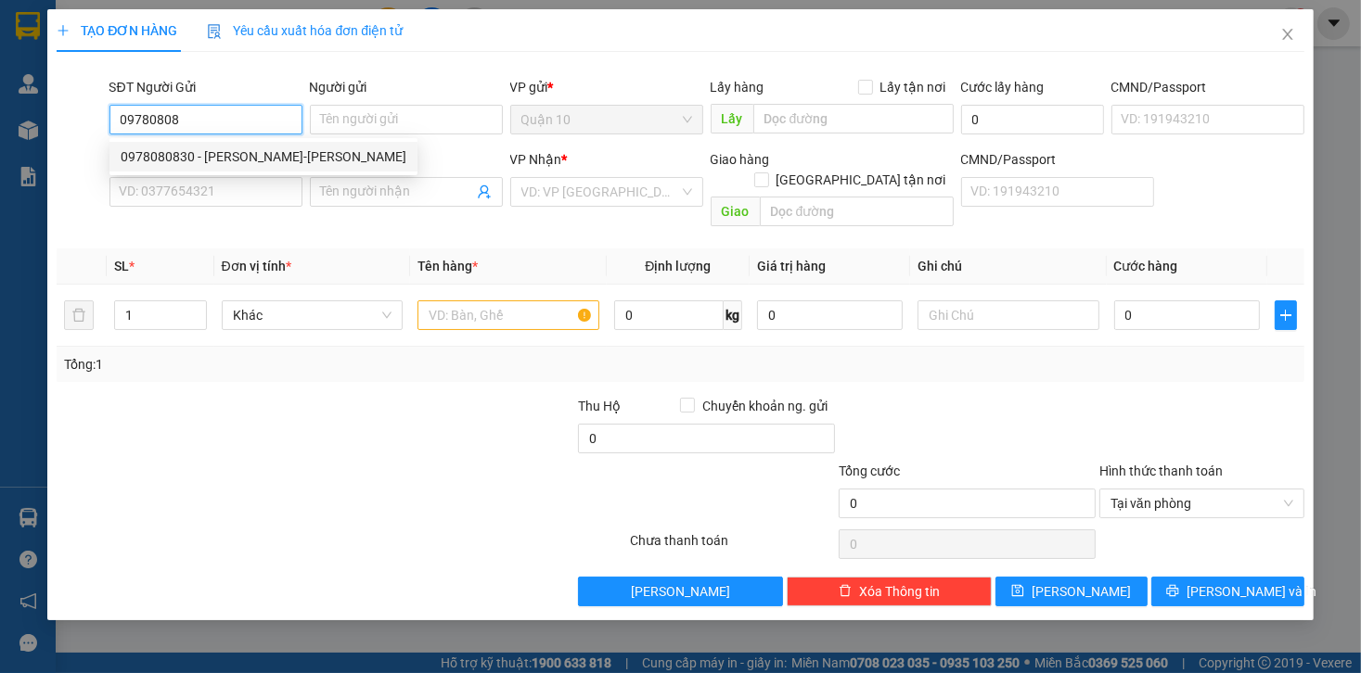
click at [159, 150] on div "0978080830 - [PERSON_NAME]-[PERSON_NAME]" at bounding box center [264, 157] width 286 height 20
type input "0978080830"
type input "[PERSON_NAME]-[PERSON_NAME]"
type input "079065006811"
type input "0972173977"
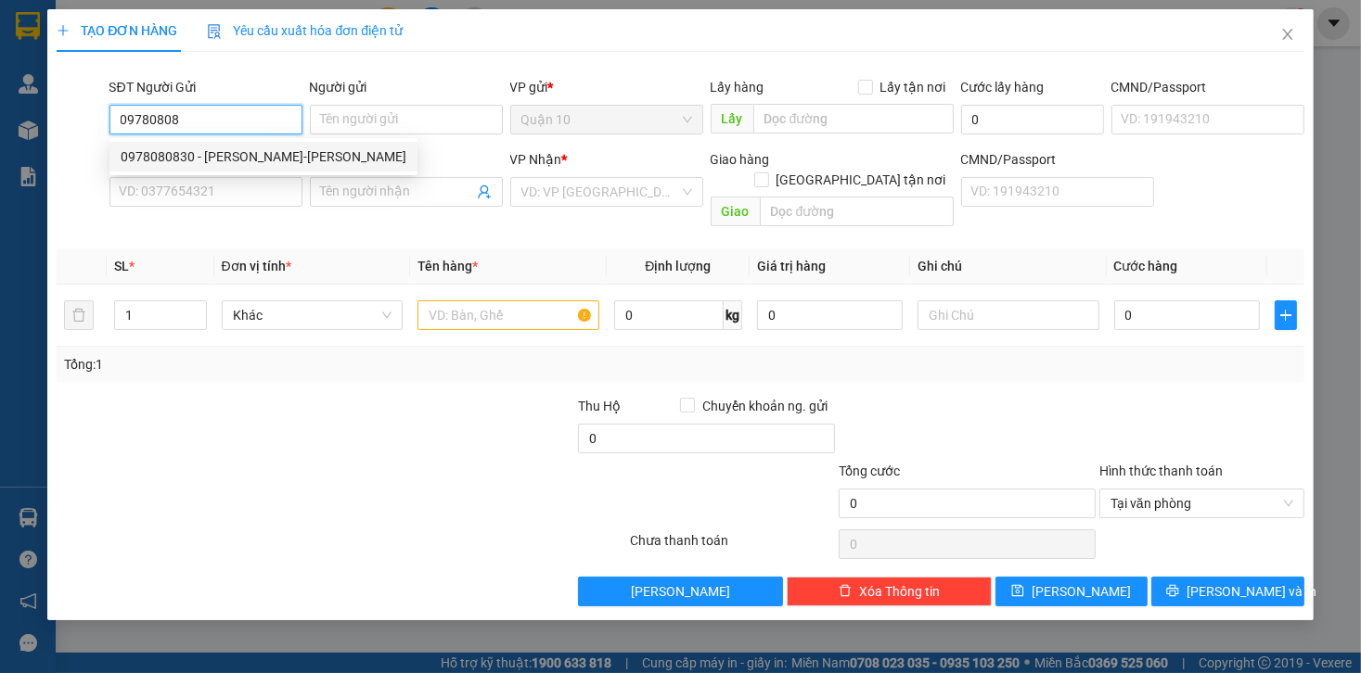
type input "khang bình"
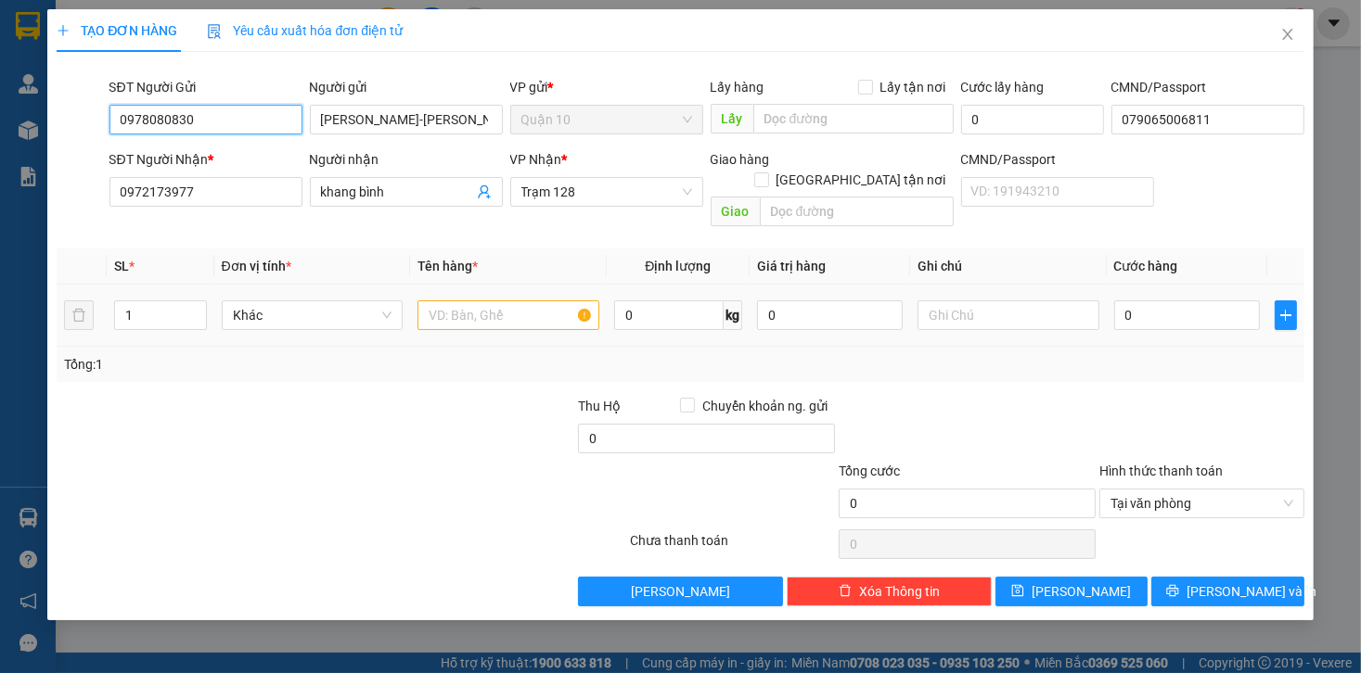
type input "0978080830"
click at [541, 301] on input "text" at bounding box center [508, 316] width 182 height 30
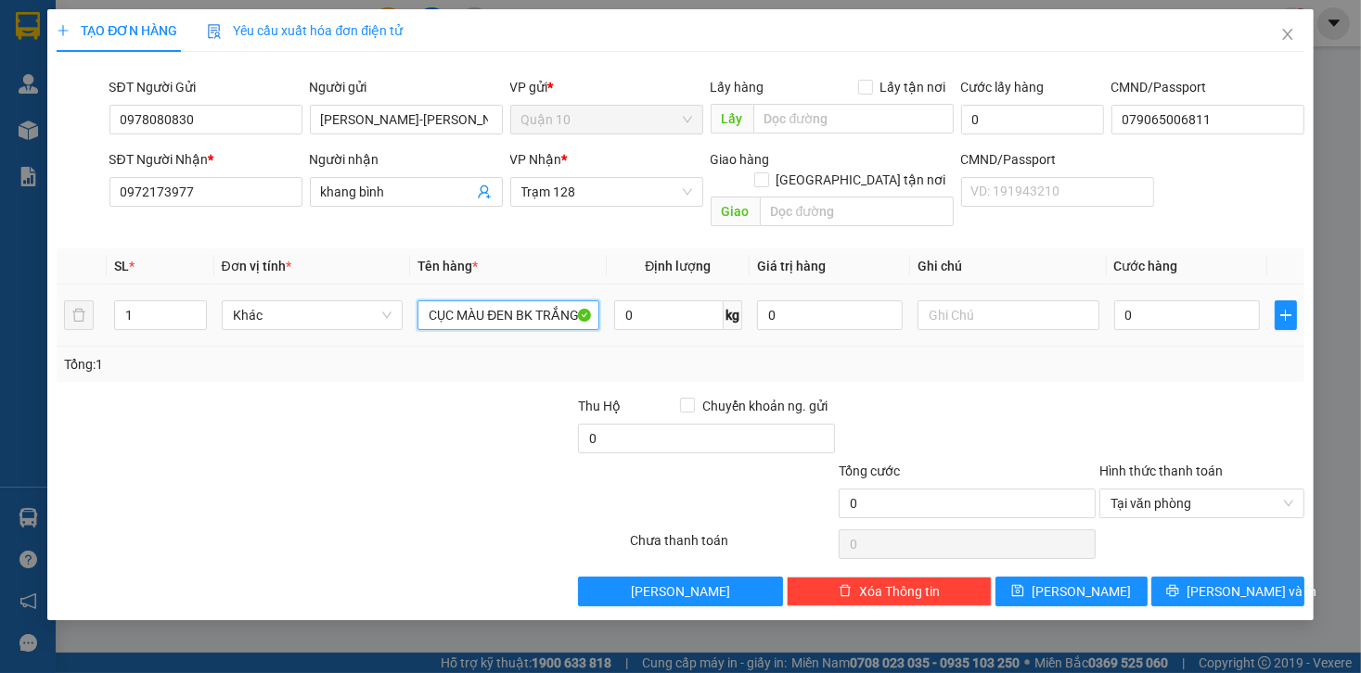
type input "CỤC MÀU ĐEN BK TRẮNG"
drag, startPoint x: 868, startPoint y: 293, endPoint x: 46, endPoint y: 308, distance: 821.9
click at [565, 312] on tr "1 Khác CỤC MÀU ĐEN BK TRẮNG 0 kg 0 0" at bounding box center [680, 316] width 1247 height 62
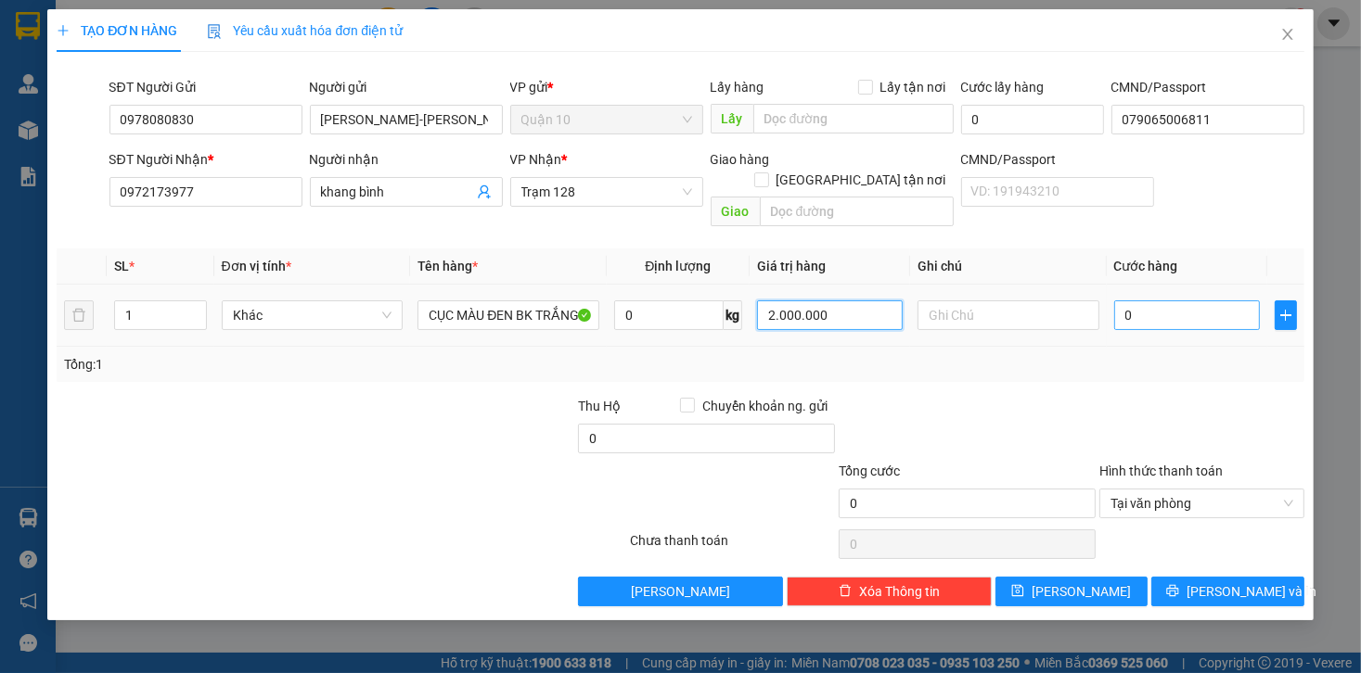
type input "2.000.000"
click at [1178, 301] on input "0" at bounding box center [1187, 316] width 146 height 30
type input "6"
type input "60"
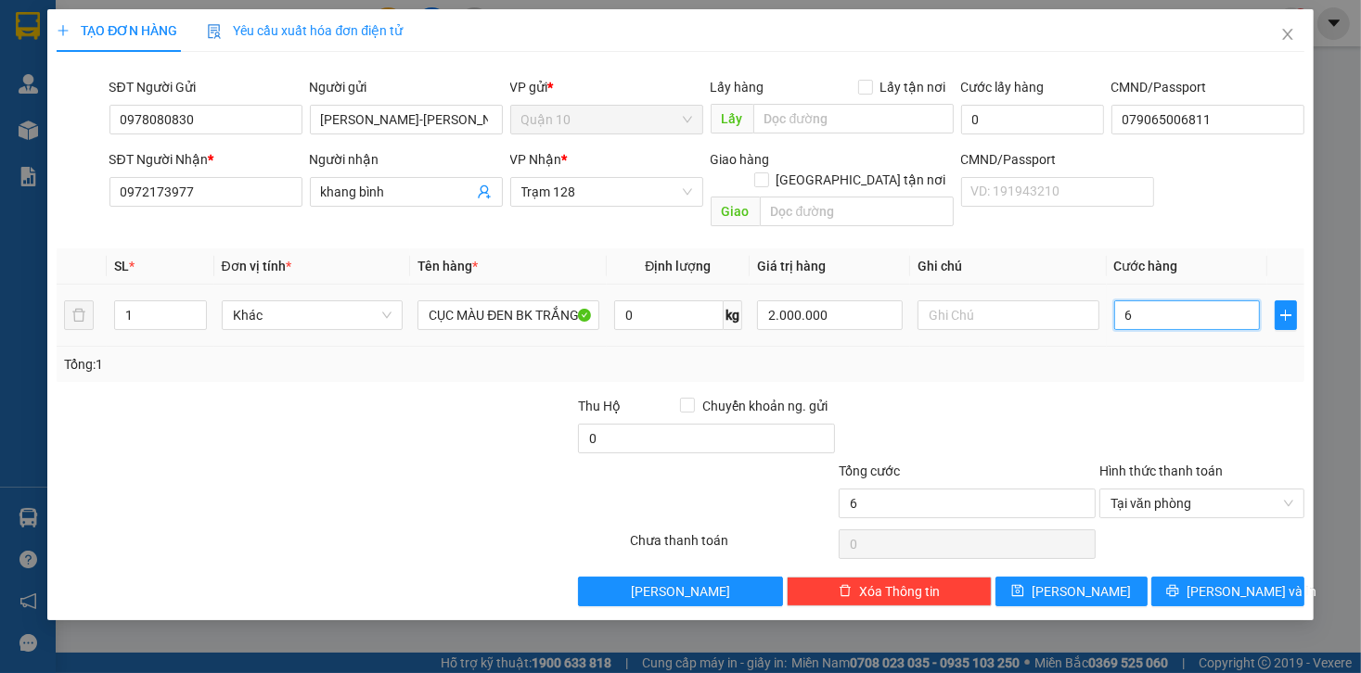
type input "60"
type input "60.000"
click at [1198, 354] on div "Tổng: 1" at bounding box center [680, 364] width 1232 height 20
drag, startPoint x: 1214, startPoint y: 575, endPoint x: 1166, endPoint y: 520, distance: 72.9
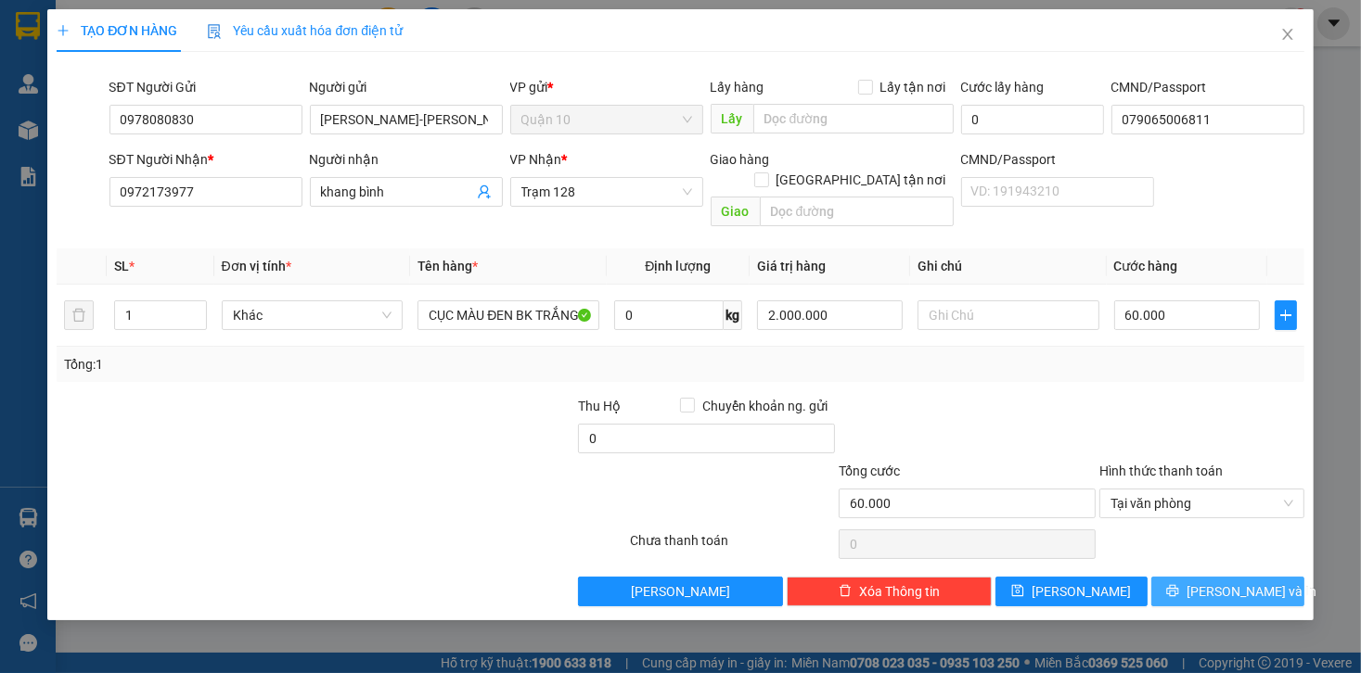
click at [1213, 582] on span "[PERSON_NAME] và In" at bounding box center [1251, 592] width 130 height 20
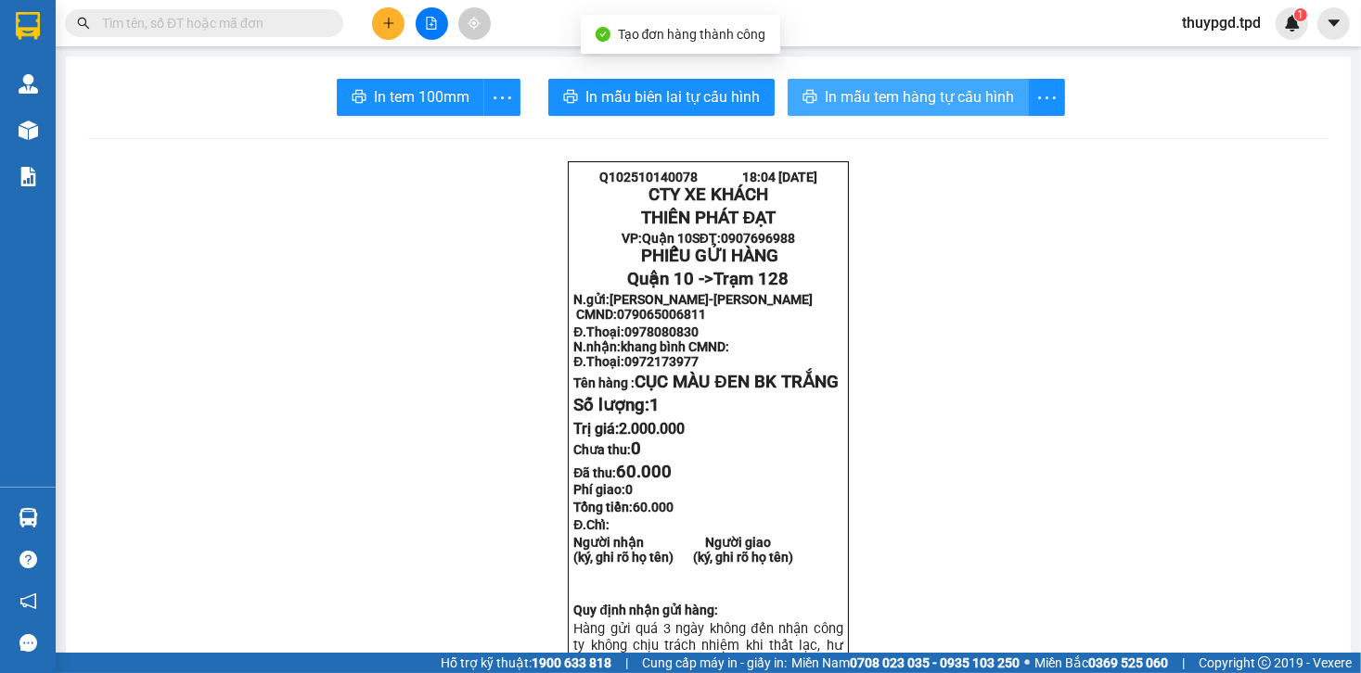
click at [931, 92] on span "In mẫu tem hàng tự cấu hình" at bounding box center [919, 96] width 189 height 23
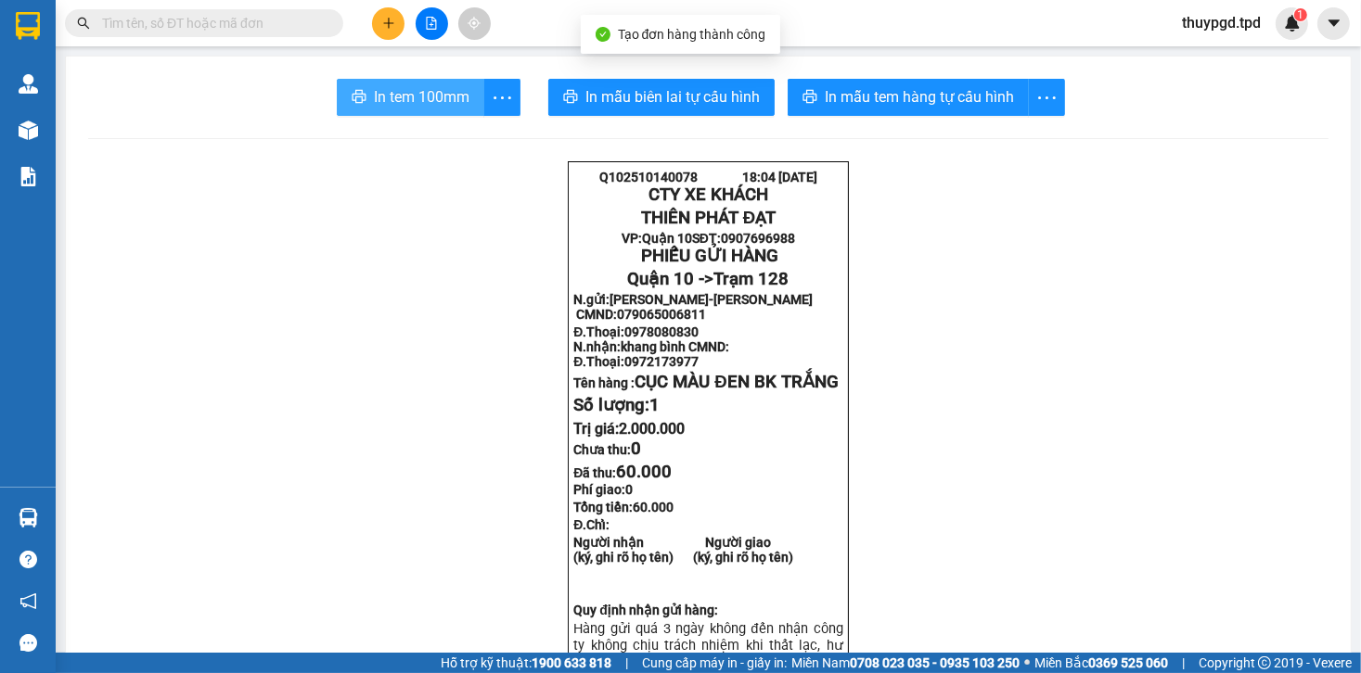
click at [376, 95] on span "In tem 100mm" at bounding box center [422, 96] width 96 height 23
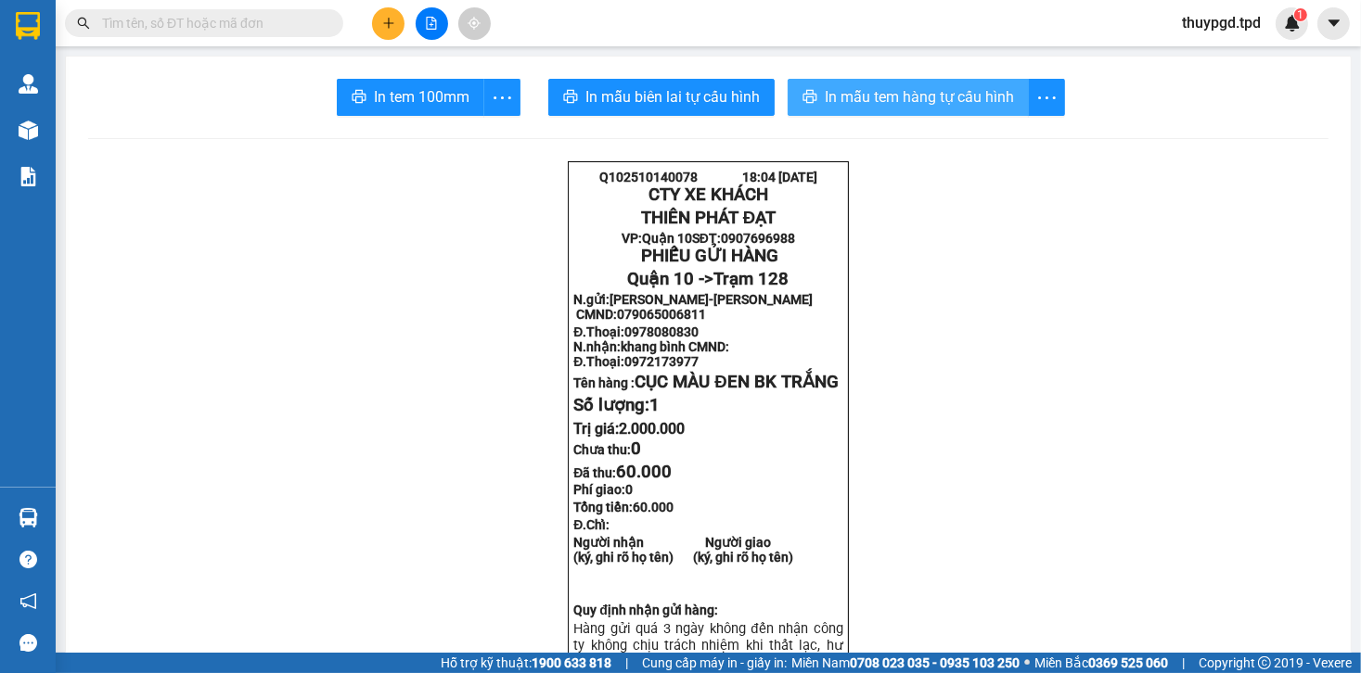
click at [926, 100] on span "In mẫu tem hàng tự cấu hình" at bounding box center [919, 96] width 189 height 23
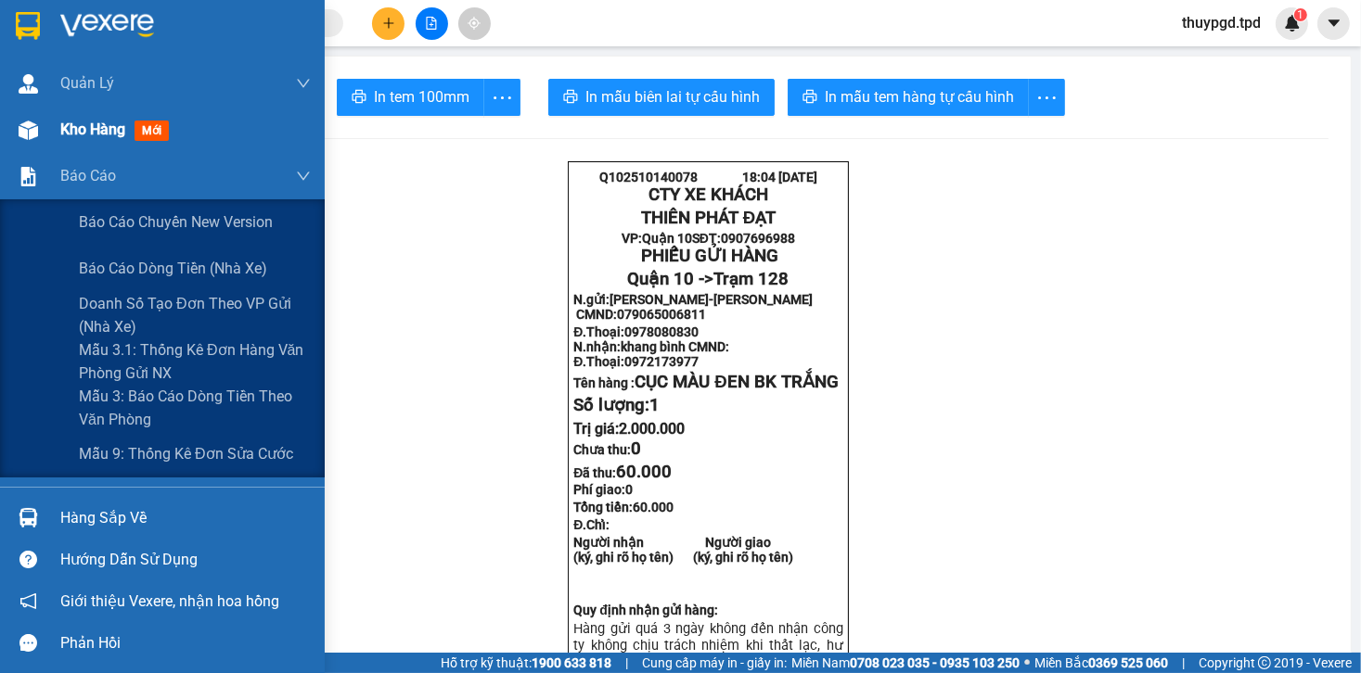
click at [42, 142] on div at bounding box center [28, 130] width 32 height 32
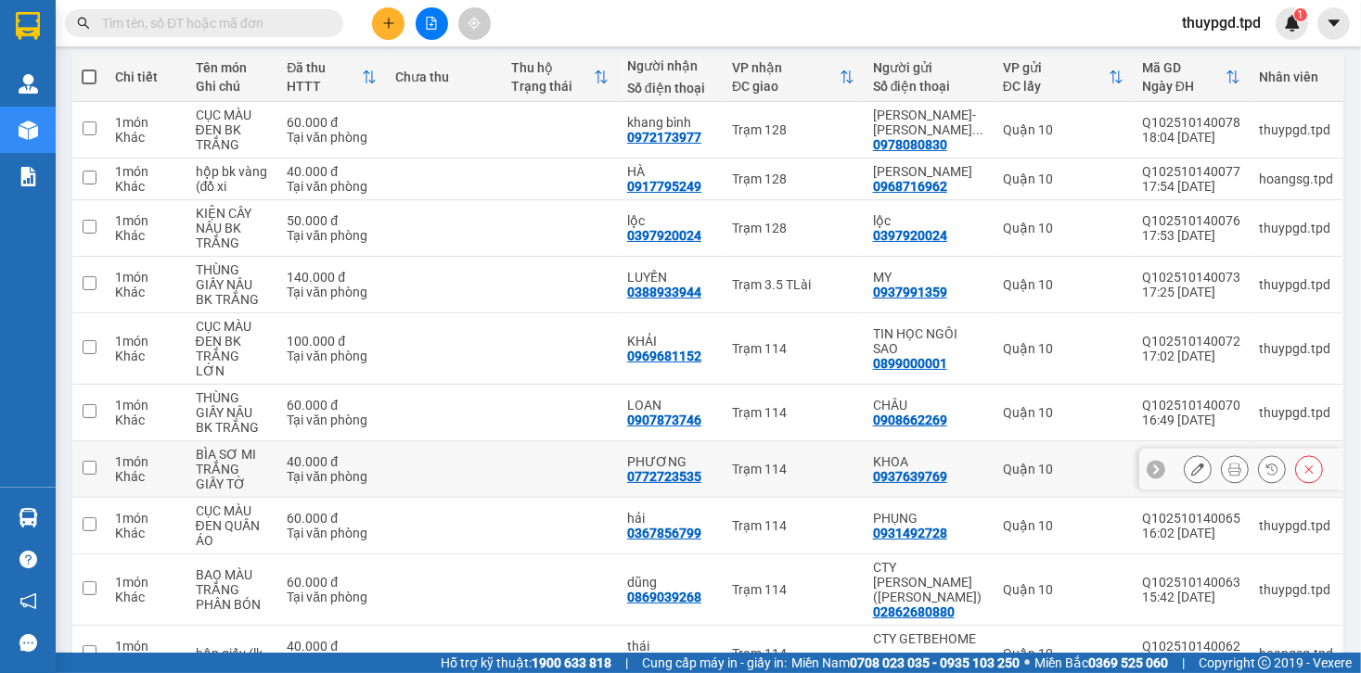
scroll to position [282, 0]
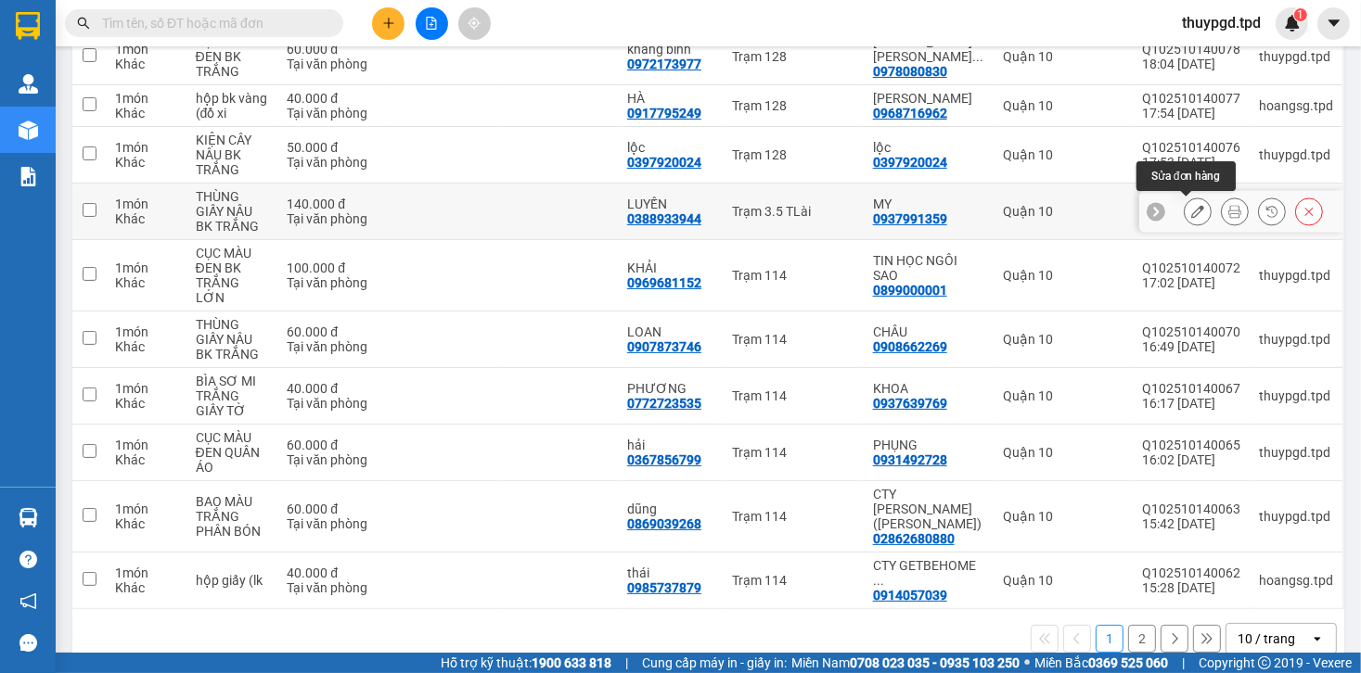
click at [1191, 211] on icon at bounding box center [1197, 211] width 13 height 13
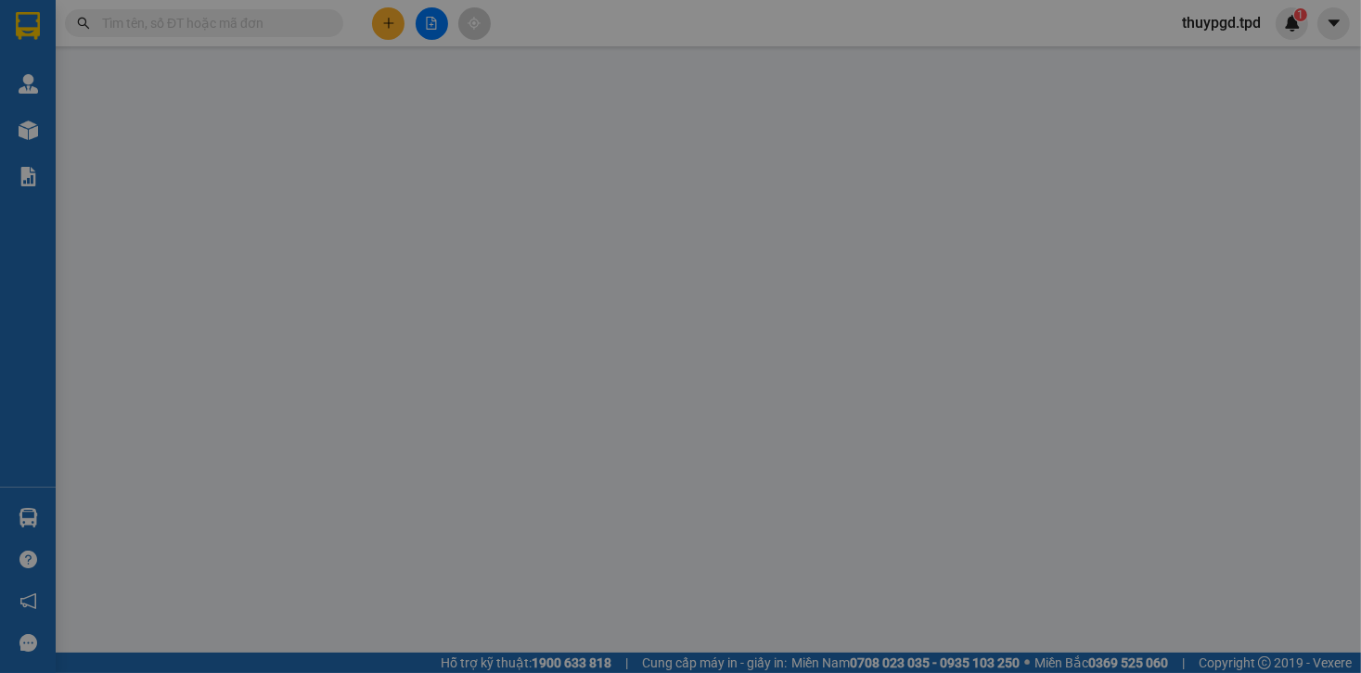
type input "0937991359"
type input "MY"
type input "079801028139"
type input "0388933944"
type input "LUYẾN"
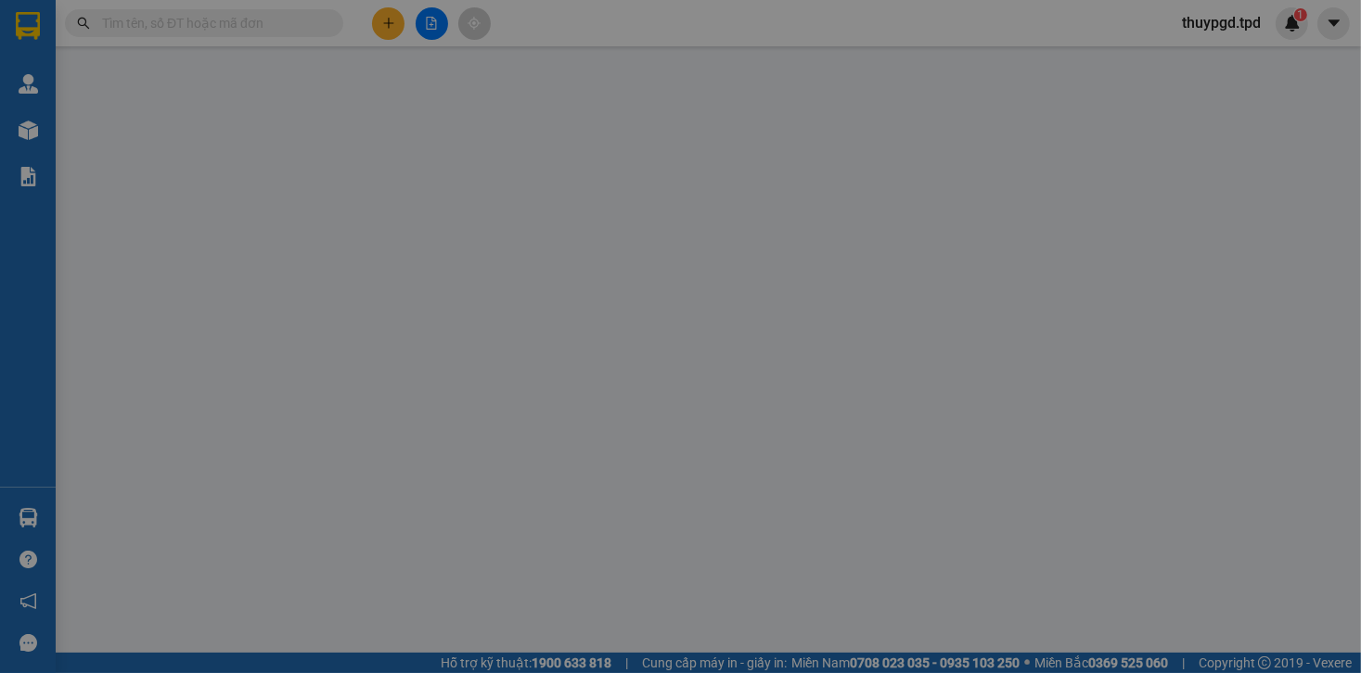
type input "140.000"
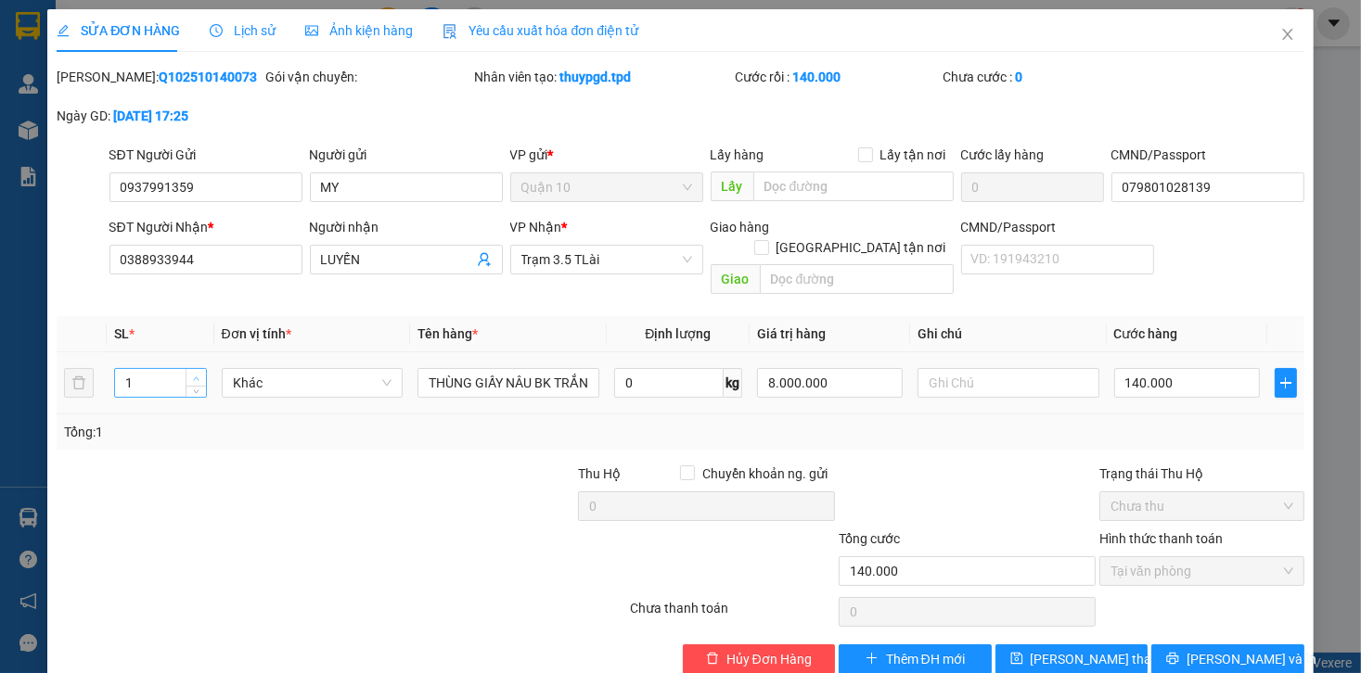
type input "2"
click at [193, 376] on icon "up" at bounding box center [196, 379] width 6 height 6
click at [1270, 645] on button "[PERSON_NAME] và In" at bounding box center [1227, 660] width 153 height 30
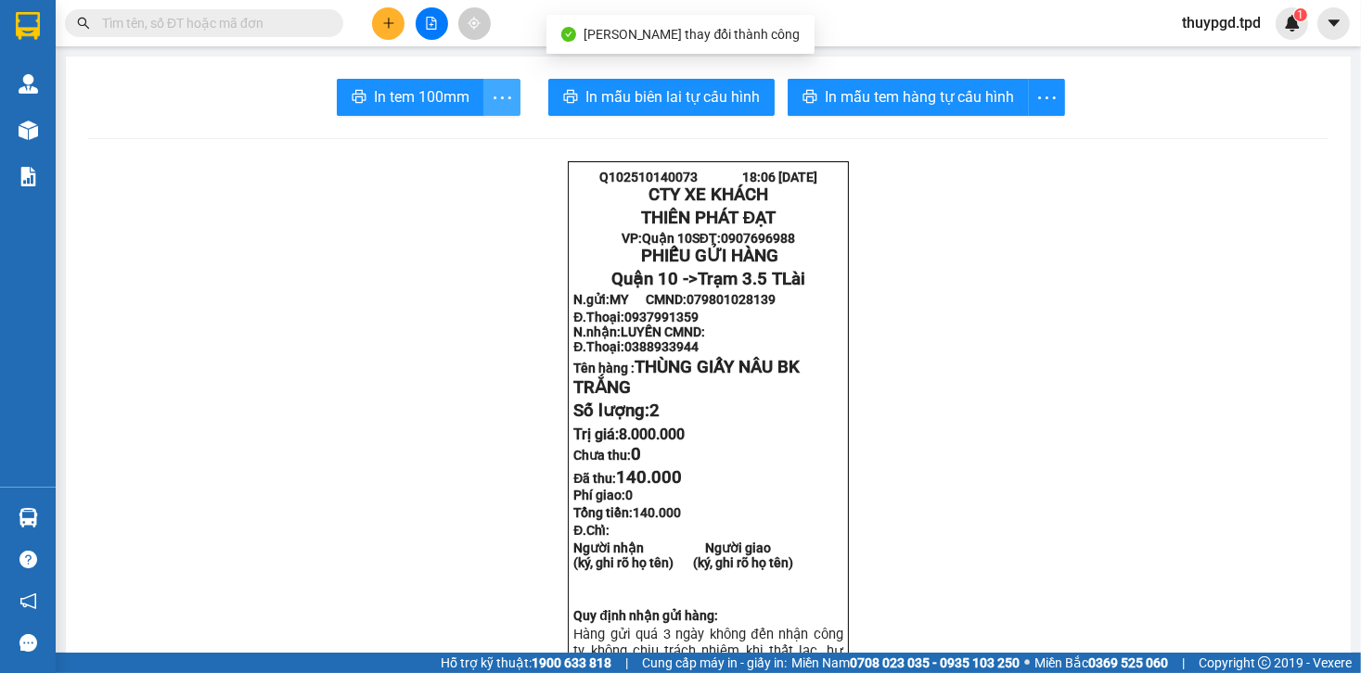
click at [484, 93] on span "more" at bounding box center [501, 97] width 35 height 23
drag, startPoint x: 472, startPoint y: 132, endPoint x: 473, endPoint y: 167, distance: 35.3
click at [471, 132] on div "In tem 100mm theo số lượng (2)" at bounding box center [411, 138] width 186 height 20
click at [268, 26] on input "text" at bounding box center [211, 23] width 219 height 20
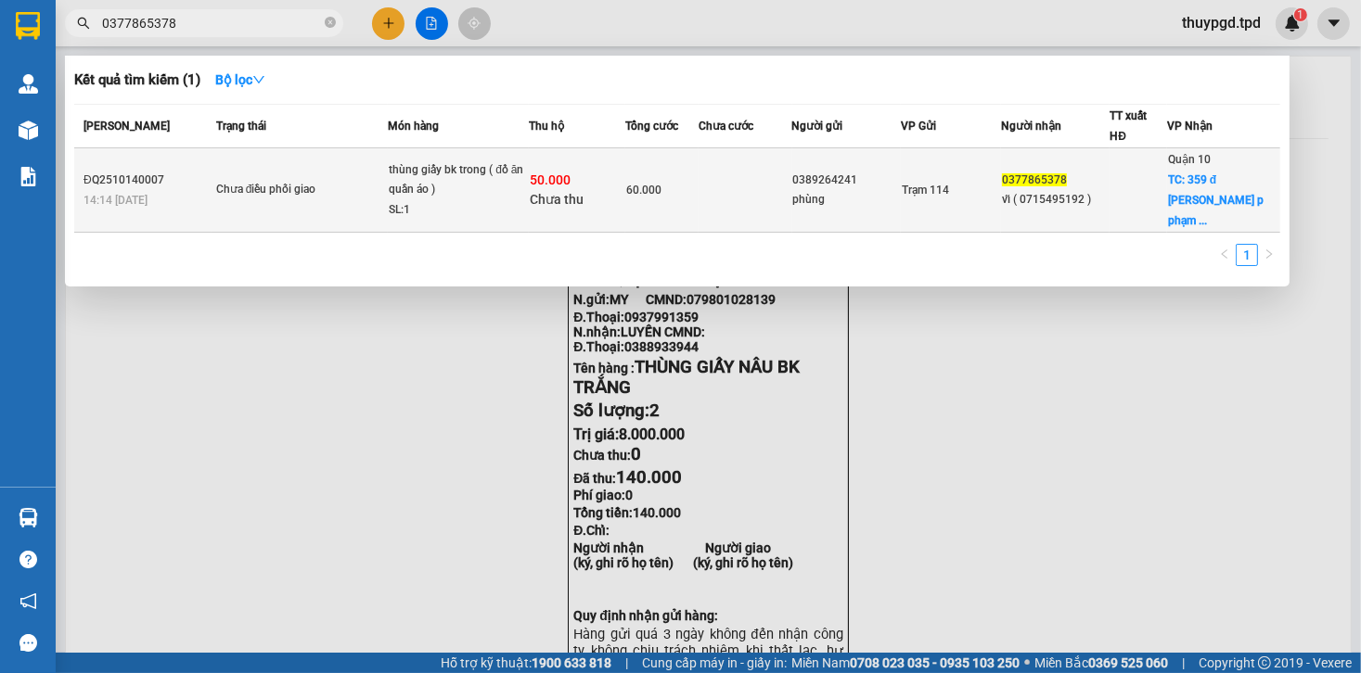
type input "0377865378"
click at [1012, 200] on td "0377865378 vĩ ( 0715495192 )" at bounding box center [1055, 190] width 109 height 84
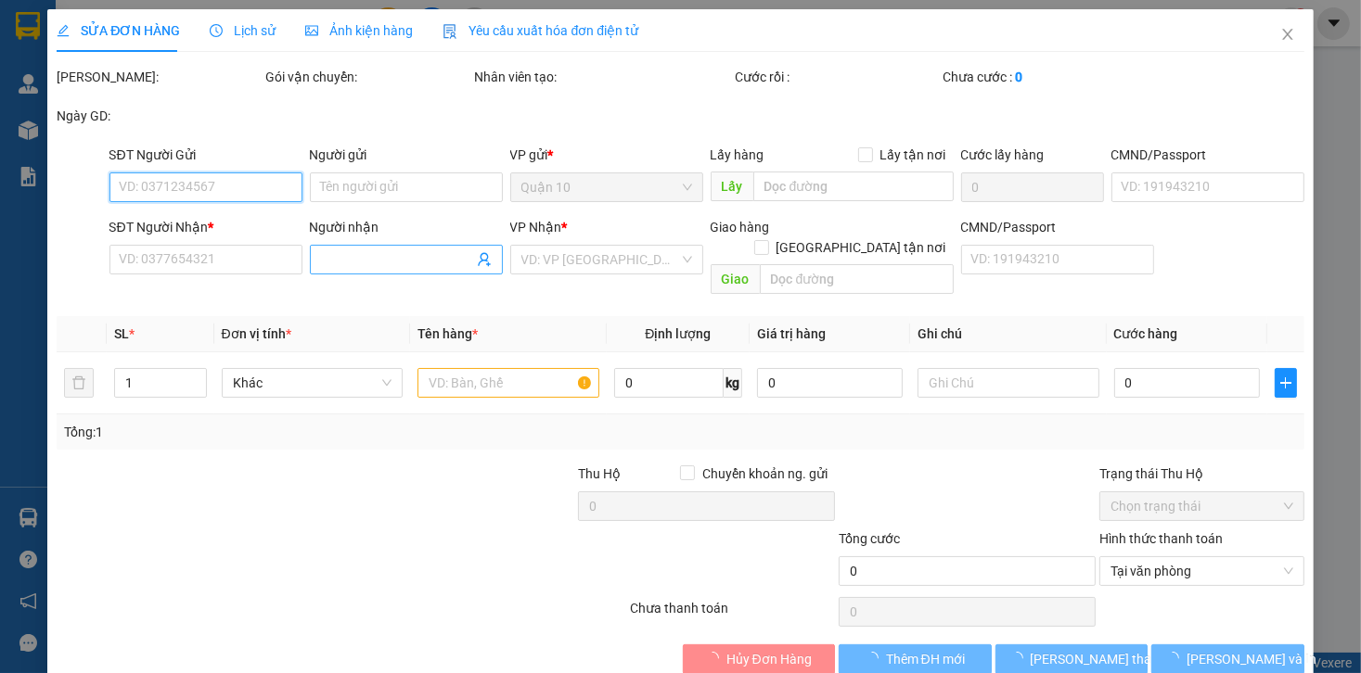
type input "0389264241"
type input "phùng"
type input "0377865378"
type input "vĩ ( 0715495192 )"
checkbox input "true"
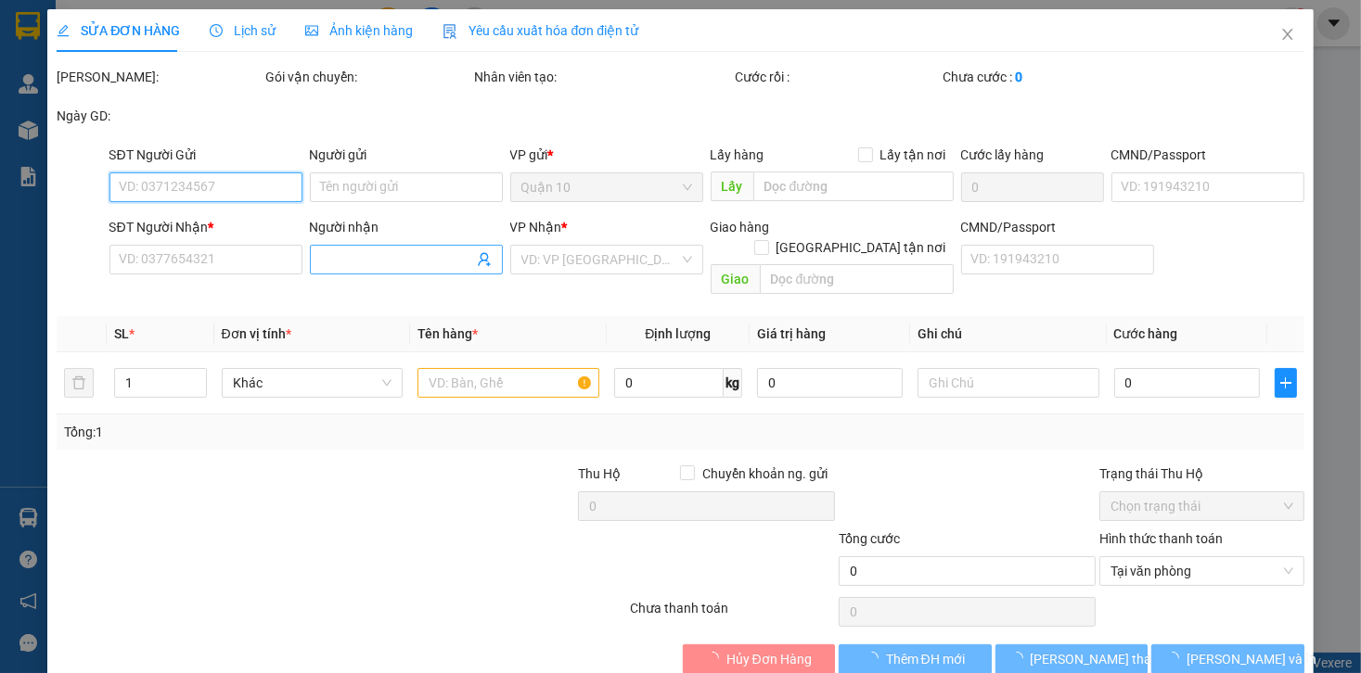
type input "359 đ [PERSON_NAME] p [PERSON_NAME] q1"
type input "60.000"
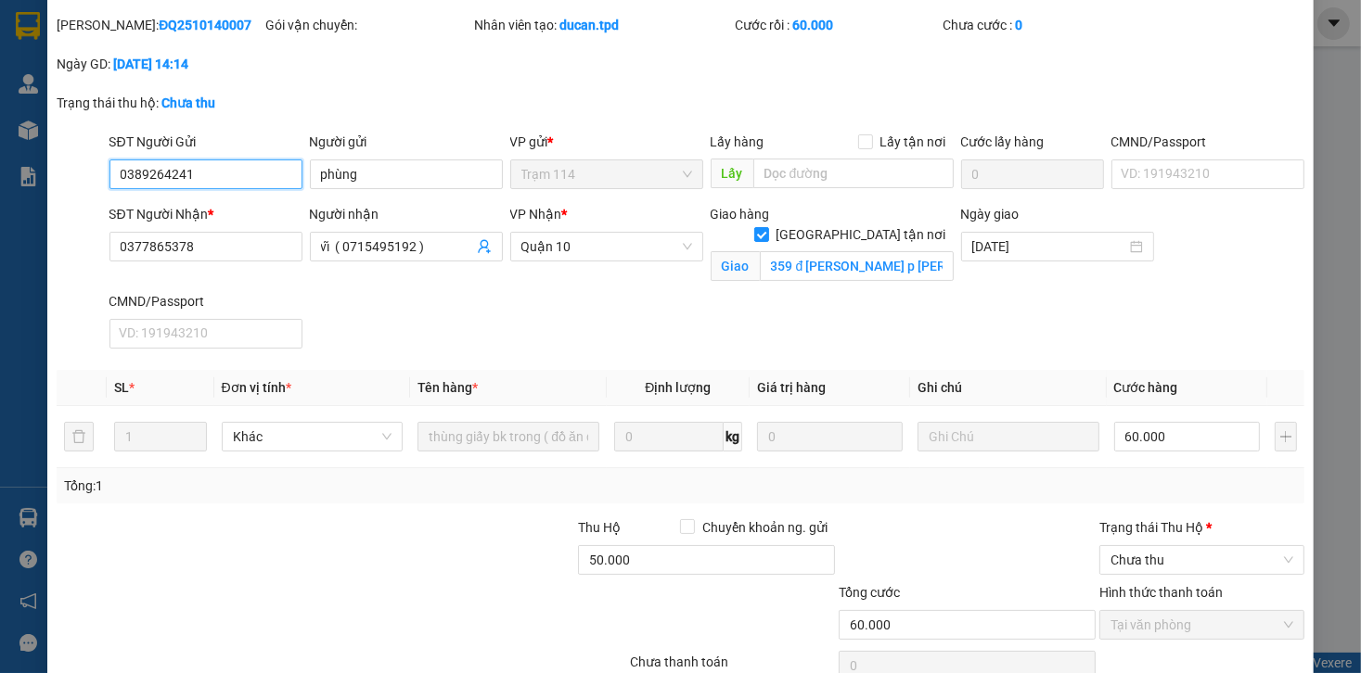
scroll to position [141, 0]
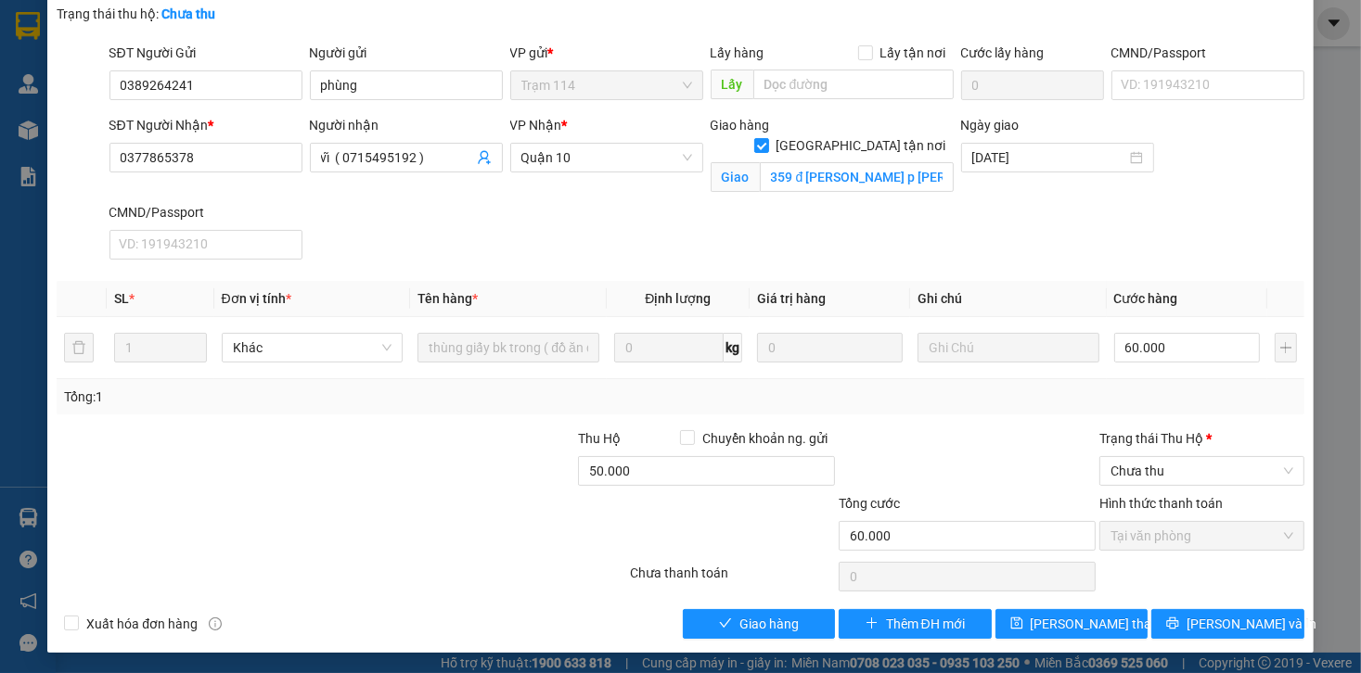
click at [449, 244] on div "SĐT Người Nhận * 0377865378 Người nhận vĩ ( 0715495192 ) VP Nhận * [GEOGRAPHIC_…" at bounding box center [707, 191] width 1202 height 152
drag, startPoint x: 144, startPoint y: 160, endPoint x: 486, endPoint y: 201, distance: 344.8
click at [486, 201] on div "SĐT Người Nhận * 0377865378 0377865378 Người nhận vĩ ( 0715495192 ) VP Nhận * […" at bounding box center [707, 191] width 1202 height 152
click at [624, 259] on div "SĐT Người Nhận * 0377865378 0377865378 Người nhận vĩ ( 0715495192 ) VP Nhận * […" at bounding box center [707, 191] width 1202 height 152
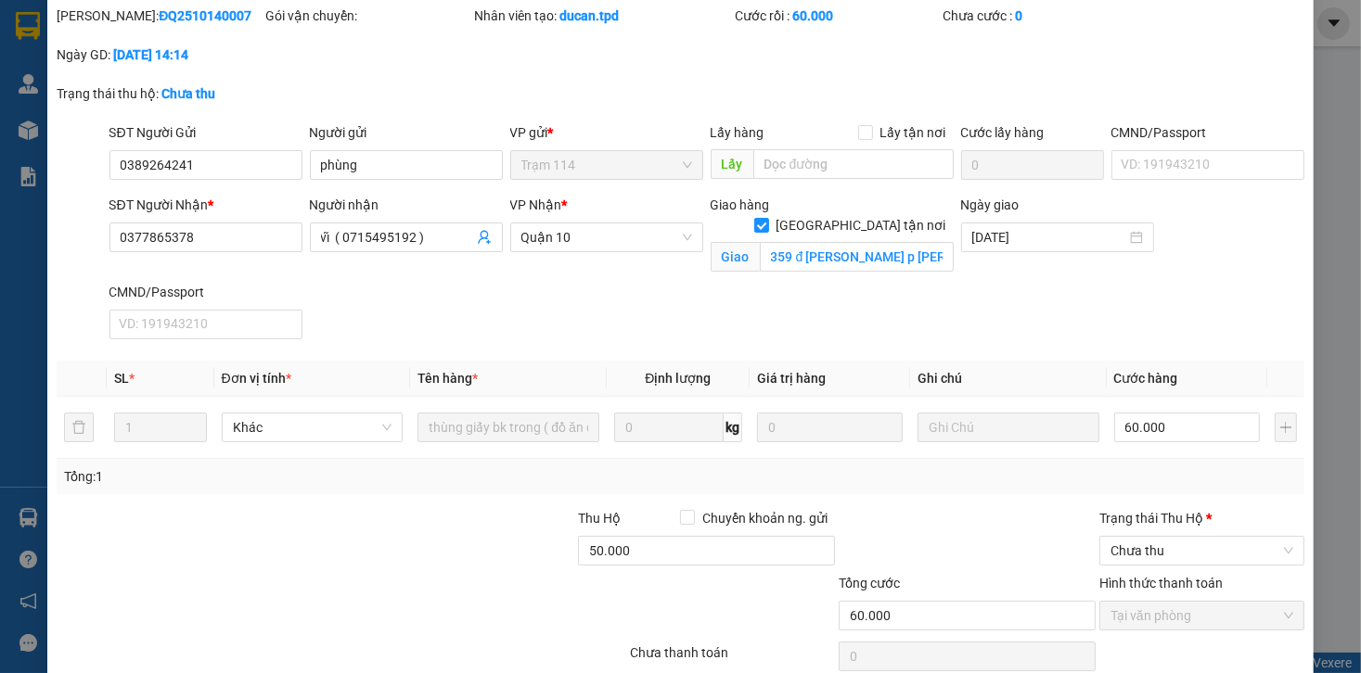
scroll to position [0, 0]
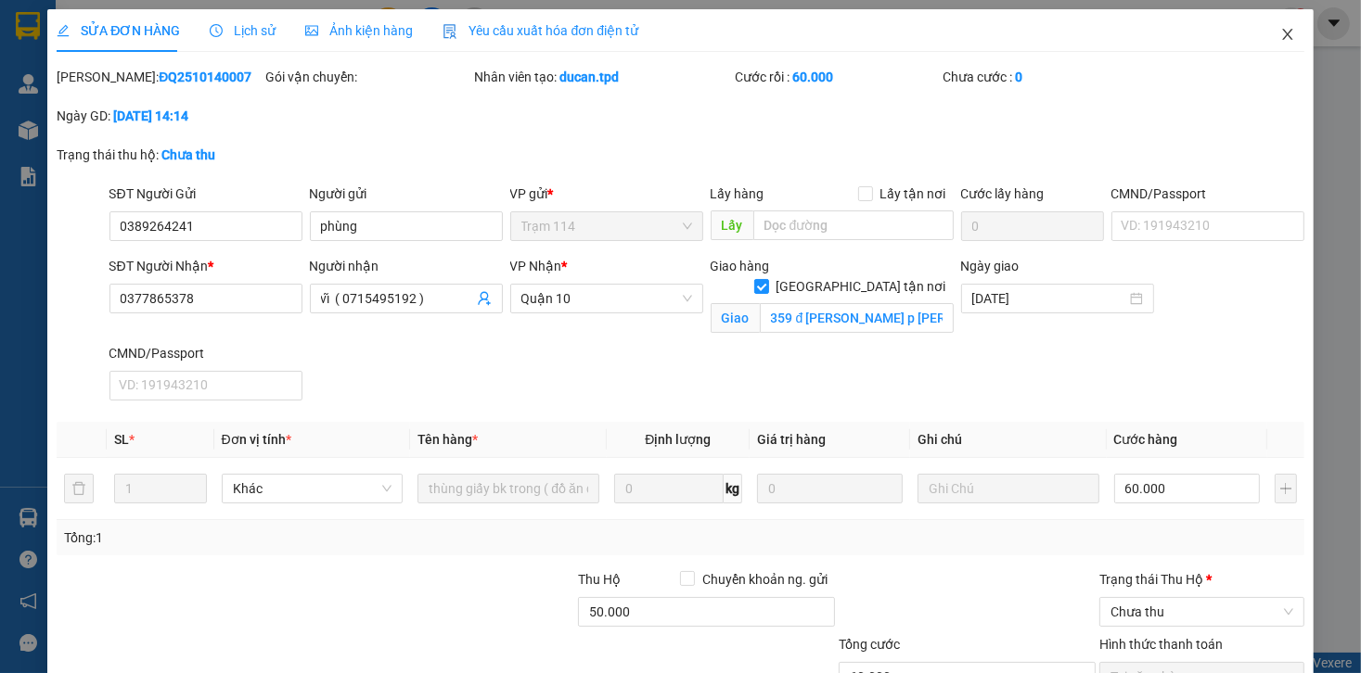
click at [1267, 44] on span "Close" at bounding box center [1287, 35] width 52 height 52
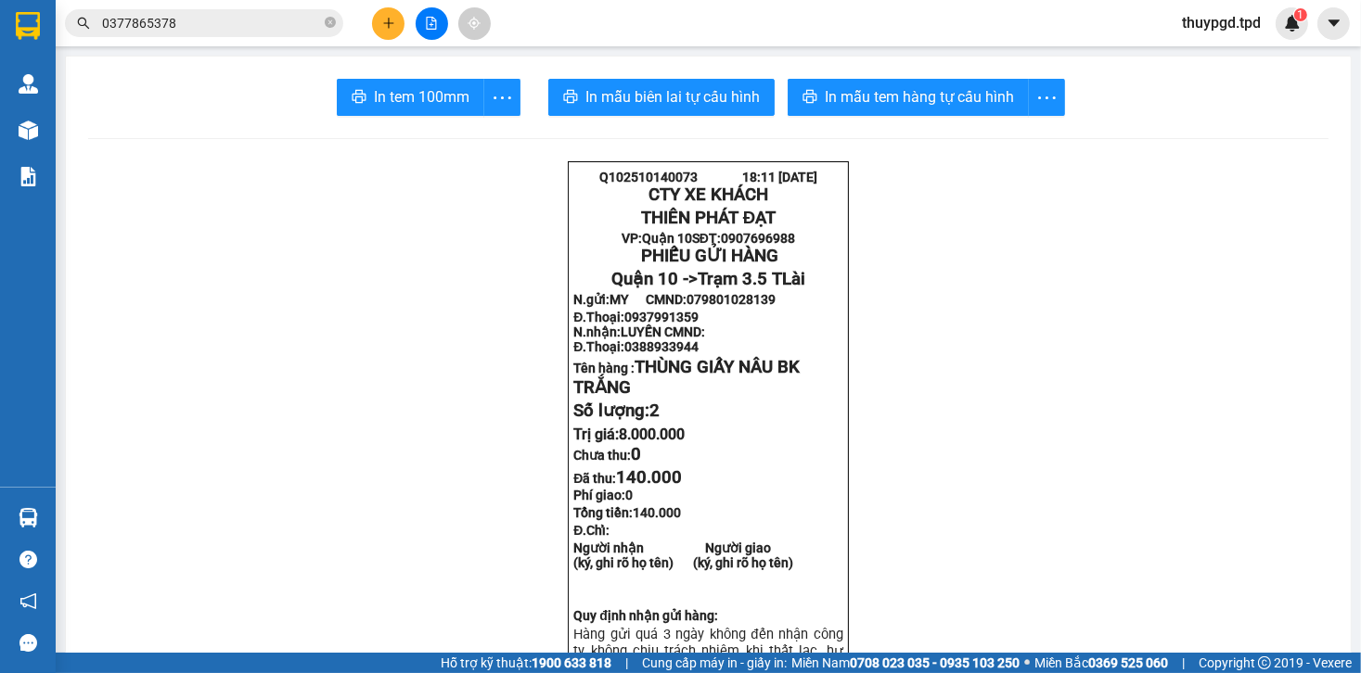
click at [249, 24] on input "0377865378" at bounding box center [211, 23] width 219 height 20
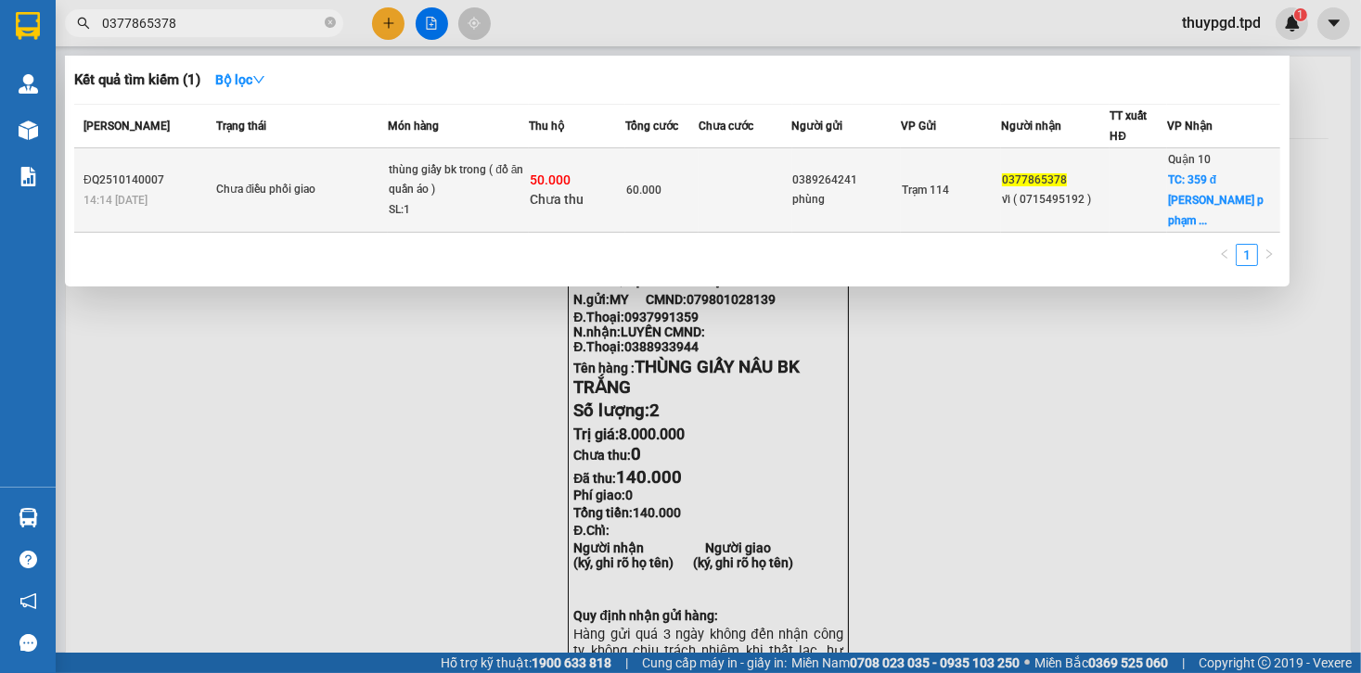
click at [1207, 198] on span "TC: 359 đ [PERSON_NAME] p phạm ..." at bounding box center [1216, 200] width 96 height 54
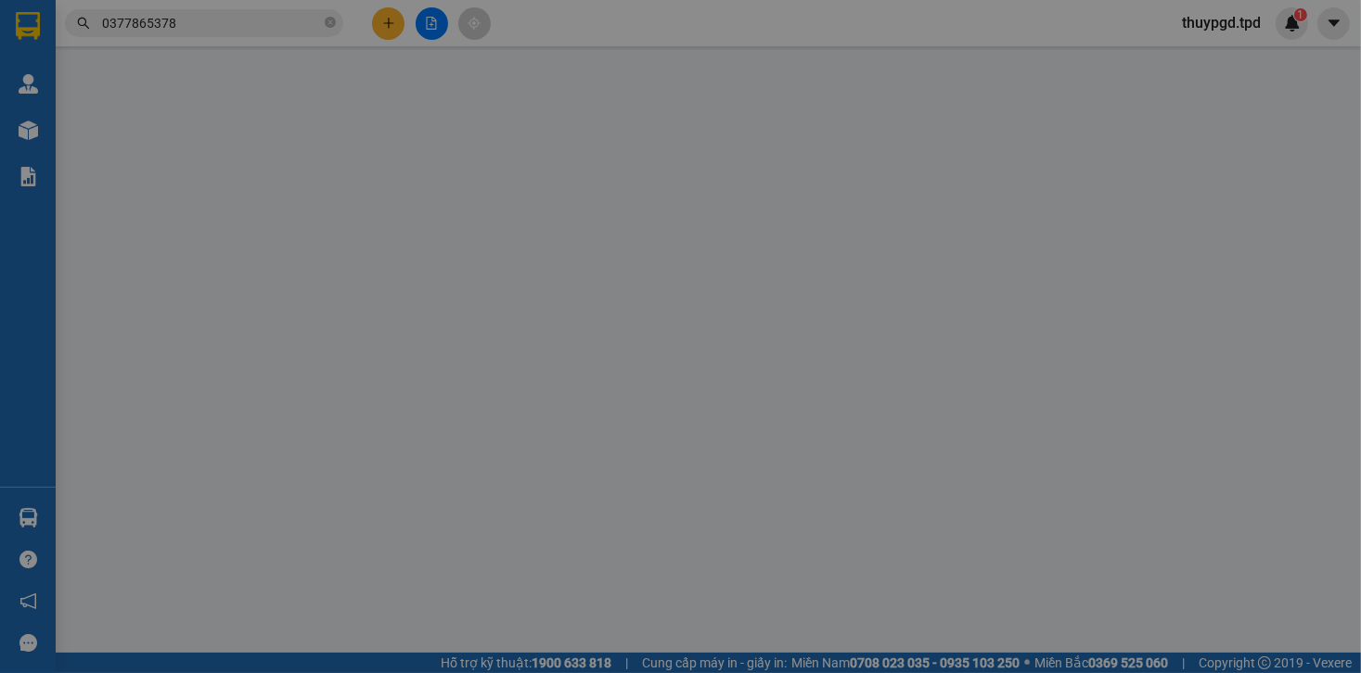
type input "0389264241"
type input "phùng"
type input "0377865378"
type input "vĩ ( 0715495192 )"
checkbox input "true"
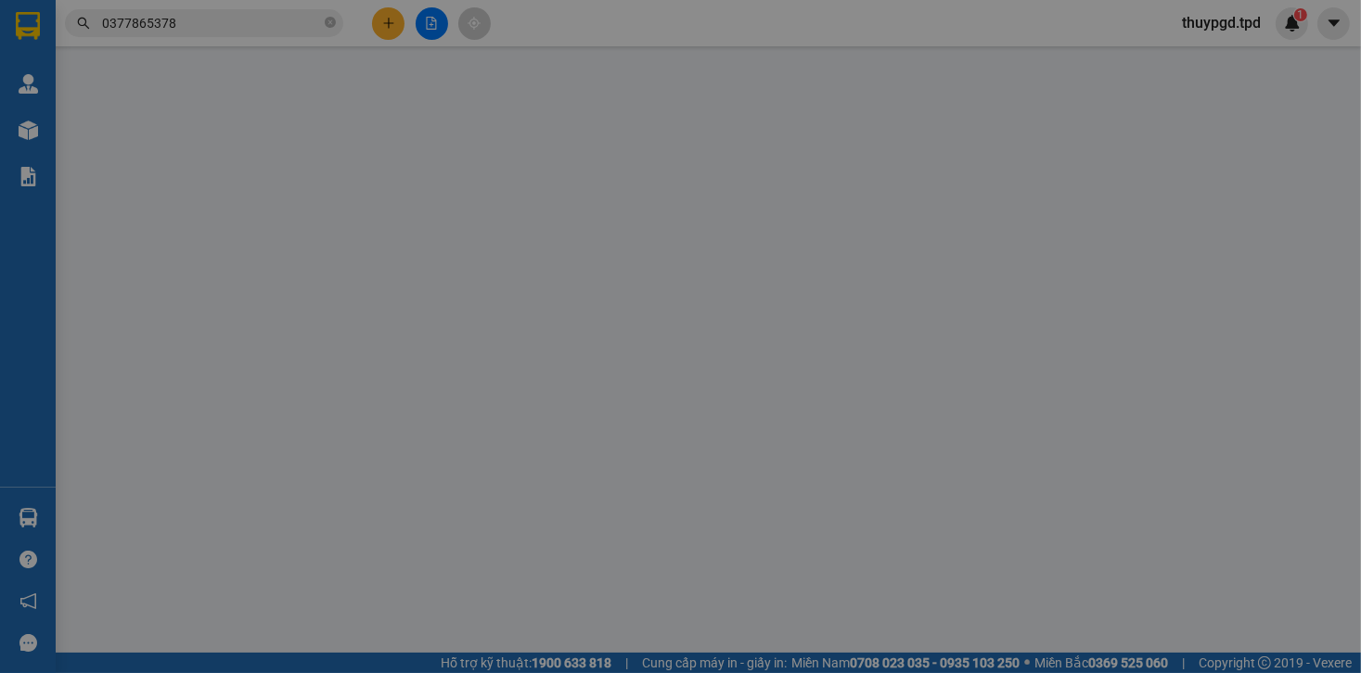
type input "359 đ phạm ngũ lão p phạm ngũ lão q1"
type input "60.000"
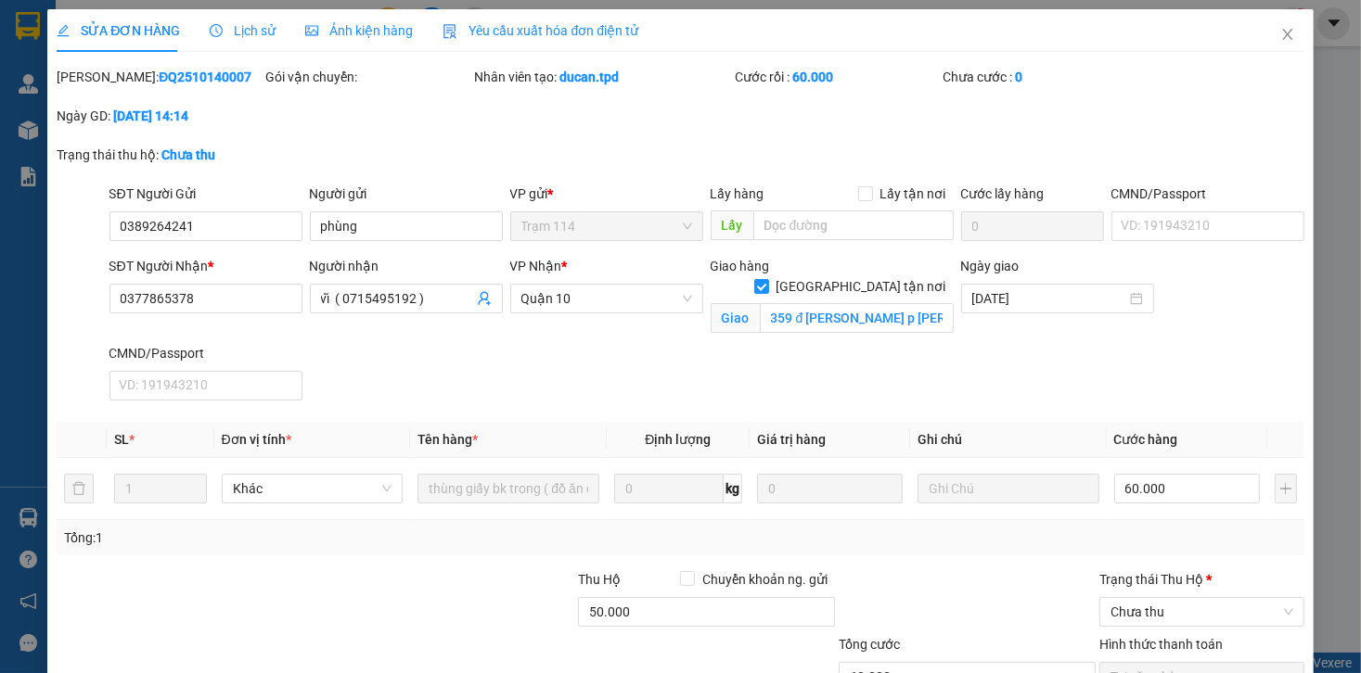
click at [906, 375] on div "SĐT Người Nhận * 0377865378 Người nhận vĩ ( 0715495192 ) VP Nhận * Quận 10 Giao…" at bounding box center [707, 332] width 1202 height 152
drag, startPoint x: 1278, startPoint y: 39, endPoint x: 1258, endPoint y: 45, distance: 21.4
click at [1280, 39] on icon "close" at bounding box center [1287, 34] width 15 height 15
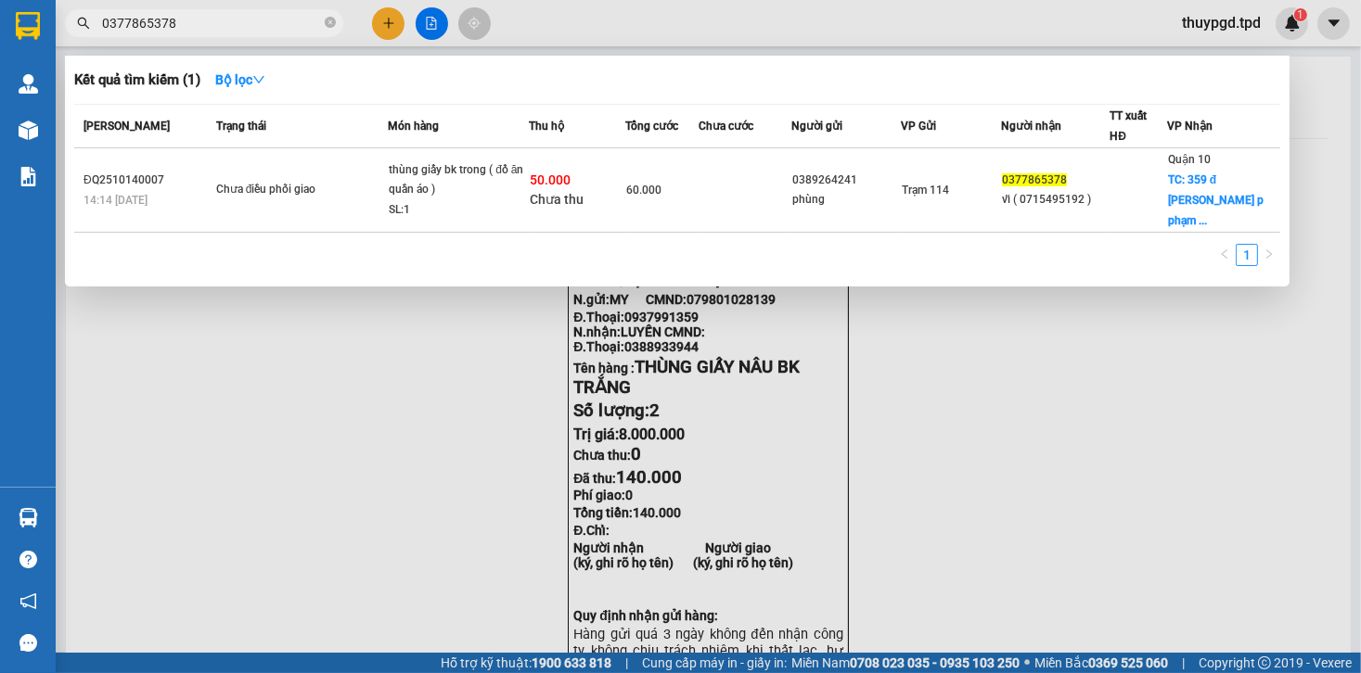
click at [249, 26] on input "0377865378" at bounding box center [211, 23] width 219 height 20
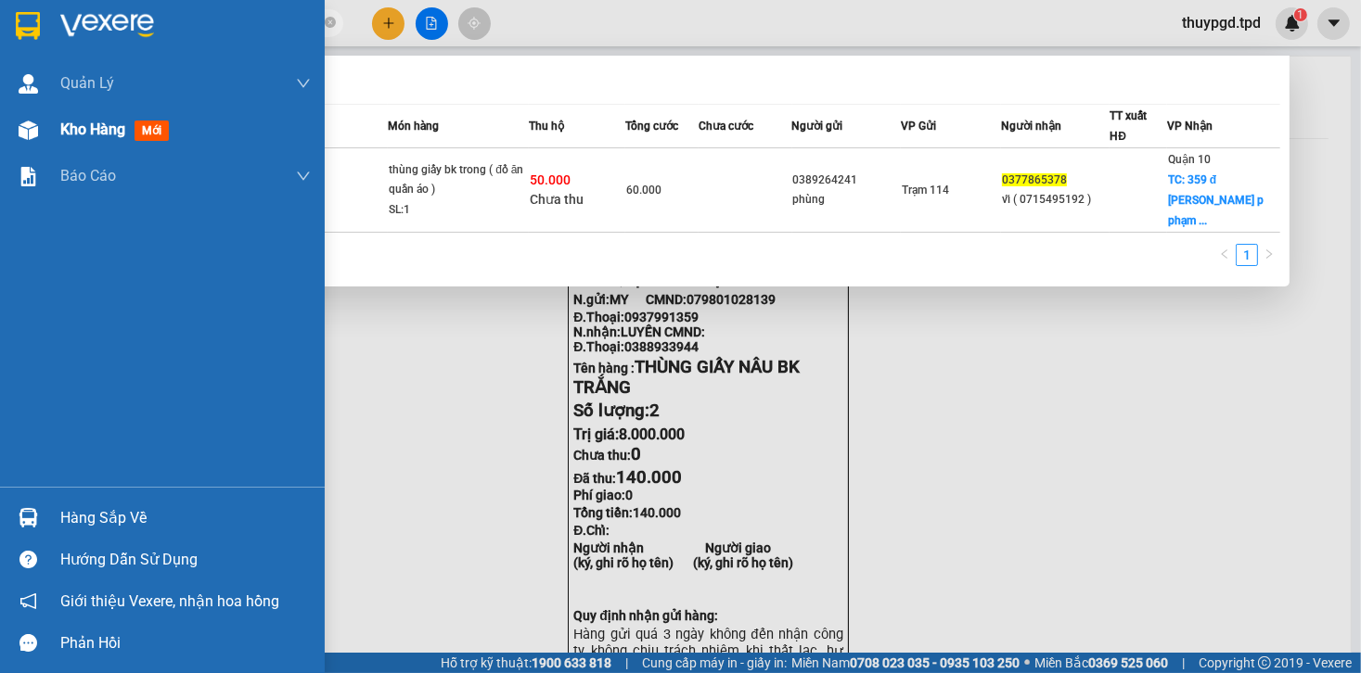
click at [21, 121] on img at bounding box center [28, 130] width 19 height 19
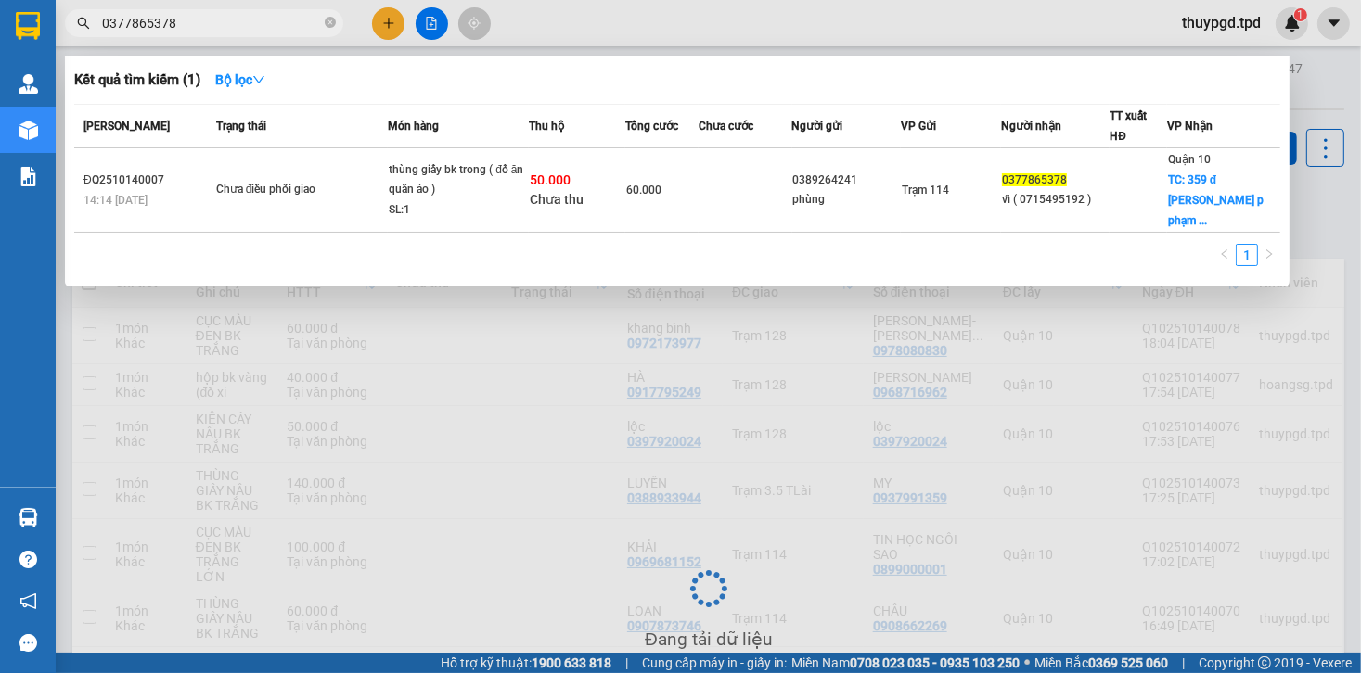
click at [557, 486] on div at bounding box center [680, 336] width 1361 height 673
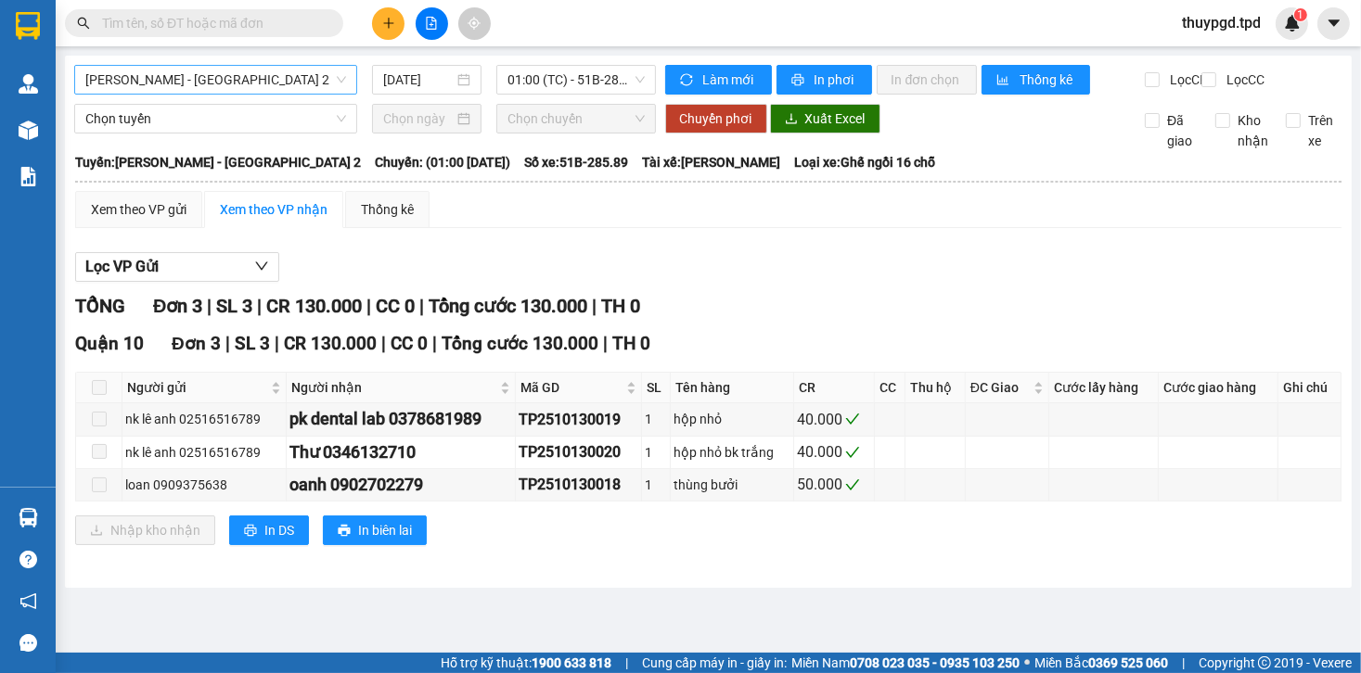
drag, startPoint x: 223, startPoint y: 74, endPoint x: 217, endPoint y: 94, distance: 20.3
click at [223, 76] on span "[PERSON_NAME] - [GEOGRAPHIC_DATA] 2" at bounding box center [215, 80] width 261 height 28
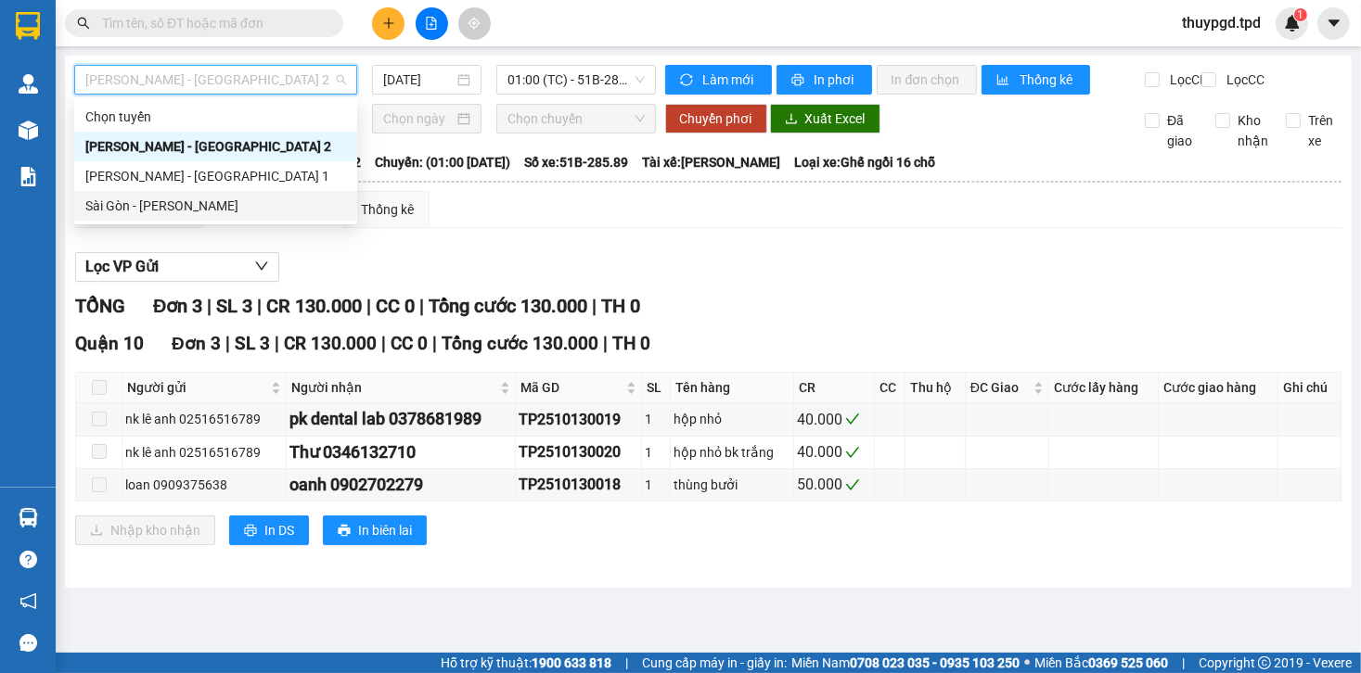
click at [220, 198] on div "Sài Gòn - [PERSON_NAME]" at bounding box center [215, 206] width 261 height 20
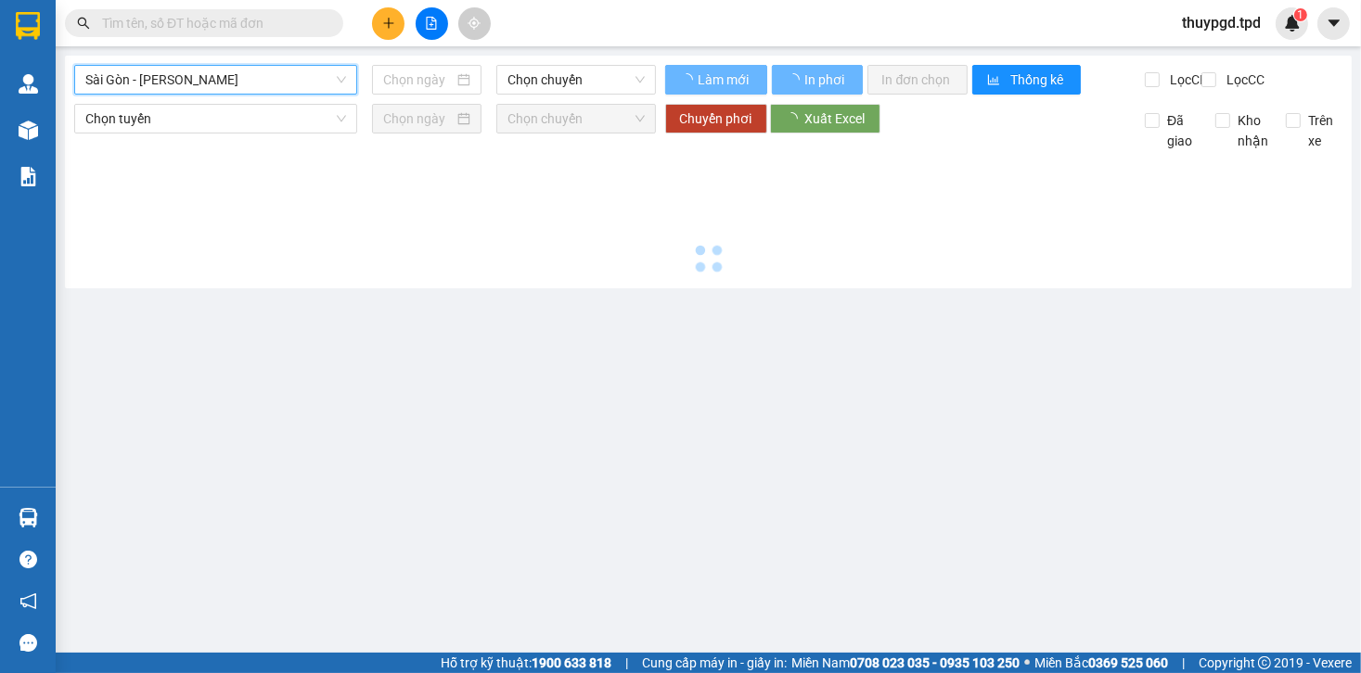
type input "[DATE]"
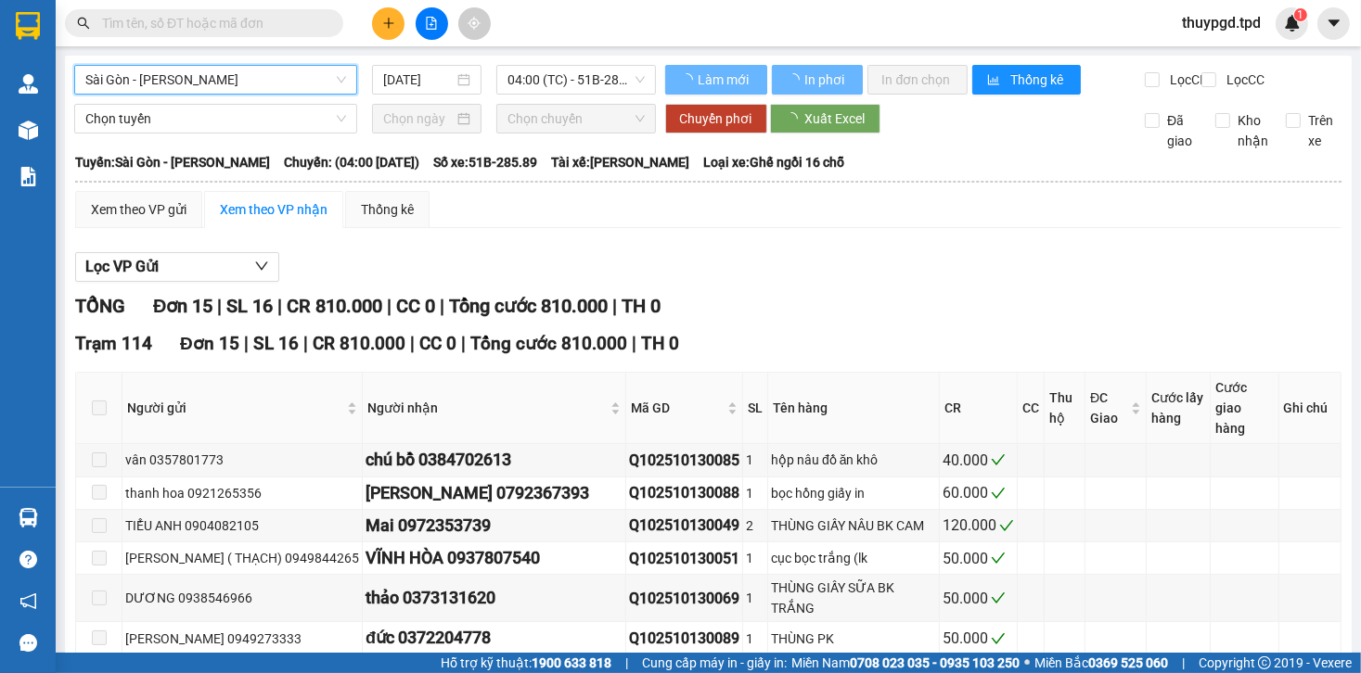
click at [545, 58] on div "[GEOGRAPHIC_DATA] - Phương Lâm [GEOGRAPHIC_DATA] - Phương Lâm [DATE] 04:00 (TC)…" at bounding box center [708, 571] width 1287 height 1031
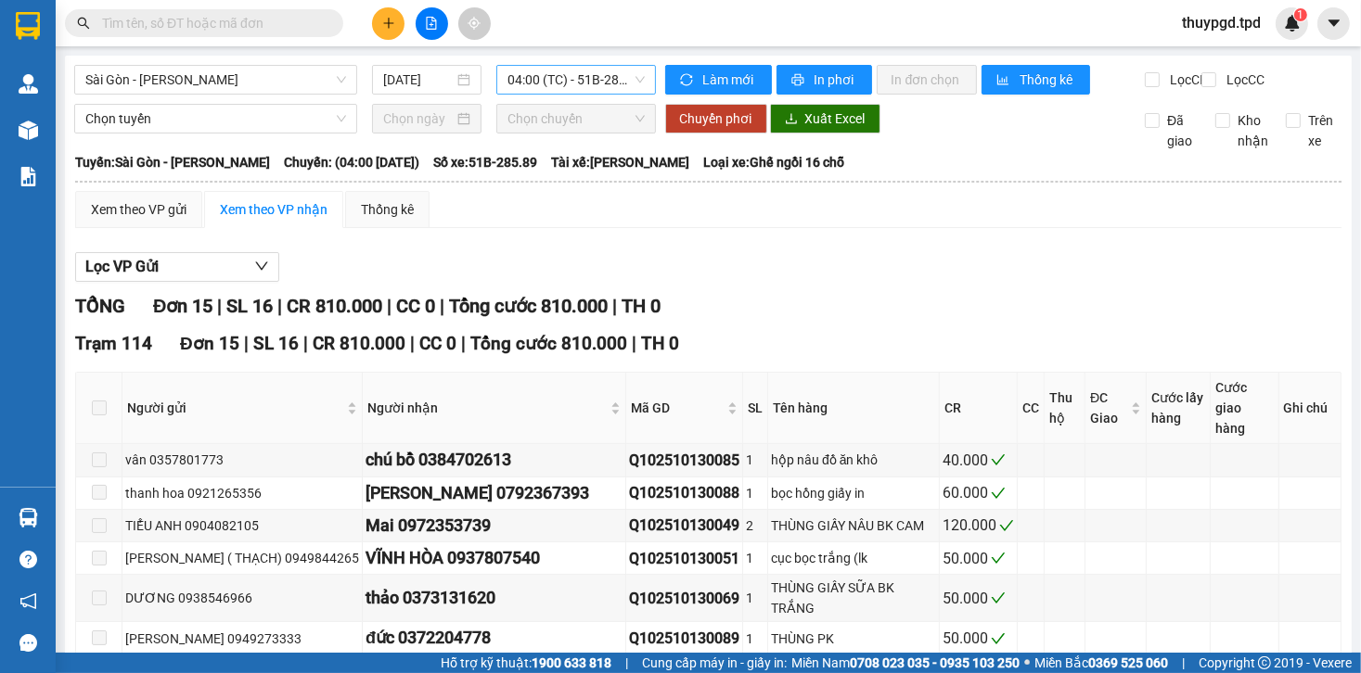
click at [551, 71] on span "04:00 (TC) - 51B-285.89" at bounding box center [575, 80] width 136 height 28
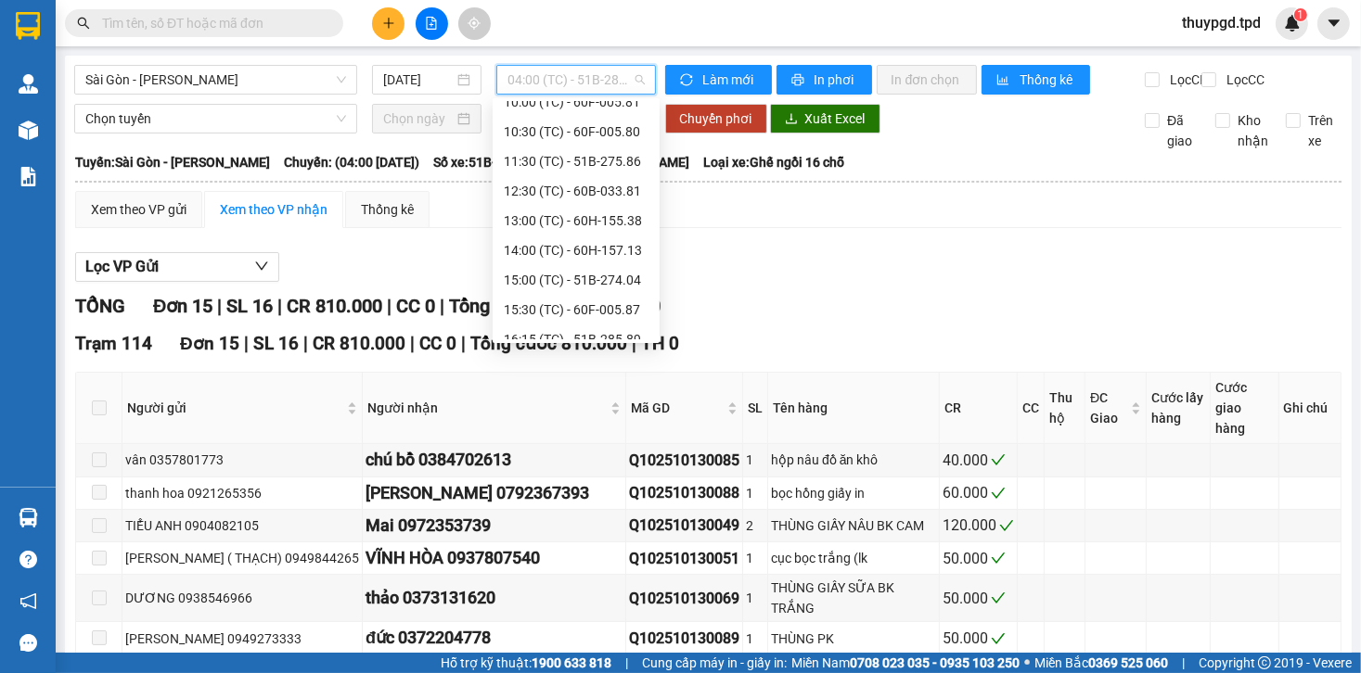
scroll to position [297, 0]
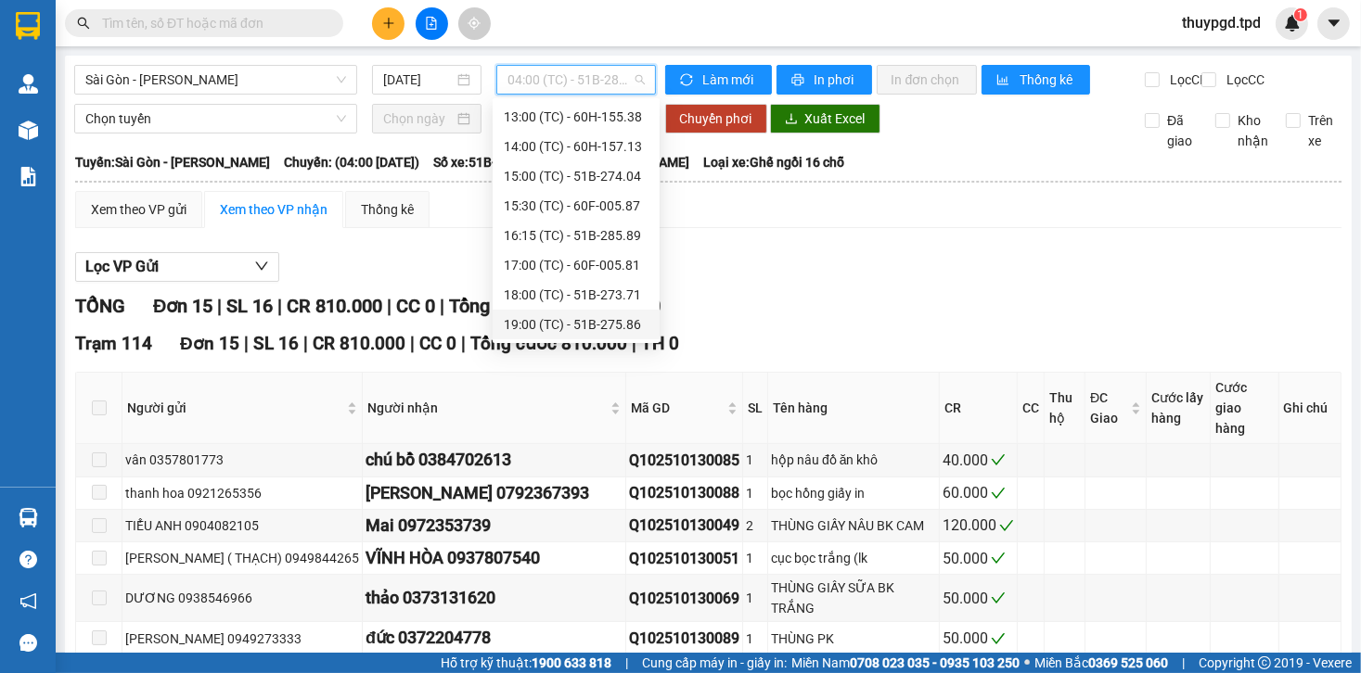
click at [633, 333] on div "19:00 (TC) - 51B-275.86" at bounding box center [576, 324] width 145 height 20
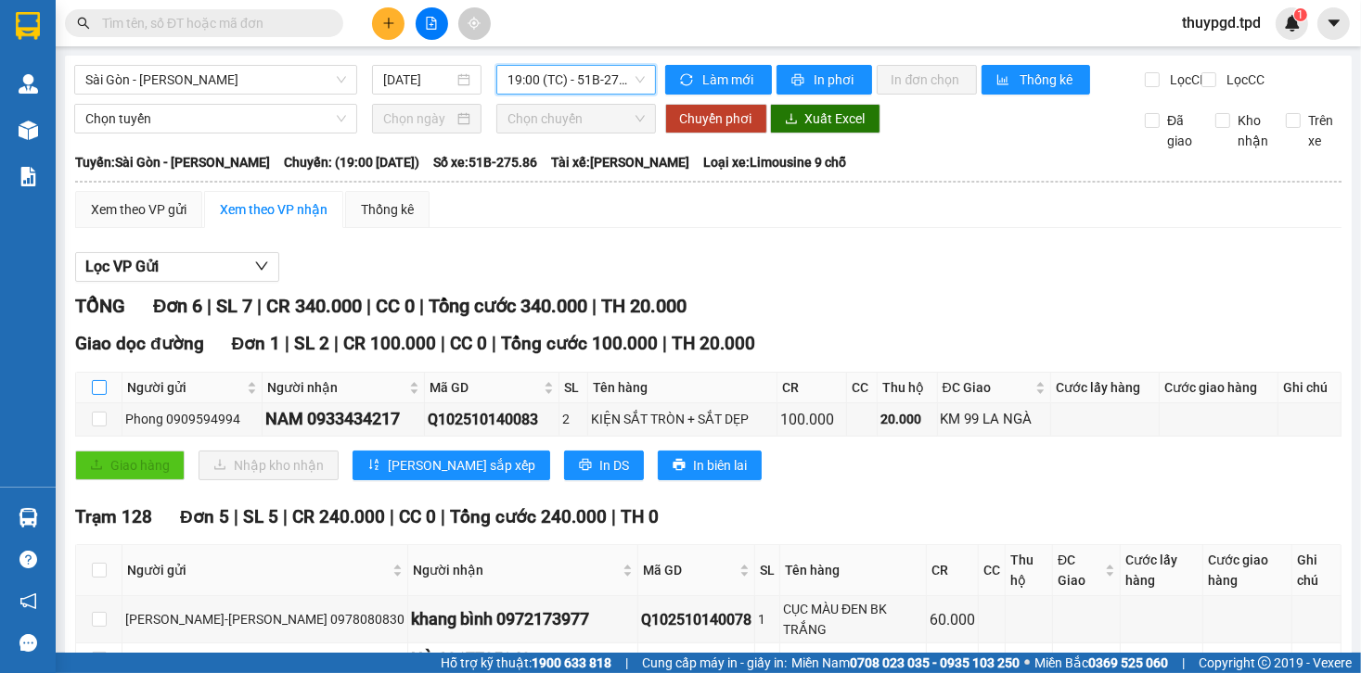
click at [100, 395] on input "checkbox" at bounding box center [99, 387] width 15 height 15
checkbox input "true"
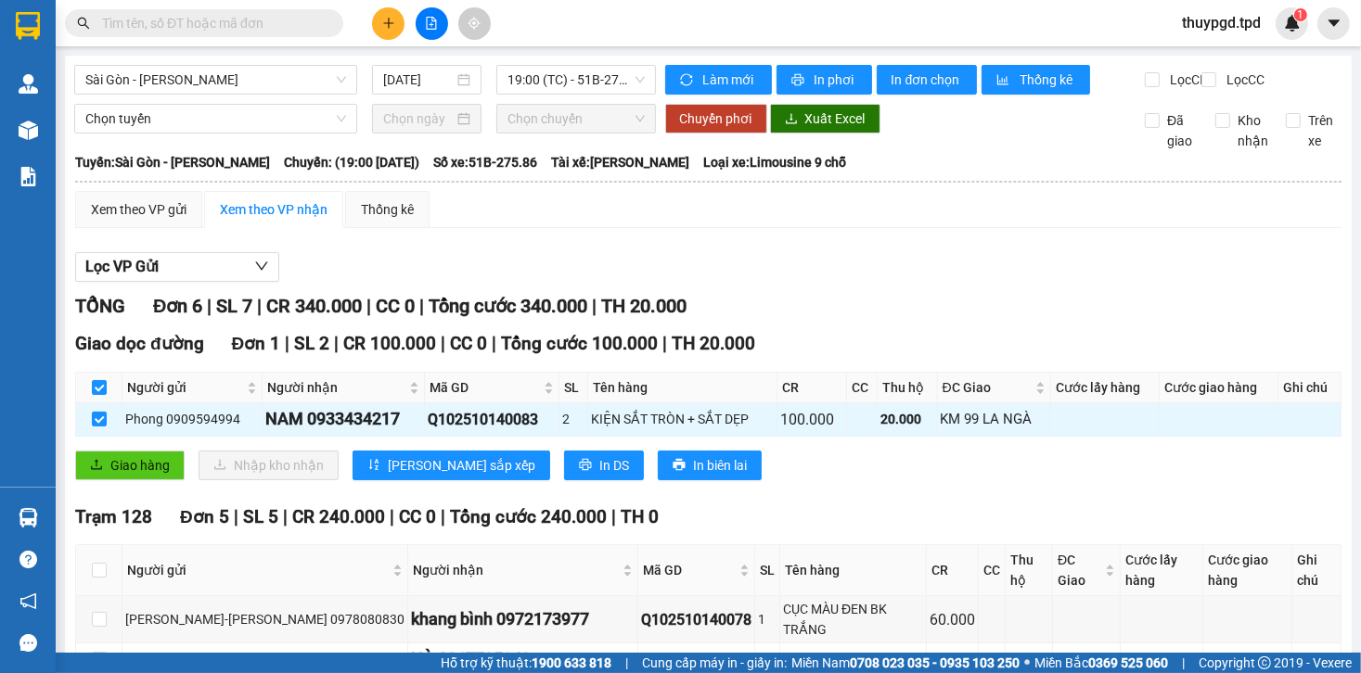
click at [388, 21] on icon "plus" at bounding box center [388, 23] width 1 height 10
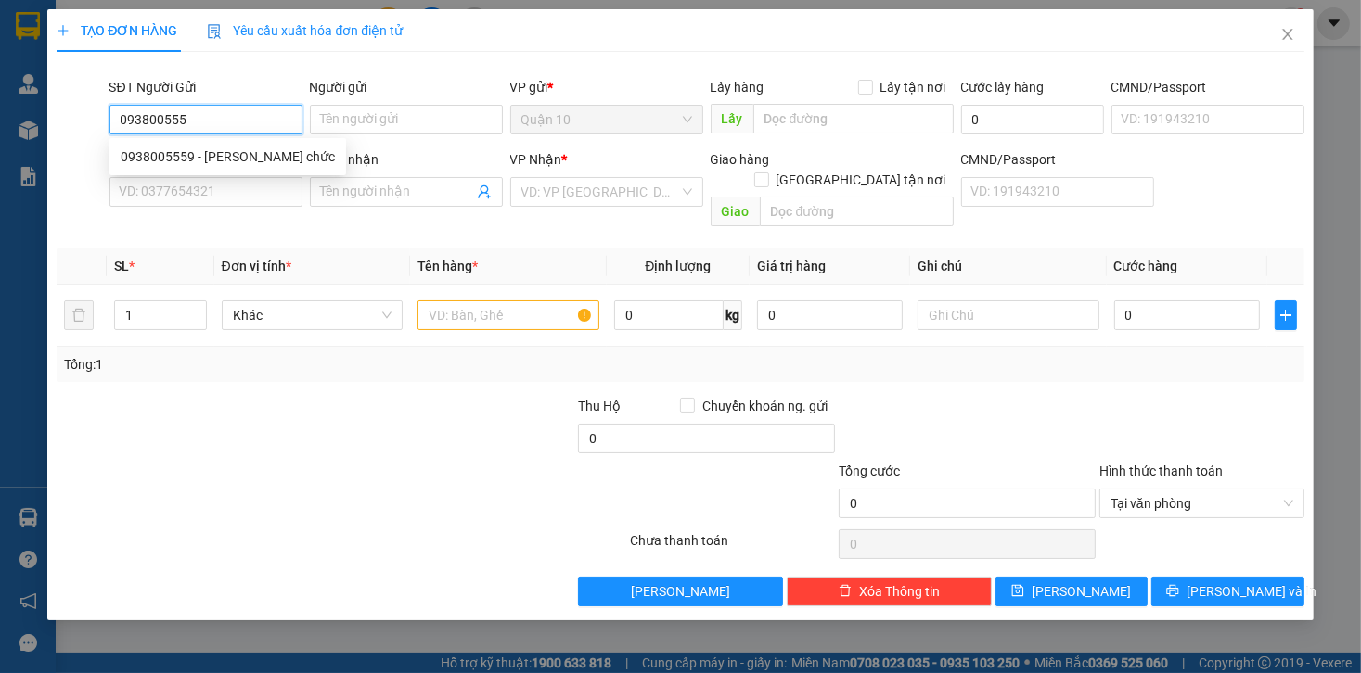
type input "0938005559"
click at [272, 147] on div "0938005559 - bùi thị chức" at bounding box center [228, 157] width 214 height 20
type input "[PERSON_NAME] chức"
type input "077188001588"
type input "0969096809"
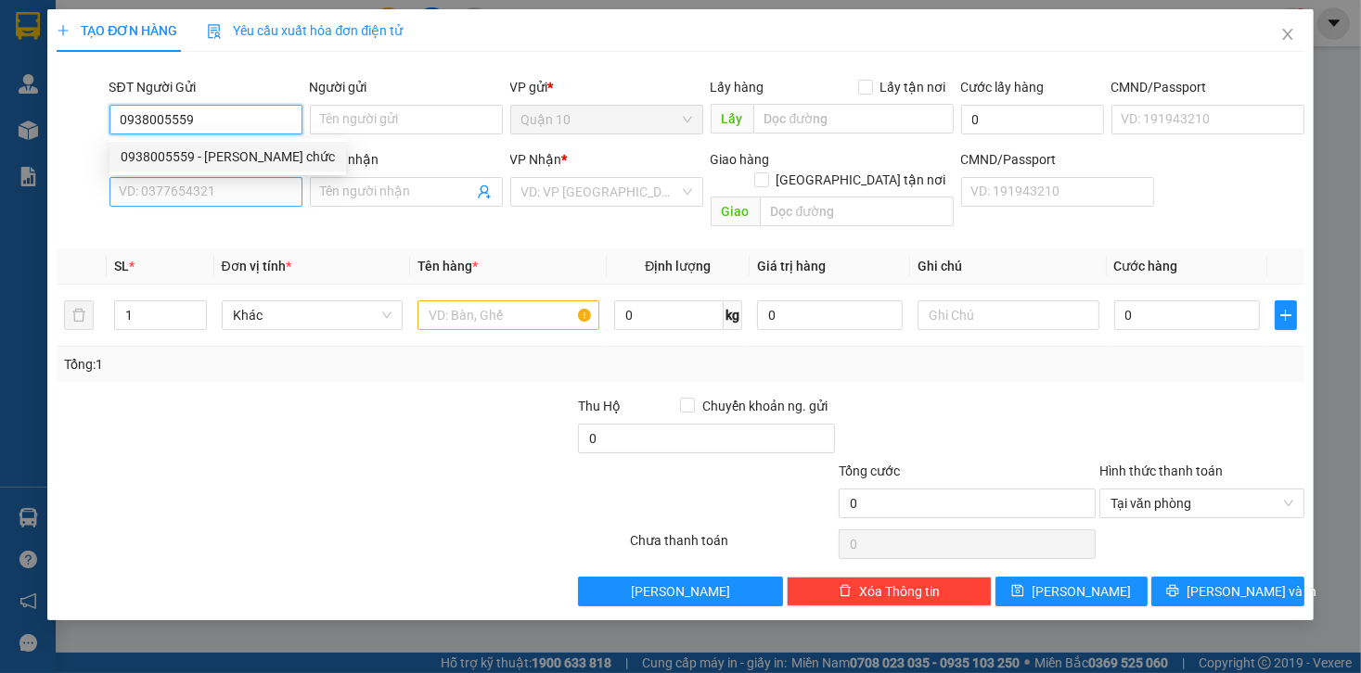
type input "LỘC"
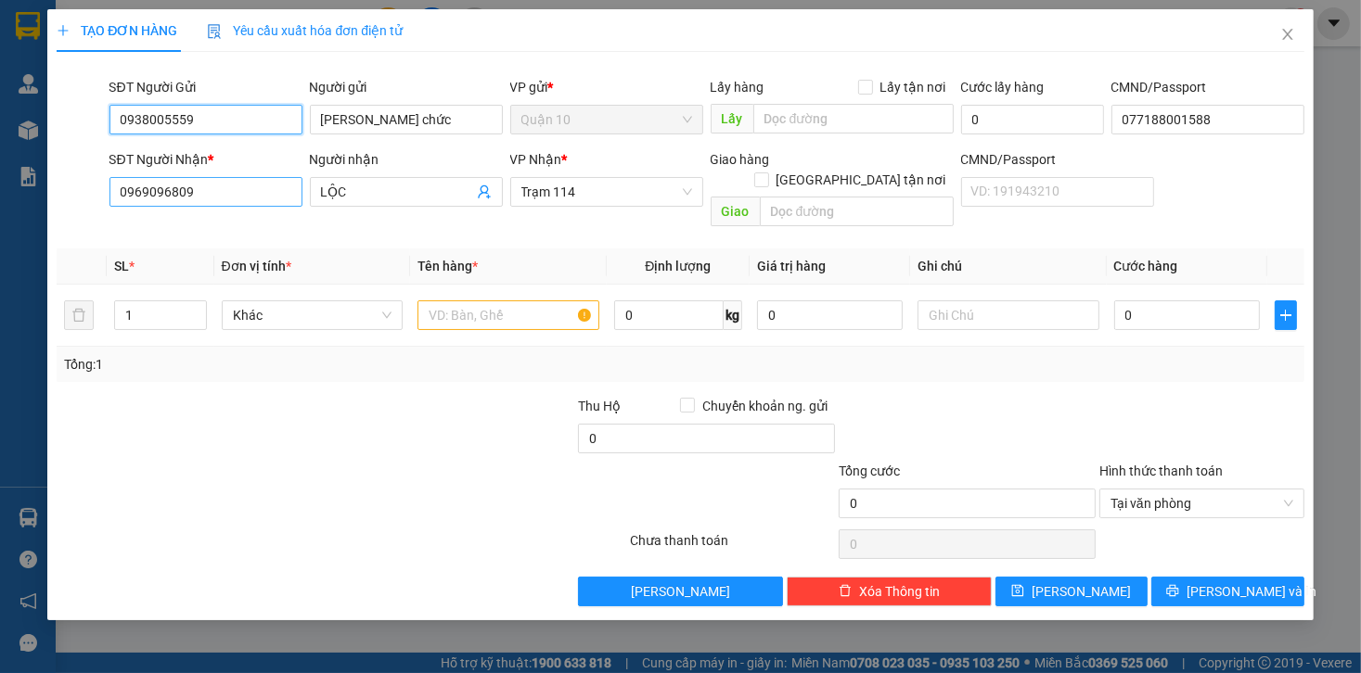
type input "0938005559"
click at [251, 192] on input "0969096809" at bounding box center [205, 192] width 193 height 30
type input "0888799588"
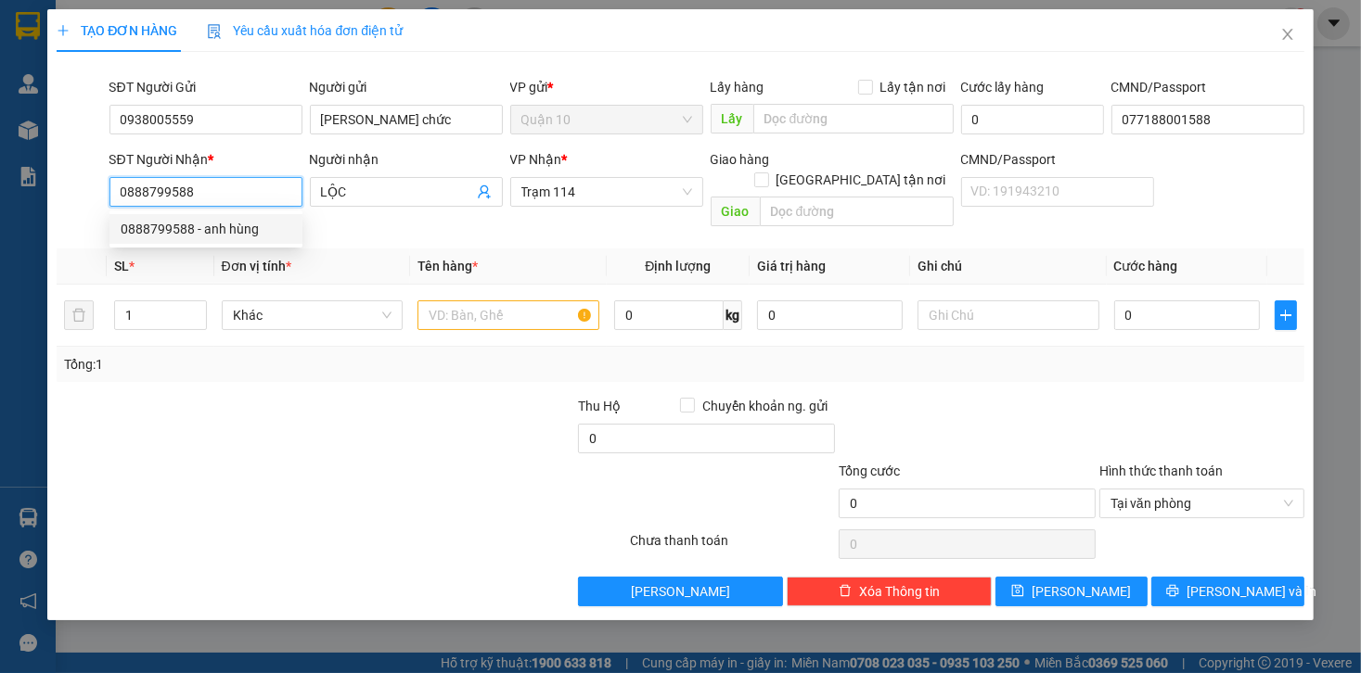
click at [167, 226] on div "0888799588 - anh hùng" at bounding box center [206, 229] width 171 height 20
type input "anh hùng"
type input "0888799588"
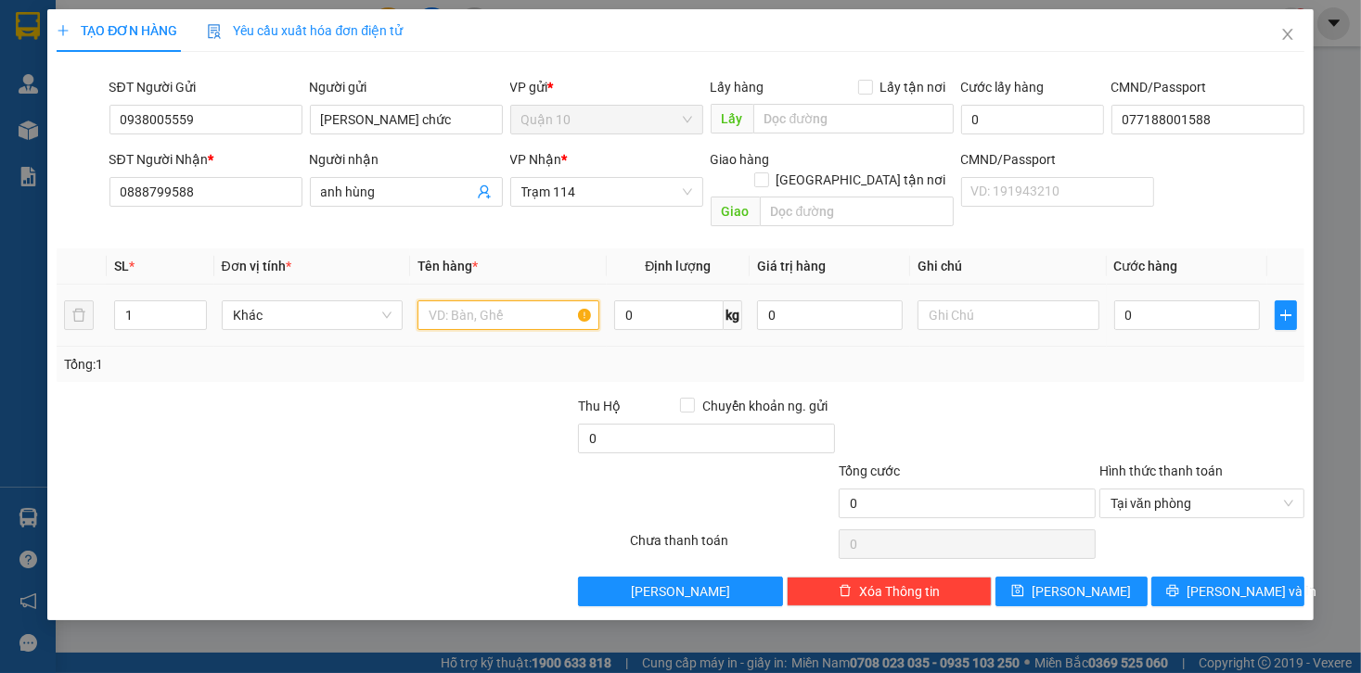
click at [455, 301] on input "text" at bounding box center [508, 316] width 182 height 30
type input "CỤC MÀU TRẮNG ĐEN"
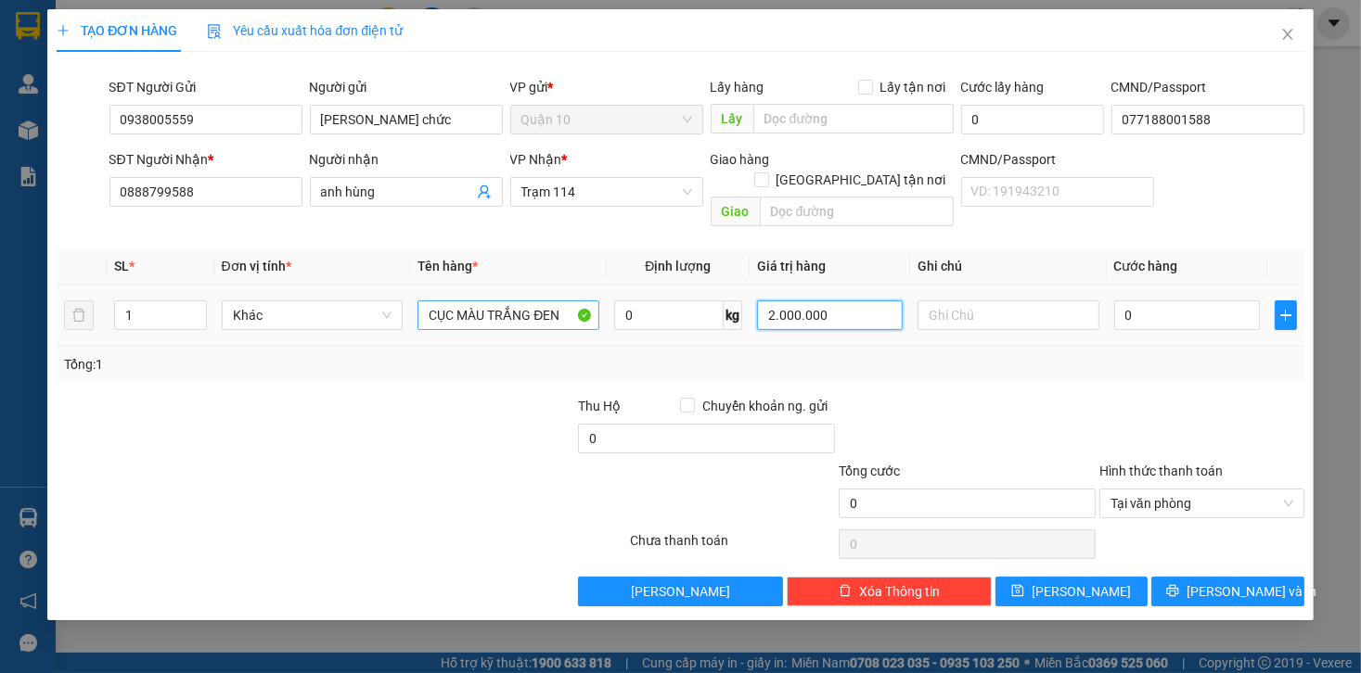
type input "2.000.000"
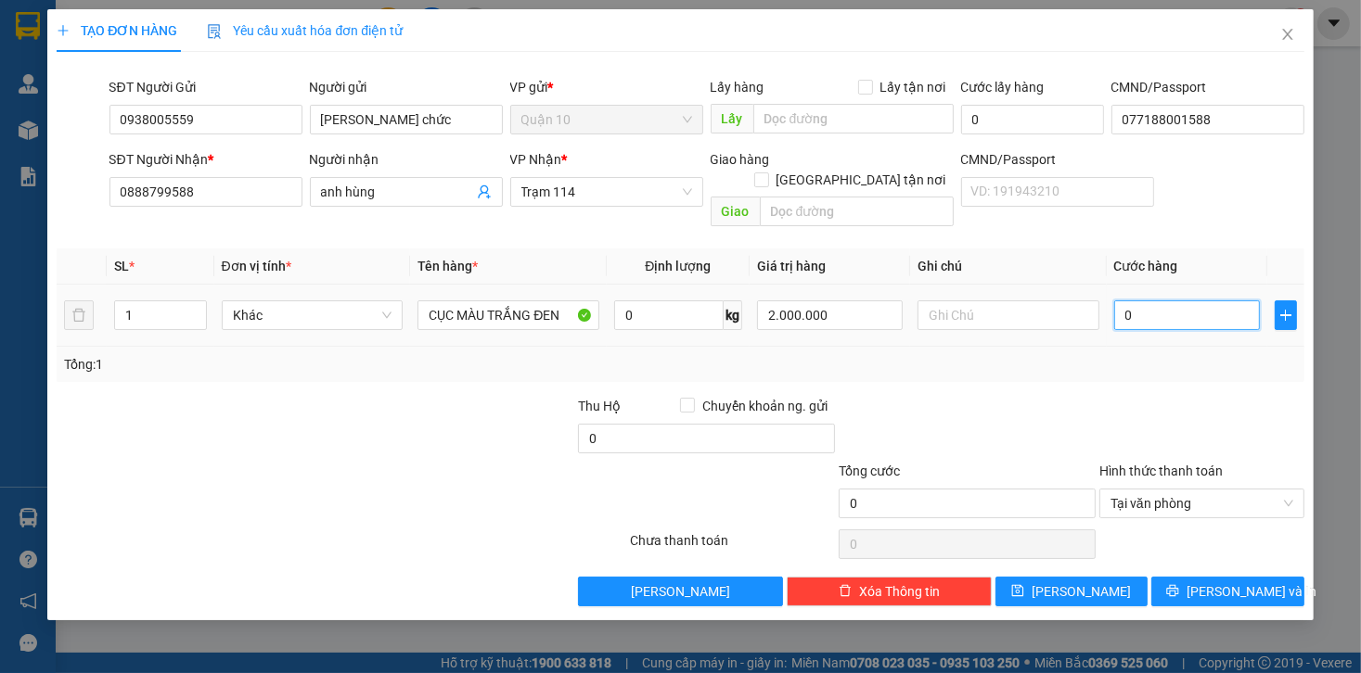
click at [1150, 301] on input "0" at bounding box center [1187, 316] width 146 height 30
type input "50"
type input "50.000"
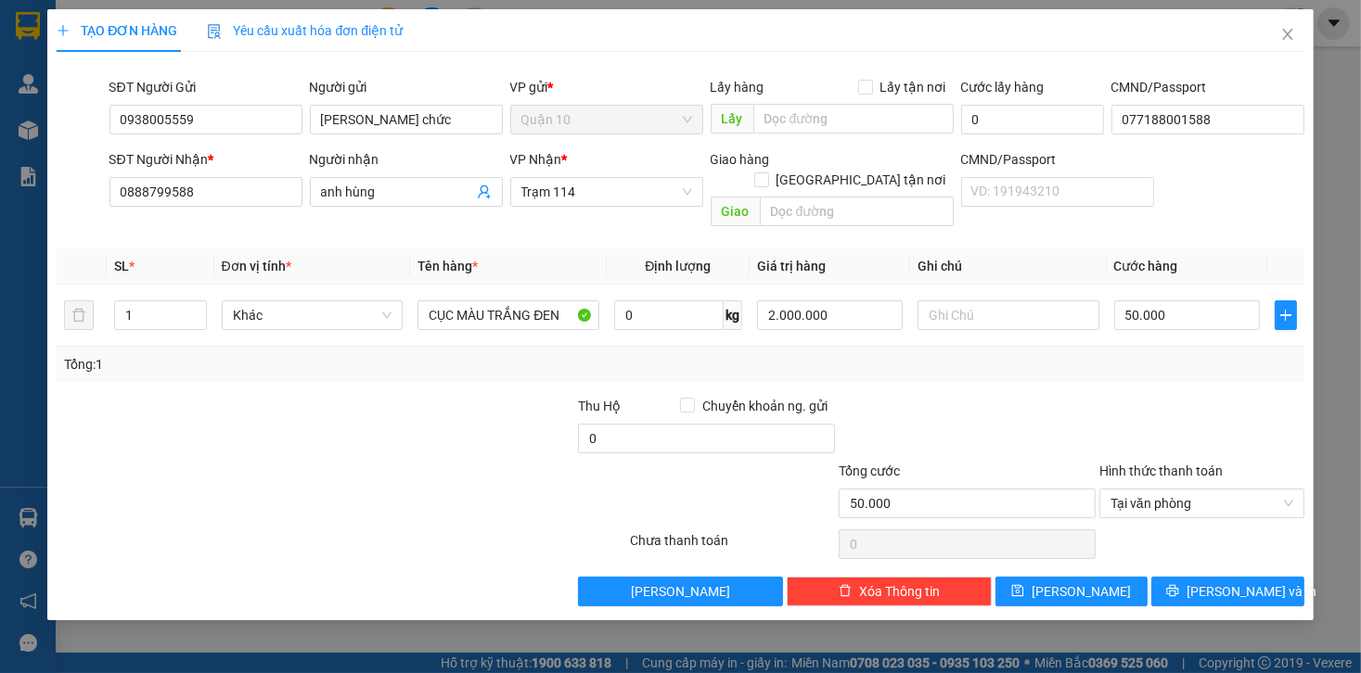
click at [1121, 396] on div at bounding box center [1201, 428] width 209 height 65
click at [1214, 582] on span "[PERSON_NAME] và In" at bounding box center [1251, 592] width 130 height 20
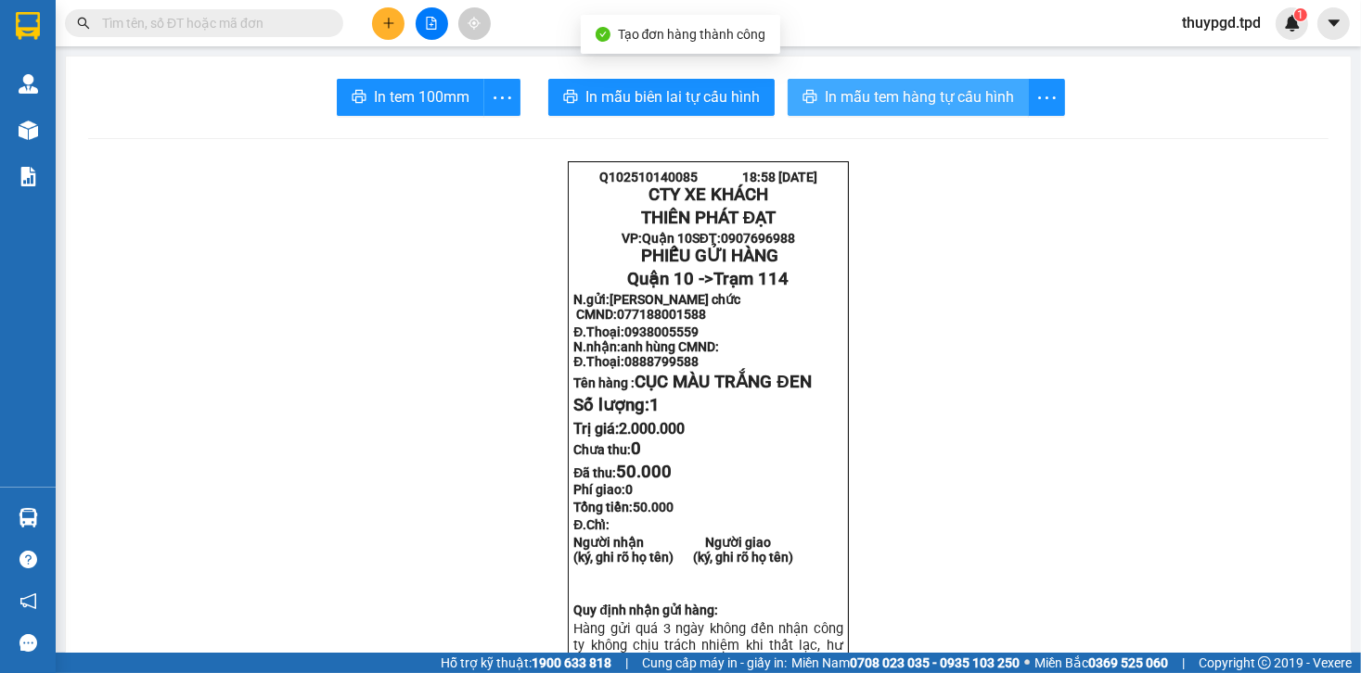
click at [807, 83] on button "In mẫu tem hàng tự cấu hình" at bounding box center [907, 97] width 241 height 37
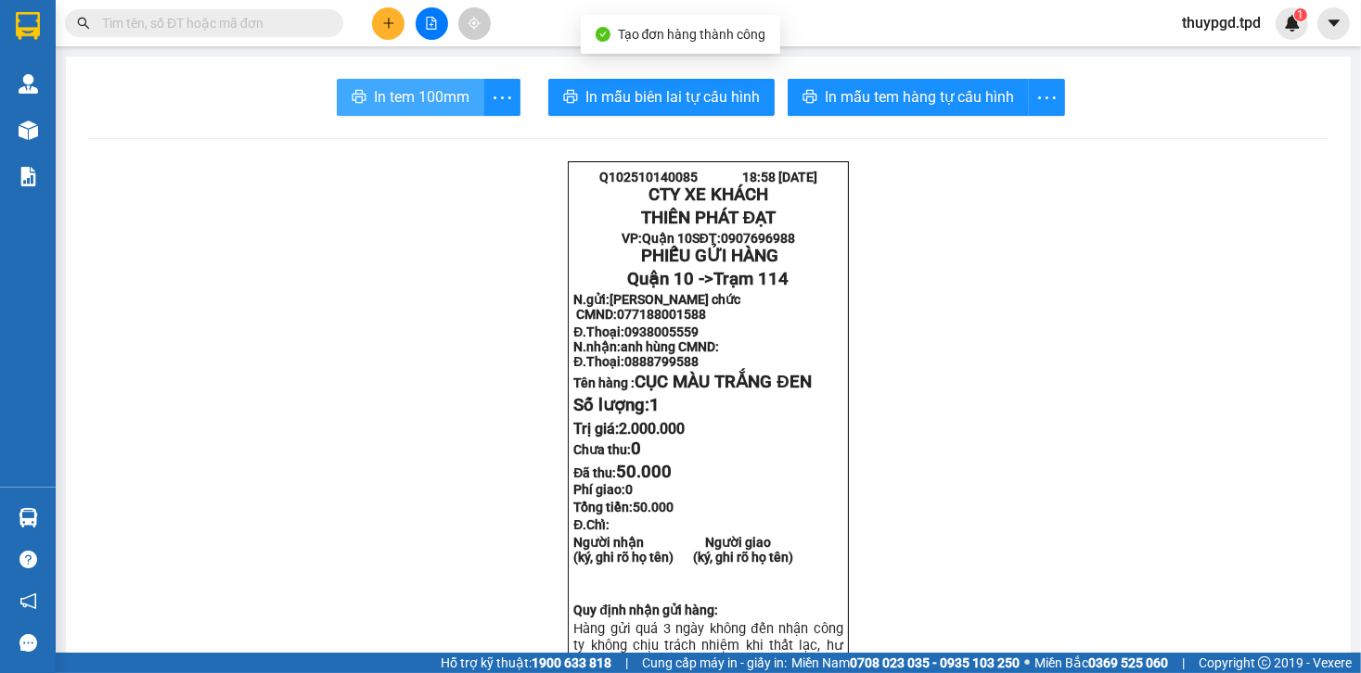
click at [374, 85] on span "In tem 100mm" at bounding box center [422, 96] width 96 height 23
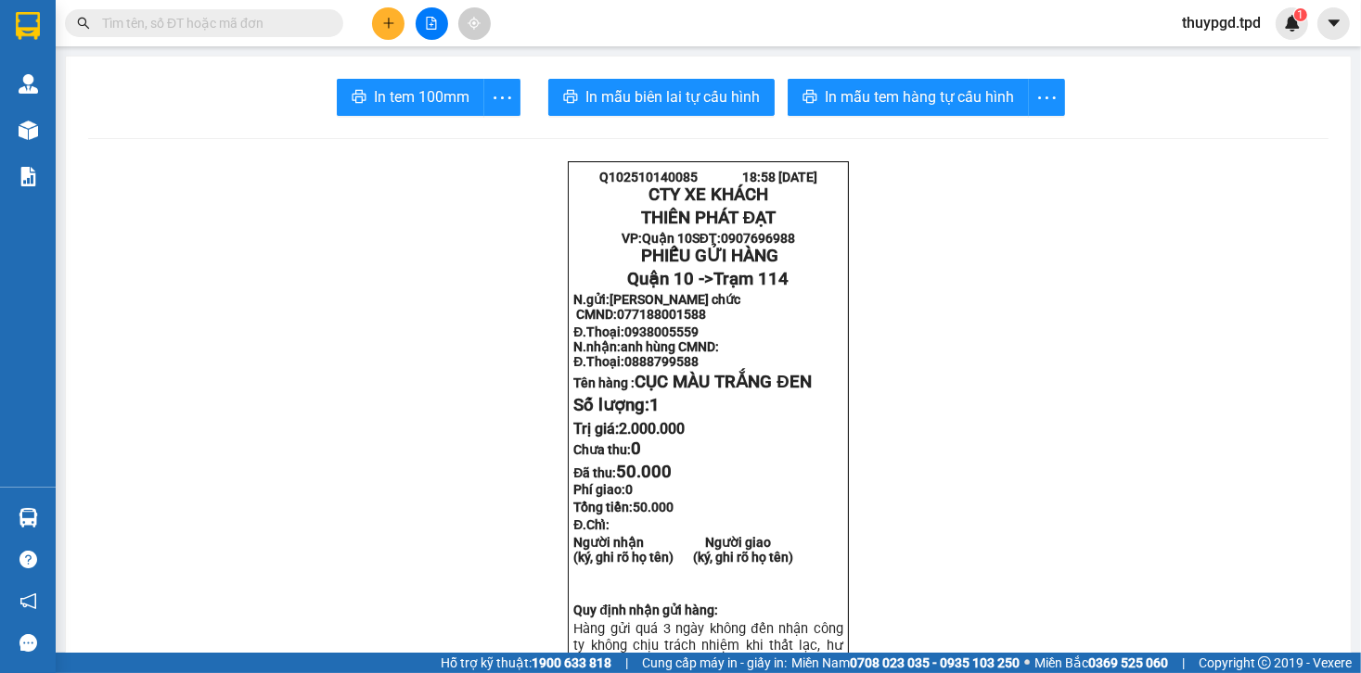
click at [434, 26] on icon "file-add" at bounding box center [431, 23] width 13 height 13
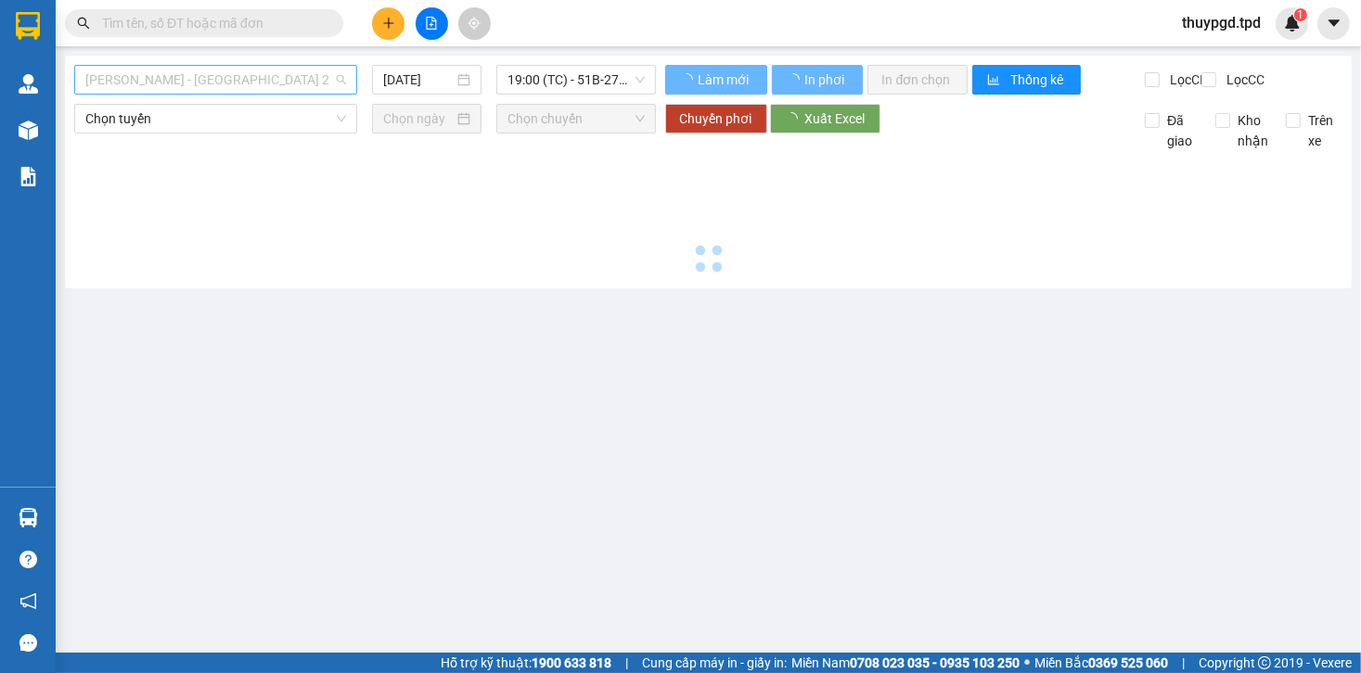
click at [188, 89] on span "[PERSON_NAME] - [GEOGRAPHIC_DATA] 2" at bounding box center [215, 80] width 261 height 28
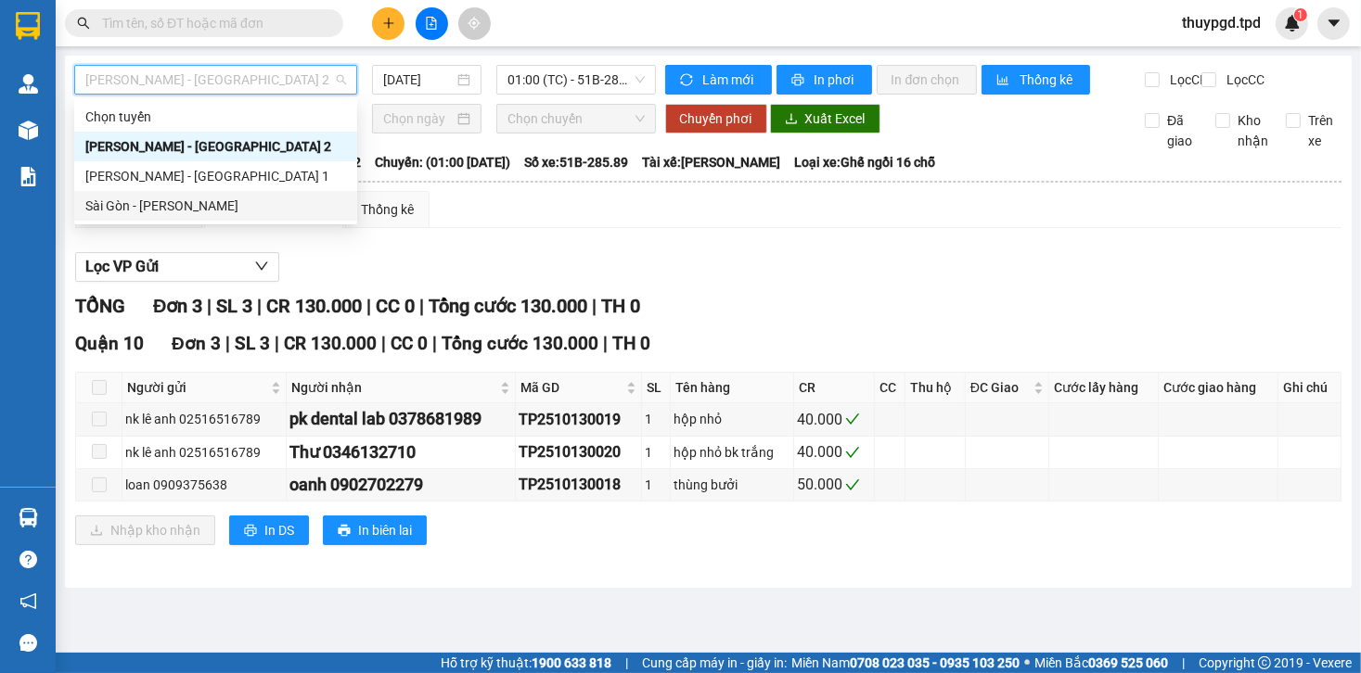
click at [173, 198] on div "Sài Gòn - [PERSON_NAME]" at bounding box center [215, 206] width 261 height 20
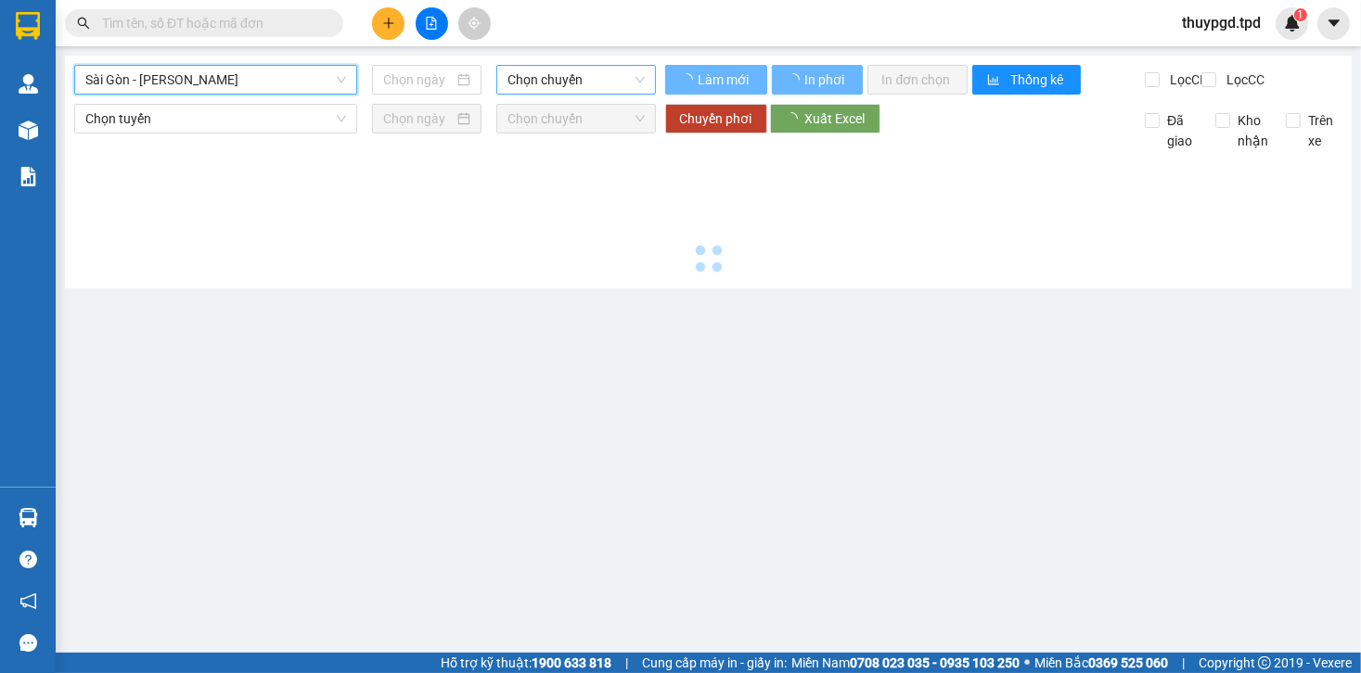
type input "[DATE]"
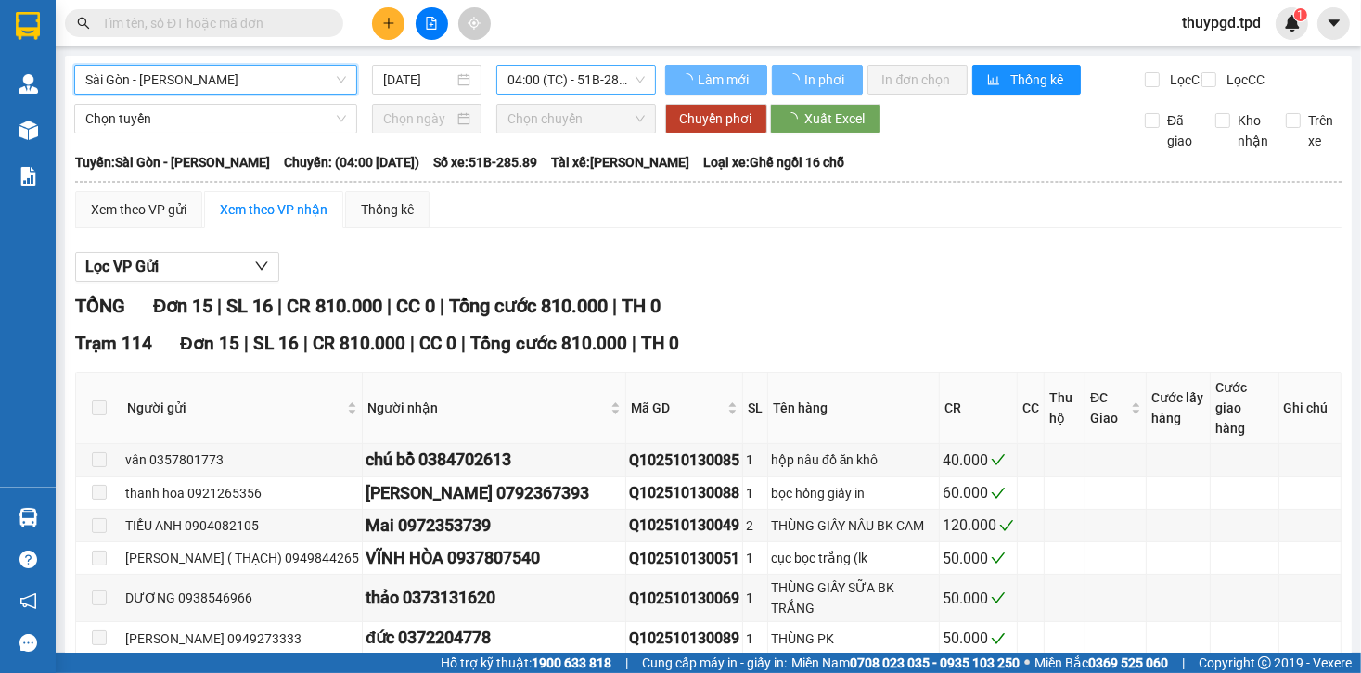
click at [570, 78] on span "04:00 (TC) - 51B-285.89" at bounding box center [575, 80] width 136 height 28
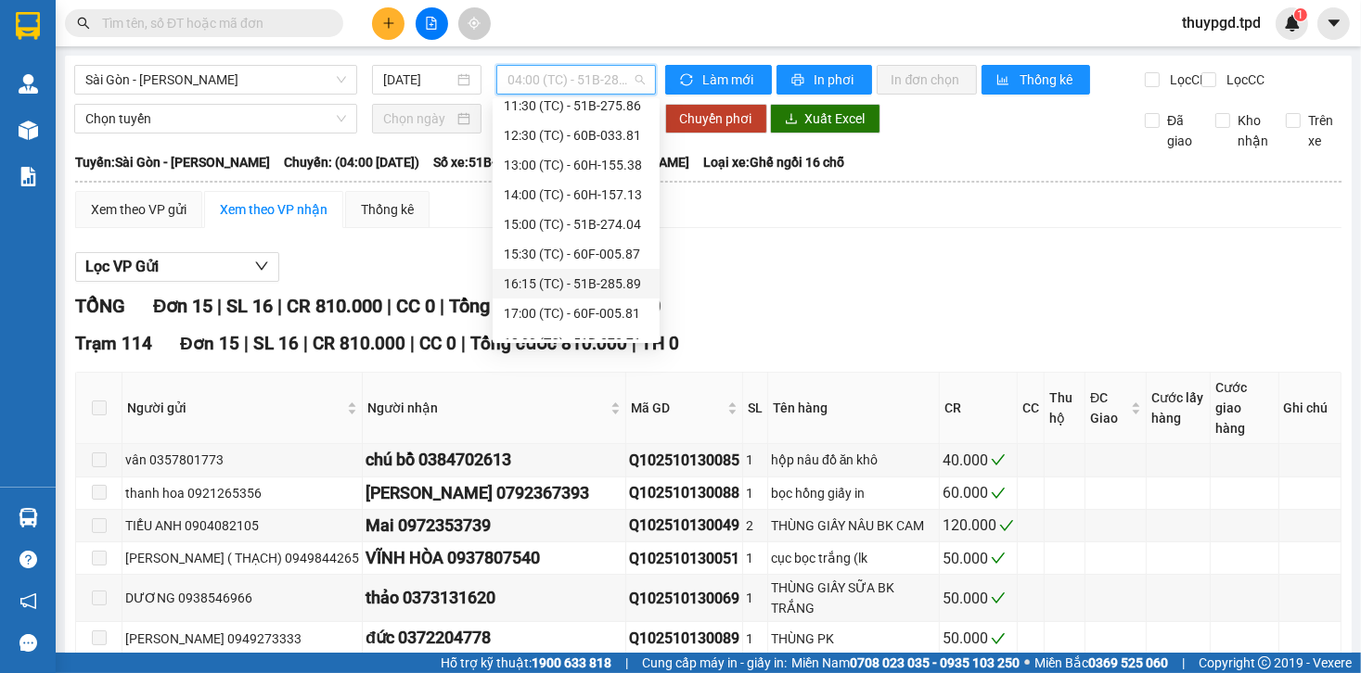
scroll to position [297, 0]
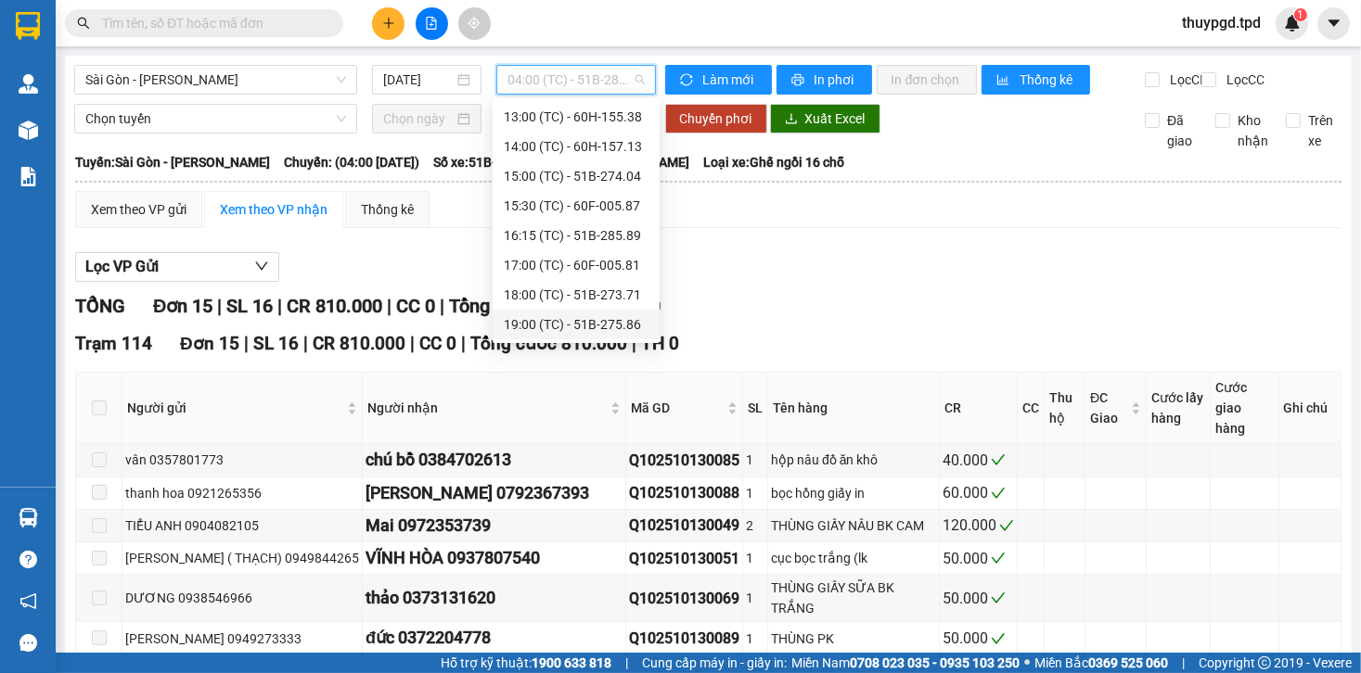
click at [547, 321] on div "19:00 (TC) - 51B-275.86" at bounding box center [576, 324] width 145 height 20
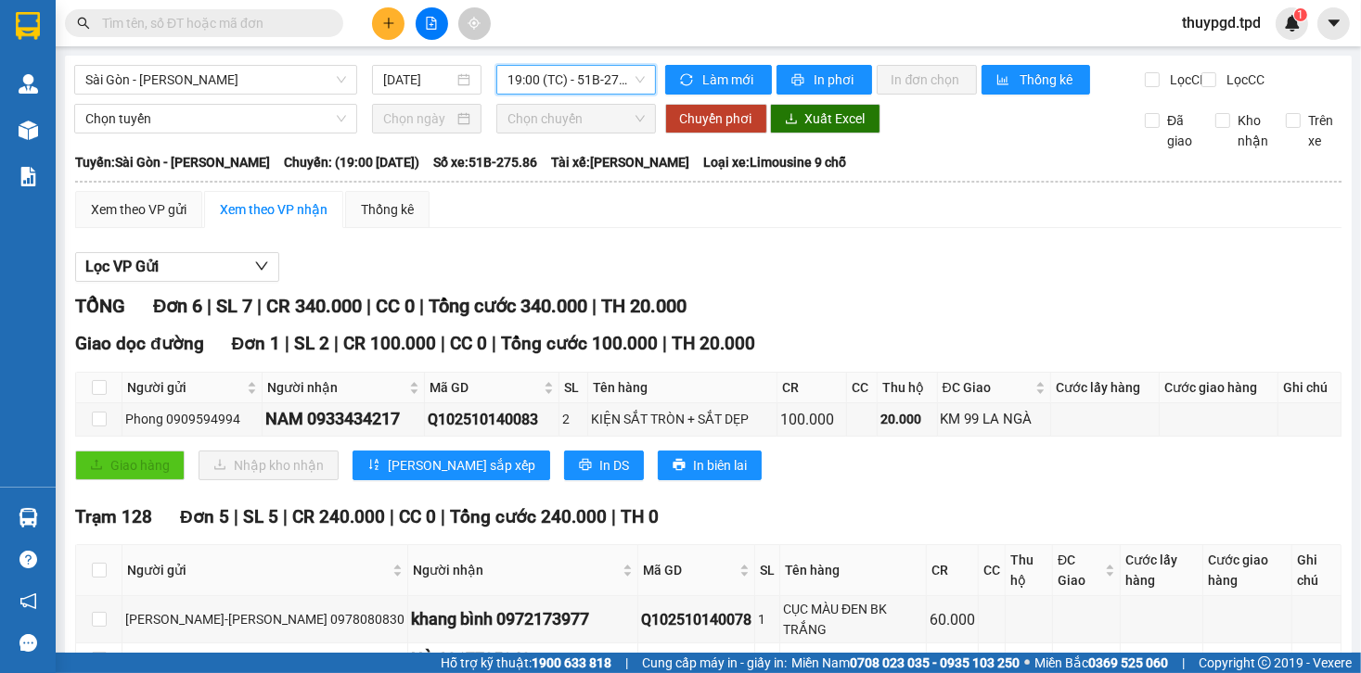
click at [163, 31] on input "text" at bounding box center [211, 23] width 219 height 20
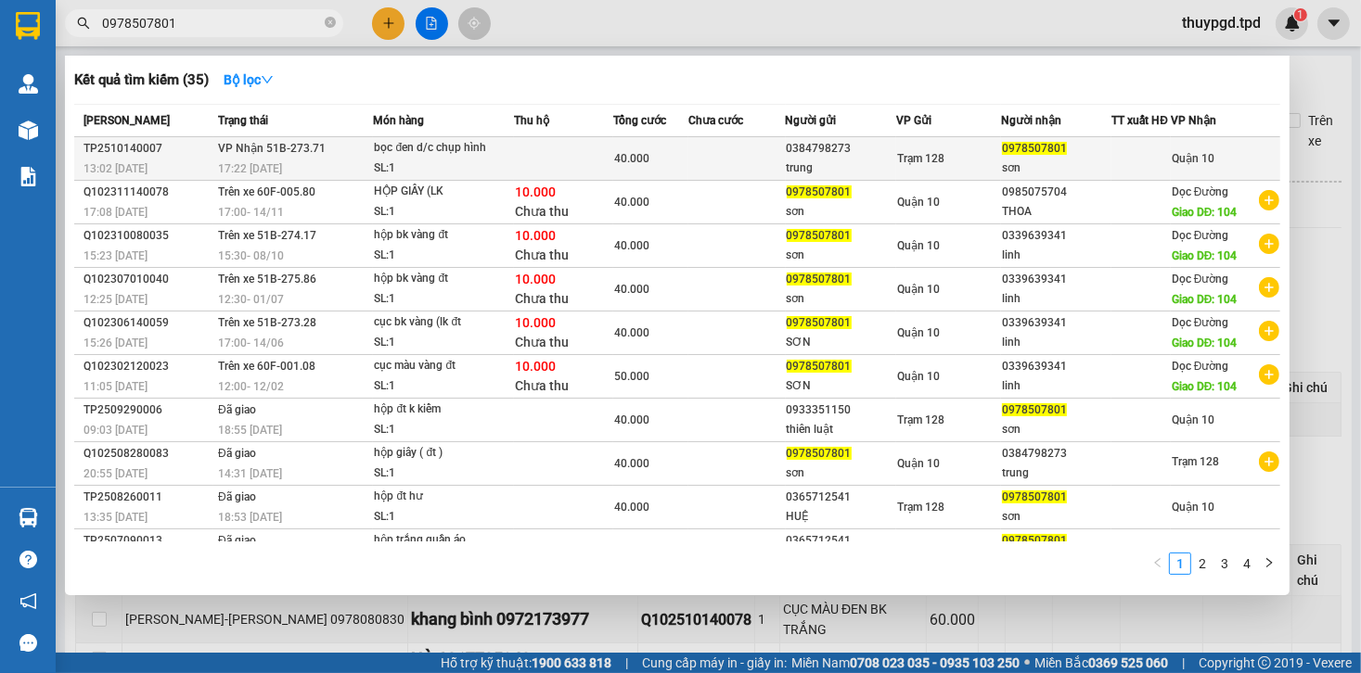
type input "0978507801"
click at [555, 160] on td at bounding box center [563, 159] width 99 height 44
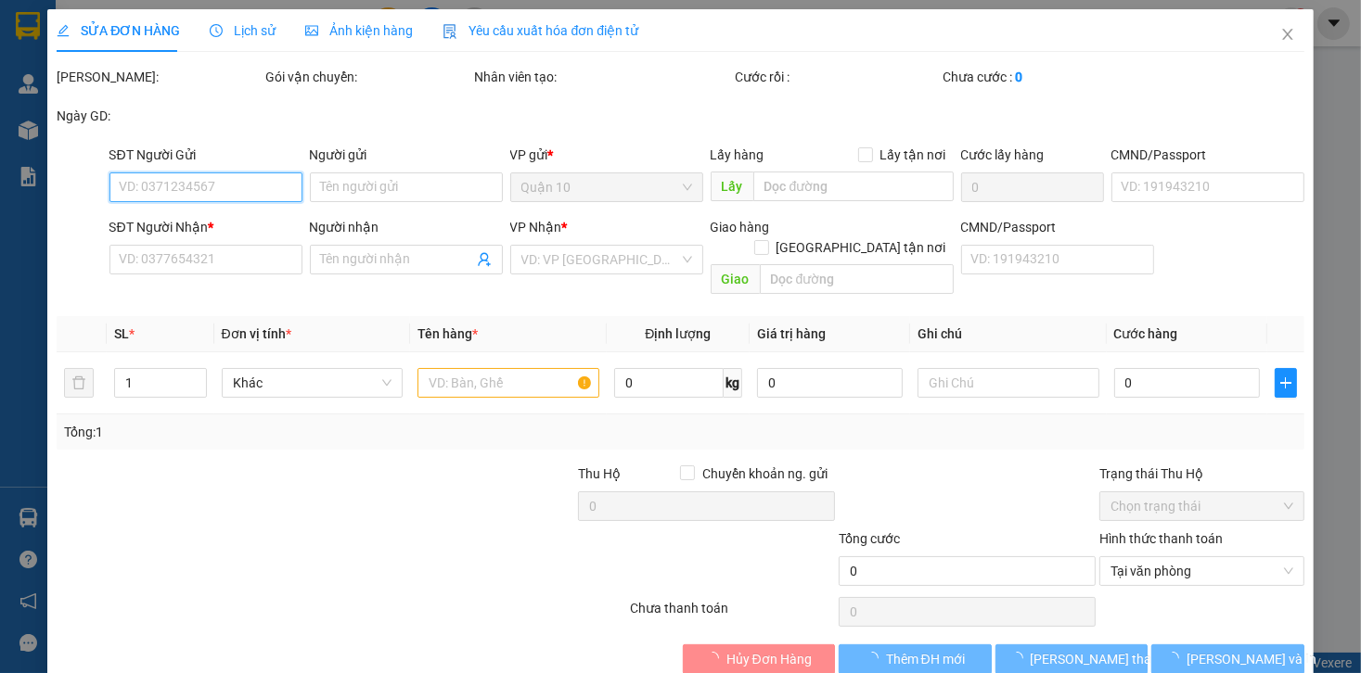
type input "0384798273"
type input "trung"
type input "0978507801"
type input "sơn"
type input "40.000"
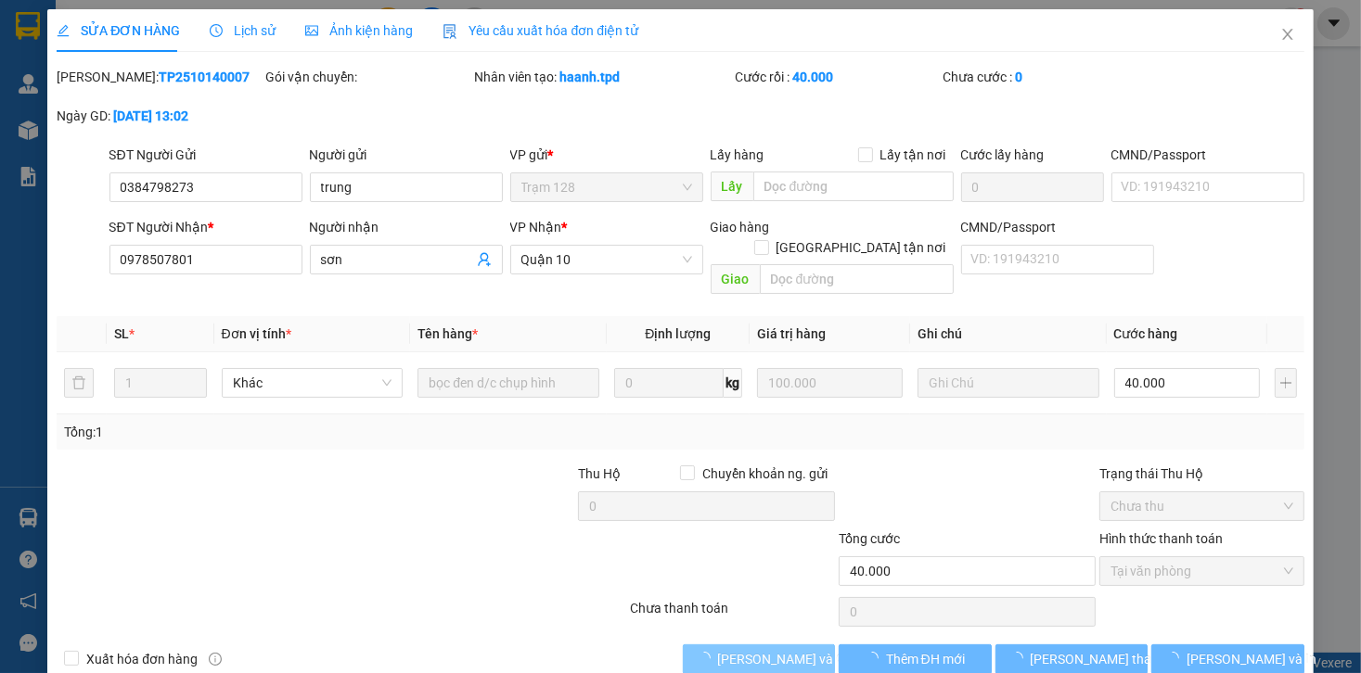
click at [787, 649] on span "[PERSON_NAME] và Giao hàng" at bounding box center [807, 659] width 178 height 20
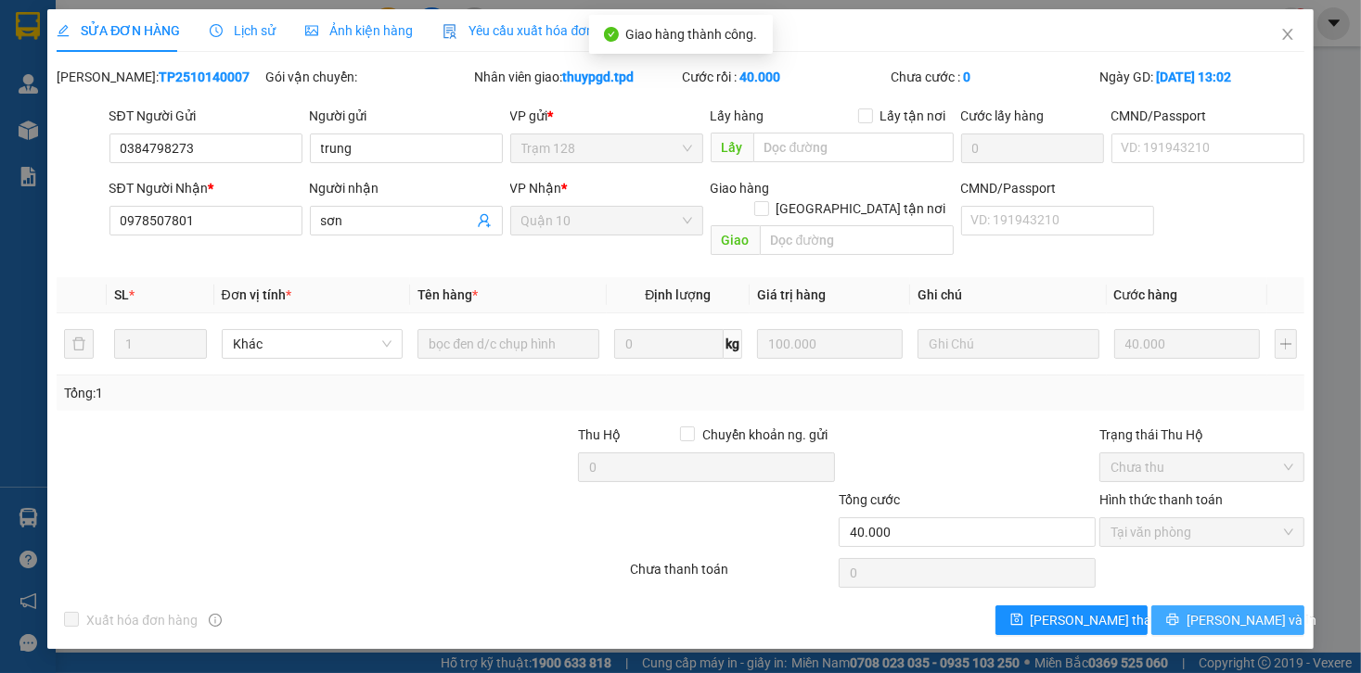
click at [1238, 610] on span "[PERSON_NAME] và In" at bounding box center [1251, 620] width 130 height 20
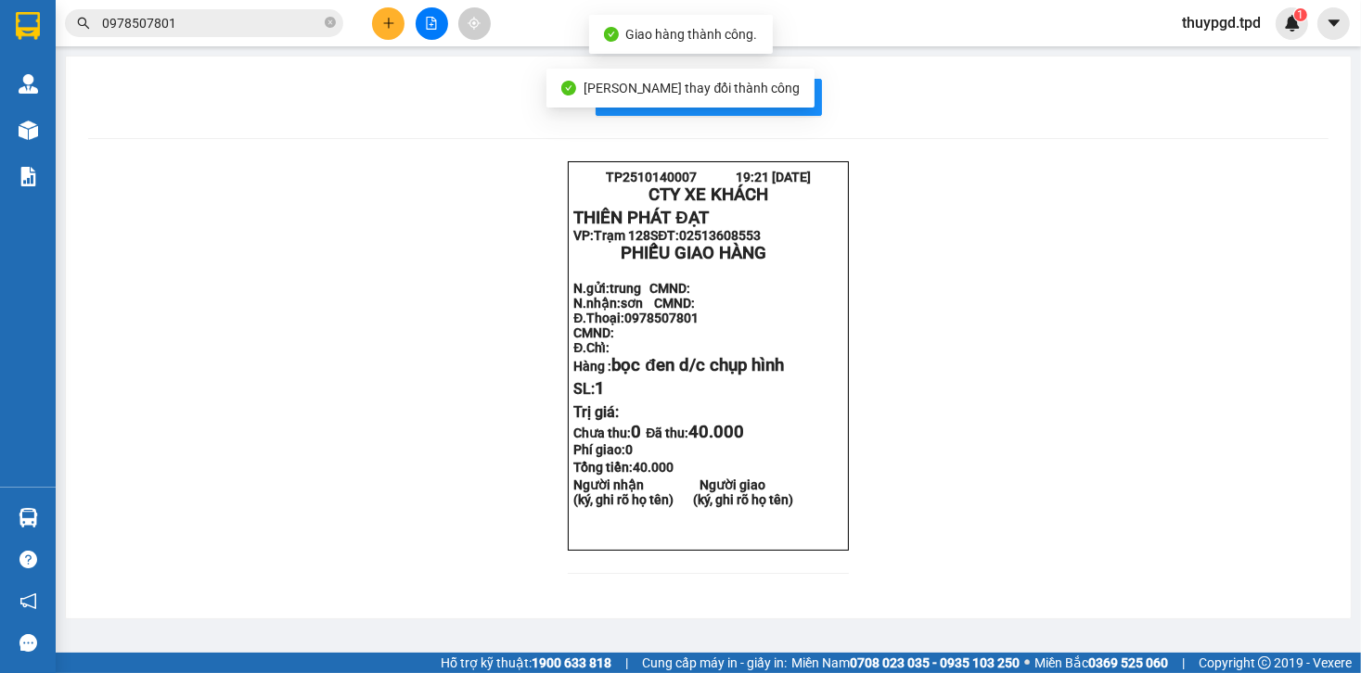
drag, startPoint x: 826, startPoint y: 110, endPoint x: 735, endPoint y: 93, distance: 92.6
click at [824, 109] on div "In mẫu biên lai tự cấu hình" at bounding box center [708, 97] width 1240 height 37
click at [736, 93] on span "[PERSON_NAME] thay đổi thành công" at bounding box center [691, 88] width 217 height 15
click at [791, 103] on span "In mẫu biên lai tự cấu hình" at bounding box center [720, 96] width 174 height 23
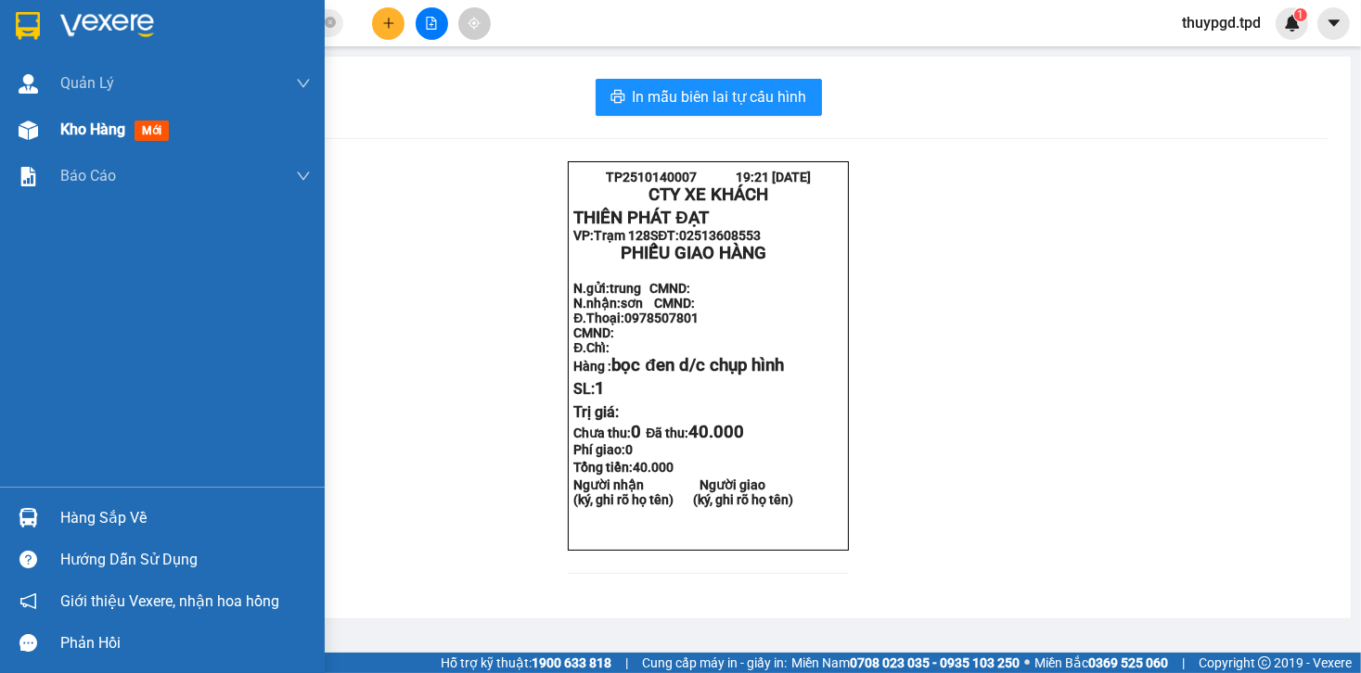
click at [15, 108] on div "Kho hàng mới" at bounding box center [162, 130] width 325 height 46
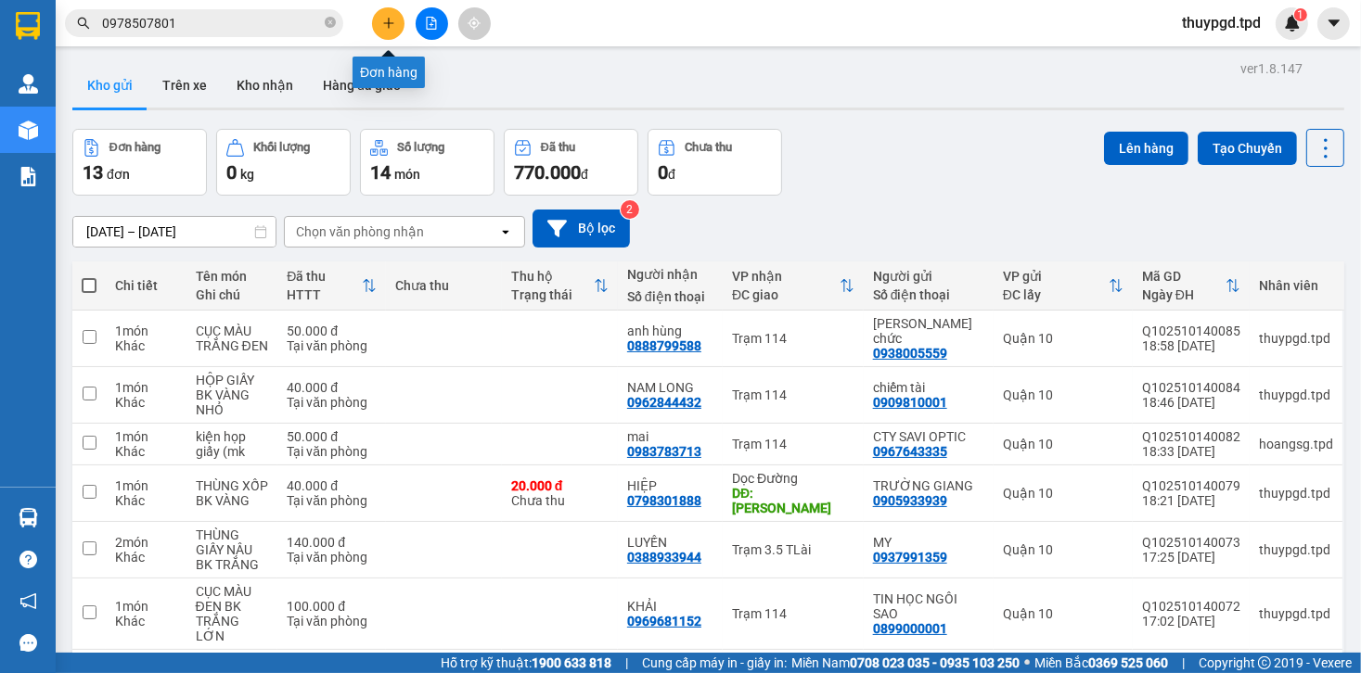
click at [395, 30] on button at bounding box center [388, 23] width 32 height 32
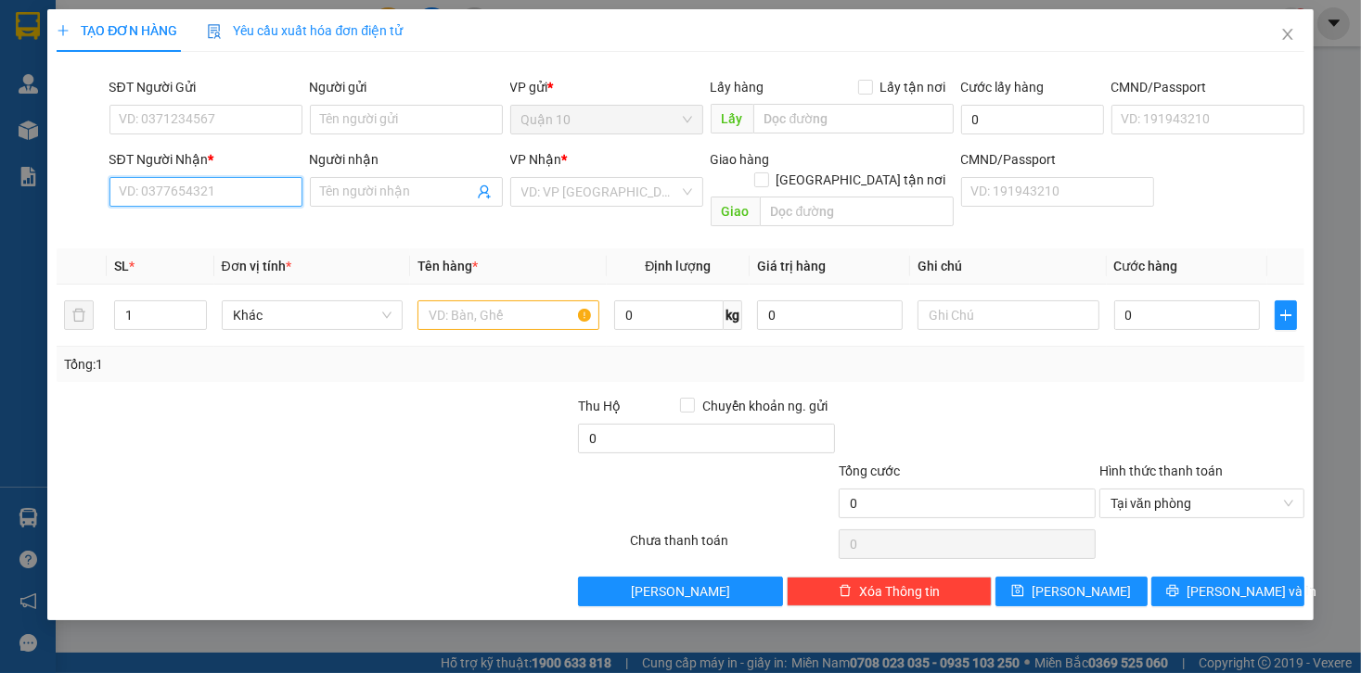
drag, startPoint x: 240, startPoint y: 188, endPoint x: 249, endPoint y: 179, distance: 12.5
click at [242, 187] on input "SĐT Người Nhận *" at bounding box center [205, 192] width 193 height 30
click at [244, 237] on div "0343563565 - khang" at bounding box center [206, 229] width 171 height 20
type input "0343563565"
type input "khang"
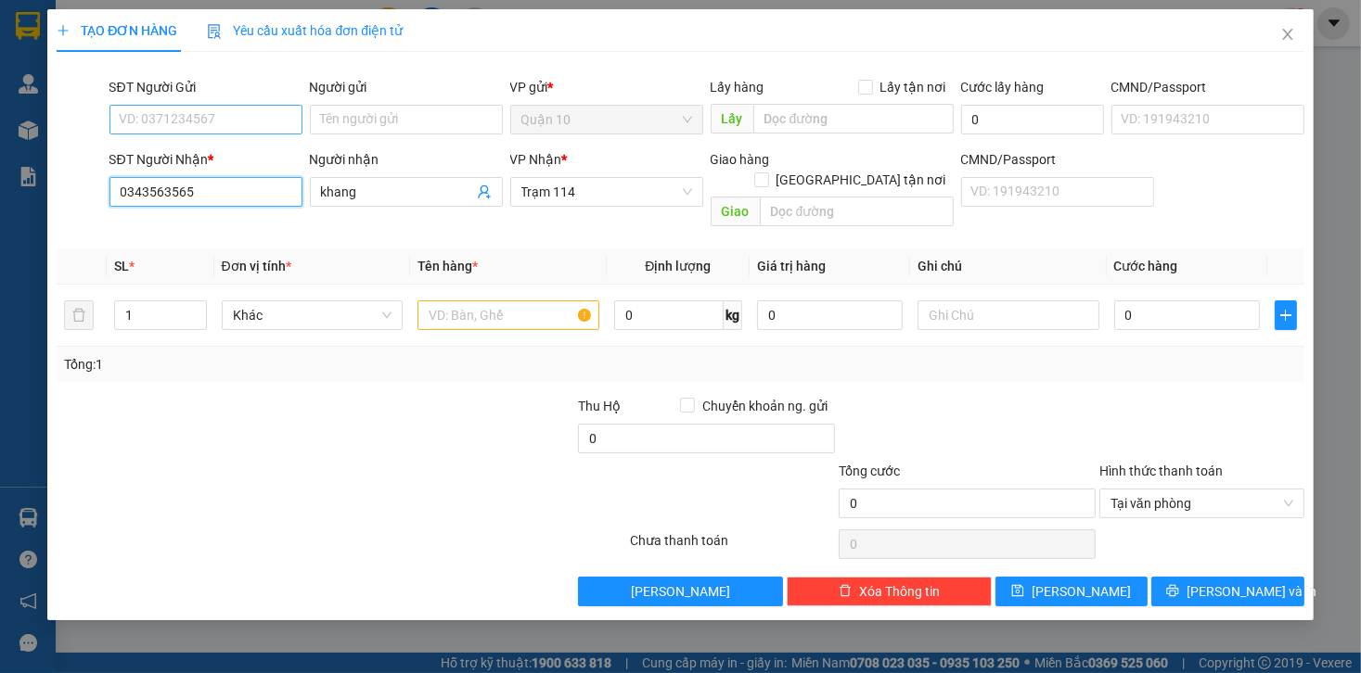
type input "0343563565"
click at [260, 115] on input "SĐT Người Gửi" at bounding box center [205, 120] width 193 height 30
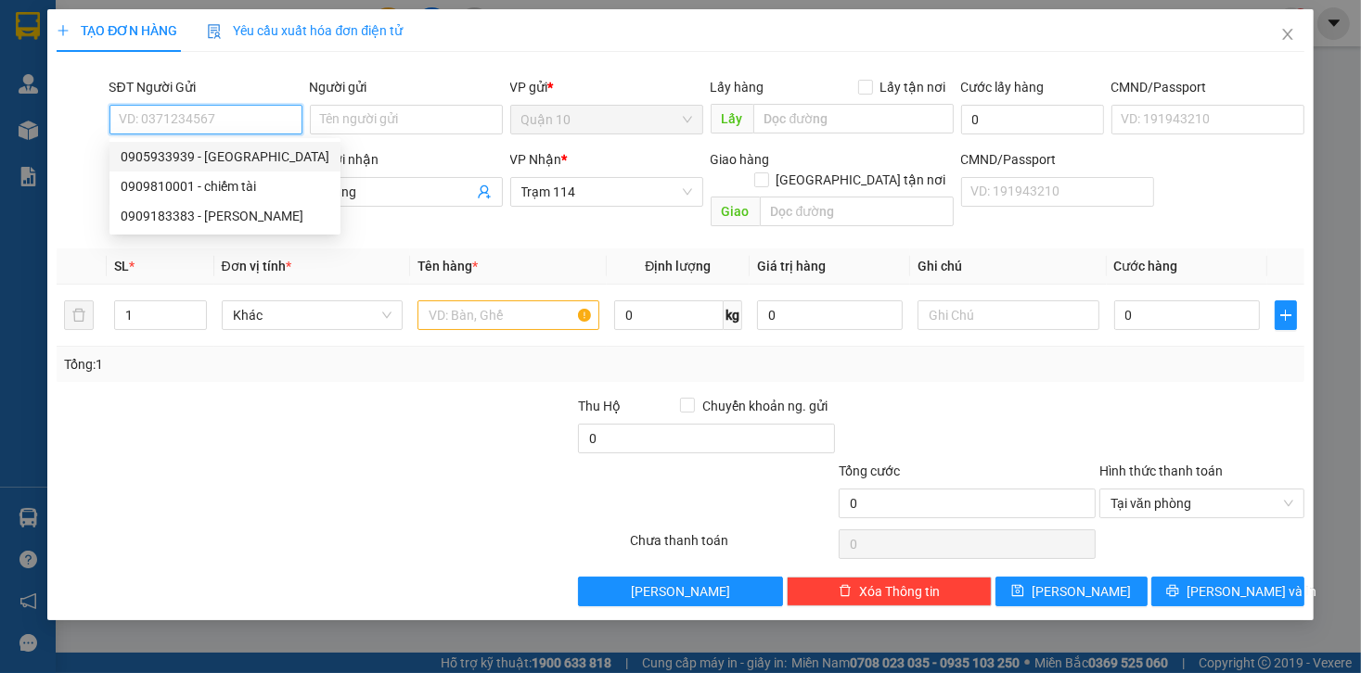
click at [258, 152] on div "0905933939 - TRƯỜNG GIANG" at bounding box center [225, 157] width 209 height 20
type input "0905933939"
type input "TRƯỜNG GIANG"
type input "079096014637"
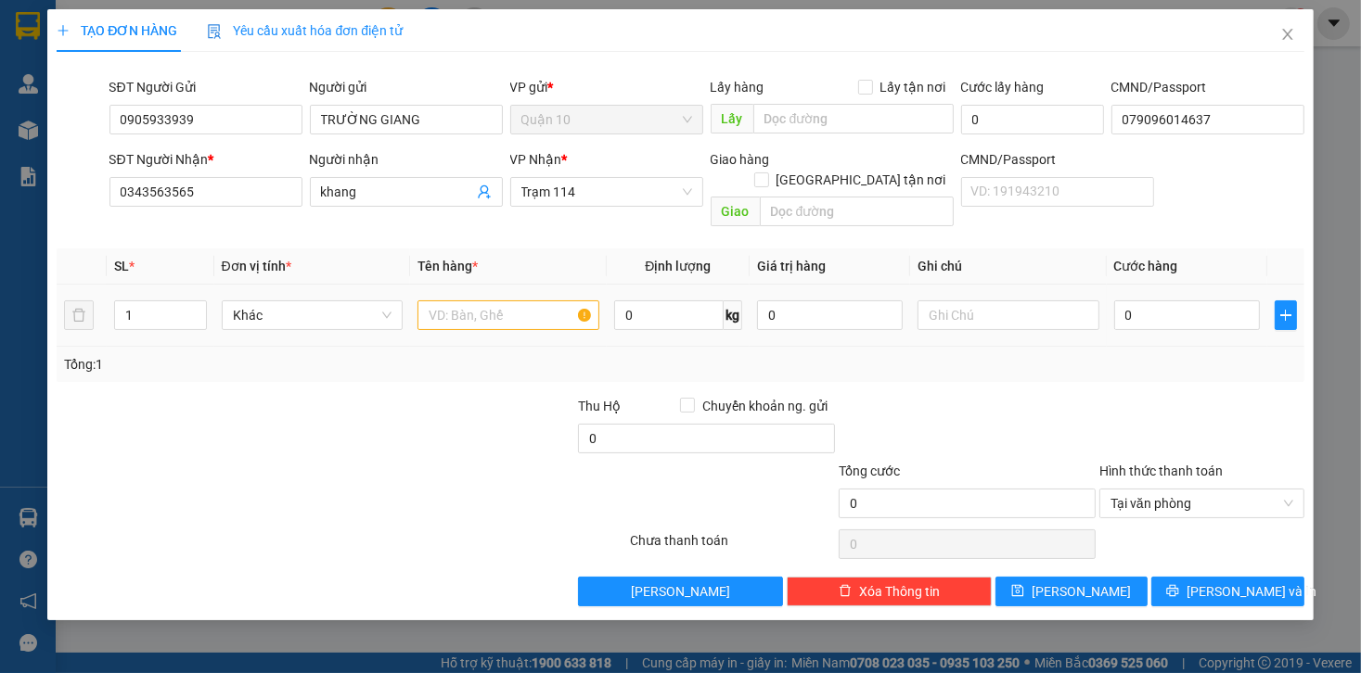
click at [460, 313] on td at bounding box center [508, 316] width 197 height 62
click at [474, 301] on input "text" at bounding box center [508, 316] width 182 height 30
type input "X"
type input "CỤC MÀU XỐP BK VÀNG"
click at [1182, 301] on input "0" at bounding box center [1187, 316] width 146 height 30
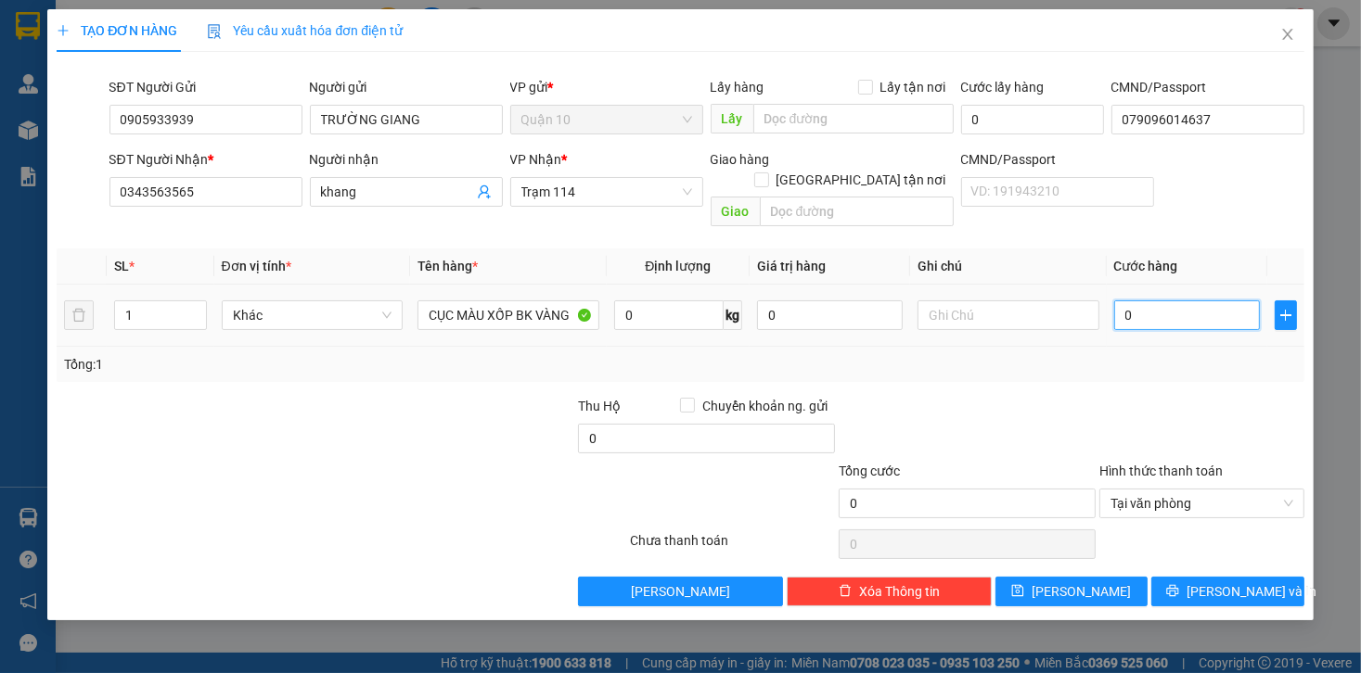
type input "04"
type input "4"
type input "040"
type input "40"
type input "40.000"
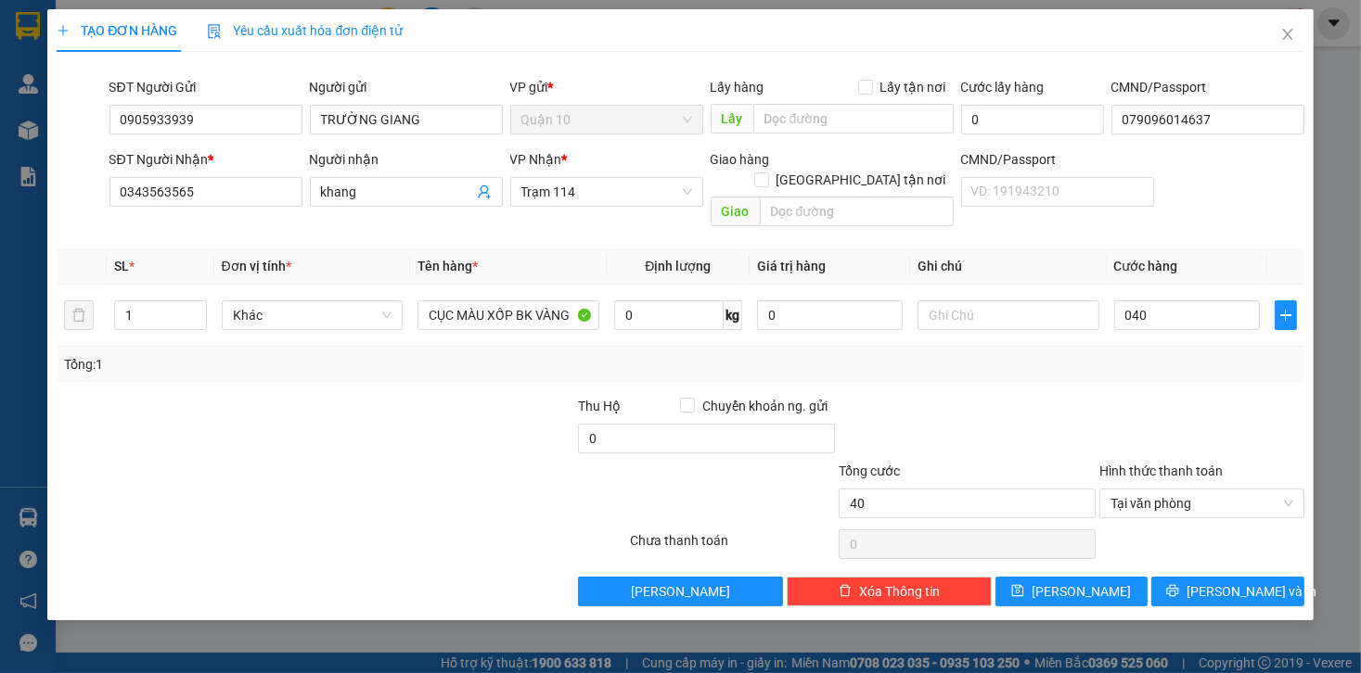
type input "40.000"
click at [1170, 360] on div "Tổng: 1" at bounding box center [680, 364] width 1247 height 35
drag, startPoint x: 761, startPoint y: 293, endPoint x: 465, endPoint y: 326, distance: 297.7
click at [664, 295] on tr "1 Khác CỤC MÀU XỐP BK VÀNG 0 kg 0 40.000" at bounding box center [680, 316] width 1247 height 62
type input "1.000.000"
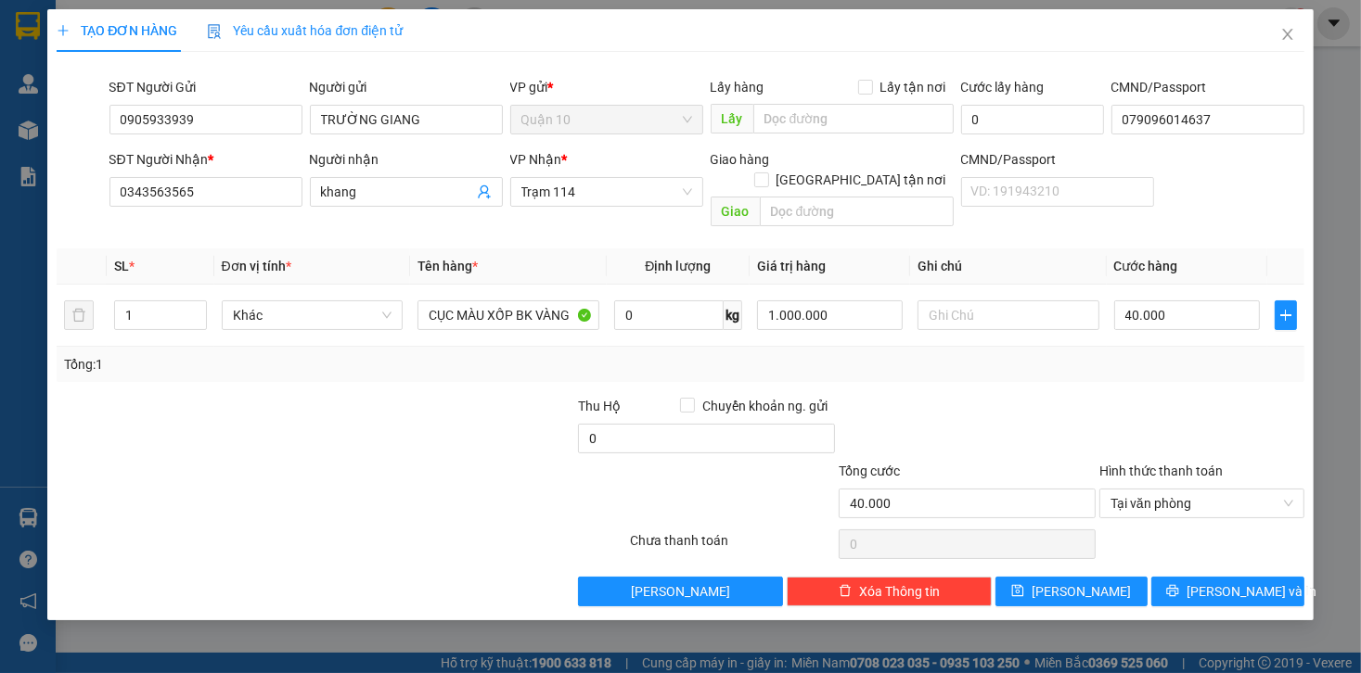
click at [1196, 587] on div "TẠO ĐƠN HÀNG Yêu cầu xuất hóa đơn điện tử Transit Pickup Surcharge Ids Transit …" at bounding box center [679, 314] width 1265 height 611
click at [1235, 577] on button "[PERSON_NAME] và In" at bounding box center [1227, 592] width 153 height 30
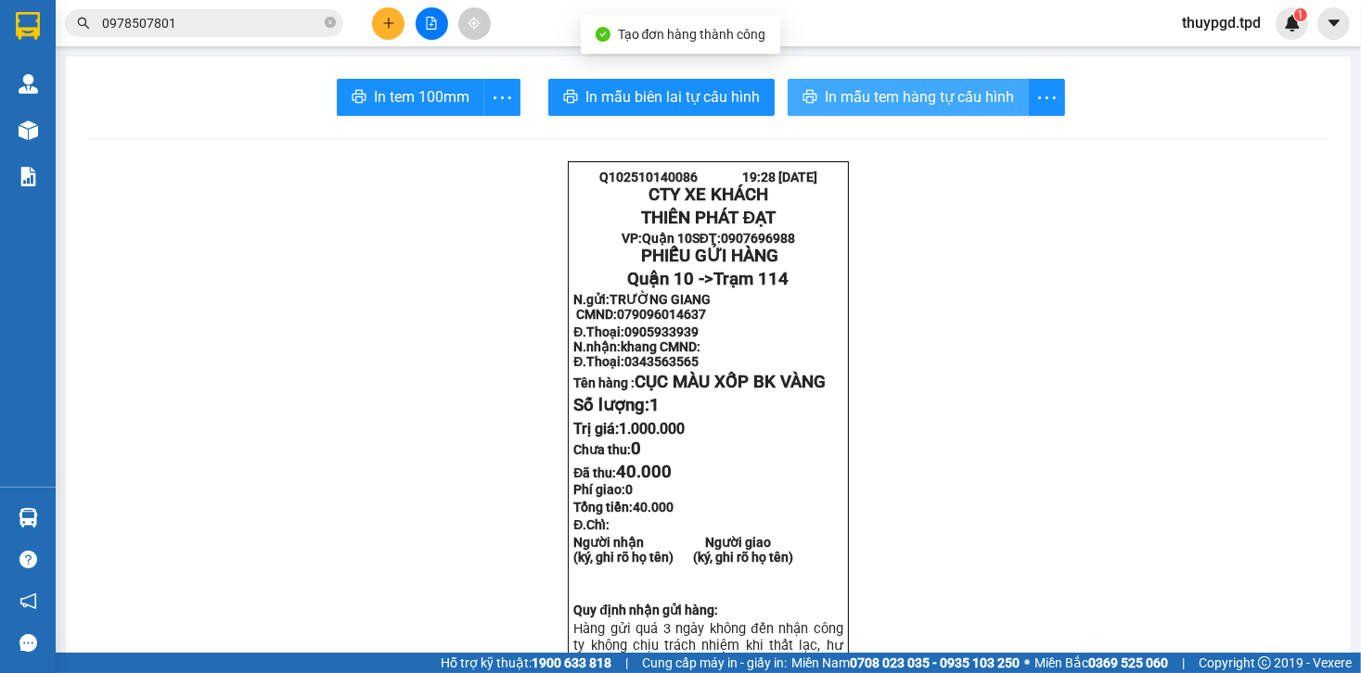
click at [925, 103] on span "In mẫu tem hàng tự cấu hình" at bounding box center [919, 96] width 189 height 23
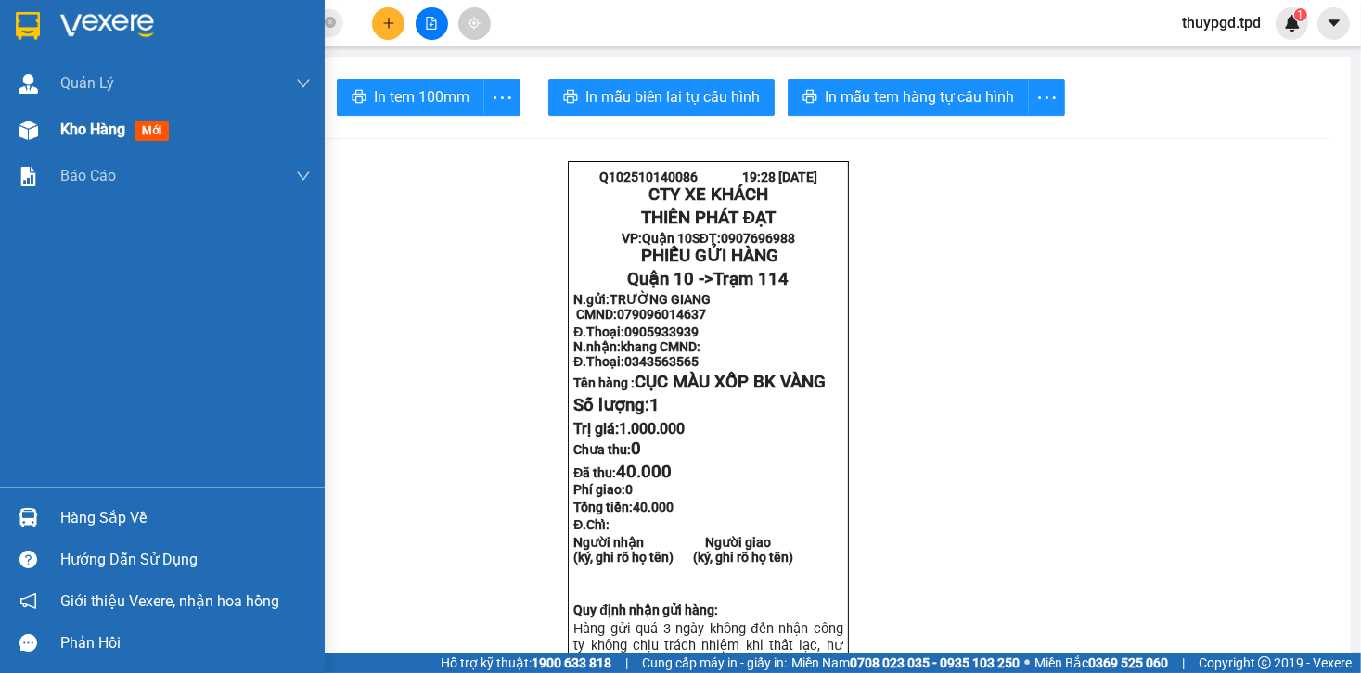
click at [40, 122] on div at bounding box center [28, 130] width 32 height 32
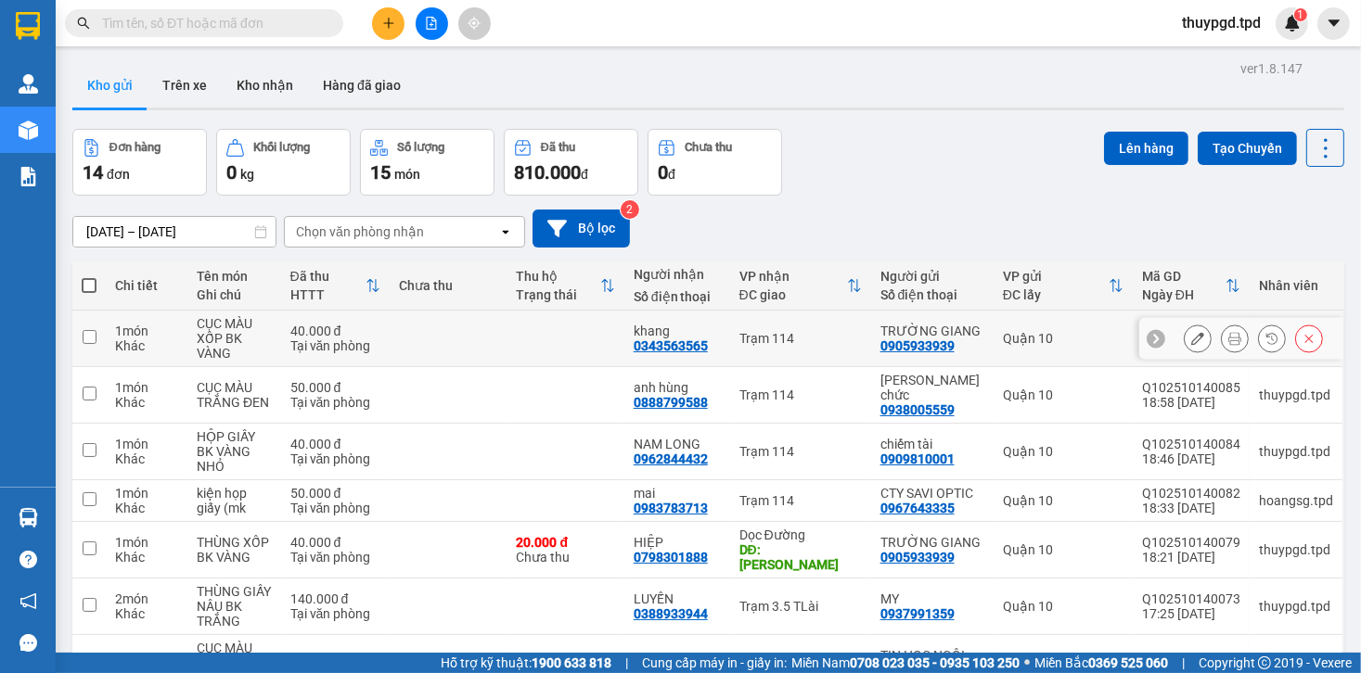
click at [1225, 325] on button at bounding box center [1235, 339] width 26 height 32
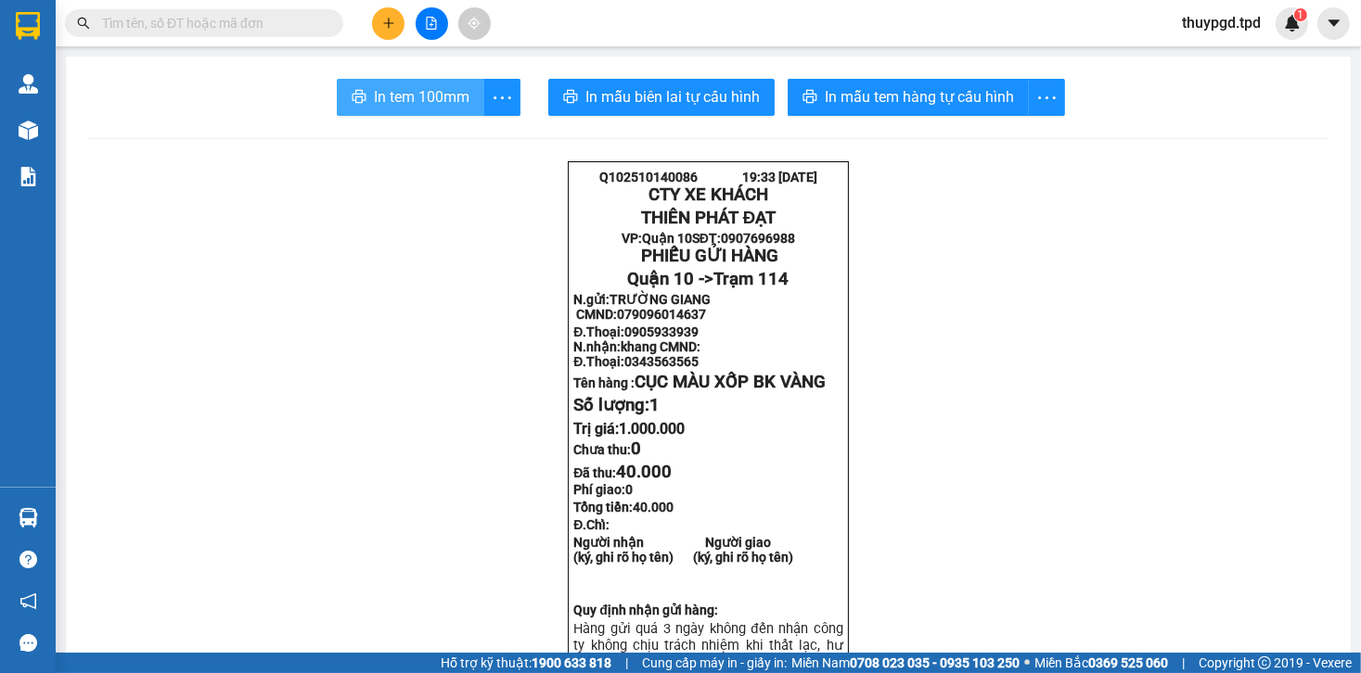
click at [432, 93] on span "In tem 100mm" at bounding box center [422, 96] width 96 height 23
click at [390, 18] on icon "plus" at bounding box center [388, 23] width 13 height 13
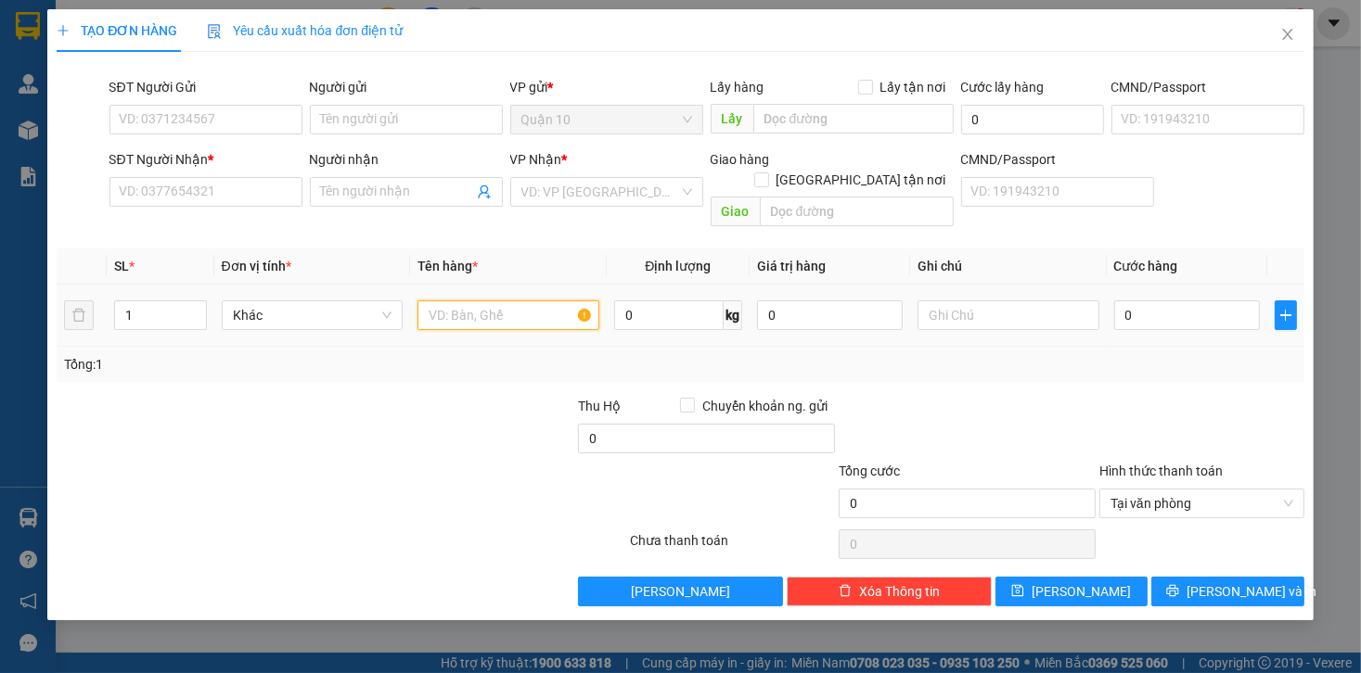
click at [502, 301] on input "text" at bounding box center [508, 316] width 182 height 30
type input "HỘP GIẤY NÂU QUẤN NILOONG TRẮNG"
type input "`"
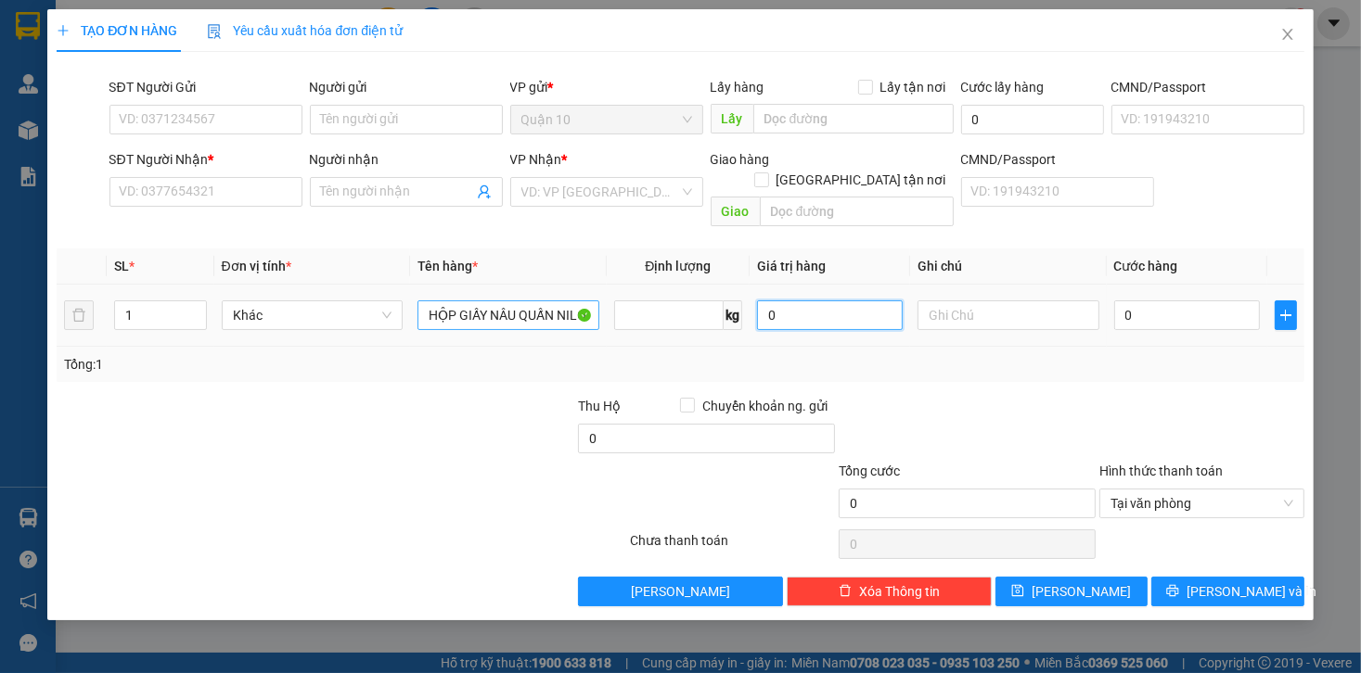
type input "0"
type input "4"
type input "40"
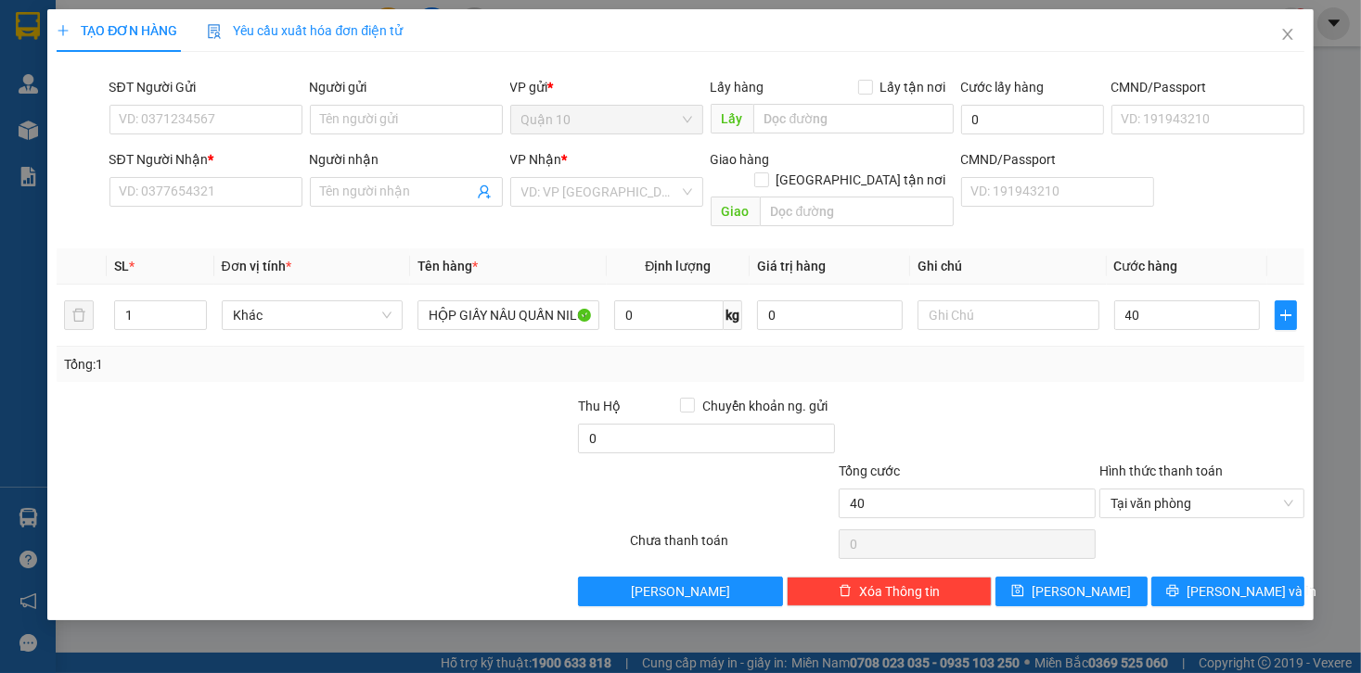
type input "40.000"
drag, startPoint x: 1109, startPoint y: 413, endPoint x: 1099, endPoint y: 411, distance: 10.4
click at [1108, 414] on div at bounding box center [1201, 428] width 209 height 65
click at [263, 110] on input "SĐT Người Gửi" at bounding box center [205, 120] width 193 height 30
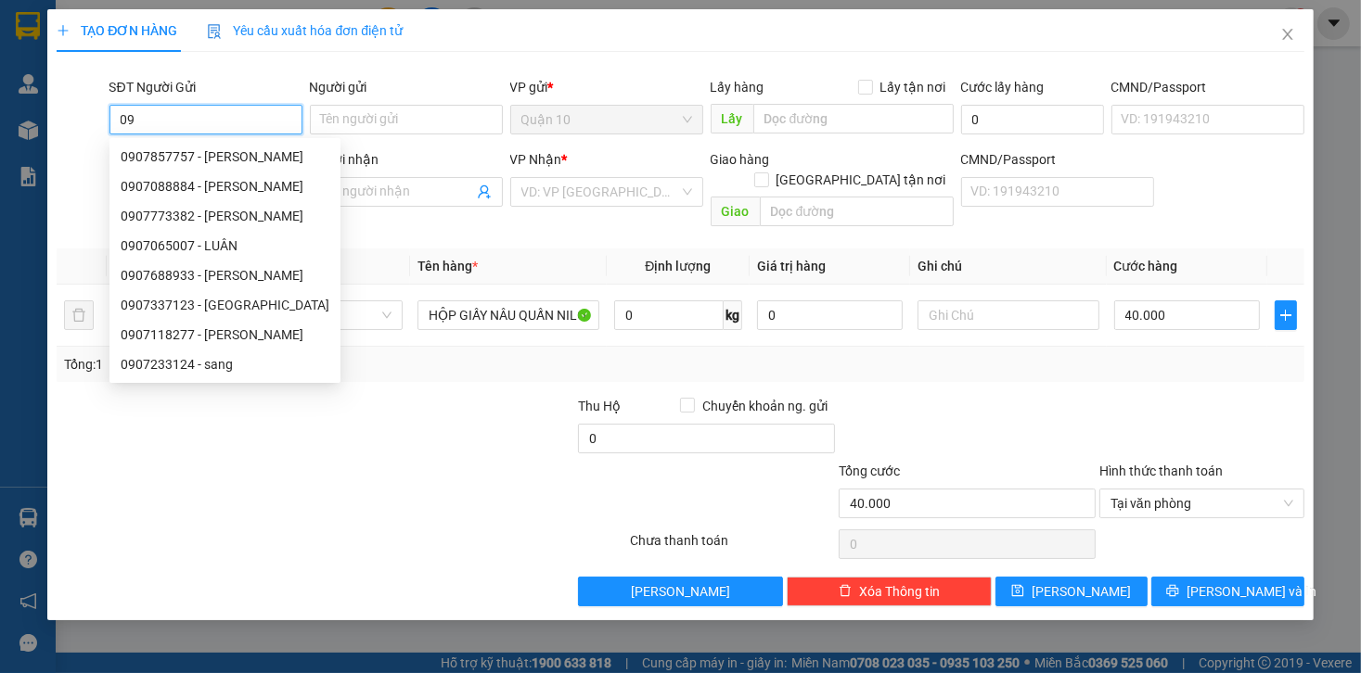
type input "0"
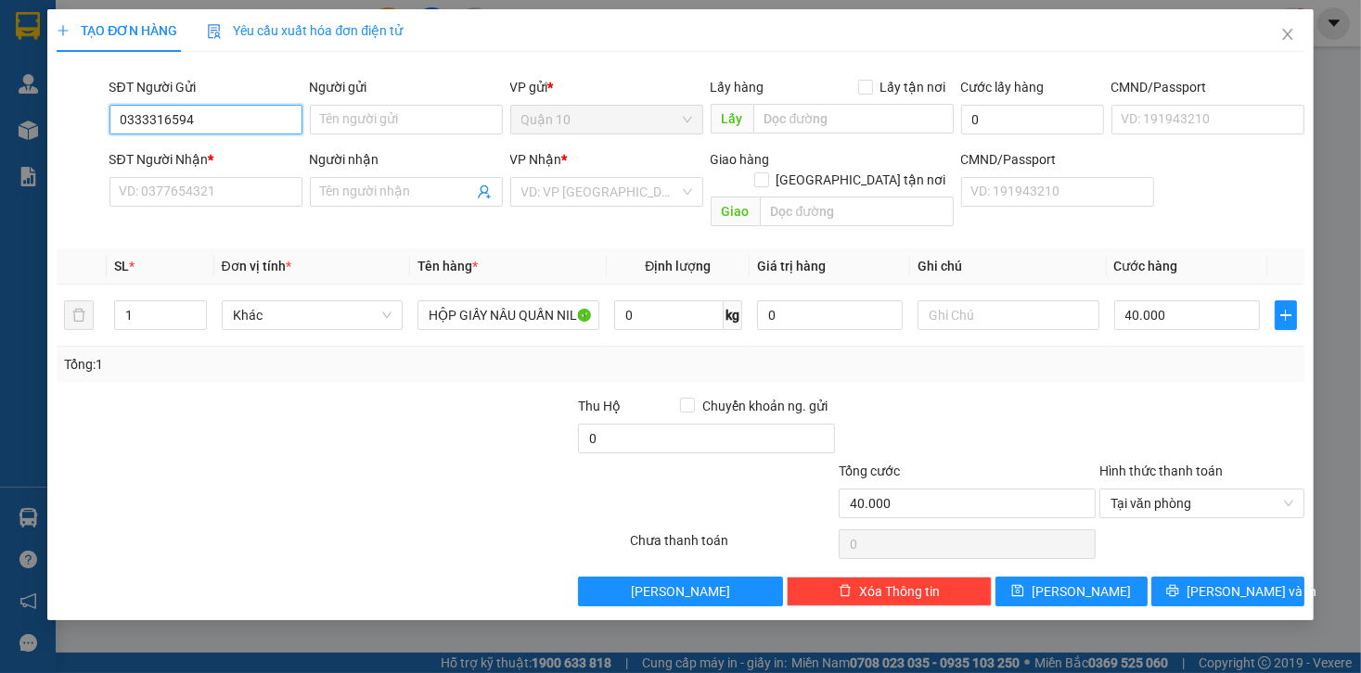
drag, startPoint x: 147, startPoint y: 120, endPoint x: 334, endPoint y: 134, distance: 187.9
click at [334, 134] on div "SĐT Người Gửi 0333316594 0333316594 Người gửi Tên người gửi VP gửi * Quận 10 Lấ…" at bounding box center [707, 109] width 1202 height 65
type input "0333316594"
click at [382, 138] on div "Người gửi Tên người gửi" at bounding box center [406, 109] width 193 height 65
click at [415, 111] on input "Người gửi" at bounding box center [406, 120] width 193 height 30
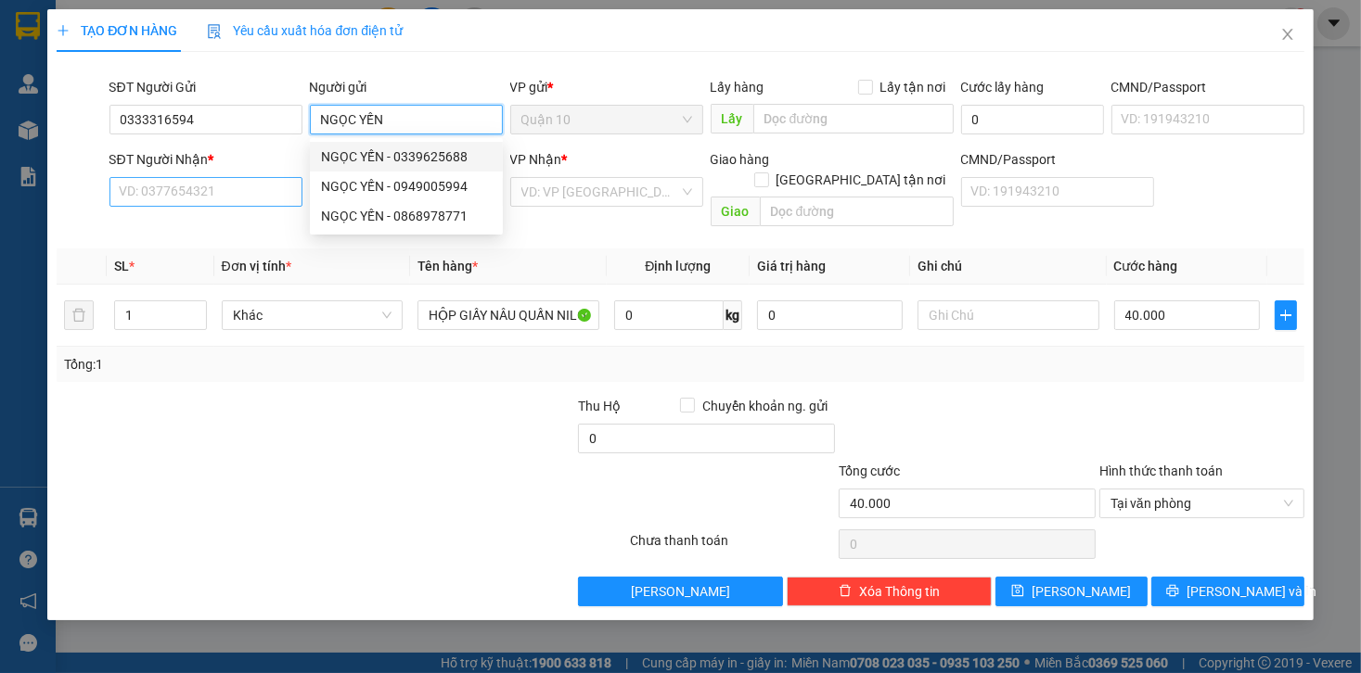
type input "NGỌC YẾN"
click at [227, 195] on input "SĐT Người Nhận *" at bounding box center [205, 192] width 193 height 30
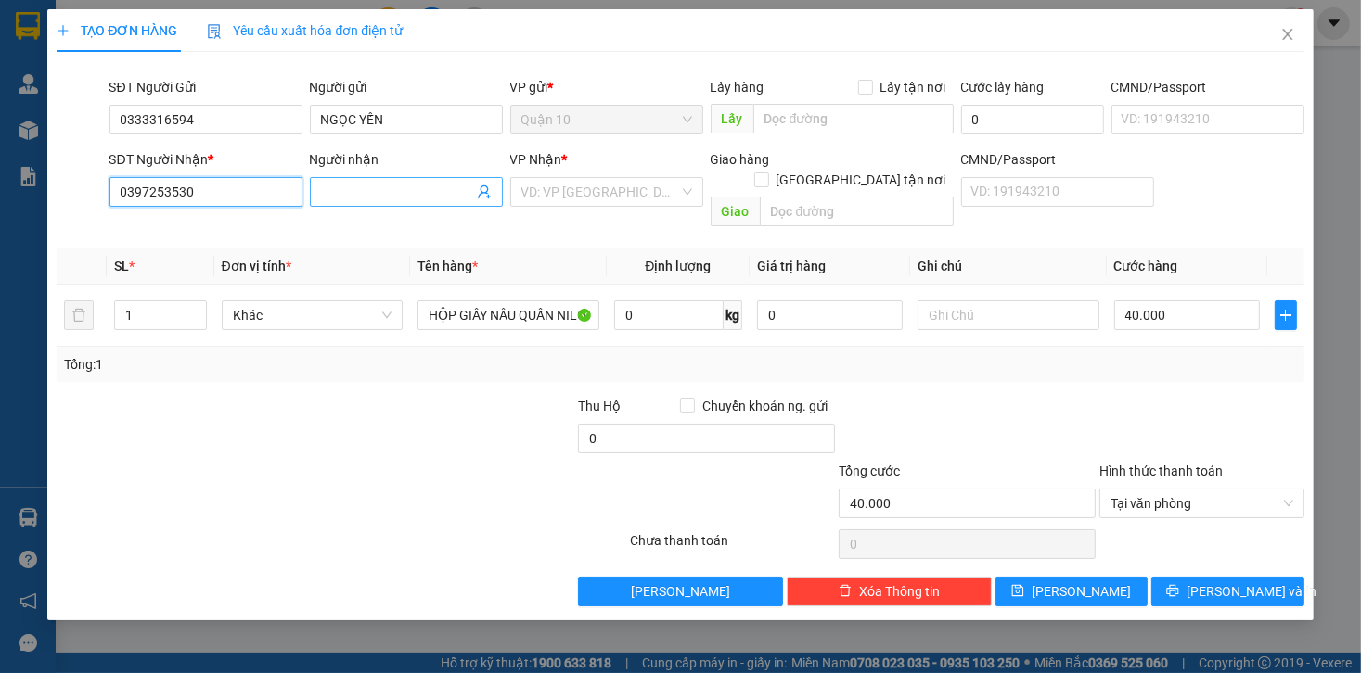
type input "0397253530"
drag, startPoint x: 391, startPoint y: 188, endPoint x: 366, endPoint y: 192, distance: 24.4
click at [389, 189] on input "Người nhận" at bounding box center [397, 192] width 152 height 20
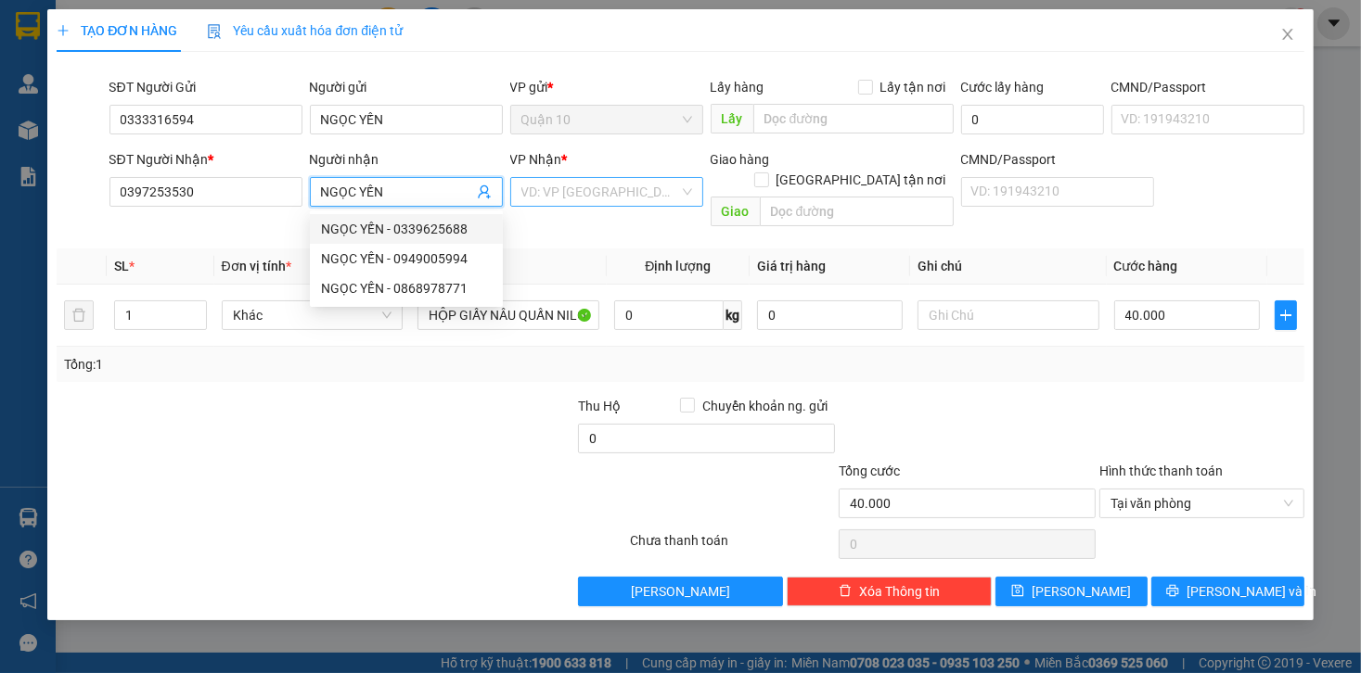
type input "NGỌC YẾN"
click at [588, 186] on input "search" at bounding box center [600, 192] width 158 height 28
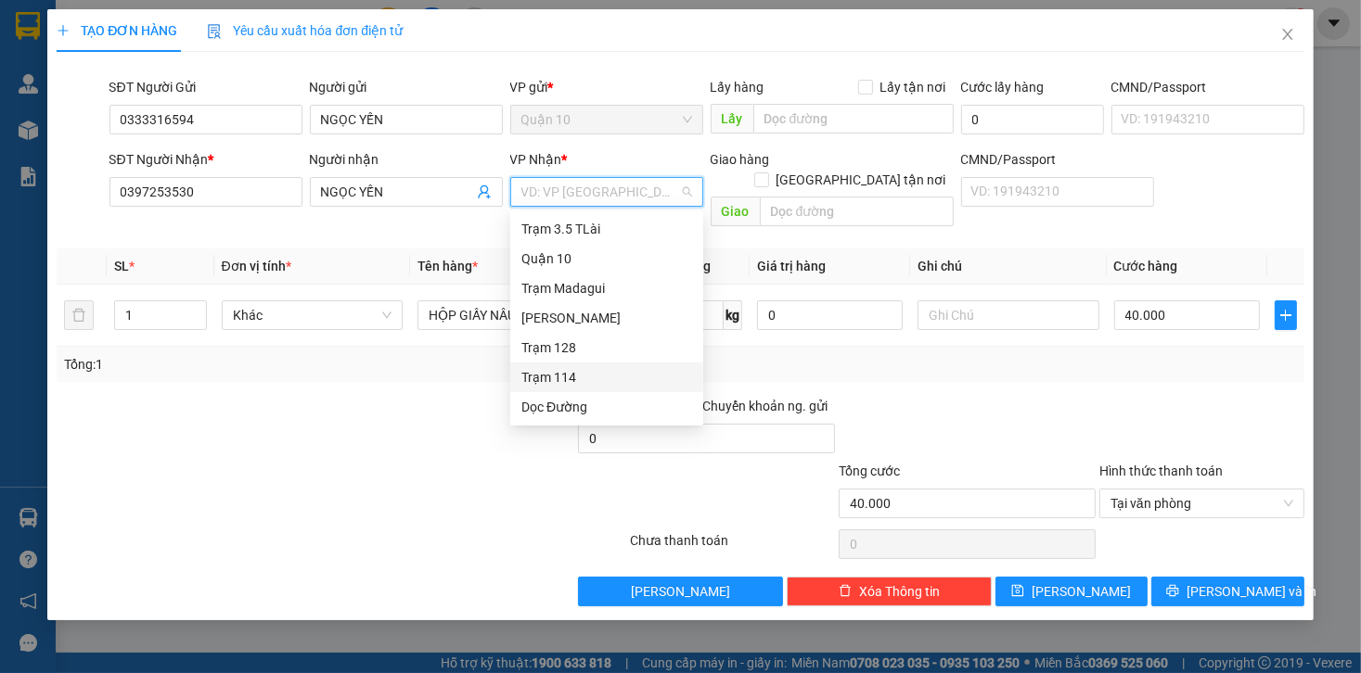
click at [571, 382] on div "Trạm 114" at bounding box center [606, 377] width 171 height 20
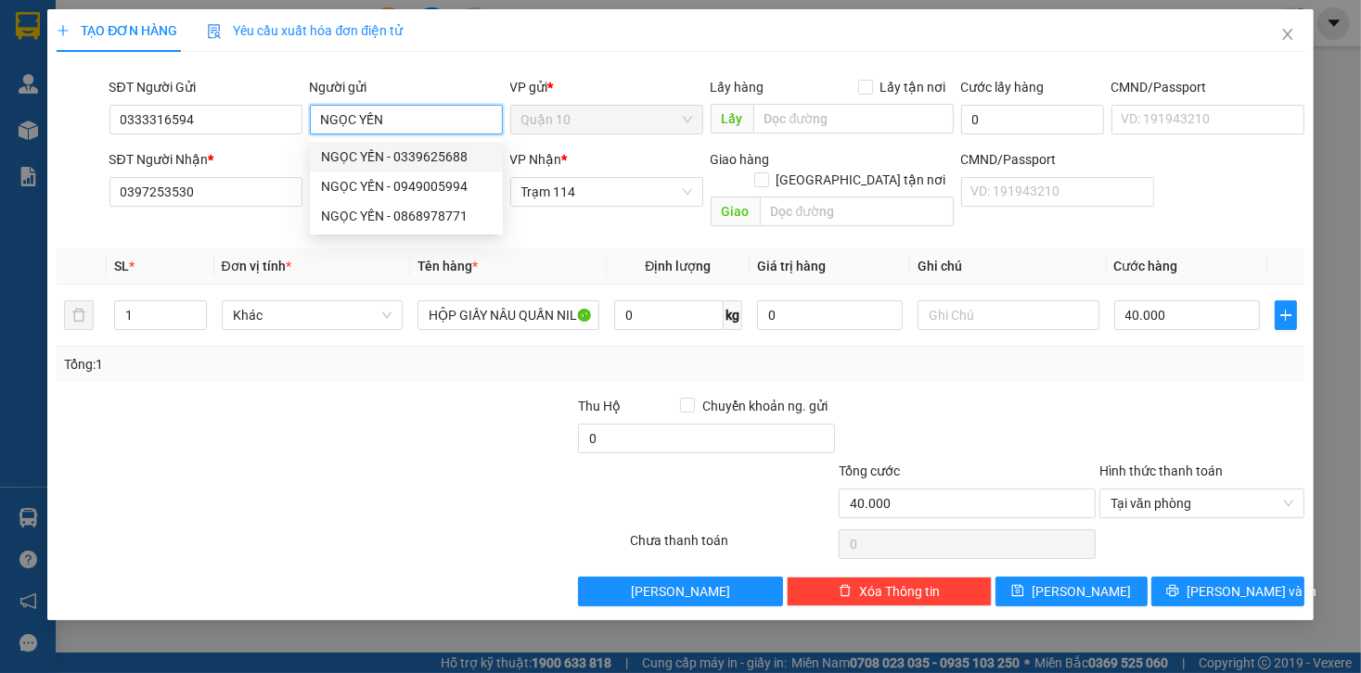
drag, startPoint x: 406, startPoint y: 122, endPoint x: 323, endPoint y: 112, distance: 84.1
click at [323, 112] on input "NGỌC YẾN" at bounding box center [406, 120] width 193 height 30
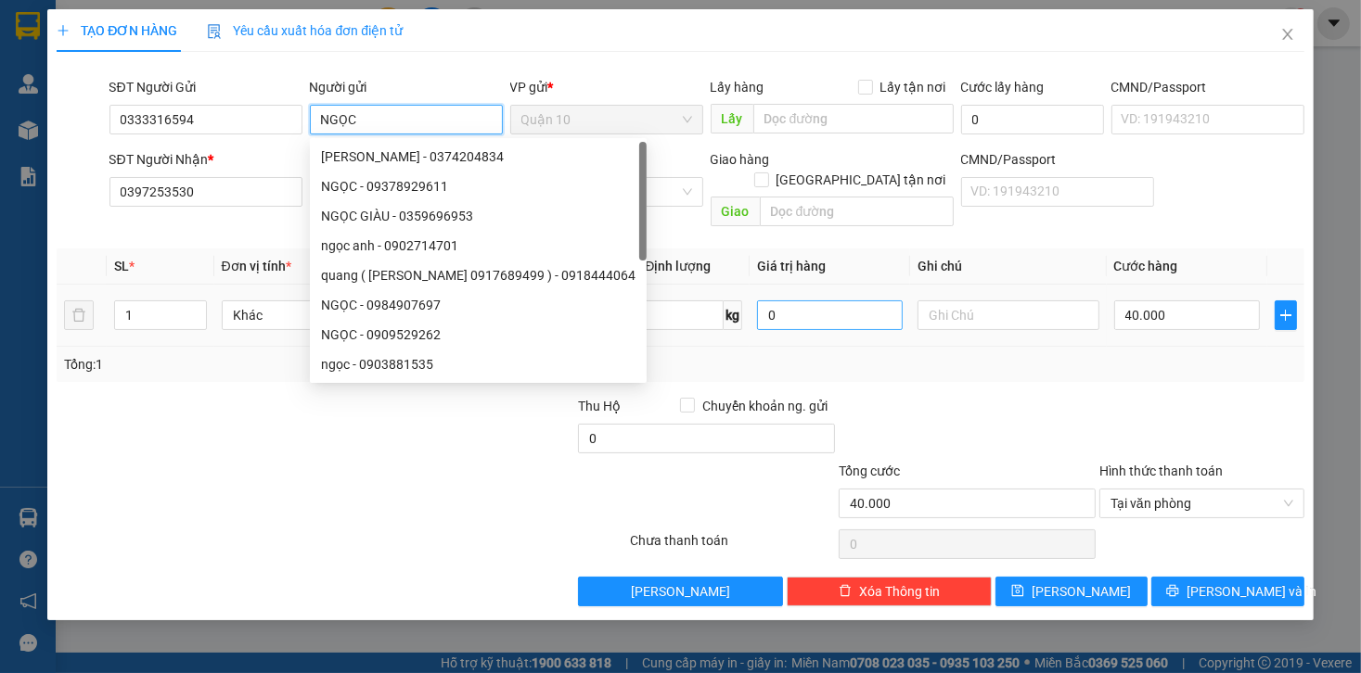
type input "NGỌC"
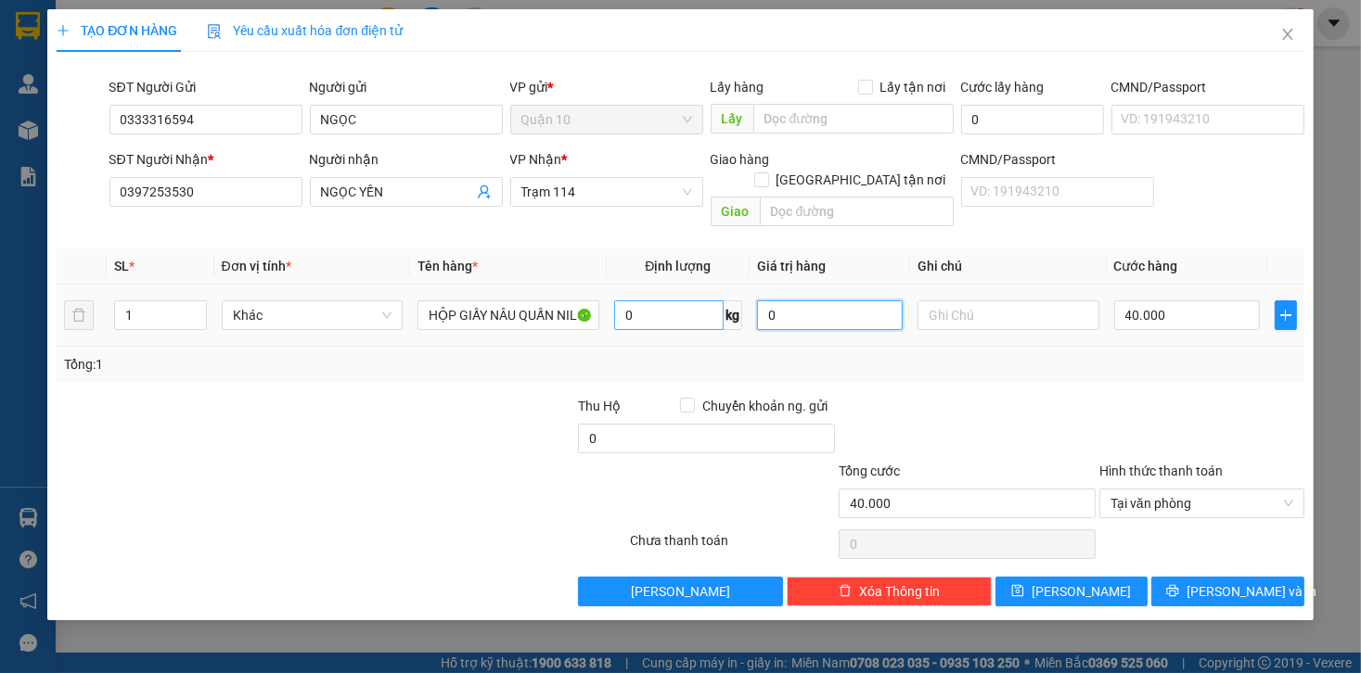
drag, startPoint x: 792, startPoint y: 296, endPoint x: 720, endPoint y: 294, distance: 72.4
click at [720, 294] on tr "1 Khác HỘP GIẤY NÂU QUẤN NILOONG TRẮNG 0 kg 0 40.000" at bounding box center [680, 316] width 1247 height 62
type input "1.000.000"
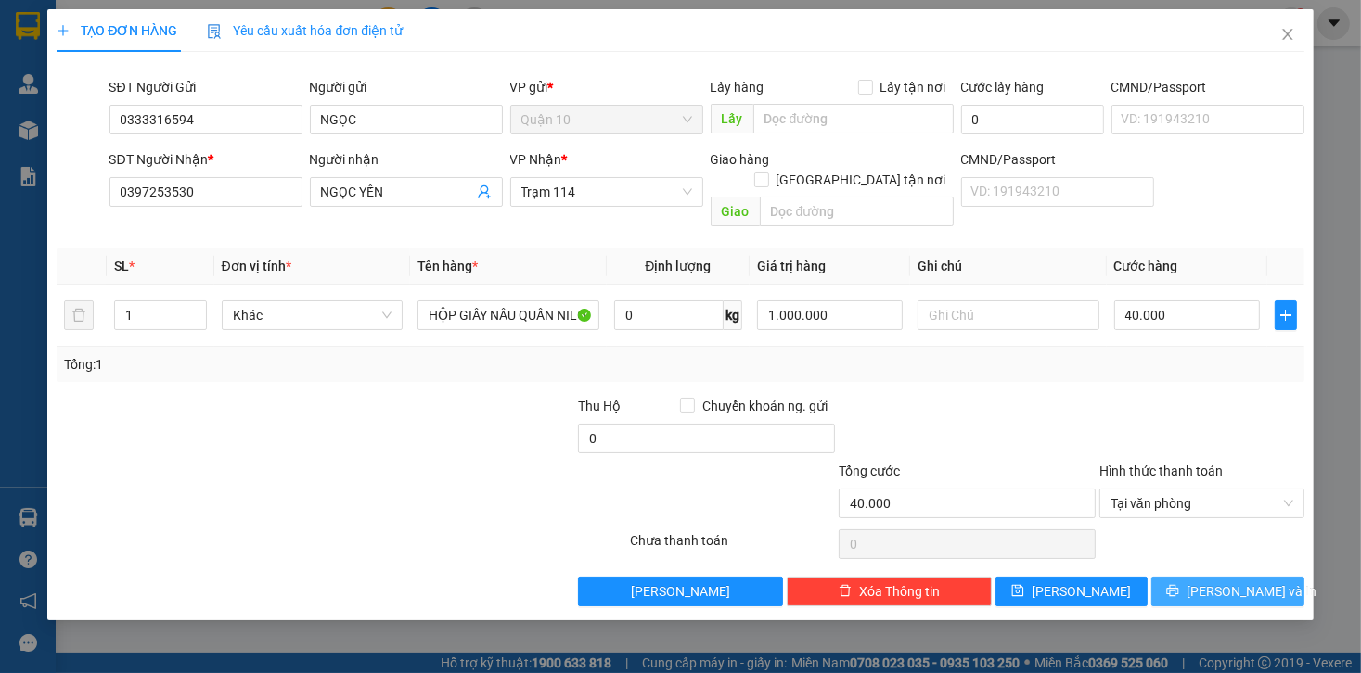
click at [1264, 577] on button "[PERSON_NAME] và In" at bounding box center [1227, 592] width 153 height 30
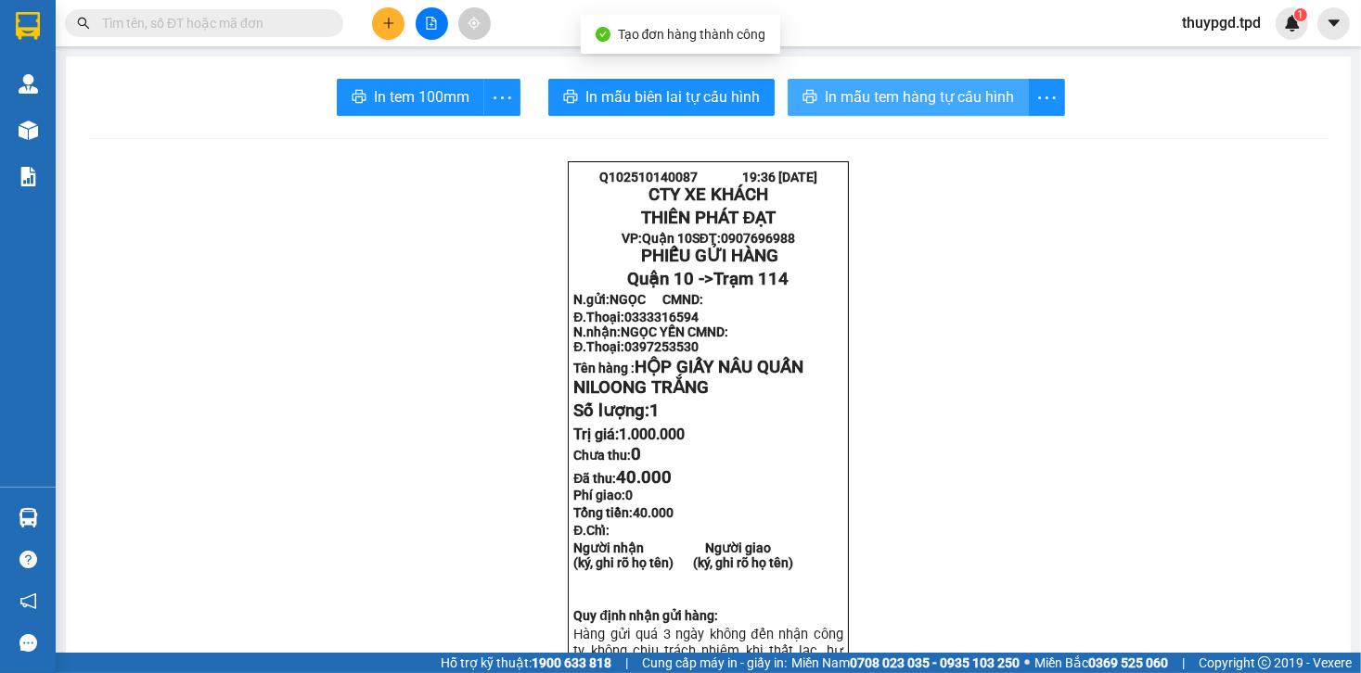
click at [878, 104] on span "In mẫu tem hàng tự cấu hình" at bounding box center [919, 96] width 189 height 23
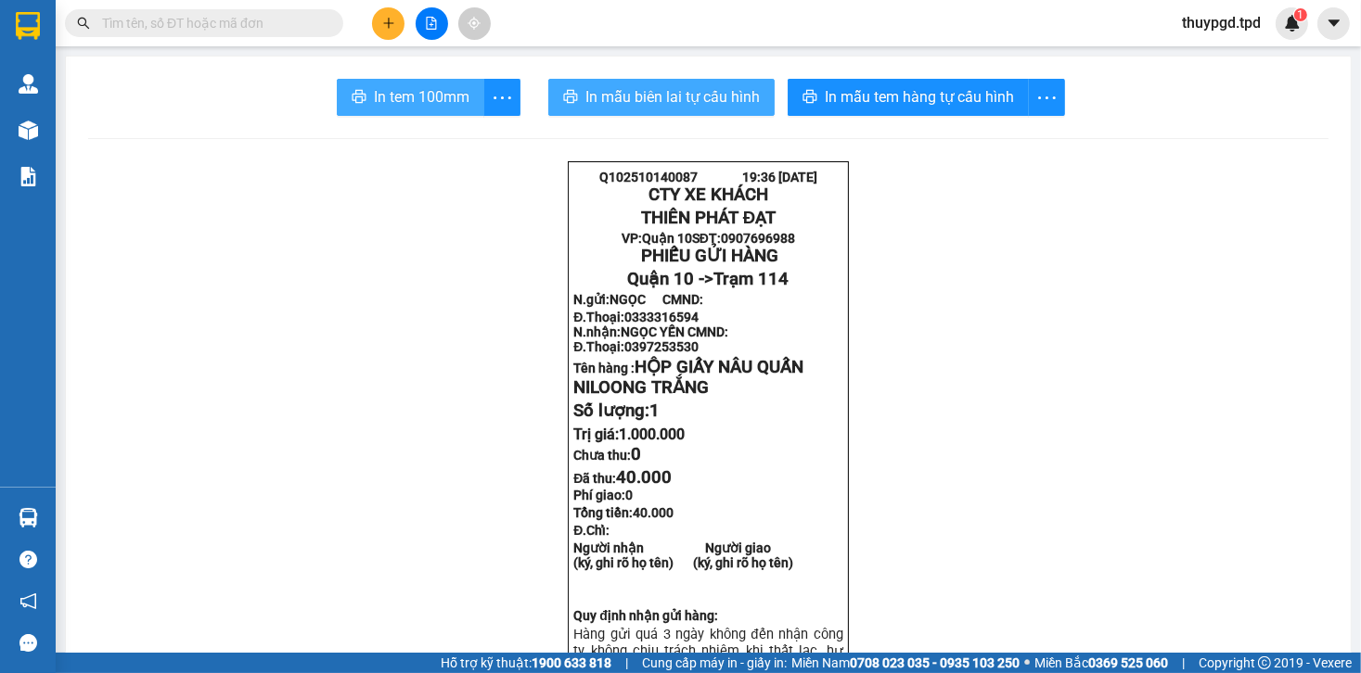
drag, startPoint x: 419, startPoint y: 96, endPoint x: 649, endPoint y: 104, distance: 230.2
click at [422, 96] on span "In tem 100mm" at bounding box center [422, 96] width 96 height 23
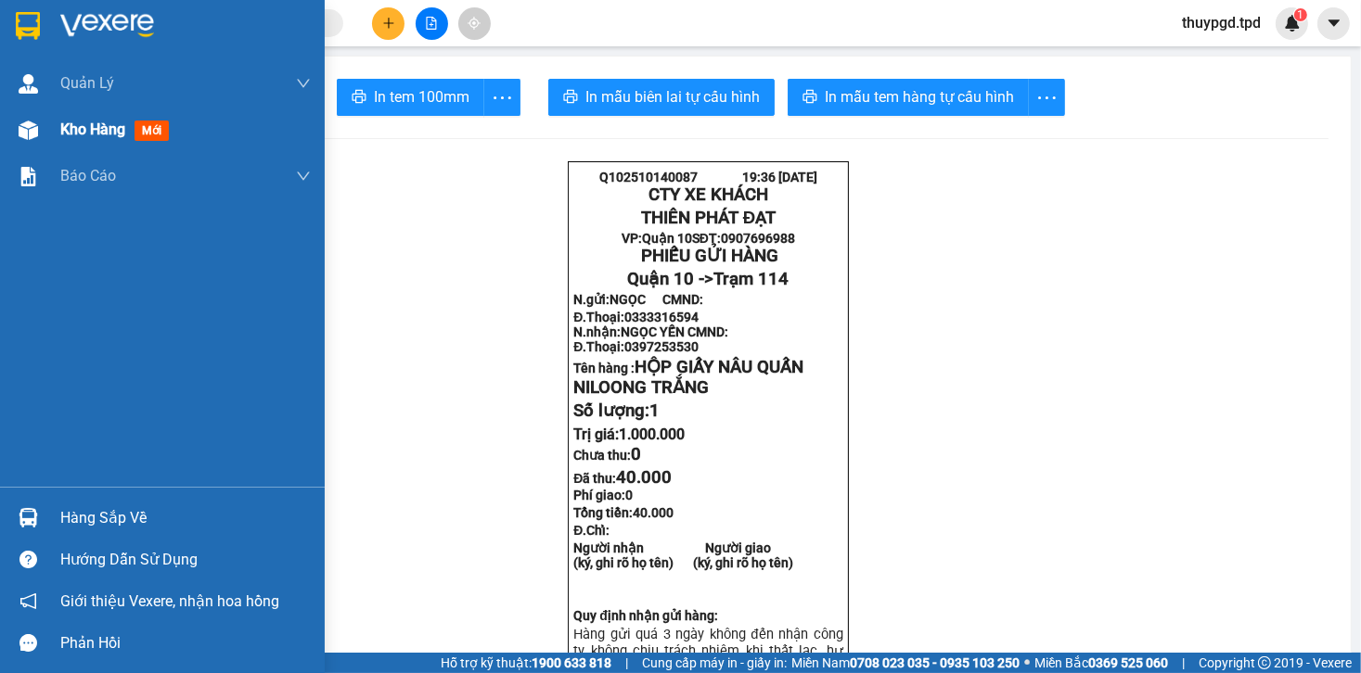
click at [44, 127] on div at bounding box center [28, 130] width 32 height 32
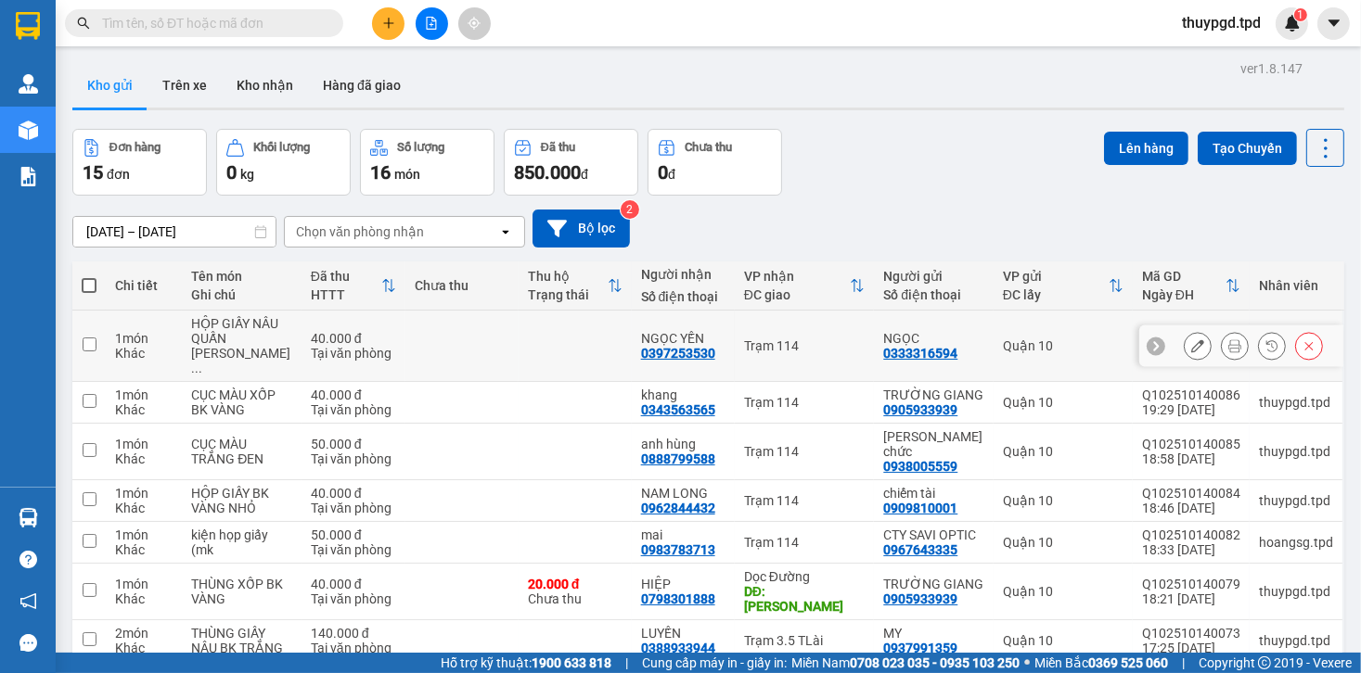
click at [1191, 342] on icon at bounding box center [1197, 345] width 13 height 13
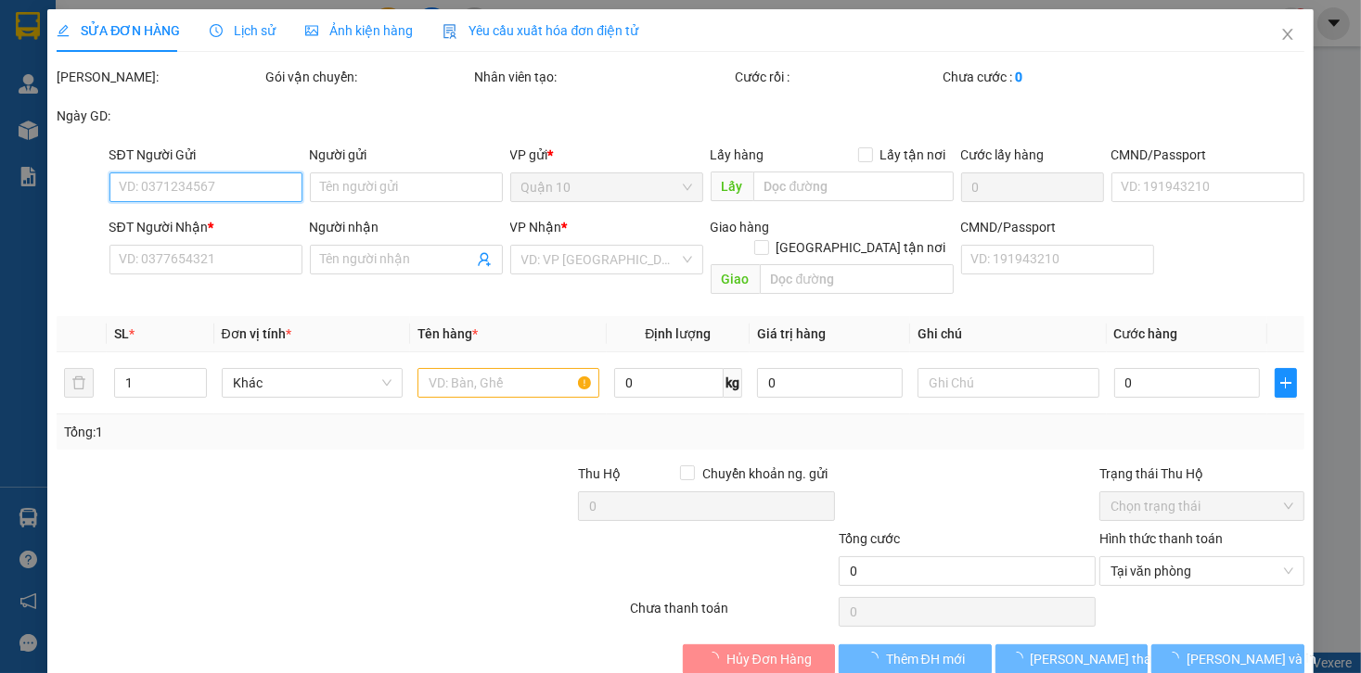
type input "0333316594"
type input "NGỌC"
type input "0397253530"
type input "NGỌC YẾN"
type input "40.000"
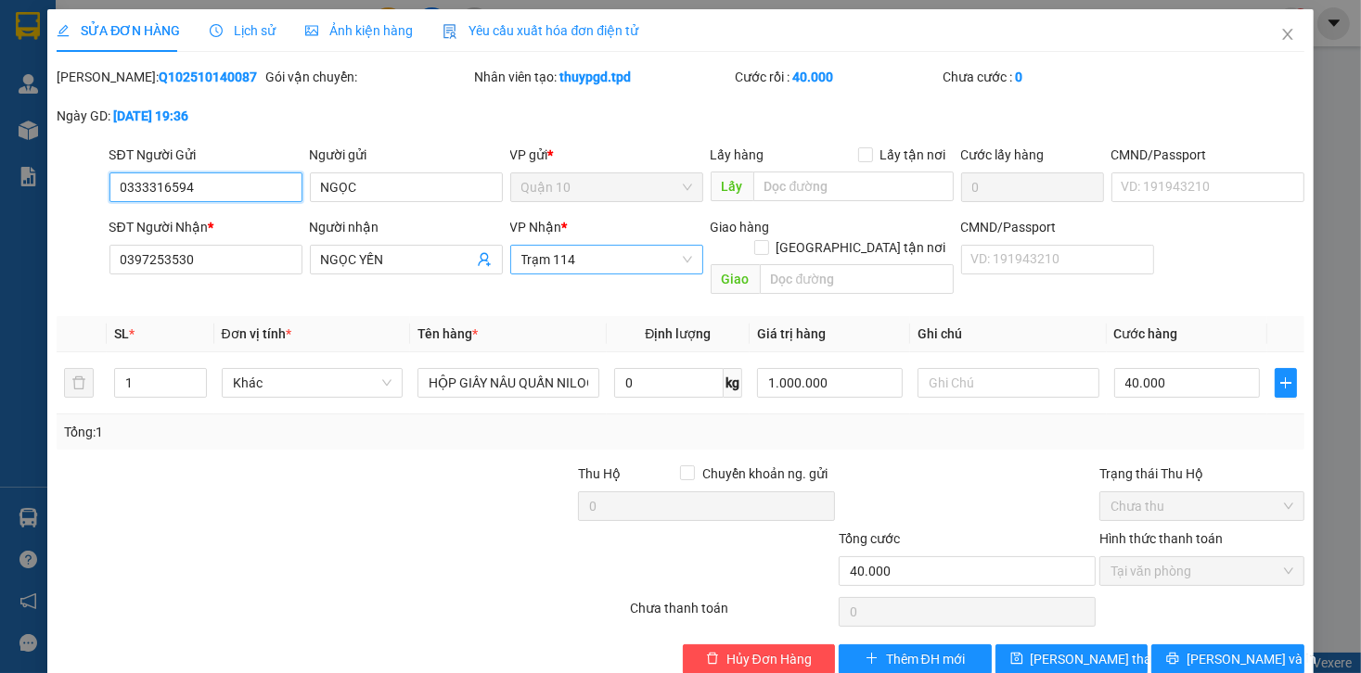
click at [575, 271] on span "Trạm 114" at bounding box center [606, 260] width 171 height 28
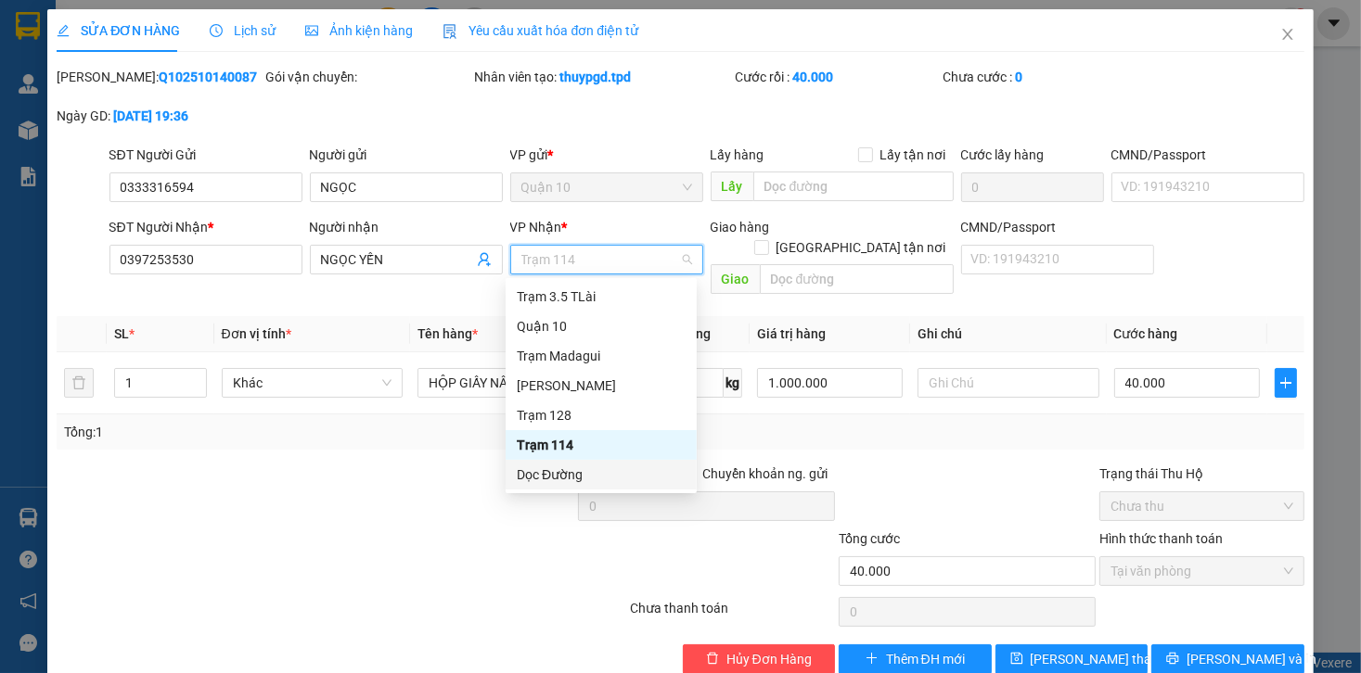
click at [552, 475] on div "Dọc Đường" at bounding box center [601, 475] width 169 height 20
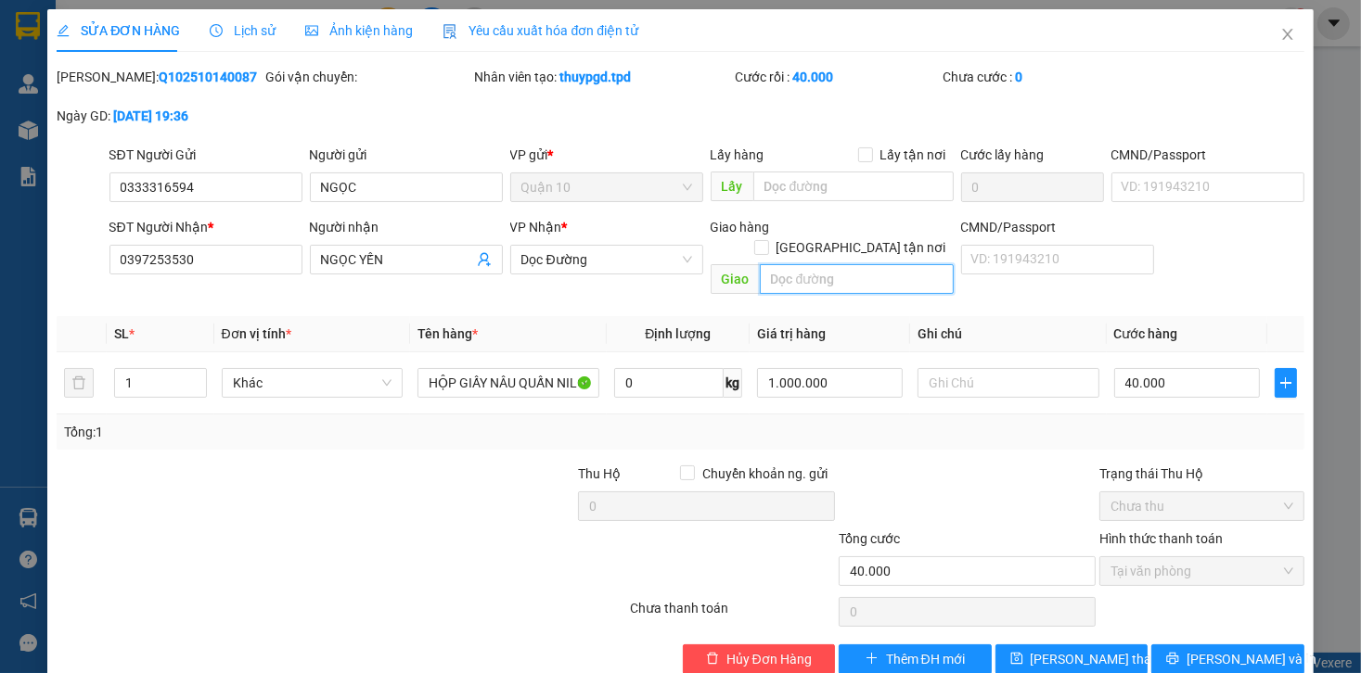
click at [869, 267] on input "text" at bounding box center [857, 279] width 194 height 30
type input "D"
type input "ĐỊNH Q"
click at [1060, 649] on span "[PERSON_NAME] thay đổi" at bounding box center [1105, 659] width 148 height 20
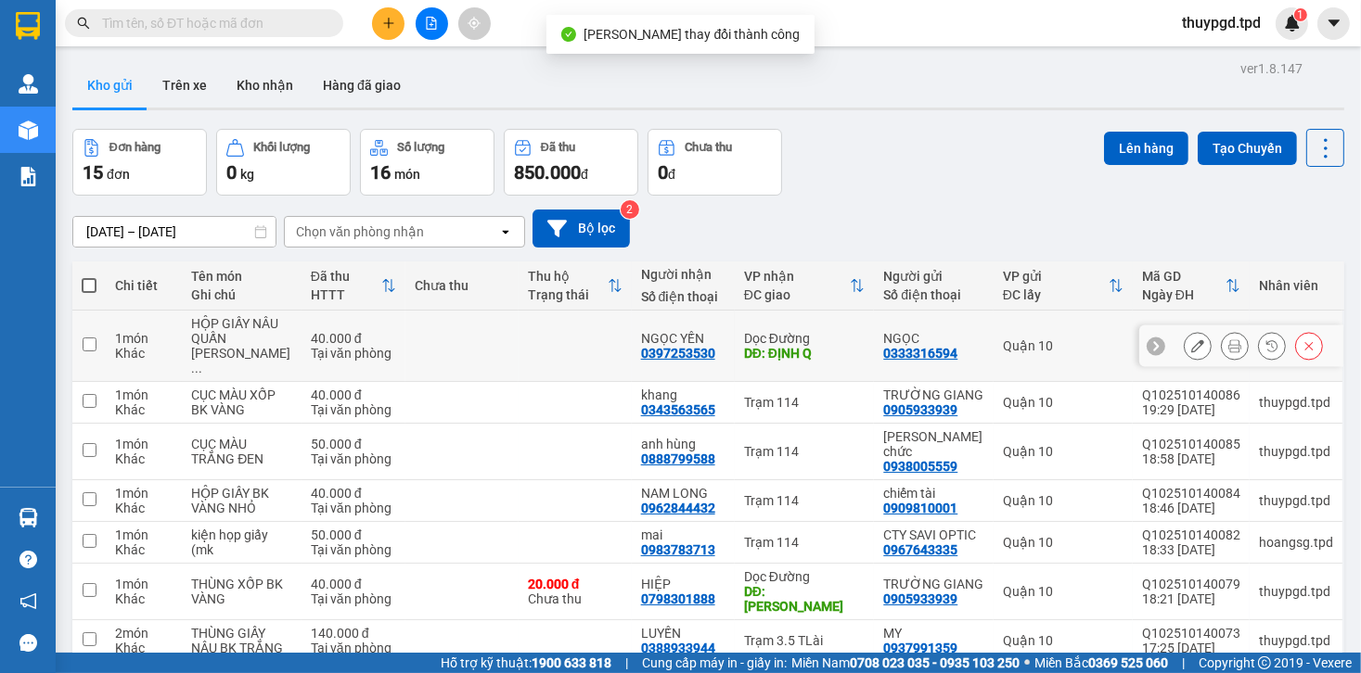
click at [1172, 341] on div at bounding box center [1241, 347] width 204 height 42
click at [1191, 339] on icon at bounding box center [1197, 345] width 13 height 13
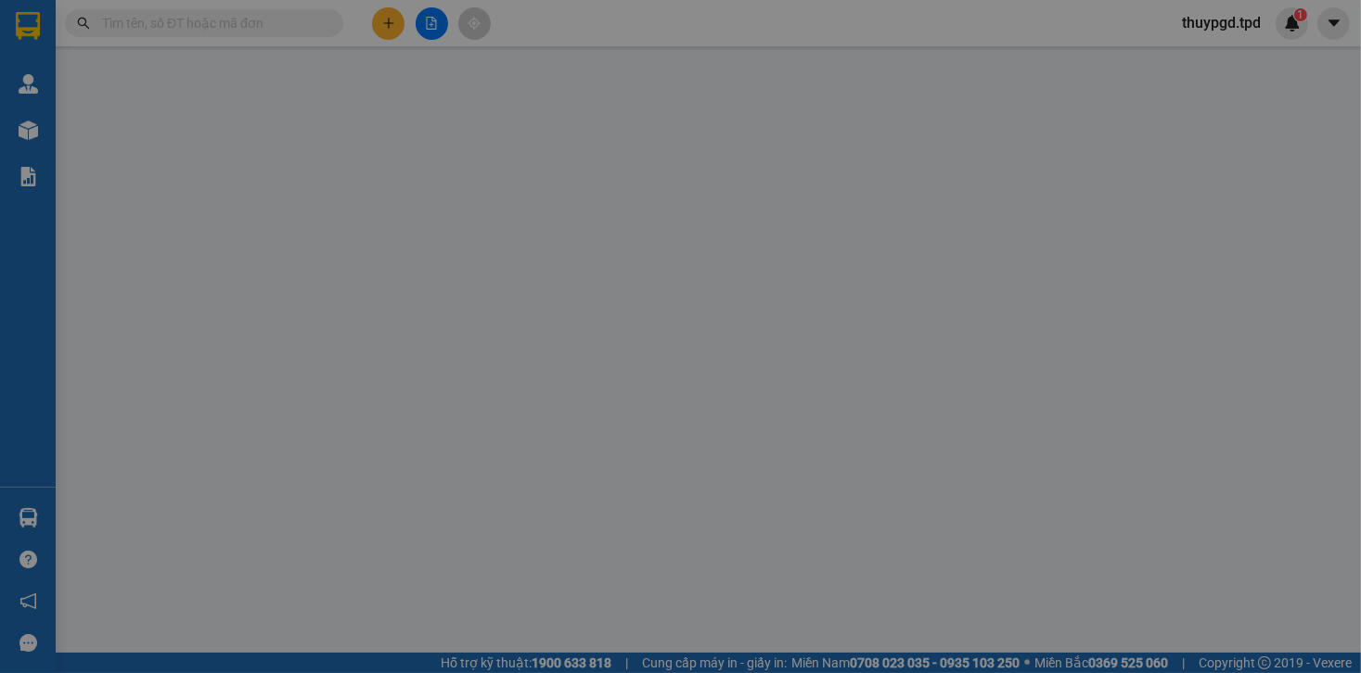
type input "0333316594"
type input "NGỌC"
type input "0397253530"
type input "NGỌC YẾN"
type input "ĐỊNH Q"
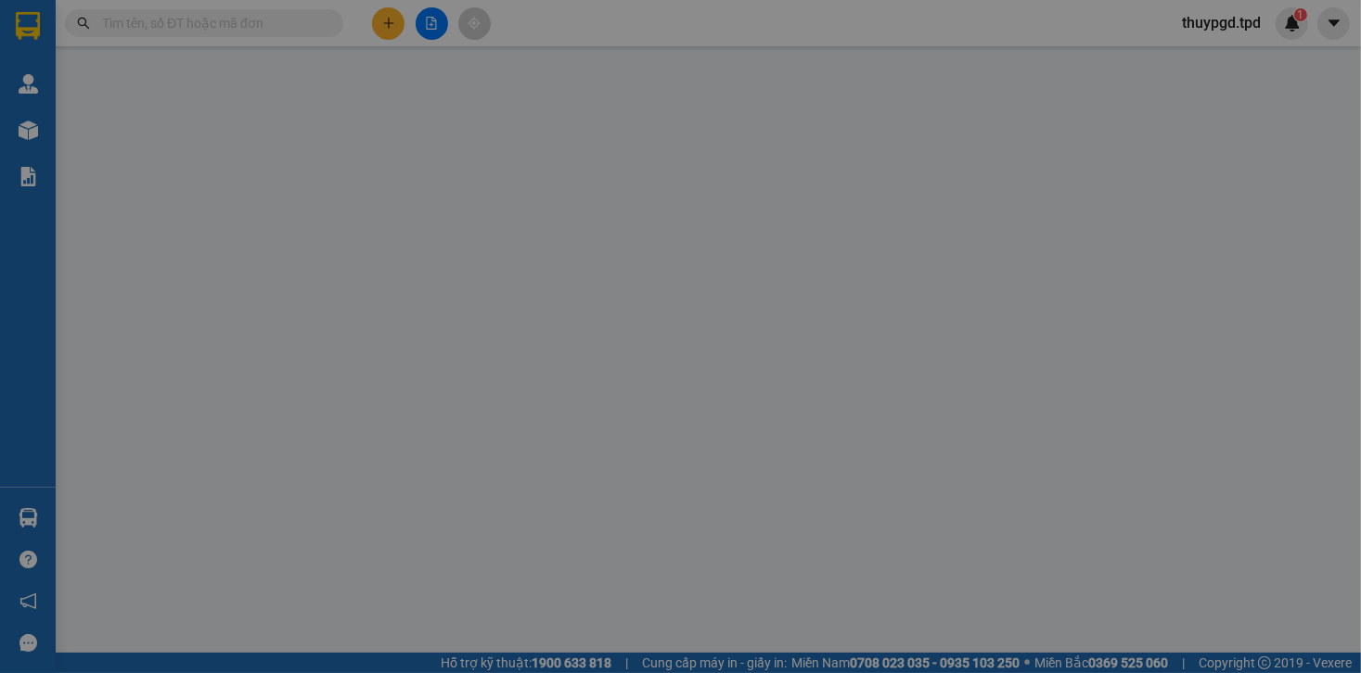
type input "40.000"
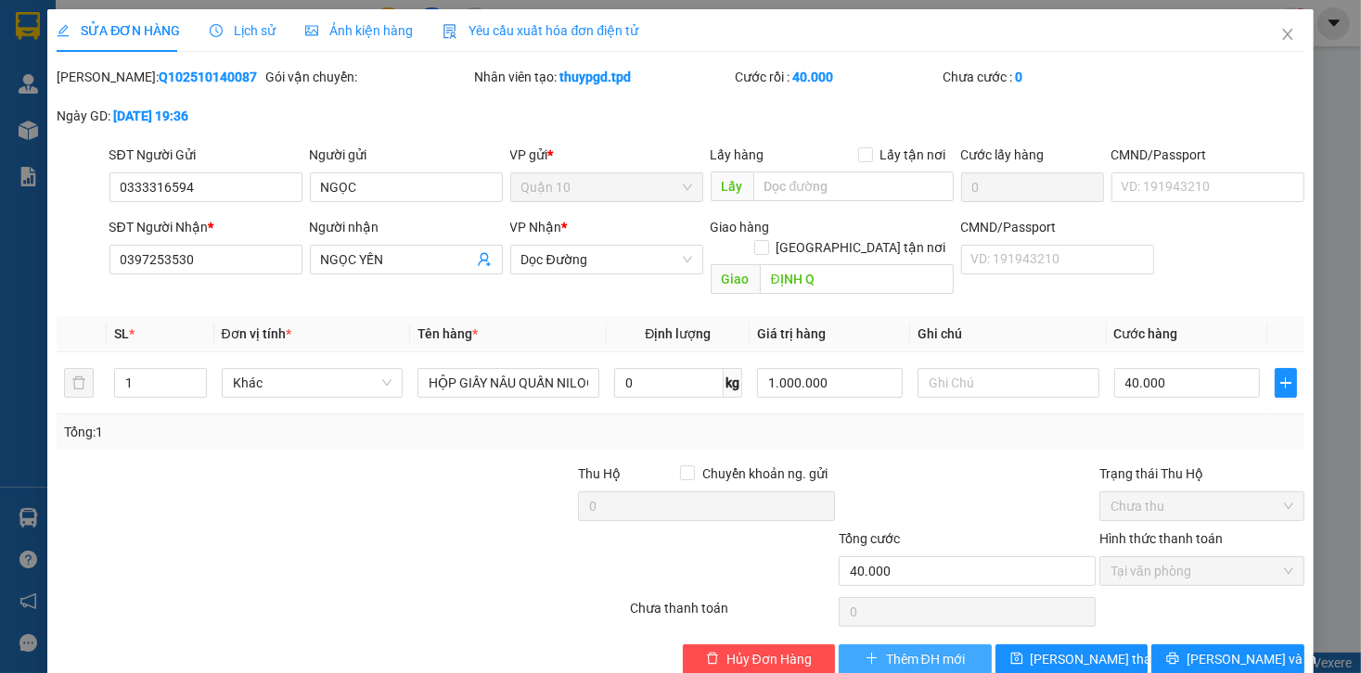
click at [876, 645] on button "Thêm ĐH mới" at bounding box center [915, 660] width 153 height 30
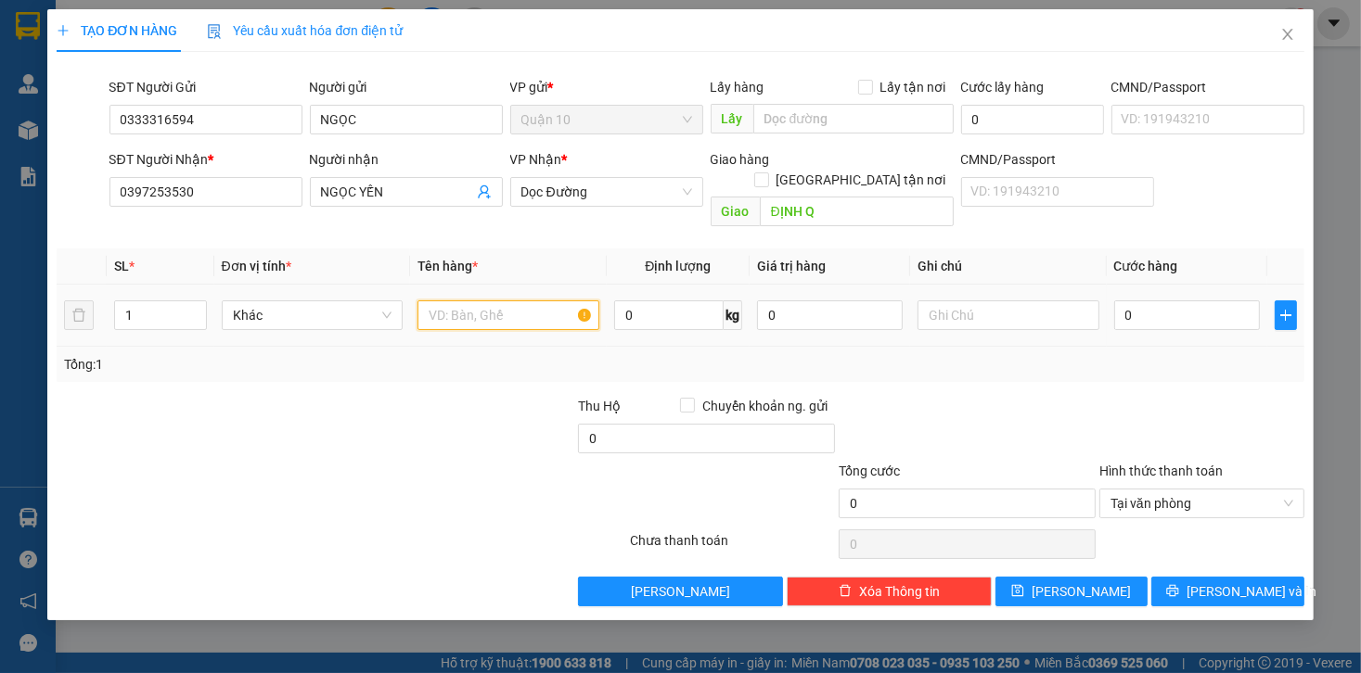
click at [501, 301] on input "text" at bounding box center [508, 316] width 182 height 30
type input "HỘP GIẤY NÂU QUẤN NILONG"
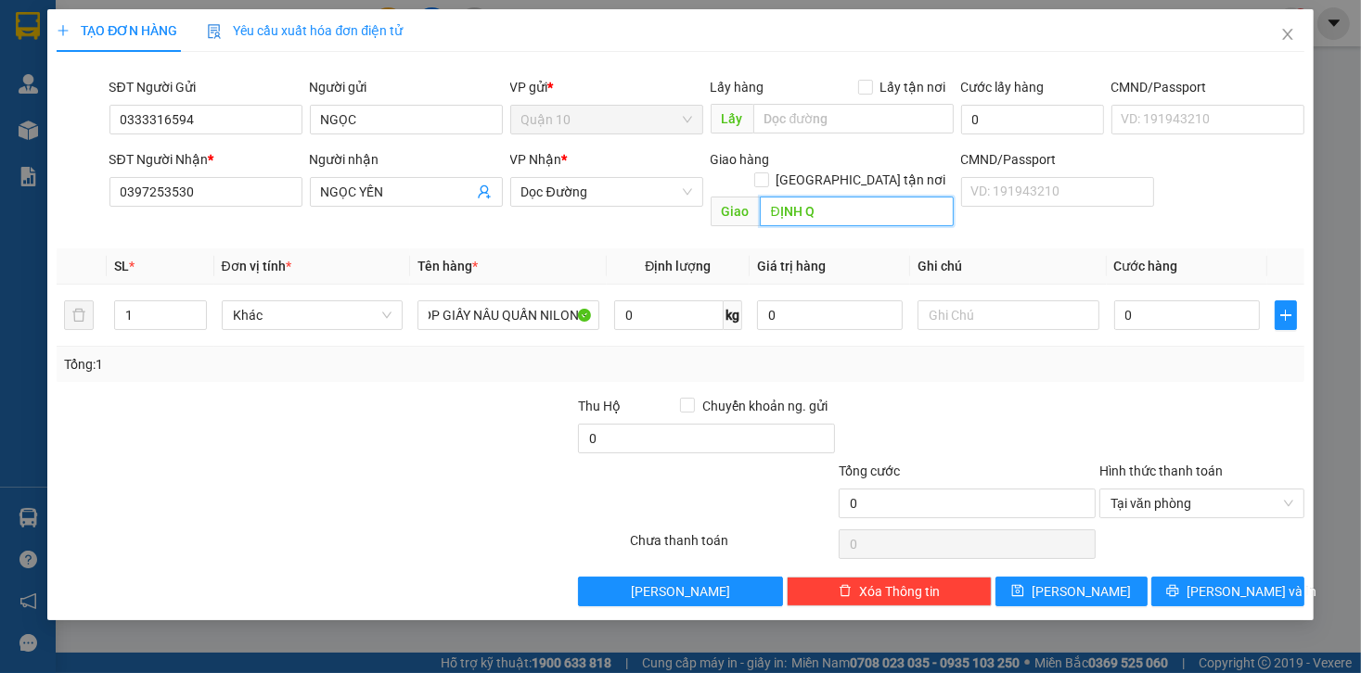
click at [851, 197] on input "ĐỊNH Q" at bounding box center [857, 212] width 194 height 30
type input "D"
type input "ĐỊNH QUÁN"
click at [1189, 301] on input "0" at bounding box center [1187, 316] width 146 height 30
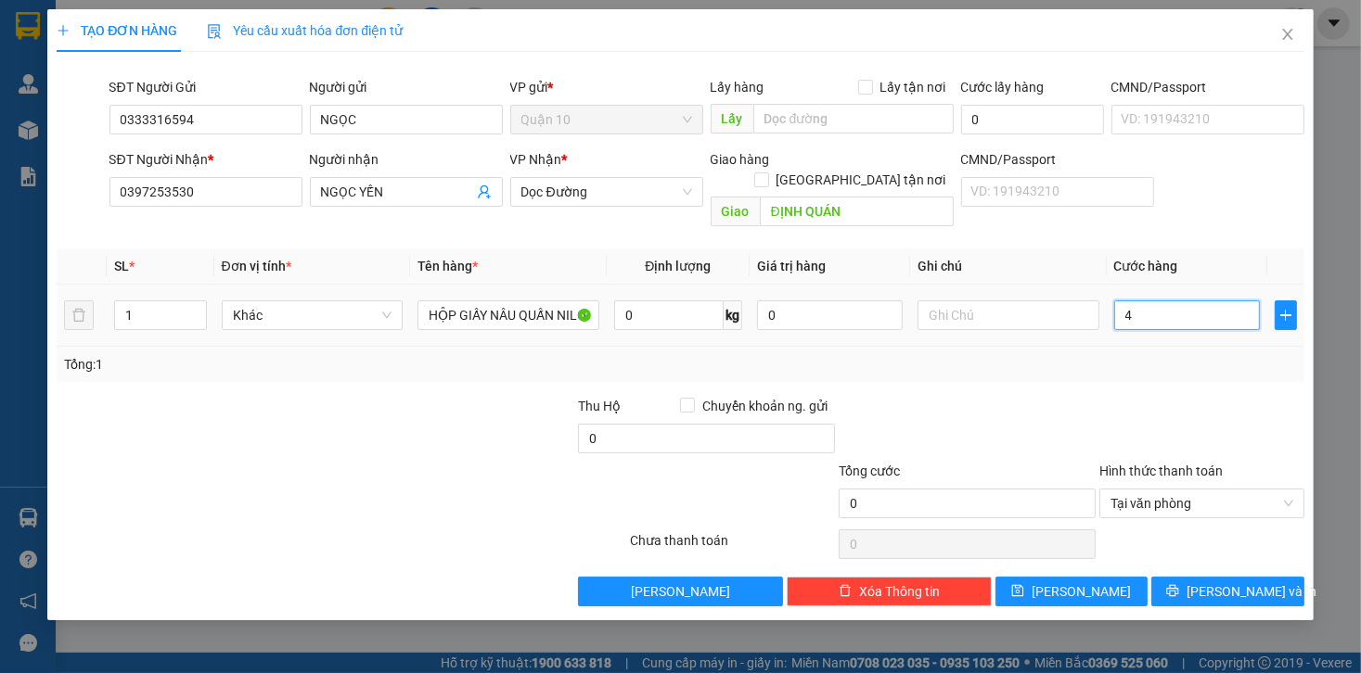
type input "40"
type input "40.000"
drag, startPoint x: 1013, startPoint y: 416, endPoint x: 1025, endPoint y: 413, distance: 12.4
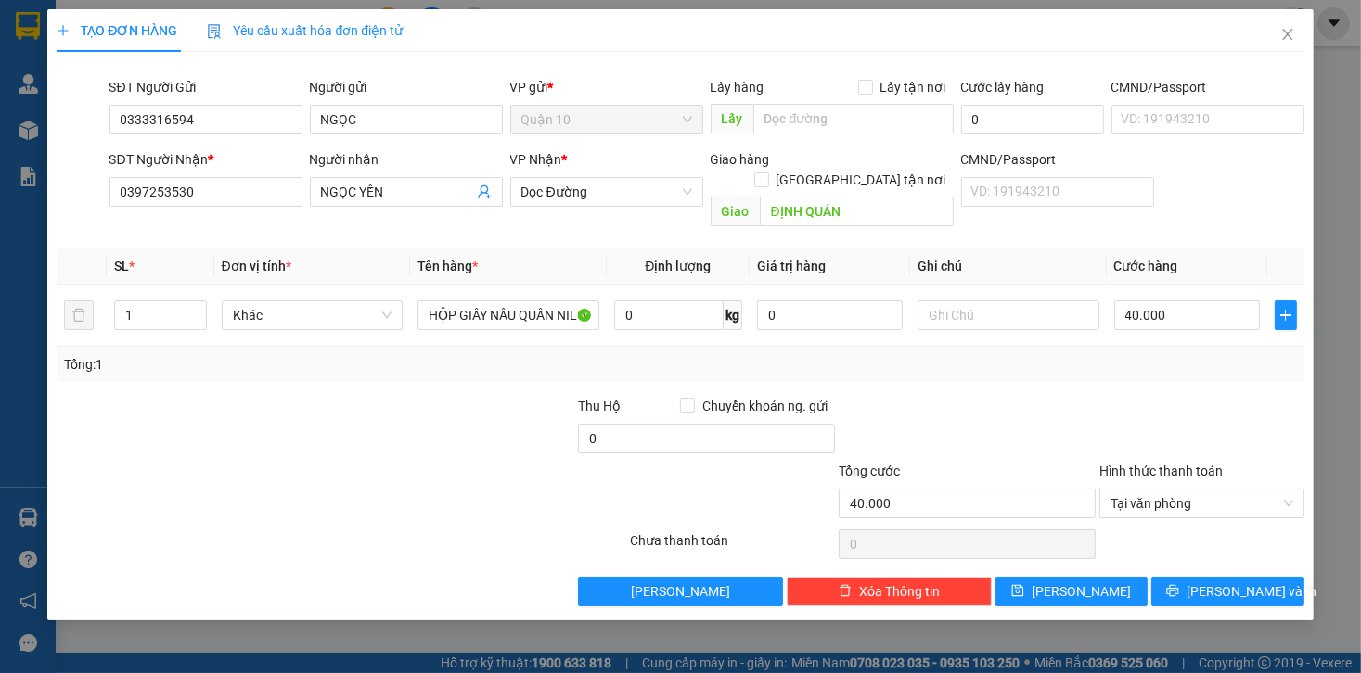
click at [1015, 416] on div at bounding box center [967, 428] width 261 height 65
drag, startPoint x: 753, startPoint y: 300, endPoint x: 726, endPoint y: 306, distance: 27.7
click at [726, 306] on tr "1 Khác HỘP GIẤY NÂU QUẤN NILONG 0 kg 0 40.000" at bounding box center [680, 316] width 1247 height 62
type input "1.000.000"
click at [1257, 582] on span "[PERSON_NAME] và In" at bounding box center [1251, 592] width 130 height 20
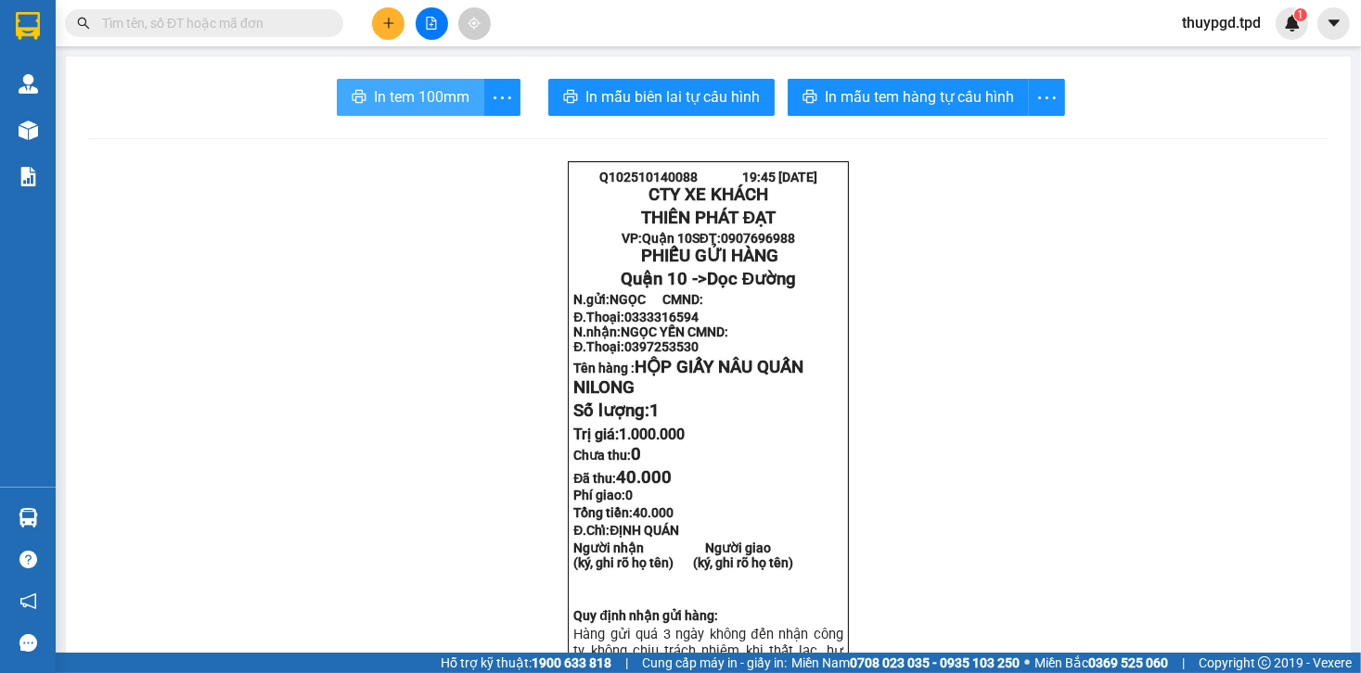
click at [420, 103] on span "In tem 100mm" at bounding box center [422, 96] width 96 height 23
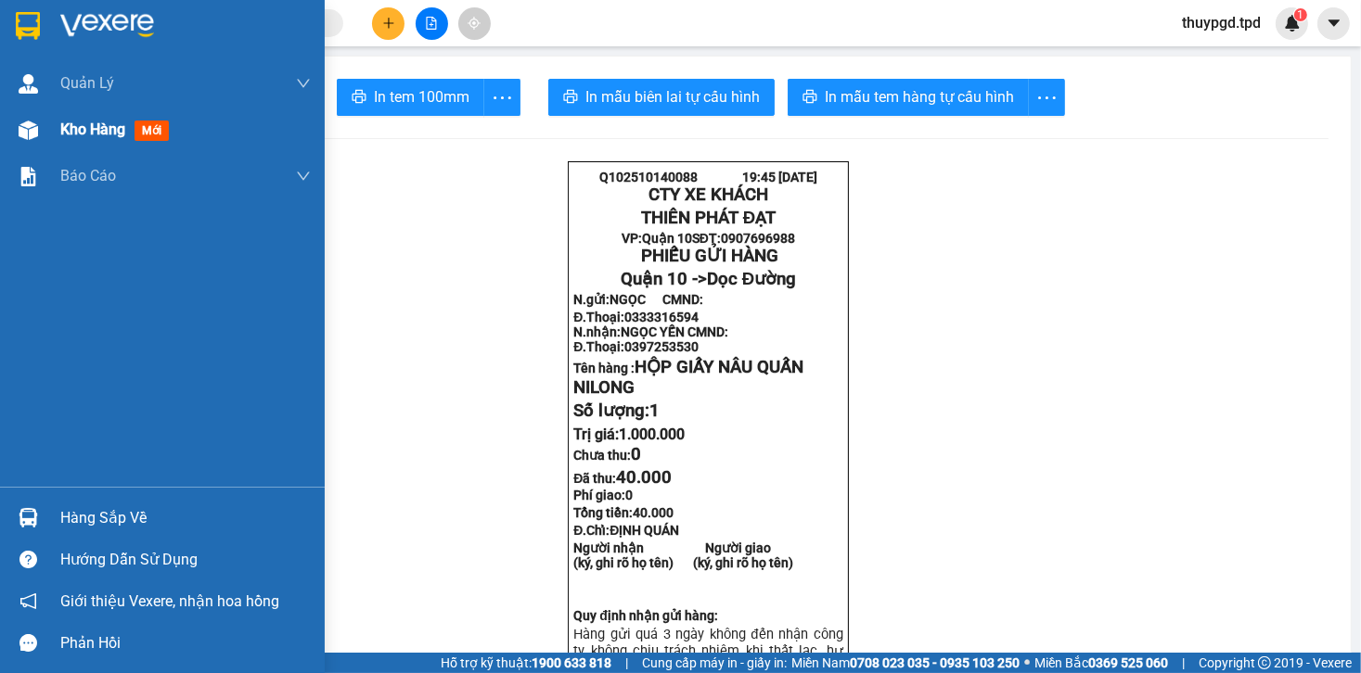
click at [26, 126] on img at bounding box center [28, 130] width 19 height 19
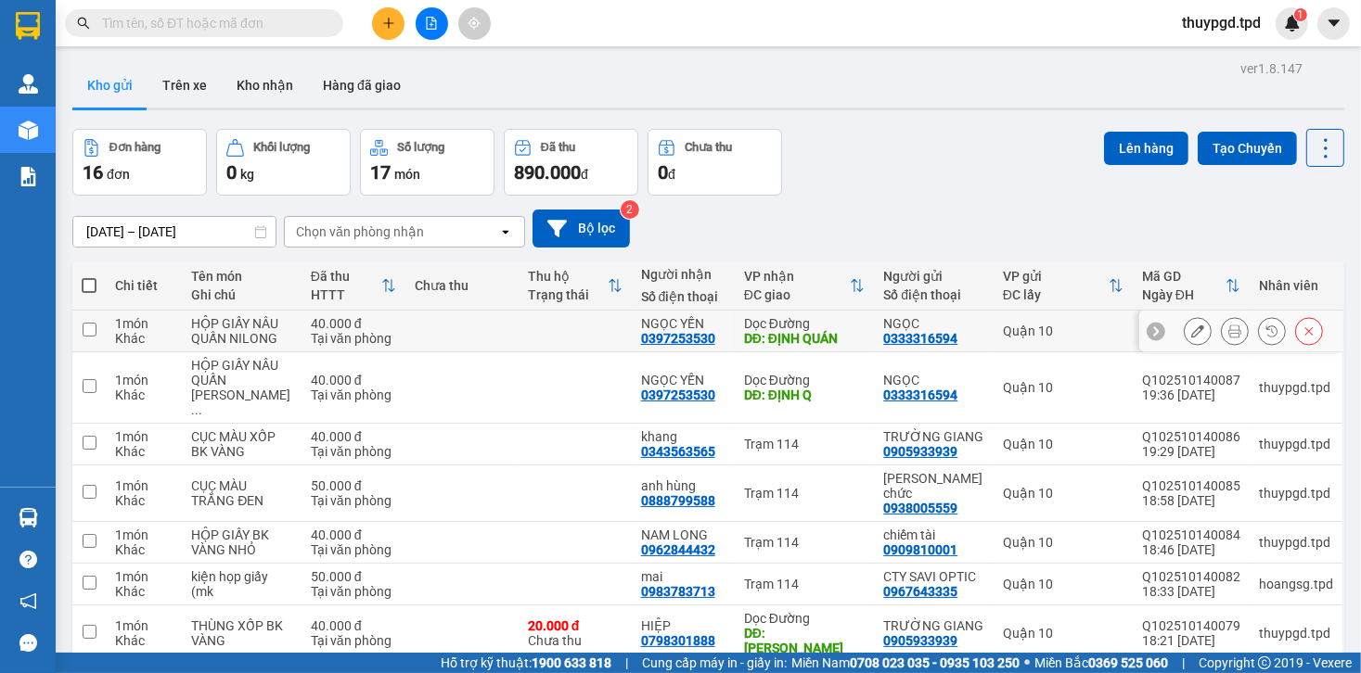
click at [1184, 330] on button at bounding box center [1197, 331] width 26 height 32
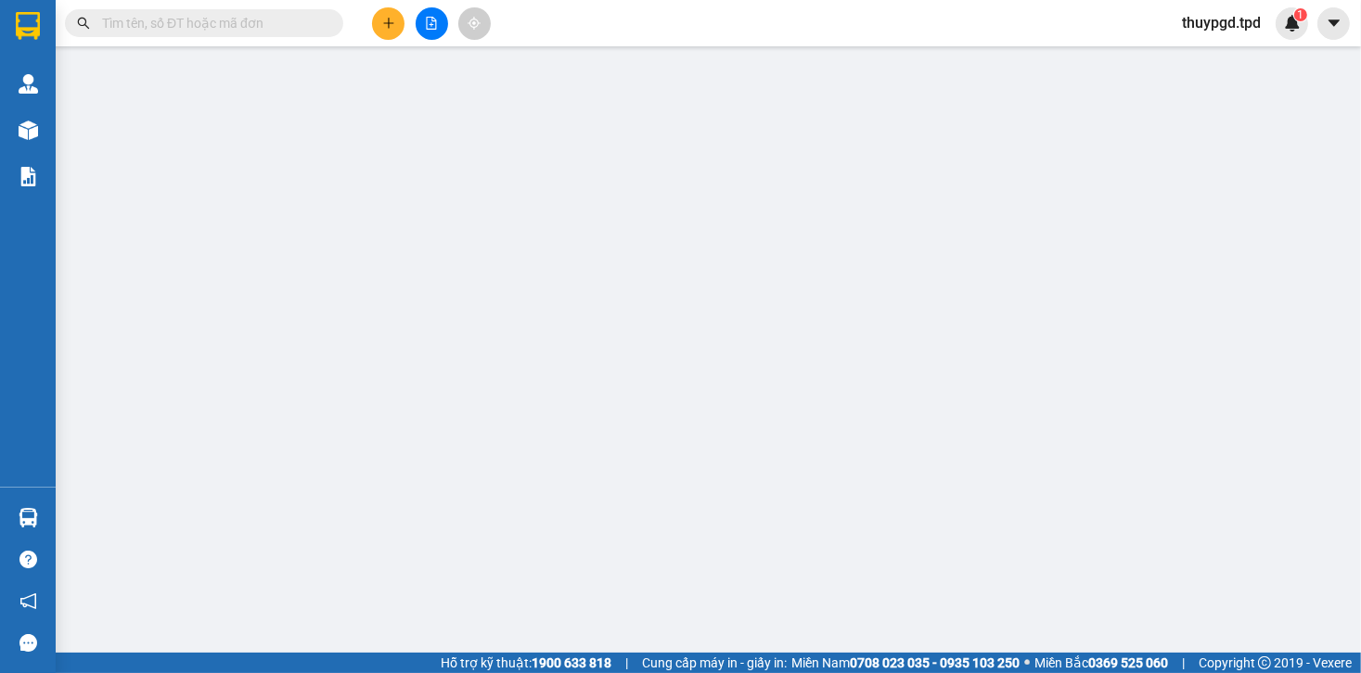
type input "0333316594"
type input "NGỌC"
type input "0397253530"
type input "NGỌC YẾN"
type input "ĐỊNH QUÁN"
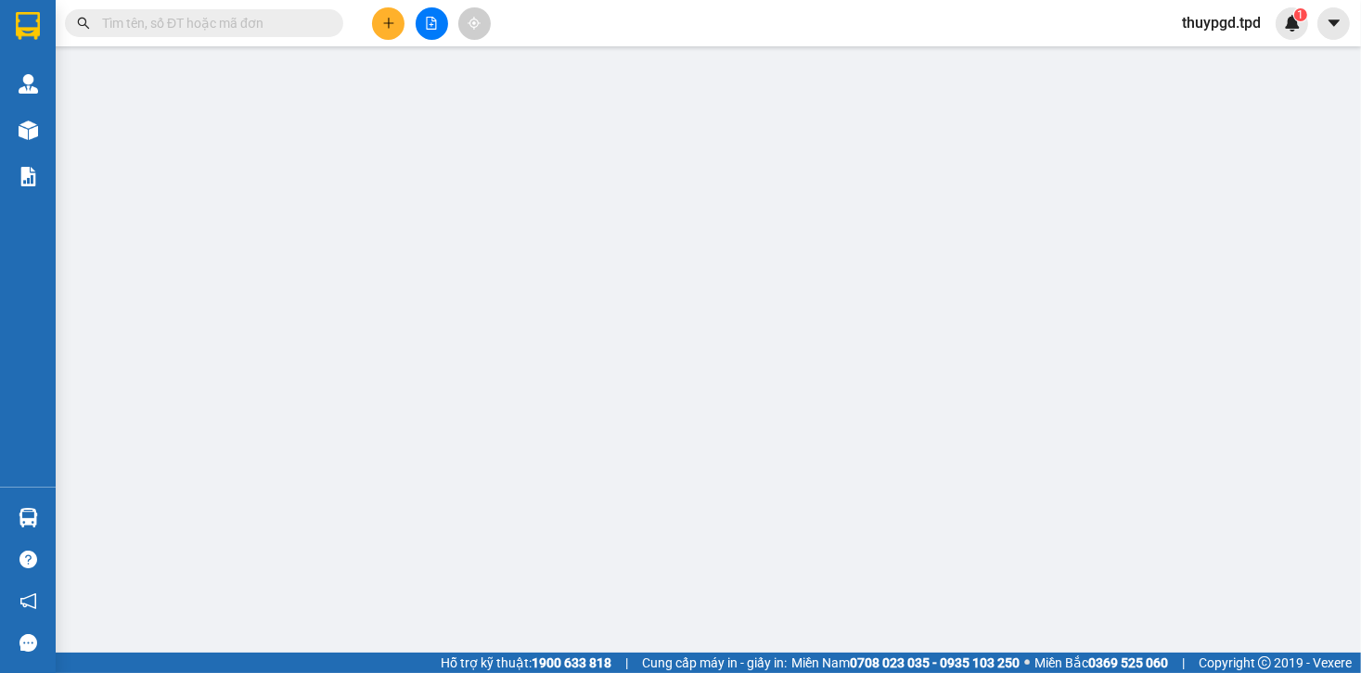
type input "40.000"
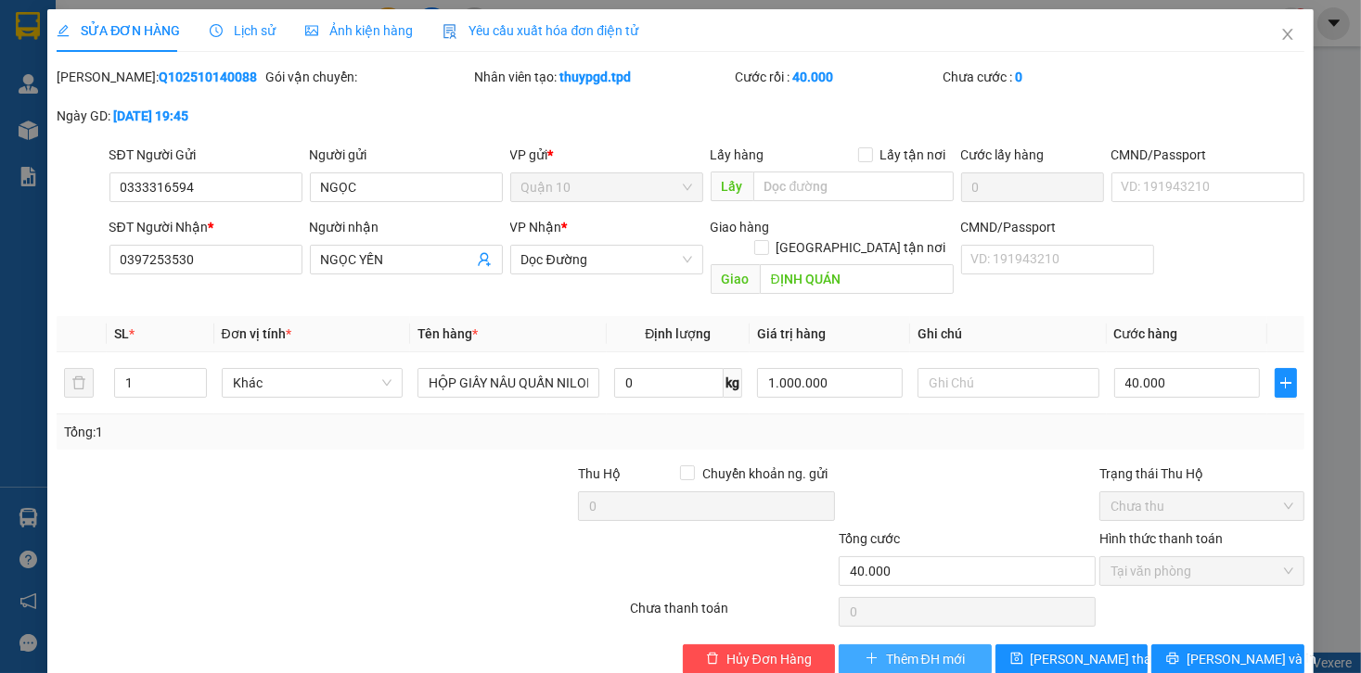
click at [898, 649] on span "Thêm ĐH mới" at bounding box center [925, 659] width 79 height 20
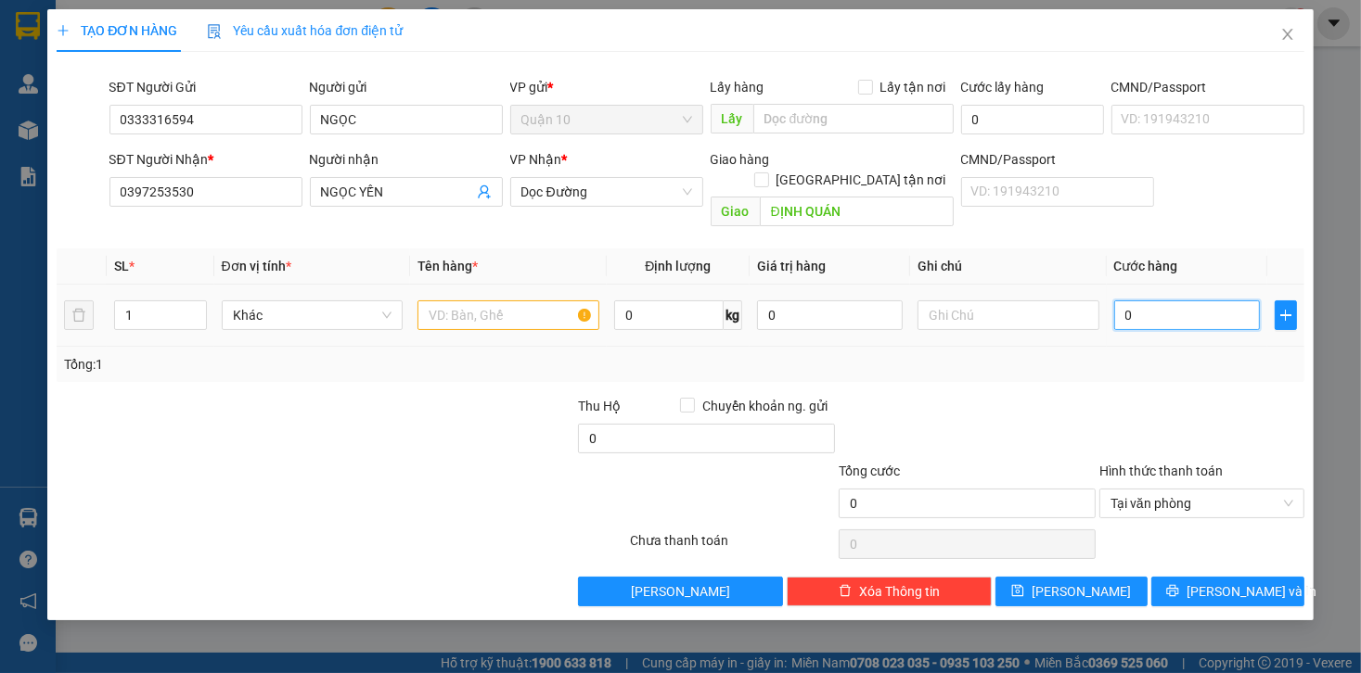
click at [1129, 301] on input "0" at bounding box center [1187, 316] width 146 height 30
type input "4"
type input "40"
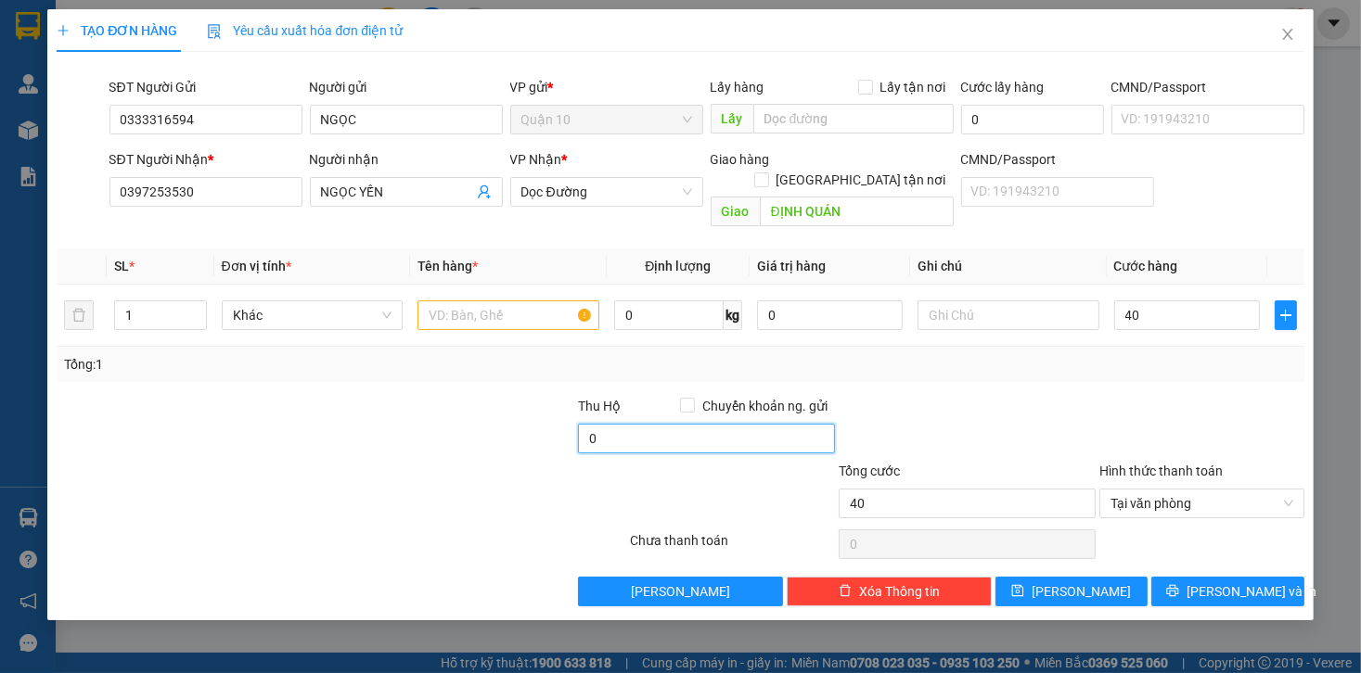
type input "40.000"
click at [676, 427] on input "0" at bounding box center [706, 439] width 257 height 30
click at [841, 363] on div "Transit Pickup Surcharge Ids Transit Deliver Surcharge Ids Transit Deliver Surc…" at bounding box center [680, 337] width 1247 height 540
type input "10.000"
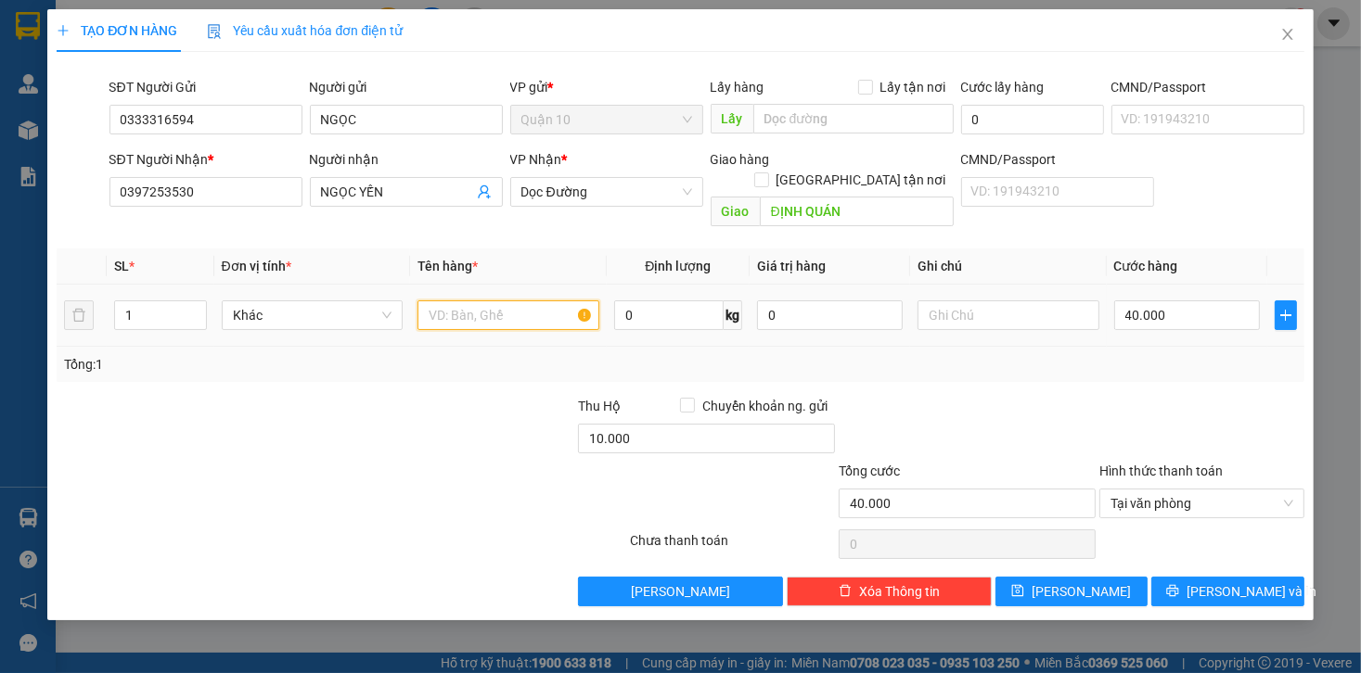
click at [518, 301] on input "text" at bounding box center [508, 316] width 182 height 30
type input "HỘP GIẤY QUẤN NILONG TRẮNG"
drag, startPoint x: 868, startPoint y: 288, endPoint x: 552, endPoint y: 295, distance: 316.4
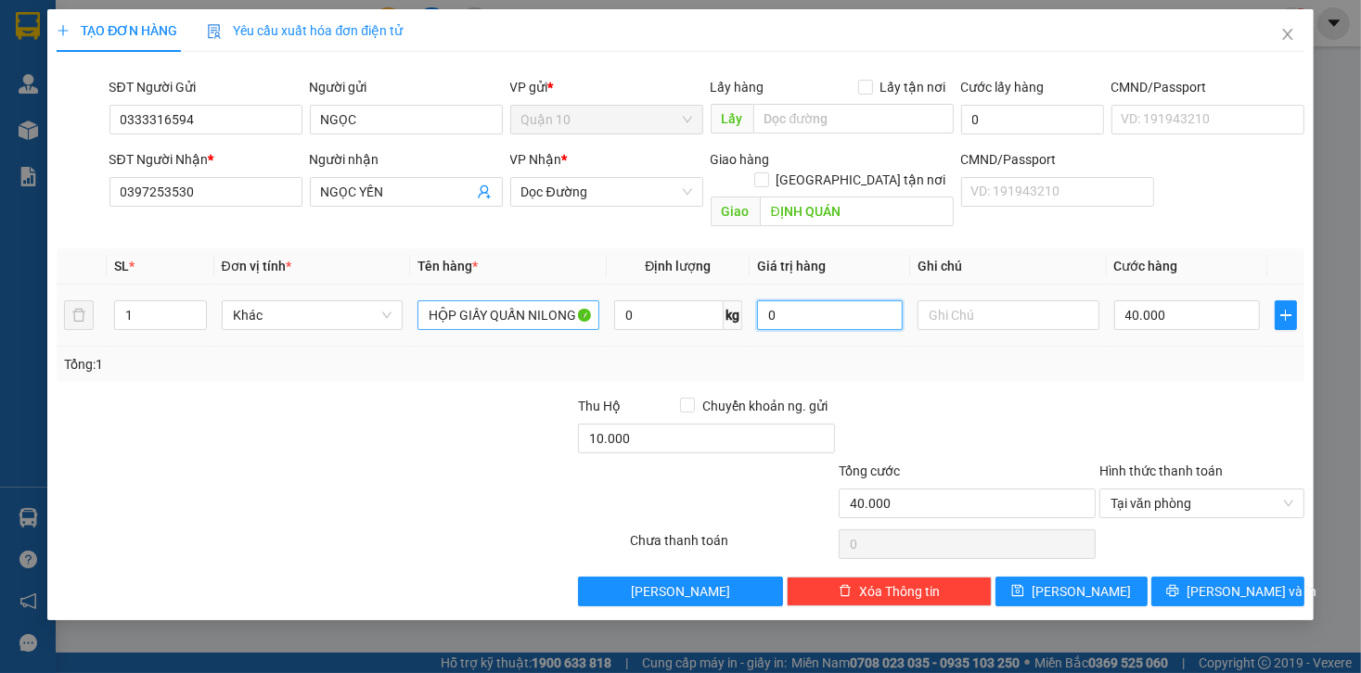
click at [570, 295] on tr "1 Khác HỘP GIẤY QUẤN NILONG TRẮNG 0 kg 0 40.000" at bounding box center [680, 316] width 1247 height 62
type input "2.000.000"
click at [1234, 549] on div "Transit Pickup Surcharge Ids Transit Deliver Surcharge Ids Transit Deliver Surc…" at bounding box center [680, 337] width 1247 height 540
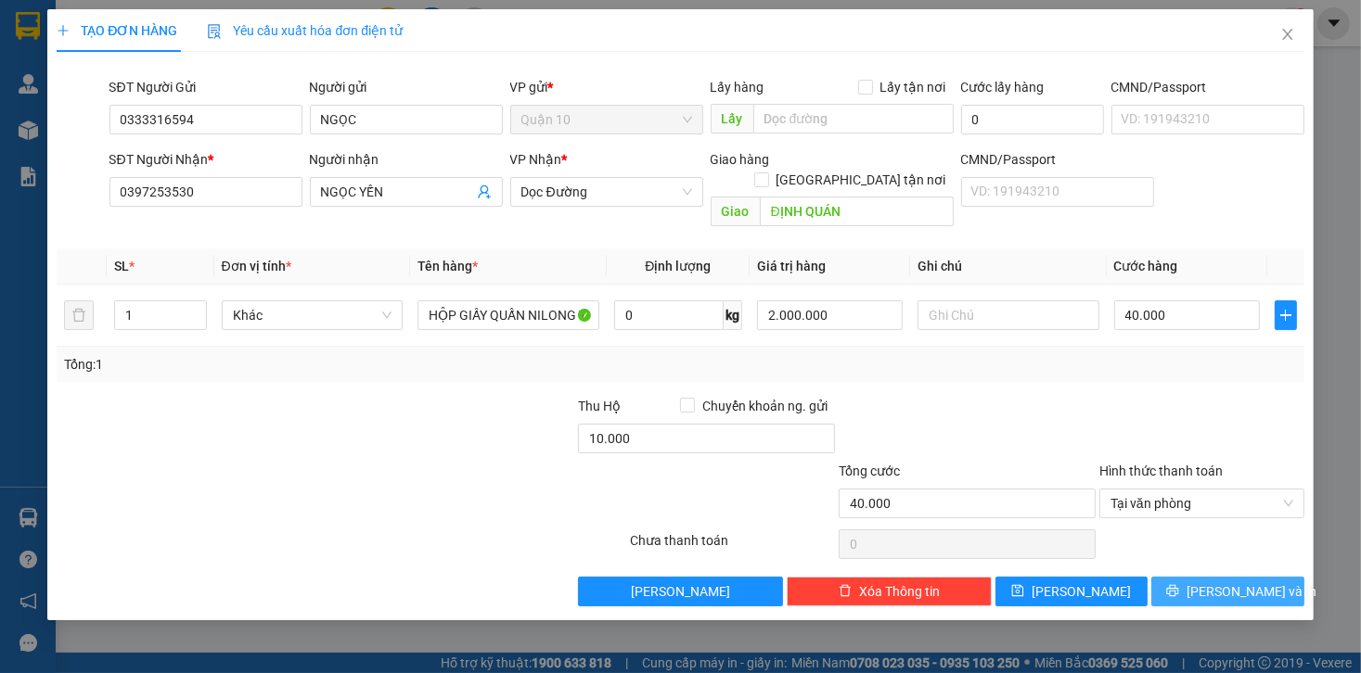
click at [1230, 582] on span "[PERSON_NAME] và In" at bounding box center [1251, 592] width 130 height 20
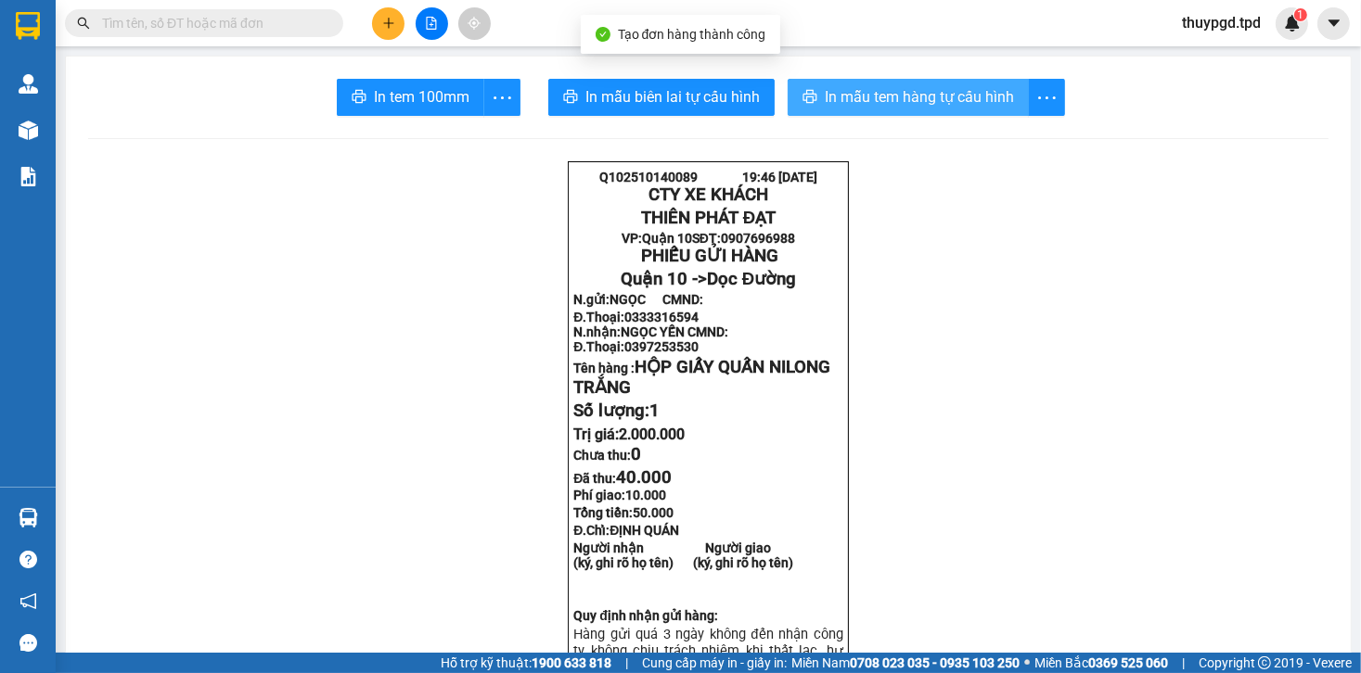
click at [933, 100] on span "In mẫu tem hàng tự cấu hình" at bounding box center [919, 96] width 189 height 23
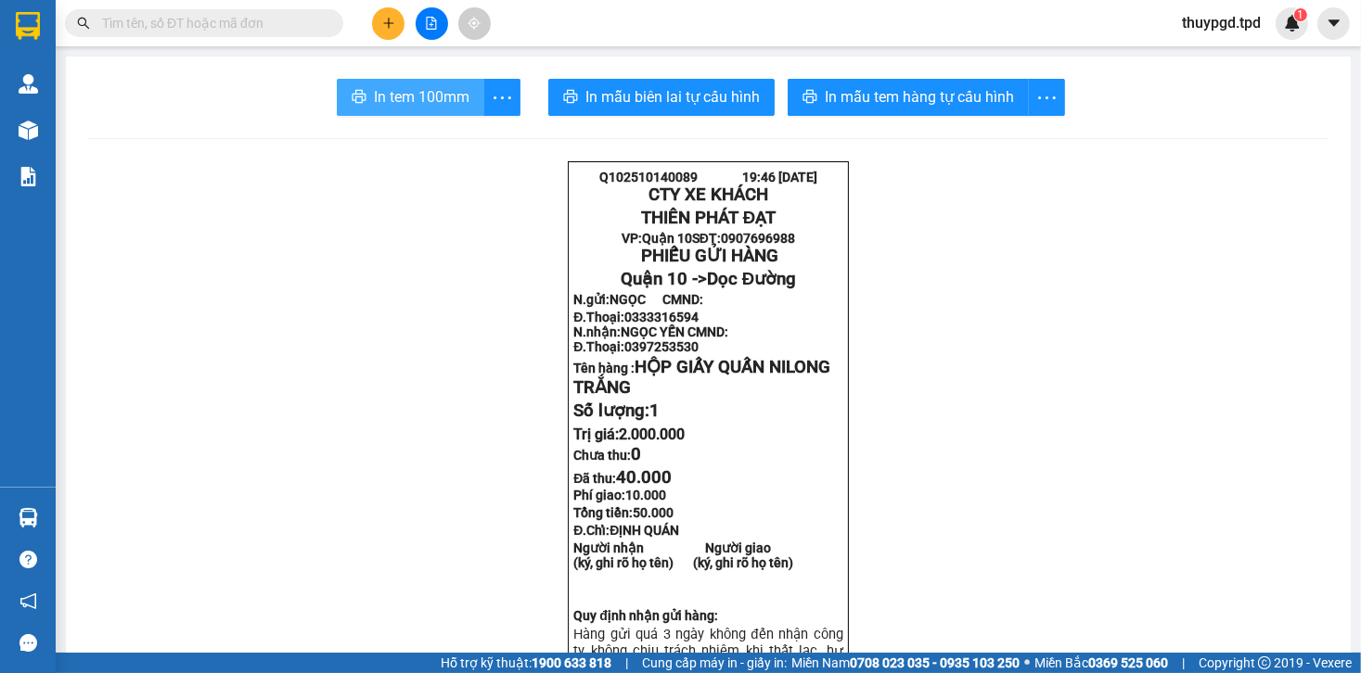
click at [415, 97] on span "In tem 100mm" at bounding box center [422, 96] width 96 height 23
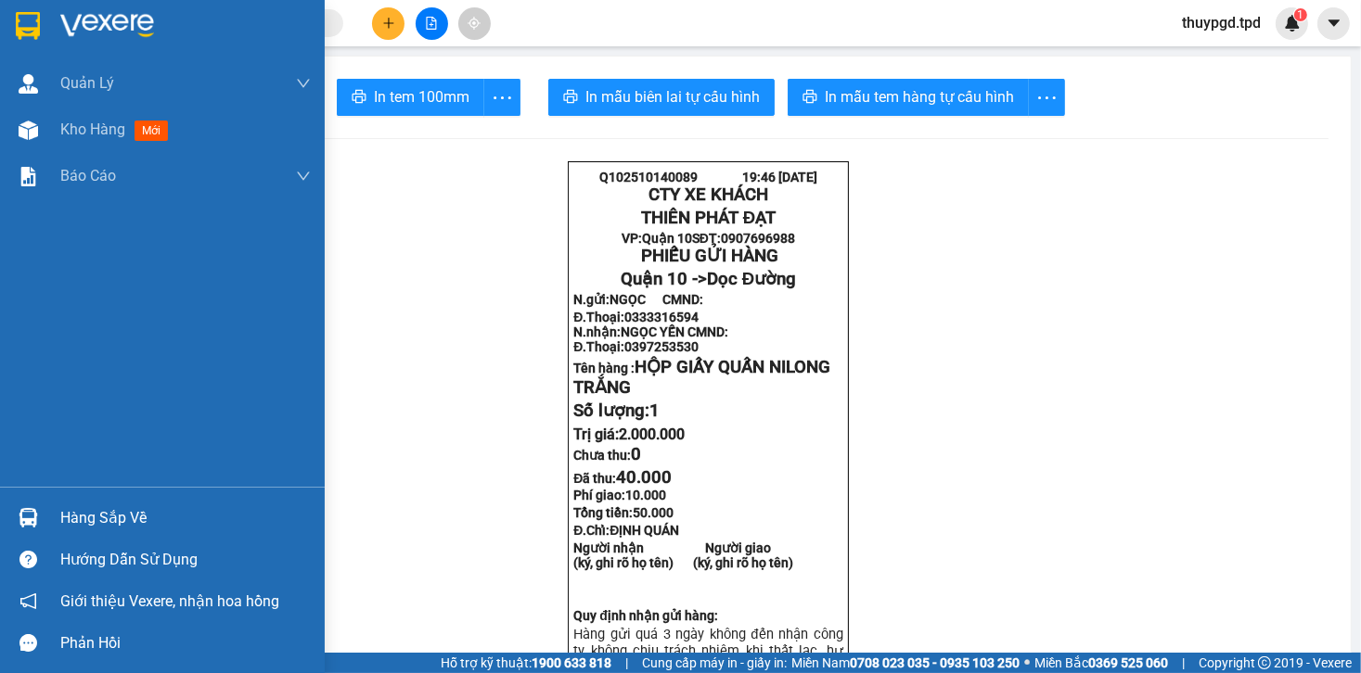
drag, startPoint x: 25, startPoint y: 530, endPoint x: 35, endPoint y: 534, distance: 11.2
click at [25, 529] on div at bounding box center [28, 518] width 32 height 32
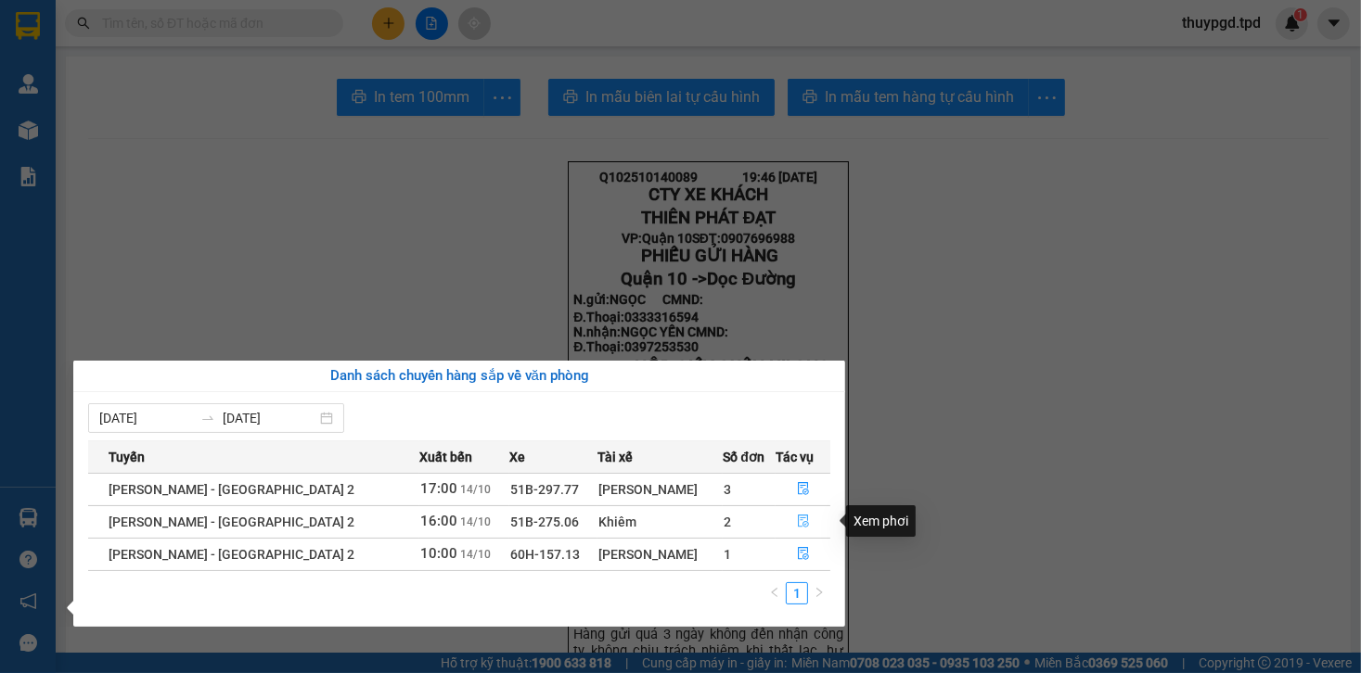
click at [798, 520] on icon "file-done" at bounding box center [803, 522] width 11 height 13
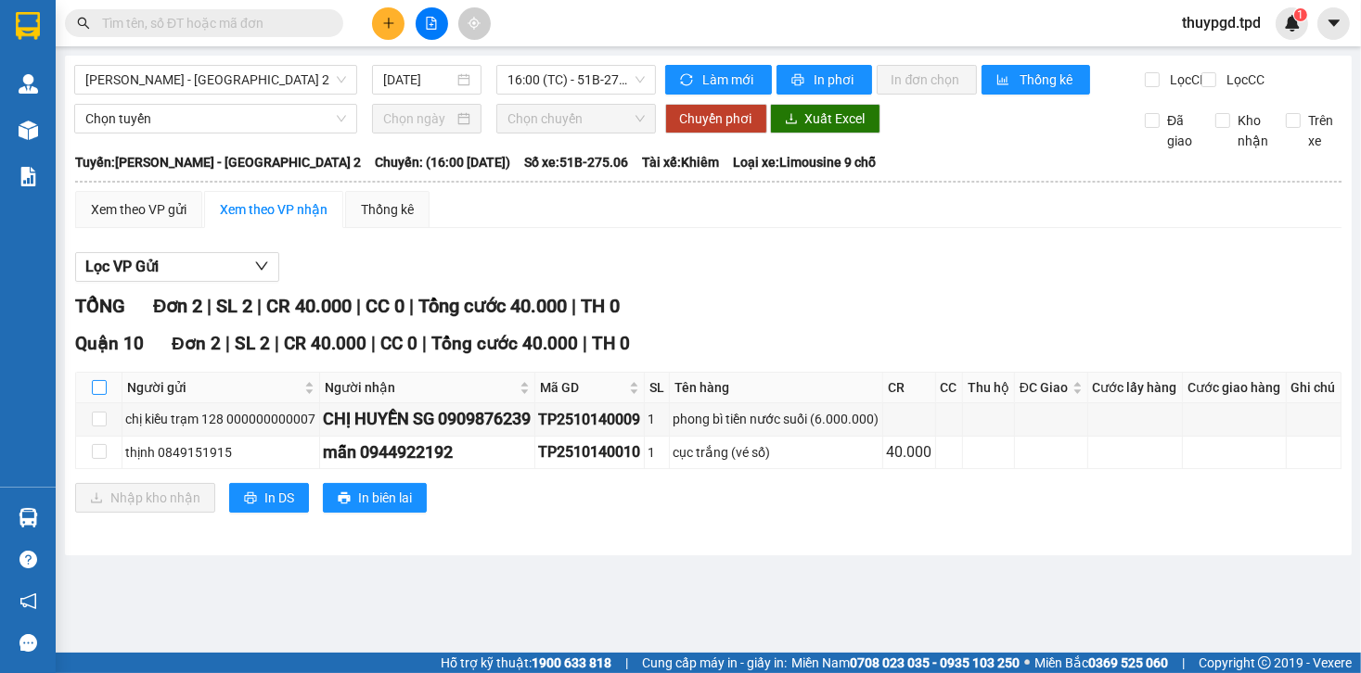
click at [97, 395] on input "checkbox" at bounding box center [99, 387] width 15 height 15
checkbox input "true"
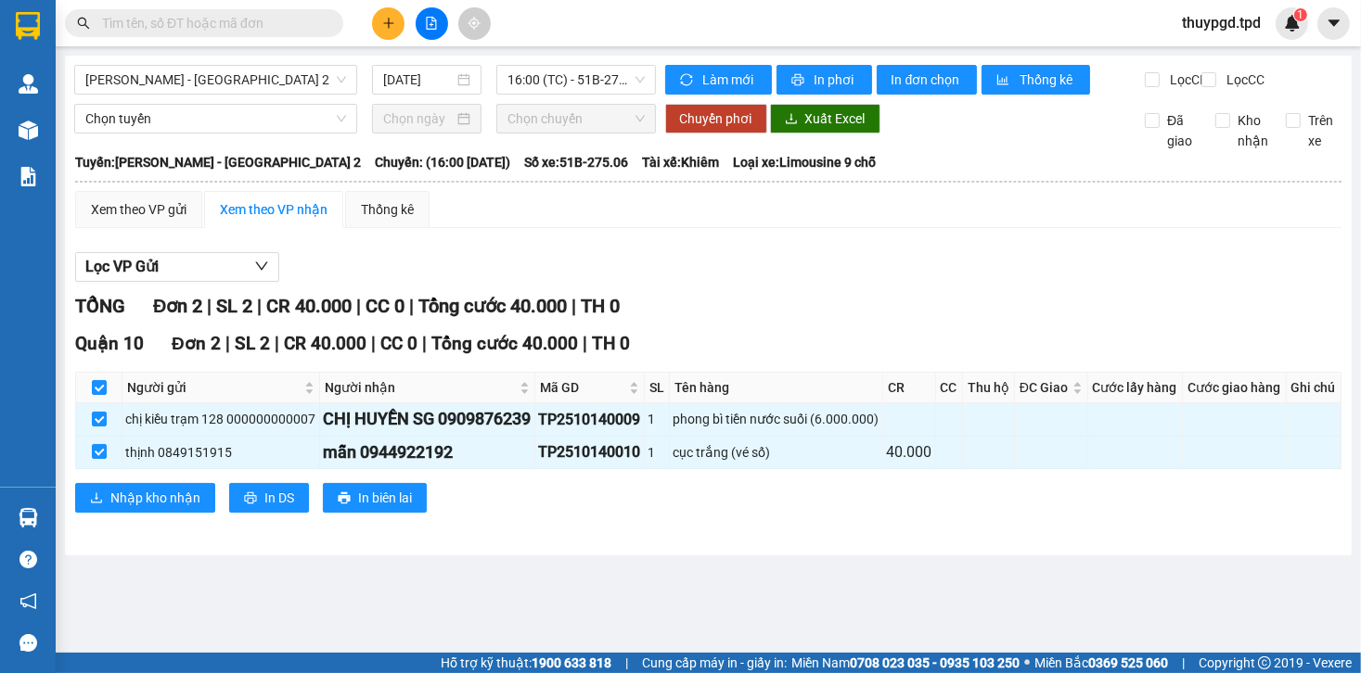
click at [196, 24] on input "text" at bounding box center [211, 23] width 219 height 20
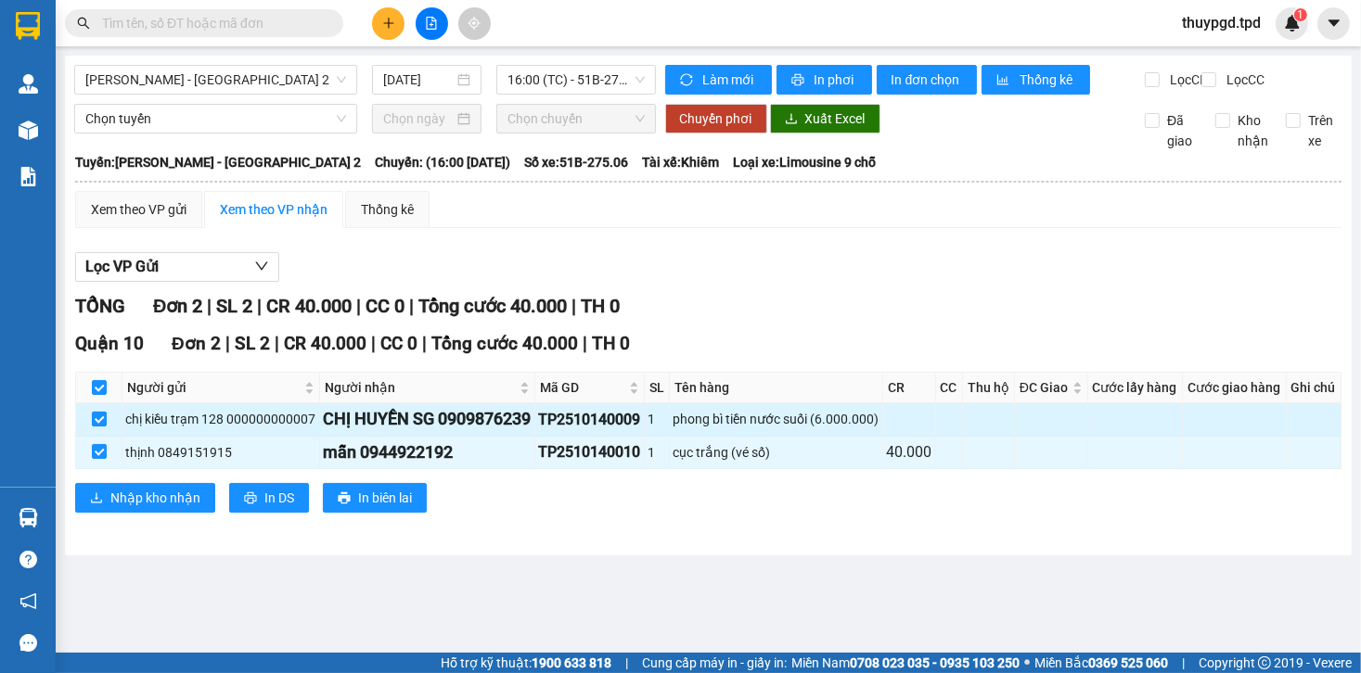
click at [102, 427] on input "checkbox" at bounding box center [99, 419] width 15 height 15
checkbox input "false"
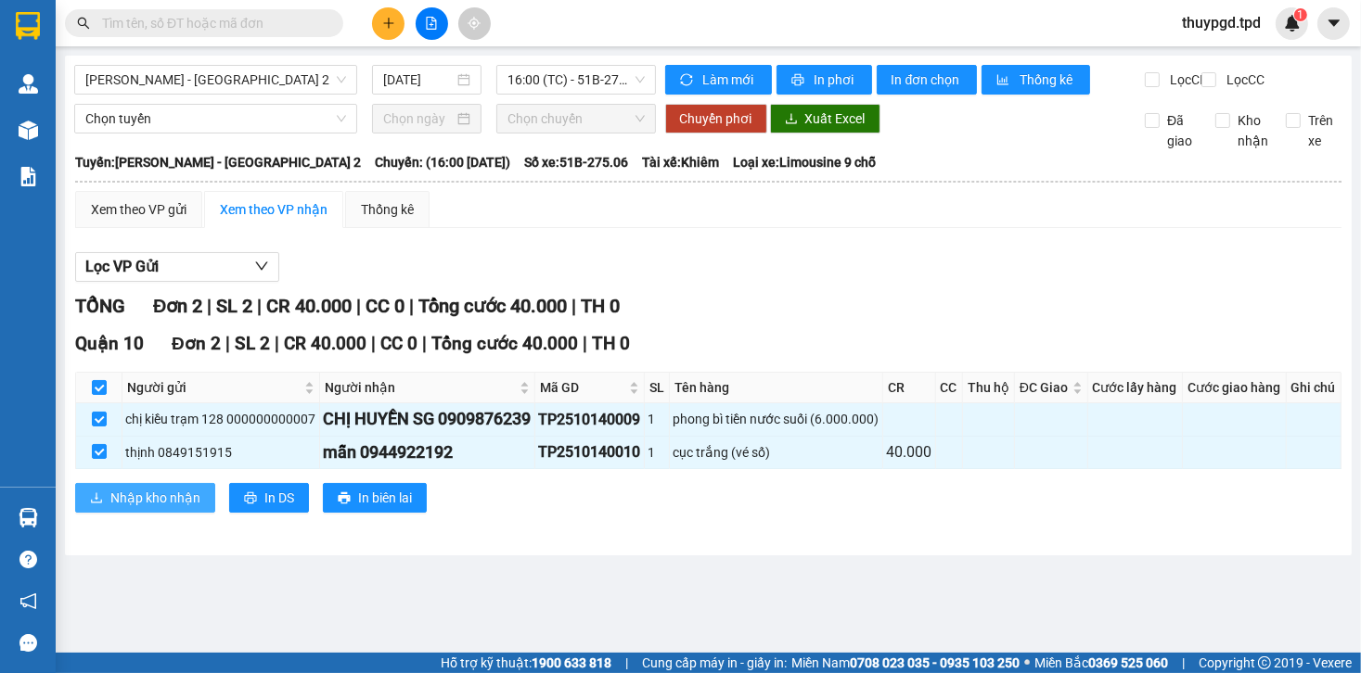
checkbox input "false"
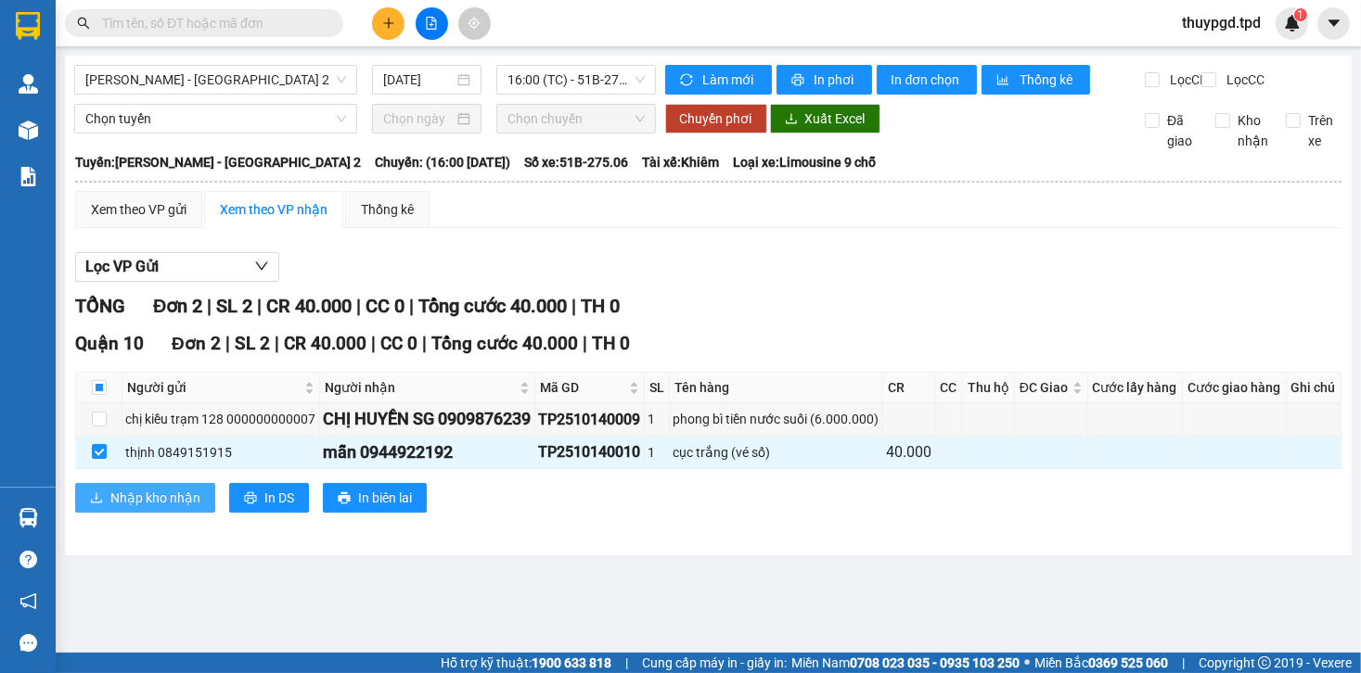
click at [131, 508] on span "Nhập kho nhận" at bounding box center [155, 498] width 90 height 20
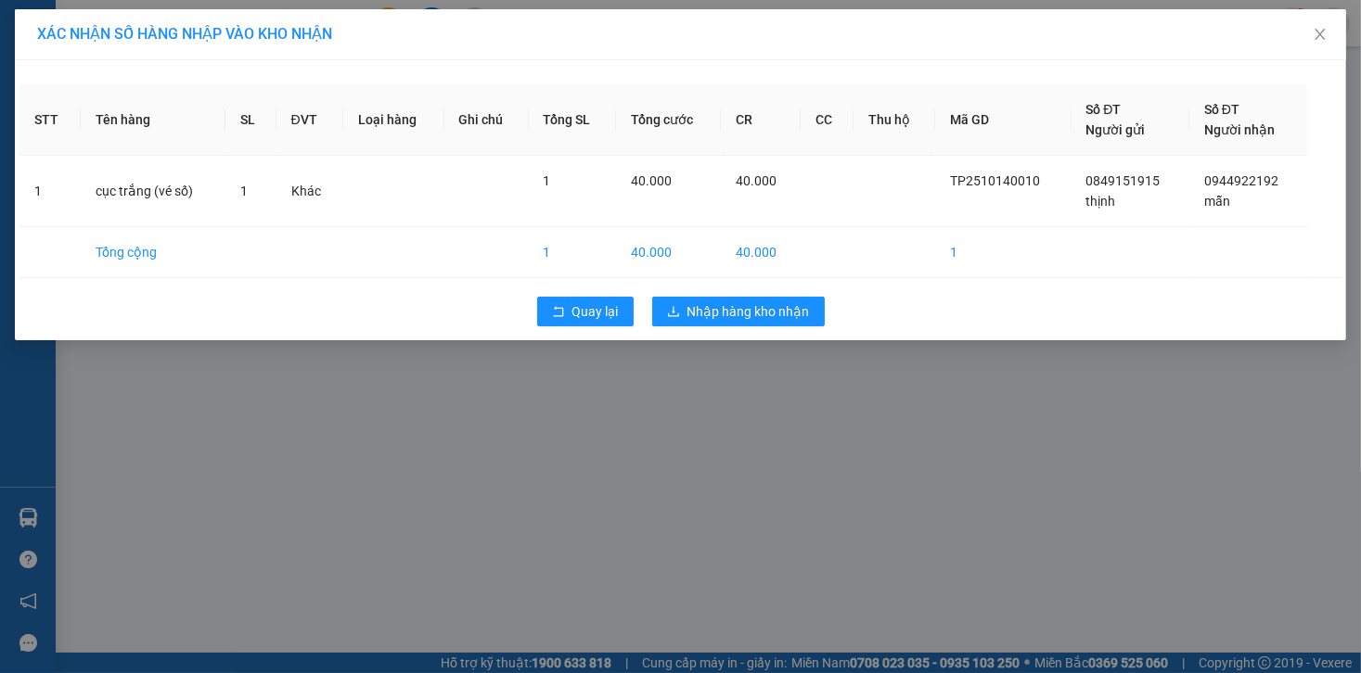
click at [696, 282] on div "STT Tên hàng SL ĐVT Loại hàng Ghi chú Tổng SL Tổng cước CR CC Thu hộ Mã GD Số Đ…" at bounding box center [680, 200] width 1331 height 280
click at [695, 312] on span "Nhập hàng kho nhận" at bounding box center [748, 311] width 122 height 20
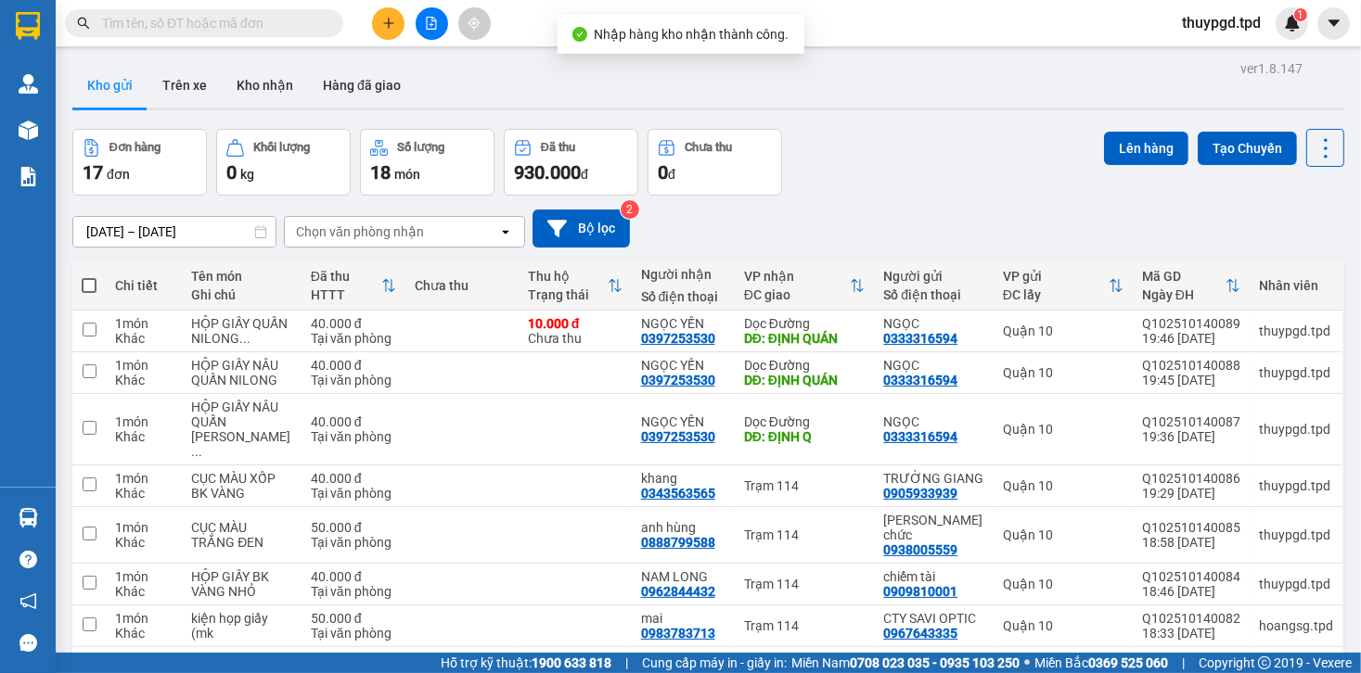
click at [216, 32] on input "text" at bounding box center [211, 23] width 219 height 20
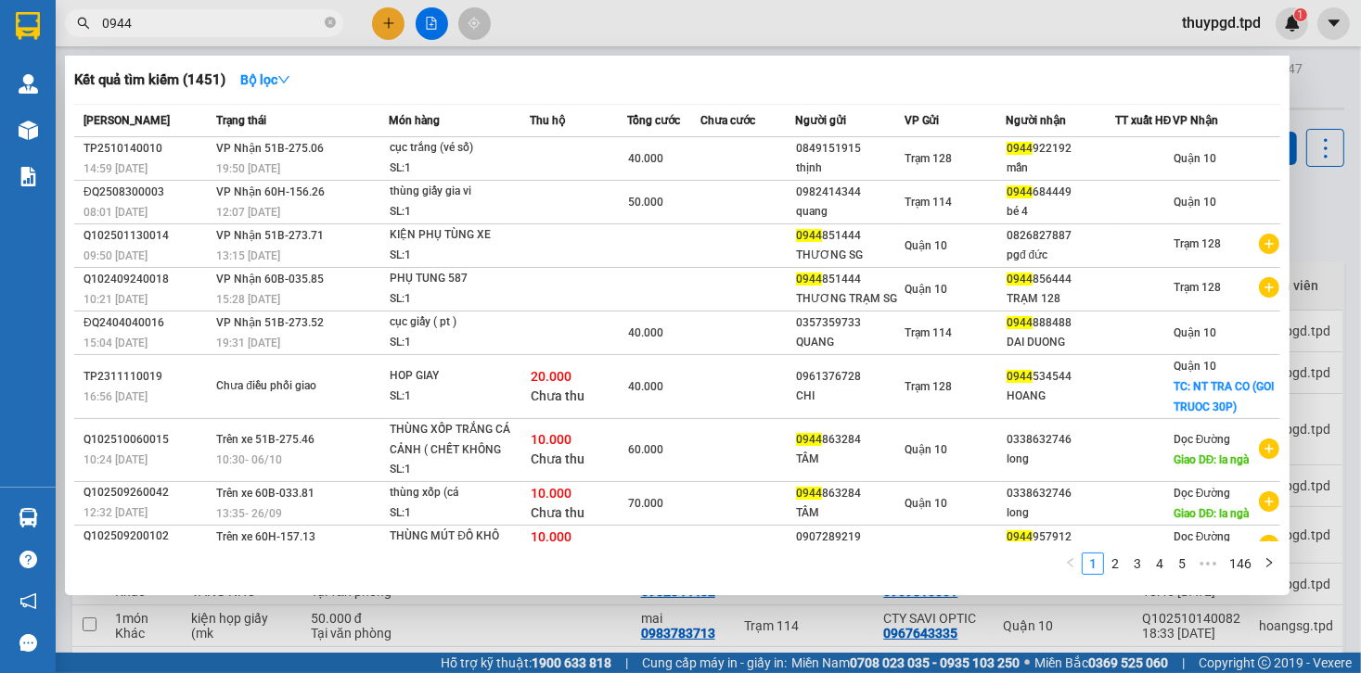
type input "0944"
click at [872, 137] on th "Người gửi" at bounding box center [849, 121] width 109 height 32
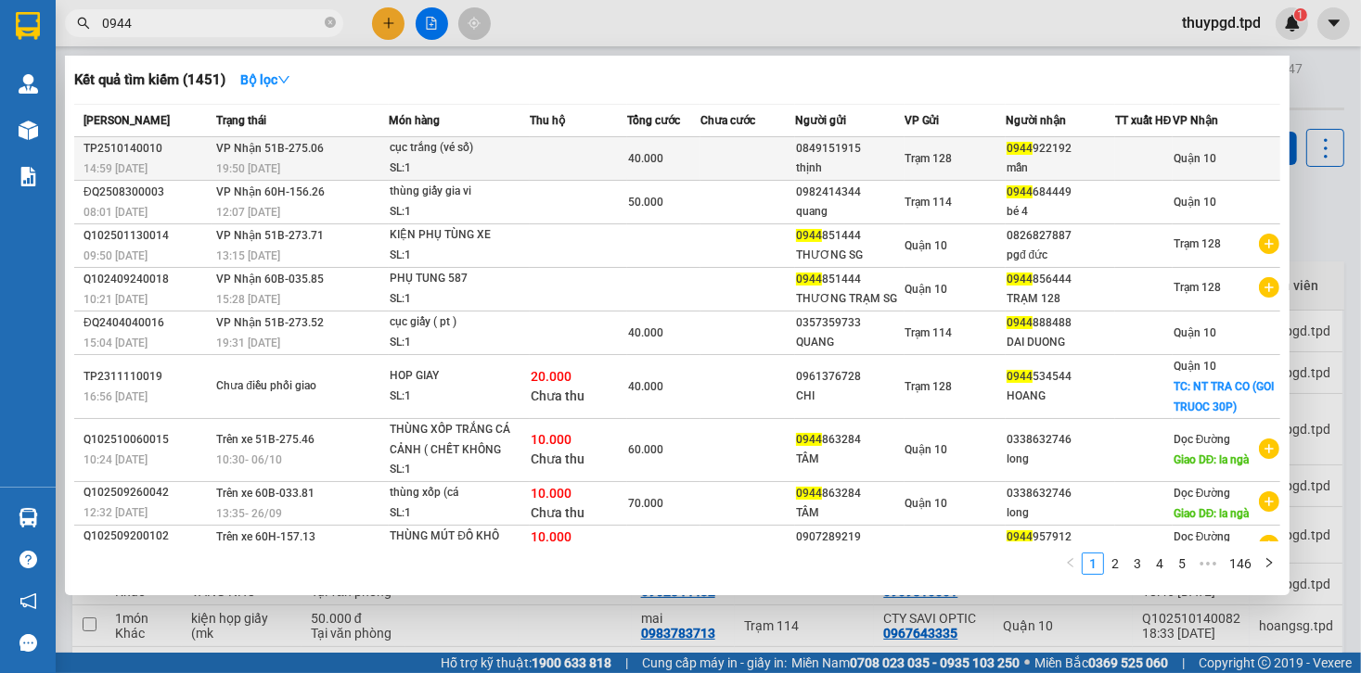
click at [868, 159] on div "0849151915" at bounding box center [850, 148] width 108 height 19
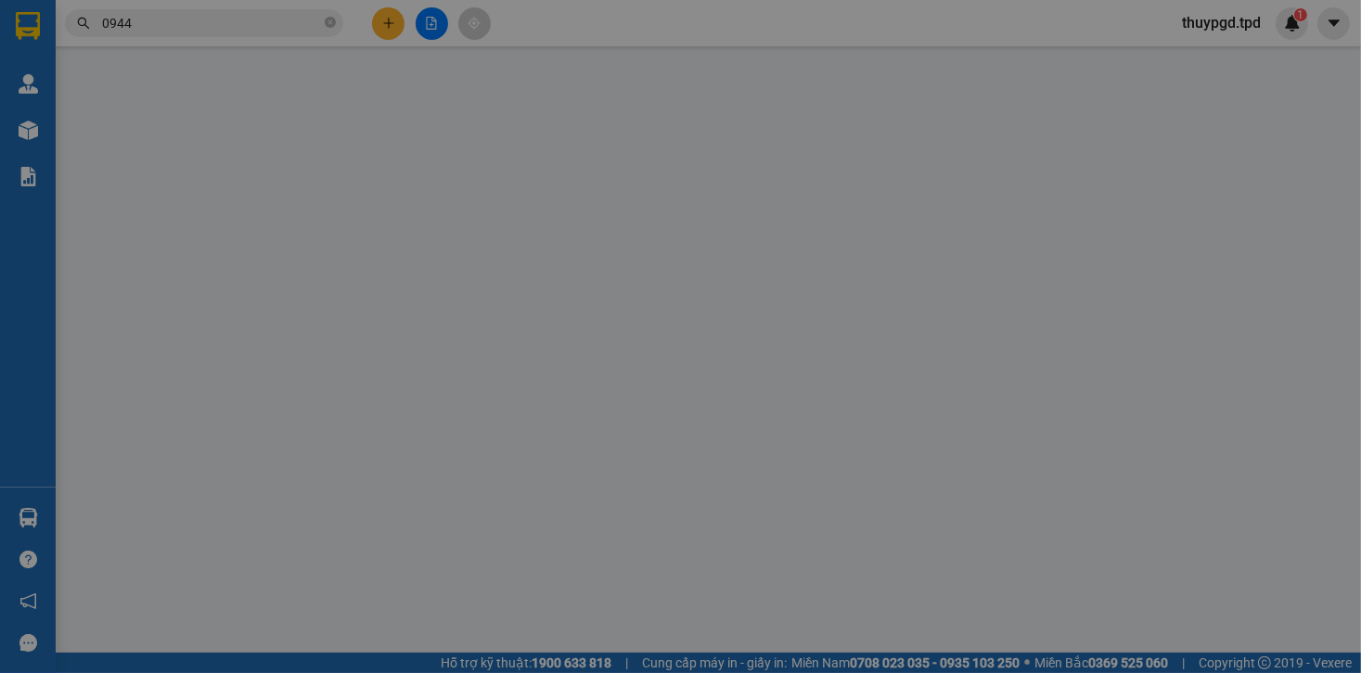
type input "0849151915"
type input "thịnh"
type input "0944922192"
type input "mẫn"
type input "40.000"
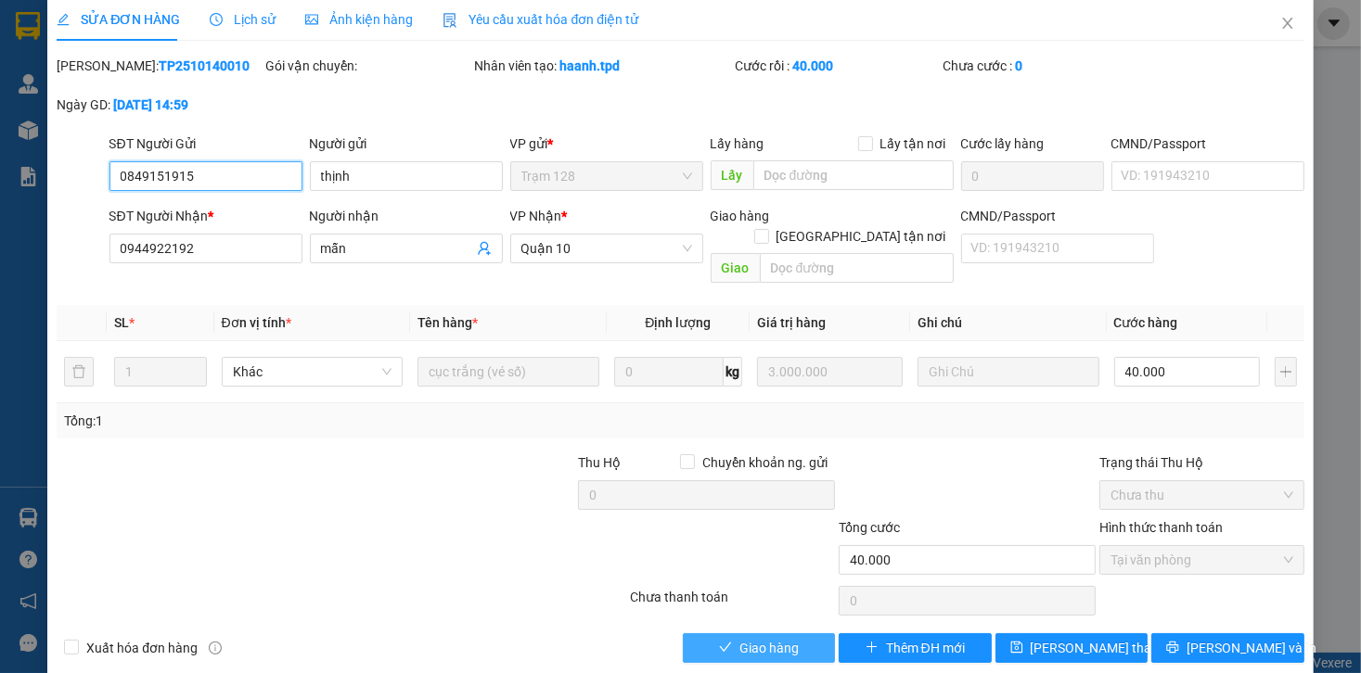
scroll to position [16, 0]
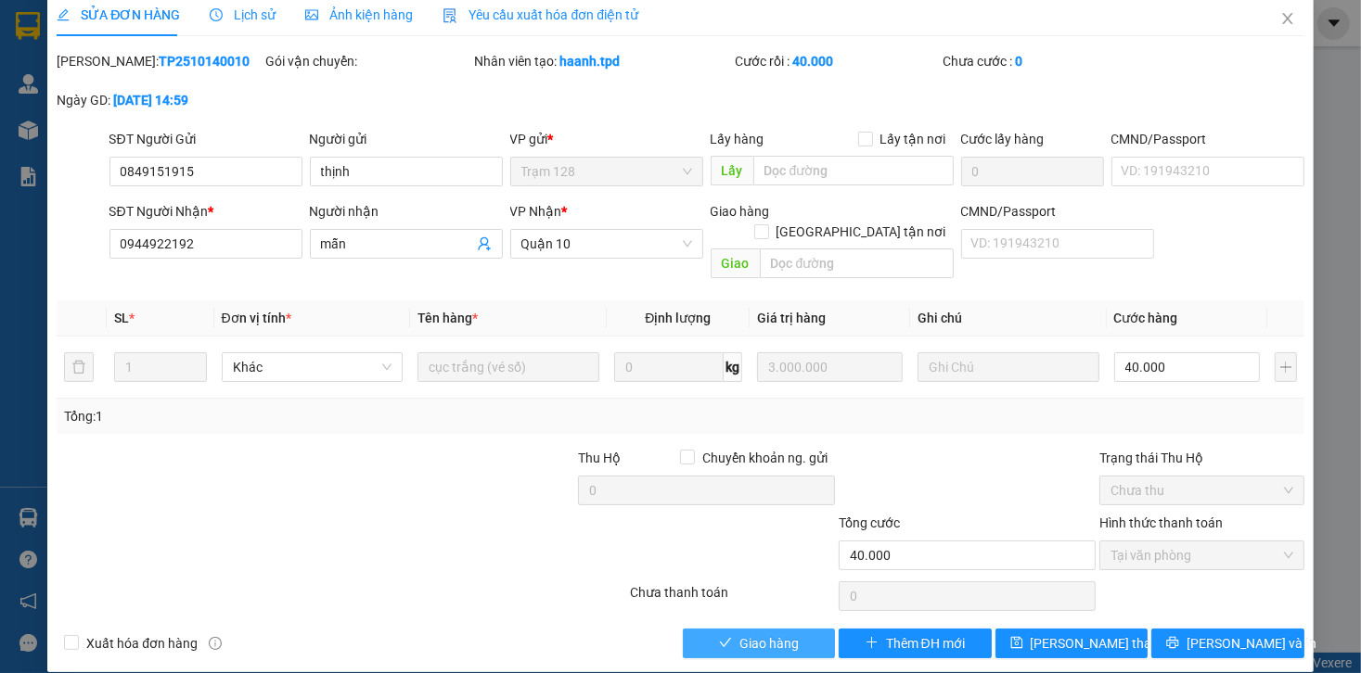
click at [767, 634] on span "Giao hàng" at bounding box center [768, 644] width 59 height 20
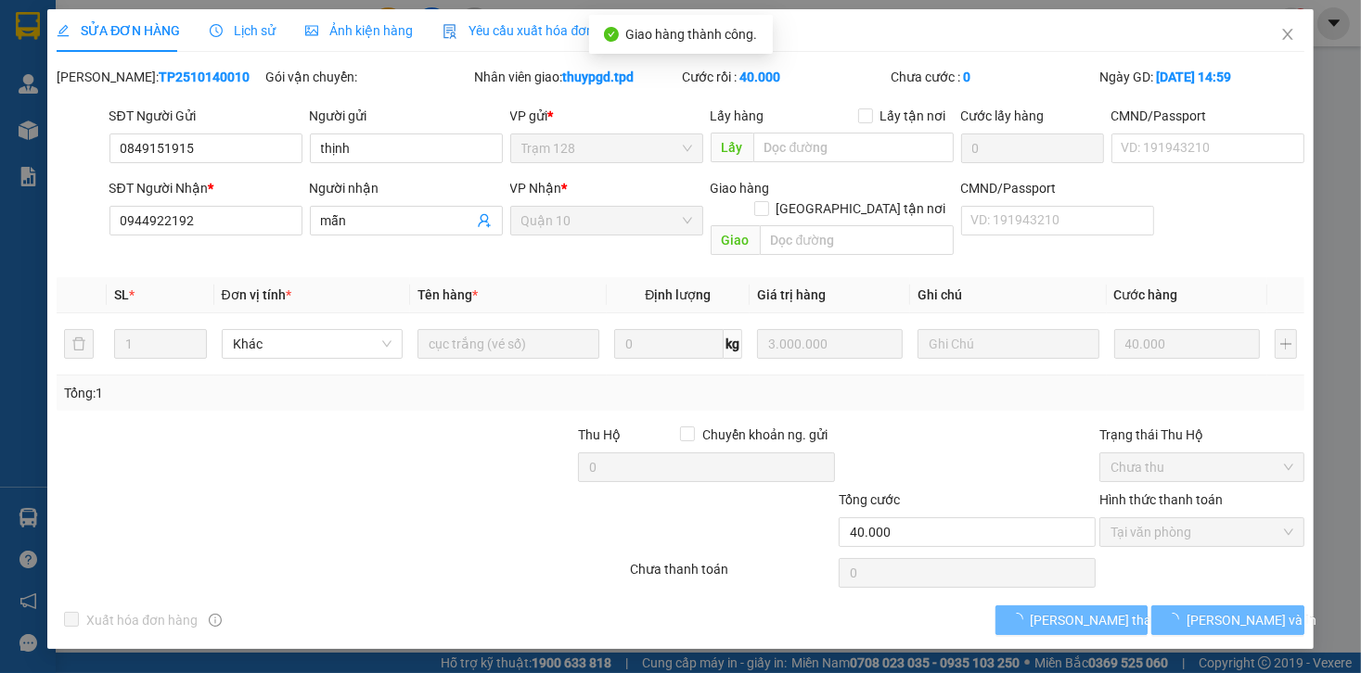
scroll to position [0, 0]
click at [1260, 610] on span "[PERSON_NAME] và In" at bounding box center [1251, 620] width 130 height 20
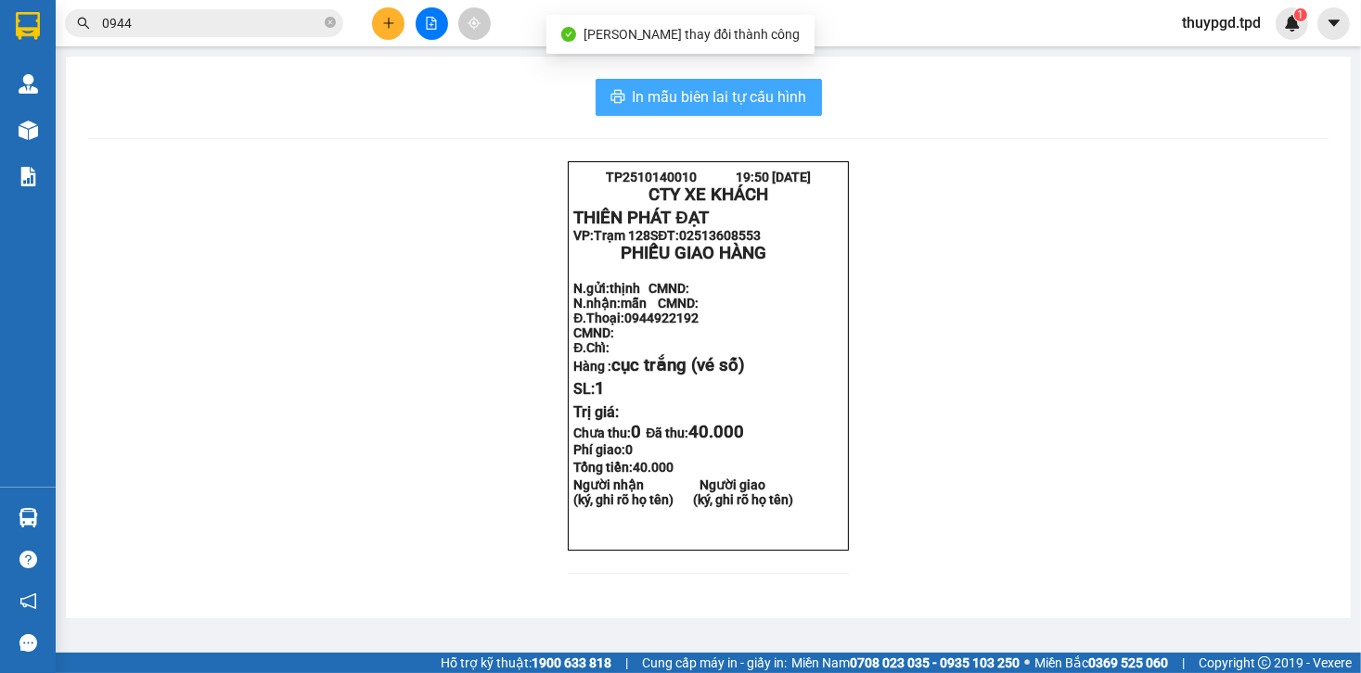
click at [783, 94] on span "In mẫu biên lai tự cấu hình" at bounding box center [720, 96] width 174 height 23
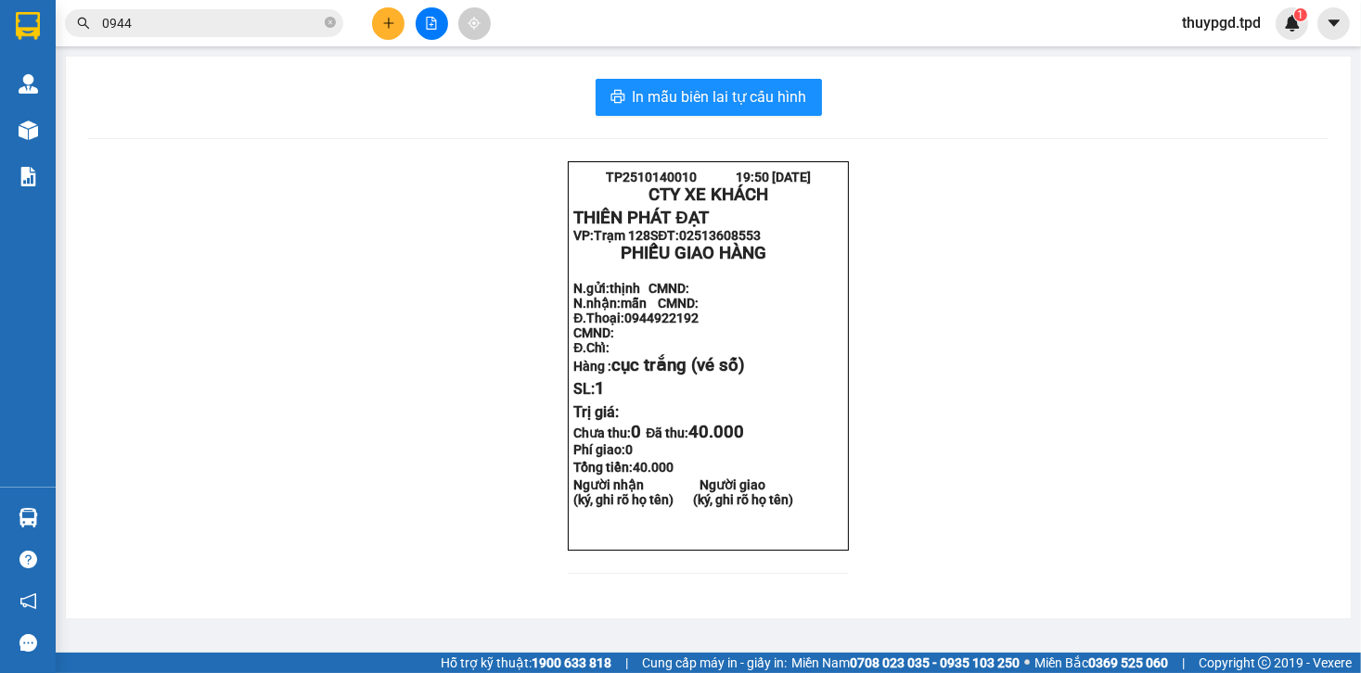
click at [1056, 503] on div "TP2510140010 19:50 [DATE] CTY XE KHÁCH THIÊN PHÁT ĐẠT VP: Trạm 128 SĐT: 025136…" at bounding box center [708, 378] width 1240 height 435
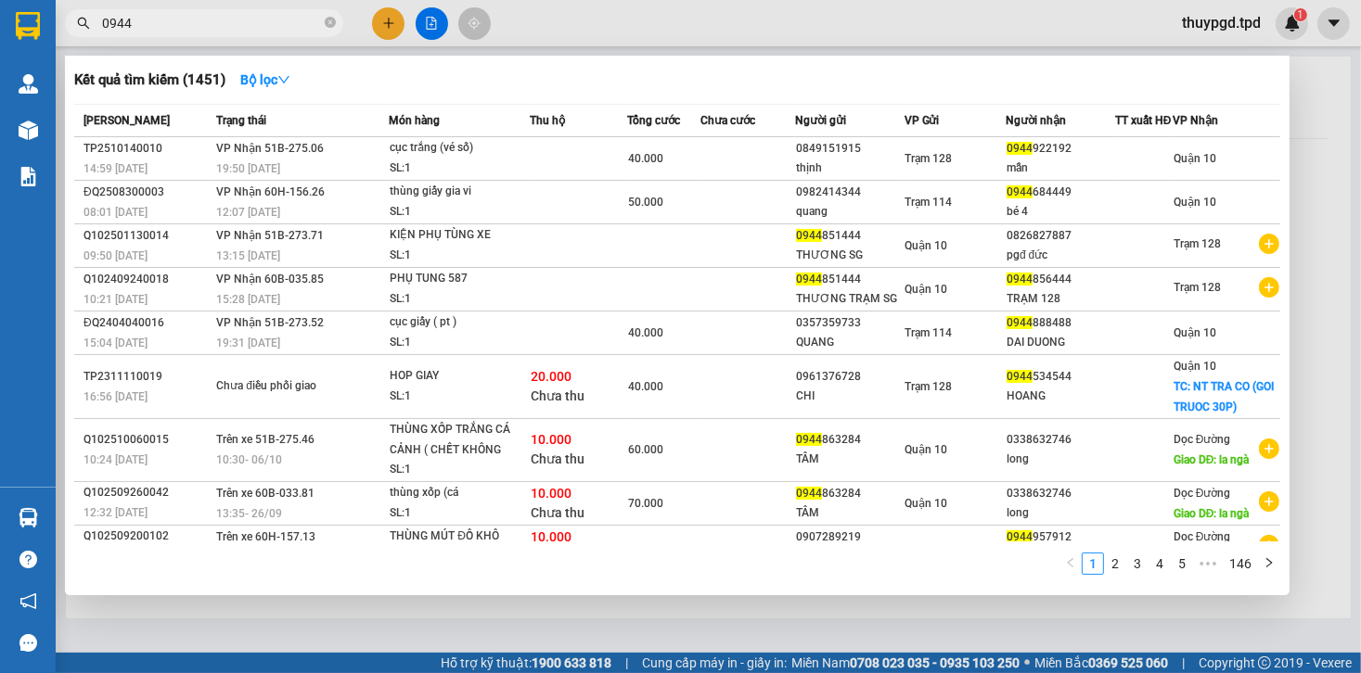
click at [234, 26] on input "0944" at bounding box center [211, 23] width 219 height 20
click at [700, 137] on th "Chưa cước" at bounding box center [747, 121] width 94 height 32
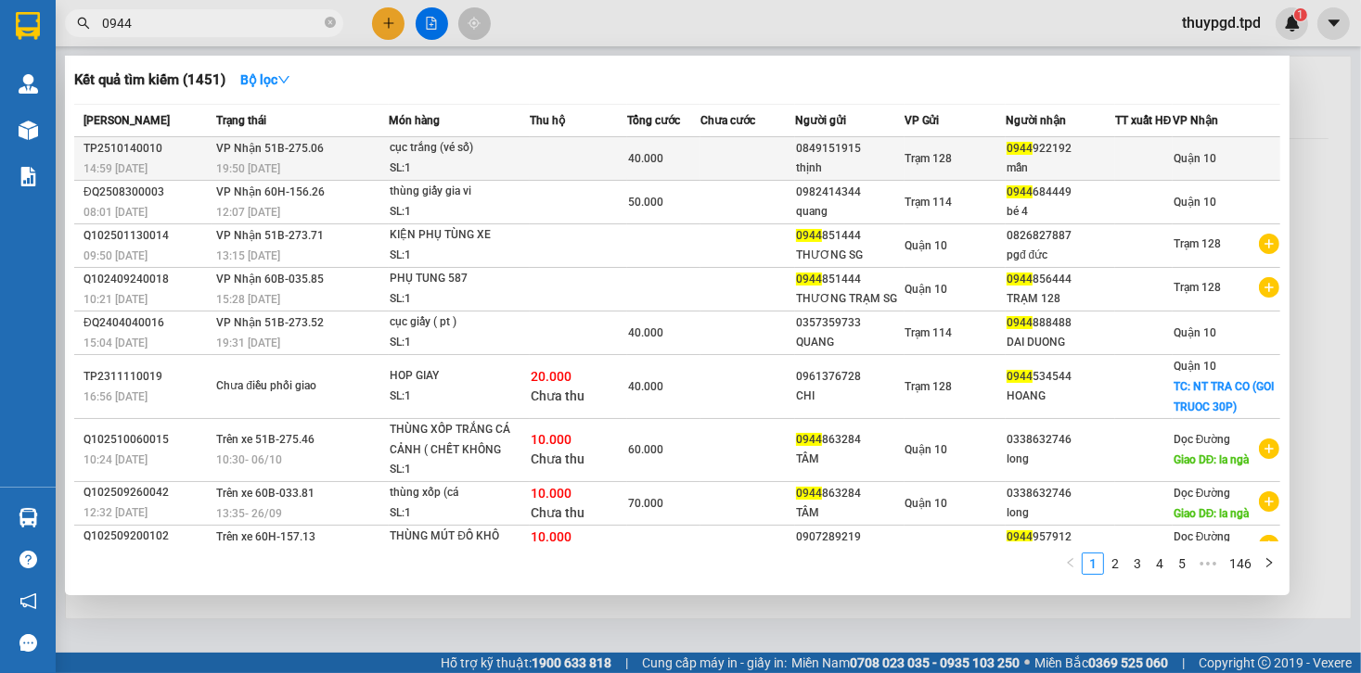
click at [233, 155] on span "VP Nhận 51B-275.06" at bounding box center [270, 148] width 108 height 13
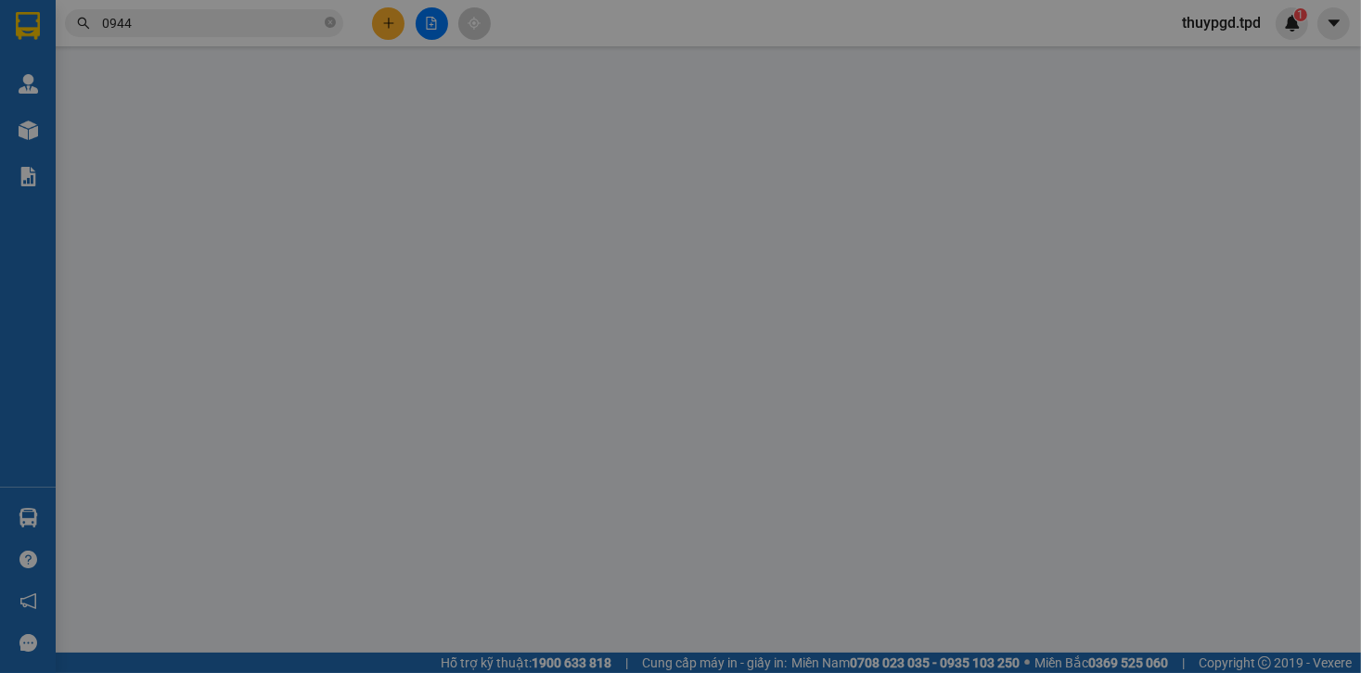
type input "0849151915"
type input "thịnh"
type input "0944922192"
type input "mẫn"
type input "40.000"
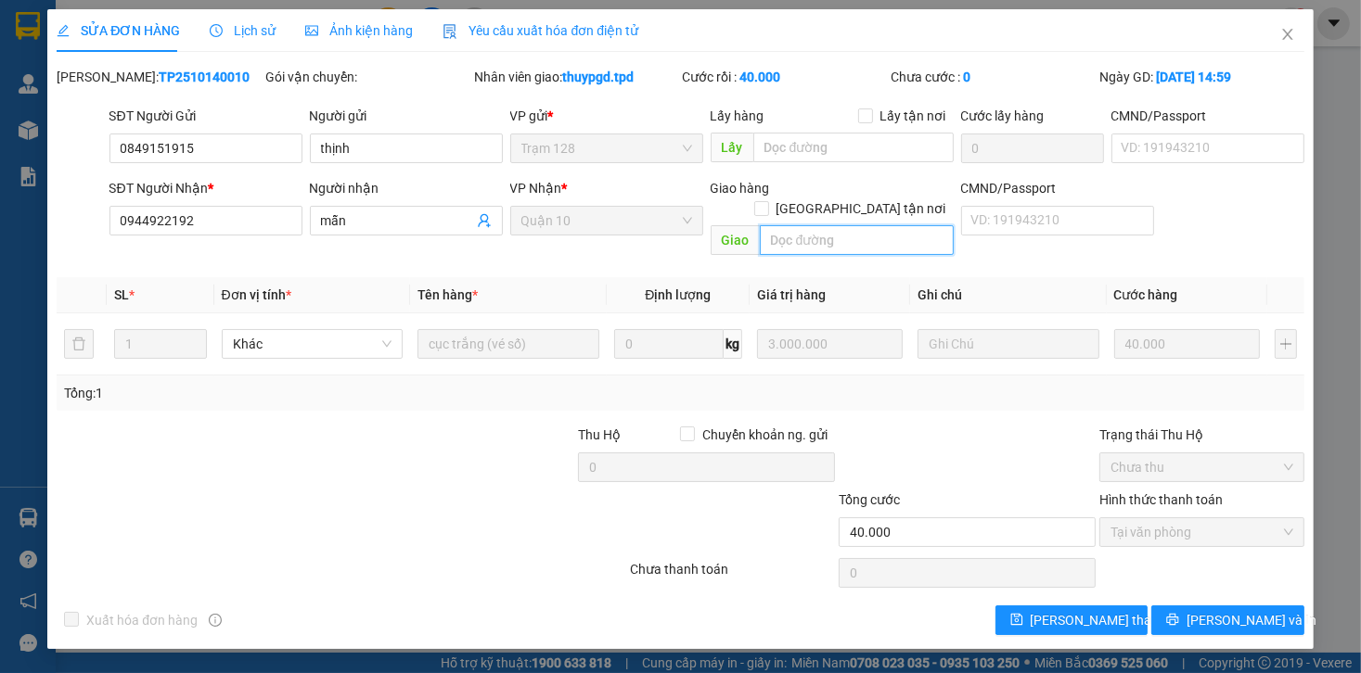
click at [815, 230] on input "text" at bounding box center [857, 240] width 194 height 30
type input "079070021068"
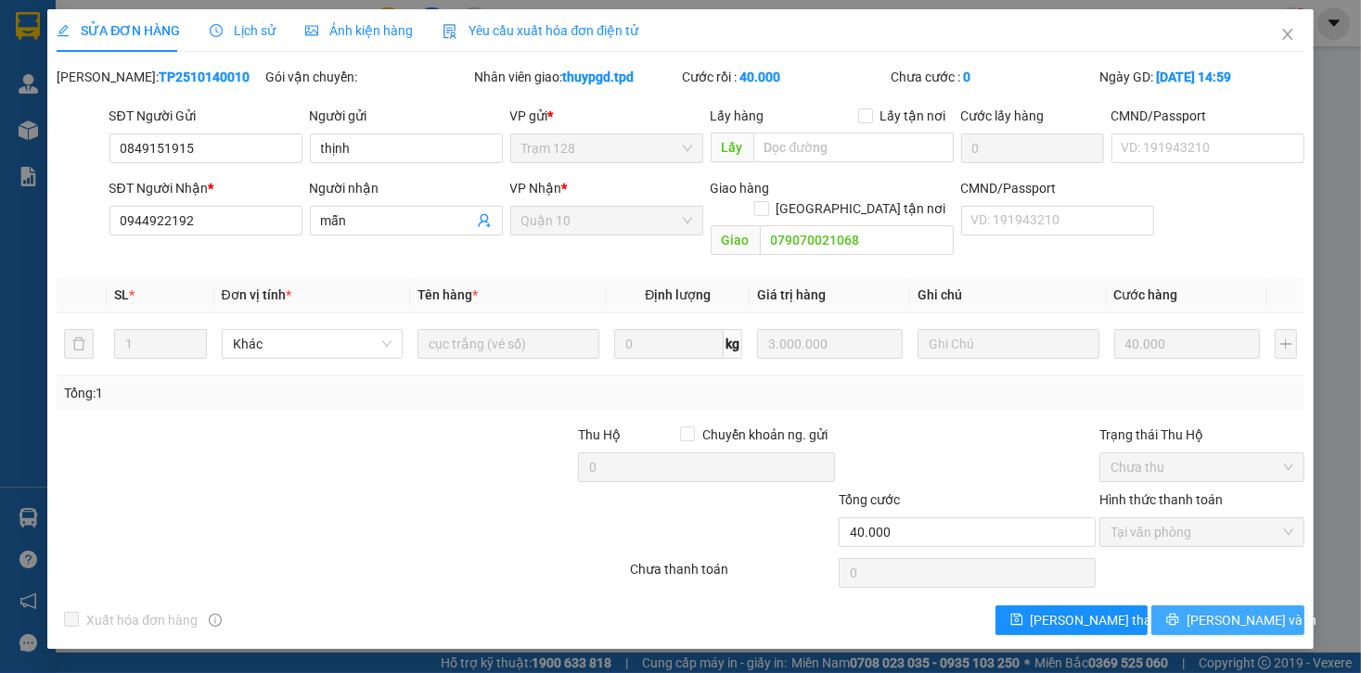
click at [1181, 606] on button "[PERSON_NAME] và In" at bounding box center [1227, 621] width 153 height 30
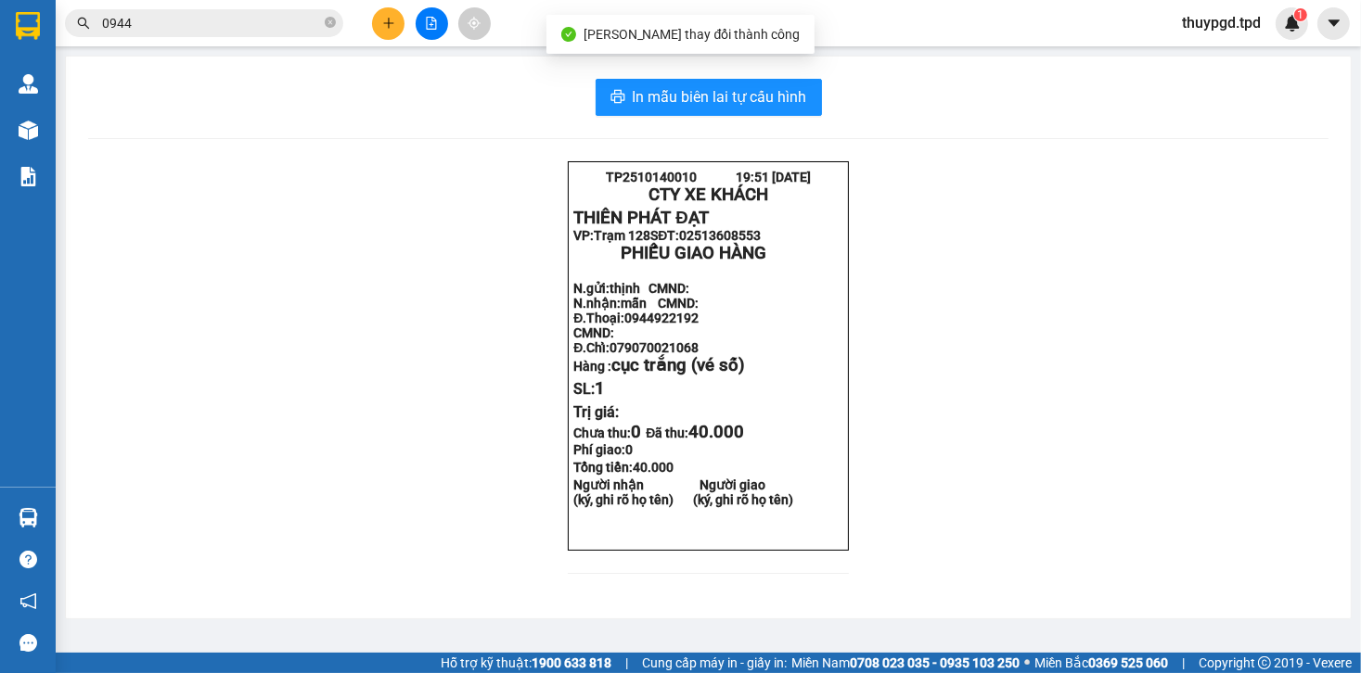
click at [7, 126] on div "Kho hàng mới" at bounding box center [28, 130] width 56 height 46
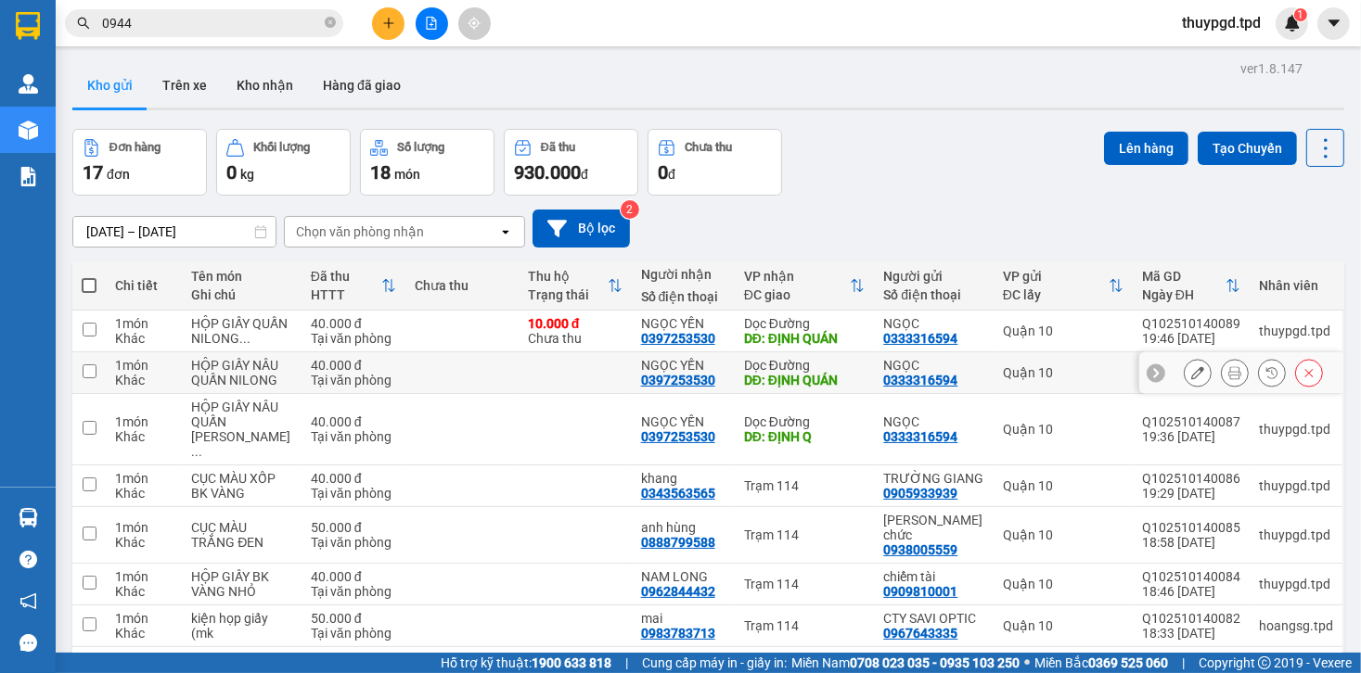
click at [1298, 387] on button at bounding box center [1309, 373] width 26 height 32
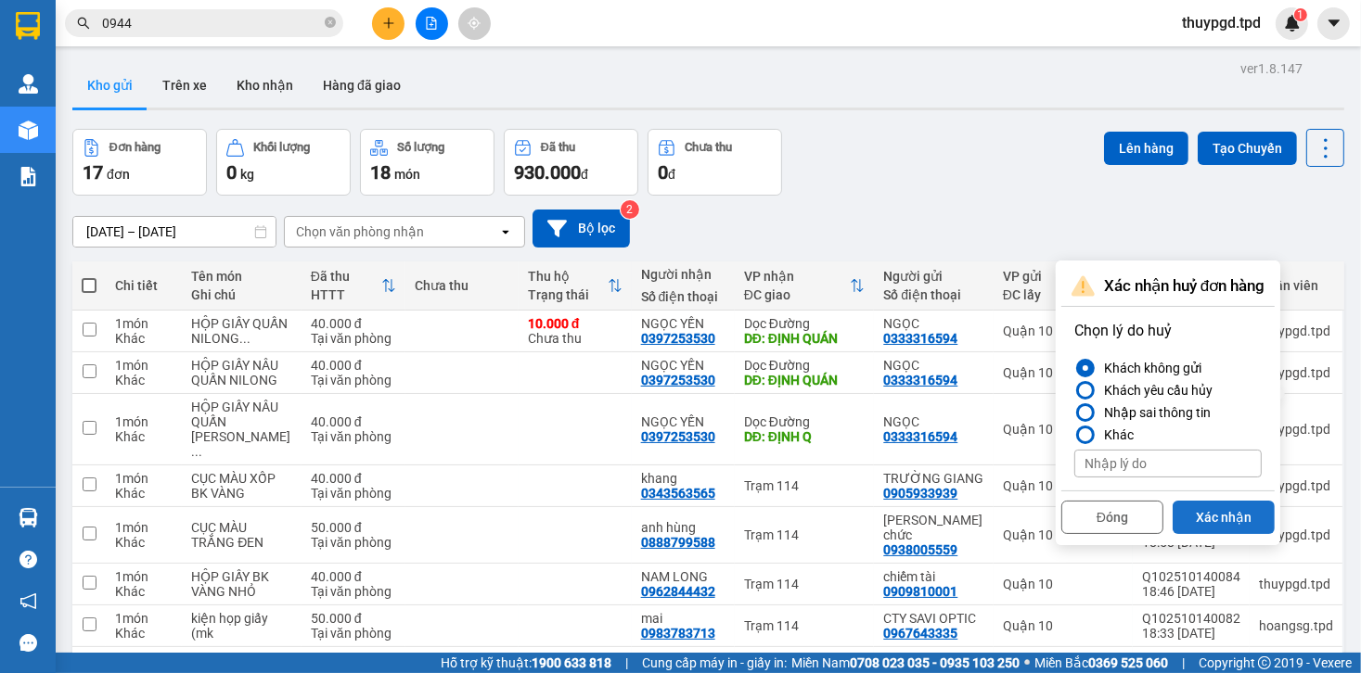
click at [1224, 521] on button "Xác nhận" at bounding box center [1223, 517] width 102 height 33
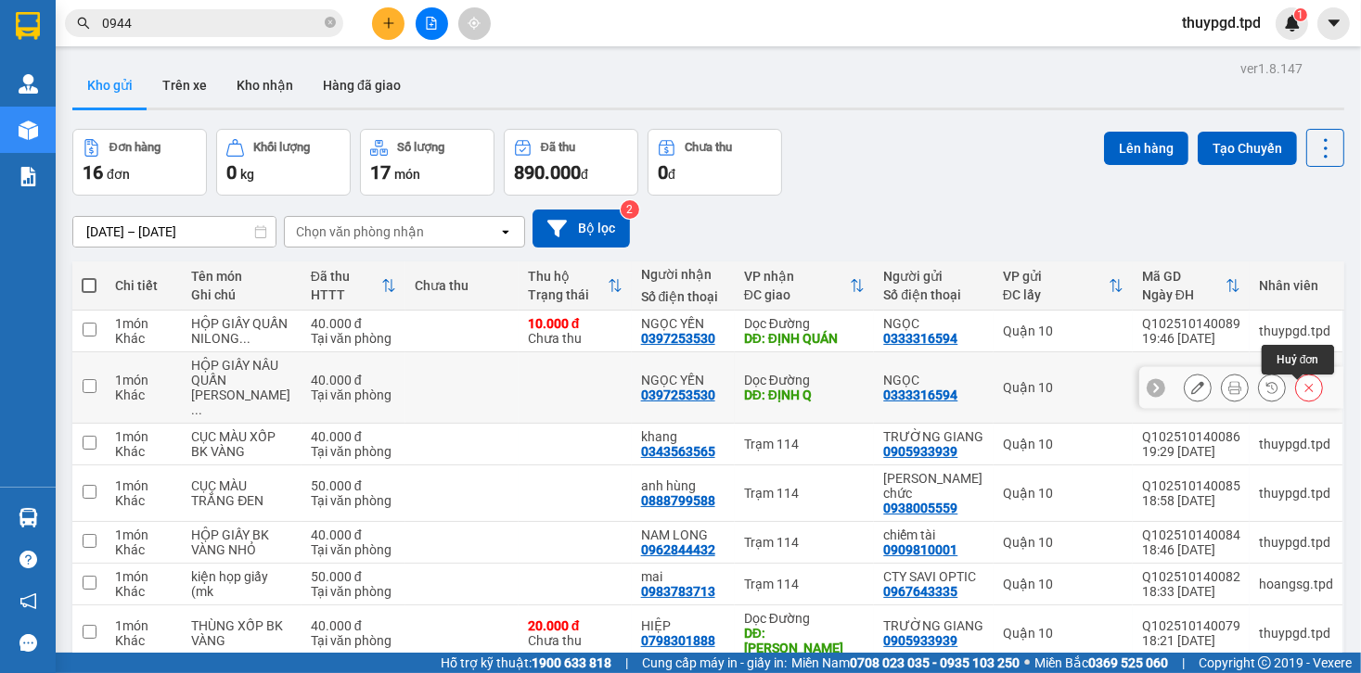
click at [1272, 391] on button at bounding box center [1272, 388] width 26 height 32
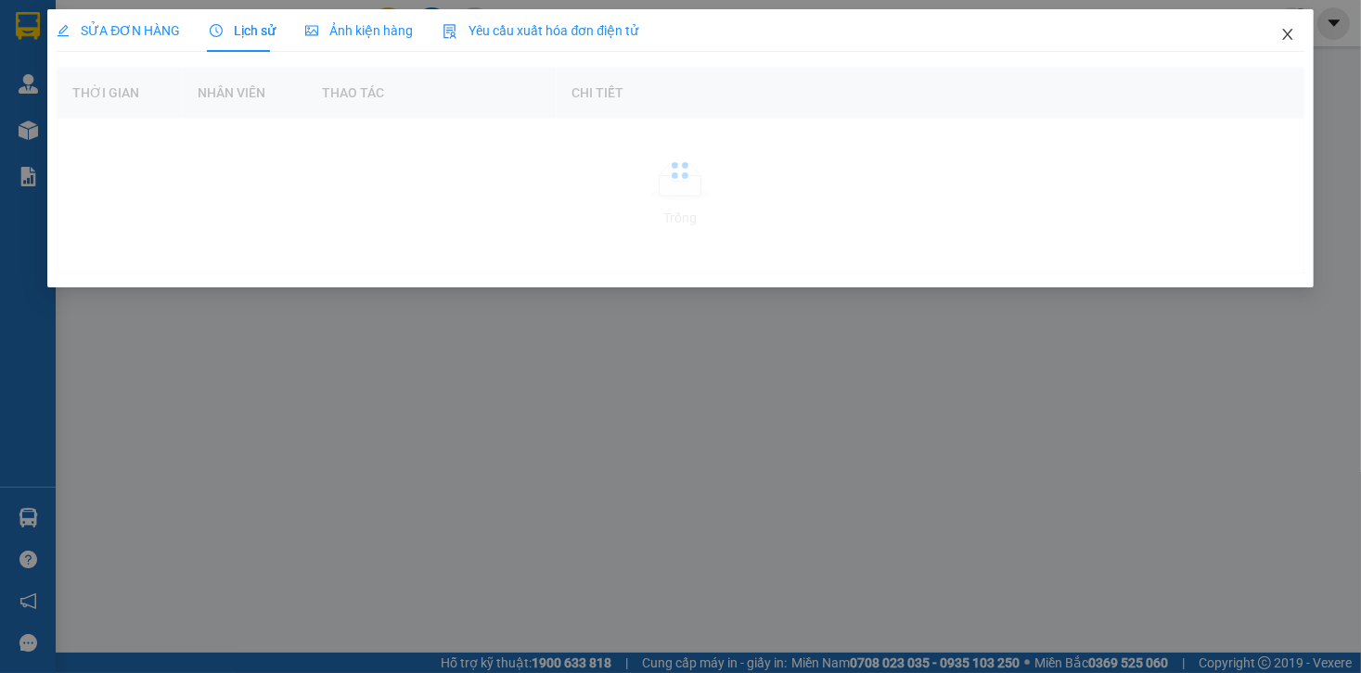
click at [1291, 41] on icon "close" at bounding box center [1287, 34] width 15 height 15
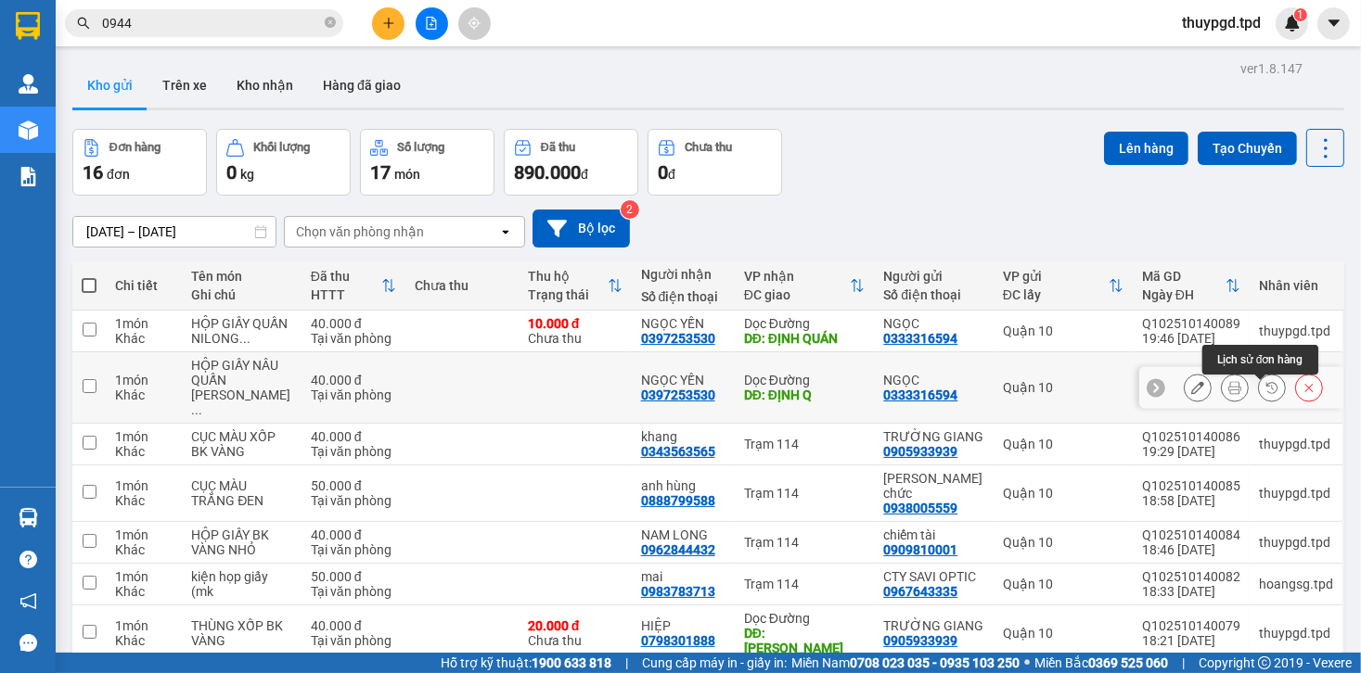
click at [1302, 393] on icon at bounding box center [1308, 387] width 13 height 13
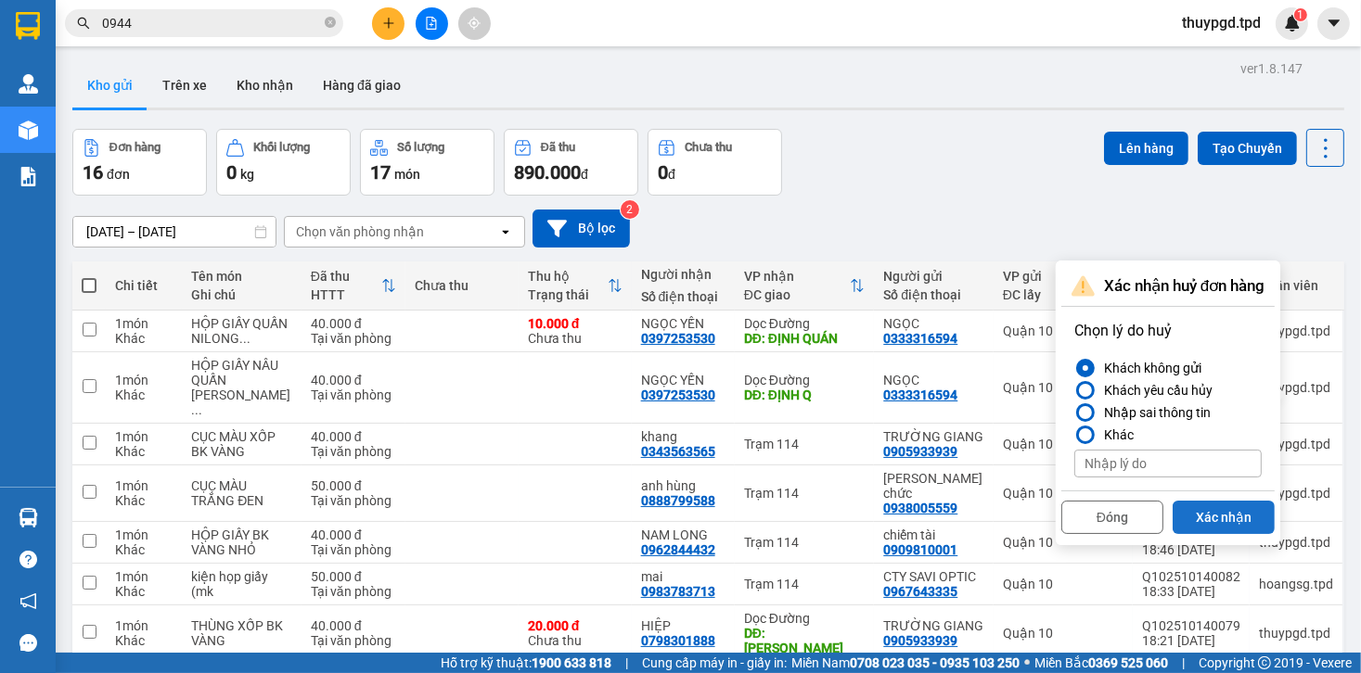
click at [1221, 509] on button "Xác nhận" at bounding box center [1223, 517] width 102 height 33
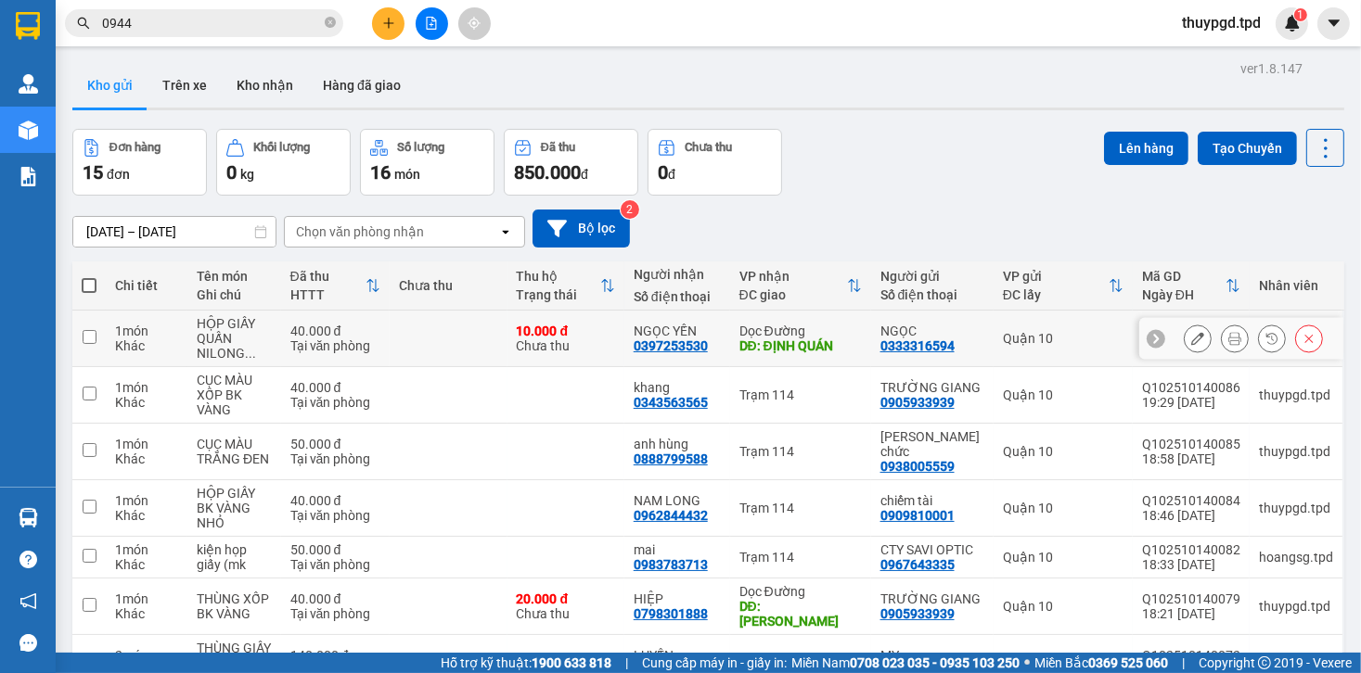
click at [533, 330] on div "10.000 đ" at bounding box center [566, 331] width 98 height 15
checkbox input "true"
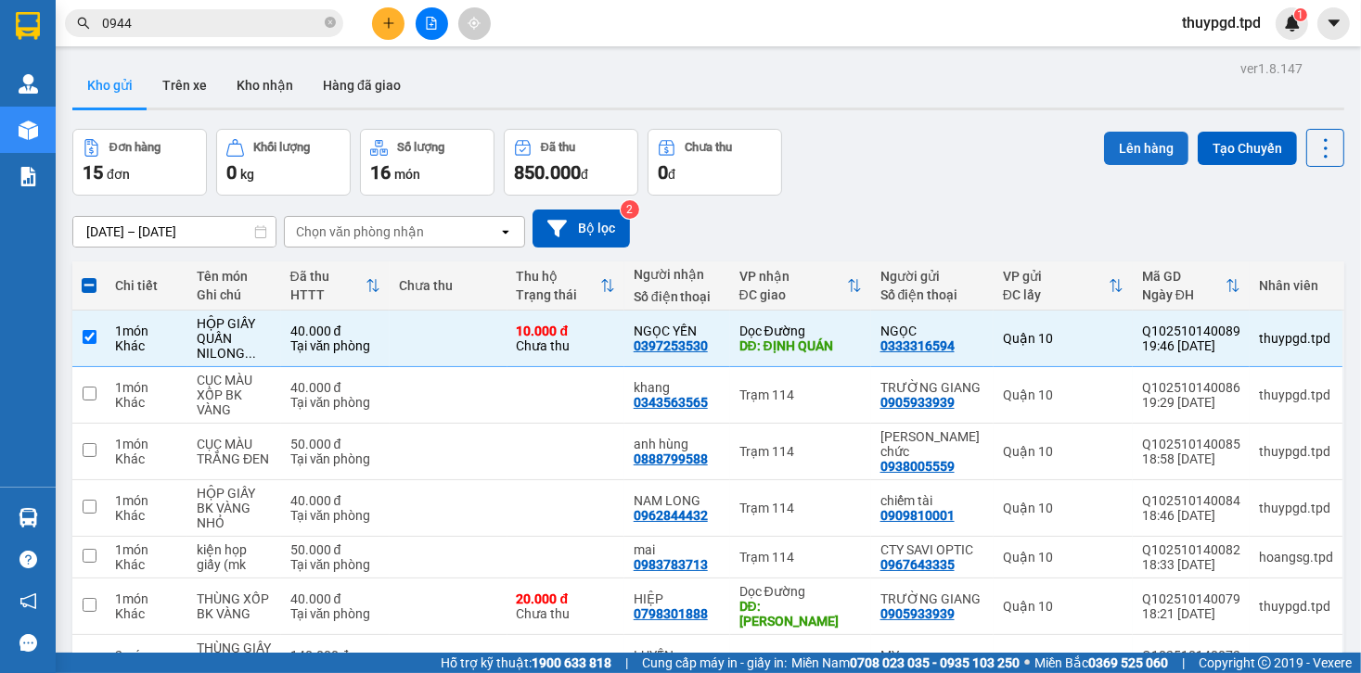
click at [1131, 140] on button "Lên hàng" at bounding box center [1146, 148] width 84 height 33
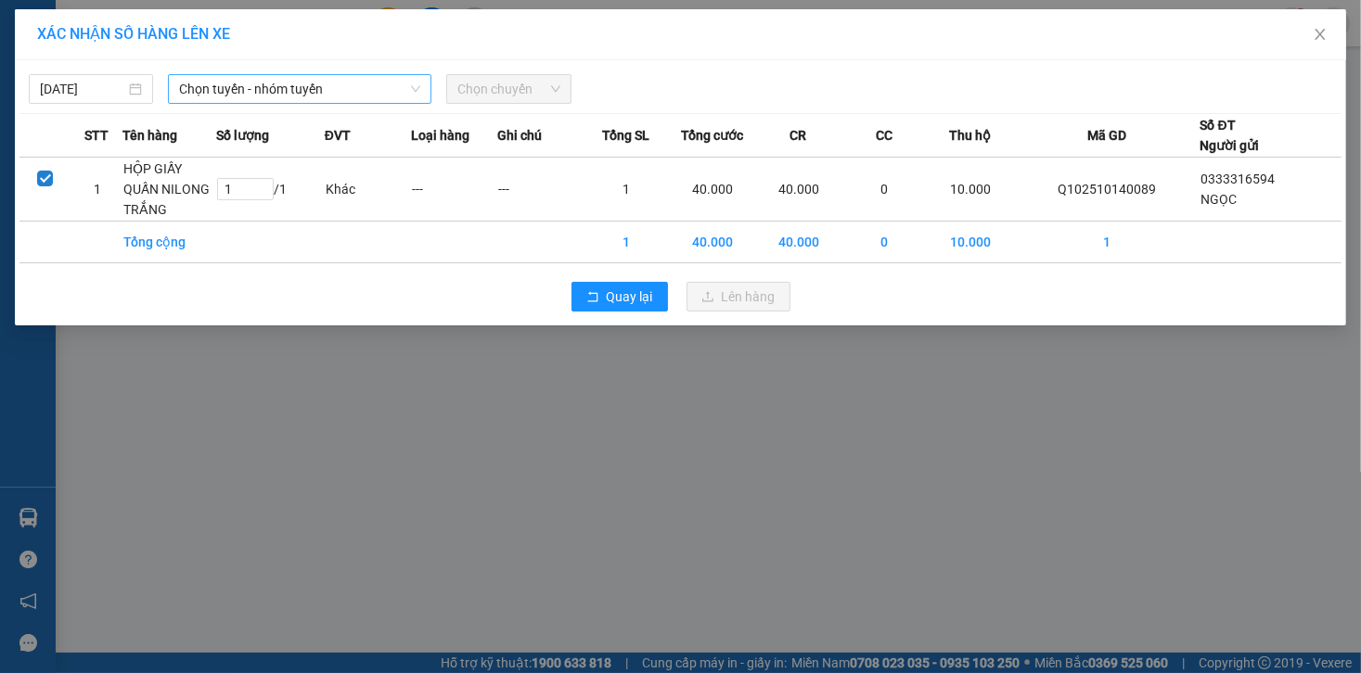
click at [302, 99] on span "Chọn tuyến - nhóm tuyến" at bounding box center [299, 89] width 241 height 28
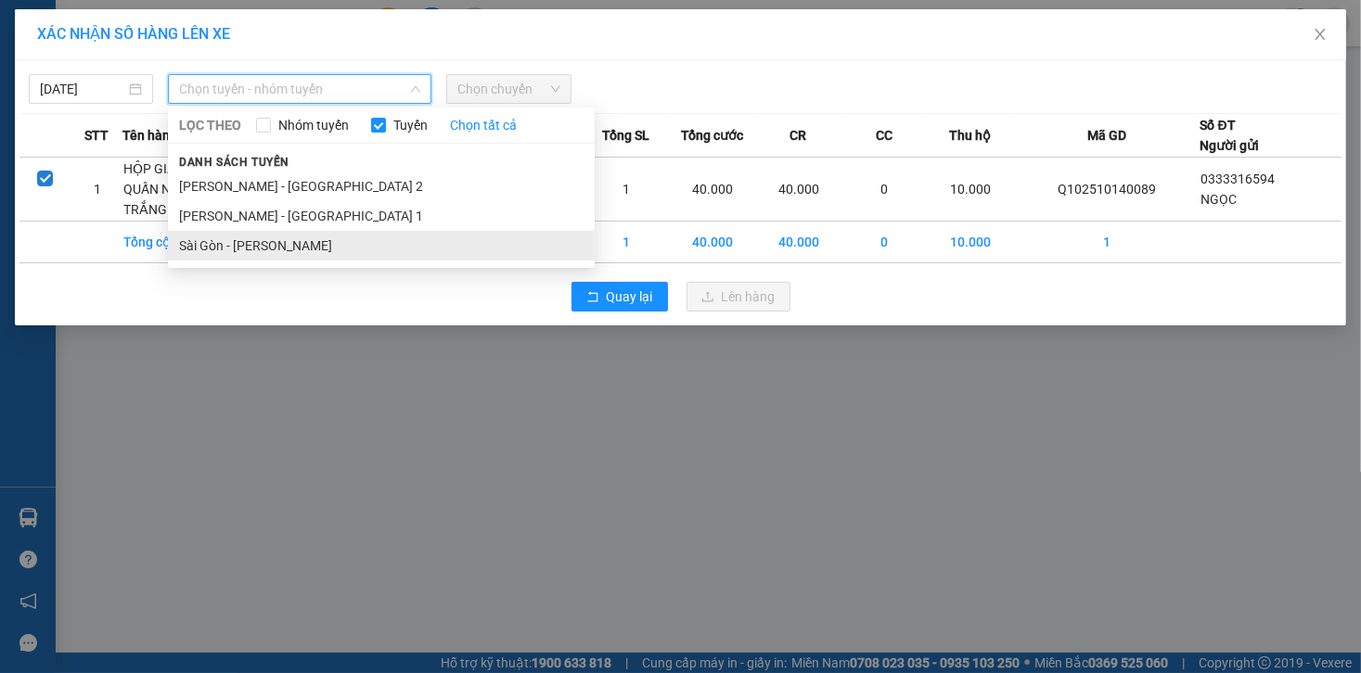
click at [263, 249] on li "Sài Gòn - [PERSON_NAME]" at bounding box center [381, 246] width 427 height 30
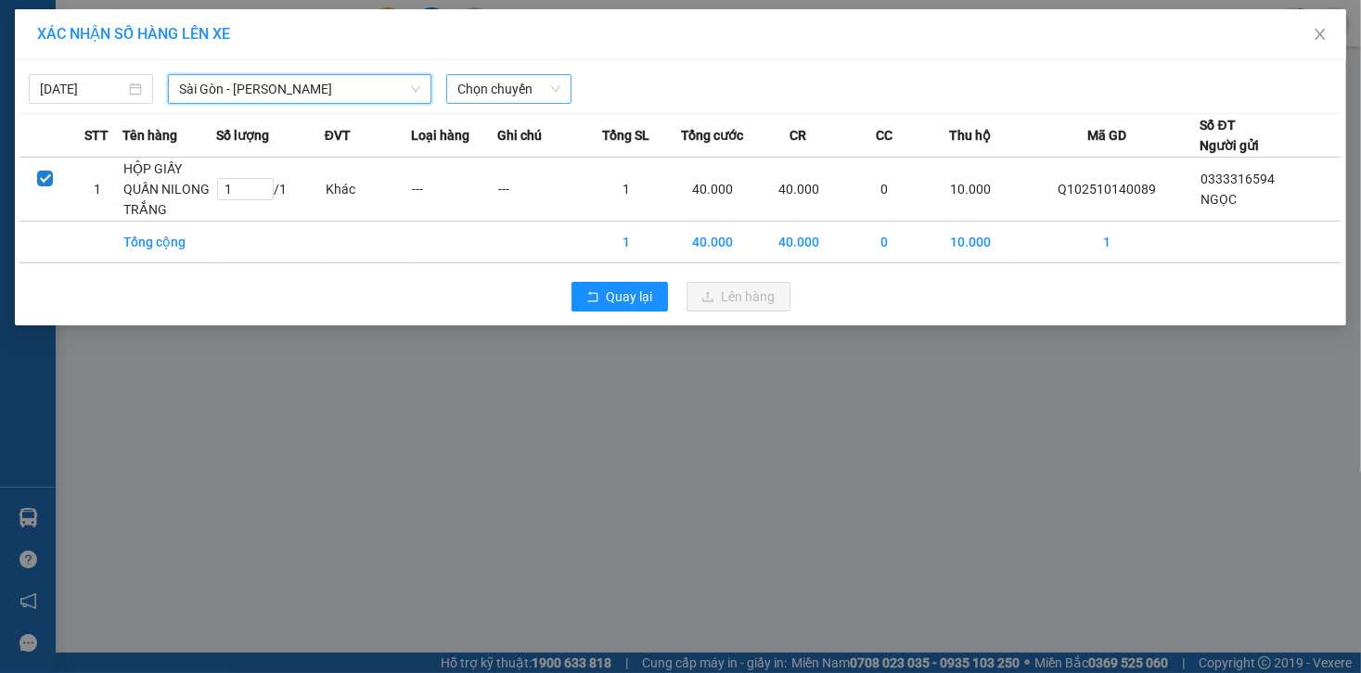
click at [521, 85] on span "Chọn chuyến" at bounding box center [508, 89] width 102 height 28
click at [1313, 47] on span "Close" at bounding box center [1320, 35] width 52 height 52
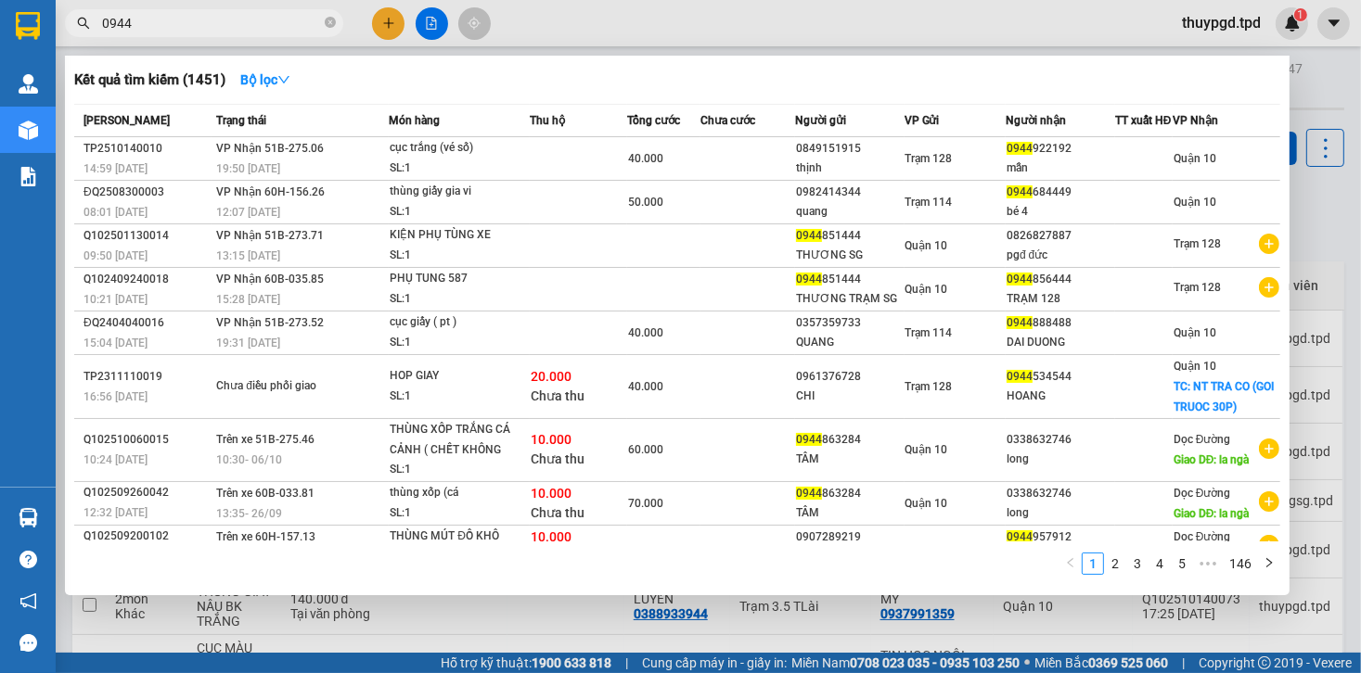
click at [237, 23] on input "0944" at bounding box center [211, 23] width 219 height 20
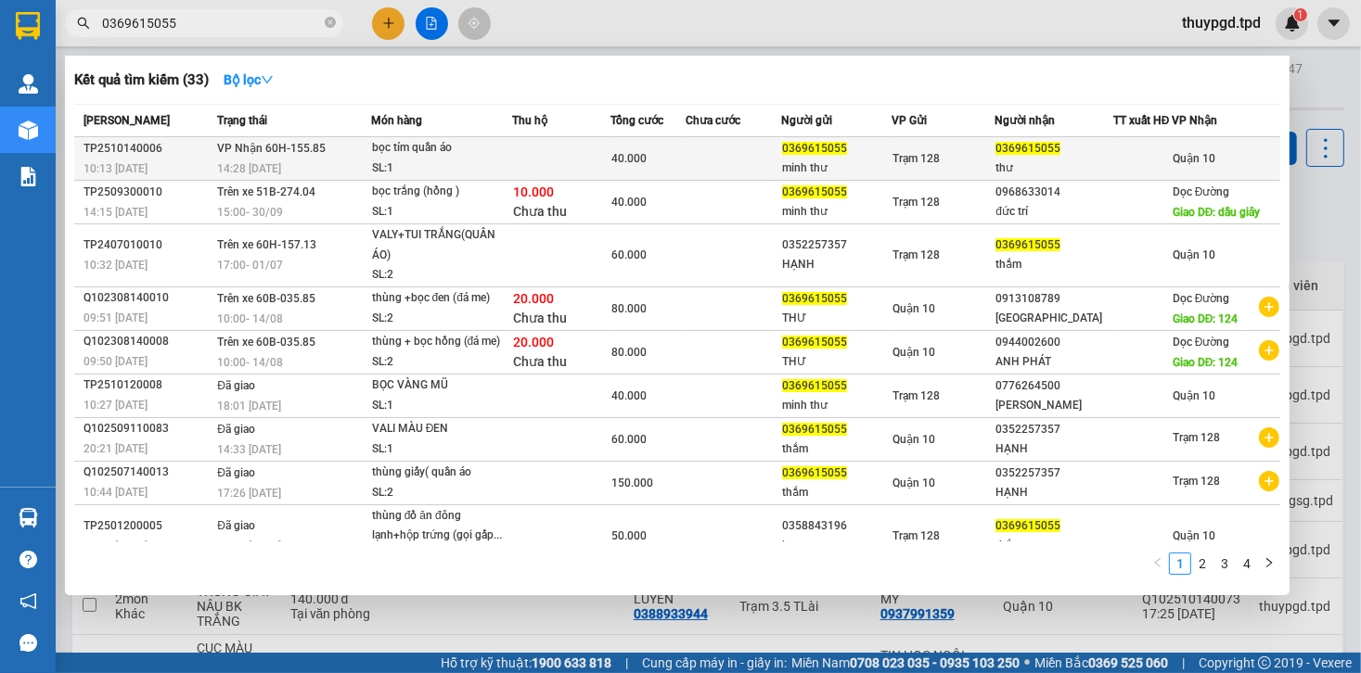
type input "0369615055"
click at [480, 171] on div "SL: 1" at bounding box center [441, 169] width 139 height 20
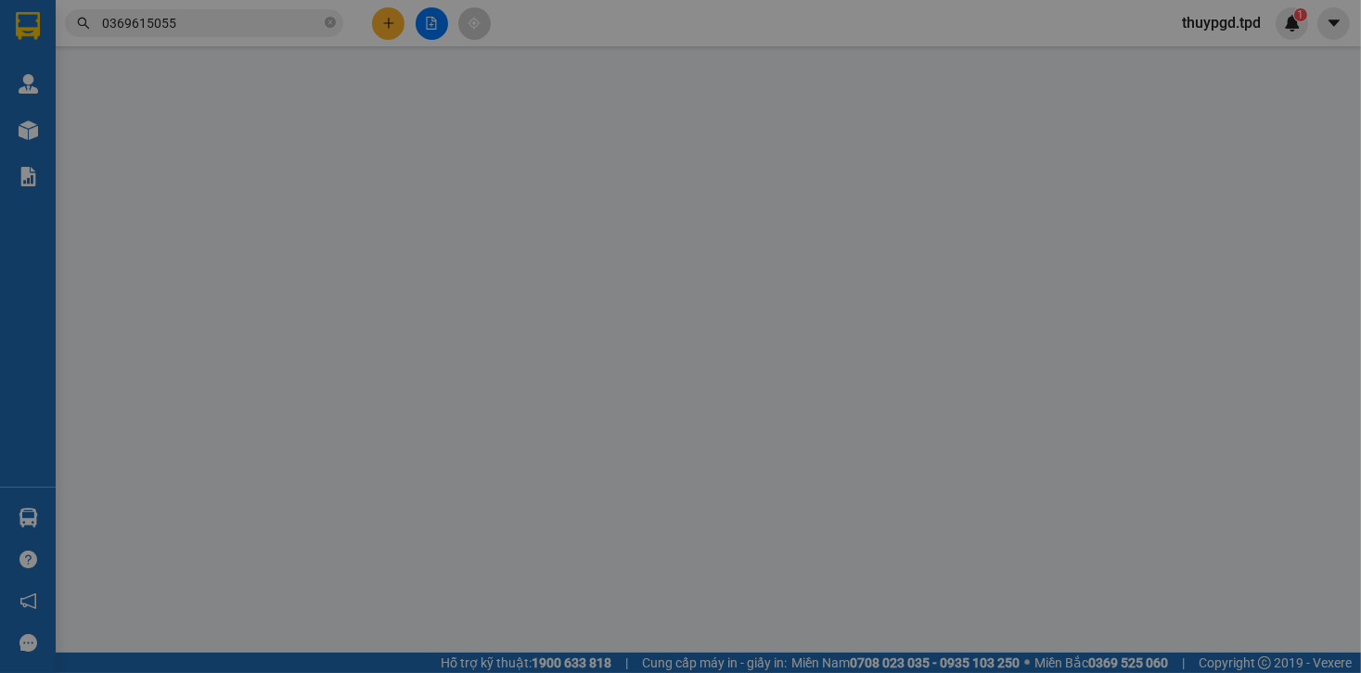
type input "0369615055"
type input "minh thư"
type input "0369615055"
type input "thư"
type input "40.000"
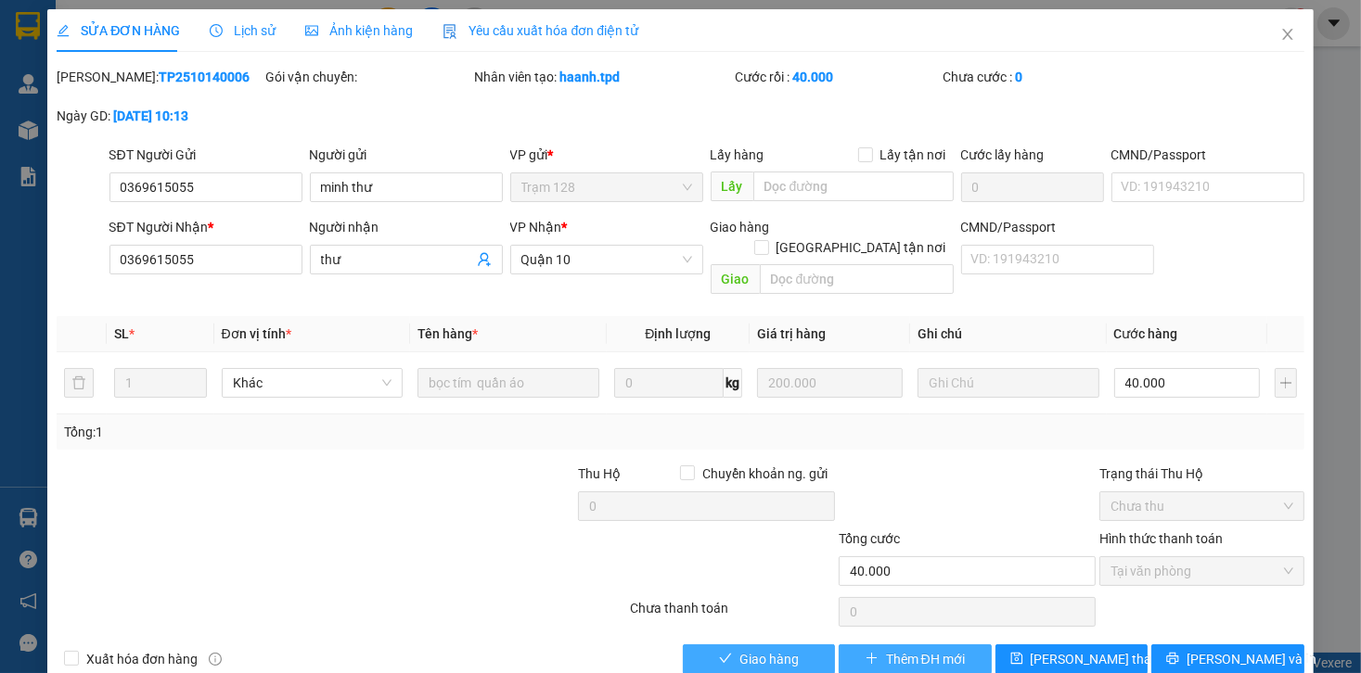
click at [777, 649] on span "Giao hàng" at bounding box center [768, 659] width 59 height 20
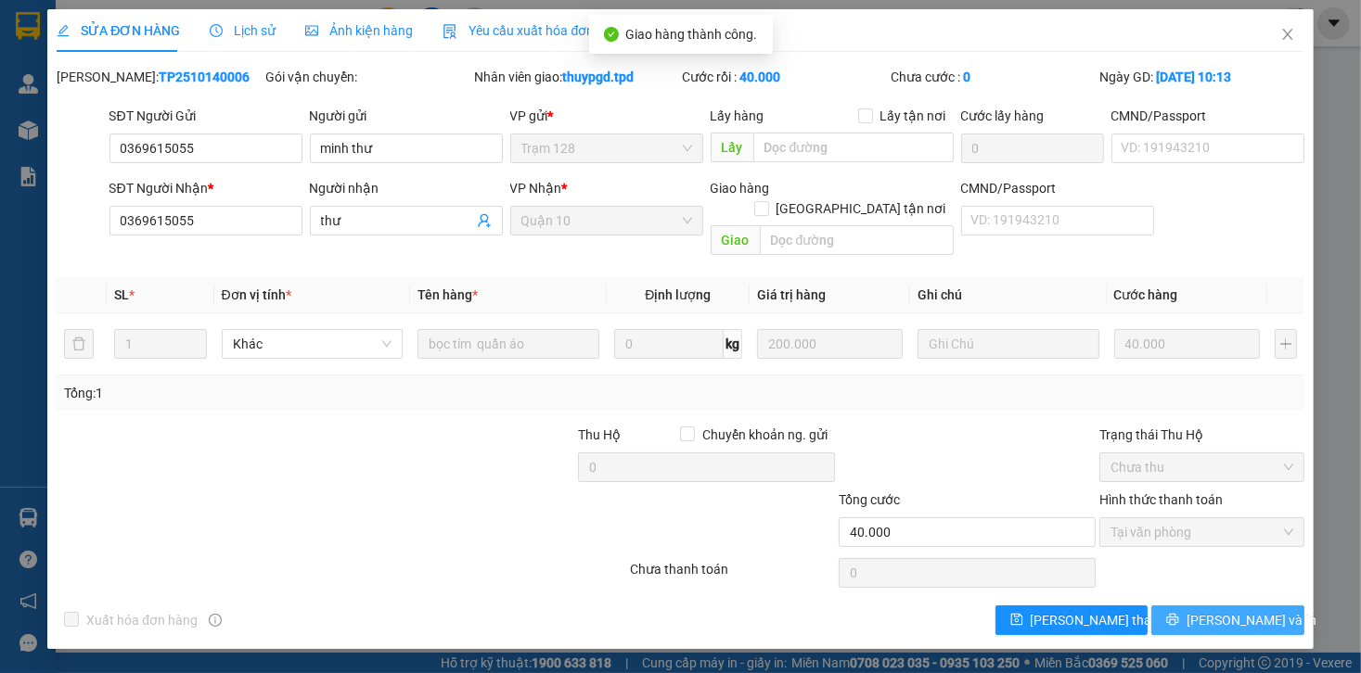
click at [1236, 610] on span "[PERSON_NAME] và In" at bounding box center [1251, 620] width 130 height 20
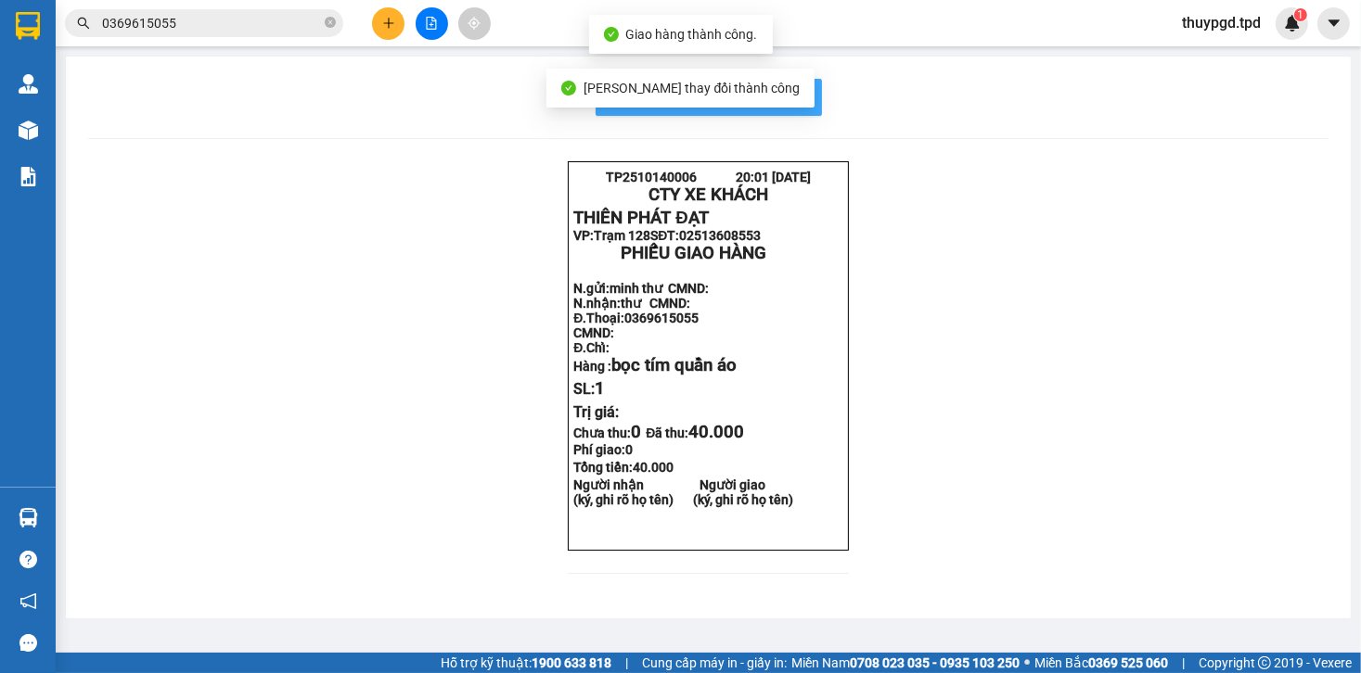
click at [800, 93] on span "In mẫu biên lai tự cấu hình" at bounding box center [720, 96] width 174 height 23
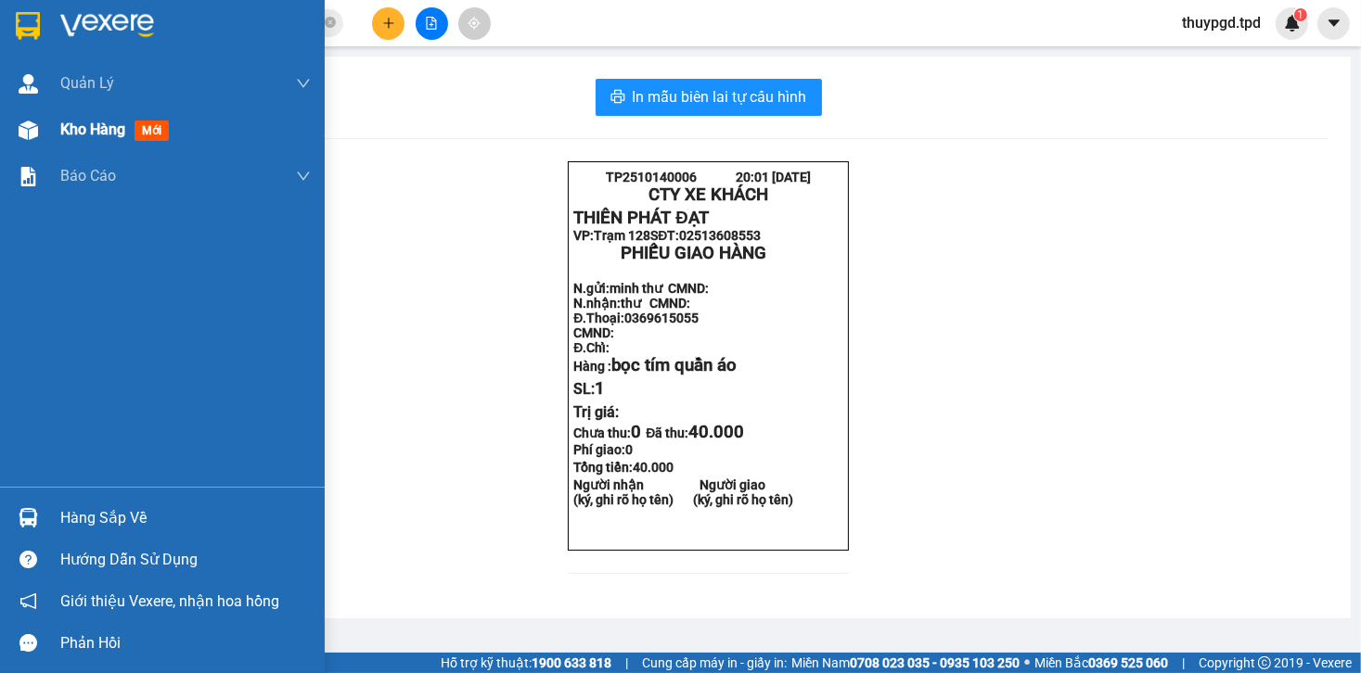
click at [156, 134] on span "mới" at bounding box center [151, 131] width 34 height 20
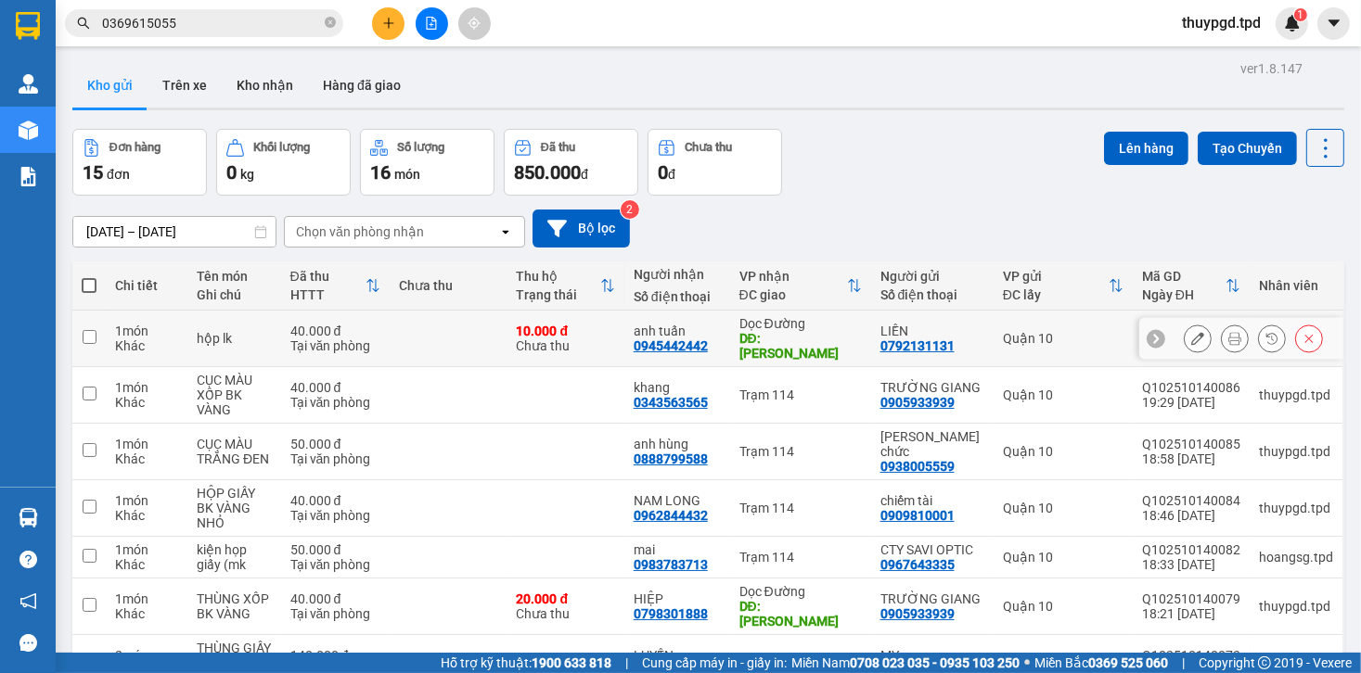
click at [1228, 332] on icon at bounding box center [1234, 338] width 13 height 13
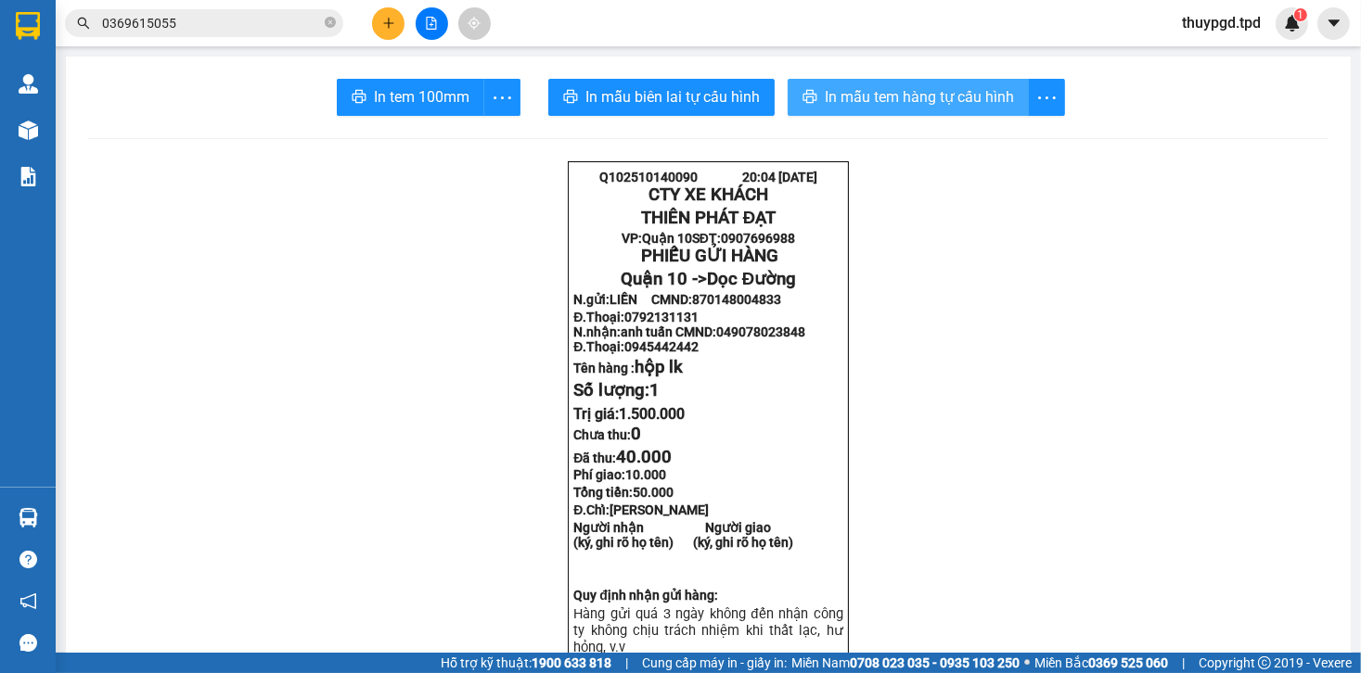
click at [832, 96] on span "In mẫu tem hàng tự cấu hình" at bounding box center [919, 96] width 189 height 23
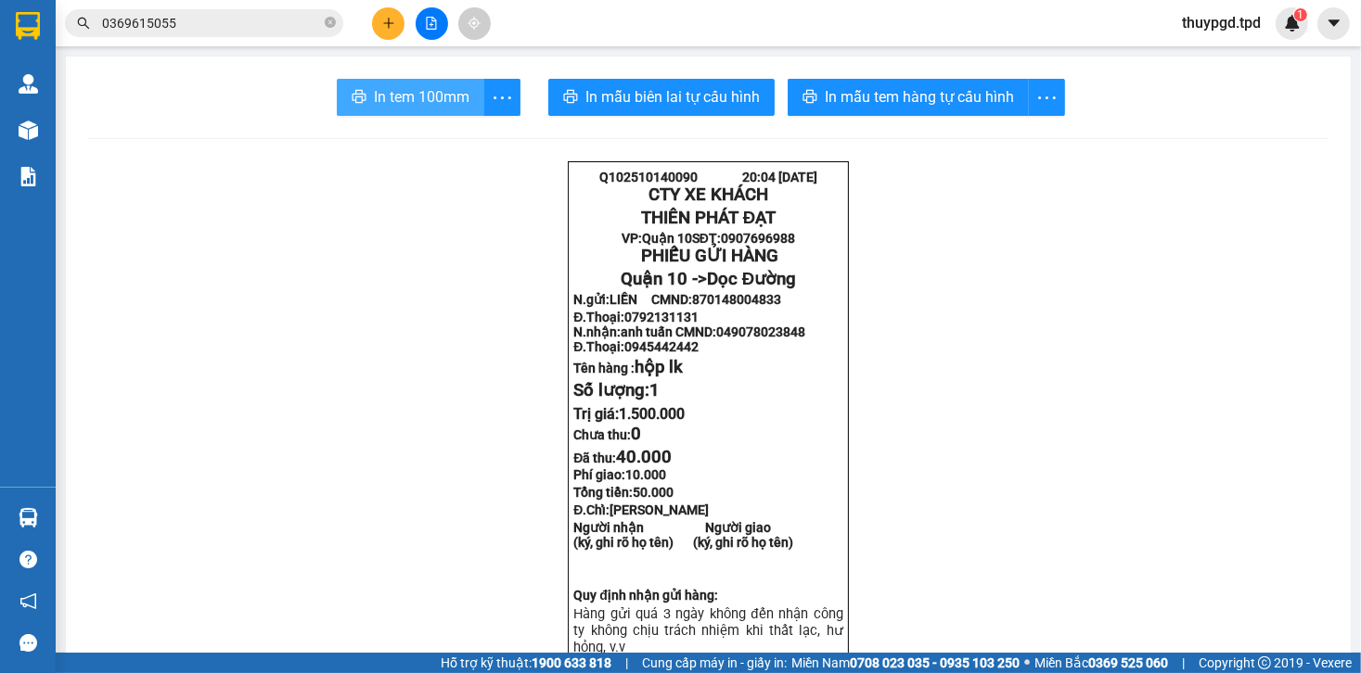
click at [432, 106] on span "In tem 100mm" at bounding box center [422, 96] width 96 height 23
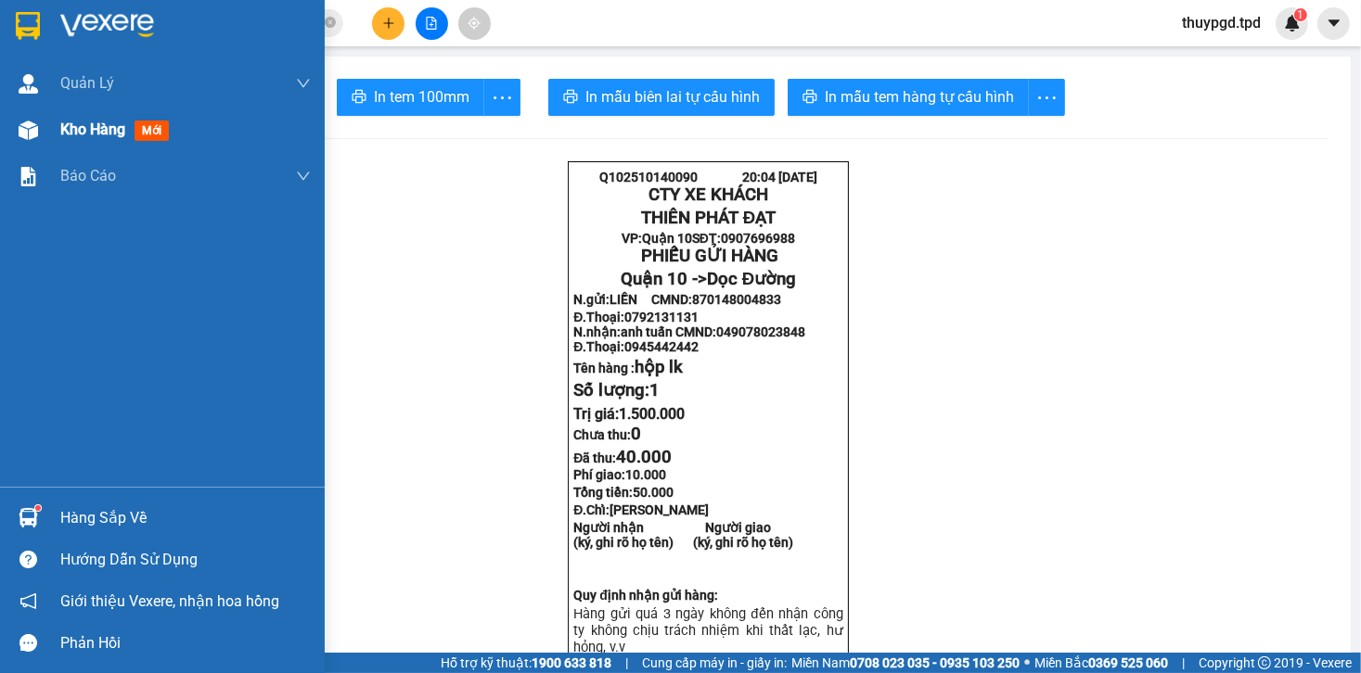
click at [165, 132] on span "mới" at bounding box center [151, 131] width 34 height 20
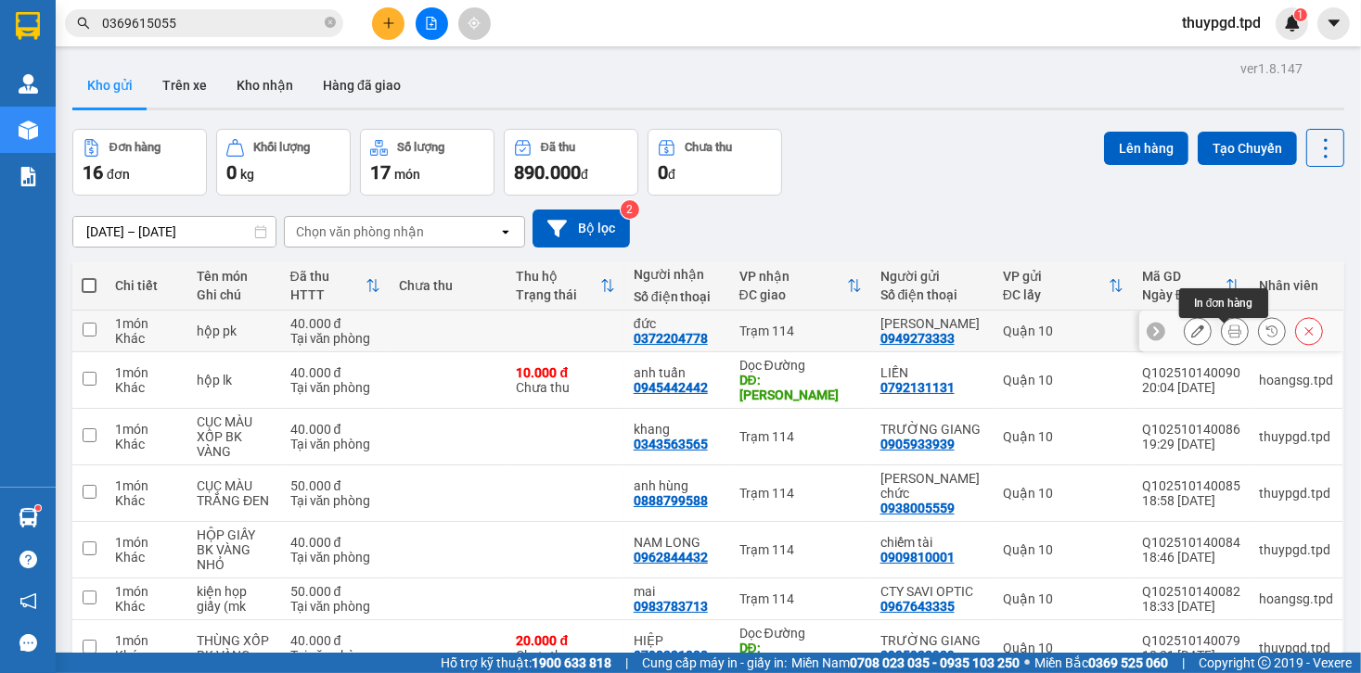
click at [1232, 338] on button at bounding box center [1235, 331] width 26 height 32
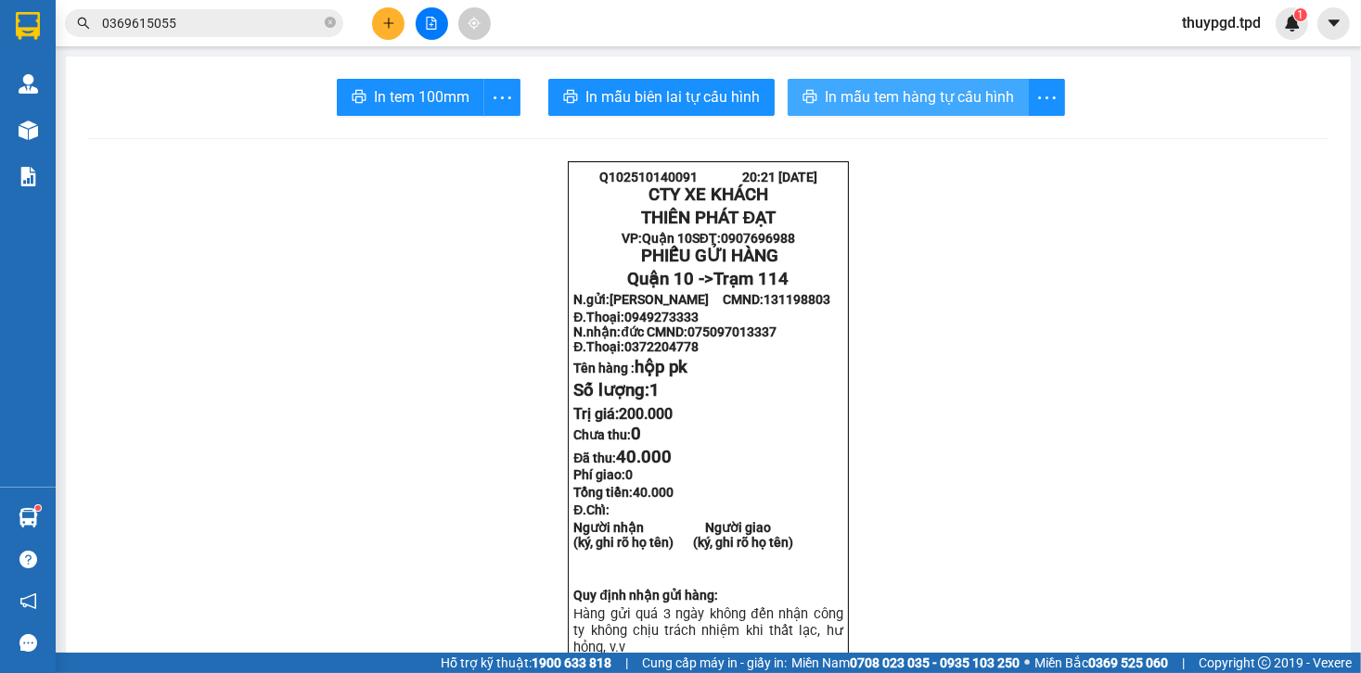
click at [863, 90] on span "In mẫu tem hàng tự cấu hình" at bounding box center [919, 96] width 189 height 23
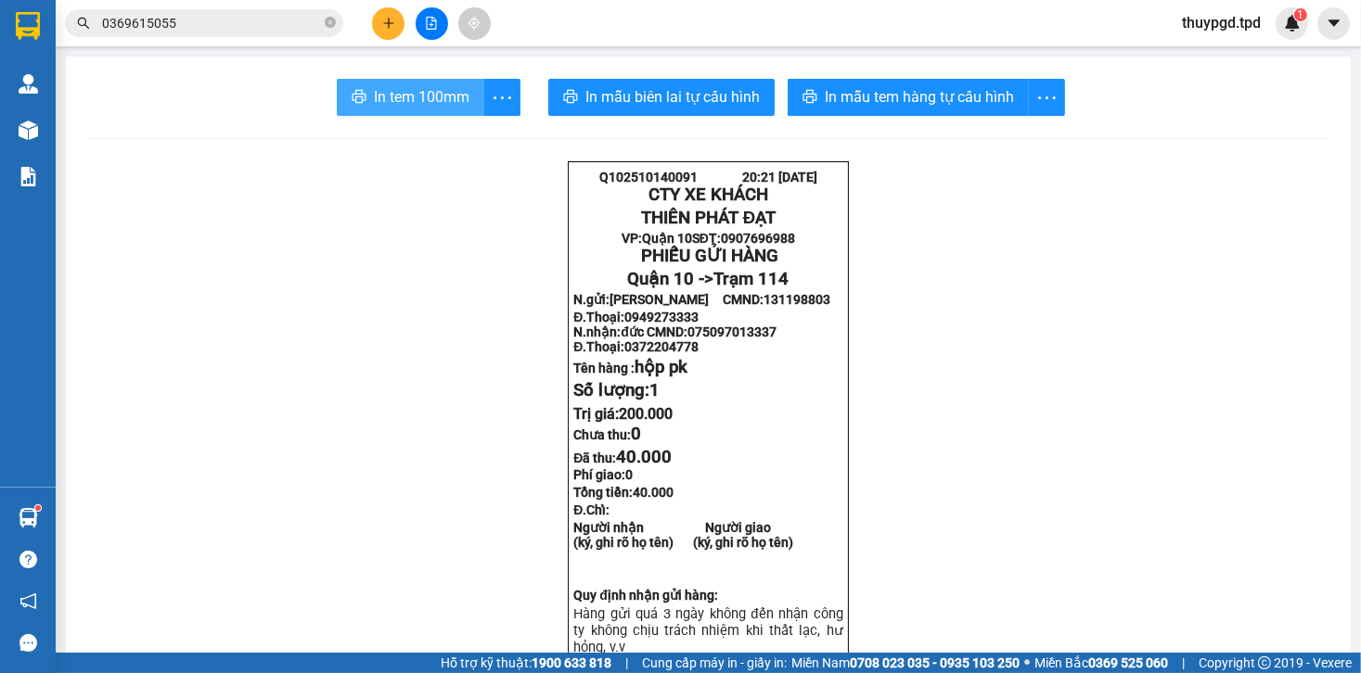
click at [433, 100] on span "In tem 100mm" at bounding box center [422, 96] width 96 height 23
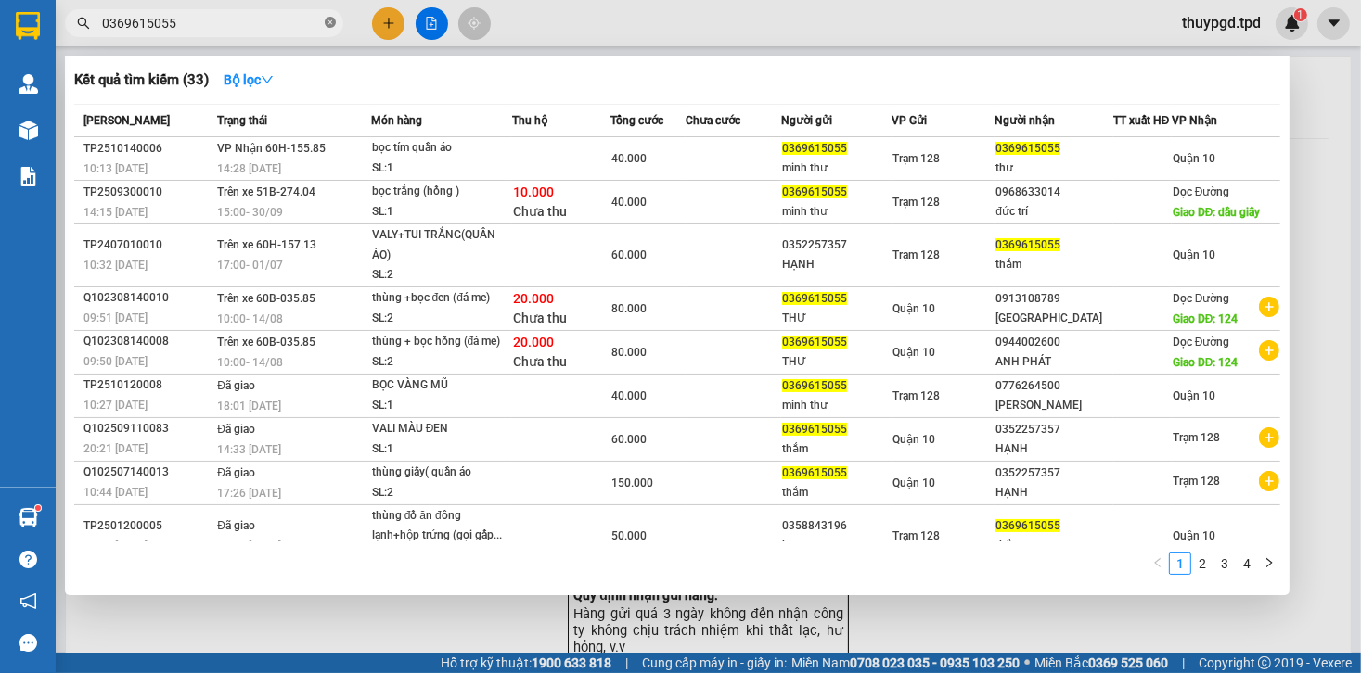
click at [329, 22] on icon "close-circle" at bounding box center [330, 22] width 11 height 11
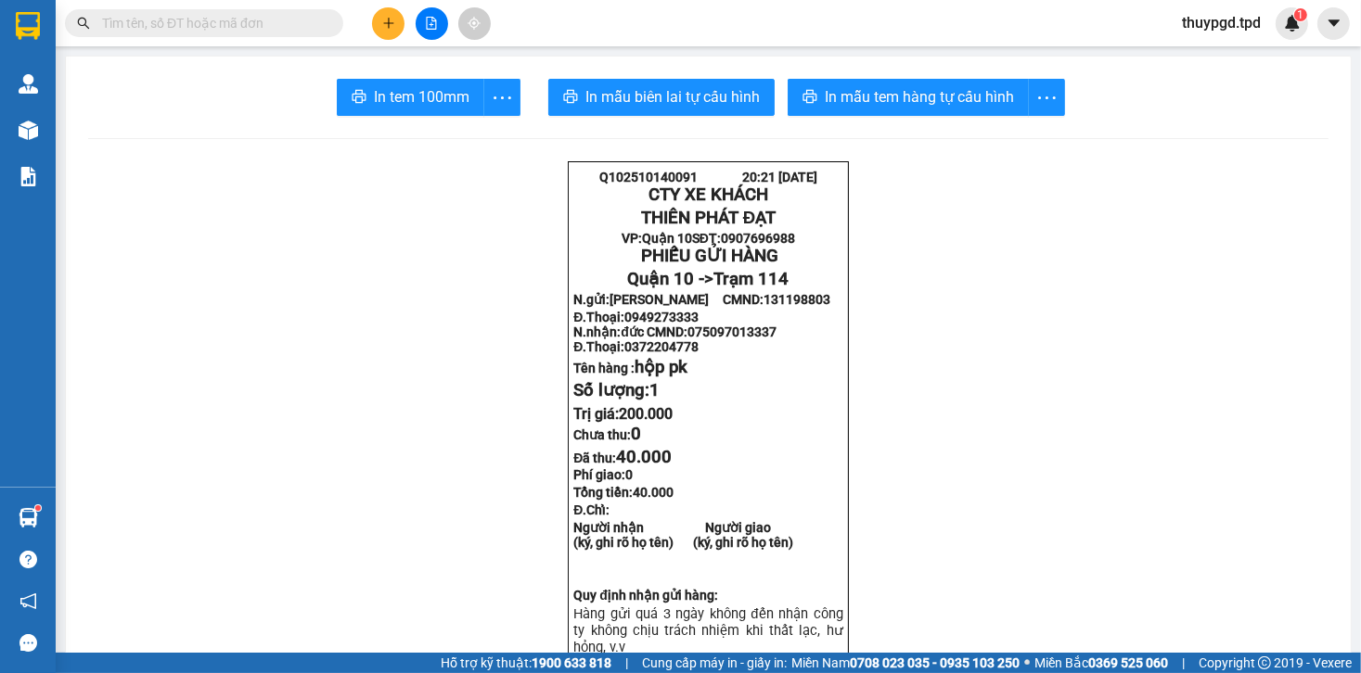
click at [314, 21] on input "text" at bounding box center [211, 23] width 219 height 20
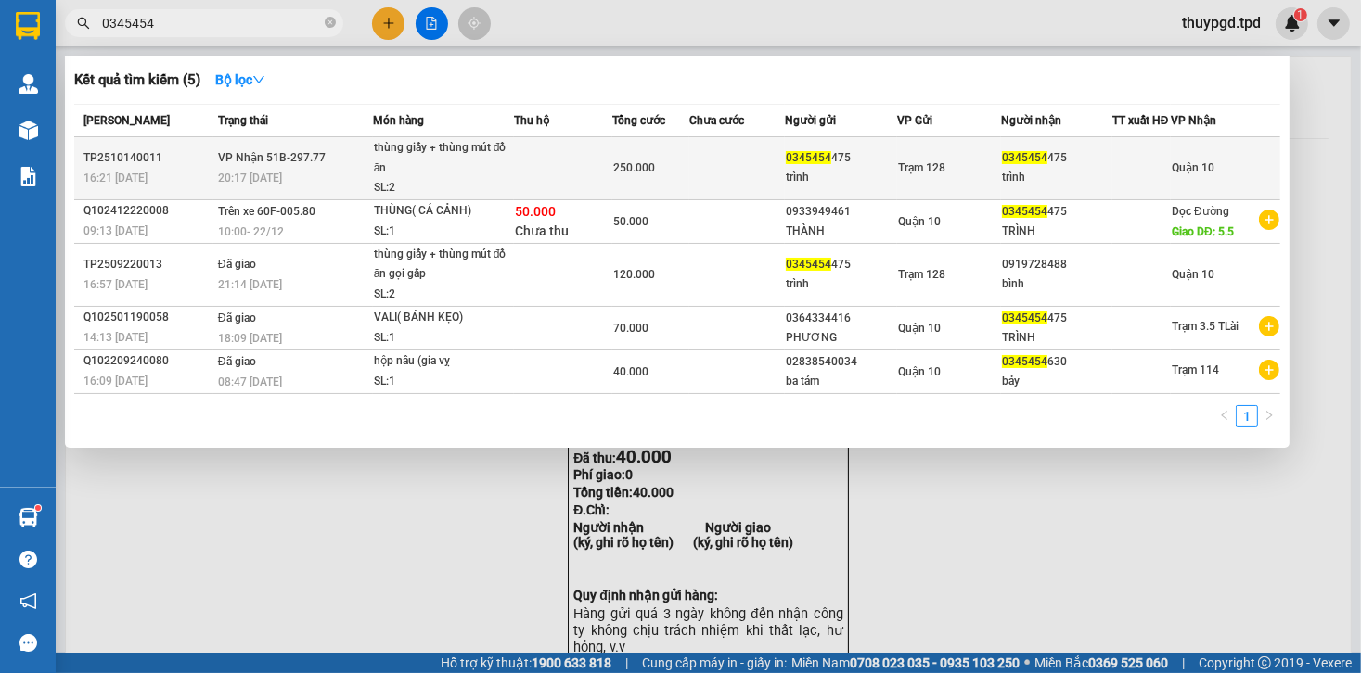
type input "0345454"
click at [488, 165] on div "thùng giấy + thùng mút đồ ăn" at bounding box center [443, 158] width 139 height 40
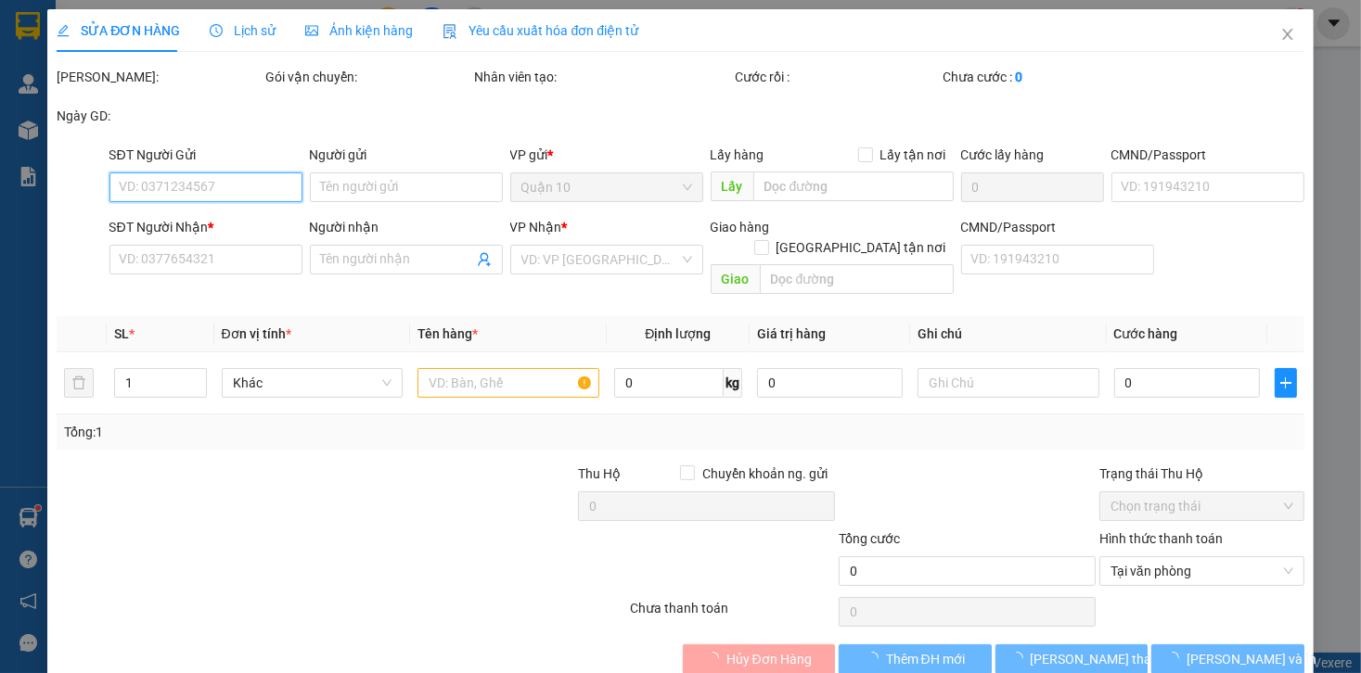
type input "0345454475"
type input "trình"
type input "0345454475"
type input "trình"
type input "250.000"
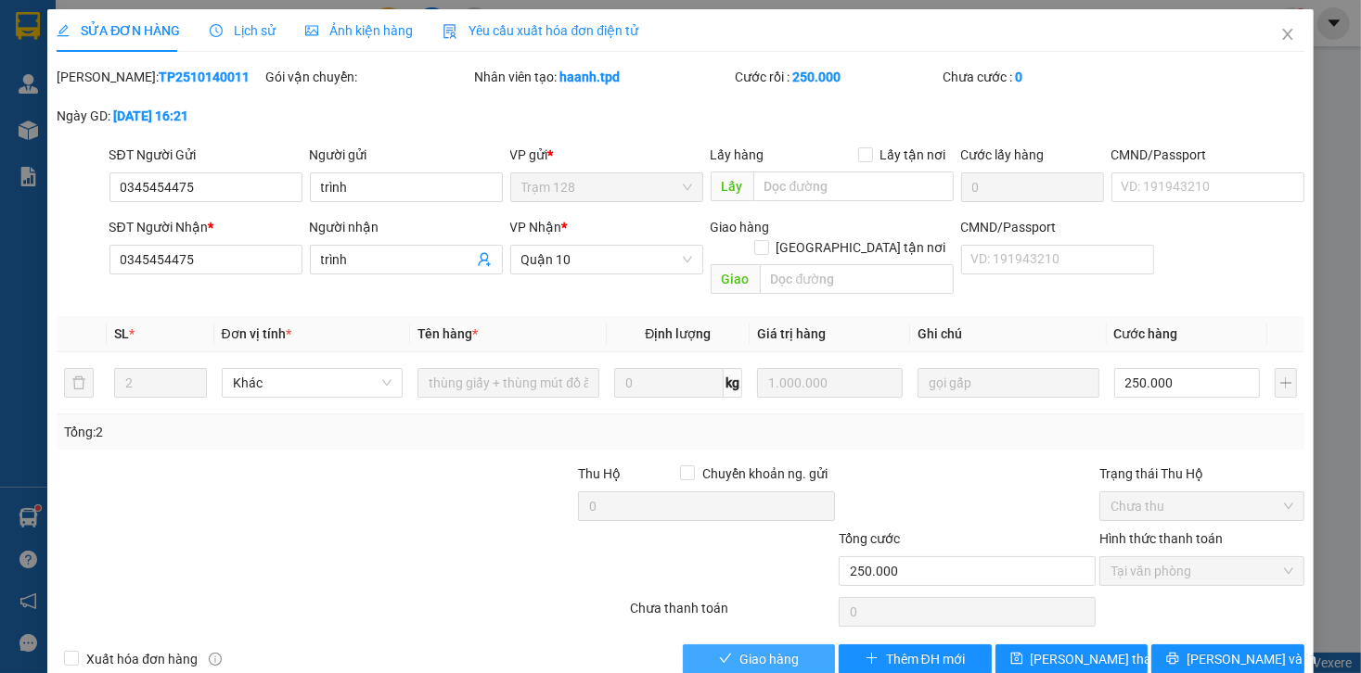
click at [752, 649] on span "Giao hàng" at bounding box center [768, 659] width 59 height 20
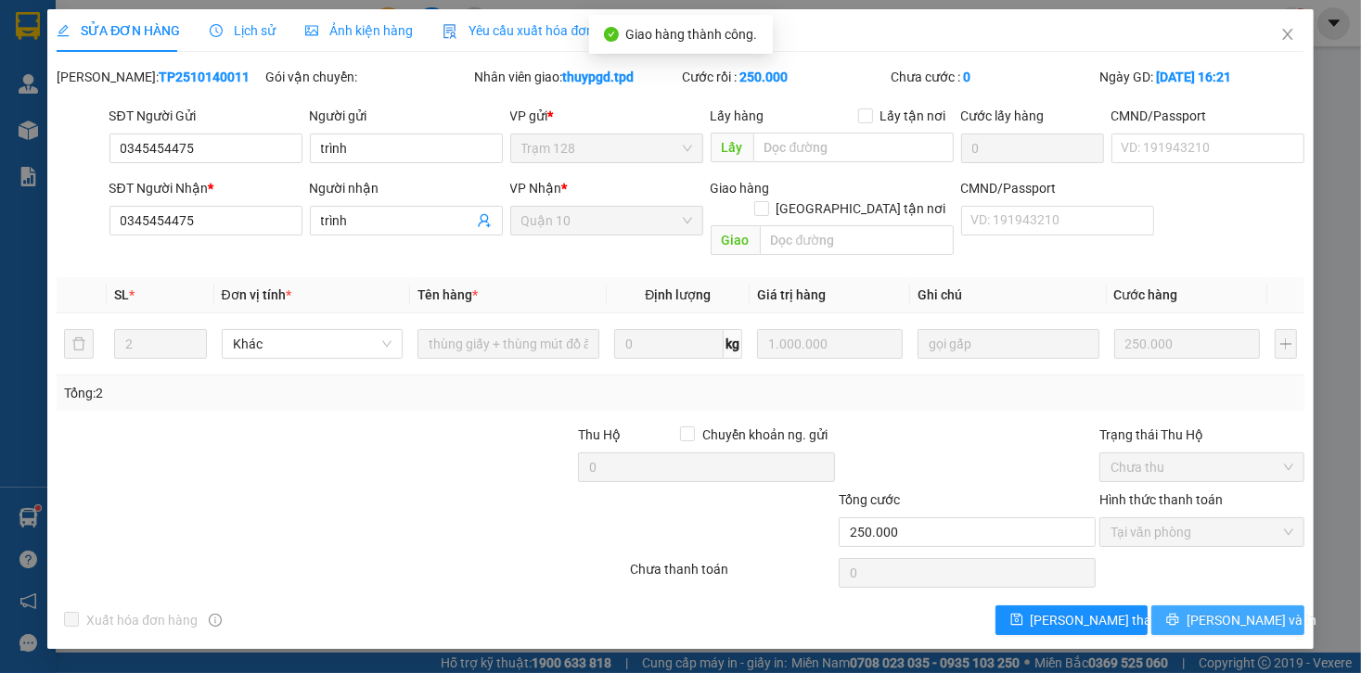
click at [1165, 606] on button "[PERSON_NAME] và In" at bounding box center [1227, 621] width 153 height 30
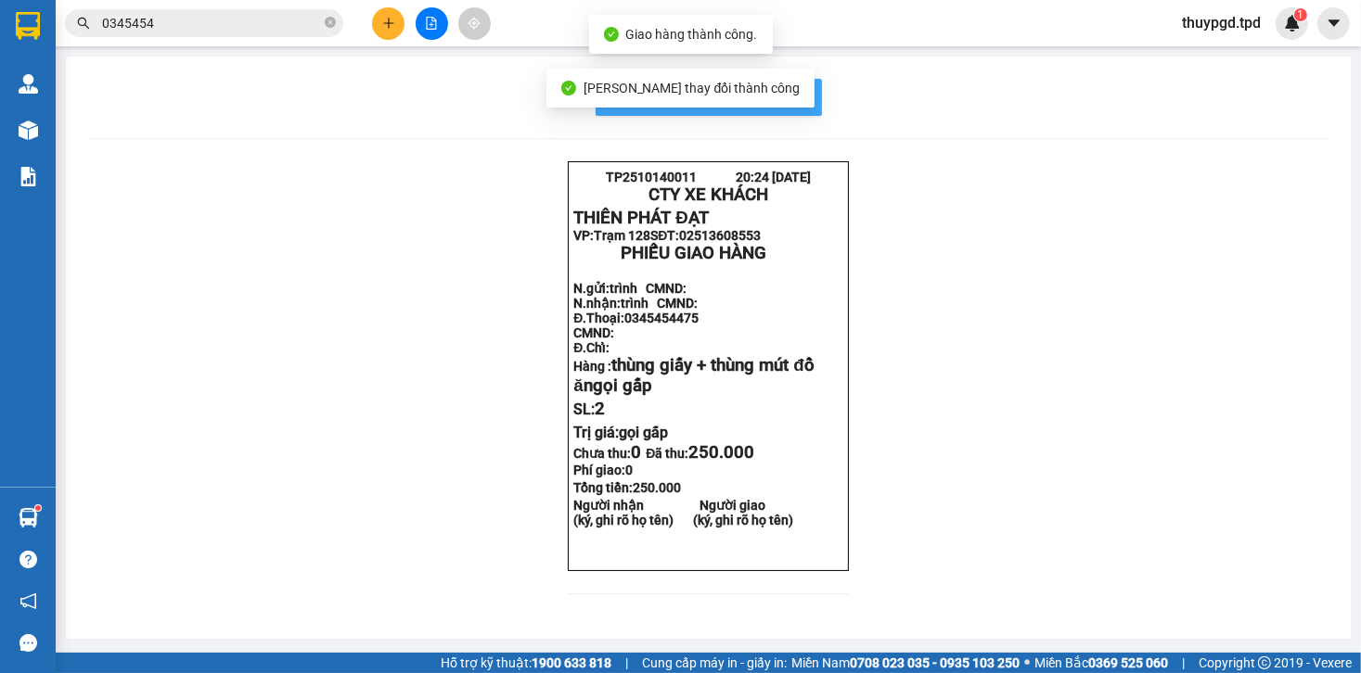
click at [788, 83] on button "In mẫu biên lai tự cấu hình" at bounding box center [708, 97] width 226 height 37
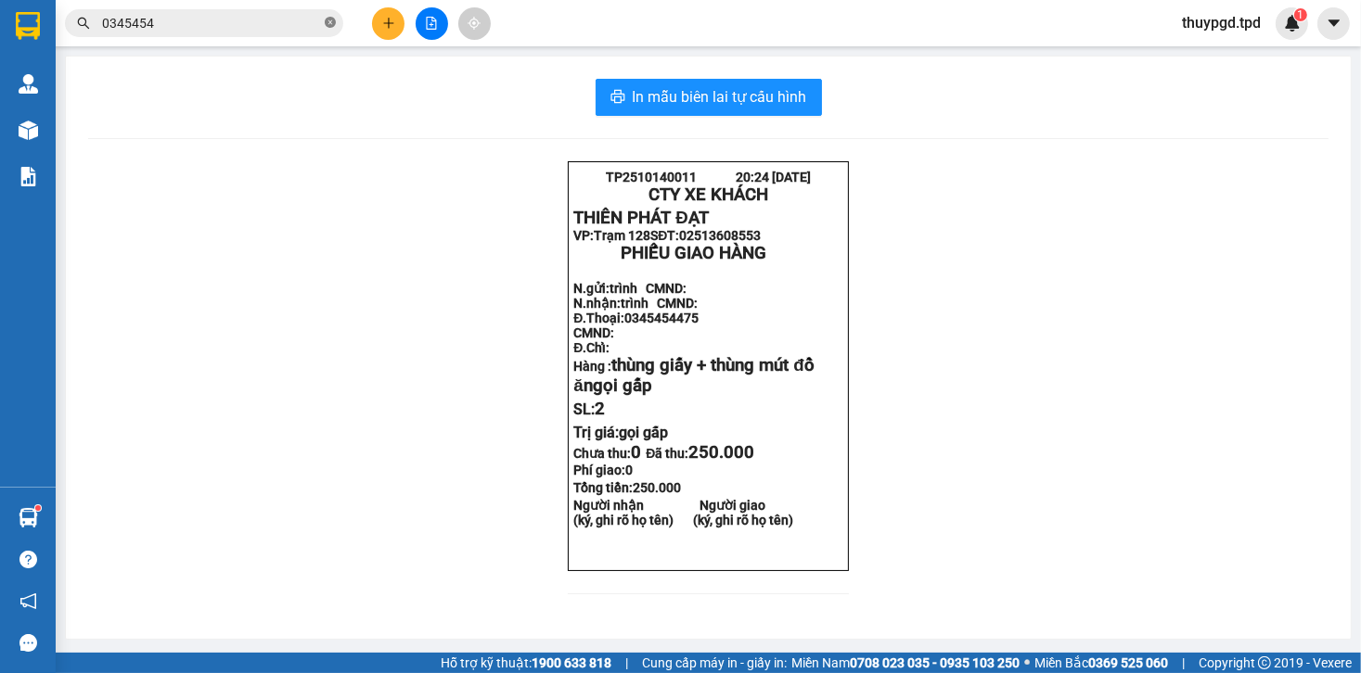
click at [325, 25] on icon "close-circle" at bounding box center [330, 22] width 11 height 11
click at [323, 25] on span at bounding box center [204, 23] width 278 height 28
click at [306, 26] on input "text" at bounding box center [211, 23] width 219 height 20
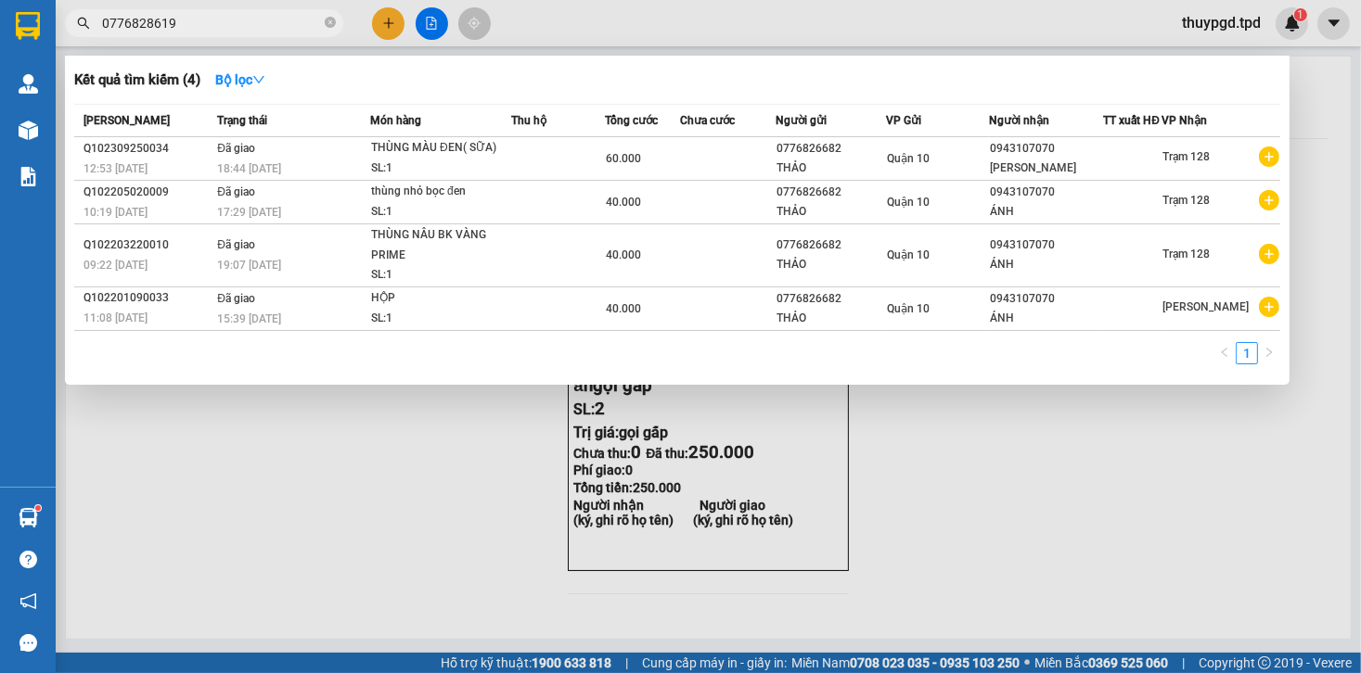
type input "0776828619"
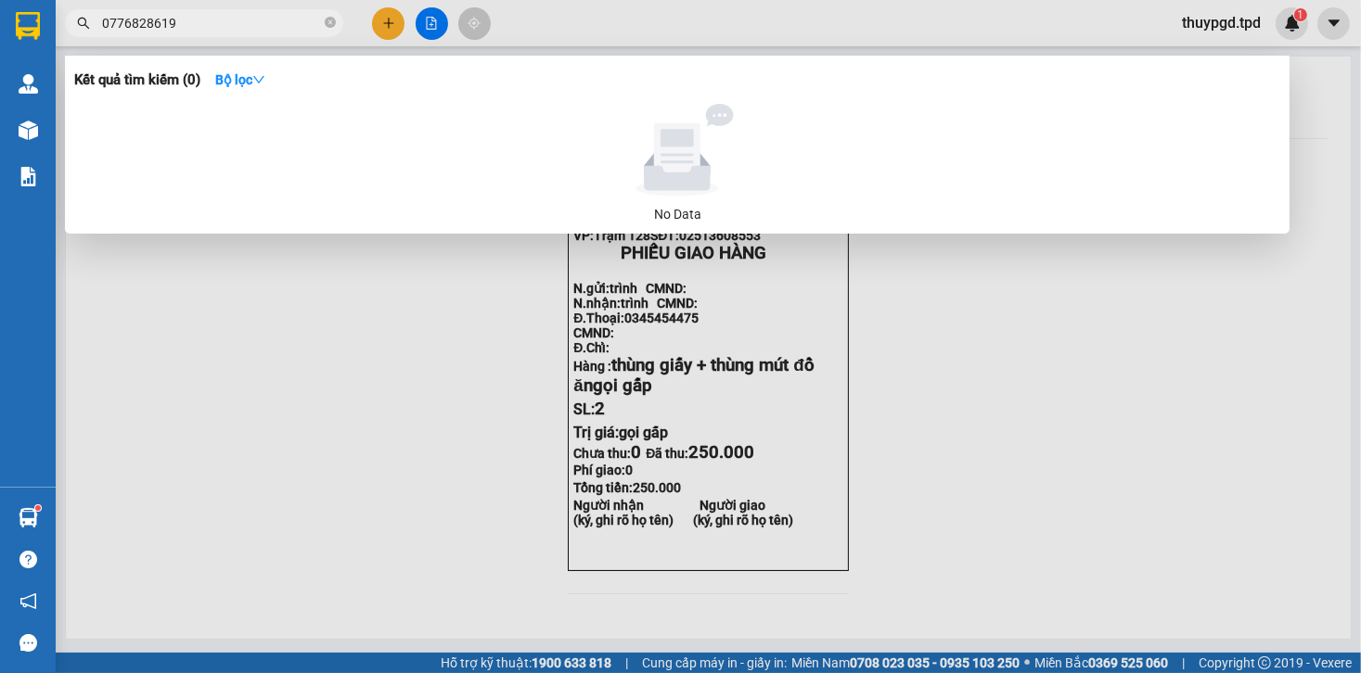
click at [1031, 312] on div at bounding box center [680, 336] width 1361 height 673
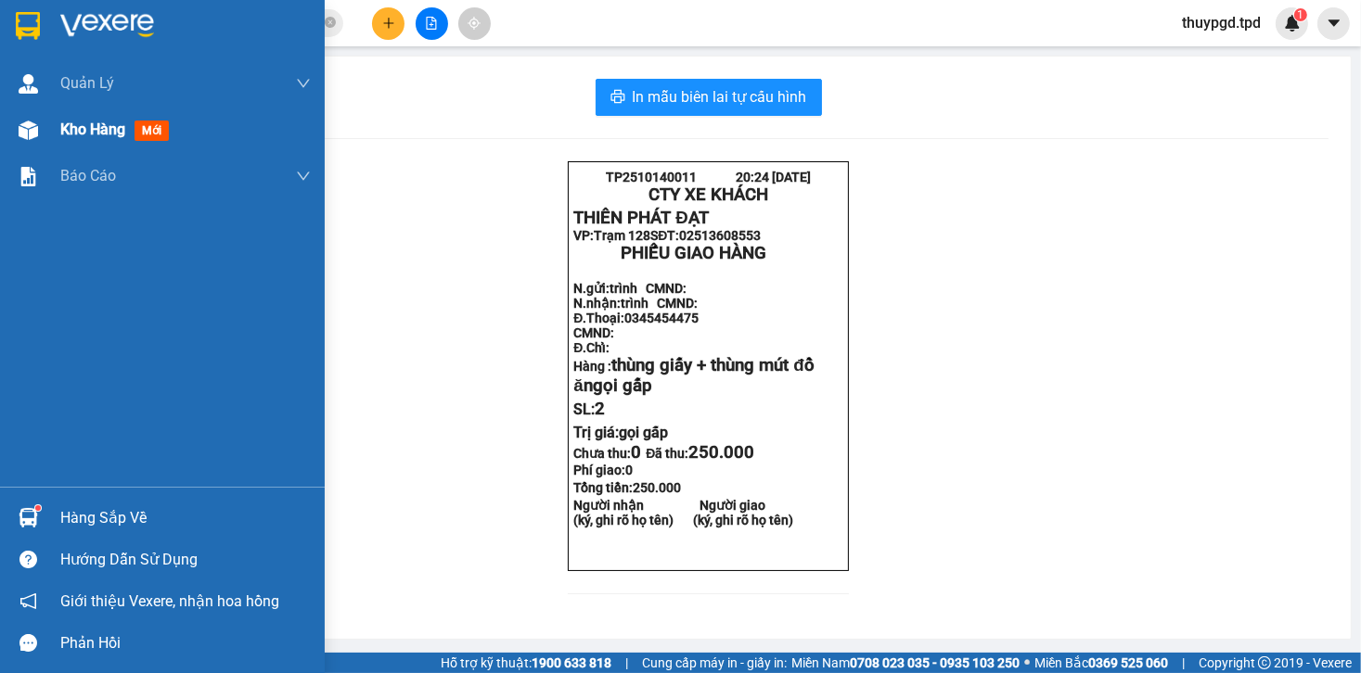
click at [167, 133] on span "mới" at bounding box center [151, 131] width 34 height 20
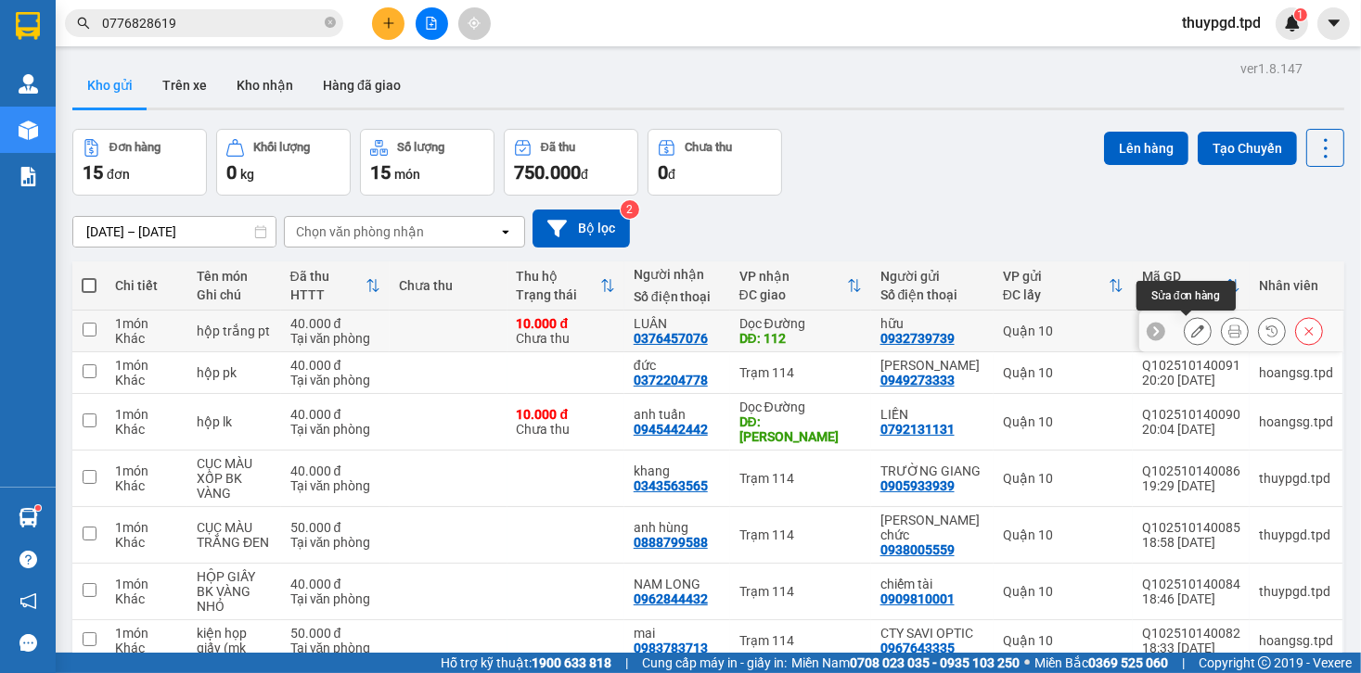
click at [1222, 327] on button at bounding box center [1235, 331] width 26 height 32
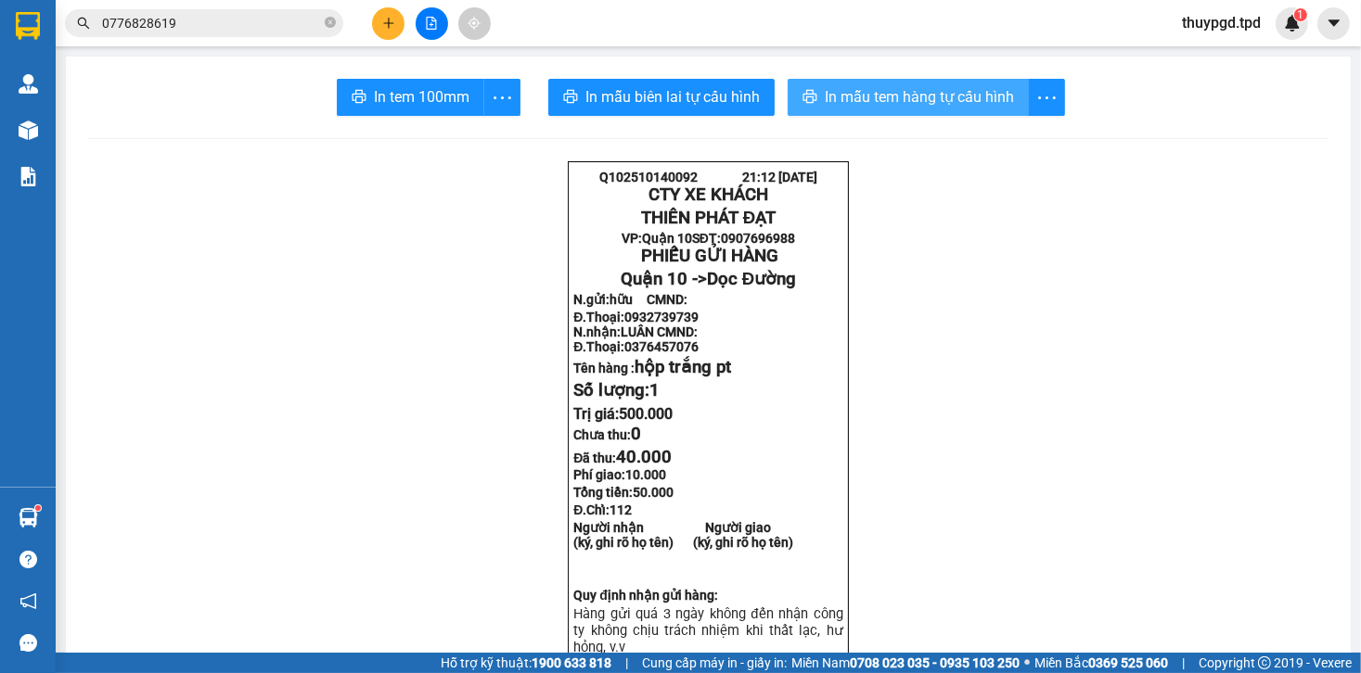
click at [832, 96] on span "In mẫu tem hàng tự cấu hình" at bounding box center [919, 96] width 189 height 23
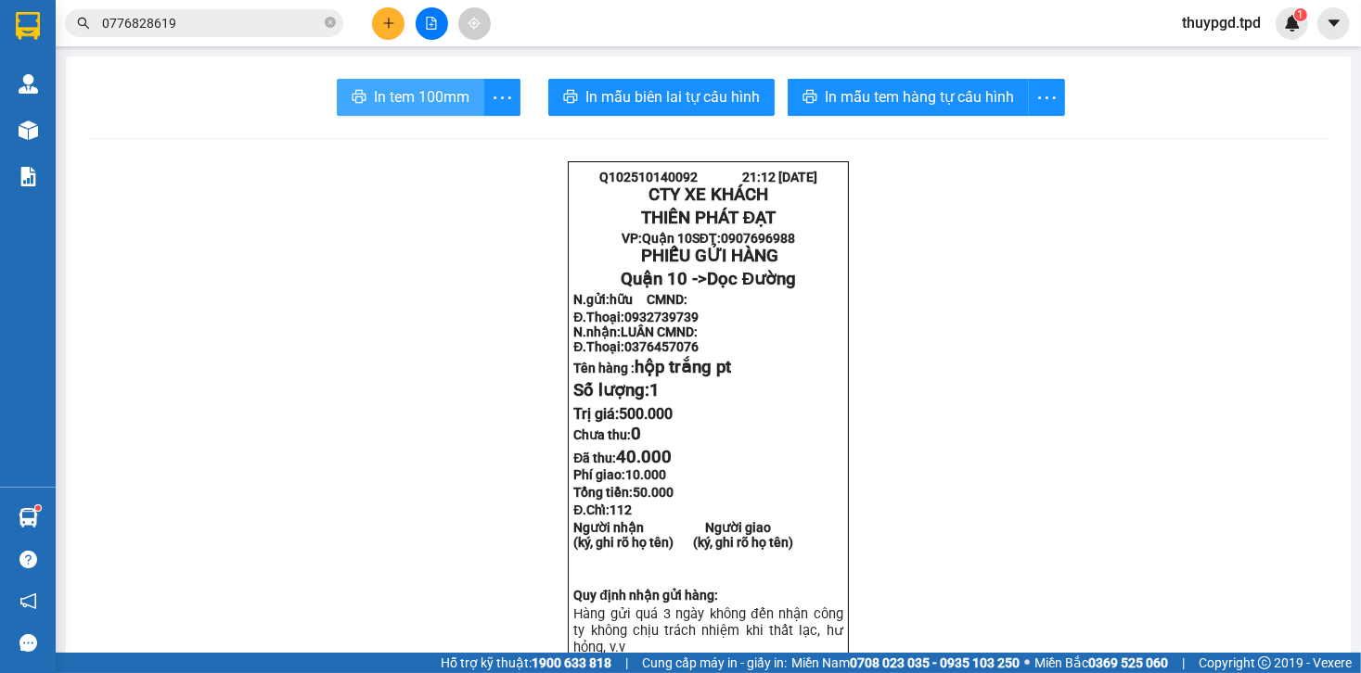
click at [376, 110] on button "In tem 100mm" at bounding box center [410, 97] width 147 height 37
click at [334, 23] on icon "close-circle" at bounding box center [330, 22] width 11 height 11
click at [381, 24] on button at bounding box center [388, 23] width 32 height 32
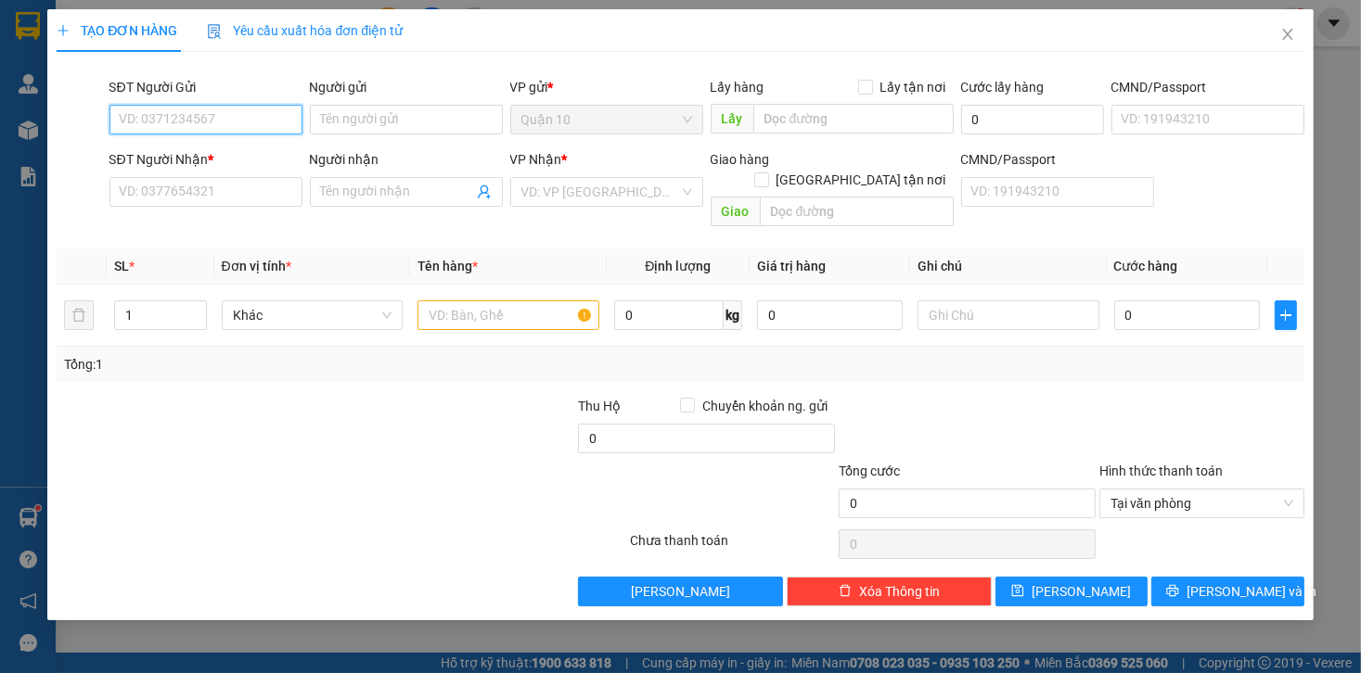
click at [241, 123] on input "SĐT Người Gửi" at bounding box center [205, 120] width 193 height 30
click at [234, 148] on div "0938168711 - trí" at bounding box center [206, 157] width 171 height 20
type input "0938168711"
type input "trí"
type input "079083011678"
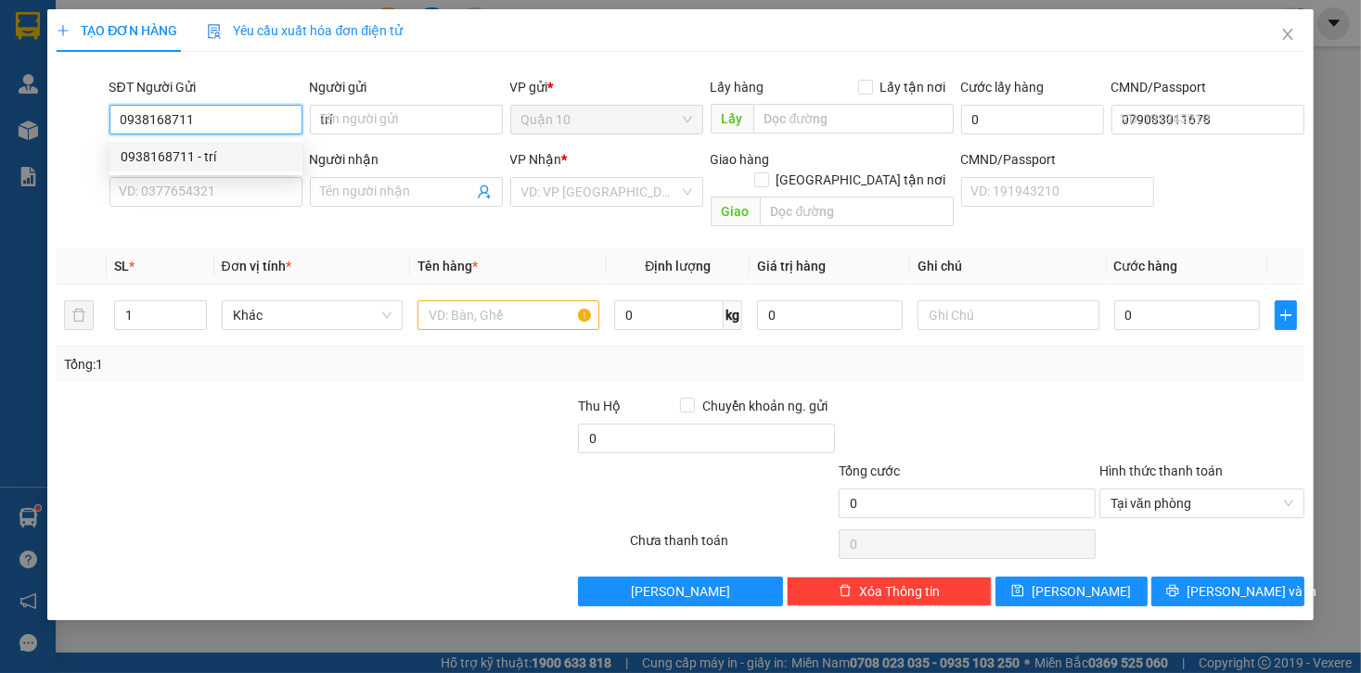
type input "0928645678"
type input "nam"
type input "0938168711"
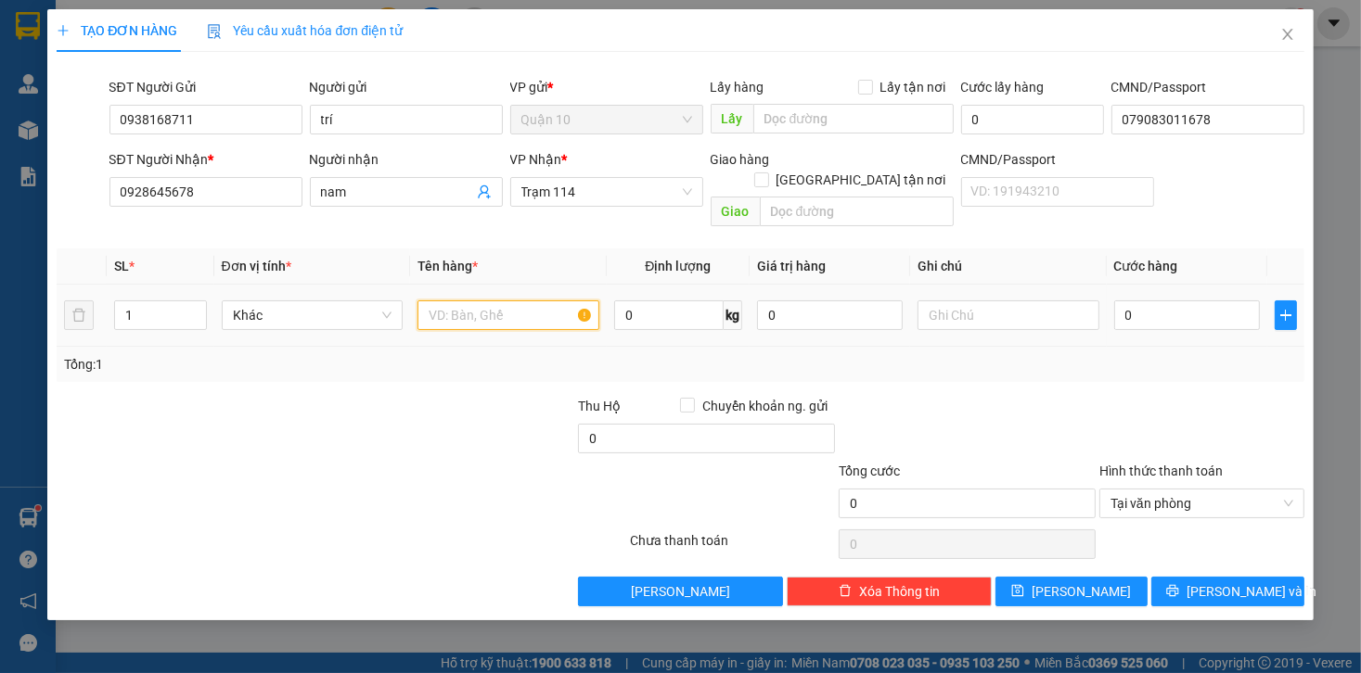
click at [442, 301] on input "text" at bounding box center [508, 316] width 182 height 30
type input "BỌC TRẮNG GIẤY TỜ"
click at [1115, 302] on input "0" at bounding box center [1187, 316] width 146 height 30
type input "4"
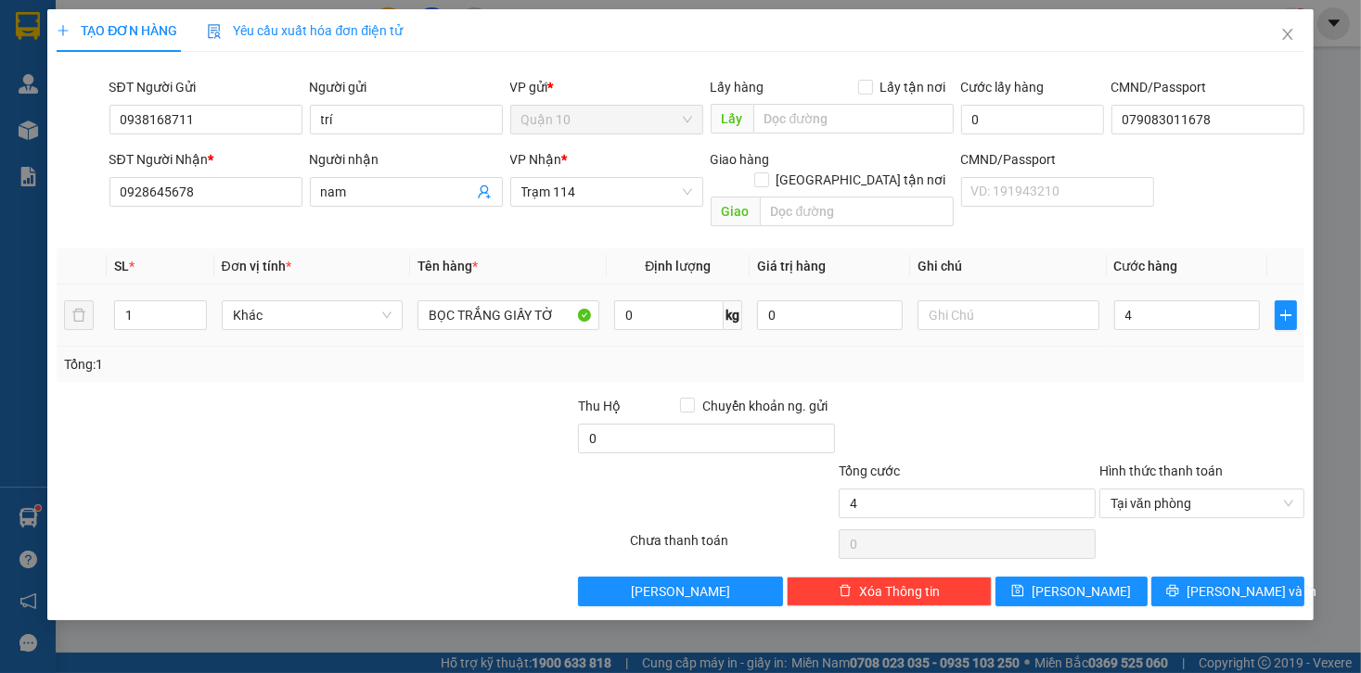
type input "4.000"
click at [1195, 359] on div "Tổng: 1" at bounding box center [680, 364] width 1247 height 35
click at [1181, 305] on input "4.000" at bounding box center [1187, 316] width 146 height 30
type input "0"
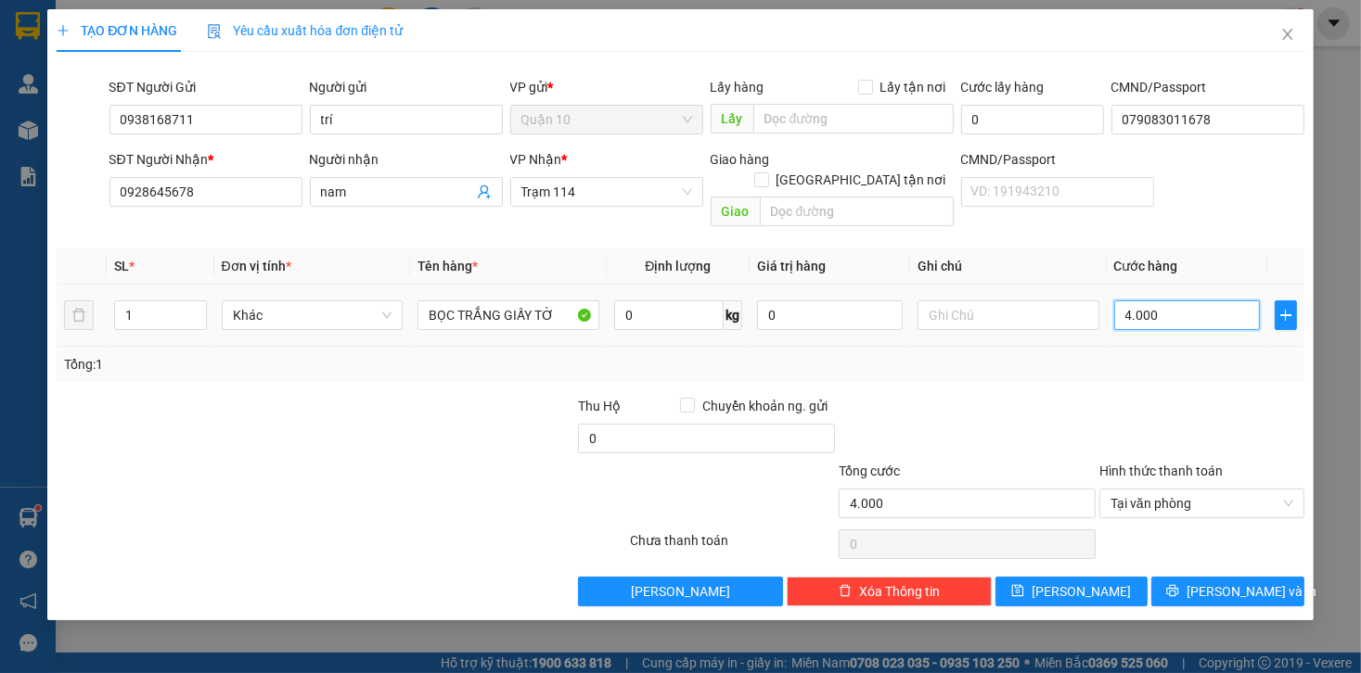
type input "0"
click at [1124, 301] on input "0" at bounding box center [1187, 316] width 146 height 30
type input "40"
type input "40.000"
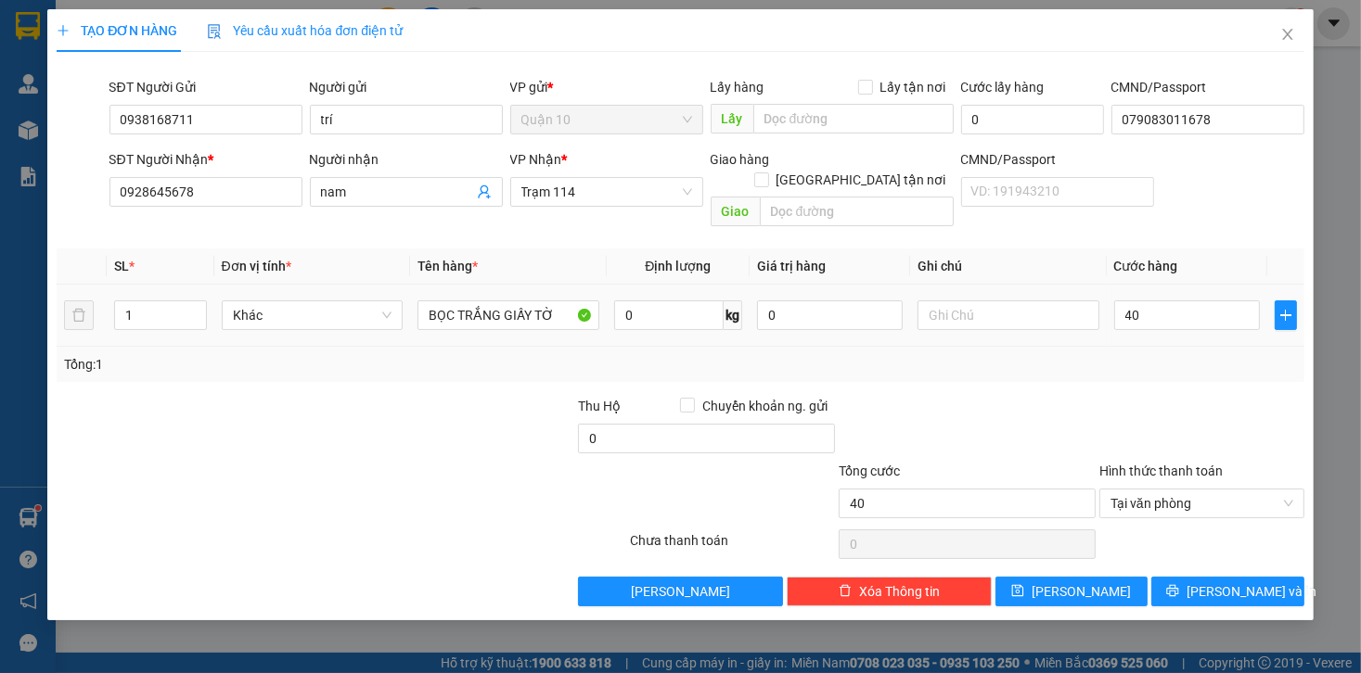
type input "40.000"
drag, startPoint x: 1127, startPoint y: 345, endPoint x: 1172, endPoint y: 407, distance: 76.4
click at [1128, 354] on div "Tổng: 1" at bounding box center [680, 364] width 1232 height 20
drag, startPoint x: 1198, startPoint y: 568, endPoint x: 910, endPoint y: 366, distance: 351.8
click at [1179, 584] on icon "printer" at bounding box center [1172, 590] width 13 height 13
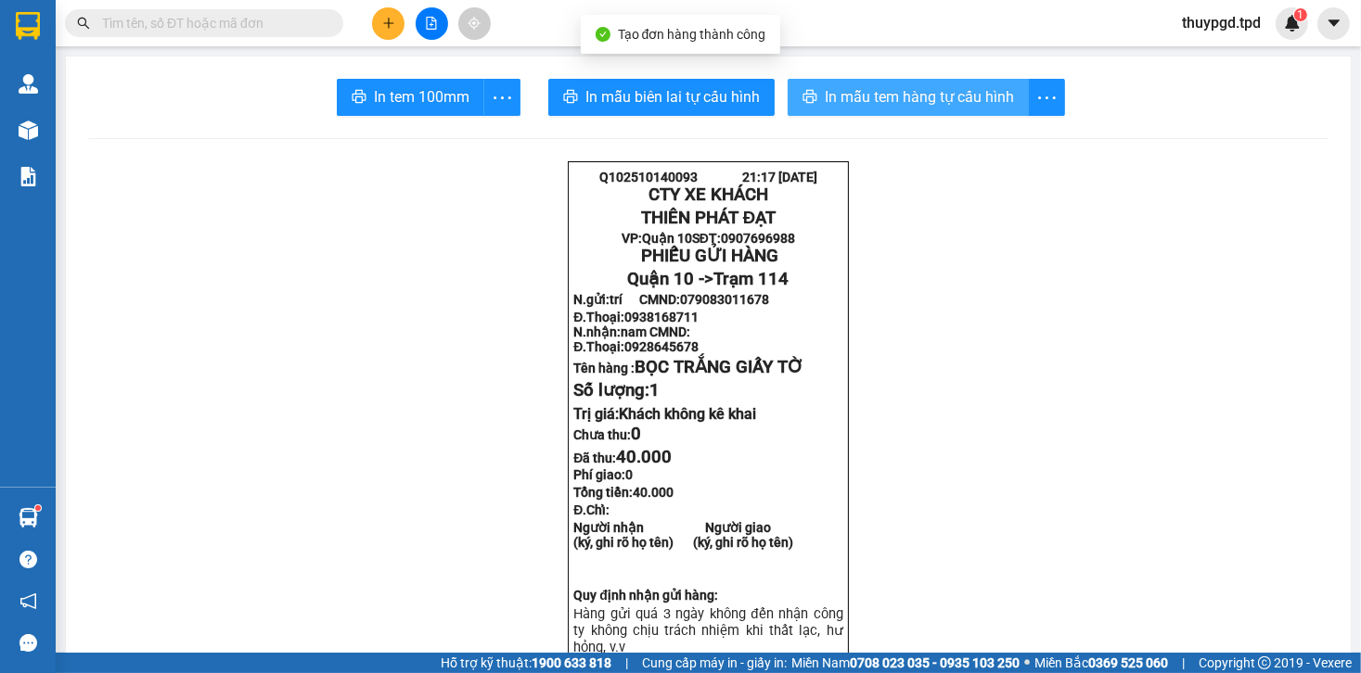
click at [875, 111] on button "In mẫu tem hàng tự cấu hình" at bounding box center [907, 97] width 241 height 37
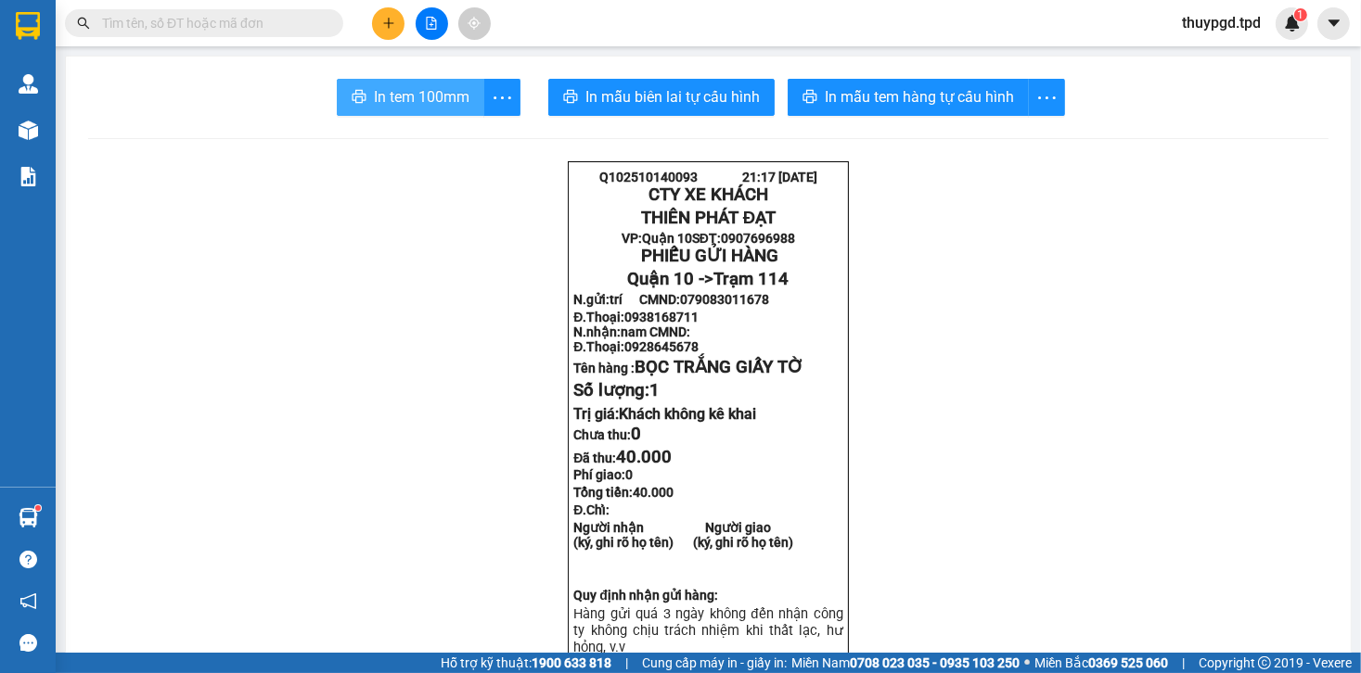
click at [423, 99] on span "In tem 100mm" at bounding box center [422, 96] width 96 height 23
